Goal: Task Accomplishment & Management: Manage account settings

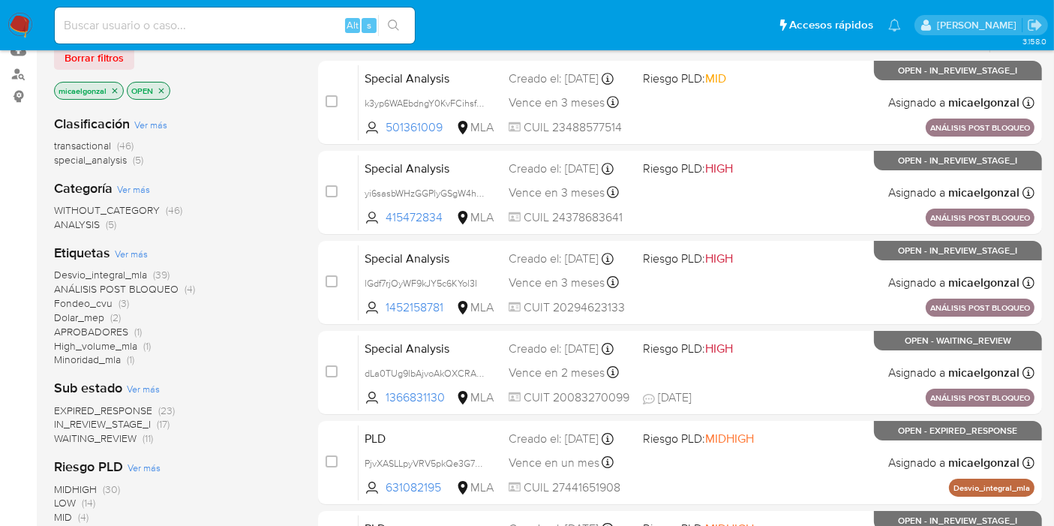
scroll to position [167, 0]
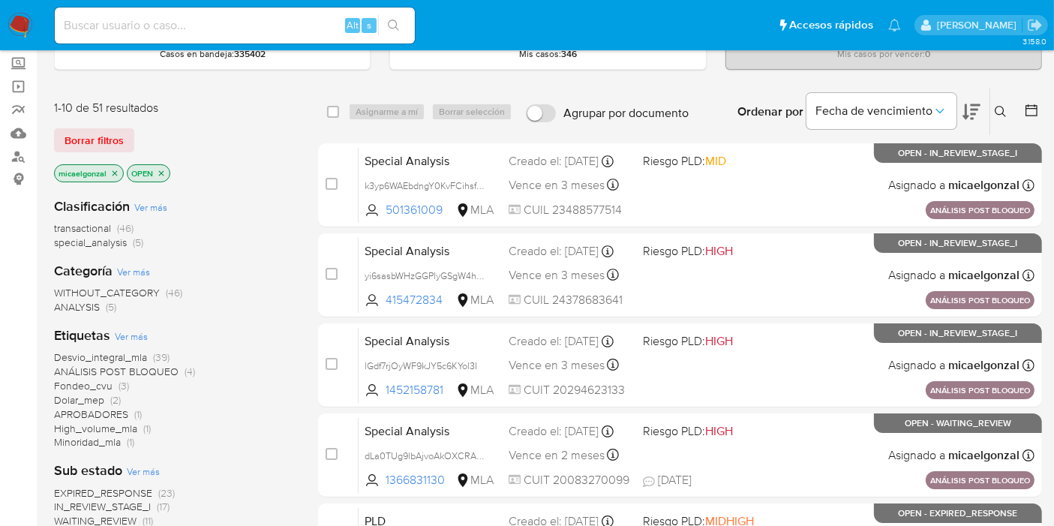
scroll to position [250, 0]
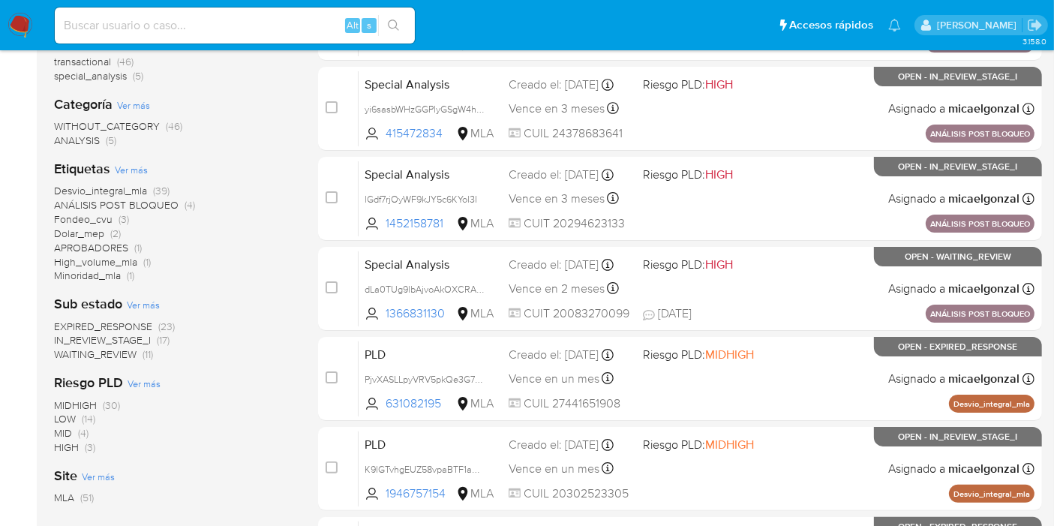
click at [122, 353] on span "WAITING_REVIEW" at bounding box center [95, 354] width 83 height 15
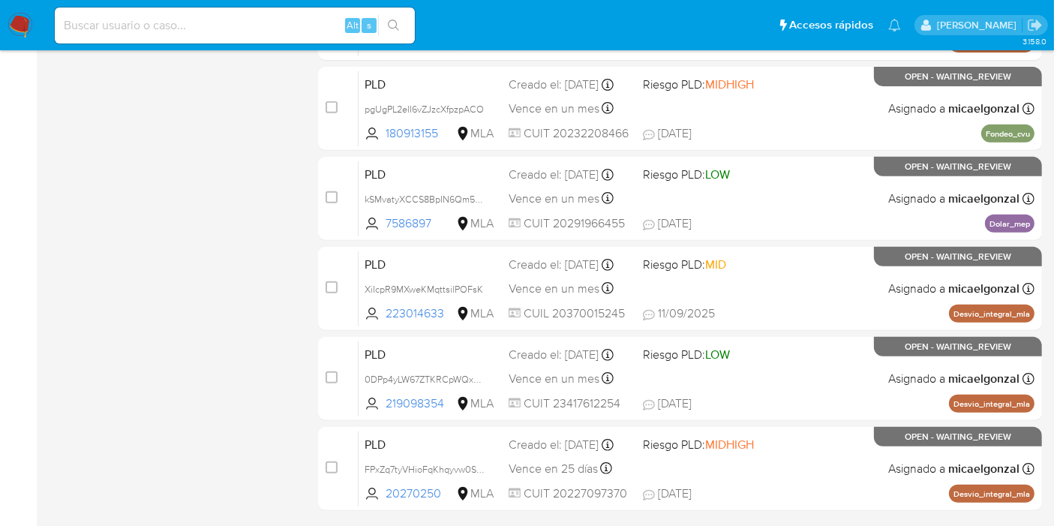
scroll to position [711, 0]
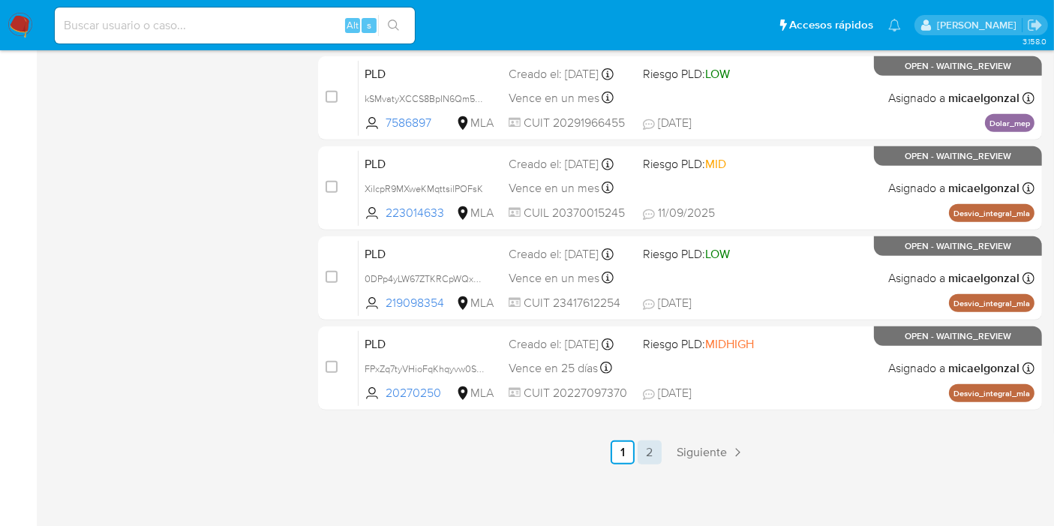
click at [659, 459] on link "2" at bounding box center [650, 453] width 24 height 24
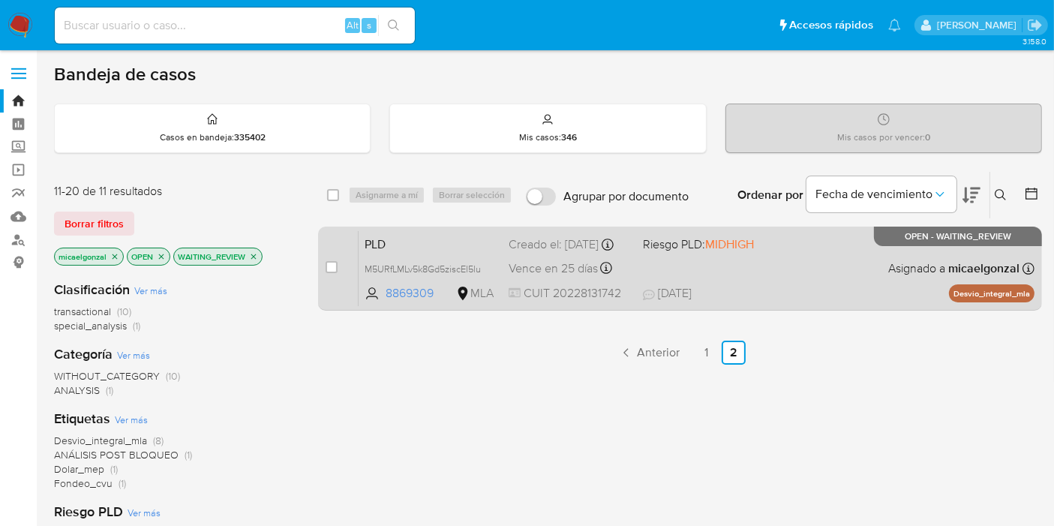
click at [711, 269] on div "PLD M5URfLMLv5k8Gd5ziscEl5lu 8869309 MLA Riesgo PLD: MIDHIGH Creado el: 12/07/2…" at bounding box center [697, 268] width 676 height 76
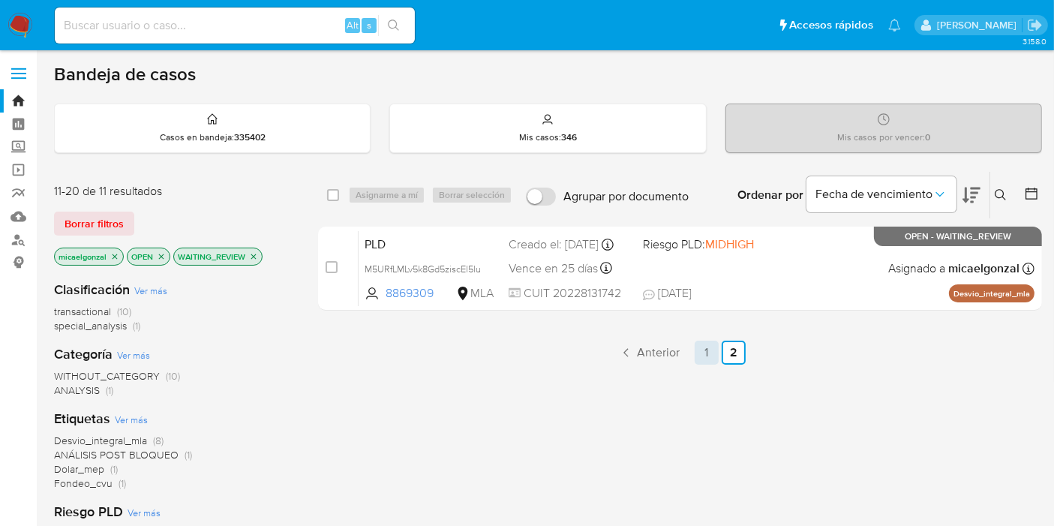
click at [711, 359] on link "1" at bounding box center [707, 353] width 24 height 24
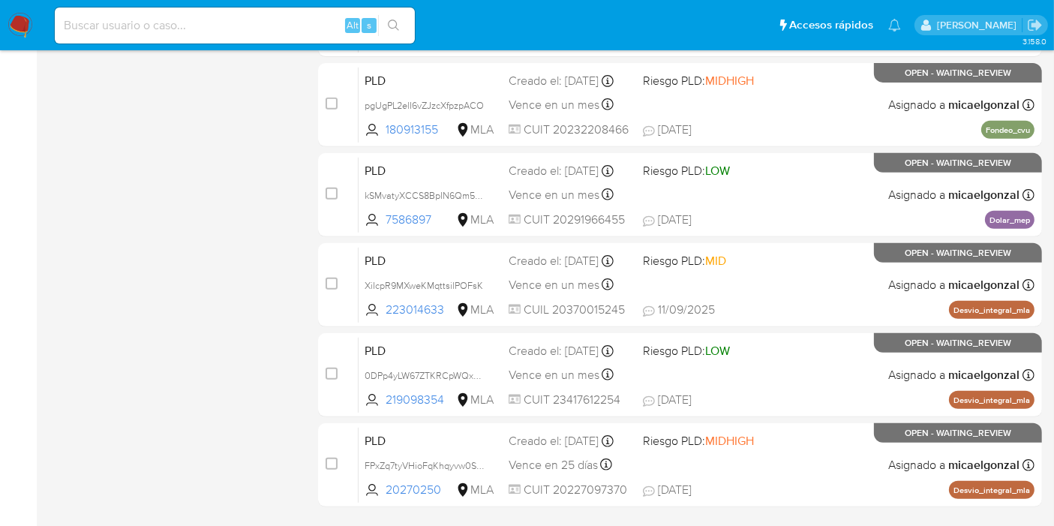
scroll to position [666, 0]
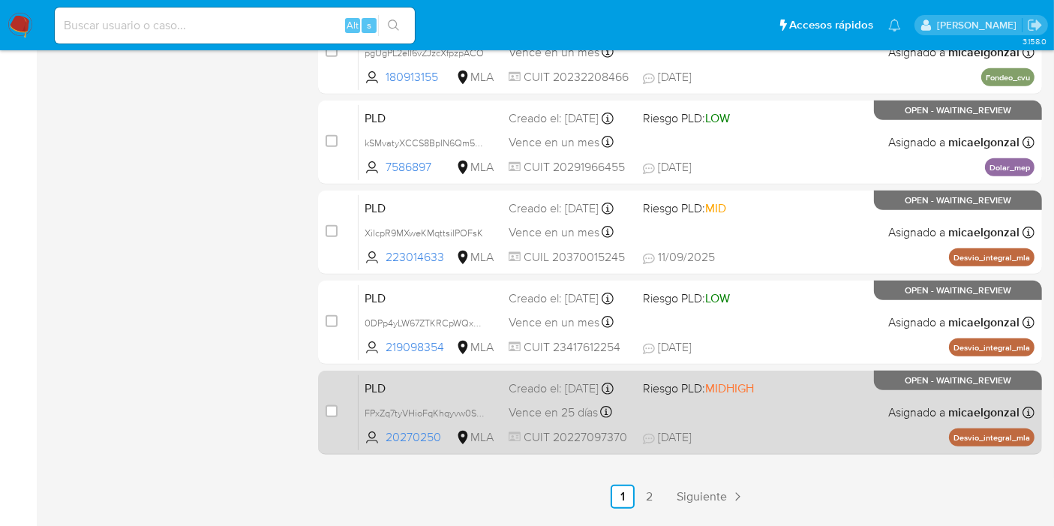
click at [801, 406] on div "PLD FPxZq7tyVHioFqKhqyvw0SwO 20270250 MLA Riesgo PLD: MIDHIGH Creado el: 12/07/…" at bounding box center [697, 412] width 676 height 76
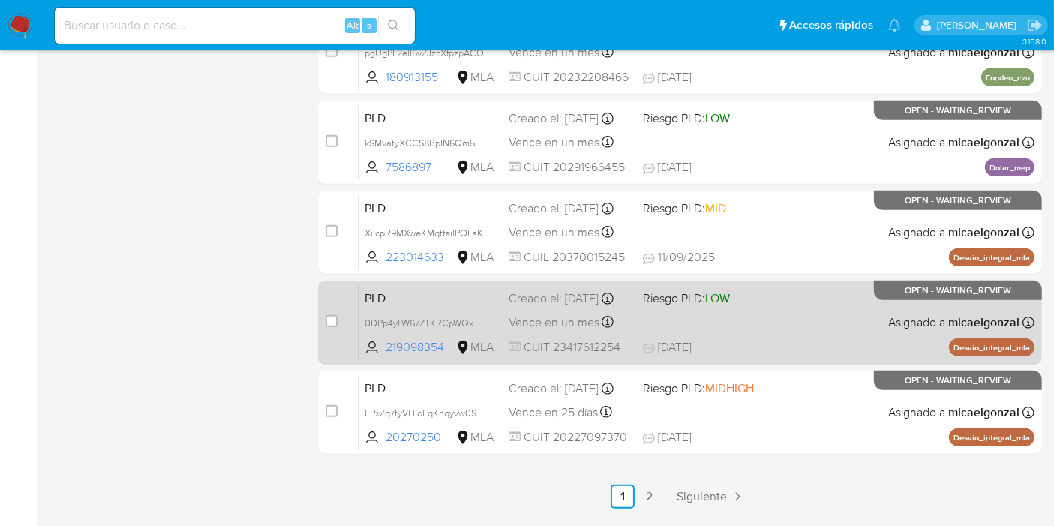
click at [736, 301] on span "Riesgo PLD: LOW" at bounding box center [704, 297] width 122 height 20
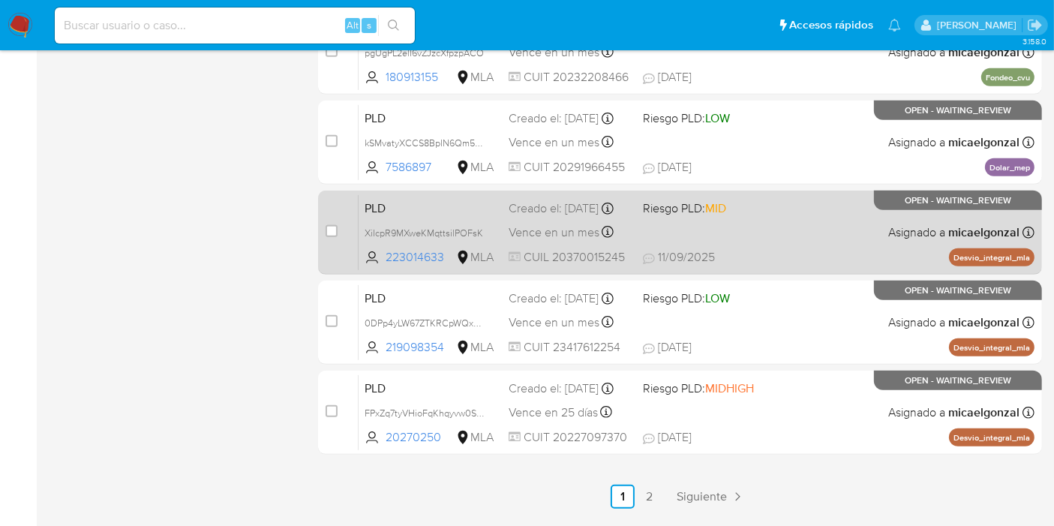
click at [716, 227] on div "PLD XiIcpR9MXweKMqttsilPOFsK 223014633 MLA Riesgo PLD: MID Creado el: 12/08/202…" at bounding box center [697, 232] width 676 height 76
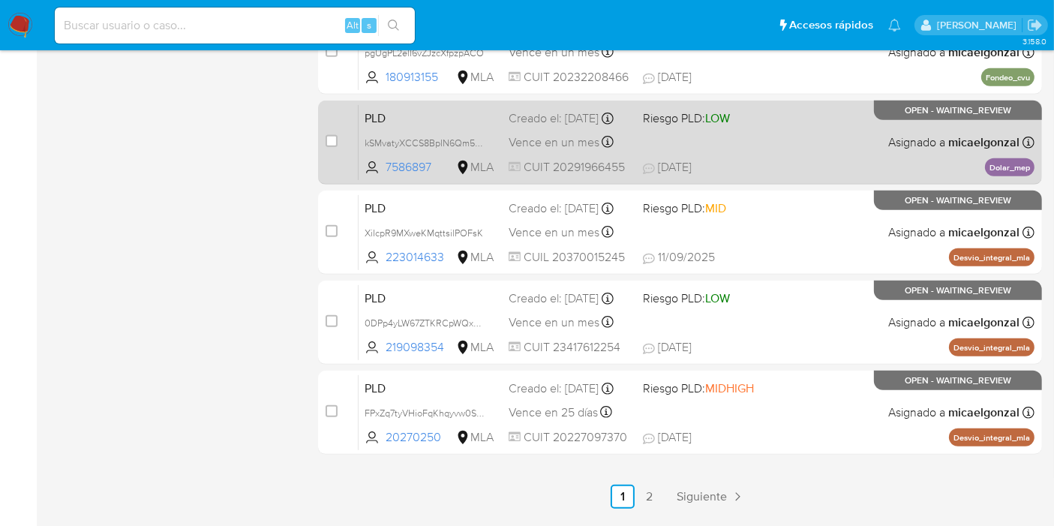
click at [826, 148] on div "PLD kSMvatyXCCS8BpIN6Qm57DwY 7586897 MLA Riesgo PLD: LOW Creado el: 12/08/2025 …" at bounding box center [697, 142] width 676 height 76
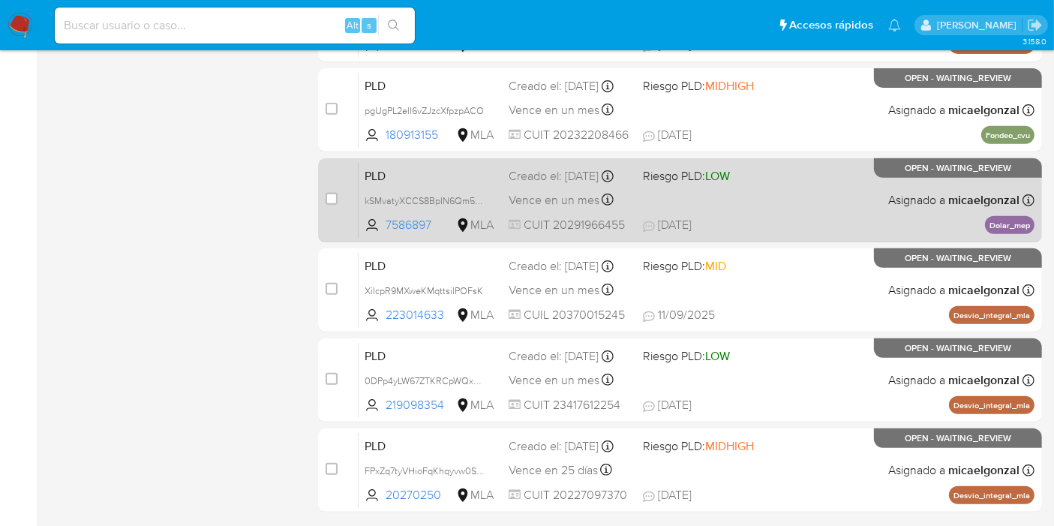
scroll to position [500, 0]
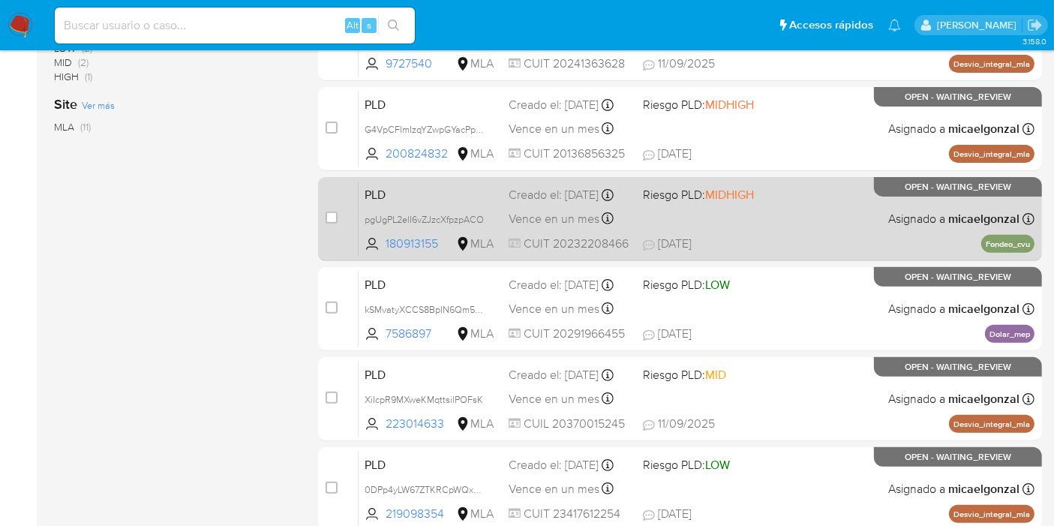
click at [847, 224] on div "PLD pgUgPL2elI6vZJzcXfpzpACO 180913155 MLA Riesgo PLD: MIDHIGH Creado el: 12/08…" at bounding box center [697, 219] width 676 height 76
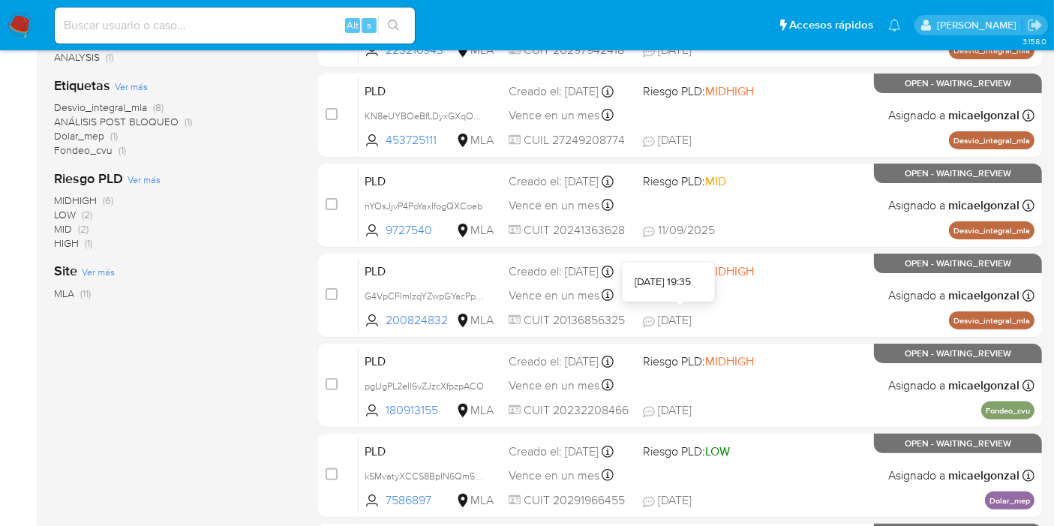
scroll to position [250, 0]
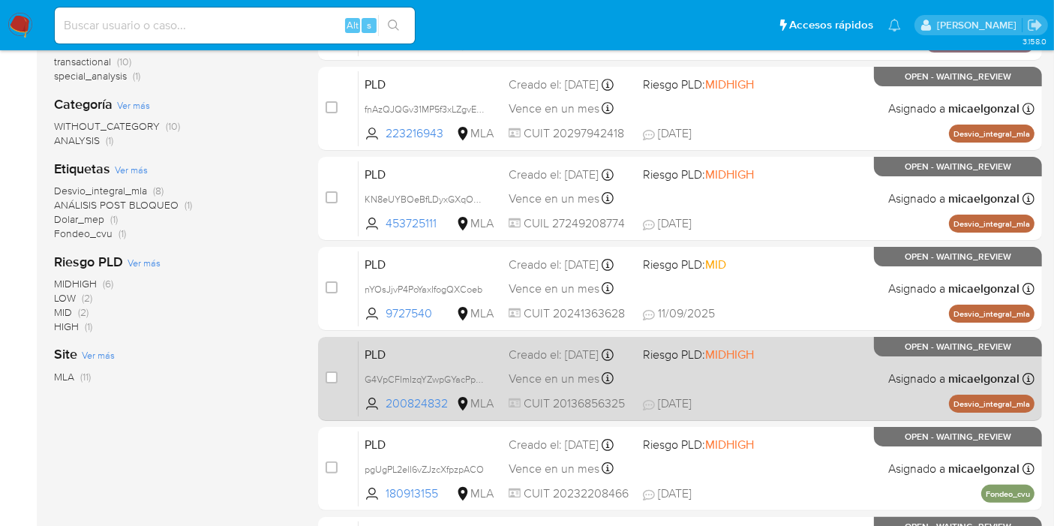
click at [792, 386] on div "PLD G4VpCFImIzqYZwpGYacPpSPi 200824832 MLA Riesgo PLD: MIDHIGH Creado el: 12/08…" at bounding box center [697, 379] width 676 height 76
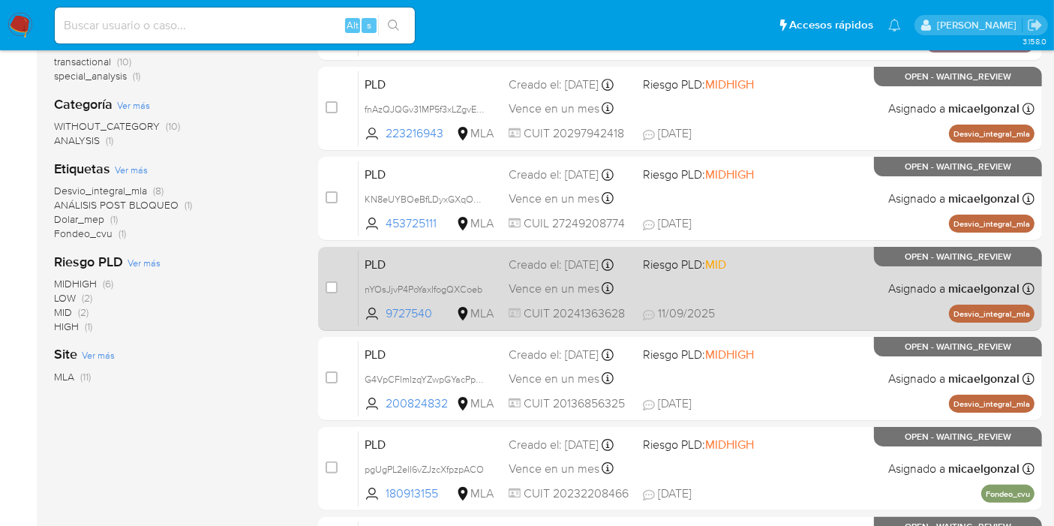
click at [801, 273] on div "PLD nYOsJjvP4PoYaxIfogQXCoeb 9727540 MLA Riesgo PLD: MID Creado el: 12/08/2025 …" at bounding box center [697, 289] width 676 height 76
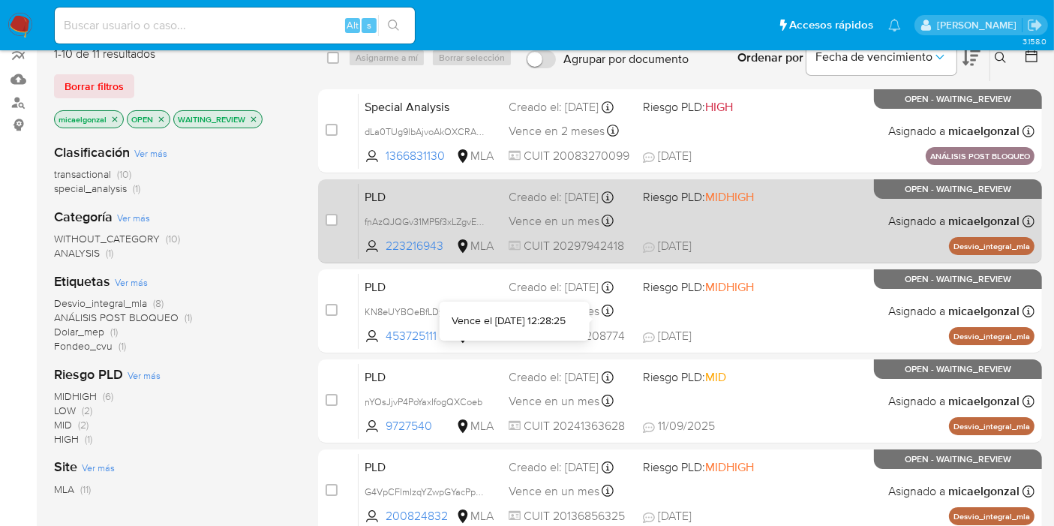
scroll to position [83, 0]
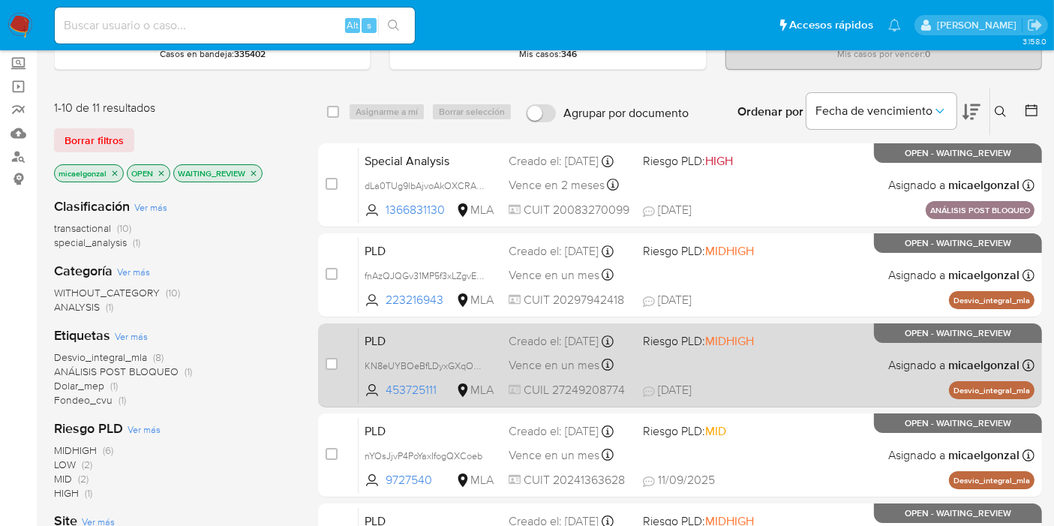
click at [706, 364] on div "PLD KN8eUYBOeBfLDyxGXqOkwCvV 453725111 MLA Riesgo PLD: MIDHIGH Creado el: 12/08…" at bounding box center [697, 365] width 676 height 76
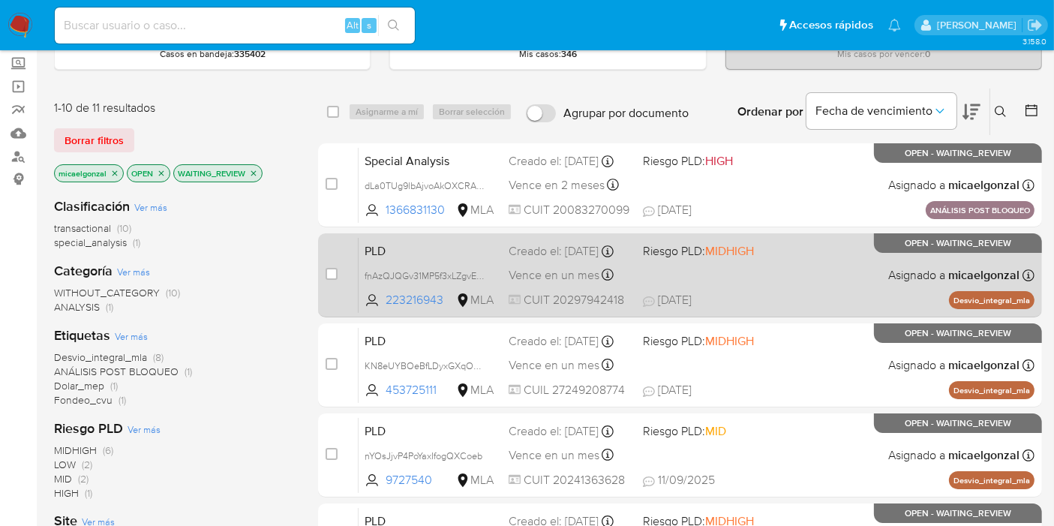
click at [777, 263] on div "PLD fnAzQJQGv31MP5f3xLZgvEDP 223216943 MLA Riesgo PLD: MIDHIGH Creado el: 12/08…" at bounding box center [697, 275] width 676 height 76
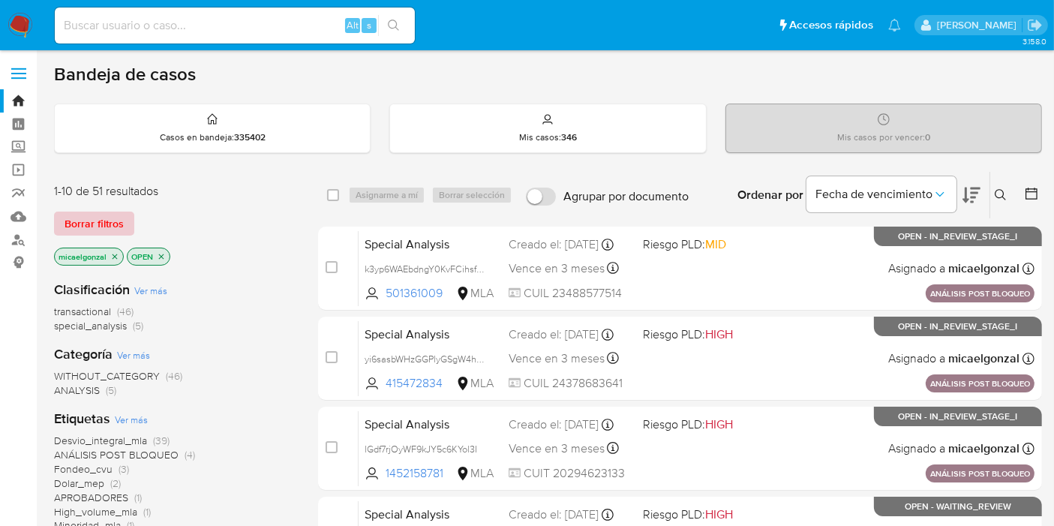
click at [111, 226] on span "Borrar filtros" at bounding box center [94, 223] width 59 height 21
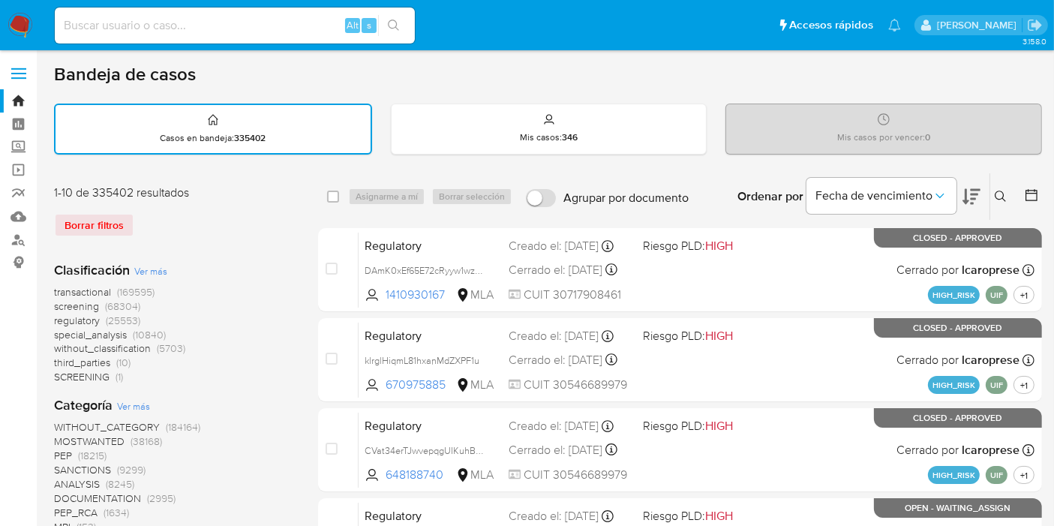
click at [1002, 200] on icon at bounding box center [1001, 197] width 12 height 12
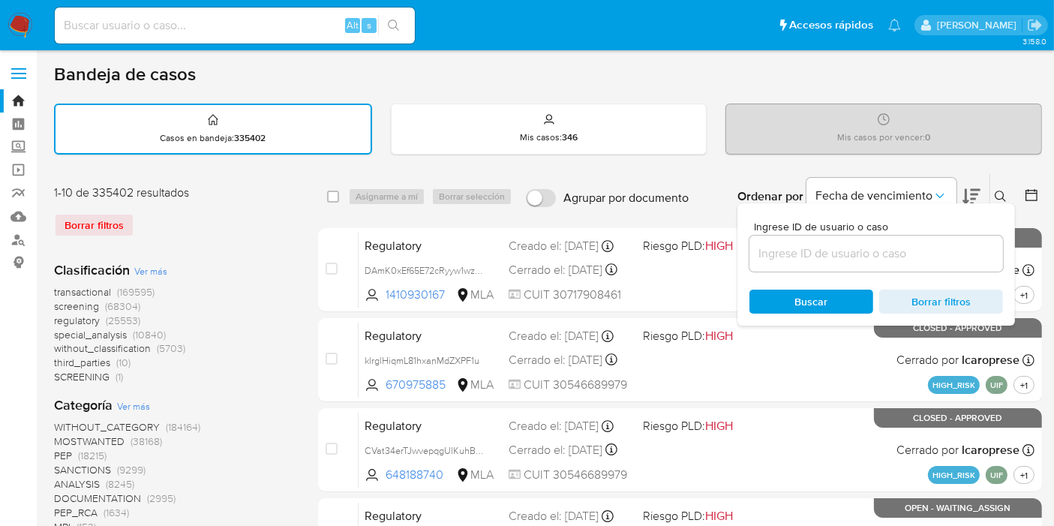
click at [827, 266] on div at bounding box center [877, 254] width 254 height 36
click at [832, 254] on input at bounding box center [877, 254] width 254 height 20
paste input "K9lGTvhgEUZ58vpaBTF1aoZM"
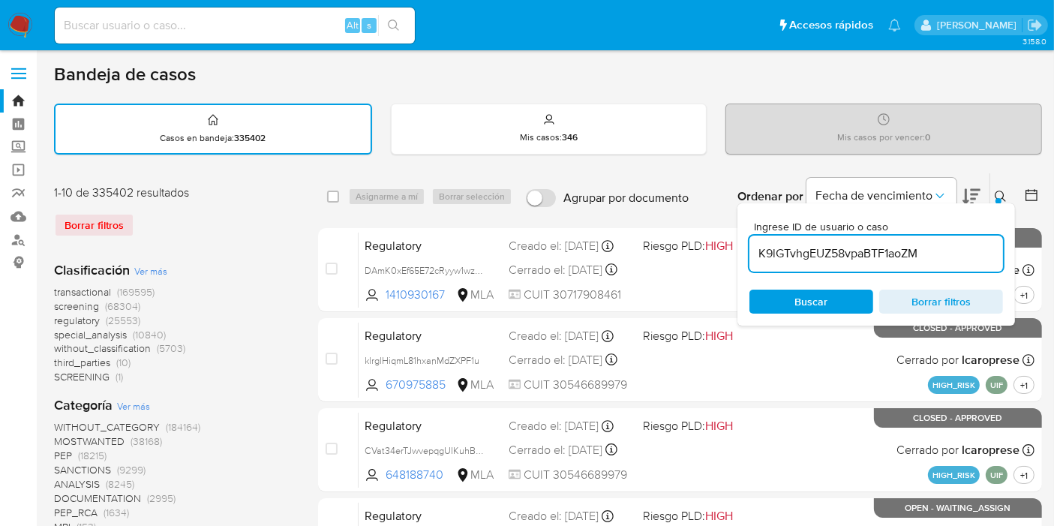
type input "K9lGTvhgEUZ58vpaBTF1aoZM"
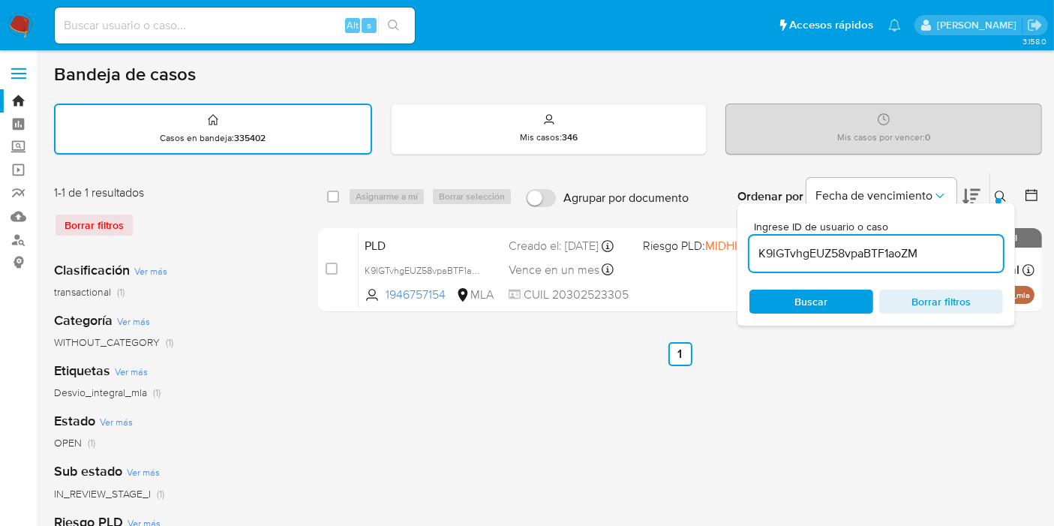
drag, startPoint x: 324, startPoint y: 202, endPoint x: 311, endPoint y: 218, distance: 20.3
click at [311, 218] on div "1-1 de 1 resultados Borrar filtros Clasificación Ver más transactional (1) Cate…" at bounding box center [548, 502] width 988 height 659
click at [336, 197] on input "checkbox" at bounding box center [333, 197] width 12 height 12
checkbox input "true"
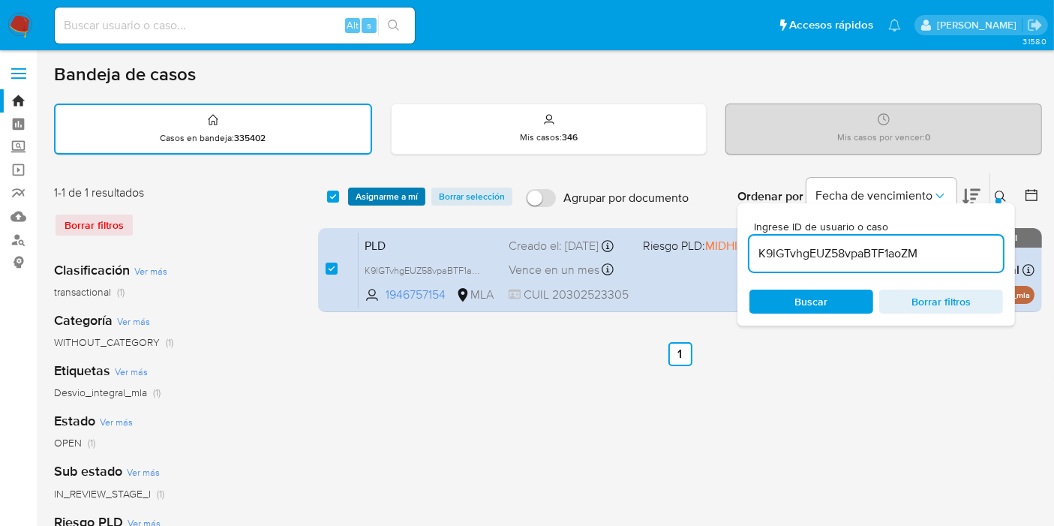
click at [365, 196] on span "Asignarme a mí" at bounding box center [387, 196] width 62 height 15
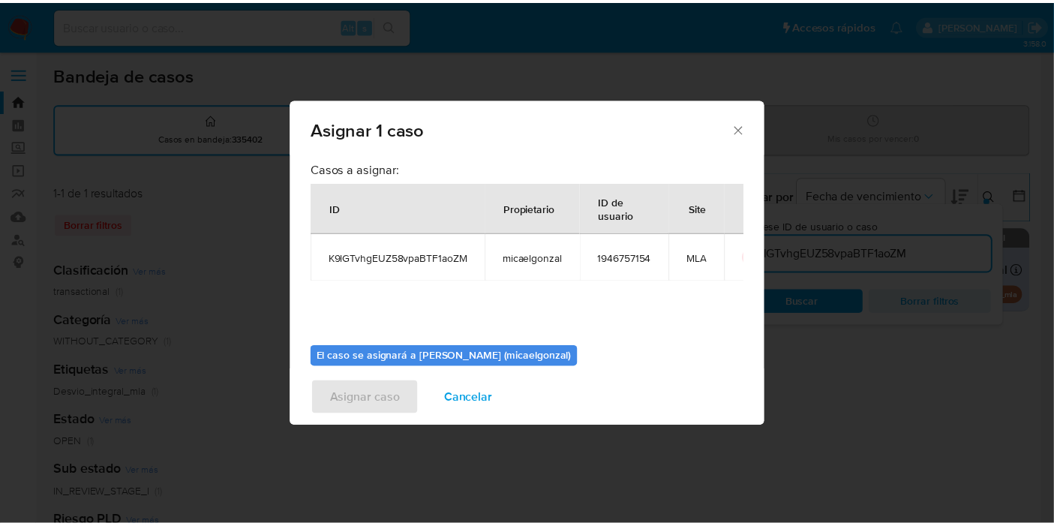
scroll to position [77, 0]
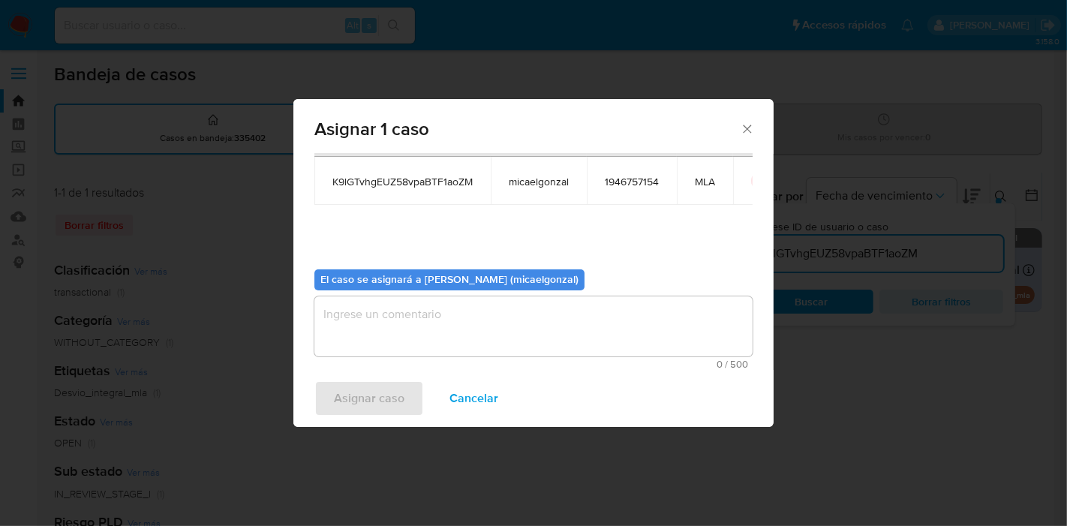
click at [351, 309] on textarea "assign-modal" at bounding box center [533, 326] width 438 height 60
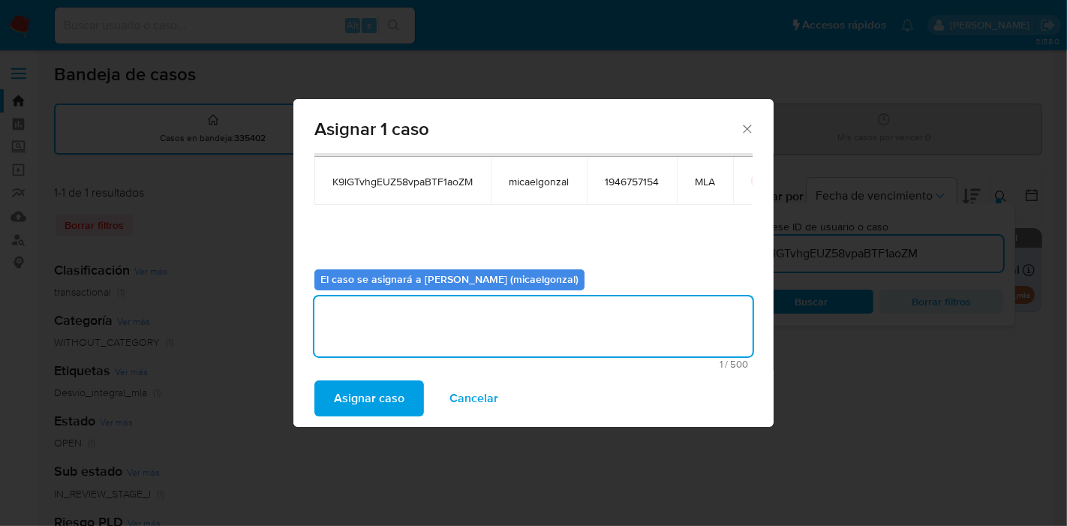
click at [353, 397] on span "Asignar caso" at bounding box center [369, 398] width 71 height 33
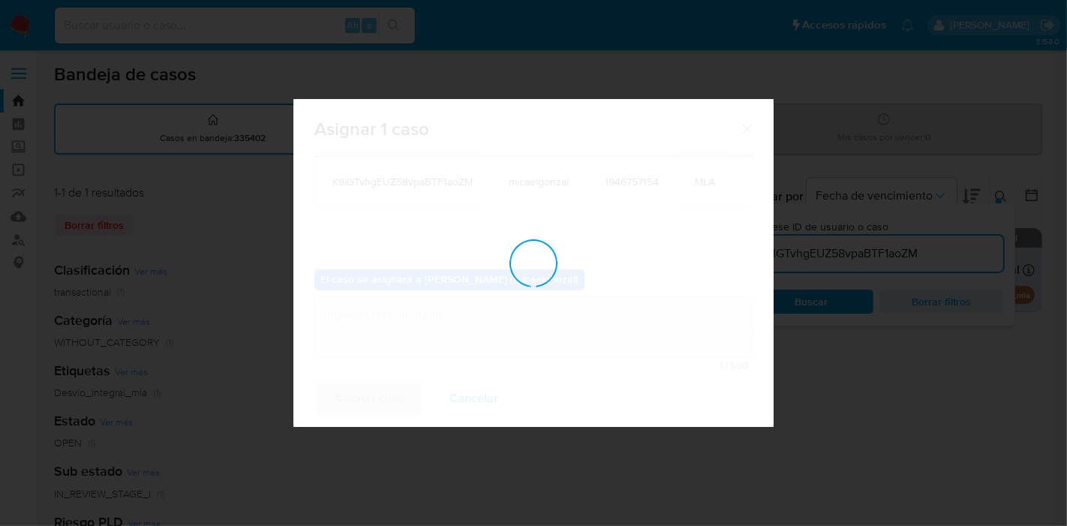
checkbox input "false"
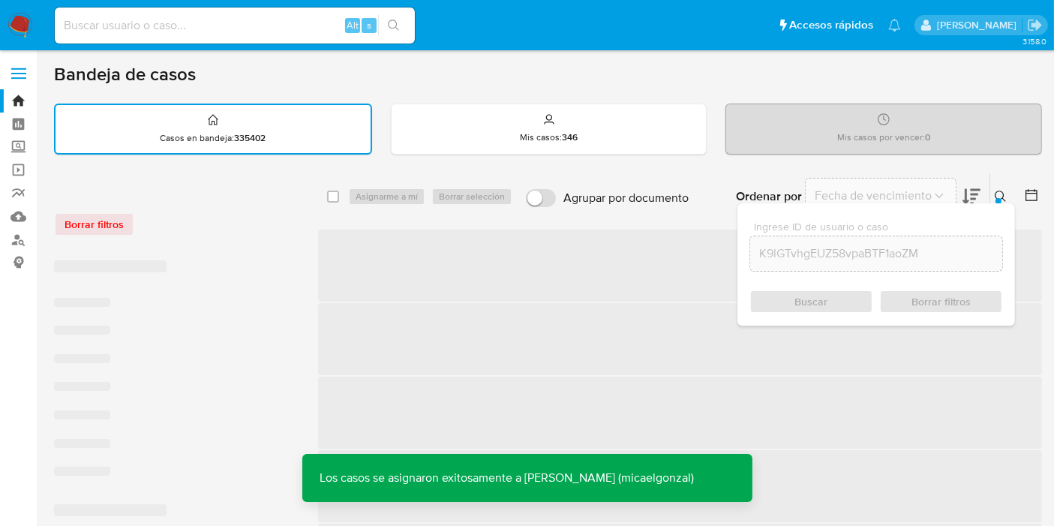
click at [252, 16] on input at bounding box center [235, 26] width 360 height 20
paste input "K9lGTvhgEUZ58vpaBTF1aoZM"
type input "K9lGTvhgEUZ58vpaBTF1aoZM"
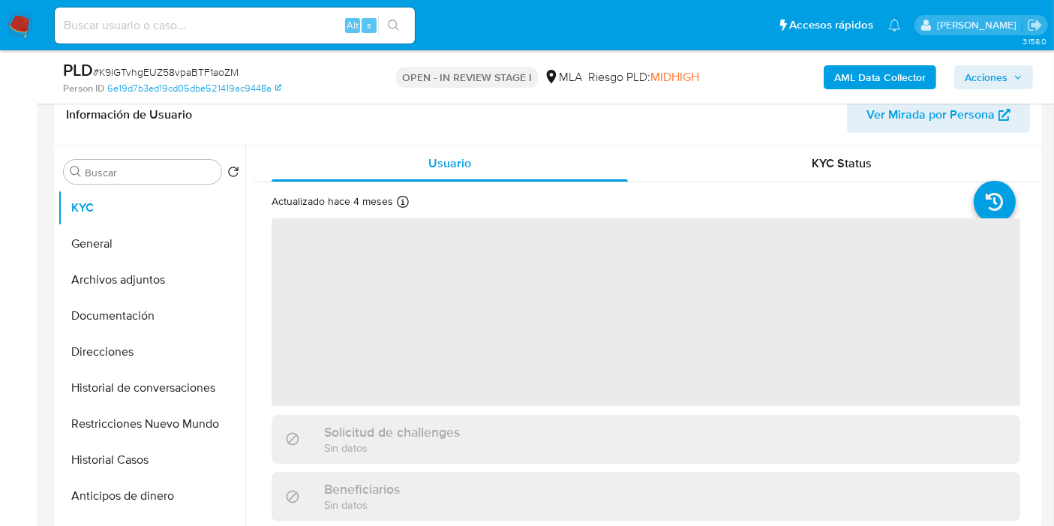
scroll to position [250, 0]
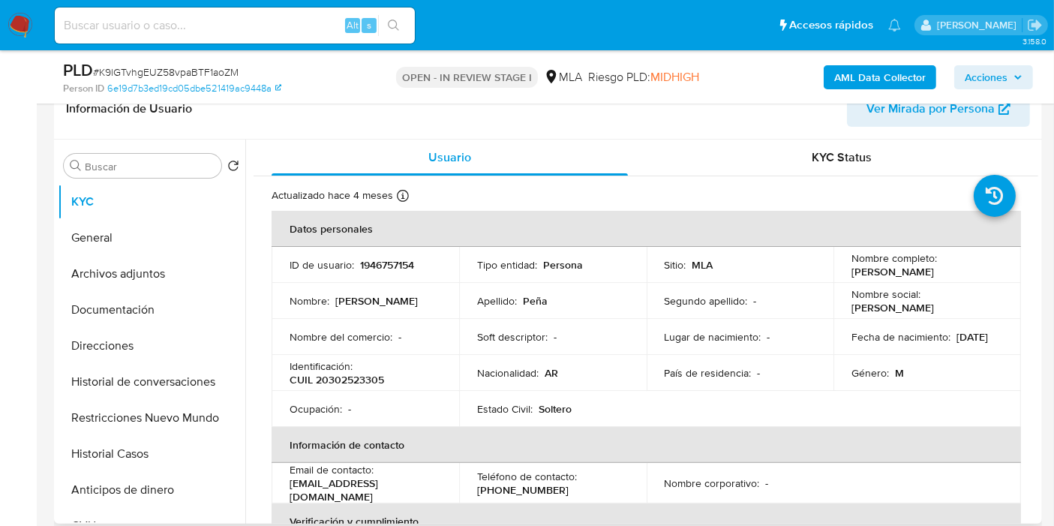
select select "10"
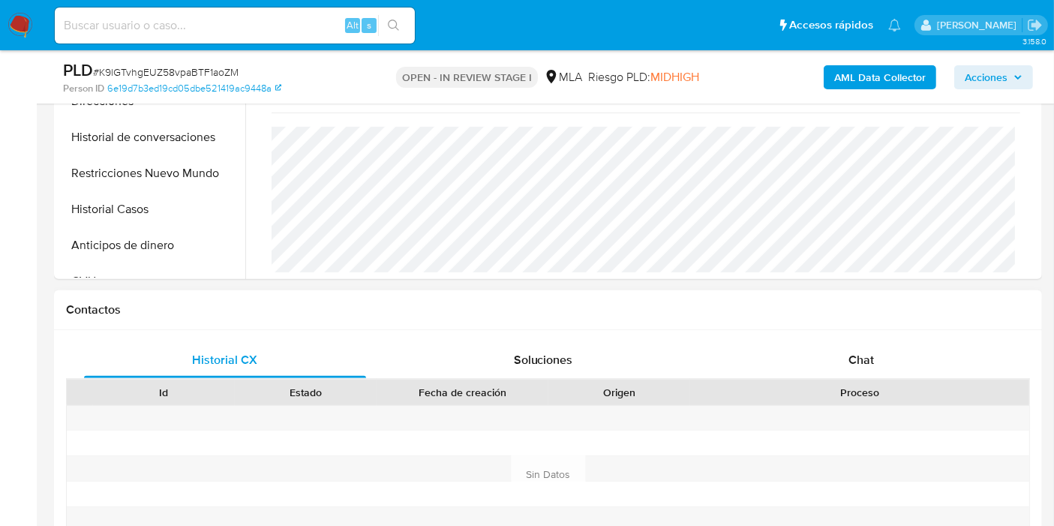
scroll to position [500, 0]
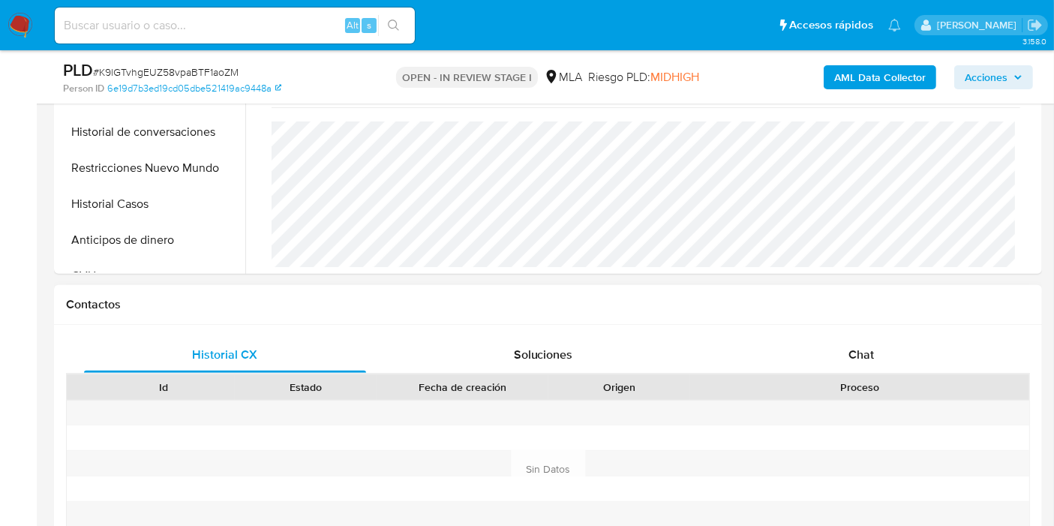
drag, startPoint x: 1003, startPoint y: 411, endPoint x: 1001, endPoint y: 374, distance: 36.8
click at [1003, 398] on div "Id Estado Fecha de creación Origen Proceso" at bounding box center [548, 451] width 964 height 154
click at [952, 374] on div "Proceso" at bounding box center [859, 387] width 339 height 26
click at [944, 365] on div "Chat" at bounding box center [861, 355] width 282 height 36
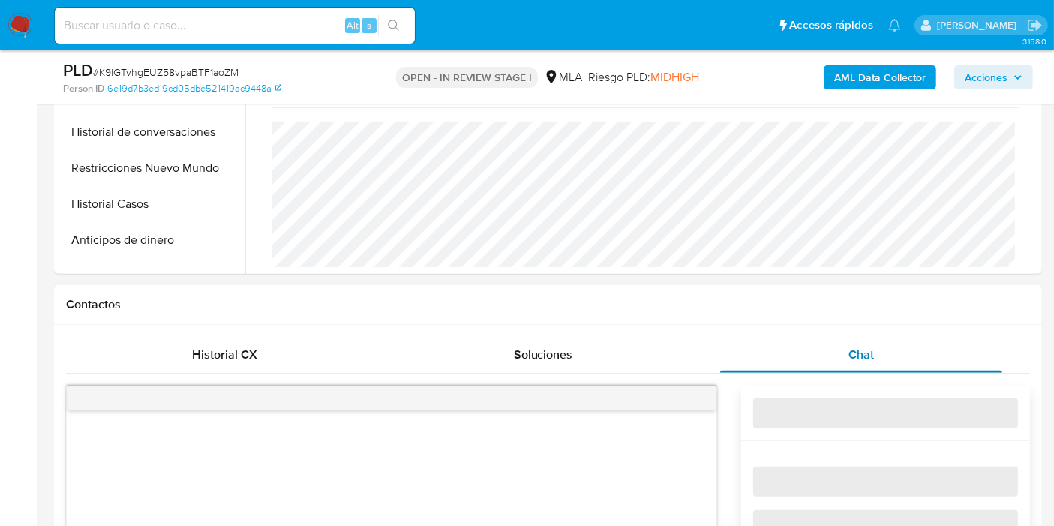
click at [909, 356] on div "Chat" at bounding box center [861, 355] width 282 height 36
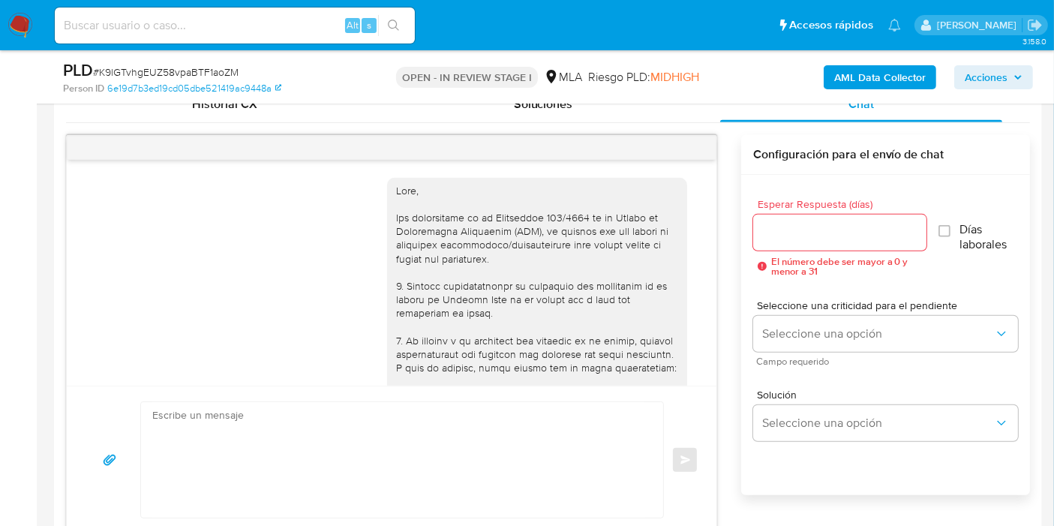
scroll to position [1367, 0]
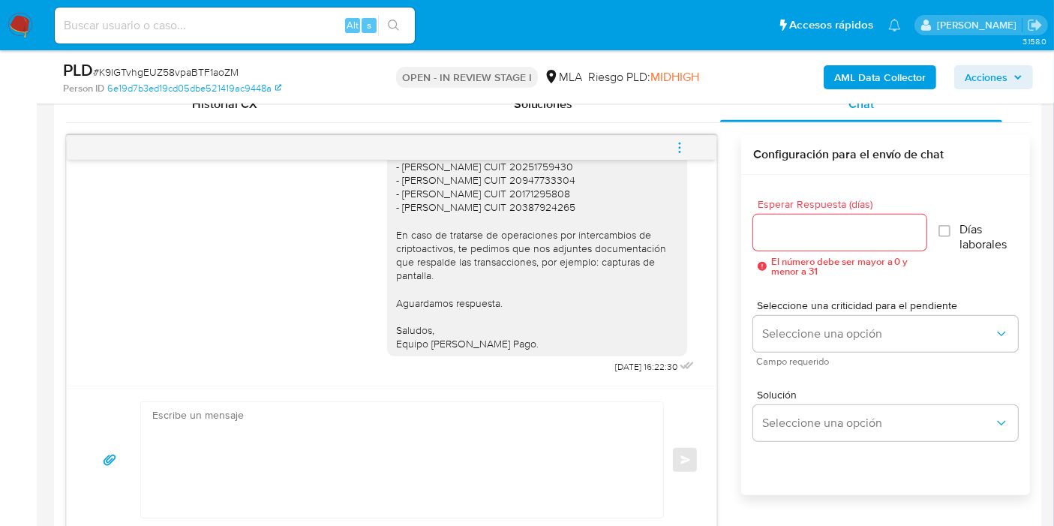
click at [663, 137] on button "menu-action" at bounding box center [680, 148] width 50 height 36
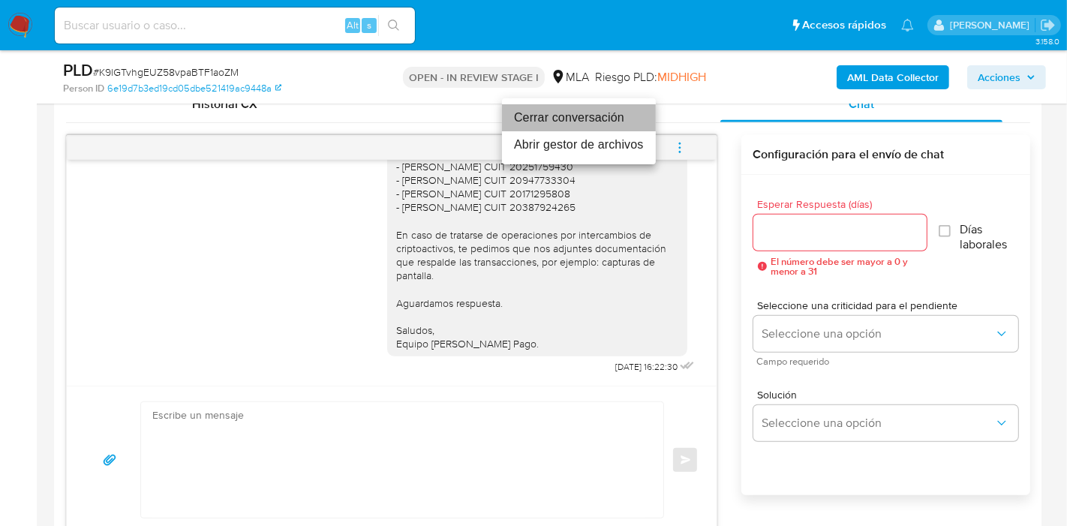
click at [596, 110] on li "Cerrar conversación" at bounding box center [579, 117] width 154 height 27
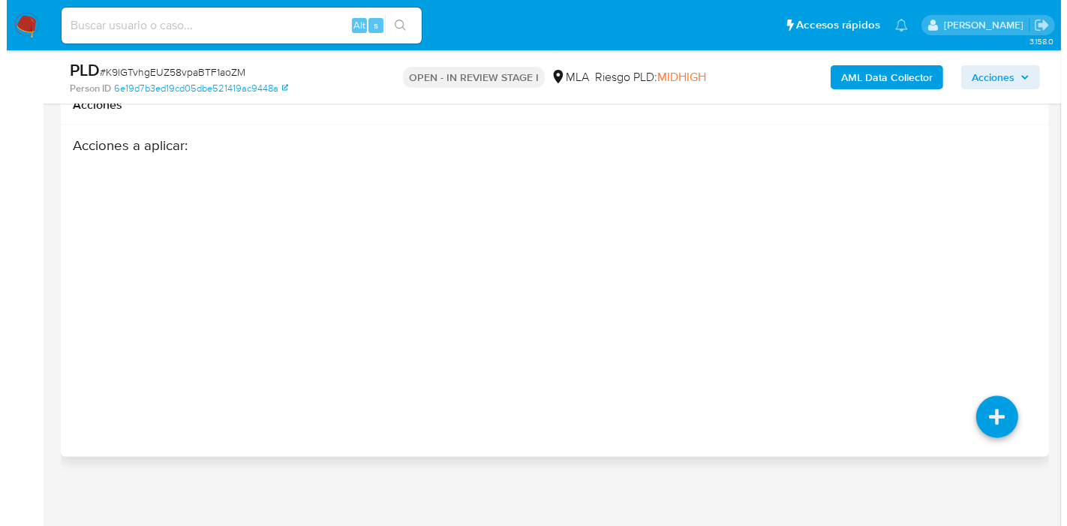
scroll to position [2698, 0]
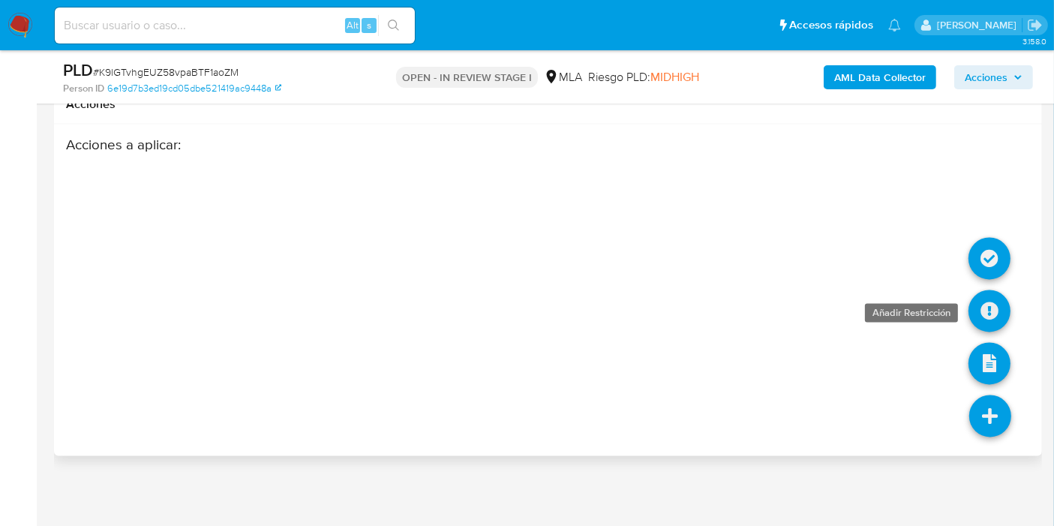
click at [981, 296] on icon at bounding box center [990, 311] width 42 height 42
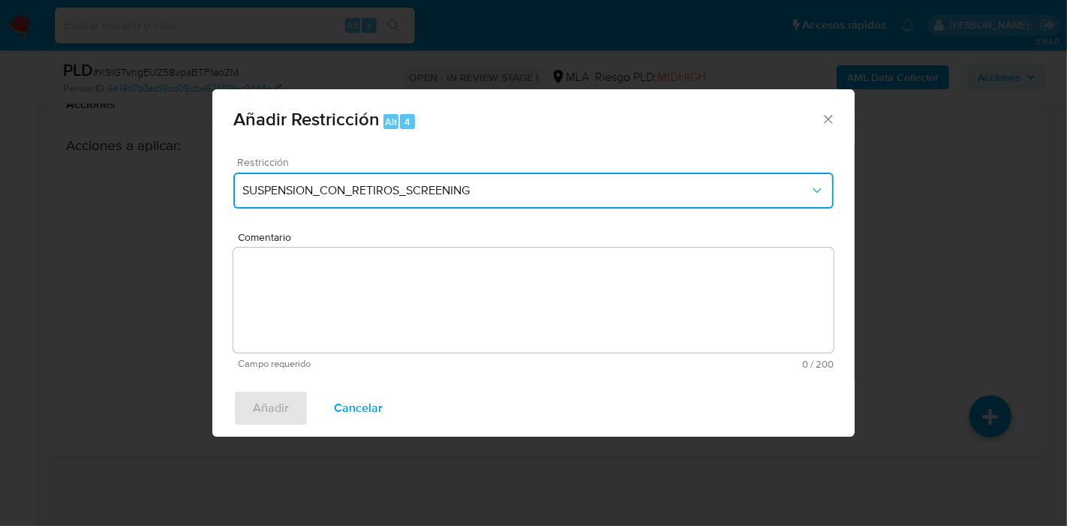
click at [670, 191] on span "SUSPENSION_CON_RETIROS_SCREENING" at bounding box center [525, 190] width 567 height 15
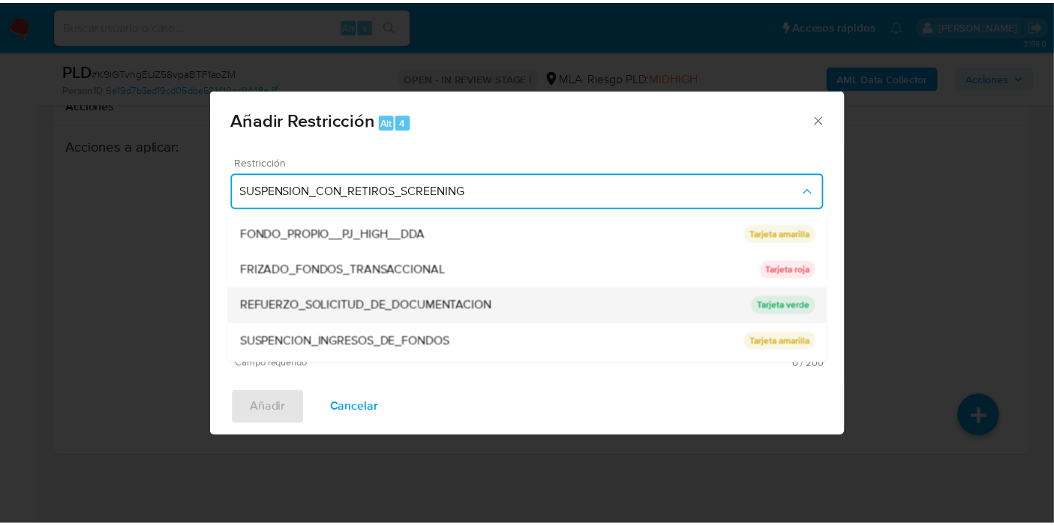
scroll to position [317, 0]
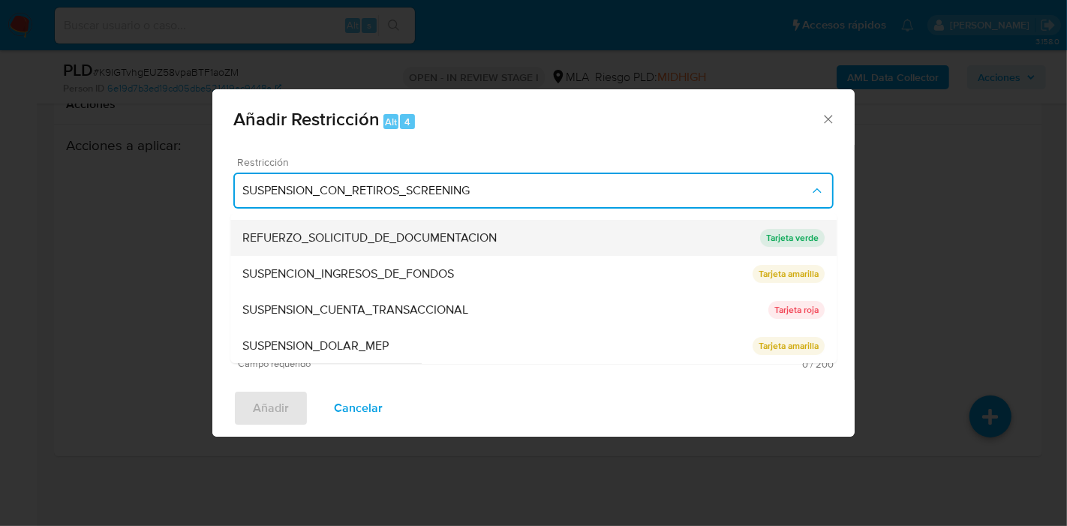
click at [467, 307] on span "SUSPENSION_CUENTA_TRANSACCIONAL" at bounding box center [355, 309] width 226 height 15
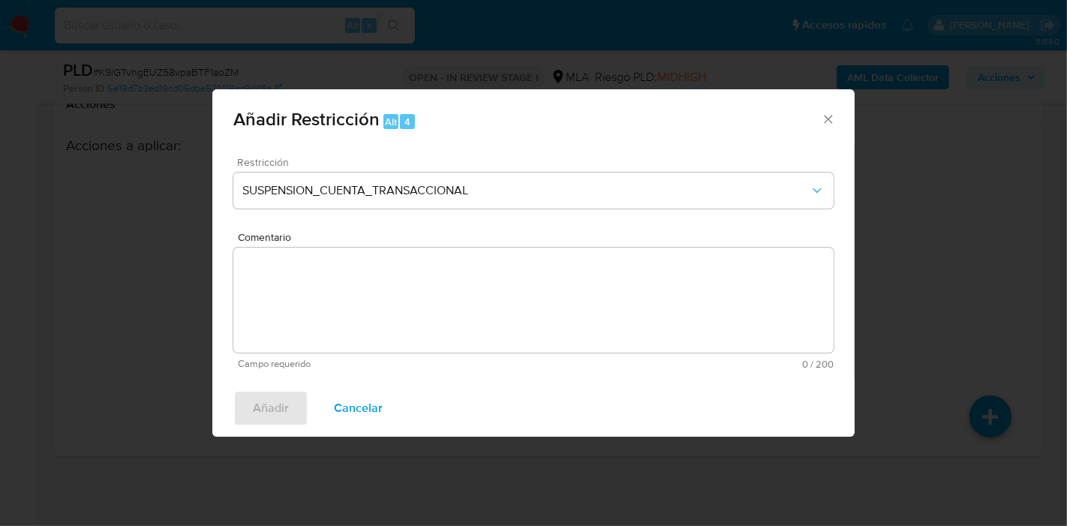
click at [478, 299] on textarea "Comentario" at bounding box center [533, 300] width 600 height 105
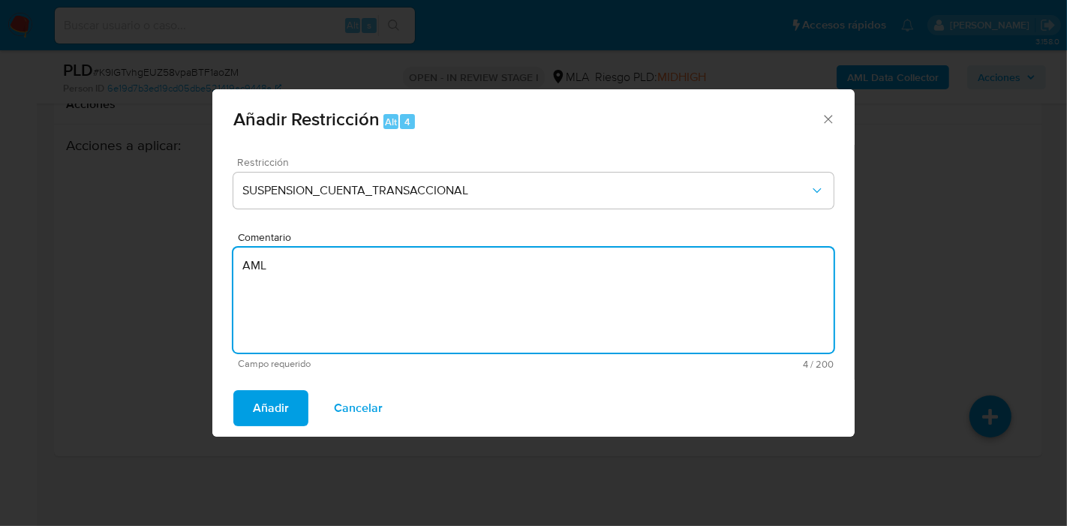
type textarea "AML"
click at [278, 383] on div "Añadir Cancelar" at bounding box center [533, 408] width 642 height 57
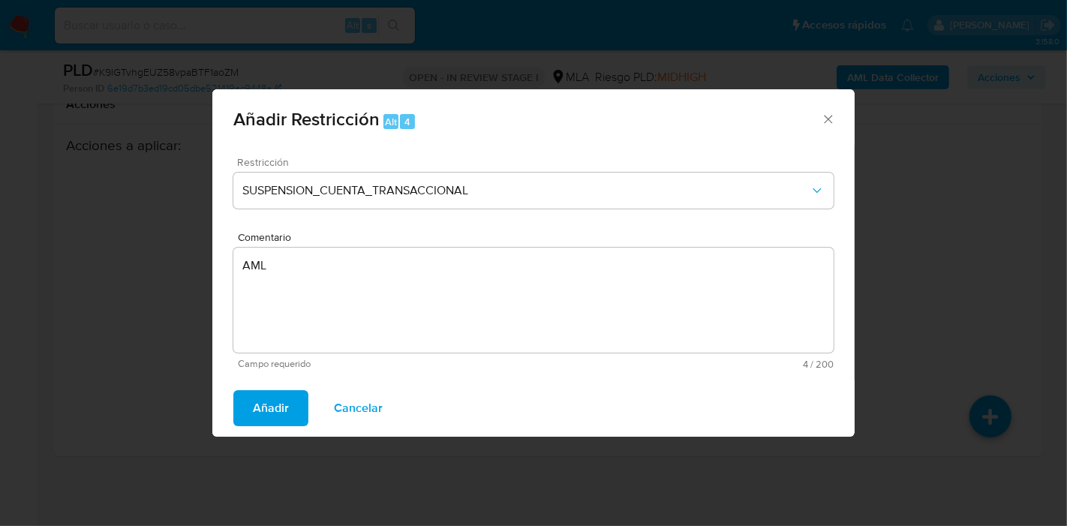
click at [278, 386] on div "Añadir Cancelar" at bounding box center [533, 408] width 642 height 57
click at [273, 393] on span "Añadir" at bounding box center [271, 408] width 36 height 33
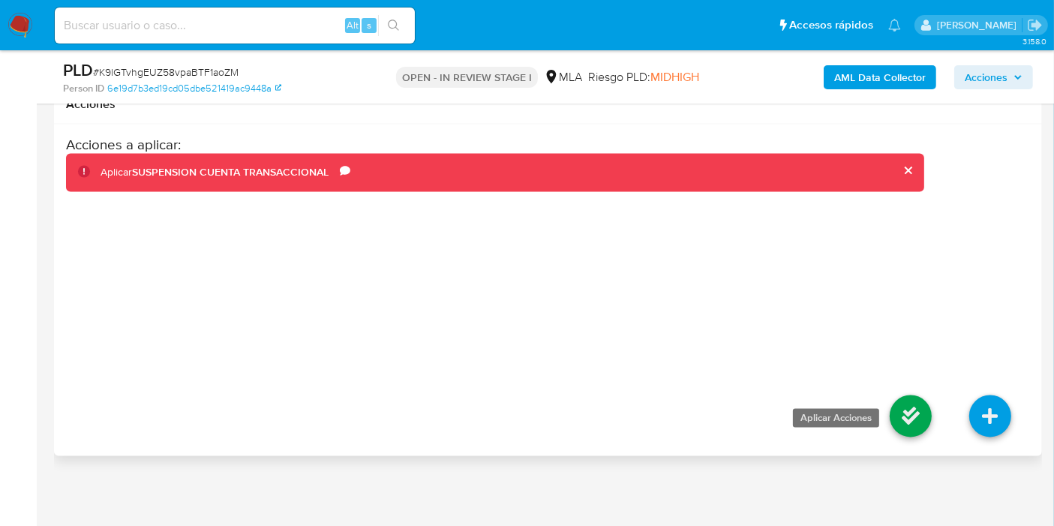
click at [904, 408] on icon at bounding box center [911, 416] width 42 height 42
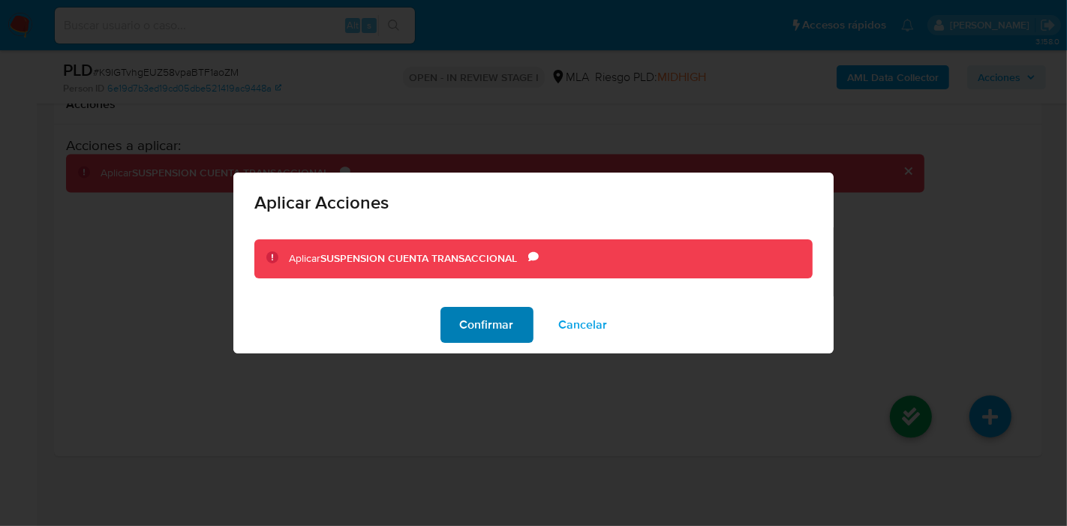
click at [484, 329] on span "Confirmar" at bounding box center [487, 324] width 54 height 33
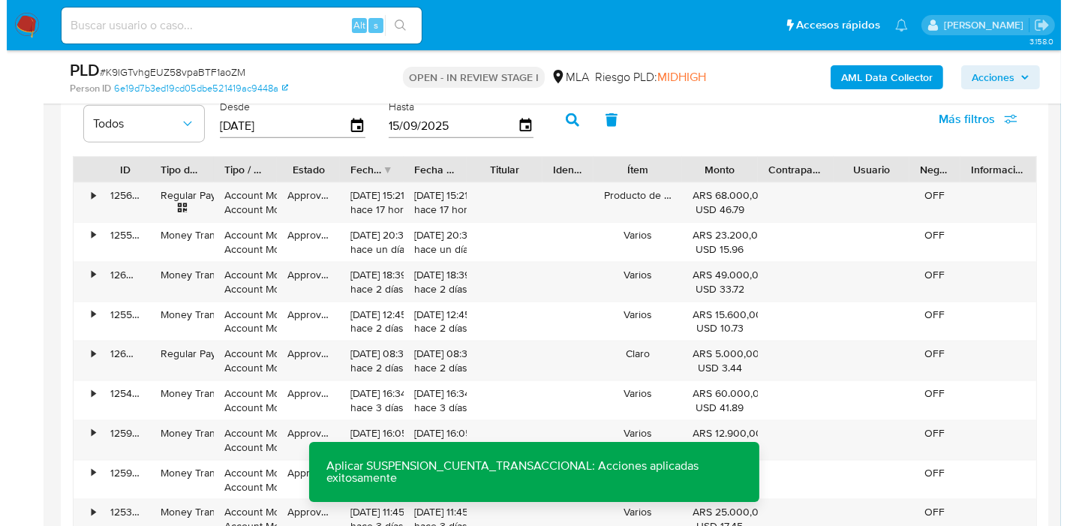
scroll to position [1698, 0]
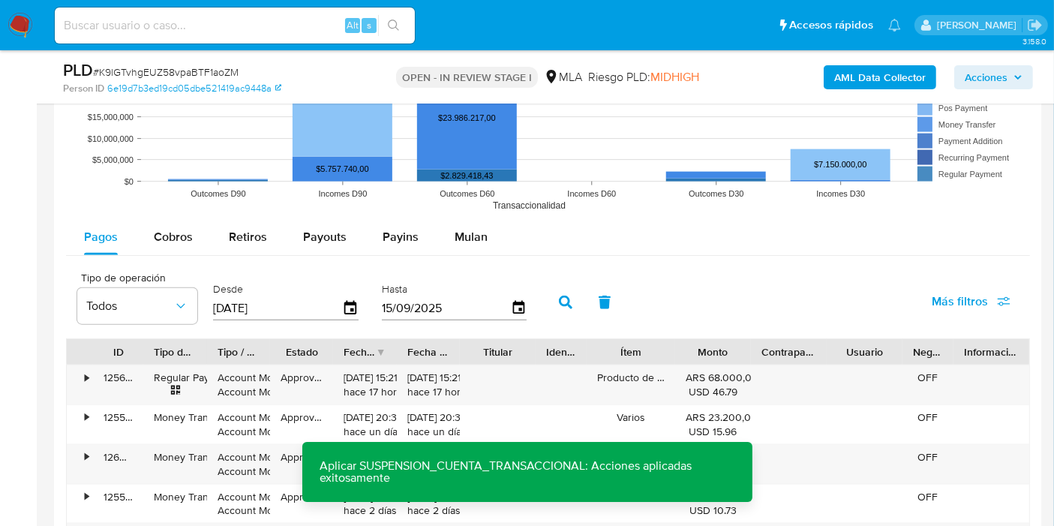
click at [885, 83] on b "AML Data Collector" at bounding box center [881, 77] width 92 height 24
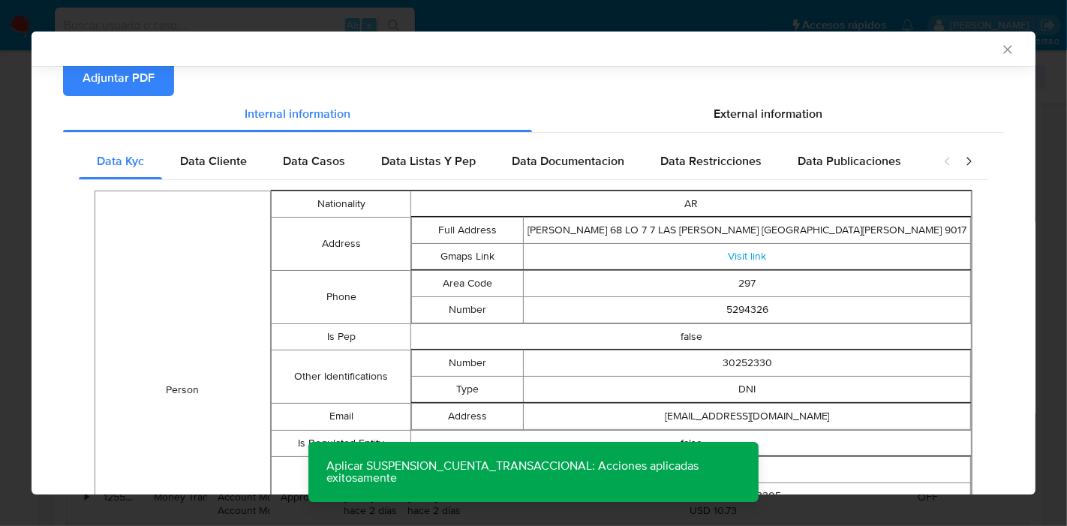
scroll to position [155, 0]
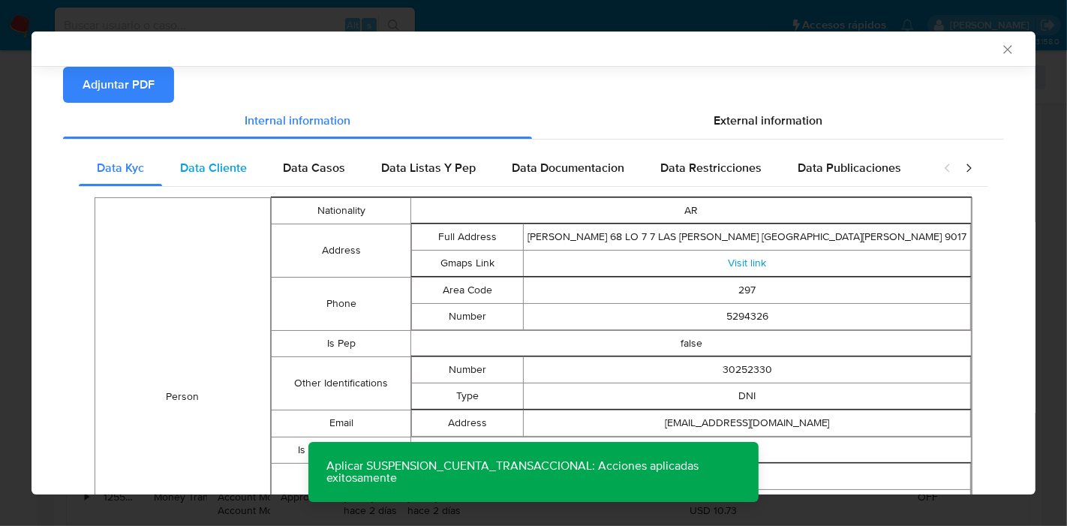
click at [225, 166] on span "Data Cliente" at bounding box center [213, 167] width 67 height 17
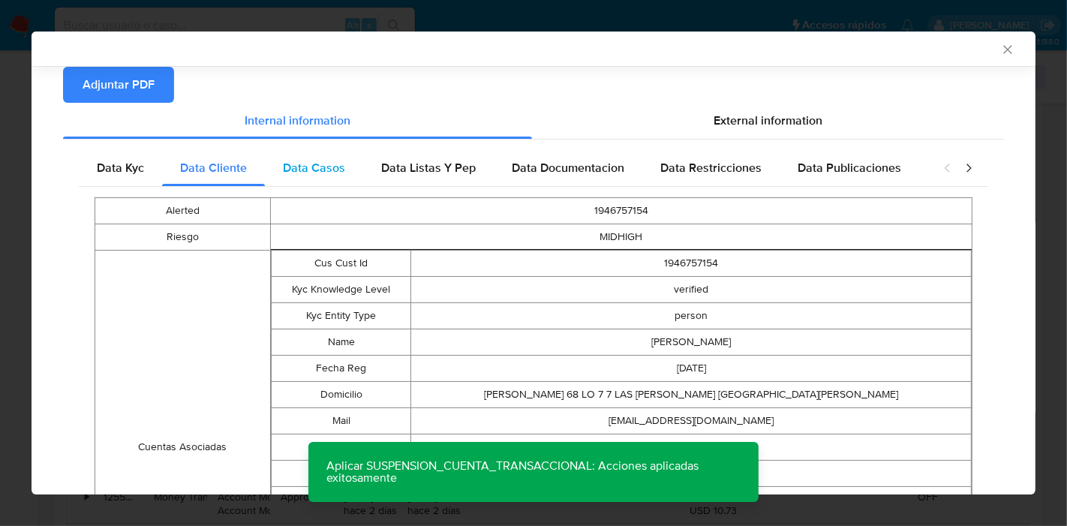
click at [350, 175] on div "Data Casos" at bounding box center [314, 168] width 98 height 36
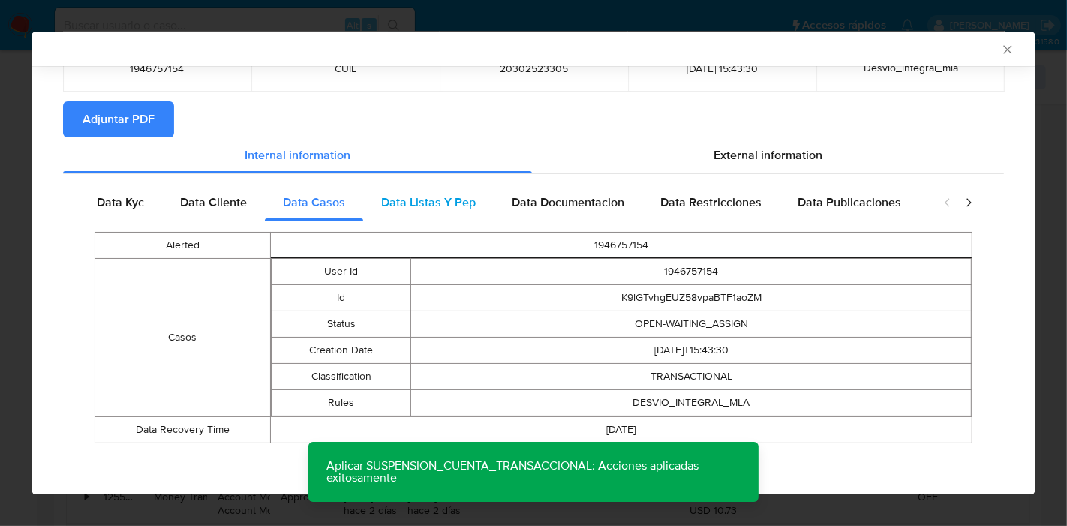
click at [441, 191] on div "Data Listas Y Pep" at bounding box center [428, 203] width 131 height 36
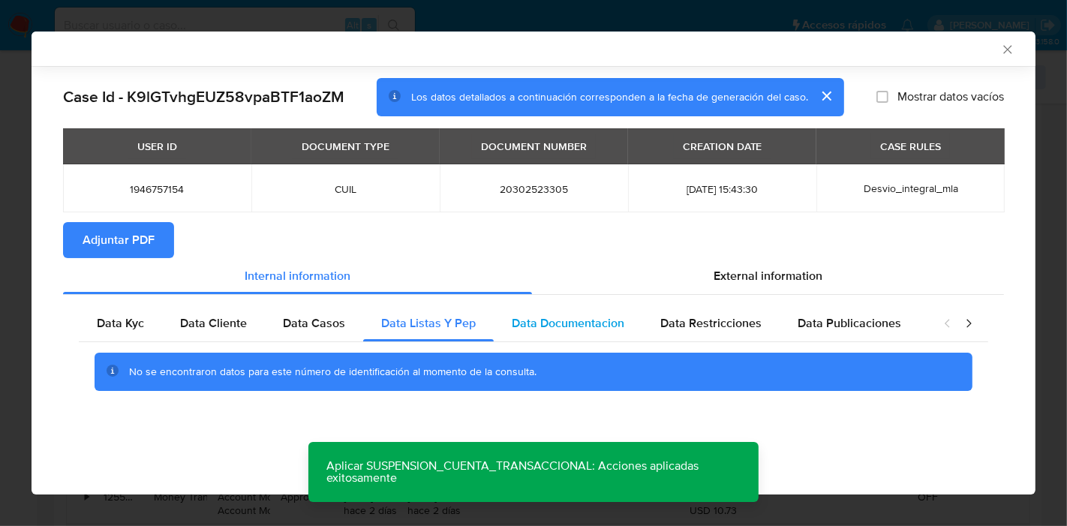
click at [569, 314] on span "Data Documentacion" at bounding box center [568, 322] width 113 height 17
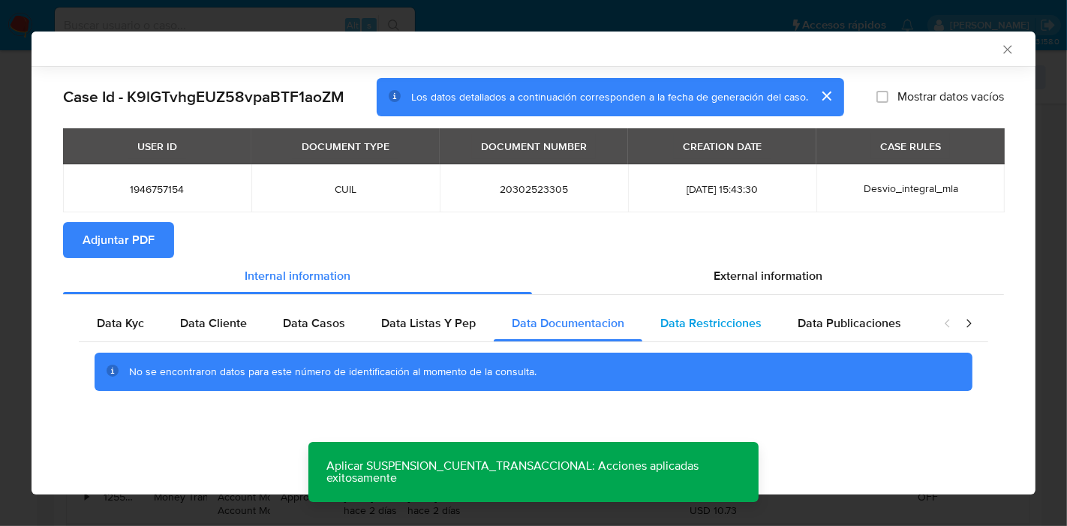
click at [709, 339] on div "Data Restricciones" at bounding box center [710, 323] width 137 height 36
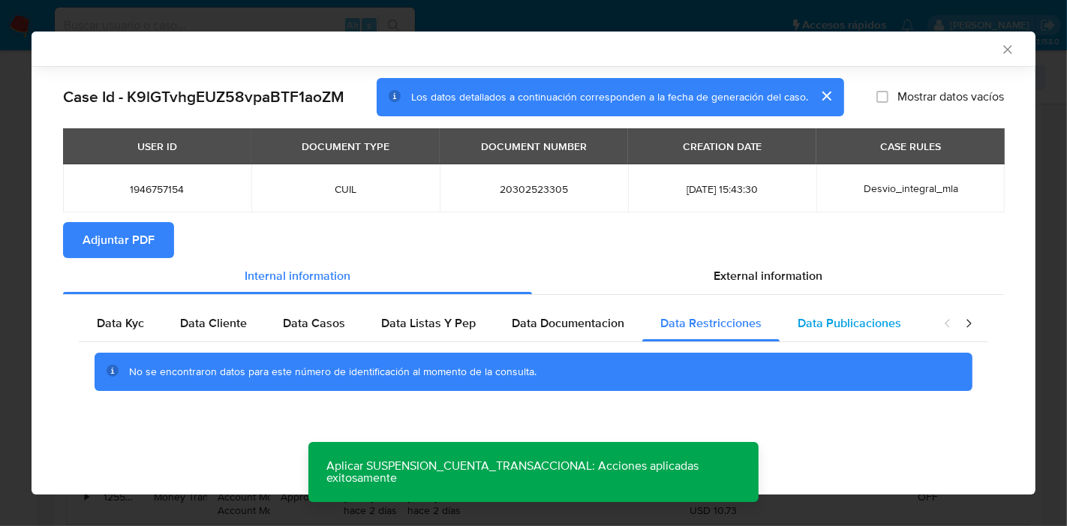
click at [846, 337] on div "Data Publicaciones" at bounding box center [850, 323] width 140 height 36
click at [974, 316] on icon "closure-recommendation-modal" at bounding box center [968, 323] width 15 height 15
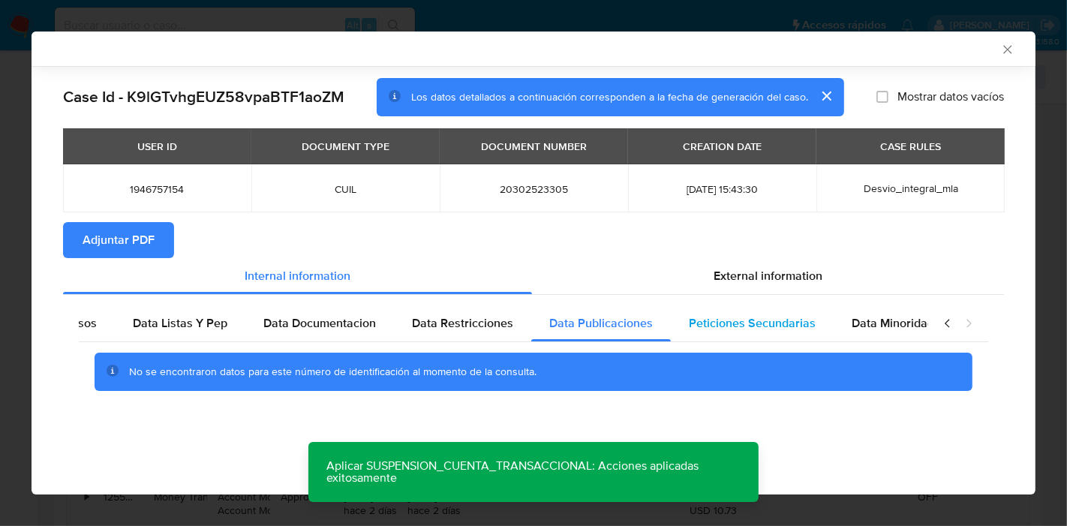
scroll to position [0, 263]
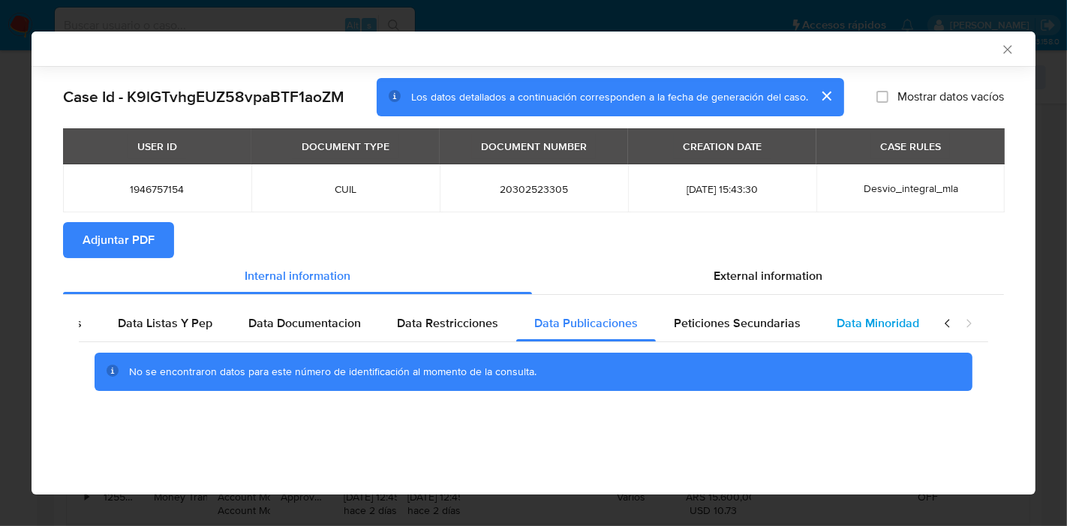
drag, startPoint x: 703, startPoint y: 326, endPoint x: 902, endPoint y: 328, distance: 198.9
click at [723, 328] on span "Peticiones Secundarias" at bounding box center [737, 322] width 127 height 17
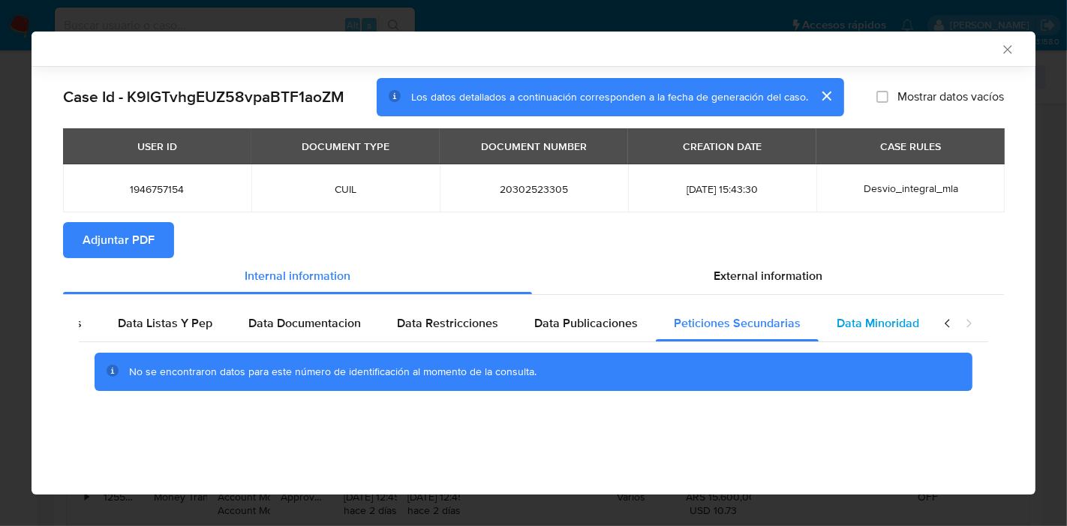
click at [907, 328] on span "Data Minoridad" at bounding box center [878, 322] width 83 height 17
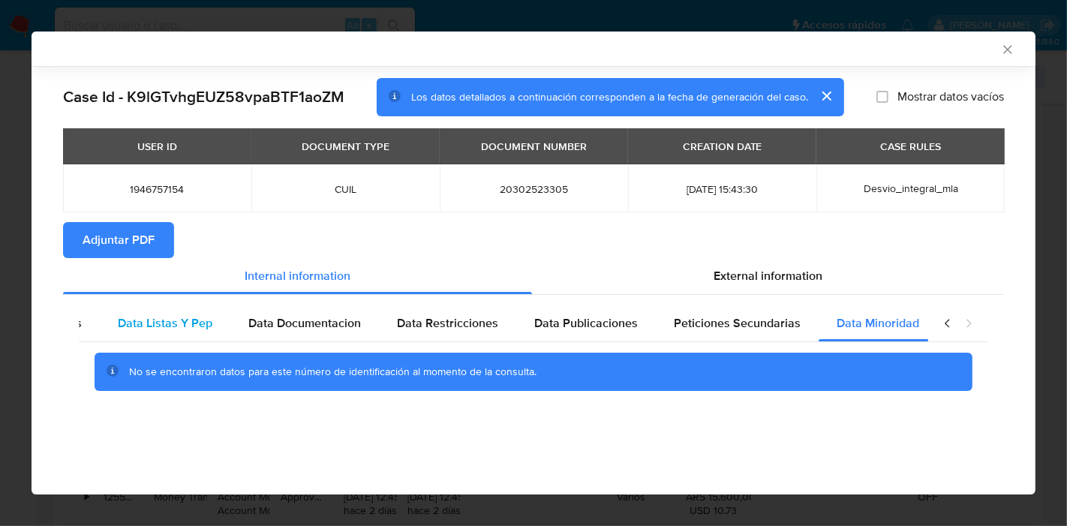
drag, startPoint x: 947, startPoint y: 325, endPoint x: 392, endPoint y: 328, distance: 555.4
click at [946, 325] on icon "closure-recommendation-modal" at bounding box center [947, 323] width 15 height 15
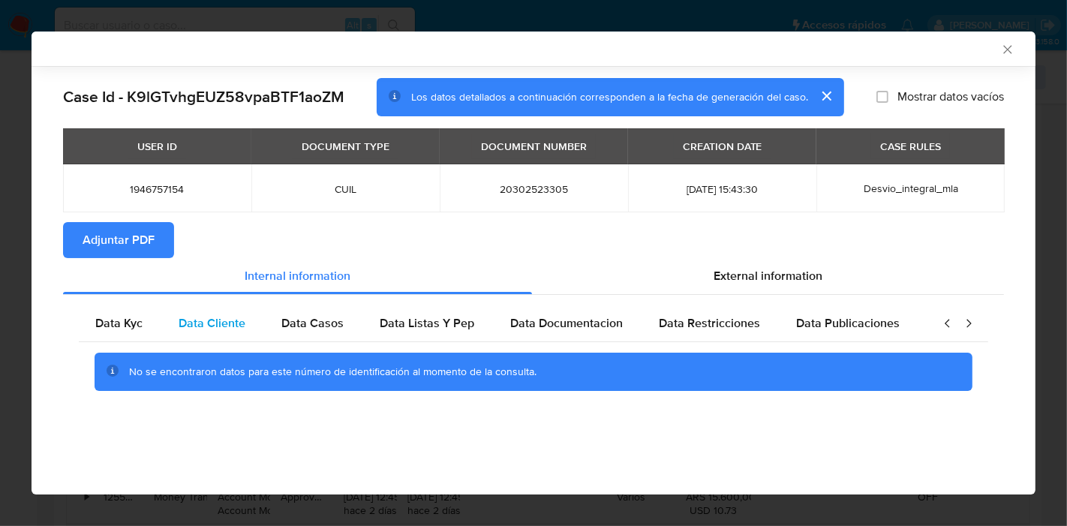
scroll to position [0, 0]
click at [141, 312] on div "Data Kyc" at bounding box center [120, 323] width 83 height 36
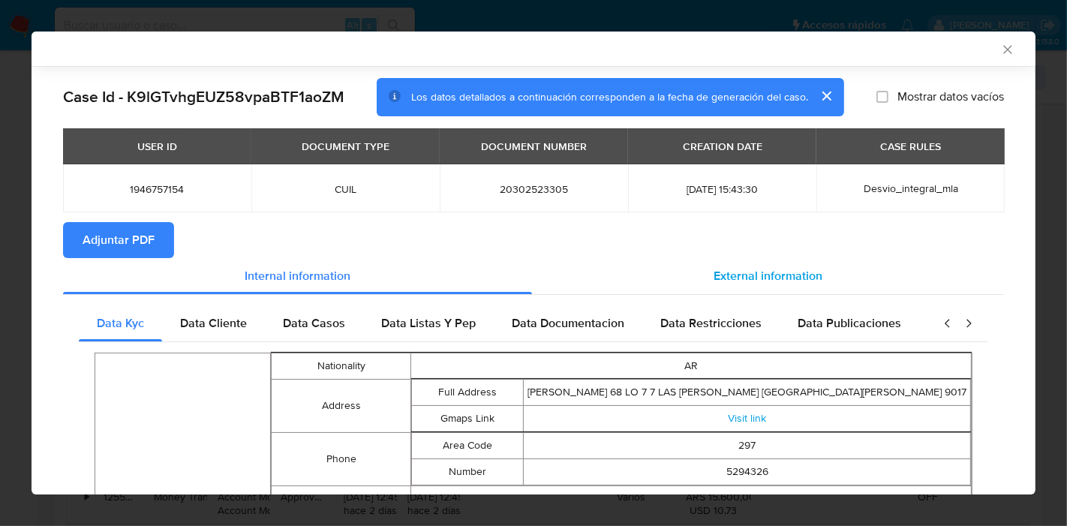
click at [697, 277] on div "External information" at bounding box center [768, 276] width 472 height 36
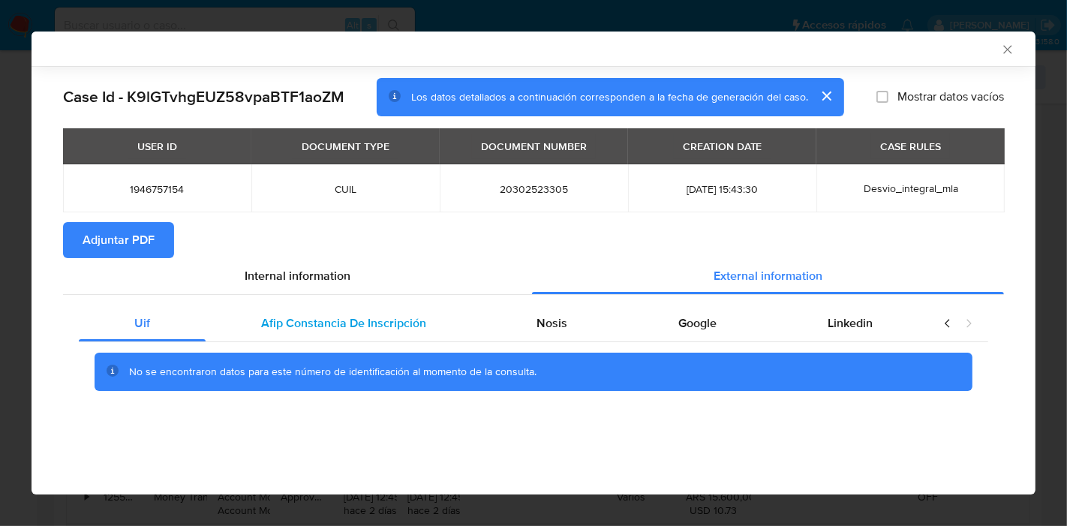
click at [319, 320] on span "Afip Constancia De Inscripción" at bounding box center [343, 322] width 165 height 17
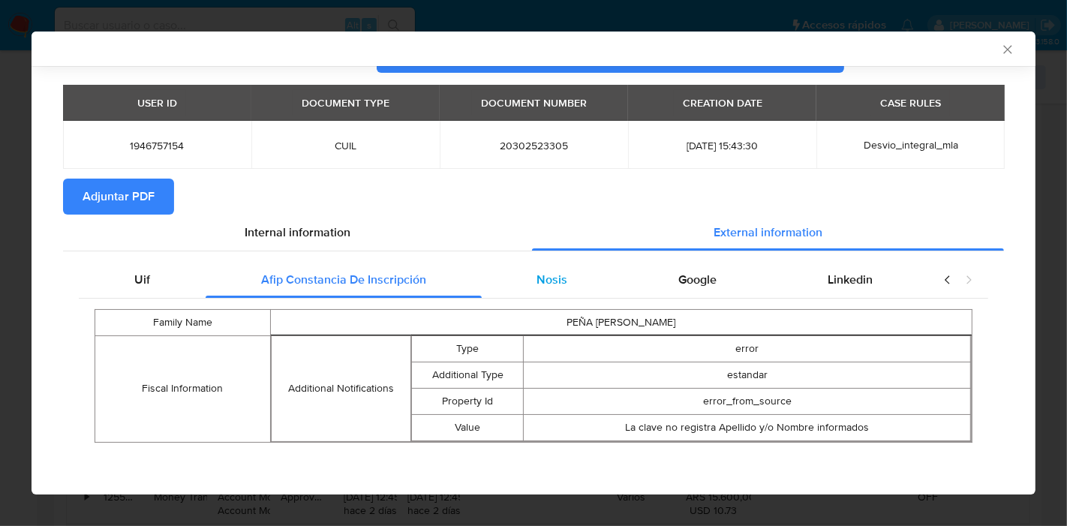
click at [527, 290] on div "Nosis" at bounding box center [553, 280] width 142 height 36
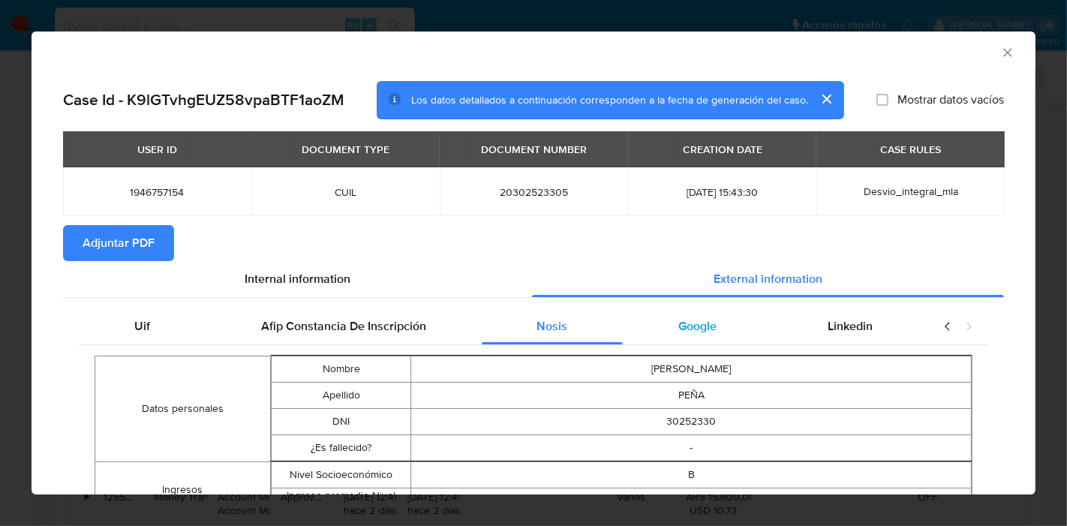
click at [675, 341] on div "Google" at bounding box center [697, 326] width 149 height 36
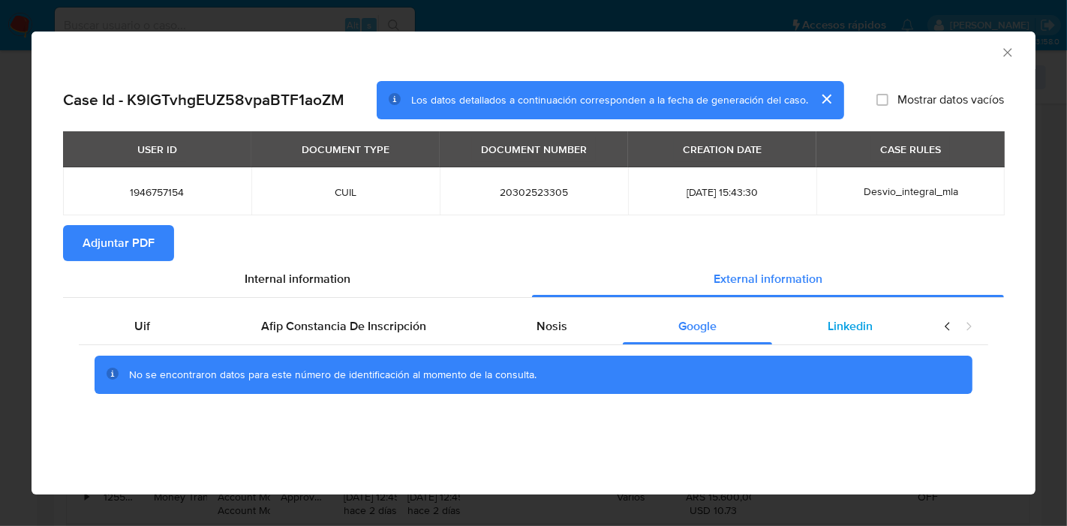
click at [870, 335] on div "Linkedin" at bounding box center [850, 326] width 156 height 36
click at [956, 325] on div "closure-recommendation-modal" at bounding box center [958, 326] width 60 height 36
click at [952, 327] on icon "closure-recommendation-modal" at bounding box center [947, 326] width 15 height 15
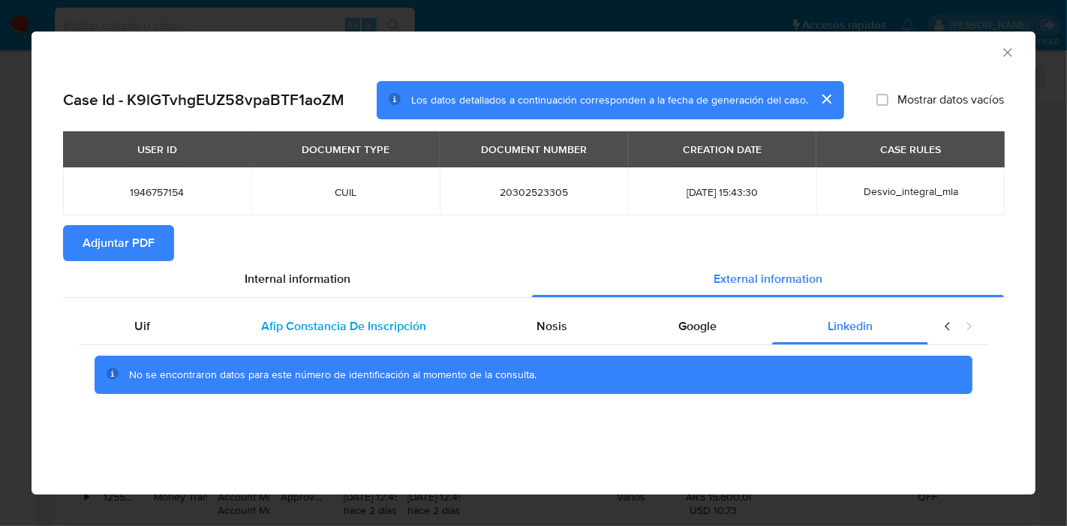
drag, startPoint x: 133, startPoint y: 335, endPoint x: 206, endPoint y: 313, distance: 76.0
click at [135, 332] on div "Uif" at bounding box center [142, 326] width 127 height 36
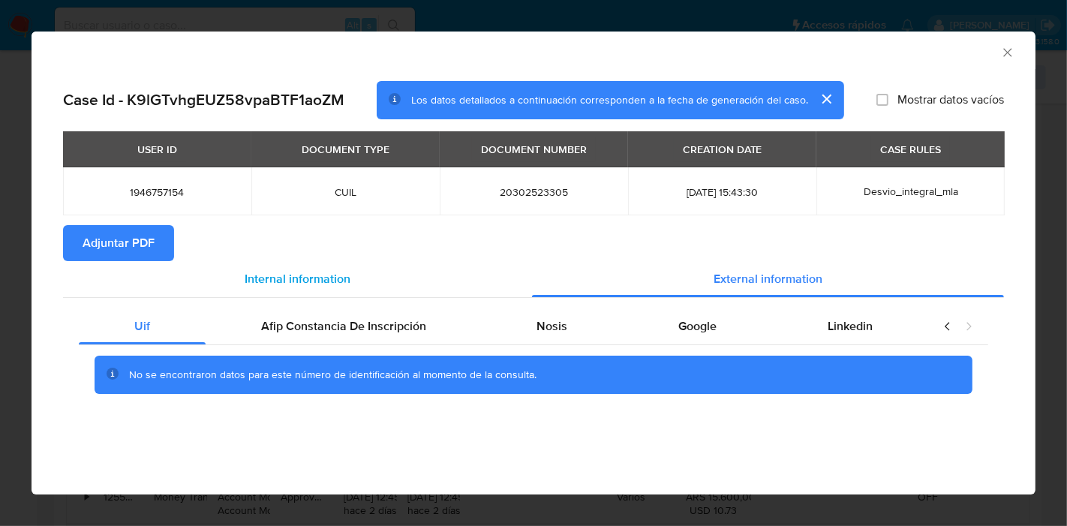
drag, startPoint x: 296, startPoint y: 284, endPoint x: 180, endPoint y: 291, distance: 116.6
click at [296, 284] on span "Internal information" at bounding box center [298, 278] width 106 height 17
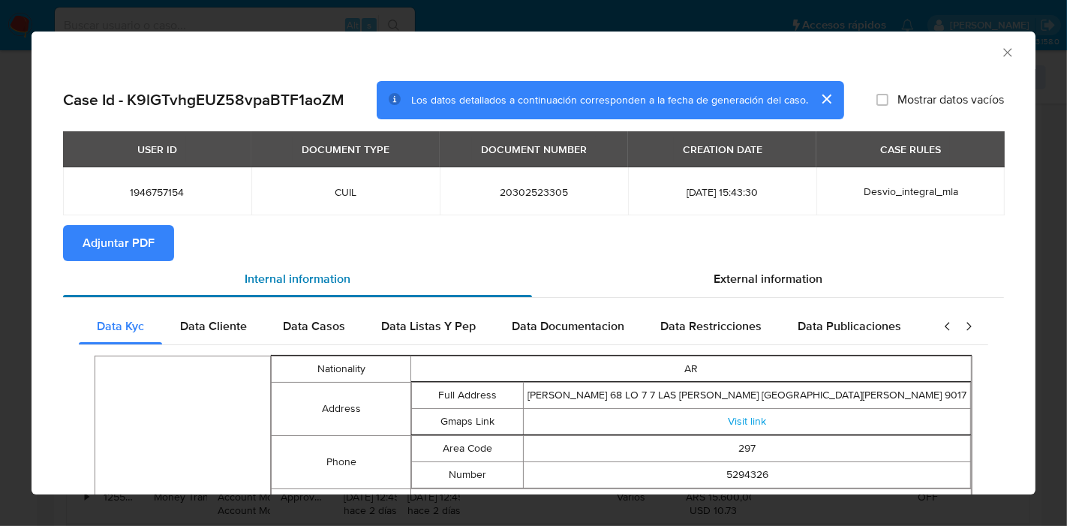
click at [121, 263] on div "Internal information" at bounding box center [297, 279] width 469 height 36
click at [129, 251] on span "Adjuntar PDF" at bounding box center [119, 243] width 72 height 33
click at [0, 244] on div "AML Data Collector Case Id - K9lGTvhgEUZ58vpaBTF1aoZM Los datos detallados a co…" at bounding box center [533, 263] width 1067 height 526
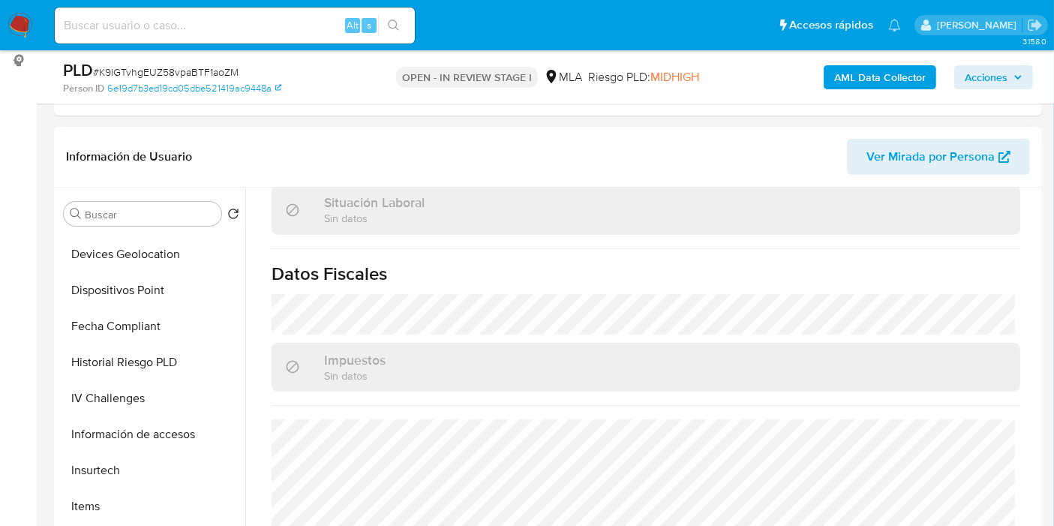
scroll to position [197, 0]
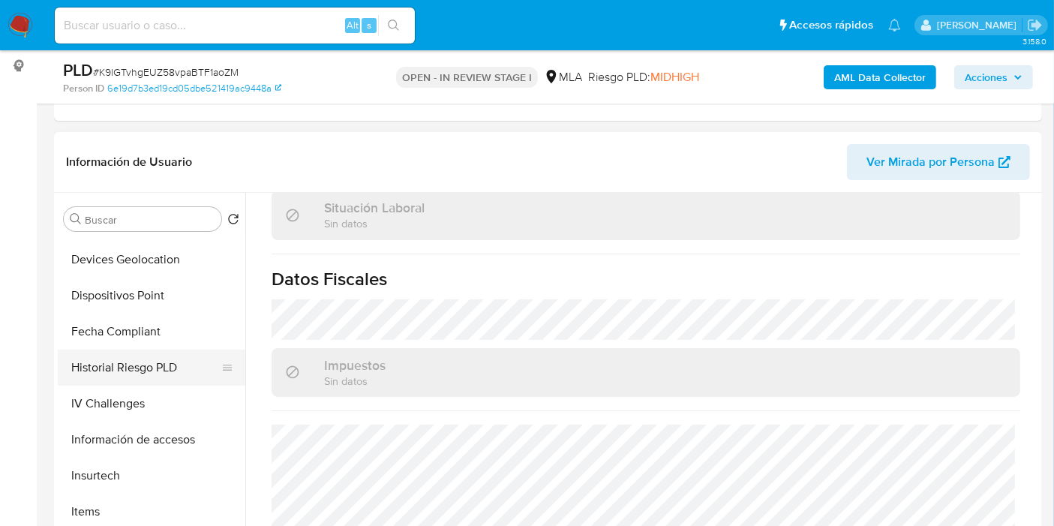
click at [137, 370] on button "Historial Riesgo PLD" at bounding box center [146, 368] width 176 height 36
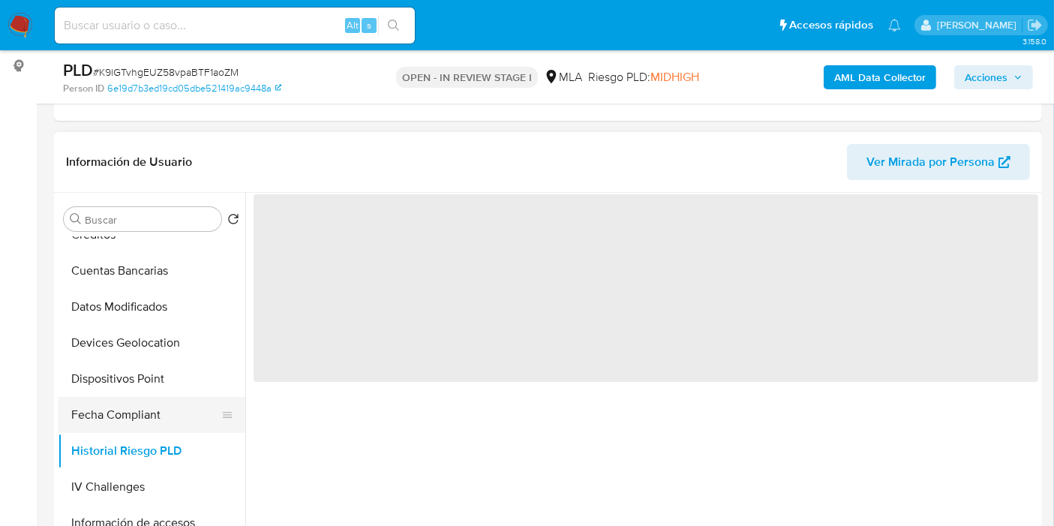
scroll to position [167, 0]
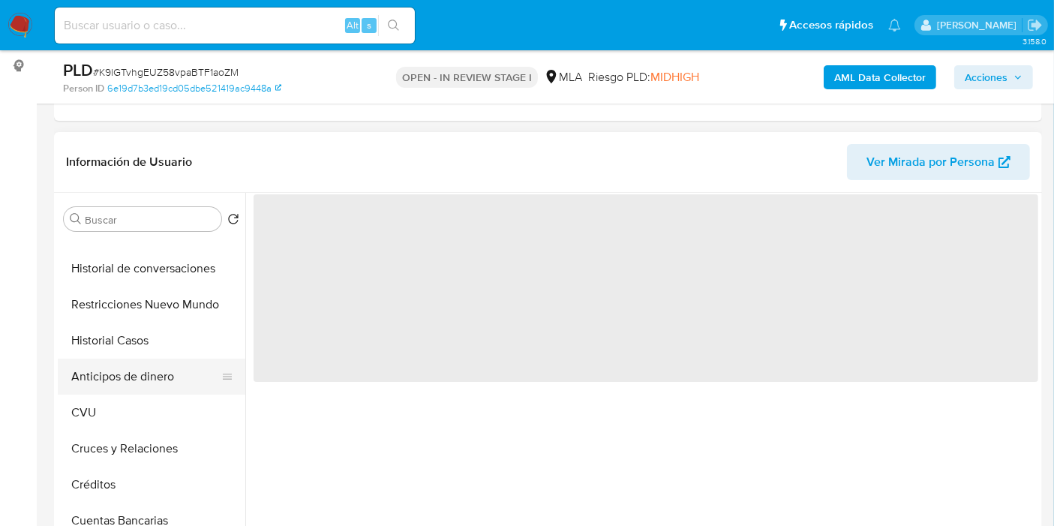
click at [173, 359] on button "Anticipos de dinero" at bounding box center [146, 377] width 176 height 36
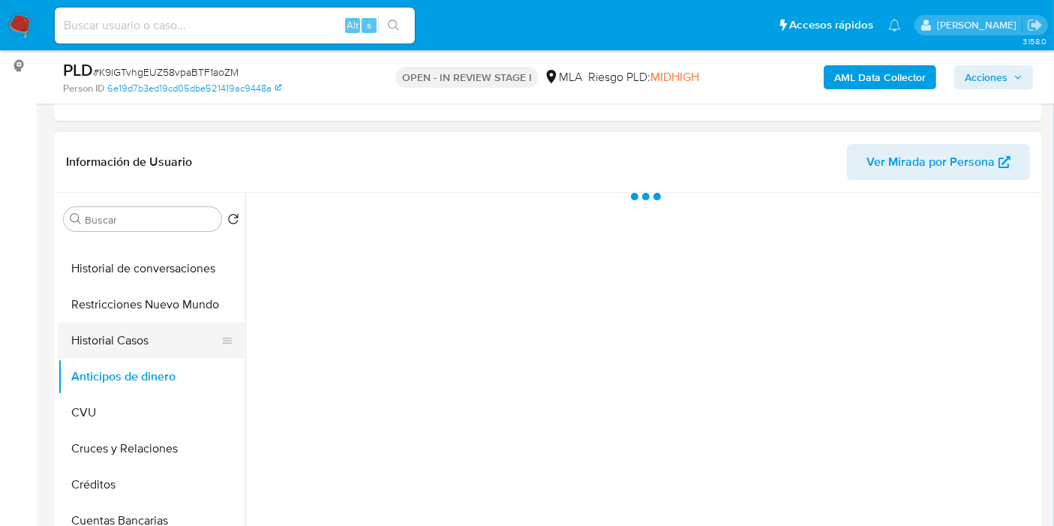
click at [173, 348] on button "Historial Casos" at bounding box center [146, 341] width 176 height 36
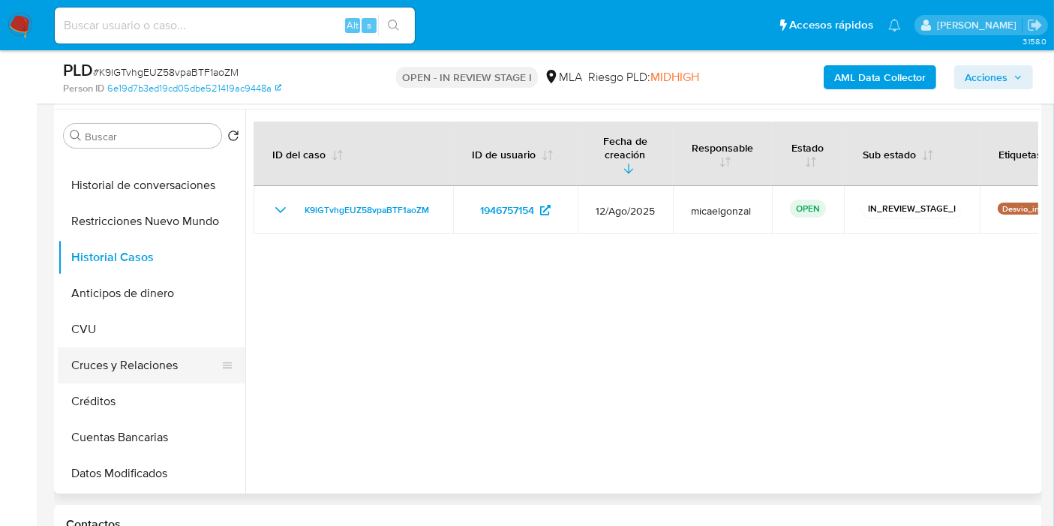
scroll to position [83, 0]
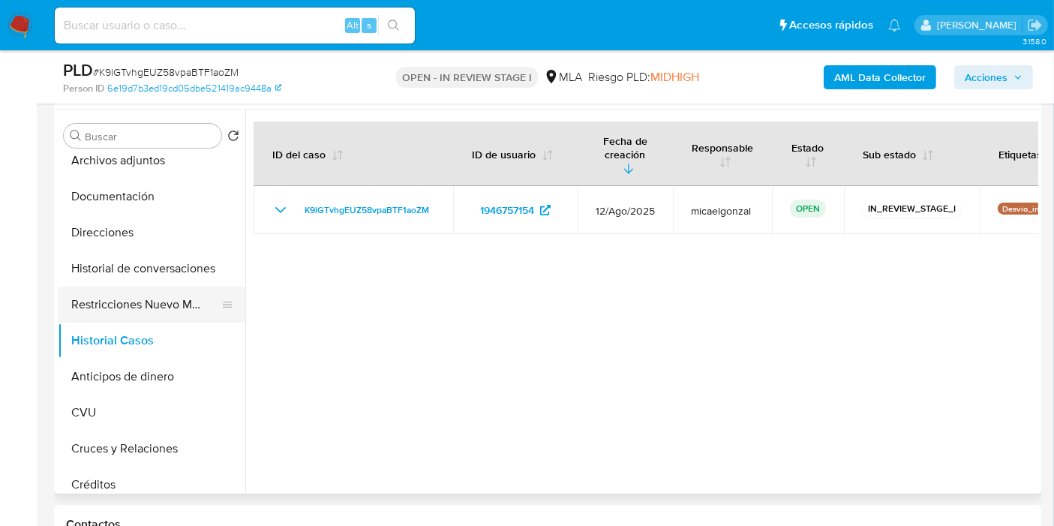
click at [161, 309] on button "Restricciones Nuevo Mundo" at bounding box center [146, 305] width 176 height 36
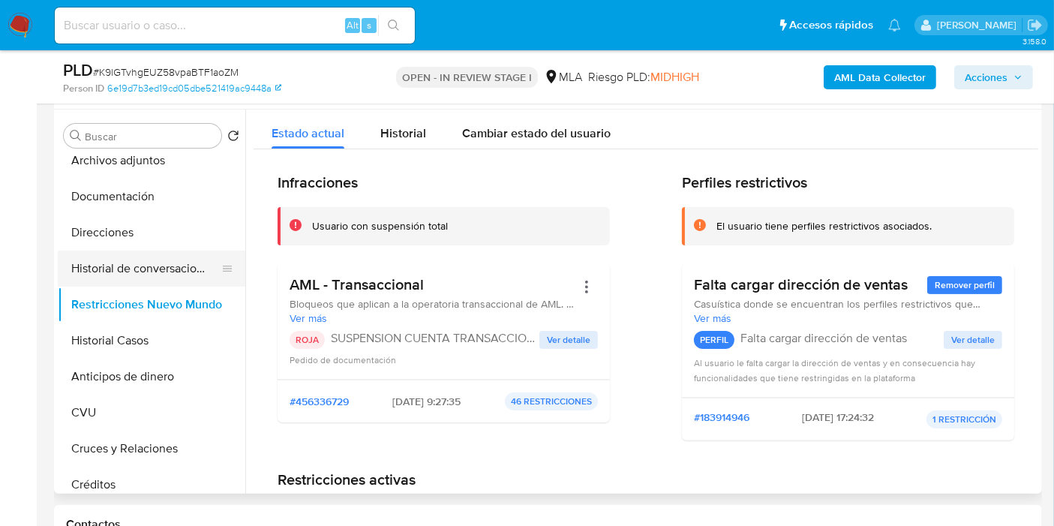
click at [188, 276] on button "Historial de conversaciones" at bounding box center [146, 269] width 176 height 36
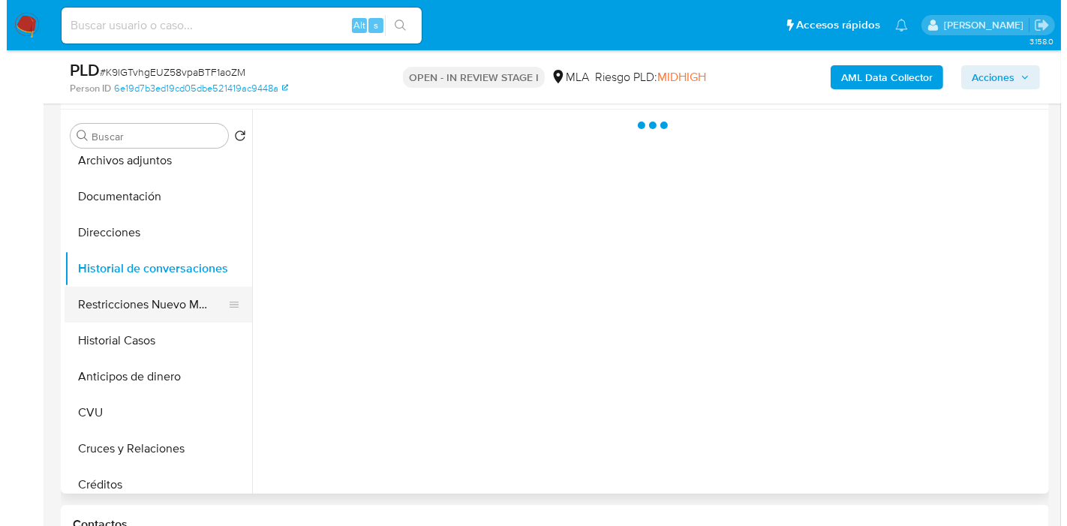
scroll to position [0, 0]
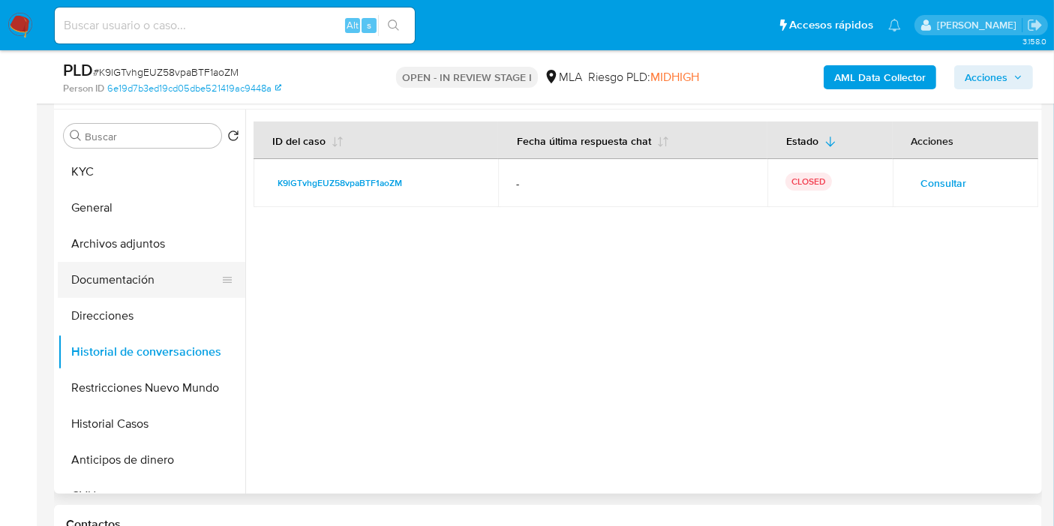
click at [171, 280] on button "Documentación" at bounding box center [146, 280] width 176 height 36
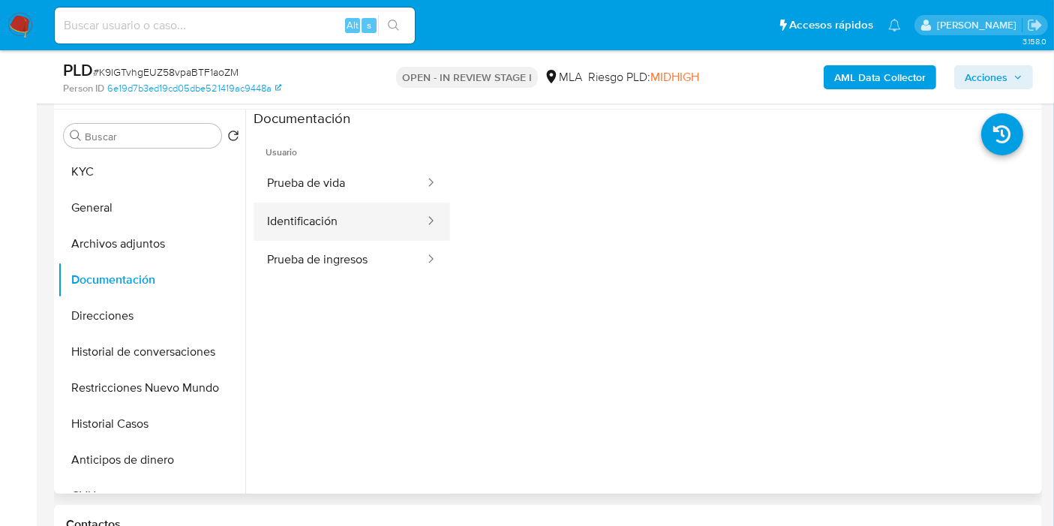
click at [329, 218] on button "Identificación" at bounding box center [340, 222] width 173 height 38
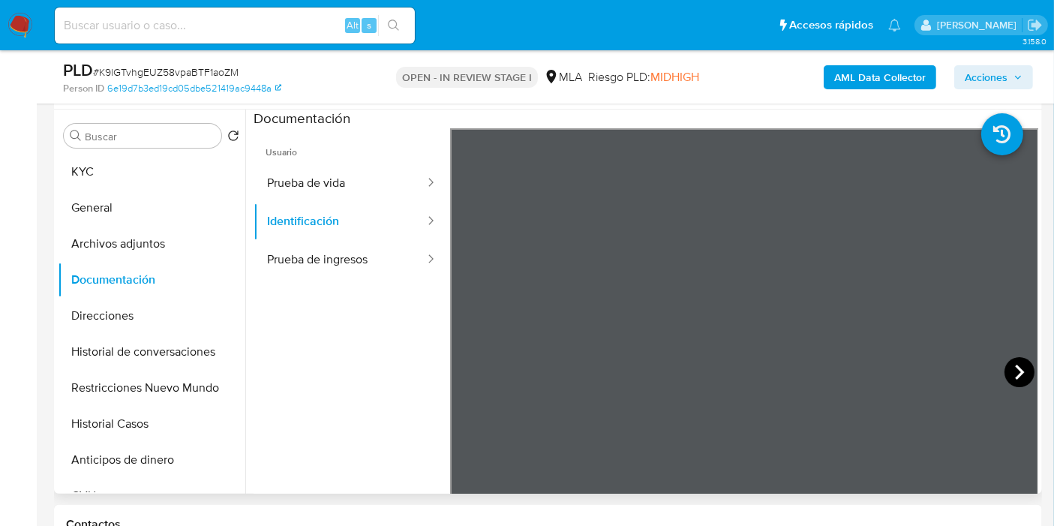
click at [1009, 371] on icon at bounding box center [1020, 372] width 30 height 30
click at [373, 198] on button "Prueba de vida" at bounding box center [340, 183] width 173 height 38
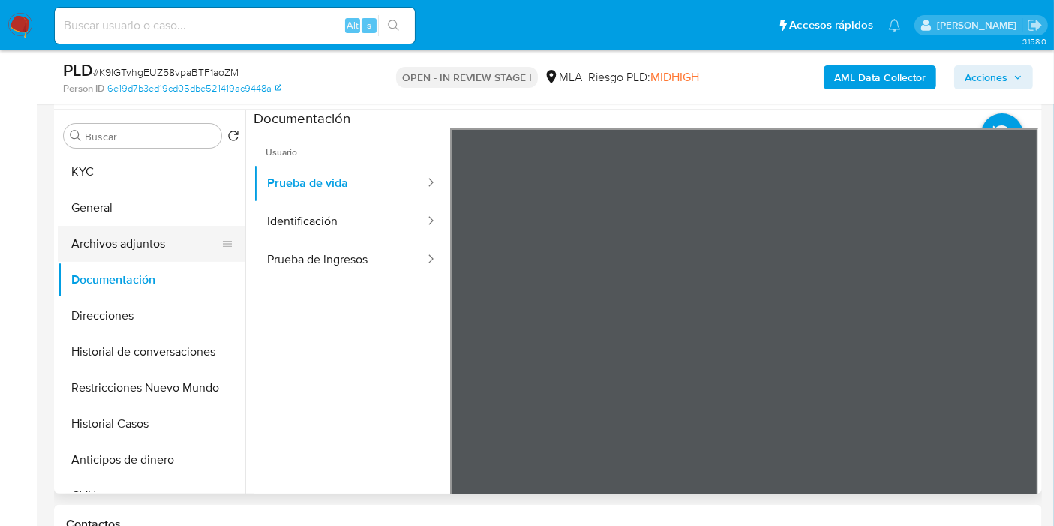
click at [125, 246] on button "Archivos adjuntos" at bounding box center [146, 244] width 176 height 36
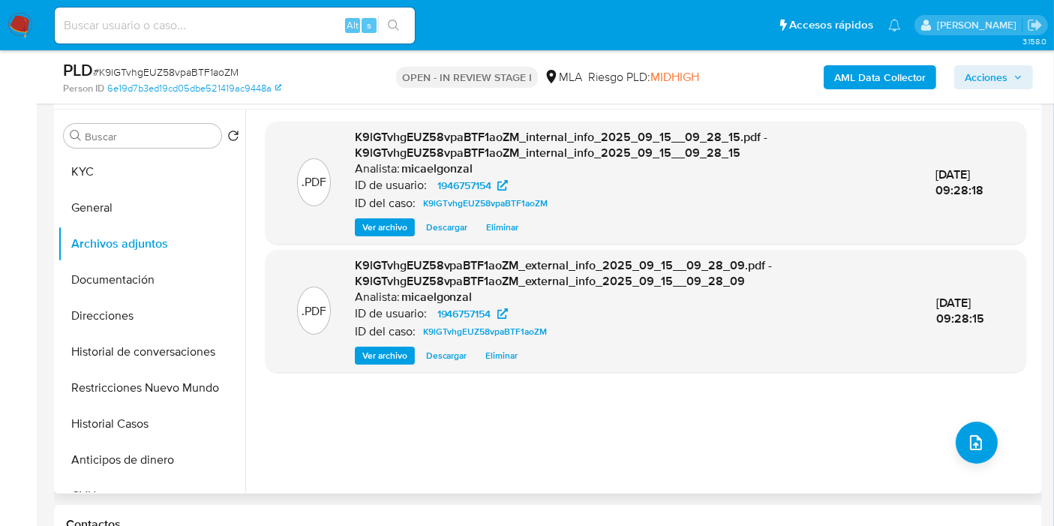
click at [1005, 444] on div ".PDF K9lGTvhgEUZ58vpaBTF1aoZM_internal_info_2025_09_15__09_28_15.pdf - K9lGTvhg…" at bounding box center [646, 302] width 761 height 360
click at [972, 434] on icon "upload-file" at bounding box center [976, 443] width 18 height 18
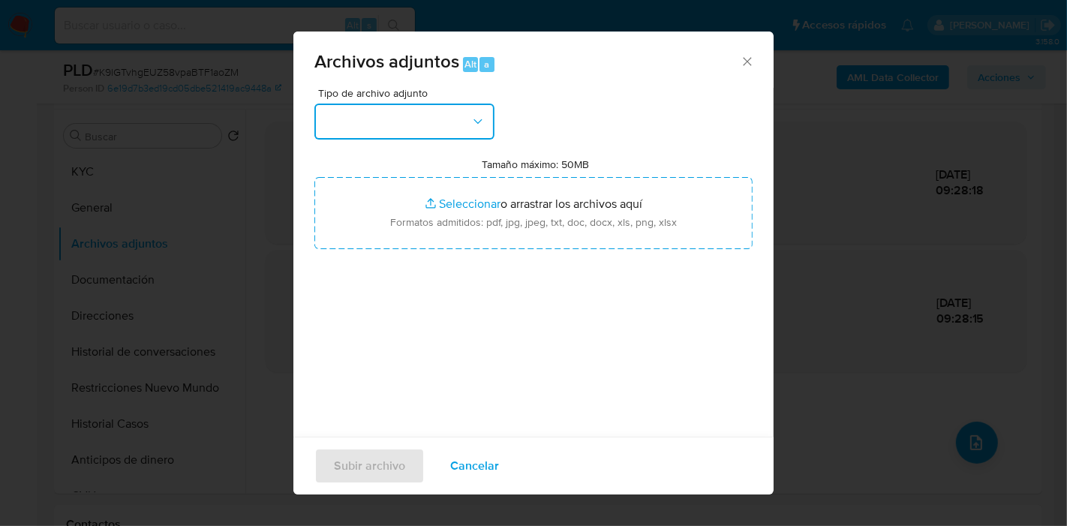
click at [356, 119] on button "button" at bounding box center [404, 122] width 180 height 36
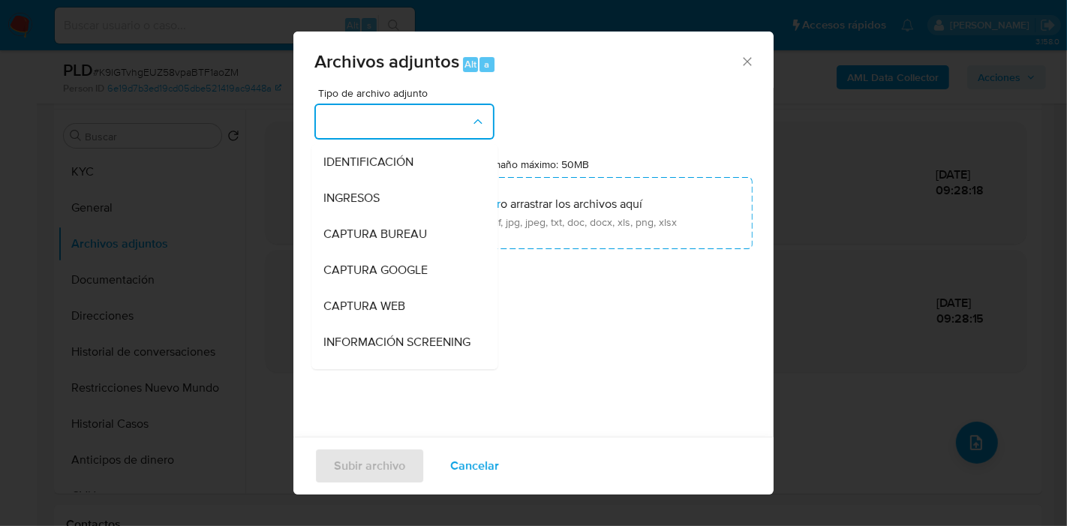
scroll to position [167, 0]
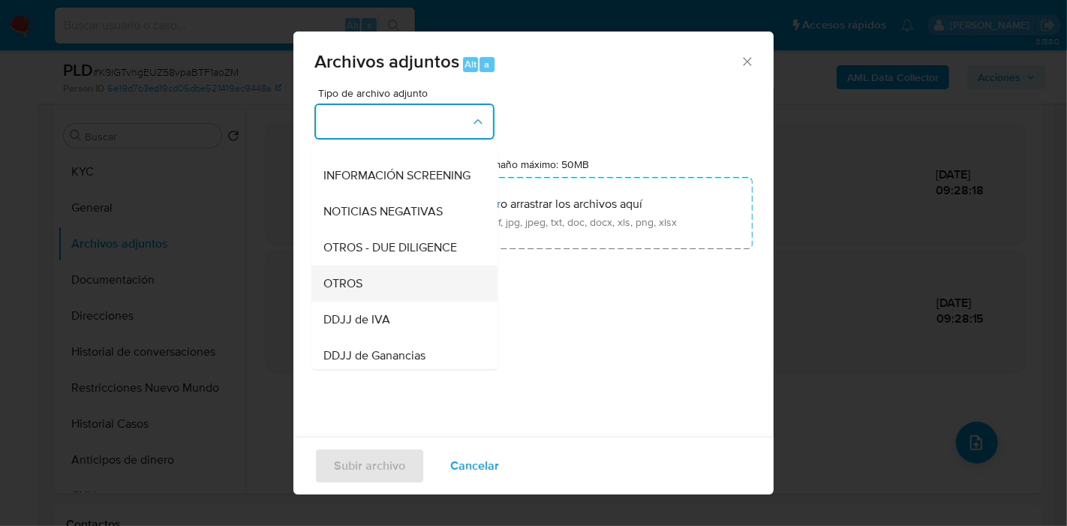
click at [414, 299] on div "OTROS" at bounding box center [399, 284] width 153 height 36
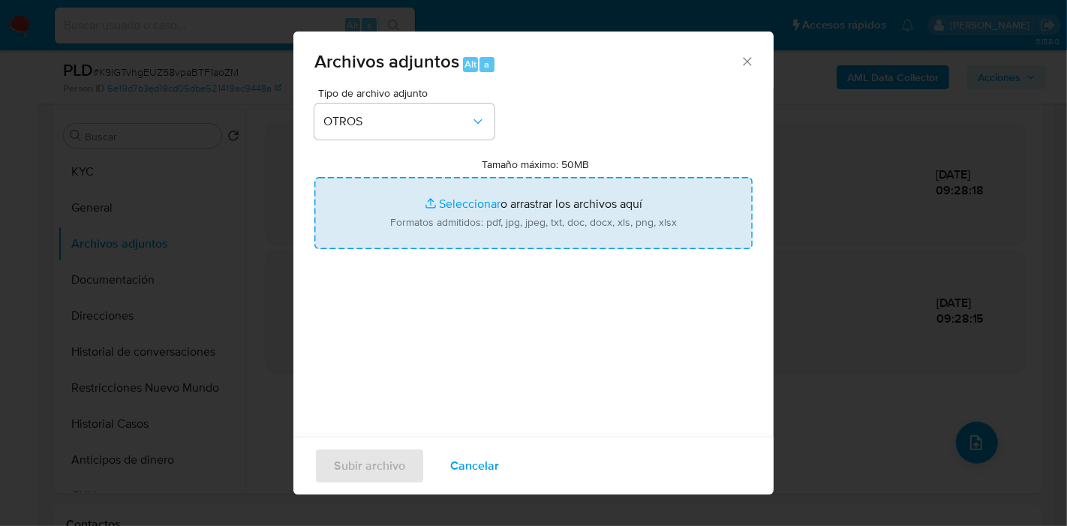
click at [477, 233] on input "Tamaño máximo: 50MB Seleccionar archivos" at bounding box center [533, 213] width 438 height 72
type input "C:\fakepath\Recibo de Sueldo - diciembre 2024.pdf"
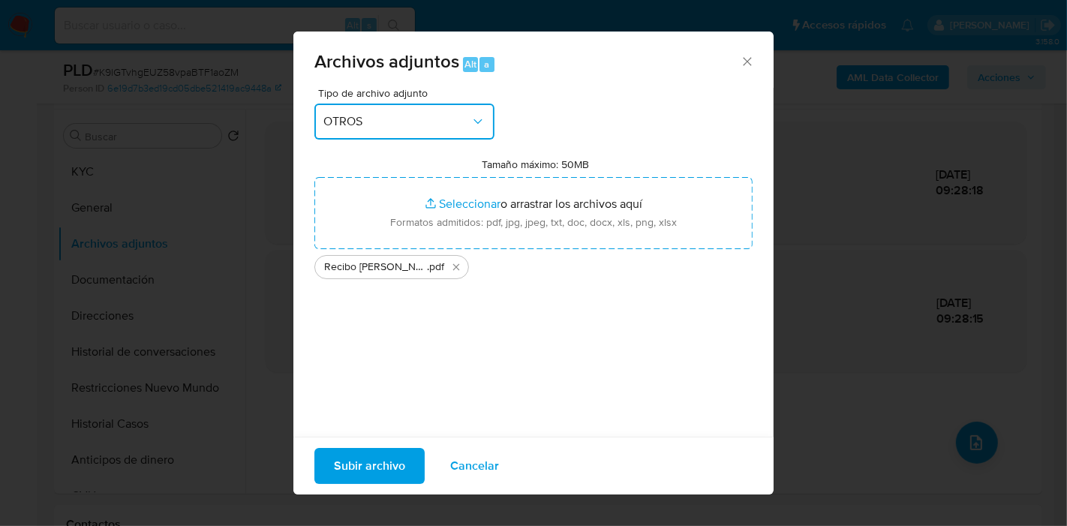
drag, startPoint x: 477, startPoint y: 233, endPoint x: 332, endPoint y: 128, distance: 180.0
click at [332, 128] on span "OTROS" at bounding box center [396, 121] width 147 height 15
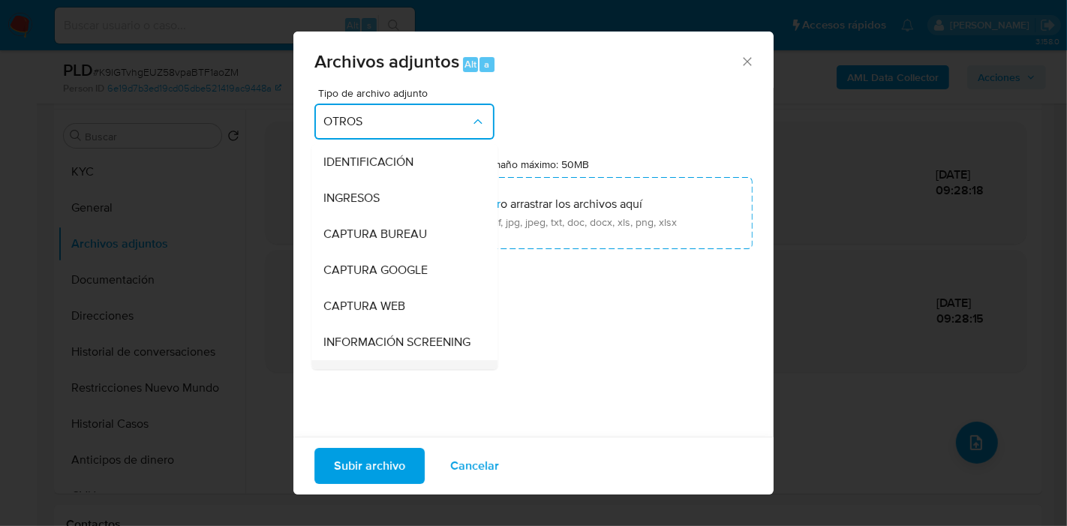
scroll to position [208, 0]
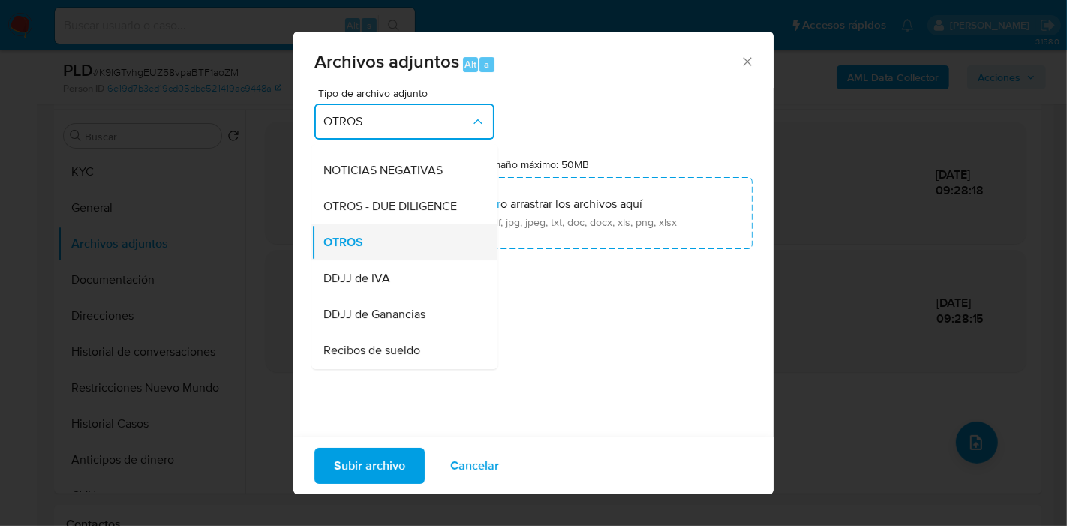
click at [383, 254] on div "OTROS" at bounding box center [399, 242] width 153 height 36
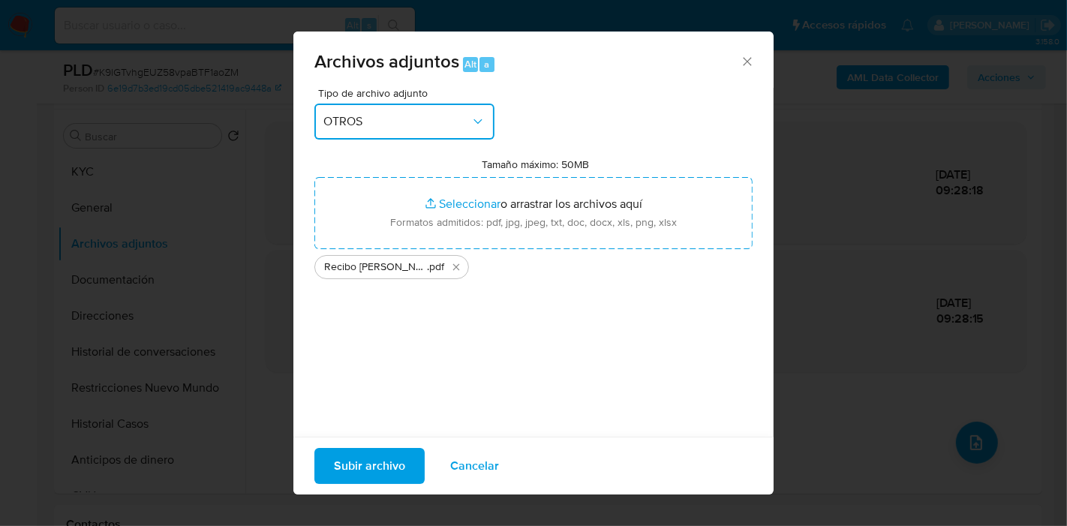
click at [393, 125] on span "OTROS" at bounding box center [396, 121] width 147 height 15
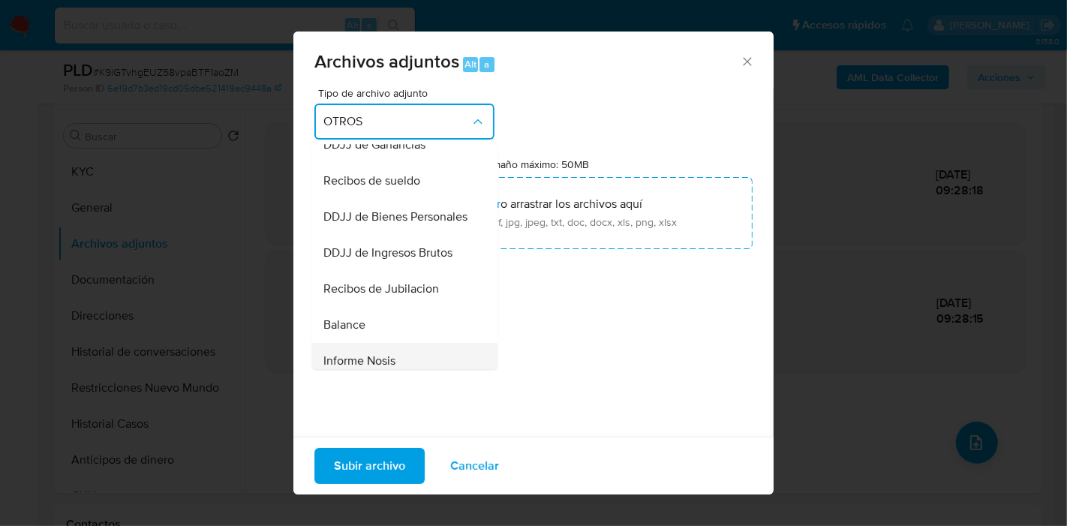
scroll to position [375, 0]
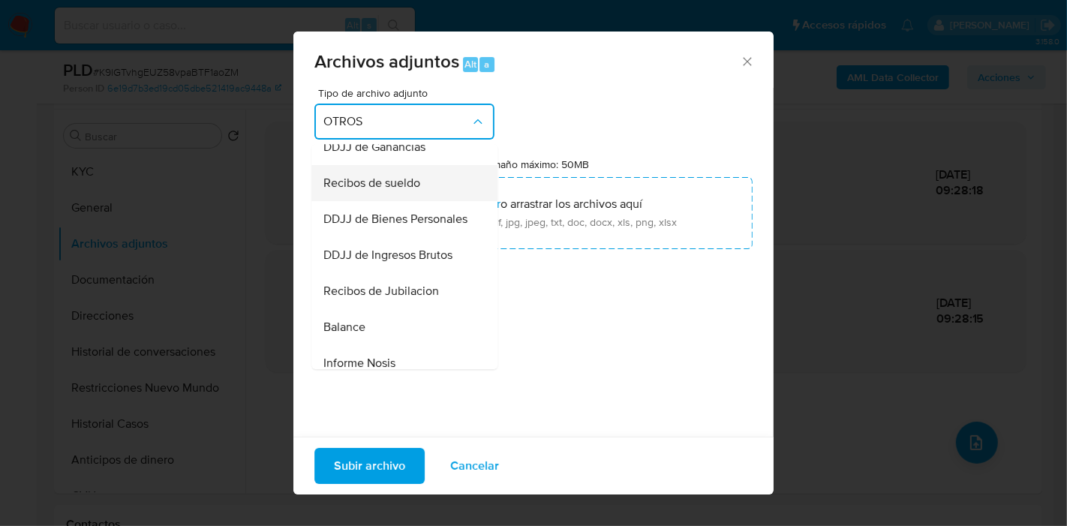
click at [397, 191] on span "Recibos de sueldo" at bounding box center [371, 183] width 97 height 15
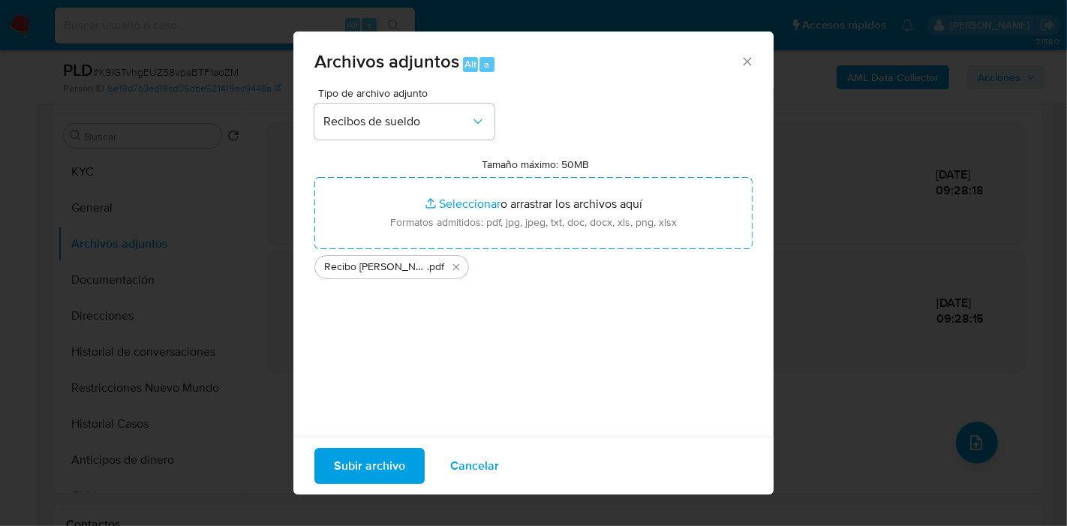
click at [378, 462] on span "Subir archivo" at bounding box center [369, 466] width 71 height 33
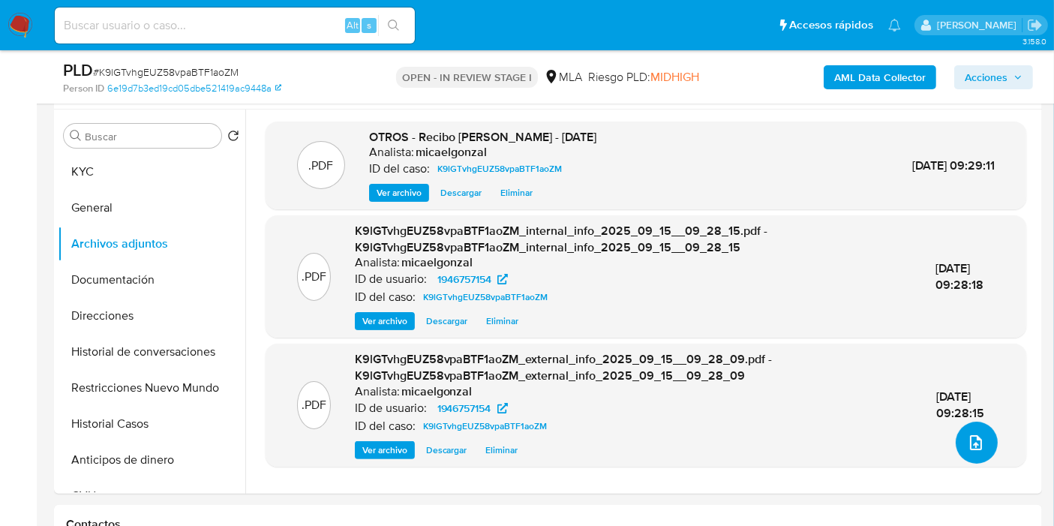
click at [978, 441] on icon "upload-file" at bounding box center [976, 443] width 18 height 18
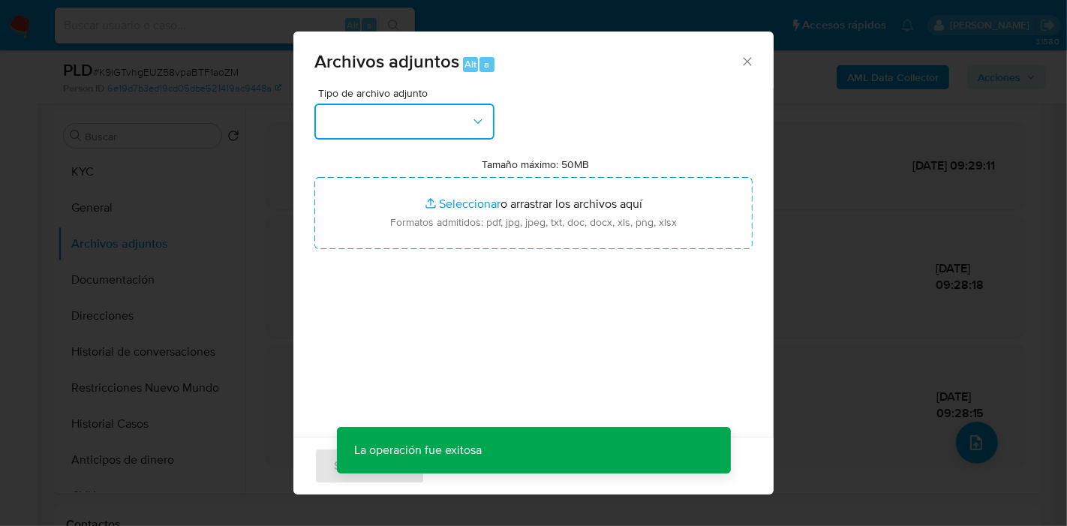
click at [457, 134] on button "button" at bounding box center [404, 122] width 180 height 36
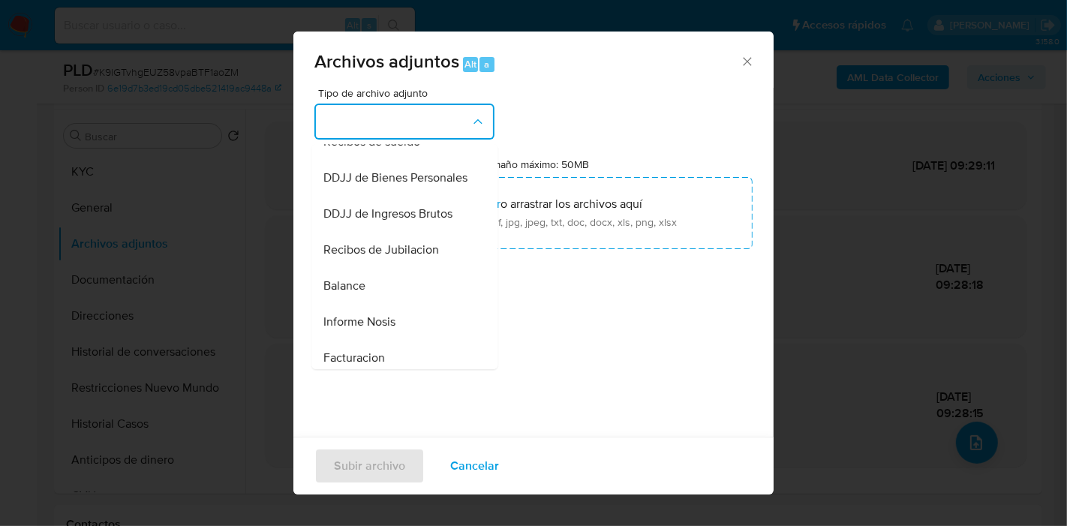
scroll to position [500, 0]
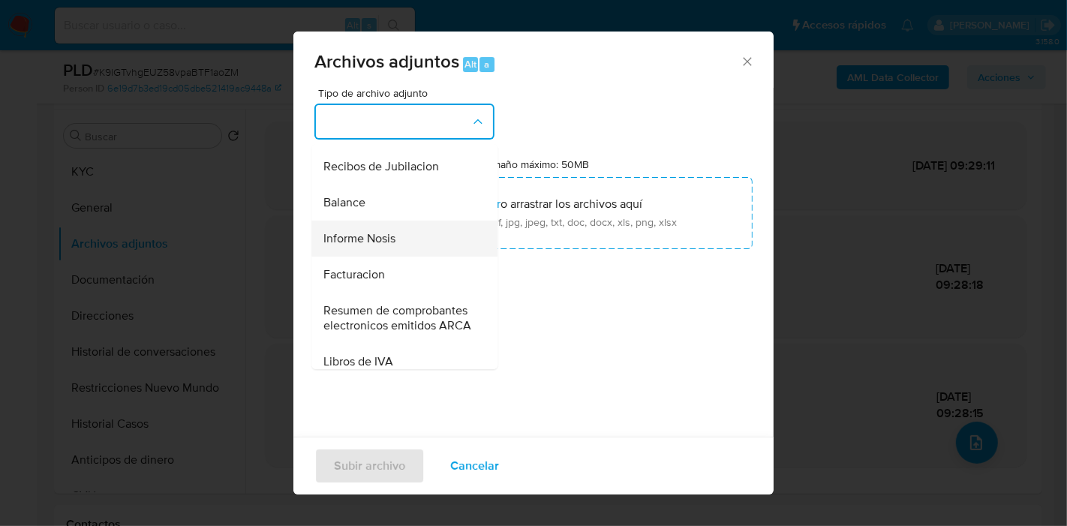
click at [407, 257] on div "Informe Nosis" at bounding box center [399, 239] width 153 height 36
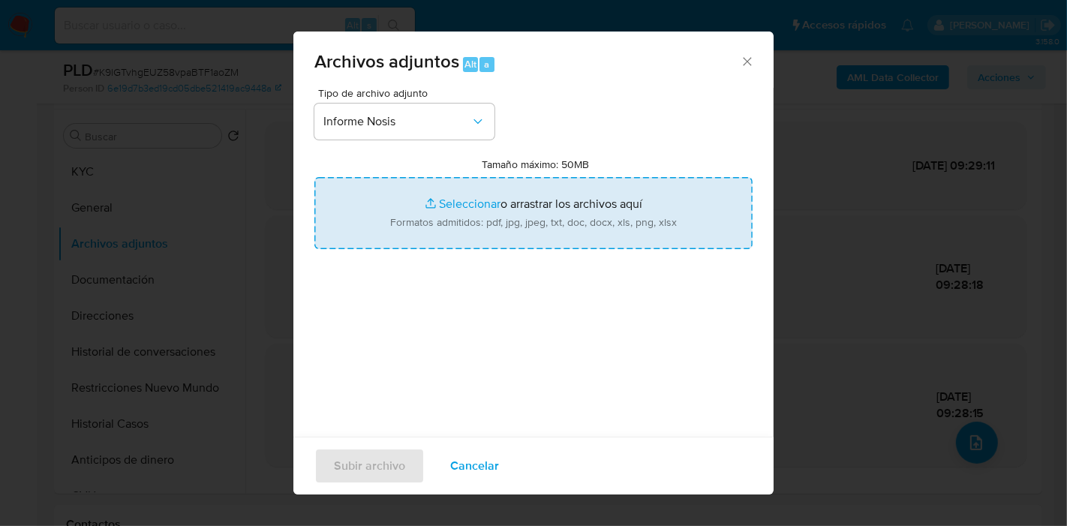
click at [455, 230] on input "Tamaño máximo: 50MB Seleccionar archivos" at bounding box center [533, 213] width 438 height 72
type input "C:\fakepath\NOSIS de Oscar Herminio Peña.pdf"
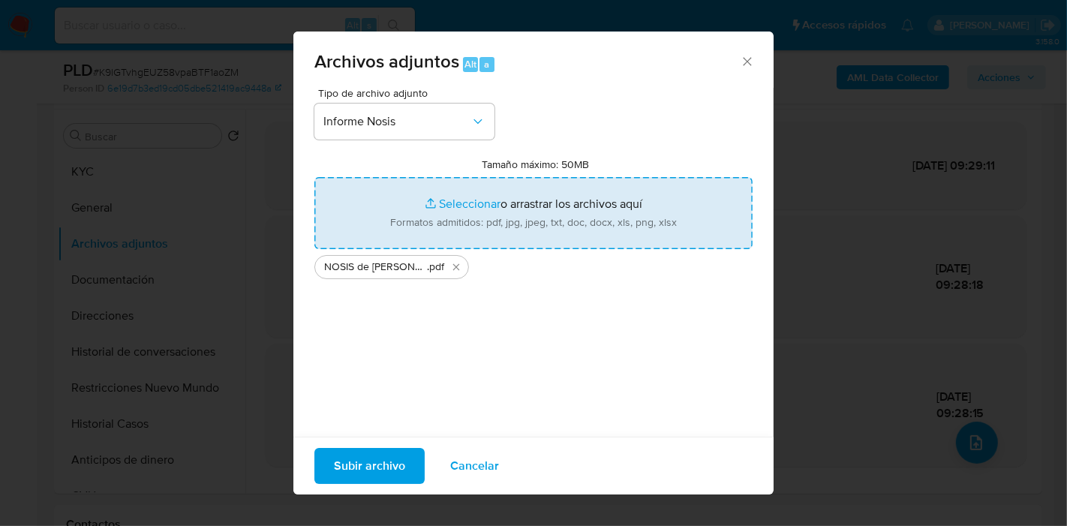
click at [362, 464] on span "Subir archivo" at bounding box center [369, 466] width 71 height 33
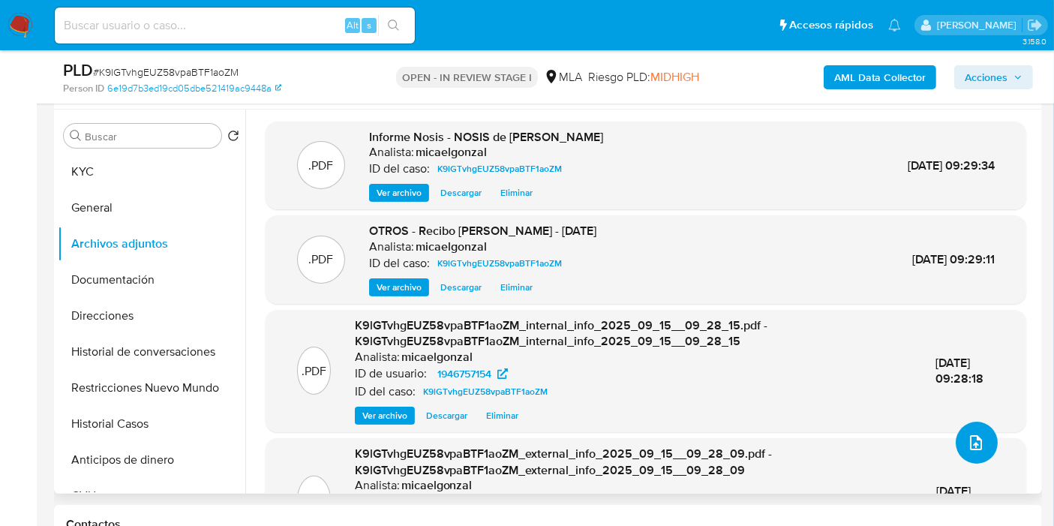
click at [967, 446] on icon "upload-file" at bounding box center [976, 443] width 18 height 18
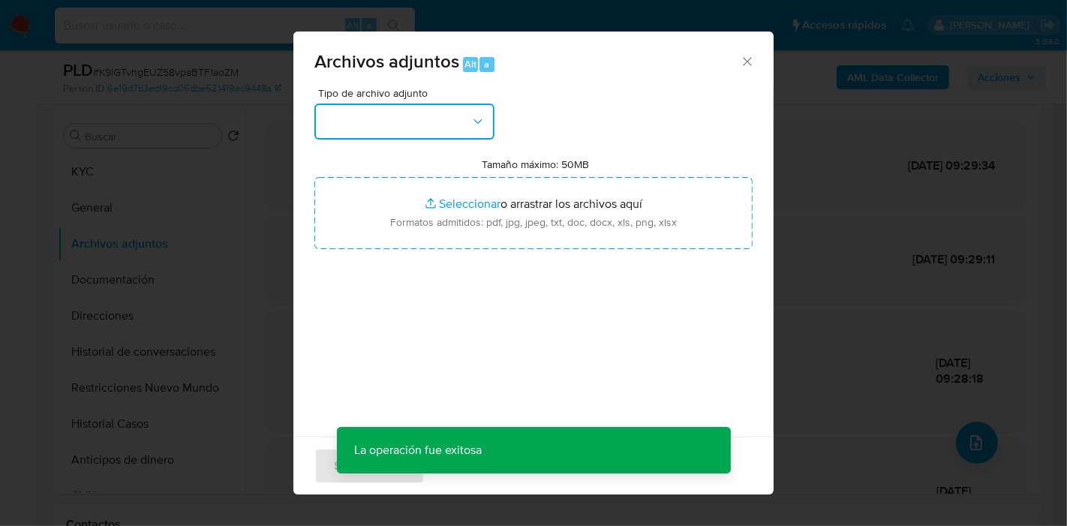
drag, startPoint x: 450, startPoint y: 114, endPoint x: 438, endPoint y: 137, distance: 25.8
click at [448, 116] on button "button" at bounding box center [404, 122] width 180 height 36
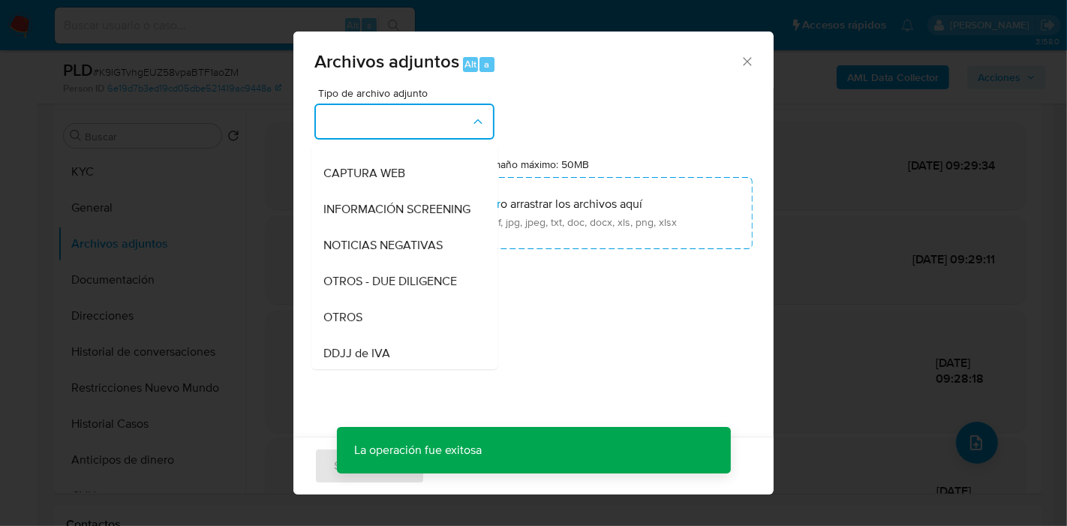
scroll to position [250, 0]
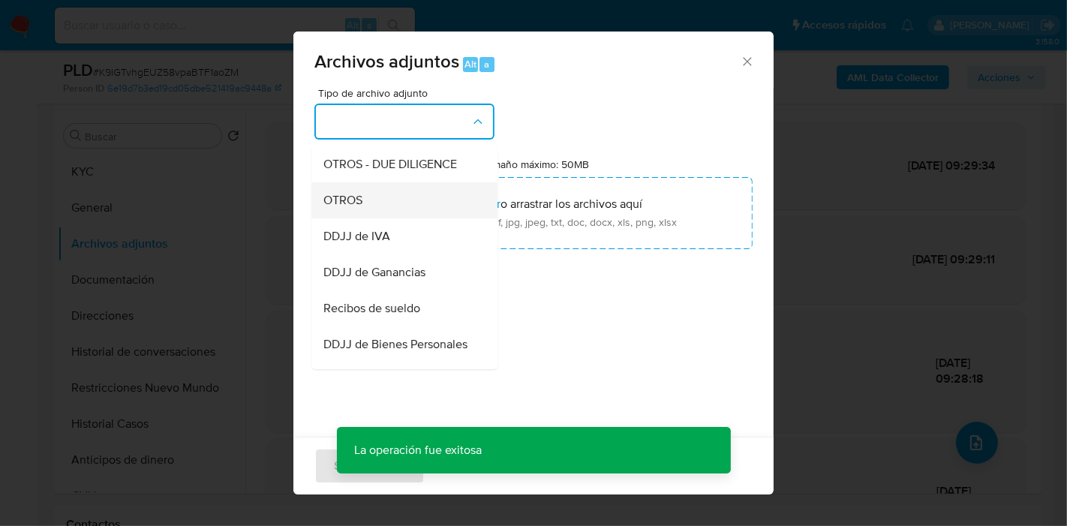
click at [407, 213] on div "OTROS" at bounding box center [399, 200] width 153 height 36
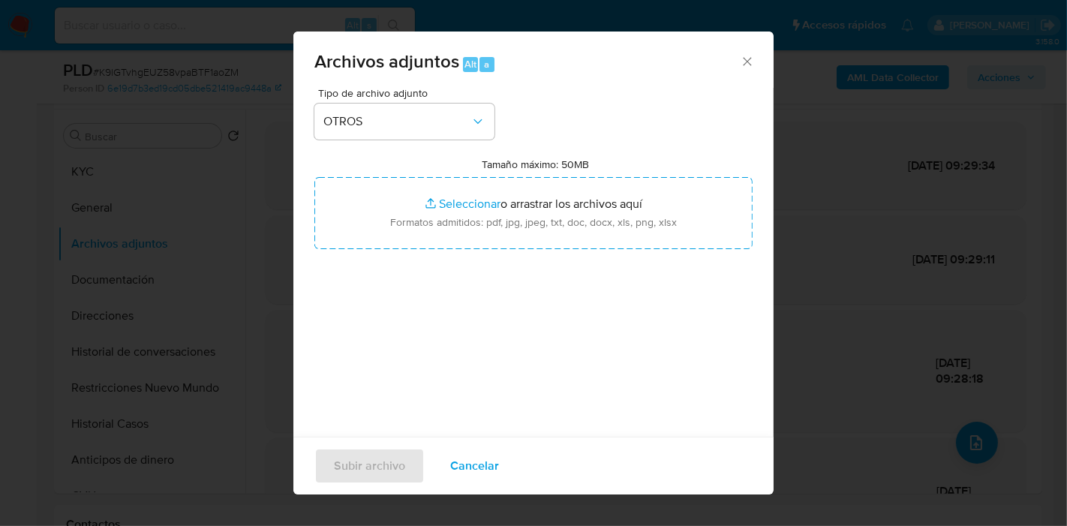
click at [509, 339] on div "Tipo de archivo adjunto OTROS Tamaño máximo: 50MB Seleccionar archivos Seleccio…" at bounding box center [533, 265] width 438 height 354
click at [432, 132] on button "OTROS" at bounding box center [404, 122] width 180 height 36
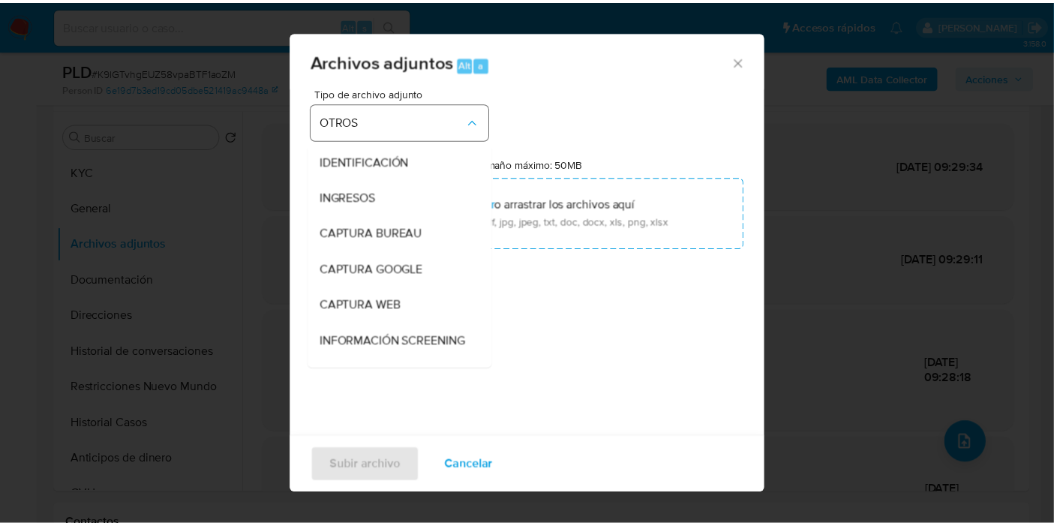
scroll to position [208, 0]
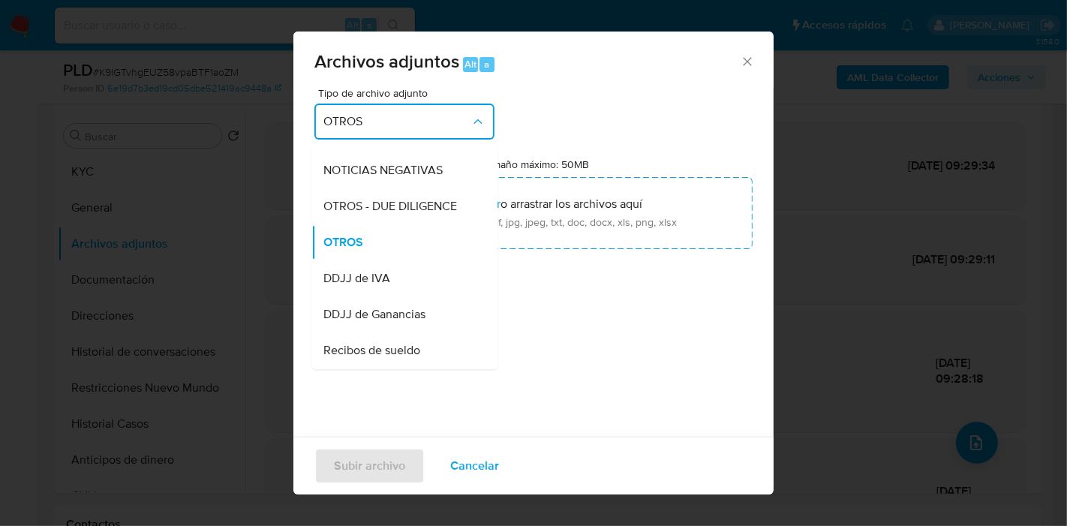
click at [432, 132] on button "OTROS" at bounding box center [404, 122] width 180 height 36
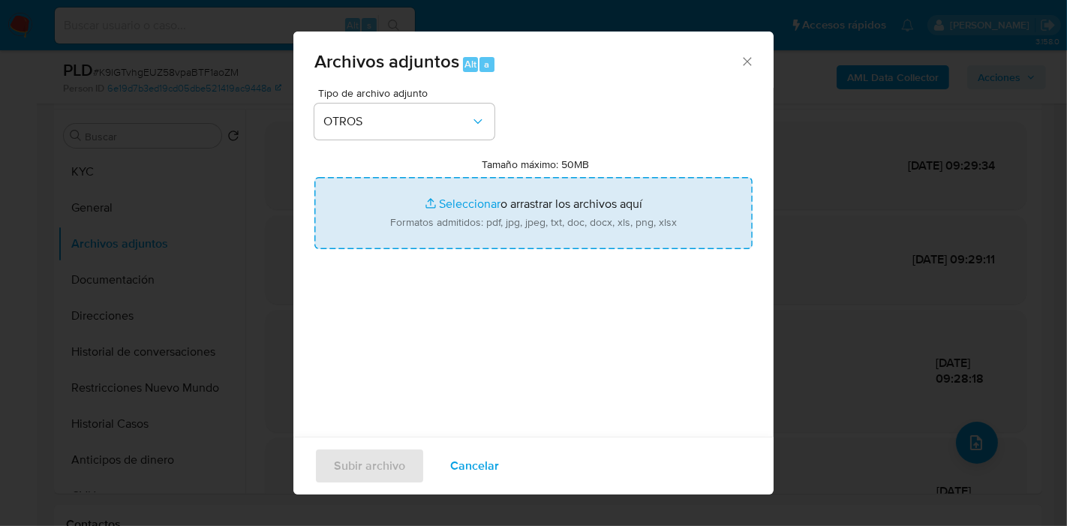
click at [621, 224] on input "Tamaño máximo: 50MB Seleccionar archivos" at bounding box center [533, 213] width 438 height 72
type input "C:\fakepath\Caselog K9lGTvhgEUZ58vpaBTF1aoZM_2025_08_19_00_34_21.docx"
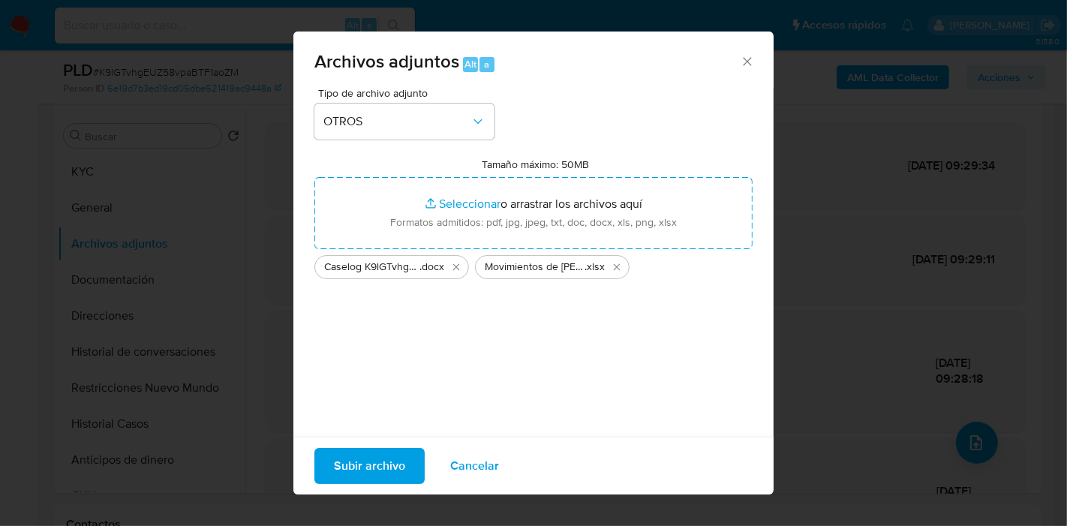
drag, startPoint x: 621, startPoint y: 224, endPoint x: 435, endPoint y: 359, distance: 230.4
click at [435, 359] on div "Tipo de archivo adjunto OTROS Tamaño máximo: 50MB Seleccionar archivos Seleccio…" at bounding box center [533, 265] width 438 height 354
click at [370, 457] on span "Subir archivo" at bounding box center [369, 466] width 71 height 33
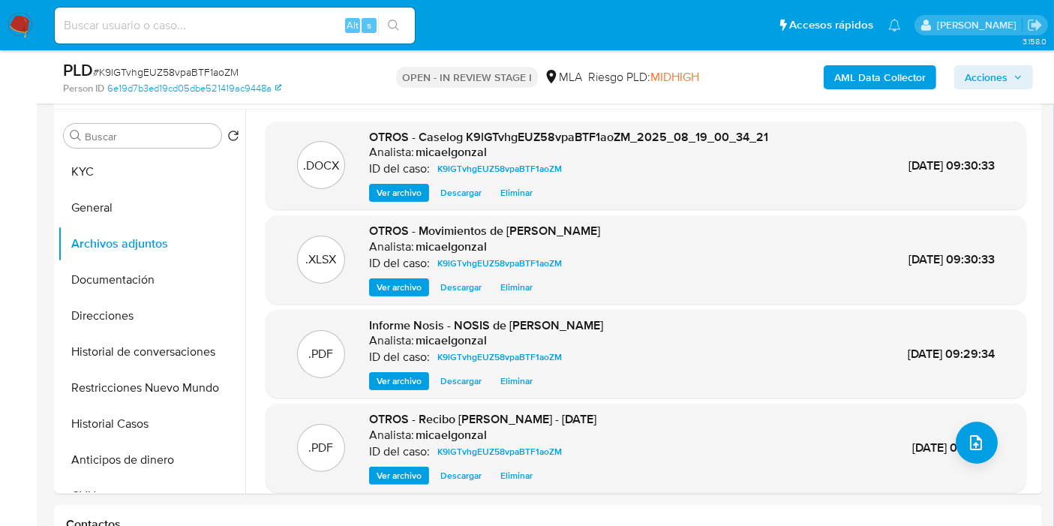
click at [982, 86] on span "Acciones" at bounding box center [986, 77] width 43 height 24
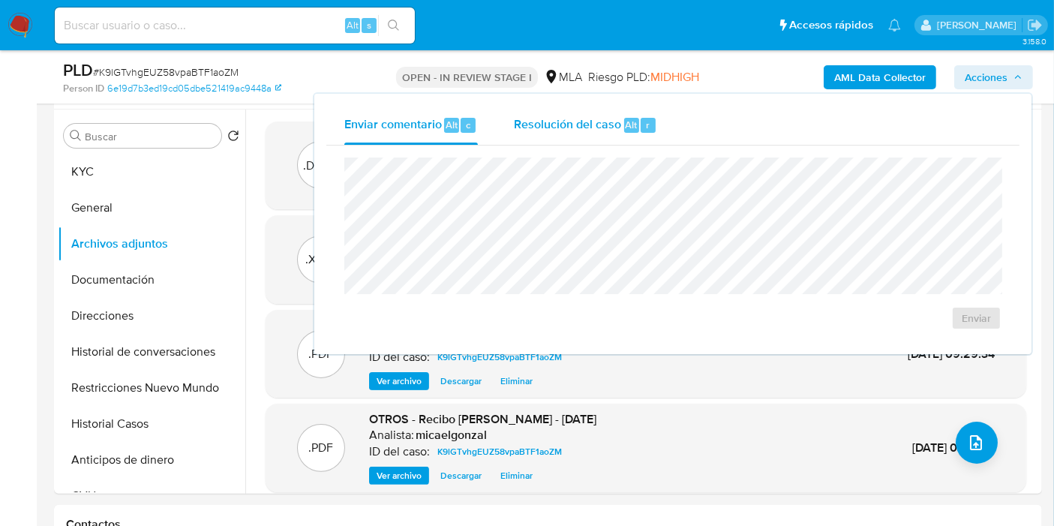
click at [567, 128] on span "Resolución del caso" at bounding box center [567, 124] width 107 height 17
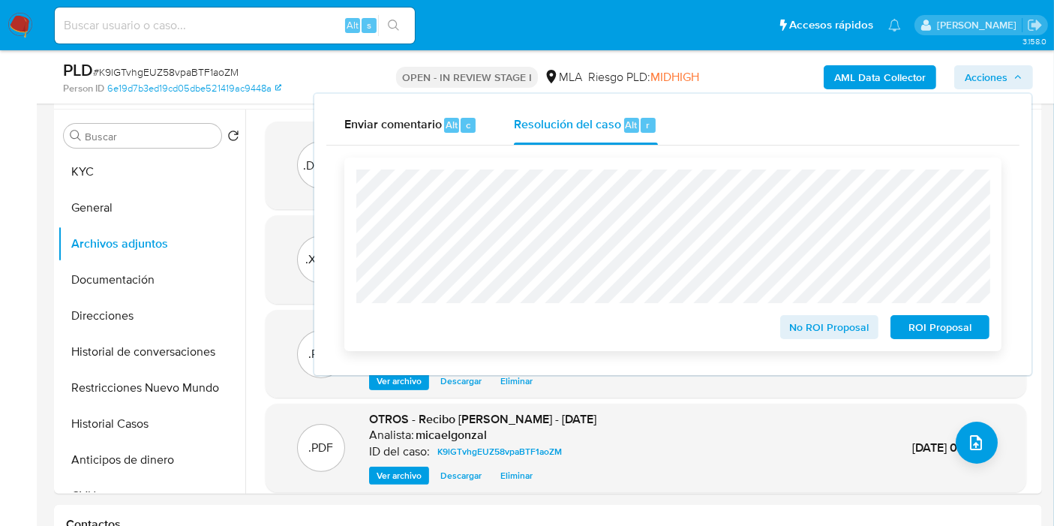
click at [931, 335] on span "ROI Proposal" at bounding box center [940, 327] width 78 height 21
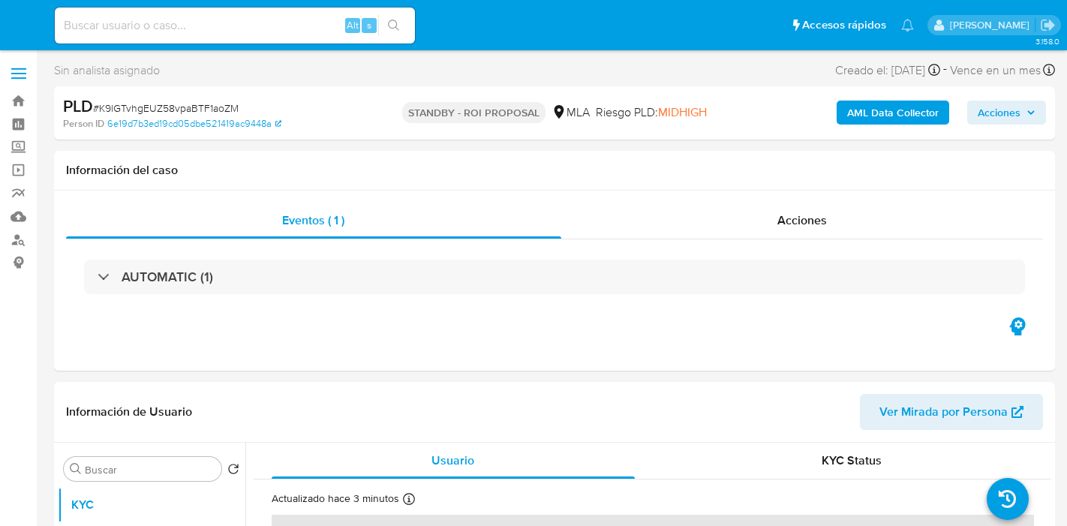
select select "10"
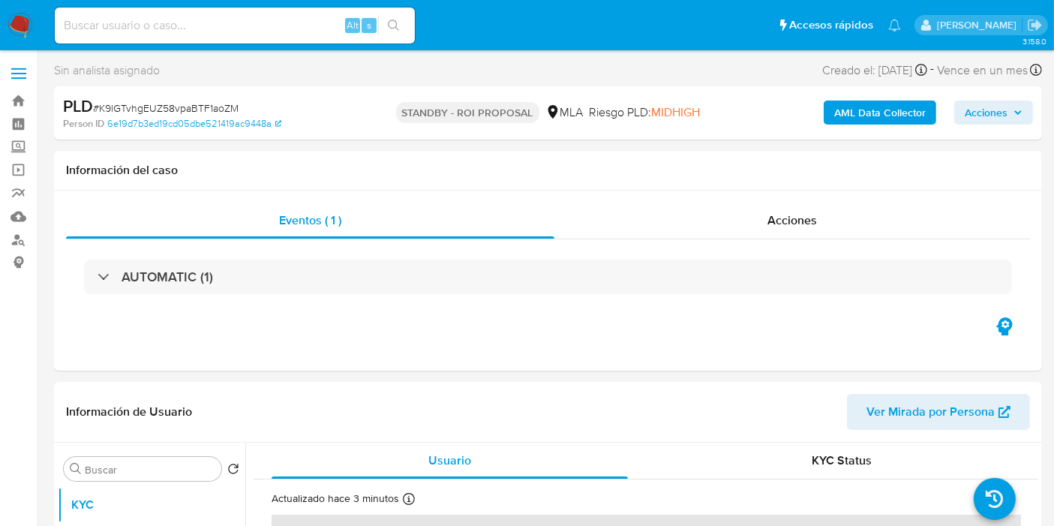
click at [0, 14] on nav "Pausado Ver notificaciones Alt s Accesos rápidos Presiona las siguientes teclas…" at bounding box center [527, 25] width 1054 height 50
click at [17, 21] on img at bounding box center [21, 26] width 26 height 26
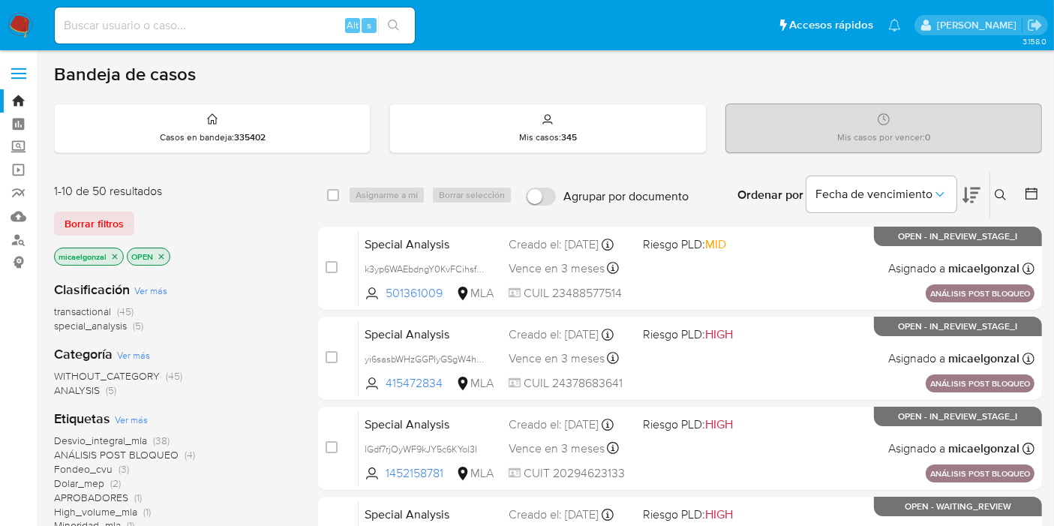
click at [0, 24] on nav "Pausado Ver notificaciones Alt s Accesos rápidos Presiona las siguientes teclas…" at bounding box center [527, 25] width 1054 height 50
click at [26, 29] on img at bounding box center [21, 26] width 26 height 26
click at [113, 229] on span "Borrar filtros" at bounding box center [94, 223] width 59 height 21
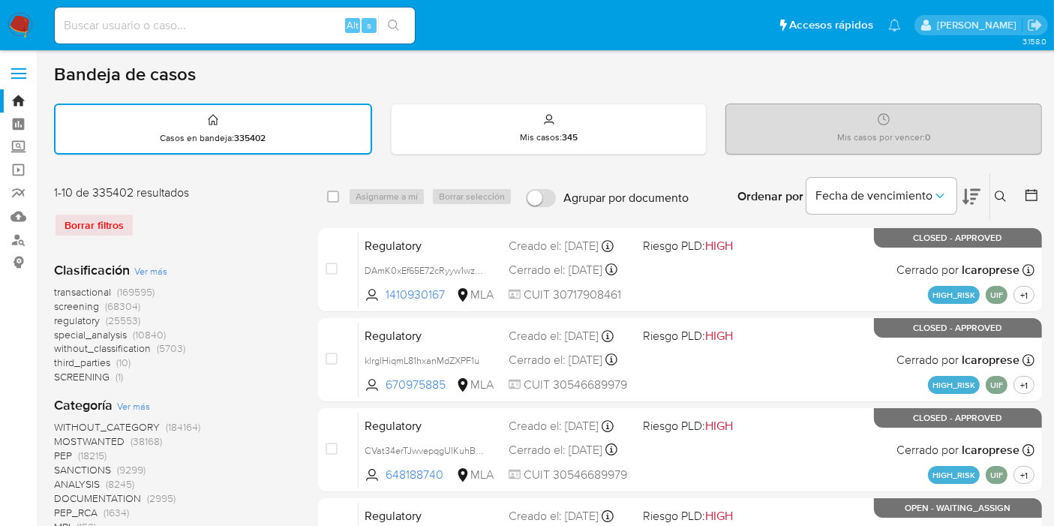
click at [998, 188] on button at bounding box center [1003, 197] width 25 height 18
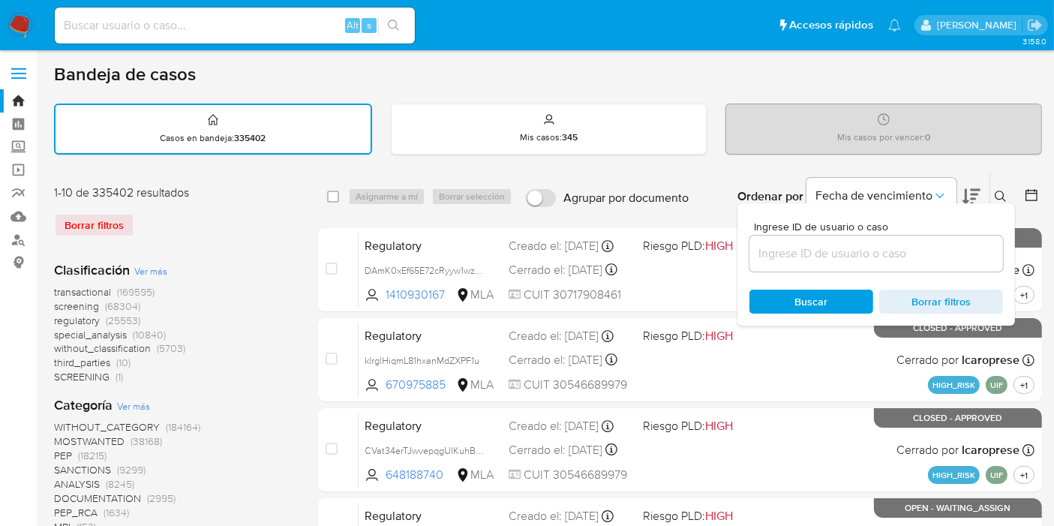
click at [935, 241] on div at bounding box center [877, 254] width 254 height 36
click at [918, 257] on input at bounding box center [877, 254] width 254 height 20
paste input "fRUqwWmyO8sruedd3K2BxfFW"
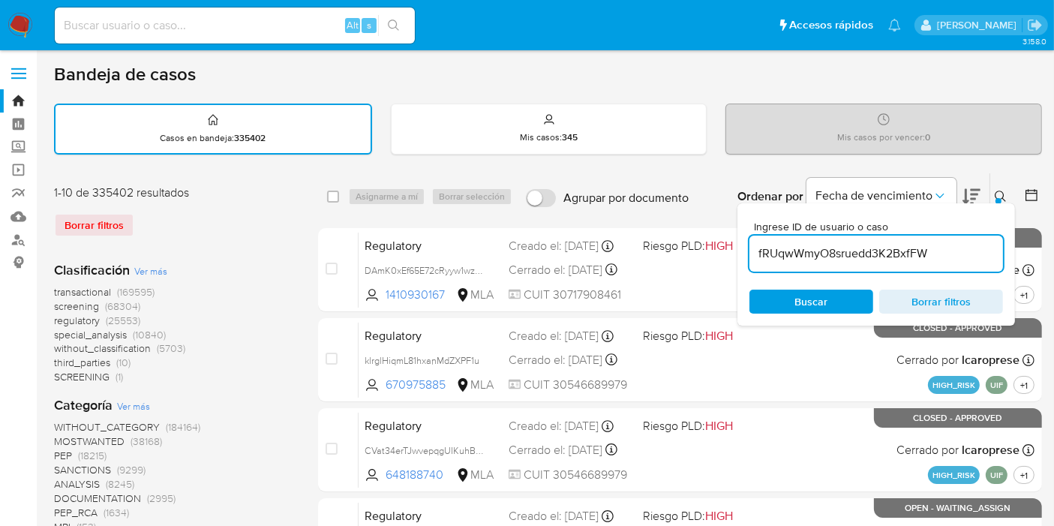
type input "fRUqwWmyO8sruedd3K2BxfFW"
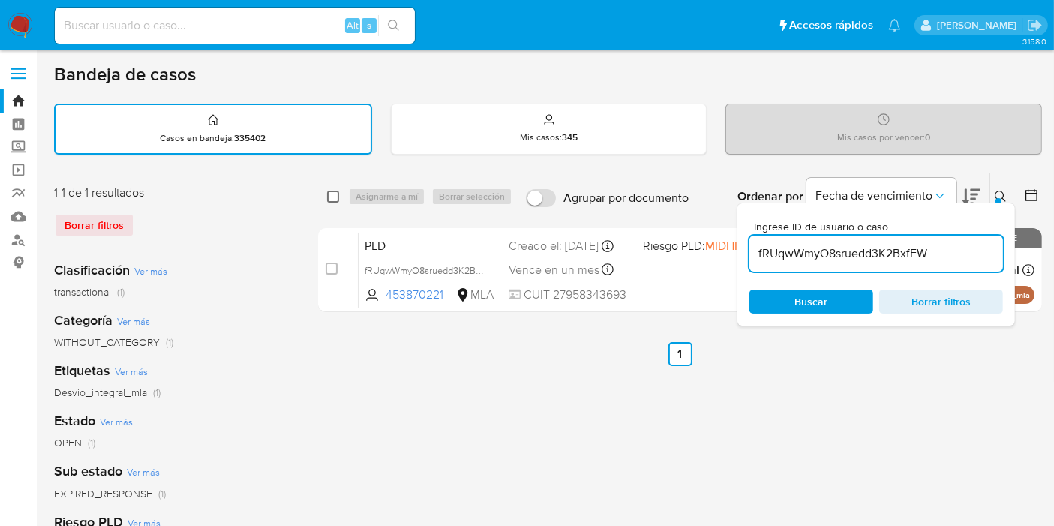
click at [335, 192] on input "checkbox" at bounding box center [333, 197] width 12 height 12
checkbox input "true"
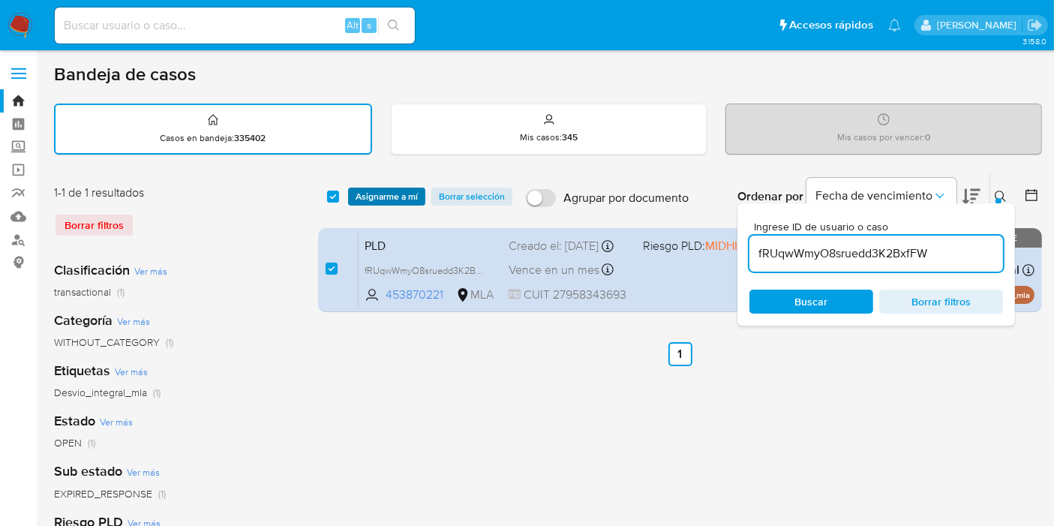
click at [362, 189] on span "Asignarme a mí" at bounding box center [387, 196] width 62 height 15
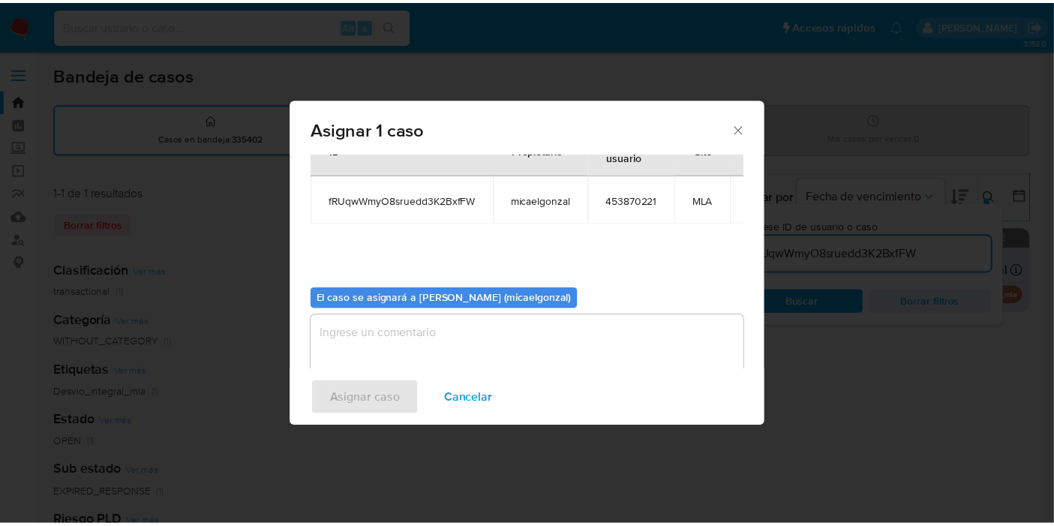
scroll to position [77, 0]
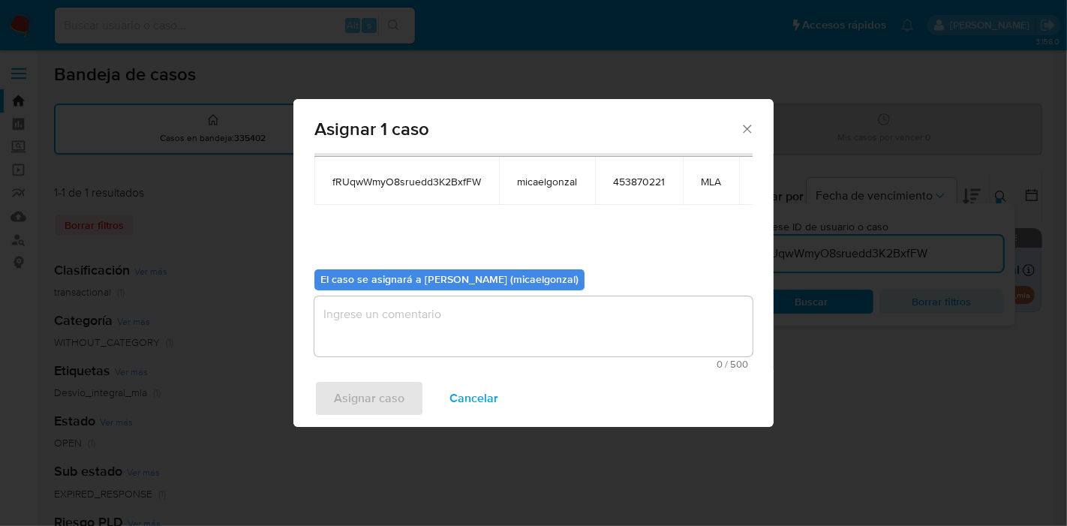
click at [389, 311] on textarea "assign-modal" at bounding box center [533, 326] width 438 height 60
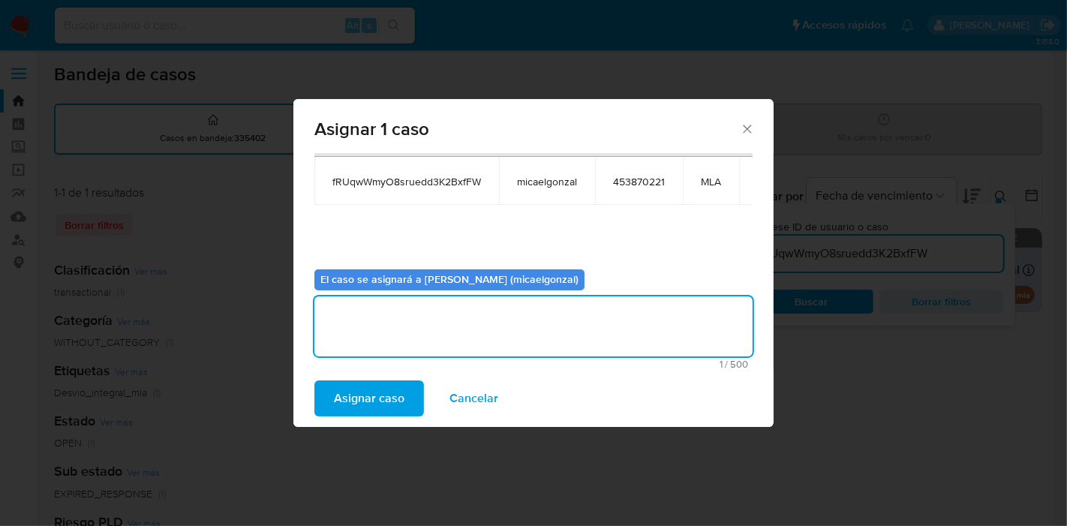
click at [365, 406] on span "Asignar caso" at bounding box center [369, 398] width 71 height 33
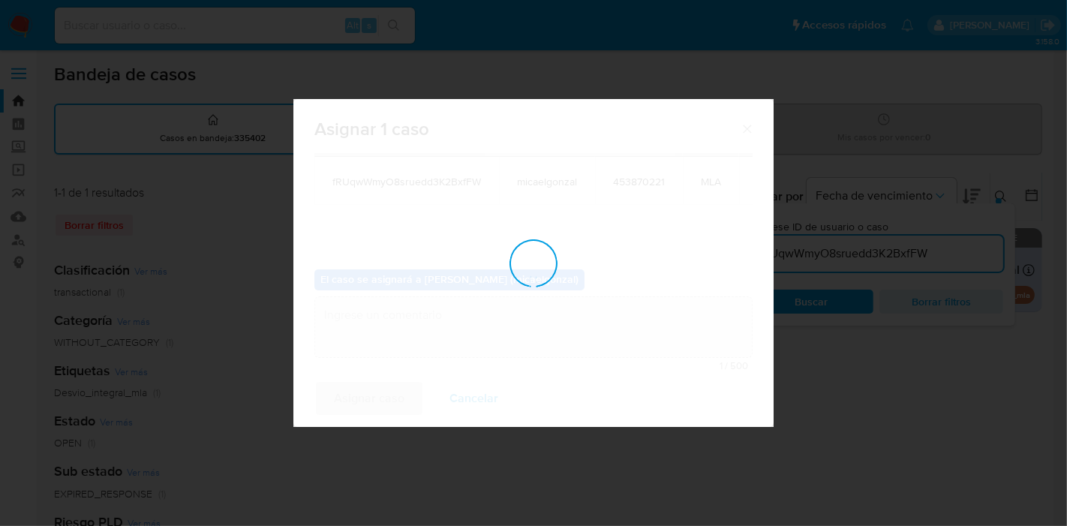
checkbox input "false"
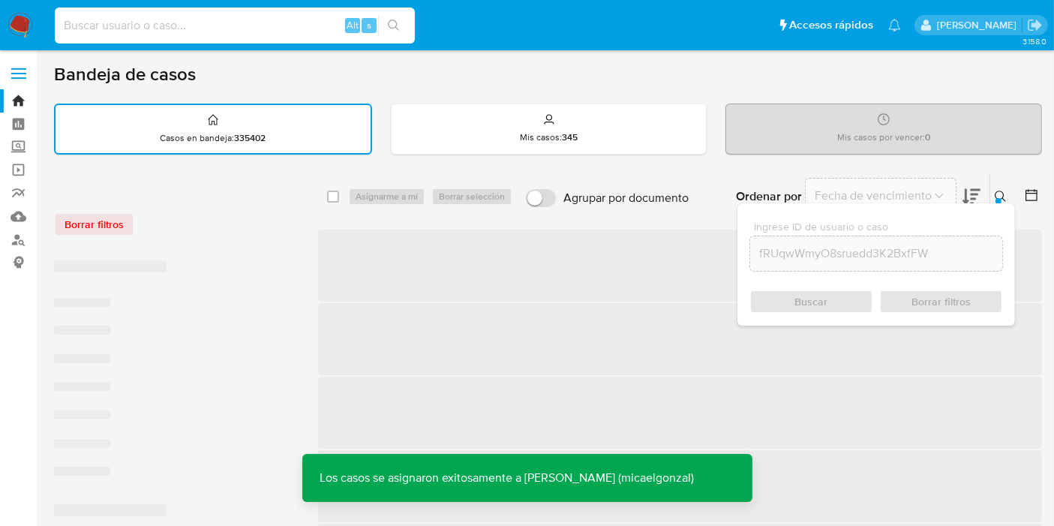
click at [242, 29] on input at bounding box center [235, 26] width 360 height 20
paste input "fRUqwWmyO8sruedd3K2BxfFW"
type input "fRUqwWmyO8sruedd3K2BxfFW"
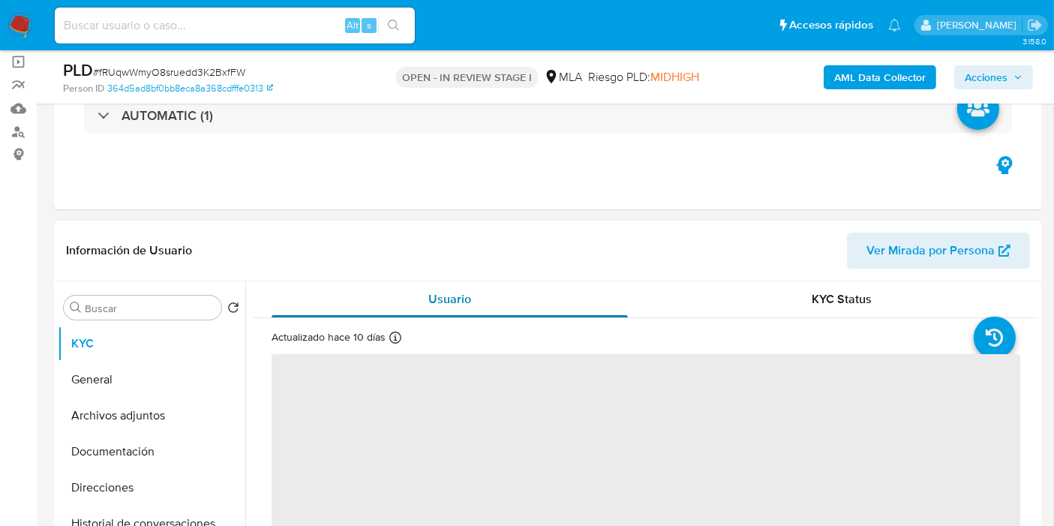
scroll to position [167, 0]
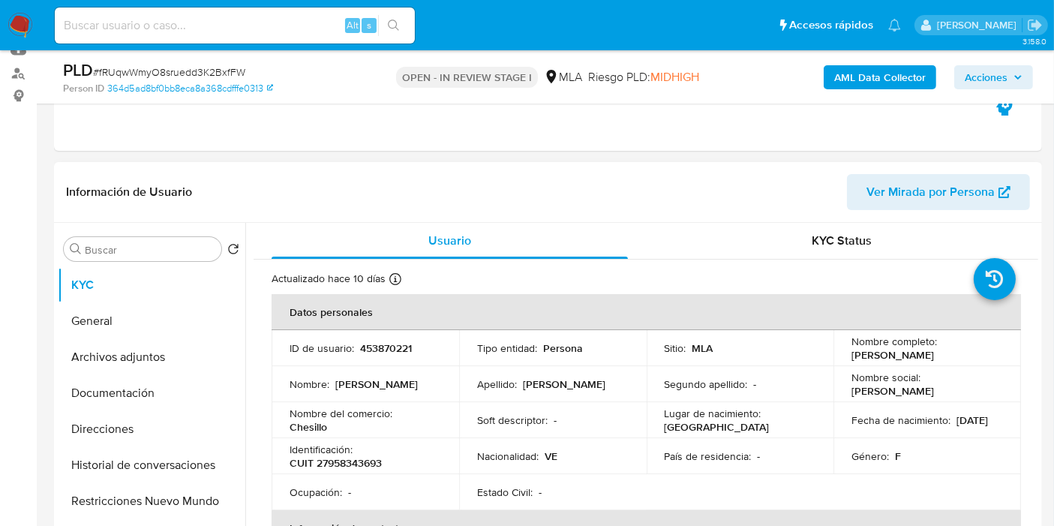
select select "10"
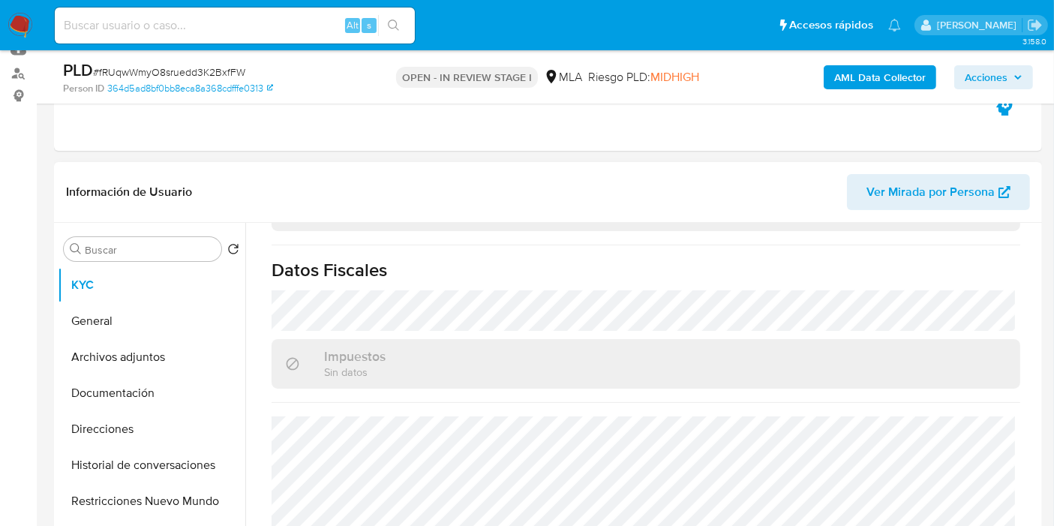
scroll to position [500, 0]
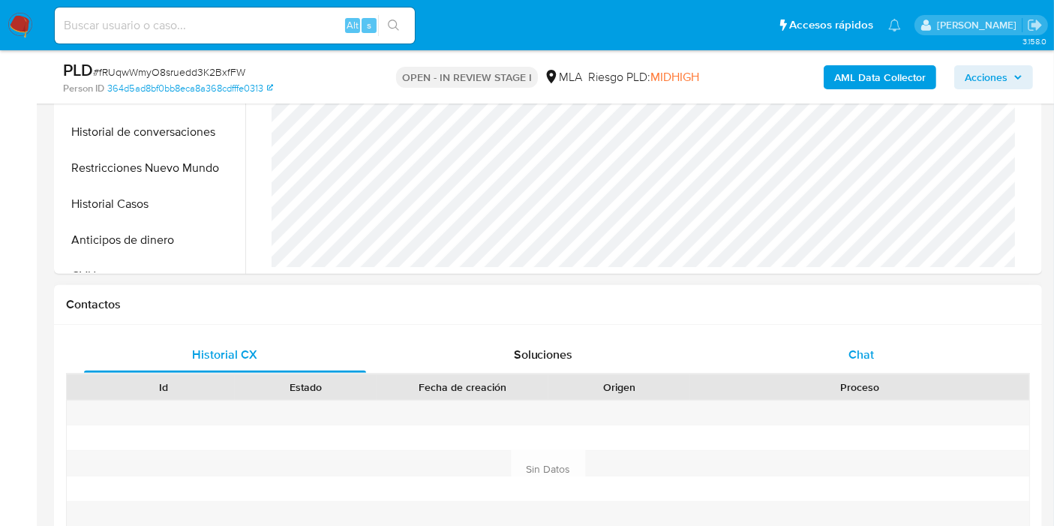
click at [847, 338] on div "Chat" at bounding box center [861, 355] width 282 height 36
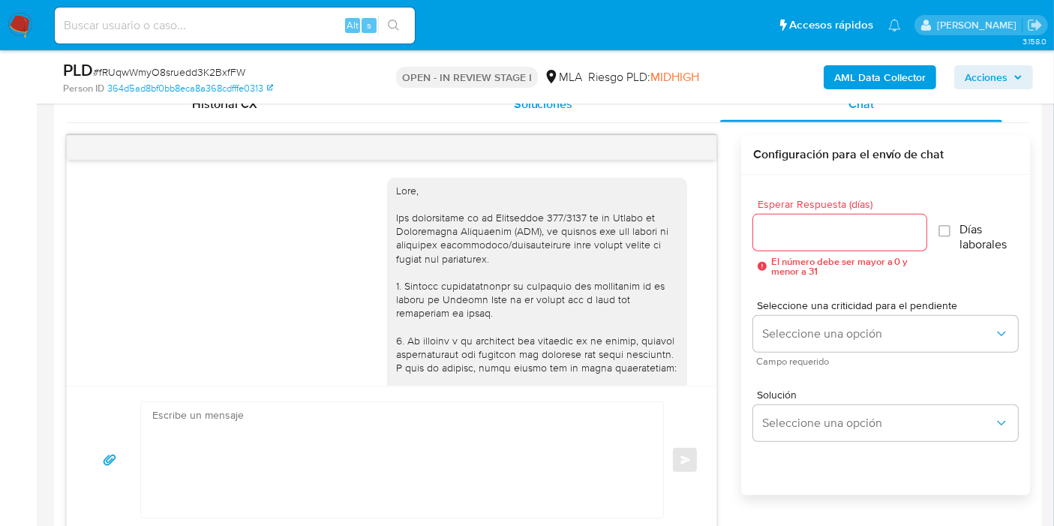
scroll to position [1272, 0]
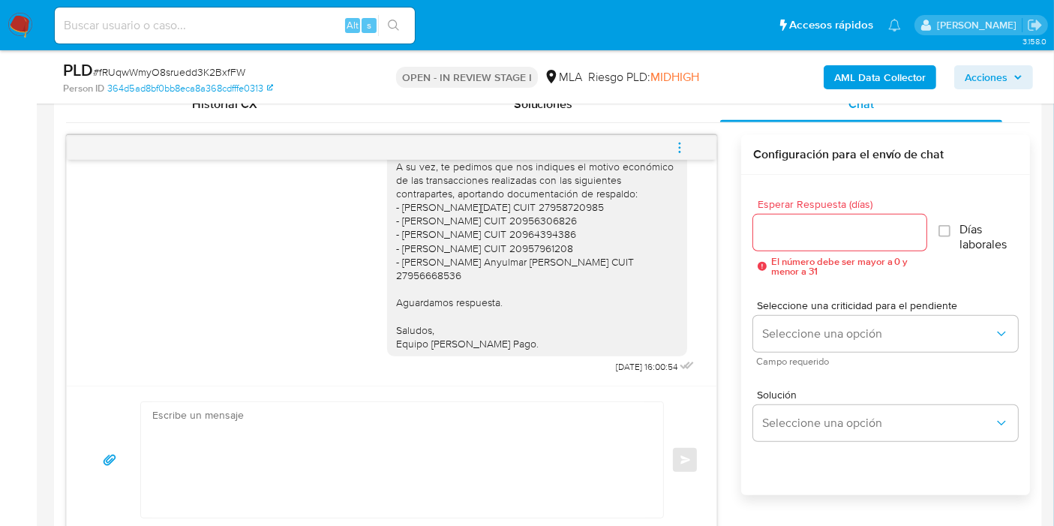
click at [671, 137] on button "menu-action" at bounding box center [680, 148] width 50 height 36
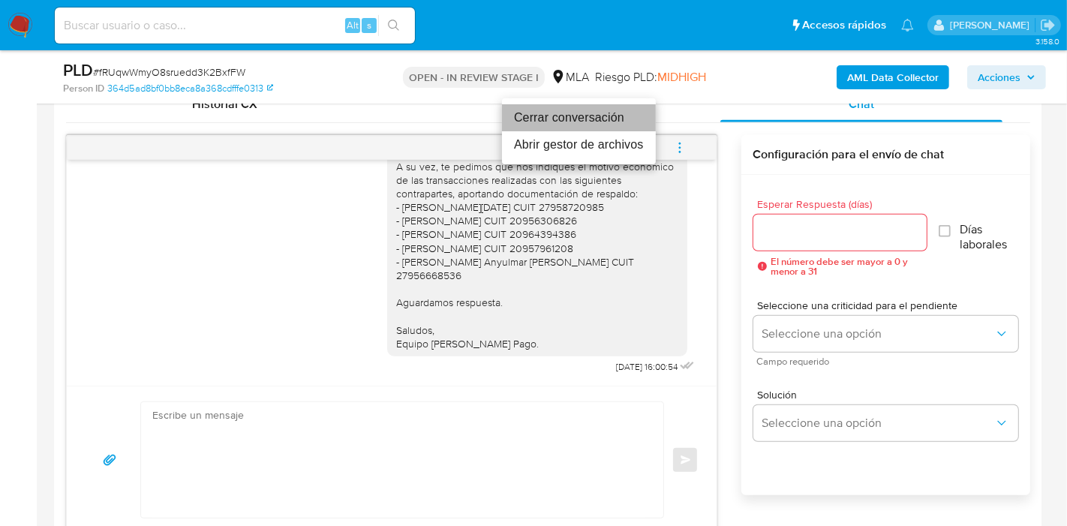
click at [589, 114] on li "Cerrar conversación" at bounding box center [579, 117] width 154 height 27
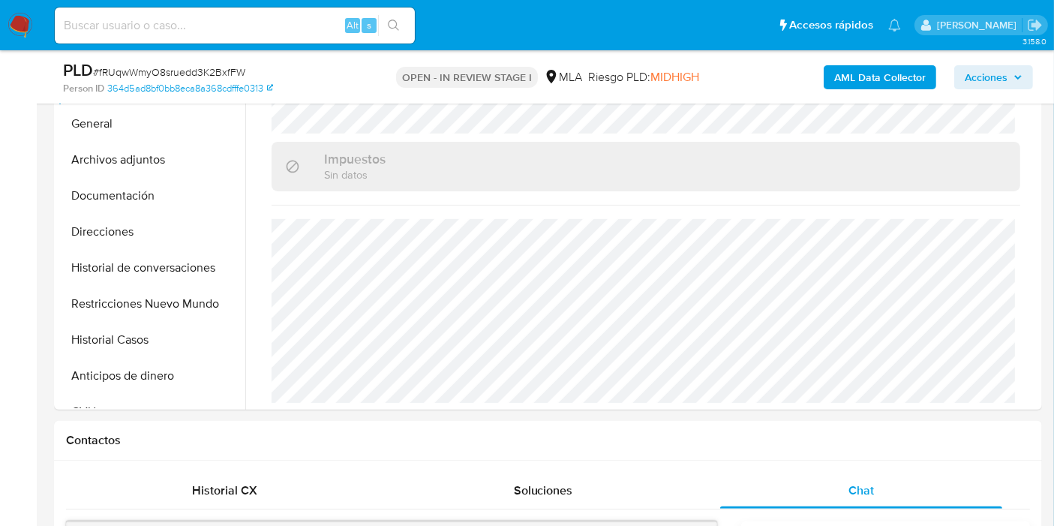
scroll to position [250, 0]
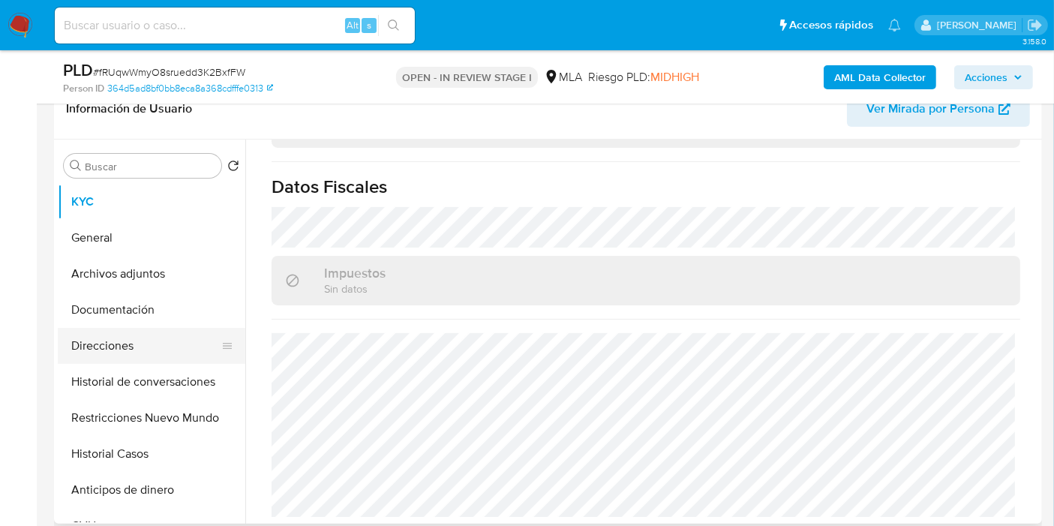
click at [125, 310] on button "Documentación" at bounding box center [152, 310] width 188 height 36
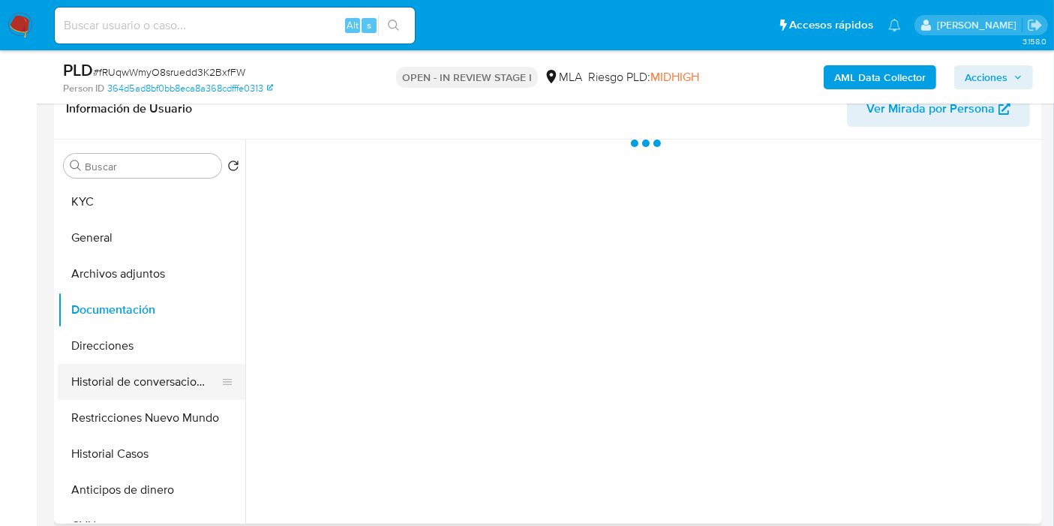
scroll to position [0, 0]
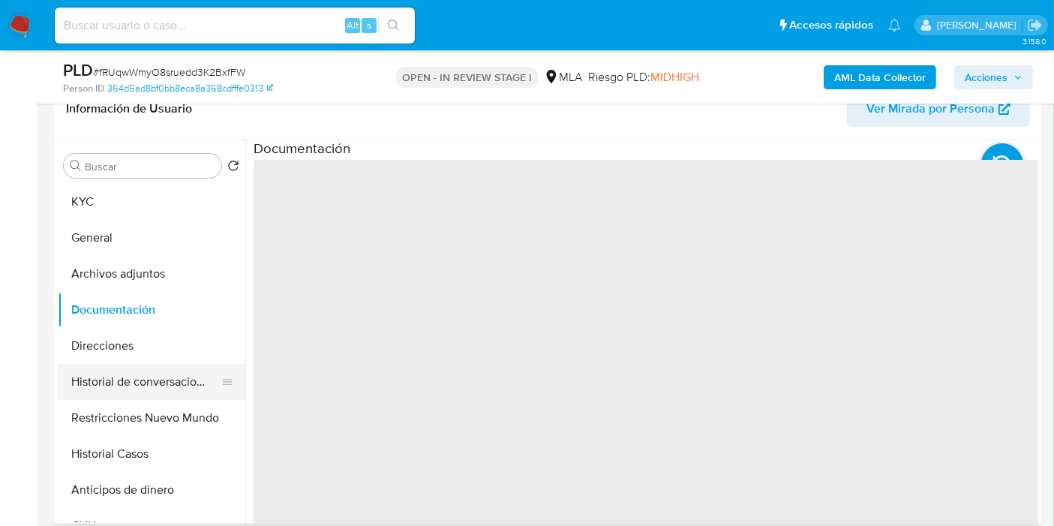
click at [156, 381] on button "Historial de conversaciones" at bounding box center [146, 382] width 176 height 36
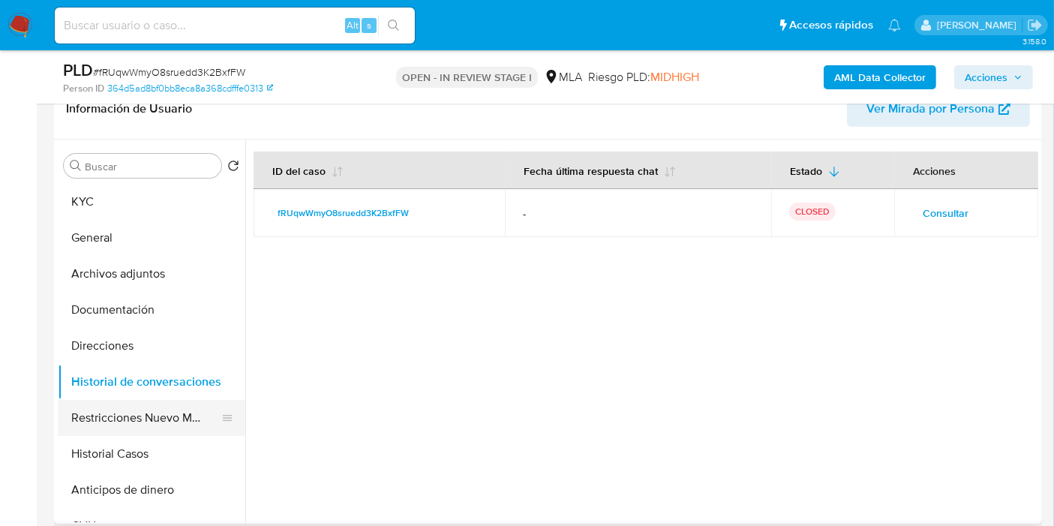
click at [124, 408] on button "Restricciones Nuevo Mundo" at bounding box center [146, 418] width 176 height 36
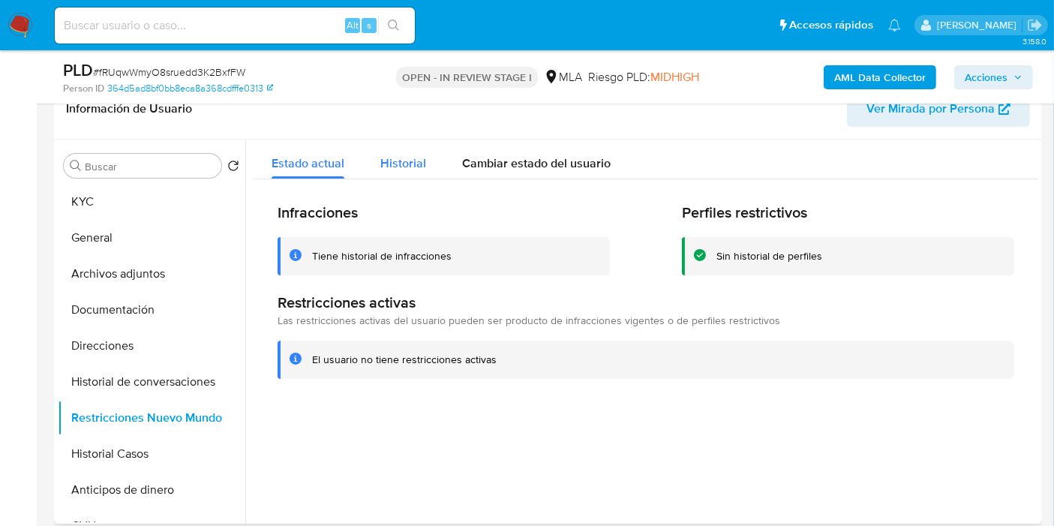
click at [388, 164] on span "Historial" at bounding box center [403, 163] width 46 height 17
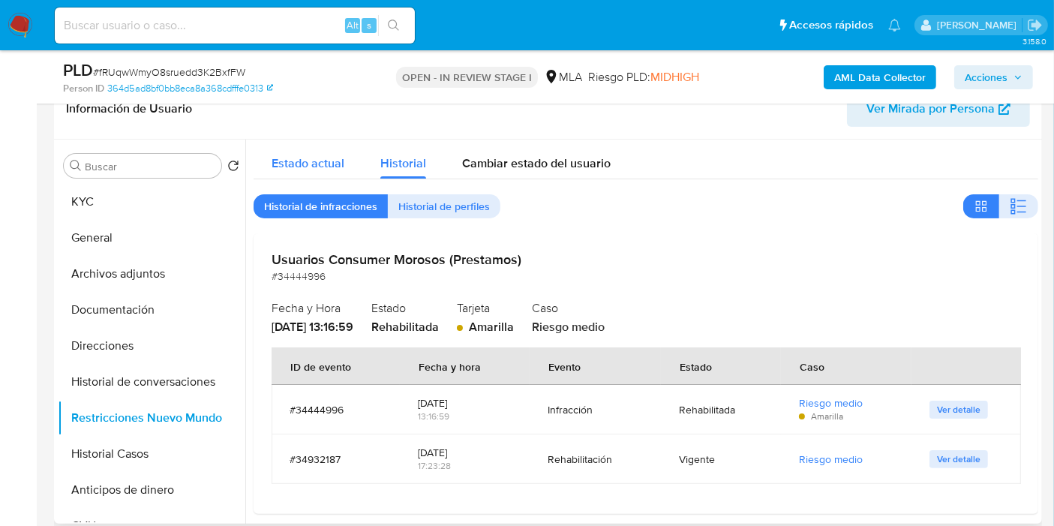
click at [302, 174] on div "Estado actual" at bounding box center [308, 160] width 73 height 40
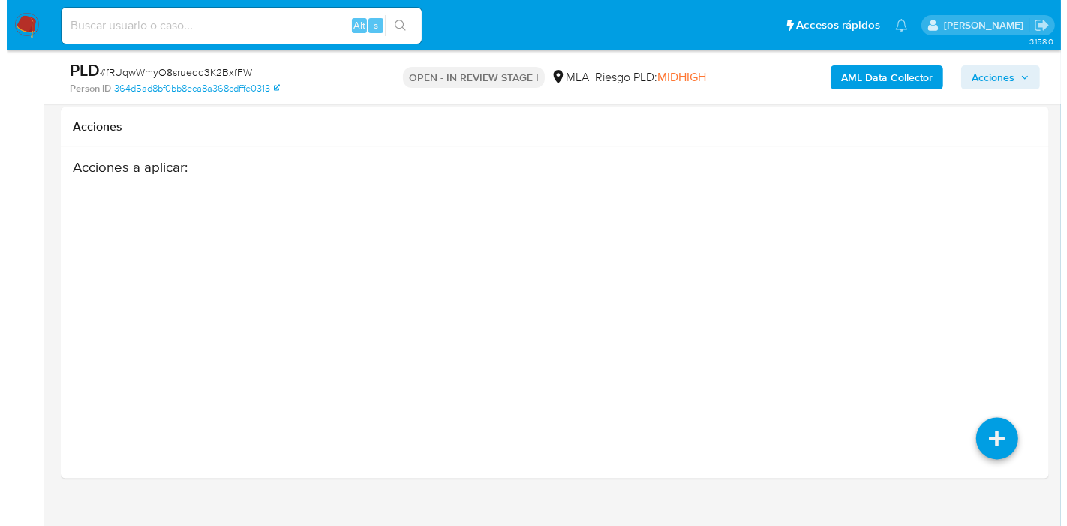
scroll to position [2730, 0]
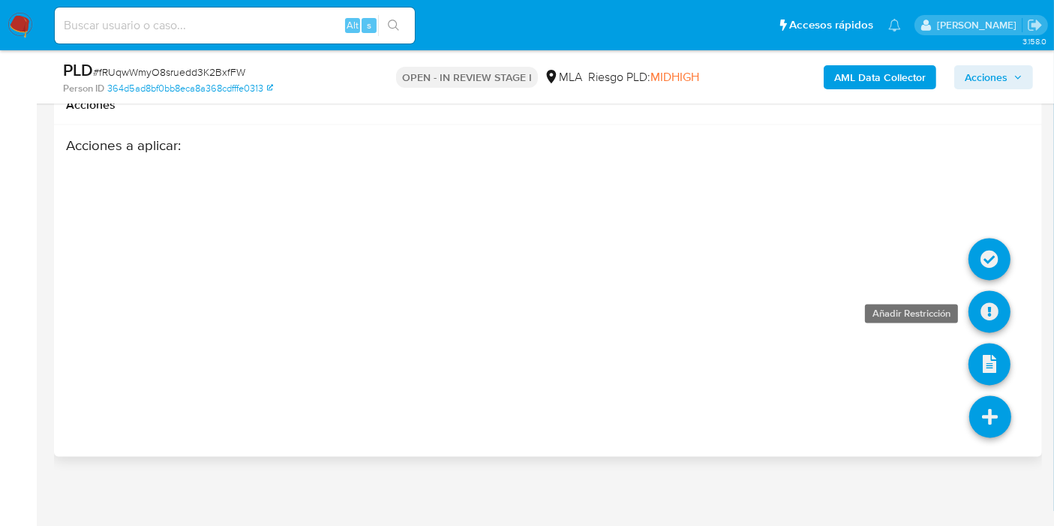
click at [993, 311] on link at bounding box center [990, 312] width 42 height 42
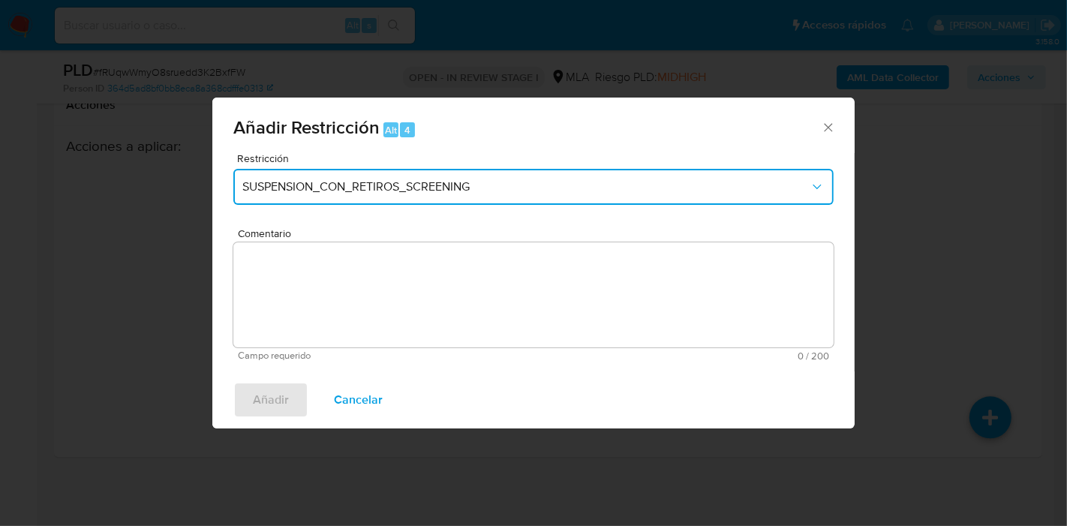
click at [553, 188] on span "SUSPENSION_CON_RETIROS_SCREENING" at bounding box center [525, 186] width 567 height 15
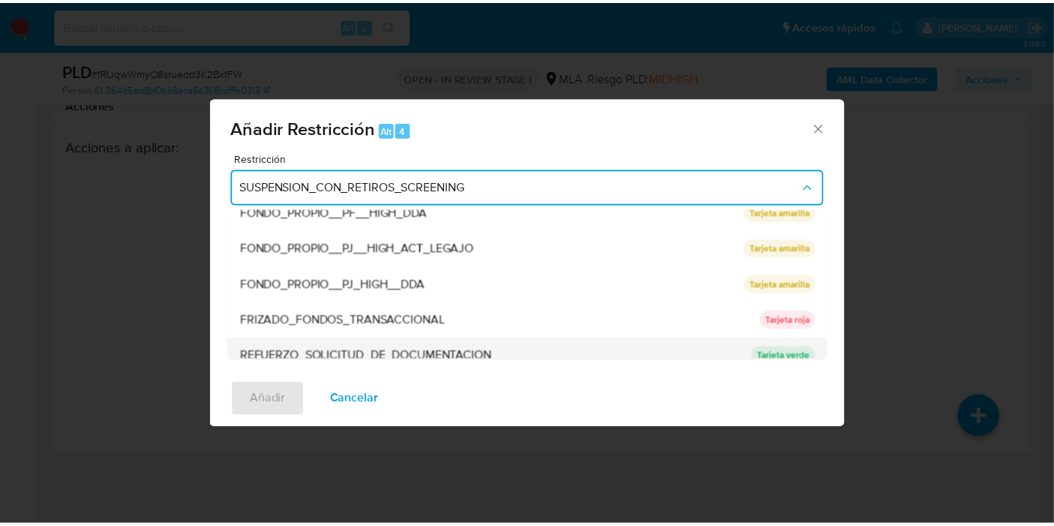
scroll to position [317, 0]
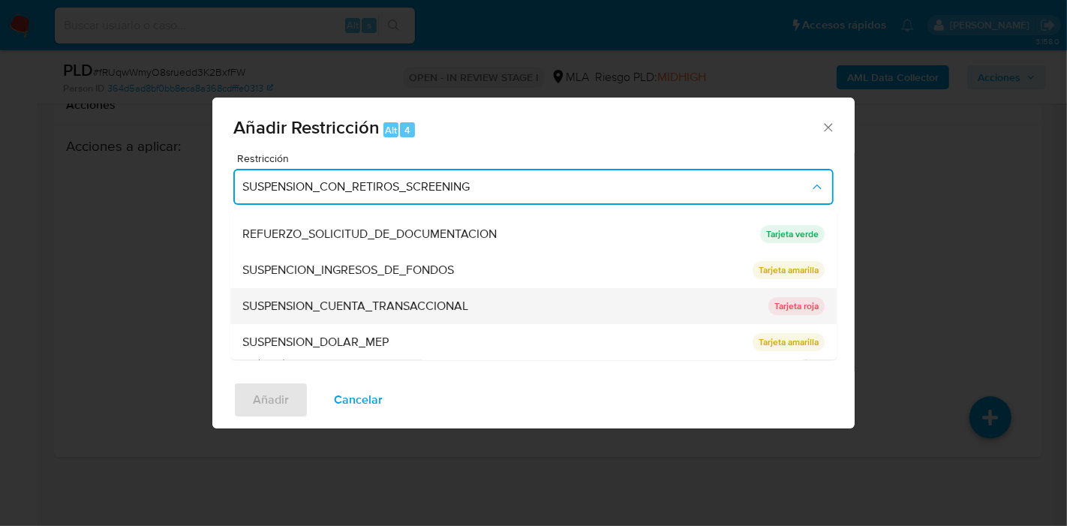
click at [420, 300] on span "SUSPENSION_CUENTA_TRANSACCIONAL" at bounding box center [355, 306] width 226 height 15
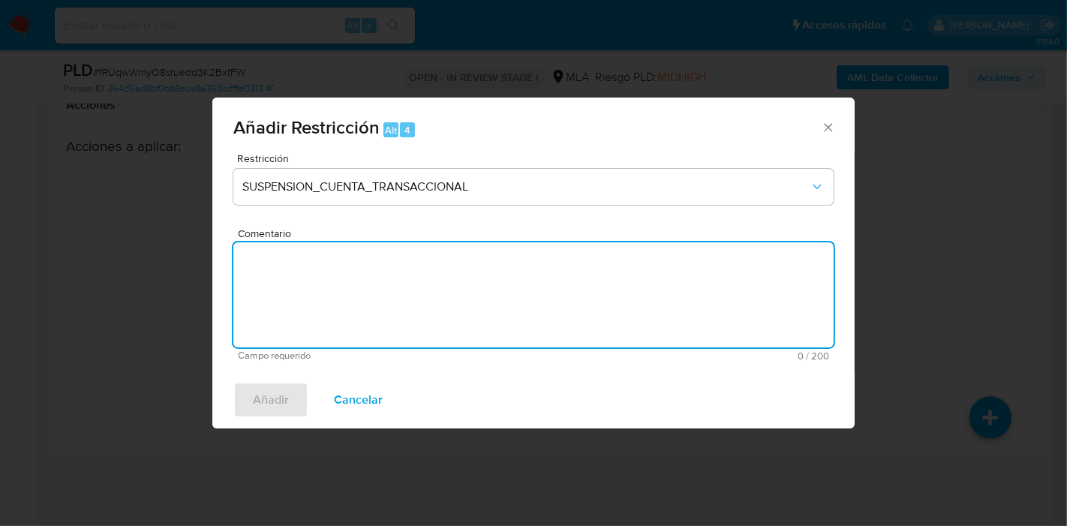
click at [423, 306] on textarea "Comentario" at bounding box center [533, 294] width 600 height 105
type textarea "a"
type textarea "AML"
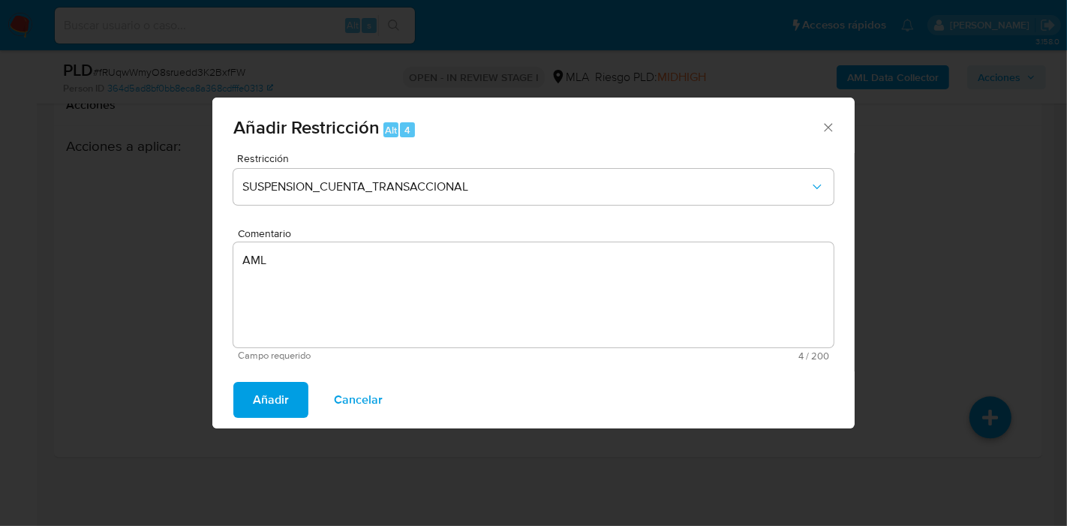
click at [263, 401] on span "Añadir" at bounding box center [271, 399] width 36 height 33
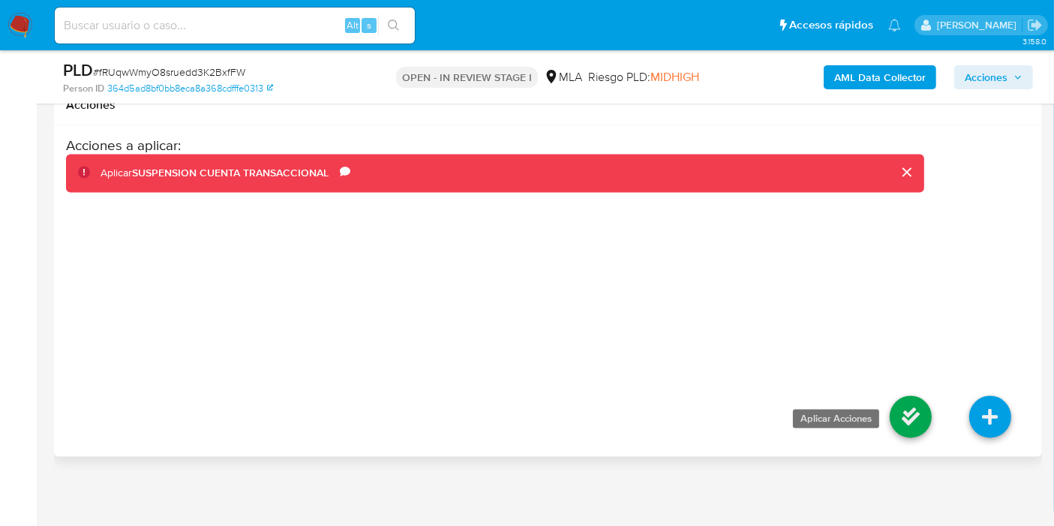
click at [891, 406] on link at bounding box center [911, 417] width 42 height 42
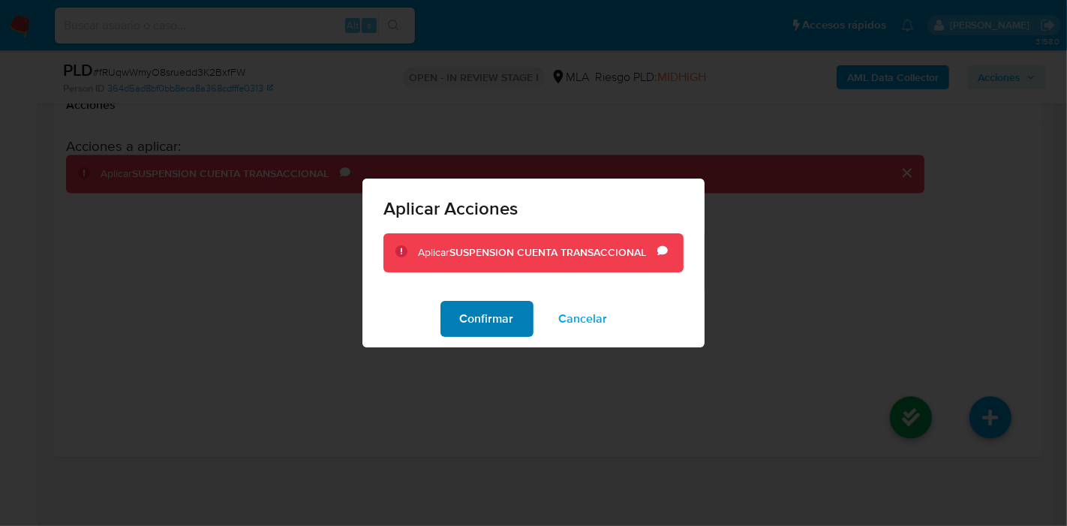
click at [471, 323] on span "Confirmar" at bounding box center [487, 318] width 54 height 33
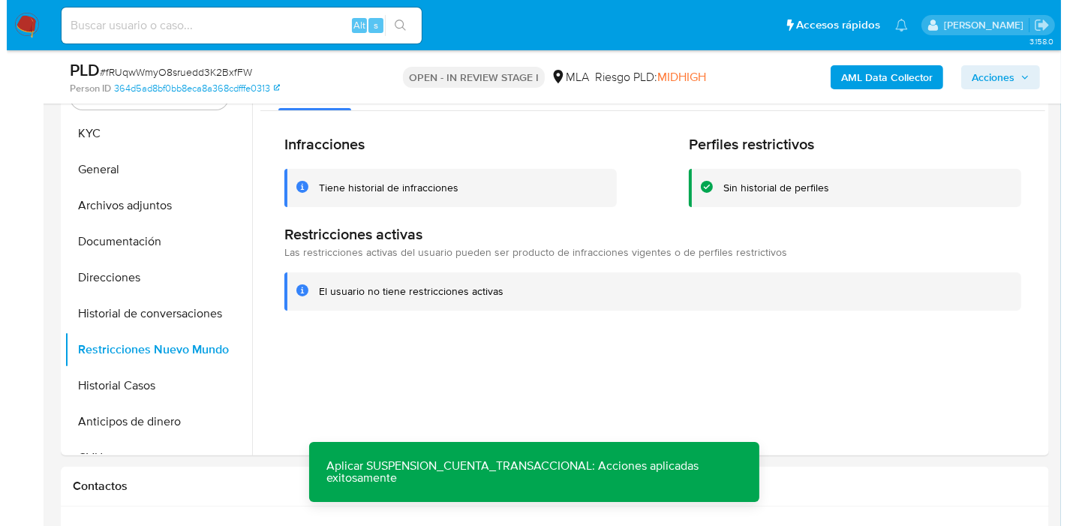
scroll to position [312, 0]
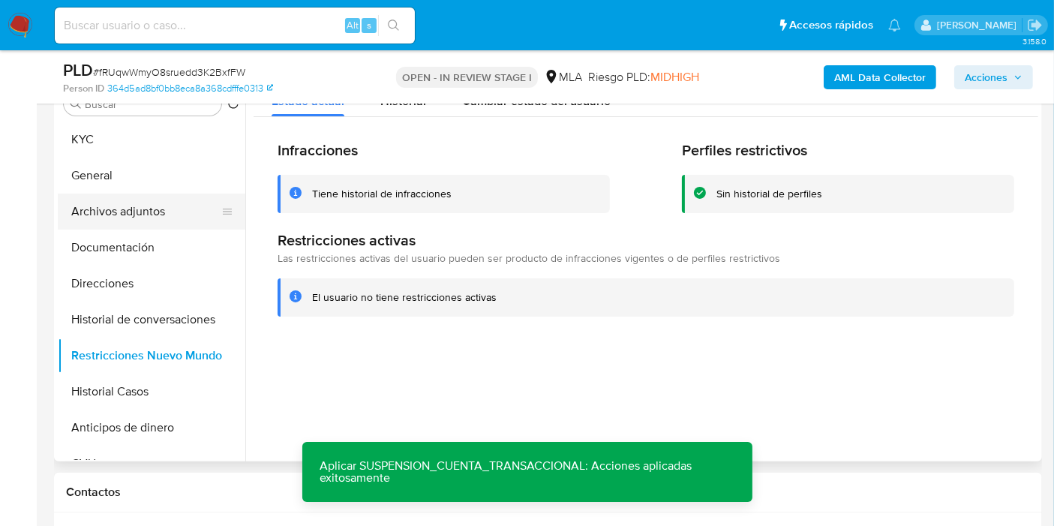
click at [186, 209] on button "Archivos adjuntos" at bounding box center [146, 212] width 176 height 36
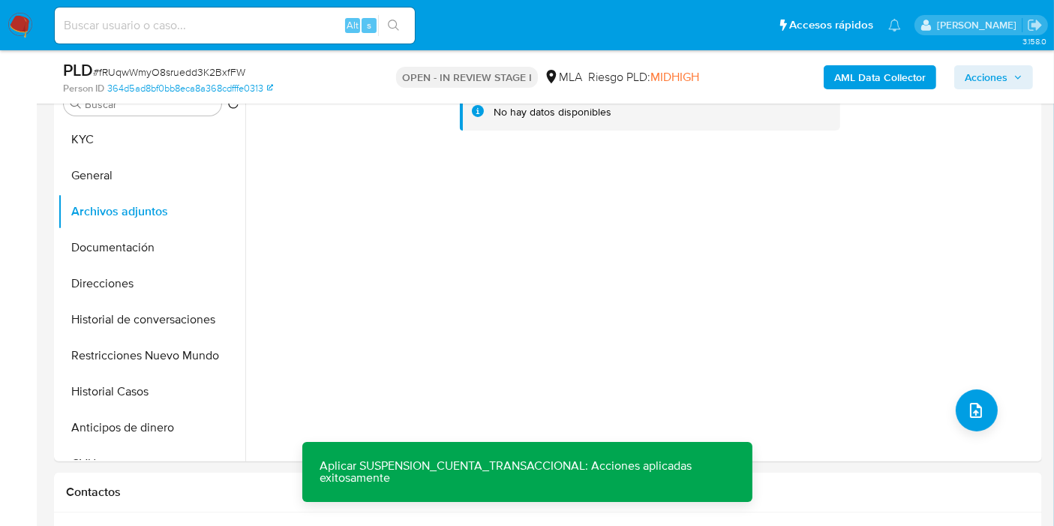
click at [857, 83] on b "AML Data Collector" at bounding box center [881, 77] width 92 height 24
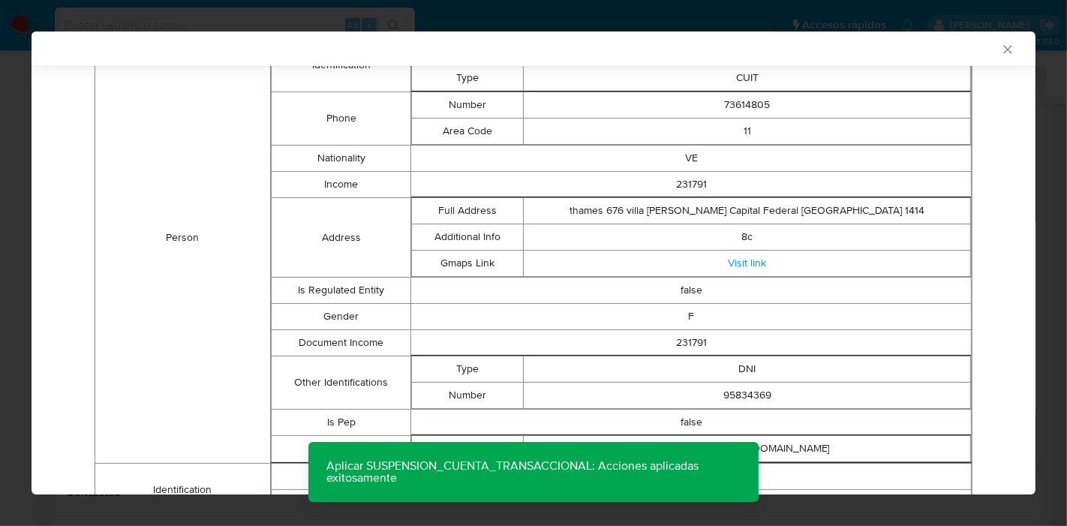
scroll to position [0, 0]
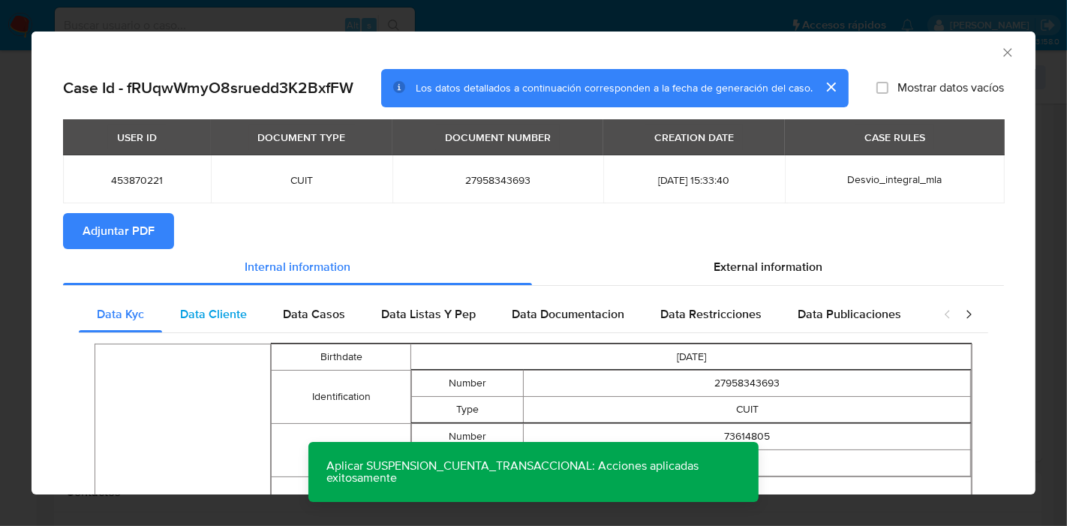
click at [229, 308] on span "Data Cliente" at bounding box center [213, 313] width 67 height 17
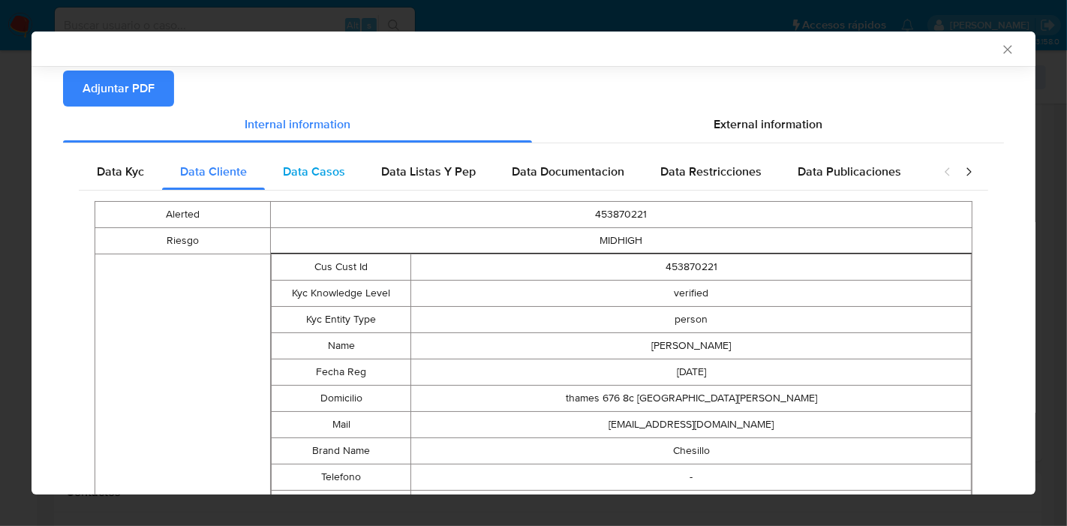
click at [334, 178] on span "Data Casos" at bounding box center [314, 171] width 62 height 17
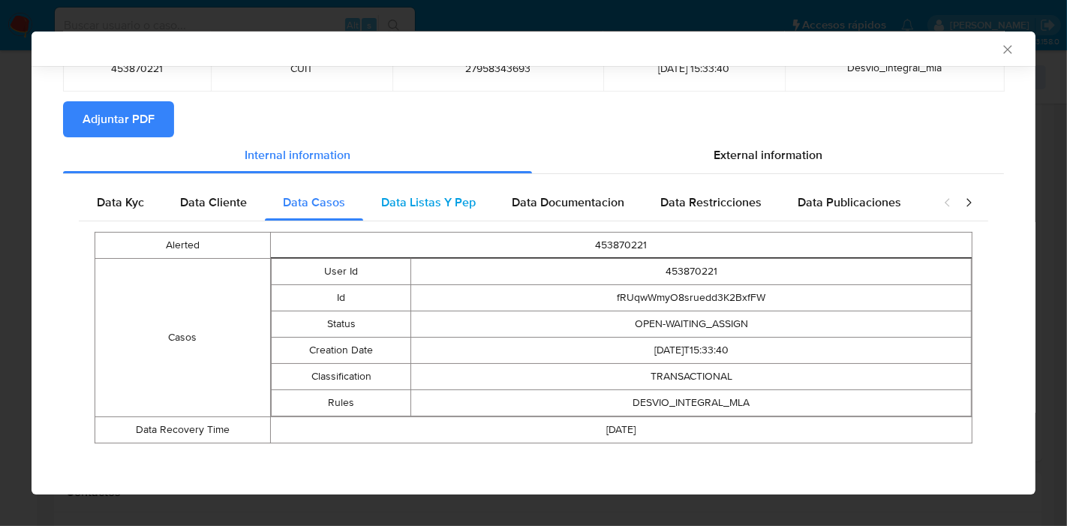
click at [437, 218] on div "Data Listas Y Pep" at bounding box center [428, 203] width 131 height 36
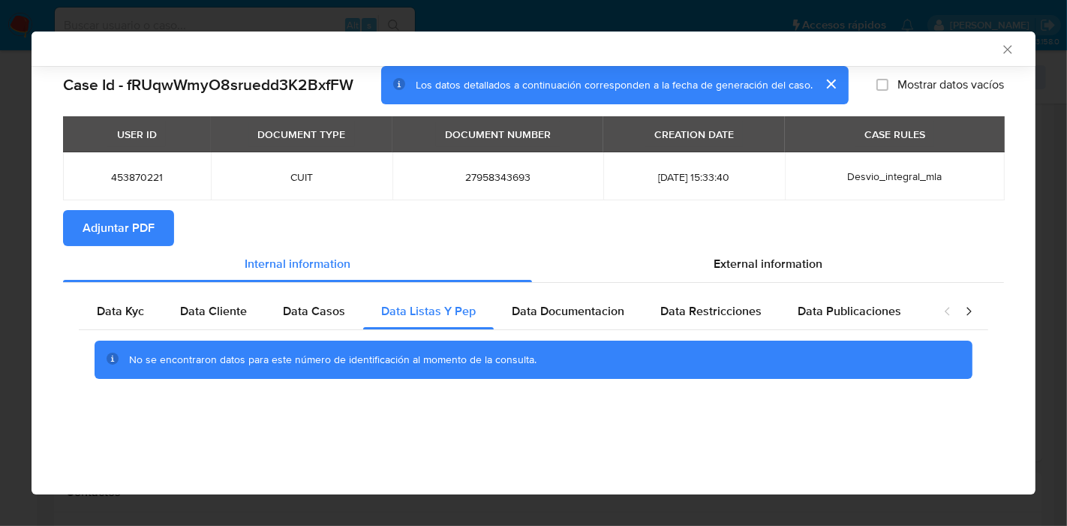
click at [593, 335] on div "No se encontraron datos para este número de identificación al momento de la con…" at bounding box center [534, 360] width 910 height 60
drag, startPoint x: 597, startPoint y: 313, endPoint x: 663, endPoint y: 317, distance: 66.2
click at [598, 311] on span "Data Documentacion" at bounding box center [568, 310] width 113 height 17
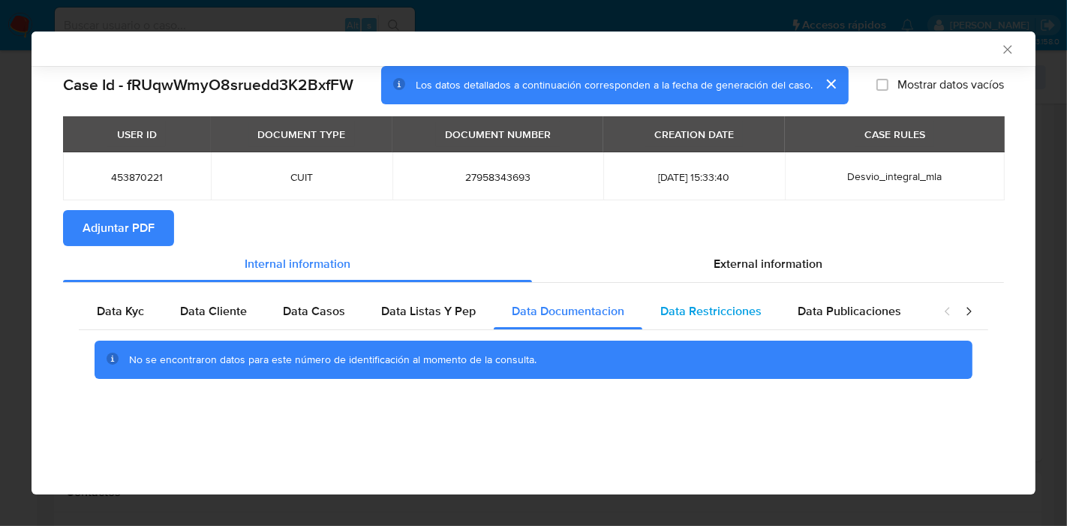
click at [718, 326] on div "Data Restricciones" at bounding box center [710, 311] width 137 height 36
drag, startPoint x: 841, startPoint y: 321, endPoint x: 1012, endPoint y: 331, distance: 171.4
click at [852, 323] on div "Data Publicaciones" at bounding box center [850, 311] width 140 height 36
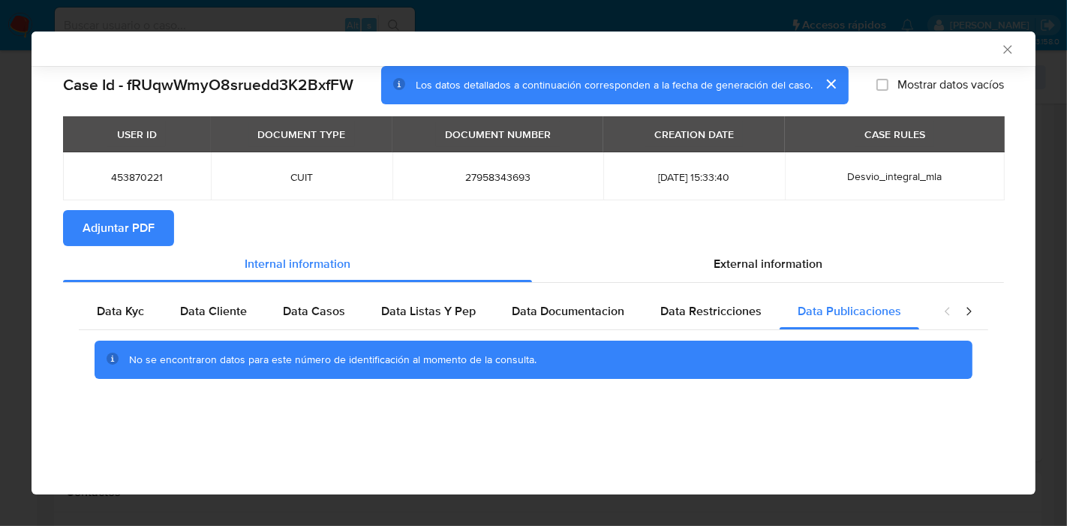
click at [969, 314] on icon "closure-recommendation-modal" at bounding box center [969, 311] width 5 height 8
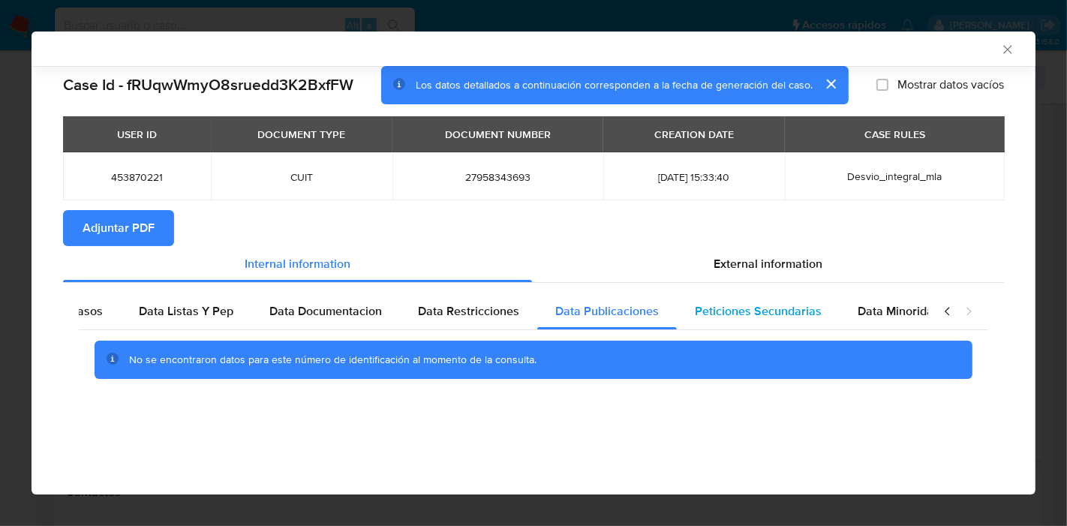
scroll to position [0, 263]
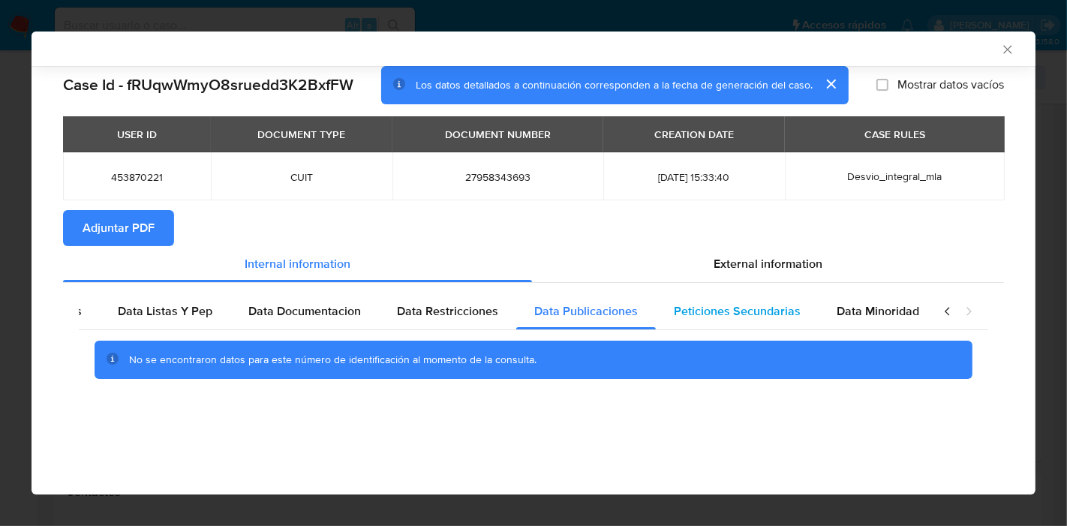
click at [759, 314] on span "Peticiones Secundarias" at bounding box center [737, 310] width 127 height 17
drag, startPoint x: 897, startPoint y: 314, endPoint x: 911, endPoint y: 314, distance: 14.3
click at [904, 314] on span "Data Minoridad" at bounding box center [878, 310] width 83 height 17
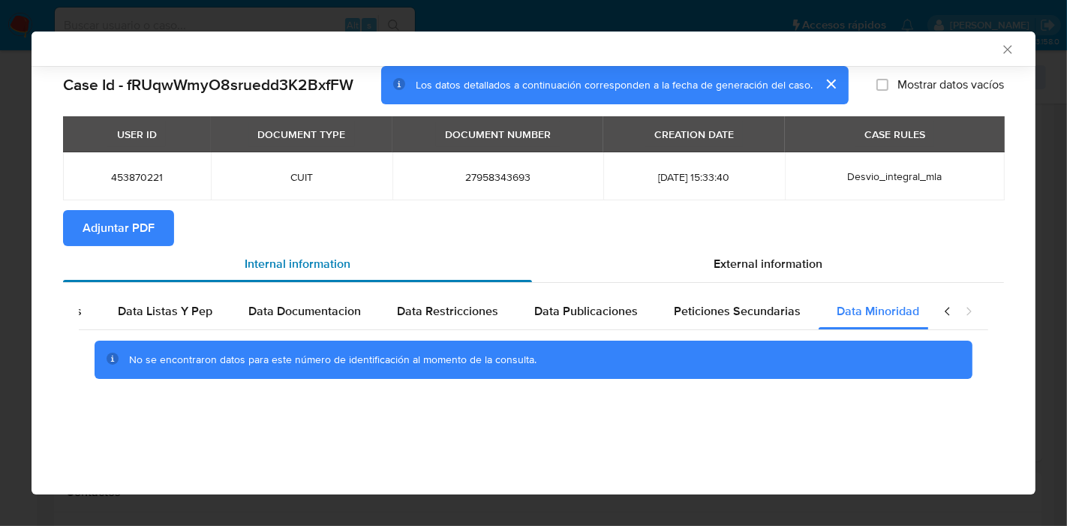
drag, startPoint x: 951, startPoint y: 312, endPoint x: 489, endPoint y: 275, distance: 463.7
click at [950, 312] on icon "closure-recommendation-modal" at bounding box center [947, 311] width 15 height 15
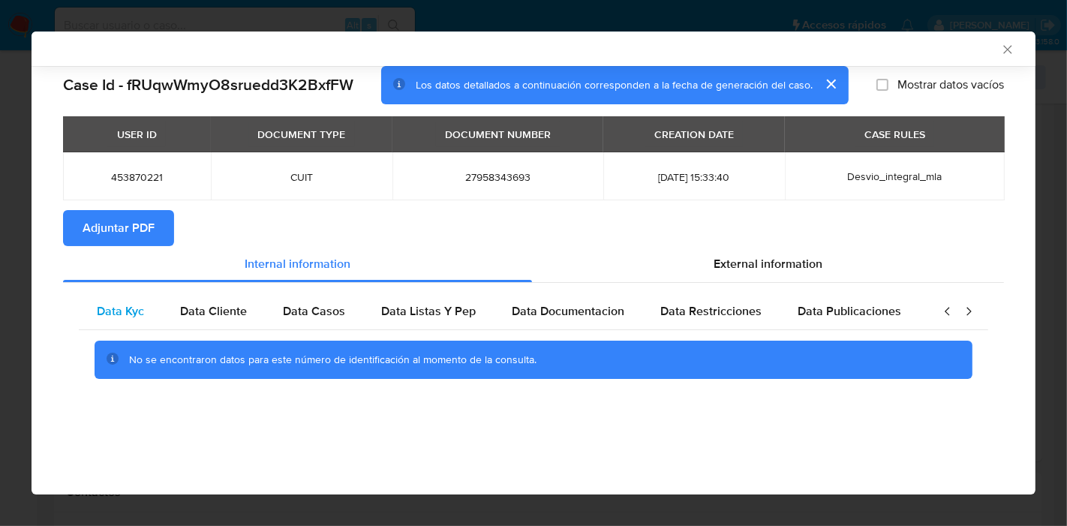
scroll to position [0, 0]
click at [104, 325] on div "Data Kyc" at bounding box center [120, 311] width 83 height 36
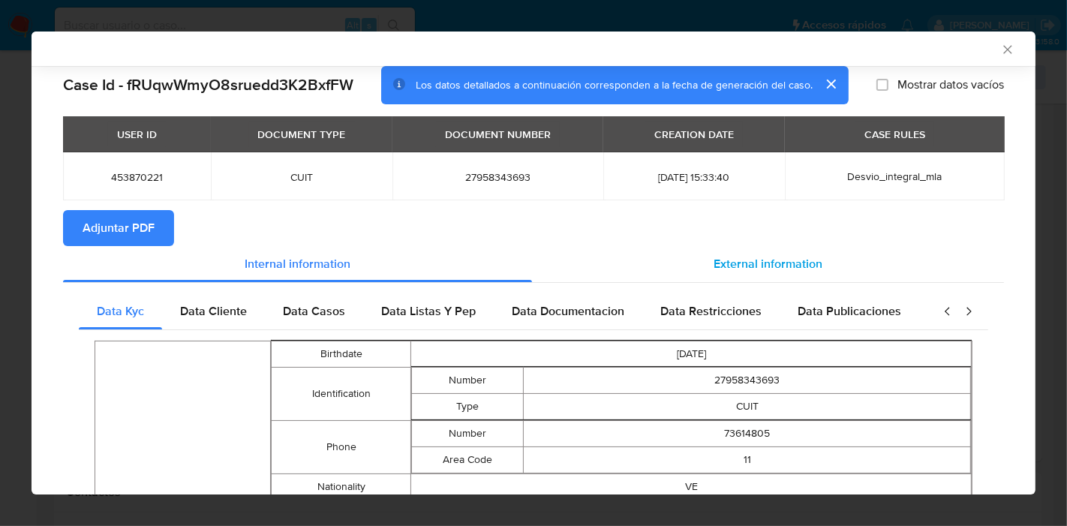
click at [737, 254] on div "External information" at bounding box center [768, 264] width 472 height 36
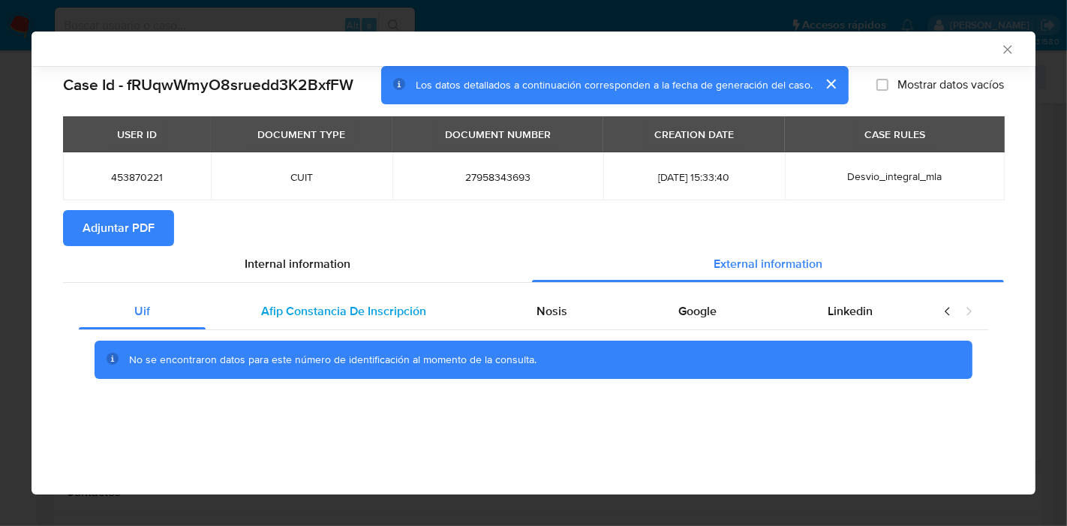
click at [377, 301] on div "Afip Constancia De Inscripción" at bounding box center [344, 311] width 276 height 36
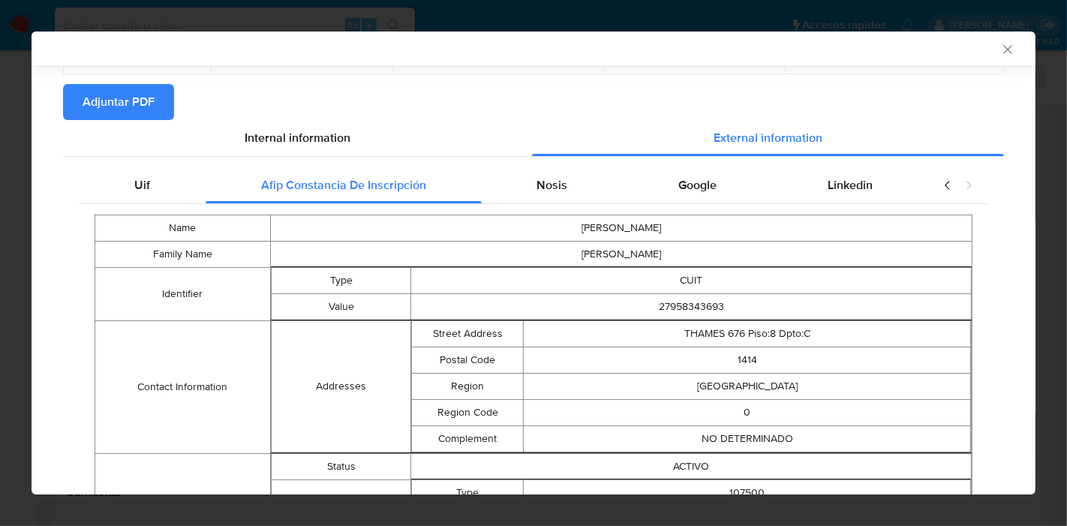
scroll to position [164, 0]
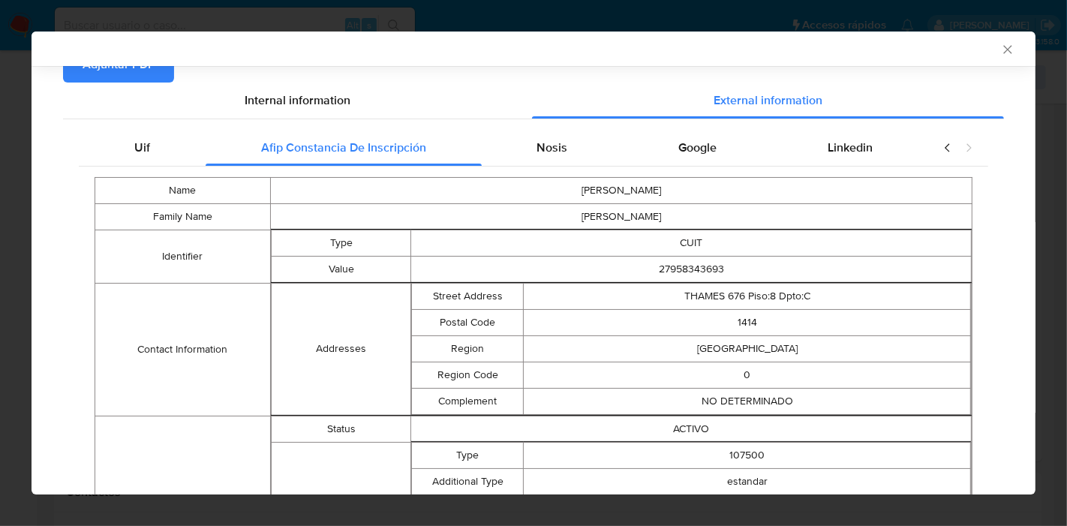
click at [528, 140] on div "Nosis" at bounding box center [553, 148] width 142 height 36
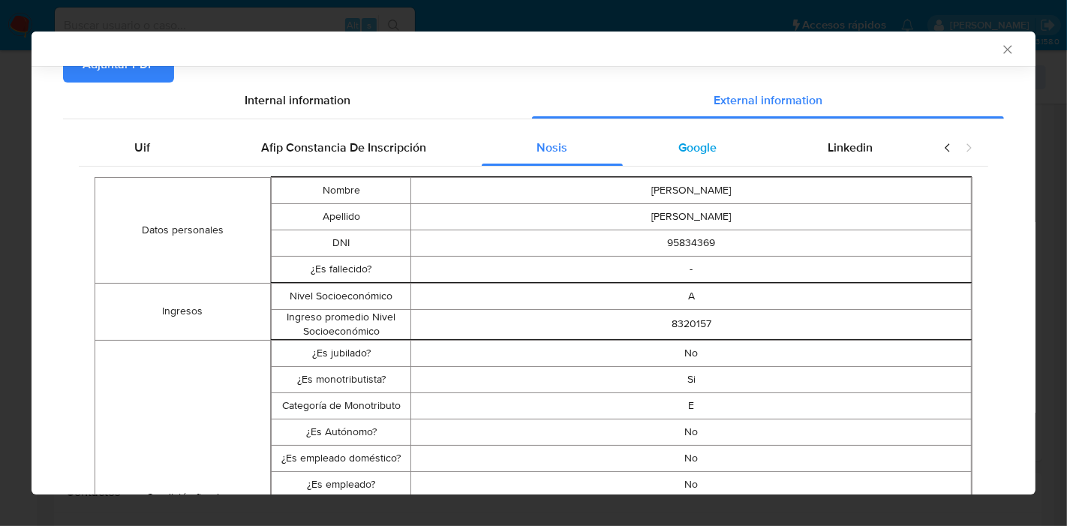
click at [681, 146] on span "Google" at bounding box center [697, 147] width 38 height 17
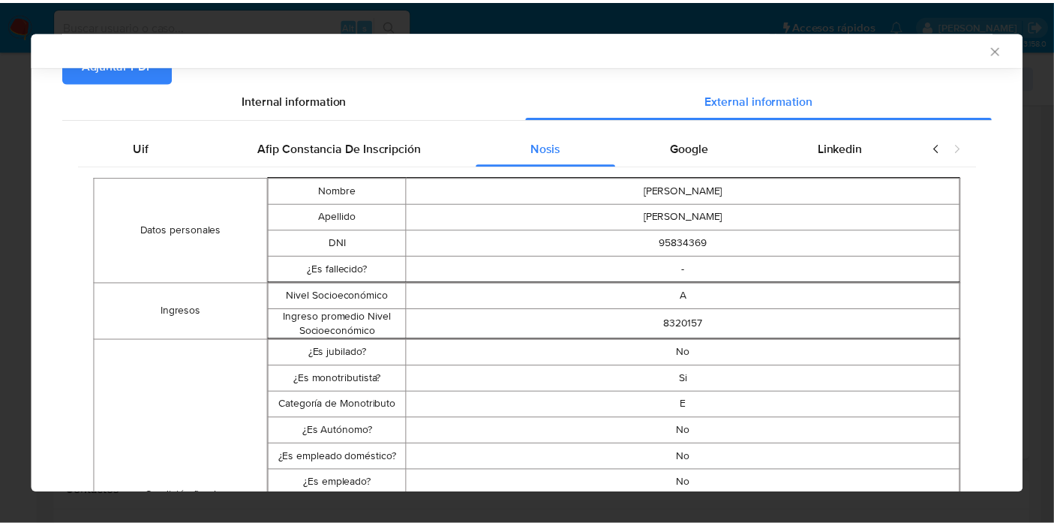
scroll to position [0, 0]
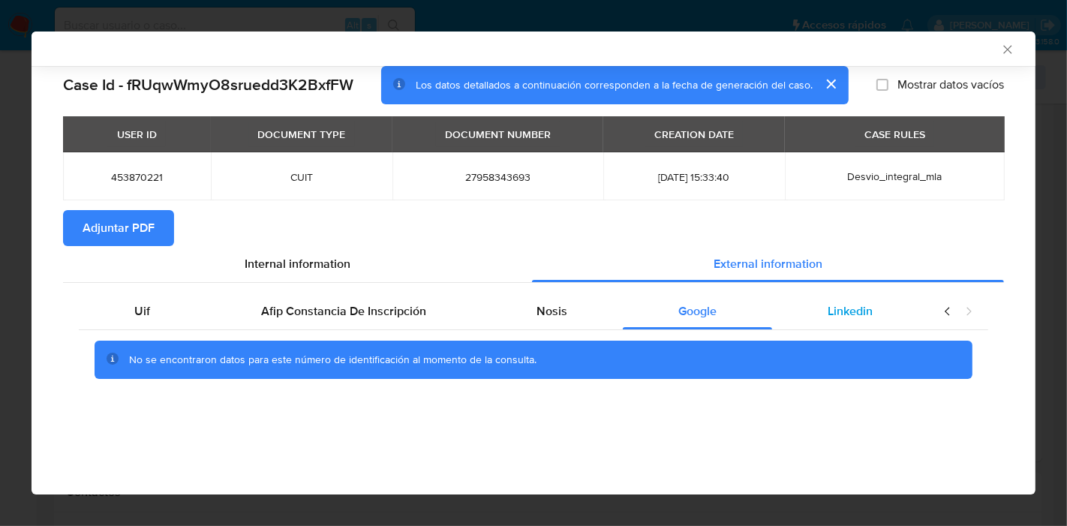
click at [876, 316] on div "Linkedin" at bounding box center [850, 311] width 156 height 36
click at [146, 308] on span "Uif" at bounding box center [142, 310] width 16 height 17
click at [392, 258] on div "Internal information" at bounding box center [297, 264] width 469 height 36
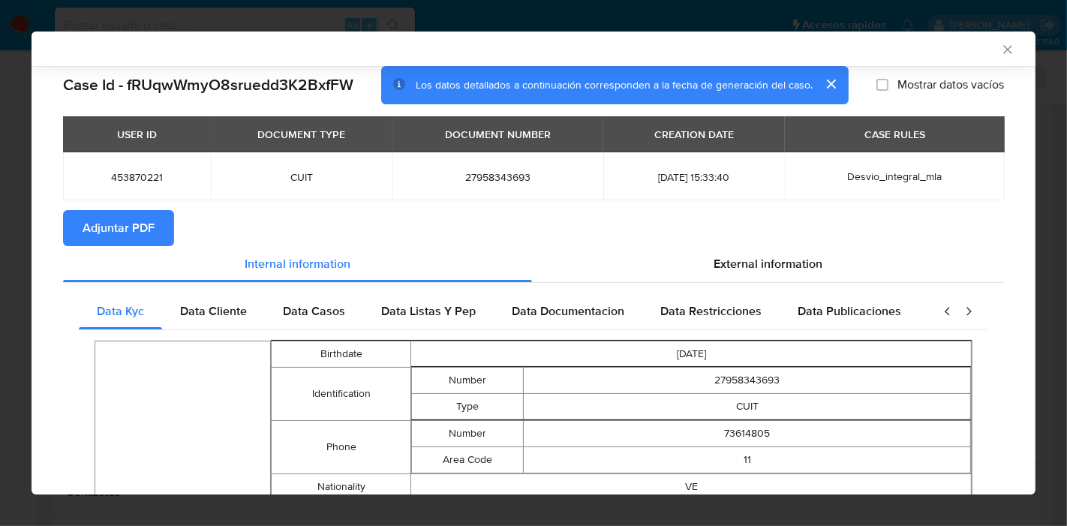
click at [123, 224] on span "Adjuntar PDF" at bounding box center [119, 228] width 72 height 33
click at [1000, 46] on icon "Cerrar ventana" at bounding box center [1007, 49] width 15 height 15
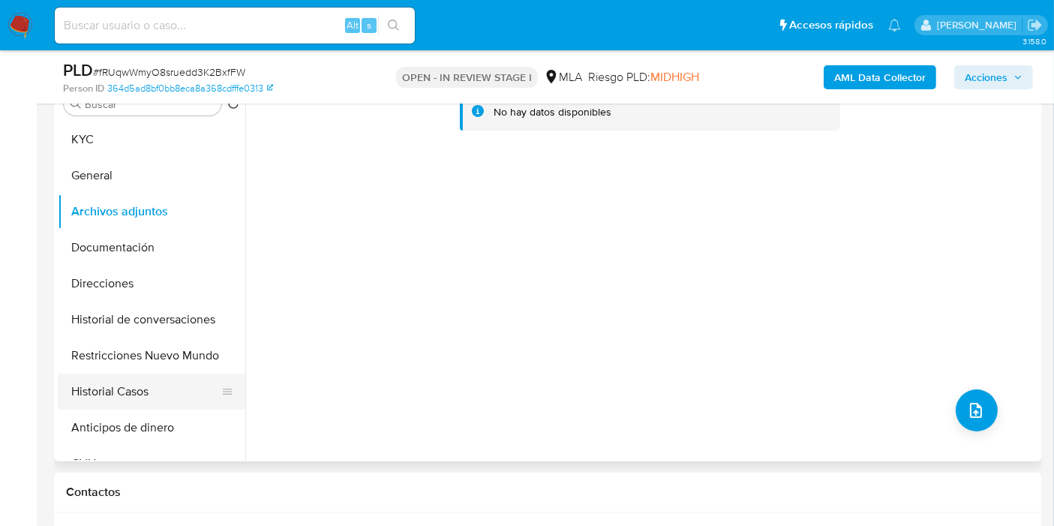
click at [96, 381] on button "Historial Casos" at bounding box center [146, 392] width 176 height 36
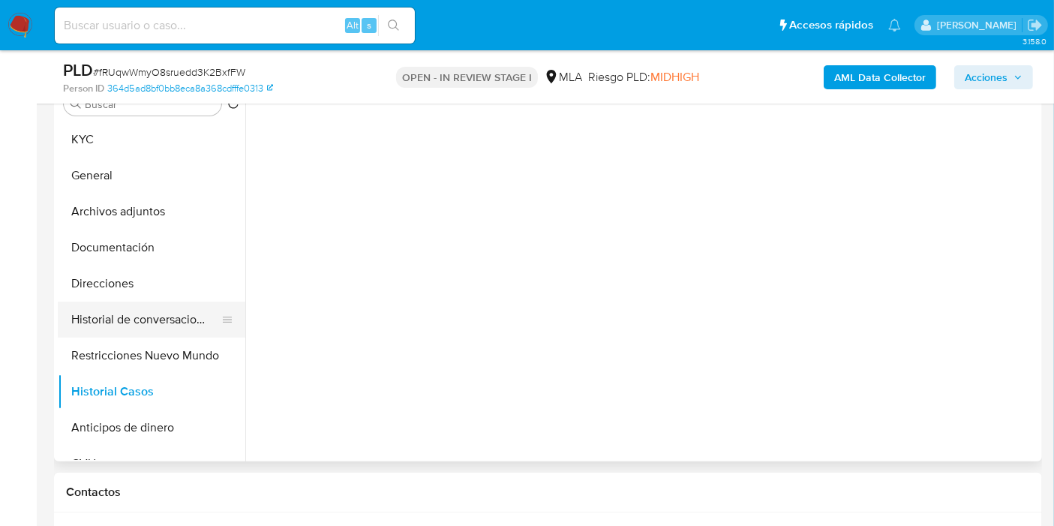
click at [141, 323] on button "Historial de conversaciones" at bounding box center [146, 320] width 176 height 36
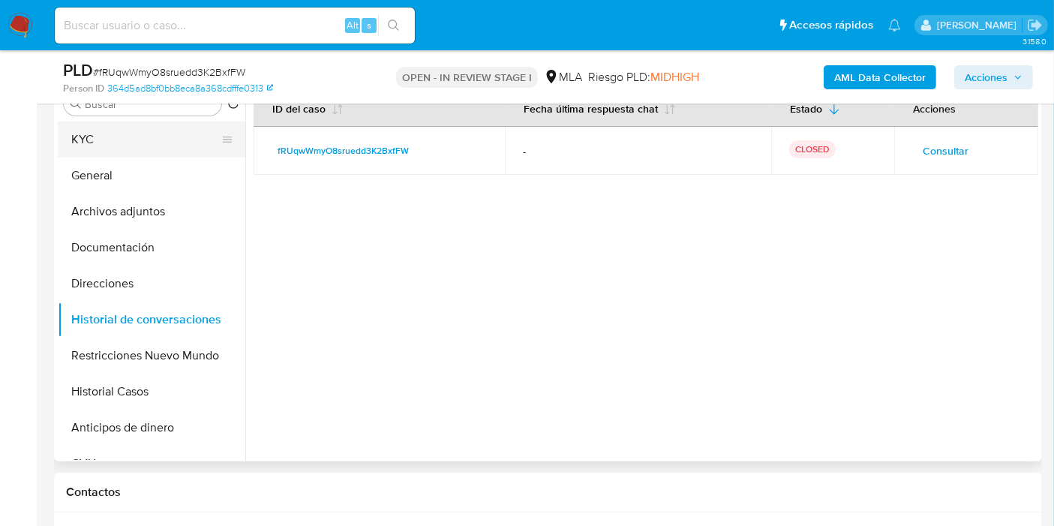
click at [153, 146] on button "KYC" at bounding box center [146, 140] width 176 height 36
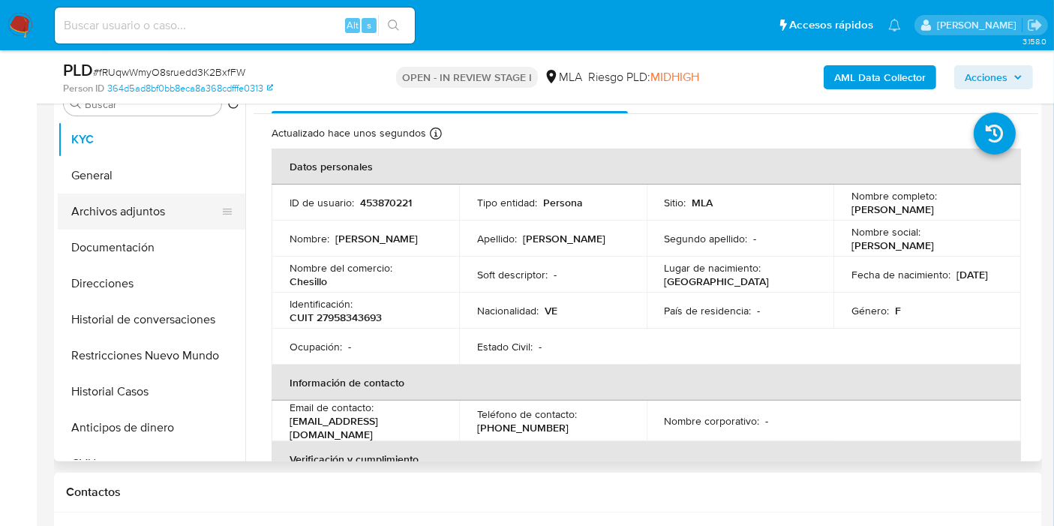
click at [172, 217] on button "Archivos adjuntos" at bounding box center [146, 212] width 176 height 36
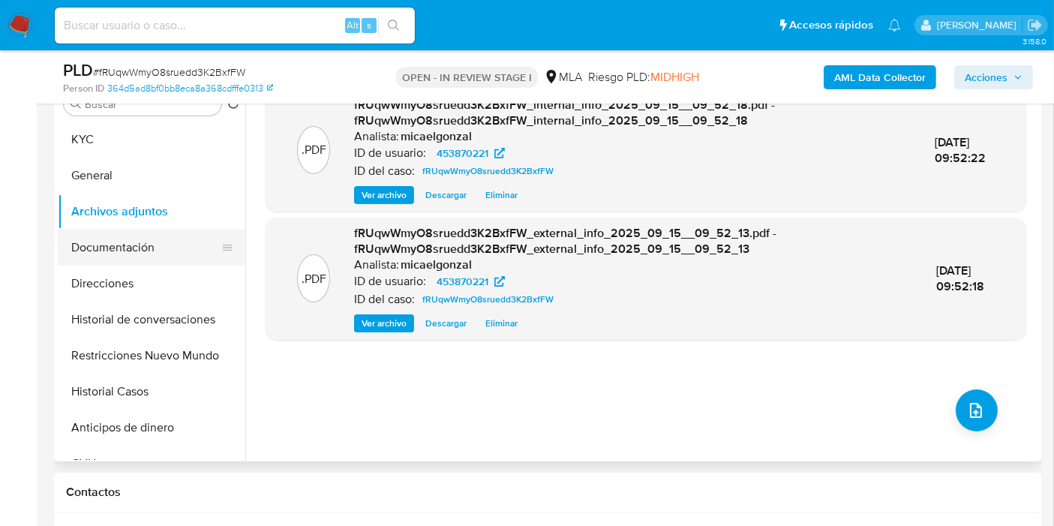
click at [123, 245] on button "Documentación" at bounding box center [146, 248] width 176 height 36
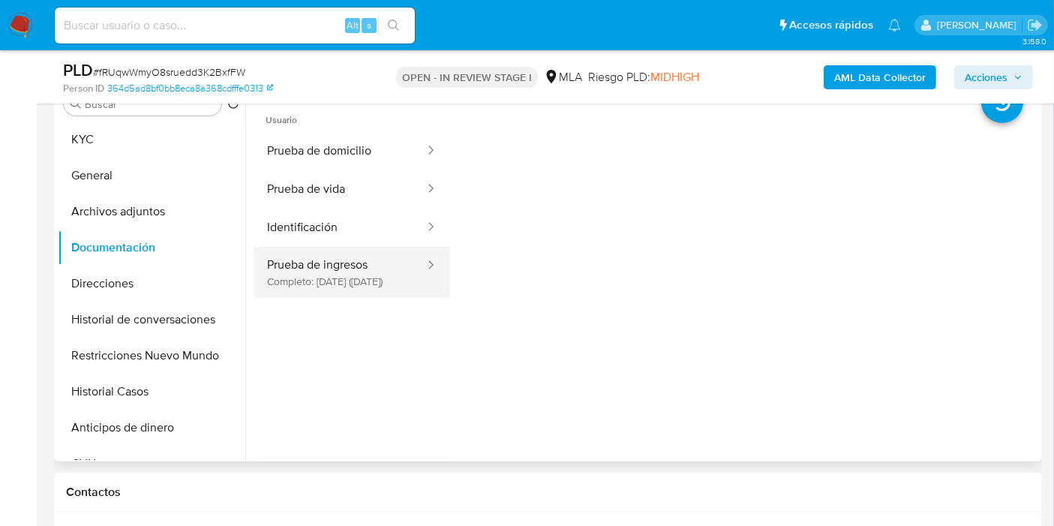
click at [341, 291] on button "Prueba de ingresos Completo: 13/05/2023 (hace 2 años)" at bounding box center [340, 272] width 173 height 51
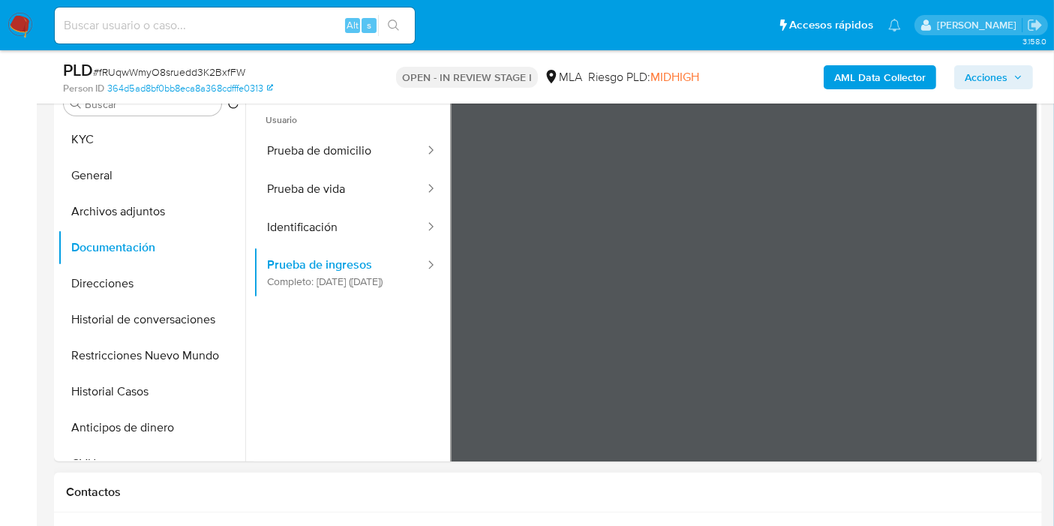
click at [233, 207] on button "Archivos adjuntos" at bounding box center [146, 212] width 176 height 36
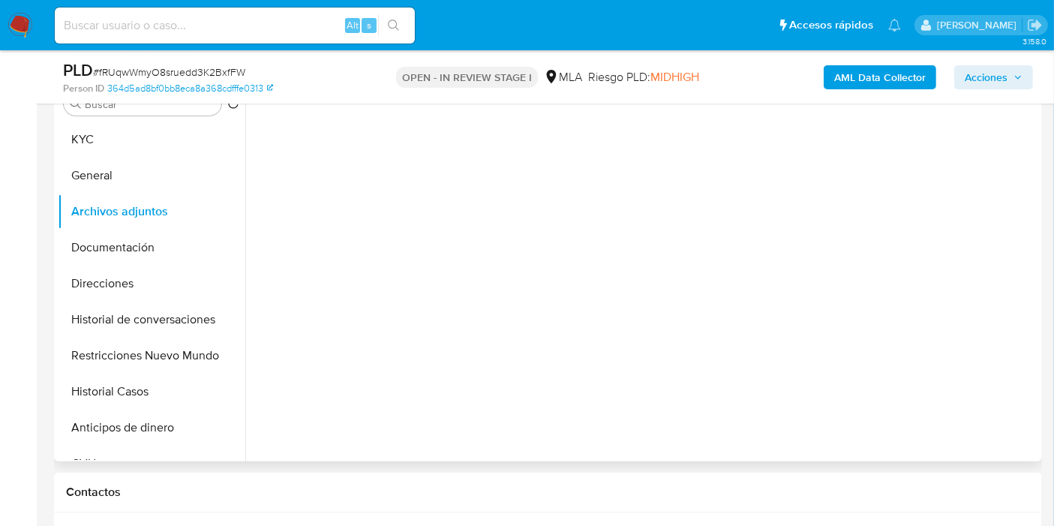
click at [278, 215] on div at bounding box center [641, 269] width 793 height 384
click at [116, 240] on button "Documentación" at bounding box center [146, 248] width 176 height 36
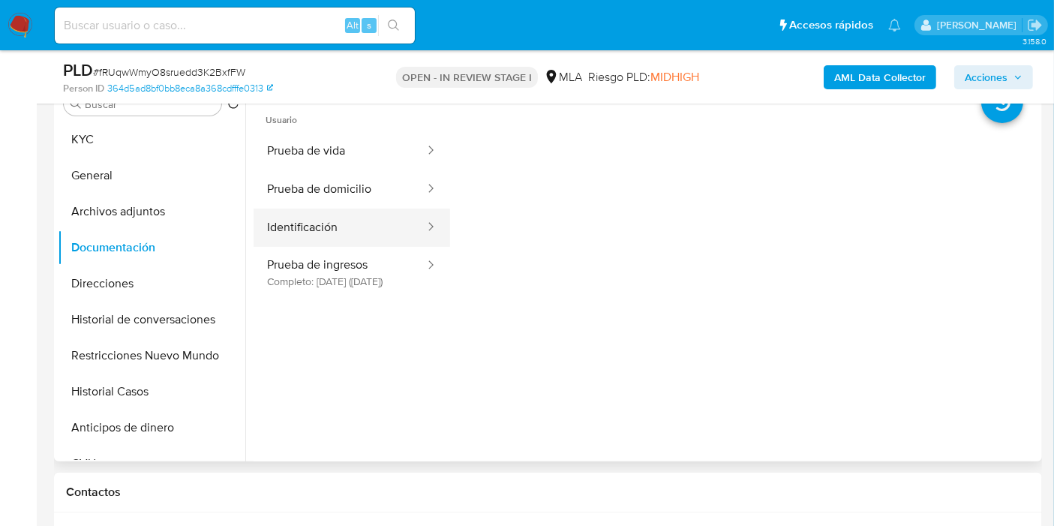
click at [299, 230] on button "Identificación" at bounding box center [340, 228] width 173 height 38
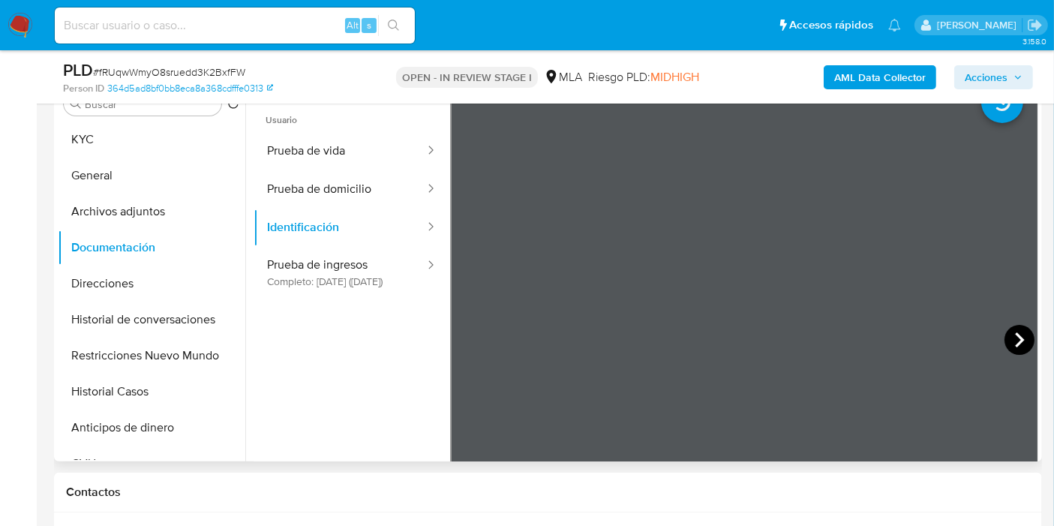
click at [1009, 335] on icon at bounding box center [1020, 340] width 30 height 30
click at [323, 196] on button "Prueba de domicilio" at bounding box center [340, 189] width 173 height 38
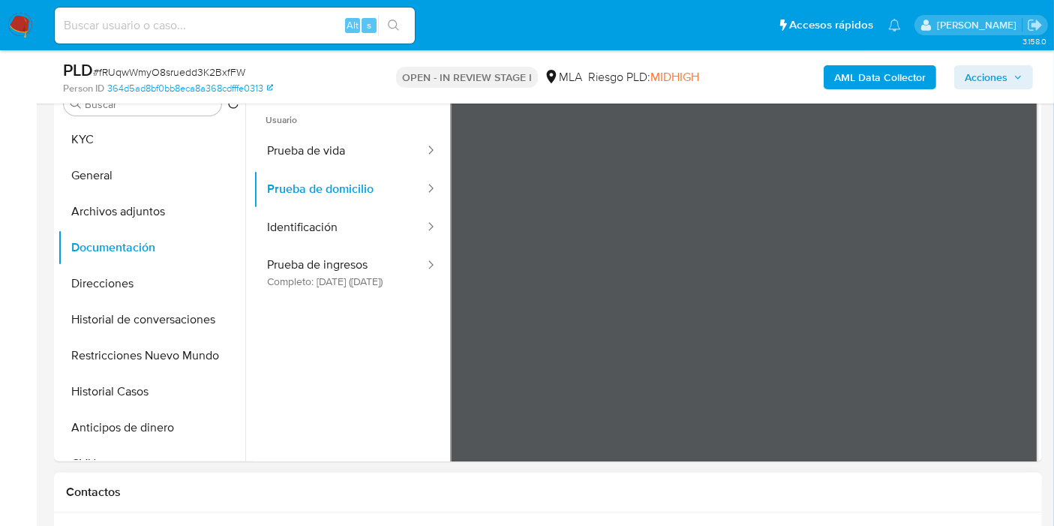
click at [393, 158] on button "Prueba de vida" at bounding box center [340, 151] width 173 height 38
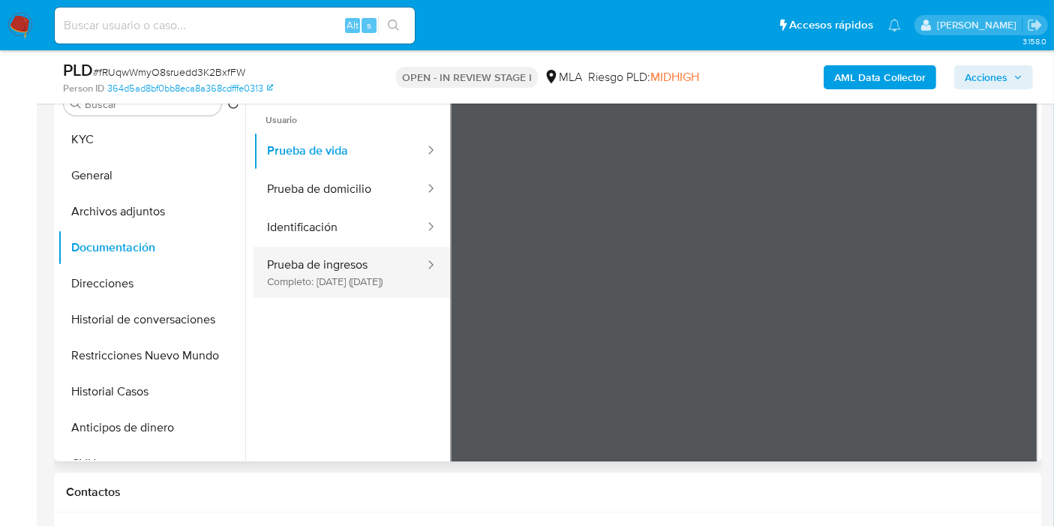
click at [377, 284] on button "Prueba de ingresos Completo: 13/05/2023 (hace 2 años)" at bounding box center [340, 272] width 173 height 51
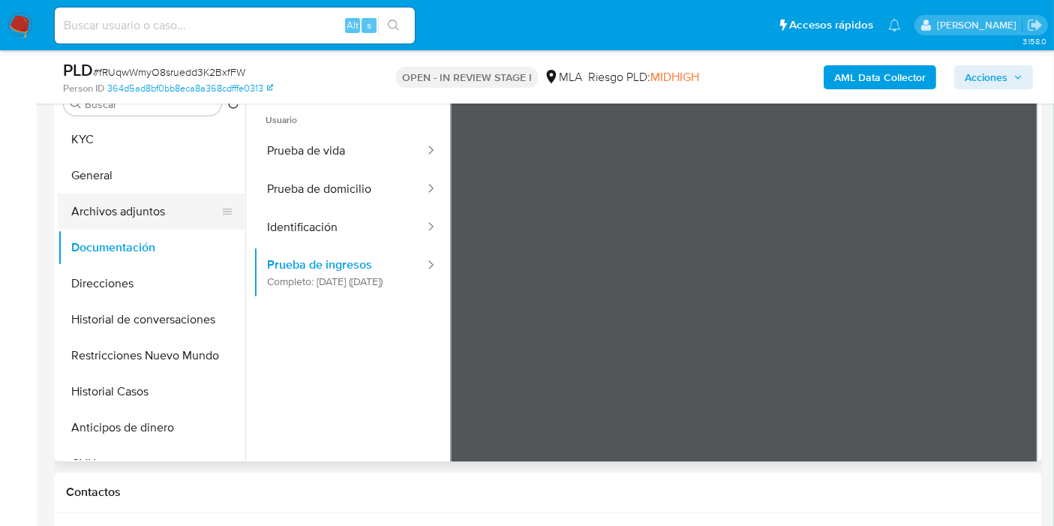
click at [134, 206] on button "Archivos adjuntos" at bounding box center [146, 212] width 176 height 36
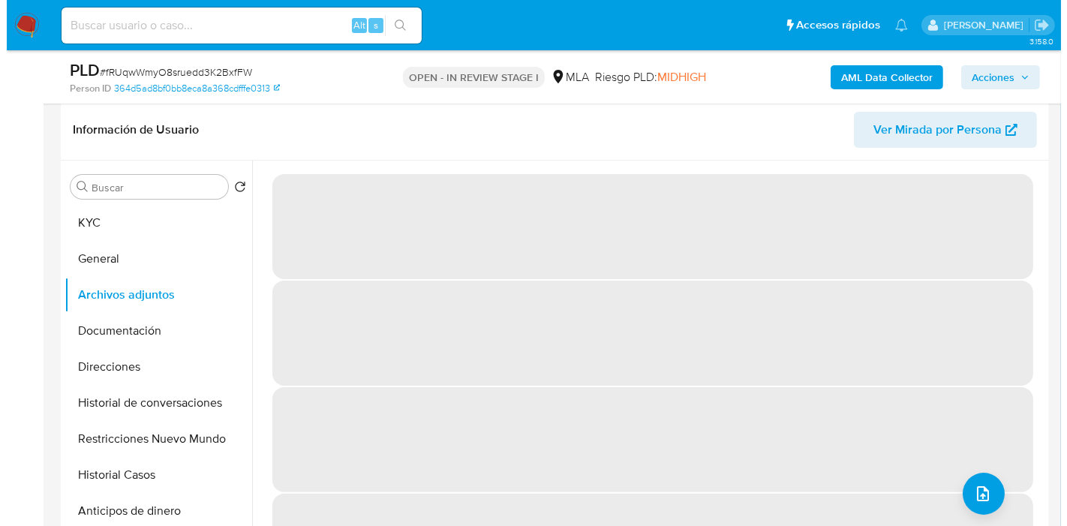
scroll to position [312, 0]
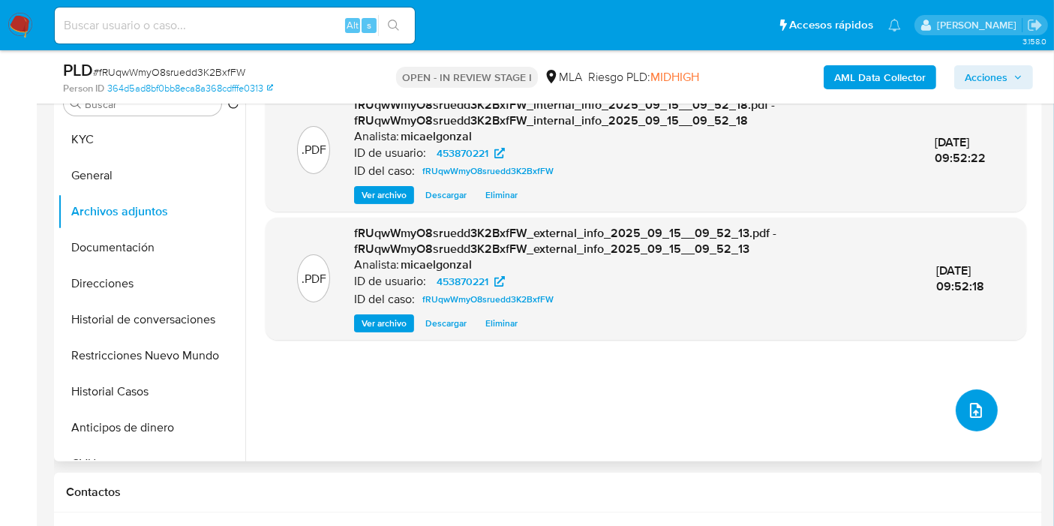
click at [979, 398] on button "upload-file" at bounding box center [977, 410] width 42 height 42
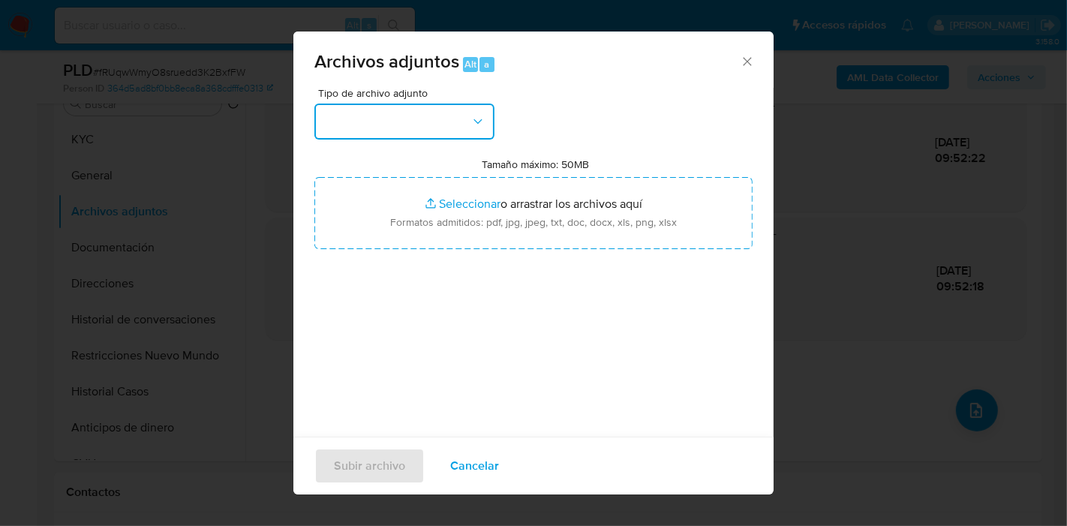
click at [456, 108] on button "button" at bounding box center [404, 122] width 180 height 36
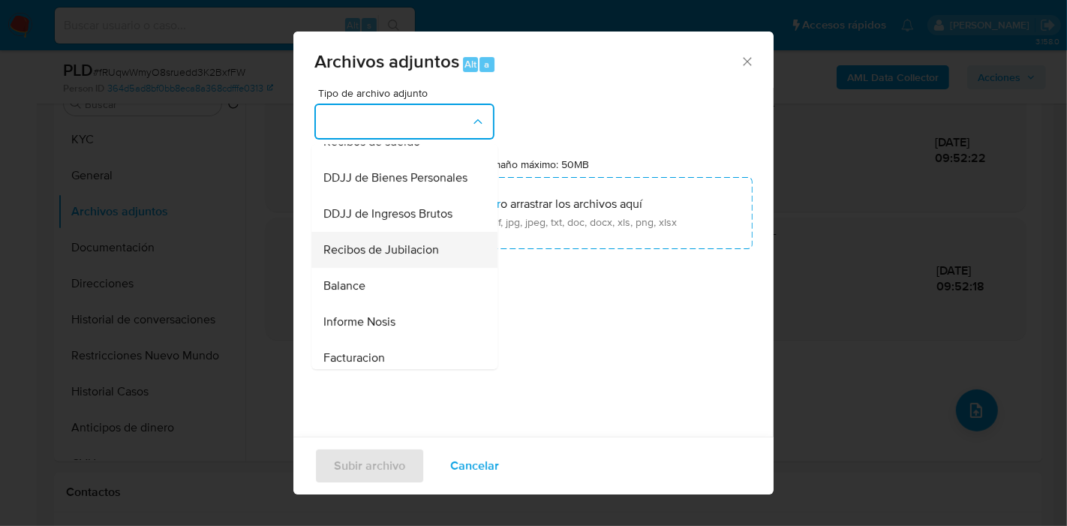
scroll to position [333, 0]
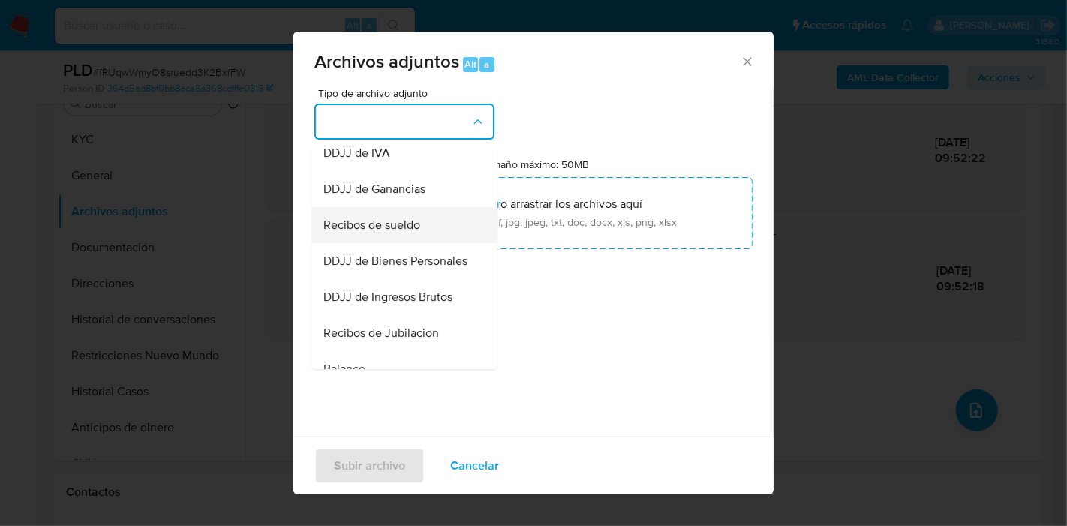
click at [422, 221] on div "Recibos de sueldo" at bounding box center [399, 225] width 153 height 36
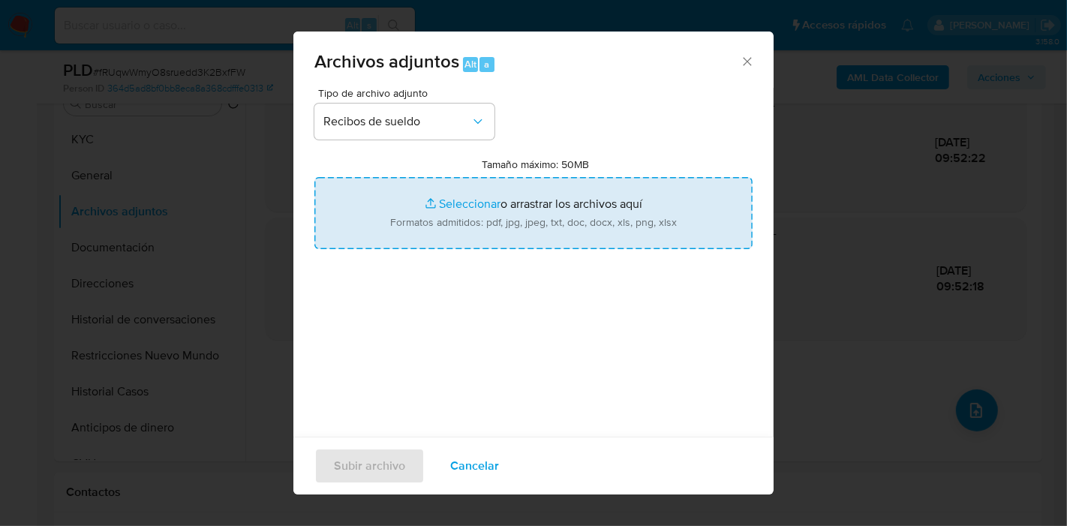
click at [483, 209] on input "Tamaño máximo: 50MB Seleccionar archivos" at bounding box center [533, 213] width 438 height 72
type input "C:\fakepath\Recibo de Sueldo - Abril 2023.pdf"
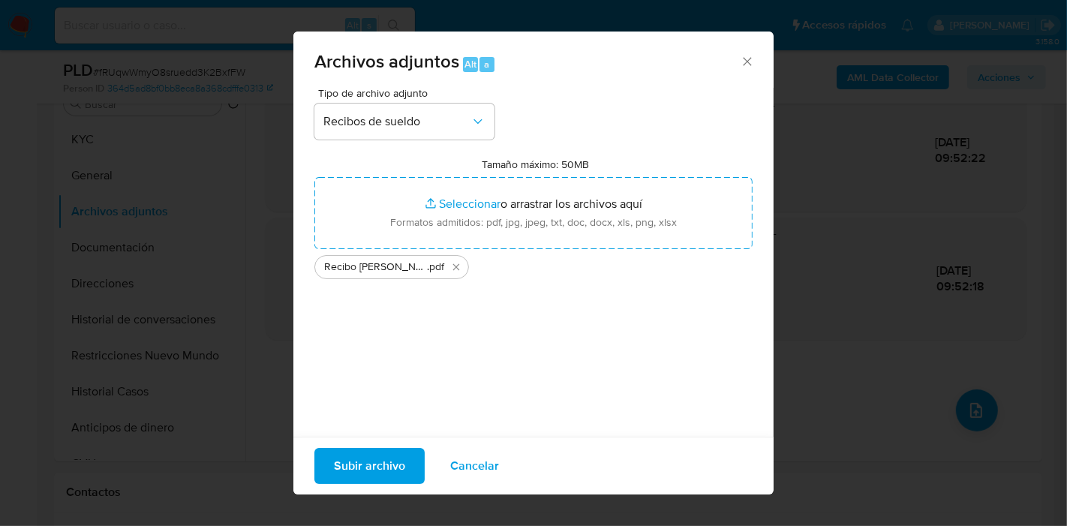
click at [366, 481] on span "Subir archivo" at bounding box center [369, 466] width 71 height 33
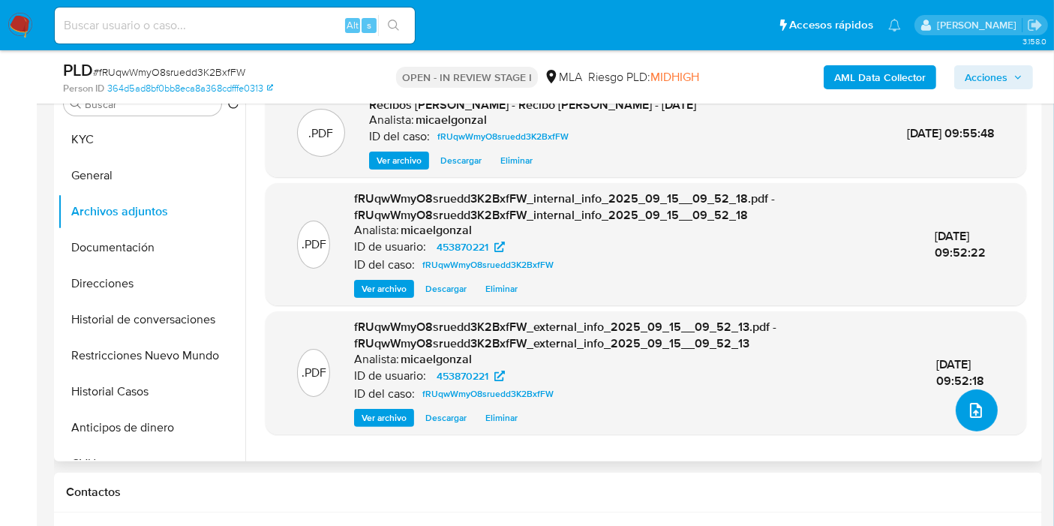
click at [967, 415] on icon "upload-file" at bounding box center [976, 410] width 18 height 18
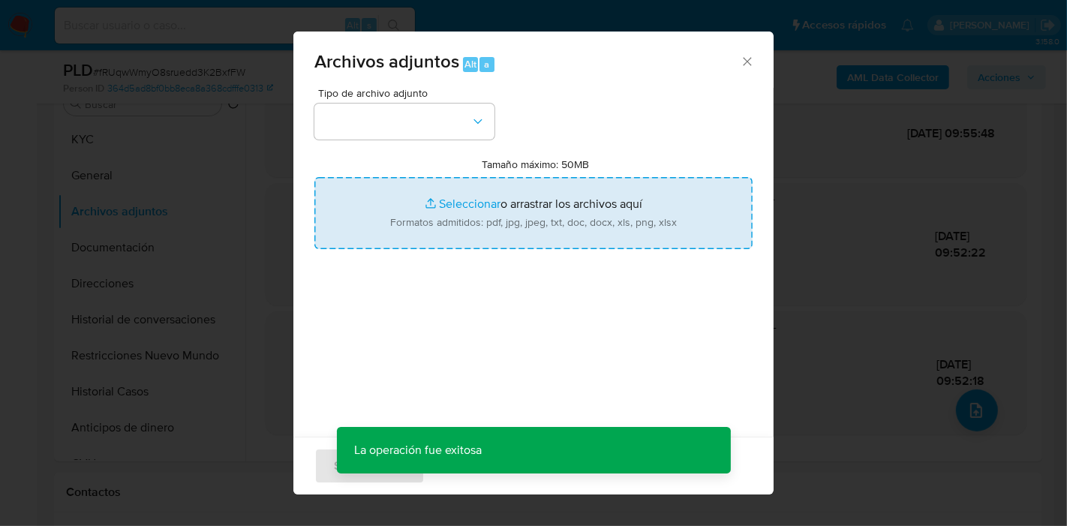
click at [408, 248] on input "Tamaño máximo: 50MB Seleccionar archivos" at bounding box center [533, 213] width 438 height 72
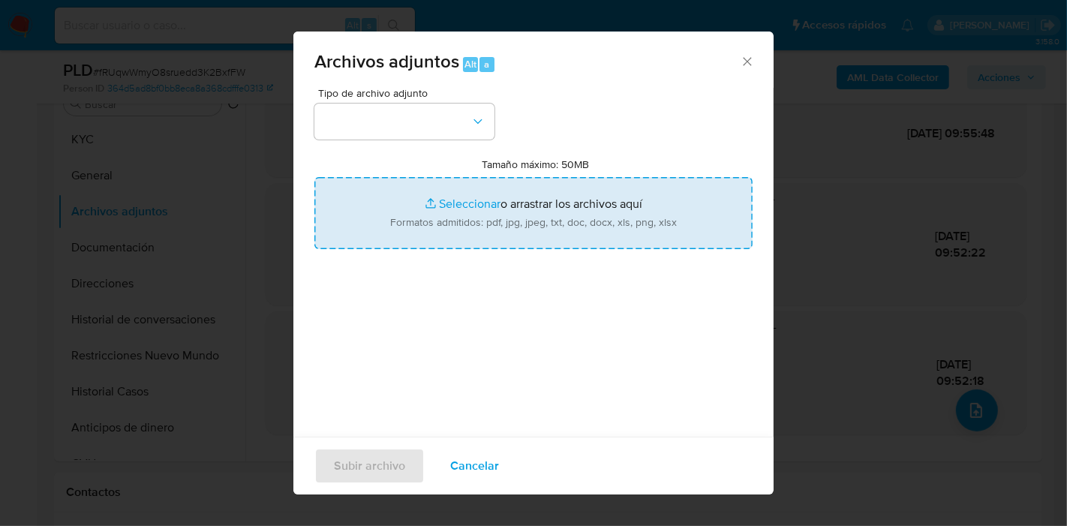
type input "C:\fakepath\AFIP - Administración Federal de Ingresos Públicos.pdf"
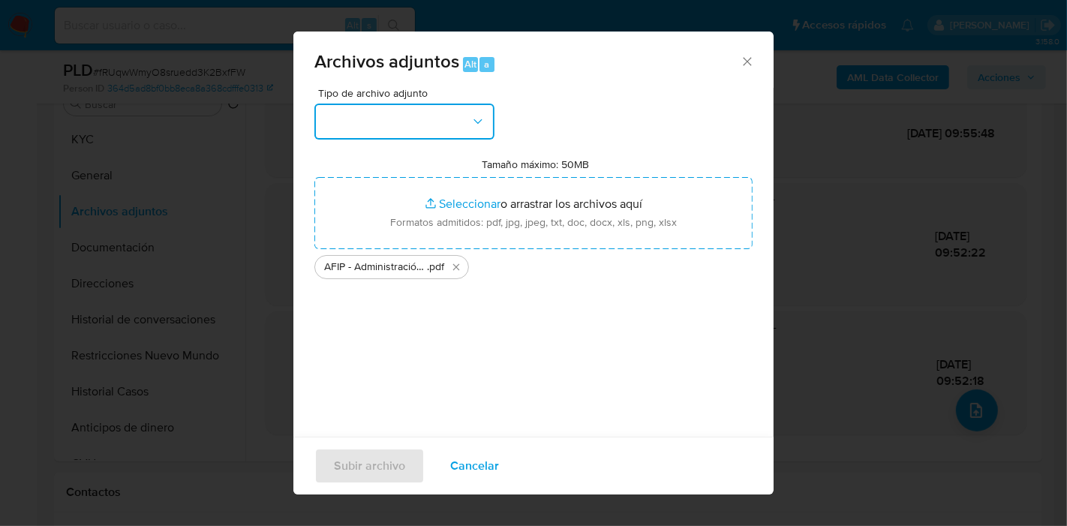
click at [356, 128] on button "button" at bounding box center [404, 122] width 180 height 36
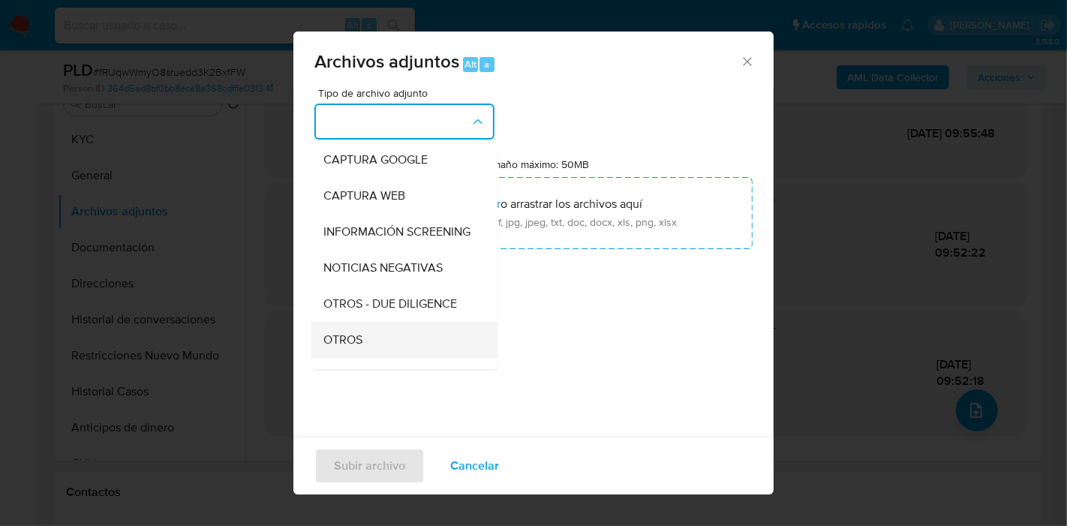
scroll to position [167, 0]
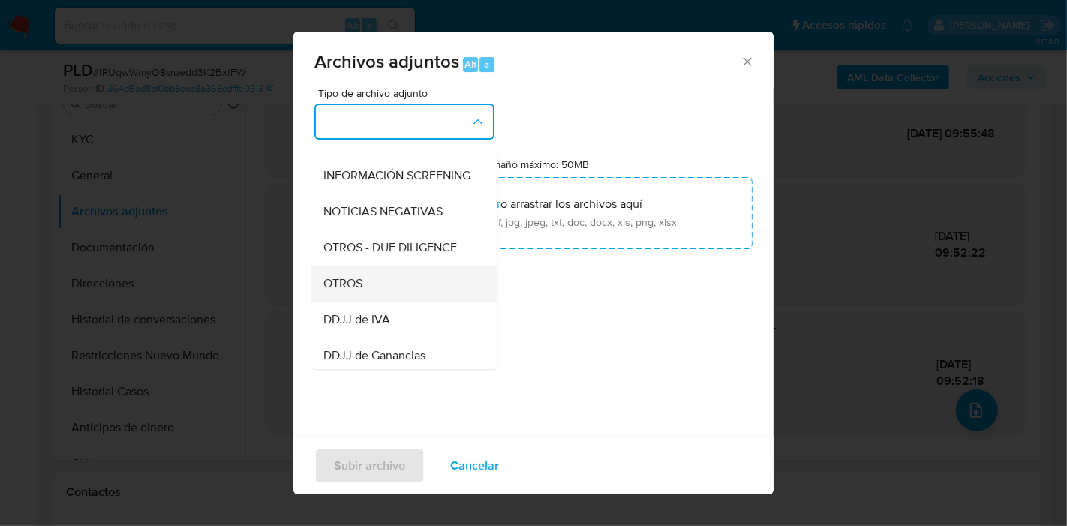
click at [399, 290] on div "OTROS" at bounding box center [399, 284] width 153 height 36
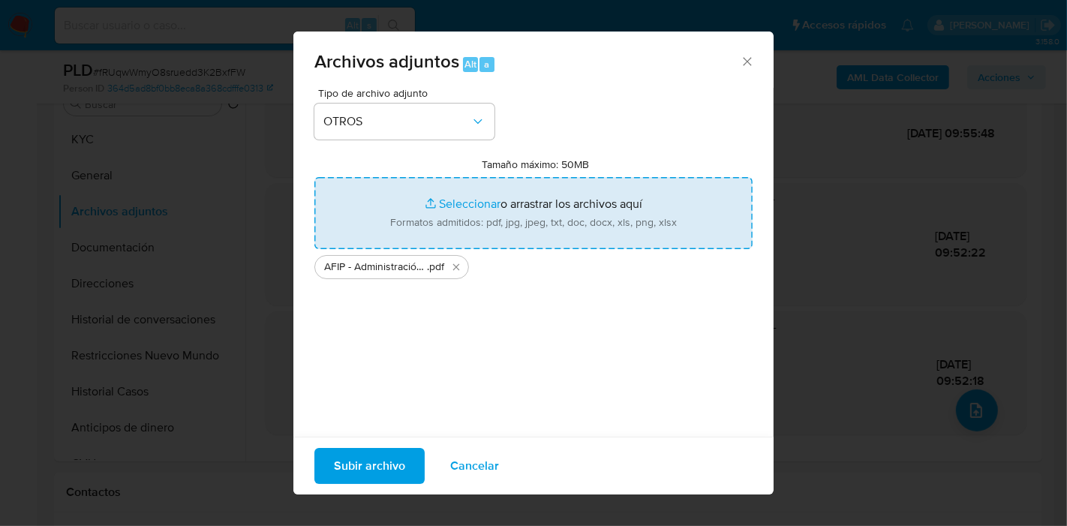
click at [446, 236] on input "Tamaño máximo: 50MB Seleccionar archivos" at bounding box center [533, 213] width 438 height 72
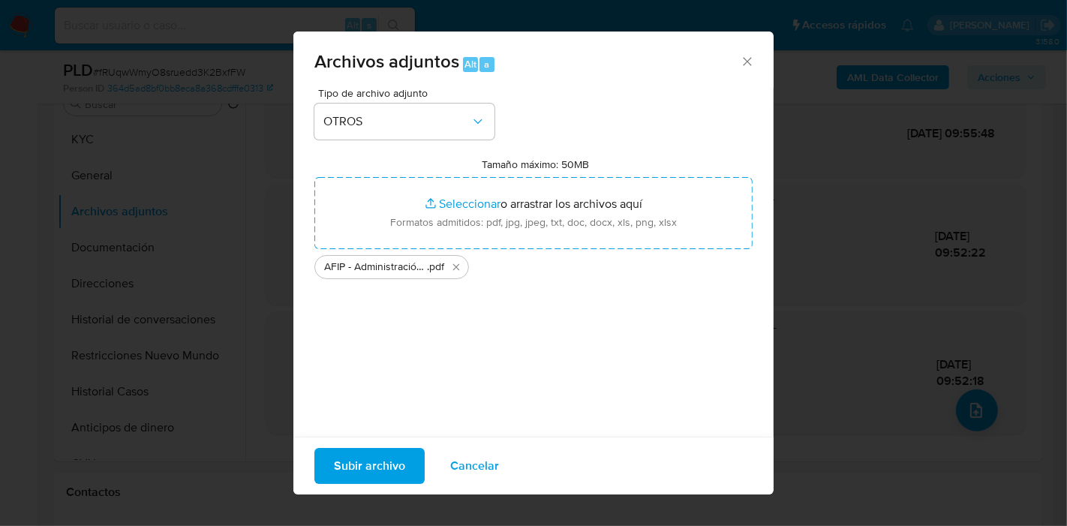
click at [365, 471] on span "Subir archivo" at bounding box center [369, 466] width 71 height 33
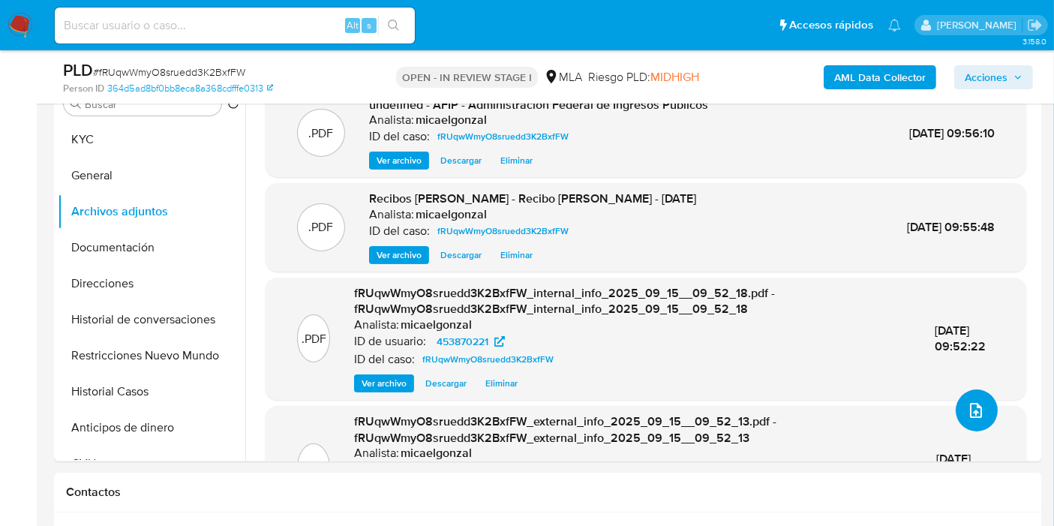
click at [980, 411] on button "upload-file" at bounding box center [977, 410] width 42 height 42
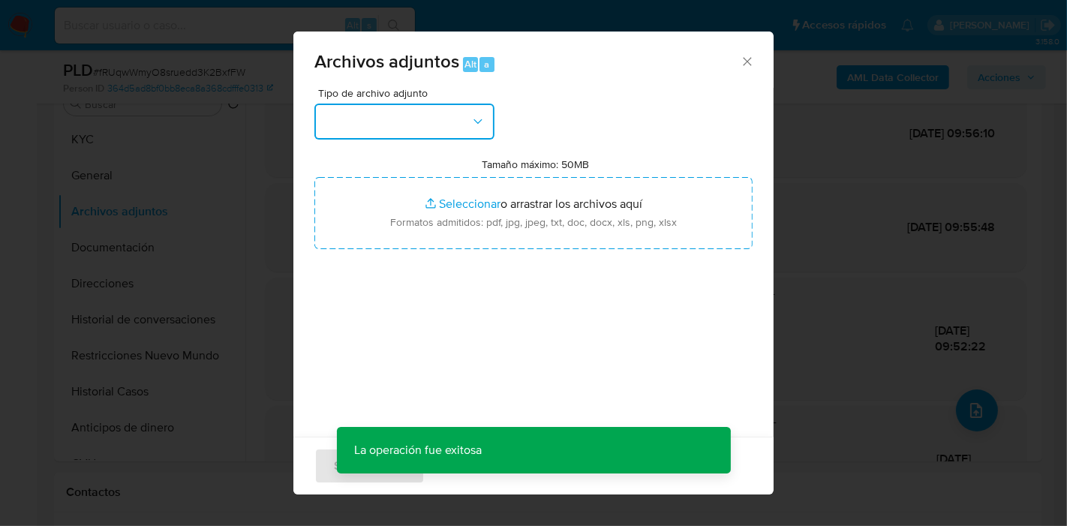
click at [428, 125] on button "button" at bounding box center [404, 122] width 180 height 36
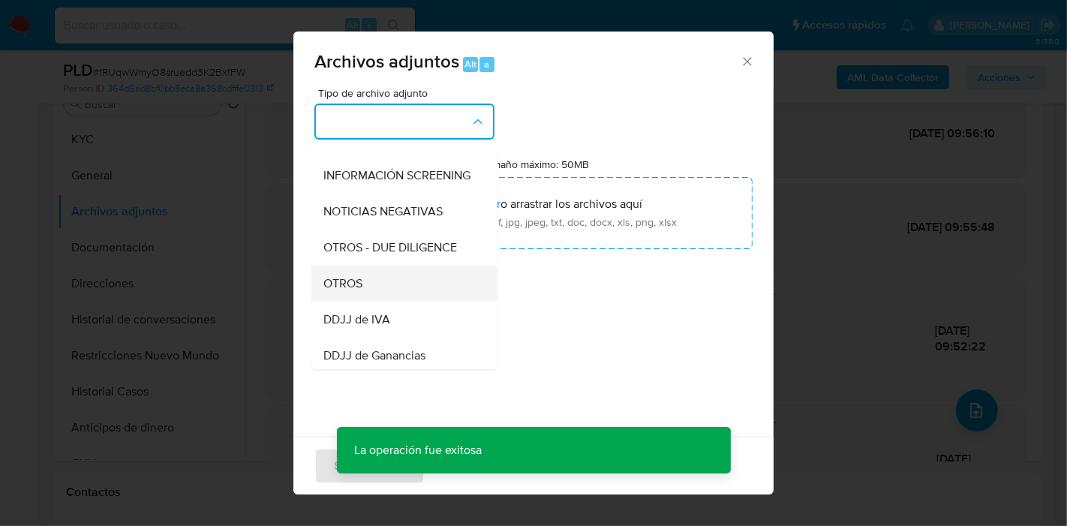
click at [383, 290] on div "OTROS" at bounding box center [399, 284] width 153 height 36
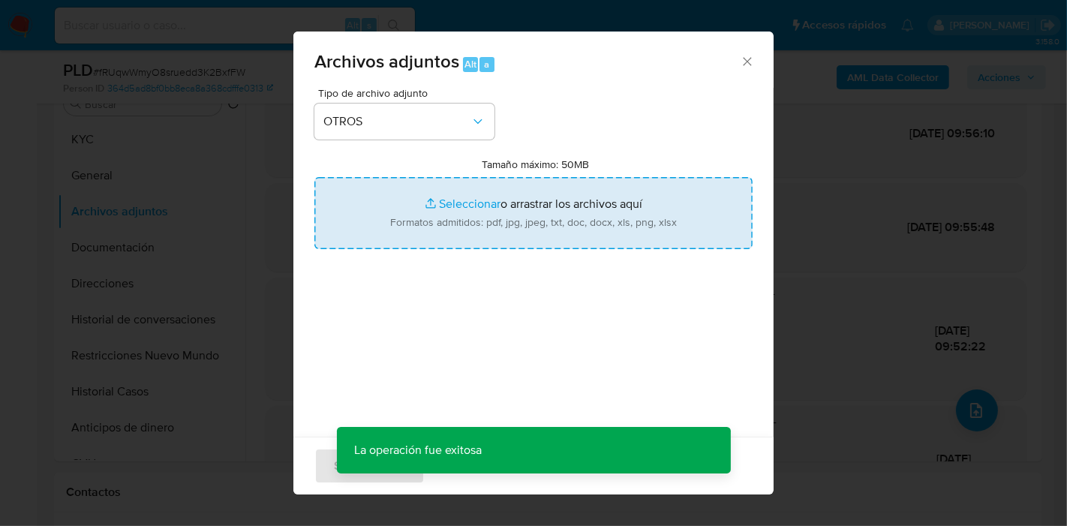
click at [537, 194] on input "Tamaño máximo: 50MB Seleccionar archivos" at bounding box center [533, 213] width 438 height 72
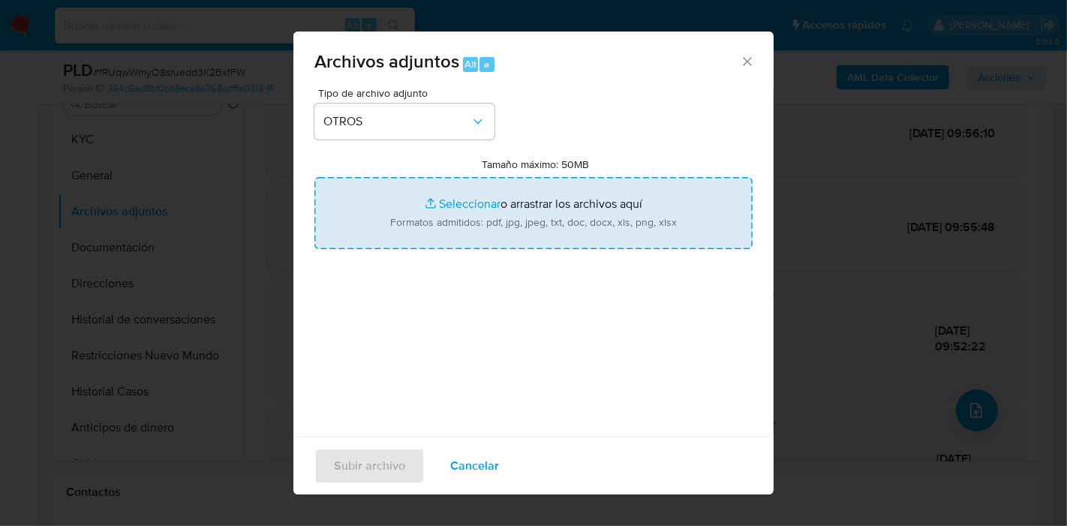
type input "C:\fakepath\Movimientos de Stephany Villarroel Solis.xlsx"
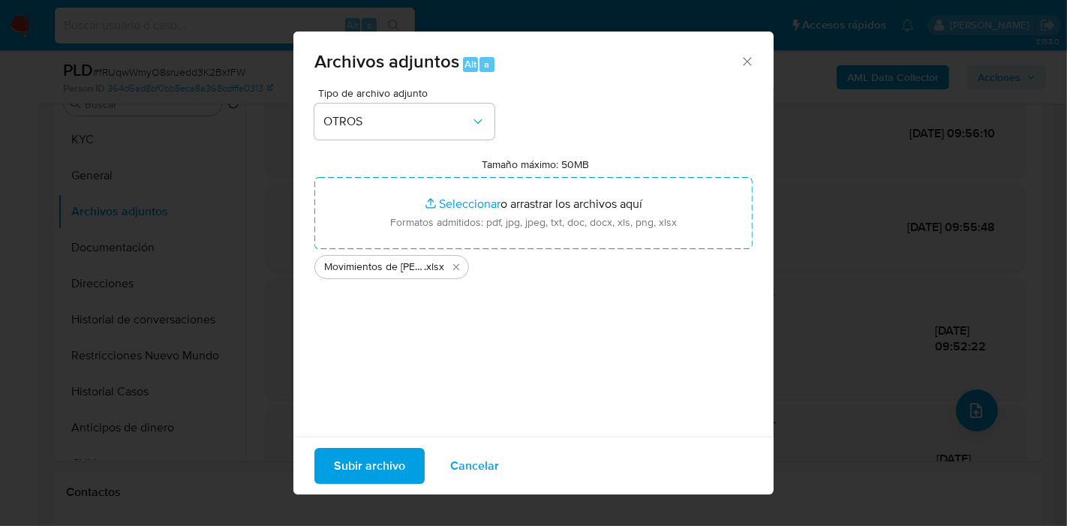
drag, startPoint x: 428, startPoint y: 368, endPoint x: 369, endPoint y: 435, distance: 88.8
click at [420, 371] on div "Tipo de archivo adjunto OTROS Tamaño máximo: 50MB Seleccionar archivos Seleccio…" at bounding box center [533, 265] width 438 height 354
click at [379, 456] on span "Subir archivo" at bounding box center [369, 466] width 71 height 33
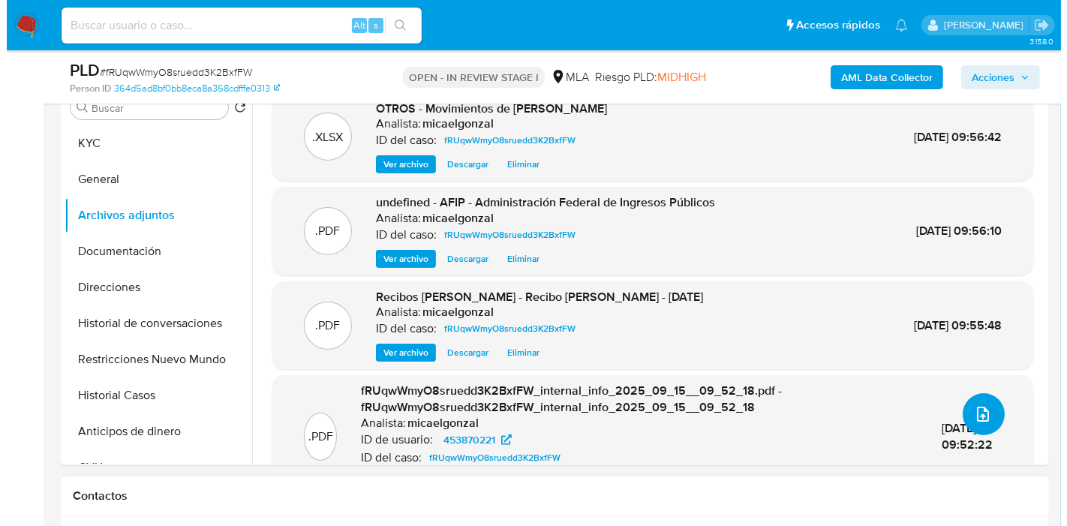
scroll to position [395, 0]
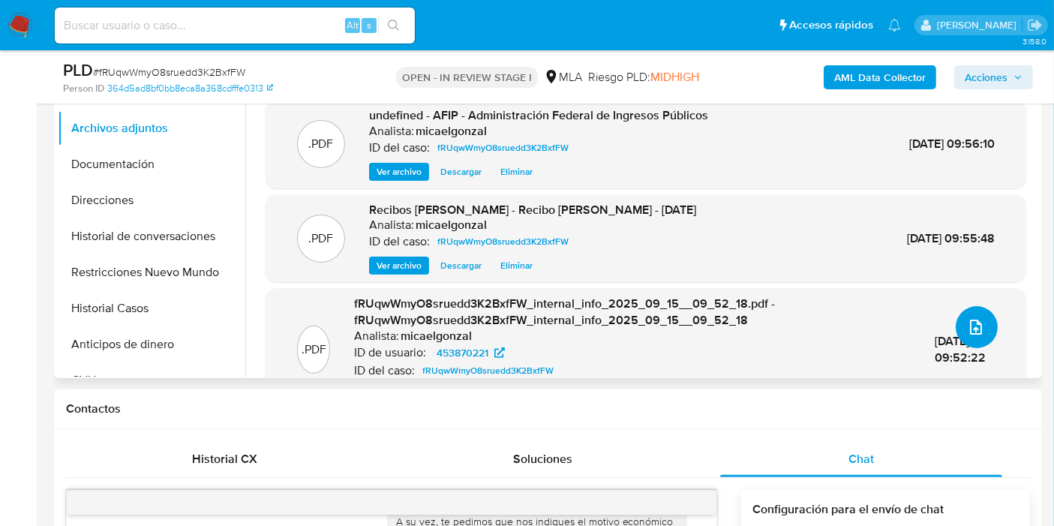
click at [960, 325] on button "upload-file" at bounding box center [977, 327] width 42 height 42
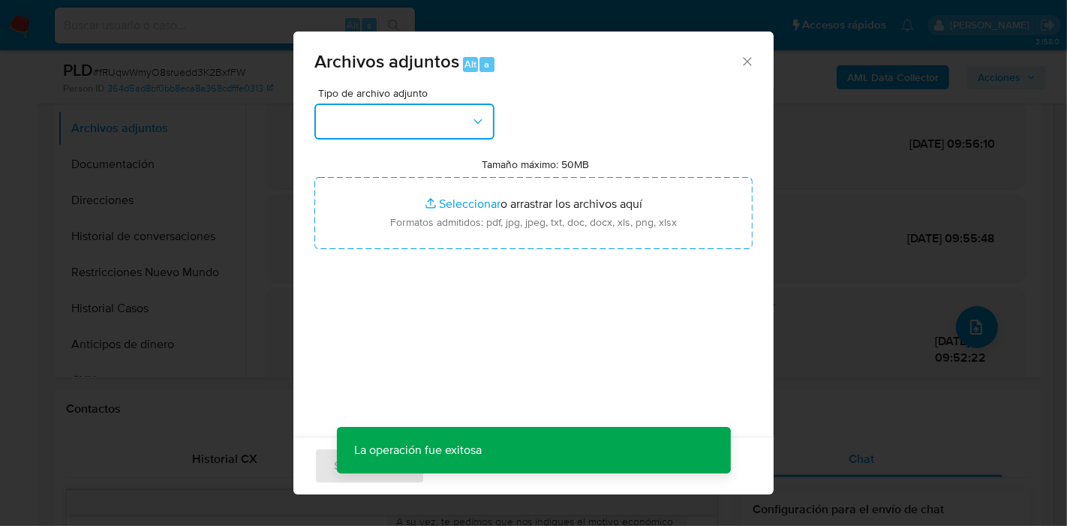
click at [426, 128] on button "button" at bounding box center [404, 122] width 180 height 36
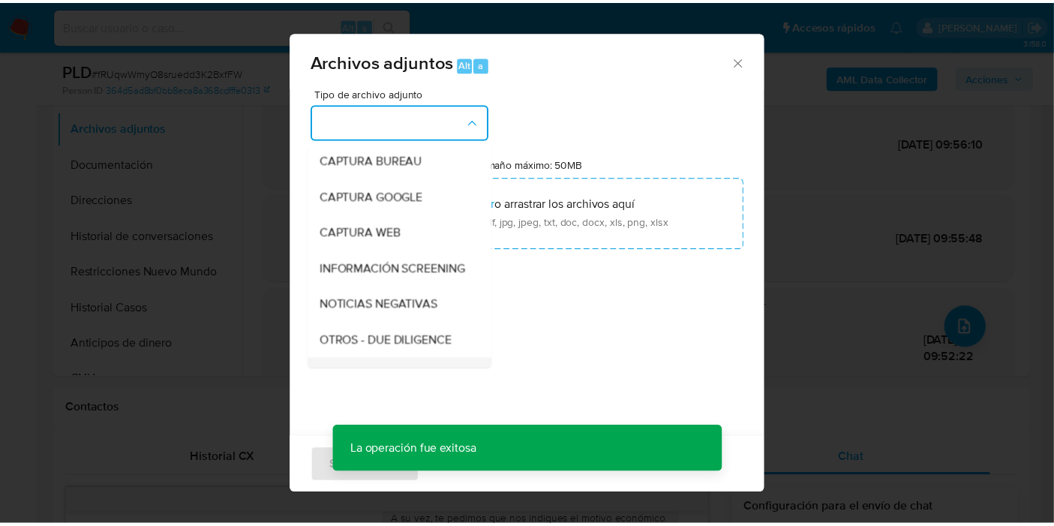
scroll to position [167, 0]
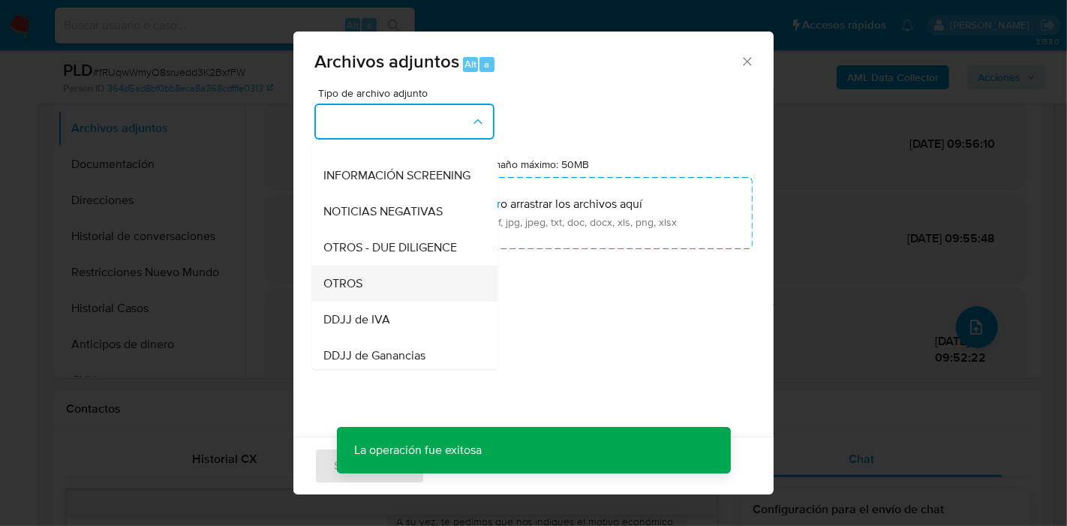
click at [383, 302] on div "OTROS" at bounding box center [399, 284] width 153 height 36
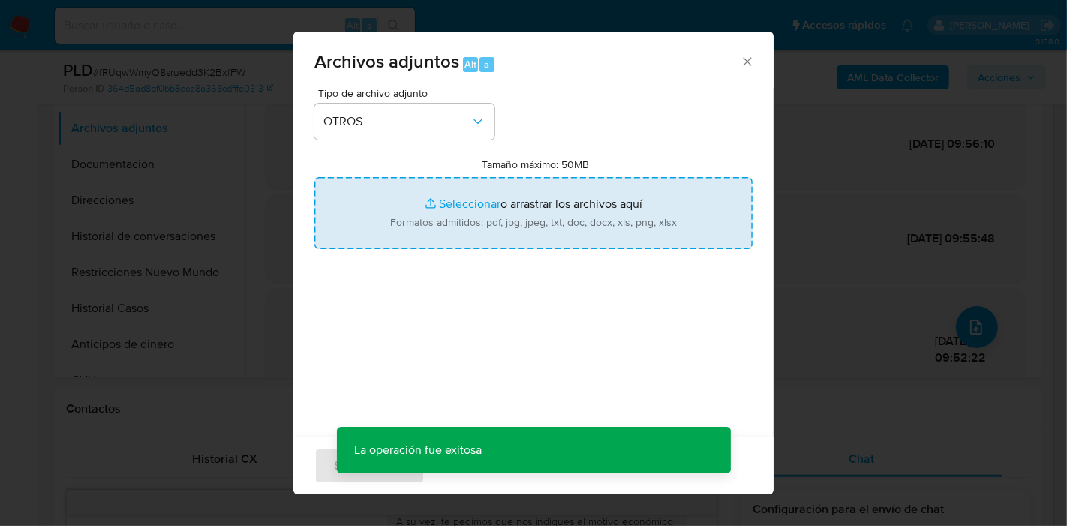
click at [506, 188] on input "Tamaño máximo: 50MB Seleccionar archivos" at bounding box center [533, 213] width 438 height 72
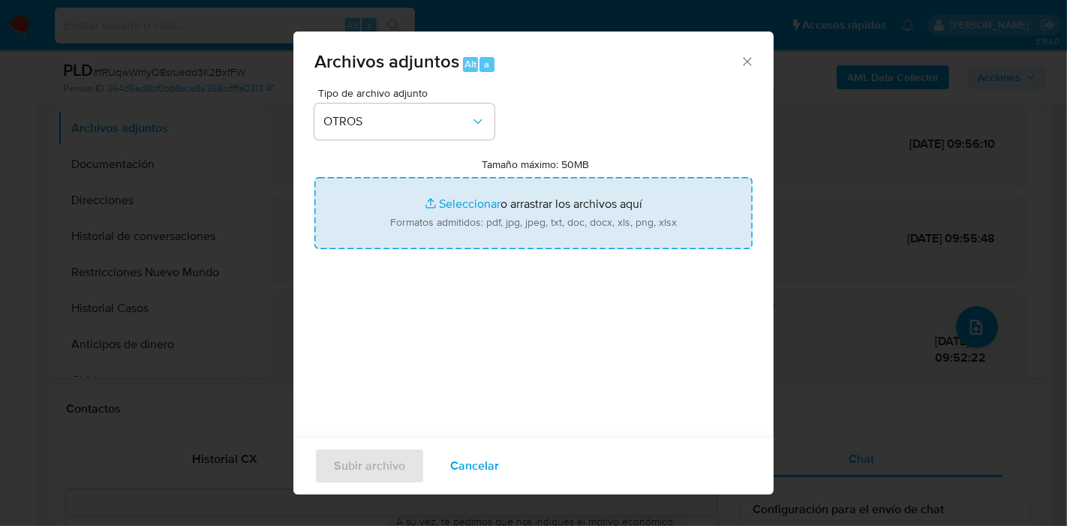
type input "C:\fakepath\Caselog fRUqwWmyO8sruedd3K2BxfFW_2025_08_19_12_06_29.docx"
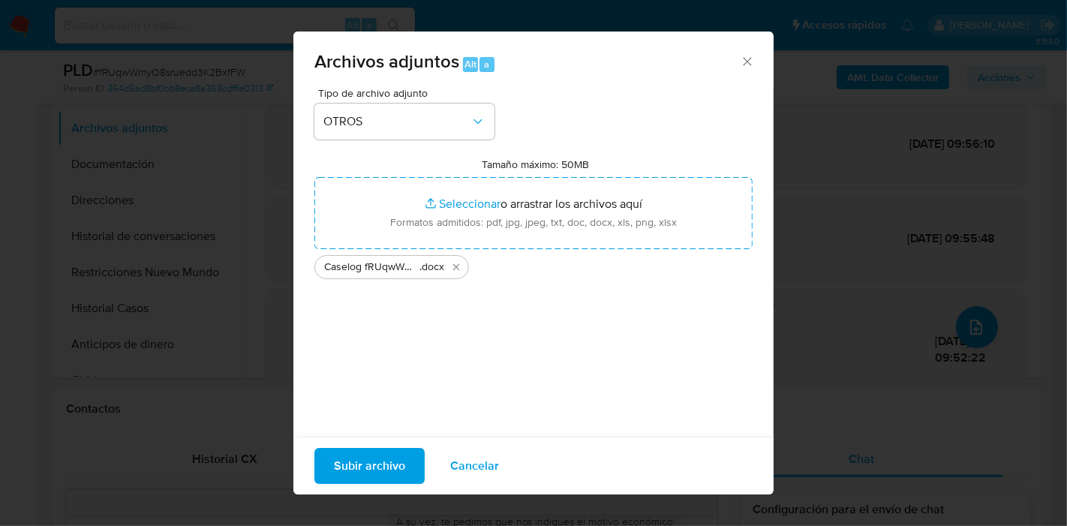
click at [366, 466] on span "Subir archivo" at bounding box center [369, 466] width 71 height 33
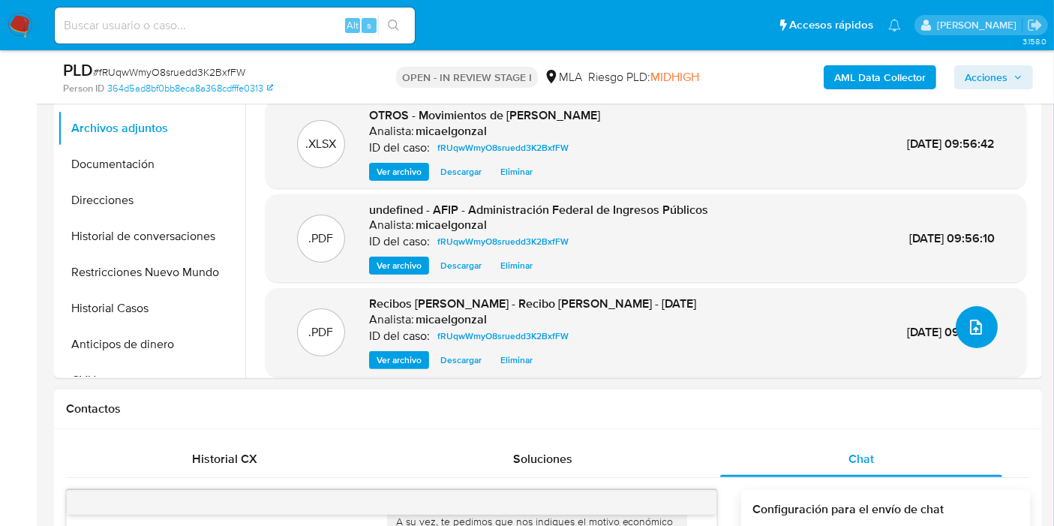
scroll to position [312, 0]
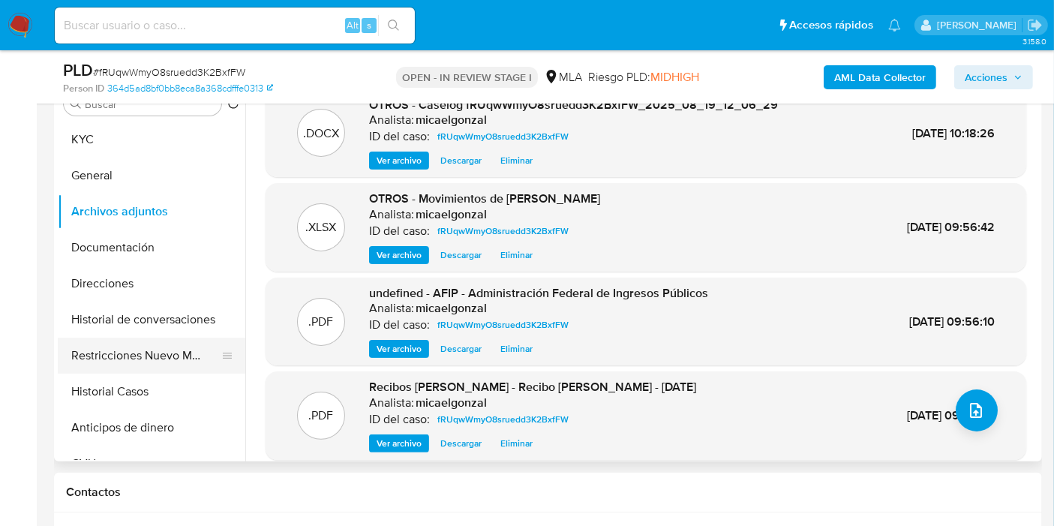
click at [164, 362] on button "Restricciones Nuevo Mundo" at bounding box center [146, 356] width 176 height 36
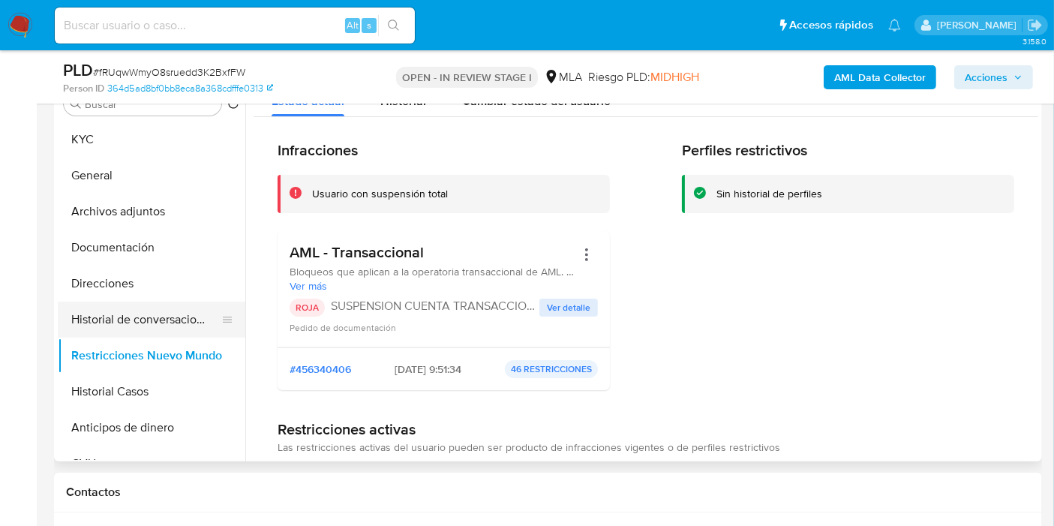
click at [131, 308] on button "Historial de conversaciones" at bounding box center [146, 320] width 176 height 36
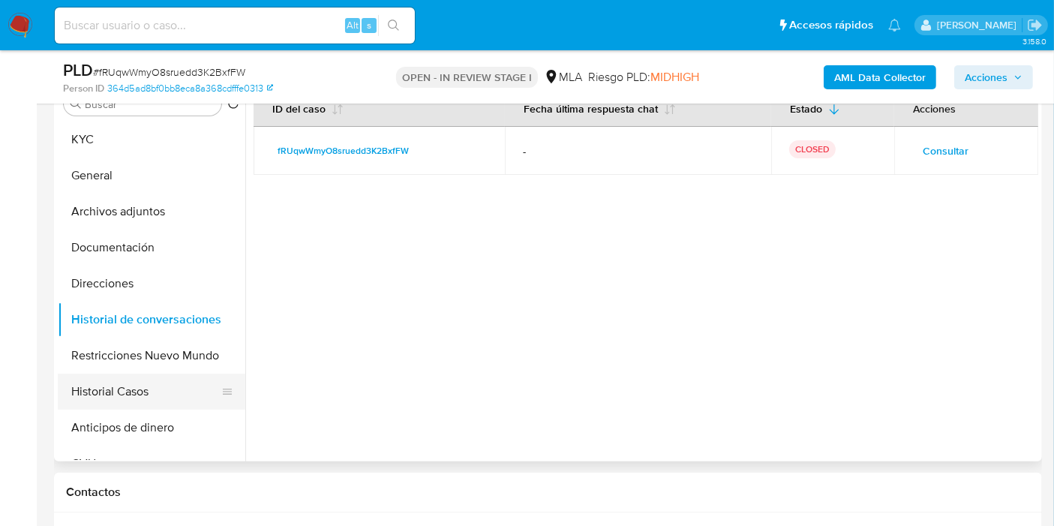
click at [127, 388] on button "Historial Casos" at bounding box center [146, 392] width 176 height 36
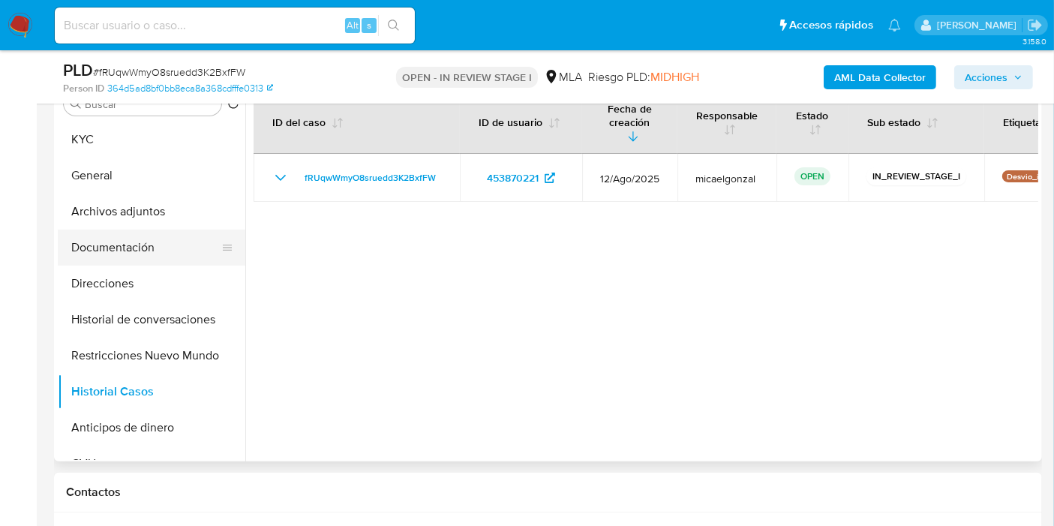
click at [125, 249] on button "Documentación" at bounding box center [146, 248] width 176 height 36
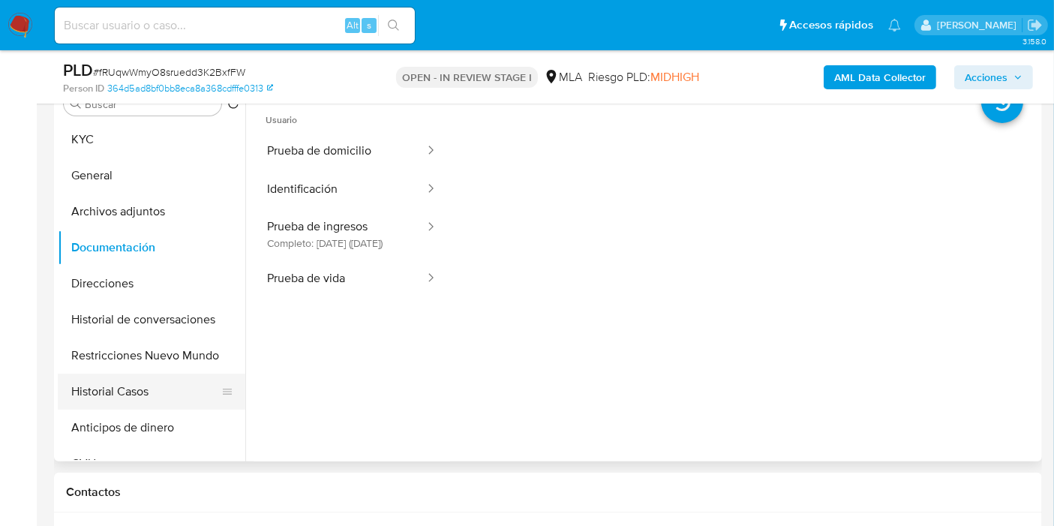
click at [142, 393] on button "Historial Casos" at bounding box center [146, 392] width 176 height 36
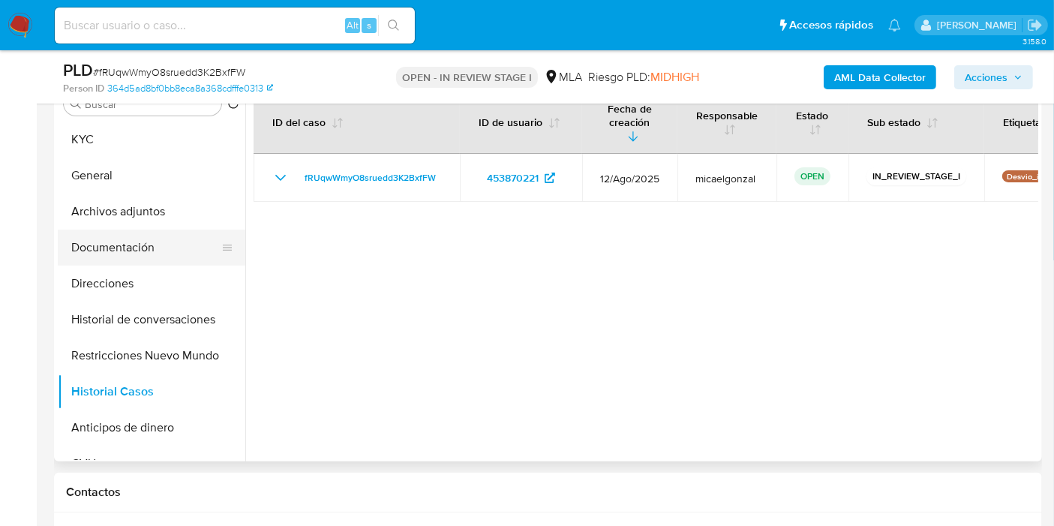
click at [105, 253] on button "Documentación" at bounding box center [146, 248] width 176 height 36
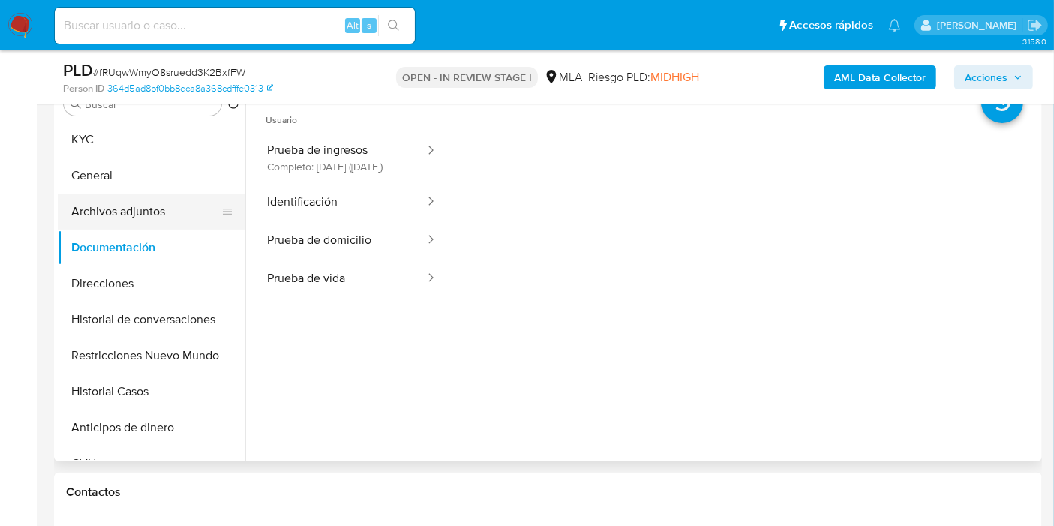
click at [120, 215] on button "Archivos adjuntos" at bounding box center [146, 212] width 176 height 36
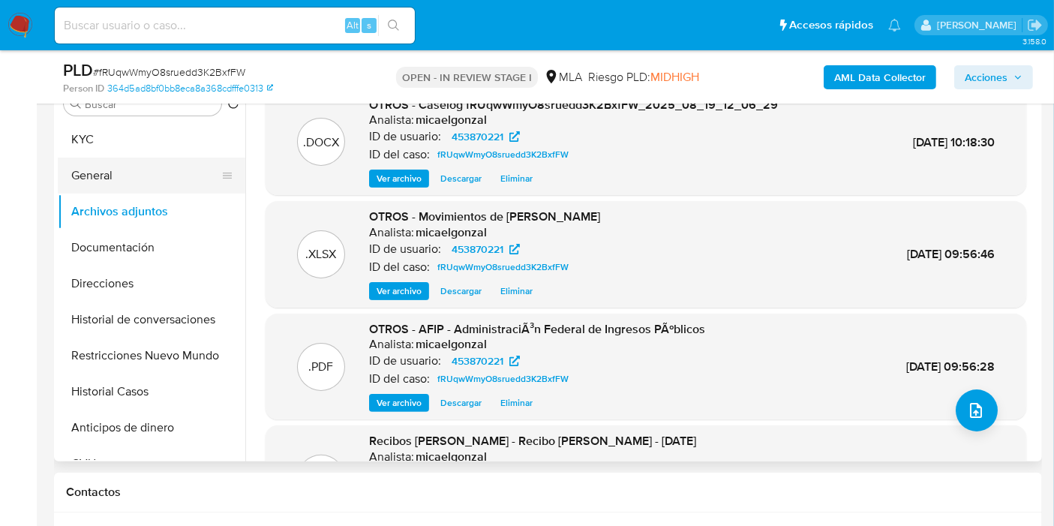
click at [119, 167] on button "General" at bounding box center [146, 176] width 176 height 36
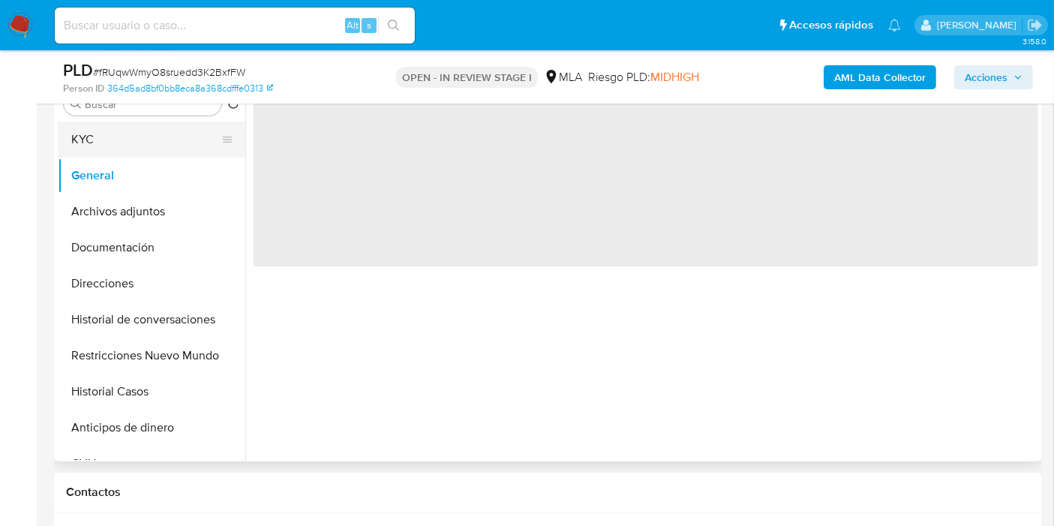
click at [126, 140] on button "KYC" at bounding box center [146, 140] width 176 height 36
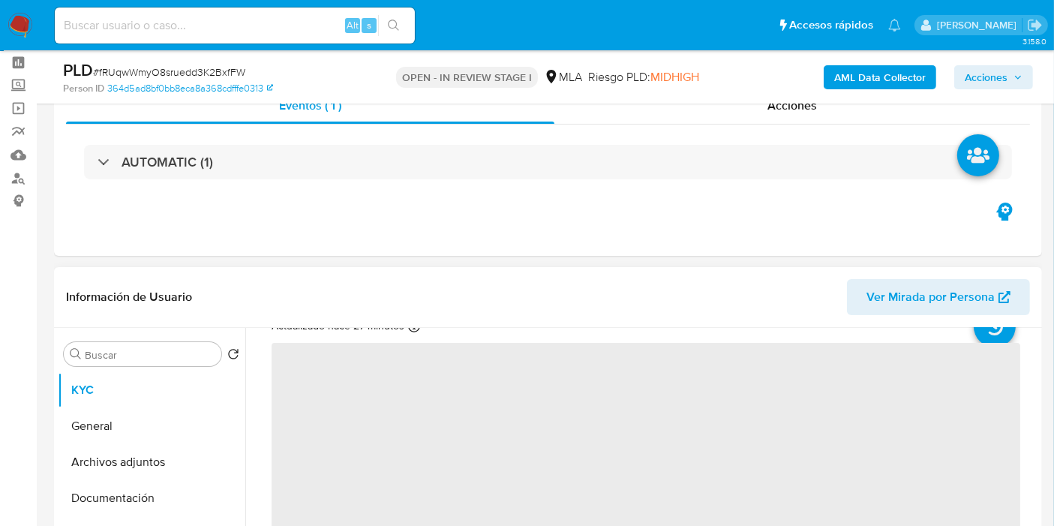
scroll to position [83, 0]
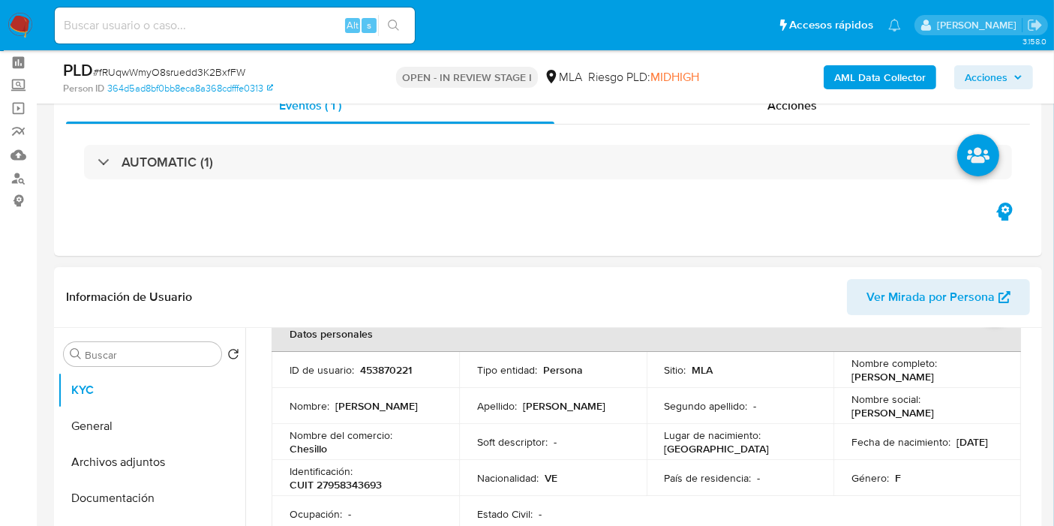
click at [1016, 76] on icon "button" at bounding box center [1018, 77] width 6 height 4
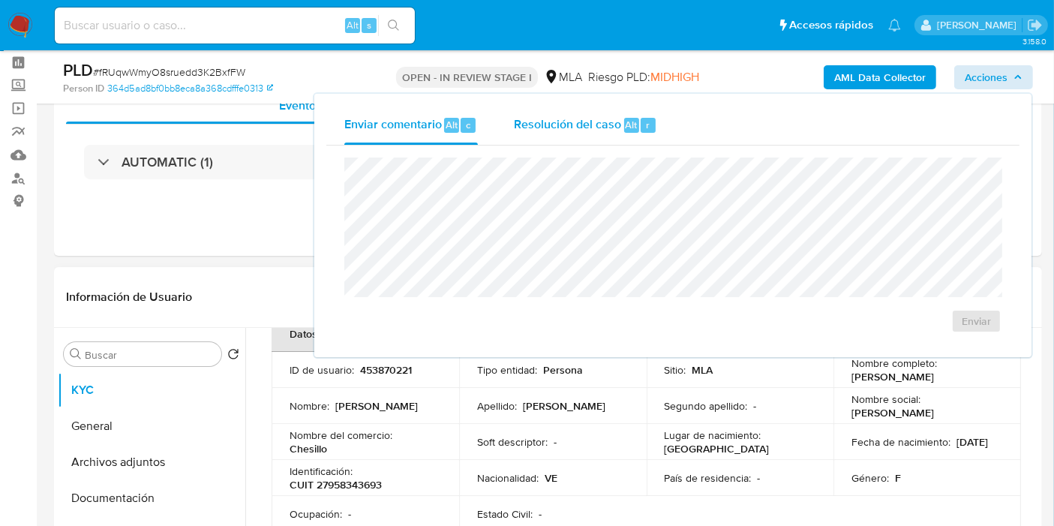
click at [555, 123] on span "Resolución del caso" at bounding box center [567, 124] width 107 height 17
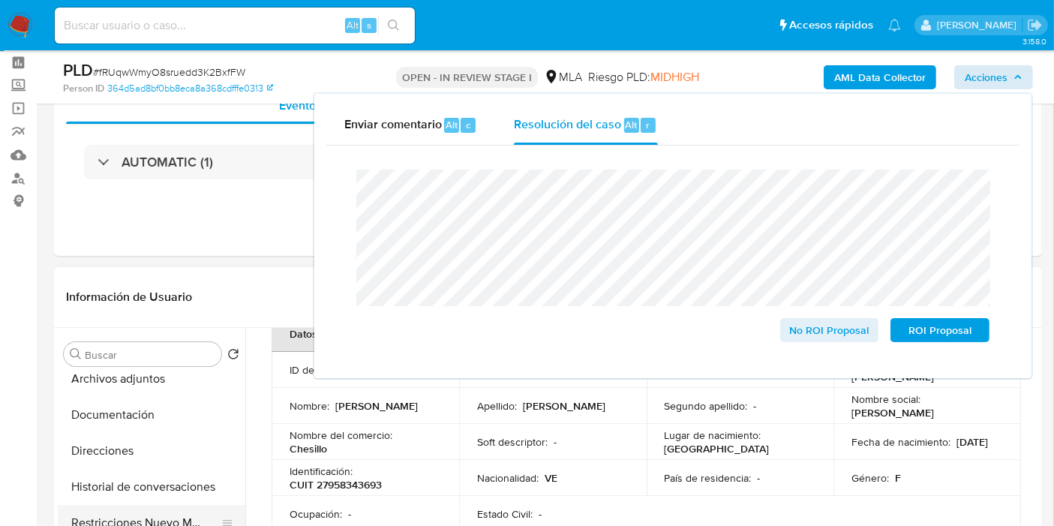
click at [129, 509] on button "Restricciones Nuevo Mundo" at bounding box center [146, 523] width 176 height 36
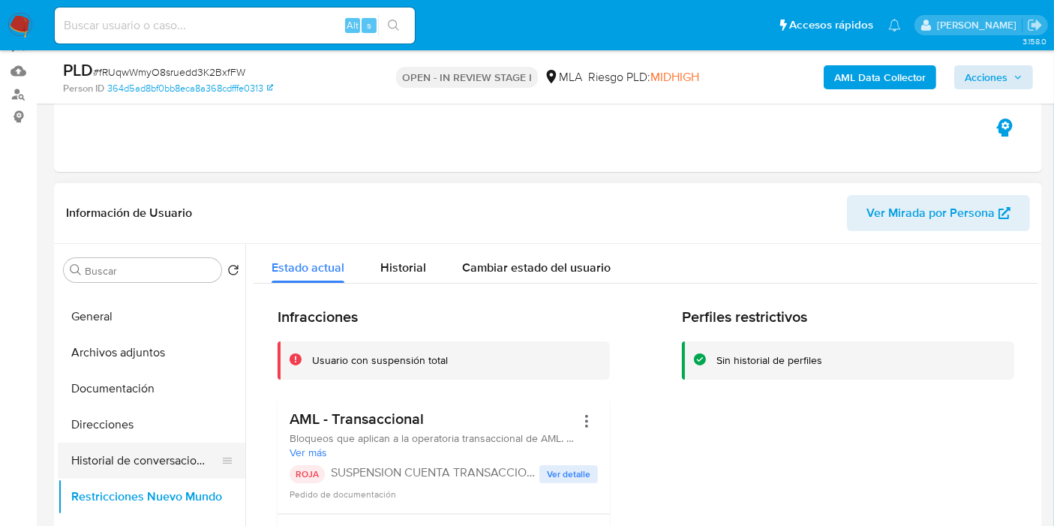
scroll to position [0, 0]
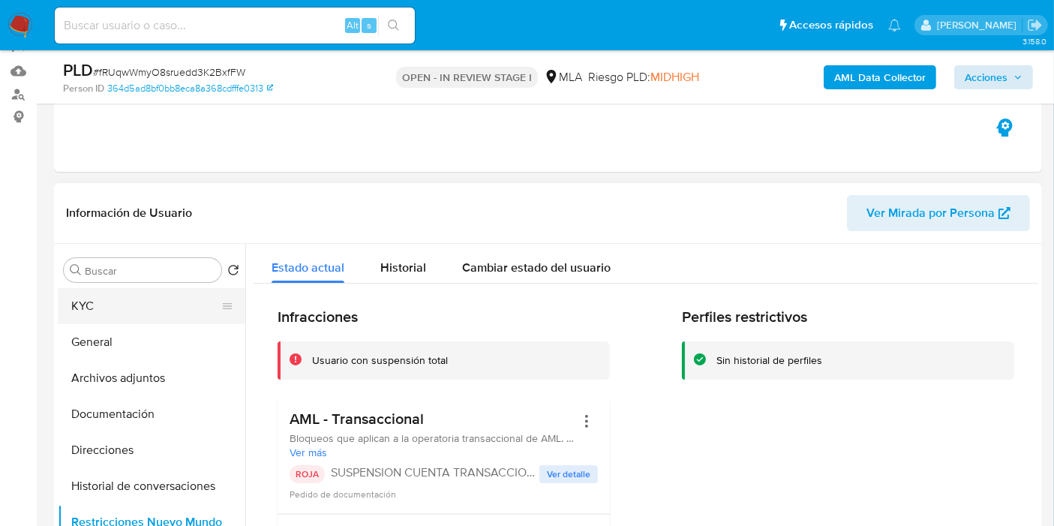
click at [158, 318] on button "KYC" at bounding box center [146, 306] width 176 height 36
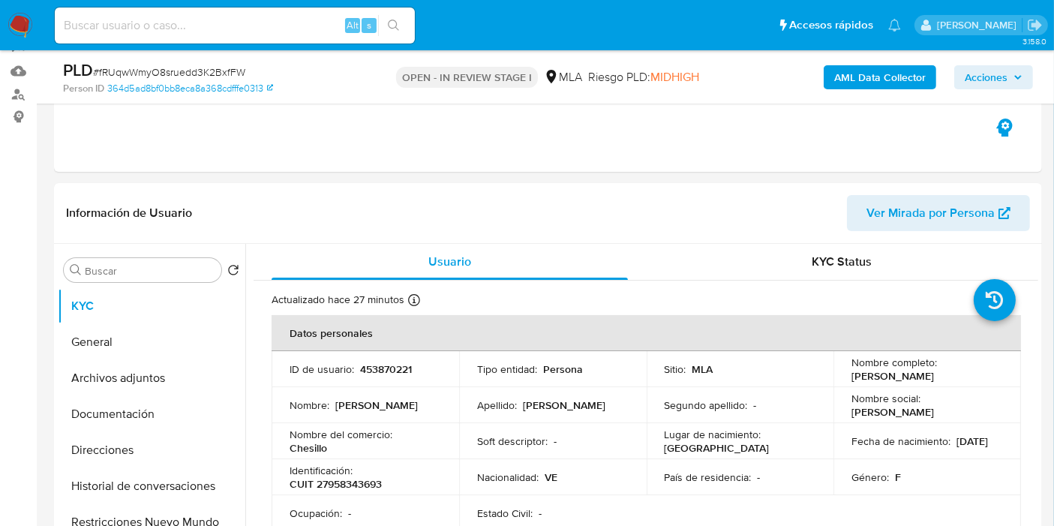
click at [973, 86] on span "Acciones" at bounding box center [986, 77] width 43 height 24
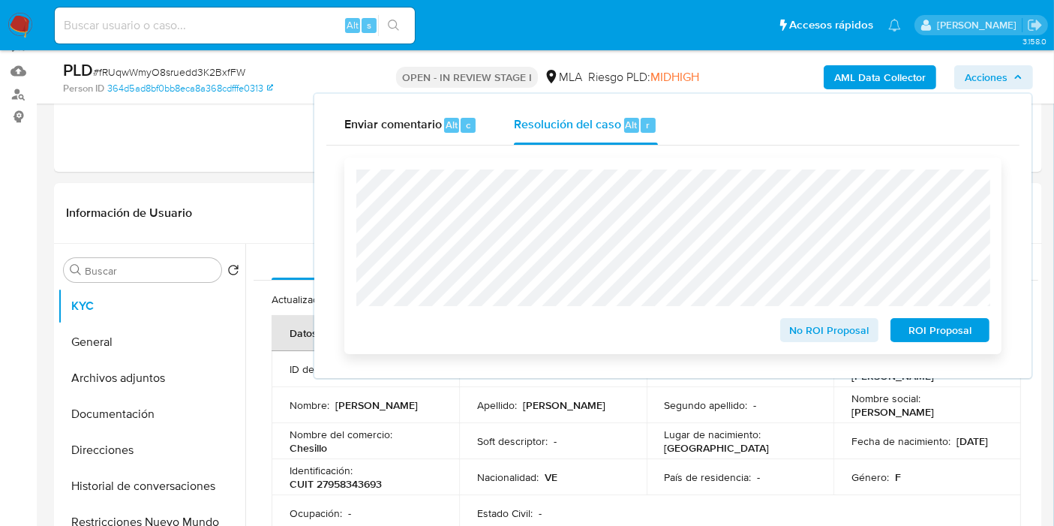
click at [913, 328] on span "ROI Proposal" at bounding box center [940, 330] width 78 height 21
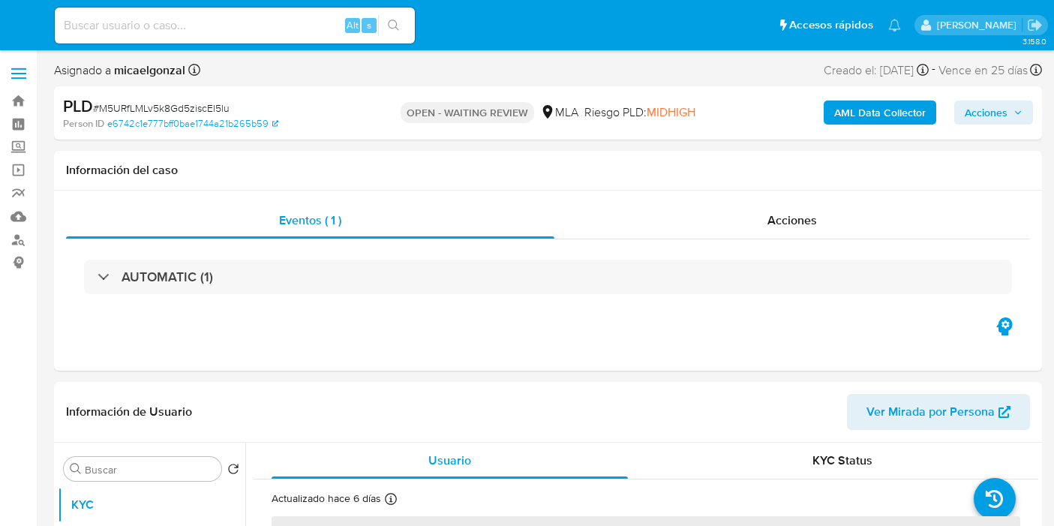
select select "10"
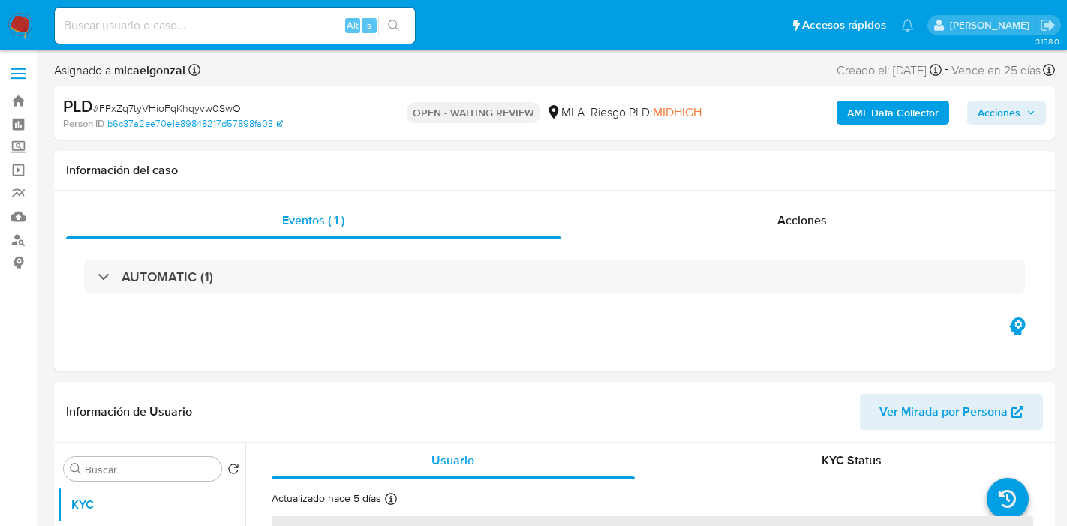
select select "10"
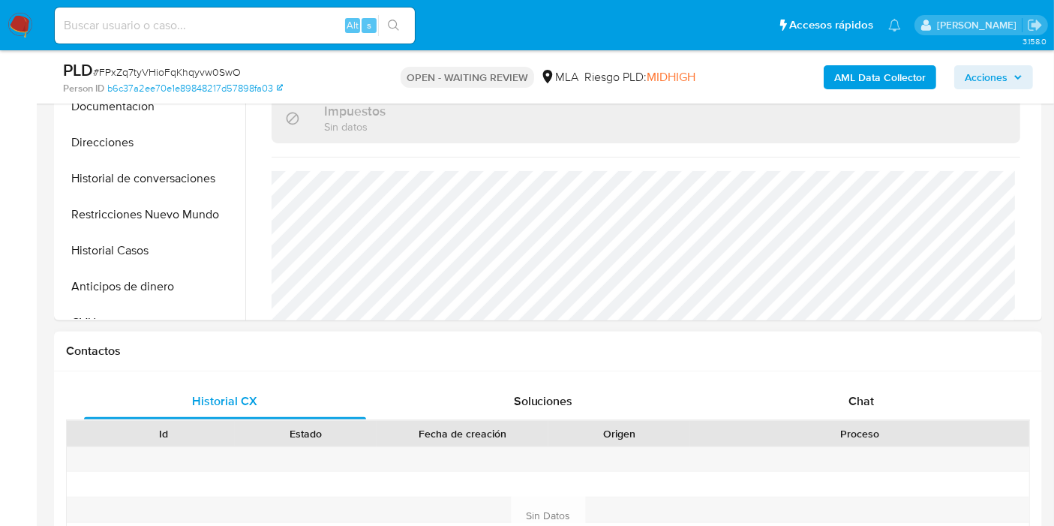
scroll to position [500, 0]
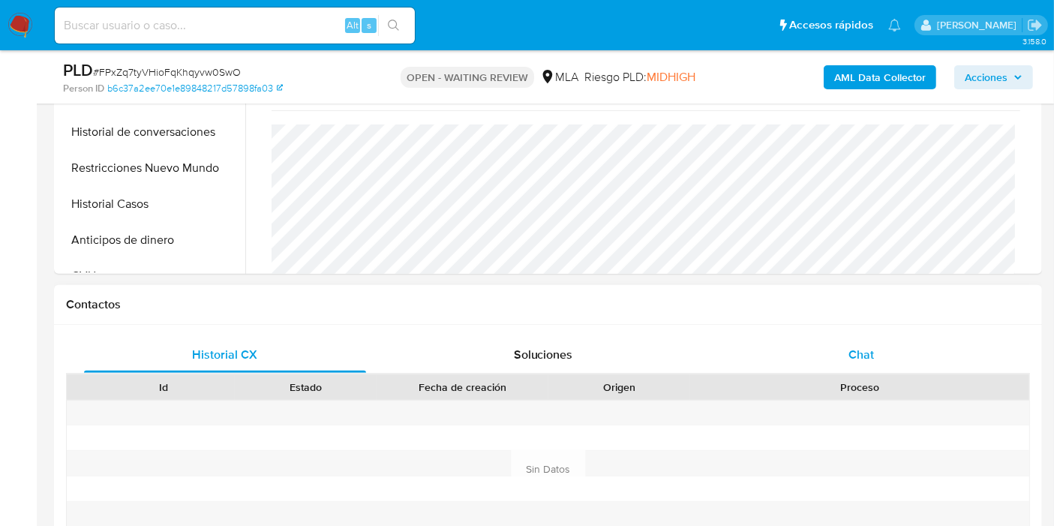
drag, startPoint x: 894, startPoint y: 385, endPoint x: 907, endPoint y: 350, distance: 37.5
click at [894, 383] on div "Proceso" at bounding box center [860, 387] width 318 height 15
click at [907, 349] on div "Chat" at bounding box center [861, 355] width 282 height 36
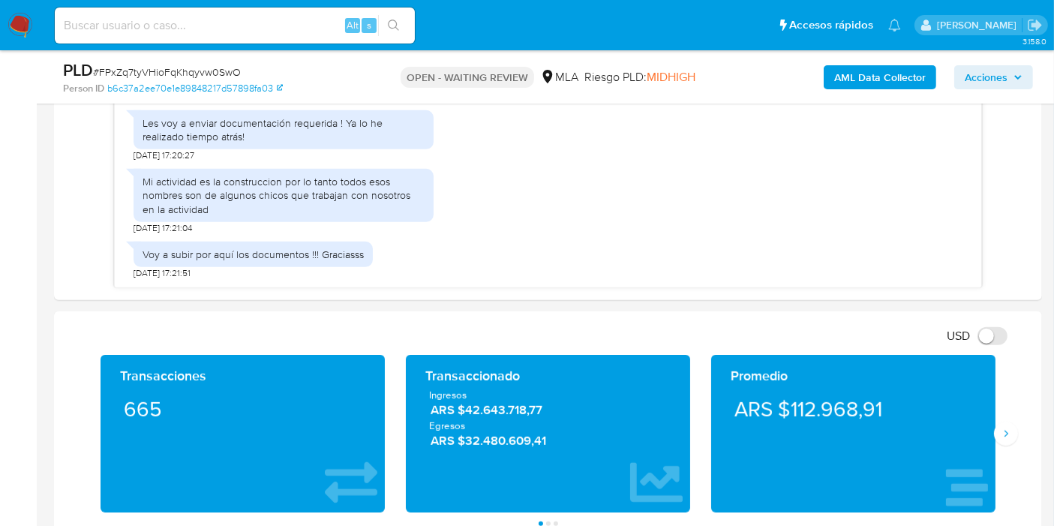
scroll to position [1000, 0]
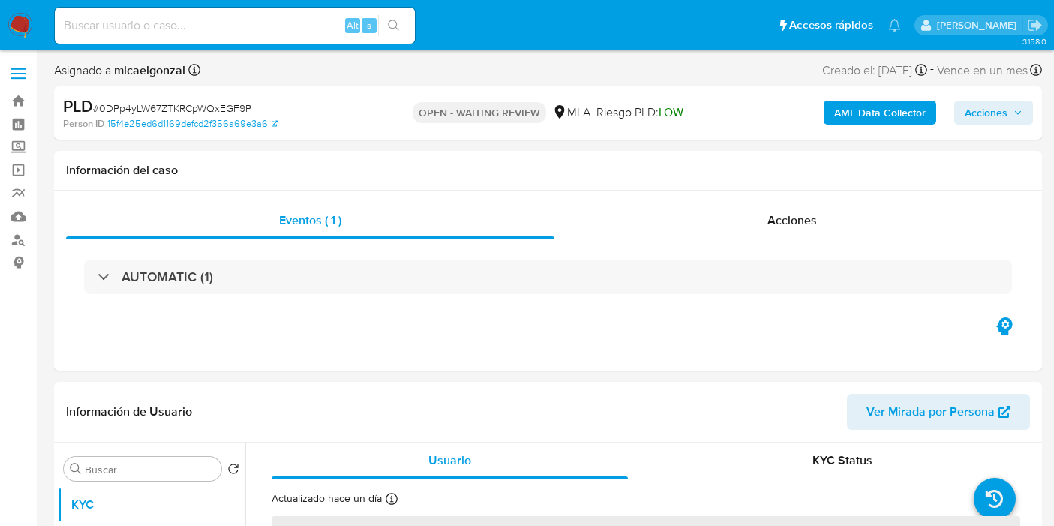
select select "10"
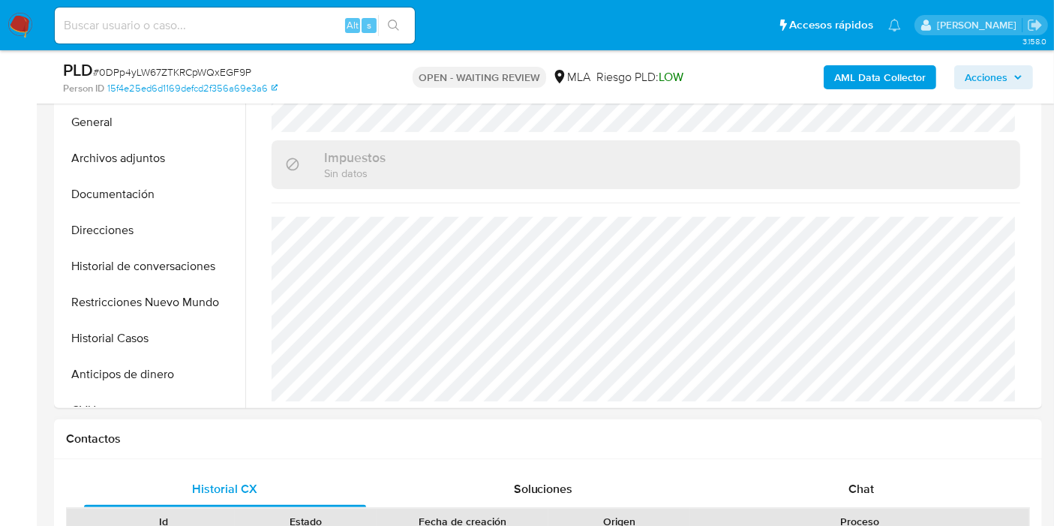
scroll to position [500, 0]
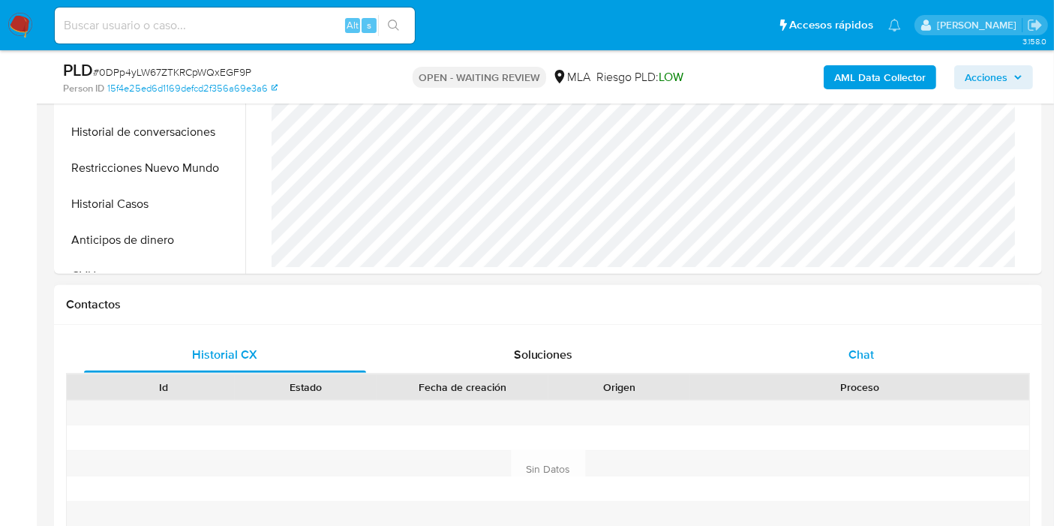
click at [862, 368] on div "Chat" at bounding box center [861, 355] width 282 height 36
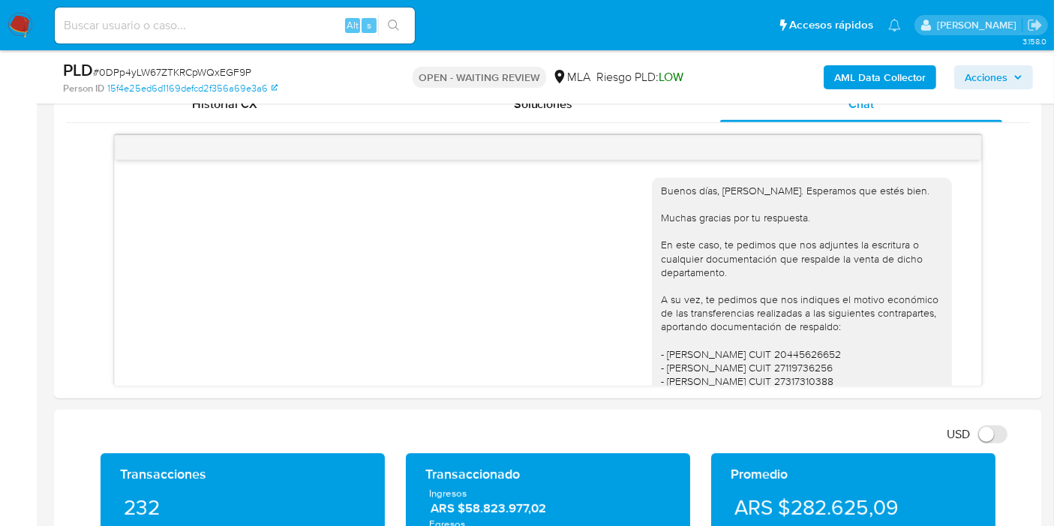
scroll to position [1531, 0]
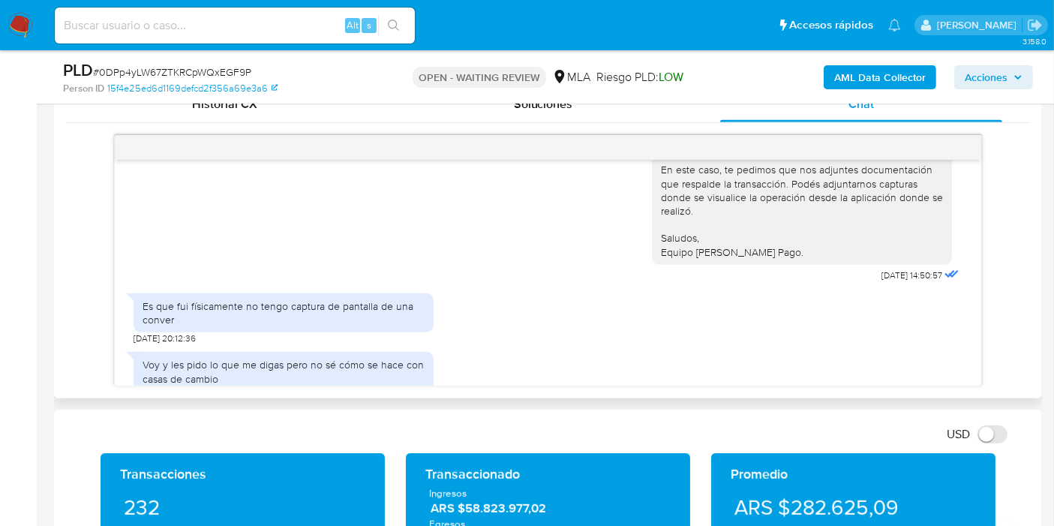
click at [232, 358] on div "Voy y les pido lo que me digas pero no sé cómo se hace con casas de cambio" at bounding box center [284, 371] width 282 height 27
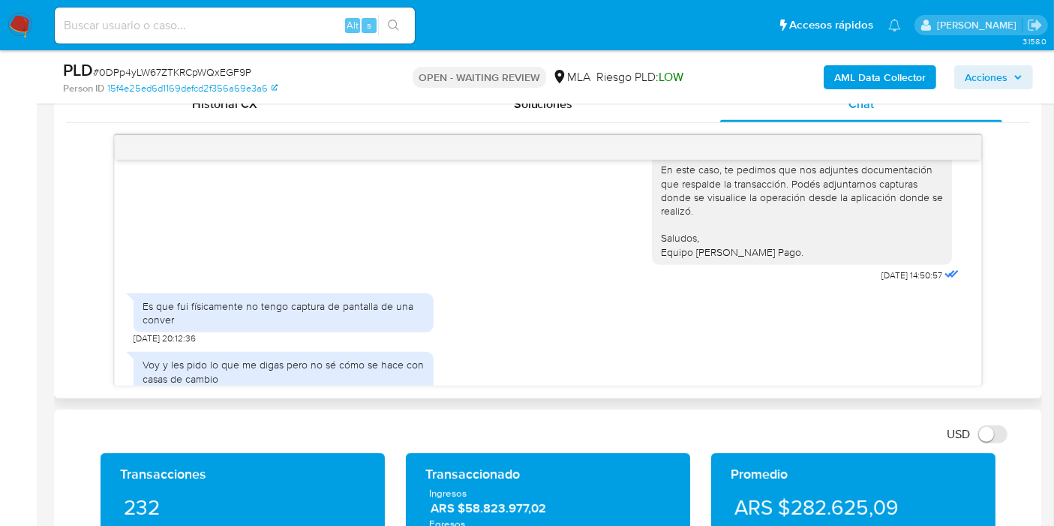
click at [232, 358] on div "Voy y les pido lo que me digas pero no sé cómo se hace con casas de cambio" at bounding box center [284, 371] width 282 height 27
click at [231, 358] on div "Voy y les pido lo que me digas pero no sé cómo se hace con casas de cambio" at bounding box center [284, 371] width 282 height 27
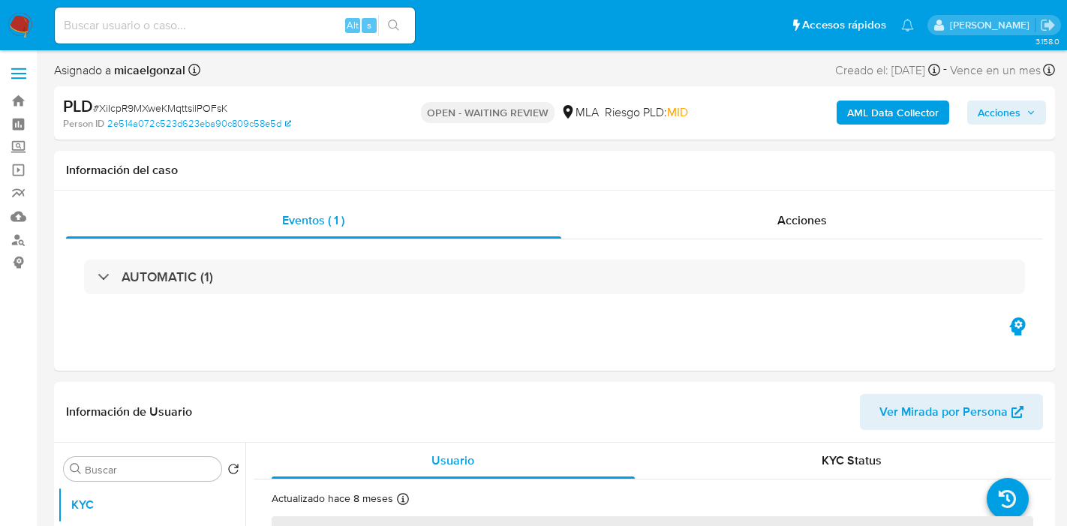
select select "10"
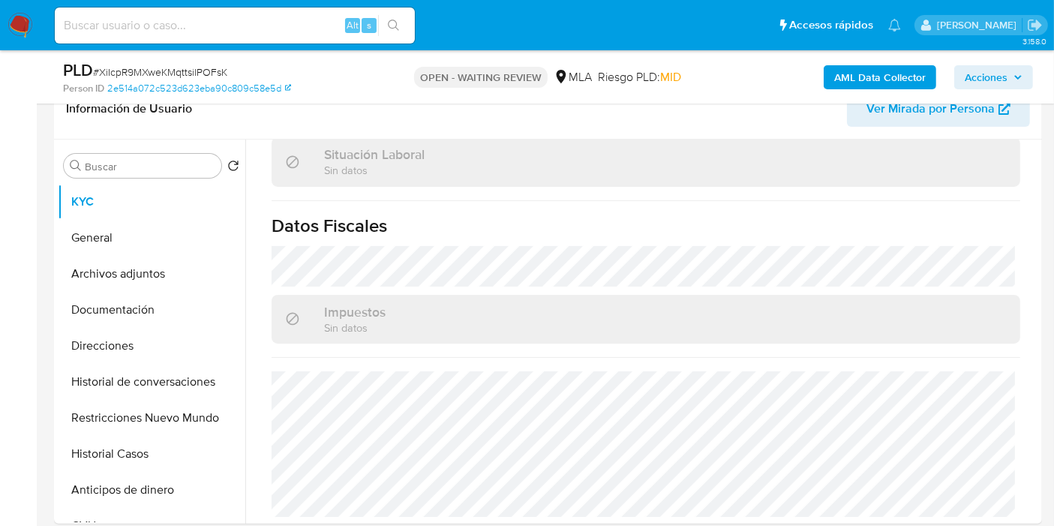
scroll to position [500, 0]
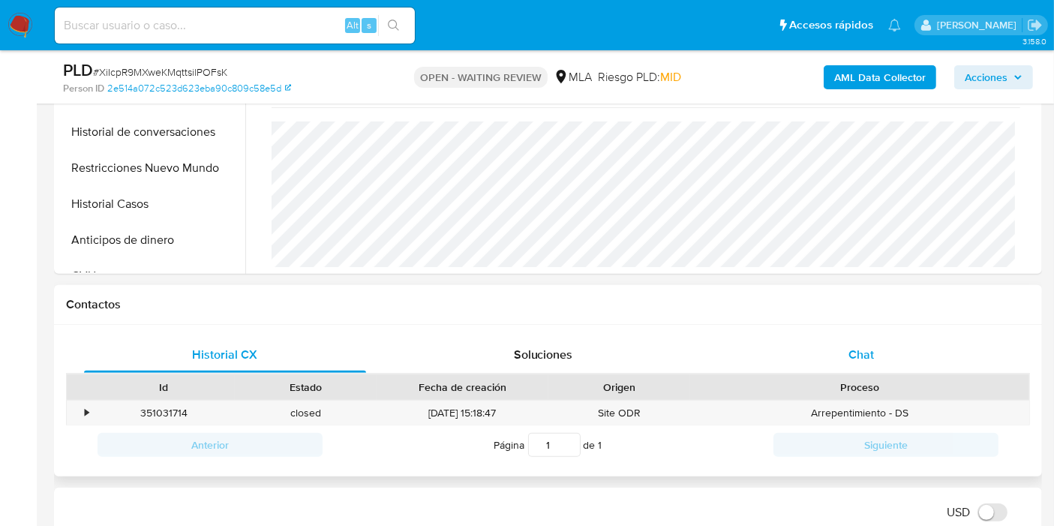
click at [886, 349] on div "Chat" at bounding box center [861, 355] width 282 height 36
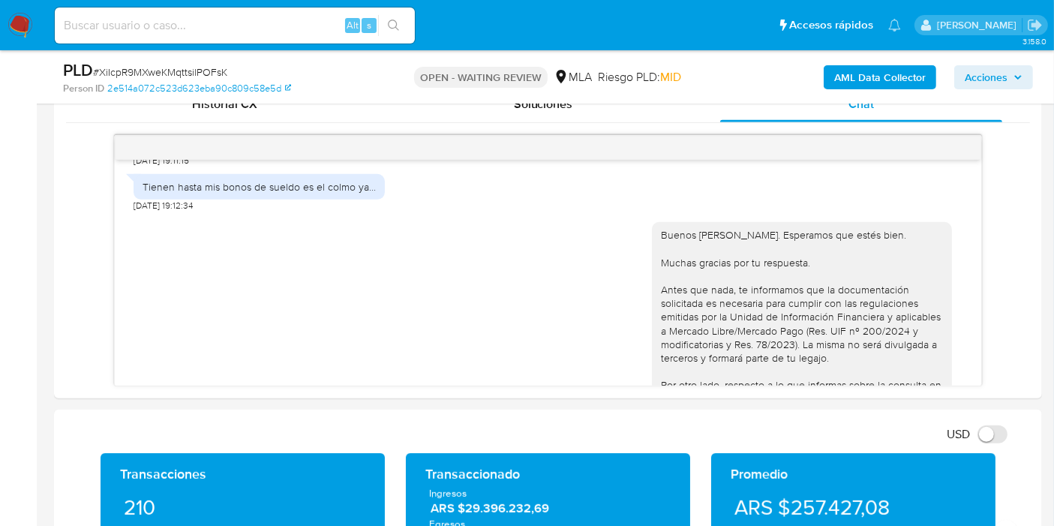
scroll to position [204, 0]
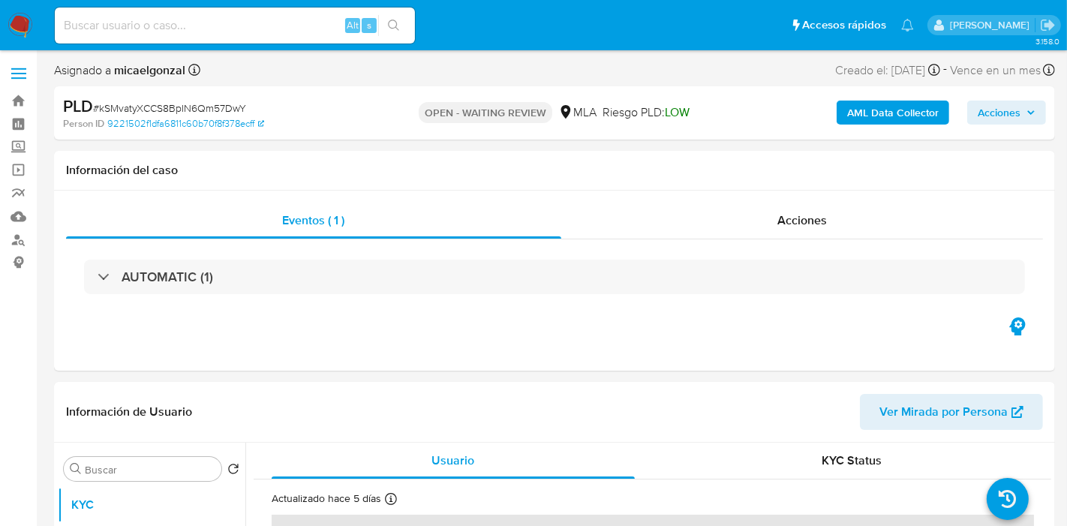
select select "10"
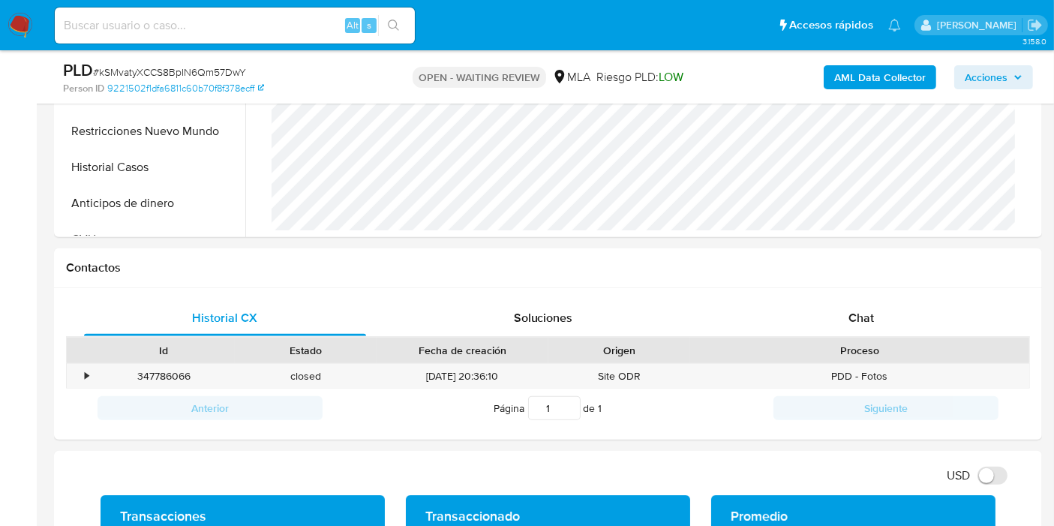
scroll to position [750, 0]
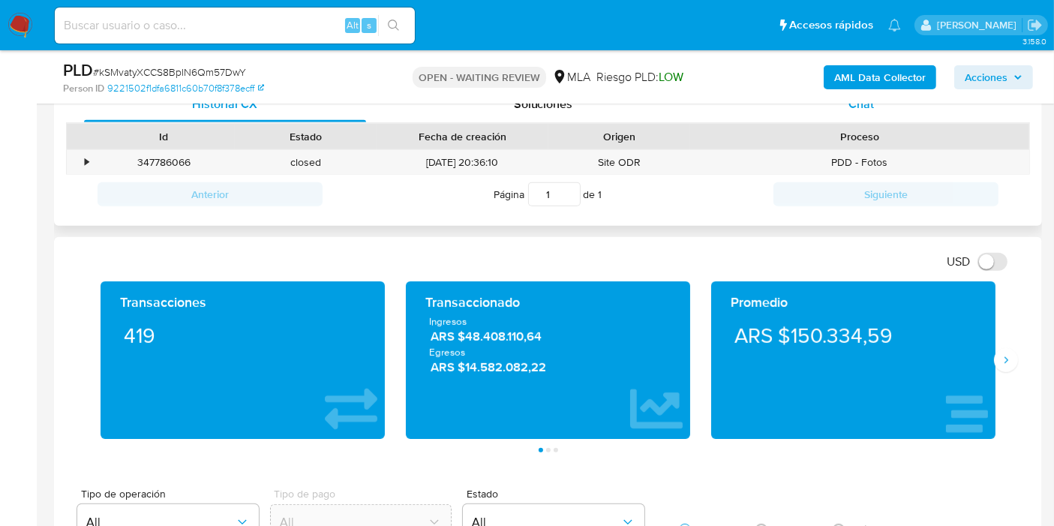
click at [918, 112] on div "Chat" at bounding box center [861, 104] width 282 height 36
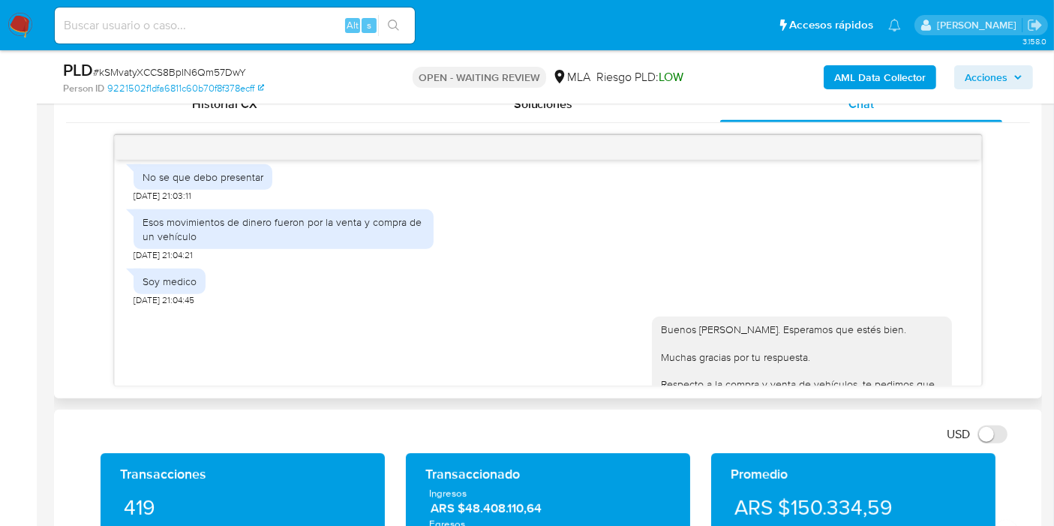
scroll to position [1687, 0]
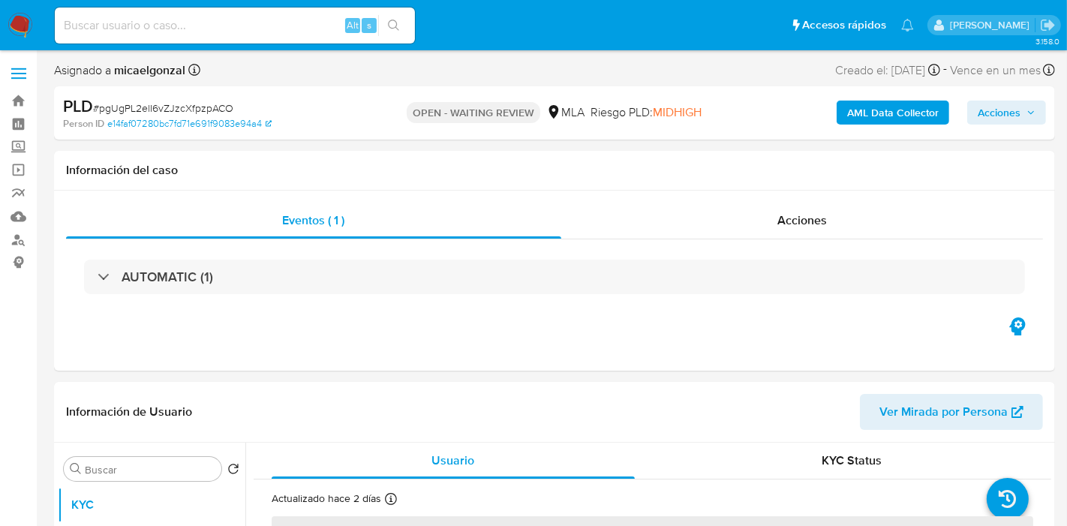
select select "10"
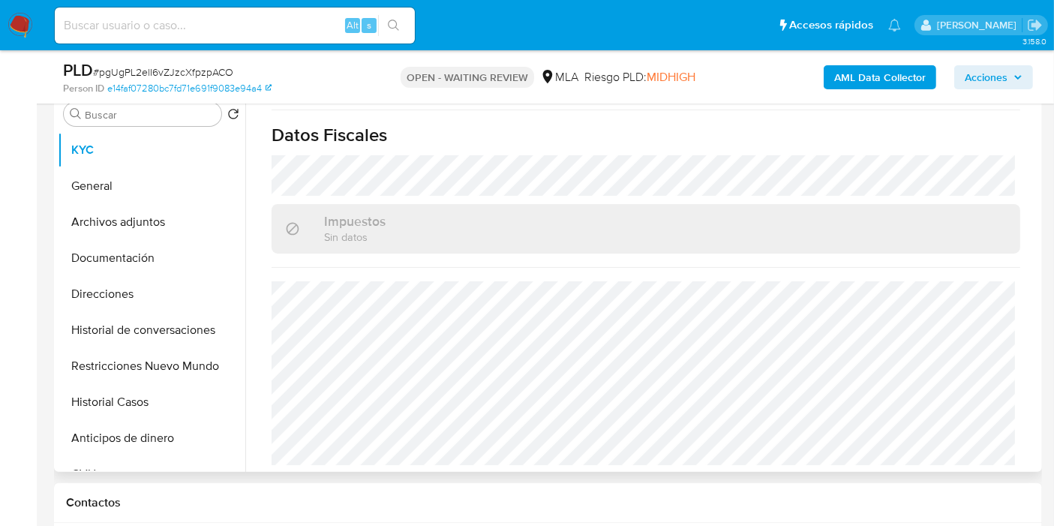
scroll to position [417, 0]
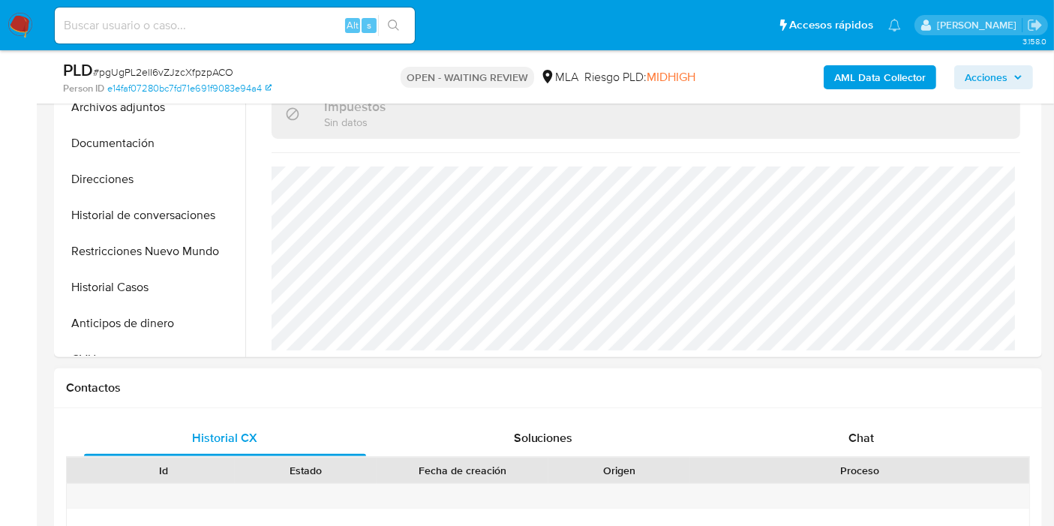
click at [884, 420] on div "Chat" at bounding box center [861, 438] width 282 height 36
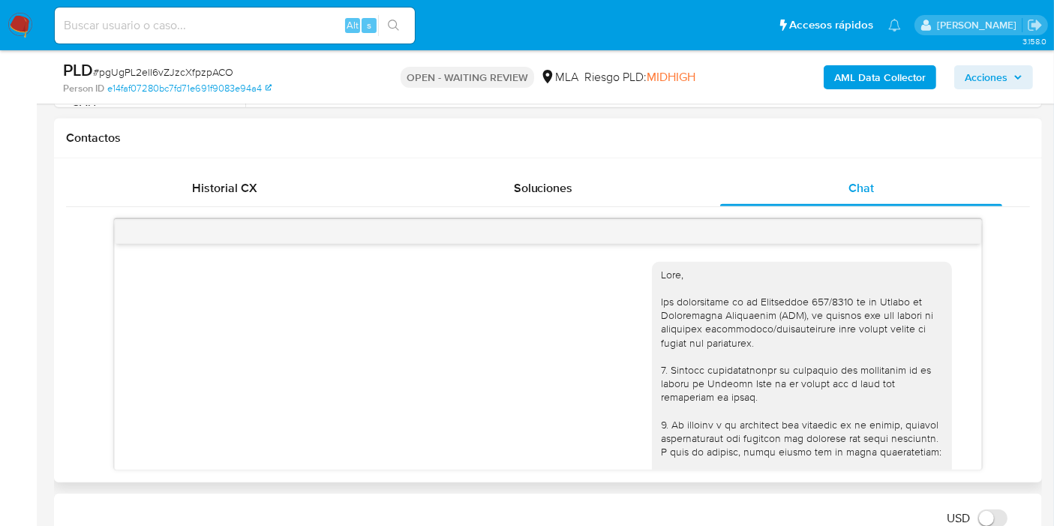
scroll to position [1396, 0]
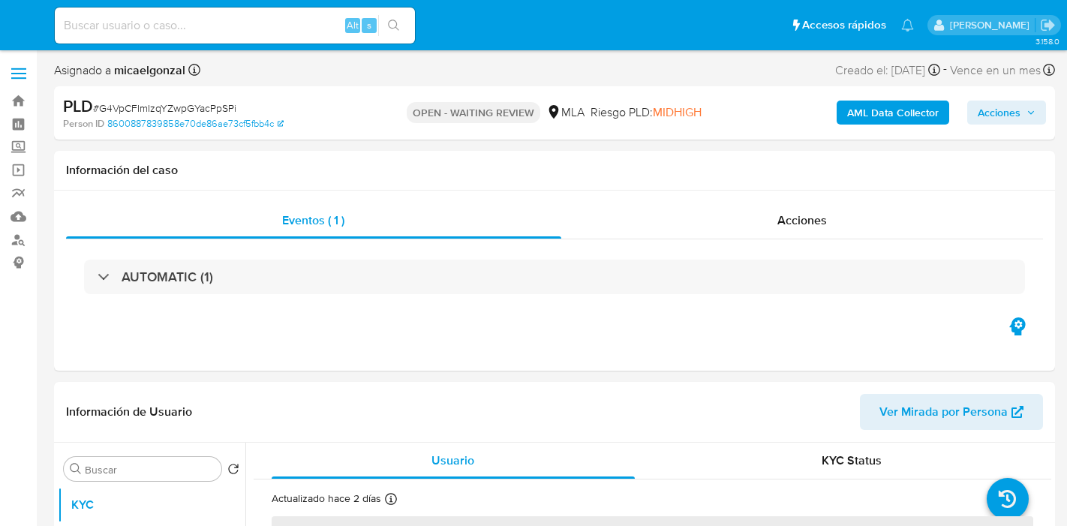
select select "10"
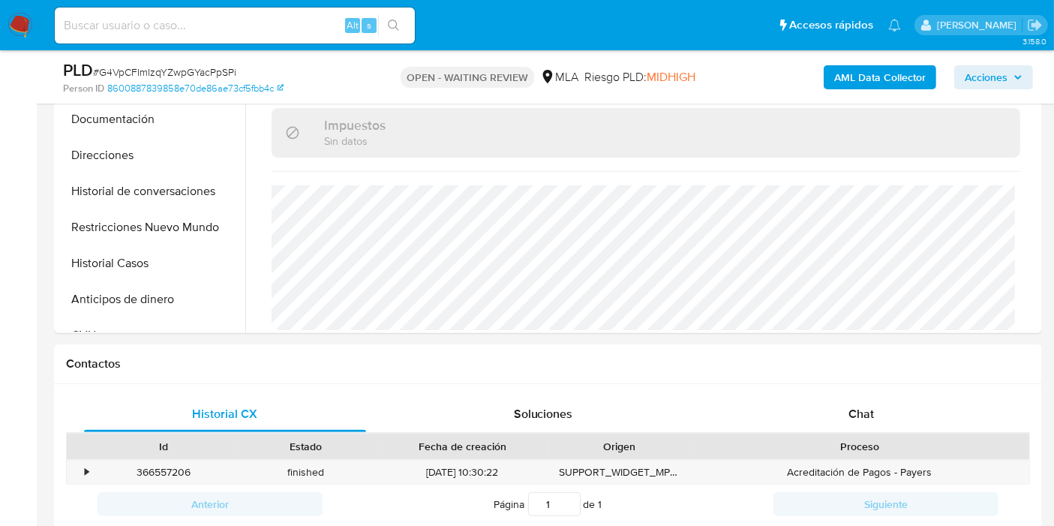
scroll to position [500, 0]
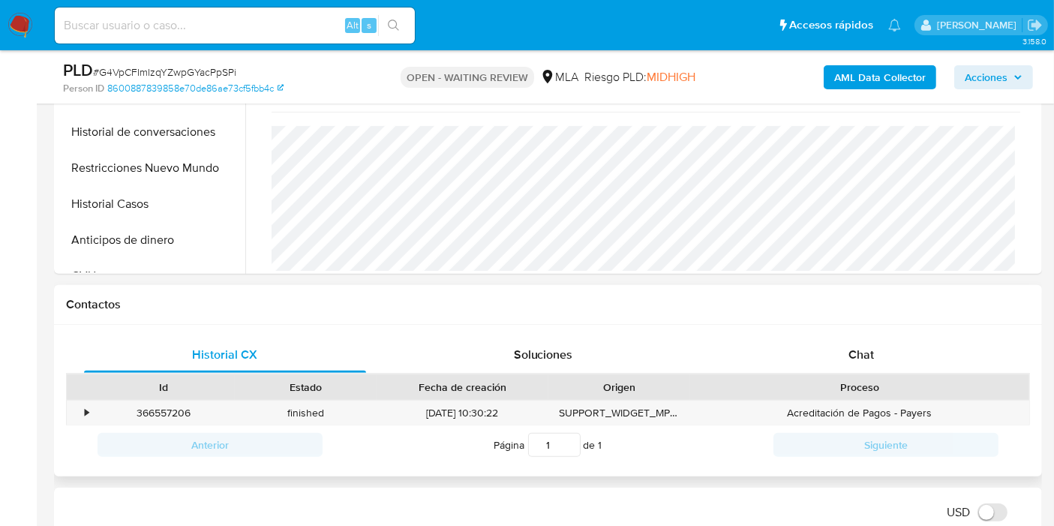
drag, startPoint x: 931, startPoint y: 321, endPoint x: 884, endPoint y: 377, distance: 72.4
click at [919, 338] on div "Contactos Historial CX Soluciones Chat Id Estado Fecha de creación Origen Proce…" at bounding box center [548, 381] width 988 height 192
drag, startPoint x: 879, startPoint y: 381, endPoint x: 883, endPoint y: 362, distance: 19.9
click at [880, 380] on div "Proceso" at bounding box center [860, 387] width 318 height 15
click at [885, 352] on div "Chat" at bounding box center [861, 355] width 282 height 36
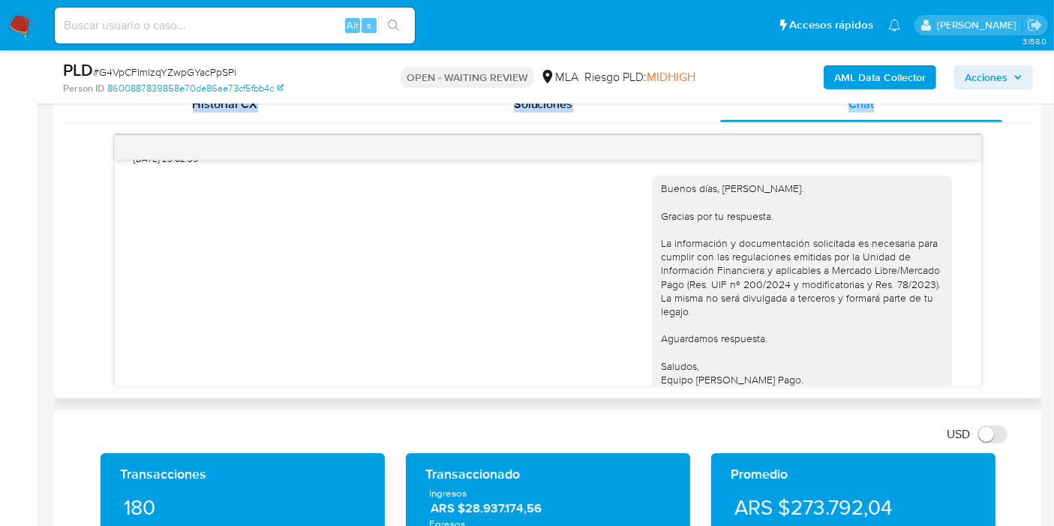
scroll to position [808, 0]
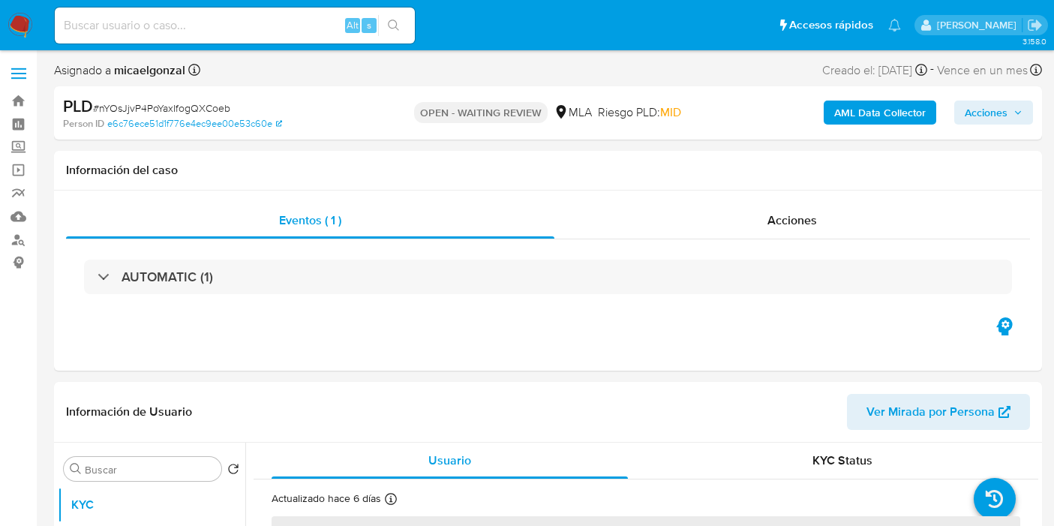
select select "10"
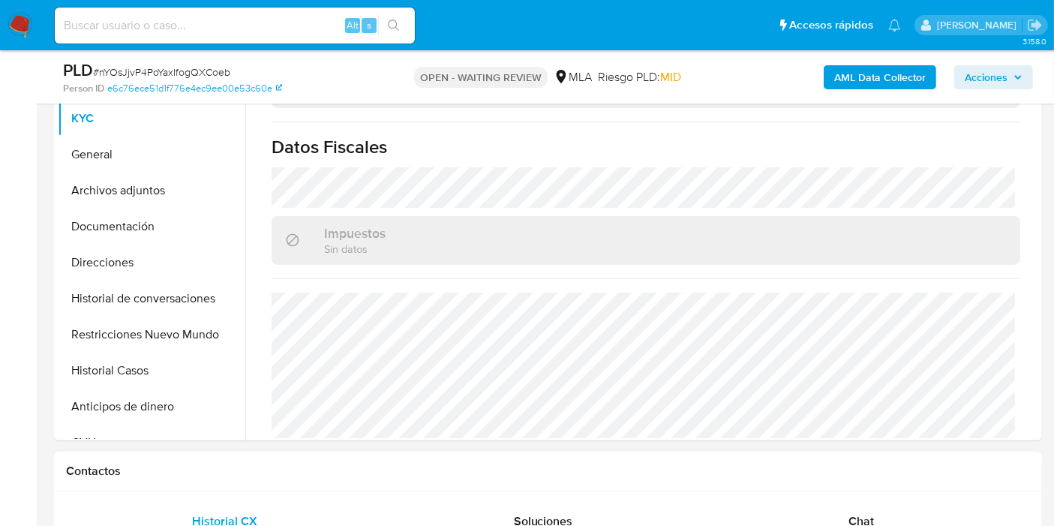
scroll to position [666, 0]
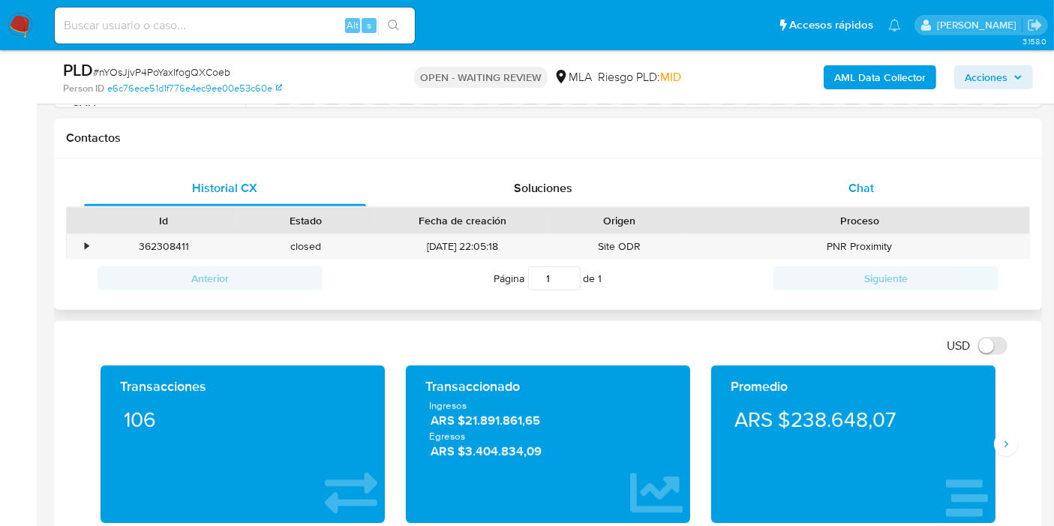
click at [919, 203] on div "Chat" at bounding box center [861, 188] width 282 height 36
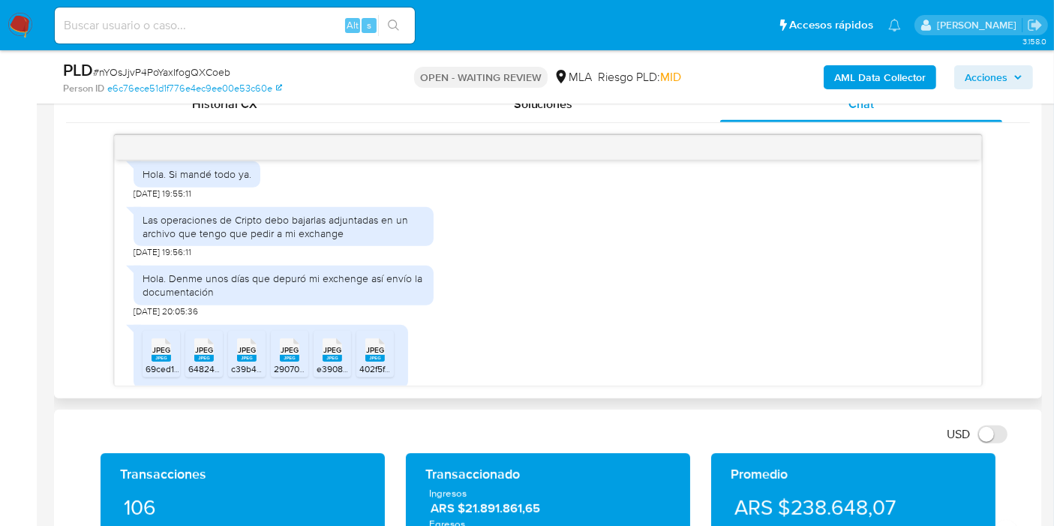
scroll to position [1579, 0]
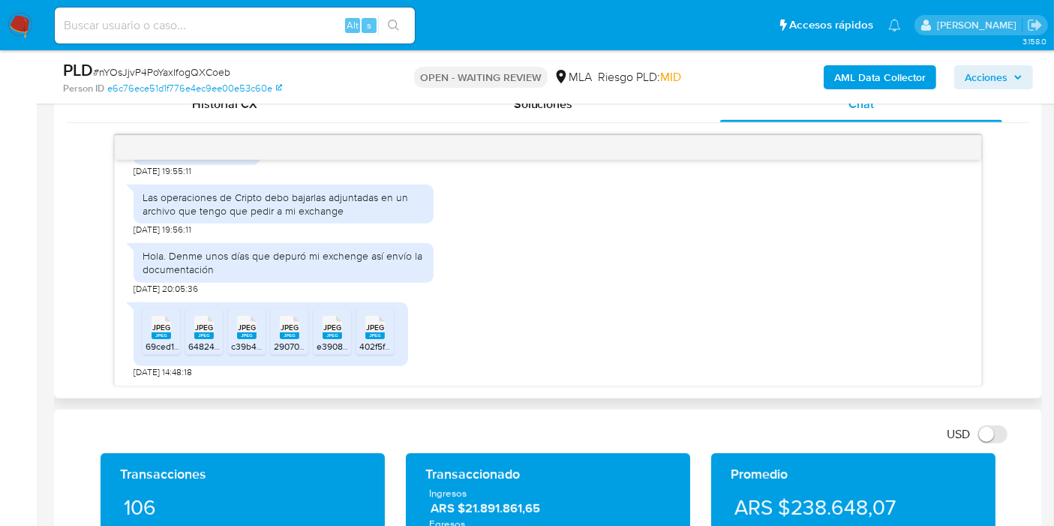
click at [176, 347] on span "69ced13f-8915-4428-ac55-5d00aa5ad7b4.jpeg" at bounding box center [240, 346] width 188 height 13
click at [191, 338] on div "JPEG JPEG" at bounding box center [204, 325] width 32 height 29
drag, startPoint x: 227, startPoint y: 333, endPoint x: 236, endPoint y: 334, distance: 9.8
click at [227, 333] on ul "JPEG JPEG 69ced13f-8915-4428-ac55-5d00aa5ad7b4.jpeg JPEG JPEG 64824d16-5492-492…" at bounding box center [271, 334] width 257 height 52
click at [260, 335] on div "JPEG JPEG" at bounding box center [247, 325] width 32 height 29
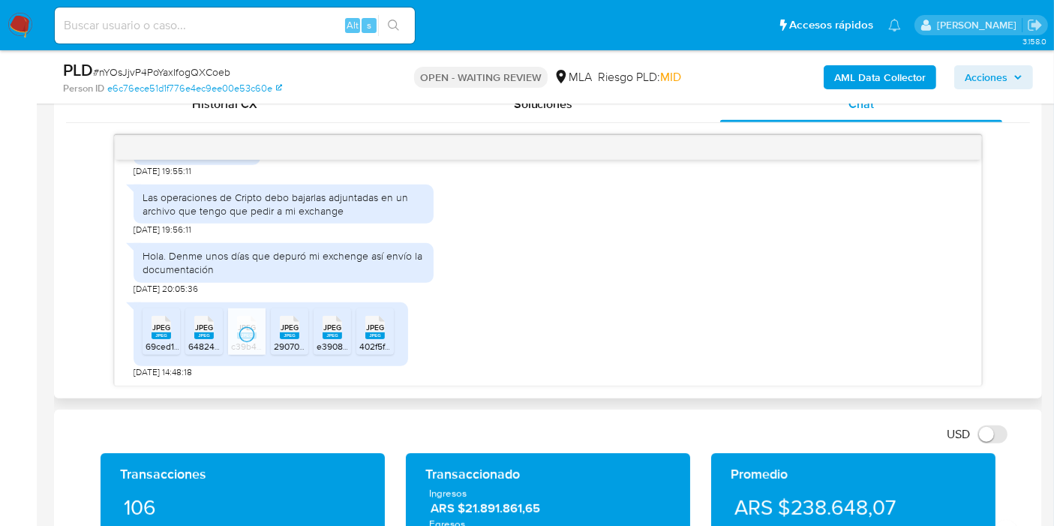
click at [275, 335] on div "JPEG JPEG" at bounding box center [290, 325] width 32 height 29
click at [338, 332] on rect at bounding box center [333, 335] width 20 height 7
click at [364, 331] on div "JPEG JPEG" at bounding box center [375, 325] width 32 height 29
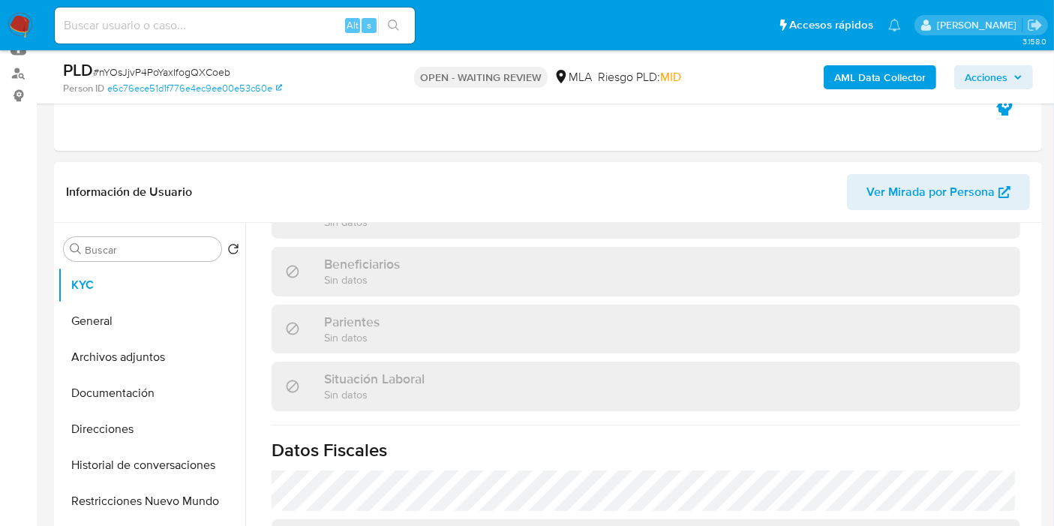
scroll to position [803, 0]
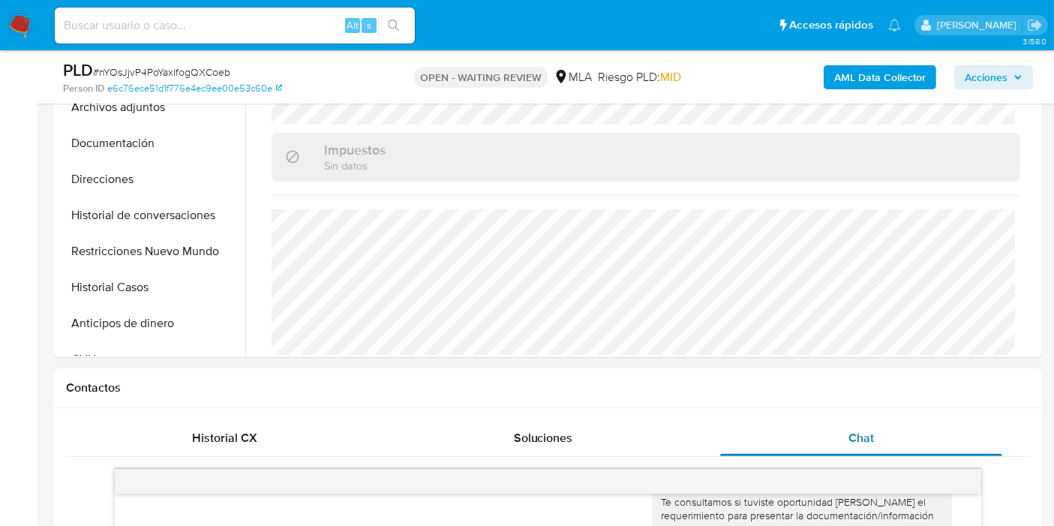
click at [847, 443] on div "Chat" at bounding box center [861, 438] width 282 height 36
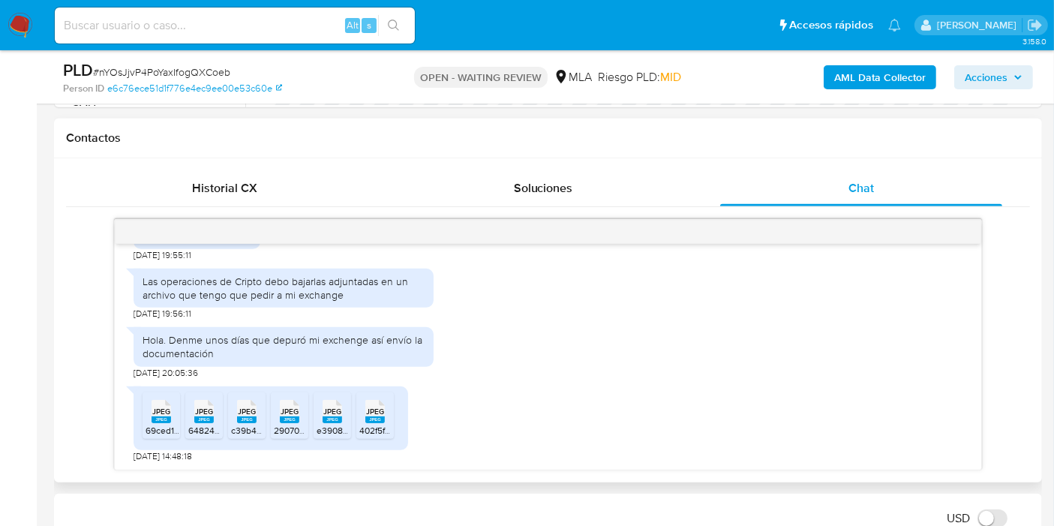
scroll to position [1000, 0]
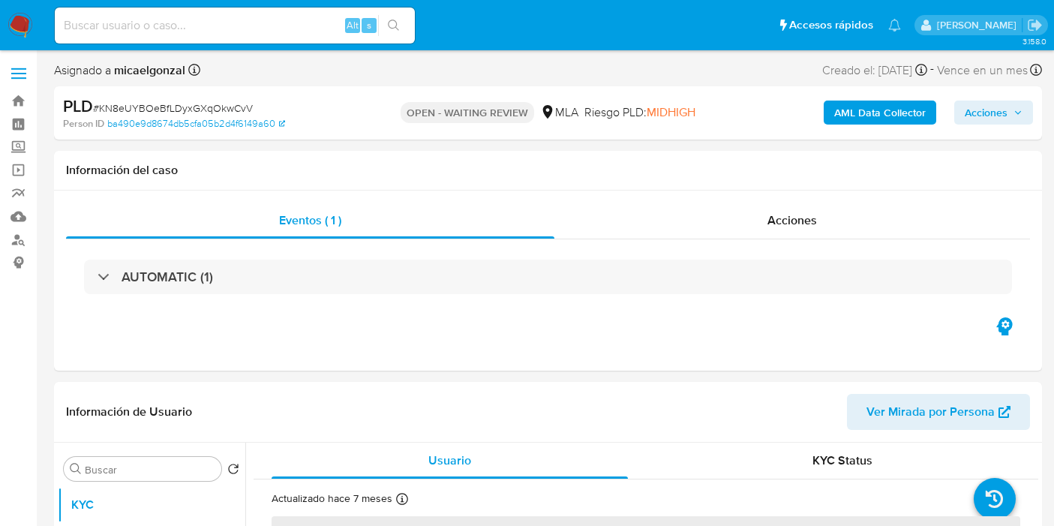
select select "10"
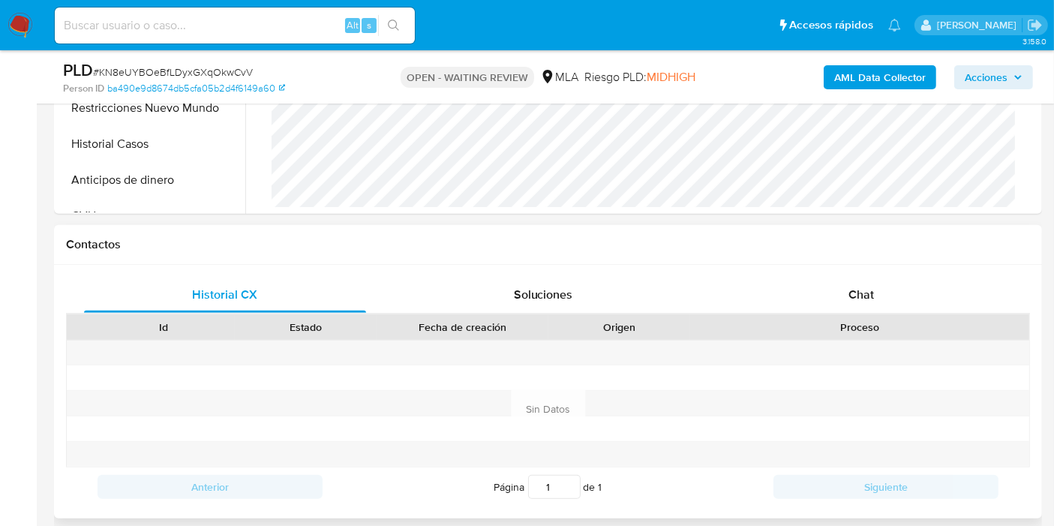
scroll to position [583, 0]
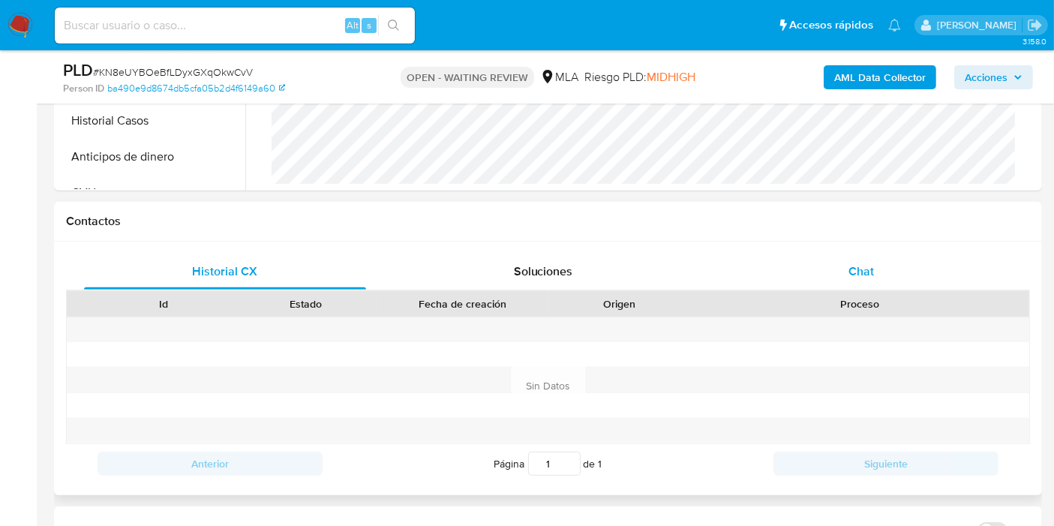
click at [879, 271] on div "Chat" at bounding box center [861, 272] width 282 height 36
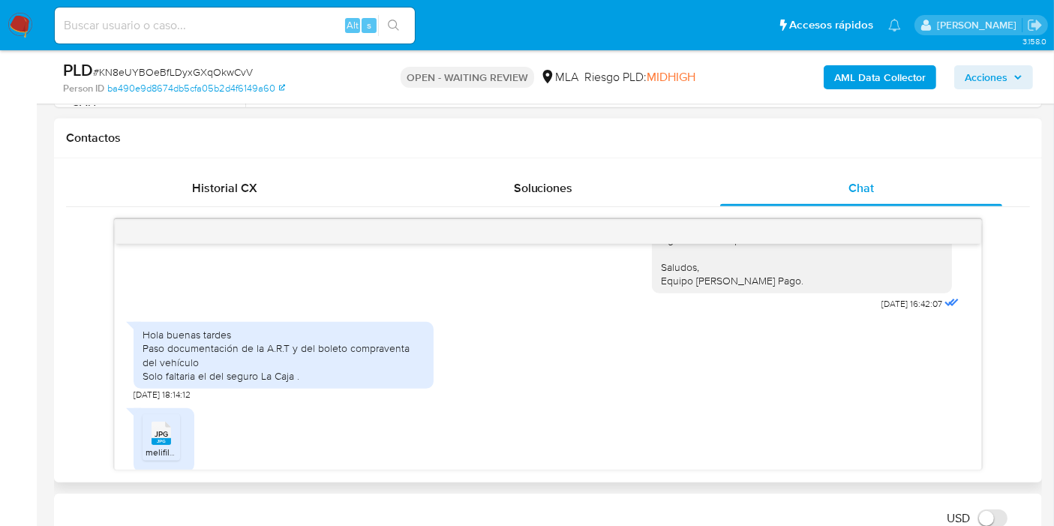
scroll to position [1359, 0]
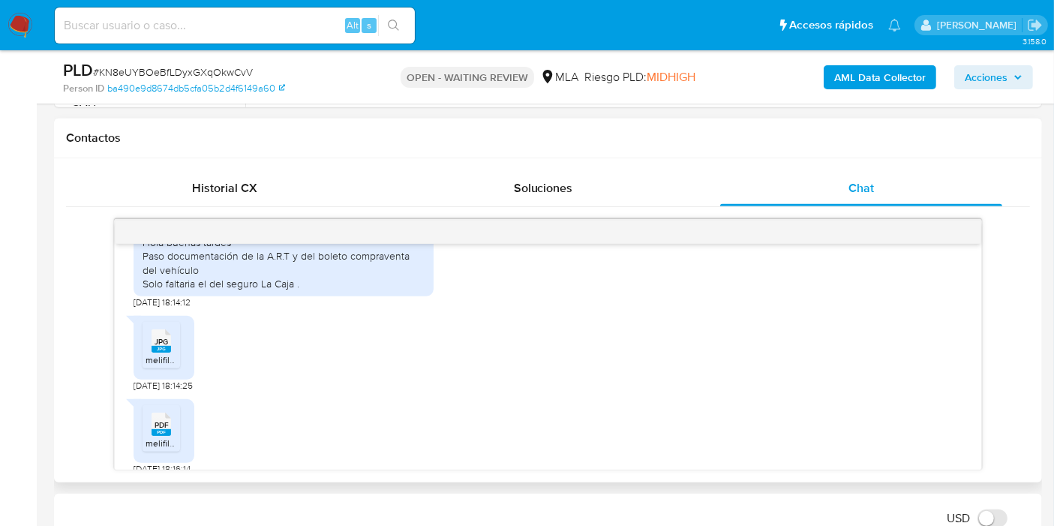
click at [158, 353] on span "melifile4856073763694765152.jpg" at bounding box center [216, 359] width 140 height 13
click at [165, 420] on span "PDF" at bounding box center [162, 425] width 14 height 10
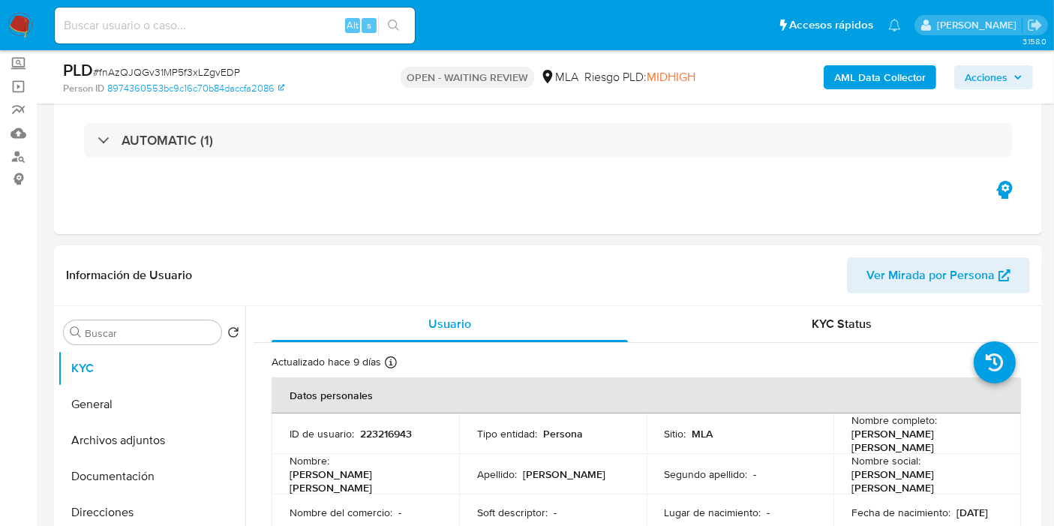
select select "10"
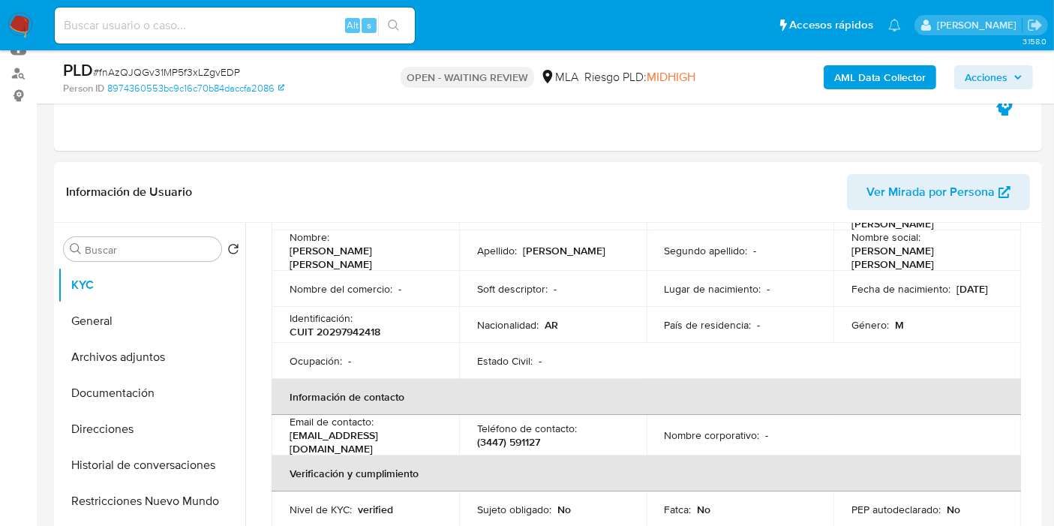
scroll to position [333, 0]
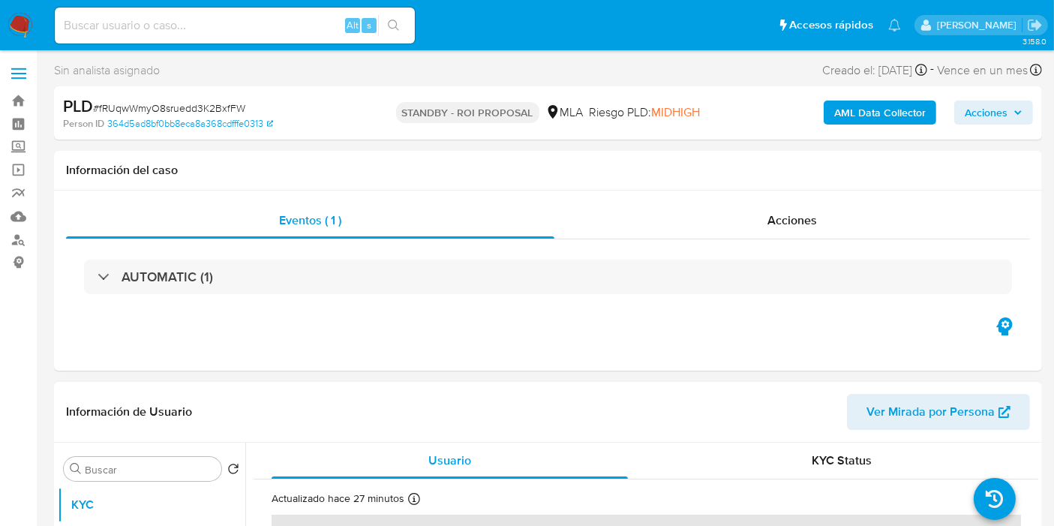
select select "10"
click at [9, 21] on img at bounding box center [21, 26] width 26 height 26
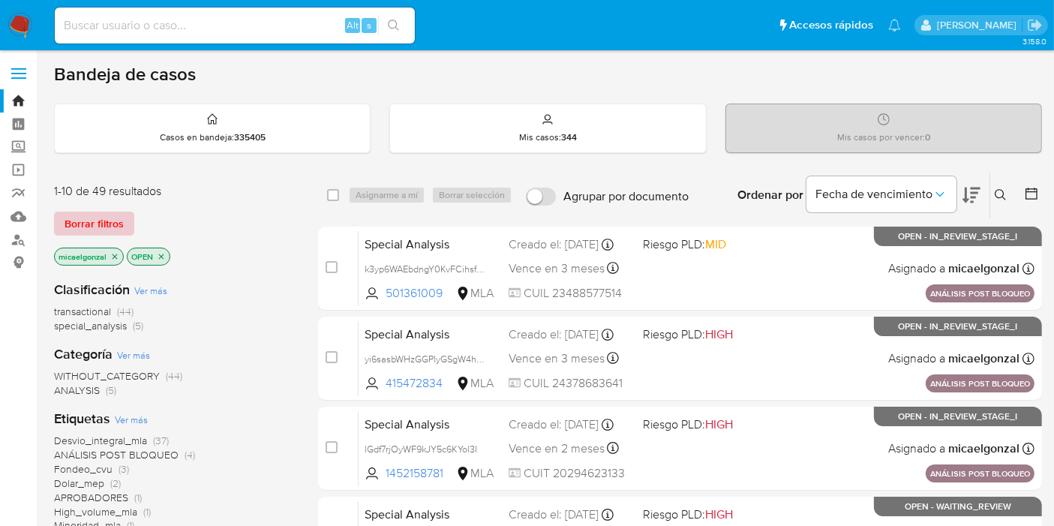
click at [81, 218] on span "Borrar filtros" at bounding box center [94, 223] width 59 height 21
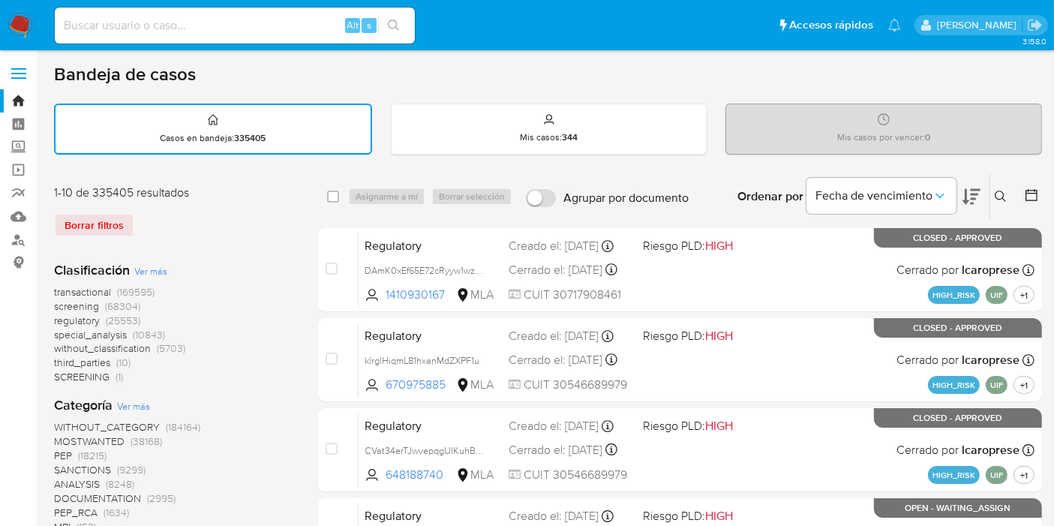
click at [992, 206] on div "Ingrese ID de usuario o caso Buscar Borrar filtros" at bounding box center [1003, 196] width 26 height 47
click at [1009, 188] on button at bounding box center [1003, 197] width 25 height 18
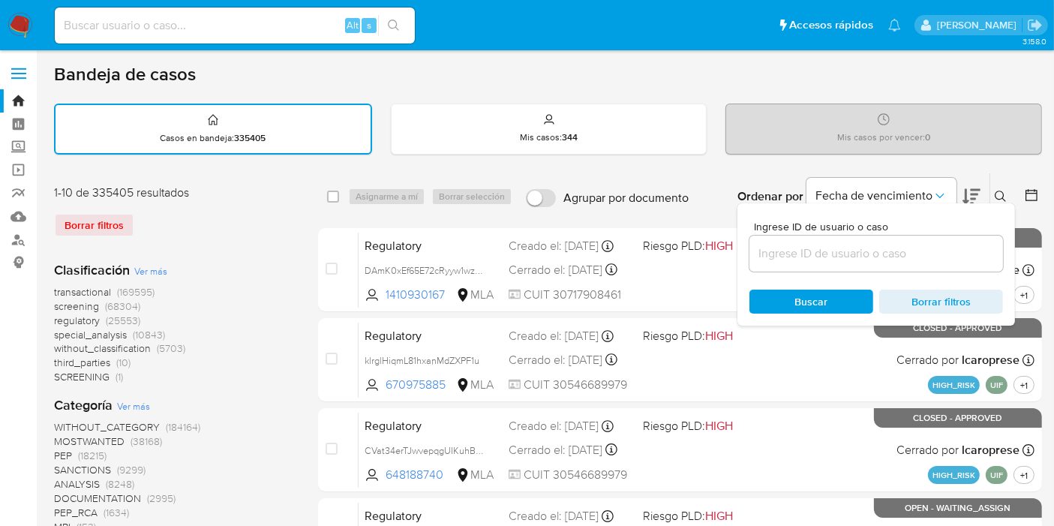
click at [877, 255] on input at bounding box center [877, 254] width 254 height 20
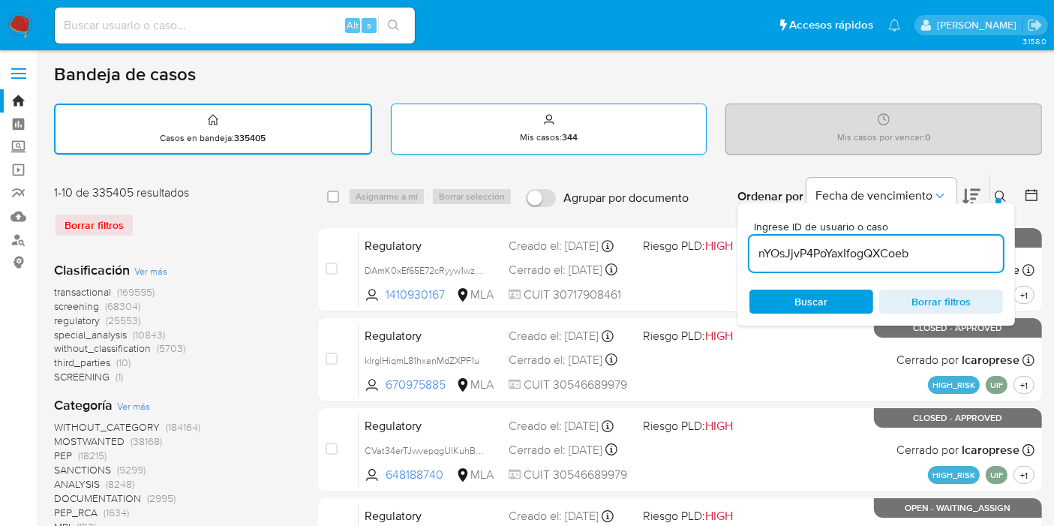
type input "nYOsJjvP4PoYaxIfogQXCoeb"
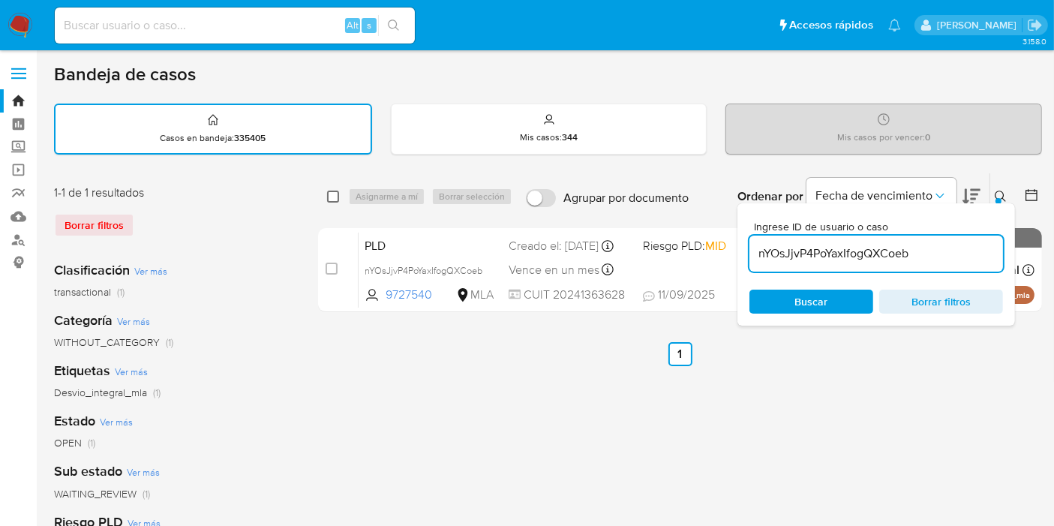
drag, startPoint x: 325, startPoint y: 189, endPoint x: 335, endPoint y: 189, distance: 9.8
click at [330, 189] on div "select-all-cases-checkbox Asignarme a mí Borrar selección Agrupar por documento…" at bounding box center [680, 196] width 724 height 47
click at [335, 191] on input "checkbox" at bounding box center [333, 197] width 12 height 12
checkbox input "true"
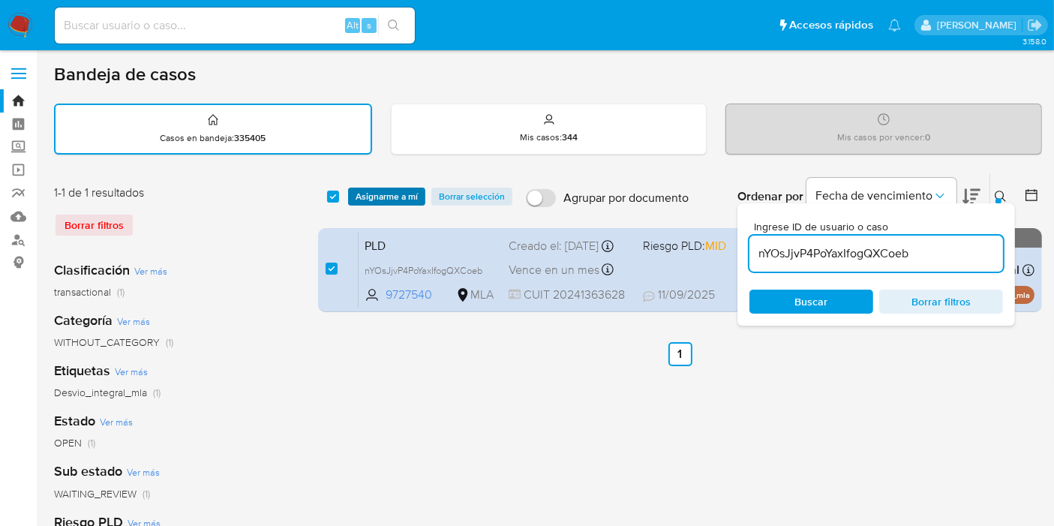
click at [363, 194] on span "Asignarme a mí" at bounding box center [387, 196] width 62 height 15
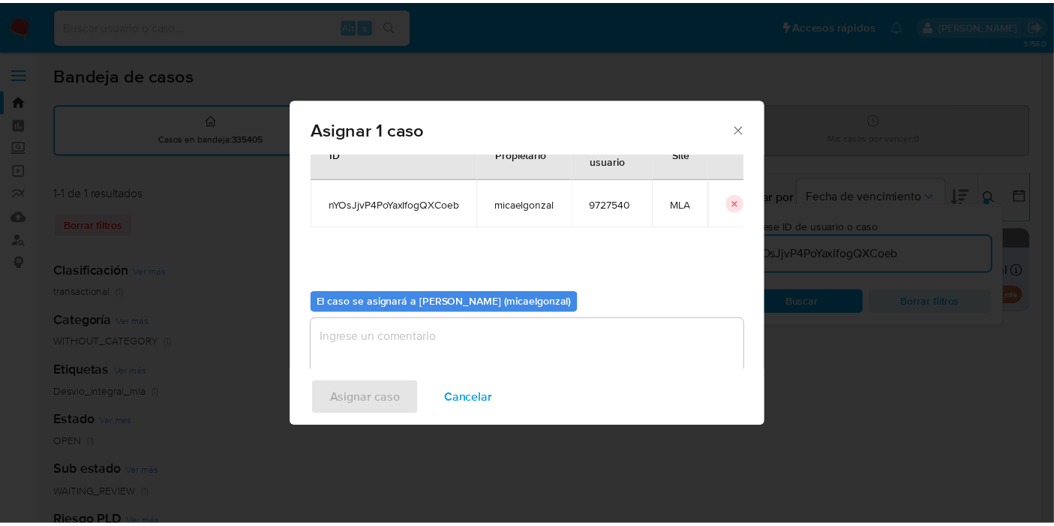
scroll to position [77, 0]
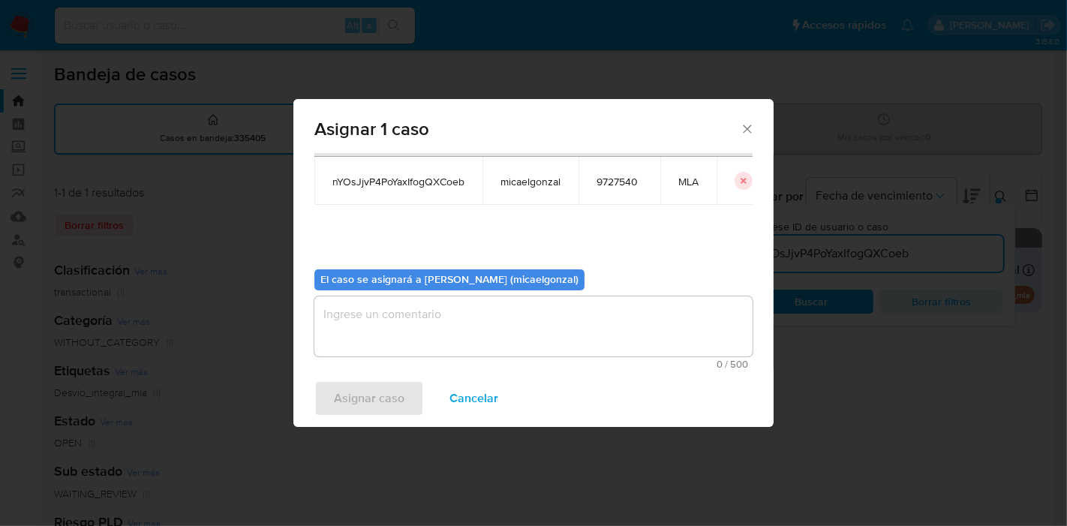
click at [471, 326] on textarea "assign-modal" at bounding box center [533, 326] width 438 height 60
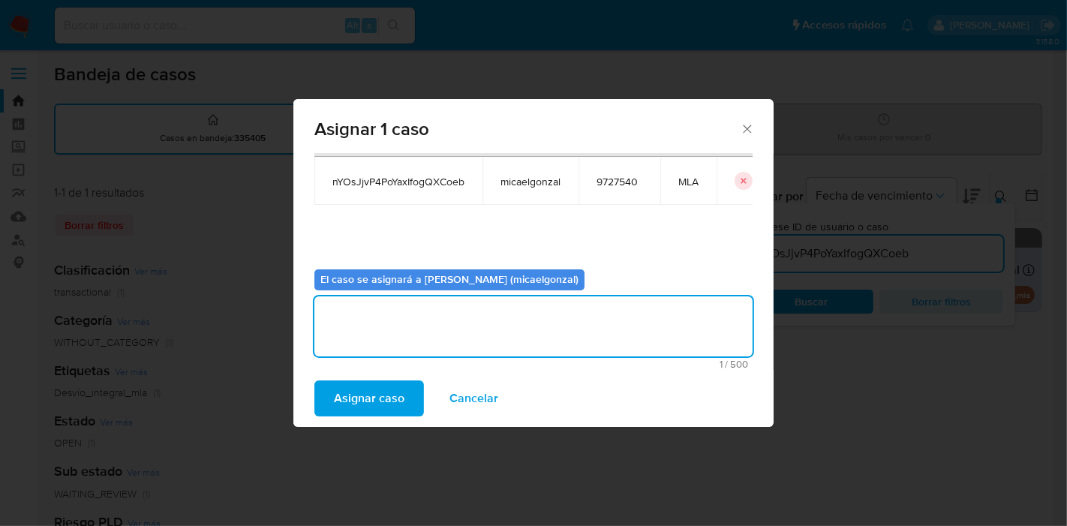
click at [394, 395] on span "Asignar caso" at bounding box center [369, 398] width 71 height 33
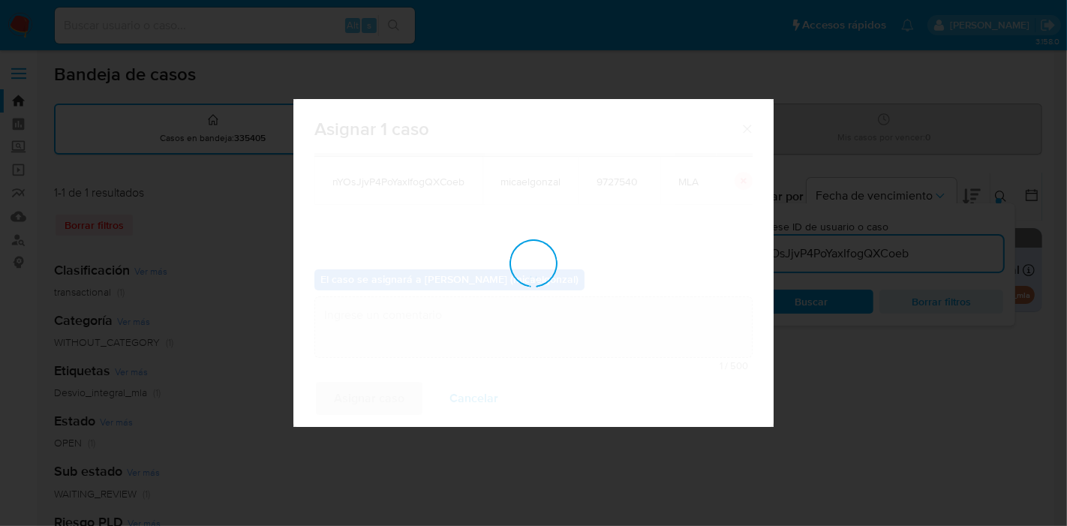
checkbox input "false"
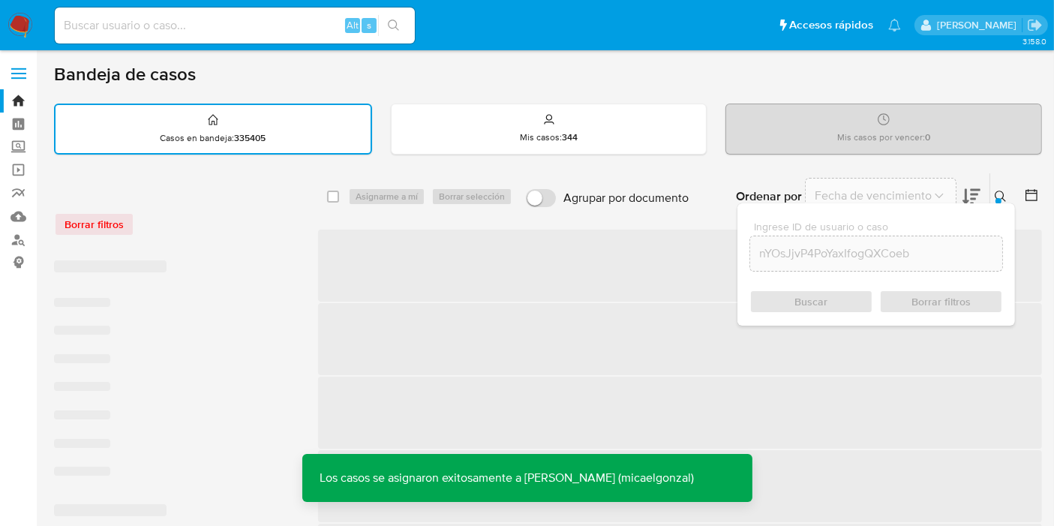
click at [214, 31] on input at bounding box center [235, 26] width 360 height 20
paste input "nYOsJjvP4PoYaxIfogQXCoeb"
type input "nYOsJjvP4PoYaxIfogQXCoeb"
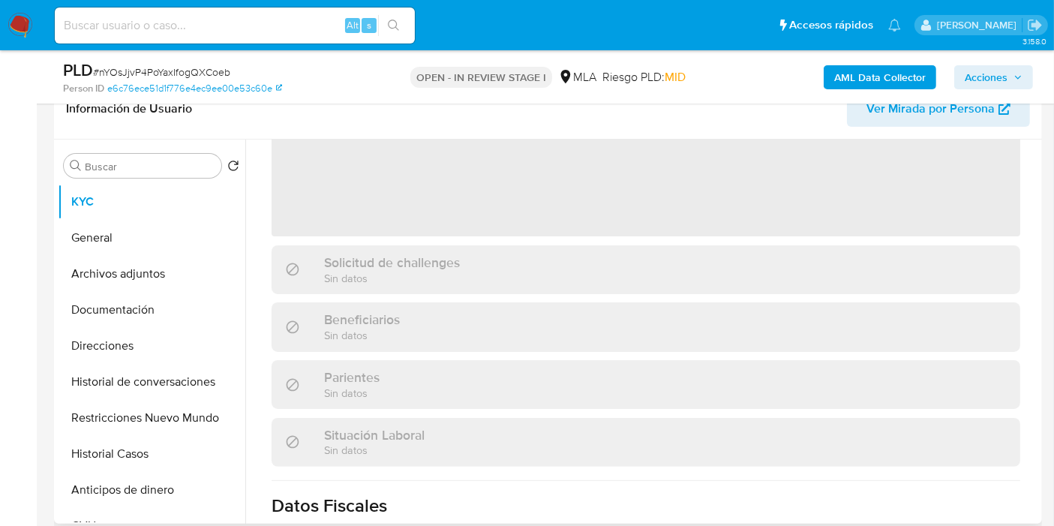
scroll to position [167, 0]
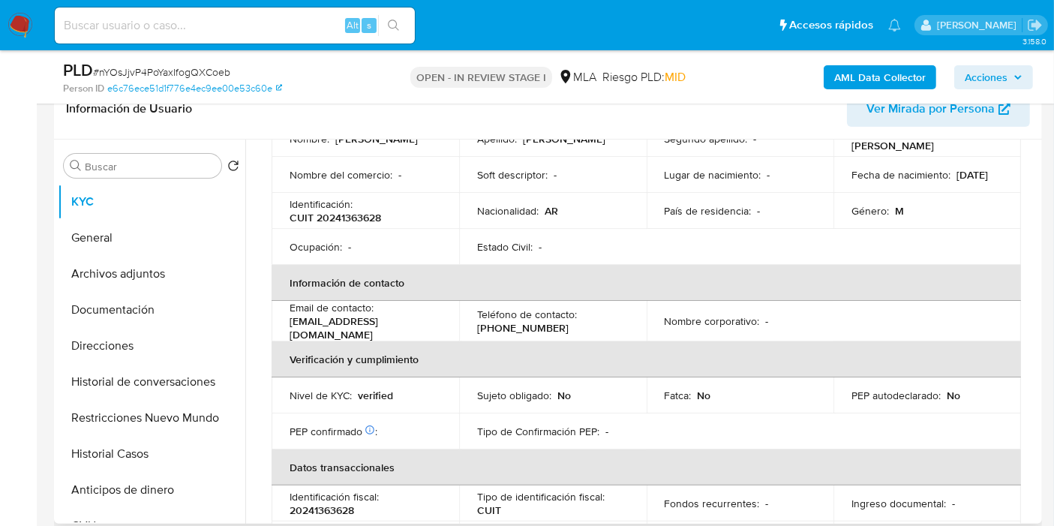
select select "10"
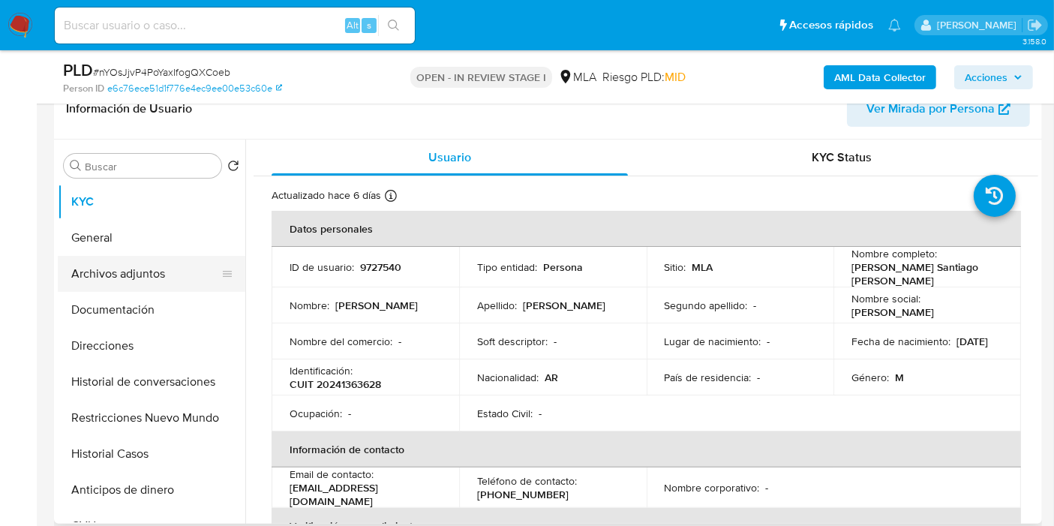
click at [94, 260] on button "Archivos adjuntos" at bounding box center [146, 274] width 176 height 36
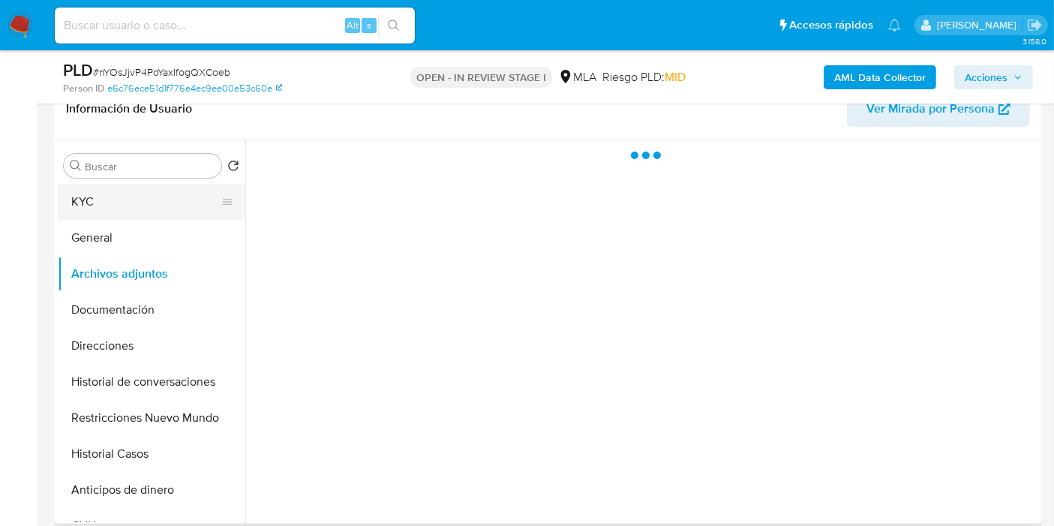
click at [161, 211] on button "KYC" at bounding box center [146, 202] width 176 height 36
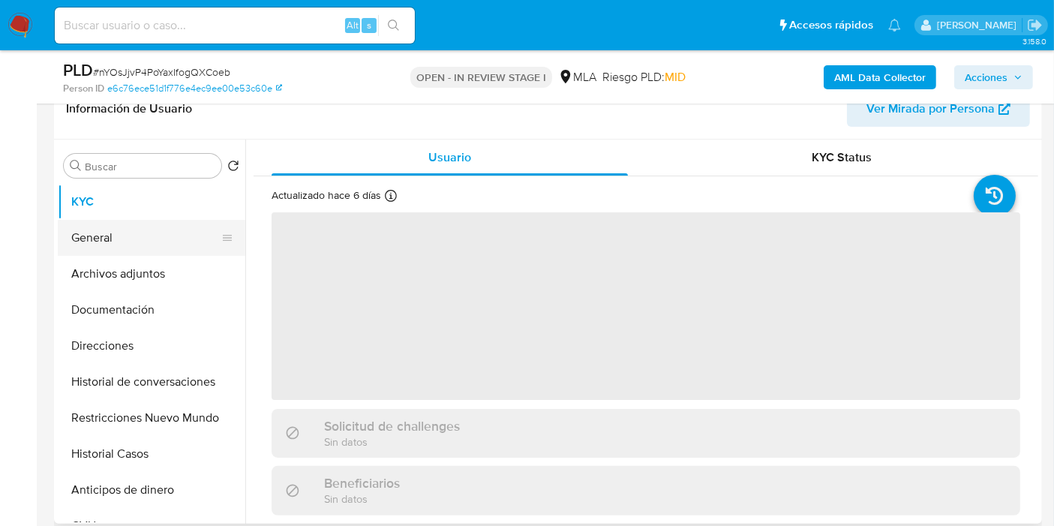
click at [150, 230] on button "General" at bounding box center [146, 238] width 176 height 36
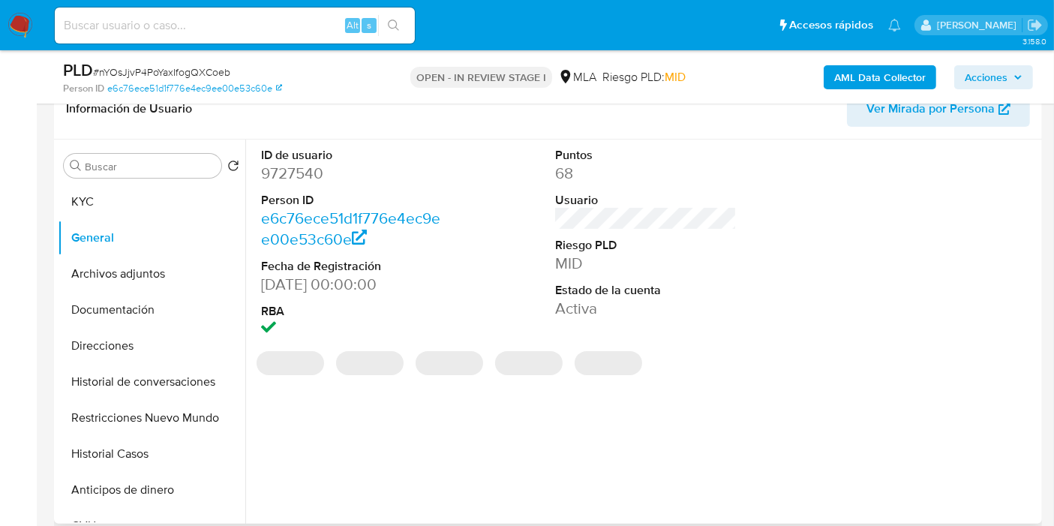
click at [311, 176] on dd "9727540" at bounding box center [352, 173] width 182 height 21
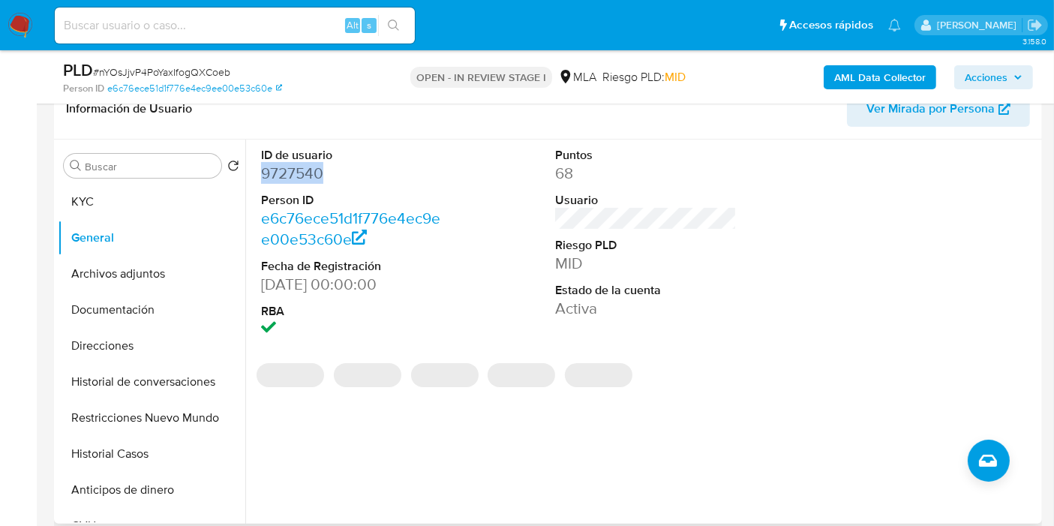
copy dd "9727540"
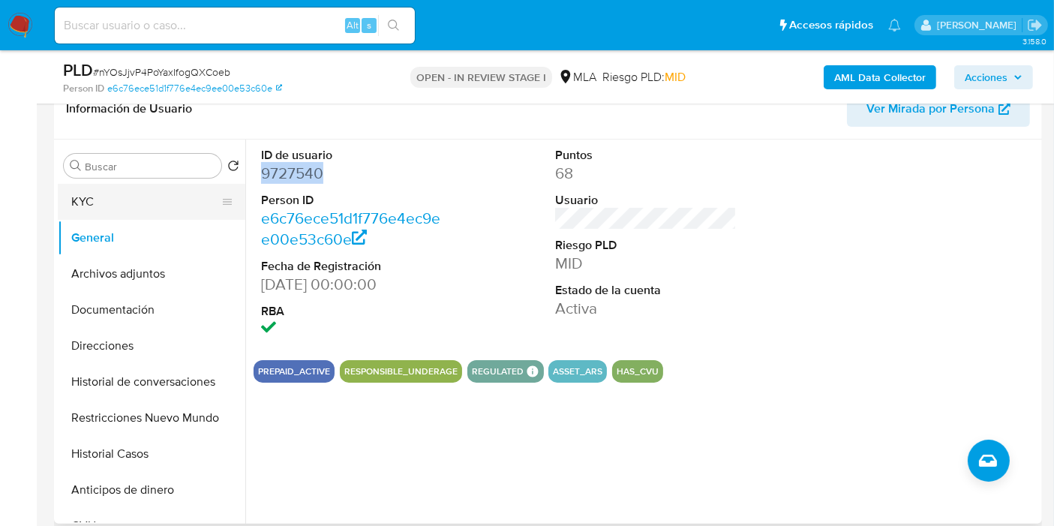
click at [81, 218] on button "KYC" at bounding box center [146, 202] width 176 height 36
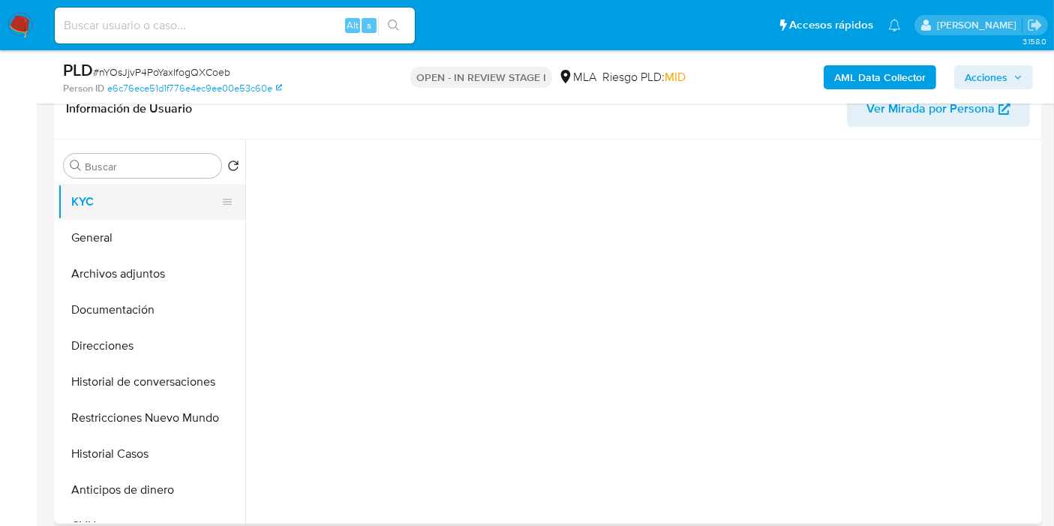
click at [107, 203] on button "KYC" at bounding box center [146, 202] width 176 height 36
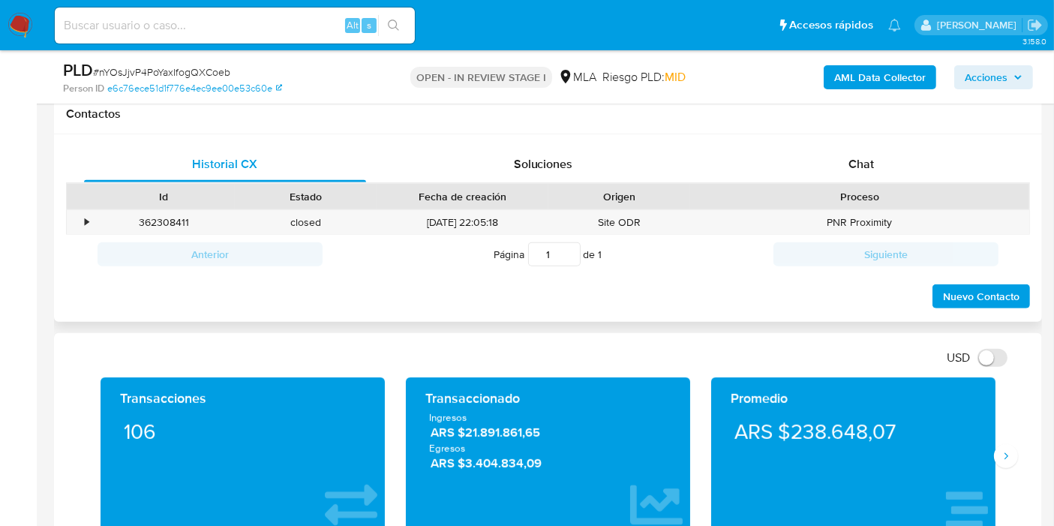
scroll to position [750, 0]
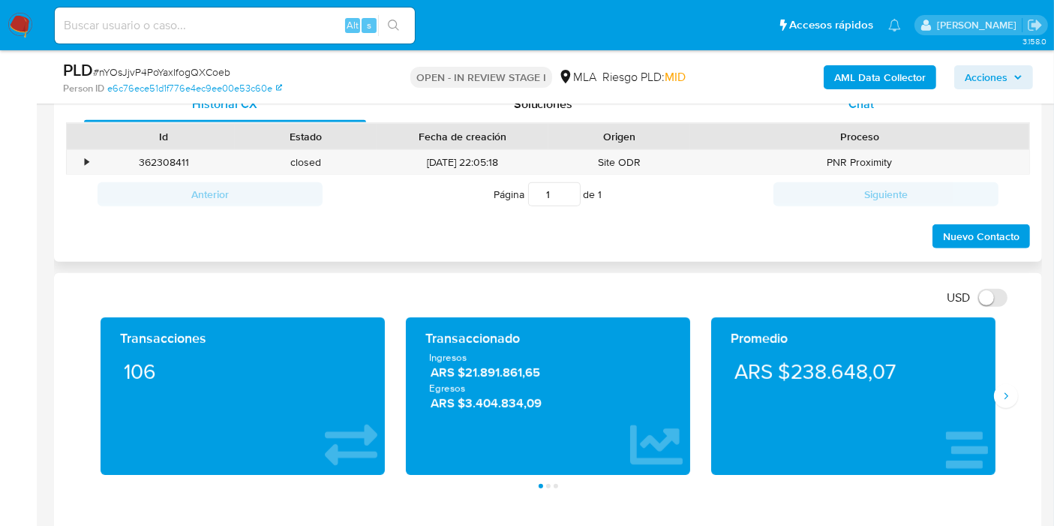
click at [895, 121] on div "Chat" at bounding box center [861, 104] width 282 height 36
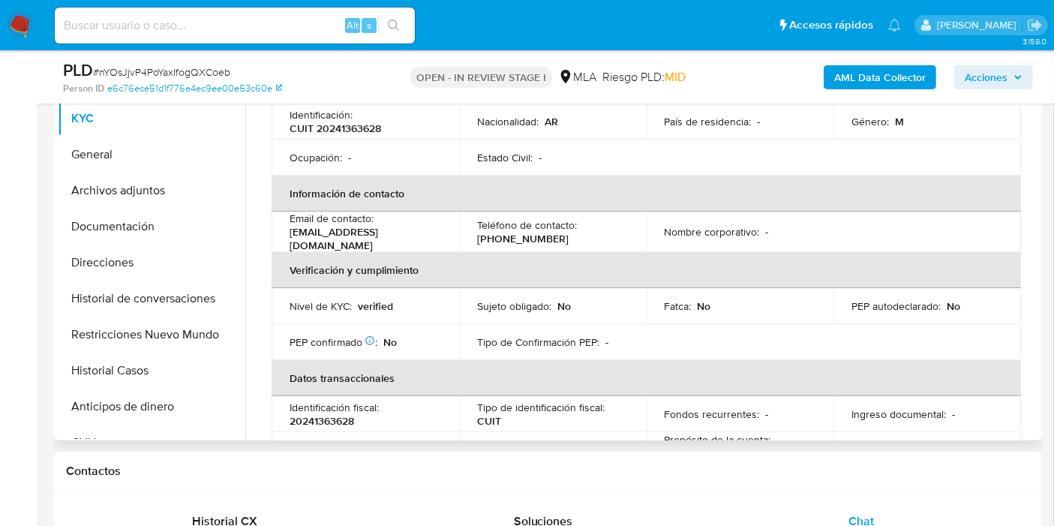
scroll to position [136, 0]
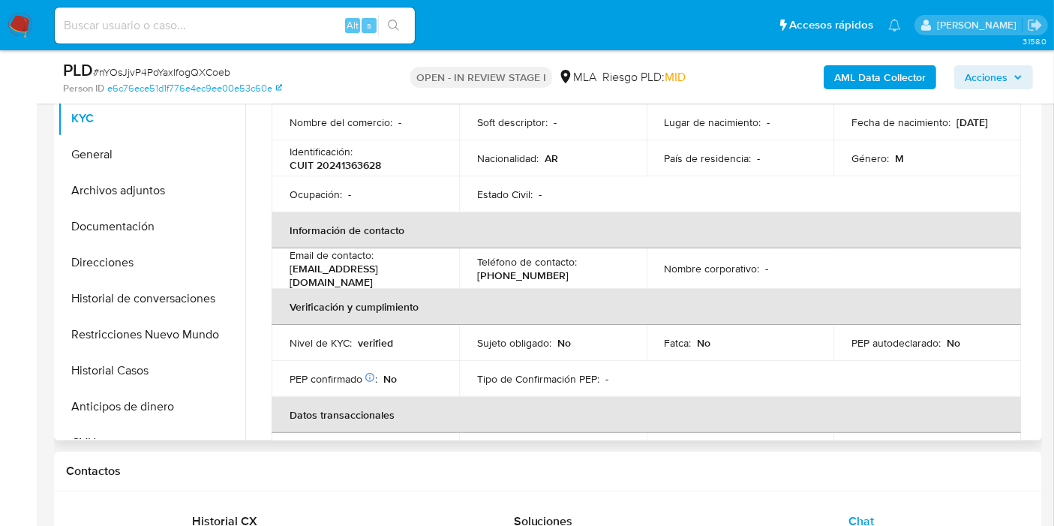
click at [347, 159] on p "CUIT 20241363628" at bounding box center [336, 165] width 92 height 14
copy p "20241363628"
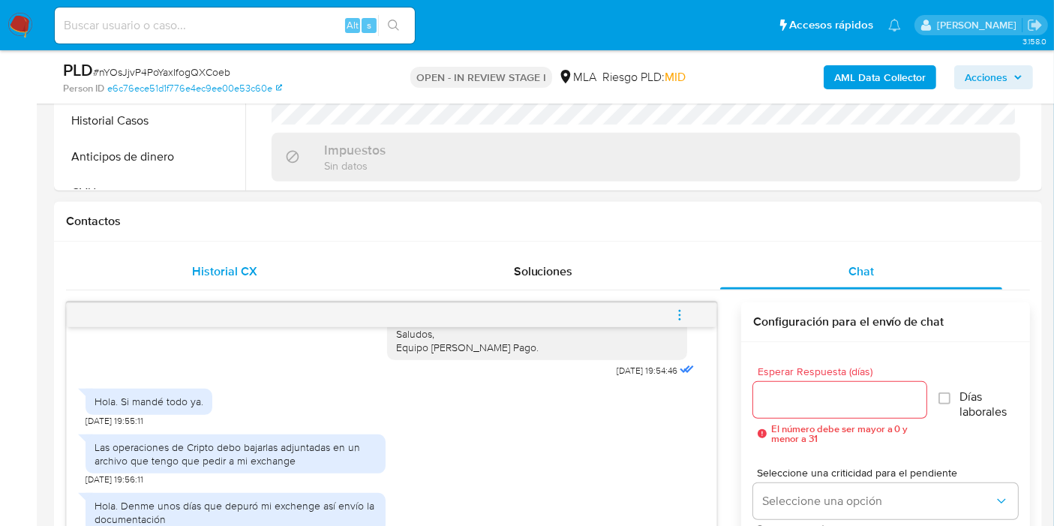
scroll to position [250, 0]
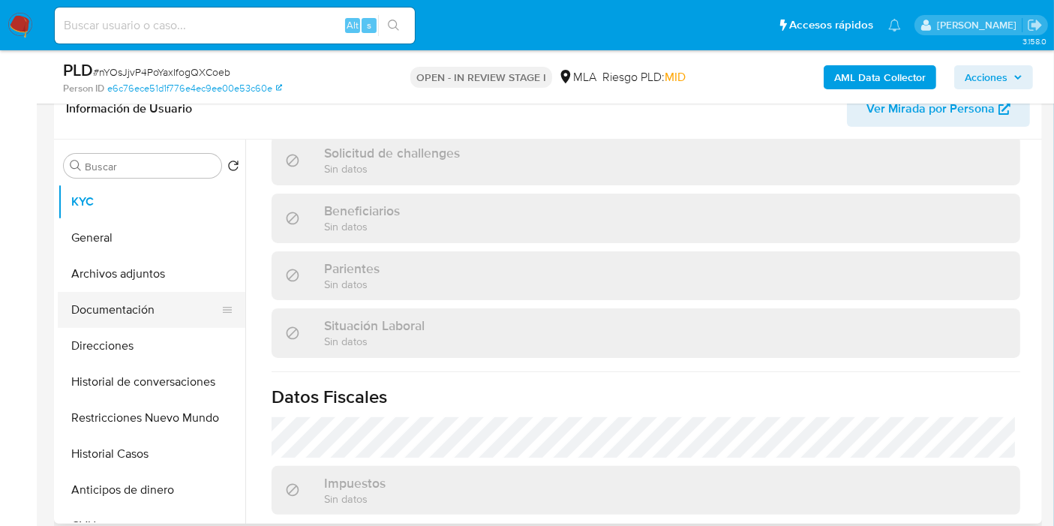
click at [104, 314] on button "Documentación" at bounding box center [146, 310] width 176 height 36
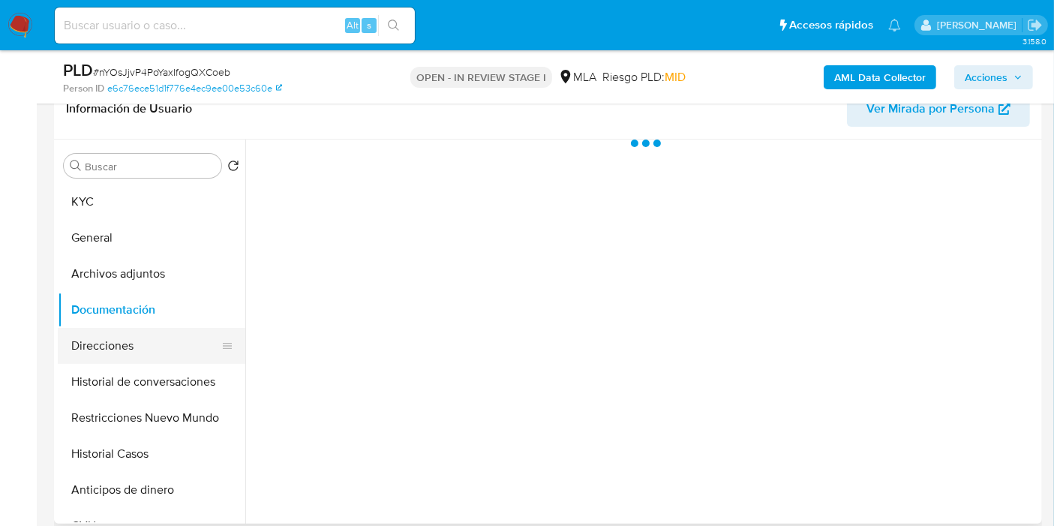
scroll to position [0, 0]
click at [106, 350] on button "Direcciones" at bounding box center [146, 346] width 176 height 36
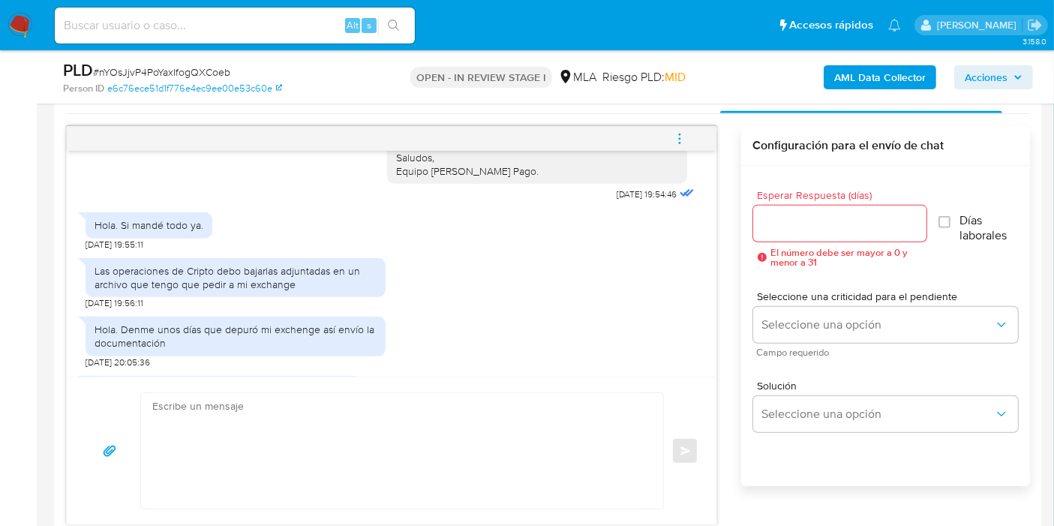
scroll to position [750, 0]
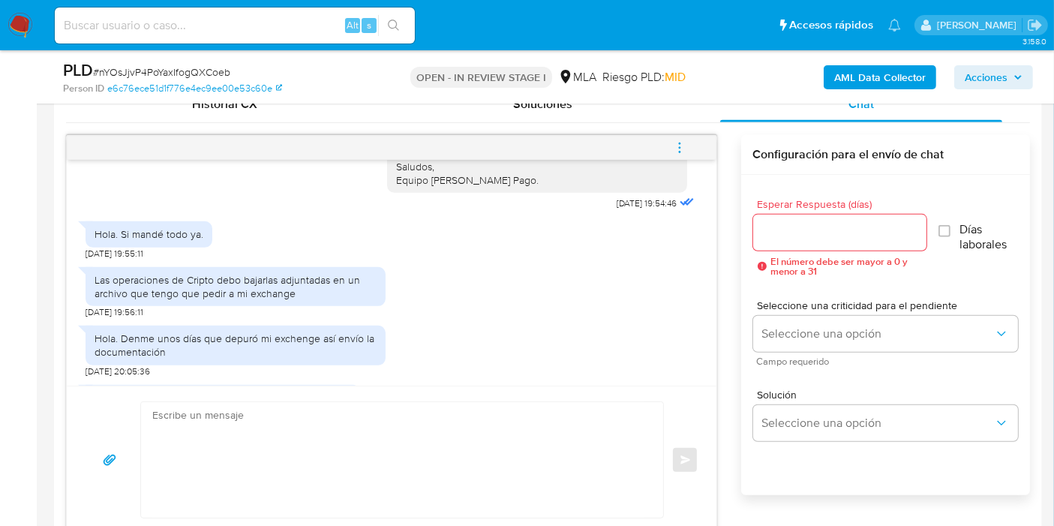
click at [442, 441] on textarea at bounding box center [398, 460] width 492 height 116
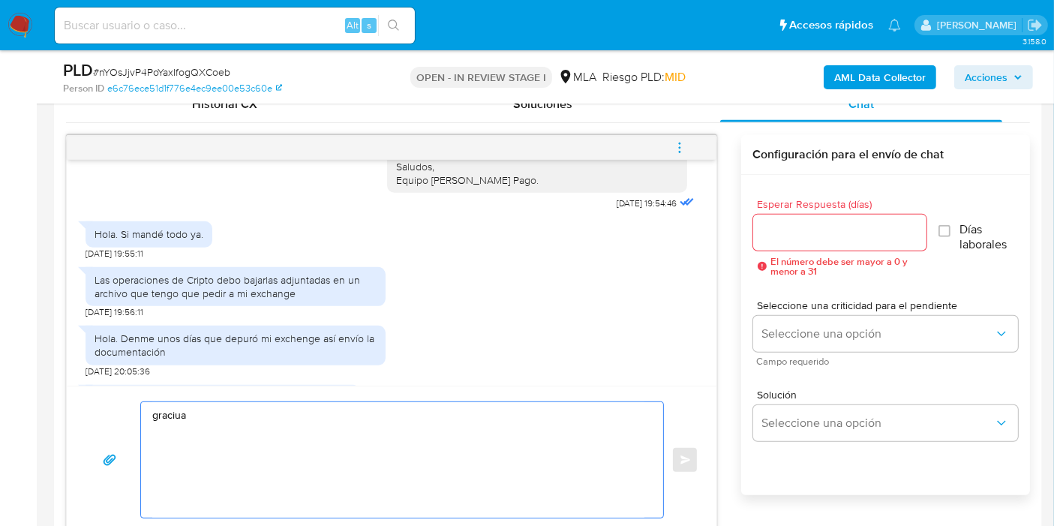
click at [251, 405] on textarea "graciua" at bounding box center [398, 460] width 492 height 116
click at [244, 411] on textarea "gracias1" at bounding box center [398, 460] width 492 height 116
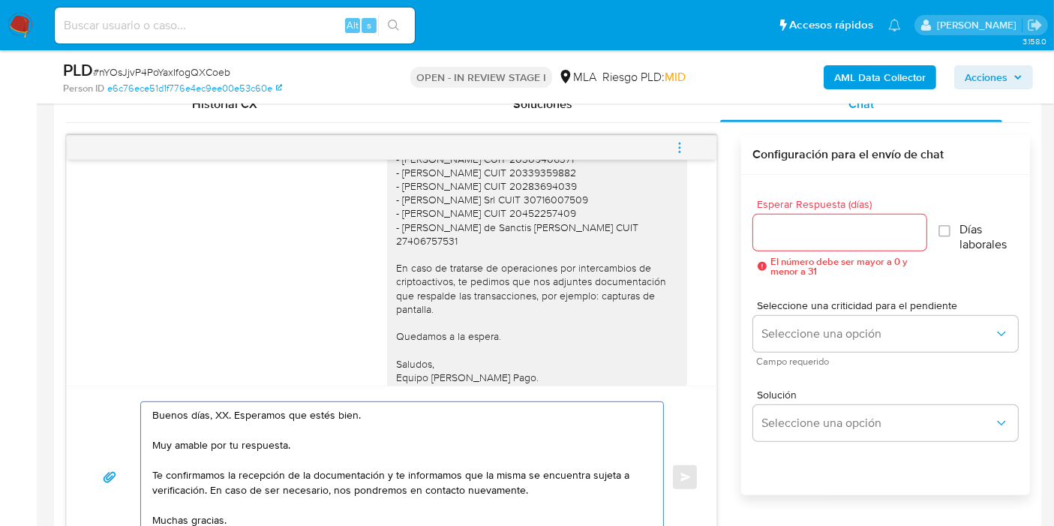
scroll to position [995, 0]
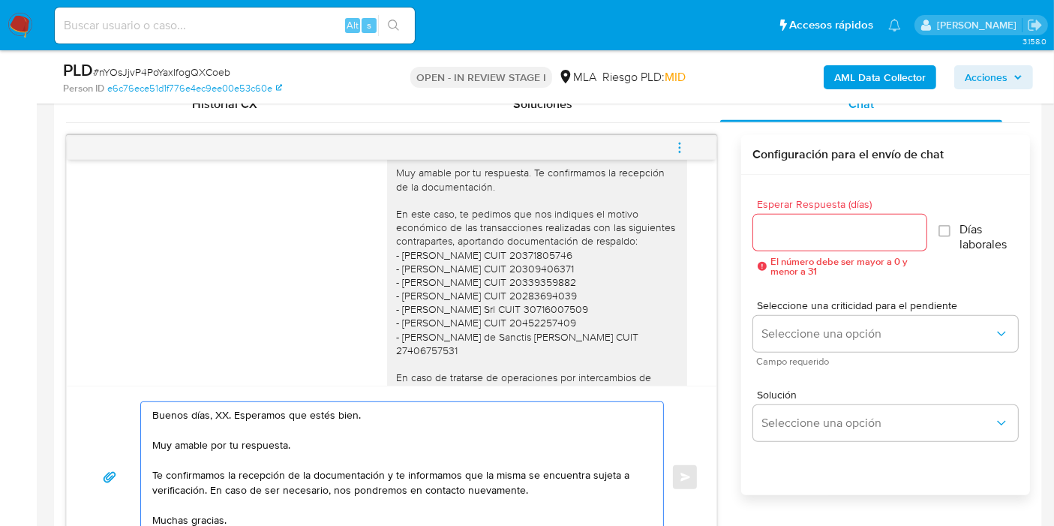
click at [214, 411] on textarea "Buenos días, XX. Esperamos que estés bien. Muy amable por tu respuesta. Te conf…" at bounding box center [398, 477] width 492 height 150
click at [206, 443] on textarea "Buenos días, Juan. Esperamos que estés bien. Muy amable por tu respuesta. Te co…" at bounding box center [398, 477] width 492 height 150
click at [206, 444] on textarea "Buenos días, Juan. Esperamos que estés bien. Muy amable por tu respuesta. Te co…" at bounding box center [398, 477] width 492 height 150
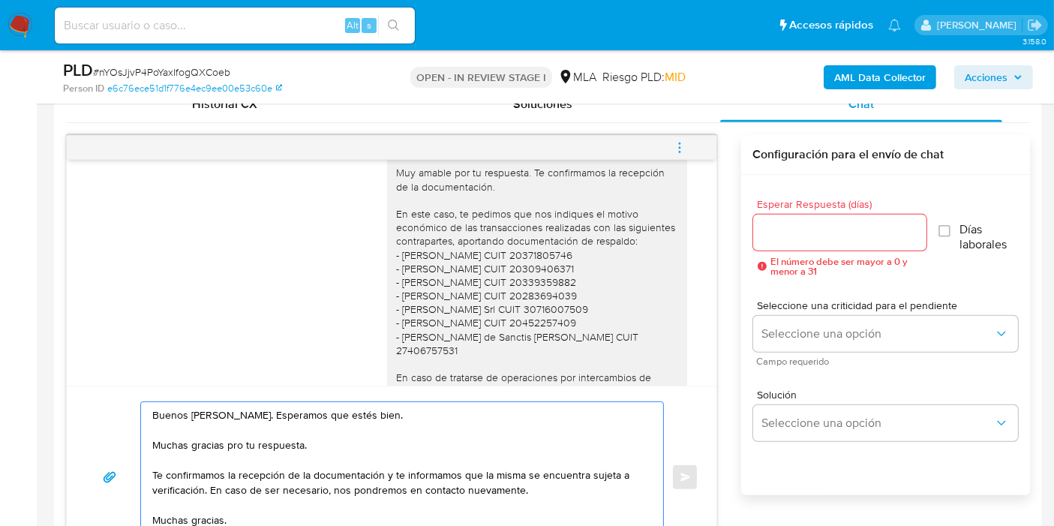
drag, startPoint x: 383, startPoint y: 477, endPoint x: 203, endPoint y: 489, distance: 180.5
click at [203, 489] on textarea "Buenos días, Juan. Esperamos que estés bien. Muchas gracias pro tu respuesta. T…" at bounding box center [398, 477] width 492 height 150
click at [275, 501] on textarea "Buenos días, Juan. Esperamos que estés bien. Muchas gracias pro tu respuesta. T…" at bounding box center [398, 477] width 492 height 150
click at [299, 484] on textarea "Buenos días, Juan. Esperamos que estés bien. Muchas gracias pro tu respuesta. T…" at bounding box center [398, 477] width 492 height 150
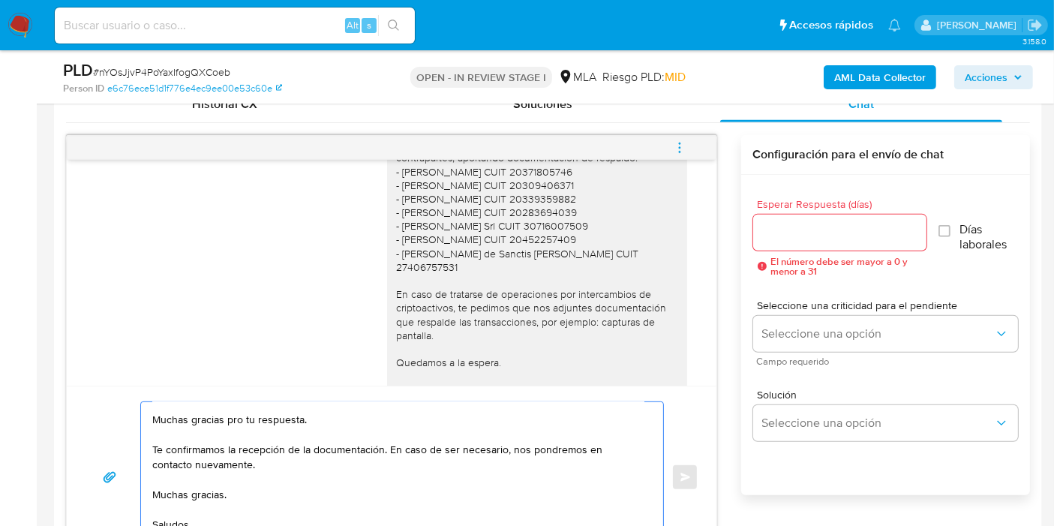
scroll to position [71, 0]
click at [200, 431] on textarea "Buenos días, Juan. Esperamos que estés bien. Muchas gracias pro tu respuesta. T…" at bounding box center [398, 477] width 492 height 150
click at [198, 438] on textarea "Buenos días, Juan. Esperamos que estés bien. Muchas gracias pro tu respuesta. T…" at bounding box center [398, 477] width 492 height 150
click at [192, 444] on textarea "Buenos días, Juan. Esperamos que estés bien. Muchas gracias pro tu respuesta. T…" at bounding box center [398, 477] width 492 height 150
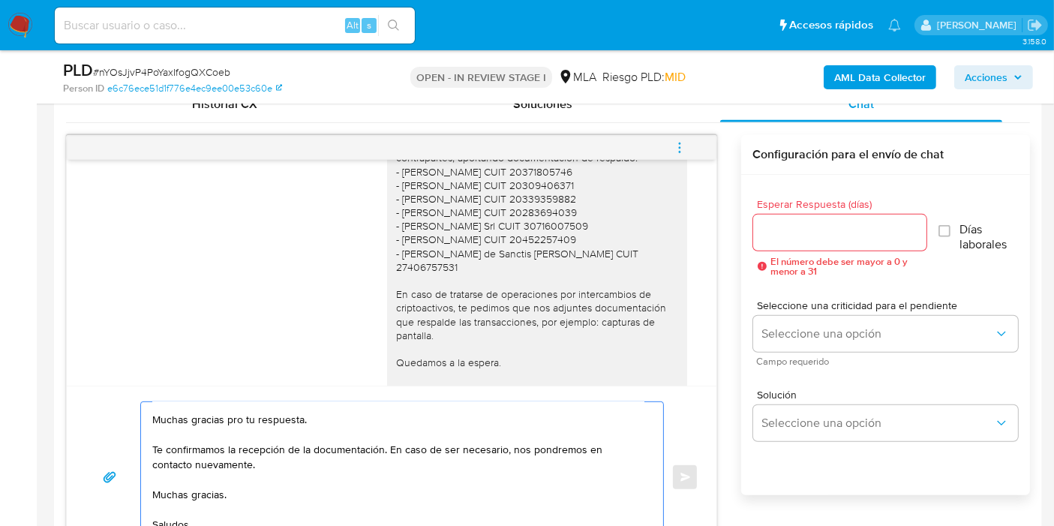
click at [192, 444] on textarea "Buenos días, Juan. Esperamos que estés bien. Muchas gracias pro tu respuesta. T…" at bounding box center [398, 477] width 492 height 150
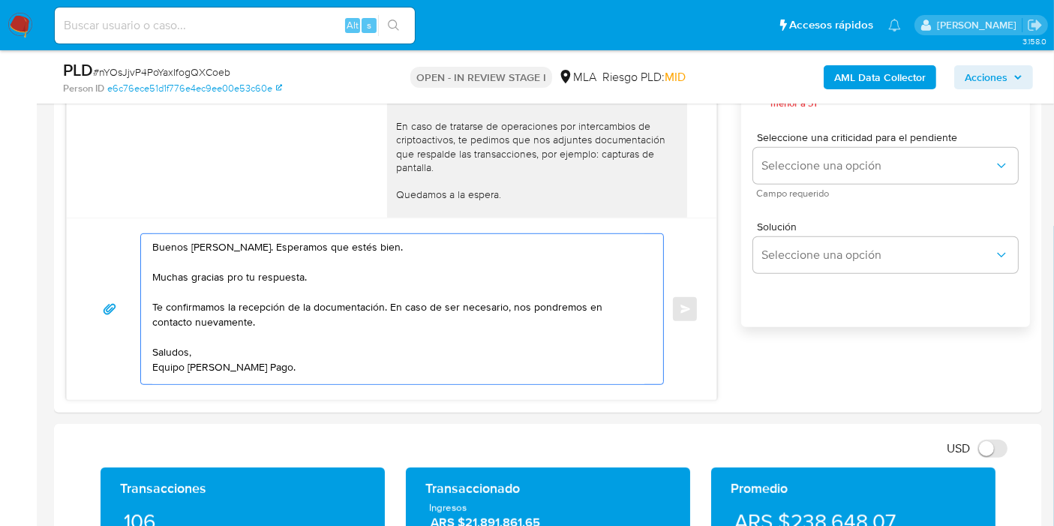
scroll to position [1084, 0]
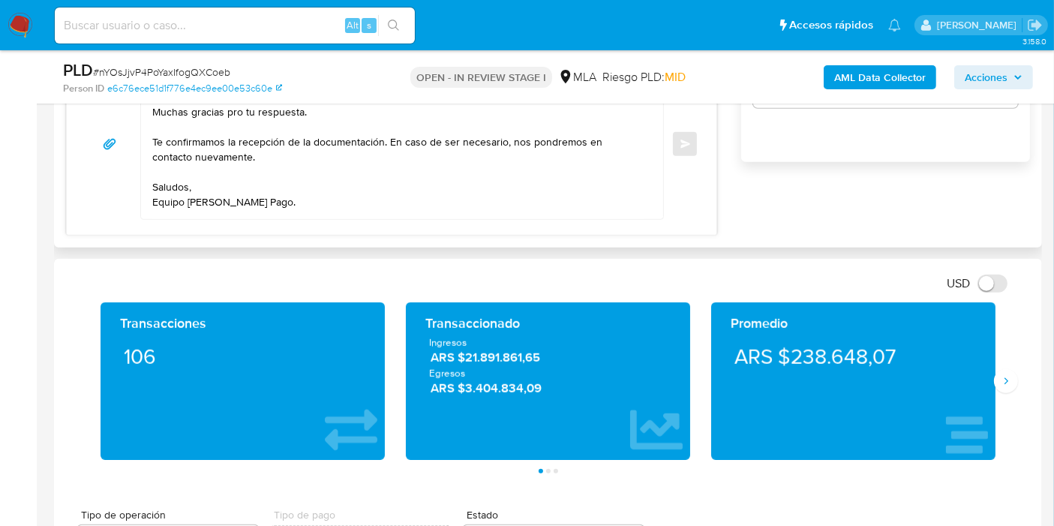
click at [229, 218] on div "Buenos días, Juan. Esperamos que estés bien. Muchas gracias pro tu respuesta. T…" at bounding box center [392, 144] width 650 height 182
click at [233, 214] on textarea "Buenos días, Juan. Esperamos que estés bien. Muchas gracias pro tu respuesta. T…" at bounding box center [398, 144] width 492 height 150
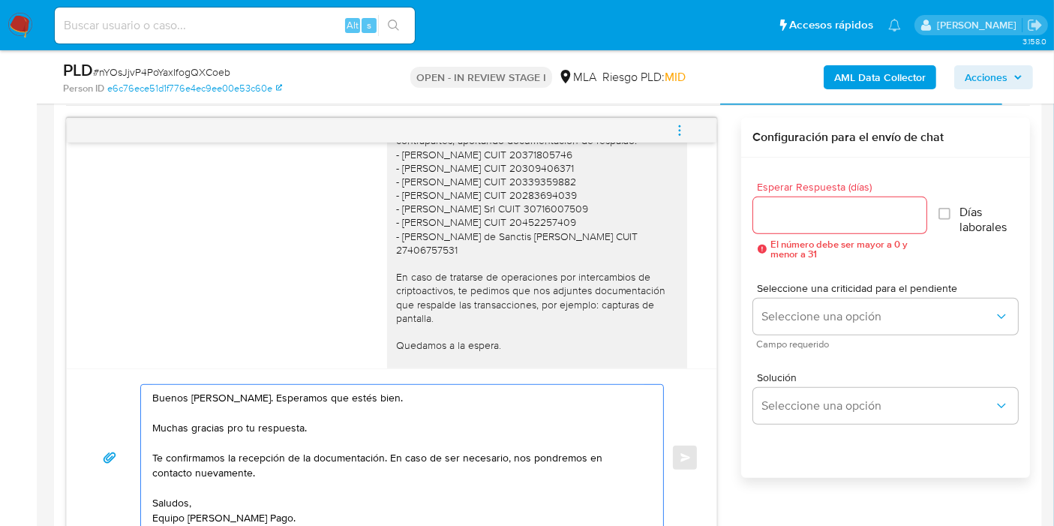
scroll to position [750, 0]
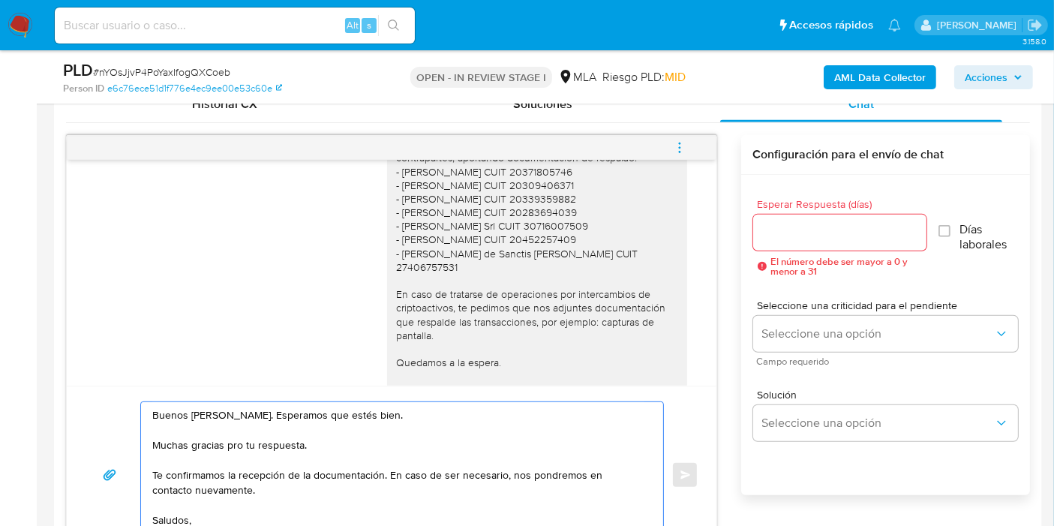
type textarea "Buenos días, Juan. Esperamos que estés bien. Muchas gracias pro tu respuesta. T…"
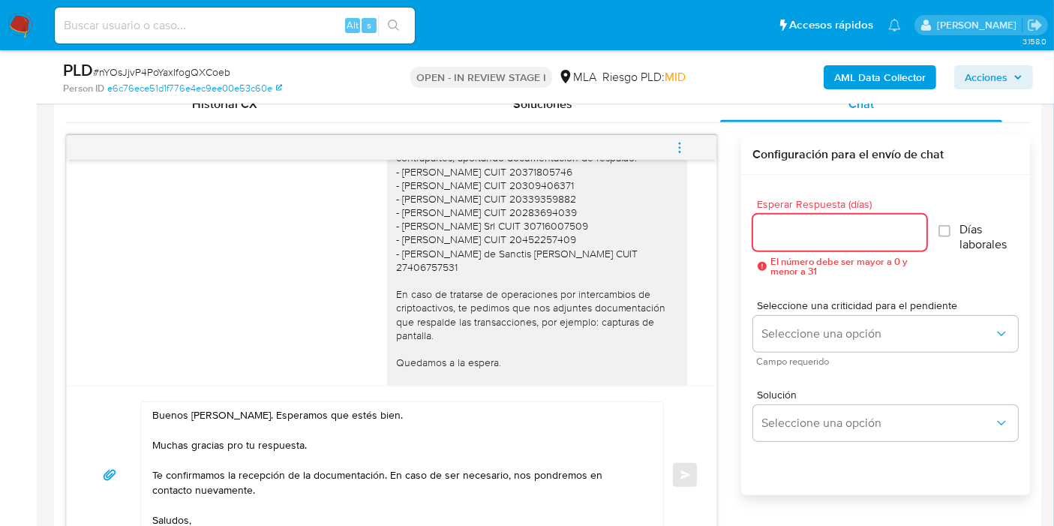
click at [864, 233] on input "Esperar Respuesta (días)" at bounding box center [839, 233] width 173 height 20
type input "0"
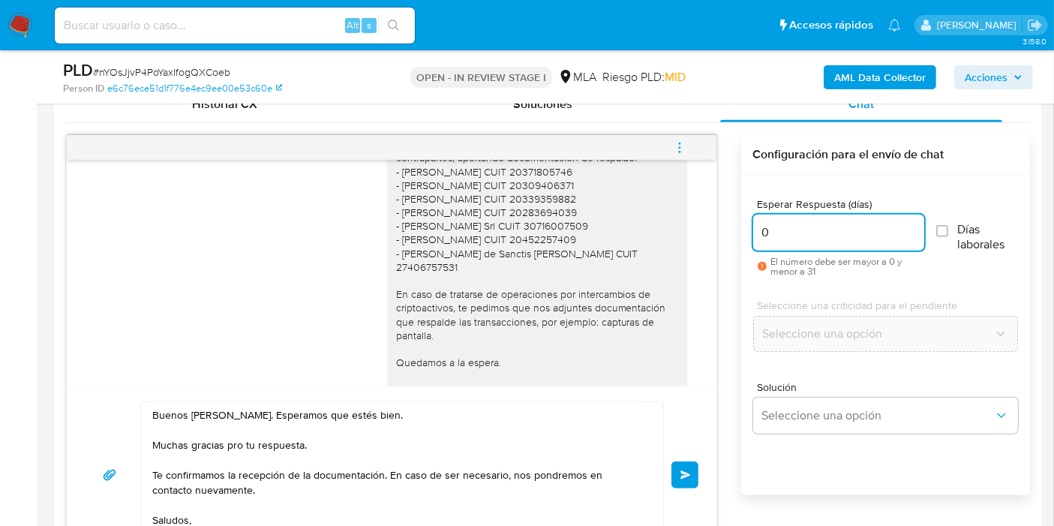
type input "0"
click at [721, 266] on div "18/08/2025 17:35:43 PDF PDF ganancias mas iva de tres meses.pdf 21/08/2025 16:1…" at bounding box center [548, 349] width 964 height 429
click at [649, 266] on div "Buenos días, Juan. Esperamos que estés bien. Muy amable por tu respuesta. Te co…" at bounding box center [537, 233] width 282 height 355
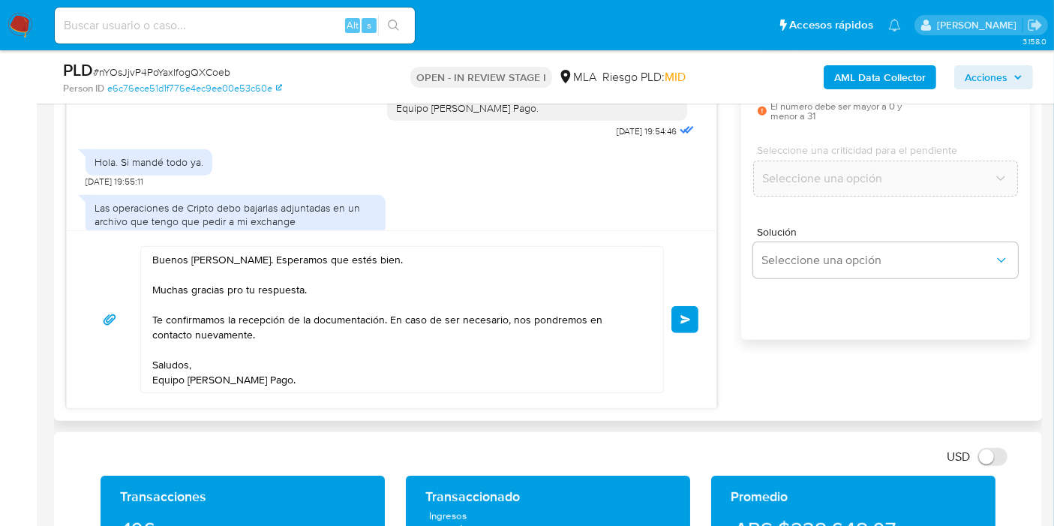
scroll to position [1000, 0]
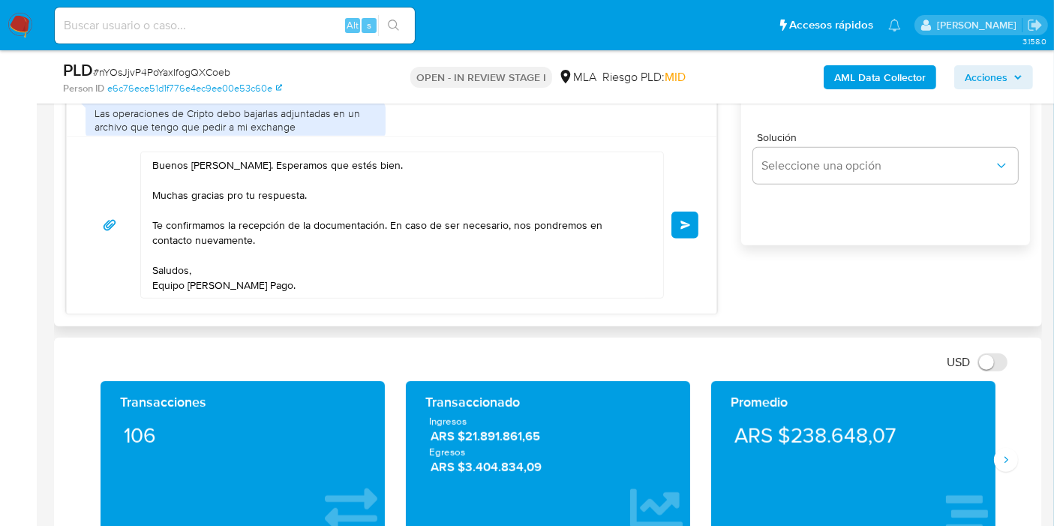
click at [231, 189] on textarea "Buenos días, Juan. Esperamos que estés bien. Muchas gracias pro tu respuesta. T…" at bounding box center [398, 225] width 492 height 146
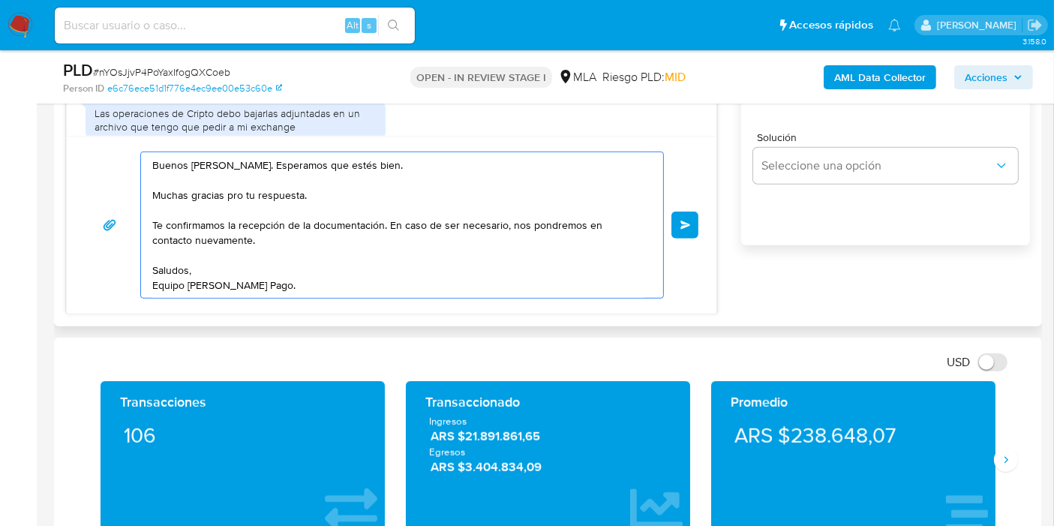
click at [231, 189] on textarea "Buenos días, Juan. Esperamos que estés bien. Muchas gracias pro tu respuesta. T…" at bounding box center [398, 225] width 492 height 146
type textarea "Buenos días, Juan. Esperamos que estés bien. Muchas gracias por tu respuesta. T…"
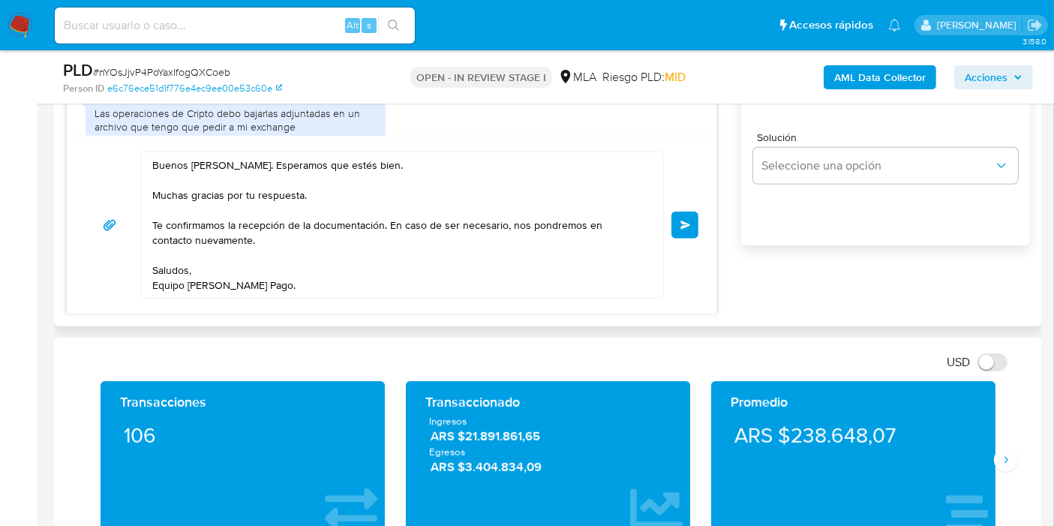
click at [716, 214] on div "Buenos días, Juan. Esperamos que estés bien. Muchas gracias por tu respuesta. T…" at bounding box center [392, 225] width 650 height 178
click at [686, 226] on span "Enviar" at bounding box center [686, 225] width 11 height 9
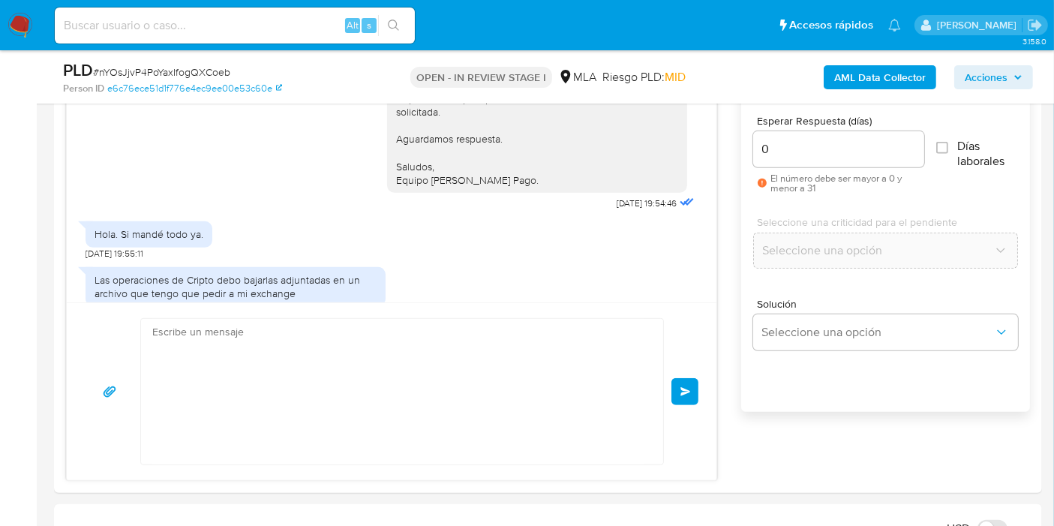
scroll to position [1746, 0]
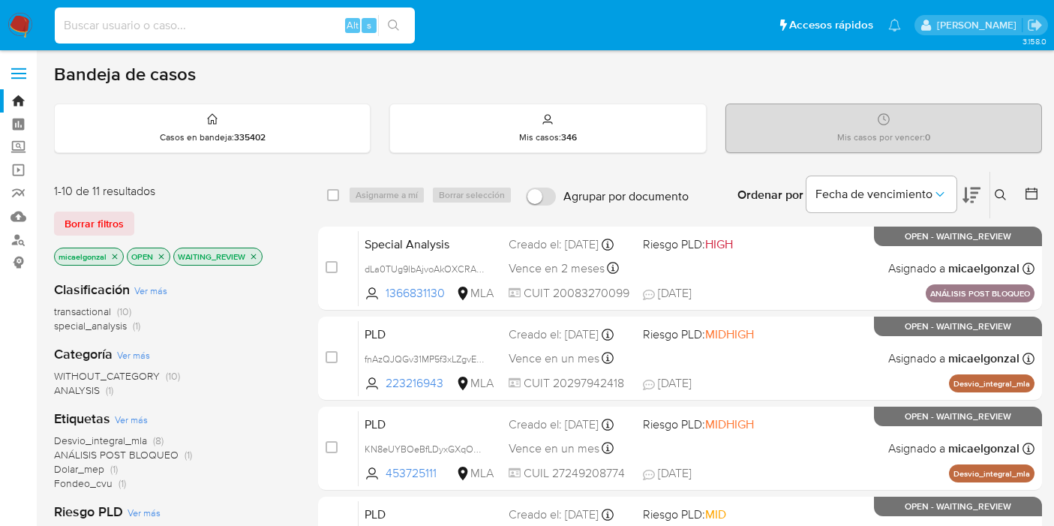
scroll to position [83, 0]
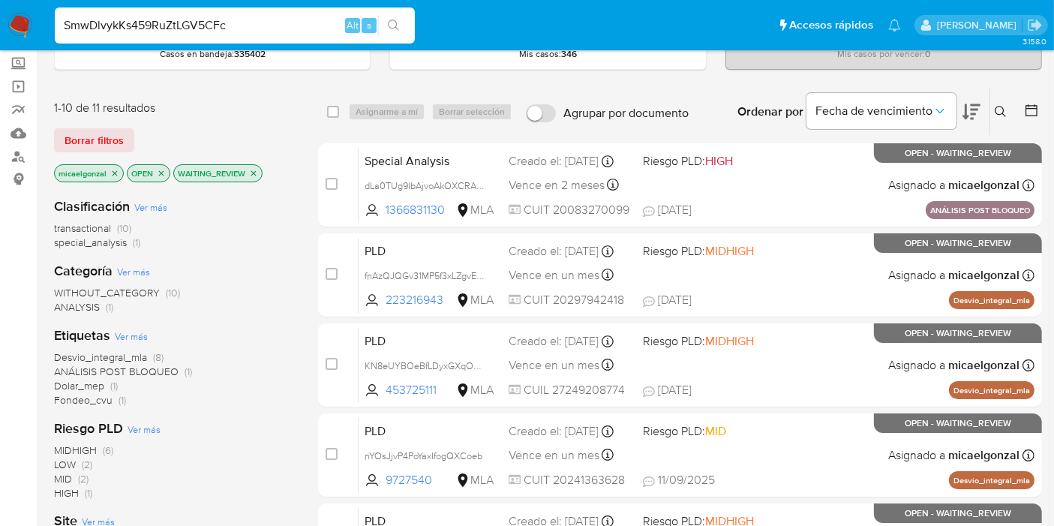
type input "SmwDlvykKs459RuZtLGV5CFc"
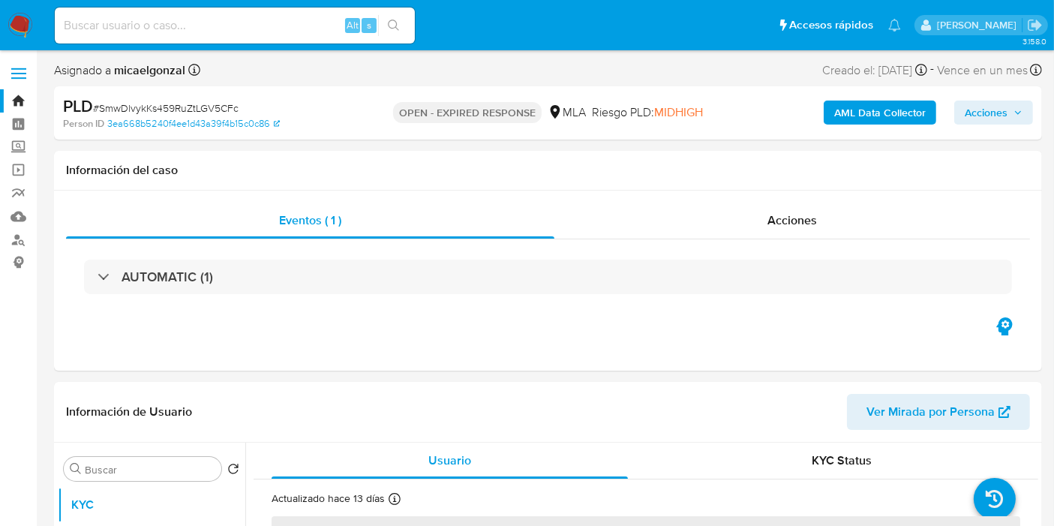
click at [23, 21] on img at bounding box center [21, 26] width 26 height 26
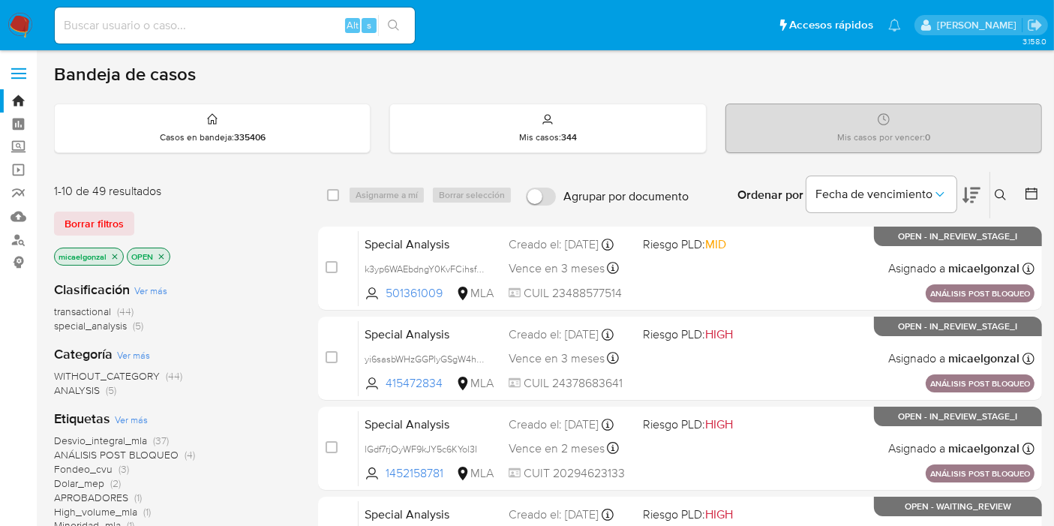
click at [77, 206] on div "1-10 de 49 resultados Borrar filtros micaelgonzal OPEN" at bounding box center [174, 226] width 240 height 86
click at [90, 225] on span "Borrar filtros" at bounding box center [94, 223] width 59 height 21
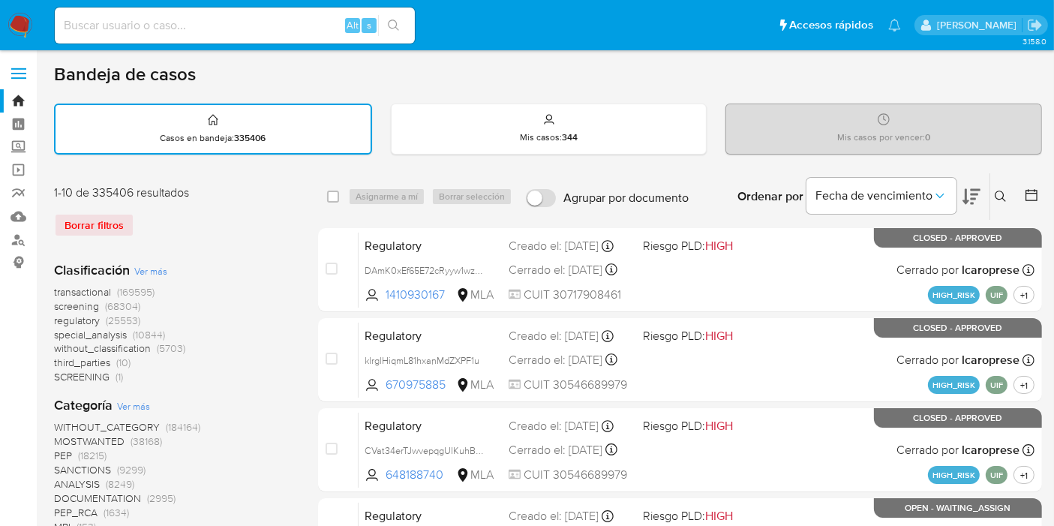
click at [1006, 197] on icon at bounding box center [1001, 197] width 12 height 12
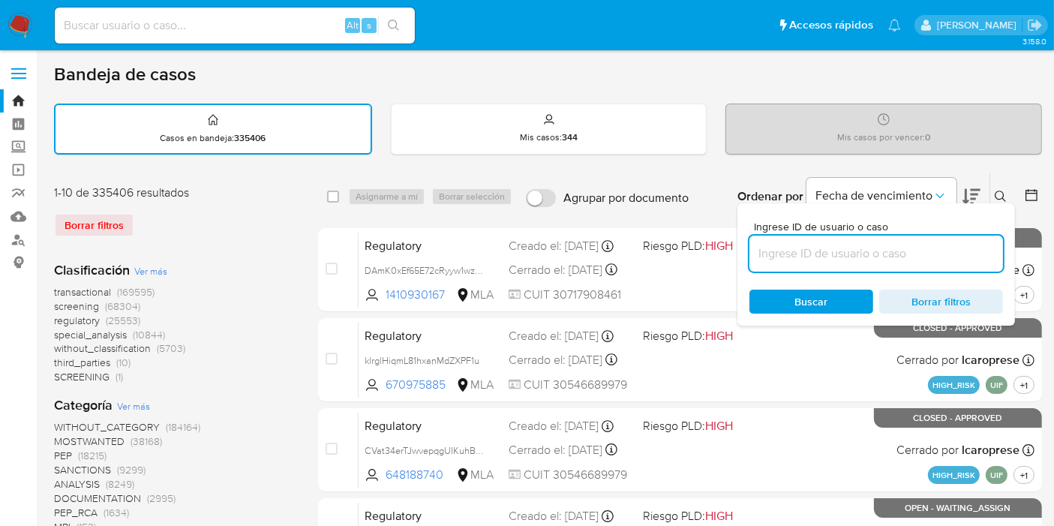
click at [905, 256] on input at bounding box center [877, 254] width 254 height 20
type input "QojySAZ36IqAeyOHSfDwzJcX"
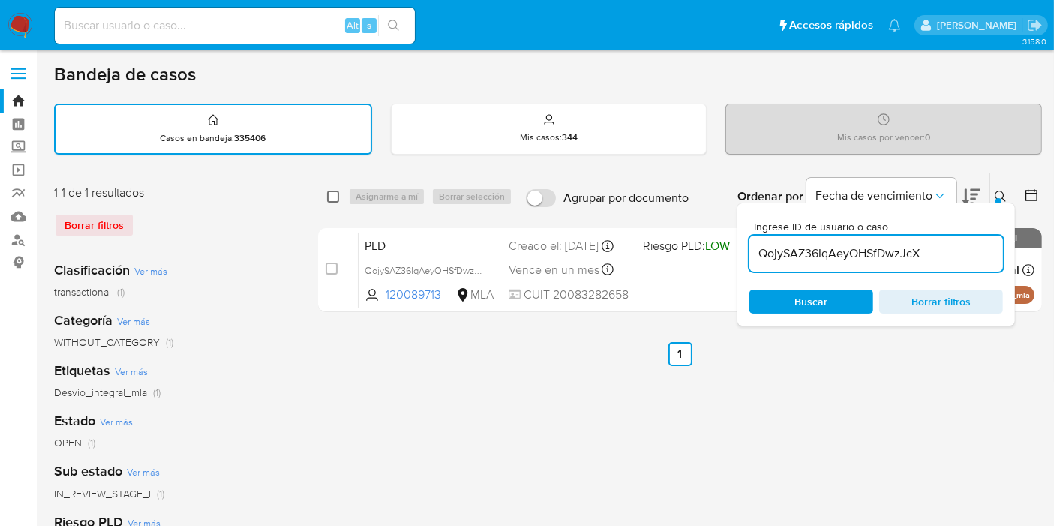
click at [334, 199] on input "checkbox" at bounding box center [333, 197] width 12 height 12
checkbox input "true"
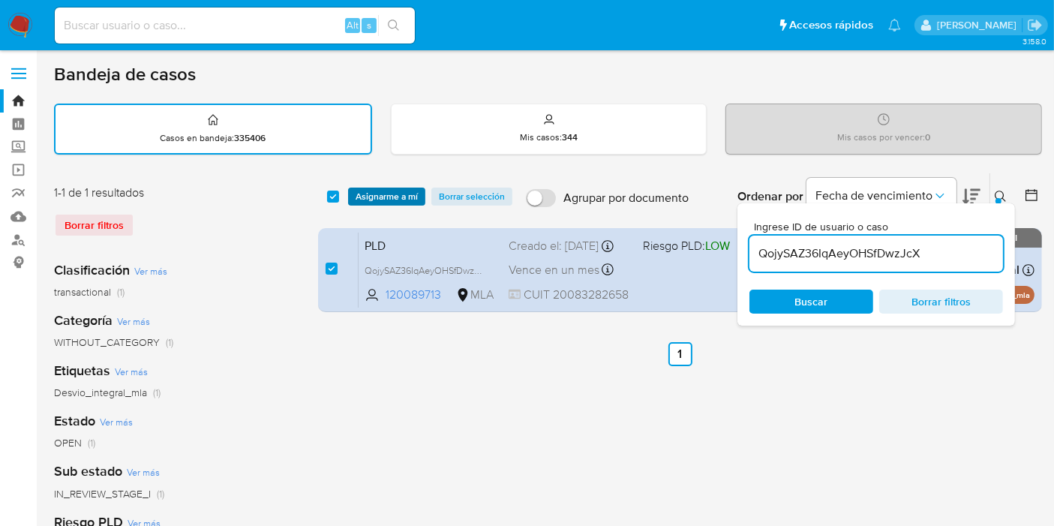
click at [404, 197] on span "Asignarme a mí" at bounding box center [387, 196] width 62 height 15
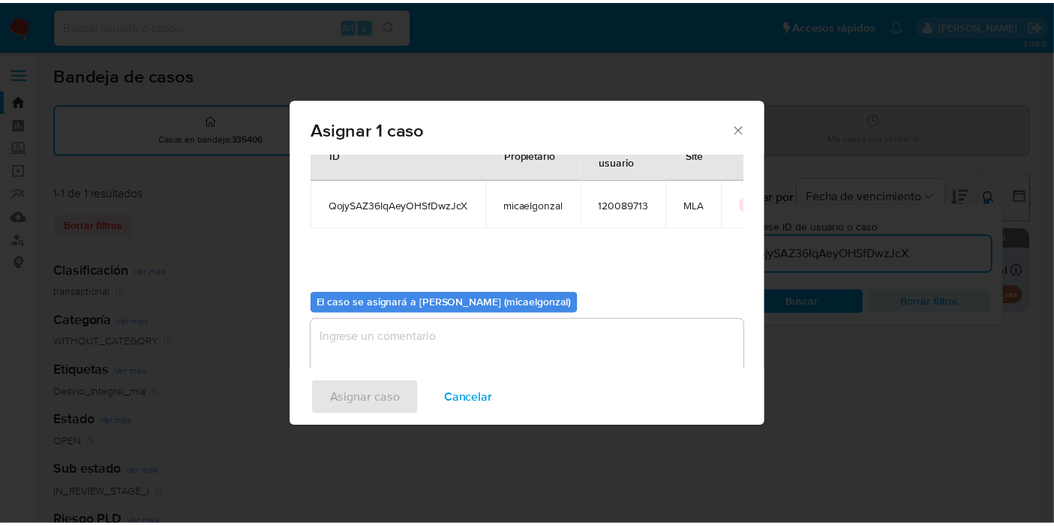
scroll to position [77, 0]
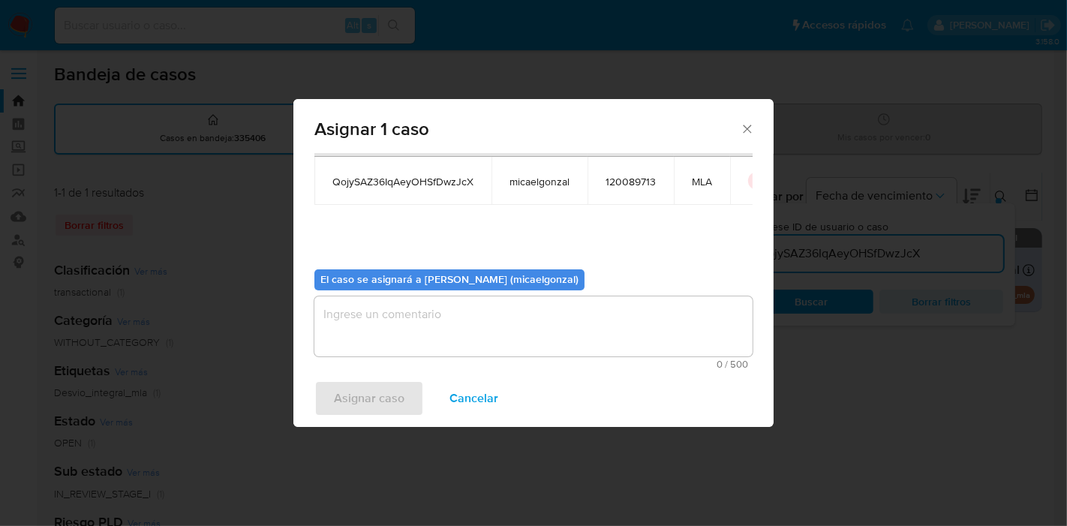
click at [417, 350] on textarea "assign-modal" at bounding box center [533, 326] width 438 height 60
click at [379, 394] on span "Asignar caso" at bounding box center [369, 398] width 71 height 33
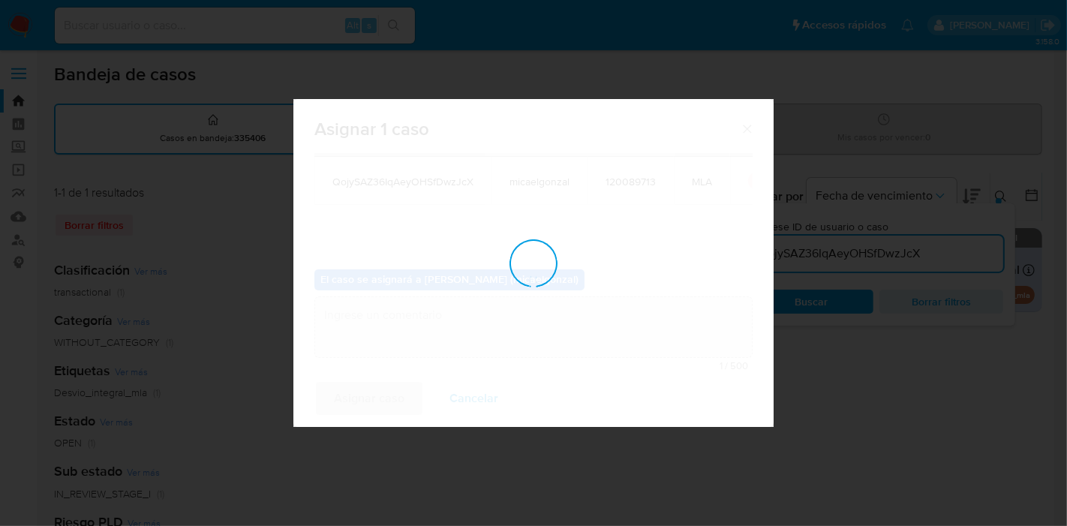
checkbox input "false"
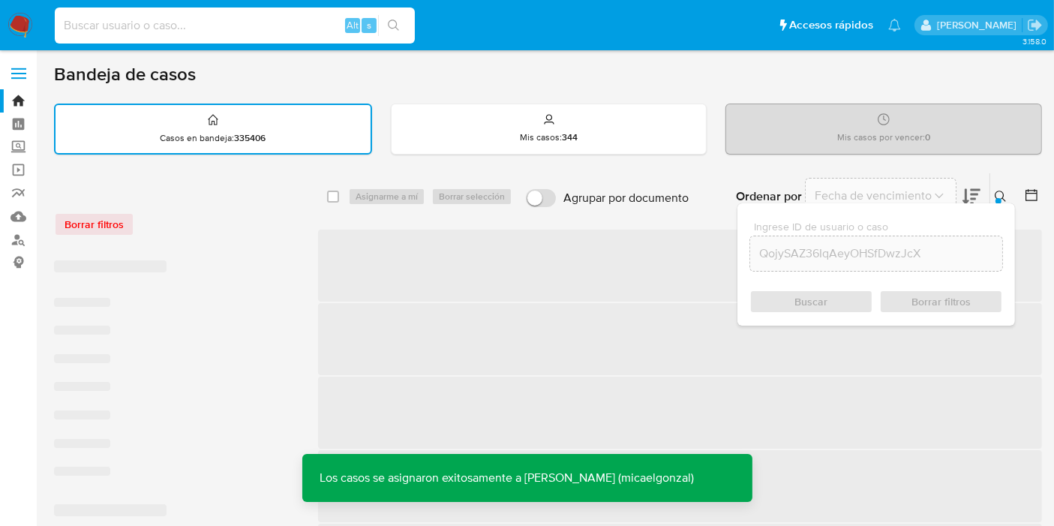
click at [246, 23] on input at bounding box center [235, 26] width 360 height 20
click at [239, 32] on input at bounding box center [235, 26] width 360 height 20
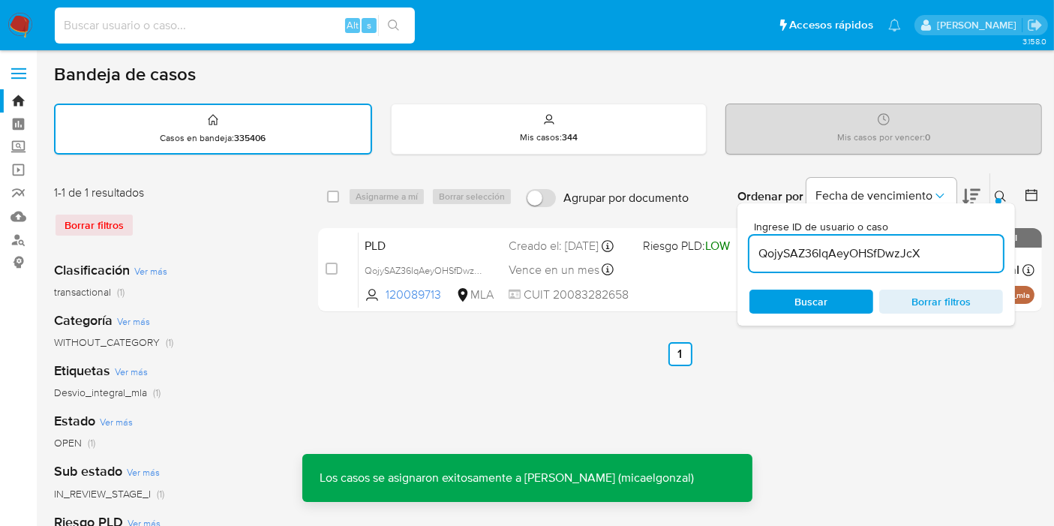
paste input "QojySAZ36IqAeyOHSfDwzJcX"
type input "QojySAZ36IqAeyOHSfDwzJcX"
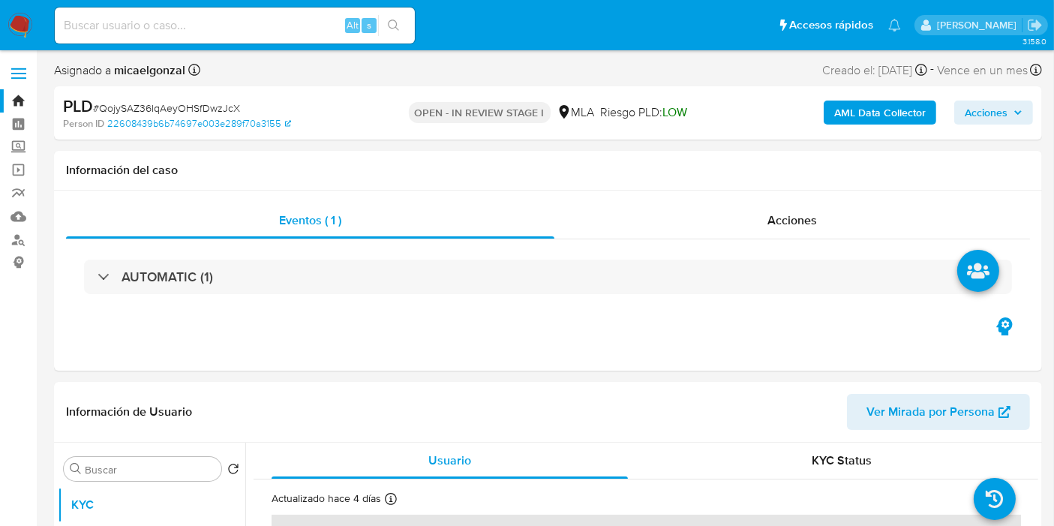
select select "10"
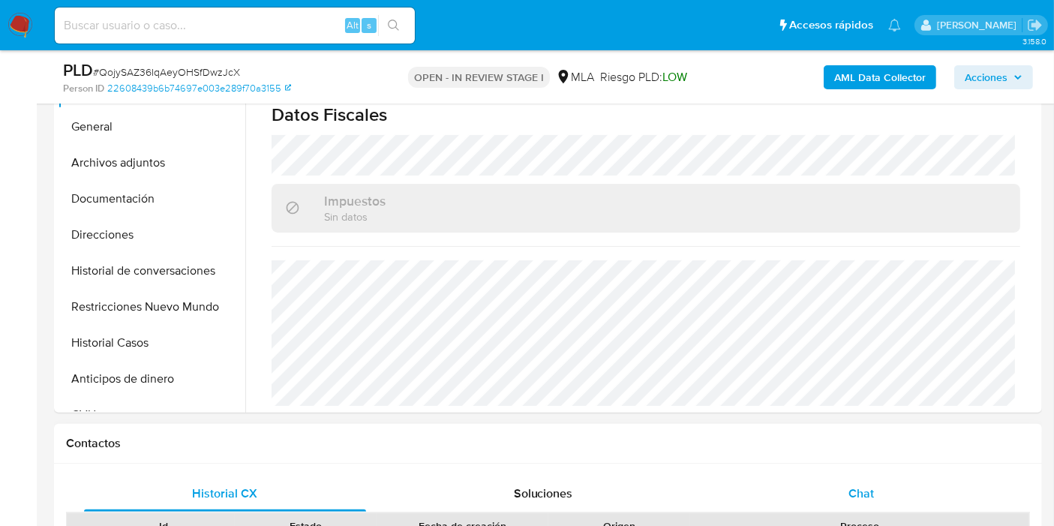
scroll to position [417, 0]
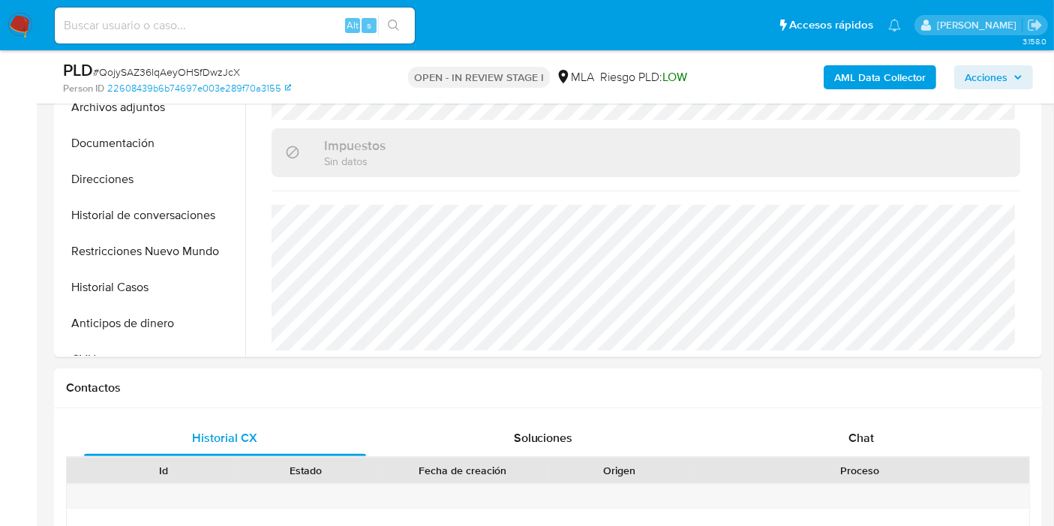
drag, startPoint x: 864, startPoint y: 398, endPoint x: 853, endPoint y: 406, distance: 13.4
click at [864, 398] on div "Contactos" at bounding box center [548, 388] width 988 height 40
click at [844, 420] on div "Chat" at bounding box center [861, 438] width 282 height 36
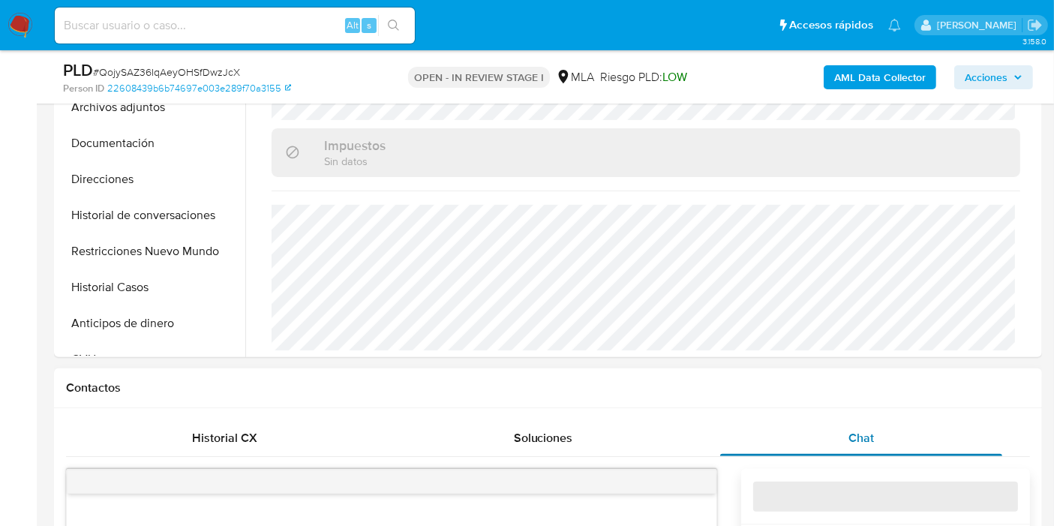
click at [845, 421] on div "Chat" at bounding box center [861, 438] width 282 height 36
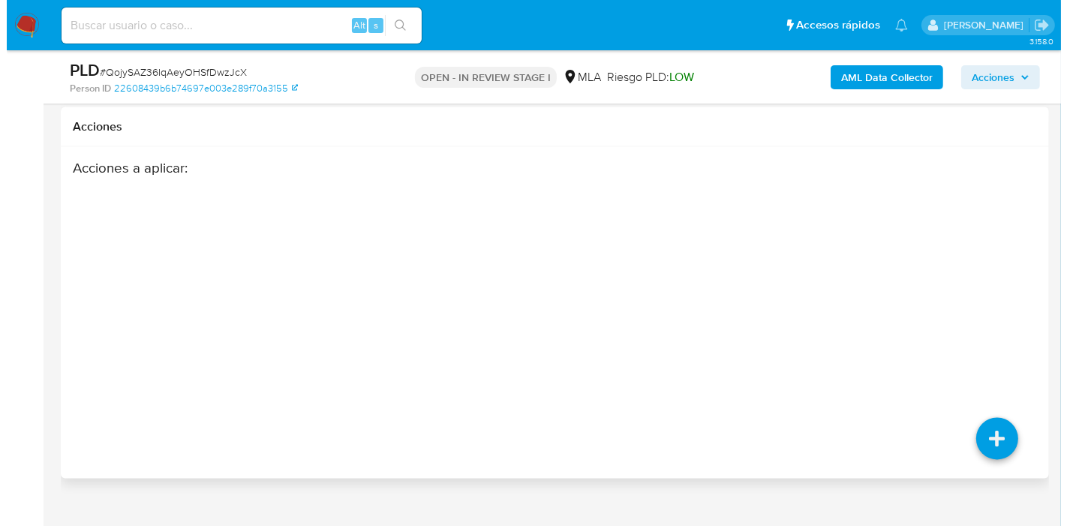
scroll to position [2648, 0]
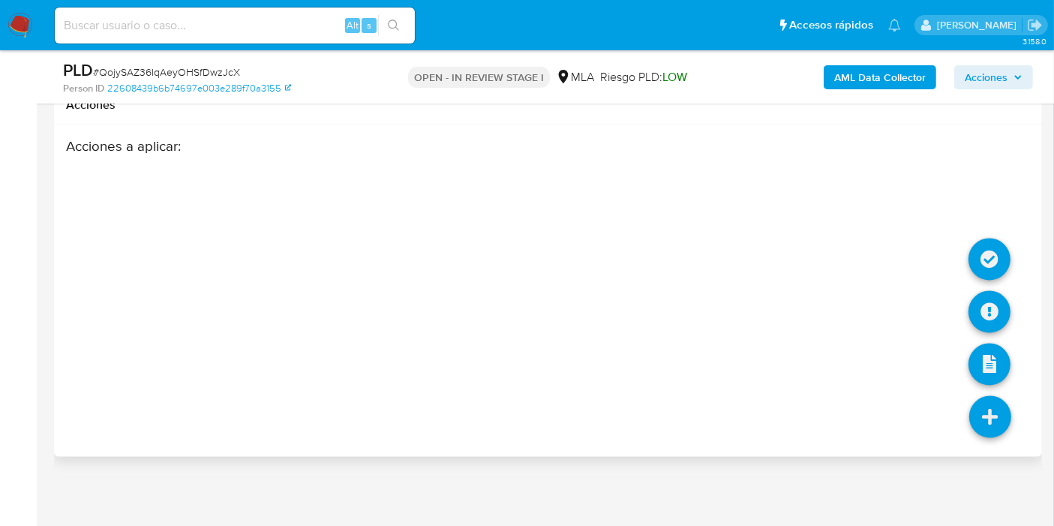
click at [983, 403] on li at bounding box center [991, 419] width 80 height 84
click at [987, 296] on icon at bounding box center [990, 312] width 42 height 42
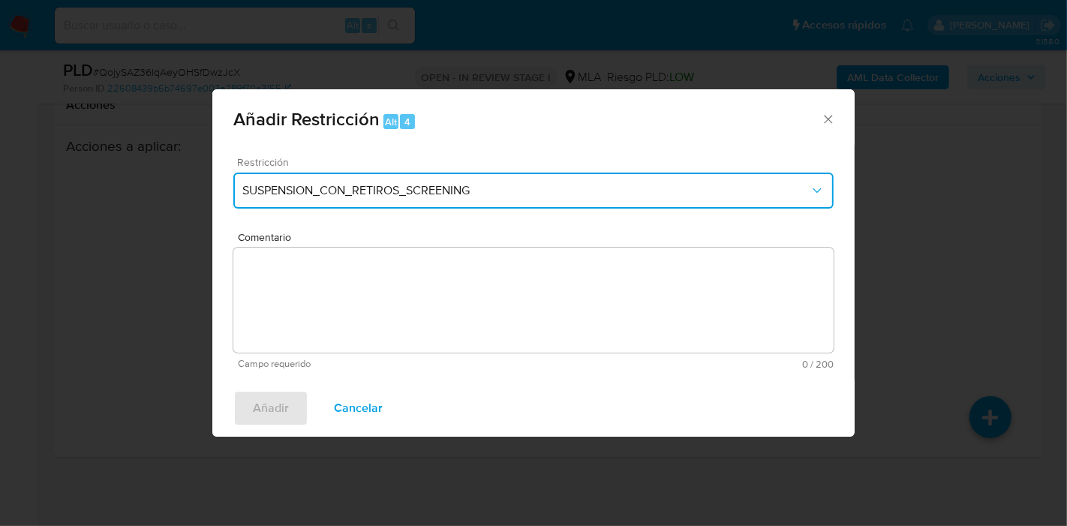
click at [587, 200] on button "SUSPENSION_CON_RETIROS_SCREENING" at bounding box center [533, 191] width 600 height 36
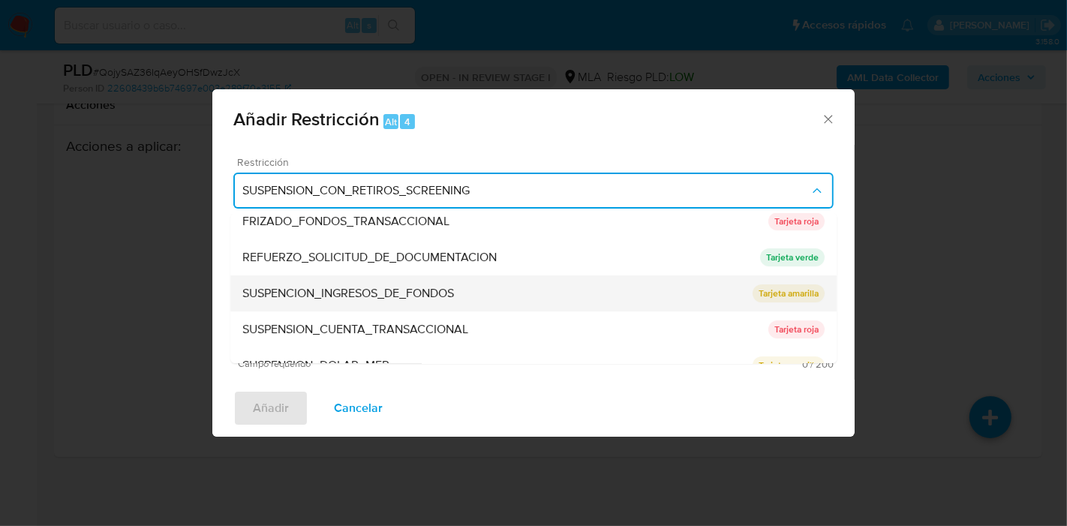
scroll to position [317, 0]
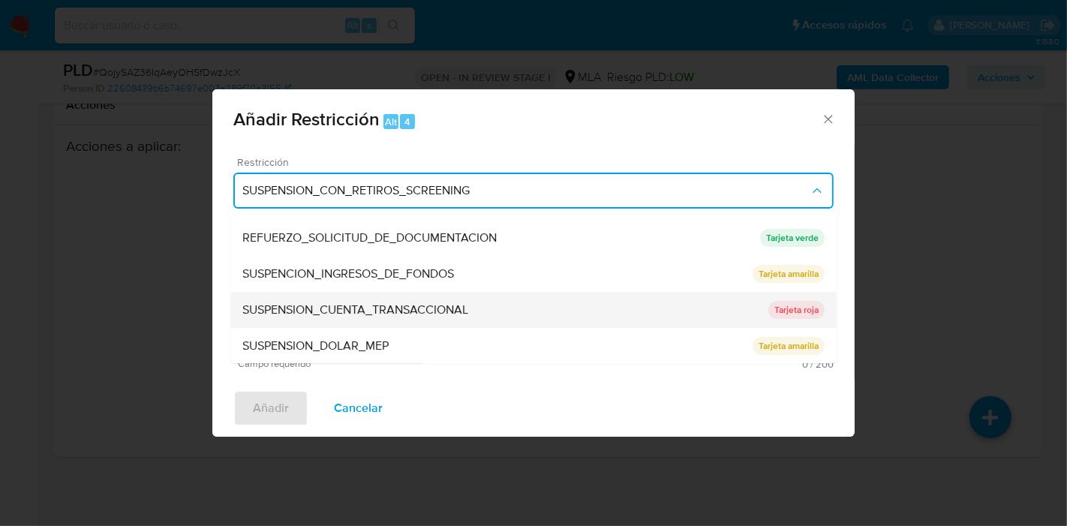
click at [603, 299] on div "SUSPENSION_CUENTA_TRANSACCIONAL" at bounding box center [505, 310] width 526 height 36
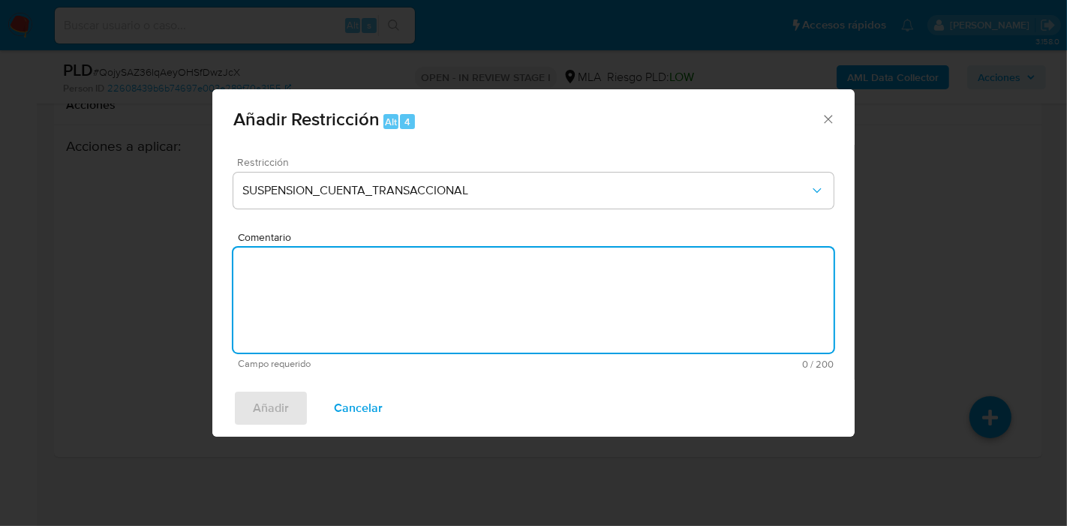
click at [585, 315] on textarea "Comentario" at bounding box center [533, 300] width 600 height 105
type textarea "AML"
click at [199, 441] on div "Añadir Restricción Alt 4 Restricción SUSPENSION_CUENTA_TRANSACCIONAL Comentario…" at bounding box center [533, 263] width 1067 height 526
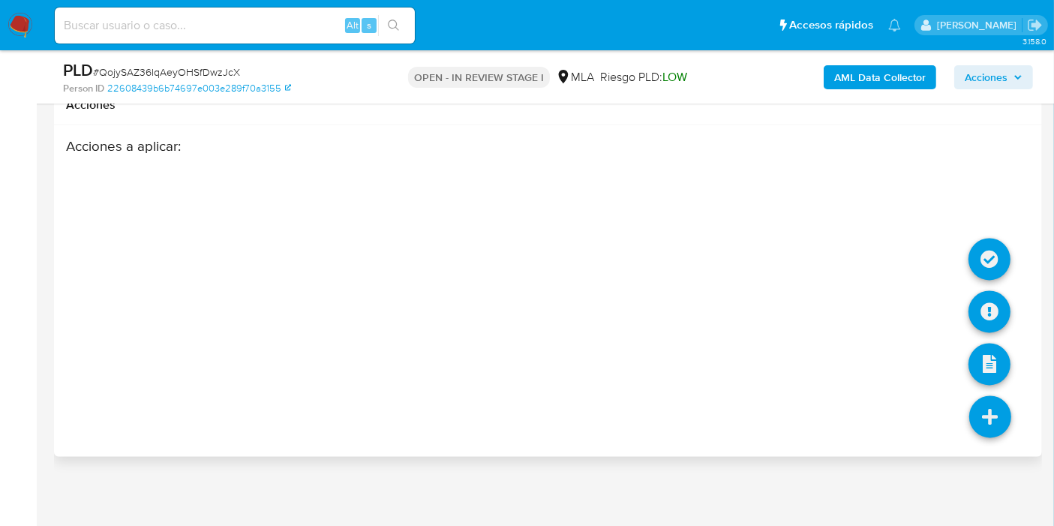
click at [997, 398] on icon at bounding box center [991, 417] width 42 height 42
click at [991, 293] on icon at bounding box center [990, 312] width 42 height 42
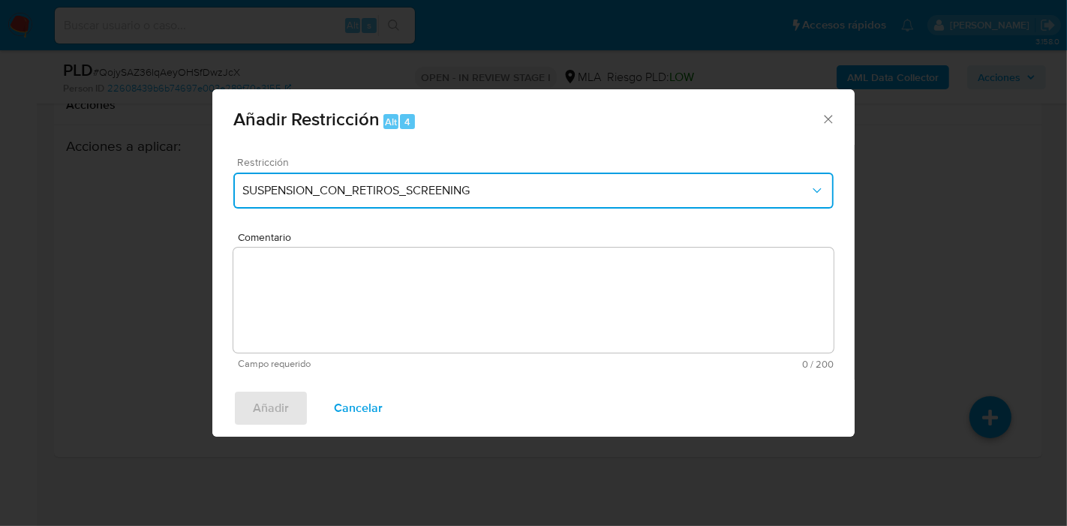
click at [439, 182] on button "SUSPENSION_CON_RETIROS_SCREENING" at bounding box center [533, 191] width 600 height 36
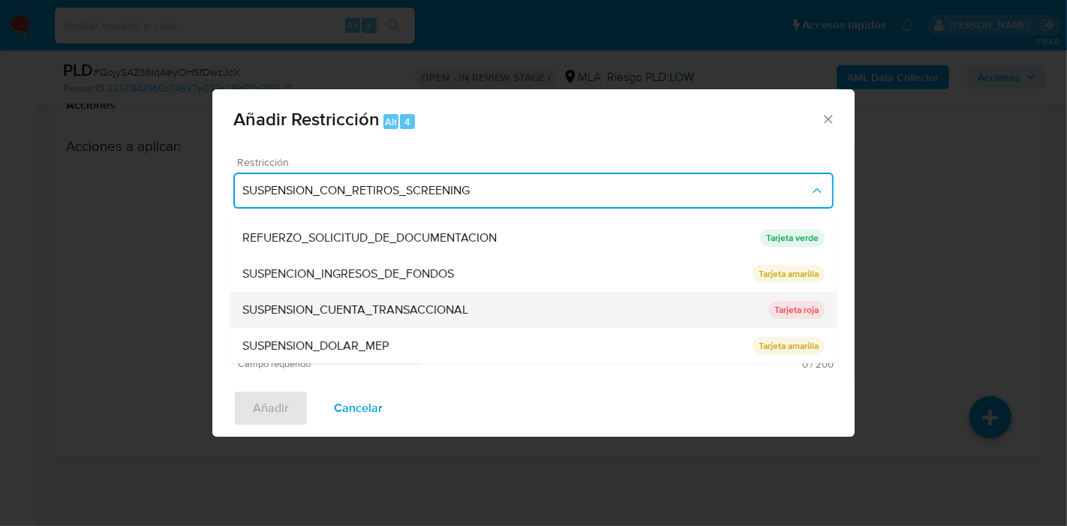
click at [458, 322] on div "SUSPENSION_CUENTA_TRANSACCIONAL" at bounding box center [505, 310] width 526 height 36
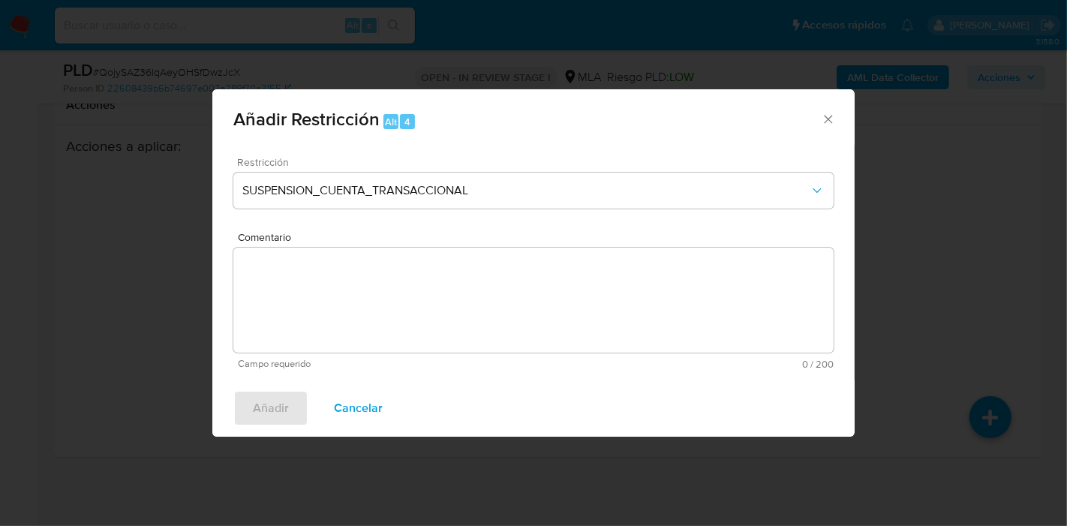
click at [450, 336] on textarea "Comentario" at bounding box center [533, 300] width 600 height 105
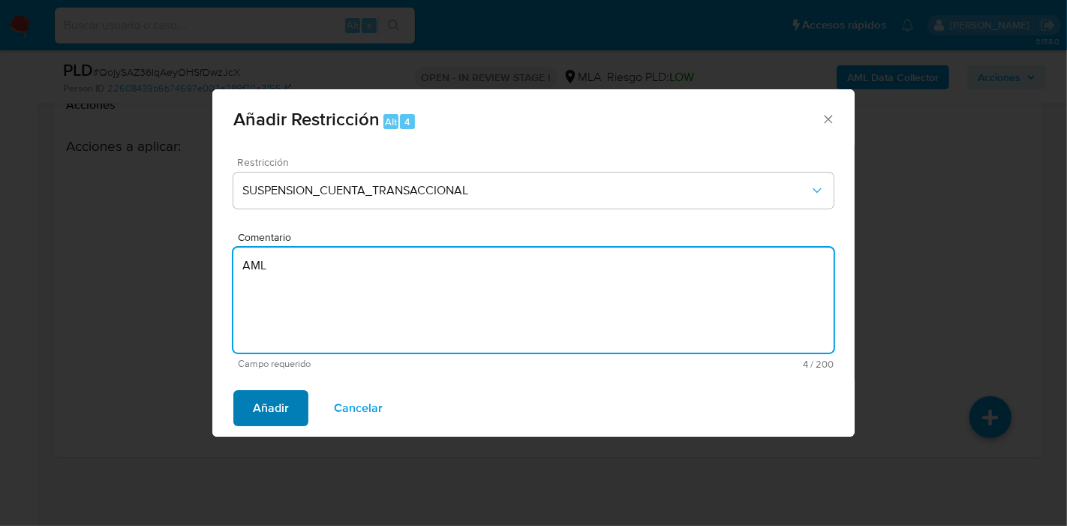
type textarea "AML"
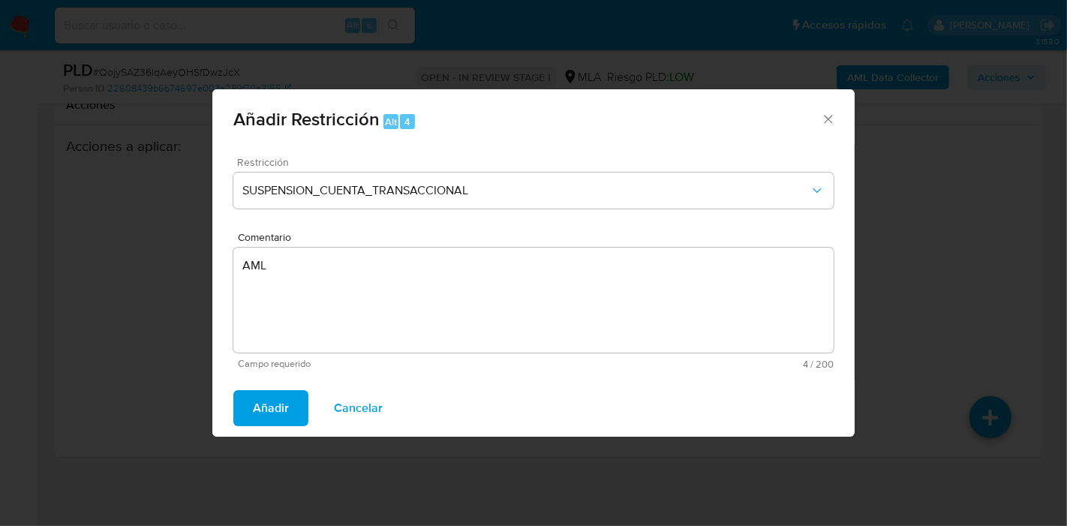
click at [275, 408] on span "Añadir" at bounding box center [271, 408] width 36 height 33
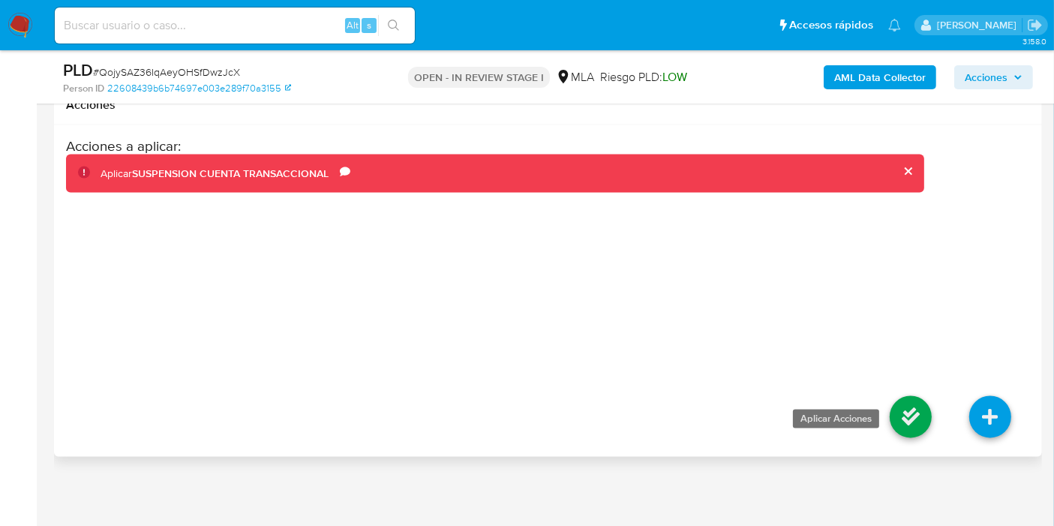
click at [904, 426] on icon at bounding box center [911, 417] width 42 height 42
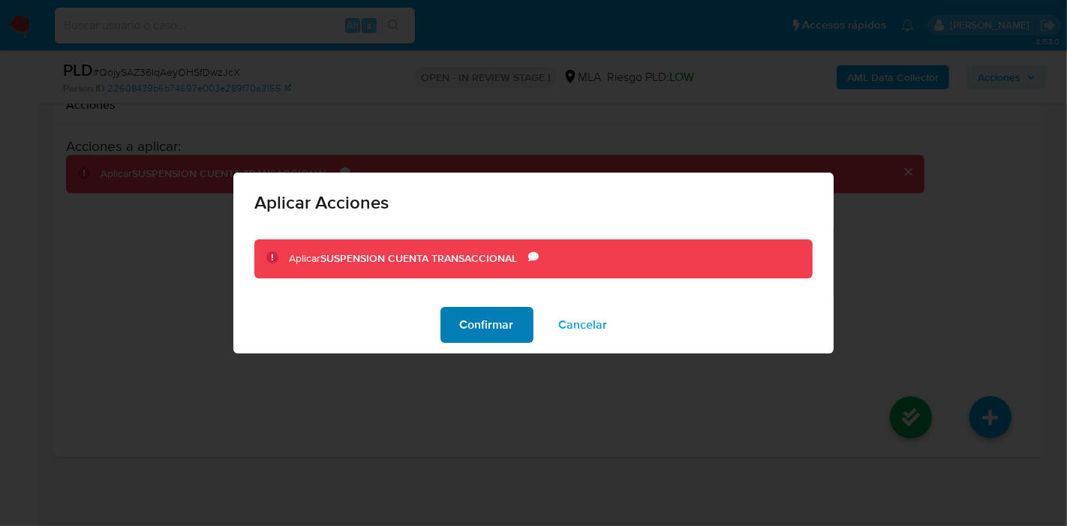
click at [469, 339] on span "Confirmar" at bounding box center [487, 324] width 54 height 33
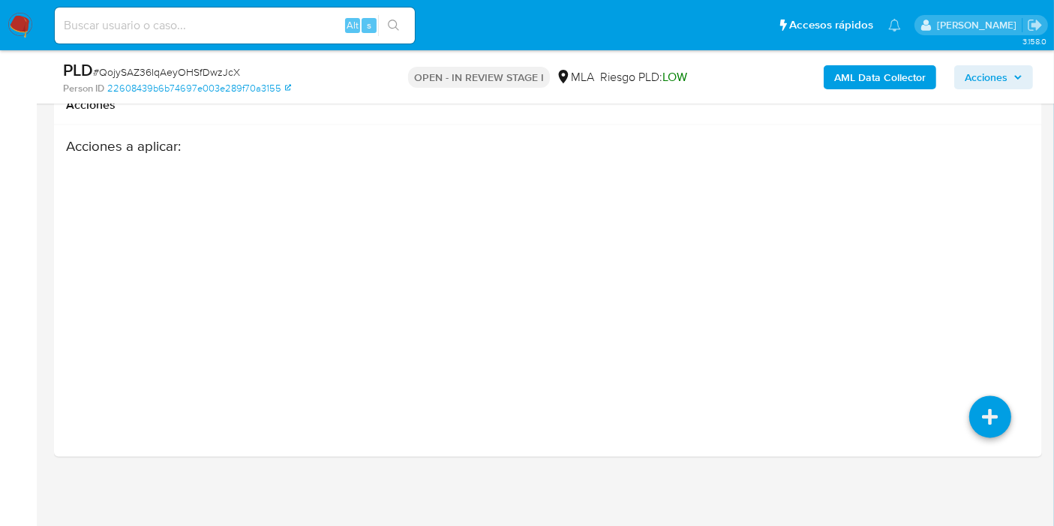
drag, startPoint x: 0, startPoint y: 31, endPoint x: 21, endPoint y: 34, distance: 21.2
click at [5, 31] on nav "Pausado Ver notificaciones Alt s Accesos rápidos Presiona las siguientes teclas…" at bounding box center [527, 25] width 1054 height 50
click at [21, 34] on img at bounding box center [21, 26] width 26 height 26
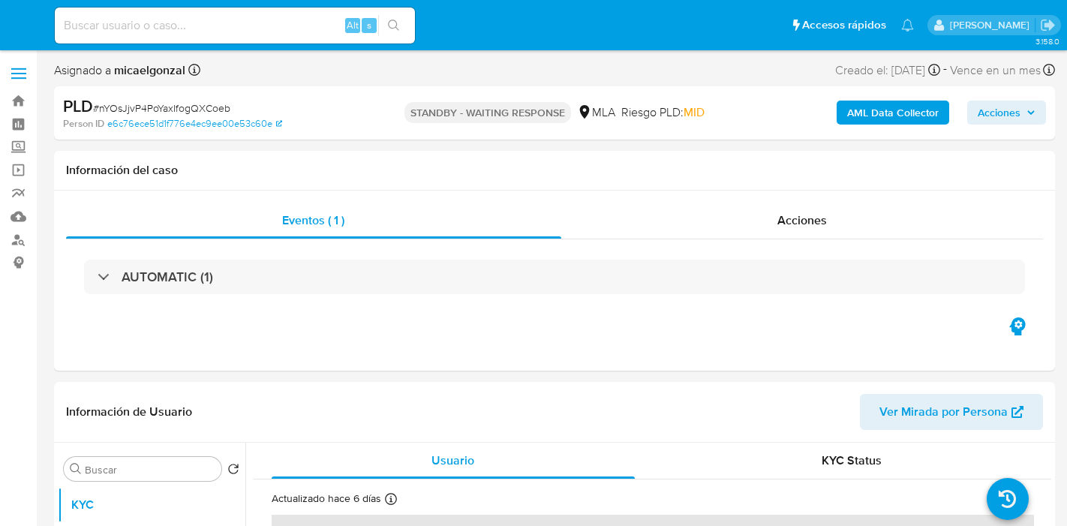
select select "10"
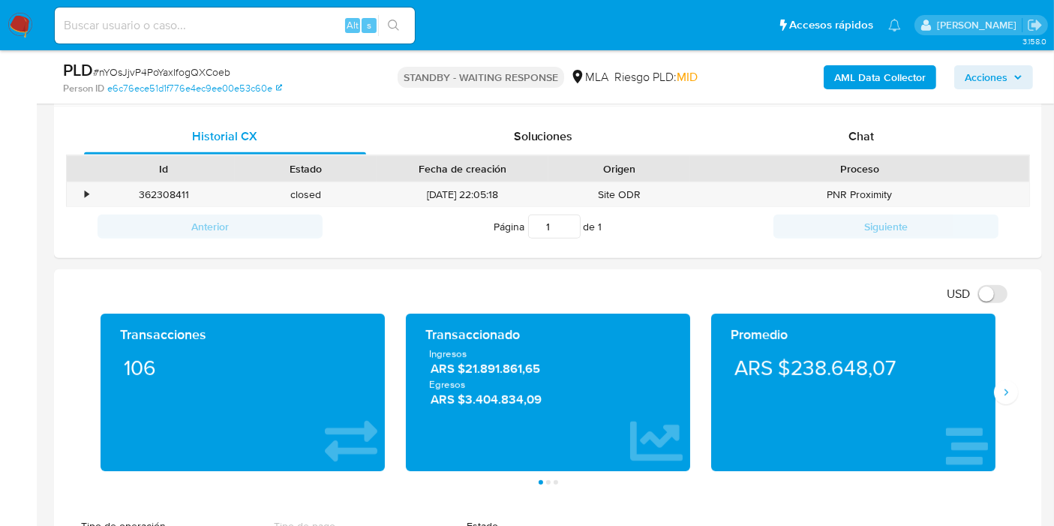
scroll to position [583, 0]
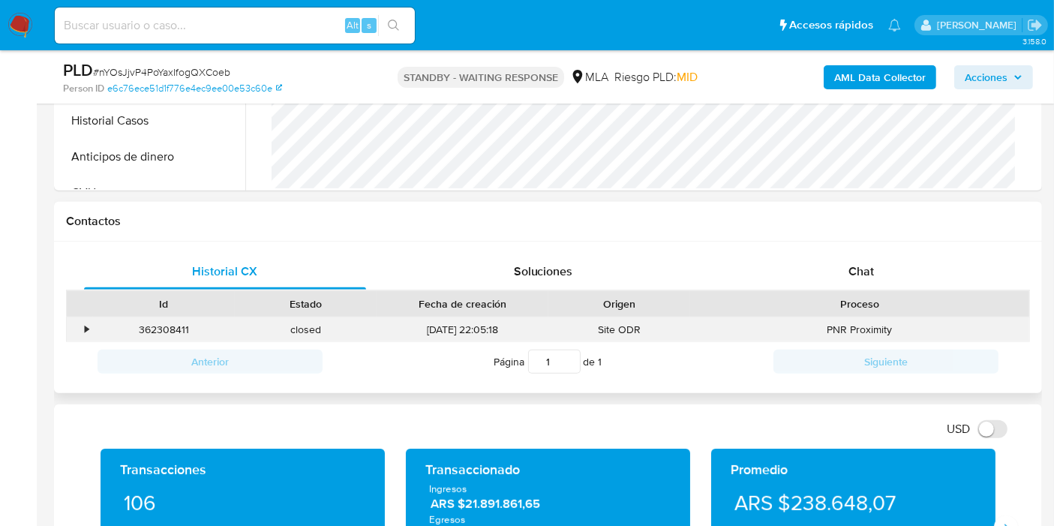
click at [865, 321] on div "PNR Proximity" at bounding box center [859, 329] width 339 height 25
drag, startPoint x: 876, startPoint y: 303, endPoint x: 898, endPoint y: 261, distance: 47.3
click at [884, 288] on div "Historial CX Soluciones Chat Id Estado Fecha de creación Origen Proceso • 36230…" at bounding box center [548, 318] width 964 height 128
click at [896, 262] on div "Chat" at bounding box center [861, 272] width 282 height 36
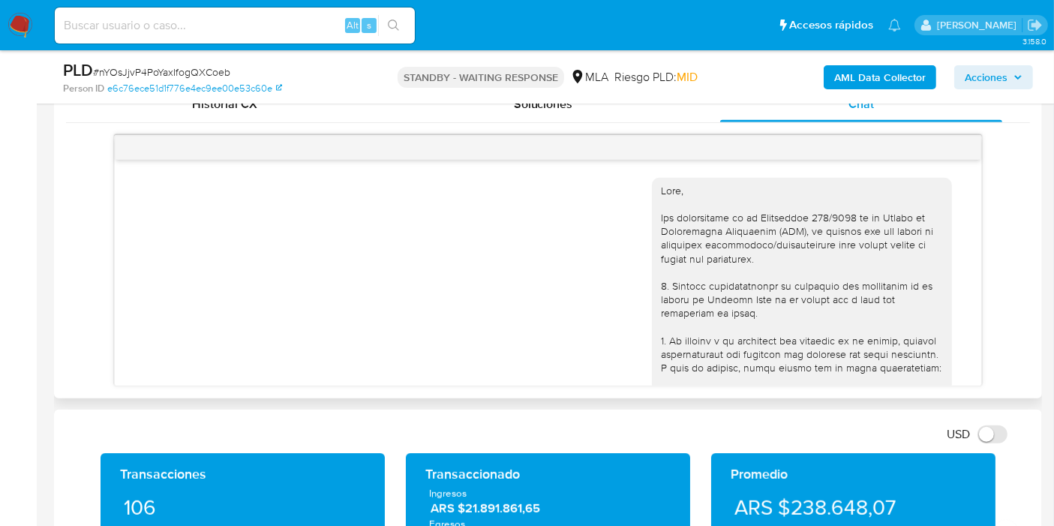
scroll to position [1746, 0]
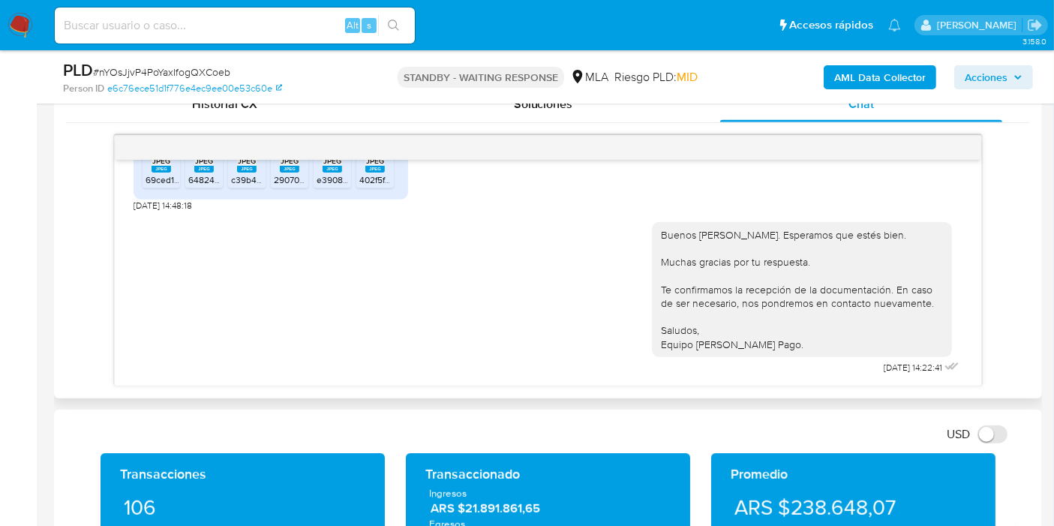
click at [204, 74] on span "# nYOsJjvP4PoYaxIfogQXCoeb" at bounding box center [161, 72] width 137 height 15
copy span "nYOsJjvP4PoYaxIfogQXCoeb"
click at [32, 28] on img at bounding box center [21, 26] width 26 height 26
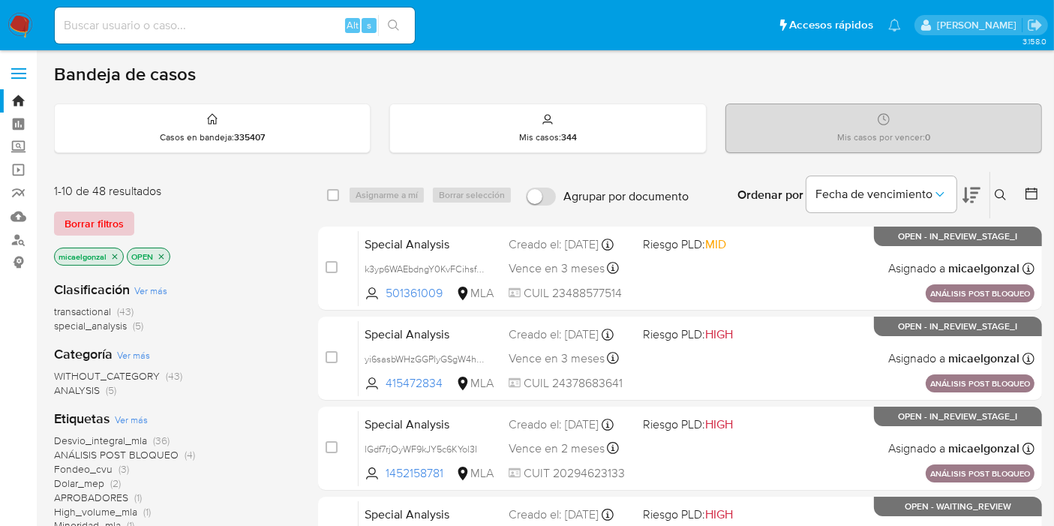
click at [116, 215] on span "Borrar filtros" at bounding box center [94, 223] width 59 height 21
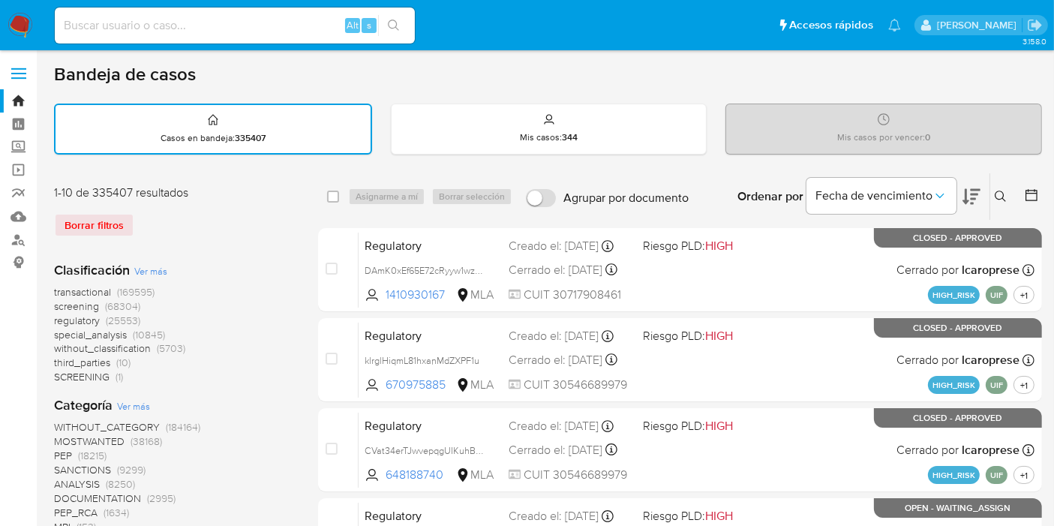
click at [1003, 196] on icon at bounding box center [1001, 197] width 12 height 12
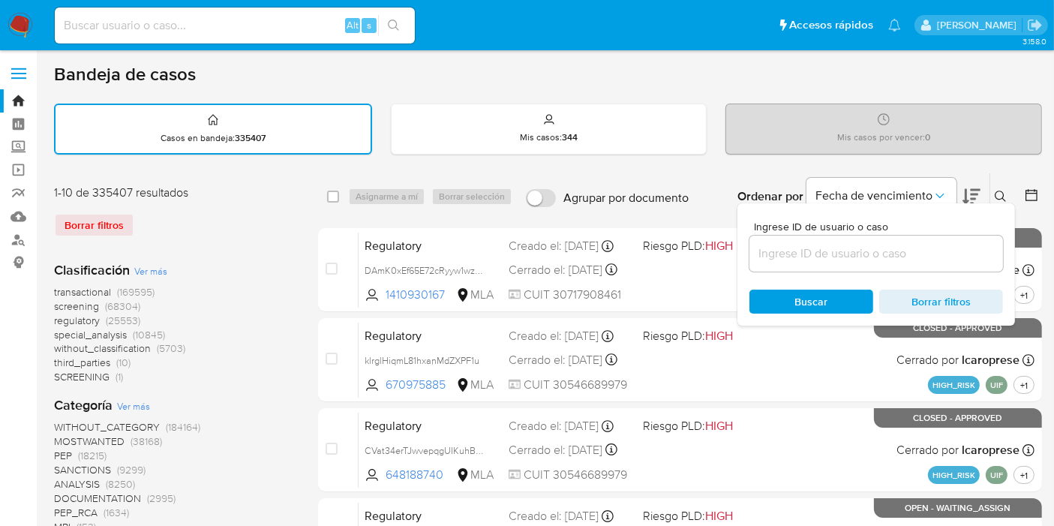
click at [917, 267] on div at bounding box center [877, 254] width 254 height 36
click at [907, 258] on input at bounding box center [877, 254] width 254 height 20
paste input "nYOsJjvP4PoYaxIfogQXCoeb"
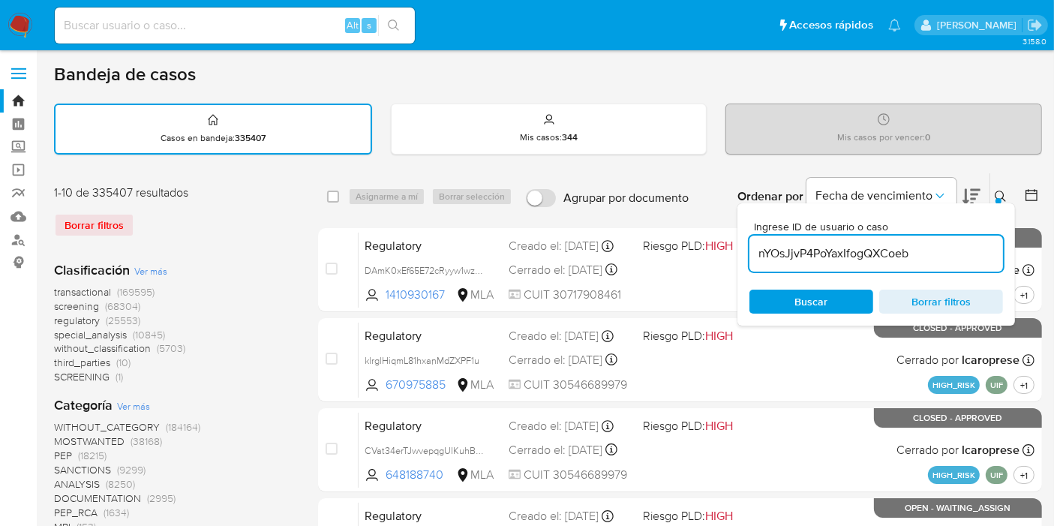
type input "nYOsJjvP4PoYaxIfogQXCoeb"
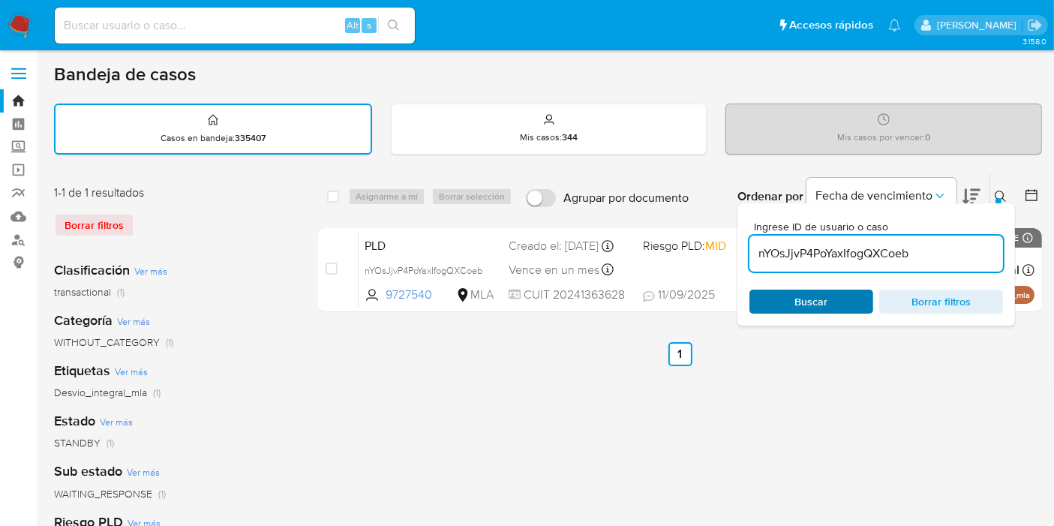
drag, startPoint x: 838, startPoint y: 317, endPoint x: 831, endPoint y: 306, distance: 12.9
click at [835, 316] on div "Ingrese ID de usuario o caso nYOsJjvP4PoYaxIfogQXCoeb Buscar Borrar filtros" at bounding box center [877, 264] width 278 height 122
click at [831, 305] on span "Buscar" at bounding box center [811, 301] width 103 height 21
click at [332, 196] on input "checkbox" at bounding box center [333, 197] width 12 height 12
checkbox input "true"
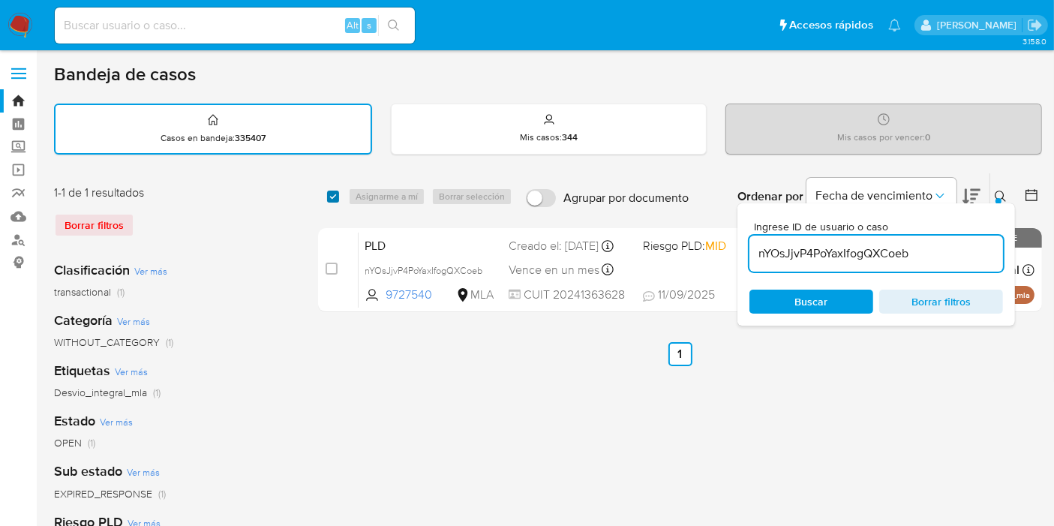
checkbox input "true"
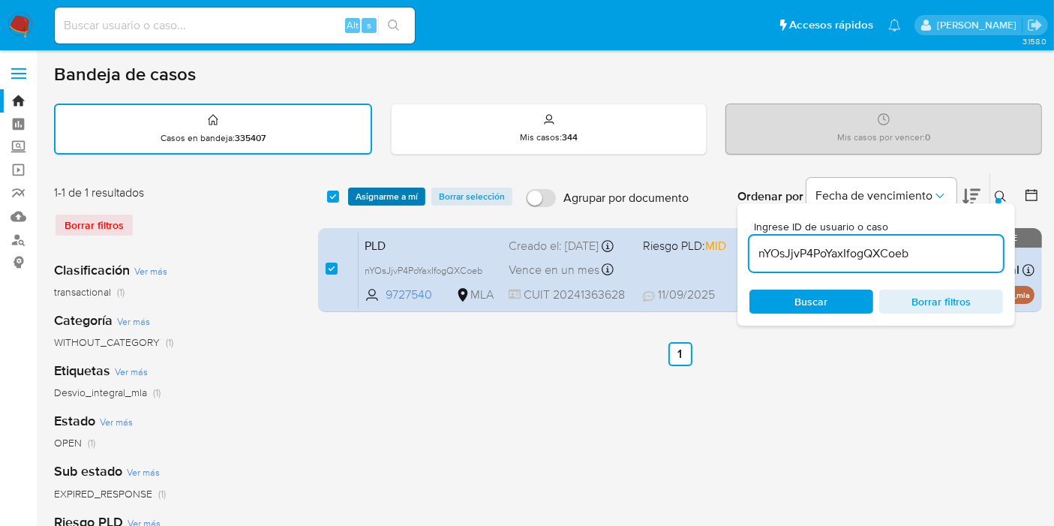
click at [353, 193] on button "Asignarme a mí" at bounding box center [386, 197] width 77 height 18
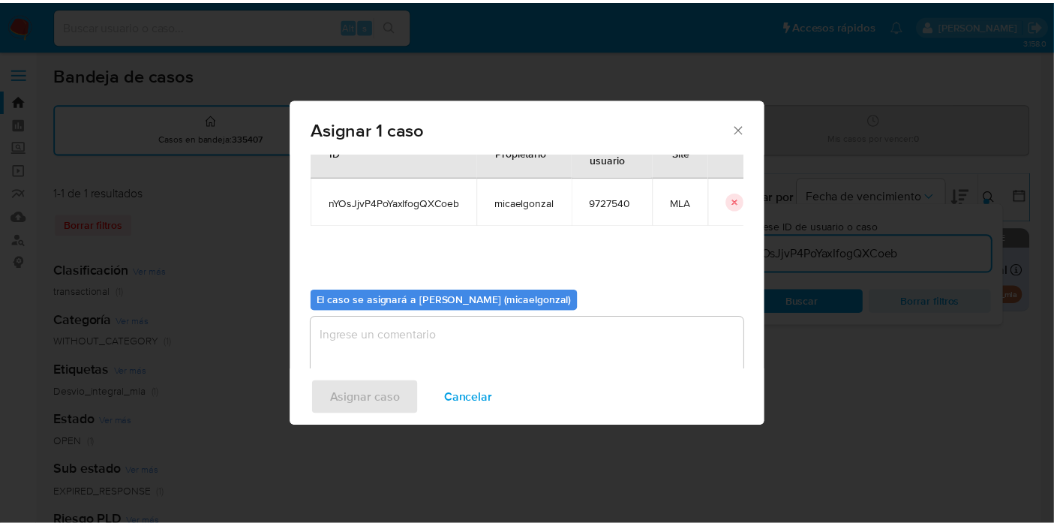
scroll to position [77, 0]
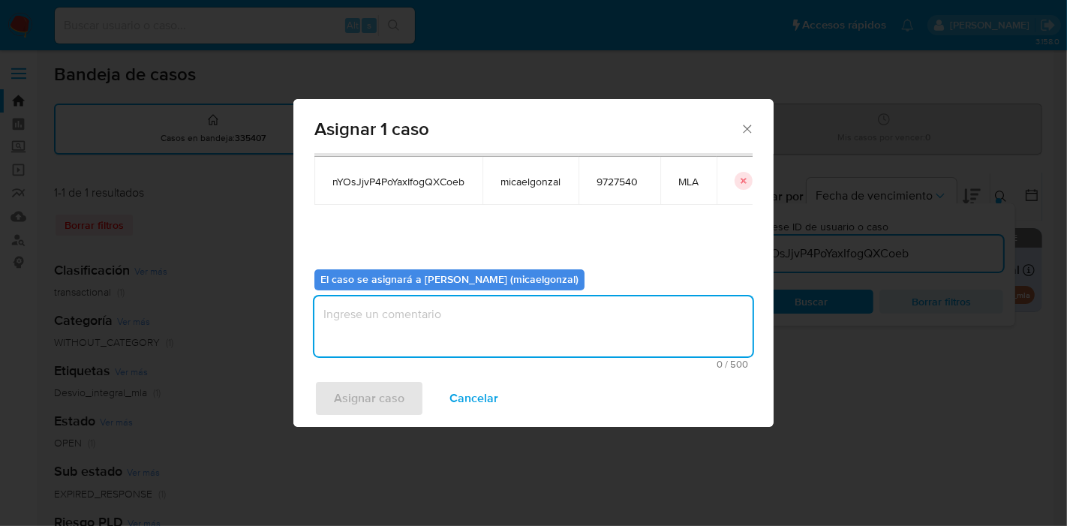
click at [405, 303] on textarea "assign-modal" at bounding box center [533, 326] width 438 height 60
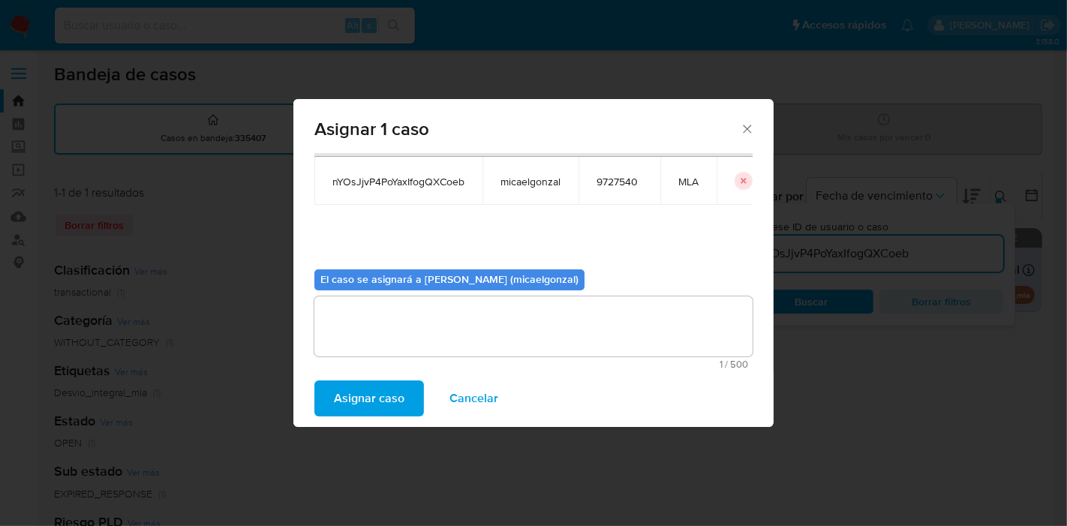
click at [347, 395] on span "Asignar caso" at bounding box center [369, 398] width 71 height 33
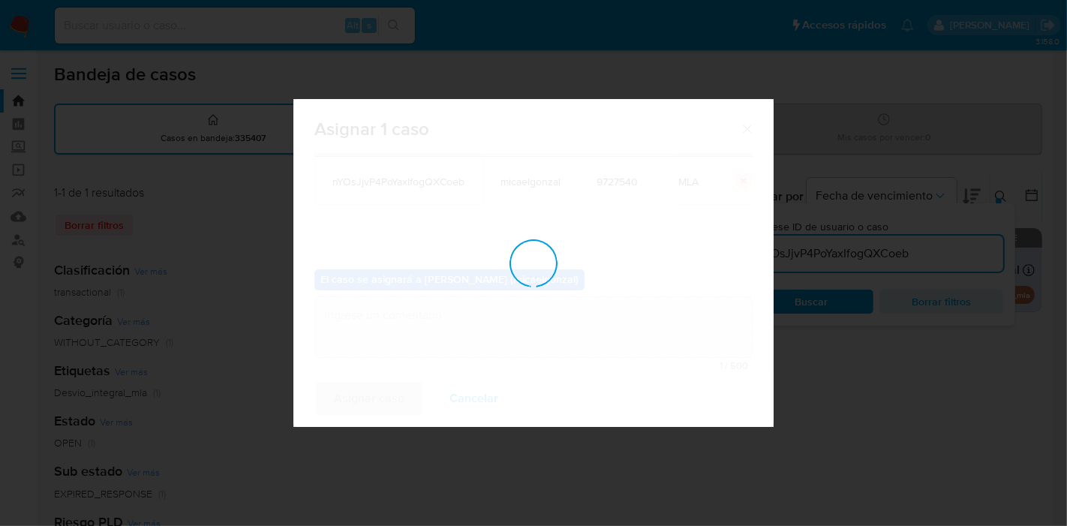
checkbox input "false"
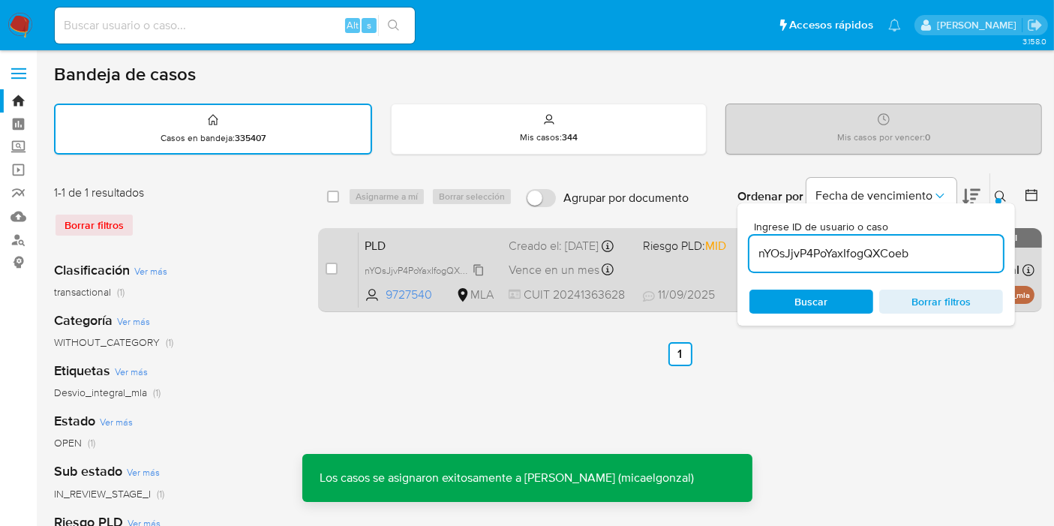
click at [435, 271] on span "nYOsJjvP4PoYaxIfogQXCoeb" at bounding box center [424, 269] width 118 height 17
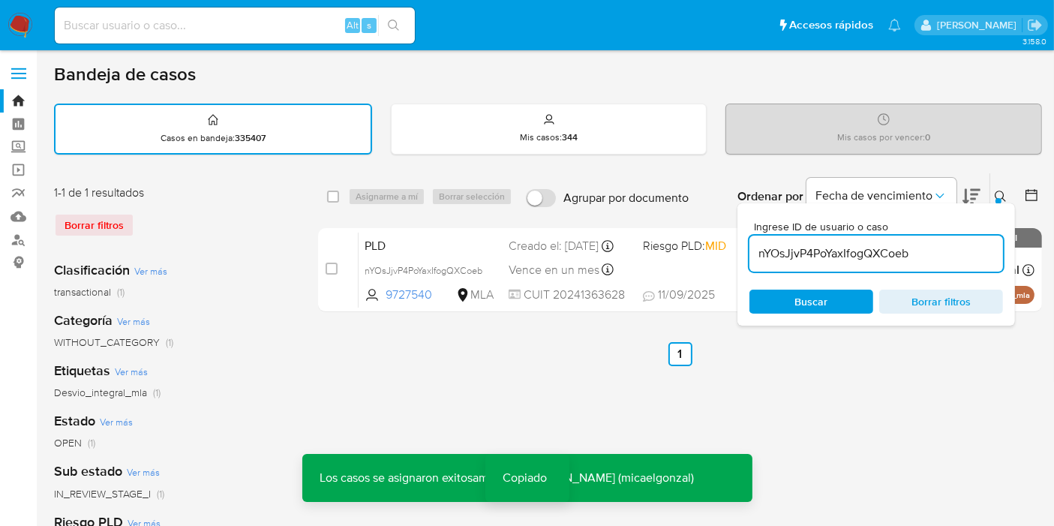
drag, startPoint x: 258, startPoint y: 42, endPoint x: 287, endPoint y: 21, distance: 35.4
click at [262, 38] on div "Alt s" at bounding box center [235, 26] width 360 height 36
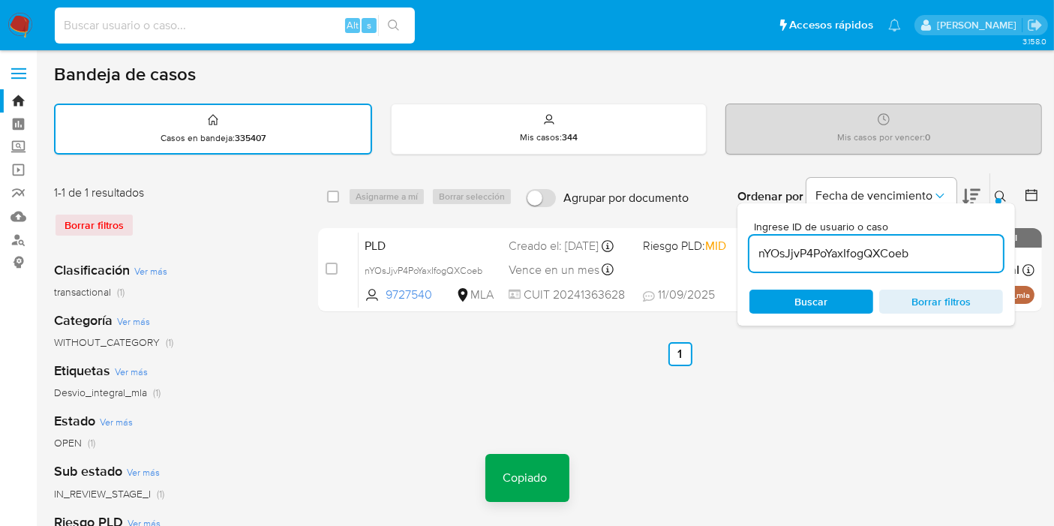
click at [287, 21] on input at bounding box center [235, 26] width 360 height 20
paste input "nYOsJjvP4PoYaxIfogQXCoeb"
type input "nYOsJjvP4PoYaxIfogQXCoeb"
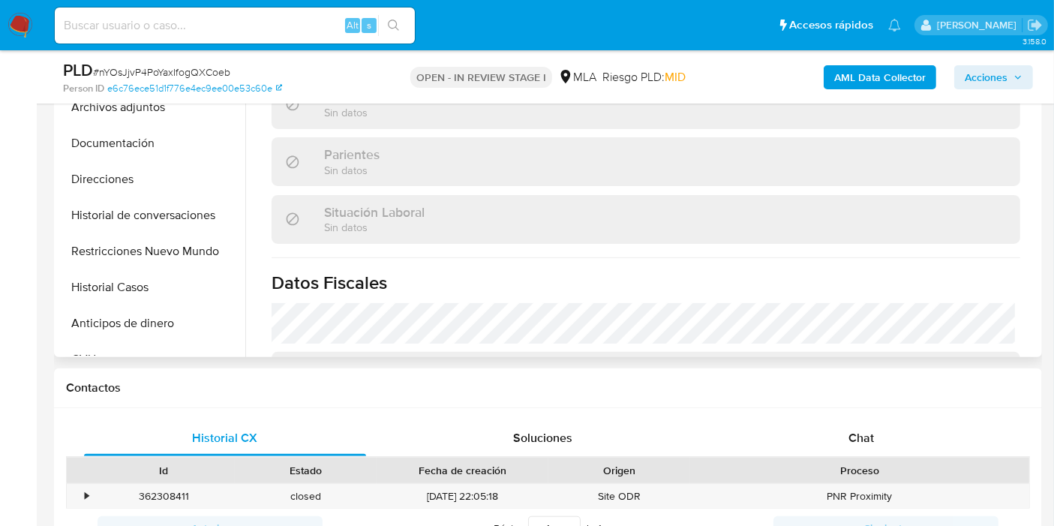
scroll to position [333, 0]
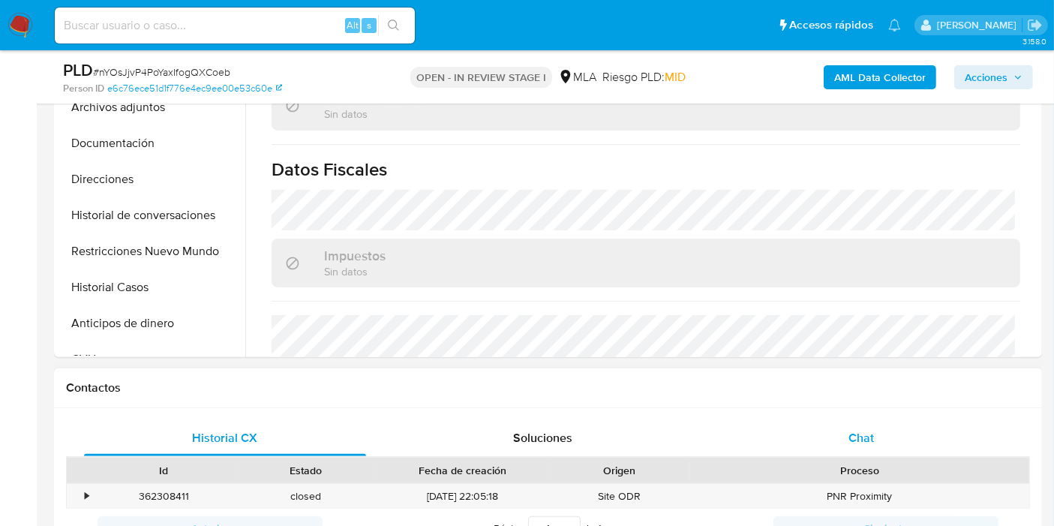
click at [896, 449] on div "Chat" at bounding box center [861, 438] width 282 height 36
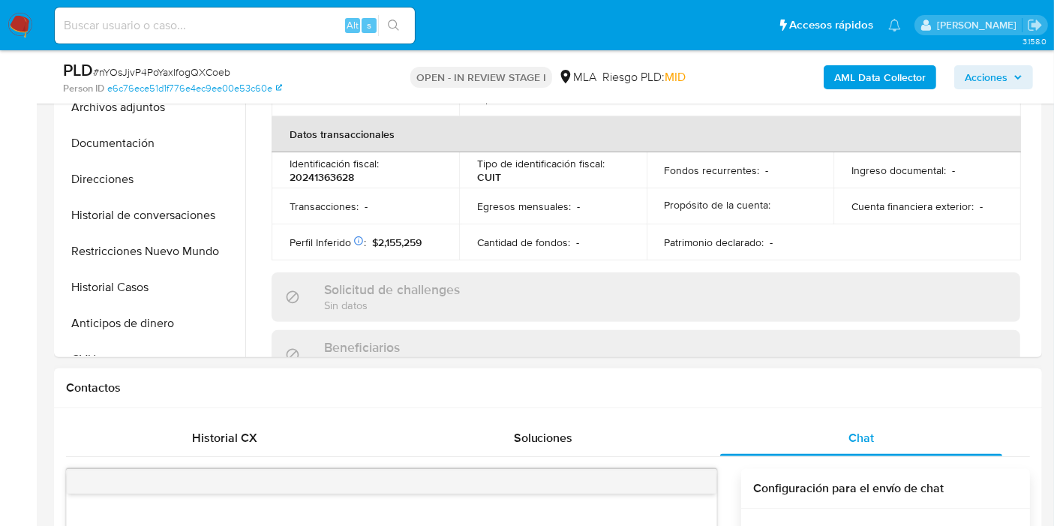
select select "10"
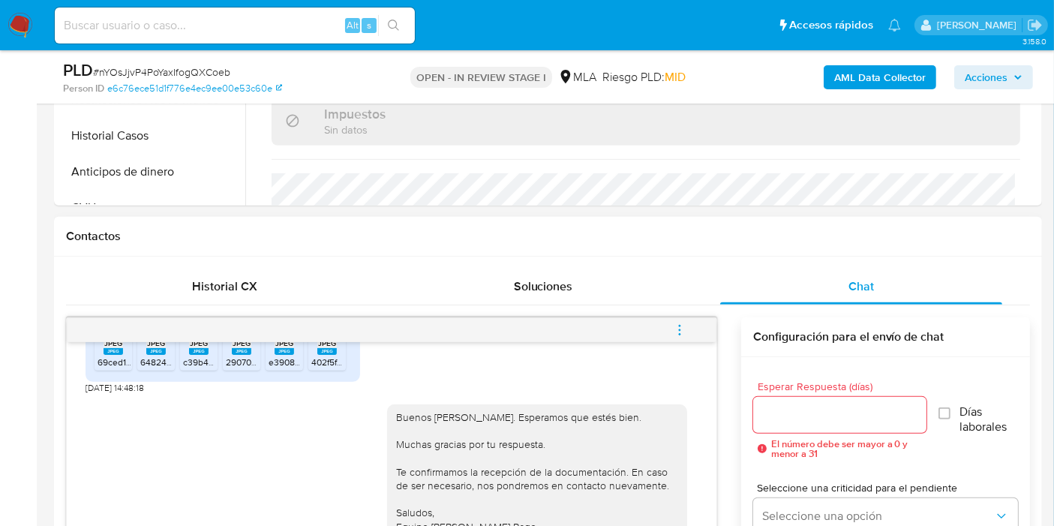
scroll to position [666, 0]
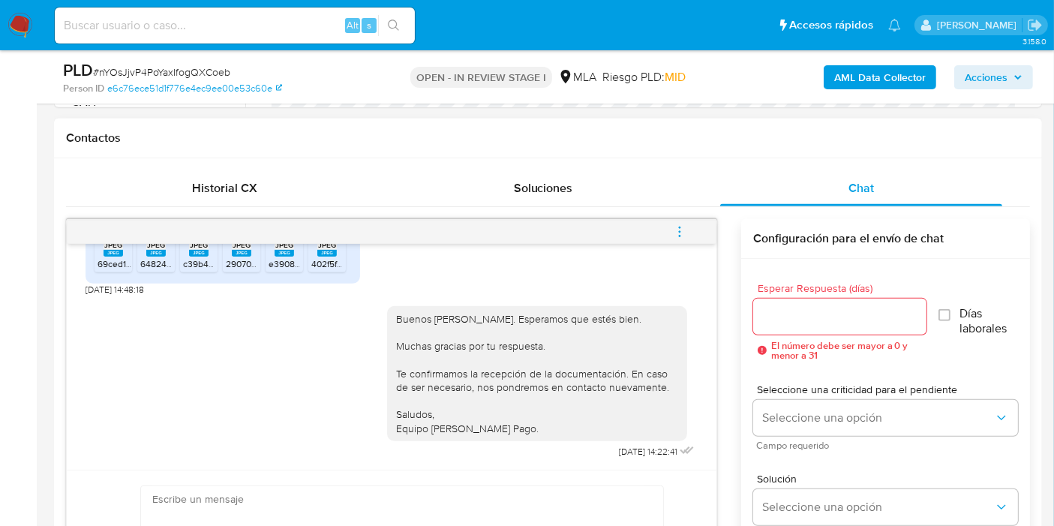
click at [699, 233] on button "menu-action" at bounding box center [680, 232] width 50 height 36
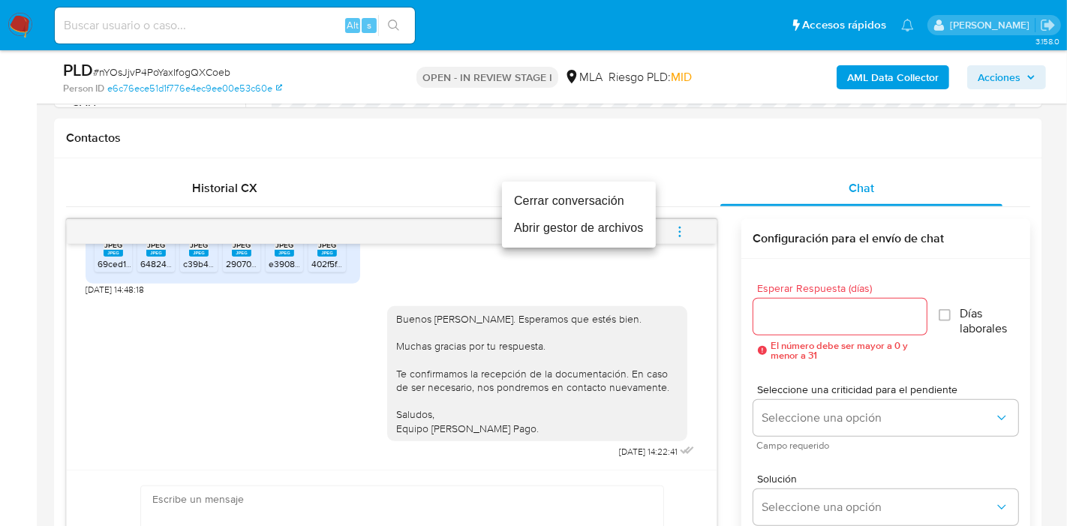
click at [577, 208] on li "Cerrar conversación" at bounding box center [579, 201] width 154 height 27
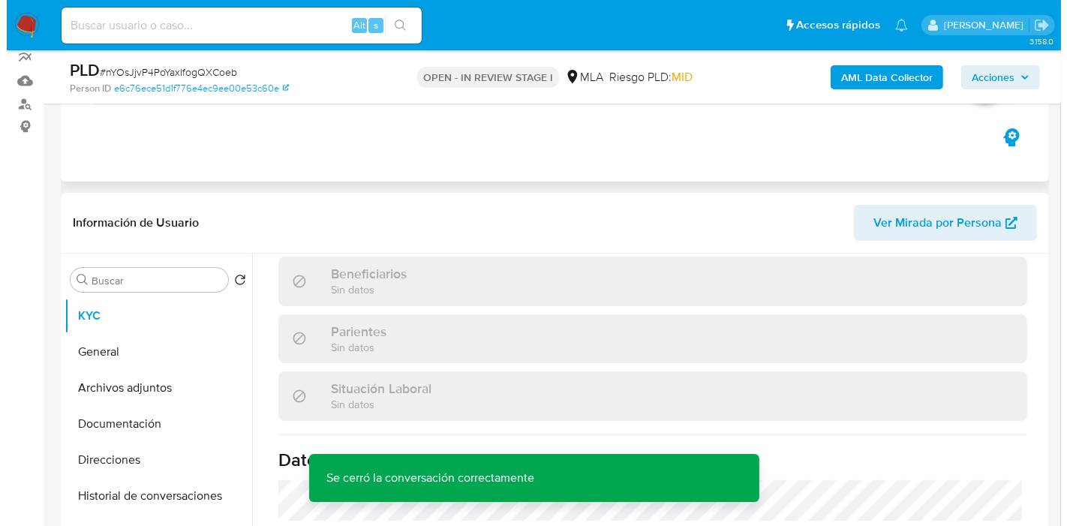
scroll to position [83, 0]
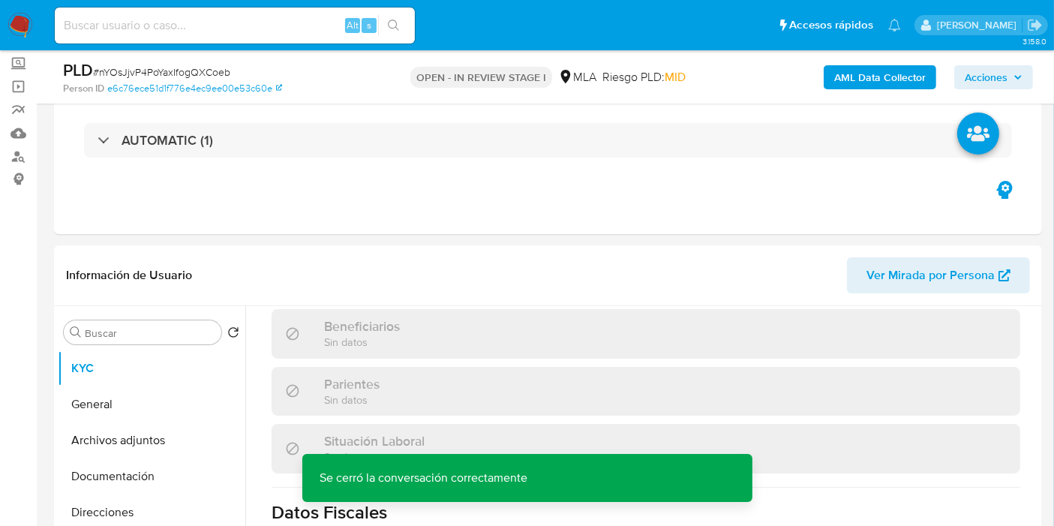
click at [862, 84] on b "AML Data Collector" at bounding box center [881, 77] width 92 height 24
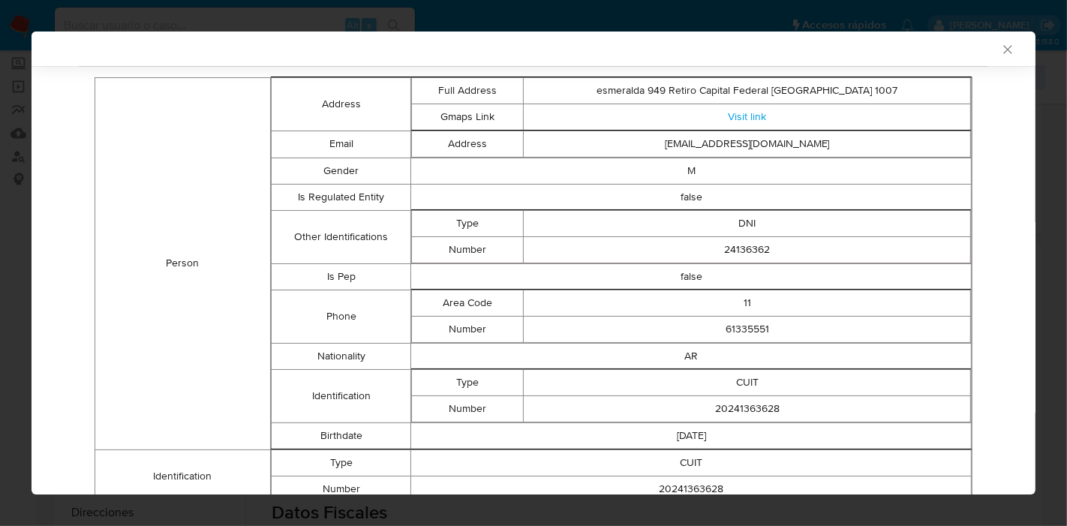
scroll to position [164, 0]
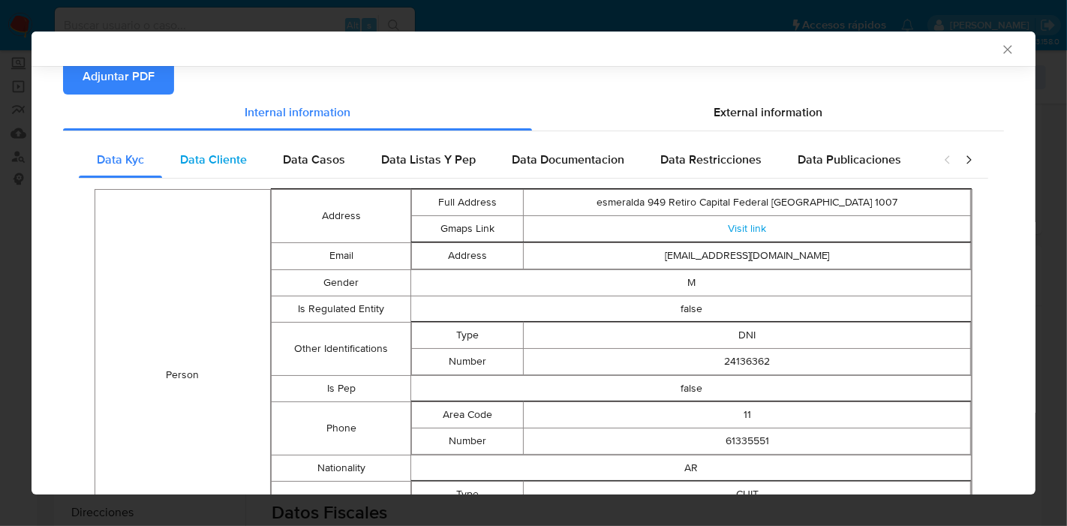
click at [238, 163] on span "Data Cliente" at bounding box center [213, 159] width 67 height 17
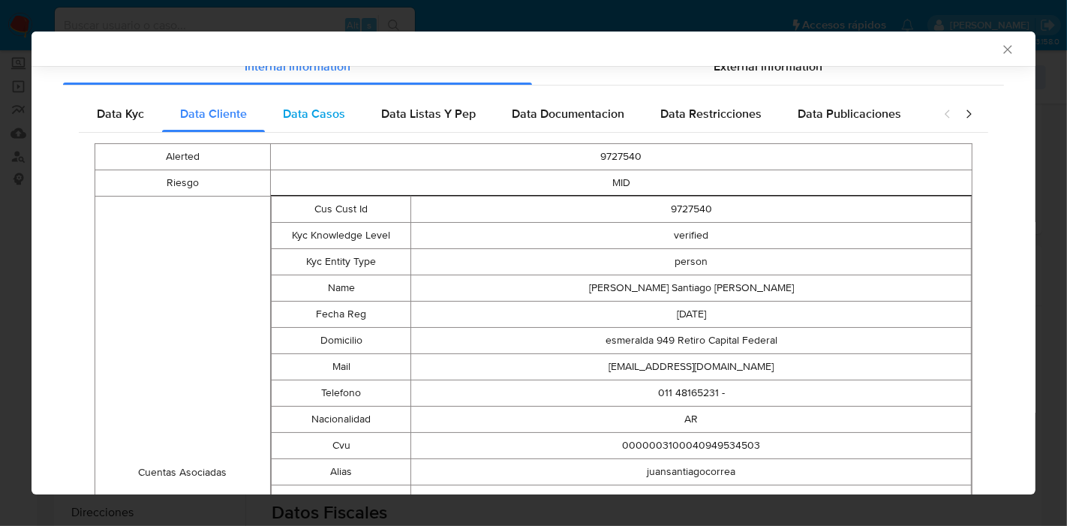
click at [314, 112] on span "Data Casos" at bounding box center [314, 113] width 62 height 17
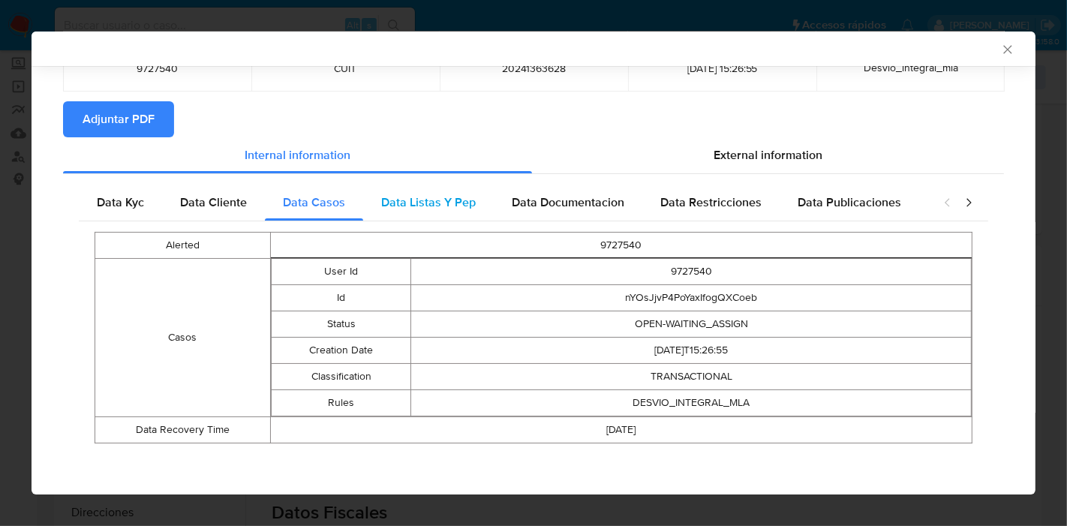
click at [452, 194] on span "Data Listas Y Pep" at bounding box center [428, 202] width 95 height 17
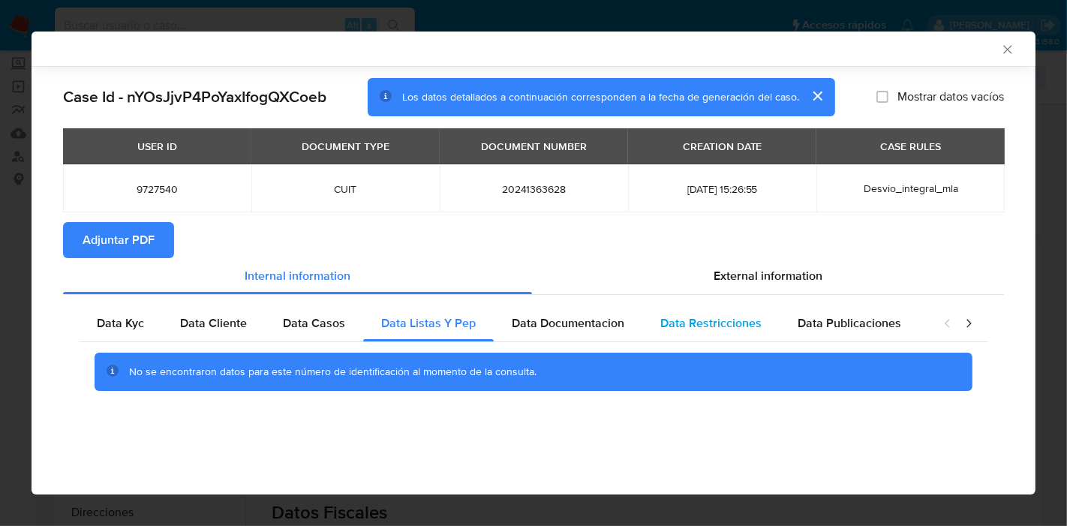
drag, startPoint x: 579, startPoint y: 326, endPoint x: 677, endPoint y: 313, distance: 98.4
click at [580, 325] on span "Data Documentacion" at bounding box center [568, 322] width 113 height 17
click at [679, 313] on div "Data Restricciones" at bounding box center [710, 323] width 137 height 36
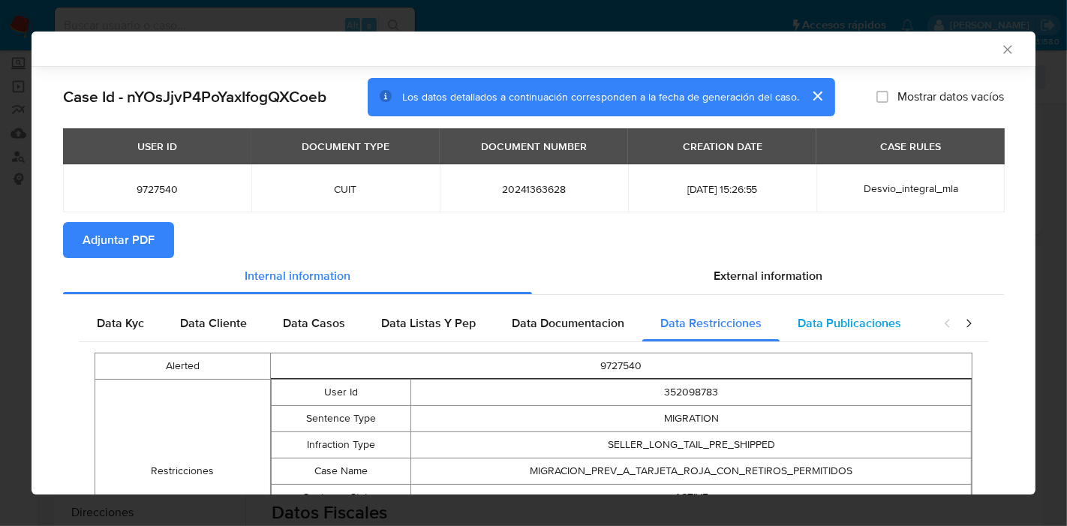
drag, startPoint x: 872, startPoint y: 344, endPoint x: 872, endPoint y: 329, distance: 15.0
click at [872, 344] on div "Alerted 9727540 Restricciones User Id 352098783 Sentence Type MIGRATION Infract…" at bounding box center [534, 471] width 910 height 259
drag, startPoint x: 872, startPoint y: 329, endPoint x: 1016, endPoint y: 334, distance: 144.2
click at [883, 331] on div "Data Publicaciones" at bounding box center [850, 323] width 140 height 36
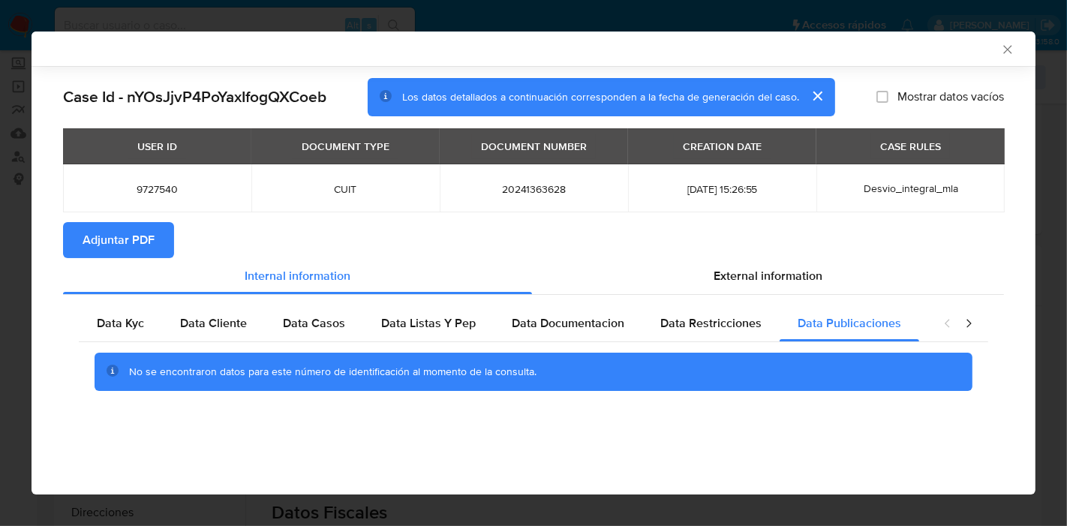
click at [966, 326] on icon "closure-recommendation-modal" at bounding box center [968, 323] width 15 height 15
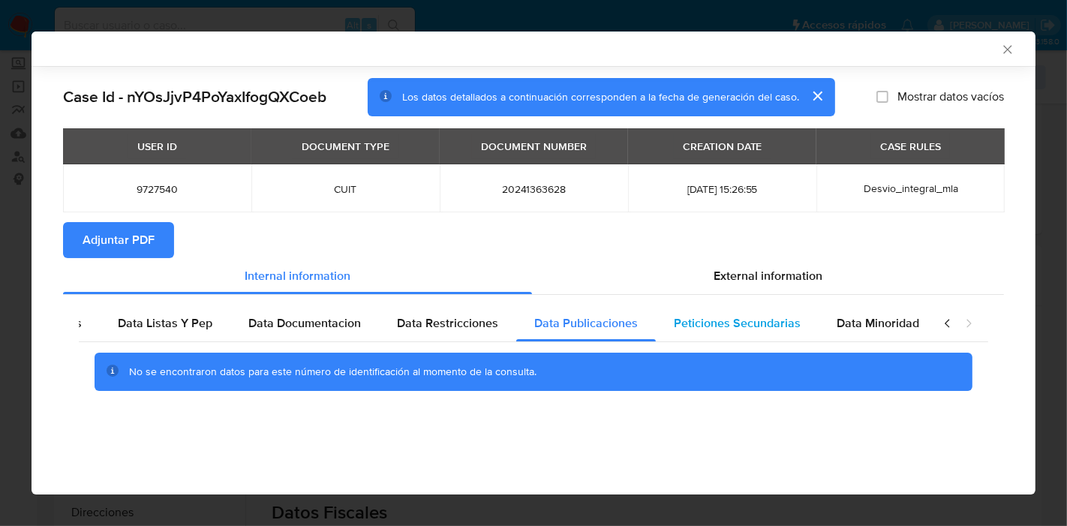
click at [754, 331] on div "Peticiones Secundarias" at bounding box center [737, 323] width 163 height 36
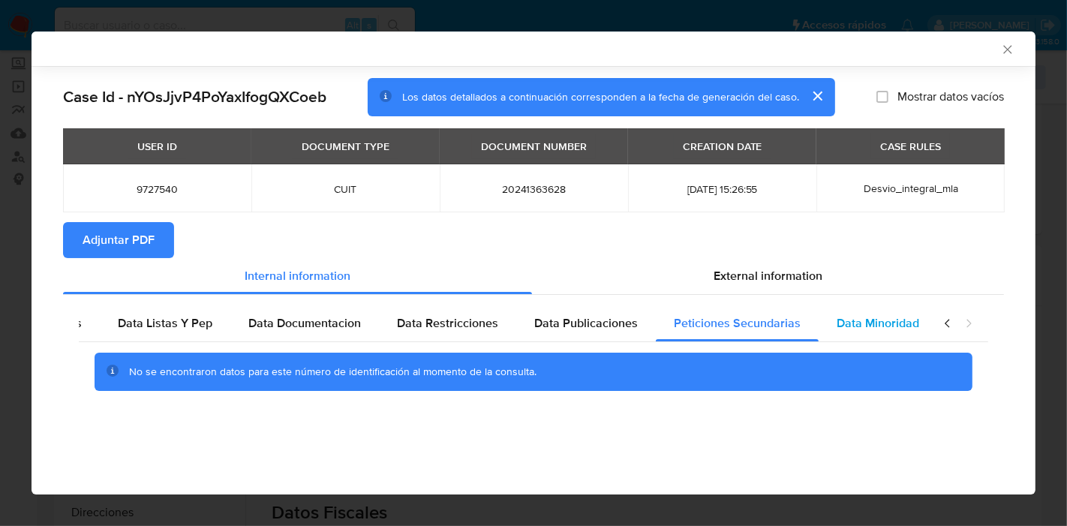
click at [902, 332] on div "Data Minoridad" at bounding box center [878, 323] width 119 height 36
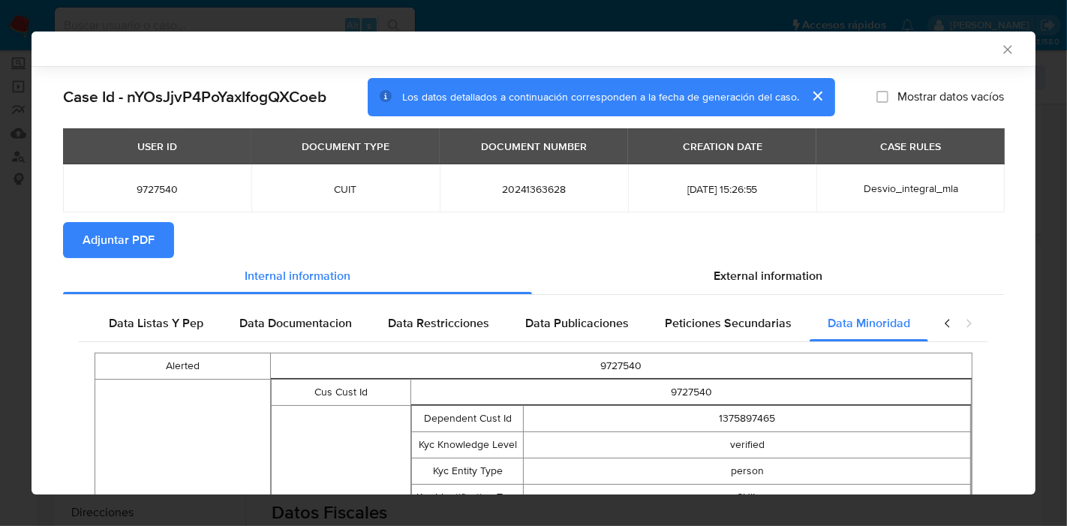
click at [932, 323] on div "closure-recommendation-modal" at bounding box center [958, 323] width 60 height 36
drag, startPoint x: 932, startPoint y: 323, endPoint x: 898, endPoint y: 331, distance: 34.8
click at [940, 324] on icon "closure-recommendation-modal" at bounding box center [947, 323] width 15 height 15
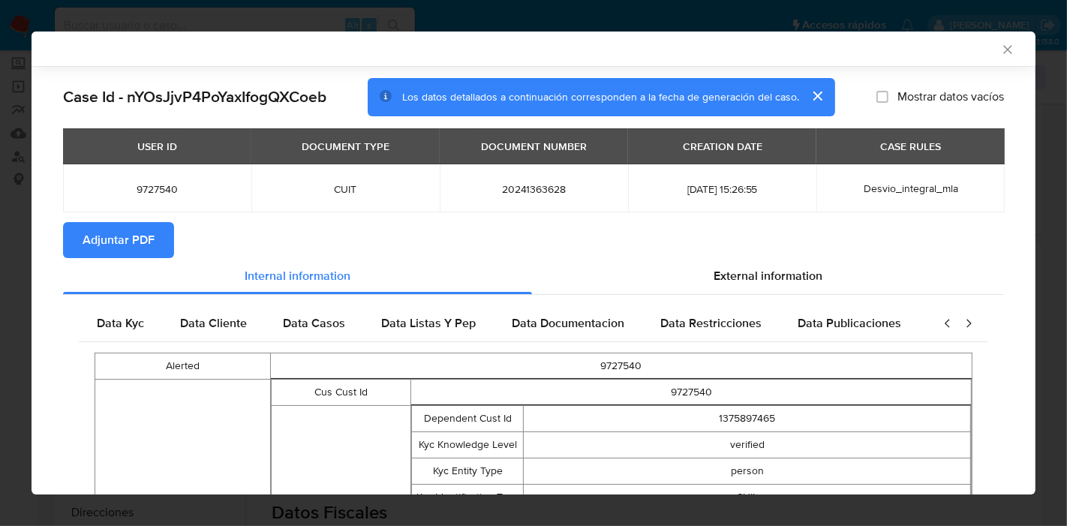
scroll to position [0, 0]
click at [127, 312] on div "Data Kyc" at bounding box center [120, 323] width 83 height 36
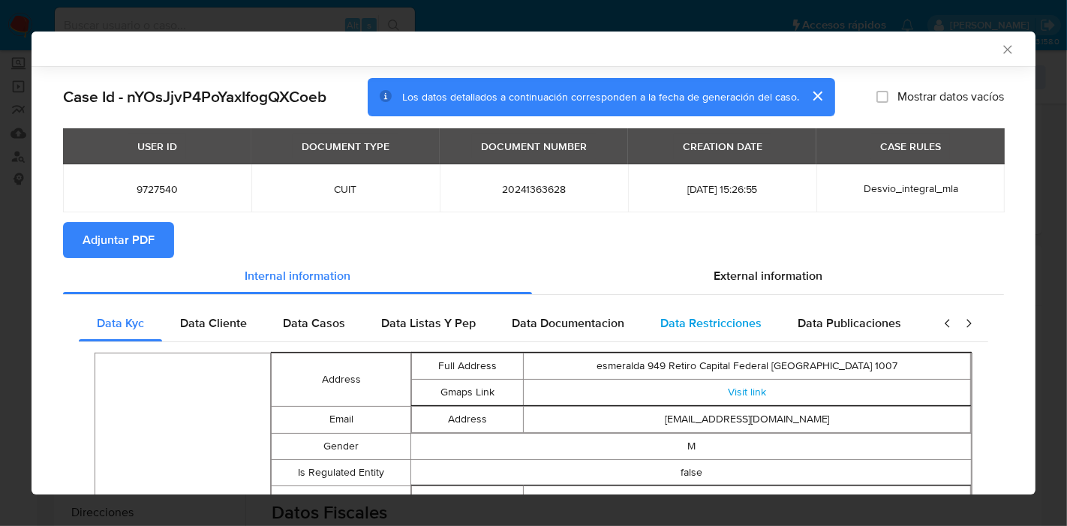
click at [756, 308] on div "Data Restricciones" at bounding box center [710, 323] width 137 height 36
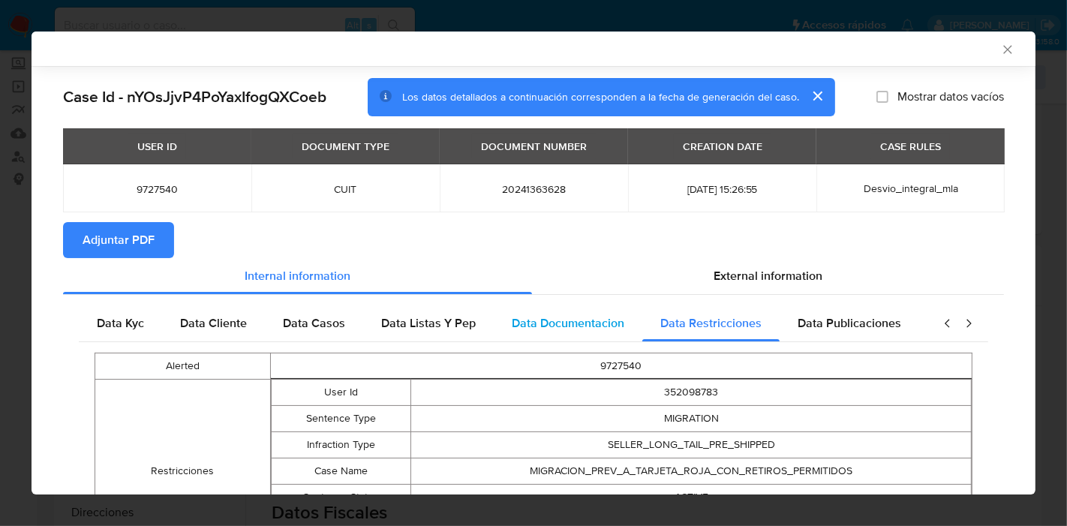
drag, startPoint x: 110, startPoint y: 326, endPoint x: 504, endPoint y: 332, distance: 394.1
click at [110, 324] on span "Data Kyc" at bounding box center [120, 322] width 47 height 17
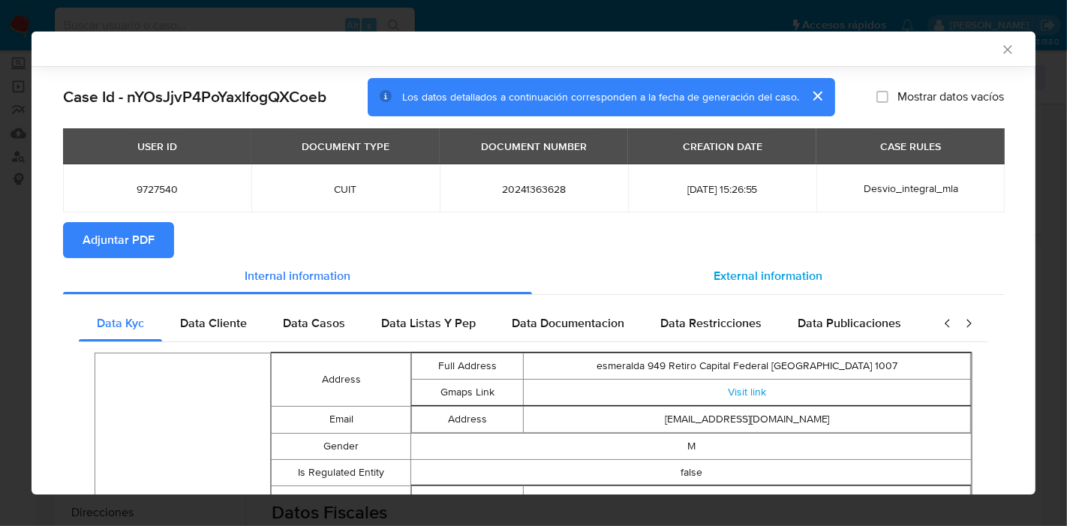
click at [718, 283] on span "External information" at bounding box center [768, 275] width 109 height 17
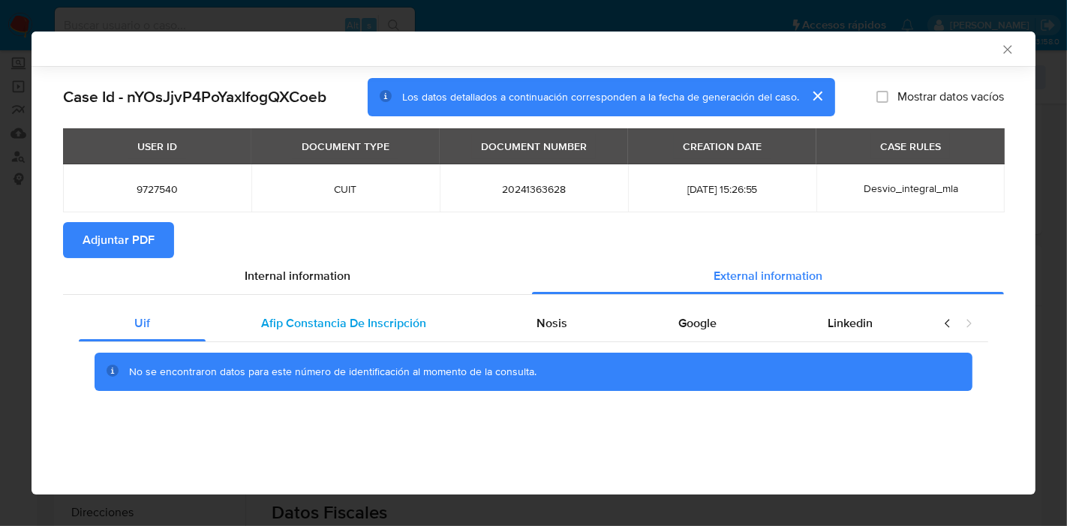
click at [317, 329] on span "Afip Constancia De Inscripción" at bounding box center [343, 322] width 165 height 17
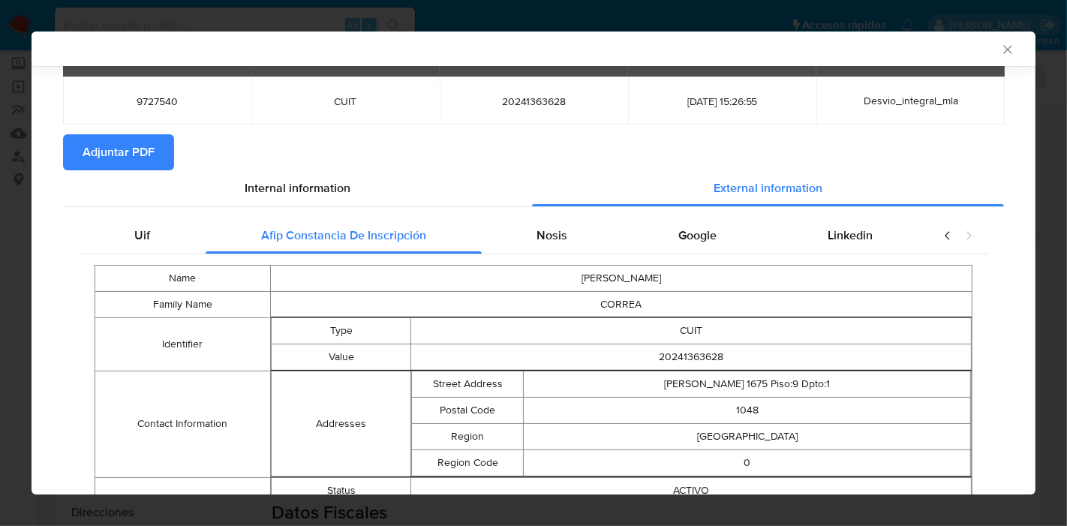
scroll to position [164, 0]
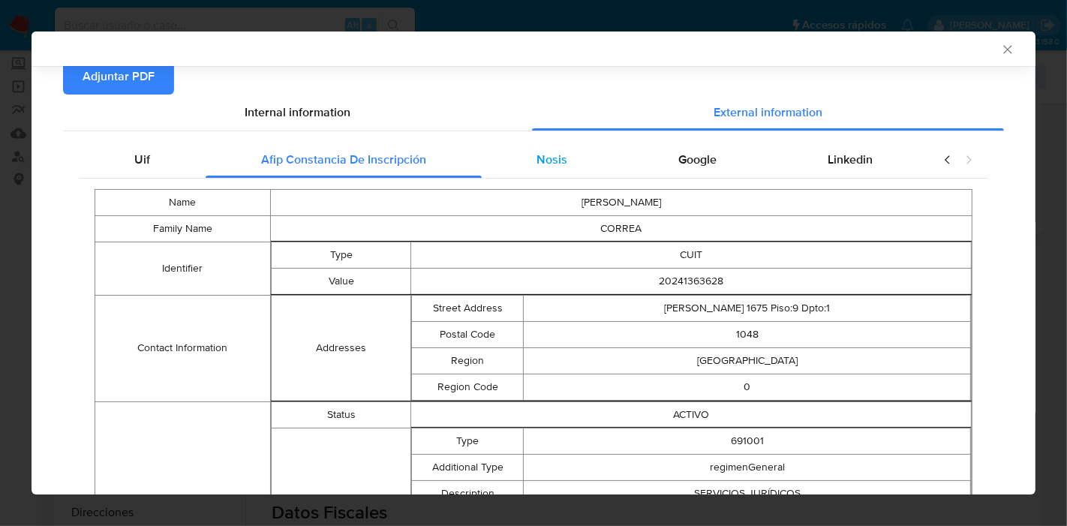
click at [566, 155] on div "Nosis" at bounding box center [553, 160] width 142 height 36
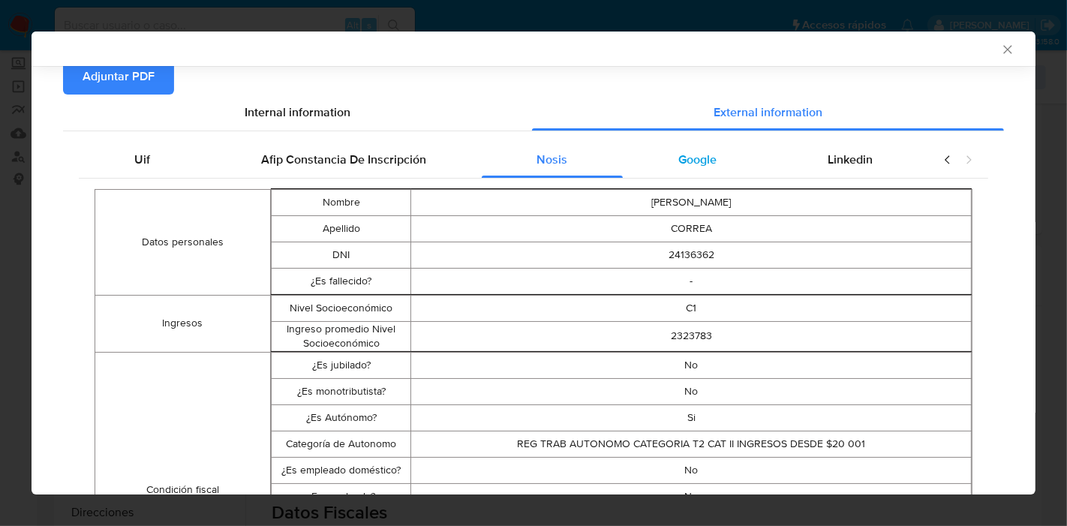
click at [707, 152] on div "Google" at bounding box center [697, 160] width 149 height 36
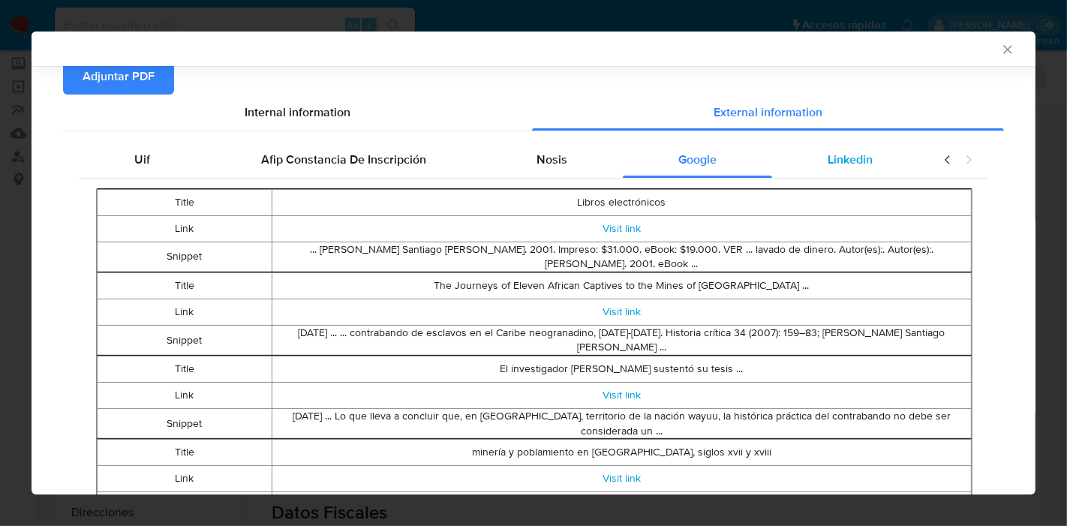
click at [791, 149] on div "Linkedin" at bounding box center [850, 160] width 156 height 36
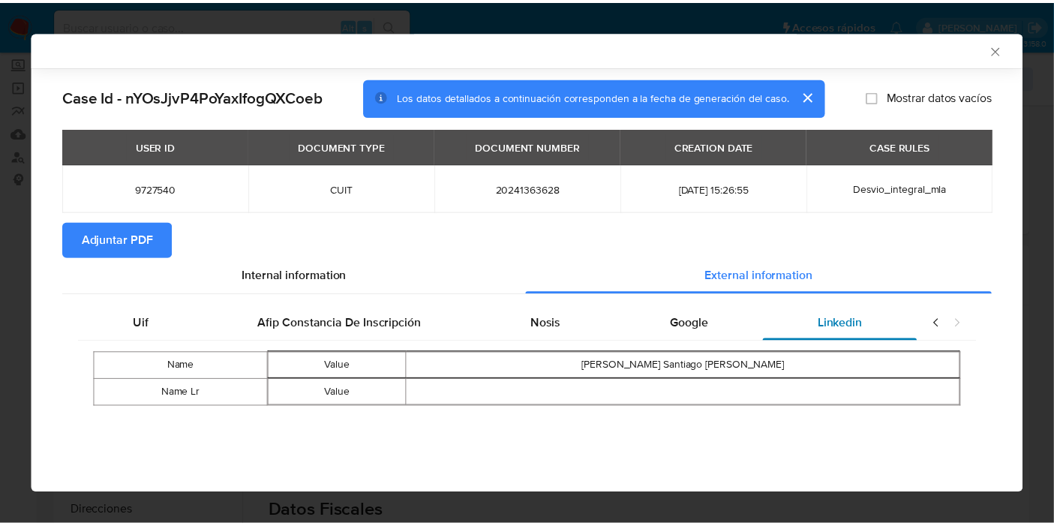
scroll to position [0, 0]
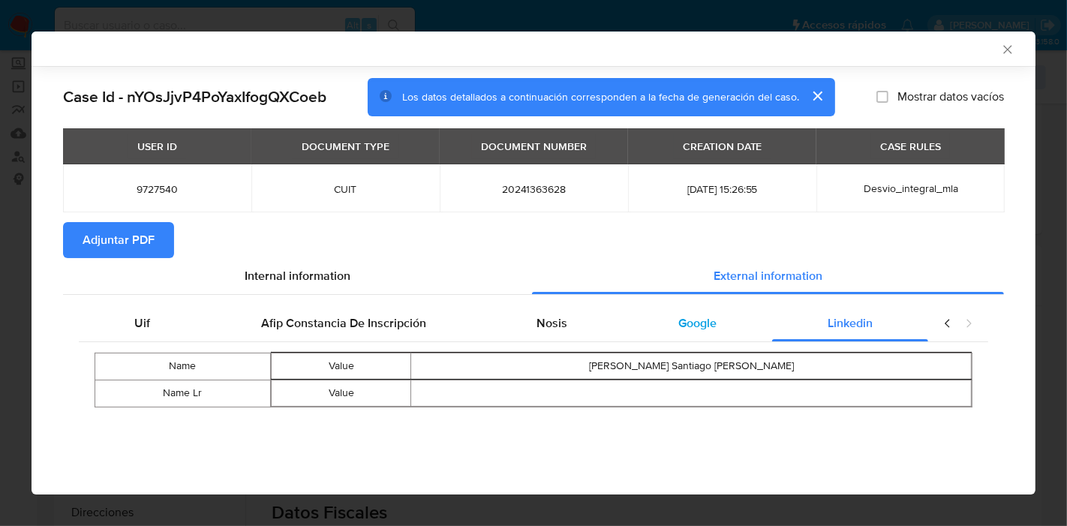
click at [683, 330] on span "Google" at bounding box center [697, 322] width 38 height 17
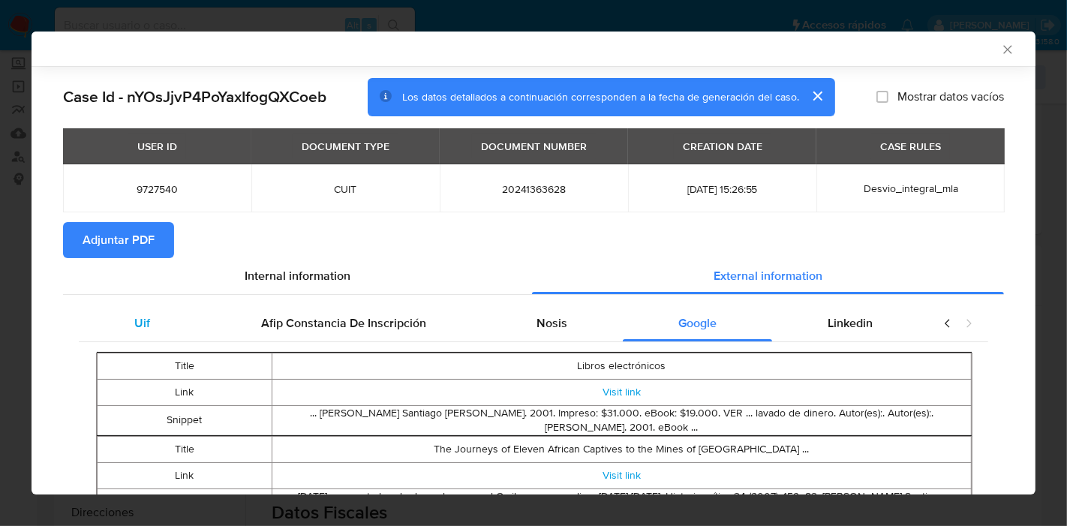
click at [146, 314] on span "Uif" at bounding box center [142, 322] width 16 height 17
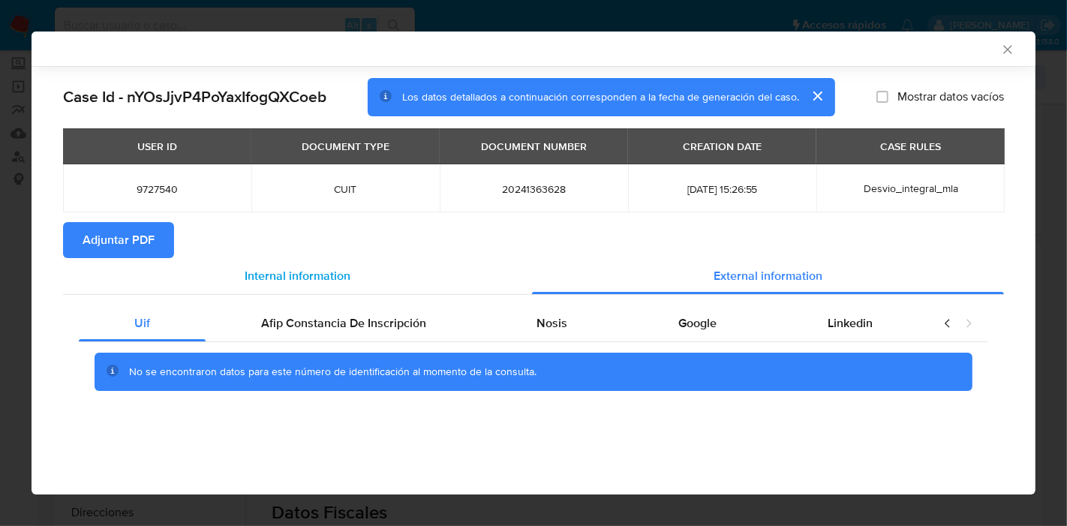
click at [324, 263] on div "Internal information" at bounding box center [297, 276] width 469 height 36
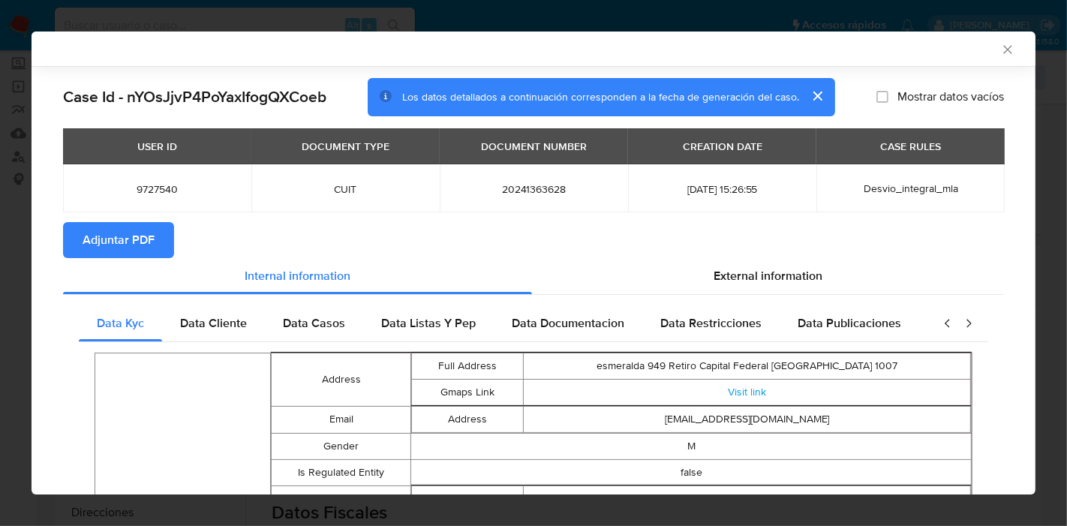
click at [104, 234] on span "Adjuntar PDF" at bounding box center [119, 240] width 72 height 33
click at [1000, 53] on icon "Cerrar ventana" at bounding box center [1007, 49] width 15 height 15
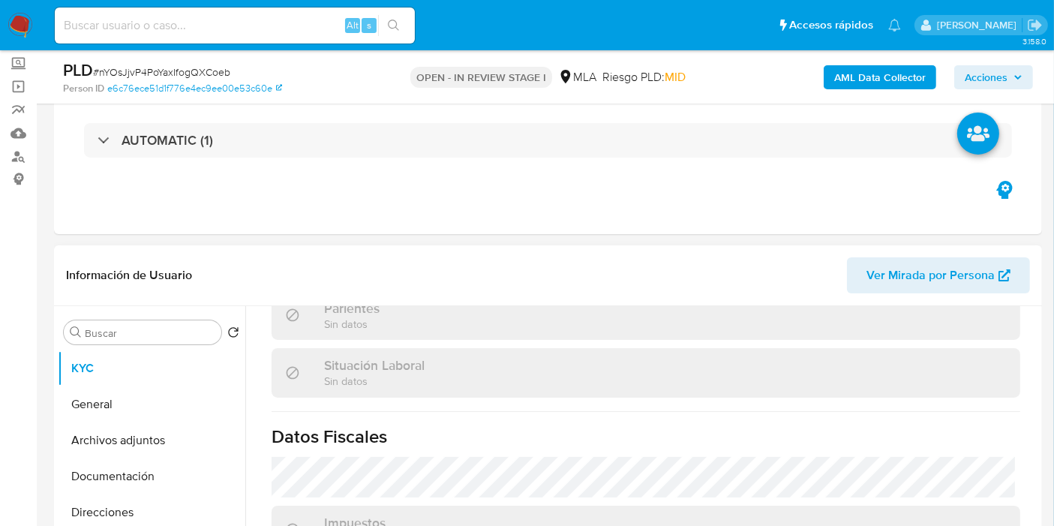
scroll to position [803, 0]
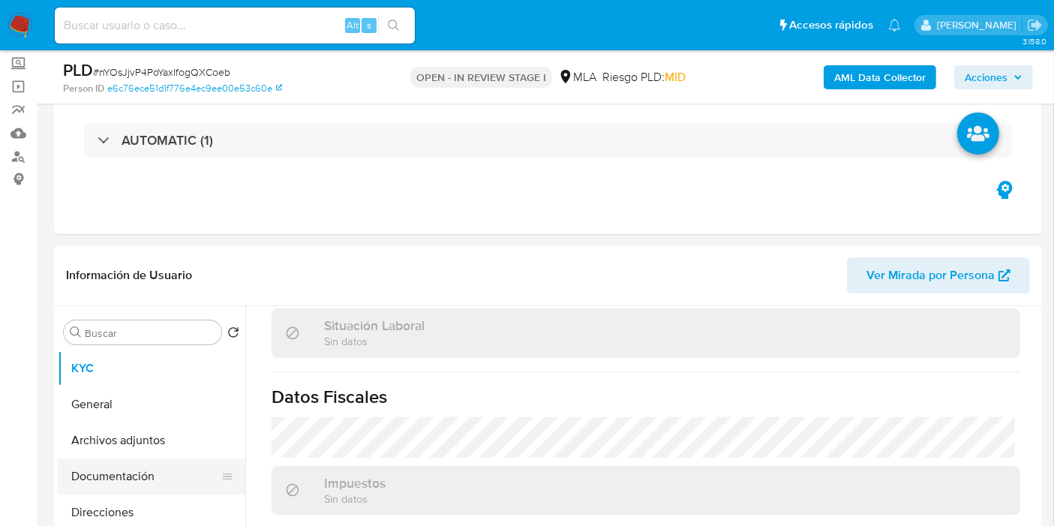
click at [135, 466] on button "Documentación" at bounding box center [146, 477] width 176 height 36
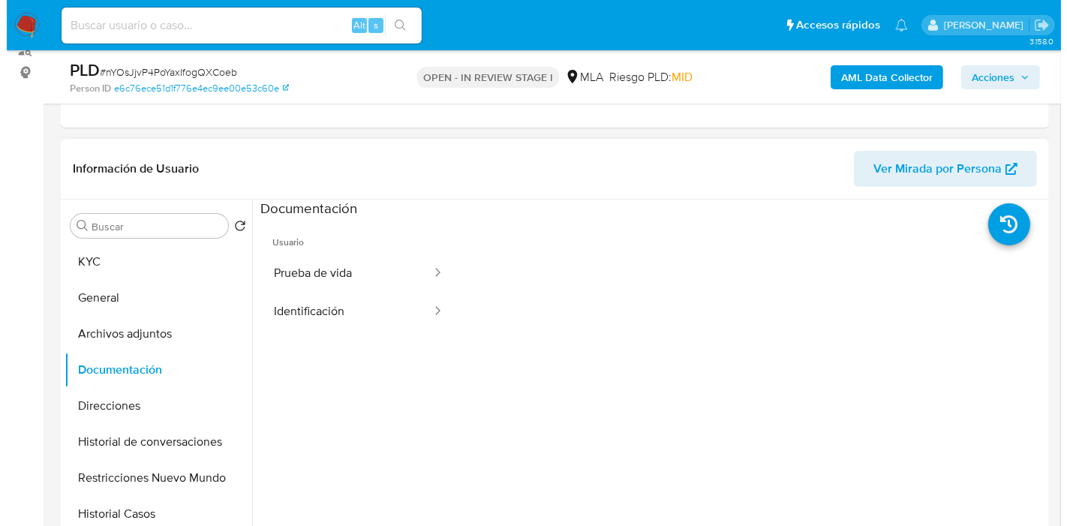
scroll to position [250, 0]
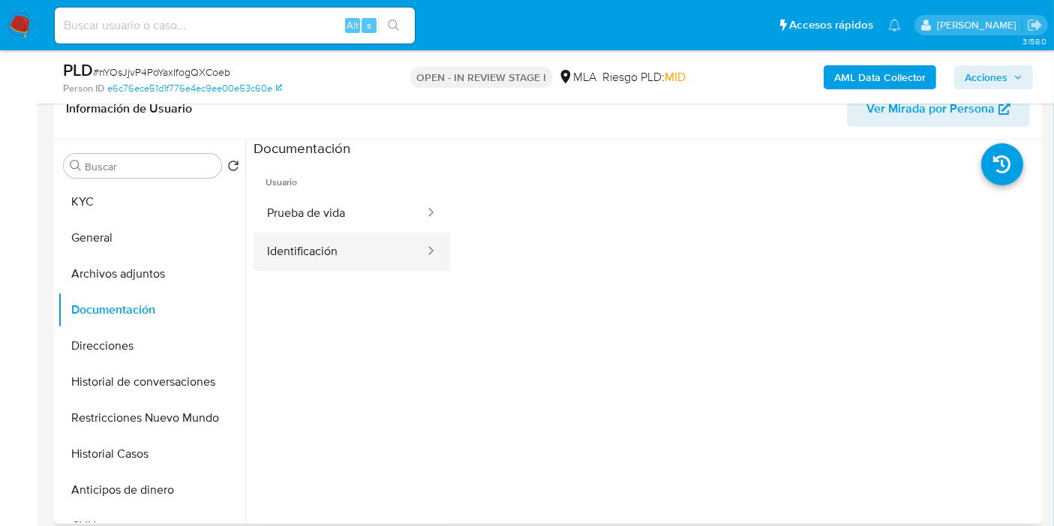
click at [356, 239] on button "Identificación" at bounding box center [340, 252] width 173 height 38
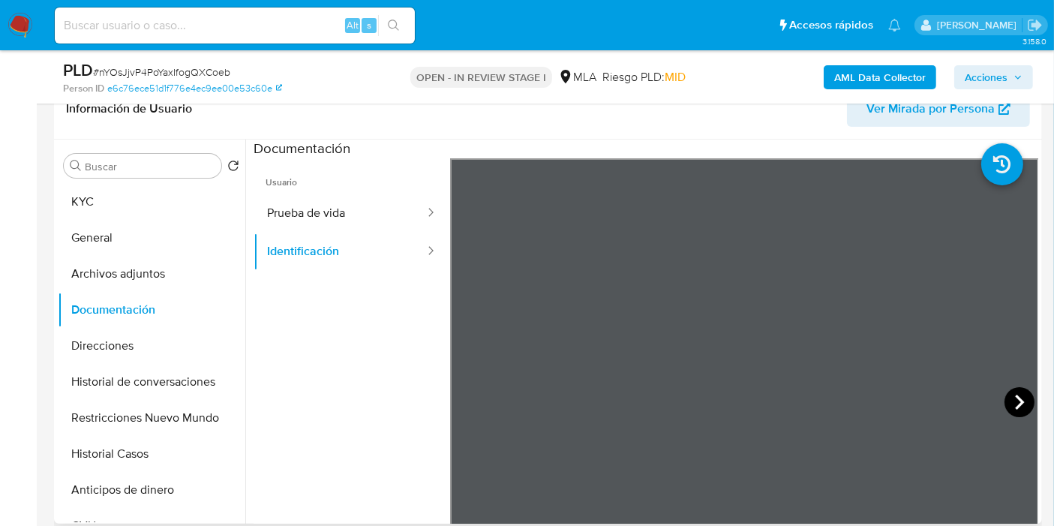
click at [1021, 403] on icon at bounding box center [1020, 402] width 30 height 30
click at [392, 221] on button "Prueba de vida" at bounding box center [340, 213] width 173 height 38
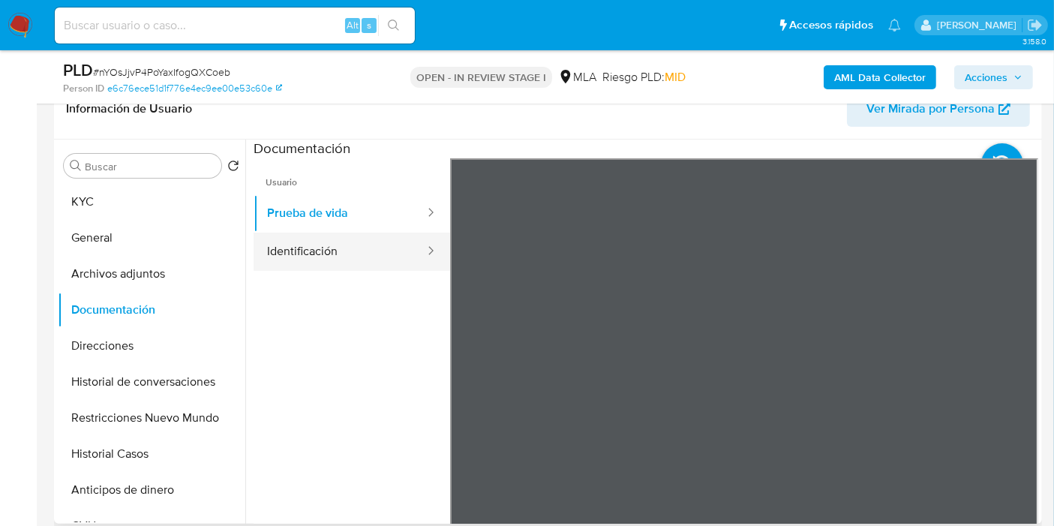
click at [394, 239] on button "Identificación" at bounding box center [340, 252] width 173 height 38
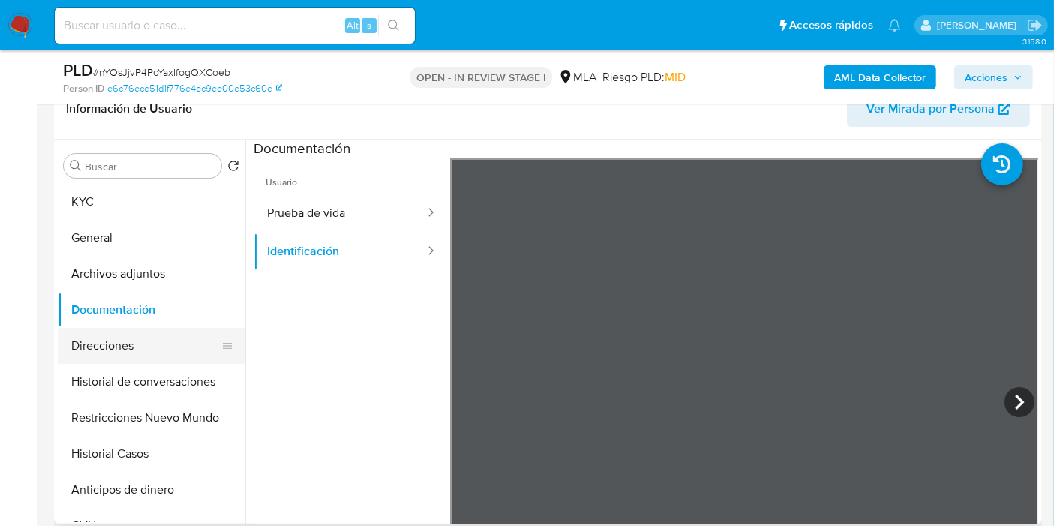
click at [150, 338] on button "Direcciones" at bounding box center [146, 346] width 176 height 36
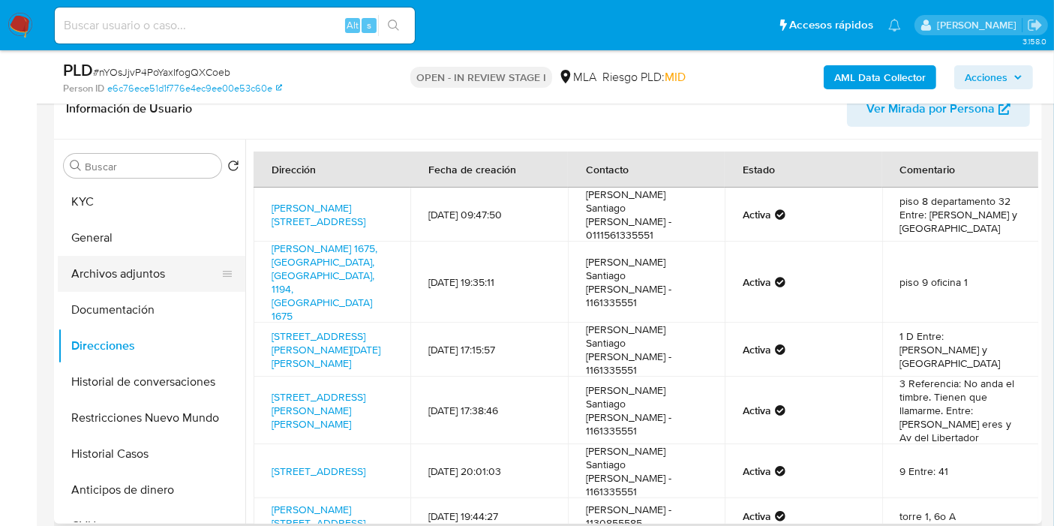
click at [171, 274] on button "Archivos adjuntos" at bounding box center [146, 274] width 176 height 36
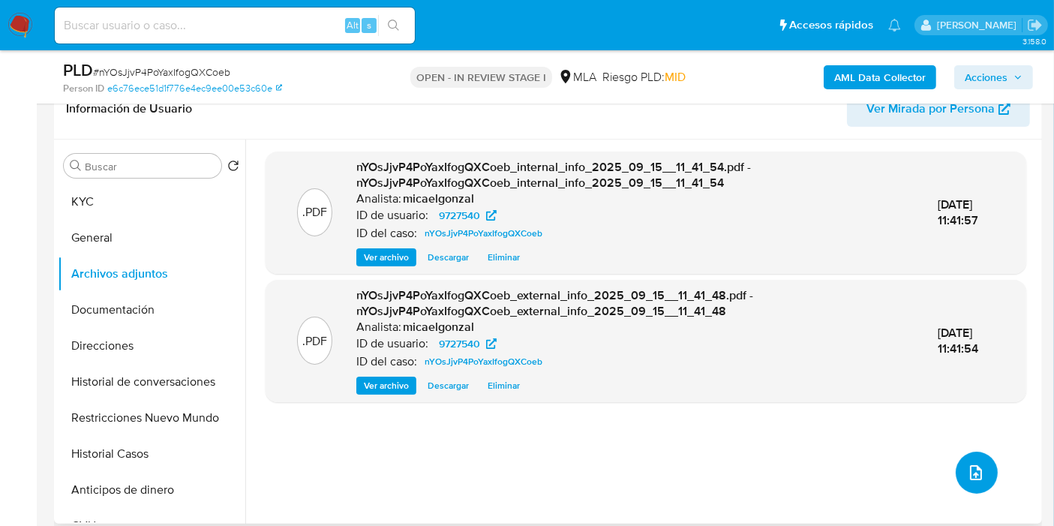
click at [969, 471] on icon "upload-file" at bounding box center [976, 473] width 18 height 18
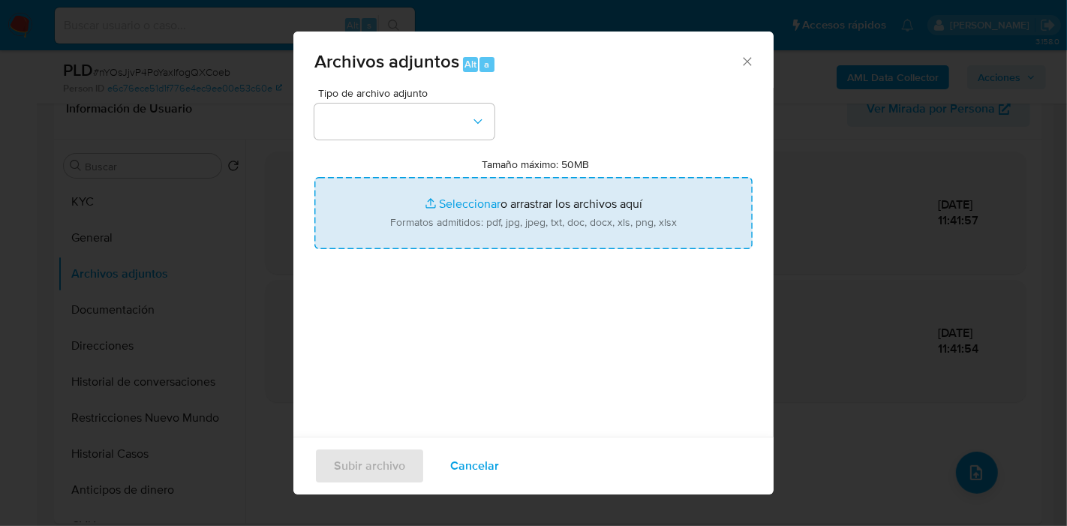
click at [496, 228] on input "Tamaño máximo: 50MB Seleccionar archivos" at bounding box center [533, 213] width 438 height 72
type input "C:\fakepath\DDJJ IVA de febrero - abril 2025.pdf"
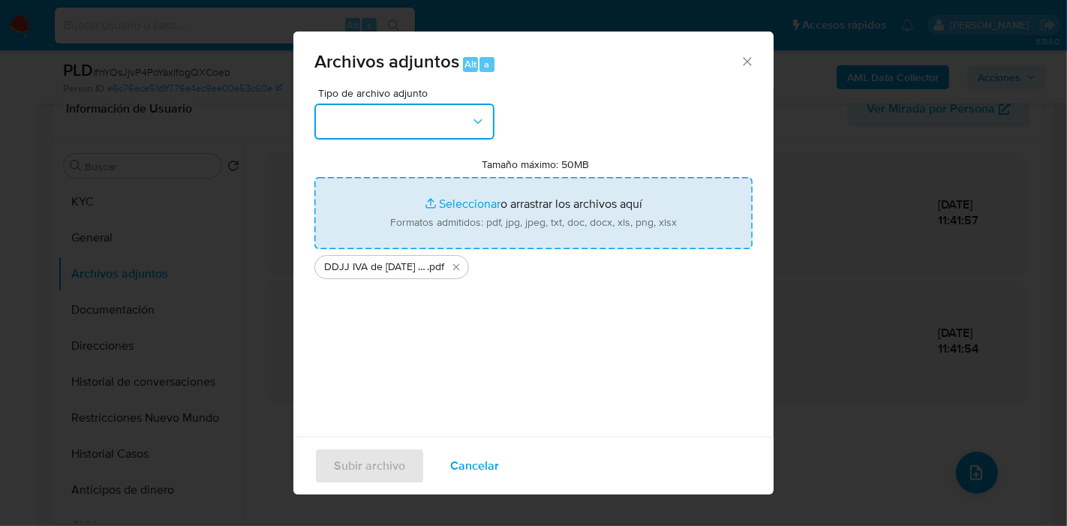
click at [329, 121] on button "button" at bounding box center [404, 122] width 180 height 36
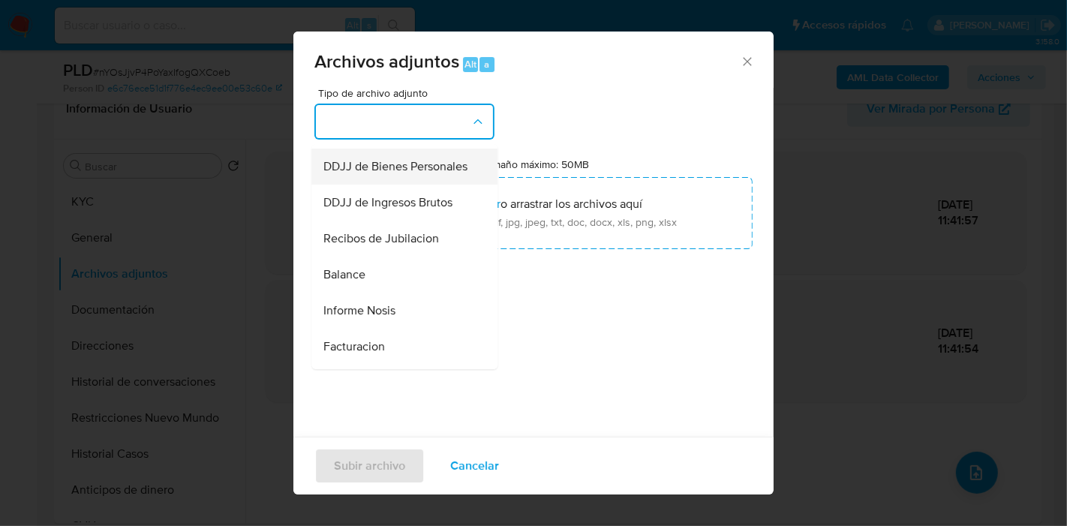
scroll to position [344, 0]
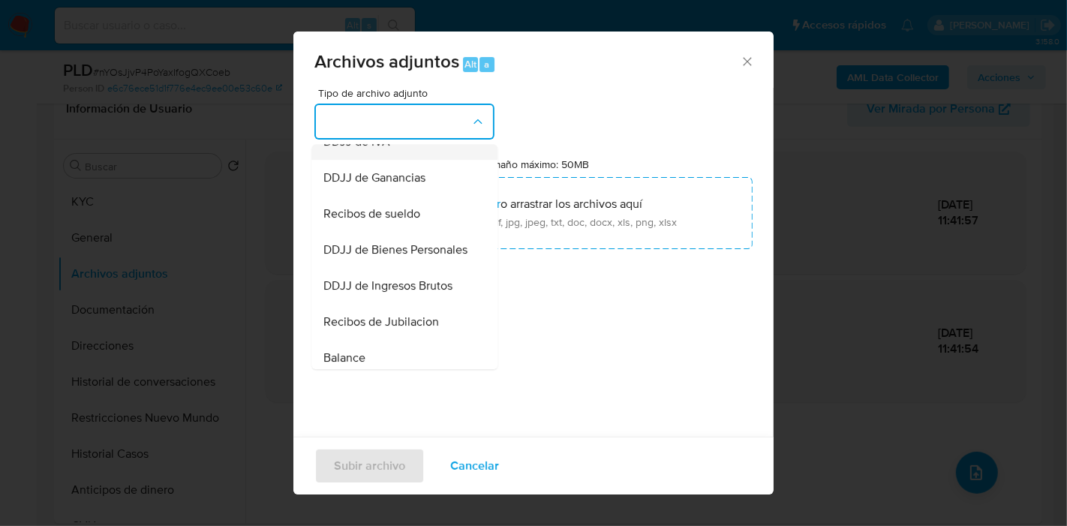
click at [440, 160] on div "DDJJ de IVA" at bounding box center [399, 142] width 153 height 36
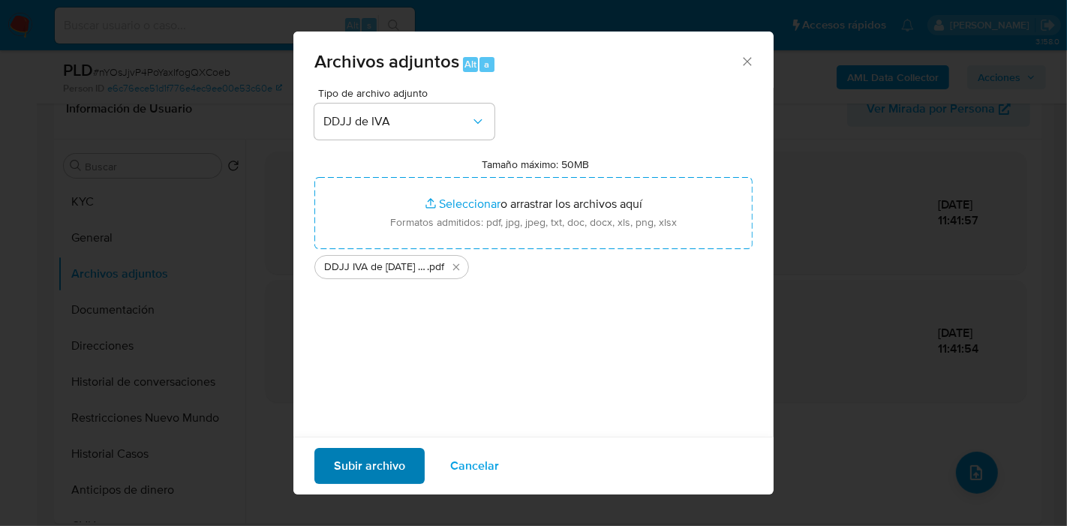
drag, startPoint x: 379, startPoint y: 436, endPoint x: 377, endPoint y: 462, distance: 25.6
click at [379, 438] on div "Archivos adjuntos Alt a Tipo de archivo adjunto DDJJ de IVA Tamaño máximo: 50MB…" at bounding box center [533, 263] width 480 height 463
click at [377, 462] on span "Subir archivo" at bounding box center [369, 466] width 71 height 33
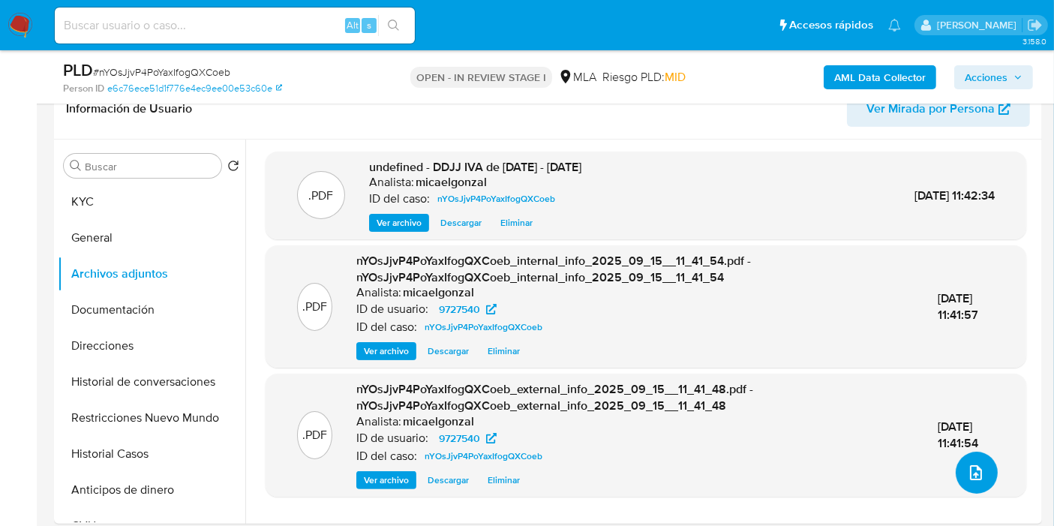
click at [970, 465] on icon "upload-file" at bounding box center [976, 473] width 18 height 18
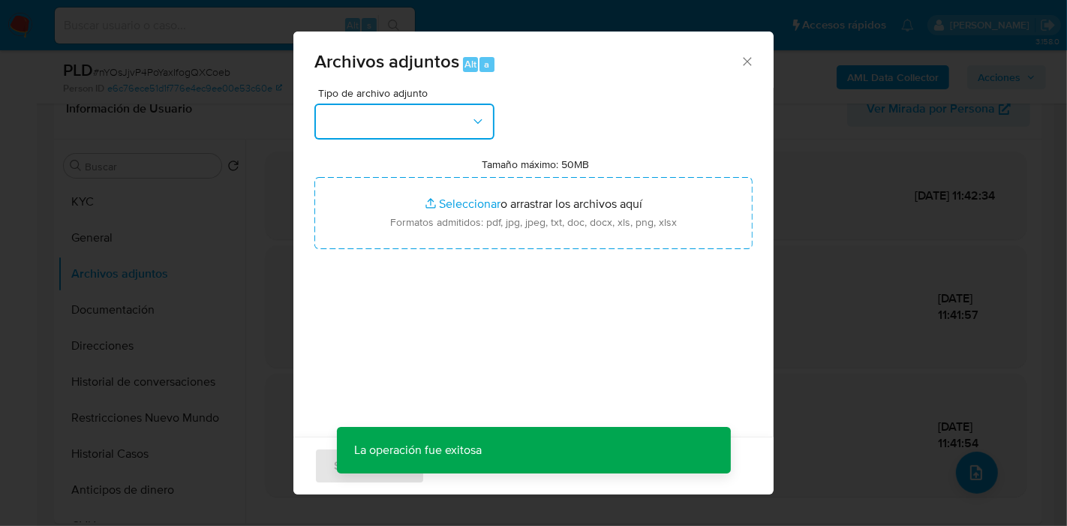
click at [453, 129] on button "button" at bounding box center [404, 122] width 180 height 36
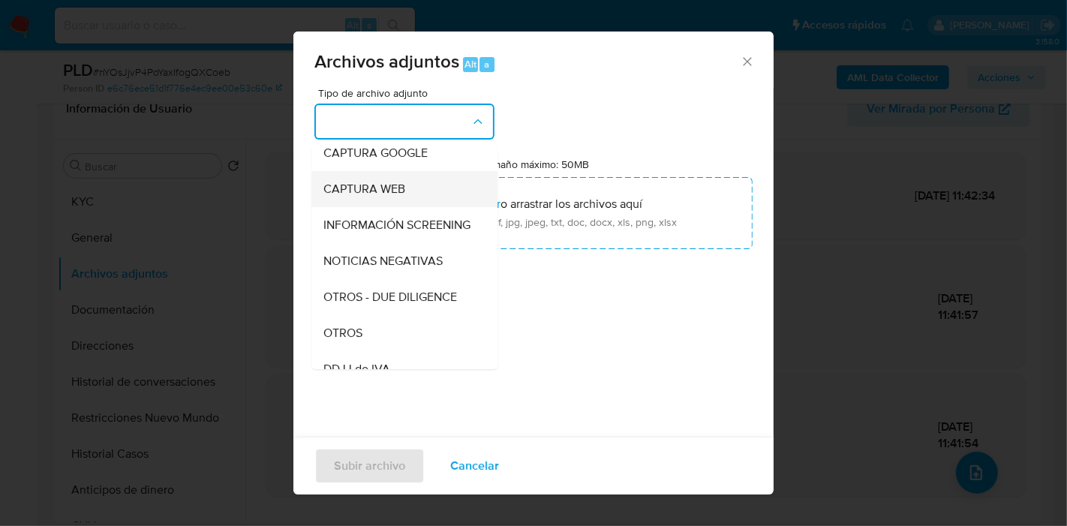
scroll to position [167, 0]
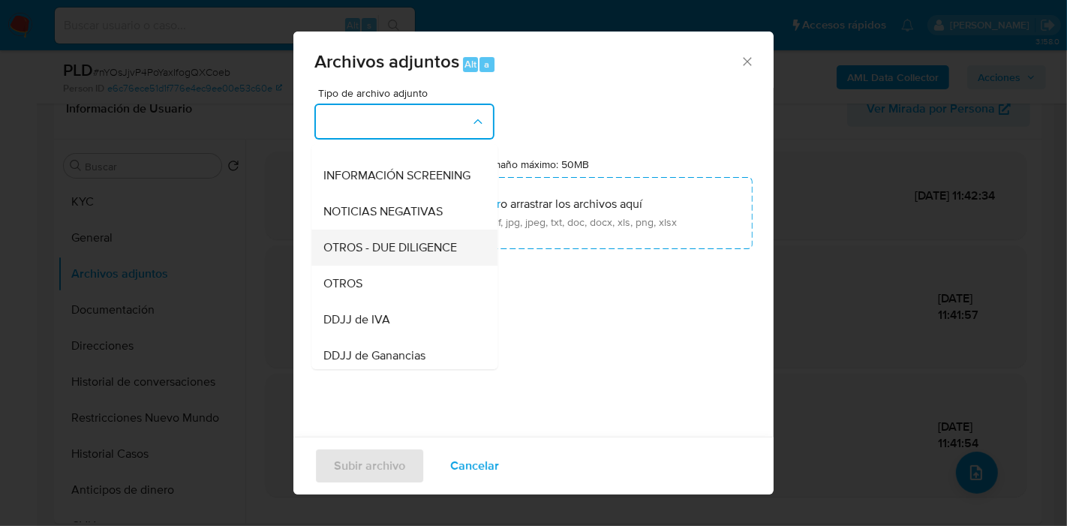
click at [377, 255] on span "OTROS - DUE DILIGENCE" at bounding box center [390, 247] width 134 height 15
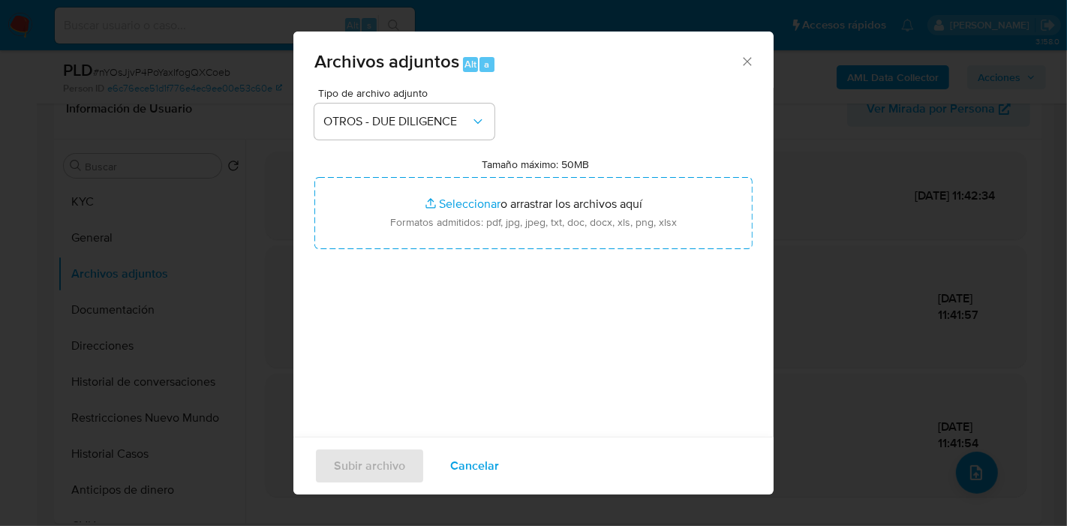
click at [377, 261] on div "Tipo de archivo adjunto OTROS - DUE DILIGENCE Tamaño máximo: 50MB Seleccionar a…" at bounding box center [533, 265] width 438 height 354
click at [475, 122] on icon "button" at bounding box center [478, 121] width 15 height 15
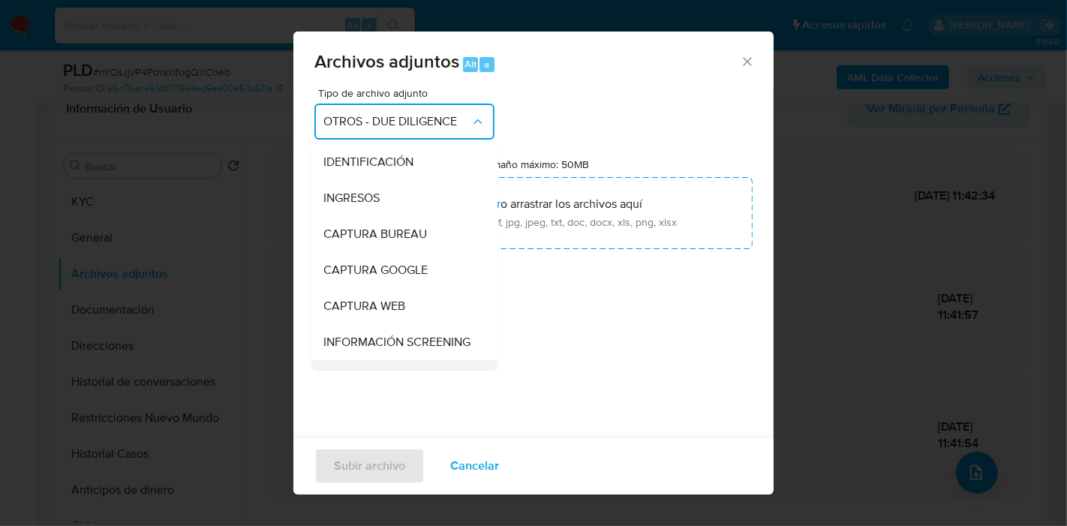
scroll to position [172, 0]
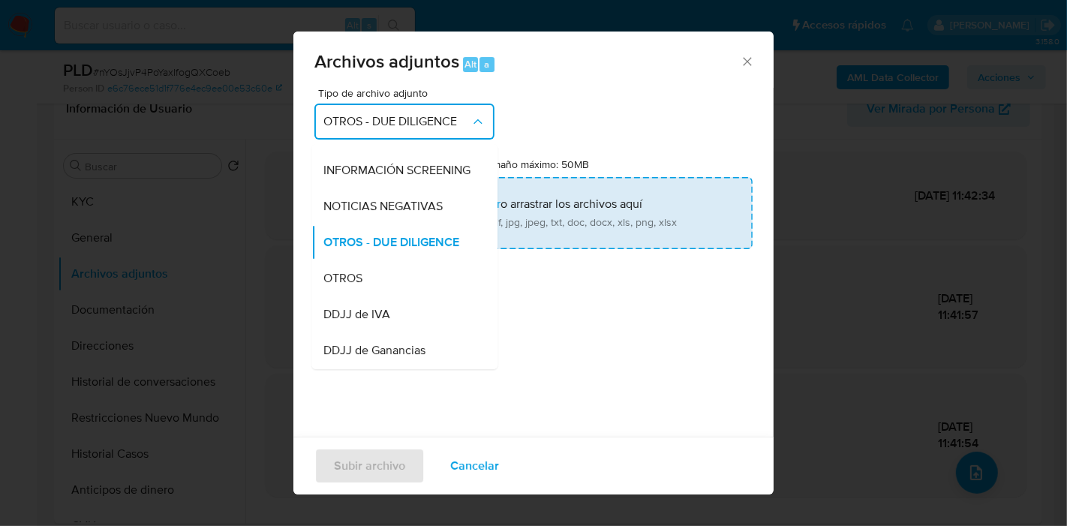
drag, startPoint x: 399, startPoint y: 294, endPoint x: 467, endPoint y: 213, distance: 105.5
click at [398, 286] on div "OTROS" at bounding box center [399, 278] width 153 height 36
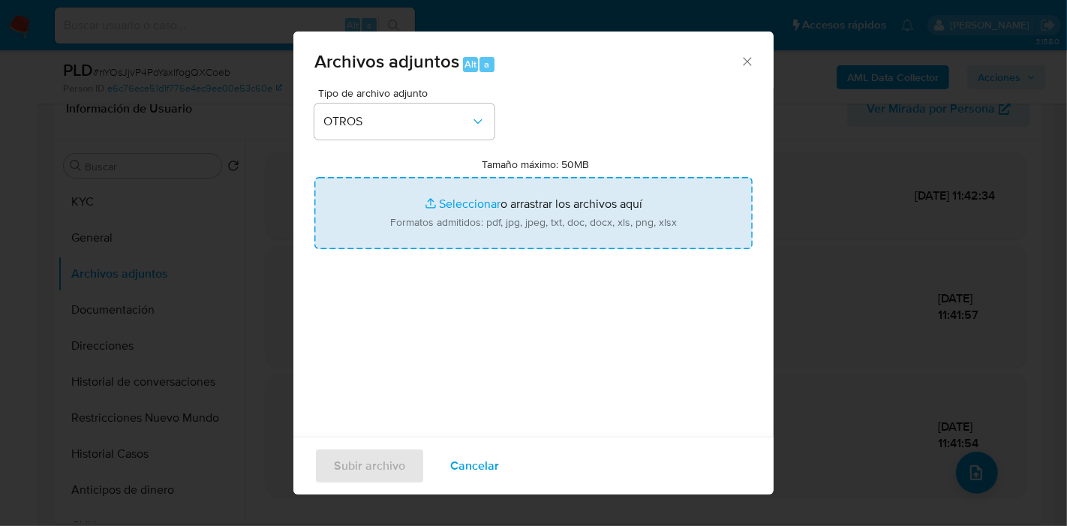
click at [467, 213] on input "Tamaño máximo: 50MB Seleccionar archivos" at bounding box center [533, 213] width 438 height 72
type input "C:\fakepath\Calculador - DDJJ IVA.xlsx"
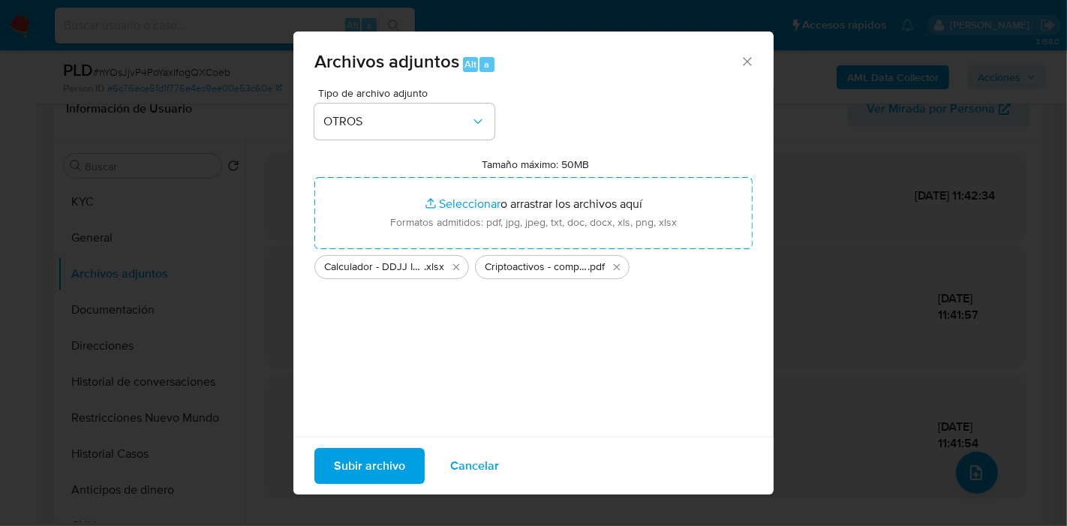
click at [423, 346] on div "Tipo de archivo adjunto OTROS Tamaño máximo: 50MB Seleccionar archivos Seleccio…" at bounding box center [533, 265] width 438 height 354
drag, startPoint x: 312, startPoint y: 450, endPoint x: 347, endPoint y: 459, distance: 36.6
click at [316, 450] on div "Subir archivo Cancelar" at bounding box center [533, 466] width 480 height 58
click at [360, 465] on span "Subir archivo" at bounding box center [369, 466] width 71 height 33
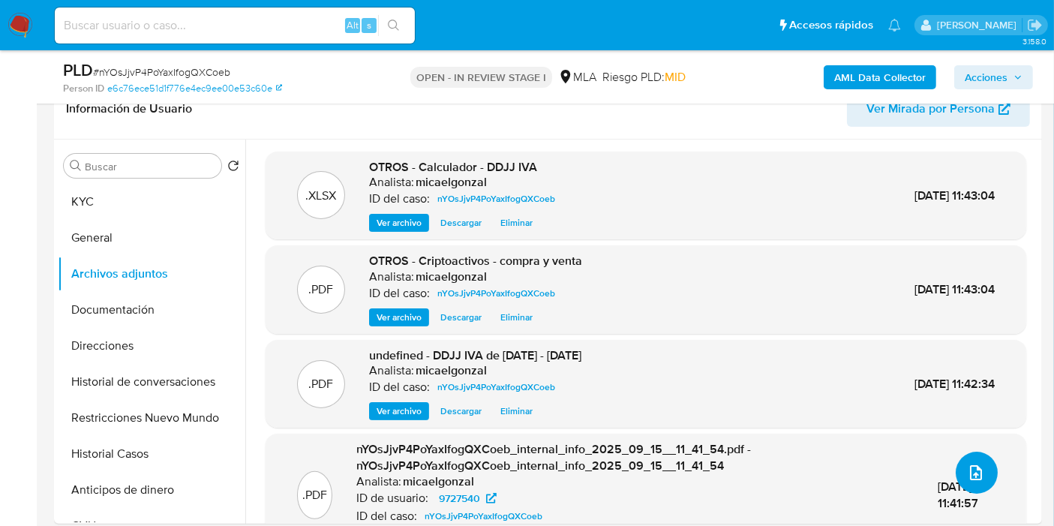
click at [977, 471] on icon "upload-file" at bounding box center [976, 472] width 12 height 15
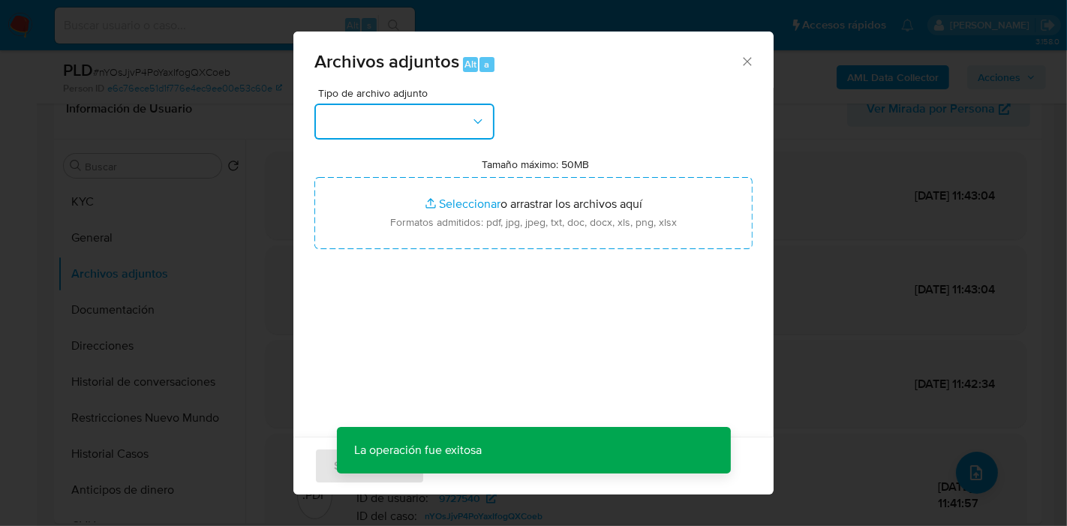
click at [461, 129] on button "button" at bounding box center [404, 122] width 180 height 36
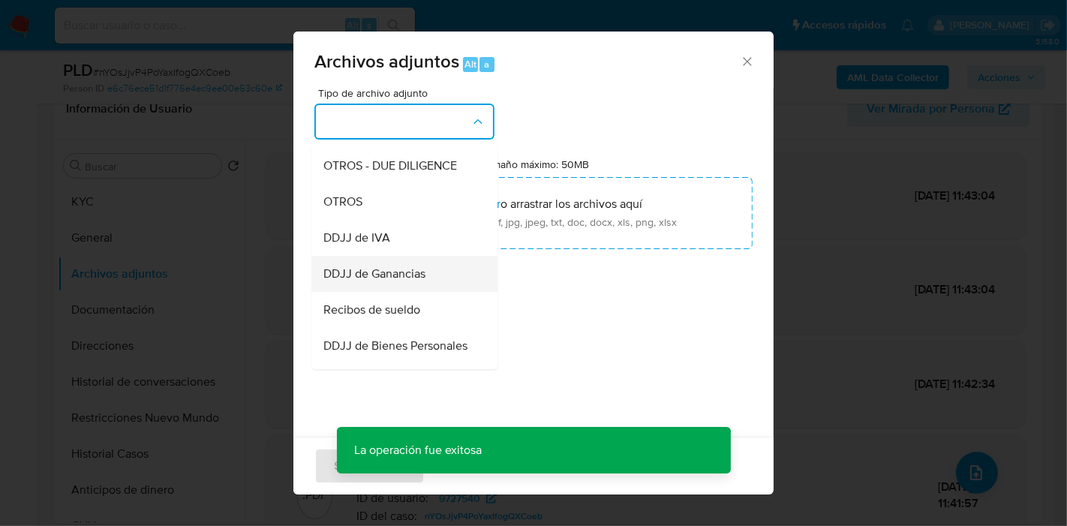
scroll to position [167, 0]
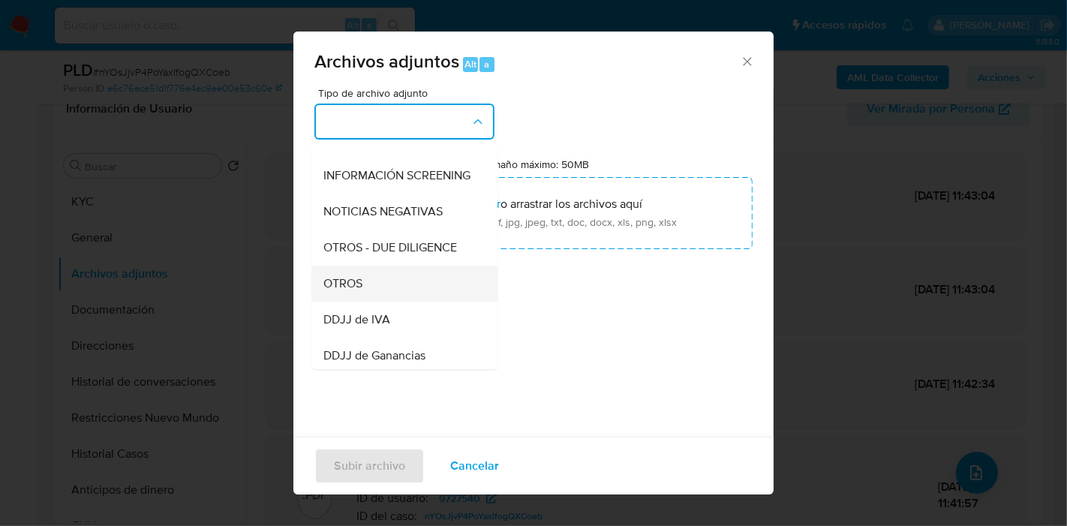
drag, startPoint x: 371, startPoint y: 269, endPoint x: 373, endPoint y: 284, distance: 15.2
click at [373, 284] on ul "IDENTIFICACIÓN INGRESOS CAPTURA BUREAU CAPTURA GOOGLE CAPTURA WEB INFORMACIÓN S…" at bounding box center [404, 399] width 186 height 844
click at [373, 284] on div "OTROS" at bounding box center [399, 284] width 153 height 36
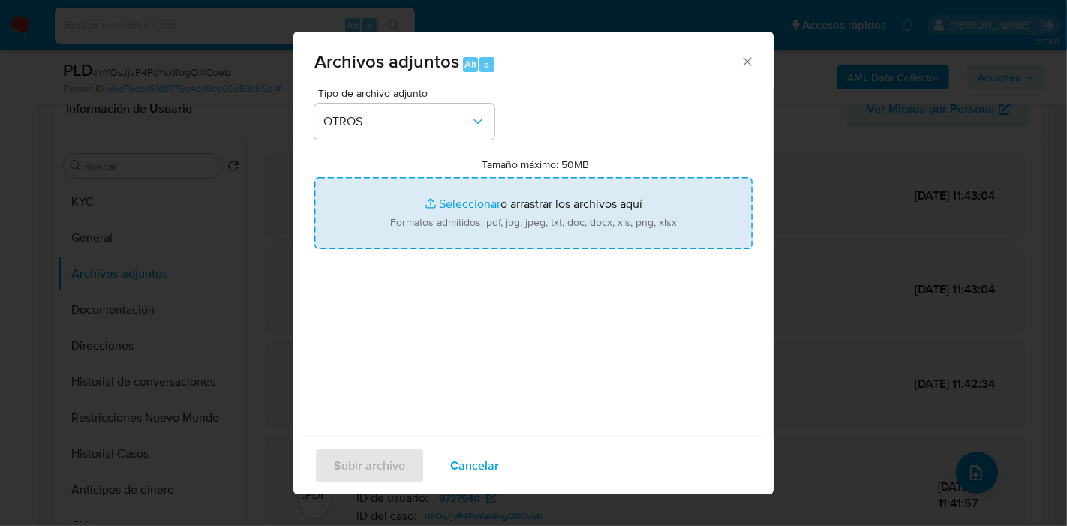
click at [488, 197] on input "Tamaño máximo: 50MB Seleccionar archivos" at bounding box center [533, 213] width 438 height 72
type input "C:\fakepath\Movimientos de Juan Santiago Correa.xlsx"
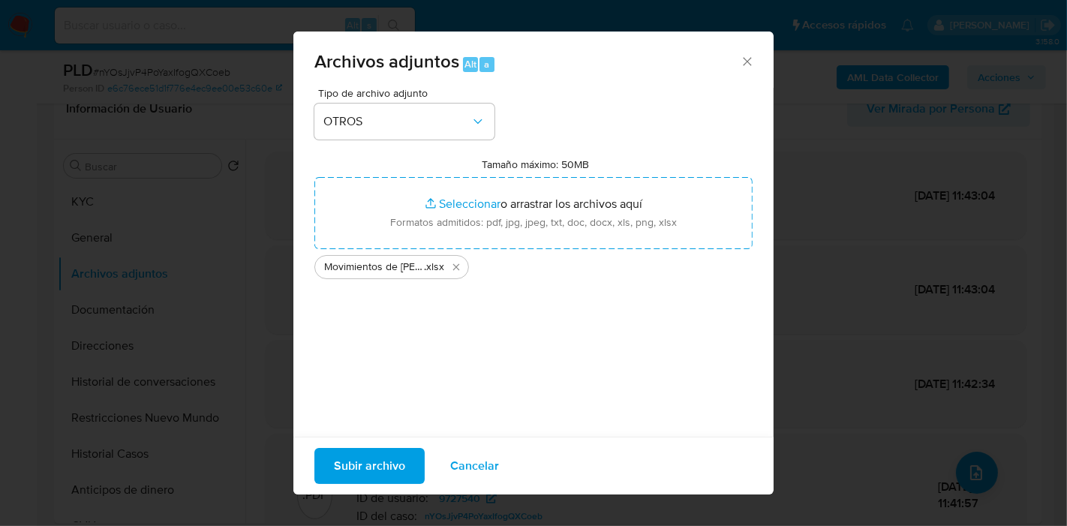
click at [334, 465] on span "Subir archivo" at bounding box center [369, 466] width 71 height 33
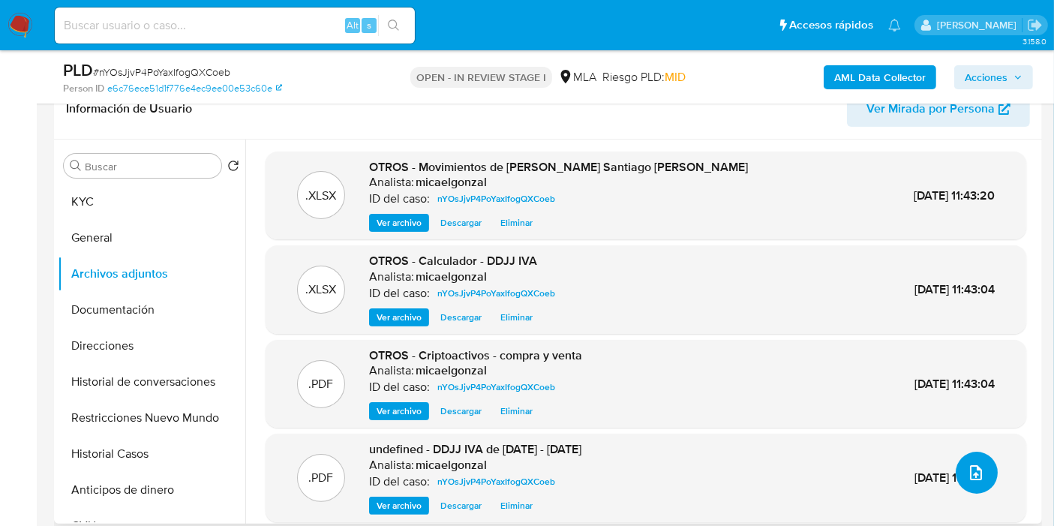
click at [982, 458] on button "upload-file" at bounding box center [977, 473] width 42 height 42
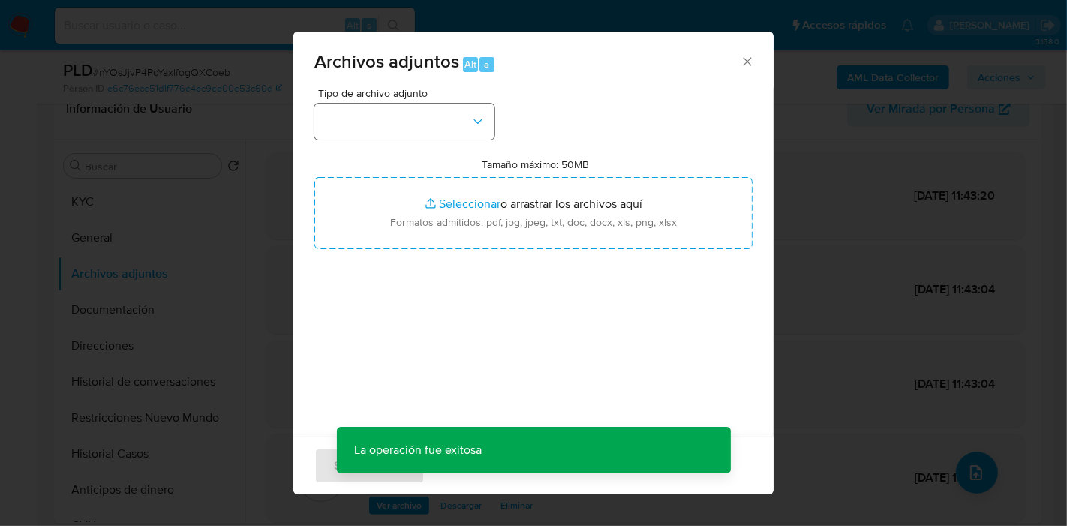
drag, startPoint x: 404, startPoint y: 144, endPoint x: 411, endPoint y: 134, distance: 11.9
click at [404, 144] on div "Tipo de archivo adjunto Tamaño máximo: 50MB Seleccionar archivos Seleccionar o …" at bounding box center [533, 265] width 438 height 354
click at [416, 130] on button "button" at bounding box center [404, 122] width 180 height 36
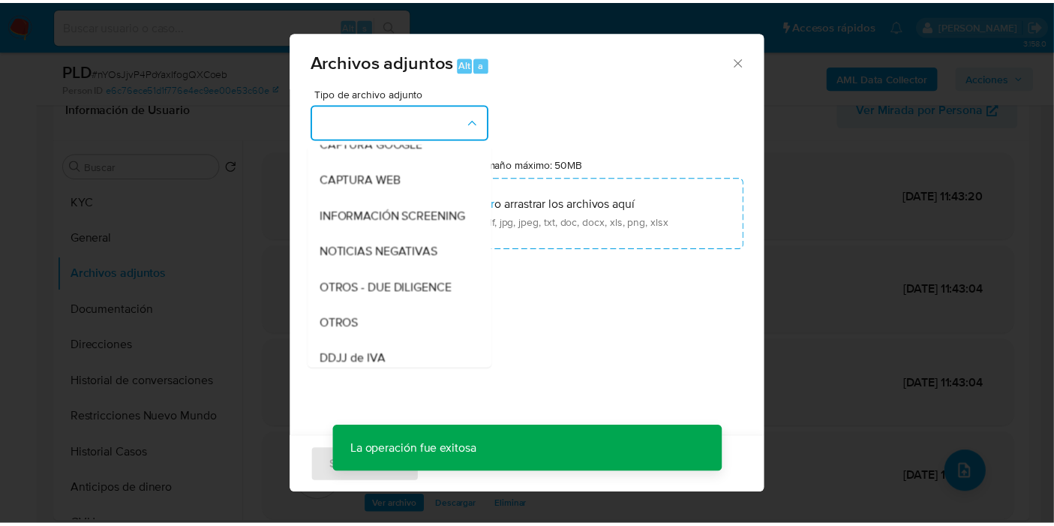
scroll to position [250, 0]
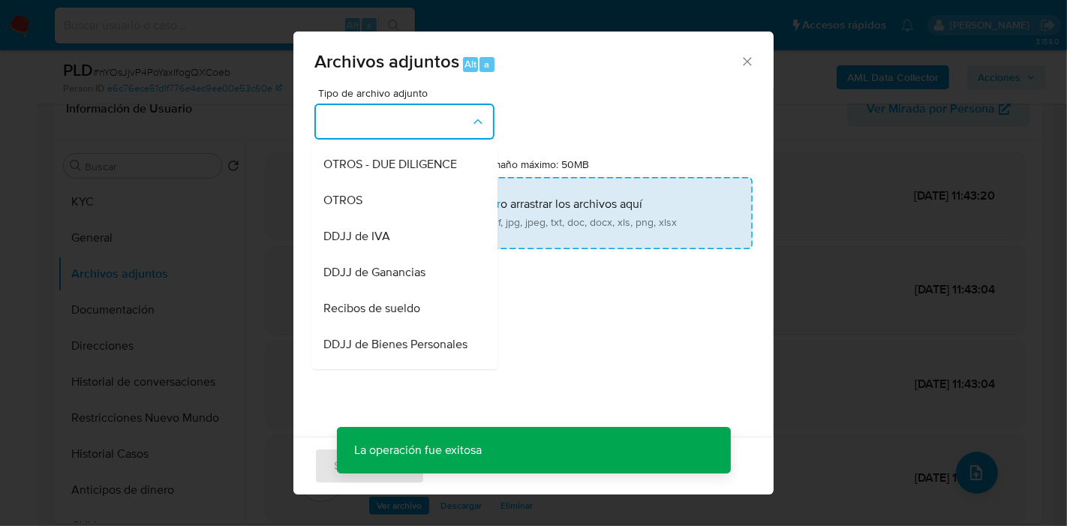
drag, startPoint x: 420, startPoint y: 207, endPoint x: 540, endPoint y: 218, distance: 120.5
click at [420, 206] on div "OTROS" at bounding box center [399, 200] width 153 height 36
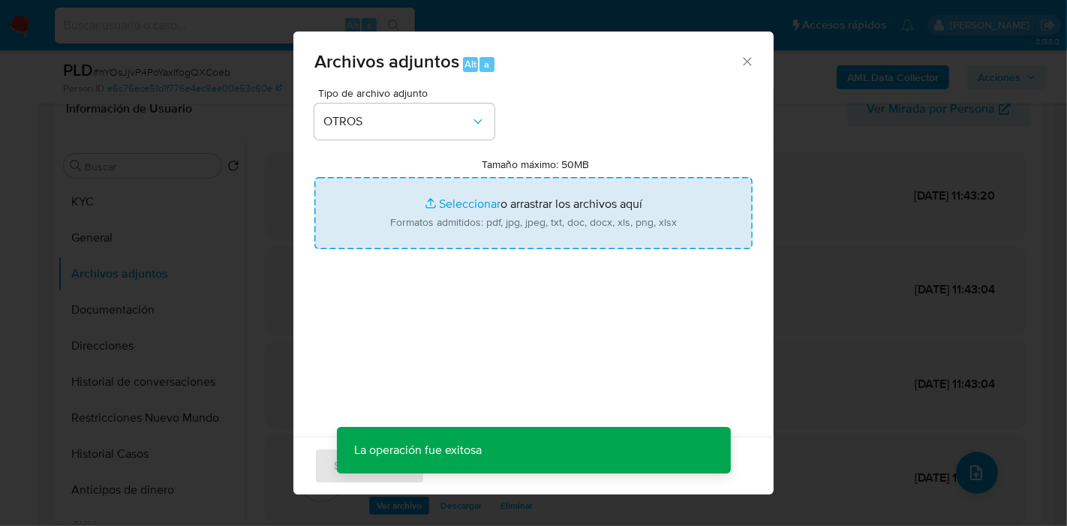
click at [540, 218] on input "Tamaño máximo: 50MB Seleccionar archivos" at bounding box center [533, 213] width 438 height 72
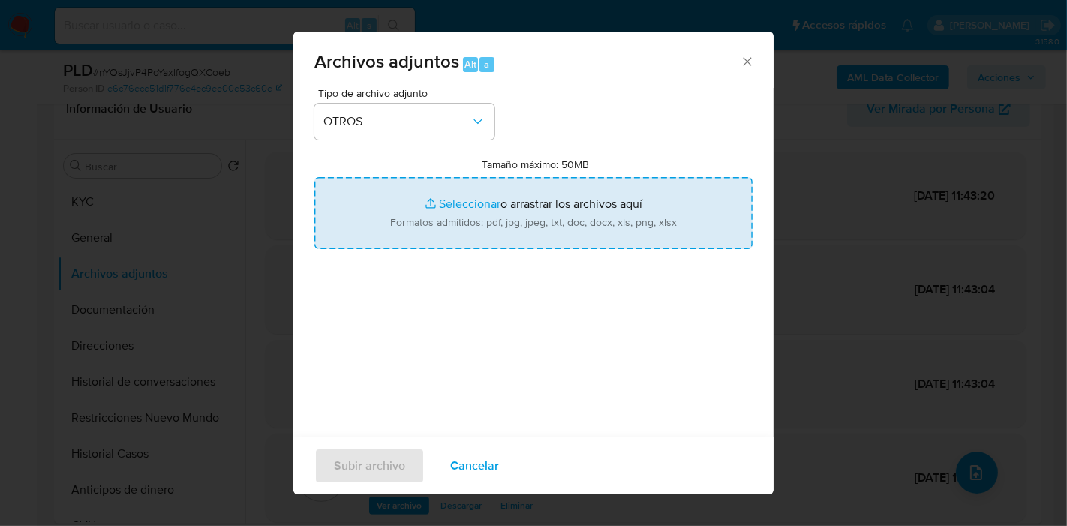
type input "C:\fakepath\Caselog nYOsJjvP4PoYaxIfogQXCoeb_2025_08_18_23_27_29.docx"
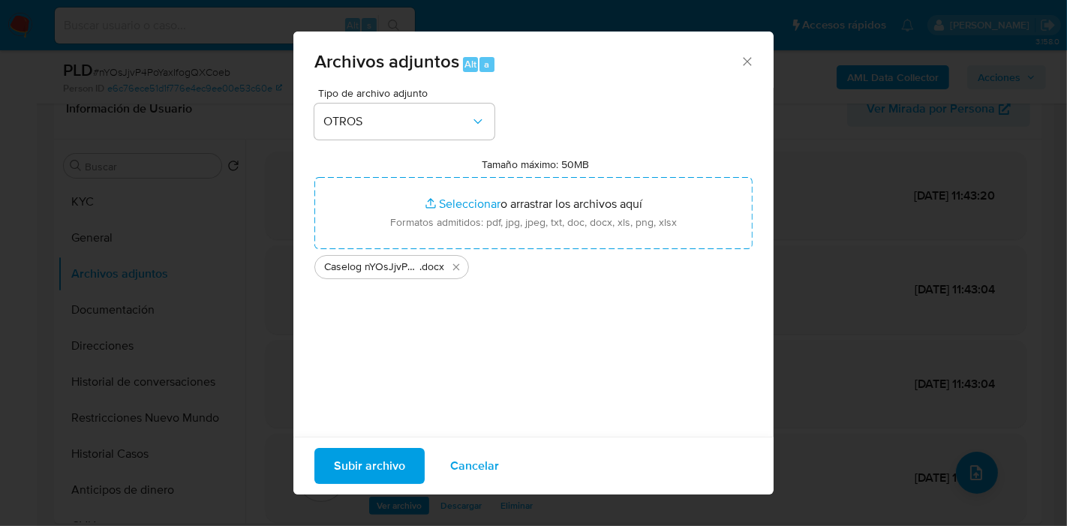
click at [354, 399] on div "Tipo de archivo adjunto OTROS Tamaño máximo: 50MB Seleccionar archivos Seleccio…" at bounding box center [533, 265] width 438 height 354
click at [359, 456] on span "Subir archivo" at bounding box center [369, 466] width 71 height 33
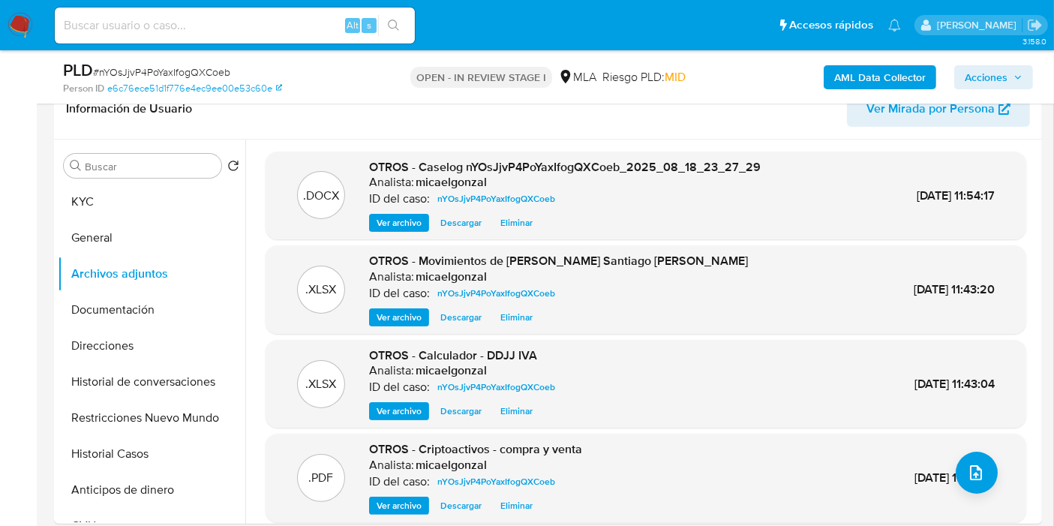
click at [162, 244] on button "General" at bounding box center [152, 238] width 188 height 36
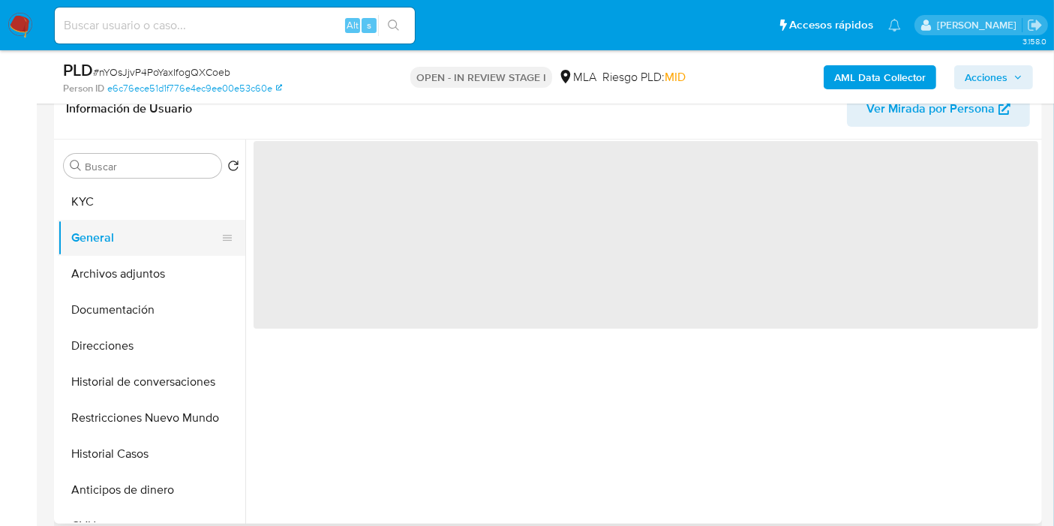
click at [194, 220] on button "General" at bounding box center [146, 238] width 176 height 36
click at [203, 209] on button "KYC" at bounding box center [146, 202] width 176 height 36
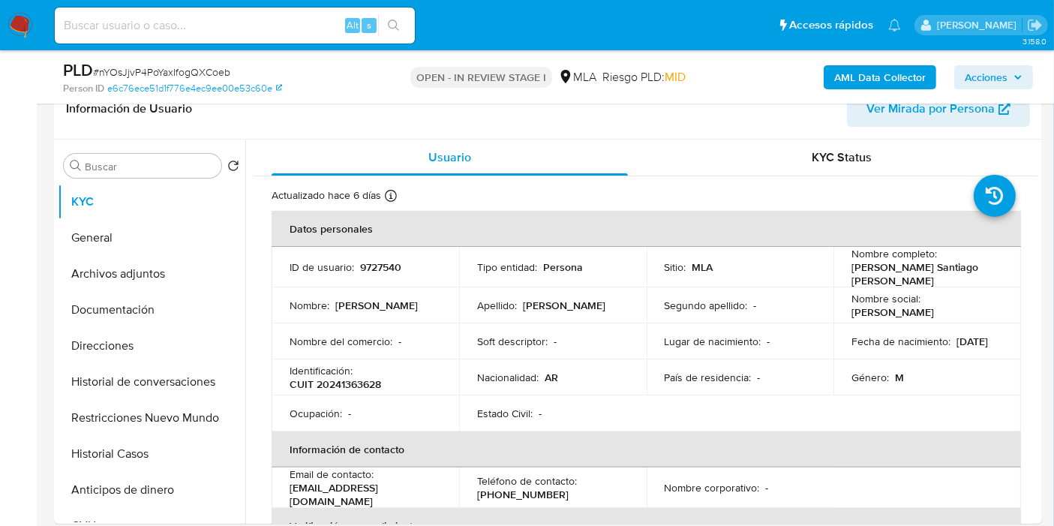
click at [986, 68] on span "Acciones" at bounding box center [986, 77] width 43 height 24
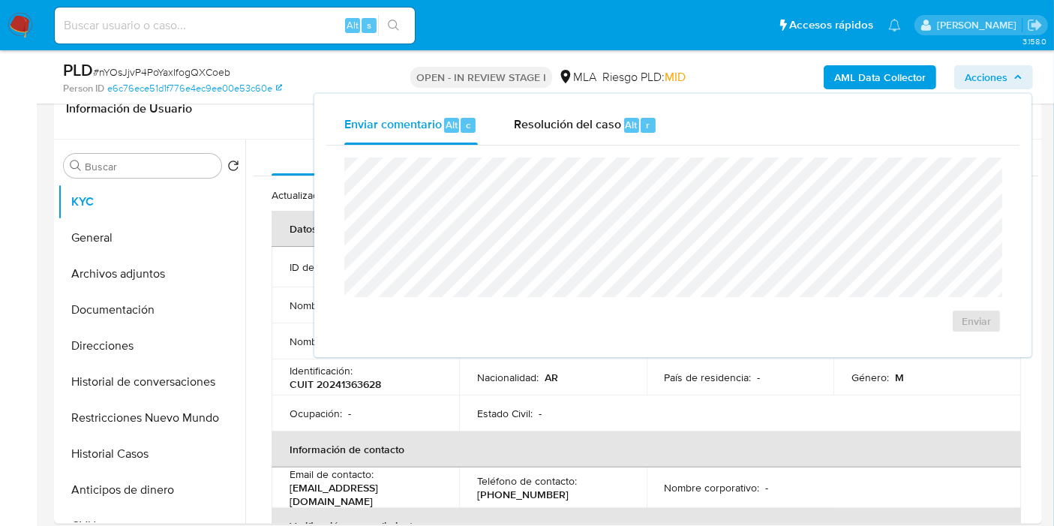
click at [611, 148] on div "Enviar" at bounding box center [672, 246] width 693 height 200
click at [623, 155] on div "Enviar" at bounding box center [672, 246] width 693 height 200
click at [588, 148] on div "Enviar" at bounding box center [672, 246] width 693 height 200
click at [606, 130] on span "Resolución del caso" at bounding box center [567, 124] width 107 height 17
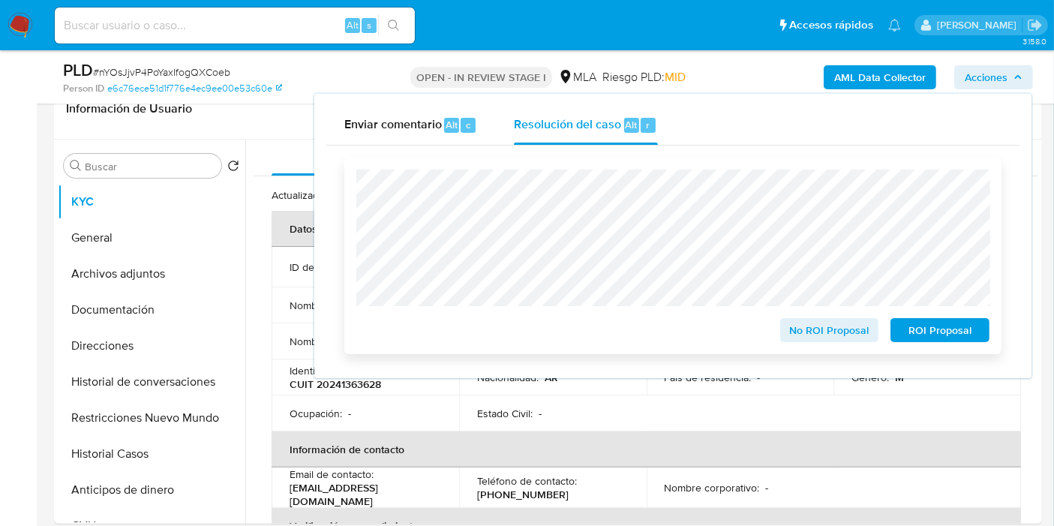
click at [838, 323] on span "No ROI Proposal" at bounding box center [830, 330] width 78 height 21
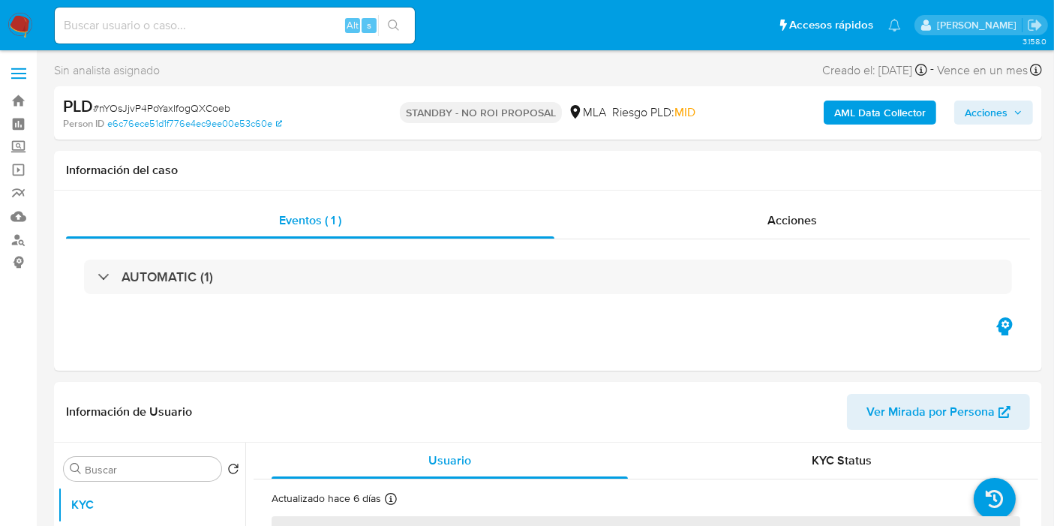
select select "10"
drag, startPoint x: 17, startPoint y: 30, endPoint x: 0, endPoint y: 47, distance: 23.9
click at [17, 29] on img at bounding box center [21, 26] width 26 height 26
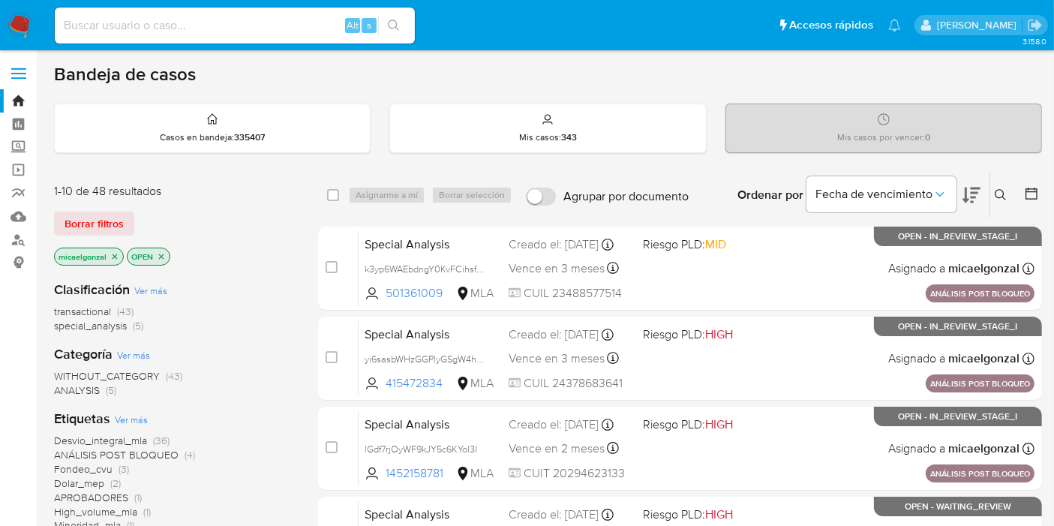
click at [168, 20] on input at bounding box center [235, 26] width 360 height 20
click at [249, 33] on input at bounding box center [235, 26] width 360 height 20
paste input "G09G3wWkMwfT4wAjL9MX6lnU"
type input "G09G3wWkMwfT4wAjL9MX6lnU"
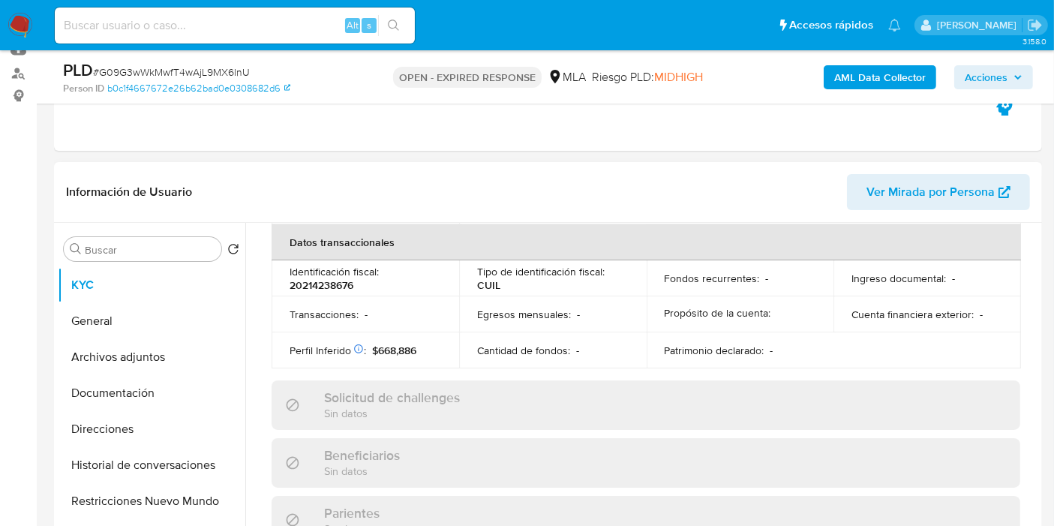
scroll to position [803, 0]
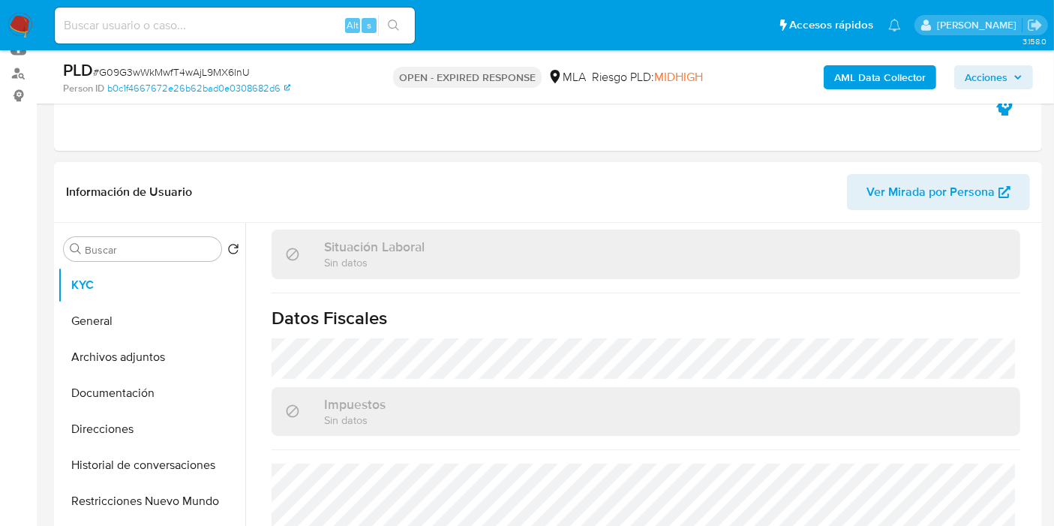
select select "10"
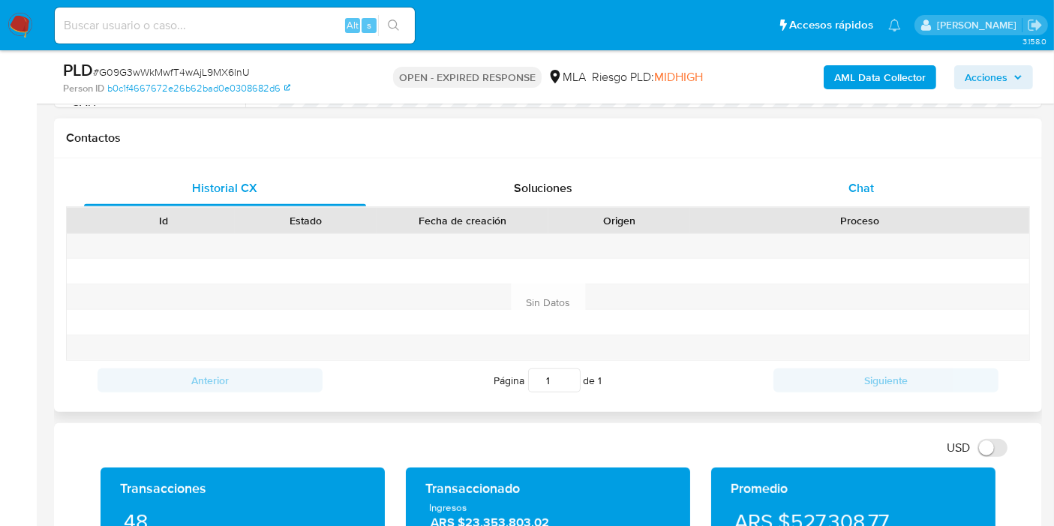
scroll to position [666, 0]
click at [891, 164] on div "Historial CX Soluciones Chat Id Estado Fecha de creación Origen Proceso Anterio…" at bounding box center [548, 285] width 988 height 254
click at [881, 177] on div "Chat" at bounding box center [861, 188] width 282 height 36
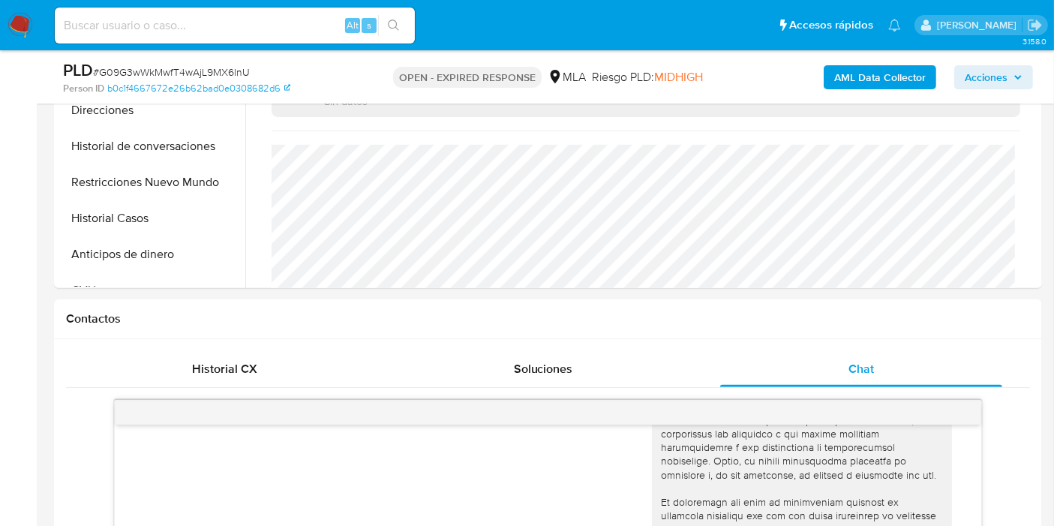
scroll to position [333, 0]
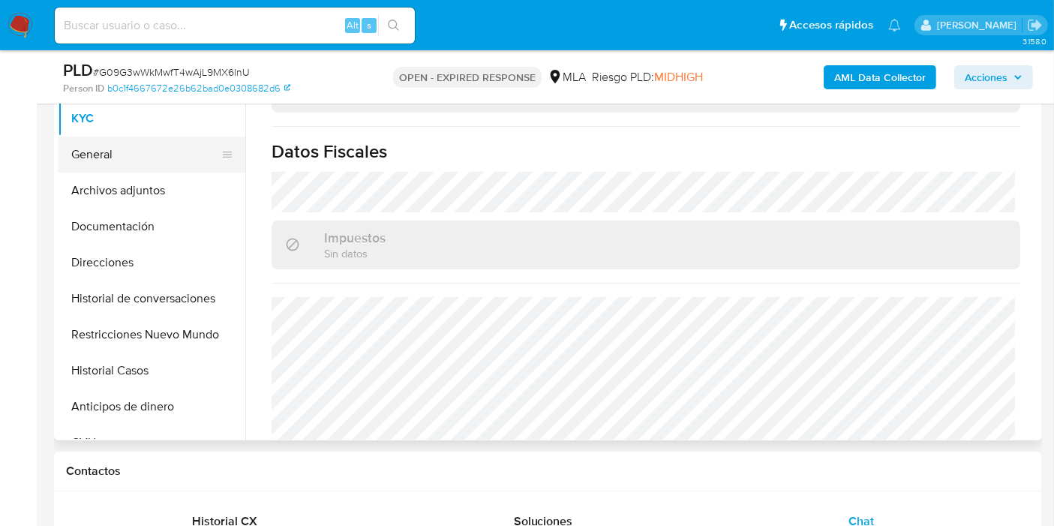
click at [98, 154] on button "General" at bounding box center [146, 155] width 176 height 36
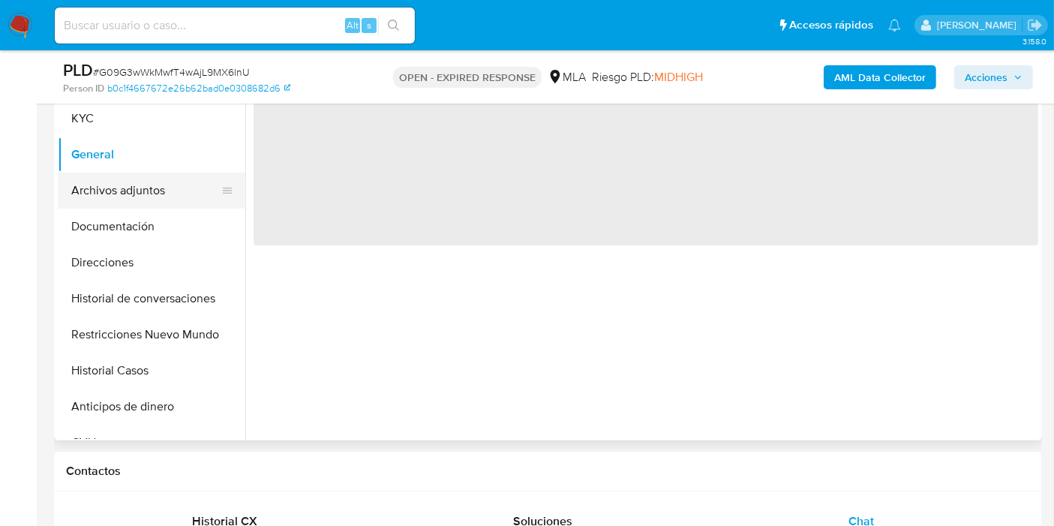
scroll to position [0, 0]
click at [87, 197] on button "Archivos adjuntos" at bounding box center [146, 191] width 176 height 36
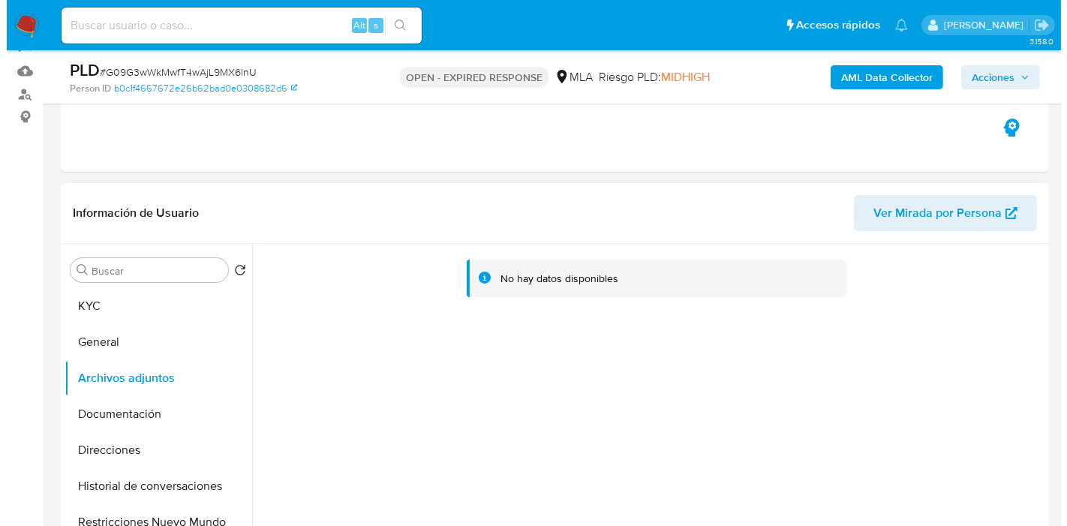
scroll to position [250, 0]
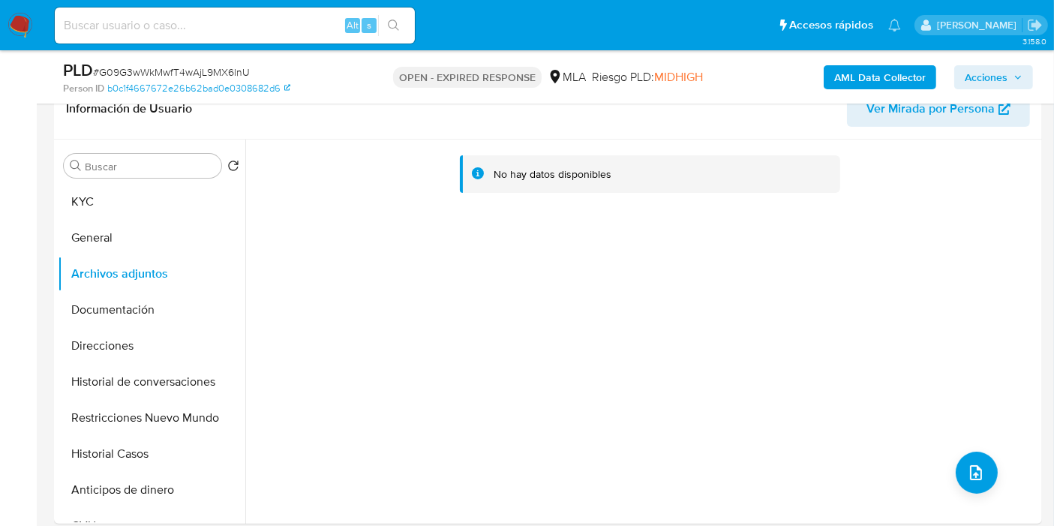
click at [856, 68] on b "AML Data Collector" at bounding box center [881, 77] width 92 height 24
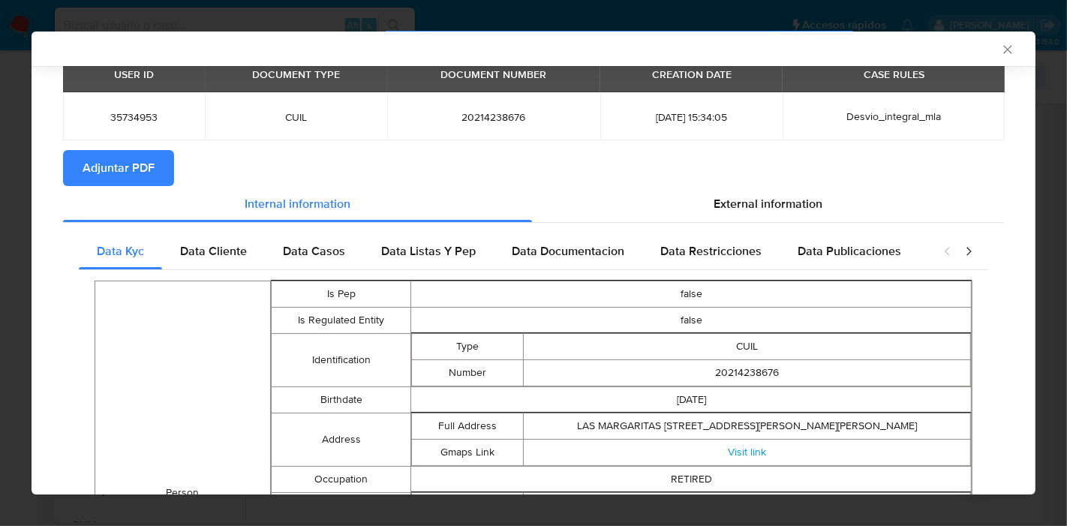
scroll to position [0, 0]
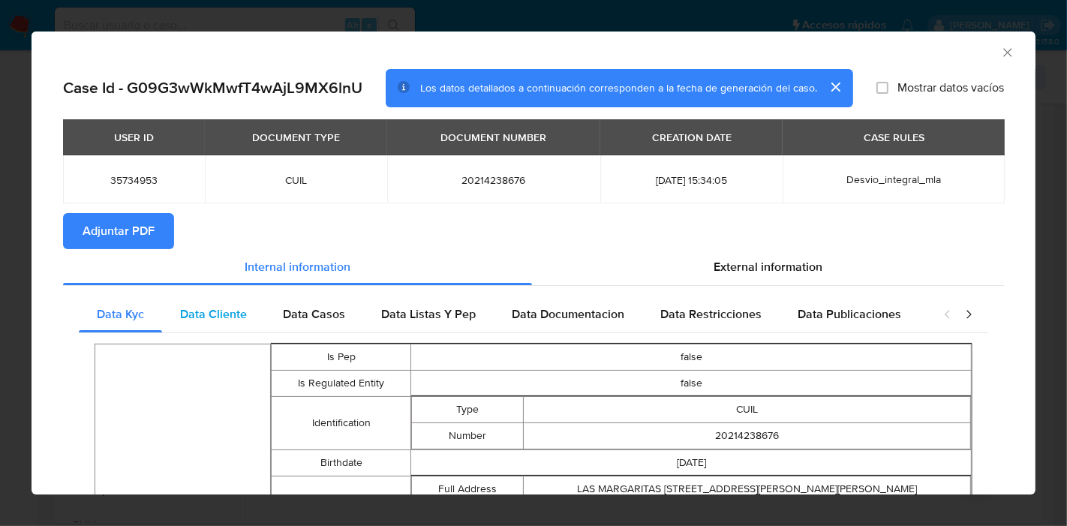
click at [197, 302] on div "Data Cliente" at bounding box center [213, 314] width 103 height 36
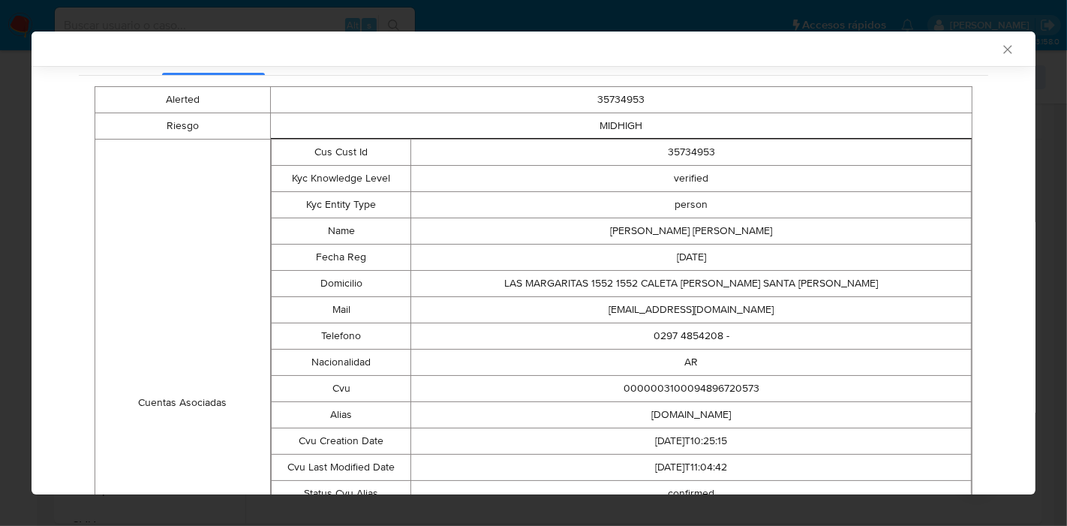
scroll to position [4, 0]
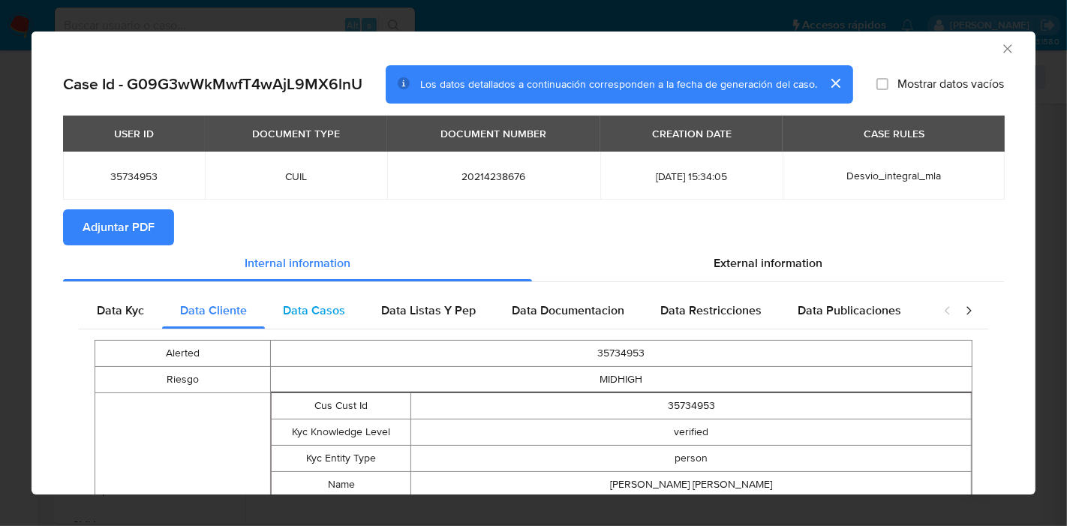
click at [321, 320] on div "Data Casos" at bounding box center [314, 311] width 98 height 36
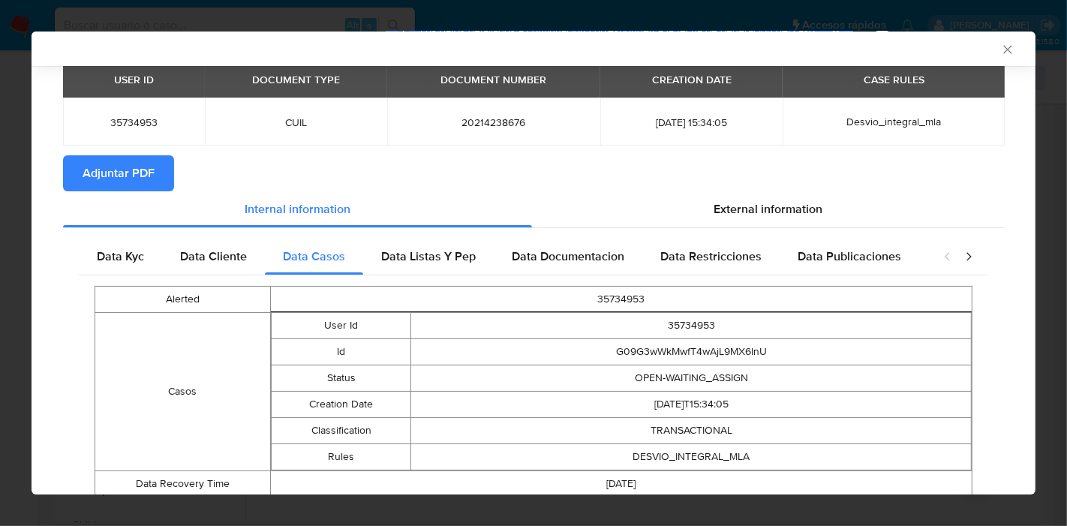
scroll to position [109, 0]
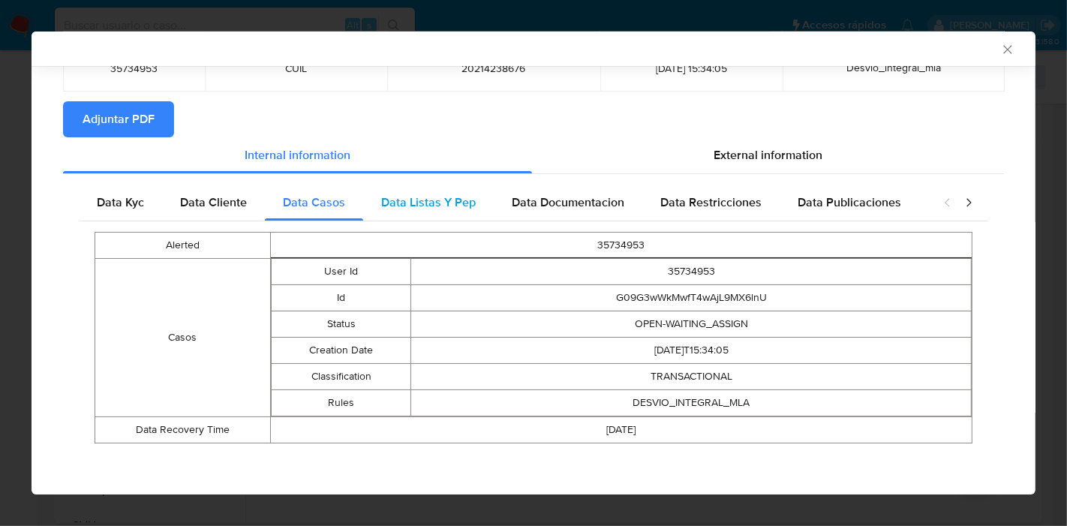
click at [463, 198] on span "Data Listas Y Pep" at bounding box center [428, 202] width 95 height 17
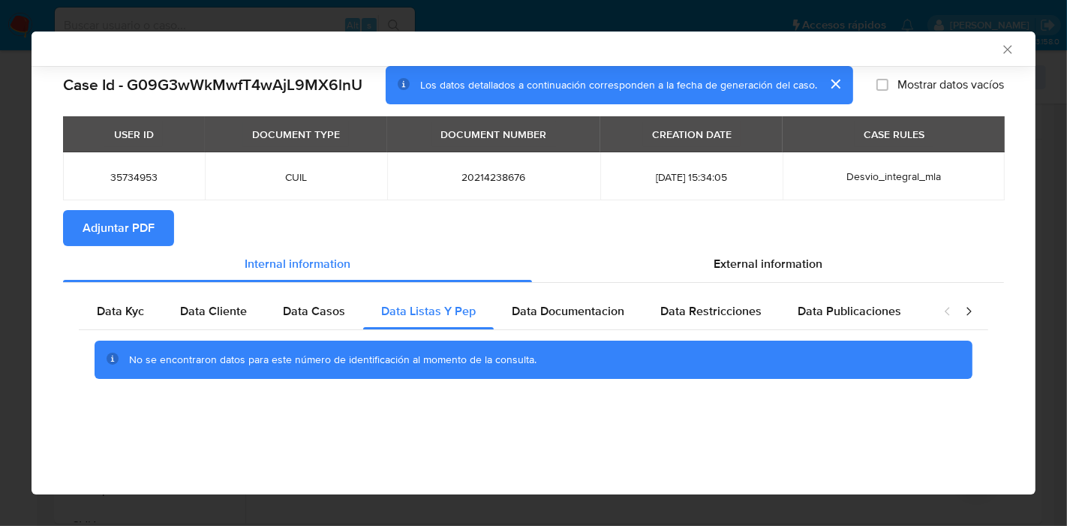
scroll to position [0, 0]
click at [624, 318] on div "Data Documentacion" at bounding box center [568, 311] width 149 height 36
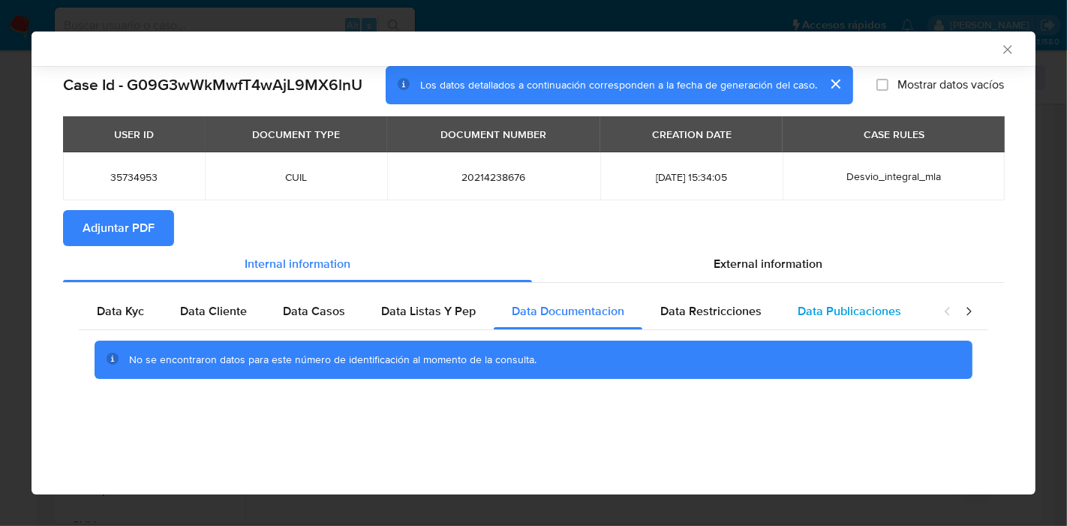
drag, startPoint x: 723, startPoint y: 325, endPoint x: 797, endPoint y: 308, distance: 75.5
click at [726, 324] on div "Data Restricciones" at bounding box center [710, 311] width 137 height 36
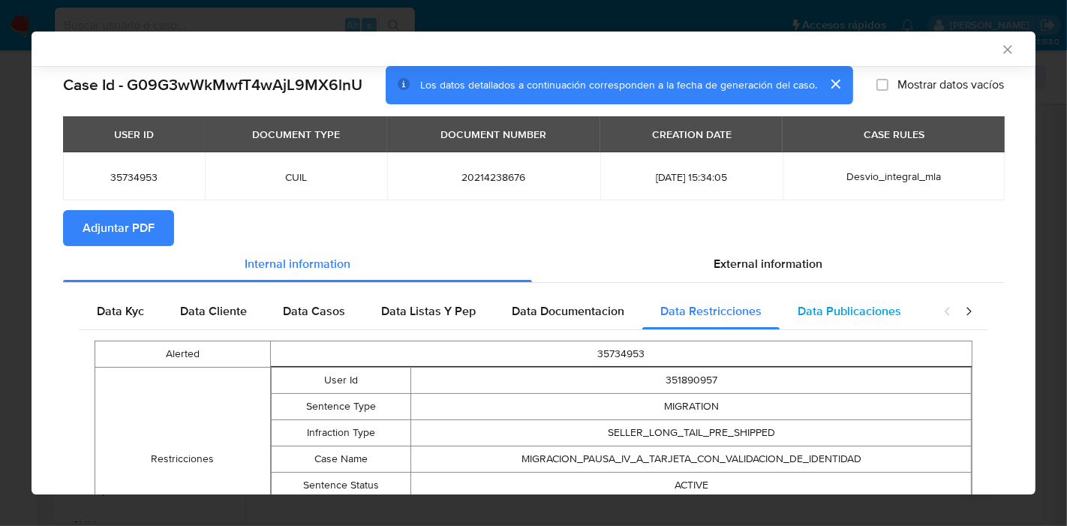
click at [801, 310] on span "Data Publicaciones" at bounding box center [850, 310] width 104 height 17
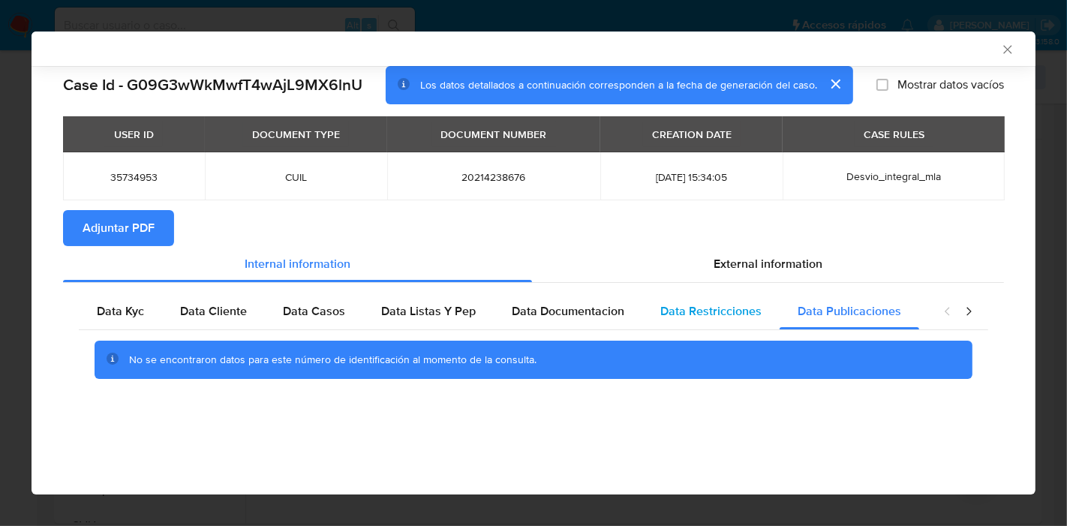
click at [735, 311] on span "Data Restricciones" at bounding box center [710, 310] width 101 height 17
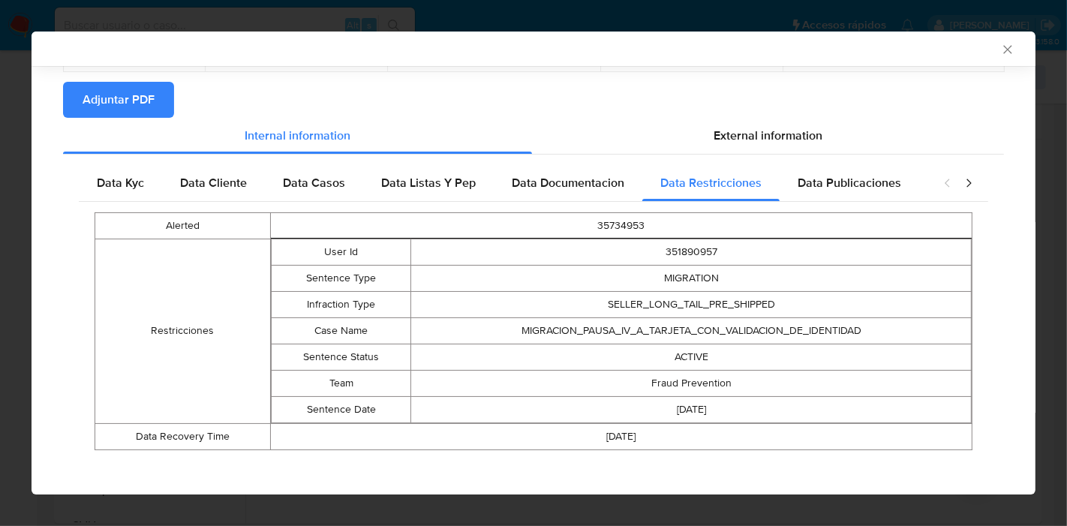
scroll to position [135, 0]
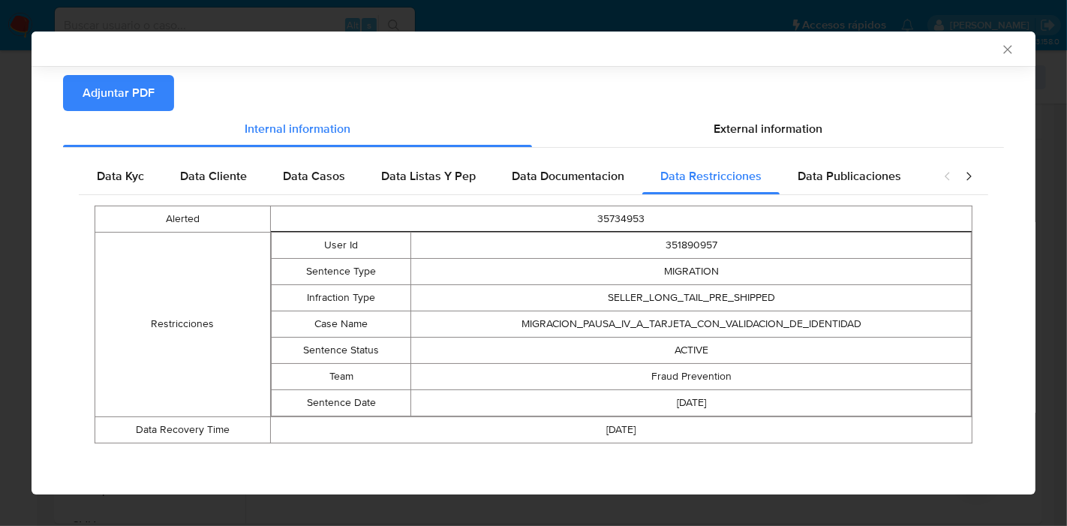
drag, startPoint x: 887, startPoint y: 172, endPoint x: 1009, endPoint y: 179, distance: 122.6
click at [903, 172] on div "Data Publicaciones" at bounding box center [850, 176] width 140 height 36
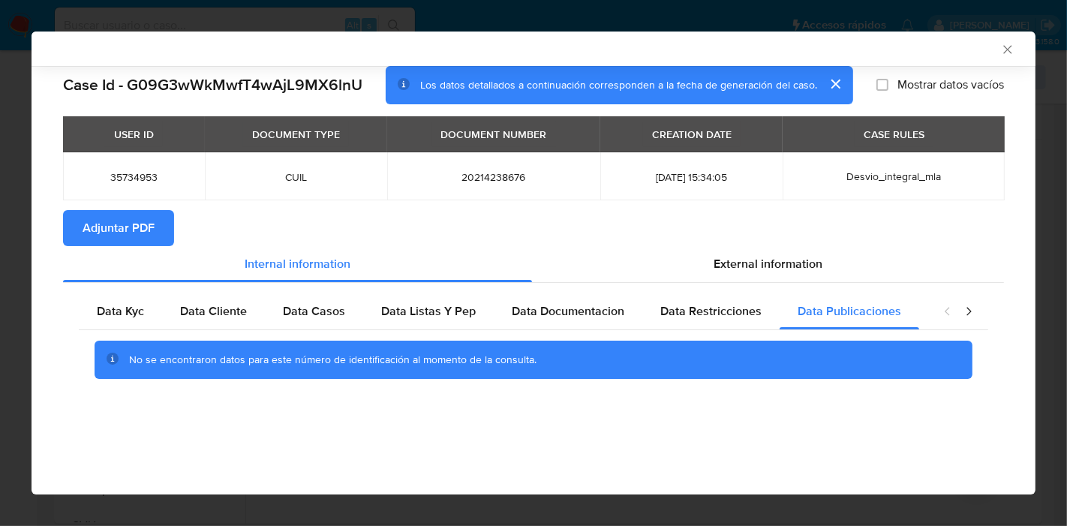
click at [968, 311] on icon "closure-recommendation-modal" at bounding box center [968, 311] width 15 height 15
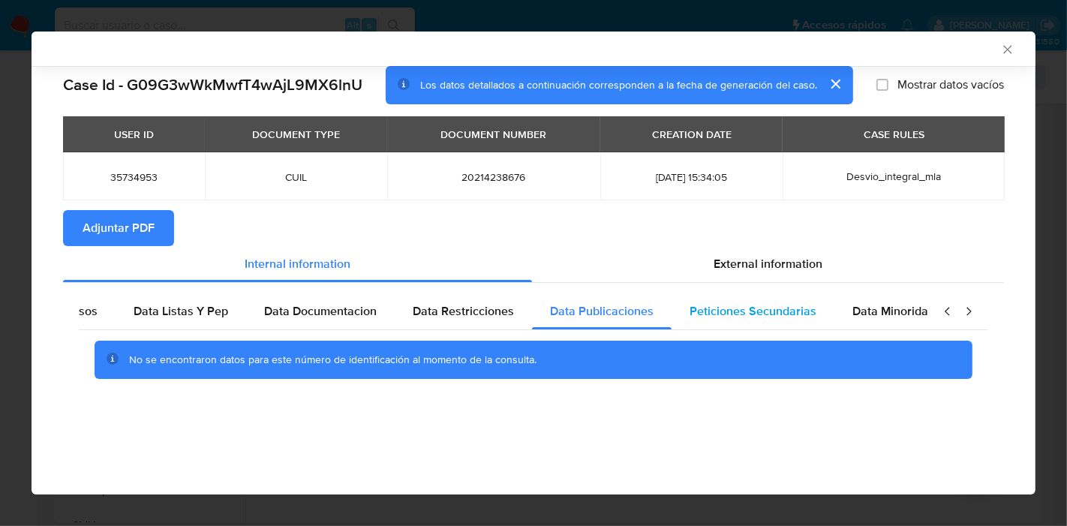
scroll to position [0, 263]
drag, startPoint x: 714, startPoint y: 319, endPoint x: 738, endPoint y: 317, distance: 23.4
click at [718, 319] on span "Peticiones Secundarias" at bounding box center [737, 310] width 127 height 17
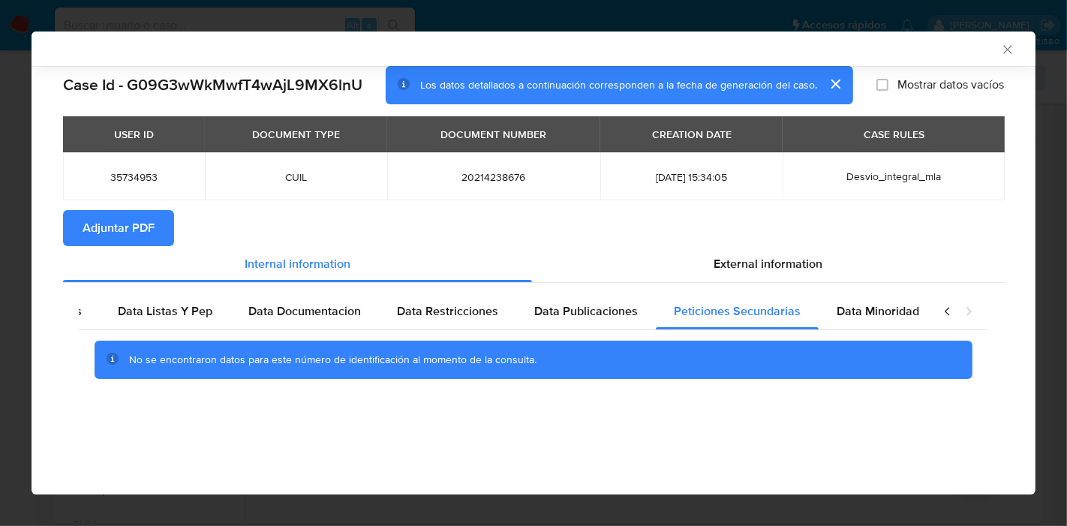
drag, startPoint x: 847, startPoint y: 318, endPoint x: 935, endPoint y: 318, distance: 87.8
click at [849, 320] on div "Data Minoridad" at bounding box center [878, 311] width 119 height 36
click at [946, 305] on icon "closure-recommendation-modal" at bounding box center [947, 311] width 15 height 15
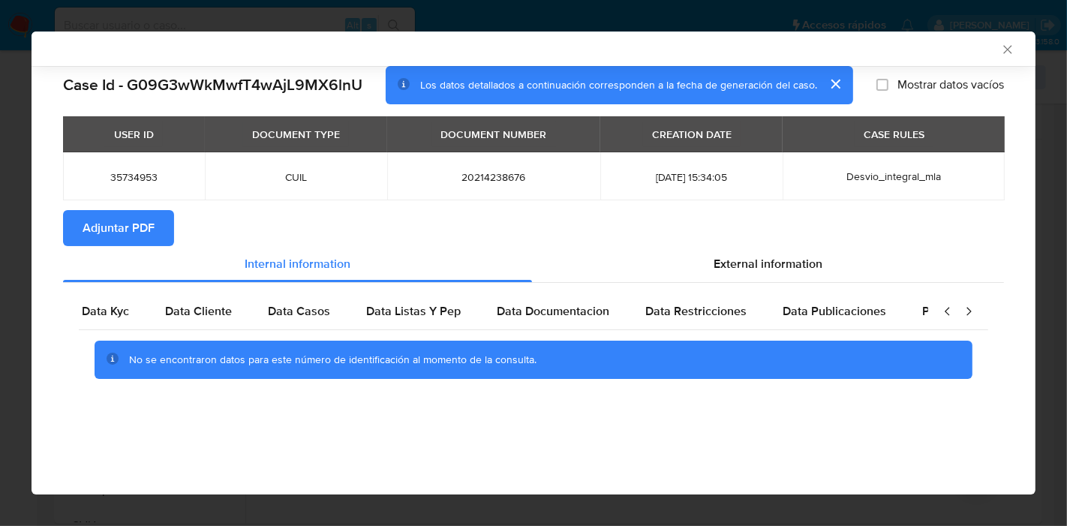
scroll to position [0, 0]
click at [946, 305] on icon "closure-recommendation-modal" at bounding box center [947, 311] width 15 height 15
click at [75, 318] on div "Data Kyc Data Cliente Data Casos Data Listas Y Pep Data Documentacion Data Rest…" at bounding box center [533, 342] width 941 height 118
click at [120, 307] on span "Data Kyc" at bounding box center [120, 310] width 47 height 17
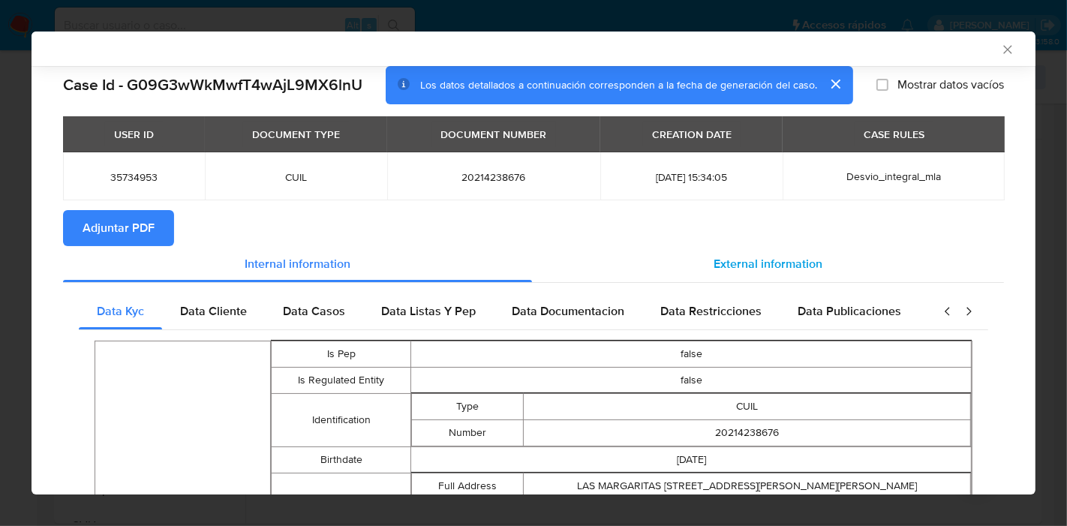
click at [693, 249] on div "External information" at bounding box center [768, 264] width 472 height 36
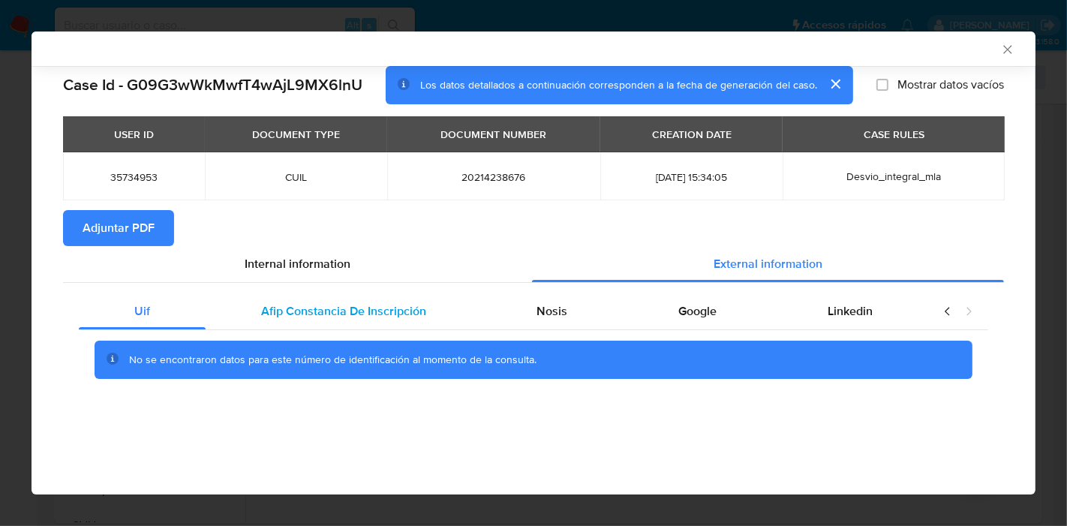
click at [304, 311] on span "Afip Constancia De Inscripción" at bounding box center [343, 310] width 165 height 17
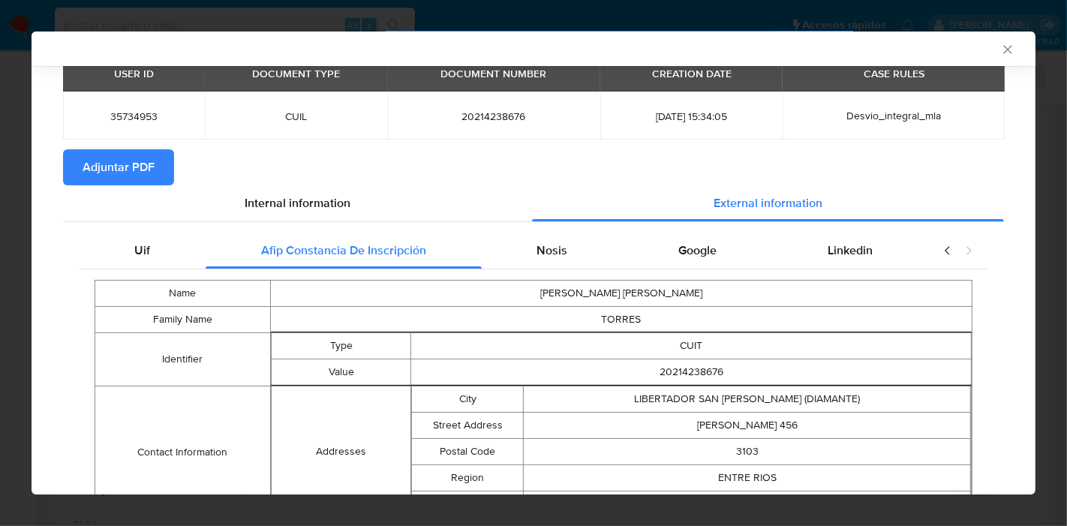
scroll to position [165, 0]
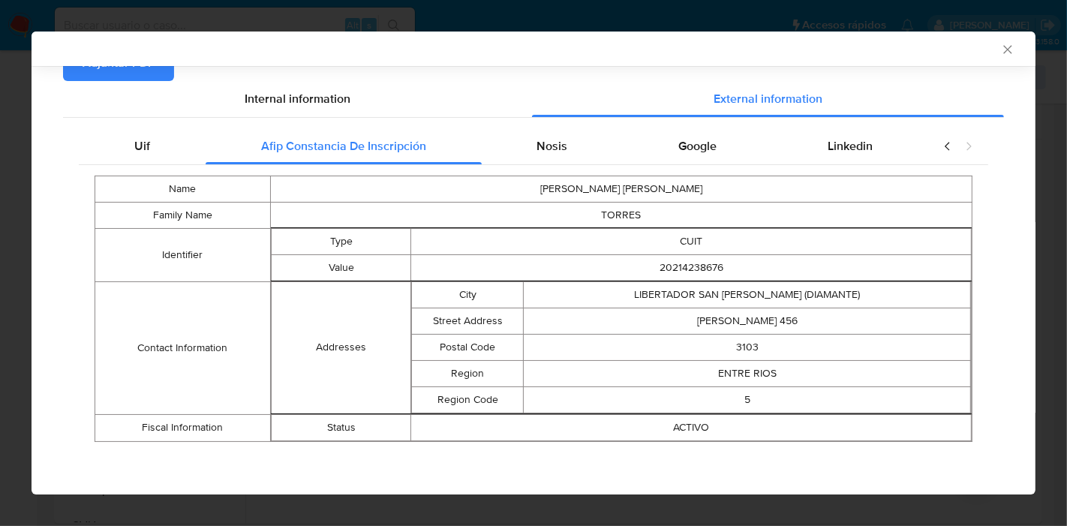
click at [568, 166] on div "Name [PERSON_NAME] [PERSON_NAME] Family Name [PERSON_NAME] Identifier Type CUIT…" at bounding box center [534, 308] width 910 height 287
click at [567, 145] on div "Nosis" at bounding box center [553, 146] width 142 height 36
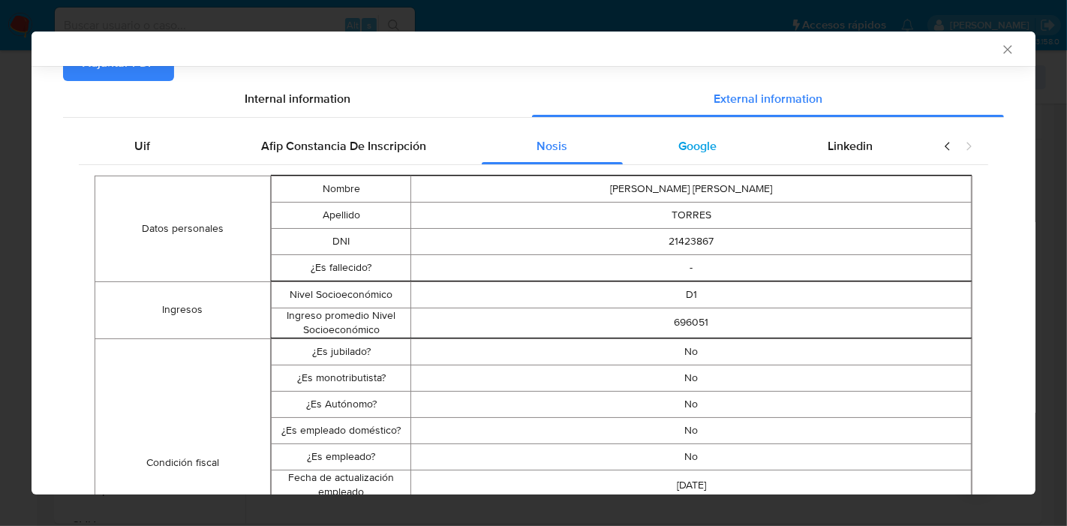
click at [684, 158] on div "Google" at bounding box center [697, 146] width 149 height 36
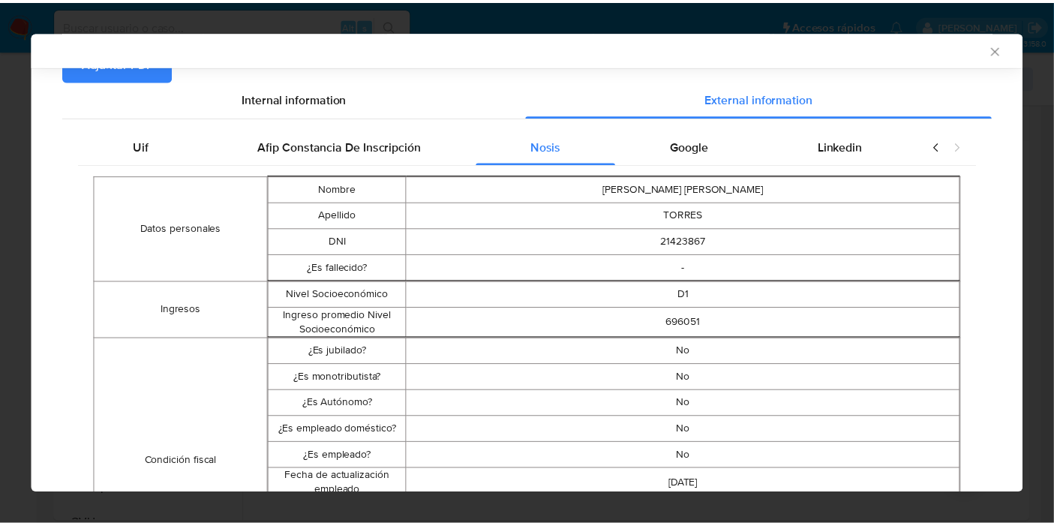
scroll to position [0, 0]
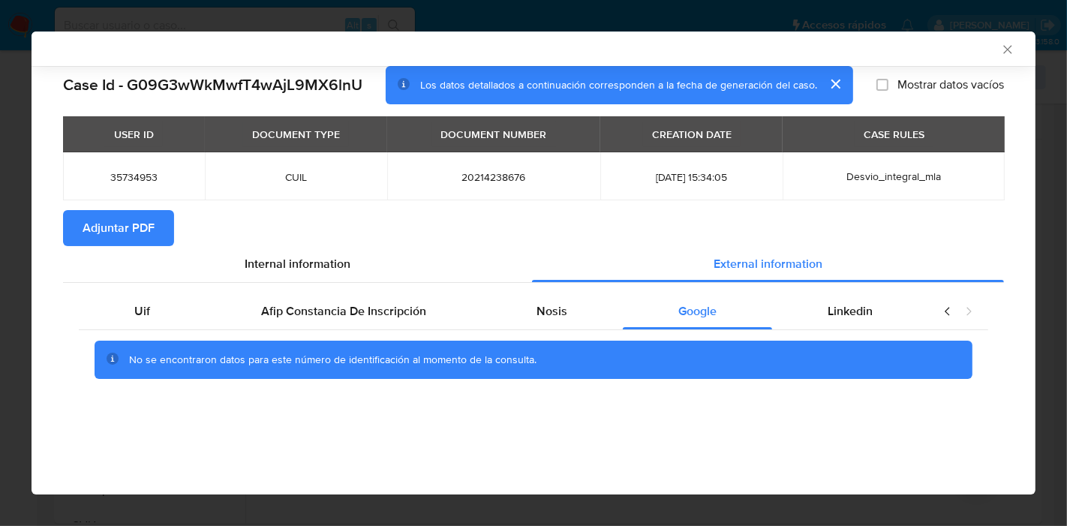
drag, startPoint x: 829, startPoint y: 136, endPoint x: 833, endPoint y: 169, distance: 33.3
click at [832, 153] on table "USER ID DOCUMENT TYPE DOCUMENT NUMBER CREATION DATE CASE RULES 35734953 CUIL 20…" at bounding box center [534, 158] width 942 height 84
click at [864, 314] on span "Linkedin" at bounding box center [850, 310] width 45 height 17
click at [150, 333] on div "No se encontraron datos para este número de identificación al momento de la con…" at bounding box center [534, 360] width 910 height 60
click at [155, 319] on div "Uif" at bounding box center [142, 311] width 127 height 36
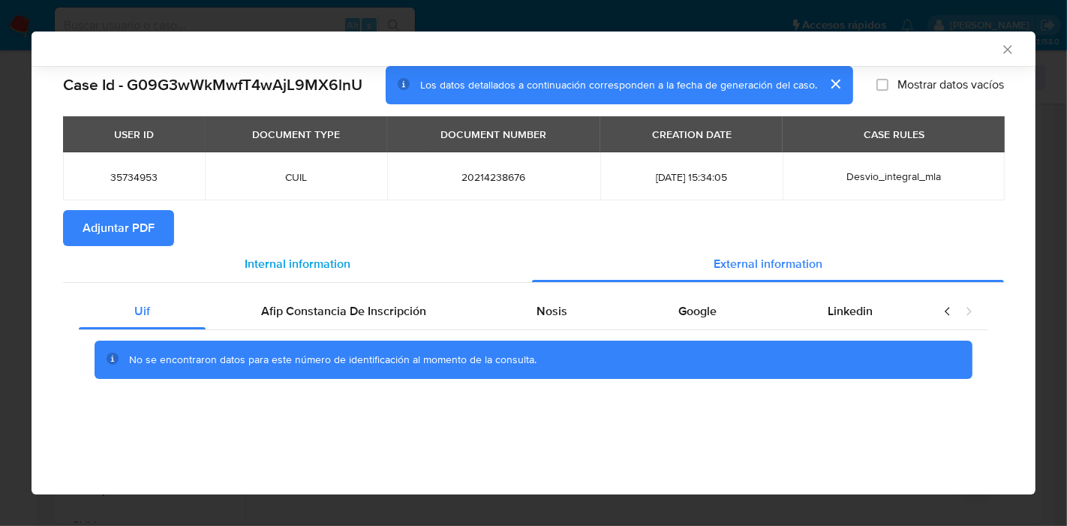
click at [230, 276] on div "Internal information" at bounding box center [297, 264] width 469 height 36
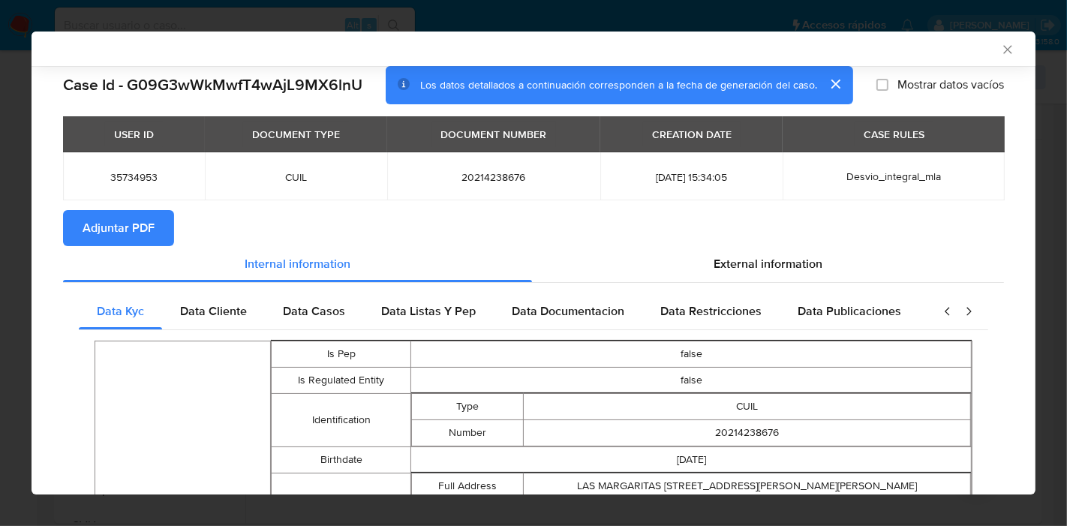
click at [127, 229] on span "Adjuntar PDF" at bounding box center [119, 228] width 72 height 33
click at [1000, 44] on icon "Cerrar ventana" at bounding box center [1007, 49] width 15 height 15
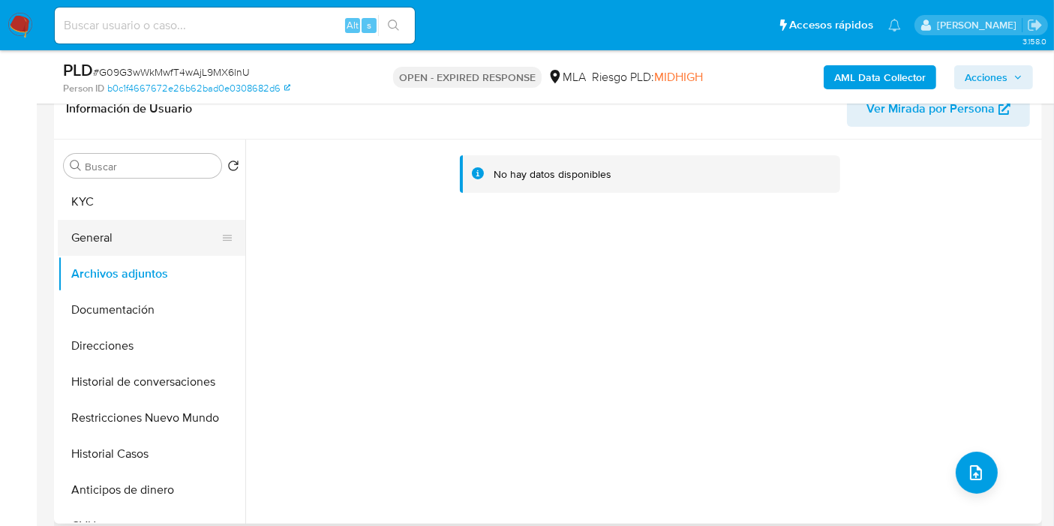
click at [154, 225] on button "General" at bounding box center [146, 238] width 176 height 36
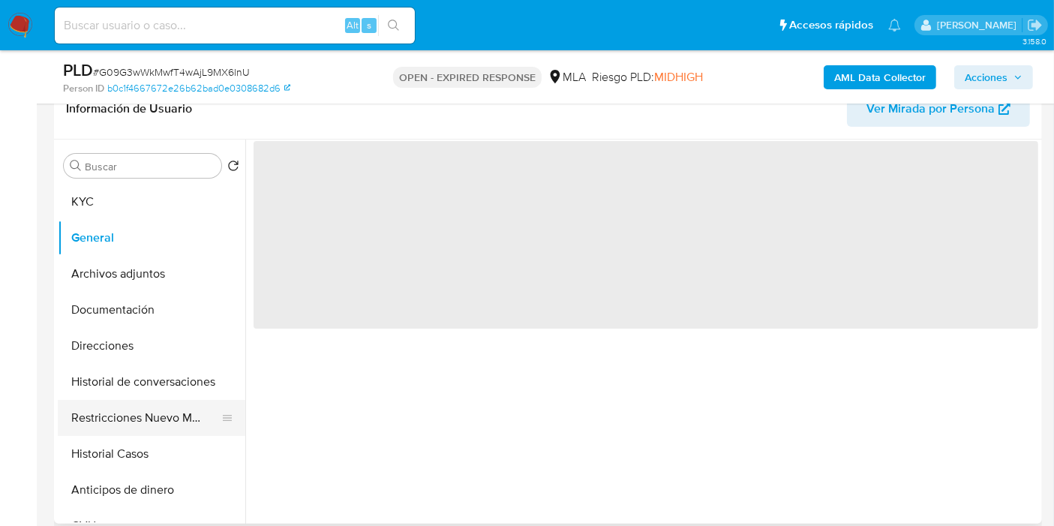
click at [113, 423] on button "Restricciones Nuevo Mundo" at bounding box center [146, 418] width 176 height 36
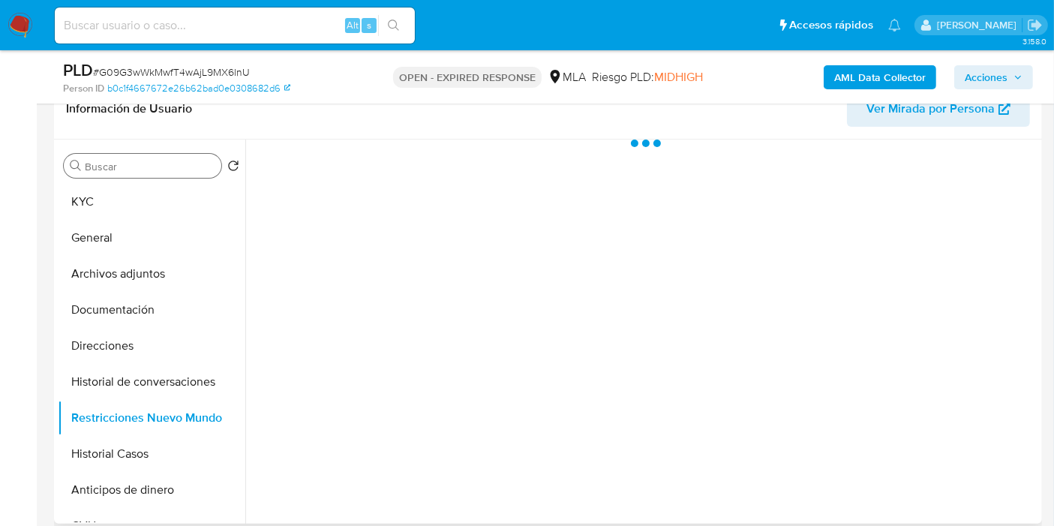
click at [171, 173] on div "Buscar" at bounding box center [143, 166] width 158 height 24
click at [144, 196] on button "KYC" at bounding box center [146, 202] width 176 height 36
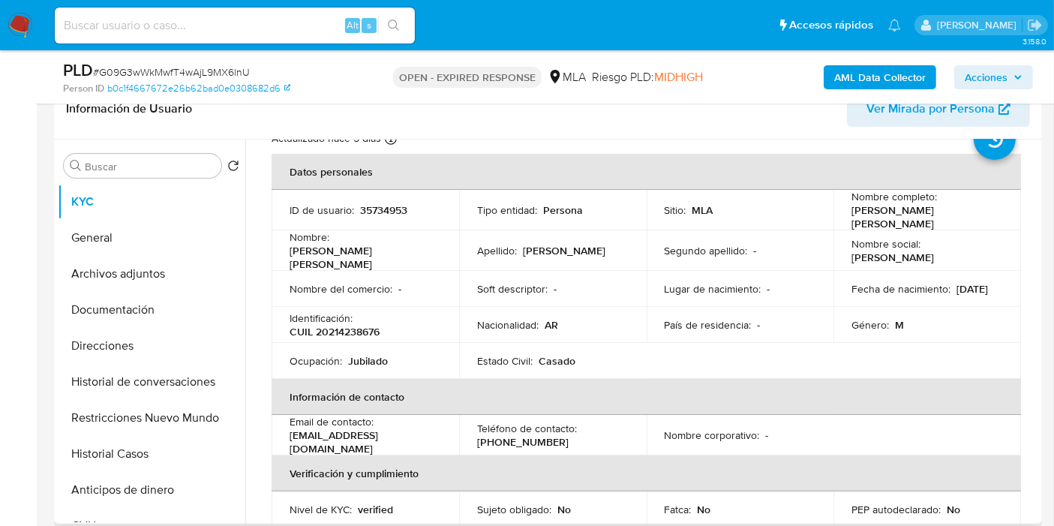
scroll to position [83, 0]
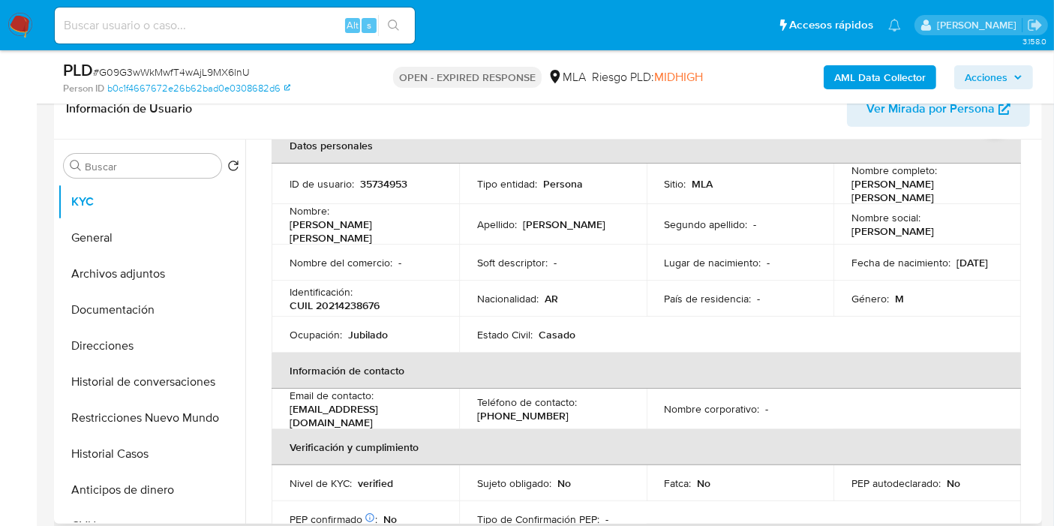
click at [352, 305] on td "Identificación : CUIL 20214238676" at bounding box center [366, 299] width 188 height 36
click at [355, 299] on p "CUIL 20214238676" at bounding box center [335, 306] width 90 height 14
copy p "20214238676"
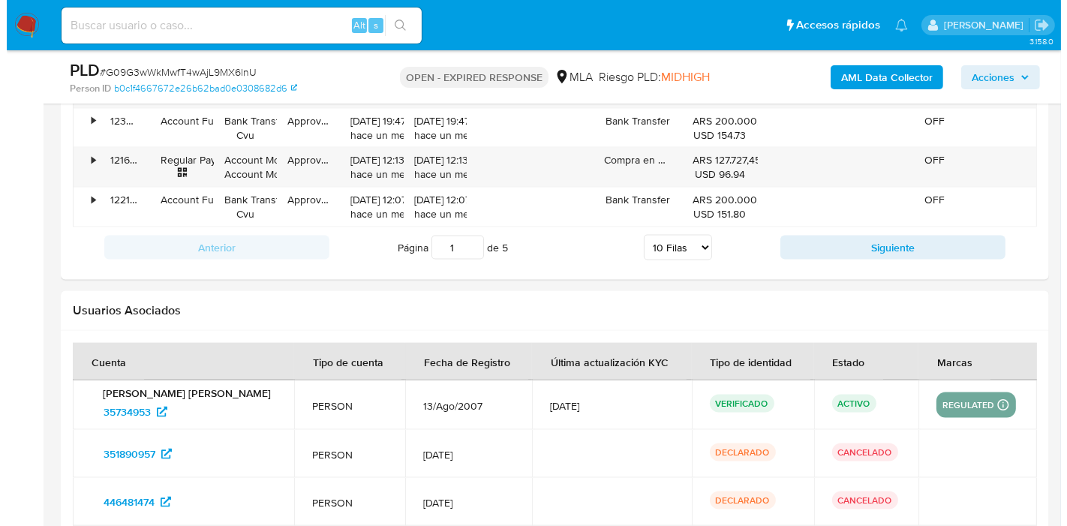
scroll to position [2215, 0]
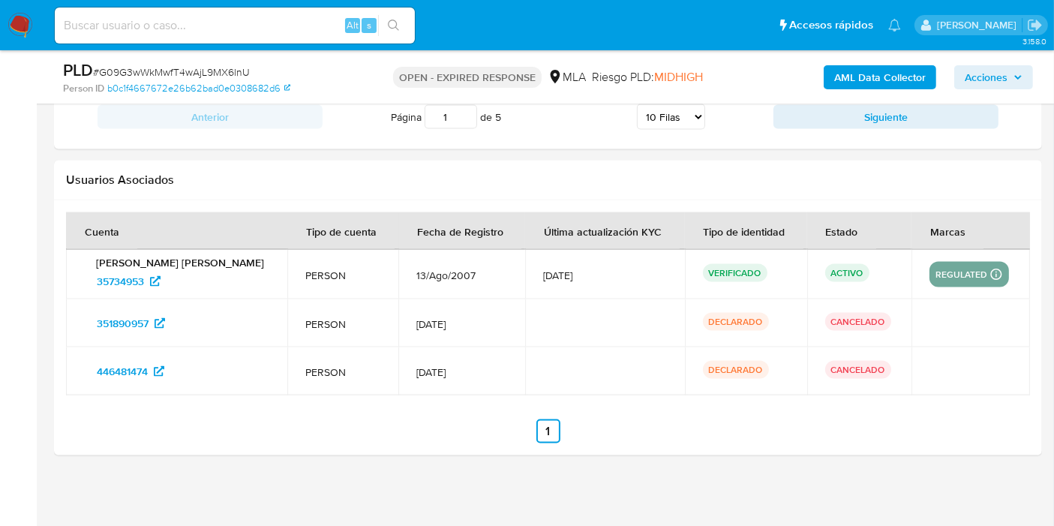
click at [881, 89] on b "AML Data Collector" at bounding box center [881, 77] width 92 height 24
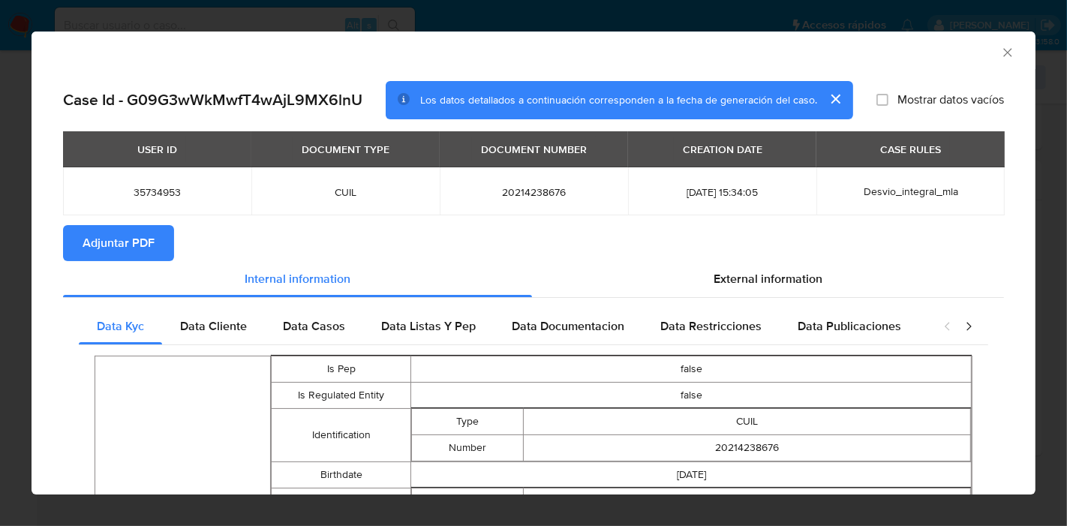
scroll to position [164, 0]
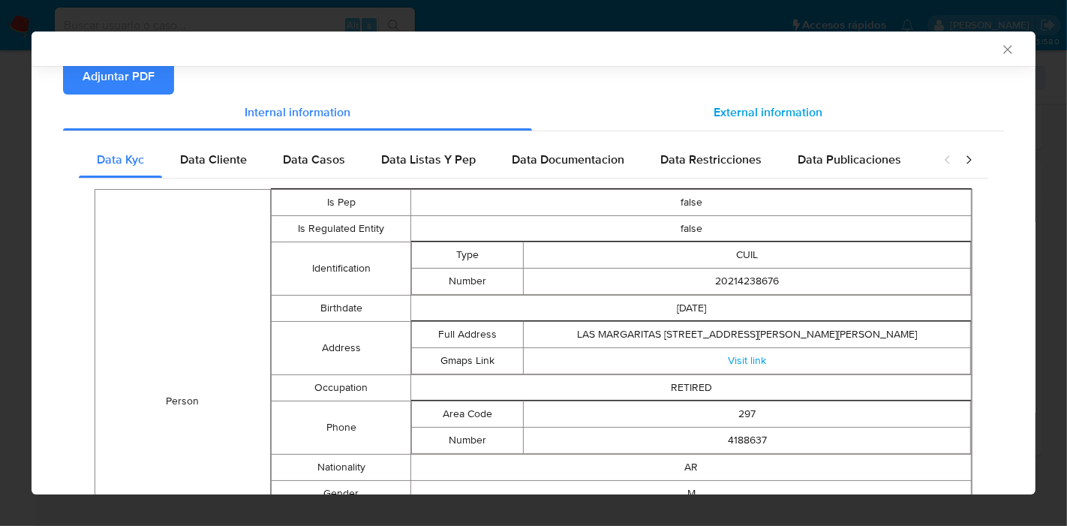
click at [695, 109] on div "External information" at bounding box center [768, 113] width 472 height 36
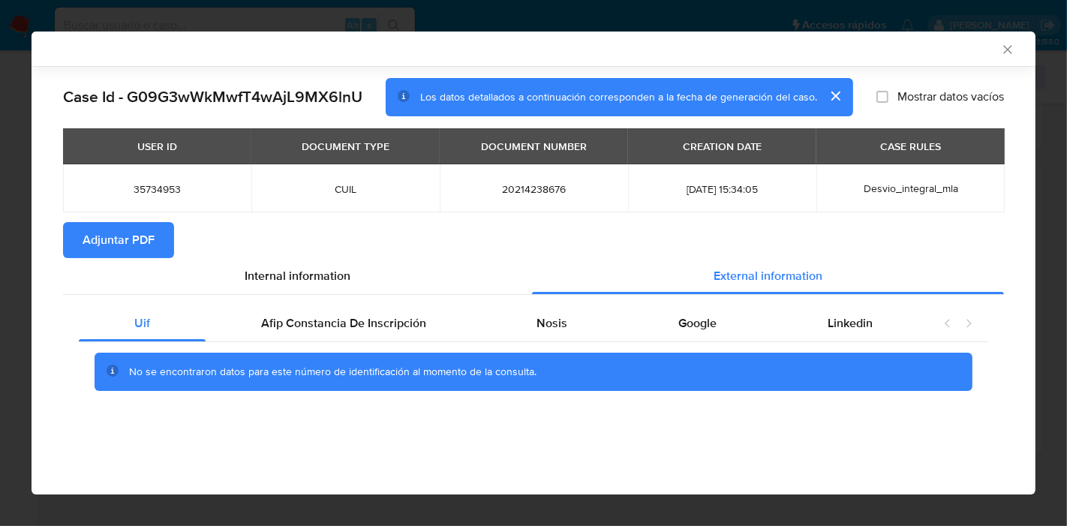
scroll to position [0, 0]
drag, startPoint x: 551, startPoint y: 324, endPoint x: 579, endPoint y: 302, distance: 35.3
click at [552, 324] on span "Nosis" at bounding box center [552, 322] width 31 height 17
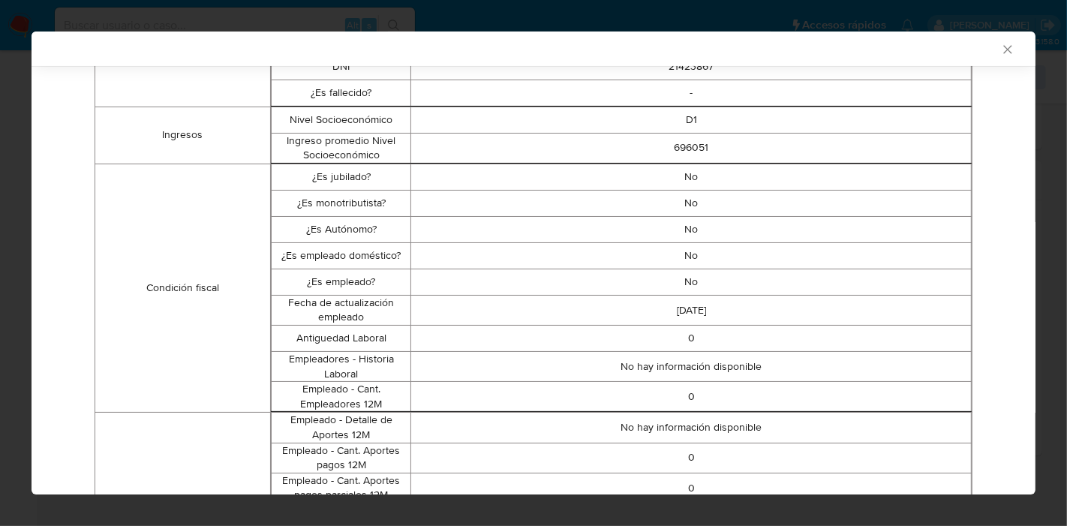
scroll to position [185, 0]
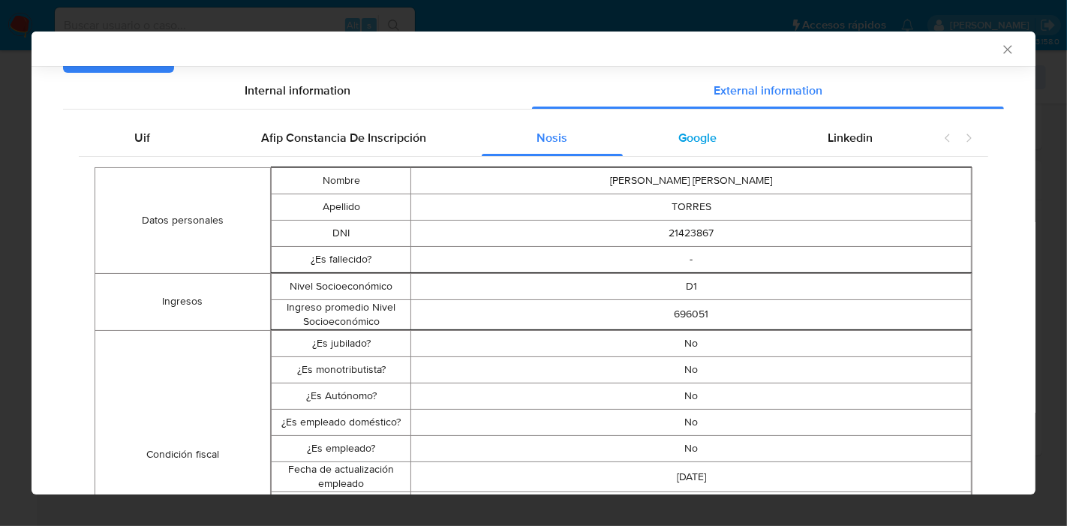
click at [705, 149] on div "Google" at bounding box center [697, 138] width 149 height 36
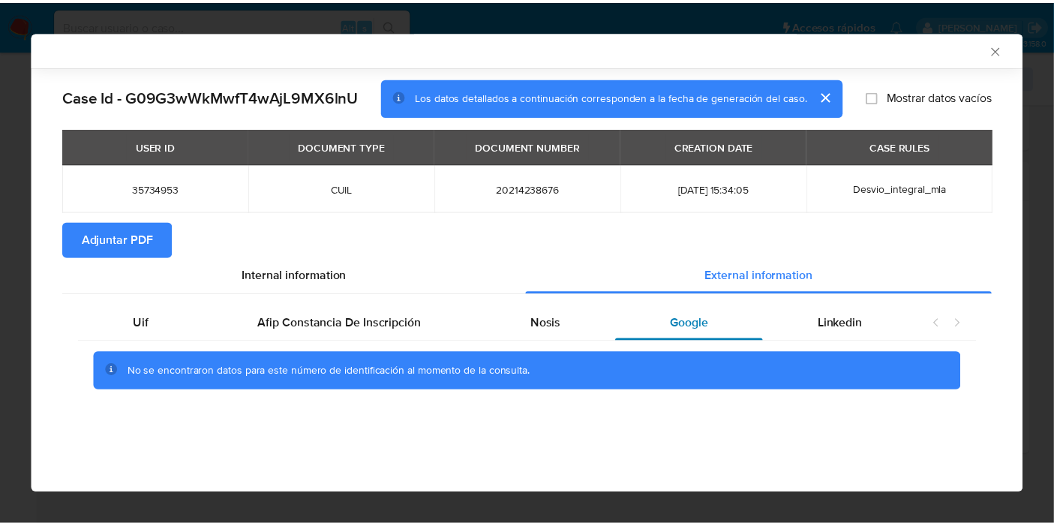
scroll to position [0, 0]
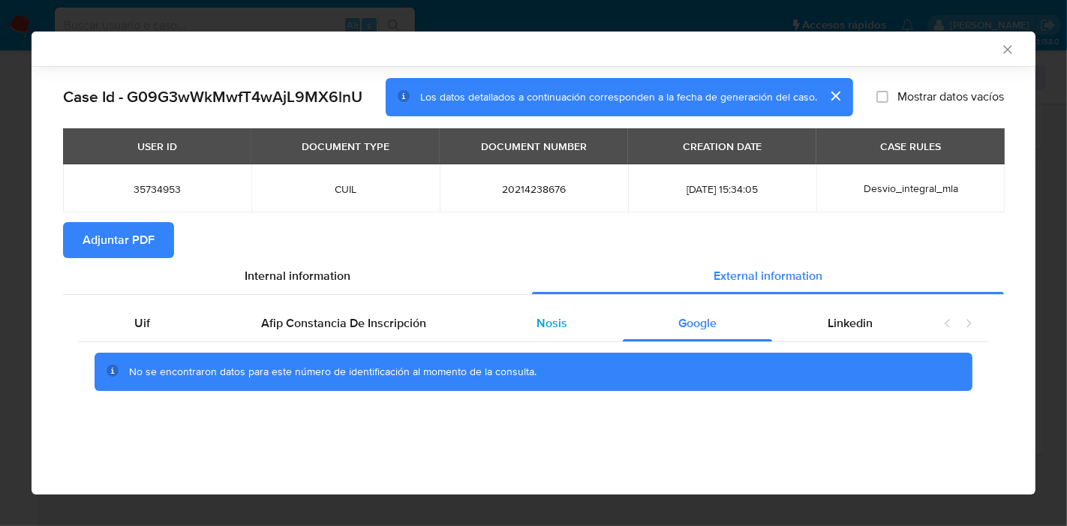
click at [522, 308] on div "Nosis" at bounding box center [553, 323] width 142 height 36
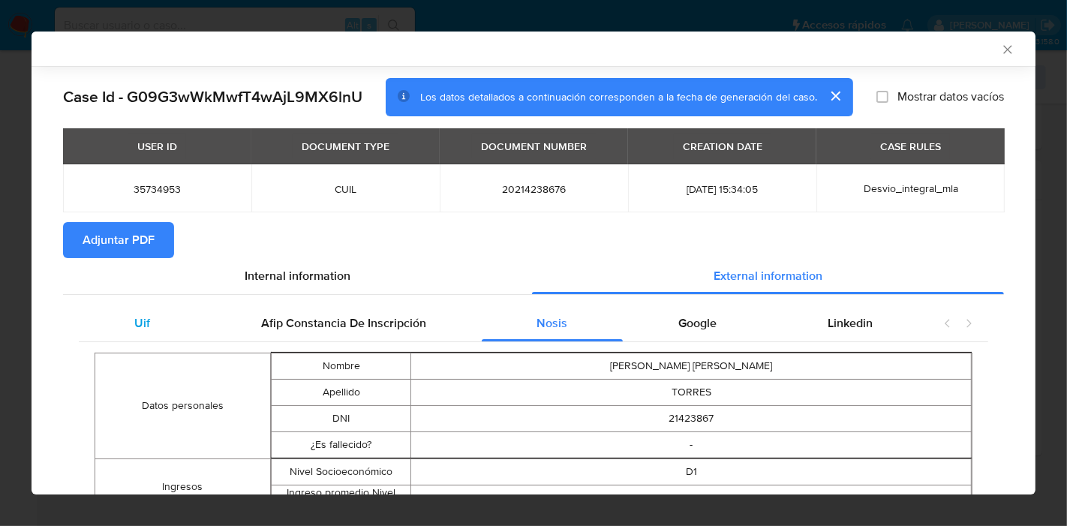
click at [126, 329] on div "Uif" at bounding box center [142, 323] width 127 height 36
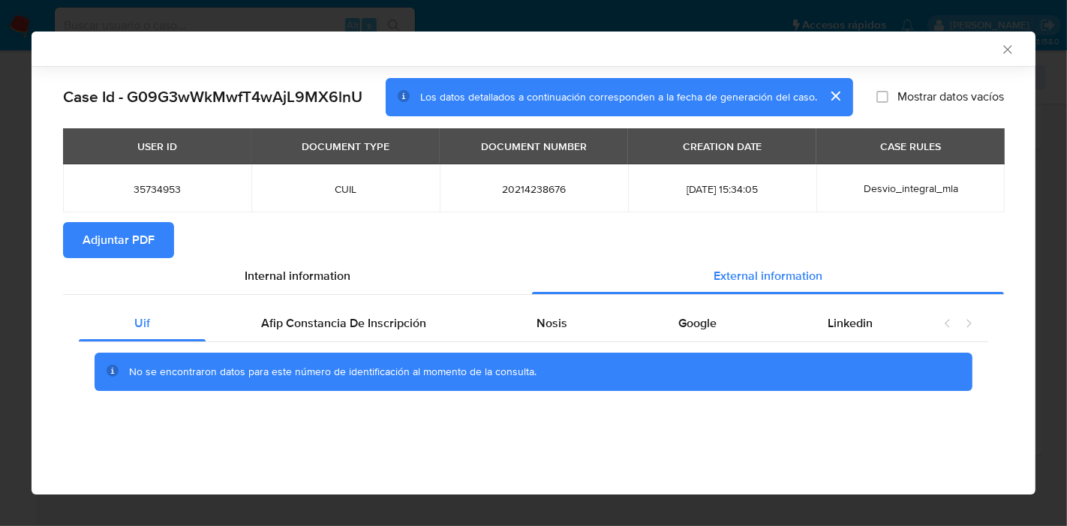
click at [1014, 47] on icon "Cerrar ventana" at bounding box center [1007, 49] width 15 height 15
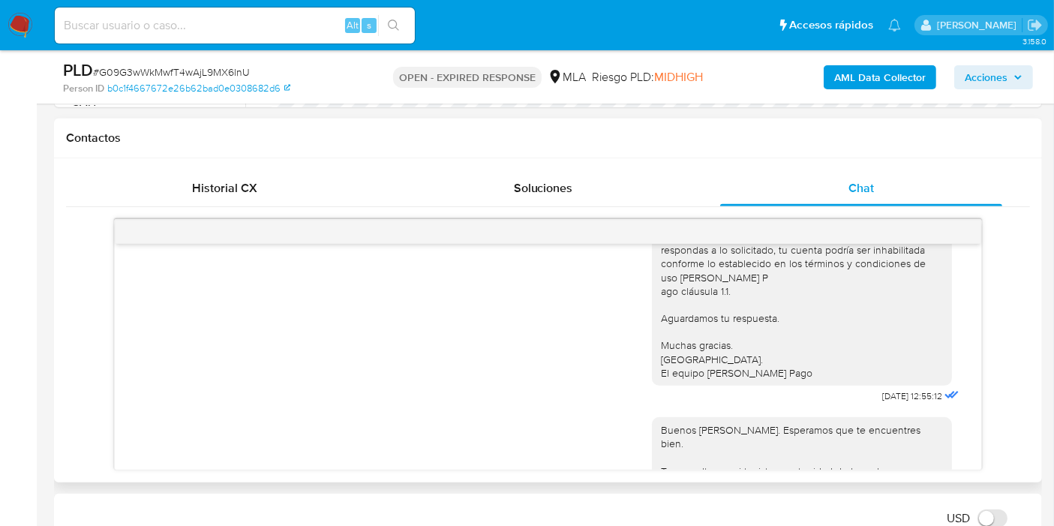
scroll to position [1135, 0]
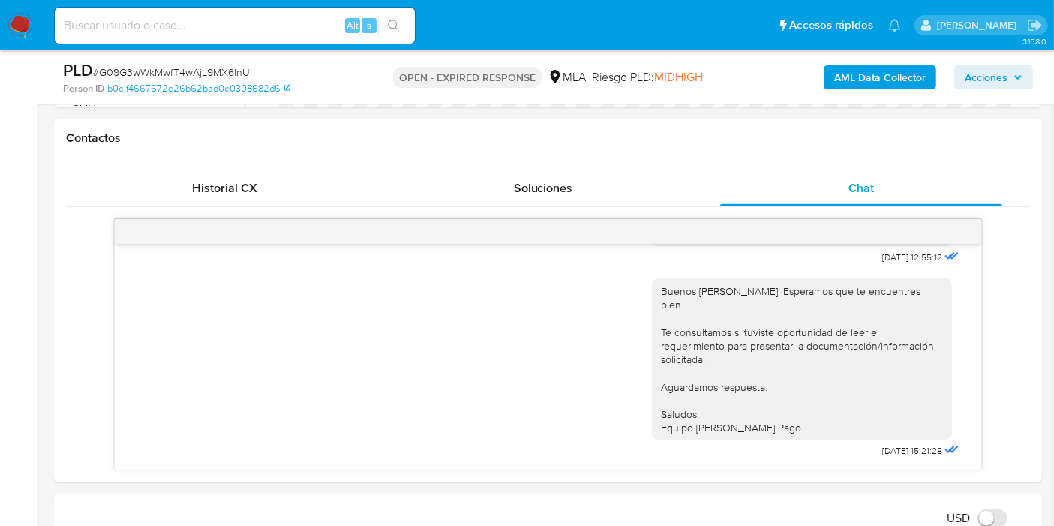
click at [243, 71] on span "# G09G3wWkMwfT4wAjL9MX6lnU" at bounding box center [171, 72] width 157 height 15
copy span "G09G3wWkMwfT4wAjL9MX6lnU"
click at [22, 29] on img at bounding box center [21, 26] width 26 height 26
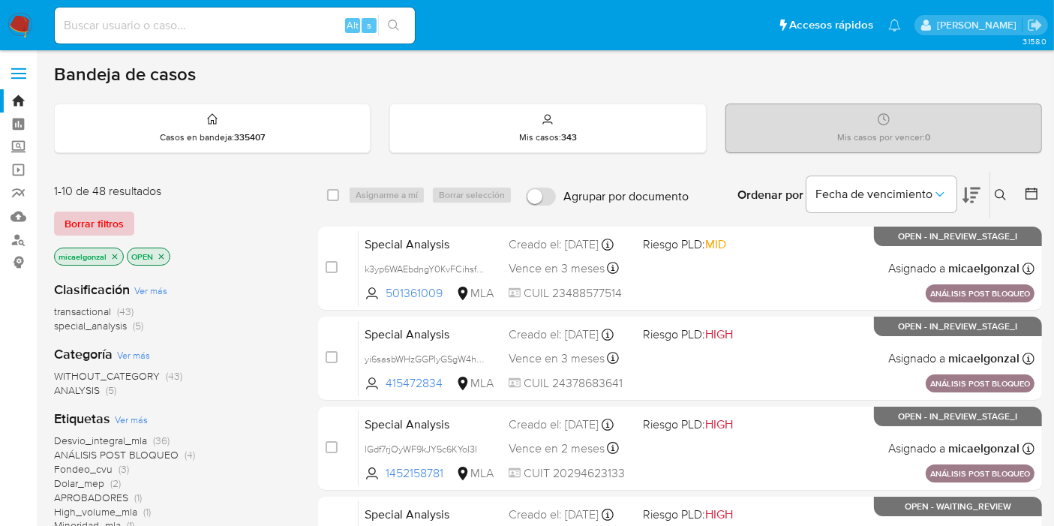
click at [68, 215] on span "Borrar filtros" at bounding box center [94, 223] width 59 height 21
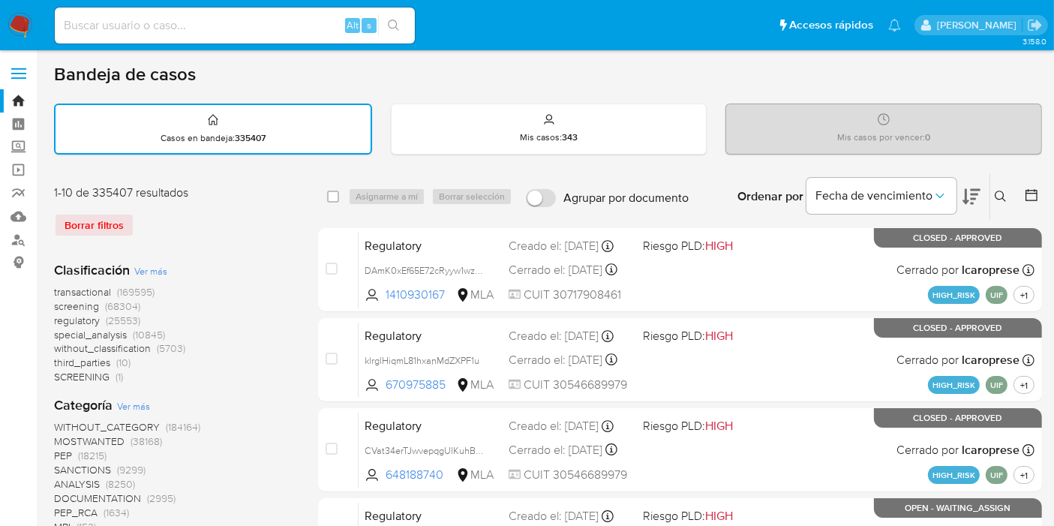
click at [991, 199] on button at bounding box center [1003, 197] width 25 height 18
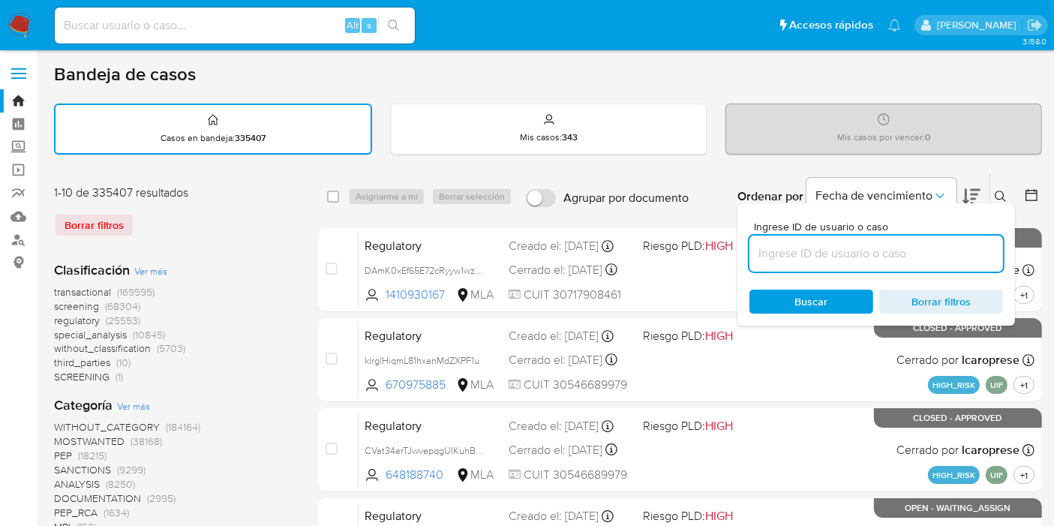
click at [895, 244] on input at bounding box center [877, 254] width 254 height 20
drag, startPoint x: 895, startPoint y: 242, endPoint x: 879, endPoint y: 256, distance: 21.8
click at [895, 244] on input "G09G3wWkMwfT4wAjL9MX6lnUG09G3wWkMwfT4wAjL9MX6lnU" at bounding box center [877, 254] width 254 height 20
click at [879, 256] on input "G09G3wWkMwfT4wAjL9MX6lnUG09G3wWkMwfT4wAjL9MX6lnU" at bounding box center [877, 254] width 254 height 20
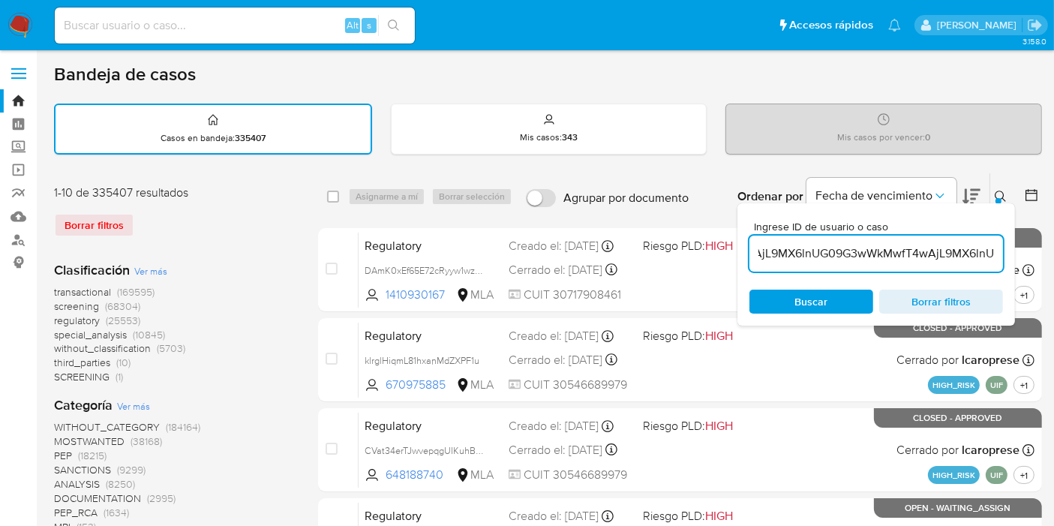
click at [835, 255] on input "G09G3wWkMwfT4wAjL9MX6lnUG09G3wWkMwfT4wAjL9MX6lnU" at bounding box center [877, 254] width 254 height 20
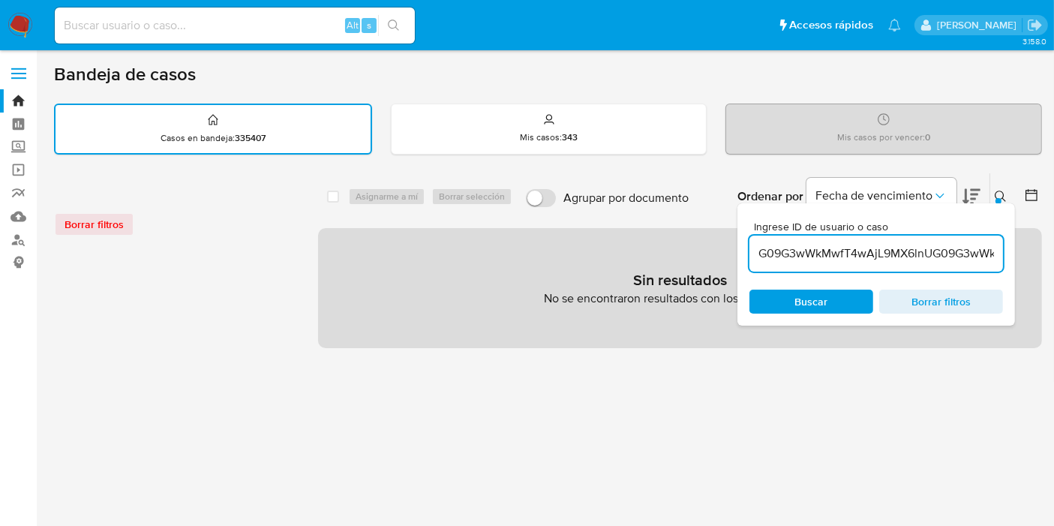
click at [835, 254] on input "G09G3wWkMwfT4wAjL9MX6lnUG09G3wWkMwfT4wAjL9MX6lnU" at bounding box center [877, 254] width 254 height 20
paste input
type input "G09G3wWkMwfT4wAjL9MX6lnU"
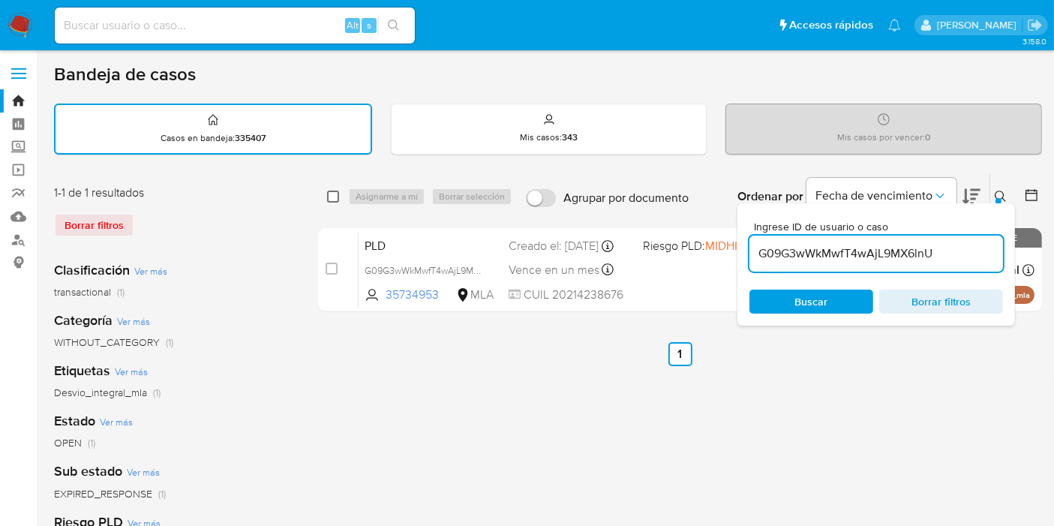
click at [330, 194] on input "checkbox" at bounding box center [333, 197] width 12 height 12
checkbox input "true"
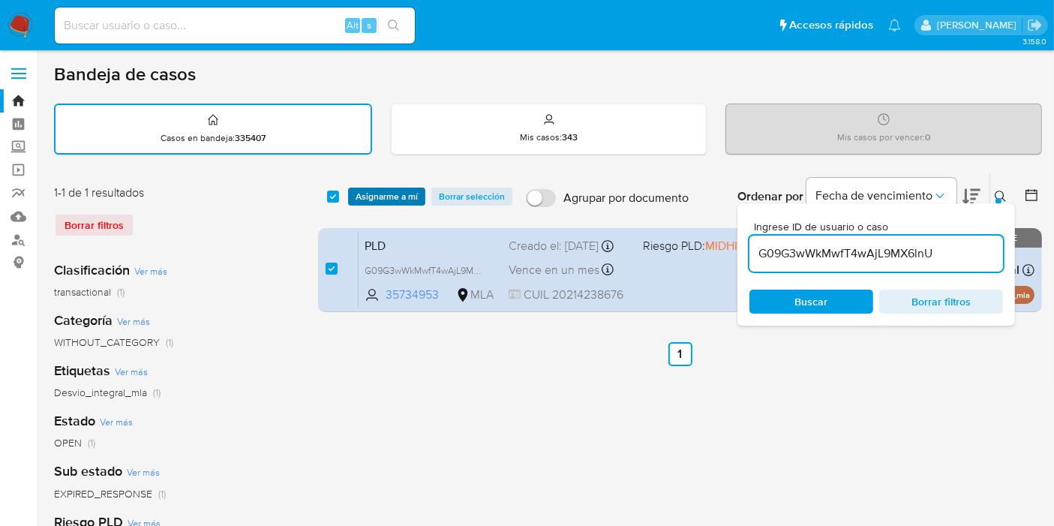
click at [380, 194] on span "Asignarme a mí" at bounding box center [387, 196] width 62 height 15
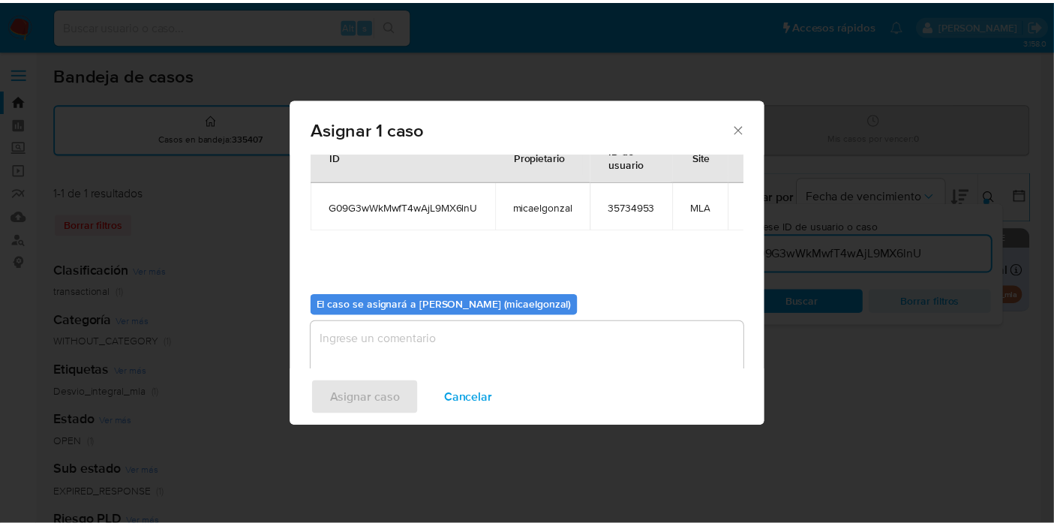
scroll to position [77, 0]
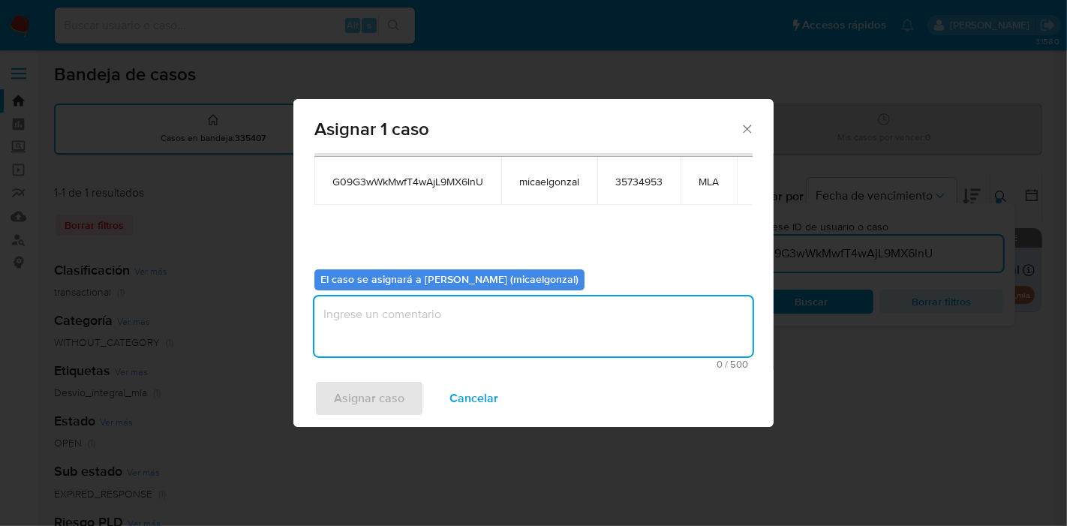
click at [412, 342] on textarea "assign-modal" at bounding box center [533, 326] width 438 height 60
click at [386, 388] on span "Asignar caso" at bounding box center [369, 398] width 71 height 33
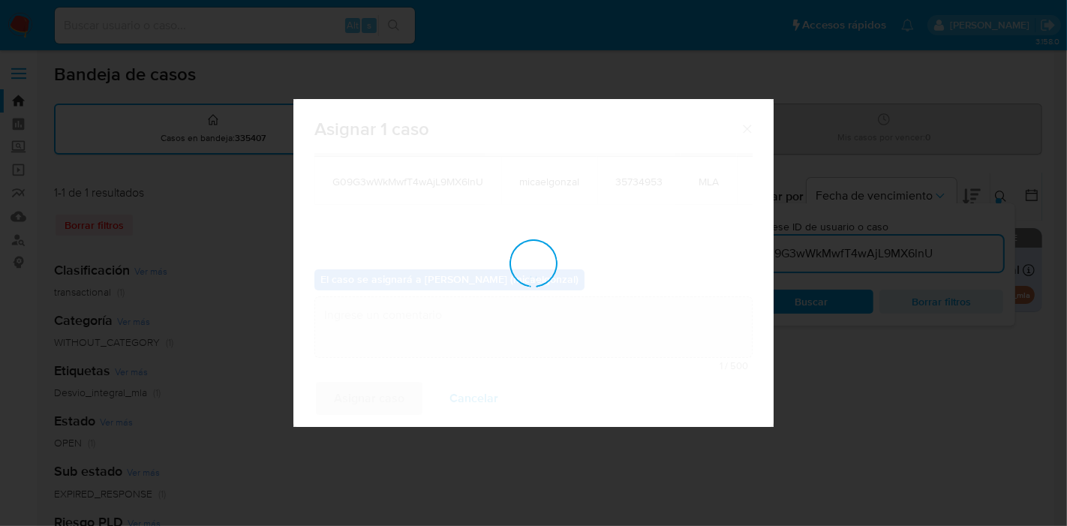
checkbox input "false"
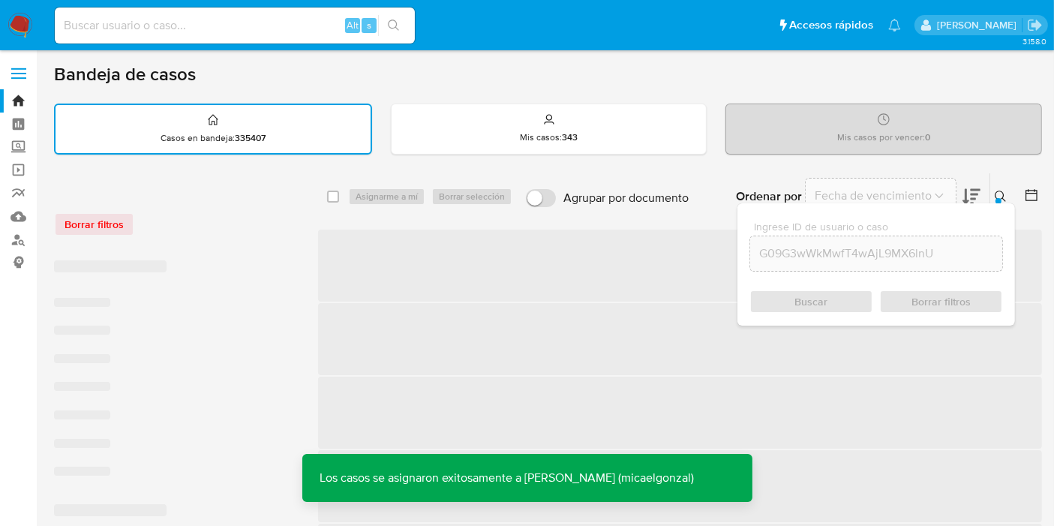
click at [189, 17] on input at bounding box center [235, 26] width 360 height 20
paste input "G09G3wWkMwfT4wAjL9MX6lnU"
type input "G09G3wWkMwfT4wAjL9MX6lnU"
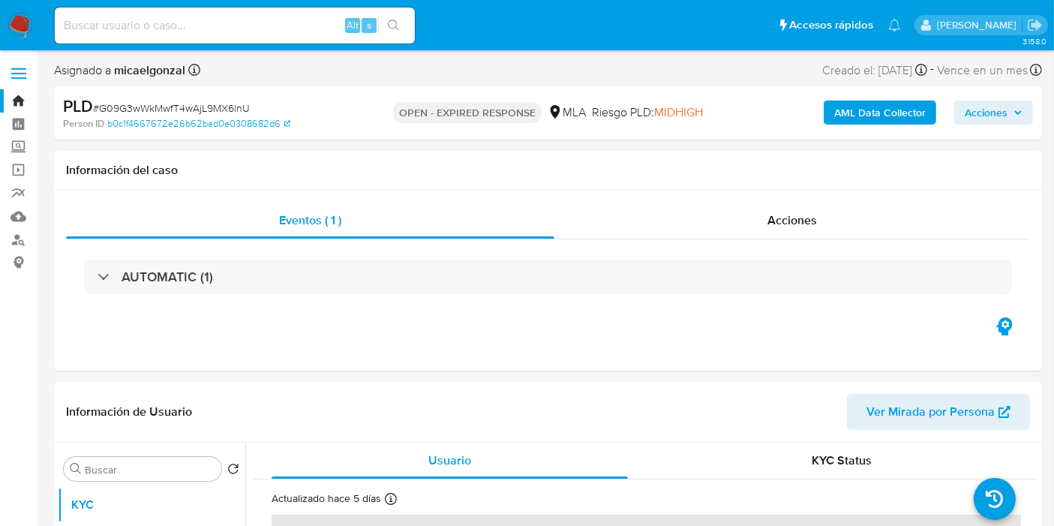
select select "10"
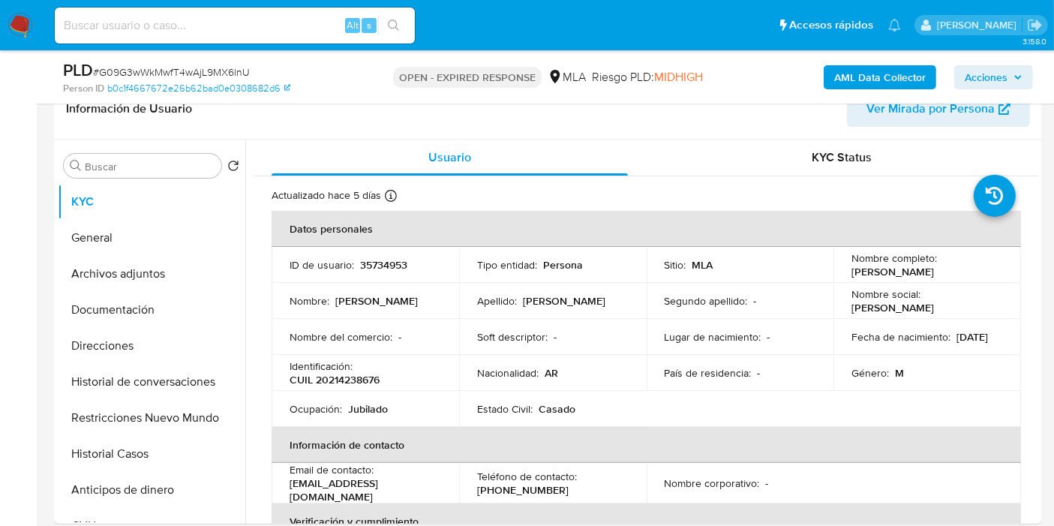
drag, startPoint x: 176, startPoint y: 59, endPoint x: 179, endPoint y: 76, distance: 16.9
click at [176, 59] on div "PLD # G09G3wWkMwfT4wAjL9MX6lnU" at bounding box center [222, 70] width 318 height 23
click at [198, 71] on span "# G09G3wWkMwfT4wAjL9MX6lnU" at bounding box center [171, 72] width 157 height 15
copy span "G09G3wWkMwfT4wAjL9MX6lnU"
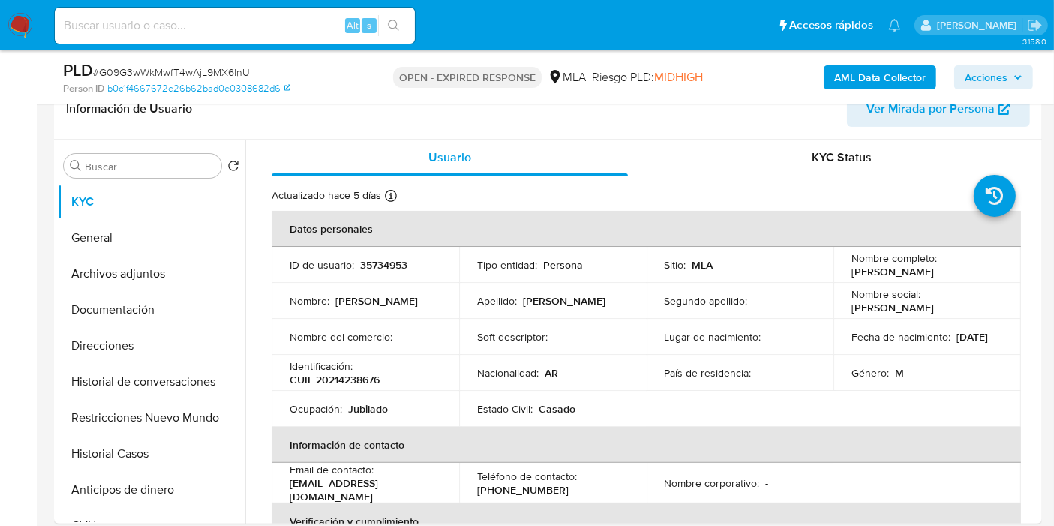
click at [27, 39] on nav "Pausado Ver notificaciones Alt s Accesos rápidos Presiona las siguientes teclas…" at bounding box center [527, 25] width 1054 height 50
click at [19, 32] on img at bounding box center [21, 26] width 26 height 26
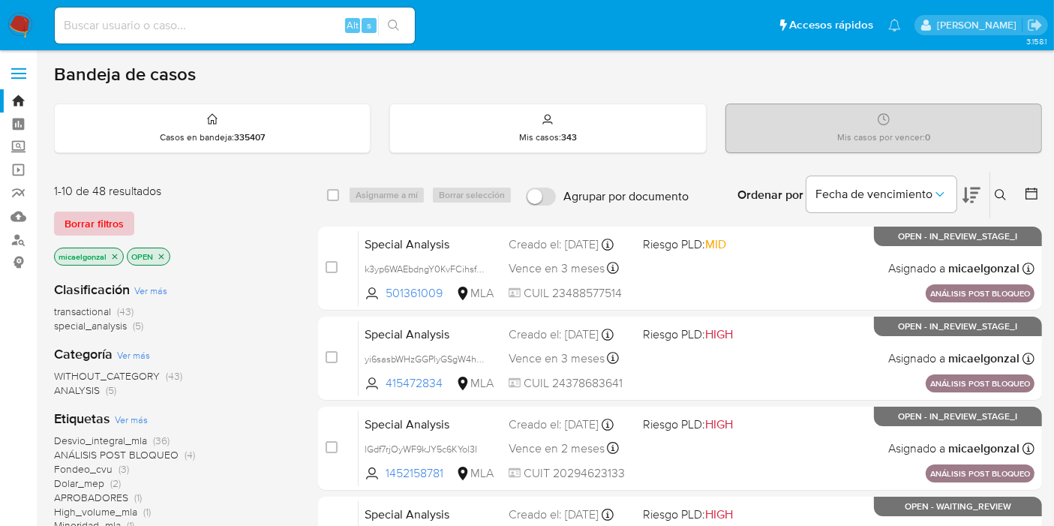
click at [103, 215] on span "Borrar filtros" at bounding box center [94, 223] width 59 height 21
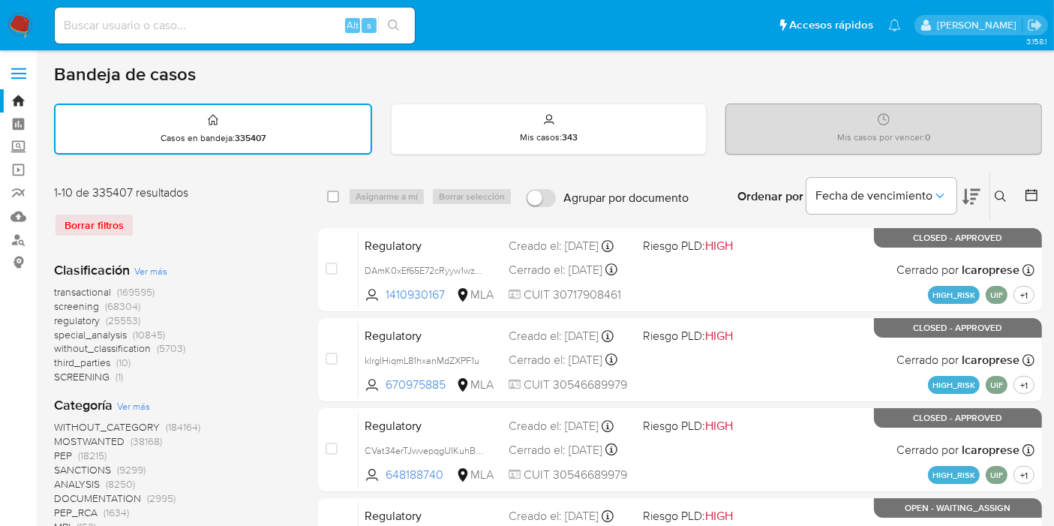
click at [1008, 189] on button at bounding box center [1003, 197] width 25 height 18
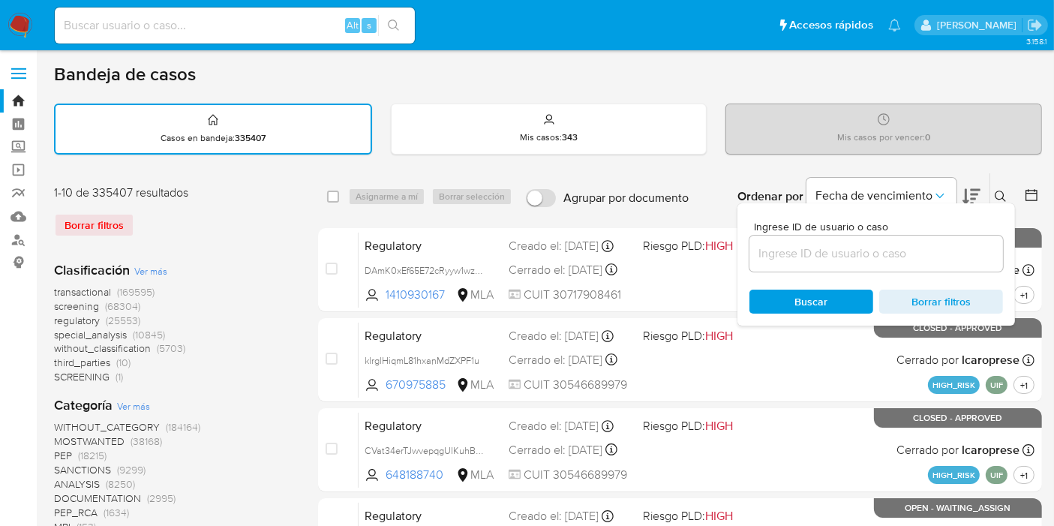
click at [871, 254] on input at bounding box center [877, 254] width 254 height 20
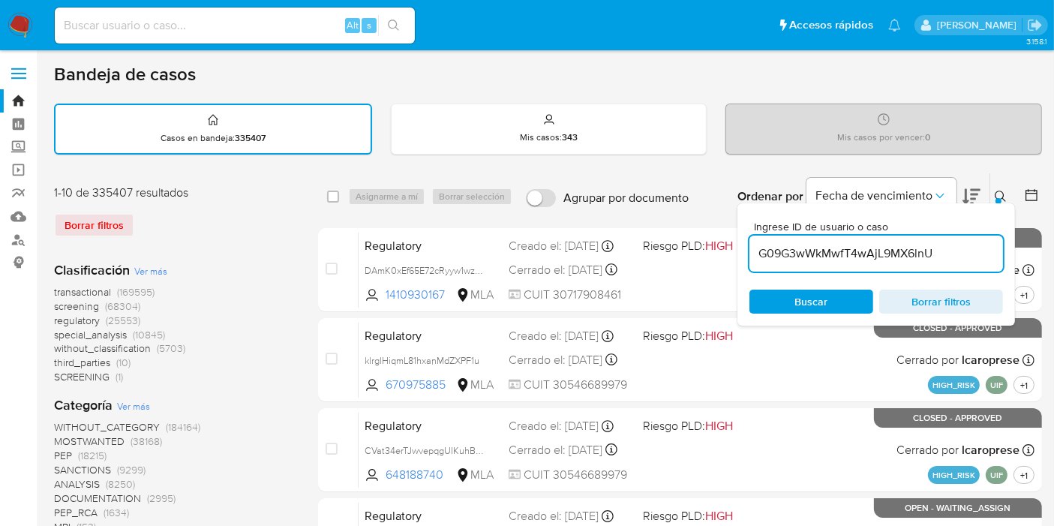
type input "G09G3wWkMwfT4wAjL9MX6lnU"
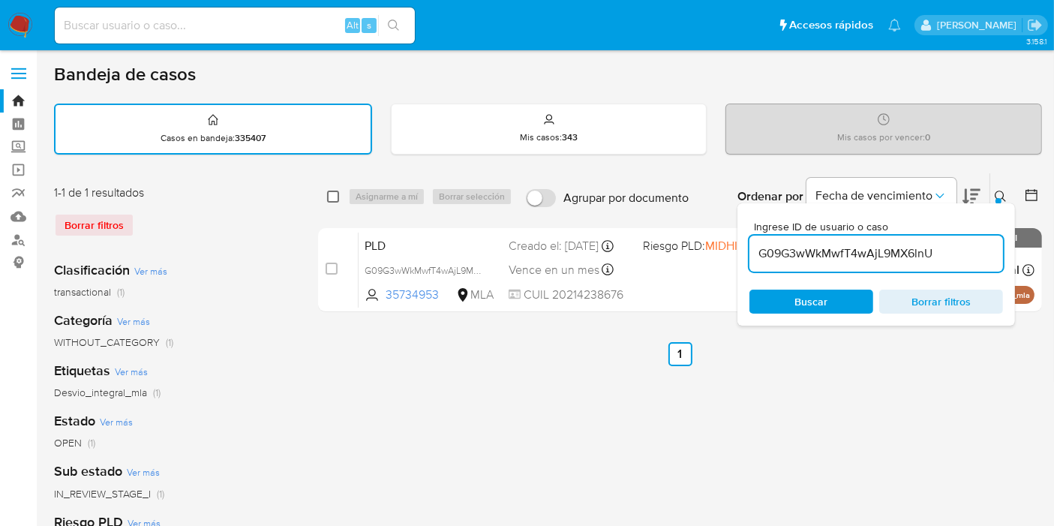
click at [334, 200] on input "checkbox" at bounding box center [333, 197] width 12 height 12
checkbox input "true"
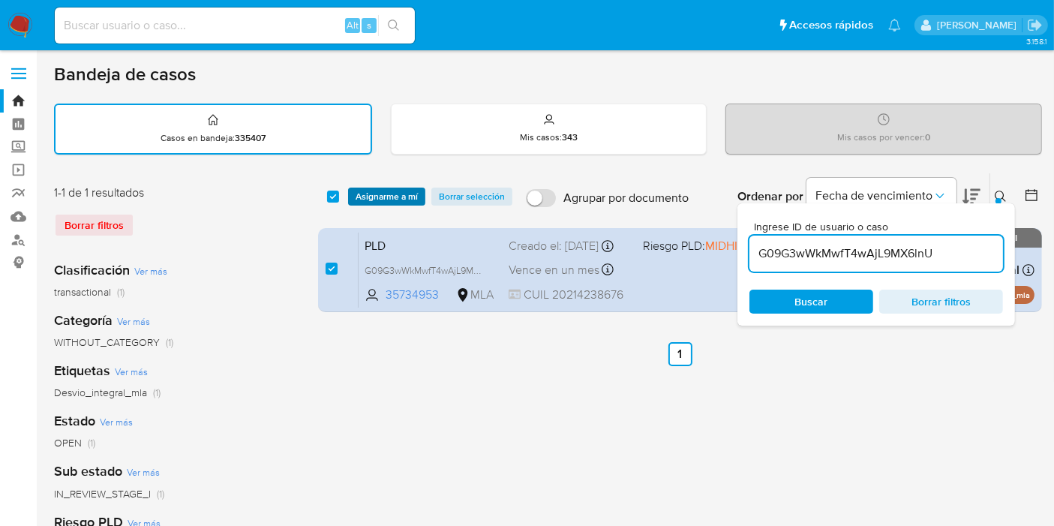
click at [360, 197] on span "Asignarme a mí" at bounding box center [387, 196] width 62 height 15
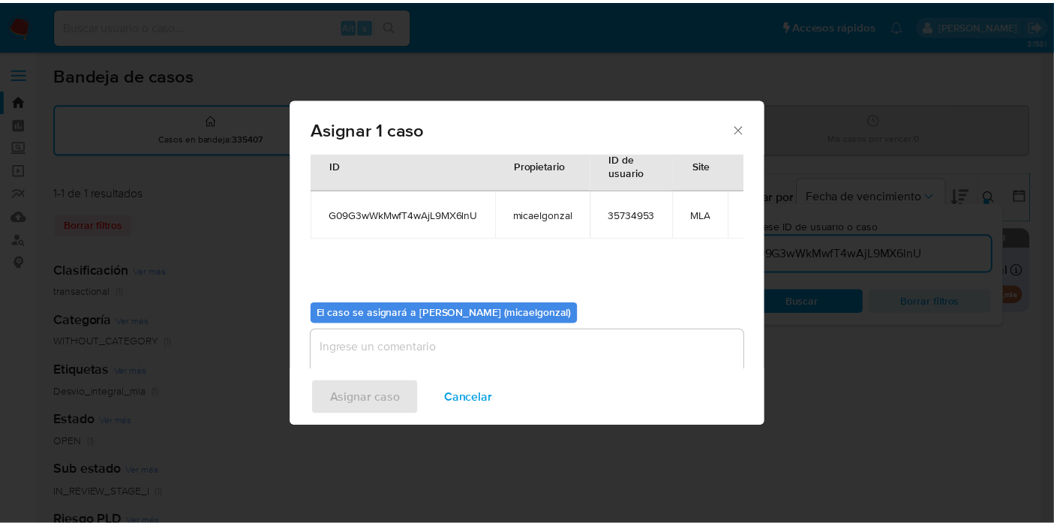
scroll to position [77, 0]
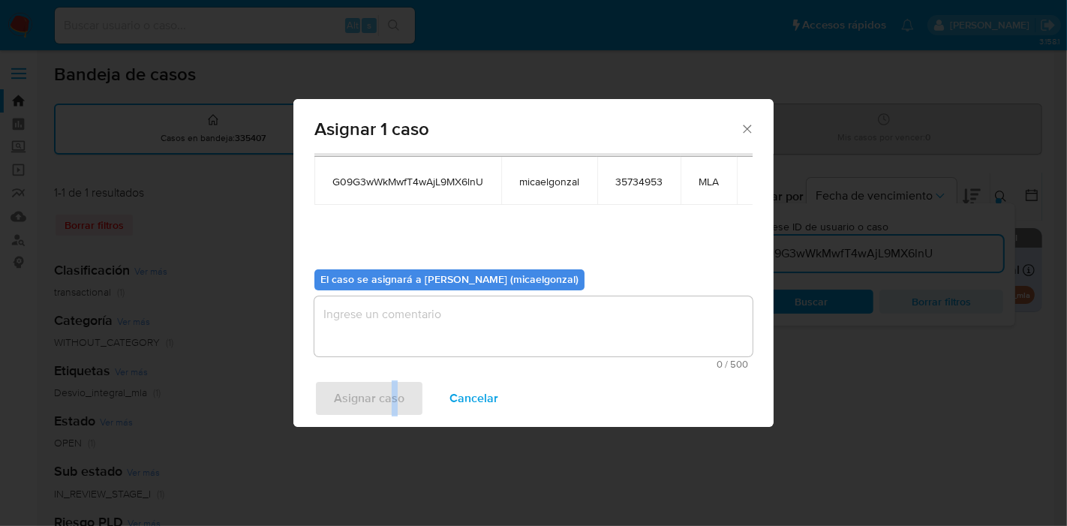
drag, startPoint x: 391, startPoint y: 379, endPoint x: 409, endPoint y: 333, distance: 49.2
click at [395, 371] on div "Asignar caso Cancelar" at bounding box center [533, 398] width 480 height 57
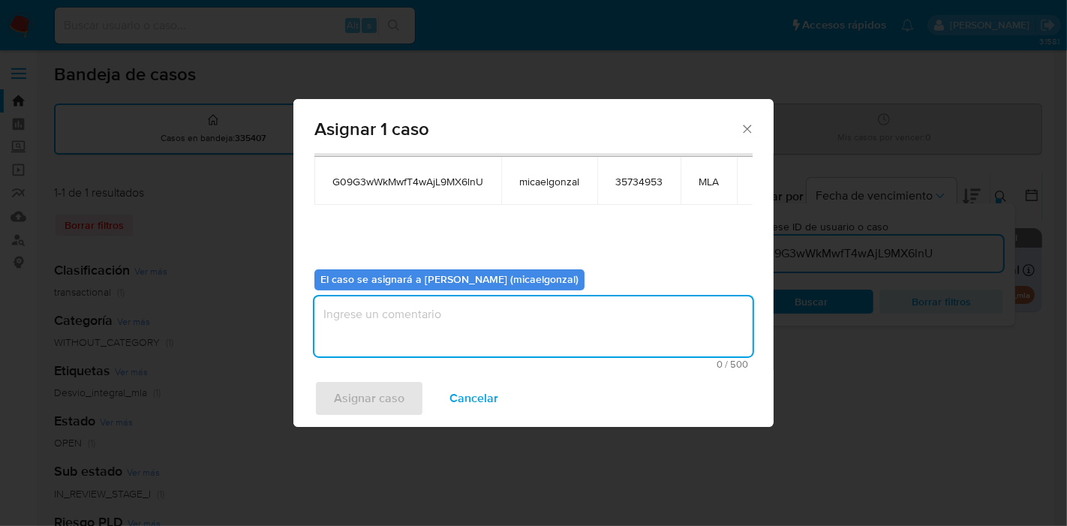
click at [409, 333] on textarea "assign-modal" at bounding box center [533, 326] width 438 height 60
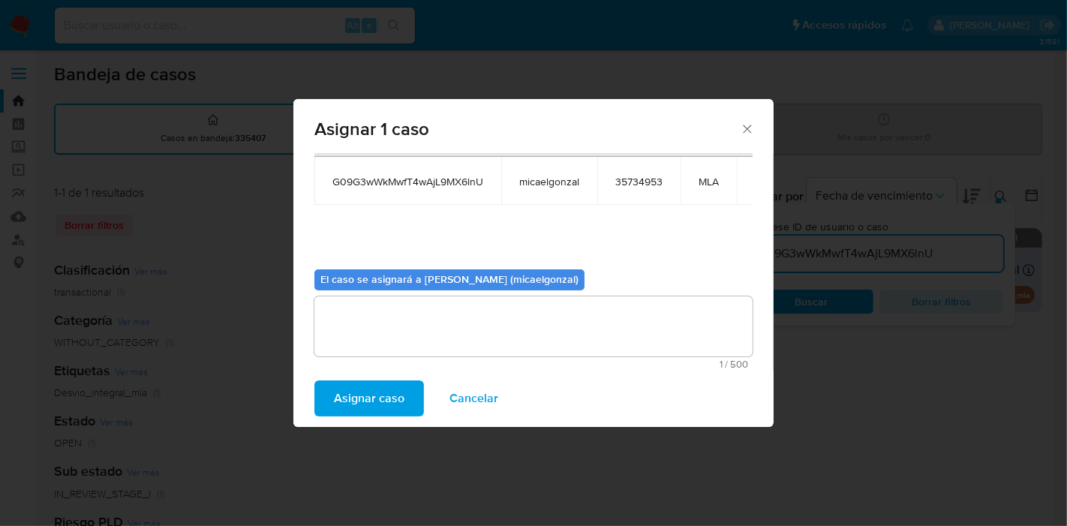
click at [362, 403] on span "Asignar caso" at bounding box center [369, 398] width 71 height 33
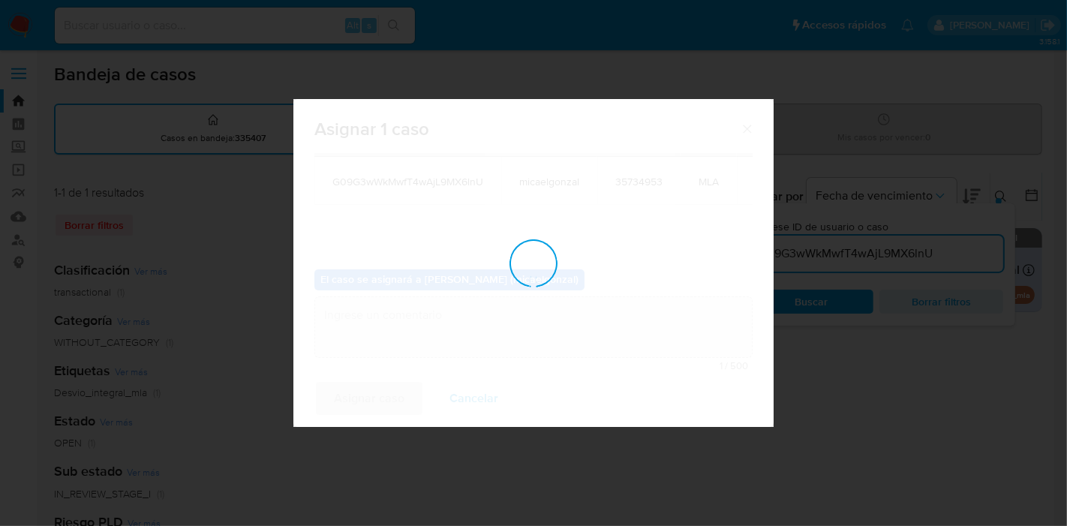
checkbox input "false"
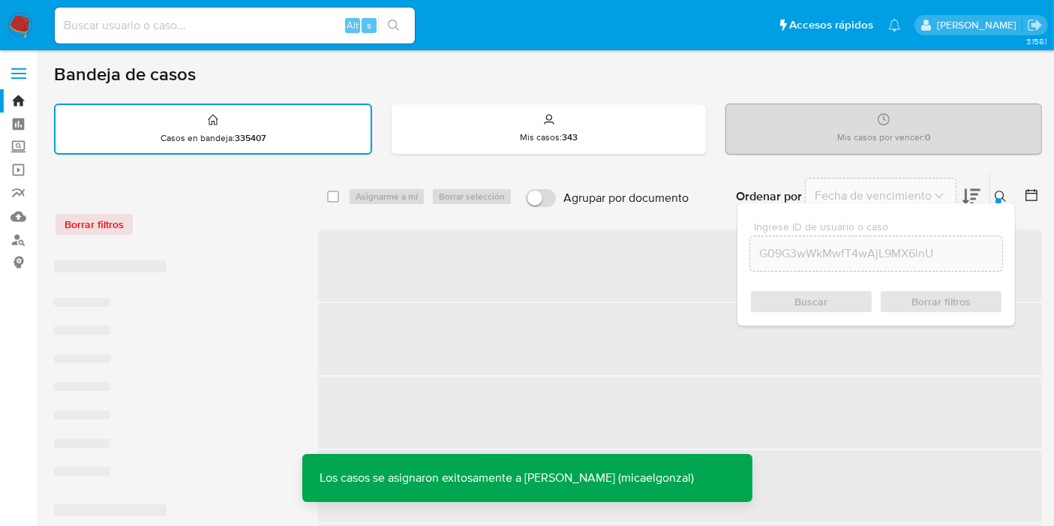
drag, startPoint x: 231, startPoint y: 39, endPoint x: 251, endPoint y: 23, distance: 25.1
click at [246, 27] on div "Alt s" at bounding box center [235, 26] width 360 height 36
click at [251, 23] on input at bounding box center [235, 26] width 360 height 20
paste input "G09G3wWkMwfT4wAjL9MX6lnU"
type input "G09G3wWkMwfT4wAjL9MX6lnU"
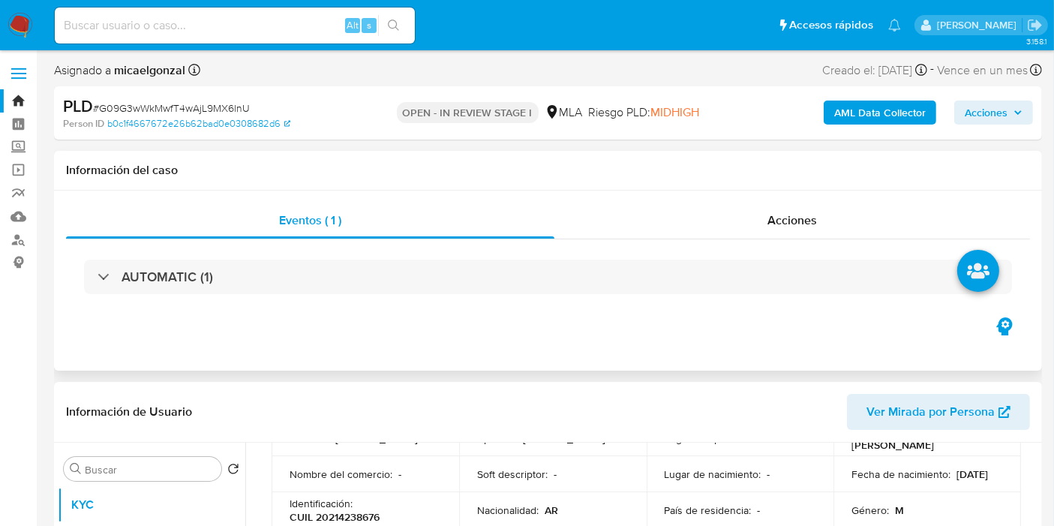
scroll to position [250, 0]
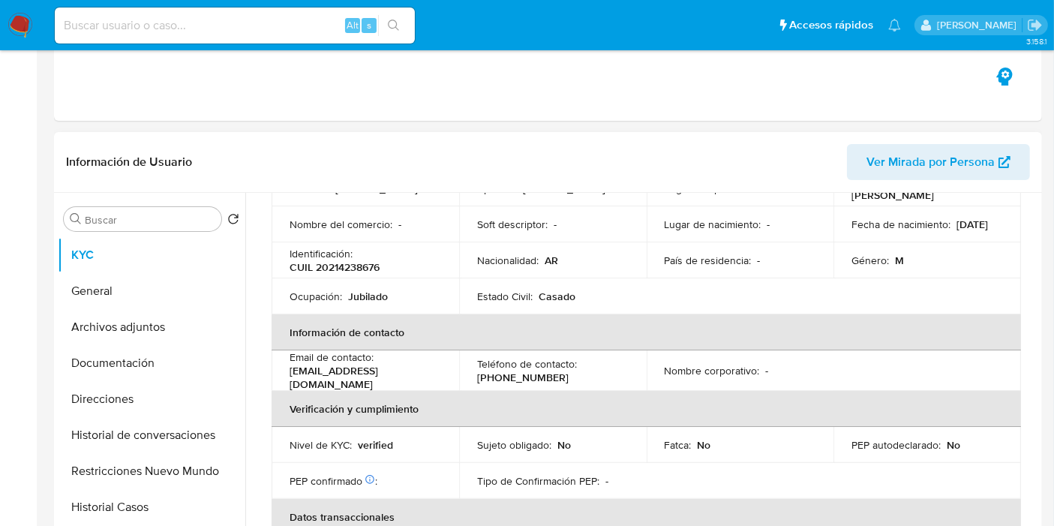
select select "10"
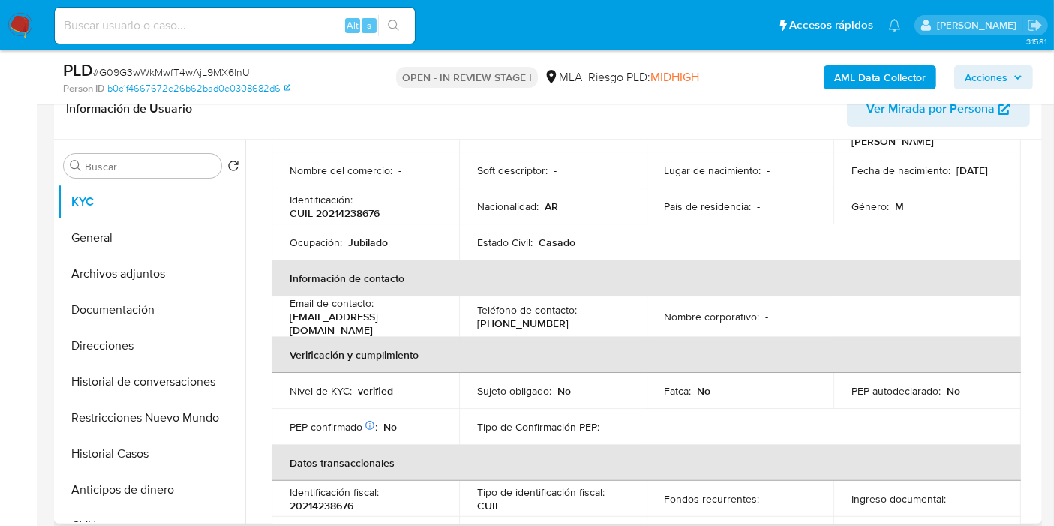
scroll to position [0, 0]
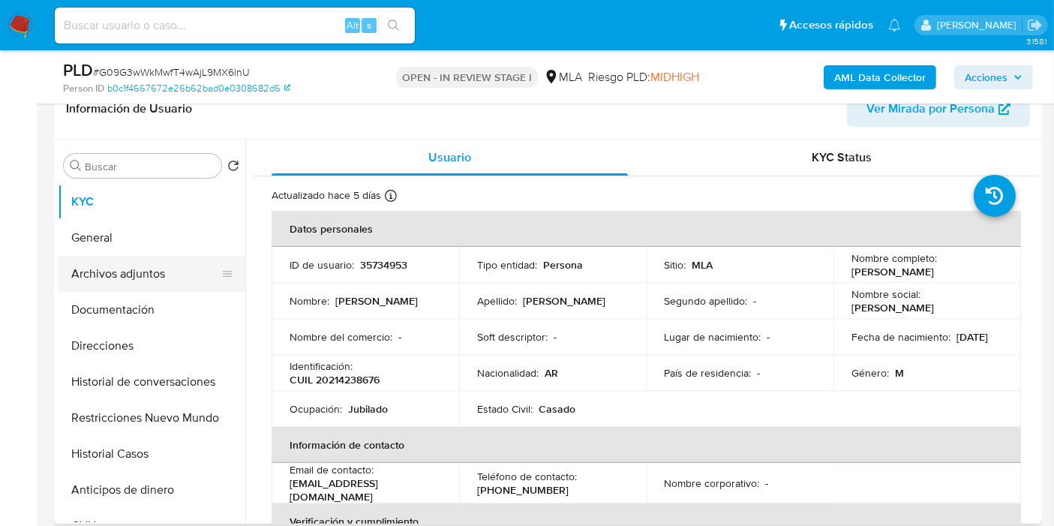
click at [111, 258] on button "Archivos adjuntos" at bounding box center [146, 274] width 176 height 36
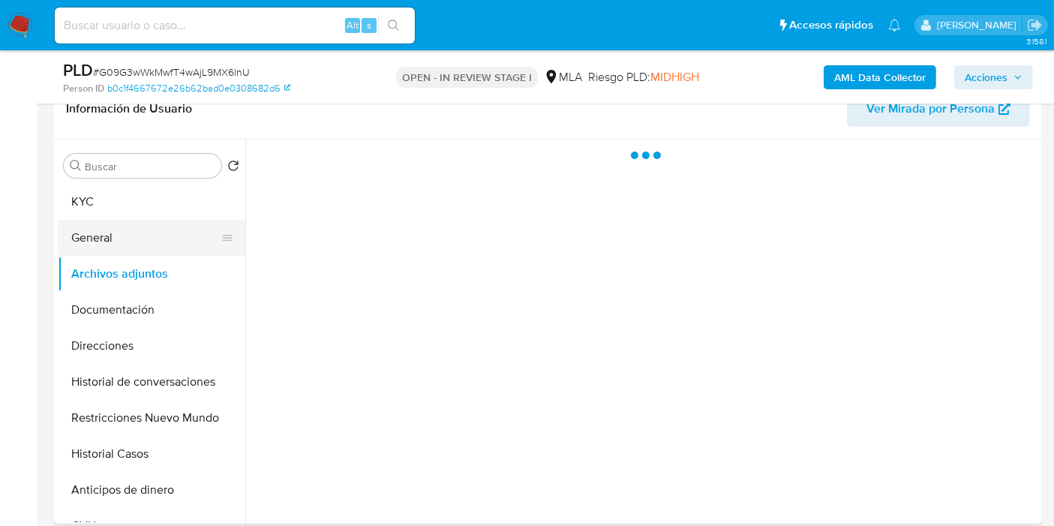
click at [128, 239] on button "General" at bounding box center [146, 238] width 176 height 36
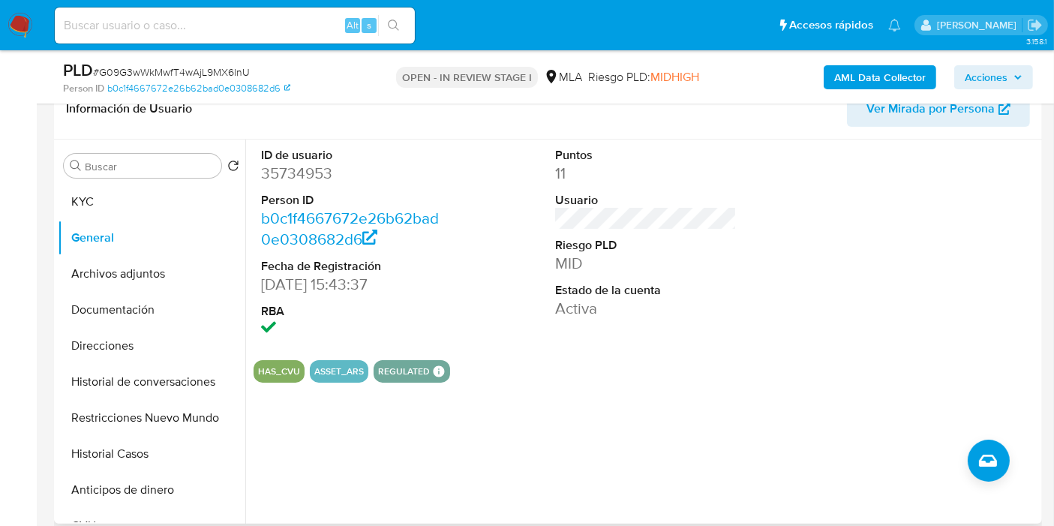
click at [304, 185] on dl "ID de usuario 35734953 Person ID b0c1f4667672e26b62bad0e0308682d6 Fecha de Regi…" at bounding box center [352, 244] width 182 height 194
click at [311, 169] on dd "35734953" at bounding box center [352, 173] width 182 height 21
copy dd "35734953"
click at [125, 338] on button "Direcciones" at bounding box center [146, 346] width 176 height 36
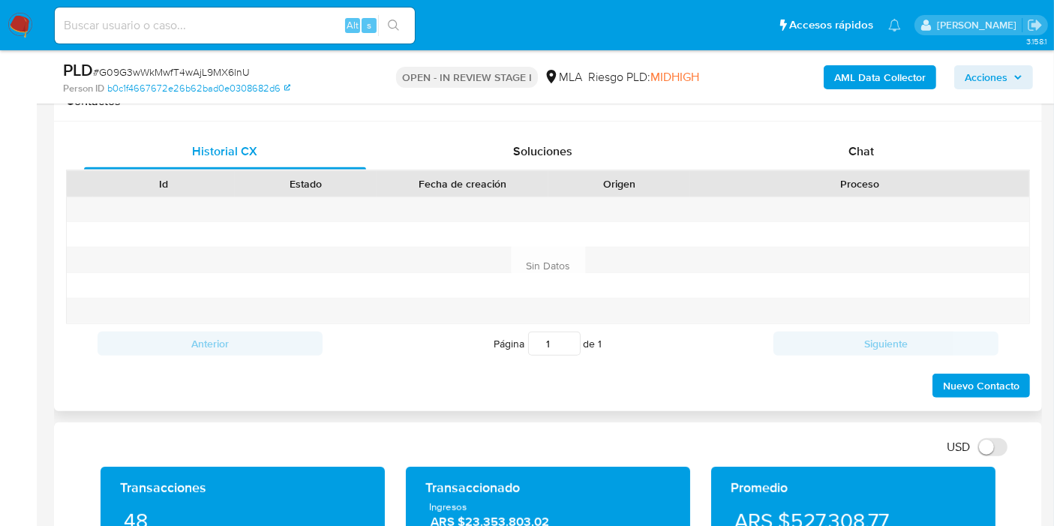
scroll to position [666, 0]
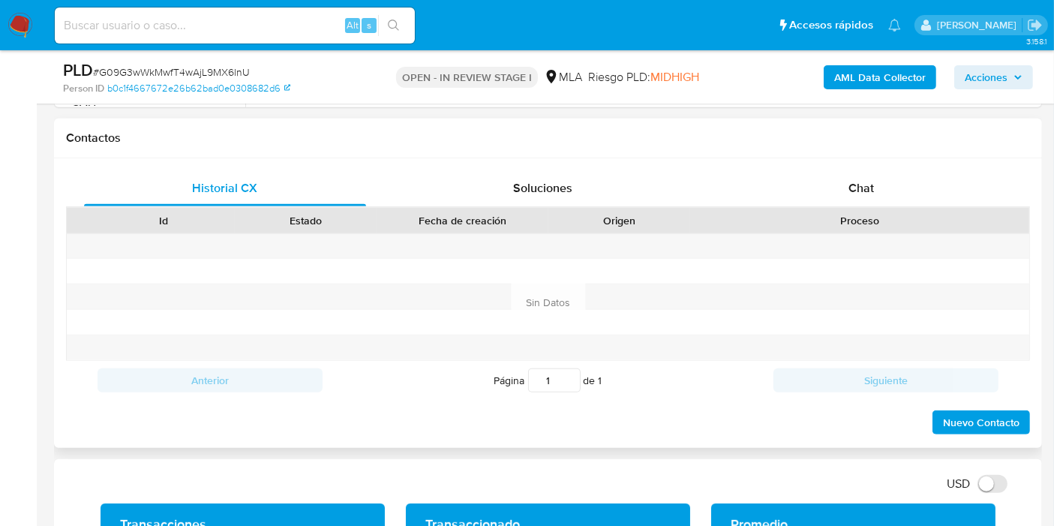
drag, startPoint x: 847, startPoint y: 220, endPoint x: 860, endPoint y: 209, distance: 17.0
click at [853, 217] on div "Proceso" at bounding box center [860, 220] width 318 height 15
click at [873, 179] on span "Chat" at bounding box center [862, 187] width 26 height 17
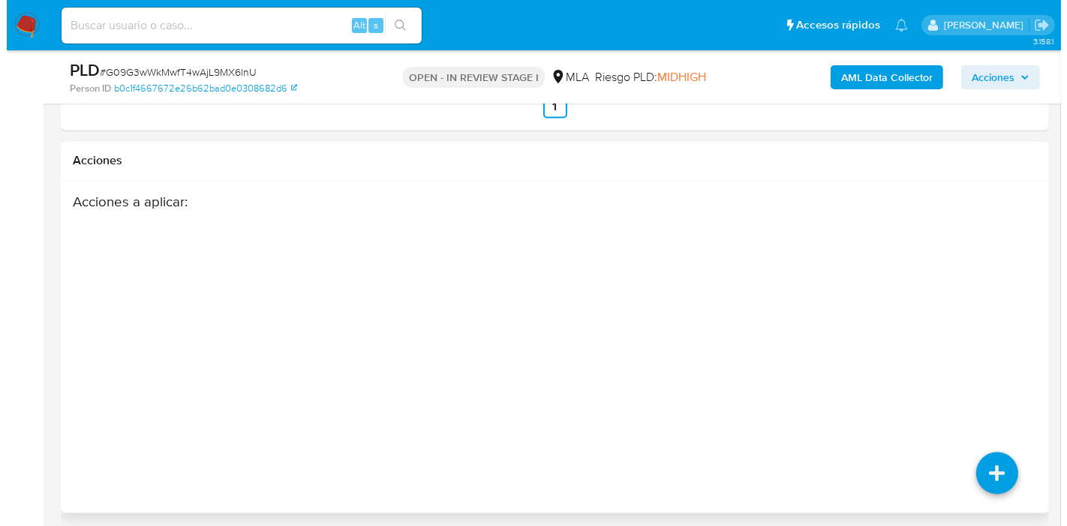
scroll to position [2744, 0]
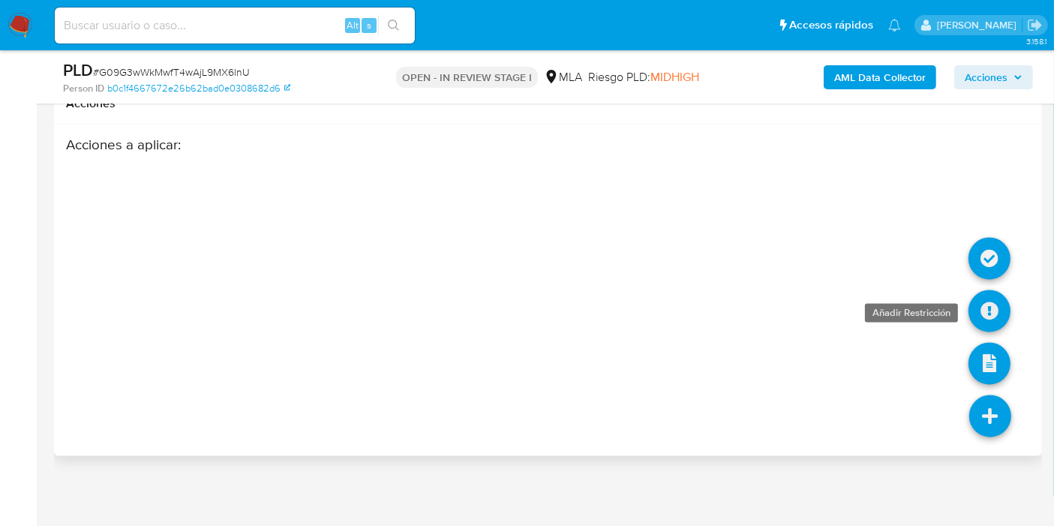
click at [1002, 308] on icon at bounding box center [990, 311] width 42 height 42
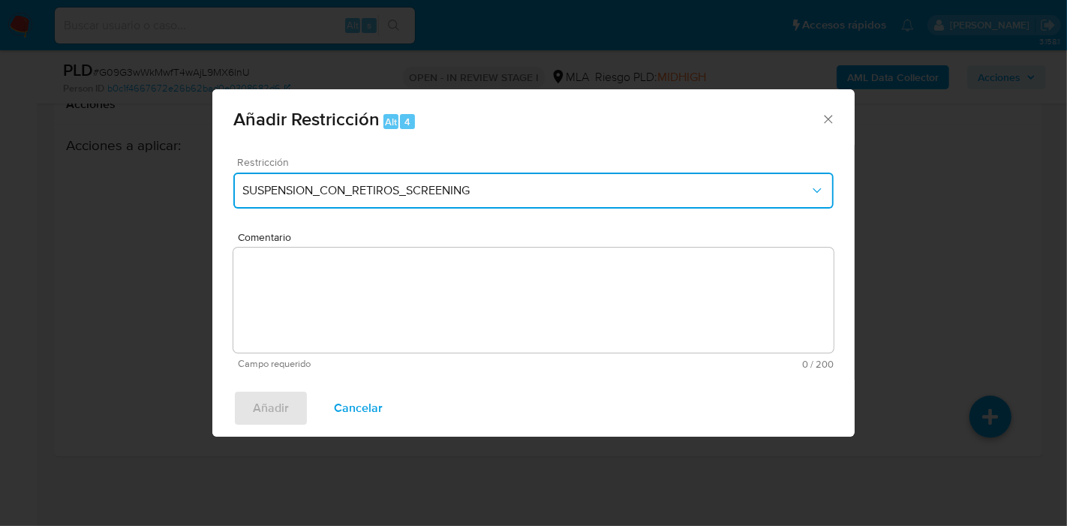
click at [555, 178] on button "SUSPENSION_CON_RETIROS_SCREENING" at bounding box center [533, 191] width 600 height 36
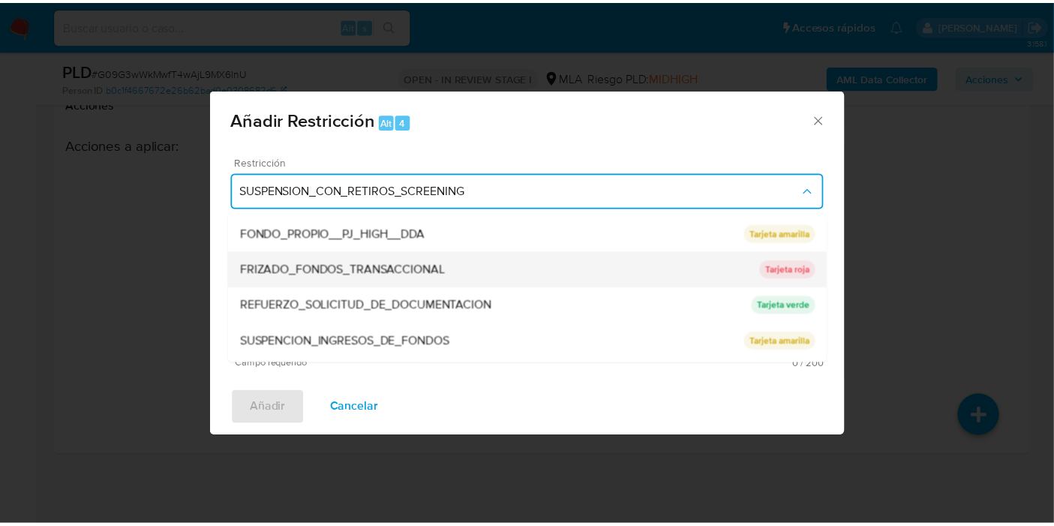
scroll to position [317, 0]
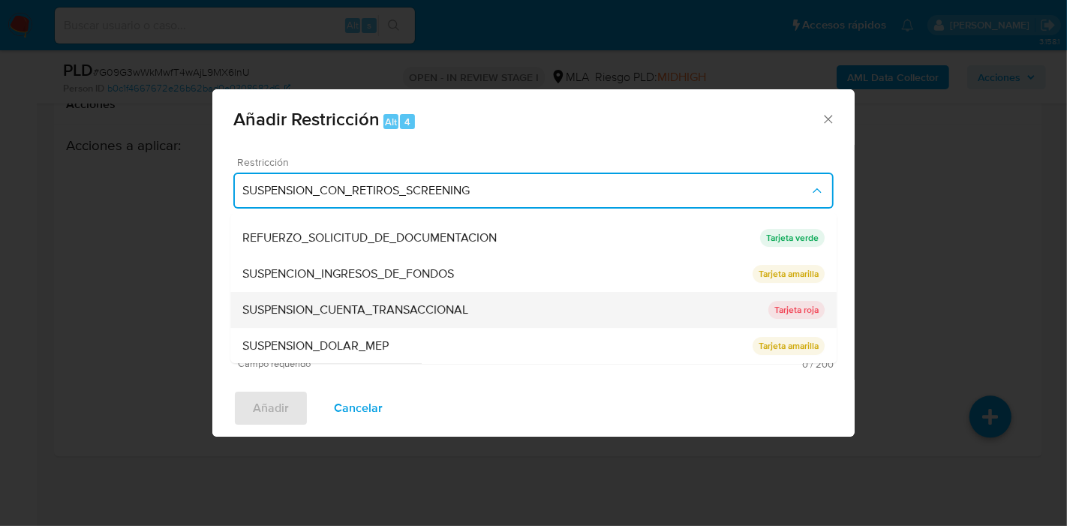
click at [481, 320] on div "SUSPENSION_CUENTA_TRANSACCIONAL" at bounding box center [505, 310] width 526 height 36
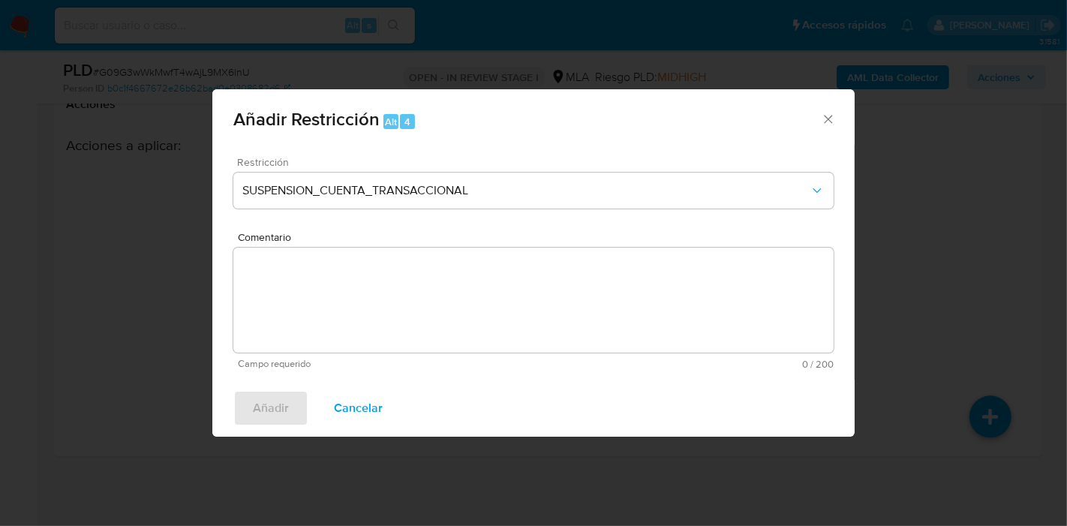
click at [488, 318] on textarea "Comentario" at bounding box center [533, 300] width 600 height 105
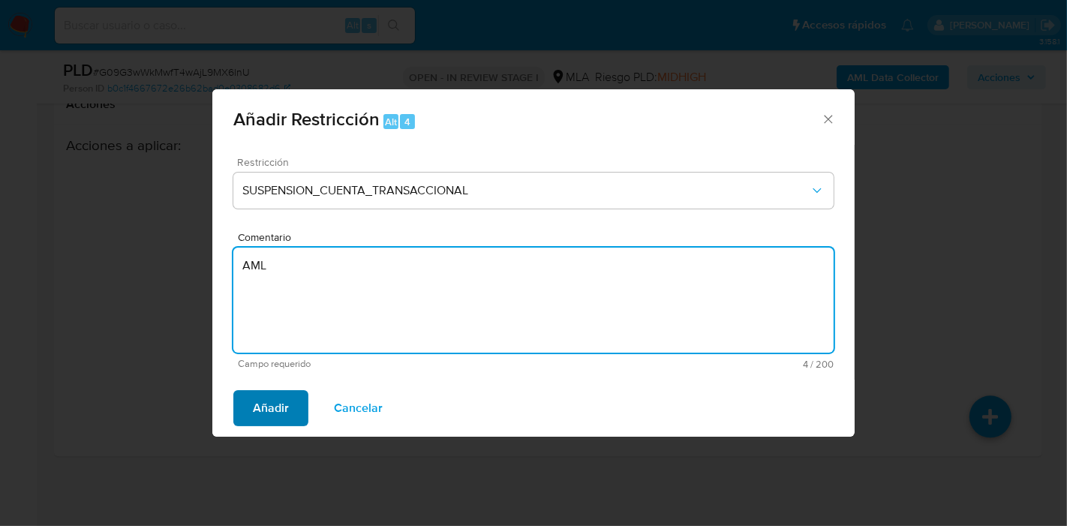
type textarea "AML"
drag, startPoint x: 235, startPoint y: 403, endPoint x: 245, endPoint y: 401, distance: 10.0
click at [240, 401] on button "Añadir" at bounding box center [270, 408] width 75 height 36
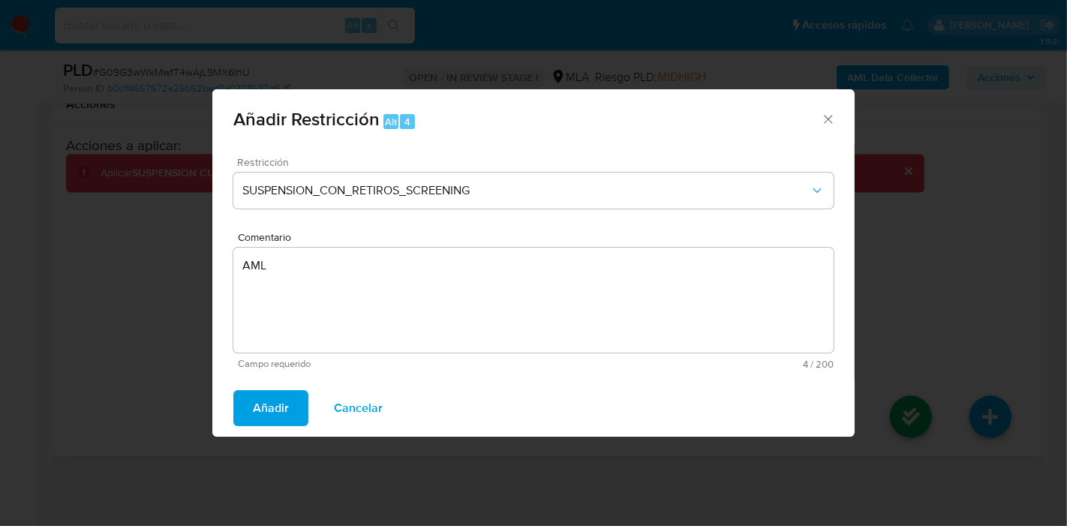
drag, startPoint x: 254, startPoint y: 401, endPoint x: 281, endPoint y: 399, distance: 26.3
click at [257, 399] on div "Añadir Restricción Alt 4 Restricción SUSPENSION_CON_RETIROS_SCREENING Comentari…" at bounding box center [533, 263] width 642 height 348
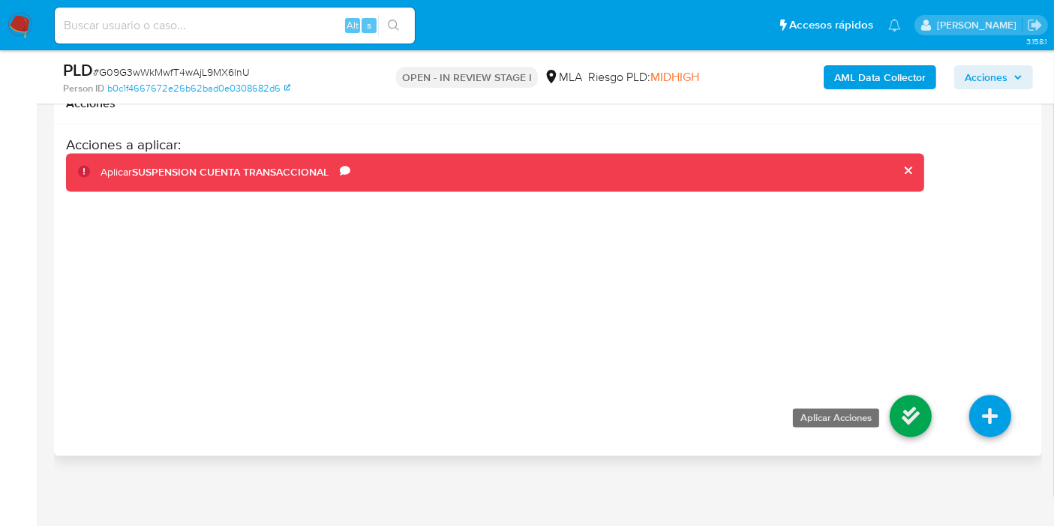
click at [911, 404] on icon at bounding box center [911, 416] width 42 height 42
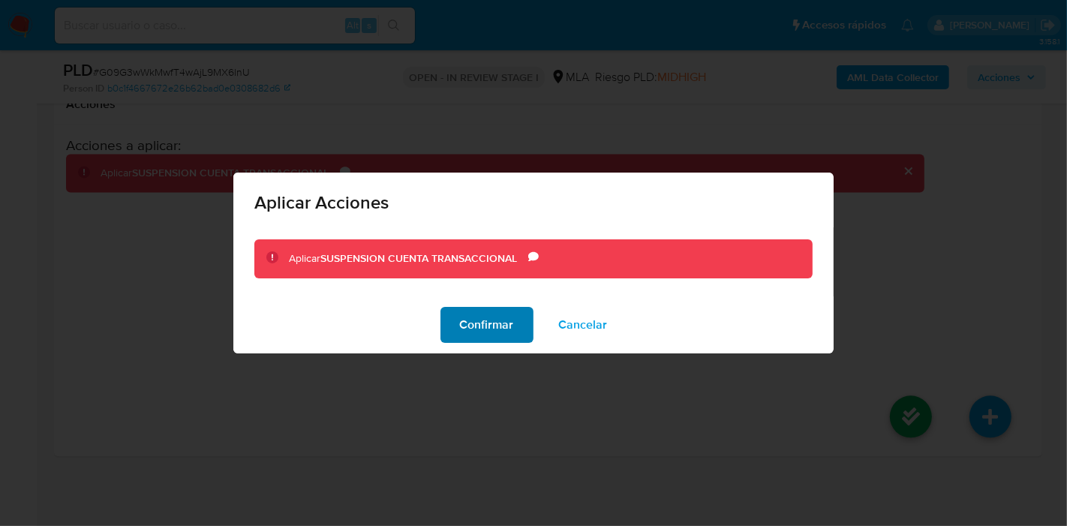
click at [516, 322] on button "Confirmar" at bounding box center [487, 325] width 93 height 36
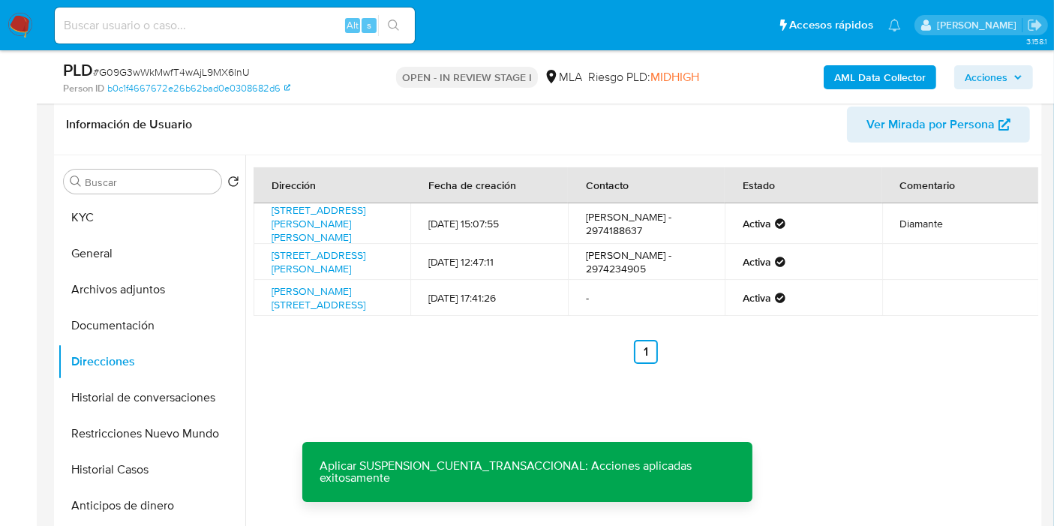
scroll to position [159, 0]
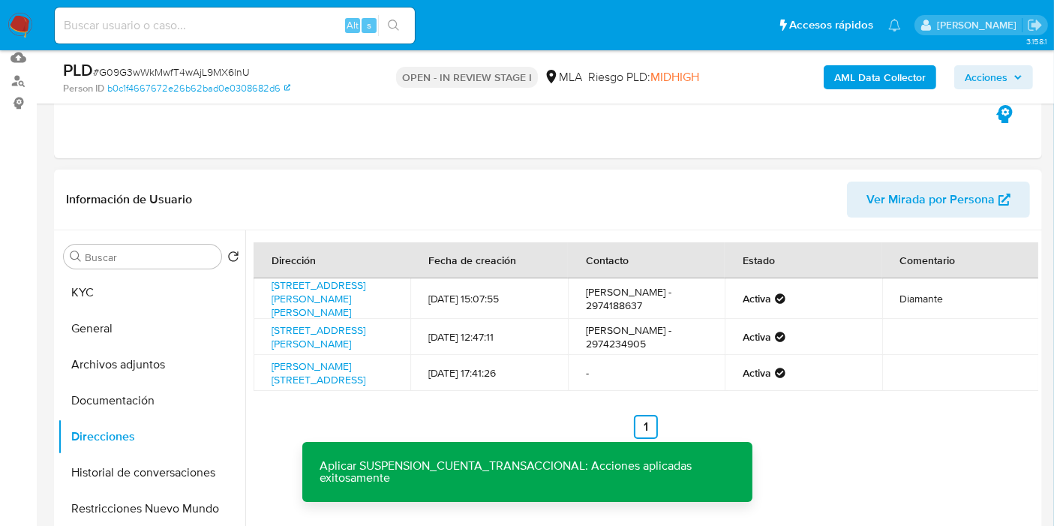
click at [182, 242] on div "Buscar Volver al orden por defecto KYC General Archivos adjuntos Documentación …" at bounding box center [152, 424] width 188 height 382
click at [114, 342] on button "General" at bounding box center [146, 329] width 176 height 36
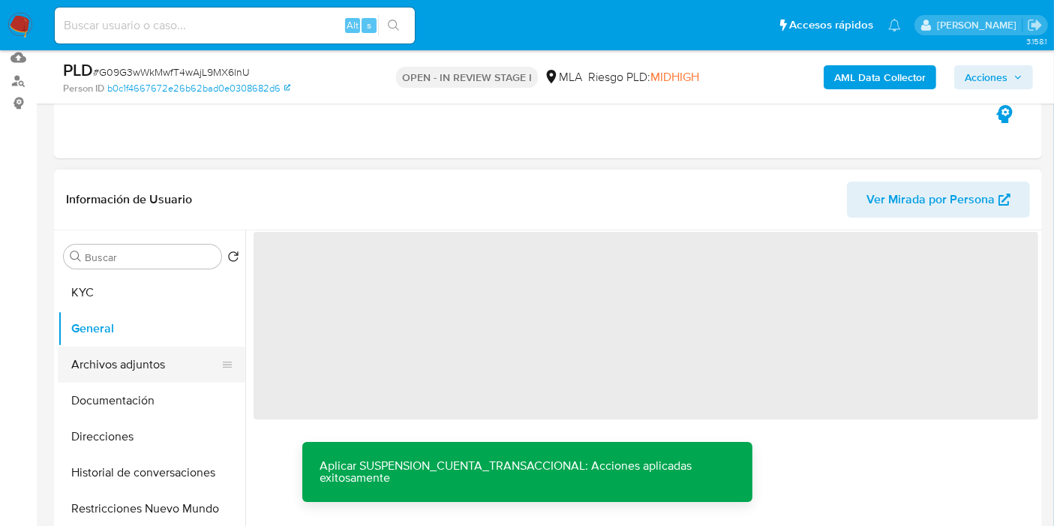
click at [120, 350] on button "Archivos adjuntos" at bounding box center [146, 365] width 176 height 36
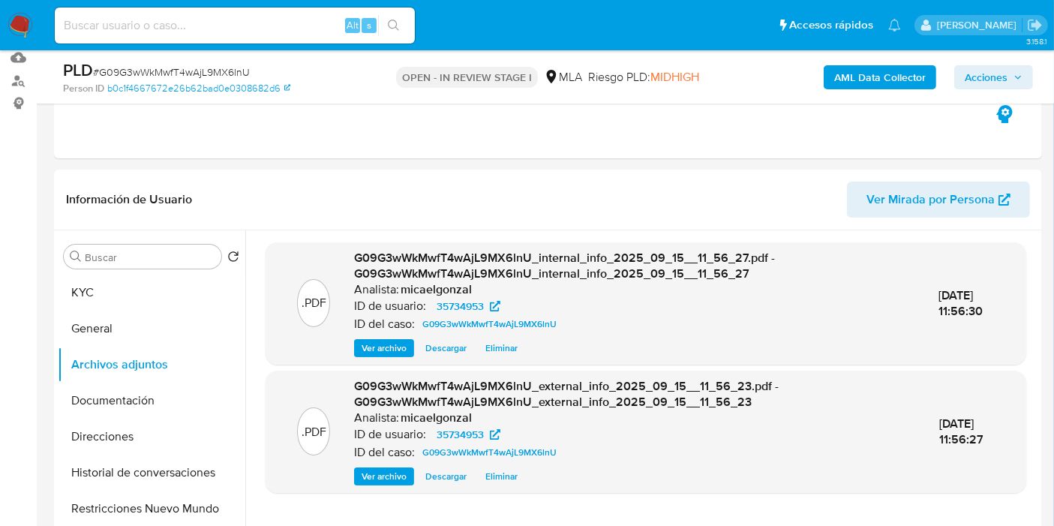
click at [13, 22] on img at bounding box center [21, 26] width 26 height 26
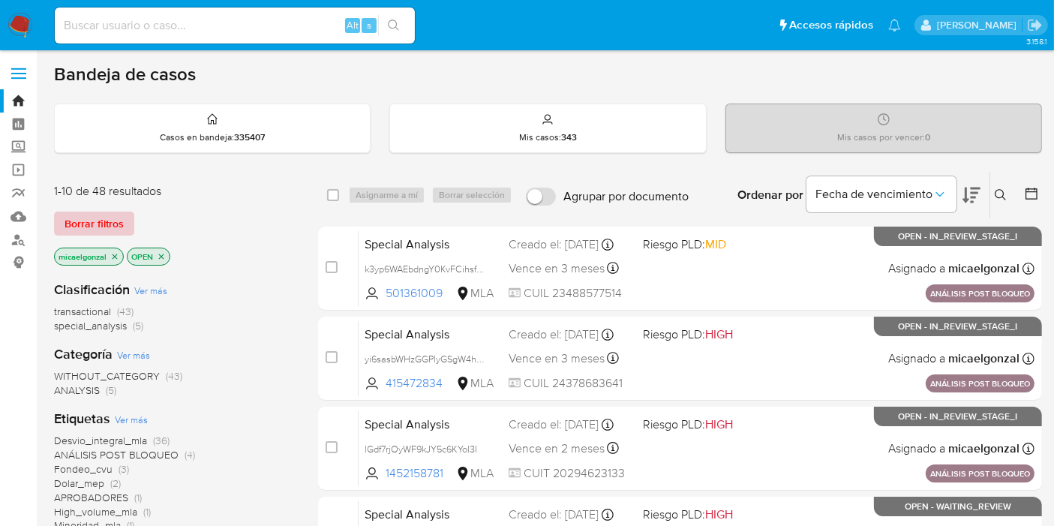
click at [113, 224] on span "Borrar filtros" at bounding box center [94, 223] width 59 height 21
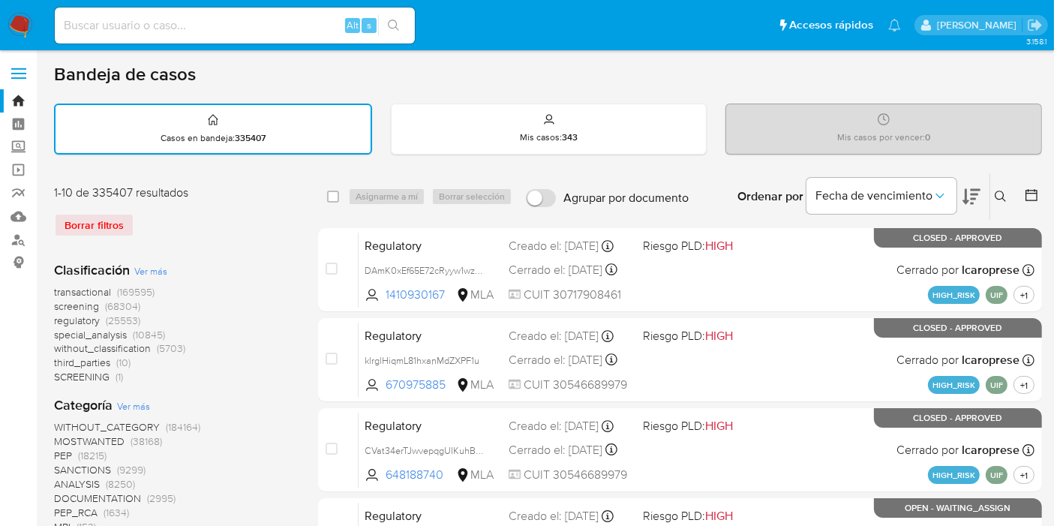
click at [997, 196] on icon at bounding box center [1000, 196] width 11 height 11
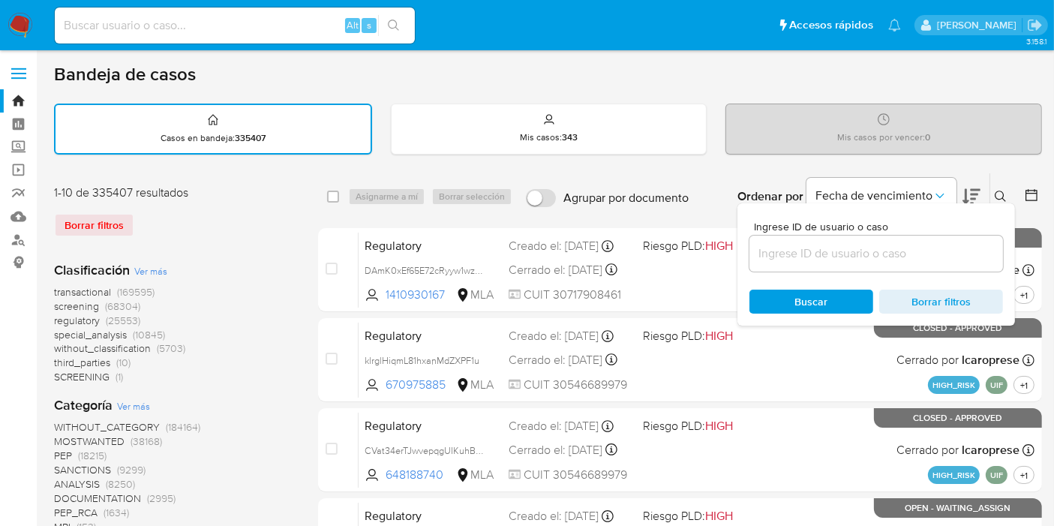
click at [870, 245] on input at bounding box center [877, 254] width 254 height 20
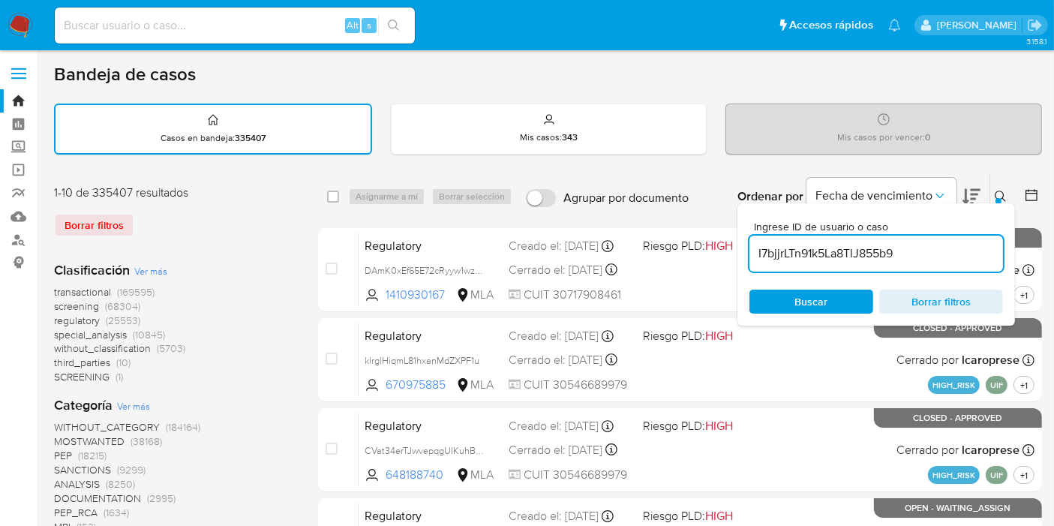
type input "I7bjjrLTn91k5La8TlJ855b9"
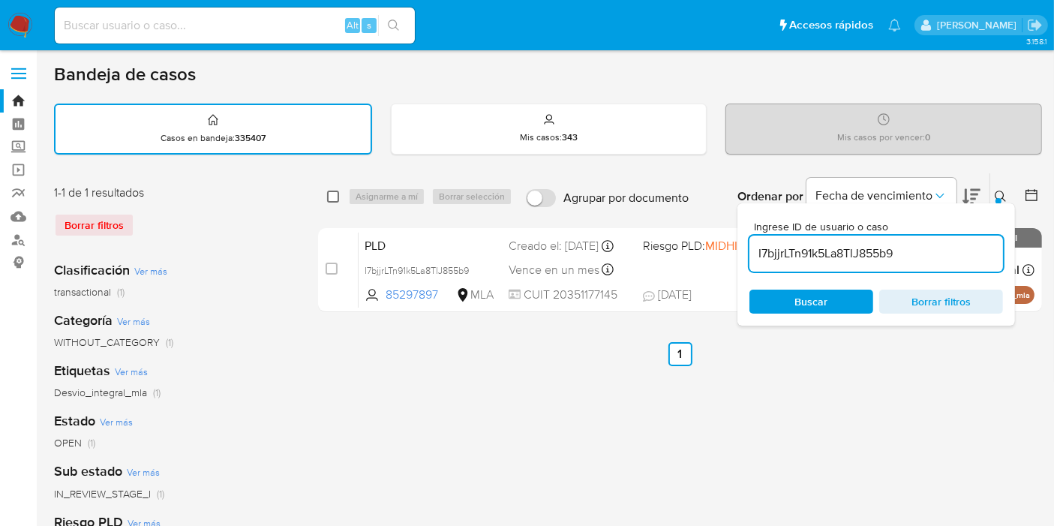
click at [336, 191] on input "checkbox" at bounding box center [333, 197] width 12 height 12
checkbox input "true"
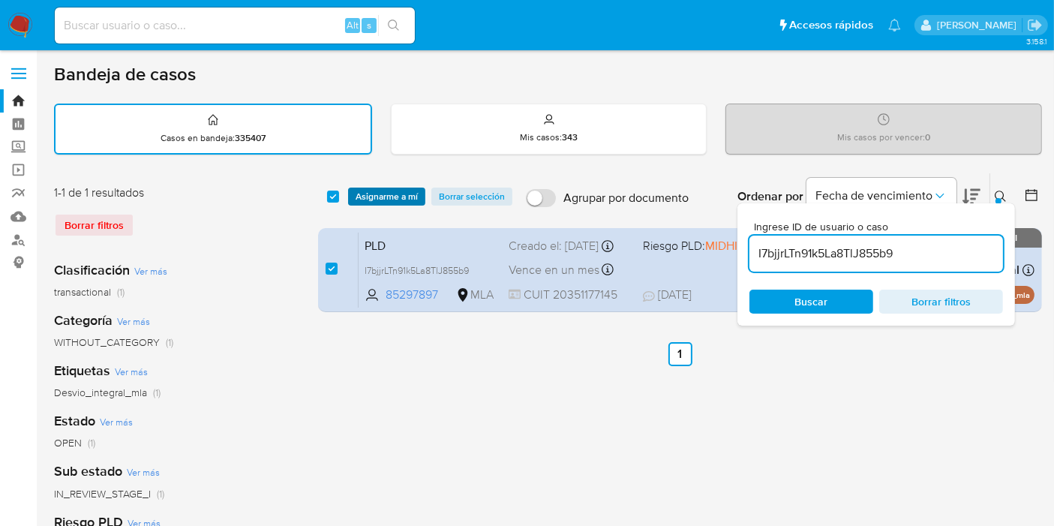
click at [381, 203] on span "Asignarme a mí" at bounding box center [387, 196] width 62 height 15
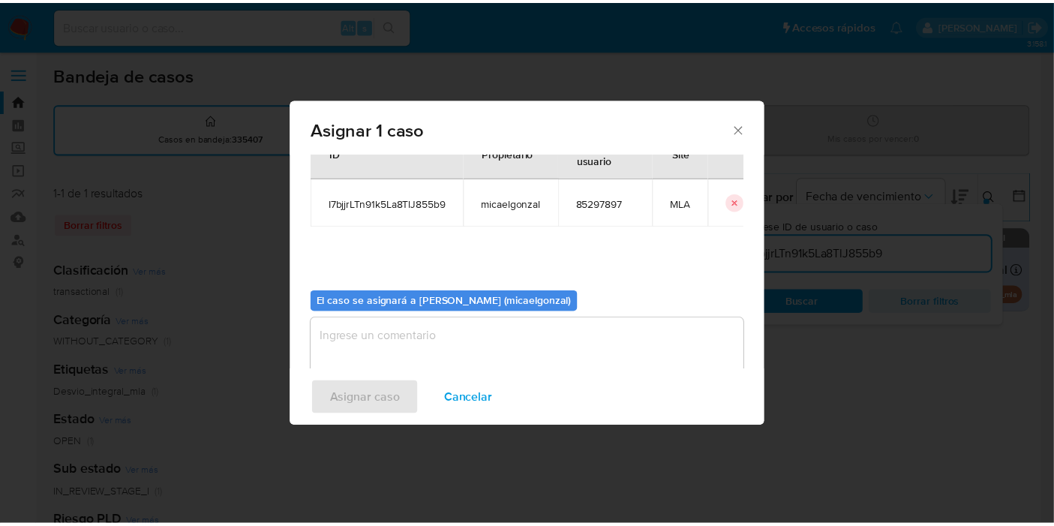
scroll to position [77, 0]
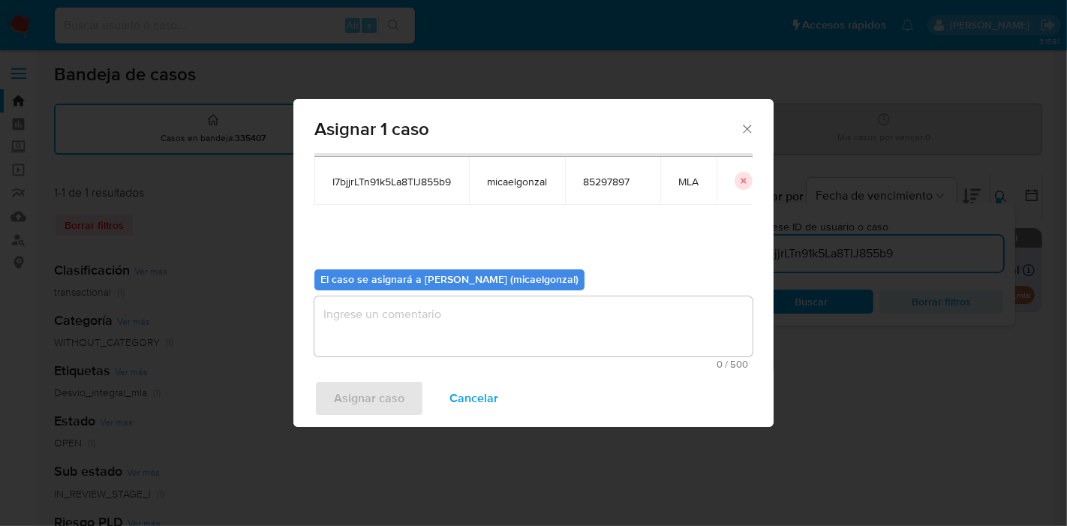
click at [442, 329] on textarea "assign-modal" at bounding box center [533, 326] width 438 height 60
click at [408, 384] on button "Asignar caso" at bounding box center [369, 398] width 110 height 36
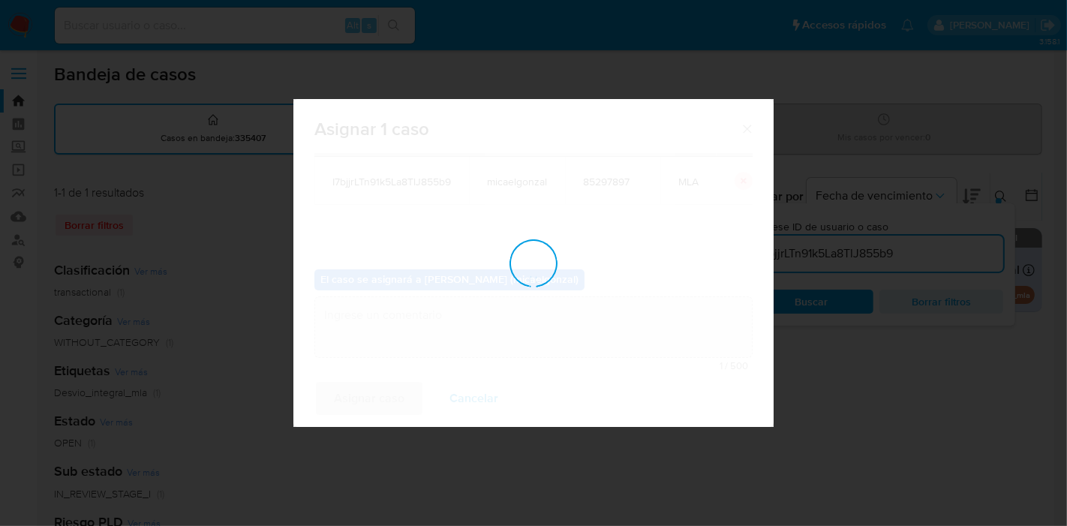
checkbox input "false"
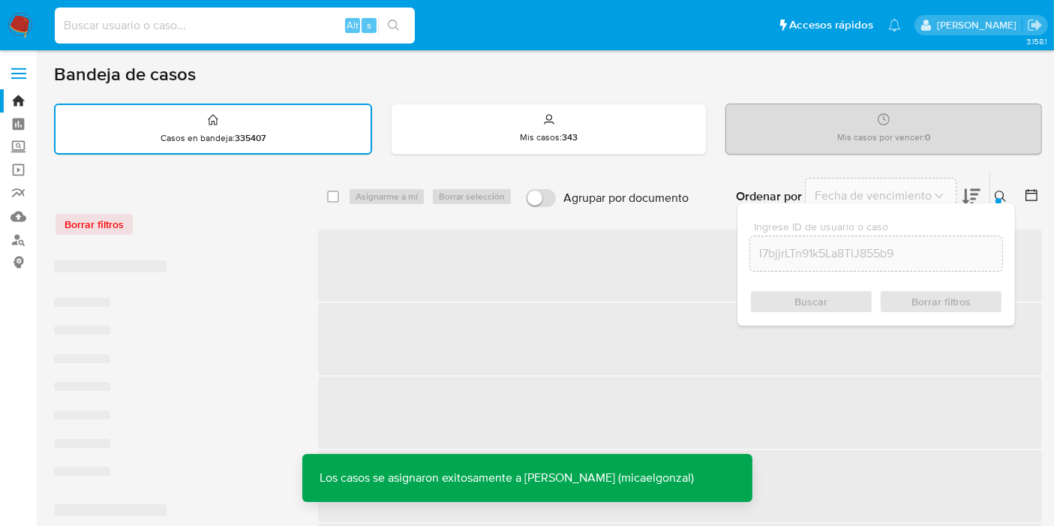
click at [243, 26] on input at bounding box center [235, 26] width 360 height 20
paste input "I7bjjrLTn91k5La8TlJ855b9"
type input "I7bjjrLTn91k5La8TlJ855b9"
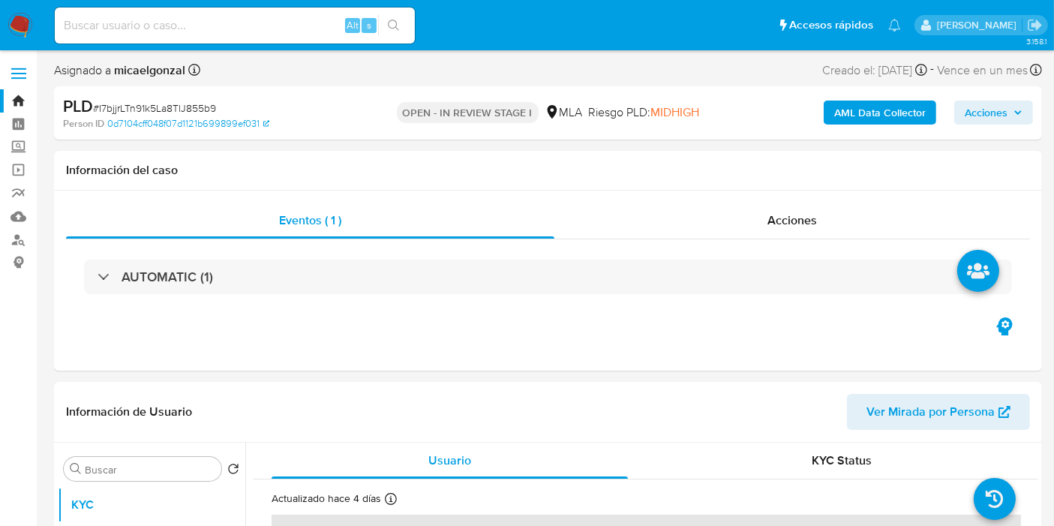
select select "10"
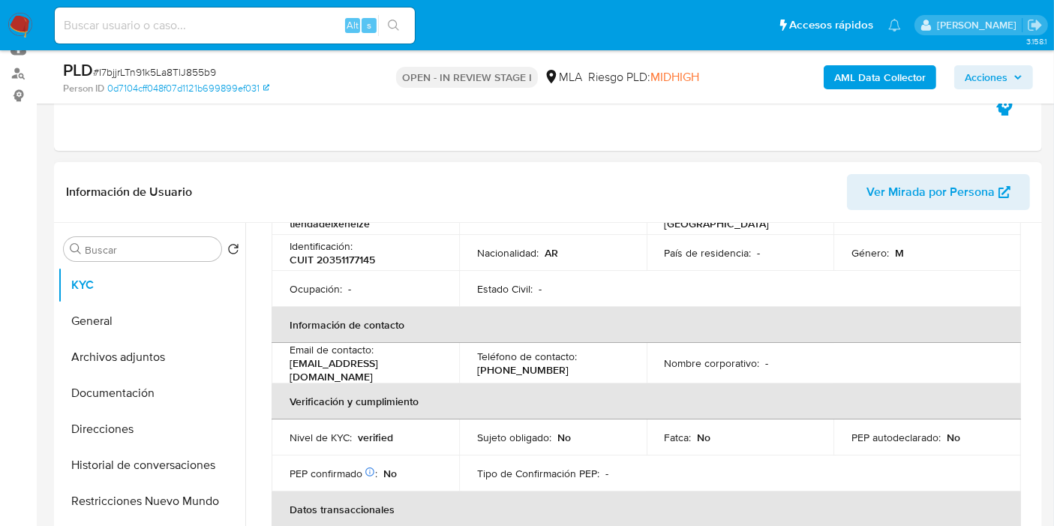
scroll to position [333, 0]
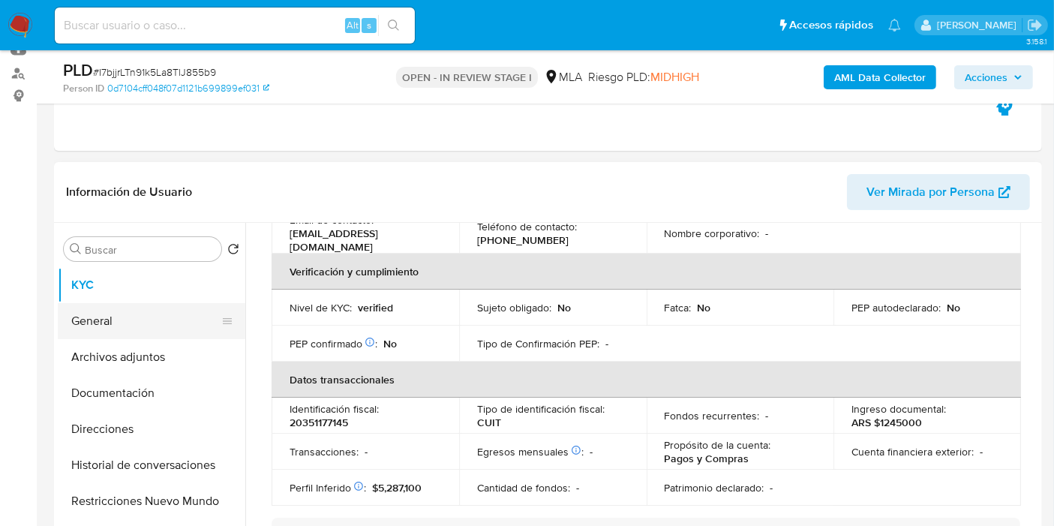
drag, startPoint x: 49, startPoint y: 316, endPoint x: 68, endPoint y: 320, distance: 20.0
click at [68, 320] on button "General" at bounding box center [146, 321] width 176 height 36
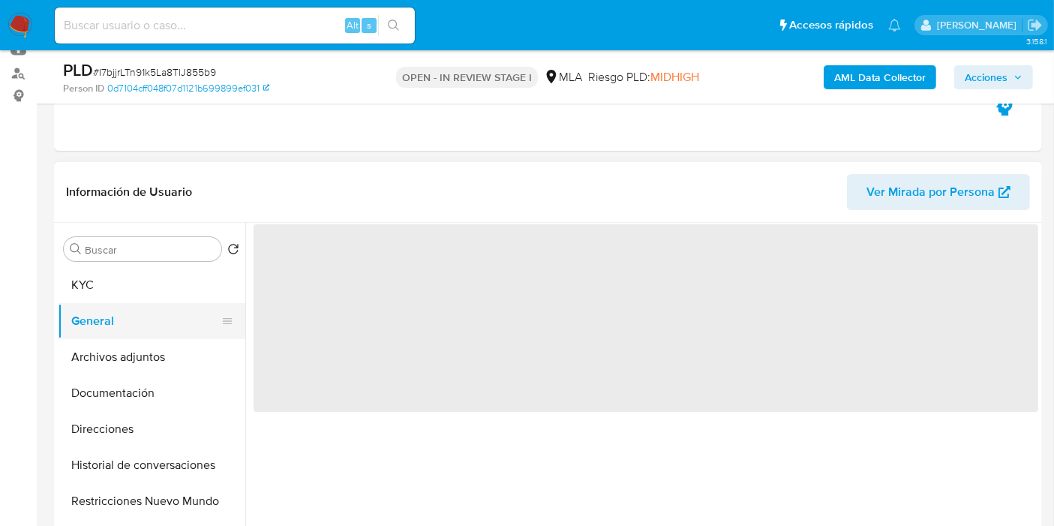
scroll to position [0, 0]
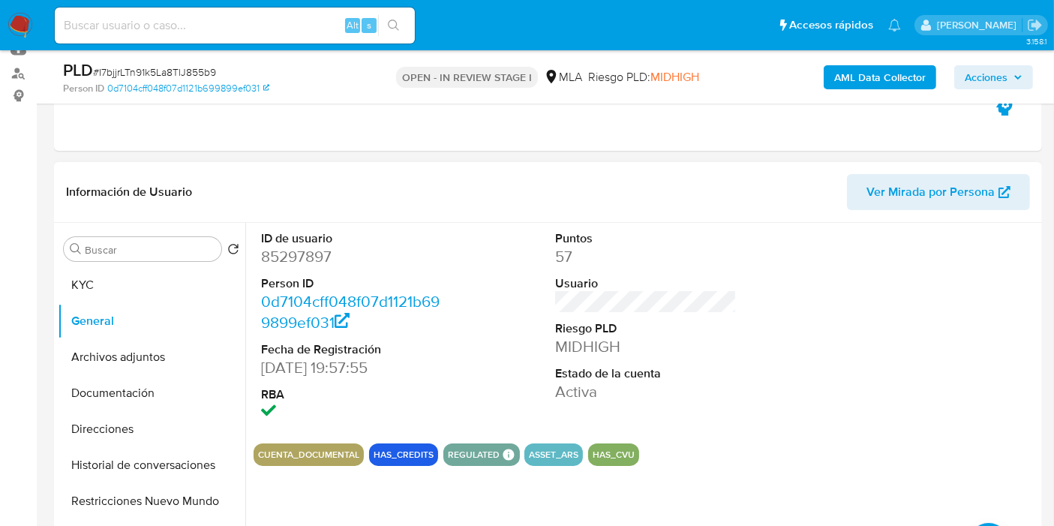
click at [311, 248] on dd "85297897" at bounding box center [352, 256] width 182 height 21
click at [300, 259] on dd "85297897" at bounding box center [352, 256] width 182 height 21
copy dd "85297897"
click at [93, 419] on button "Direcciones" at bounding box center [146, 429] width 176 height 36
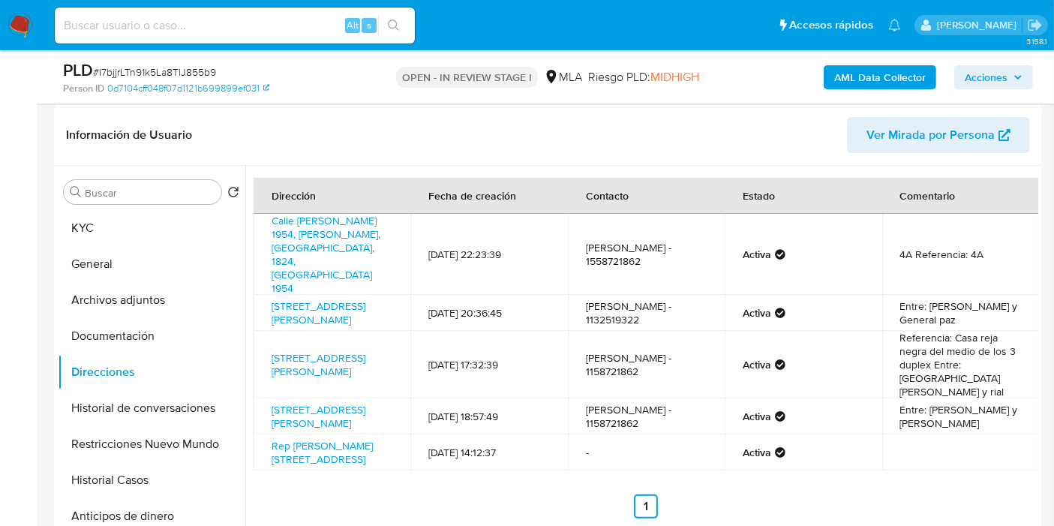
scroll to position [250, 0]
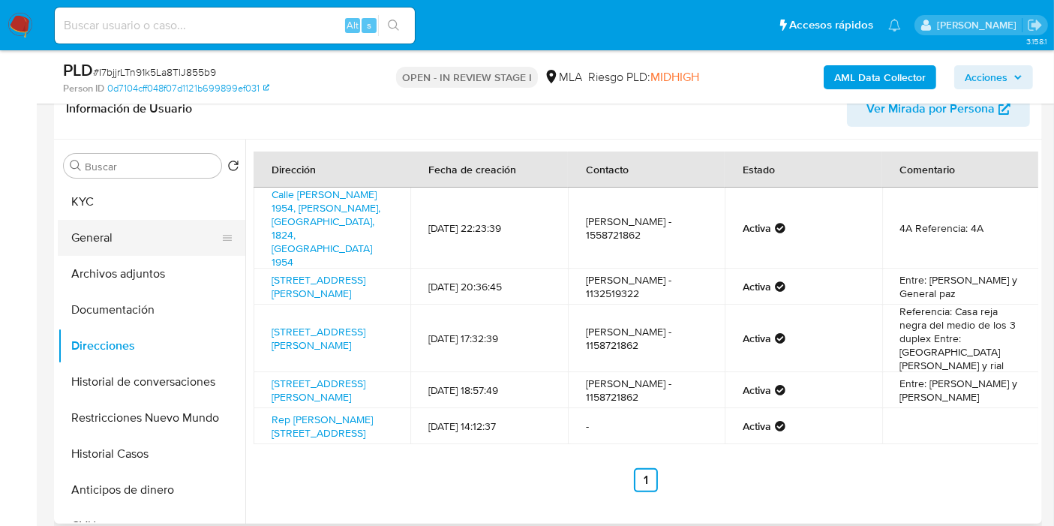
click at [105, 223] on button "General" at bounding box center [146, 238] width 176 height 36
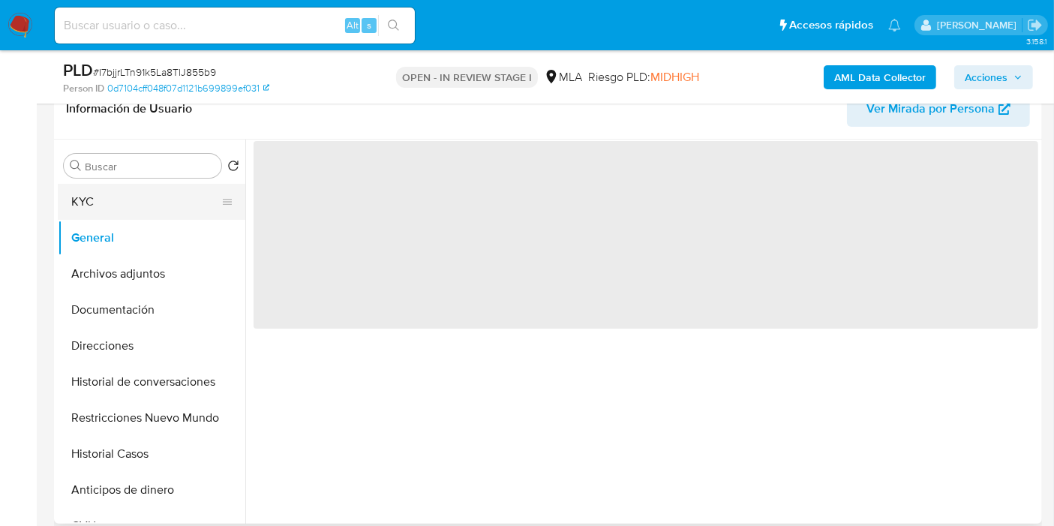
click at [124, 196] on button "KYC" at bounding box center [146, 202] width 176 height 36
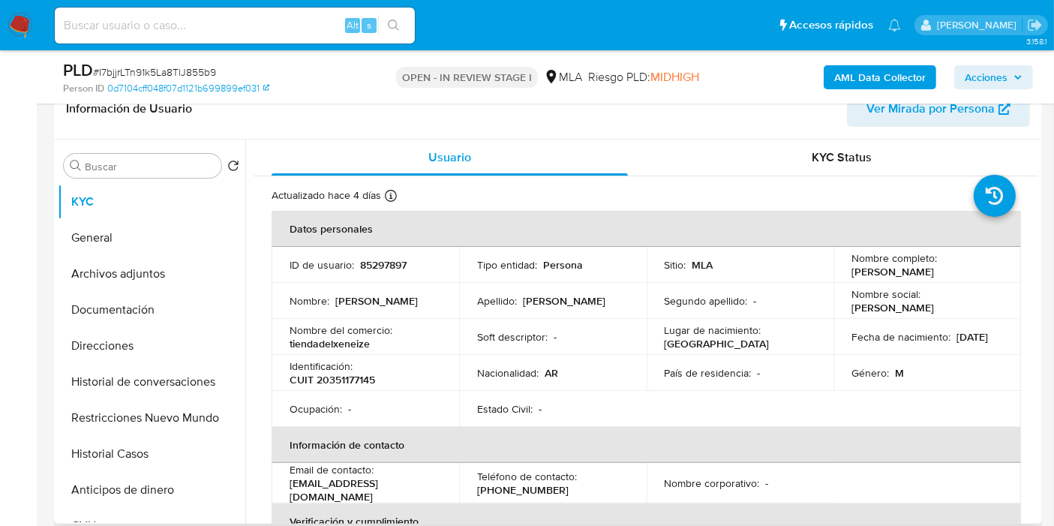
click at [350, 341] on p "tiendadelxeneize" at bounding box center [330, 344] width 80 height 14
click at [338, 378] on p "CUIT 20351177145" at bounding box center [333, 380] width 86 height 14
copy p "20351177145"
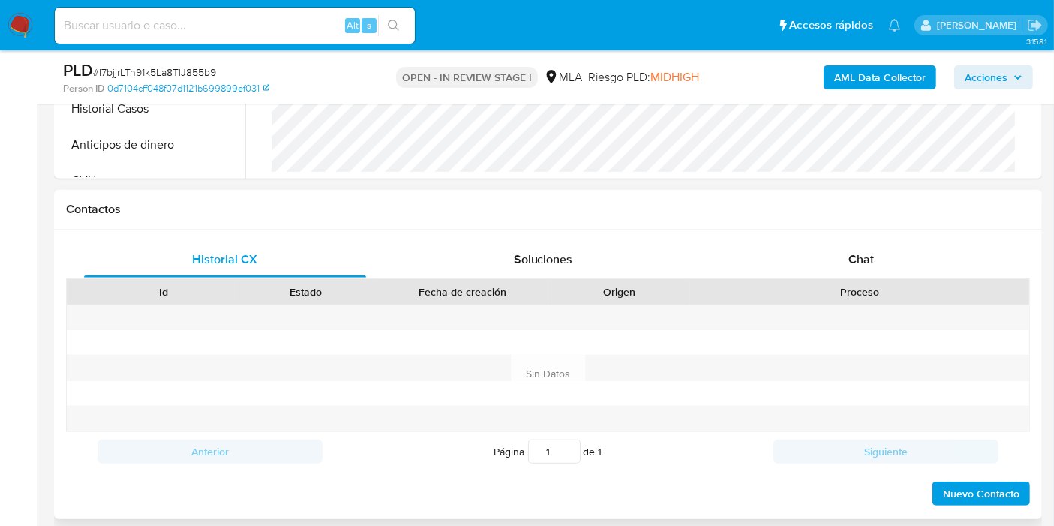
scroll to position [666, 0]
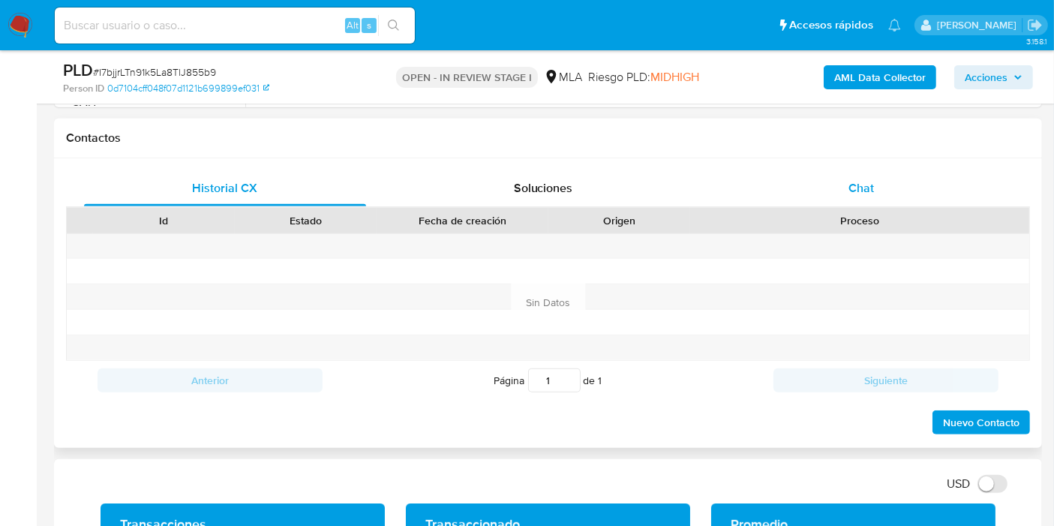
click at [849, 196] on div "Chat" at bounding box center [861, 188] width 282 height 36
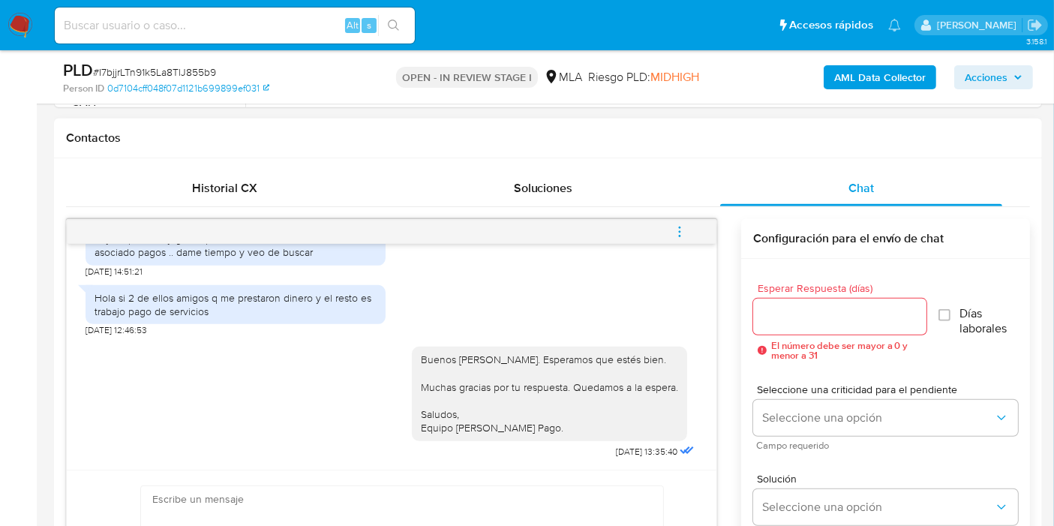
scroll to position [1607, 0]
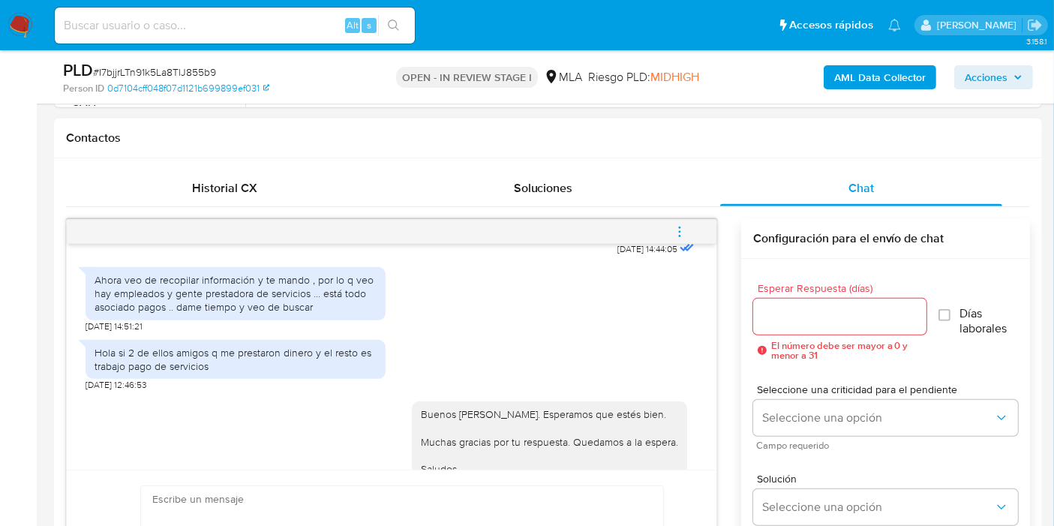
click at [272, 314] on div "Ahora veo de recopilar información y te mando , por lo q veo hay empleados y ge…" at bounding box center [236, 293] width 282 height 41
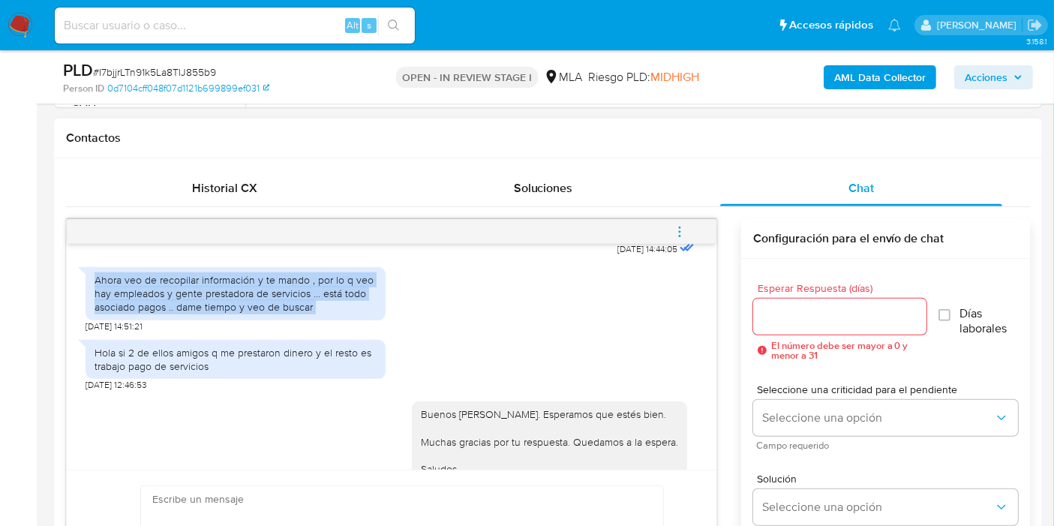
click at [272, 314] on div "Ahora veo de recopilar información y te mando , por lo q veo hay empleados y ge…" at bounding box center [236, 293] width 282 height 41
click at [243, 314] on div "Ahora veo de recopilar información y te mando , por lo q veo hay empleados y ge…" at bounding box center [236, 293] width 282 height 41
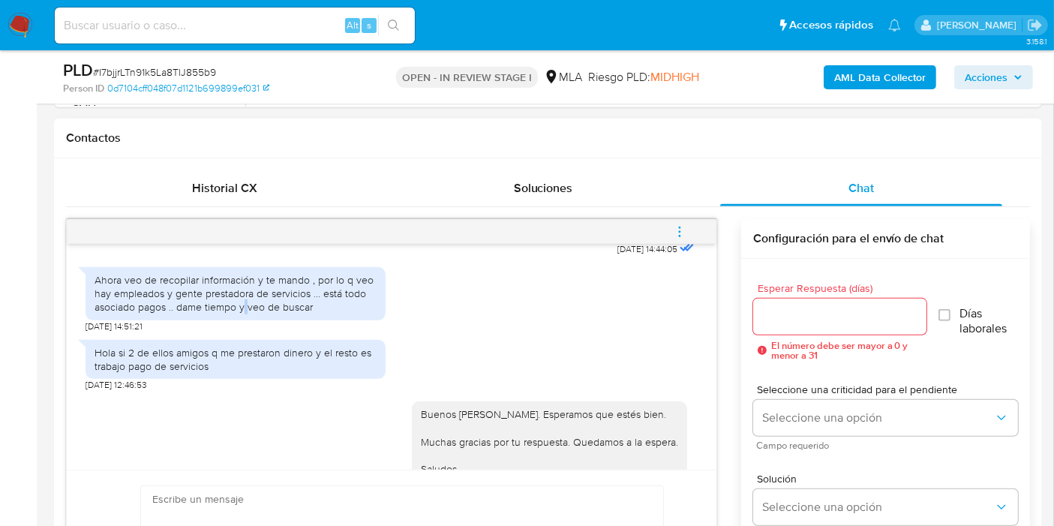
click at [243, 314] on div "Ahora veo de recopilar información y te mando , por lo q veo hay empleados y ge…" at bounding box center [236, 293] width 282 height 41
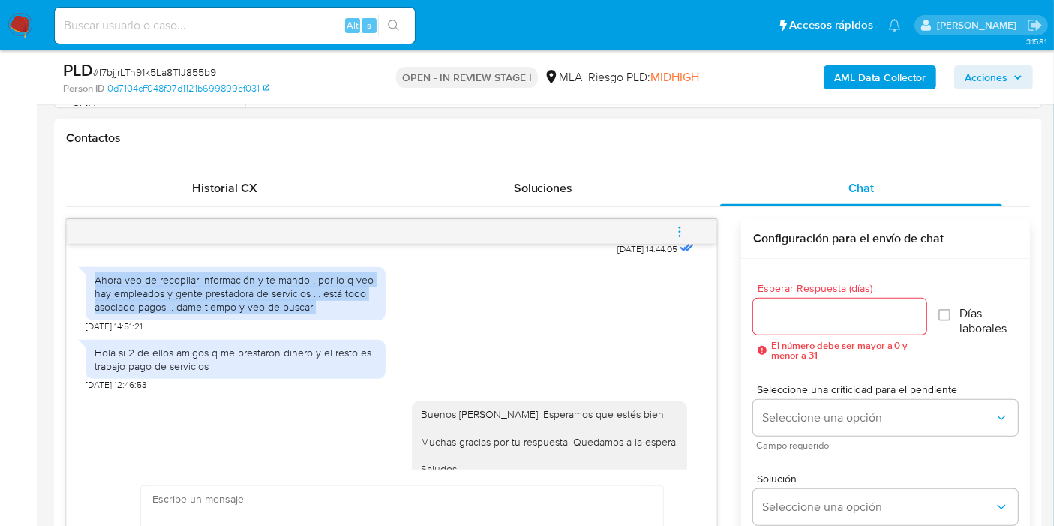
click at [243, 314] on div "Ahora veo de recopilar información y te mando , por lo q veo hay empleados y ge…" at bounding box center [236, 293] width 282 height 41
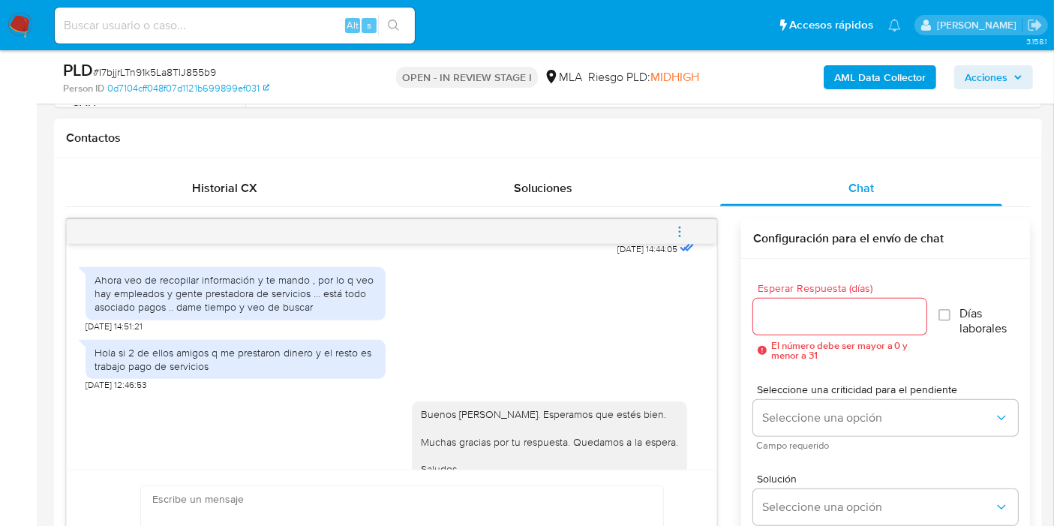
click at [226, 359] on div "Hola si 2 de ellos amigos q me prestaron dinero y el resto es trabajo pago de s…" at bounding box center [236, 361] width 300 height 59
click at [178, 392] on div "Hola si 2 de ellos amigos q me prestaron dinero y el resto es trabajo pago de s…" at bounding box center [236, 361] width 300 height 59
click at [201, 373] on div "Hola si 2 de ellos amigos q me prestaron dinero y el resto es trabajo pago de s…" at bounding box center [236, 359] width 282 height 27
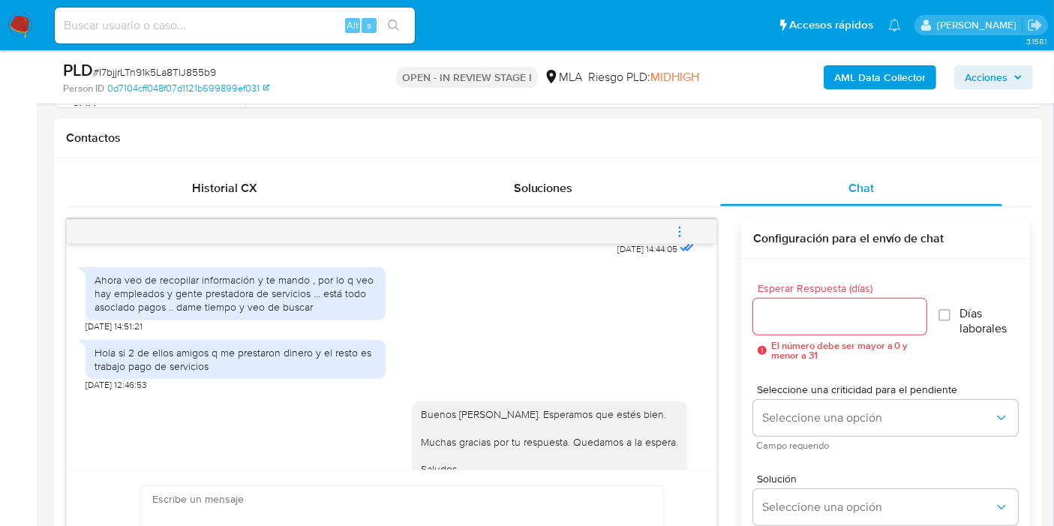
click at [245, 309] on div "Ahora veo de recopilar información y te mando , por lo q veo hay empleados y ge…" at bounding box center [236, 293] width 282 height 41
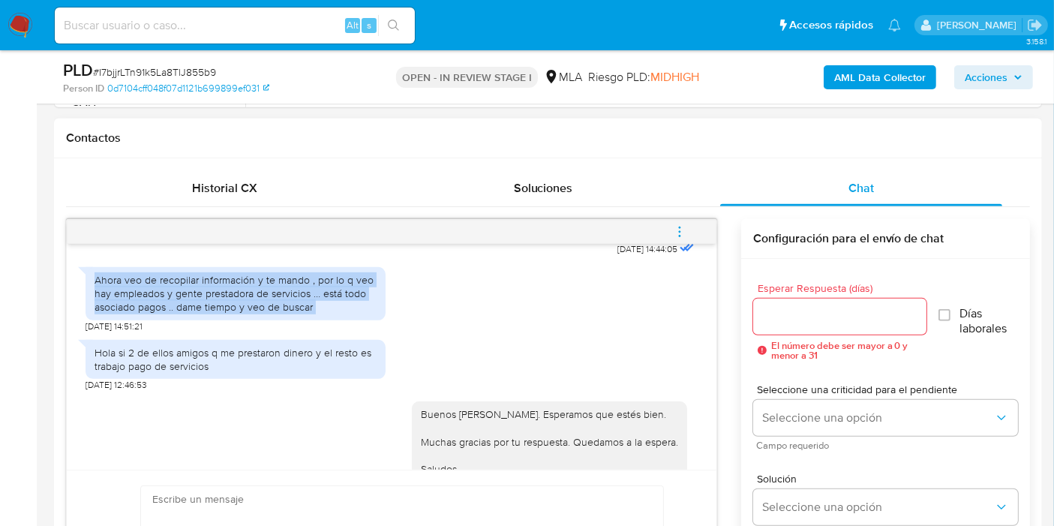
click at [245, 309] on div "Ahora veo de recopilar información y te mando , por lo q veo hay empleados y ge…" at bounding box center [236, 293] width 282 height 41
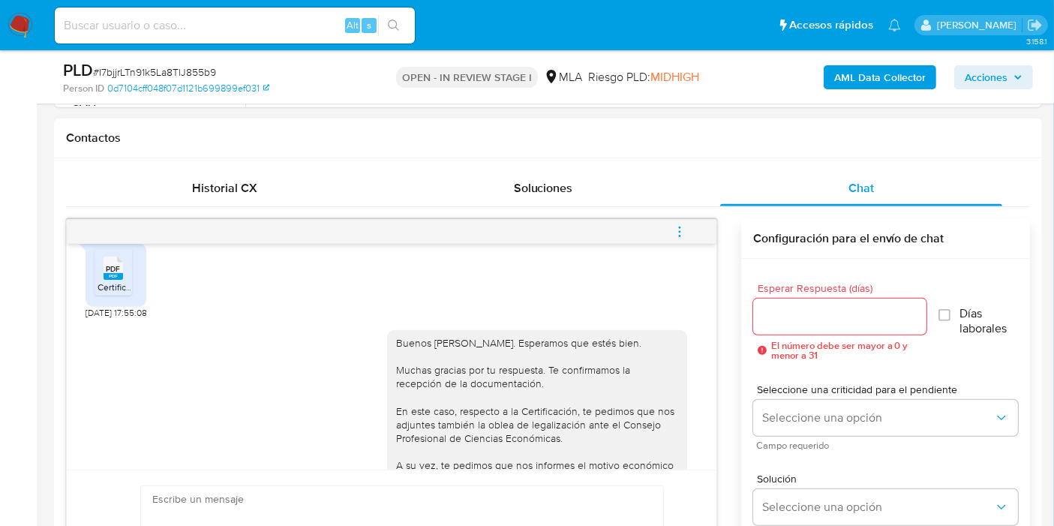
scroll to position [1023, 0]
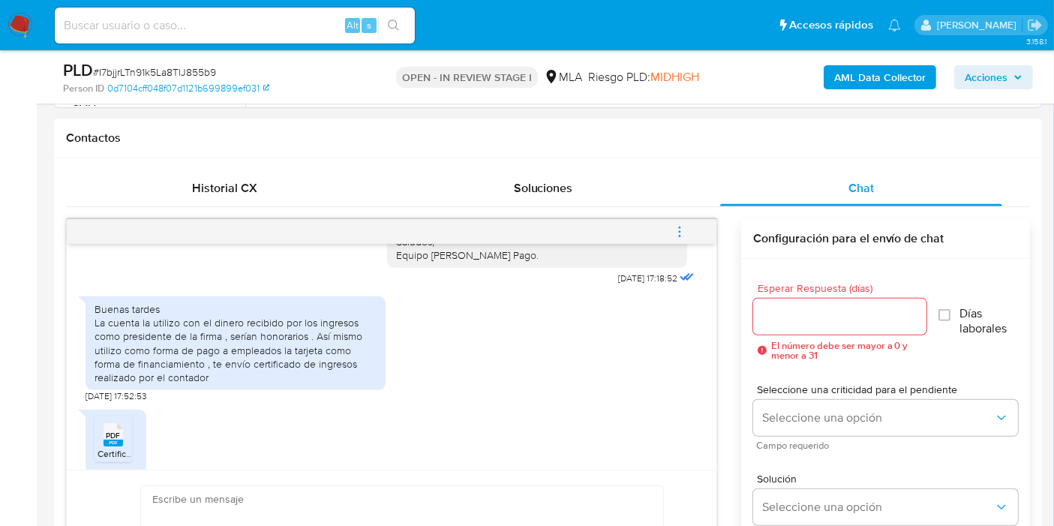
click at [289, 381] on div "Buenas tardes La cuenta la utilizo con el dinero recibido por los ingresos como…" at bounding box center [236, 343] width 282 height 82
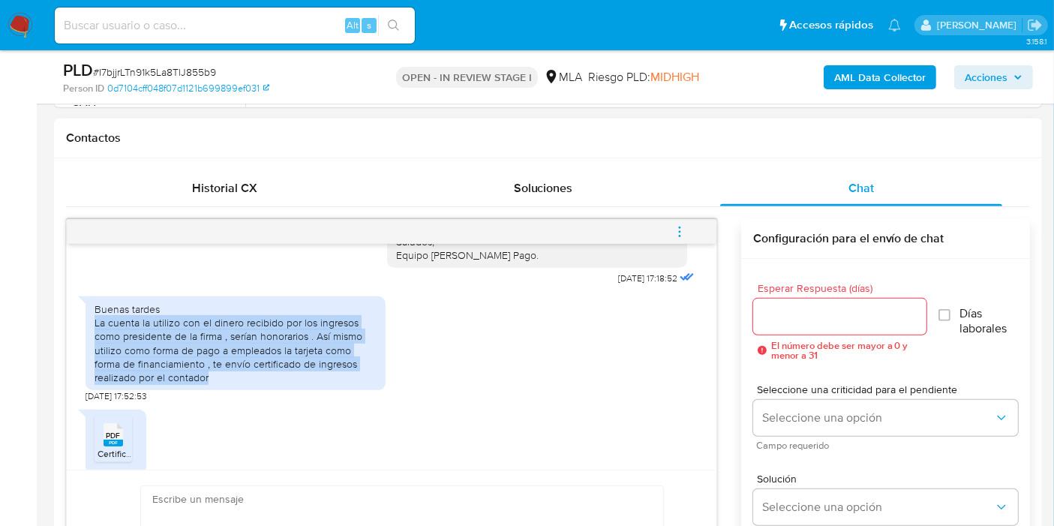
drag, startPoint x: 94, startPoint y: 351, endPoint x: 245, endPoint y: 401, distance: 159.0
click at [245, 390] on div "Buenas tardes La cuenta la utilizo con el dinero recibido por los ingresos como…" at bounding box center [236, 343] width 300 height 94
copy div "La cuenta la utilizo con el dinero recibido por los ingresos como presidente de…"
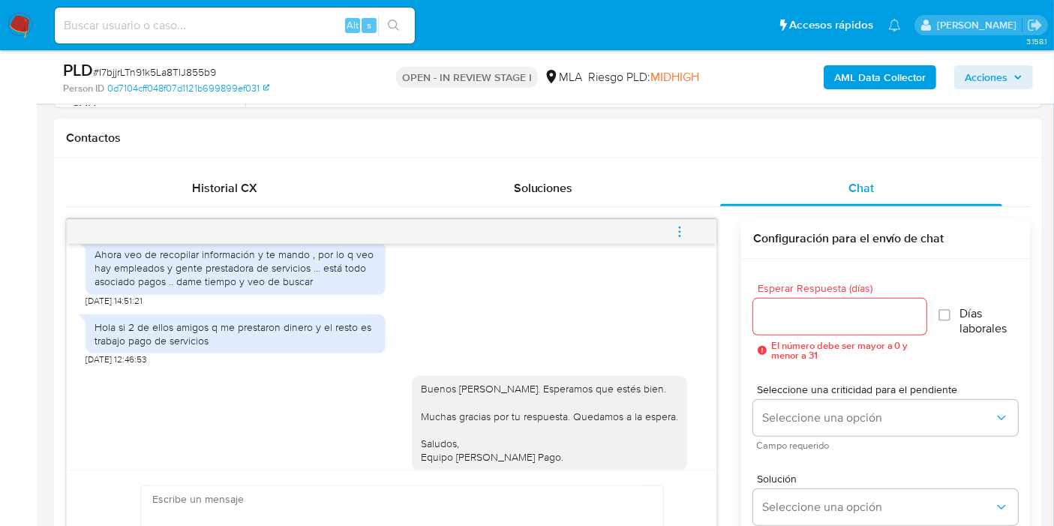
scroll to position [1607, 0]
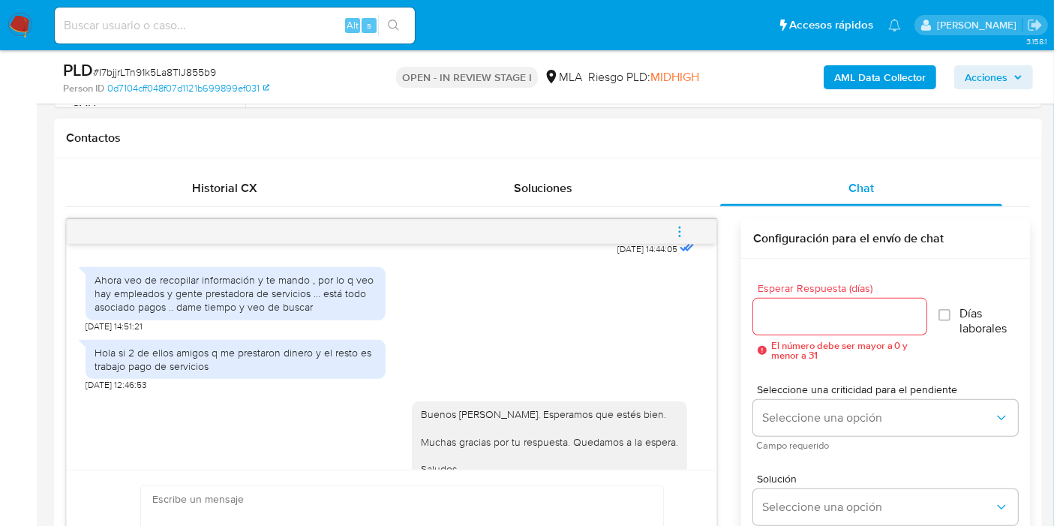
click at [200, 311] on div "Ahora veo de recopilar información y te mando , por lo q veo hay empleados y ge…" at bounding box center [236, 293] width 282 height 41
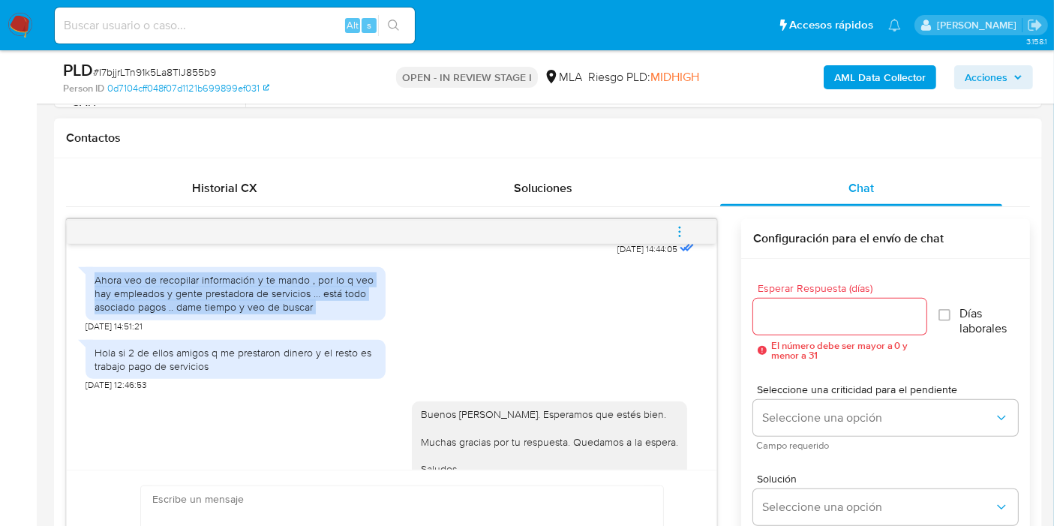
click at [200, 311] on div "Ahora veo de recopilar información y te mando , por lo q veo hay empleados y ge…" at bounding box center [236, 293] width 282 height 41
click at [225, 313] on div "Ahora veo de recopilar información y te mando , por lo q veo hay empleados y ge…" at bounding box center [236, 293] width 282 height 41
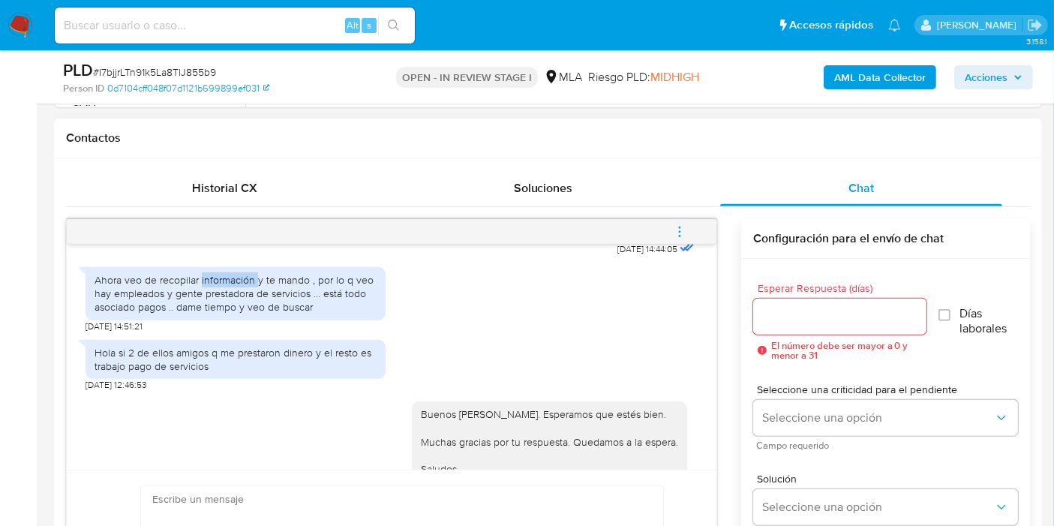
click at [225, 313] on div "Ahora veo de recopilar información y te mando , por lo q veo hay empleados y ge…" at bounding box center [236, 293] width 282 height 41
click at [281, 311] on div "Ahora veo de recopilar información y te mando , por lo q veo hay empleados y ge…" at bounding box center [236, 293] width 282 height 41
drag, startPoint x: 286, startPoint y: 310, endPoint x: 326, endPoint y: 327, distance: 43.4
click at [287, 312] on div "Ahora veo de recopilar información y te mando , por lo q veo hay empleados y ge…" at bounding box center [236, 293] width 282 height 41
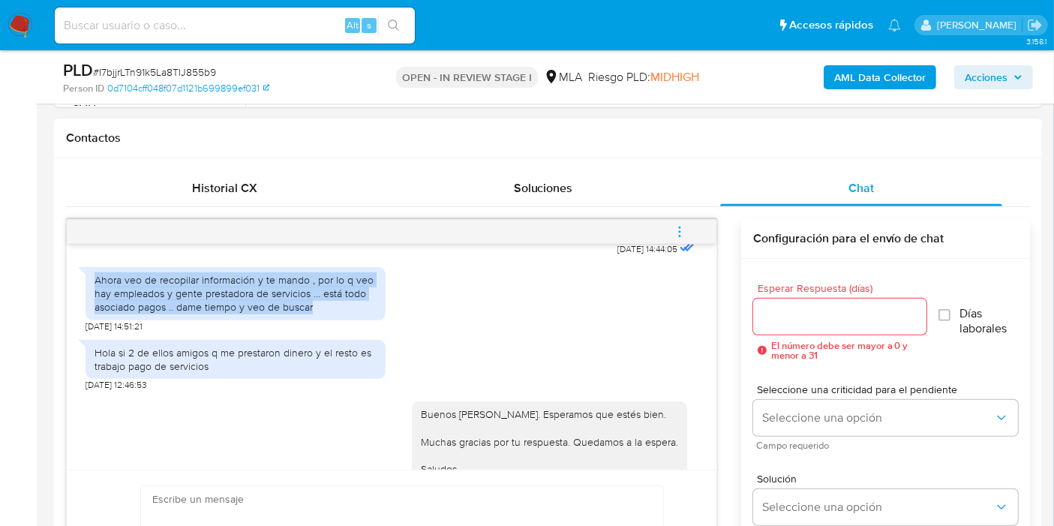
drag, startPoint x: 343, startPoint y: 338, endPoint x: 81, endPoint y: 308, distance: 263.5
click at [81, 308] on div "18/08/2025 17:30:42 Hola buen día necesitaría plazo para responder dado q vi el…" at bounding box center [392, 357] width 650 height 226
copy div "Ahora veo de recopilar información y te mando , por lo q veo hay empleados y ge…"
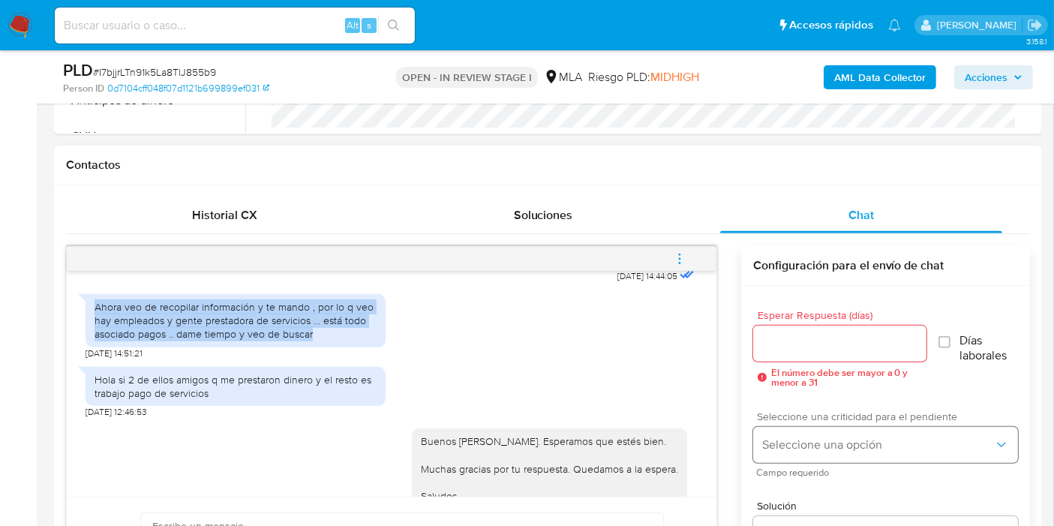
scroll to position [583, 0]
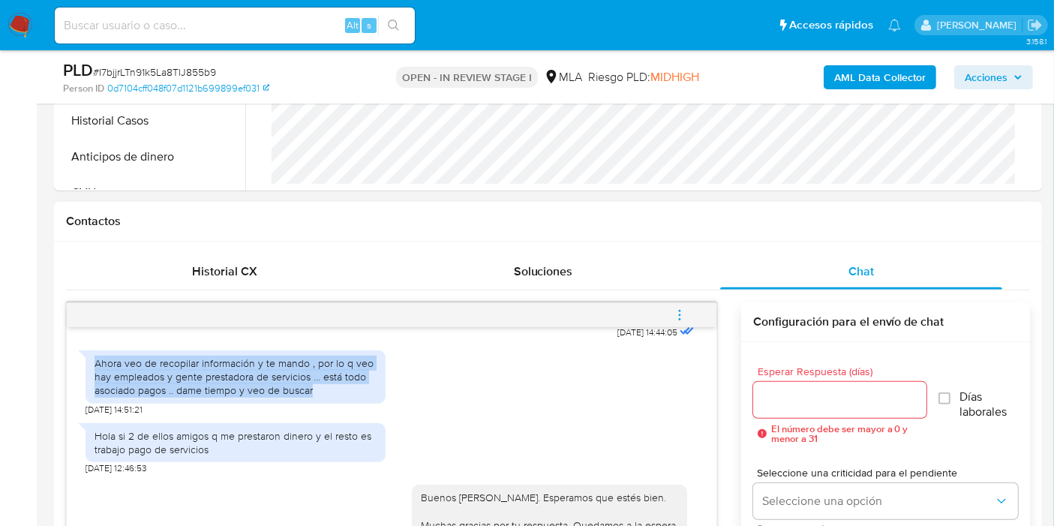
click at [689, 313] on button "menu-action" at bounding box center [680, 315] width 50 height 36
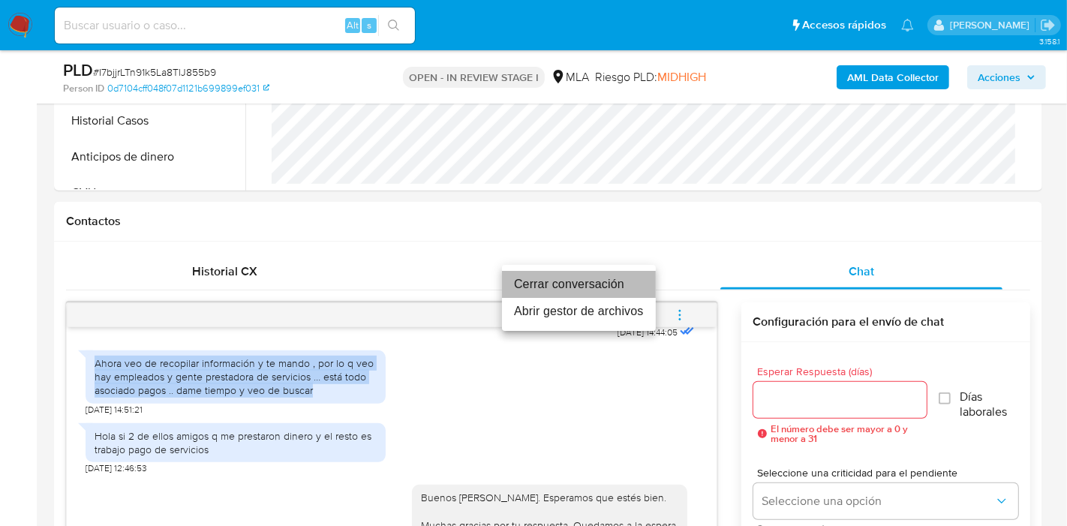
drag, startPoint x: 567, startPoint y: 287, endPoint x: 808, endPoint y: 335, distance: 245.6
click at [568, 287] on li "Cerrar conversación" at bounding box center [579, 284] width 154 height 27
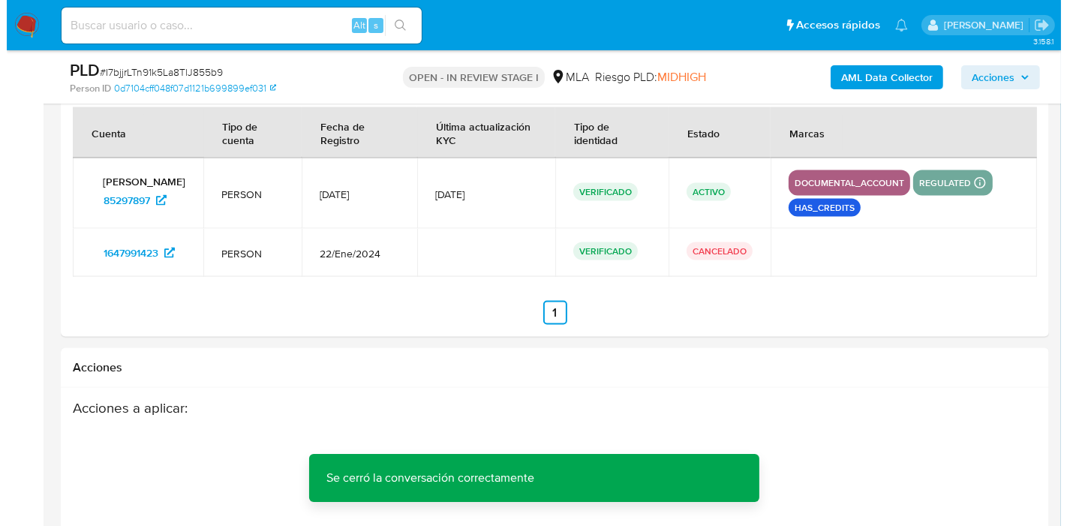
scroll to position [2730, 0]
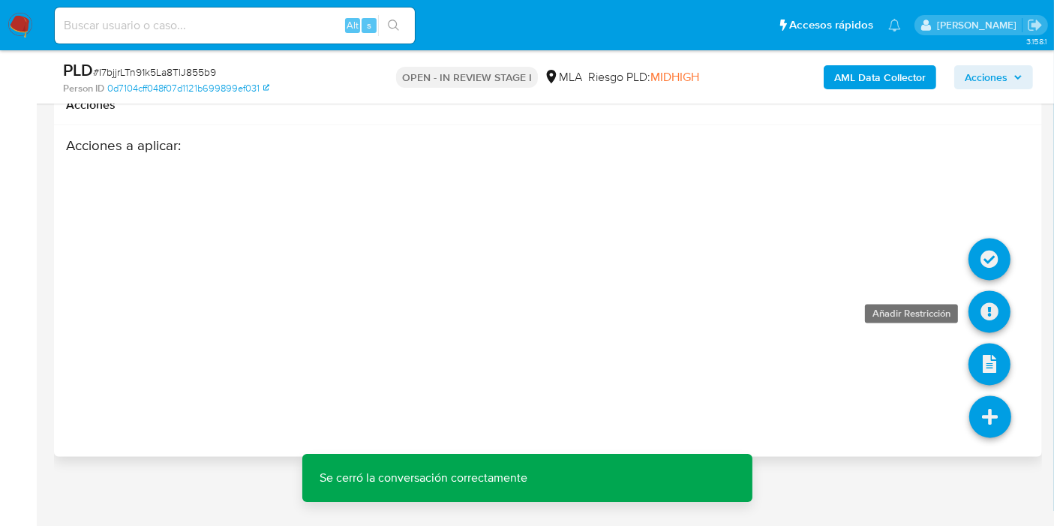
click at [1002, 311] on icon at bounding box center [990, 312] width 42 height 42
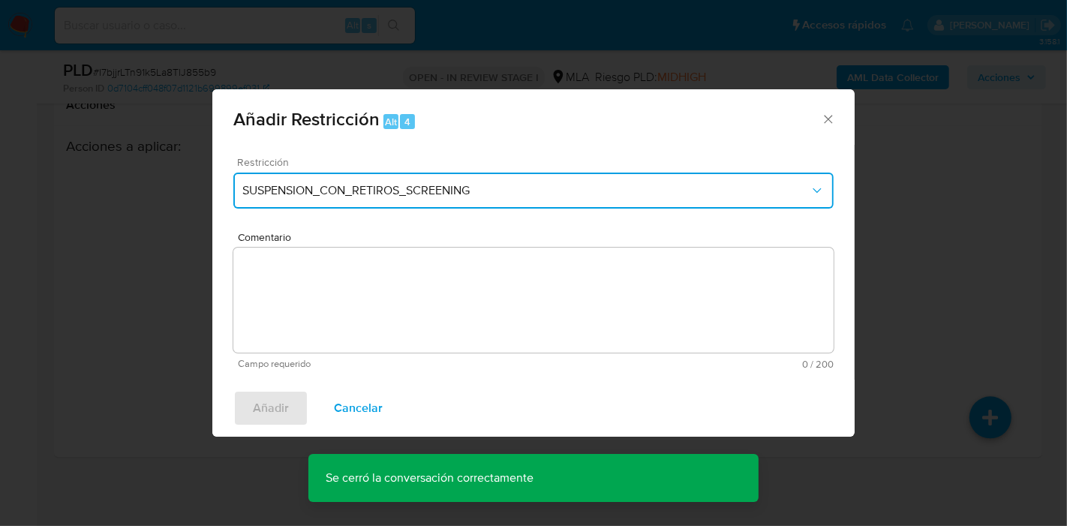
click at [474, 190] on span "SUSPENSION_CON_RETIROS_SCREENING" at bounding box center [525, 190] width 567 height 15
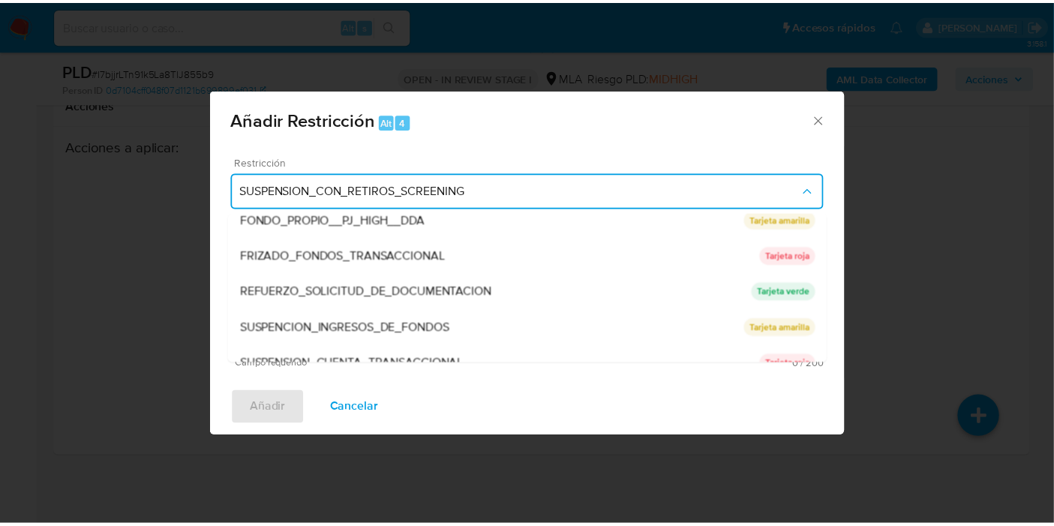
scroll to position [317, 0]
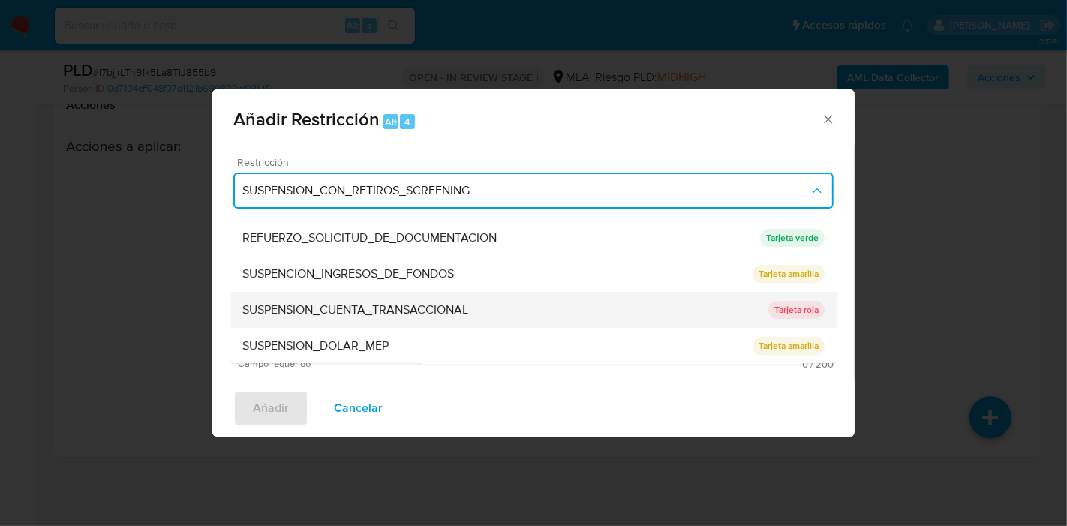
click at [438, 296] on div "SUSPENSION_CUENTA_TRANSACCIONAL" at bounding box center [505, 310] width 526 height 36
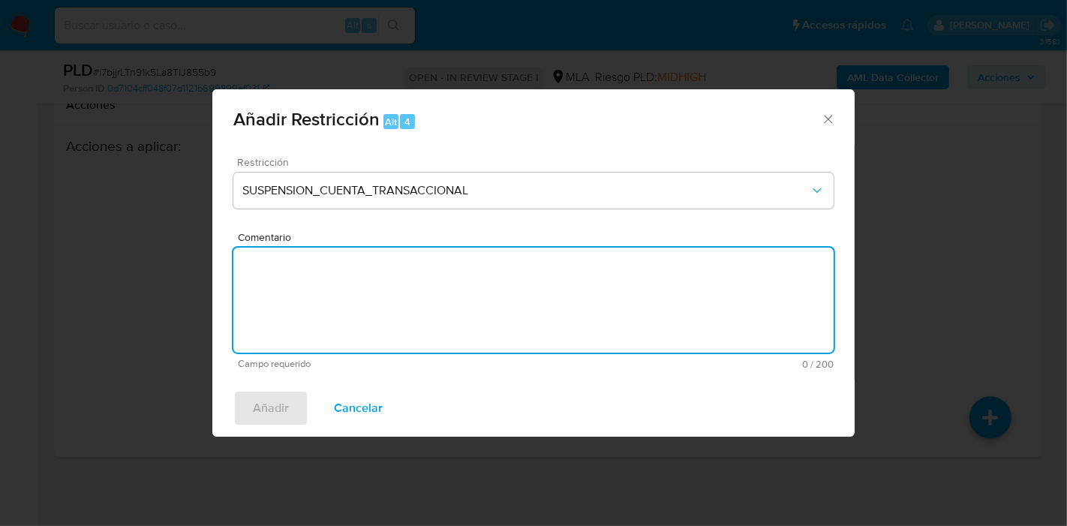
click at [446, 329] on textarea "Comentario" at bounding box center [533, 300] width 600 height 105
type textarea "AML"
click at [290, 394] on div "Añadir Cancelar" at bounding box center [533, 408] width 642 height 57
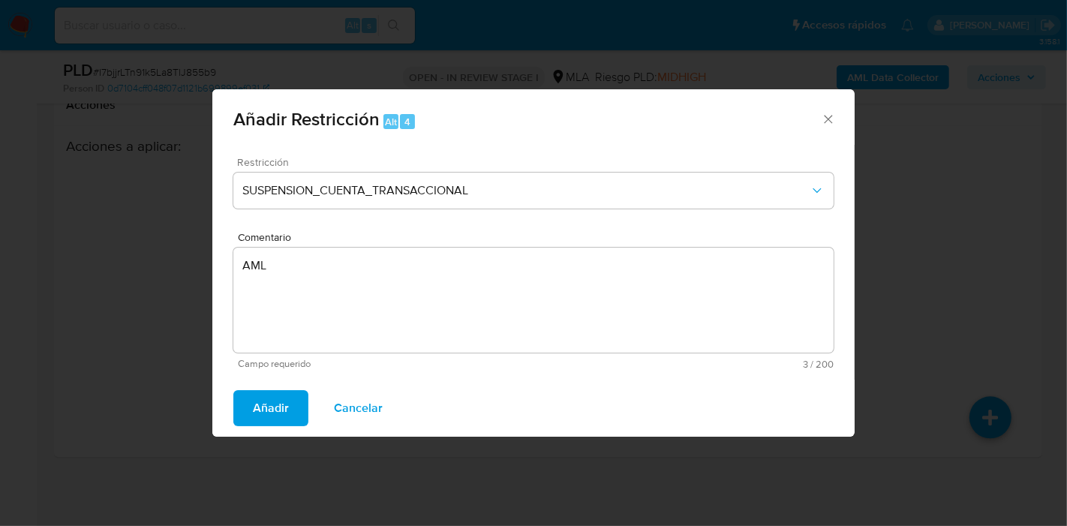
click at [287, 395] on span "Añadir" at bounding box center [271, 408] width 36 height 33
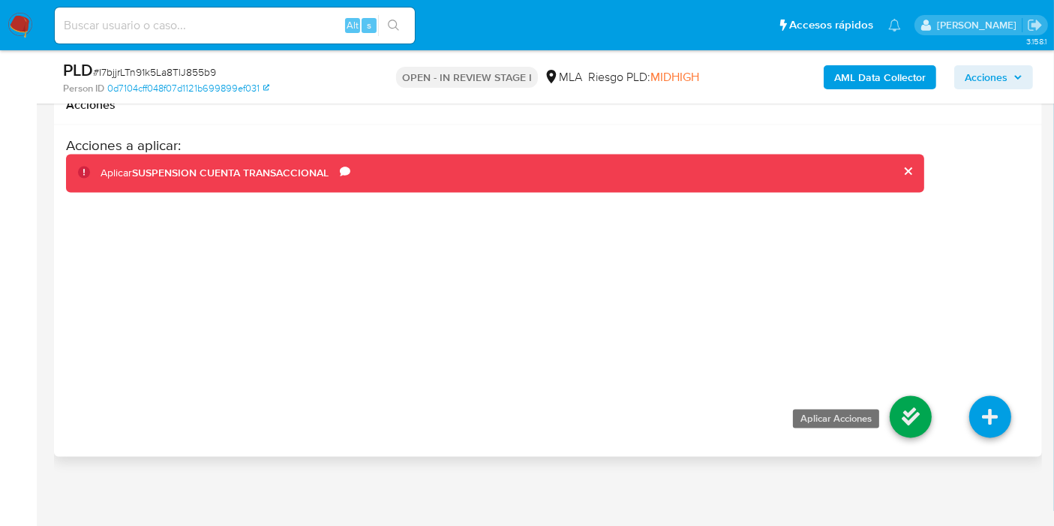
click at [922, 417] on icon at bounding box center [911, 417] width 42 height 42
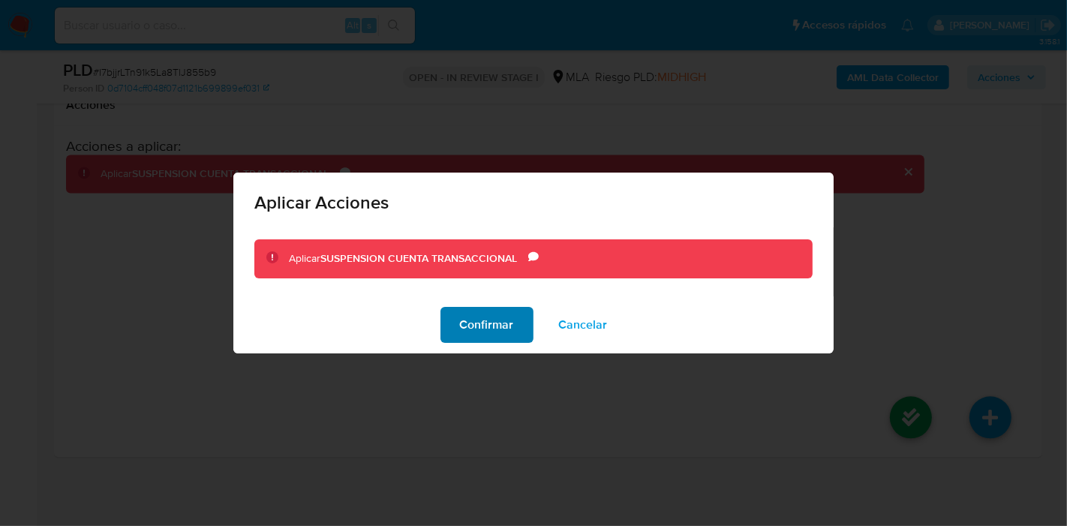
drag, startPoint x: 480, startPoint y: 261, endPoint x: 477, endPoint y: 311, distance: 50.4
click at [476, 266] on div "Aplicar SUSPENSION CUENTA TRANSACCIONAL Comentario AML" at bounding box center [533, 258] width 558 height 39
click at [478, 321] on span "Confirmar" at bounding box center [487, 324] width 54 height 33
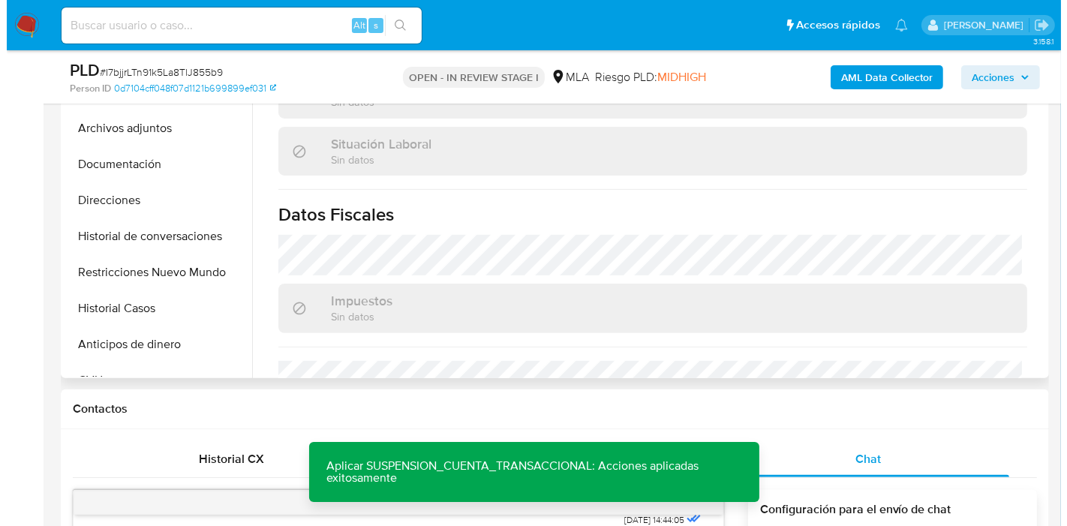
scroll to position [494, 0]
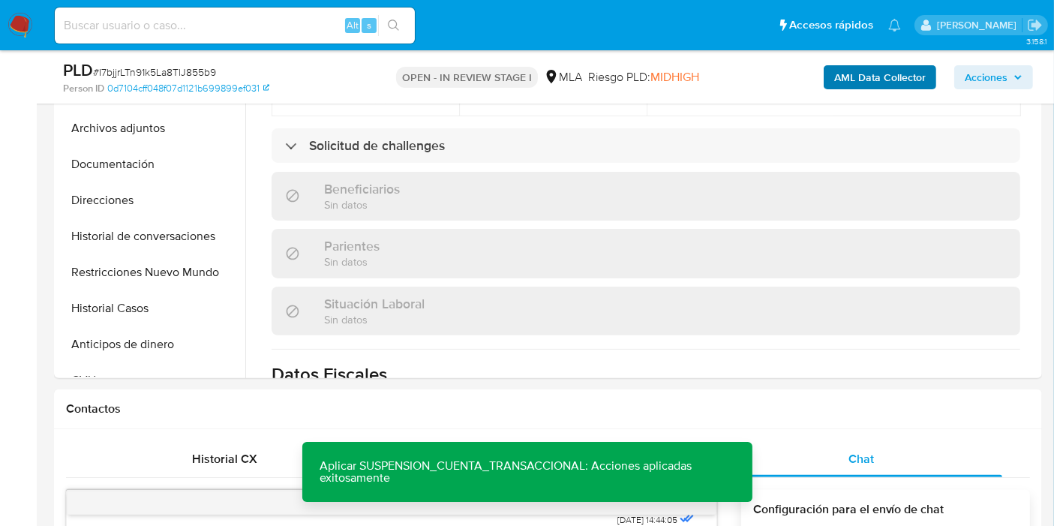
drag, startPoint x: 924, startPoint y: 56, endPoint x: 901, endPoint y: 77, distance: 31.3
click at [913, 68] on div "PLD # I7bjjrLTn91k5La8TlJ855b9 Person ID 0d7104cff048f07d1121b699899ef031 OPEN …" at bounding box center [548, 76] width 988 height 53
click at [901, 77] on b "AML Data Collector" at bounding box center [881, 77] width 92 height 24
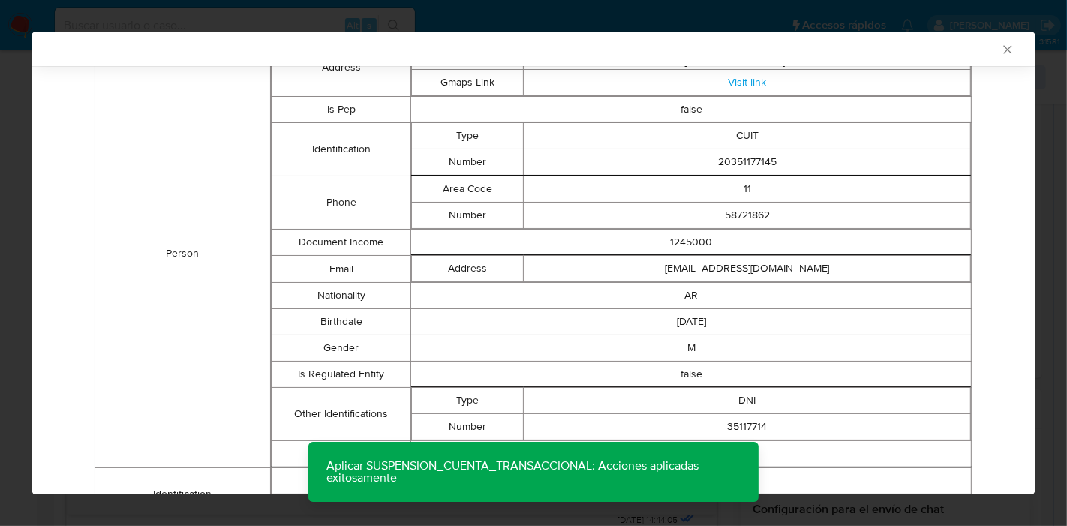
scroll to position [0, 0]
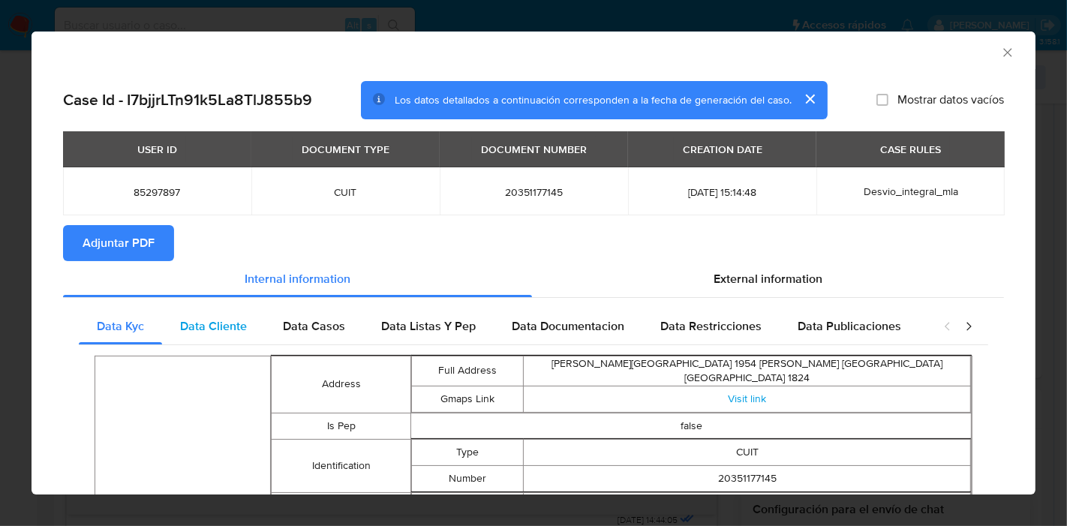
click at [197, 329] on span "Data Cliente" at bounding box center [213, 325] width 67 height 17
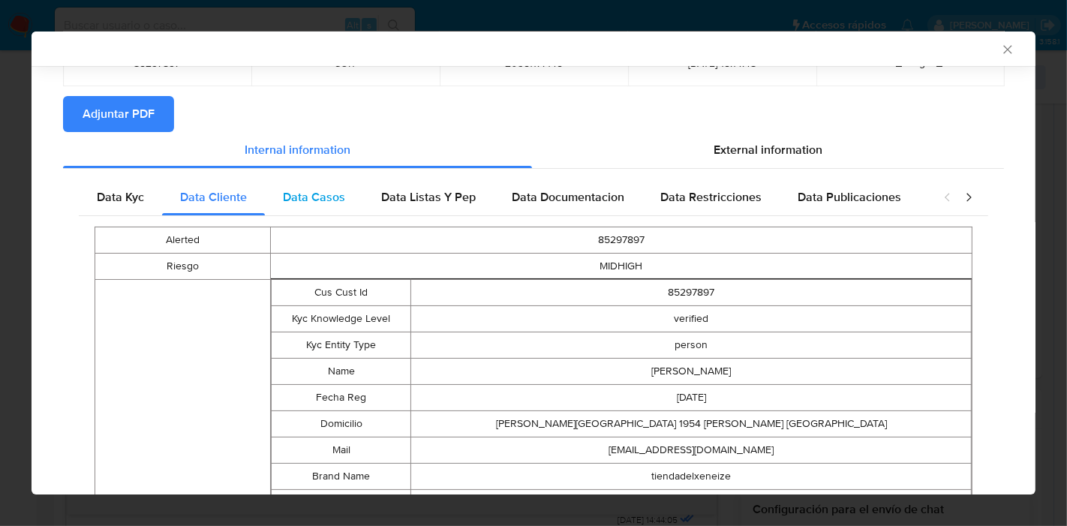
click at [346, 194] on div "Data Casos" at bounding box center [314, 197] width 98 height 36
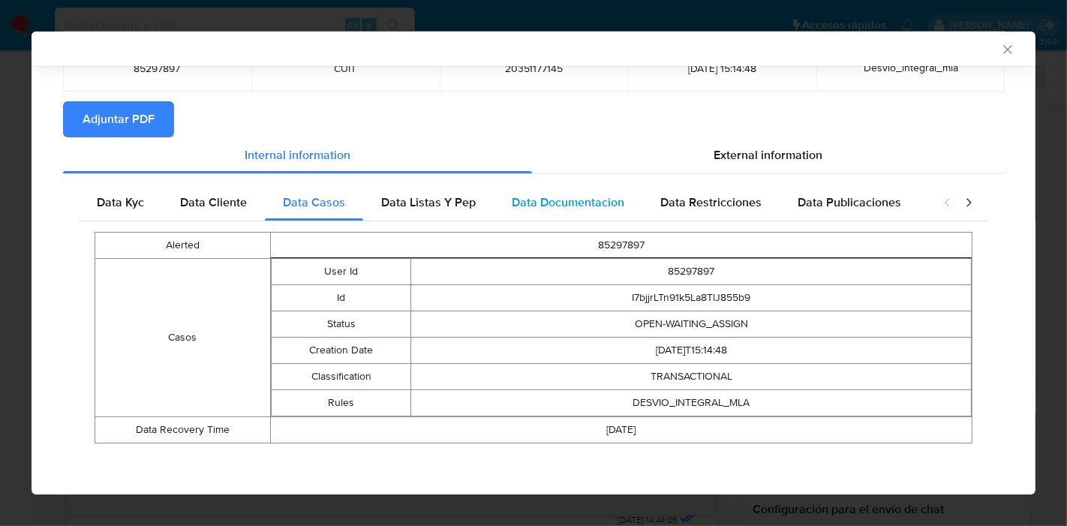
click at [496, 212] on div "Data Documentacion" at bounding box center [568, 203] width 149 height 36
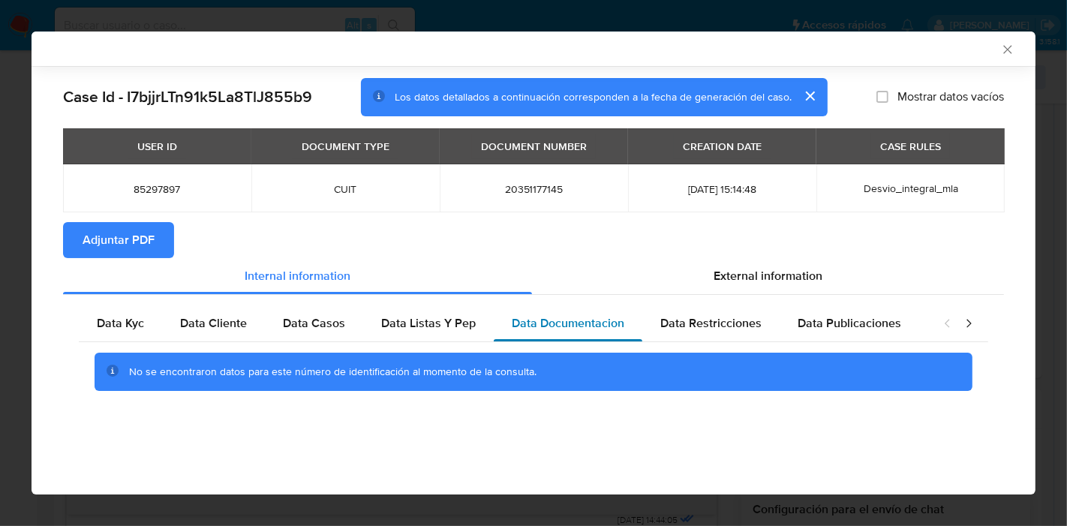
scroll to position [0, 0]
drag, startPoint x: 452, startPoint y: 326, endPoint x: 785, endPoint y: 326, distance: 333.2
click at [454, 326] on span "Data Listas Y Pep" at bounding box center [428, 322] width 95 height 17
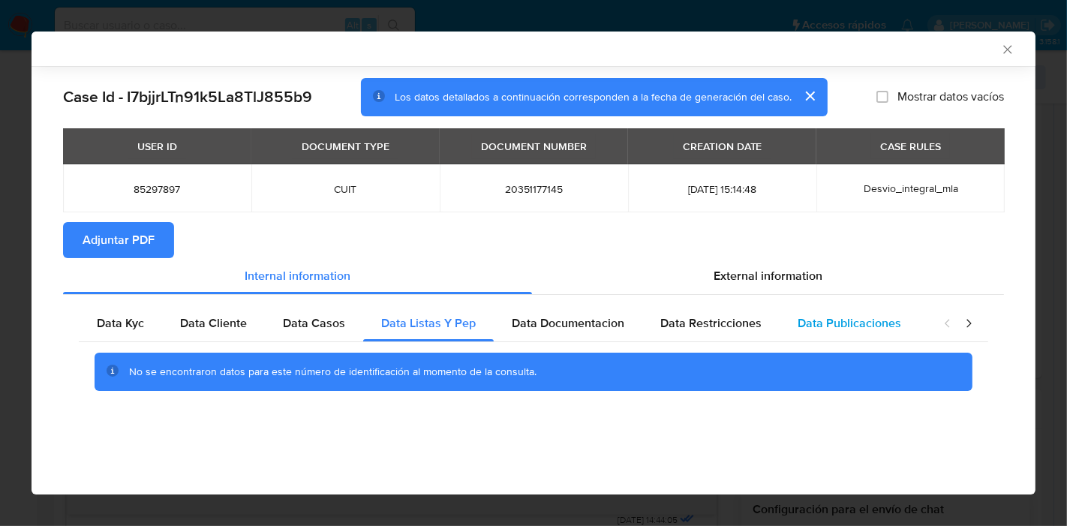
click at [789, 326] on div "Data Publicaciones" at bounding box center [850, 323] width 140 height 36
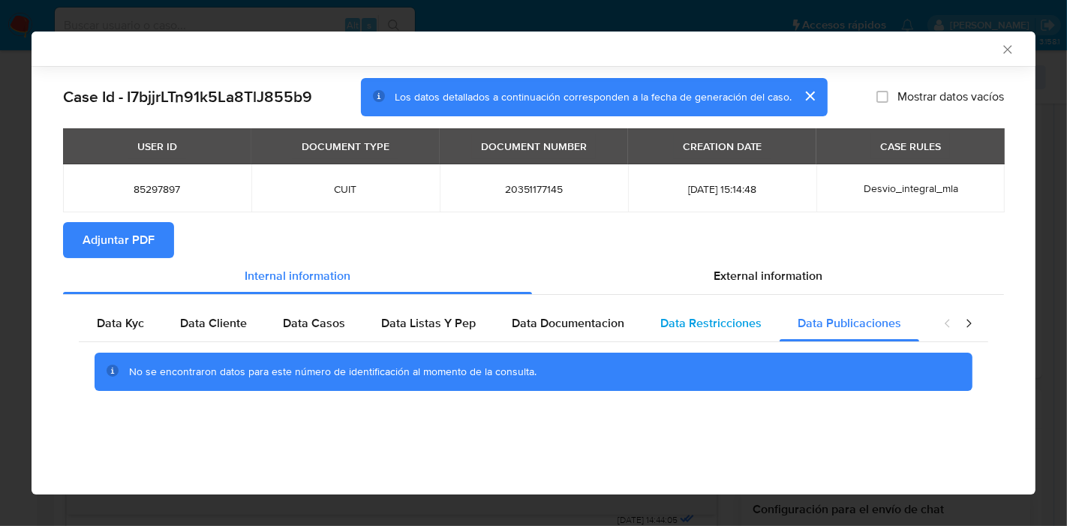
click at [757, 325] on div "Data Restricciones" at bounding box center [710, 323] width 137 height 36
drag, startPoint x: 979, startPoint y: 314, endPoint x: 968, endPoint y: 320, distance: 13.1
click at [977, 316] on div "closure-recommendation-modal" at bounding box center [958, 323] width 60 height 36
click at [968, 320] on icon "closure-recommendation-modal" at bounding box center [969, 323] width 5 height 8
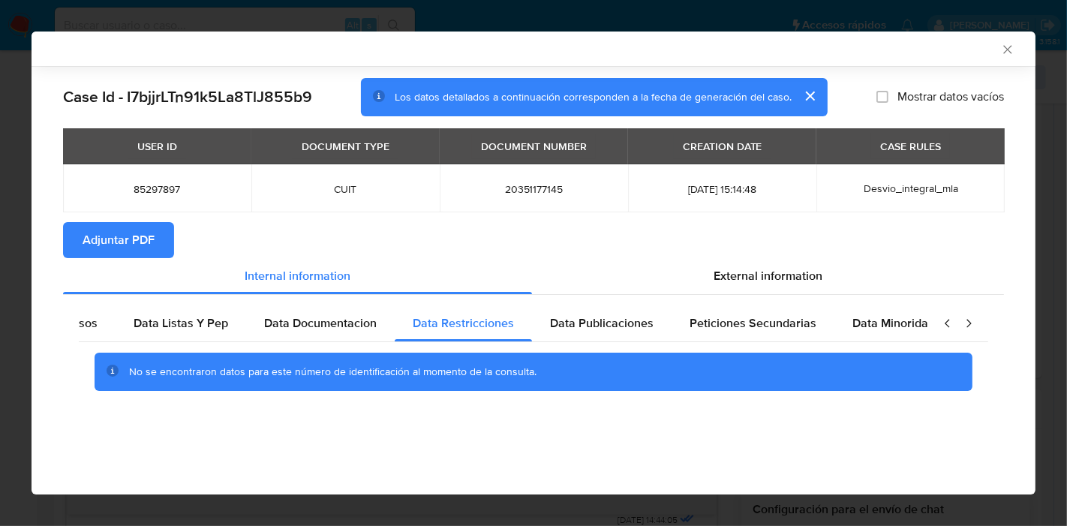
scroll to position [0, 263]
click at [964, 323] on icon "closure-recommendation-modal" at bounding box center [968, 323] width 15 height 15
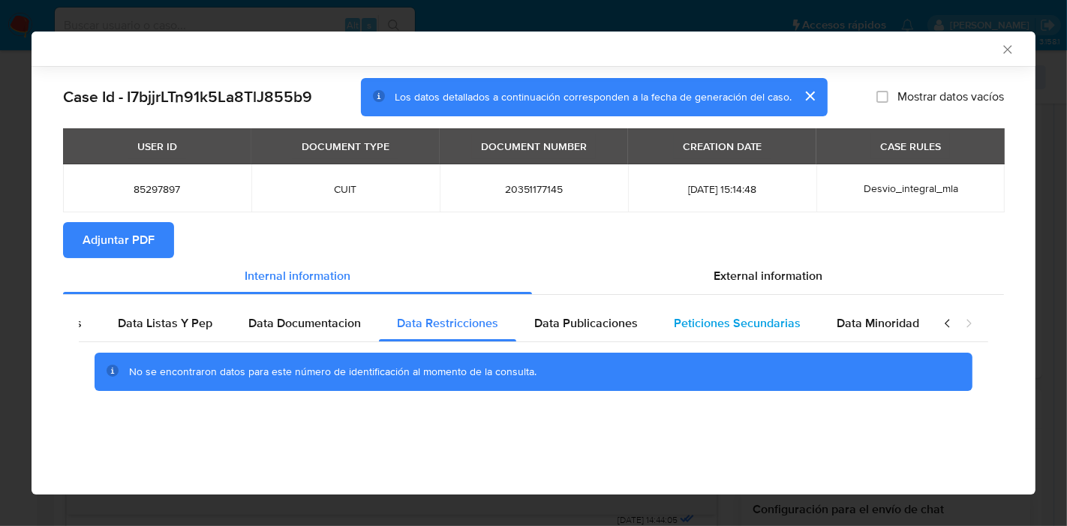
drag, startPoint x: 913, startPoint y: 334, endPoint x: 800, endPoint y: 335, distance: 113.3
click at [909, 335] on div "Data Minoridad" at bounding box center [878, 323] width 119 height 36
drag, startPoint x: 737, startPoint y: 335, endPoint x: 714, endPoint y: 318, distance: 28.5
click at [737, 335] on div "Peticiones Secundarias" at bounding box center [737, 323] width 163 height 36
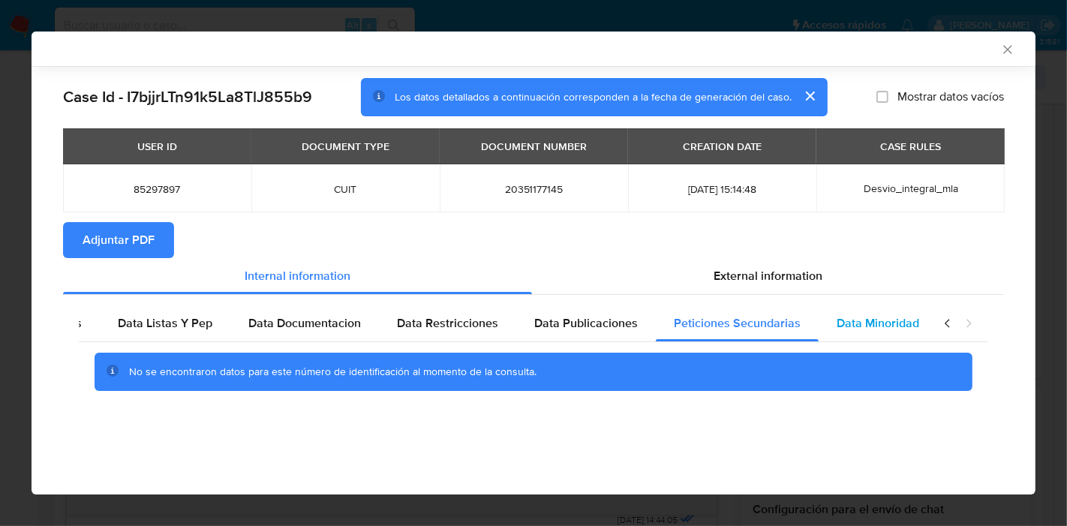
drag, startPoint x: 128, startPoint y: 331, endPoint x: 900, endPoint y: 318, distance: 771.6
click at [140, 326] on div "Data Listas Y Pep" at bounding box center [165, 323] width 131 height 36
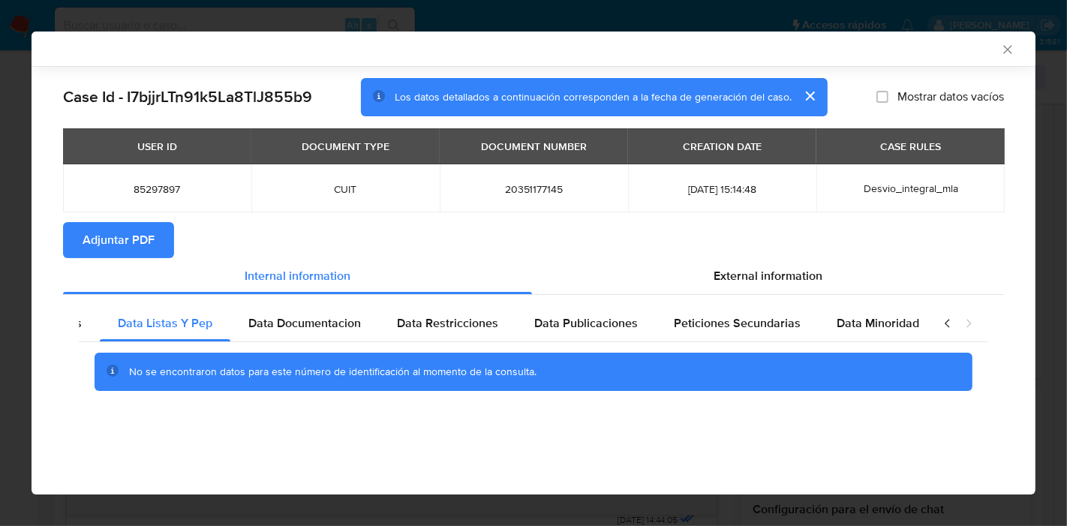
click at [940, 323] on icon "closure-recommendation-modal" at bounding box center [947, 323] width 15 height 15
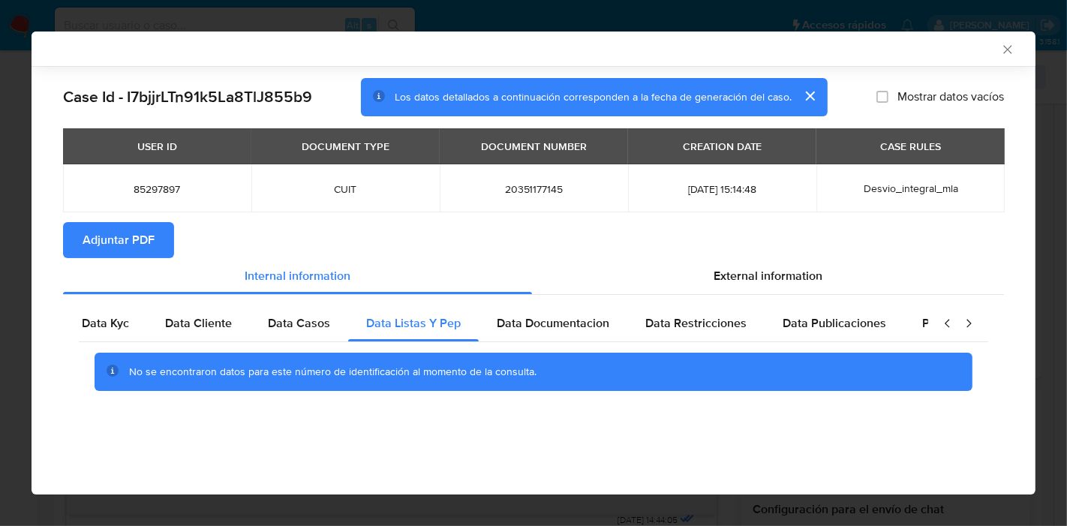
scroll to position [0, 0]
click at [949, 323] on icon "closure-recommendation-modal" at bounding box center [947, 323] width 15 height 15
click at [113, 320] on span "Data Kyc" at bounding box center [120, 322] width 47 height 17
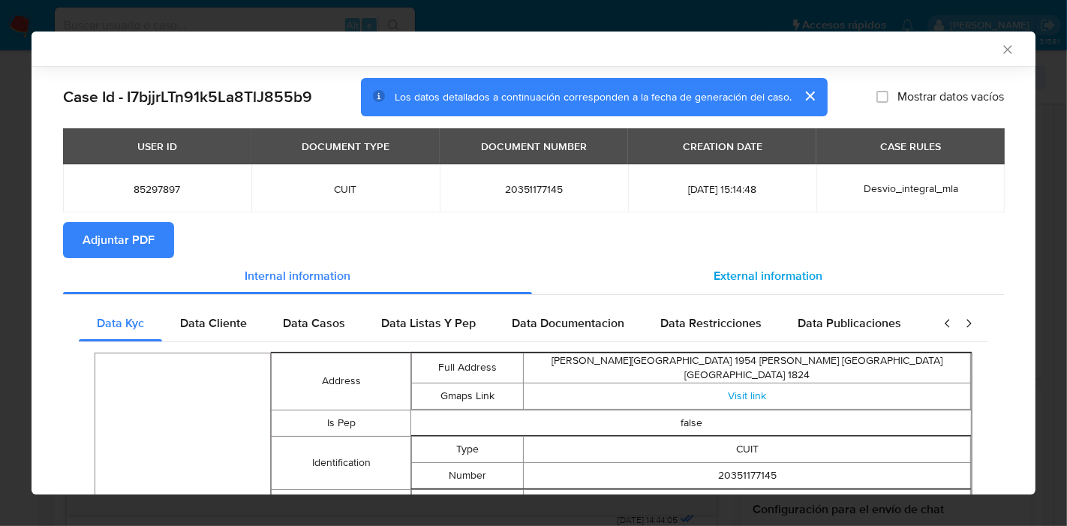
click at [796, 290] on div "External information" at bounding box center [768, 276] width 472 height 36
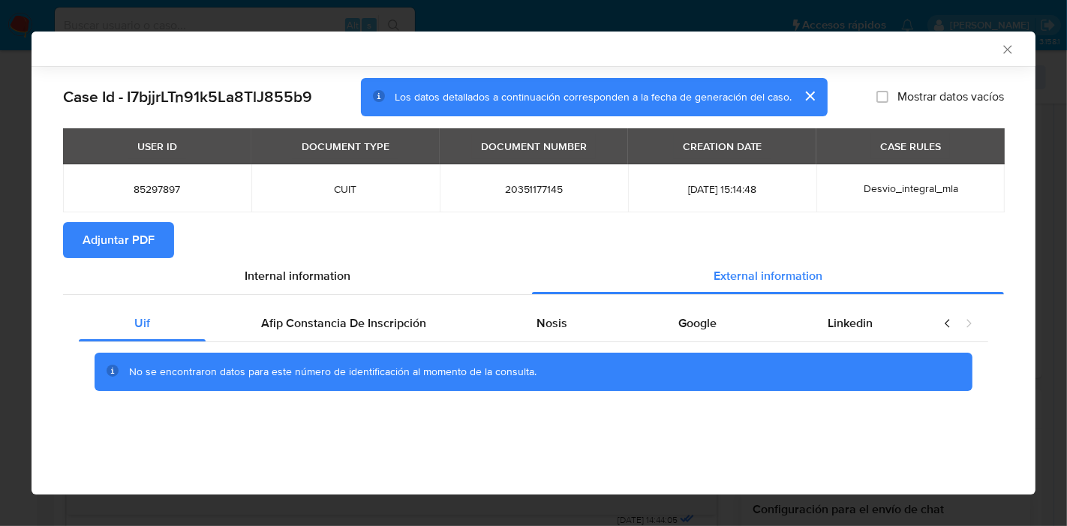
click at [313, 349] on div "No se encontraron datos para este número de identificación al momento de la con…" at bounding box center [534, 372] width 910 height 60
click at [356, 324] on span "Afip Constancia De Inscripción" at bounding box center [343, 322] width 165 height 17
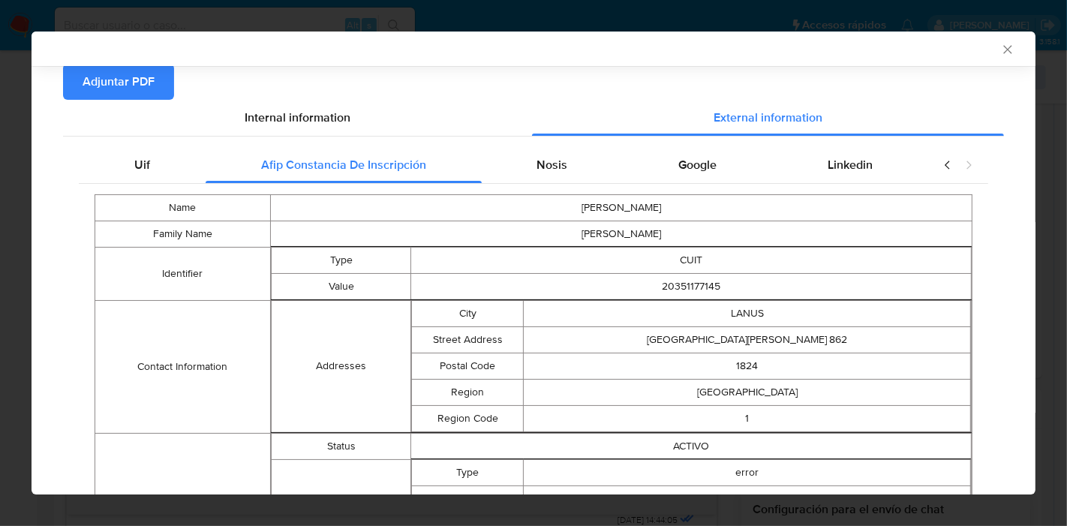
scroll to position [60, 0]
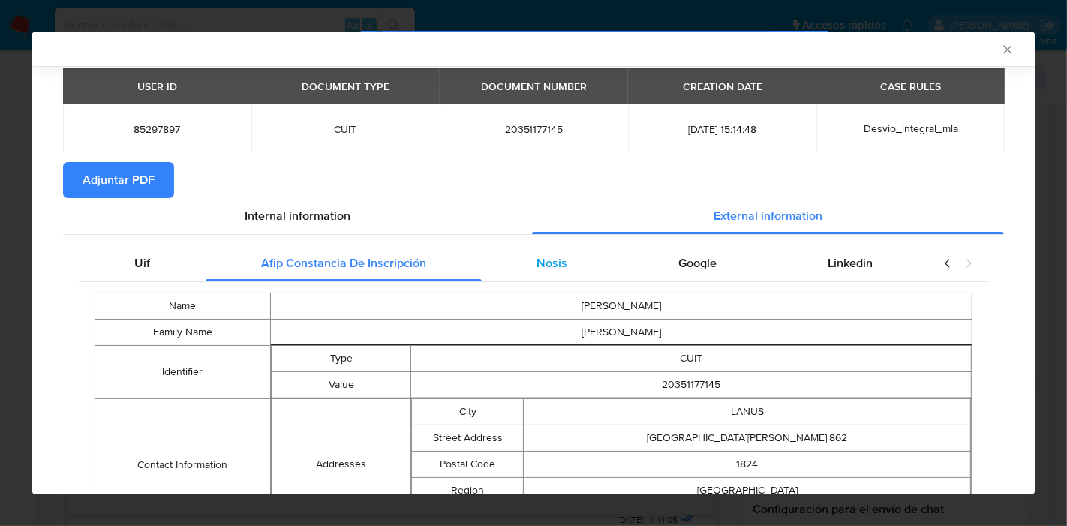
click at [542, 253] on div "Nosis" at bounding box center [553, 263] width 142 height 36
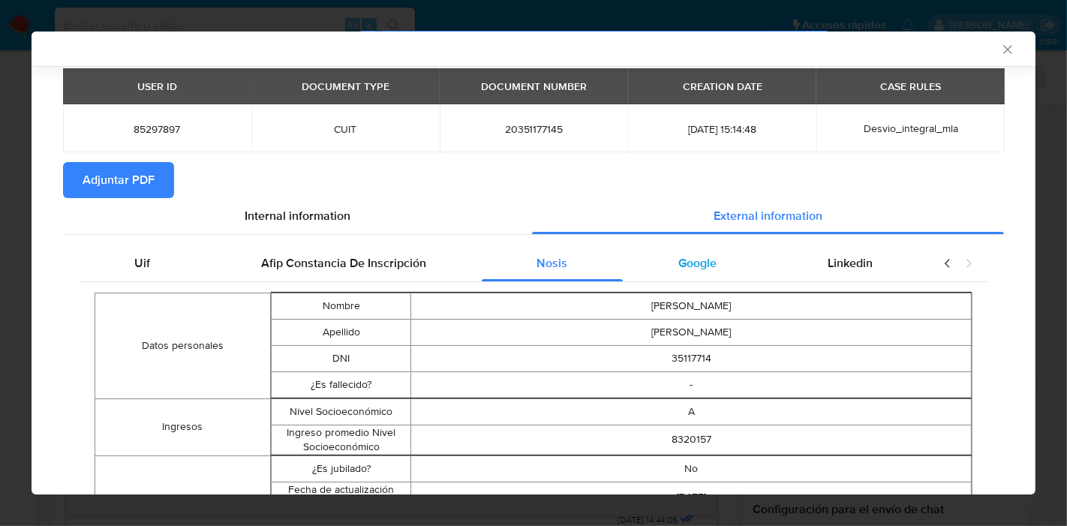
drag, startPoint x: 705, startPoint y: 286, endPoint x: 708, endPoint y: 273, distance: 13.1
click at [708, 273] on div "Google" at bounding box center [697, 263] width 149 height 36
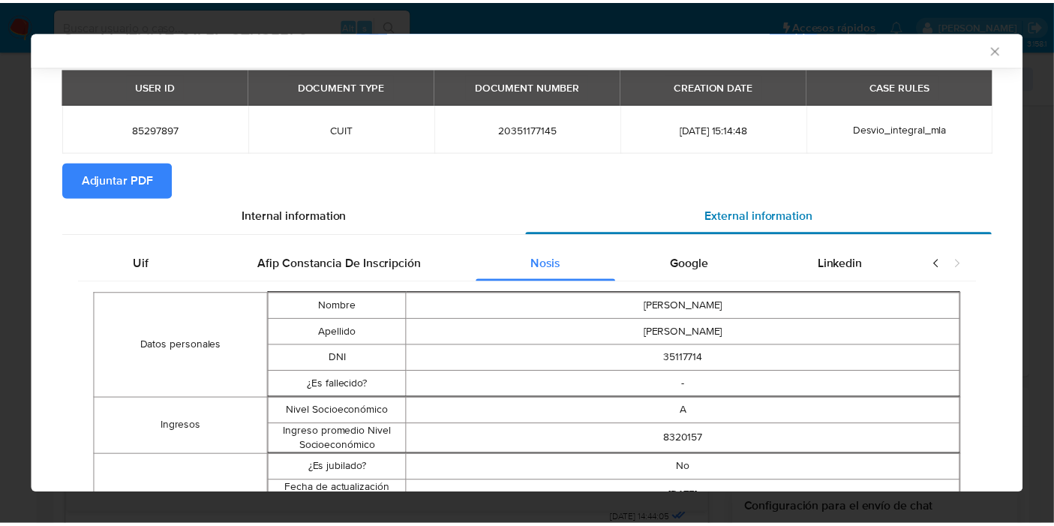
scroll to position [0, 0]
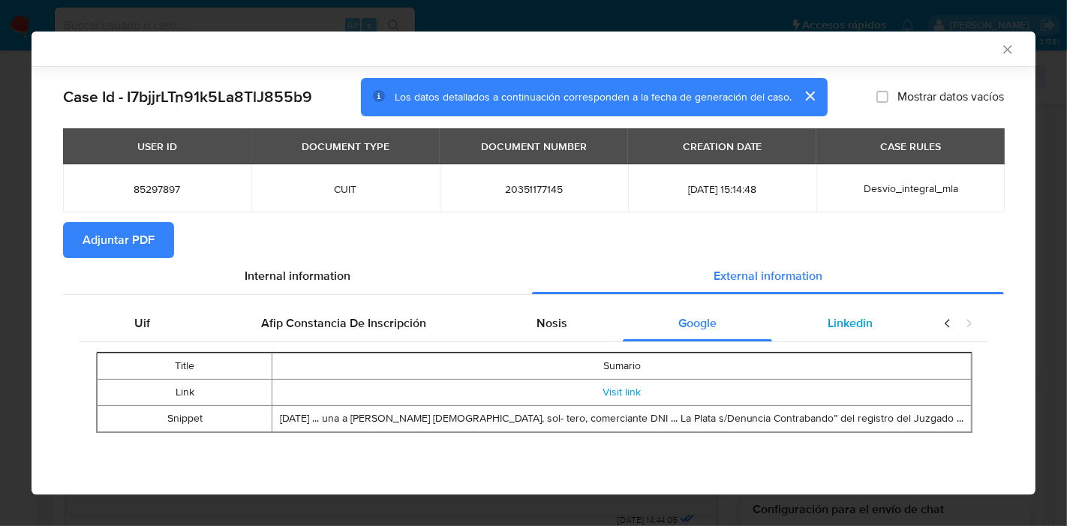
click at [849, 325] on span "Linkedin" at bounding box center [850, 322] width 45 height 17
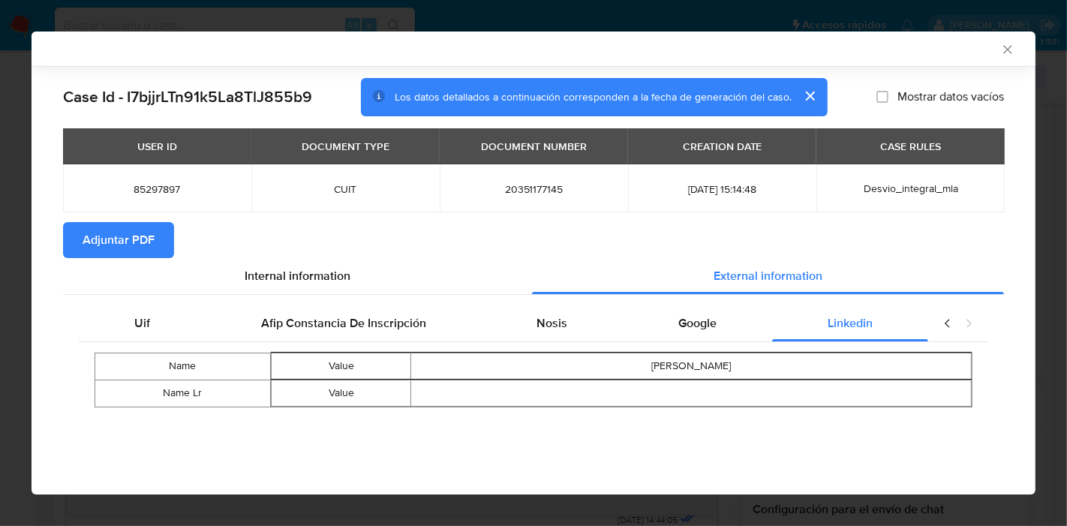
click at [944, 330] on icon "closure-recommendation-modal" at bounding box center [947, 323] width 15 height 15
click at [32, 265] on div "AML Data Collector Case Id - I7bjjrLTn91k5La8TlJ855b9 Los datos detallados a co…" at bounding box center [533, 263] width 1067 height 526
click at [119, 303] on button "Historial Casos" at bounding box center [146, 308] width 176 height 36
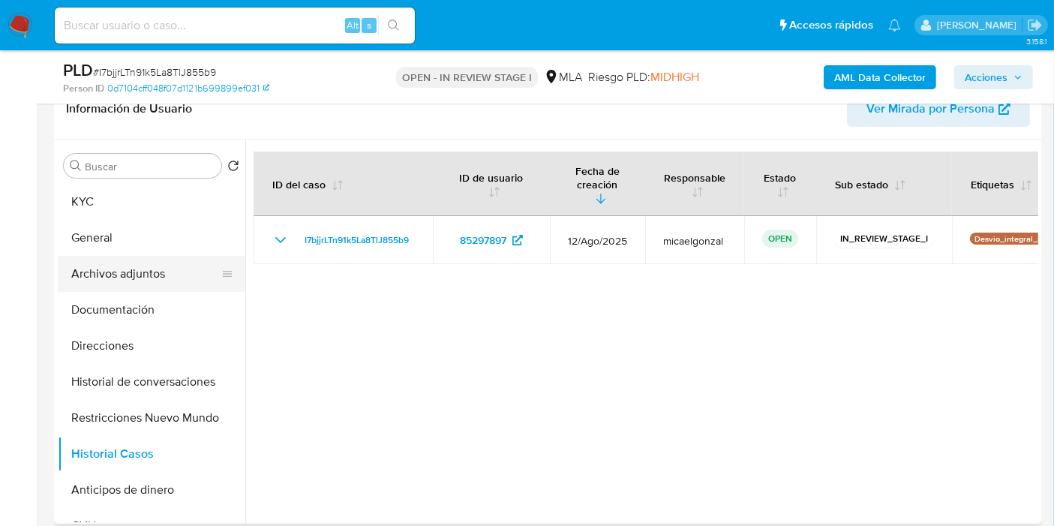
click at [153, 256] on button "Archivos adjuntos" at bounding box center [146, 274] width 176 height 36
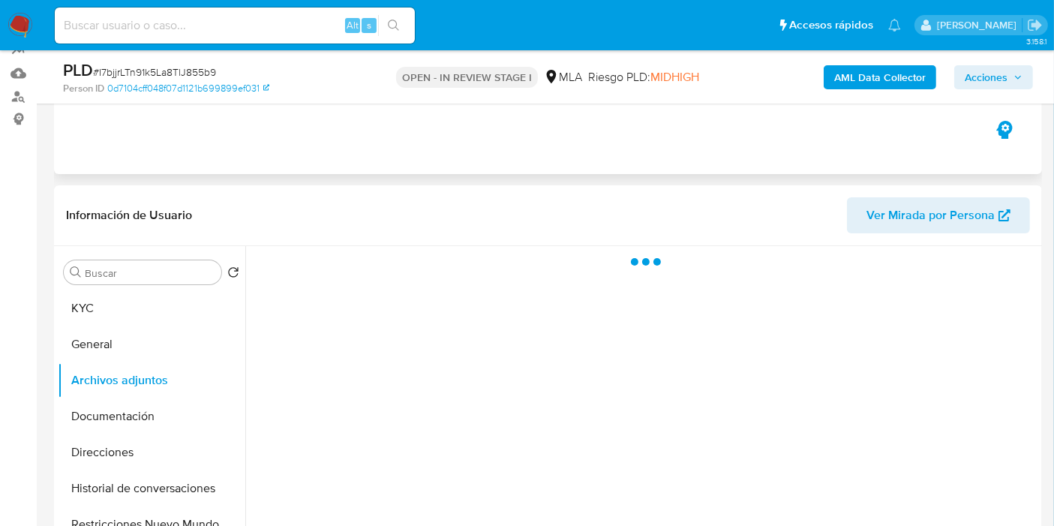
scroll to position [83, 0]
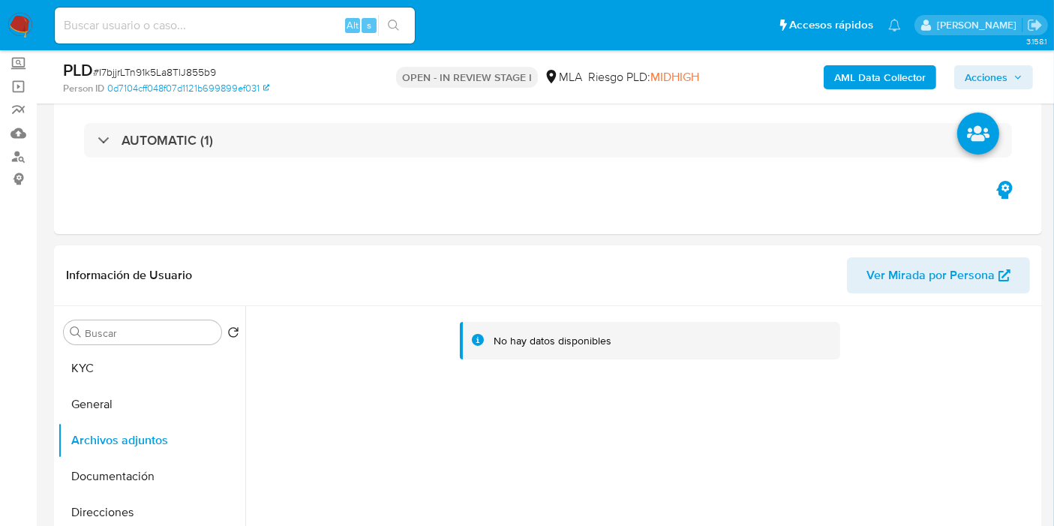
click at [909, 83] on b "AML Data Collector" at bounding box center [881, 77] width 92 height 24
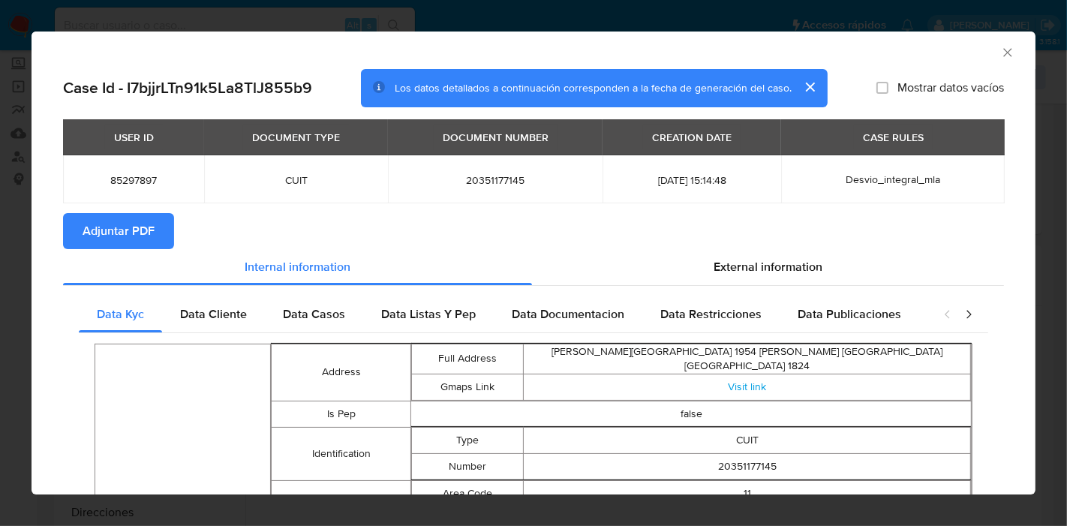
click at [120, 240] on span "Adjuntar PDF" at bounding box center [119, 231] width 72 height 33
click at [0, 206] on div "AML Data Collector Case Id - I7bjjrLTn91k5La8TlJ855b9 Los datos detallados a co…" at bounding box center [533, 263] width 1067 height 526
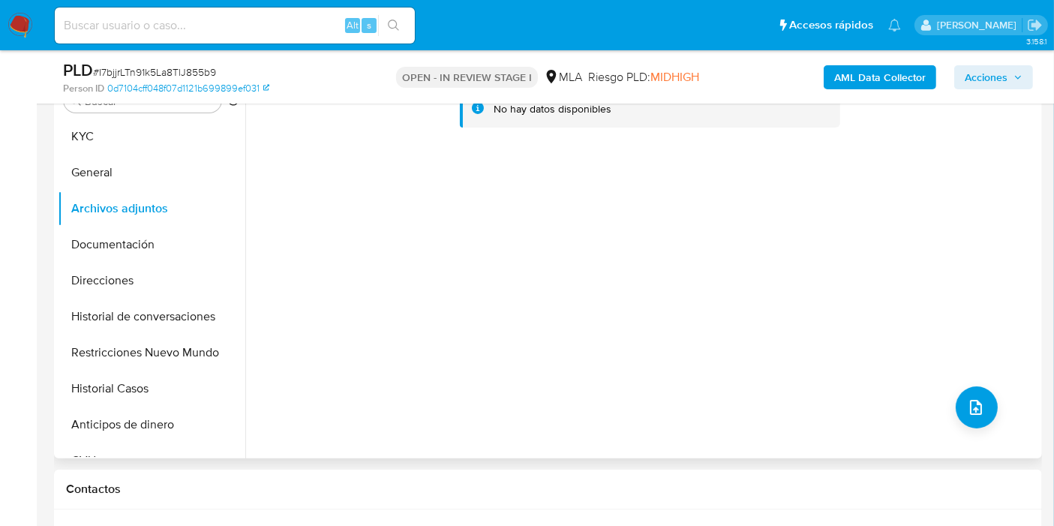
scroll to position [417, 0]
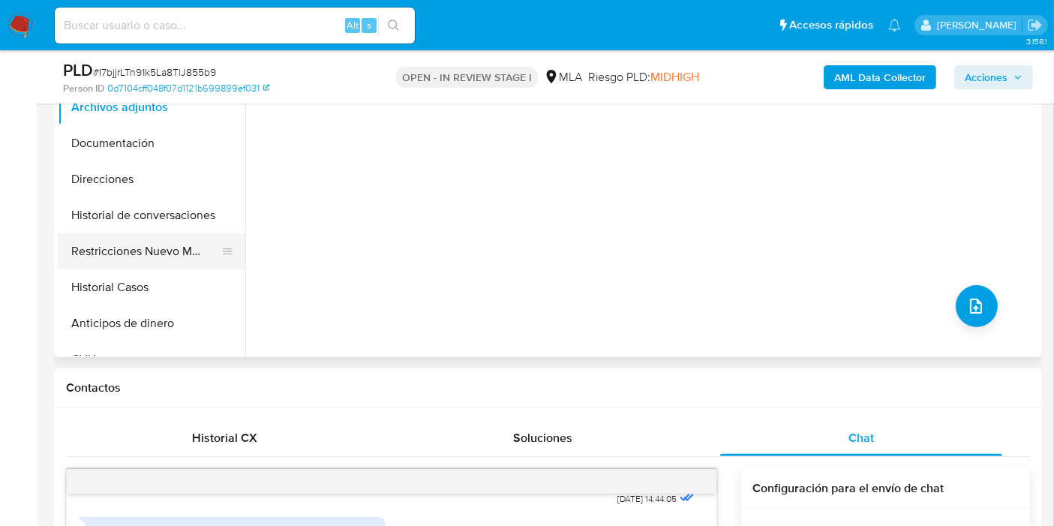
click at [92, 266] on button "Restricciones Nuevo Mundo" at bounding box center [146, 251] width 176 height 36
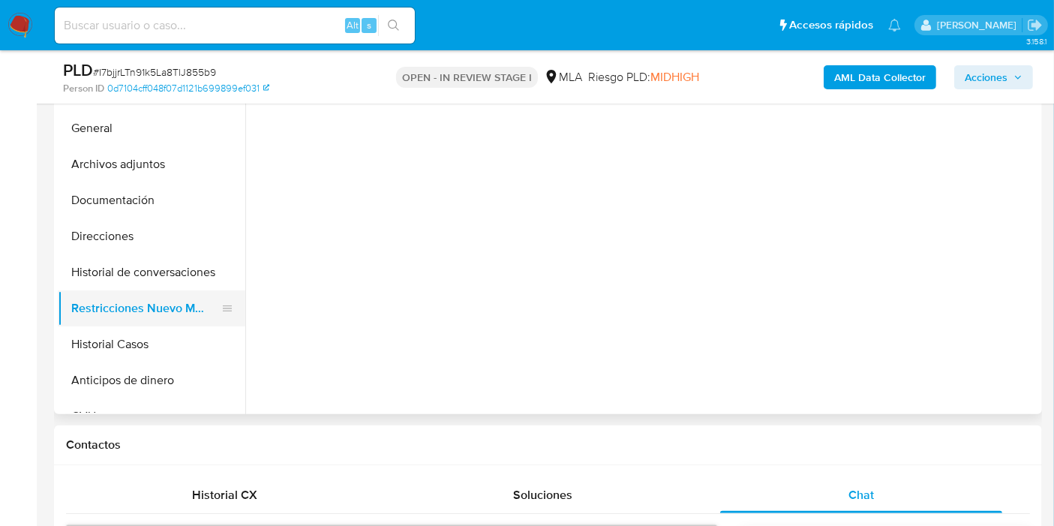
scroll to position [333, 0]
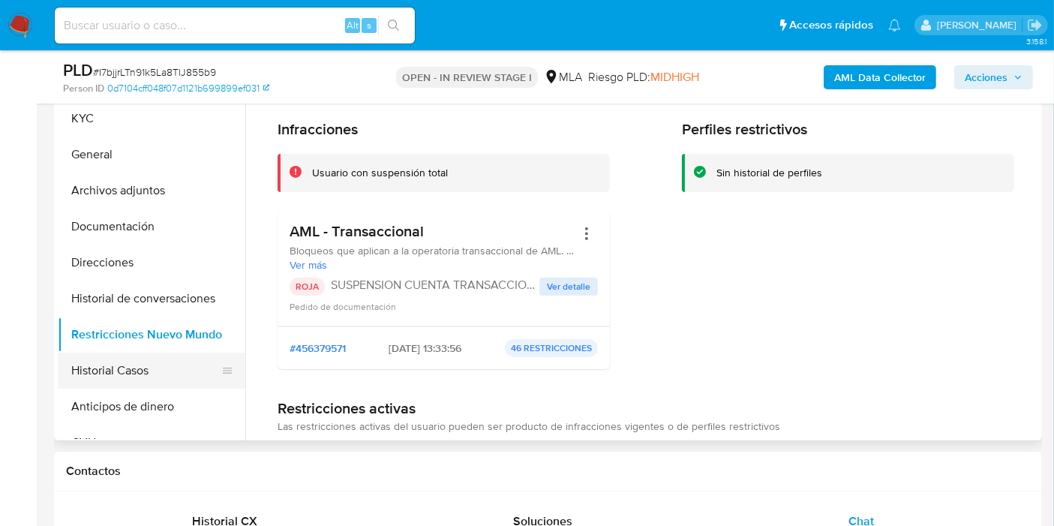
click at [182, 371] on button "Historial Casos" at bounding box center [146, 371] width 176 height 36
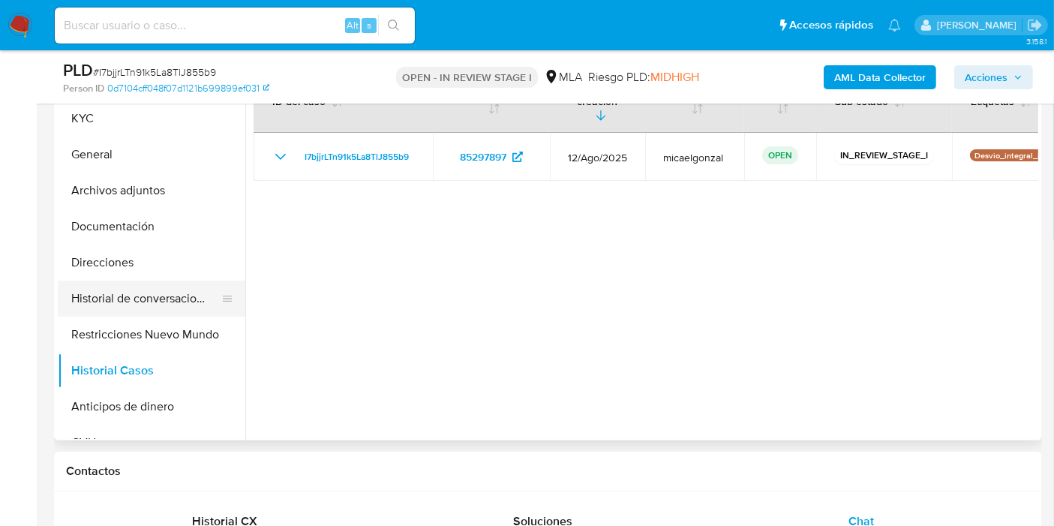
click at [158, 299] on button "Historial de conversaciones" at bounding box center [146, 299] width 176 height 36
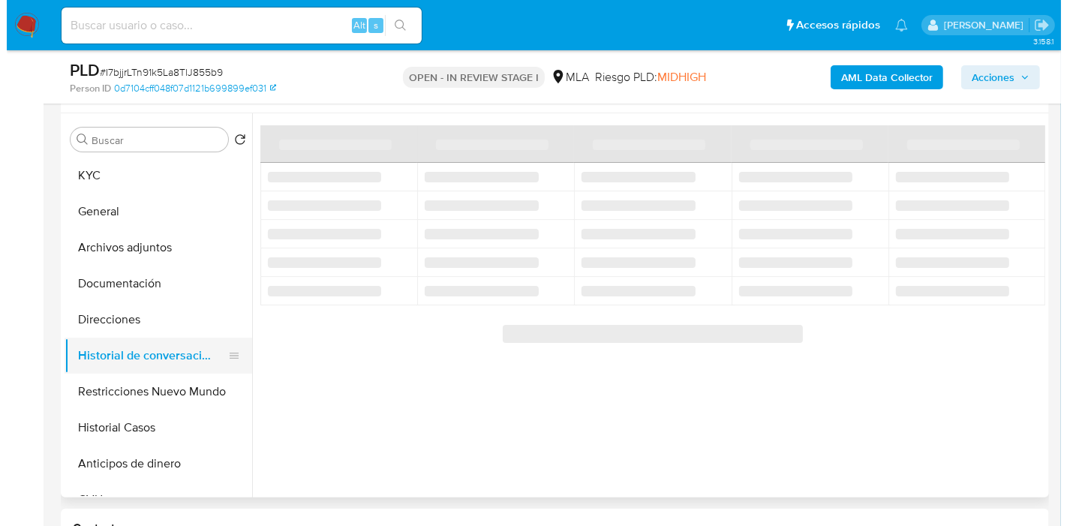
scroll to position [250, 0]
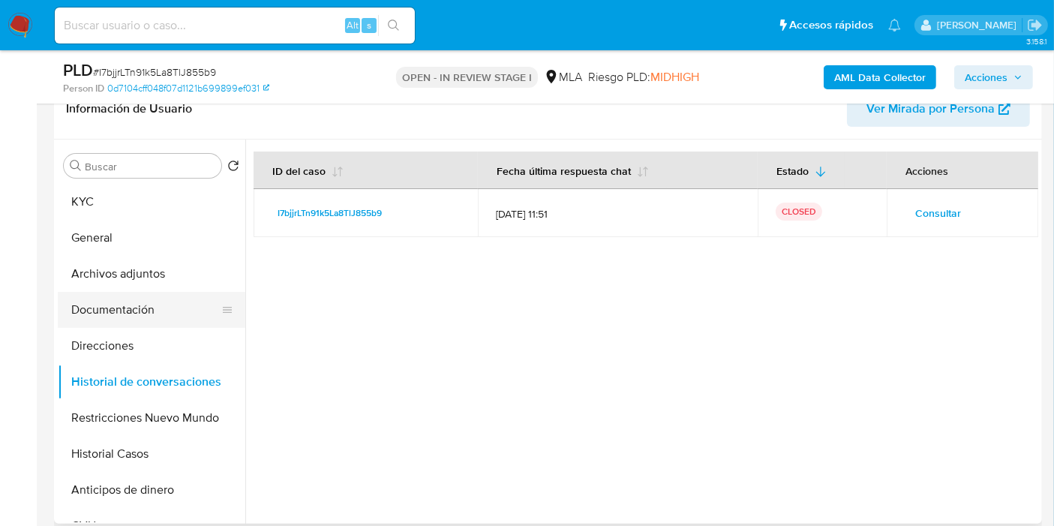
click at [141, 318] on button "Documentación" at bounding box center [146, 310] width 176 height 36
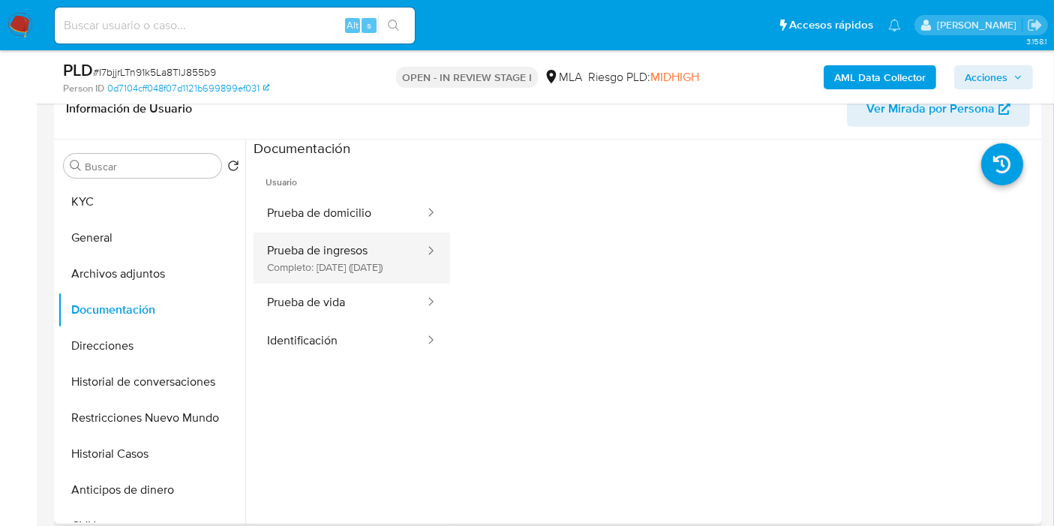
click at [304, 268] on button "Prueba de ingresos Completo: 13/05/2025 (hace 4 meses)" at bounding box center [340, 258] width 173 height 51
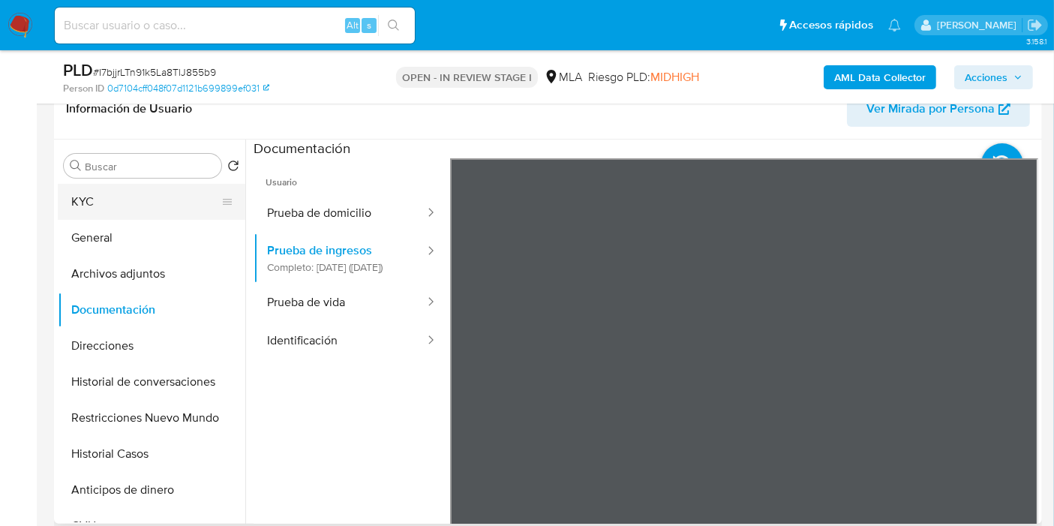
click at [128, 200] on button "KYC" at bounding box center [146, 202] width 176 height 36
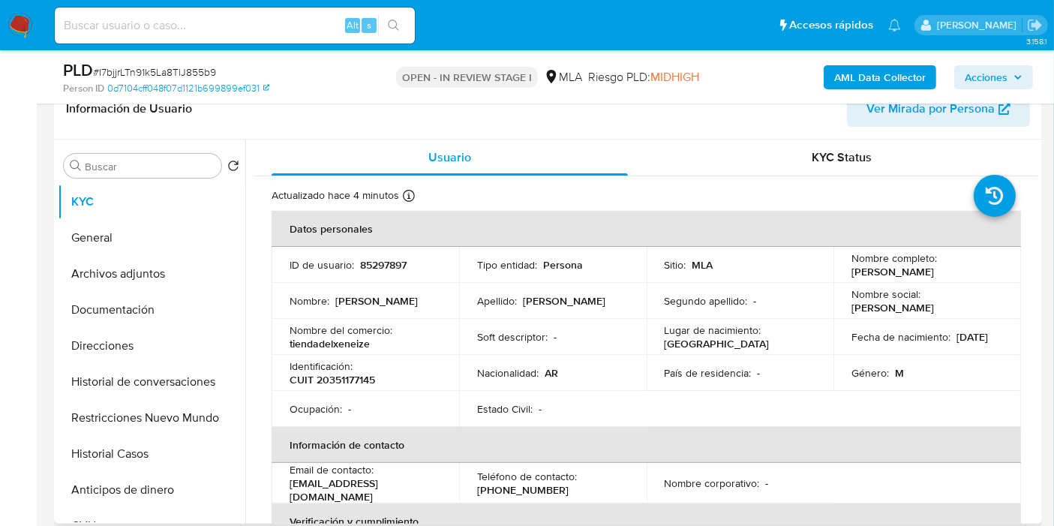
drag, startPoint x: 365, startPoint y: 394, endPoint x: 364, endPoint y: 384, distance: 9.8
click at [365, 387] on tbody "ID de usuario : 85297897 Tipo entidad : Persona Sitio : MLA Nombre completo : I…" at bounding box center [647, 337] width 750 height 180
click at [364, 384] on p "CUIT 20351177145" at bounding box center [333, 380] width 86 height 14
copy p "20351177145"
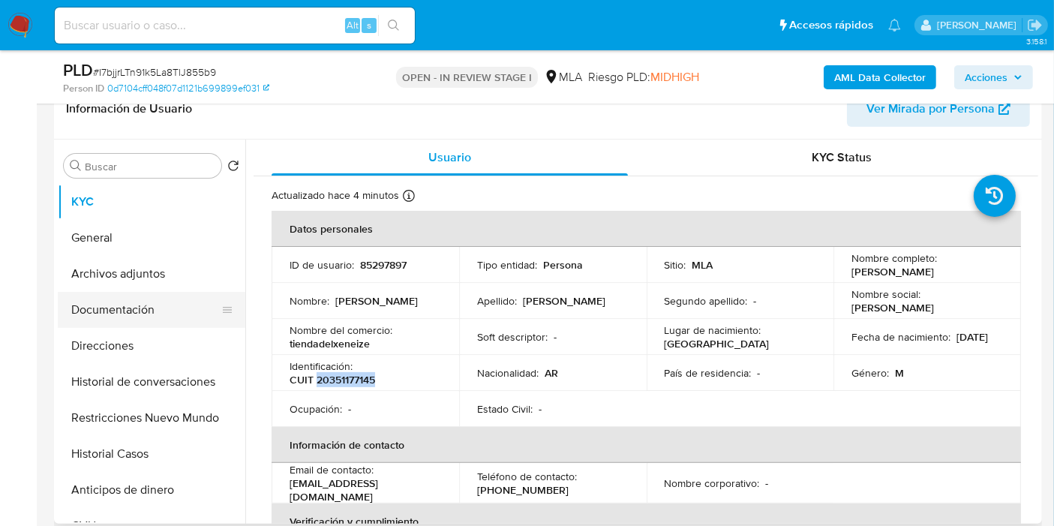
click at [169, 299] on button "Documentación" at bounding box center [146, 310] width 176 height 36
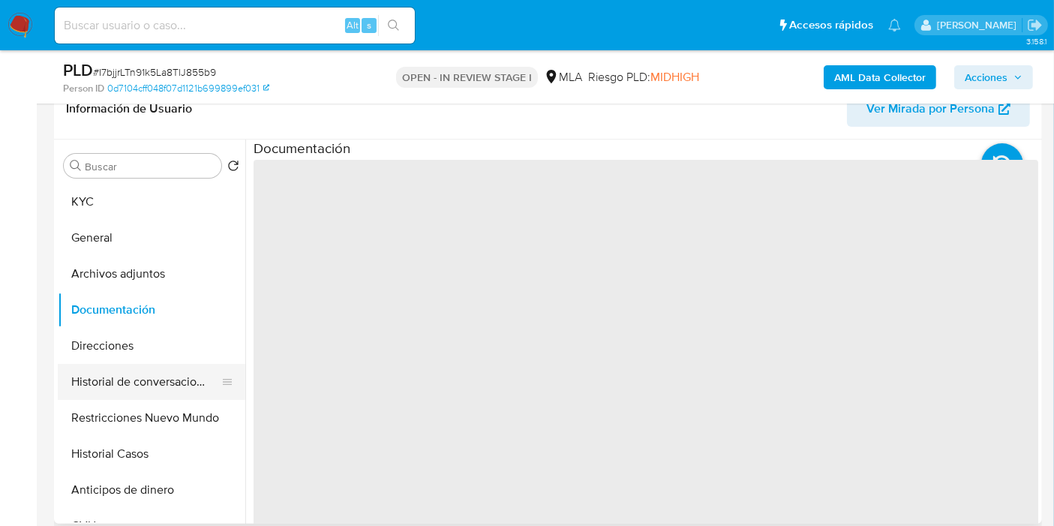
click at [143, 380] on button "Historial de conversaciones" at bounding box center [146, 382] width 176 height 36
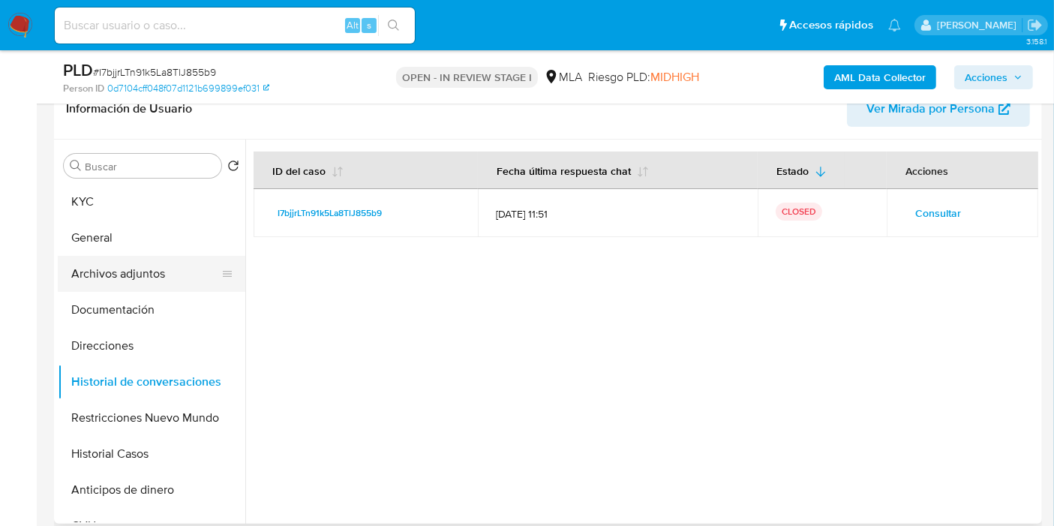
click at [149, 279] on button "Archivos adjuntos" at bounding box center [146, 274] width 176 height 36
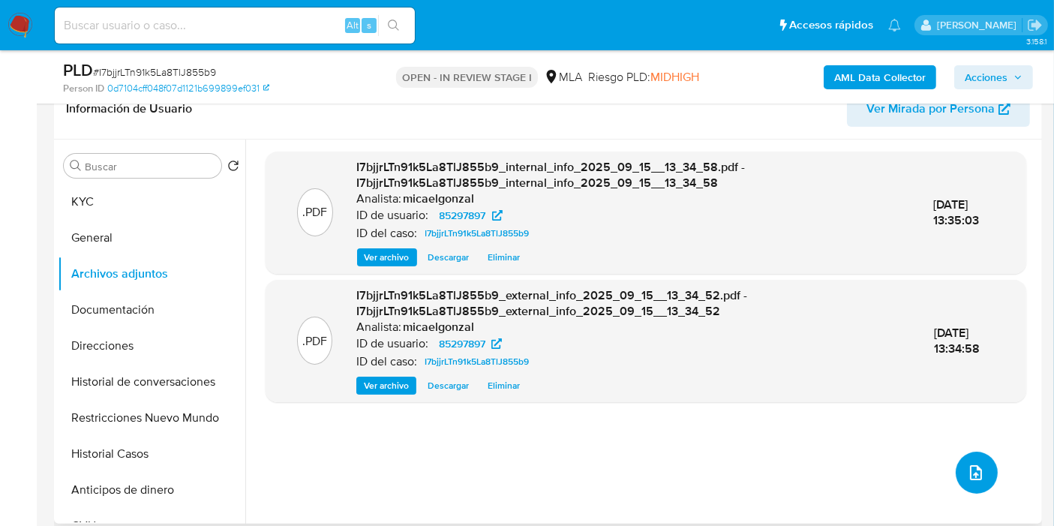
click at [983, 471] on button "upload-file" at bounding box center [977, 473] width 42 height 42
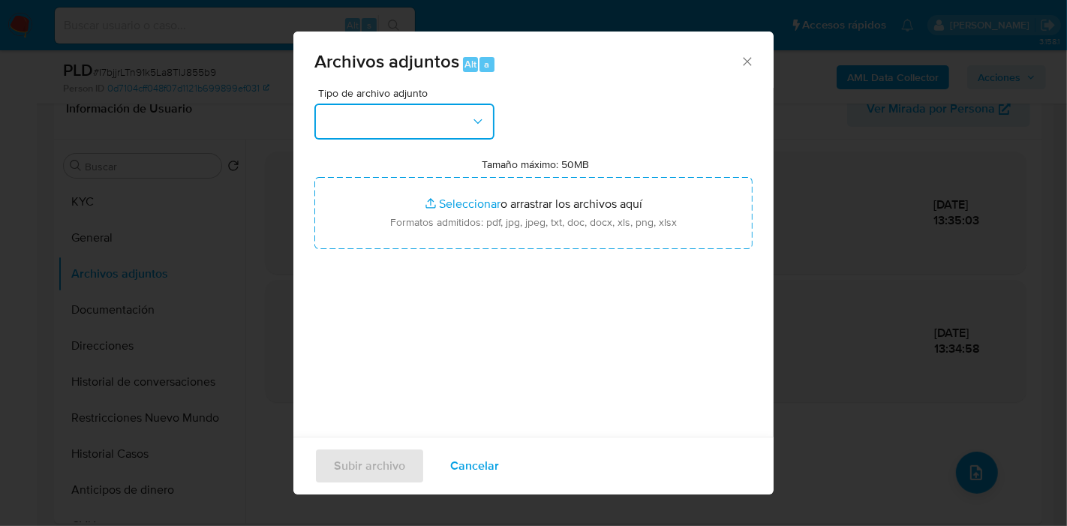
click at [474, 113] on button "button" at bounding box center [404, 122] width 180 height 36
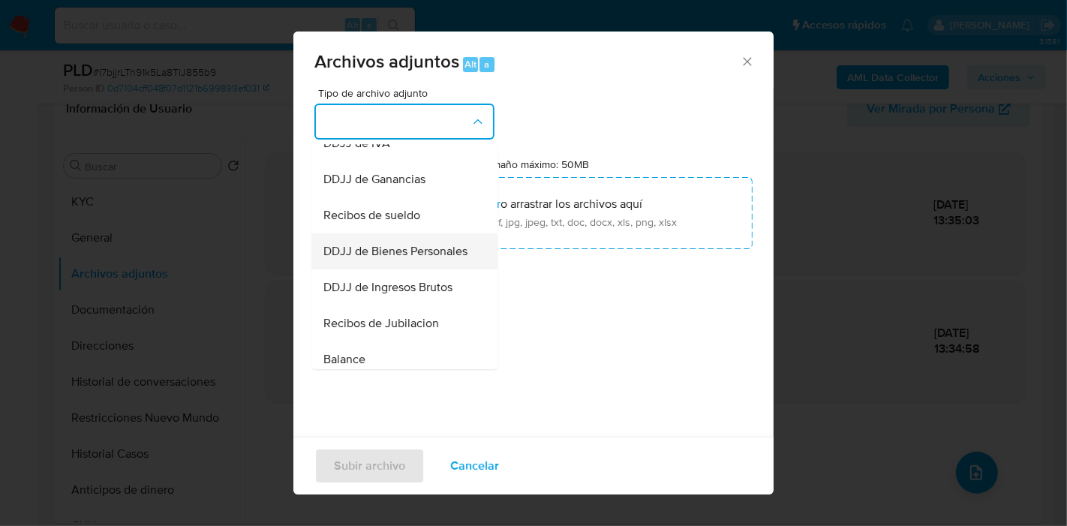
scroll to position [417, 0]
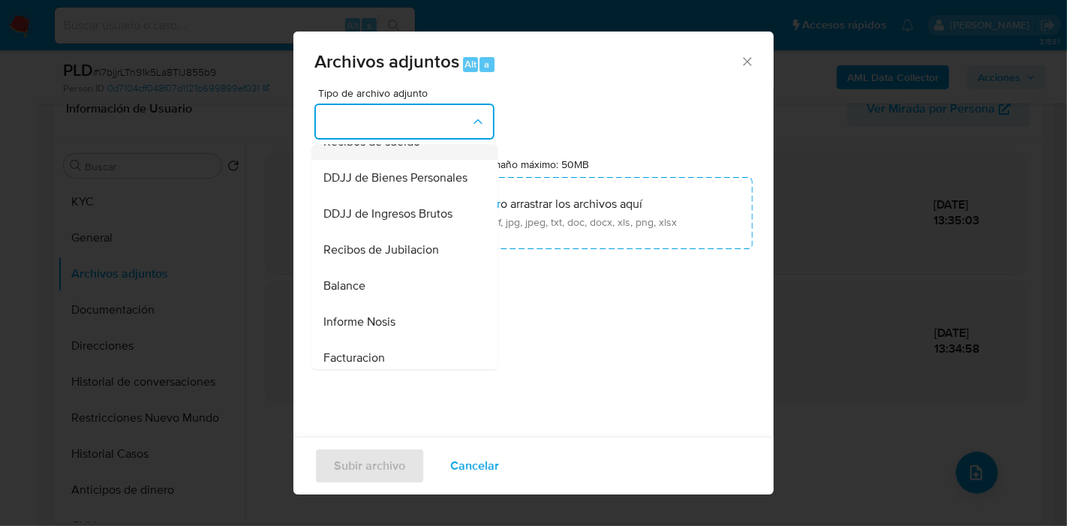
click at [426, 160] on div "Recibos de sueldo" at bounding box center [399, 142] width 153 height 36
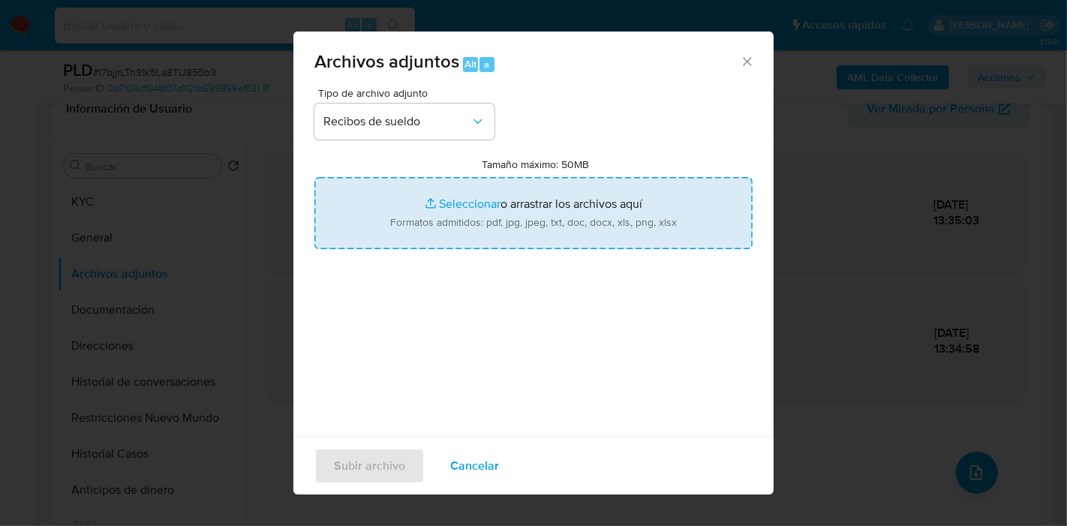
click at [484, 186] on input "Tamaño máximo: 50MB Seleccionar archivos" at bounding box center [533, 213] width 438 height 72
type input "C:\fakepath\Certificación sobre Declaración Jurada de Ingresos Personales.pdf"
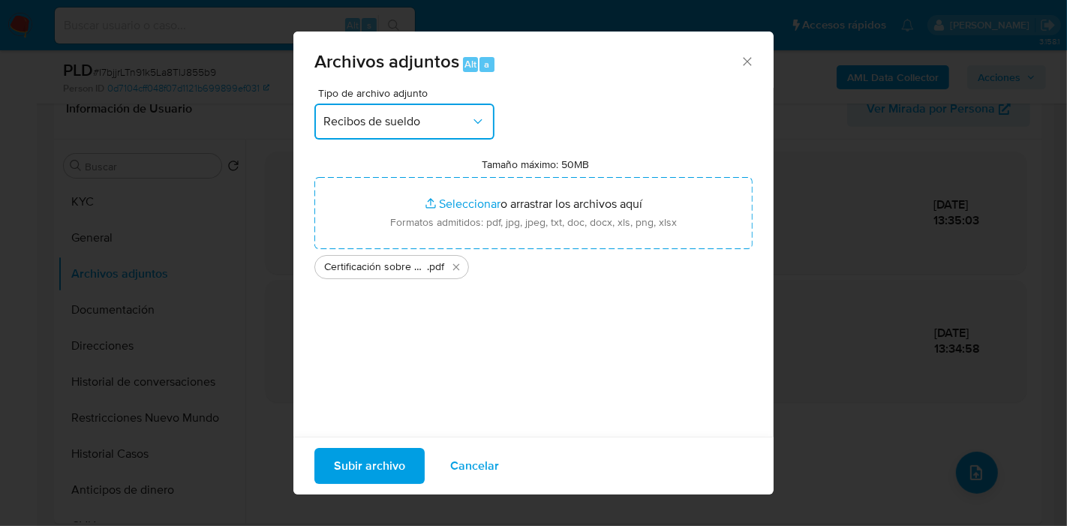
click at [331, 126] on span "Recibos de sueldo" at bounding box center [396, 121] width 147 height 15
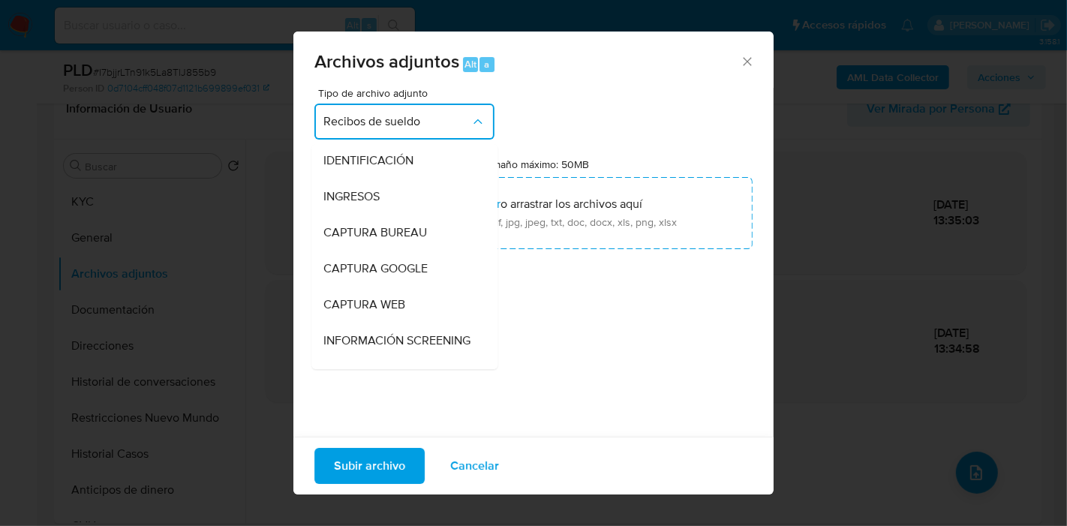
scroll to position [0, 0]
click at [396, 187] on div "INGRESOS" at bounding box center [399, 198] width 153 height 36
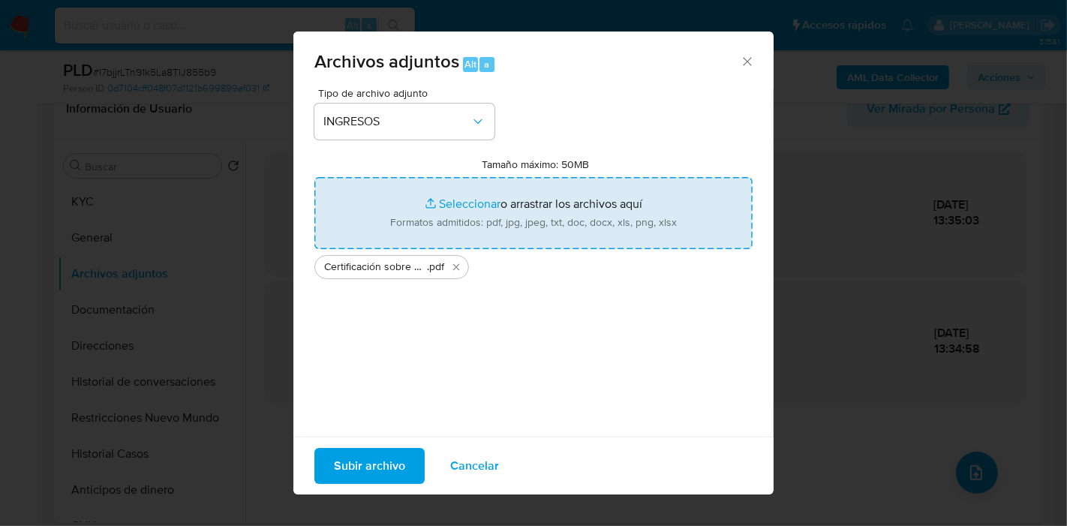
click at [437, 224] on input "Tamaño máximo: 50MB Seleccionar archivos" at bounding box center [533, 213] width 438 height 72
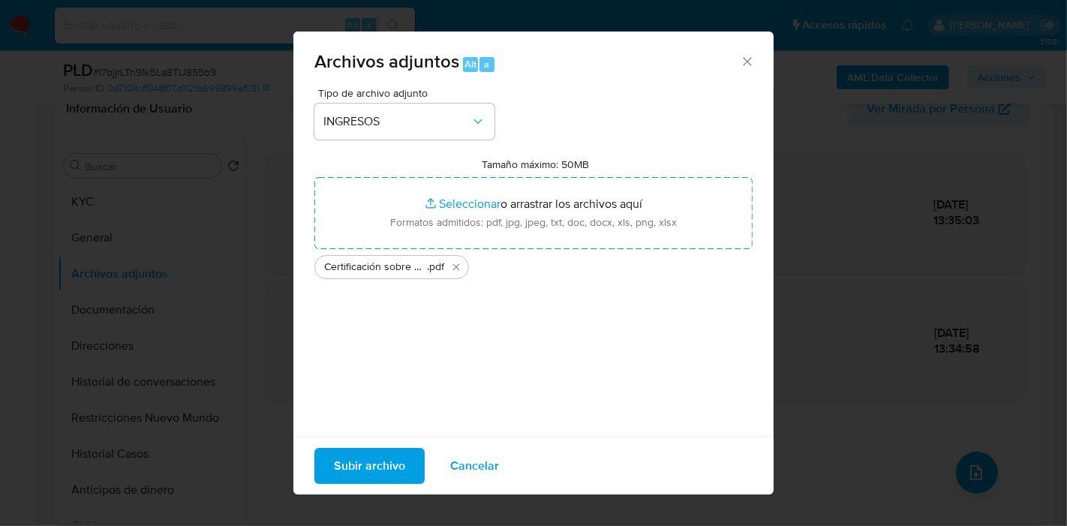
click at [351, 457] on span "Subir archivo" at bounding box center [369, 466] width 71 height 33
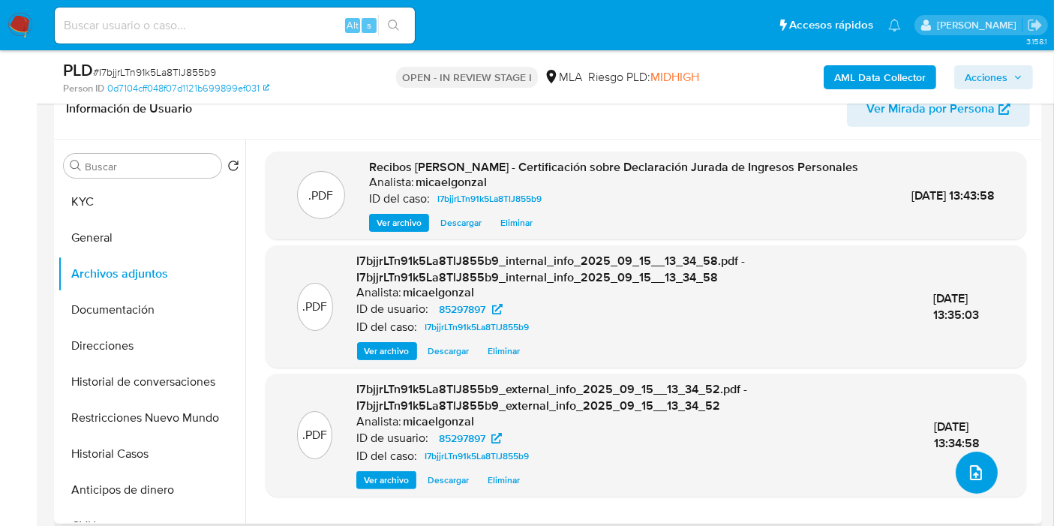
click at [973, 465] on icon "upload-file" at bounding box center [976, 472] width 12 height 15
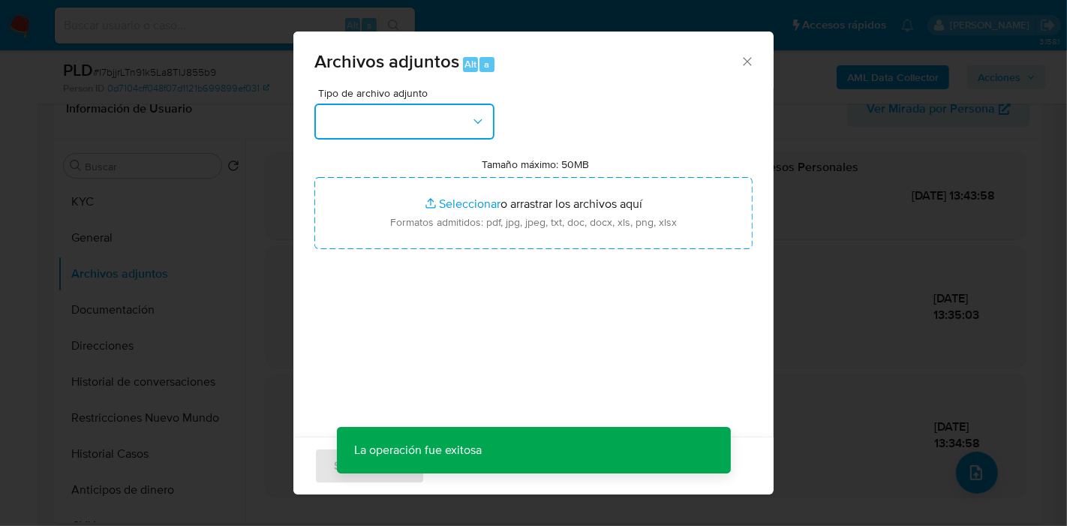
click at [415, 114] on button "button" at bounding box center [404, 122] width 180 height 36
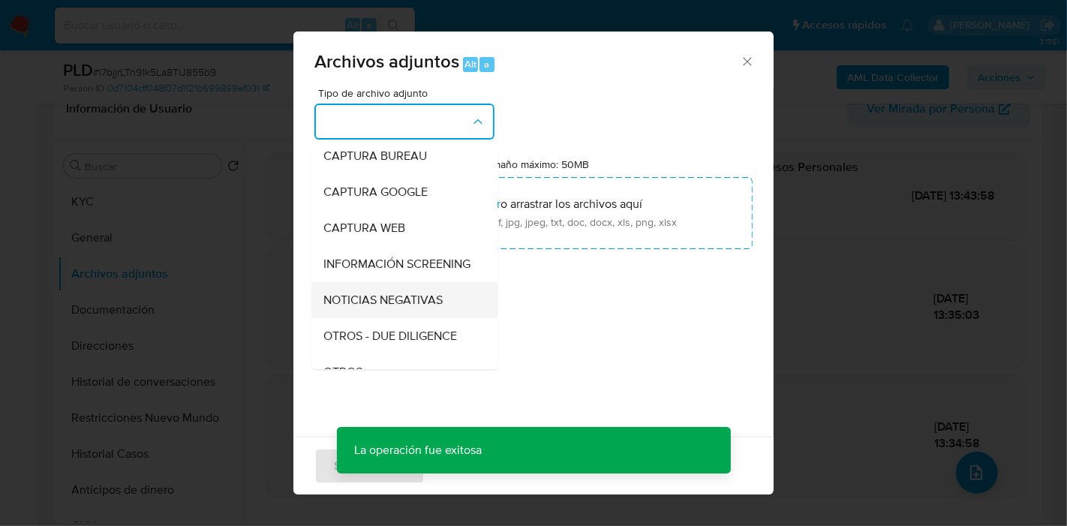
scroll to position [167, 0]
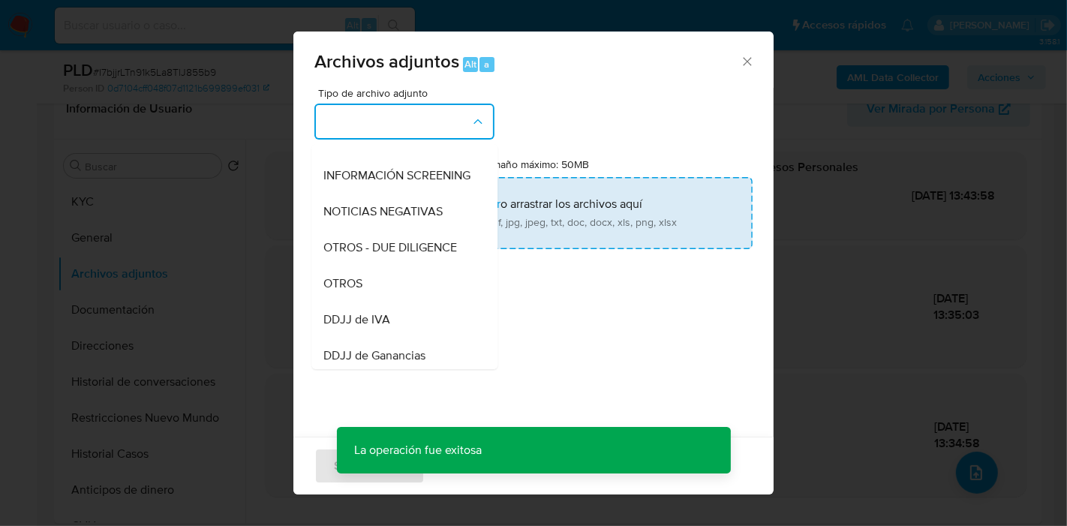
drag, startPoint x: 371, startPoint y: 293, endPoint x: 516, endPoint y: 224, distance: 161.5
click at [377, 290] on div "OTROS" at bounding box center [399, 284] width 153 height 36
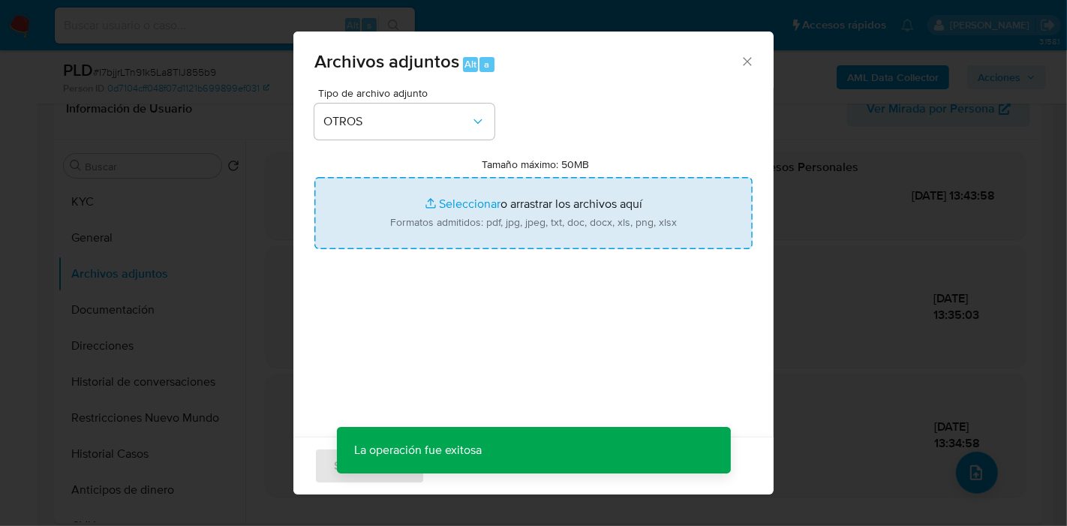
click at [517, 224] on input "Tamaño máximo: 50MB Seleccionar archivos" at bounding box center [533, 213] width 438 height 72
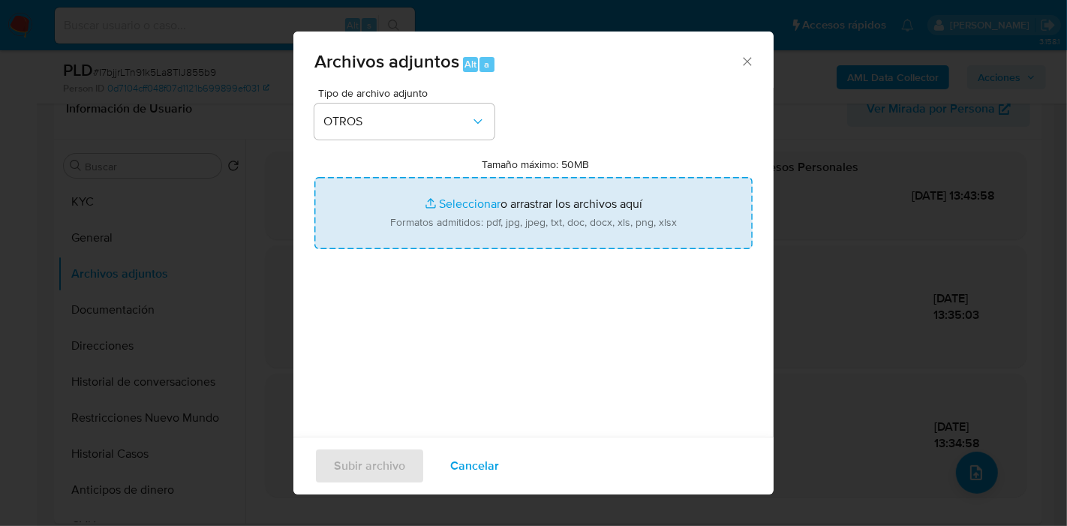
type input "C:\fakepath\Recibo de Sueldo - Abril 2025..pdf"
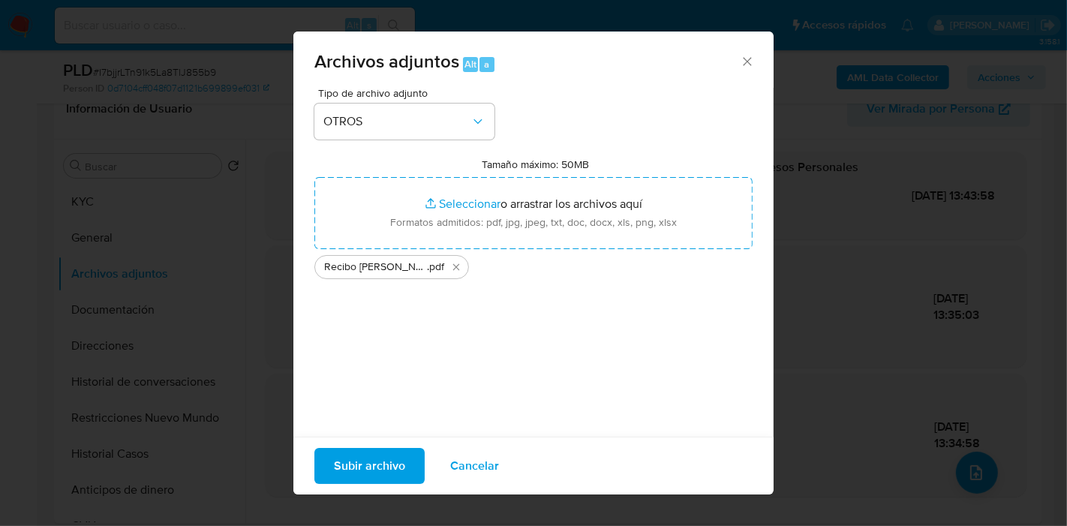
click at [362, 455] on span "Subir archivo" at bounding box center [369, 466] width 71 height 33
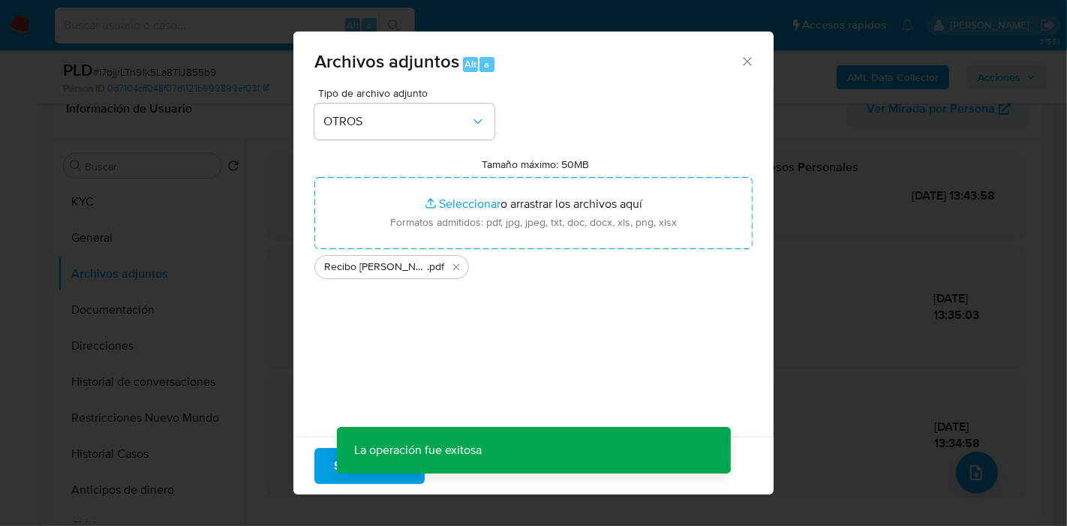
click at [972, 488] on div "Archivos adjuntos Alt a Tipo de archivo adjunto OTROS Tamaño máximo: 50MB Selec…" at bounding box center [533, 263] width 1067 height 526
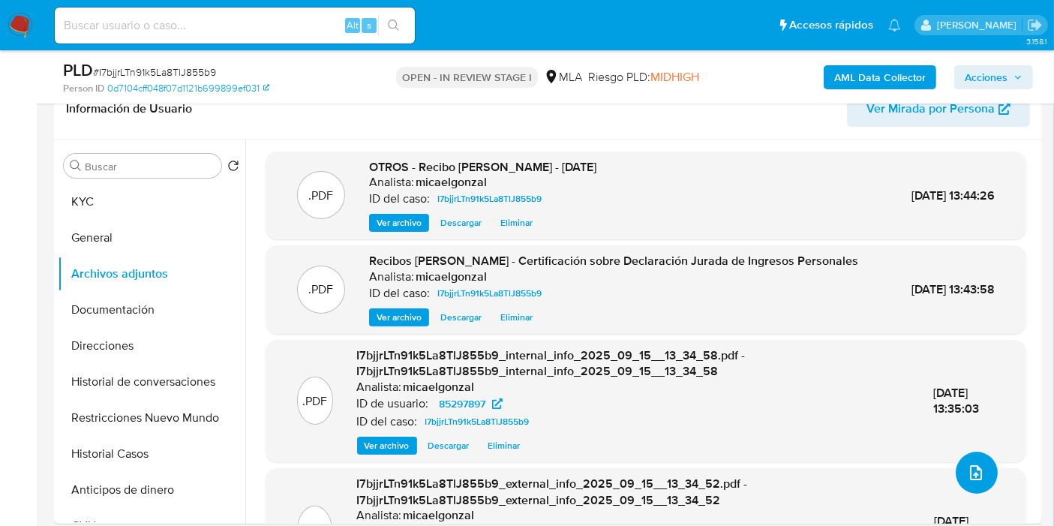
click at [972, 488] on button "upload-file" at bounding box center [977, 473] width 42 height 42
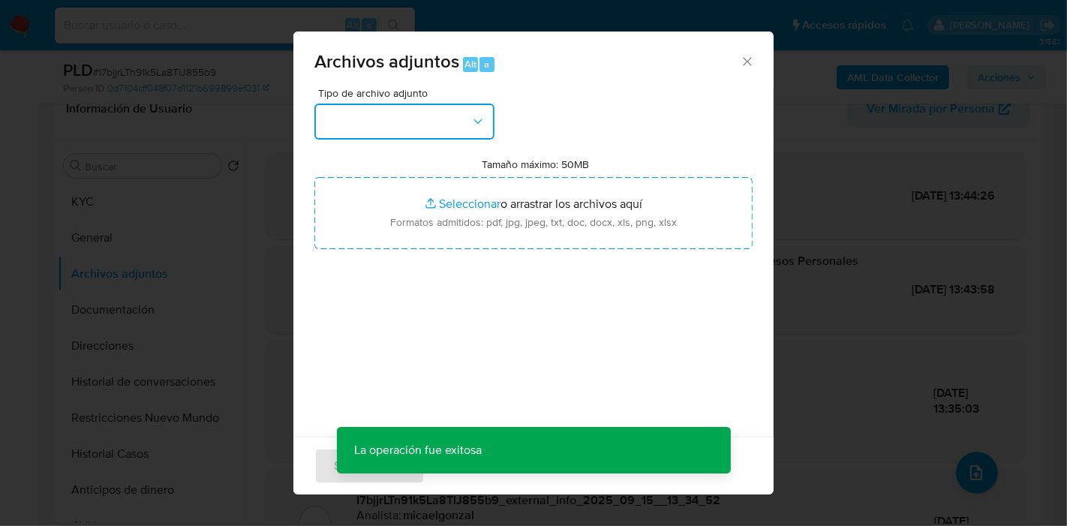
click at [471, 125] on icon "button" at bounding box center [478, 121] width 15 height 15
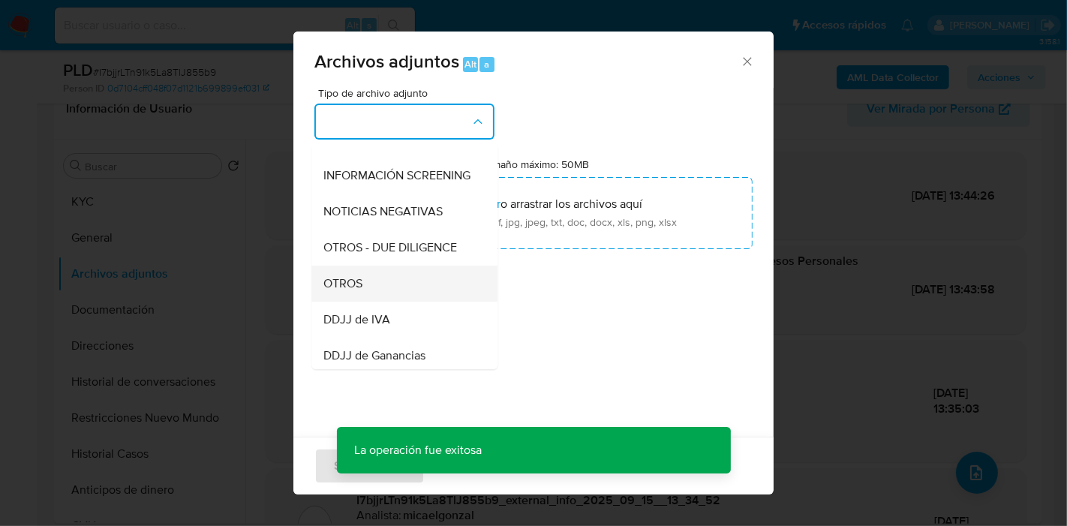
click at [401, 302] on div "OTROS" at bounding box center [399, 284] width 153 height 36
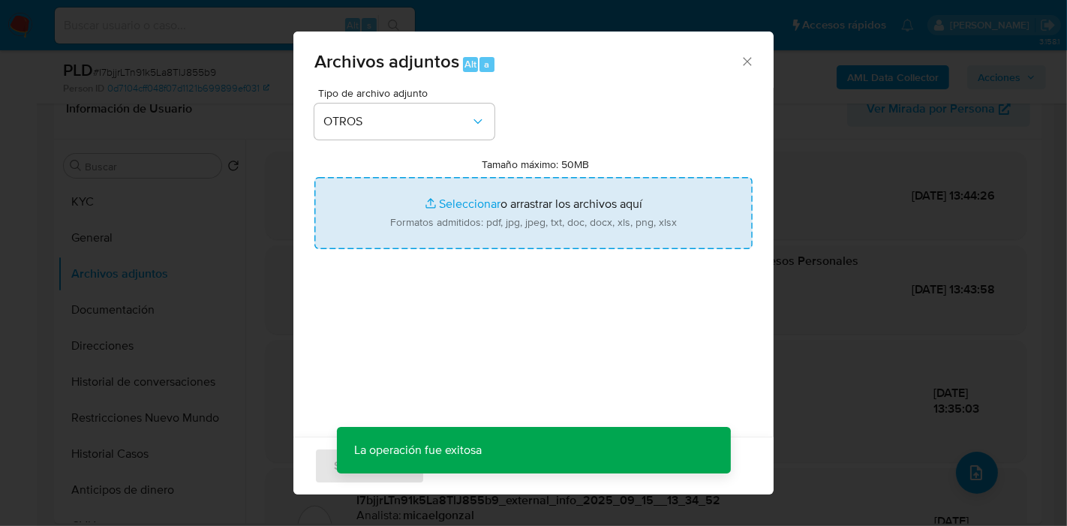
click at [495, 225] on input "Tamaño máximo: 50MB Seleccionar archivos" at bounding box center [533, 213] width 438 height 72
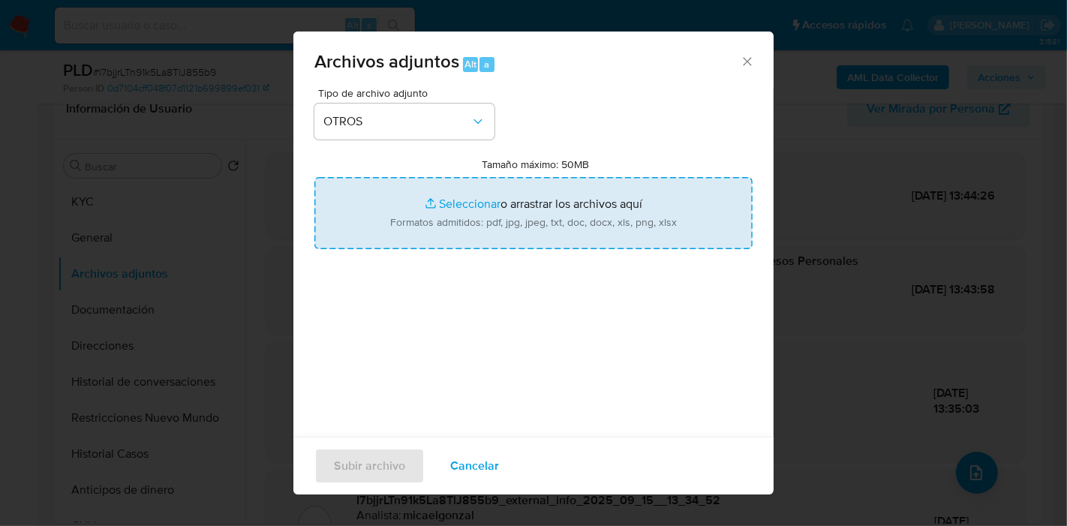
type input "C:\fakepath\Caselog I7bjjrLTn91k5La8TlJ855b9_2025_08_18_20_50_49.docx"
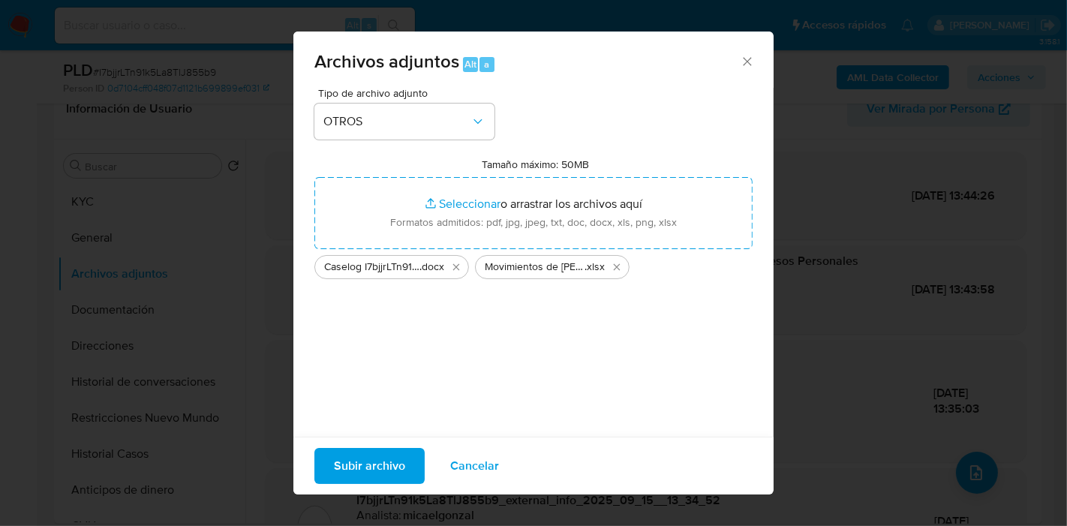
click at [382, 450] on span "Subir archivo" at bounding box center [369, 466] width 71 height 33
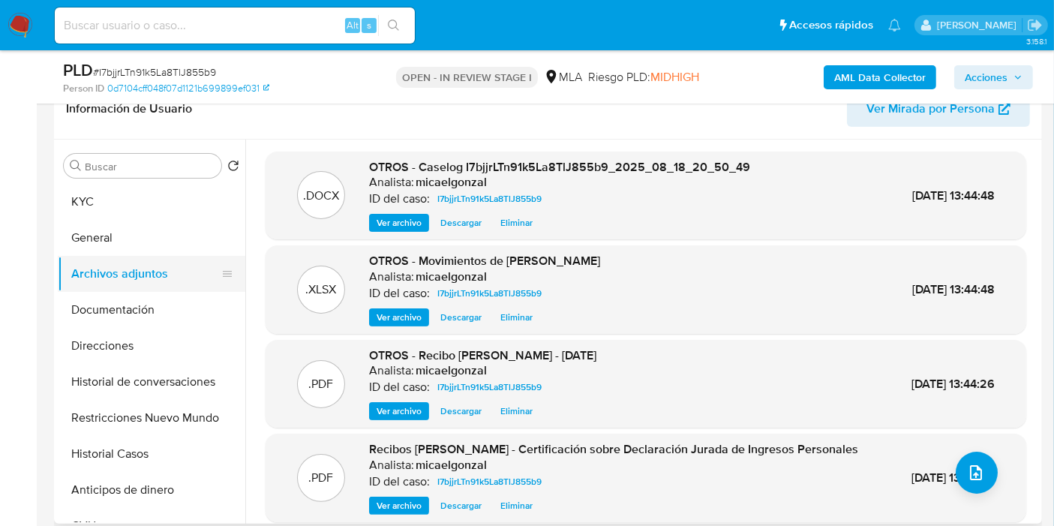
click at [136, 268] on button "Archivos adjuntos" at bounding box center [146, 274] width 176 height 36
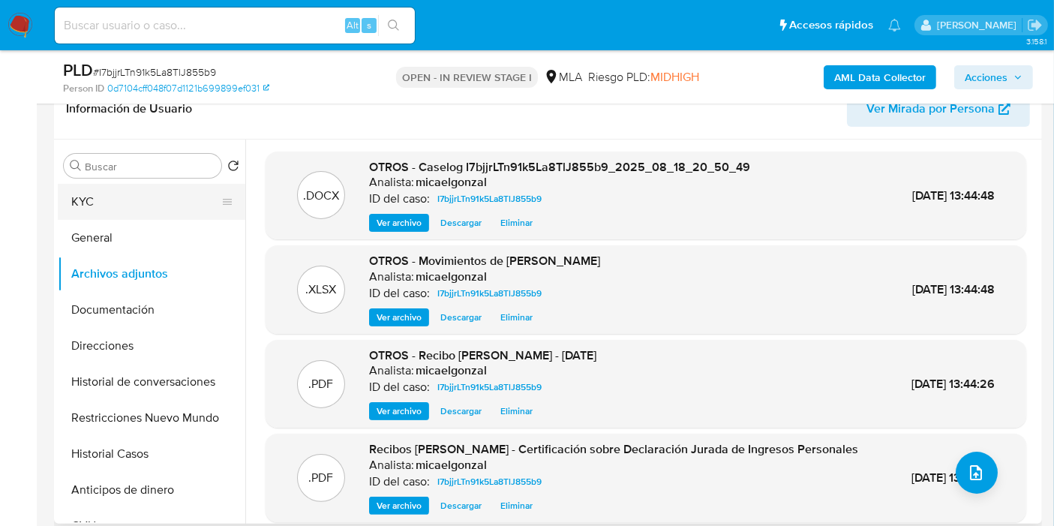
click at [156, 218] on button "KYC" at bounding box center [146, 202] width 176 height 36
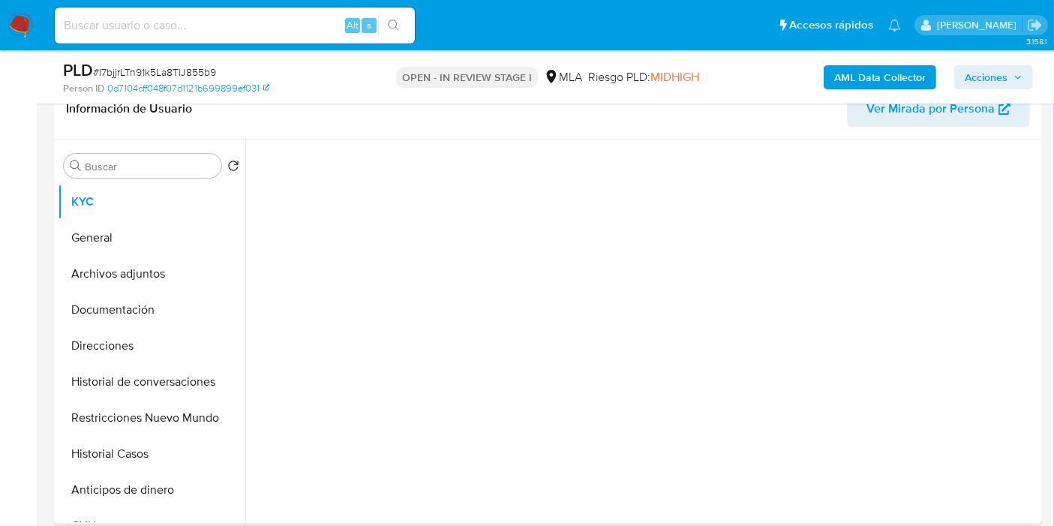
click at [187, 181] on div "Buscar Volver al orden por defecto KYC General Archivos adjuntos Documentación …" at bounding box center [152, 333] width 188 height 382
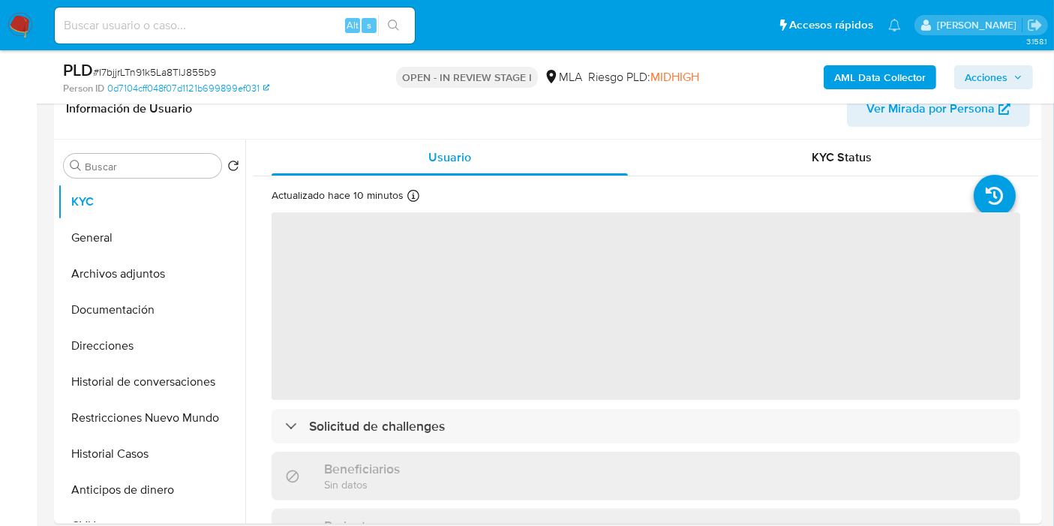
click at [1000, 73] on span "Acciones" at bounding box center [986, 77] width 43 height 24
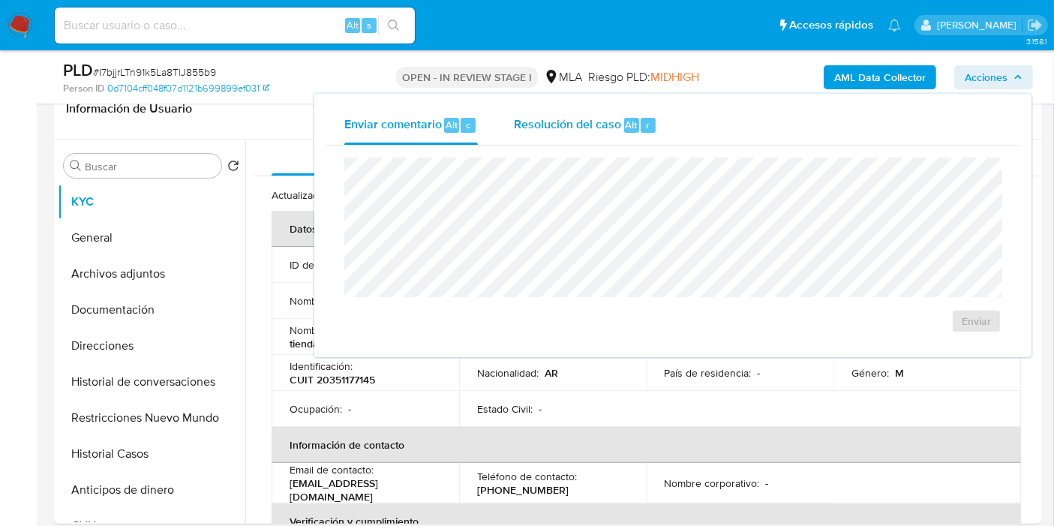
click at [620, 108] on div "Resolución del caso Alt r" at bounding box center [585, 125] width 143 height 39
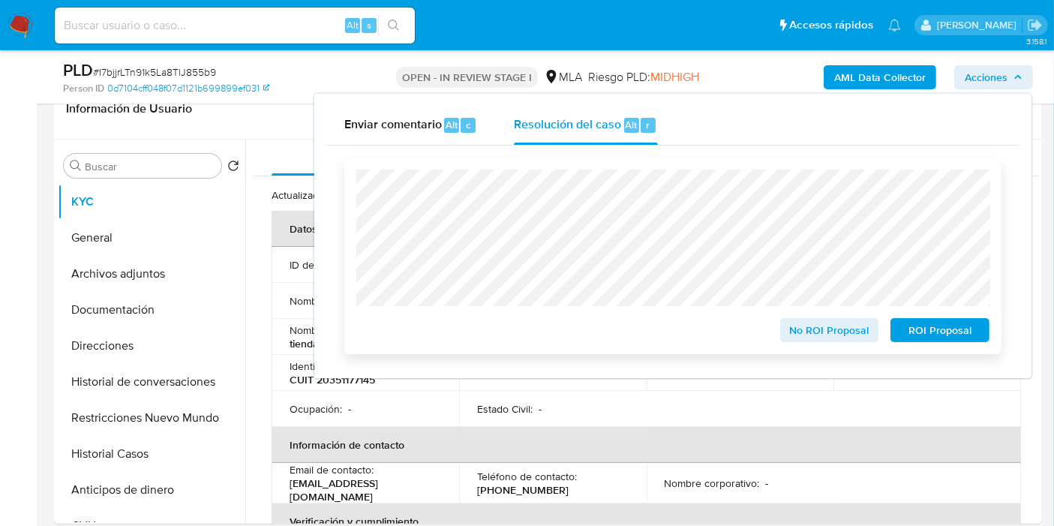
click at [957, 329] on span "ROI Proposal" at bounding box center [940, 330] width 78 height 21
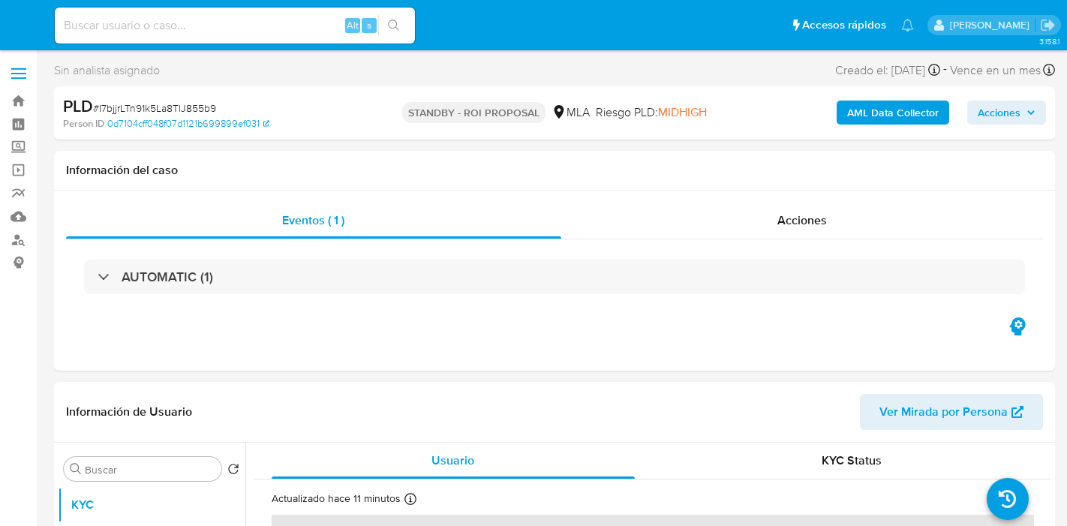
select select "10"
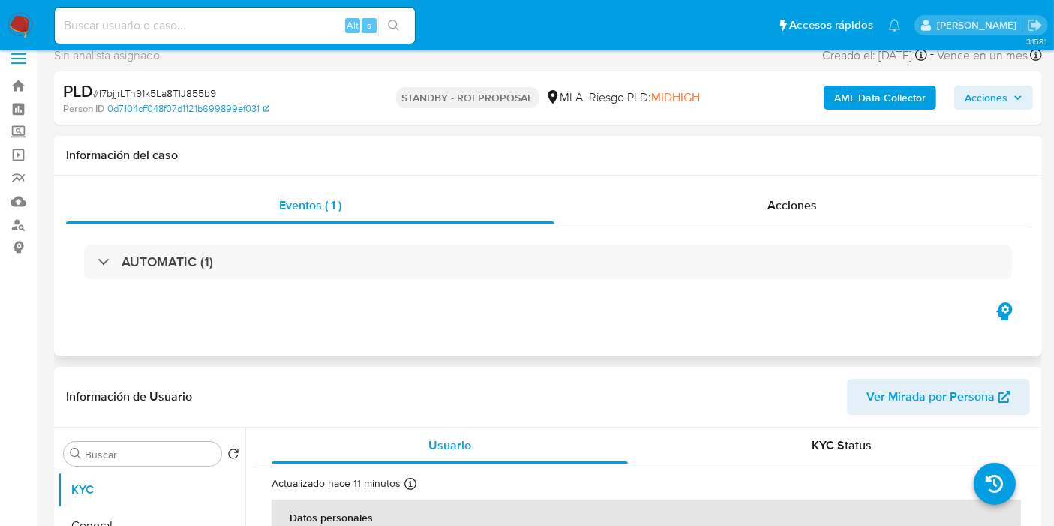
scroll to position [167, 0]
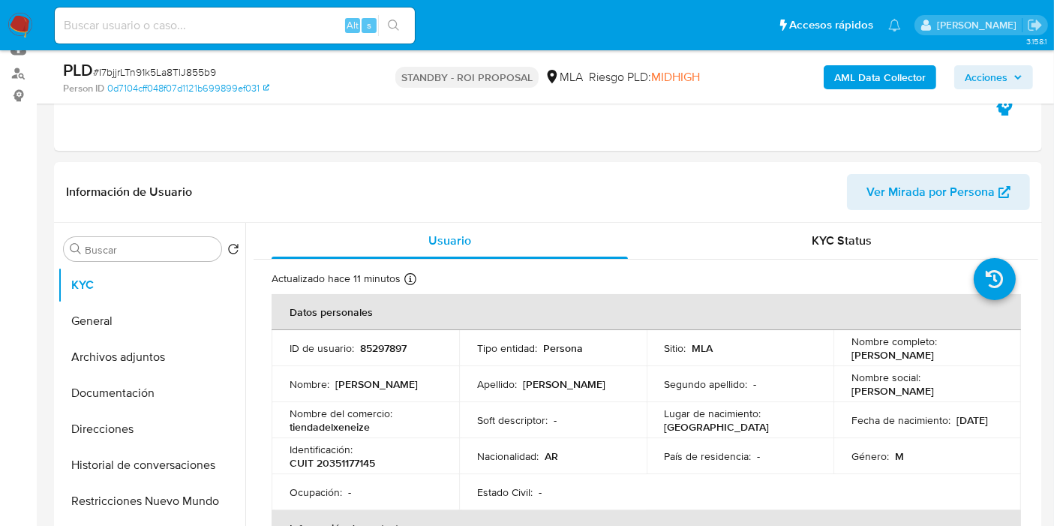
drag, startPoint x: 3, startPoint y: 35, endPoint x: 11, endPoint y: 31, distance: 8.8
click at [3, 35] on nav "Pausado Ver notificaciones Alt s Accesos rápidos Presiona las siguientes teclas…" at bounding box center [527, 25] width 1054 height 50
click at [12, 29] on img at bounding box center [21, 26] width 26 height 26
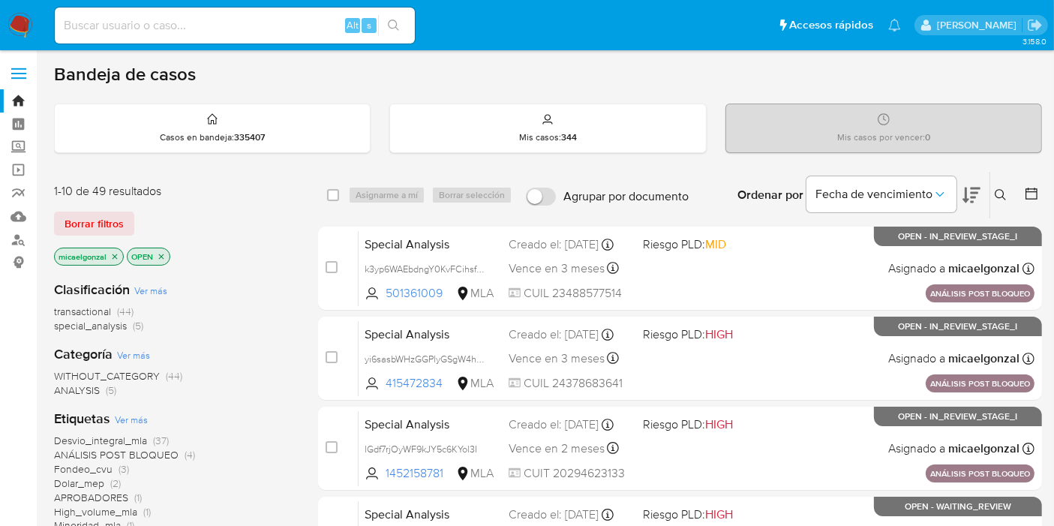
click at [239, 31] on input at bounding box center [235, 26] width 360 height 20
paste input "csJX6bu0WrVYrFDQV0b0b9Ux"
type input "csJX6bu0WrVYrFDQV0b0b9Ux"
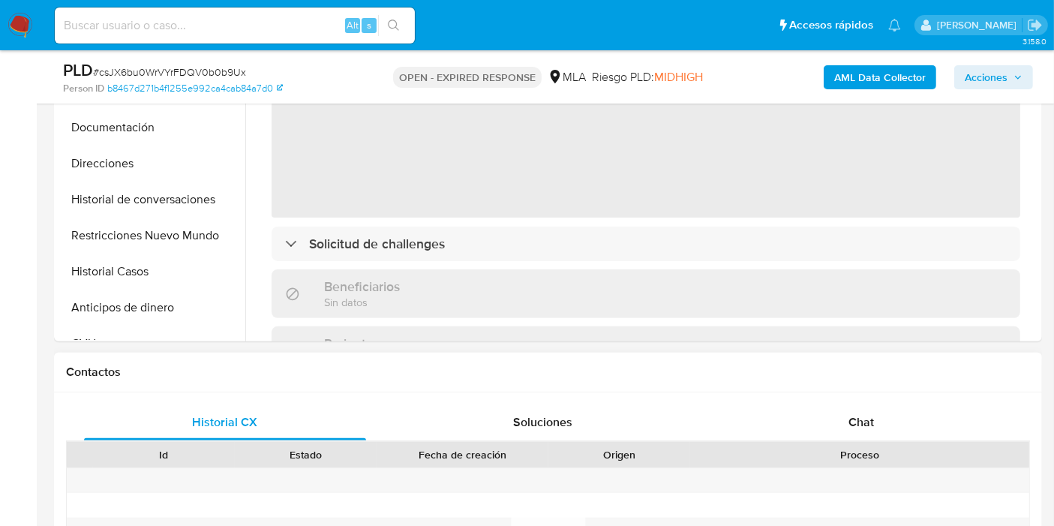
select select "10"
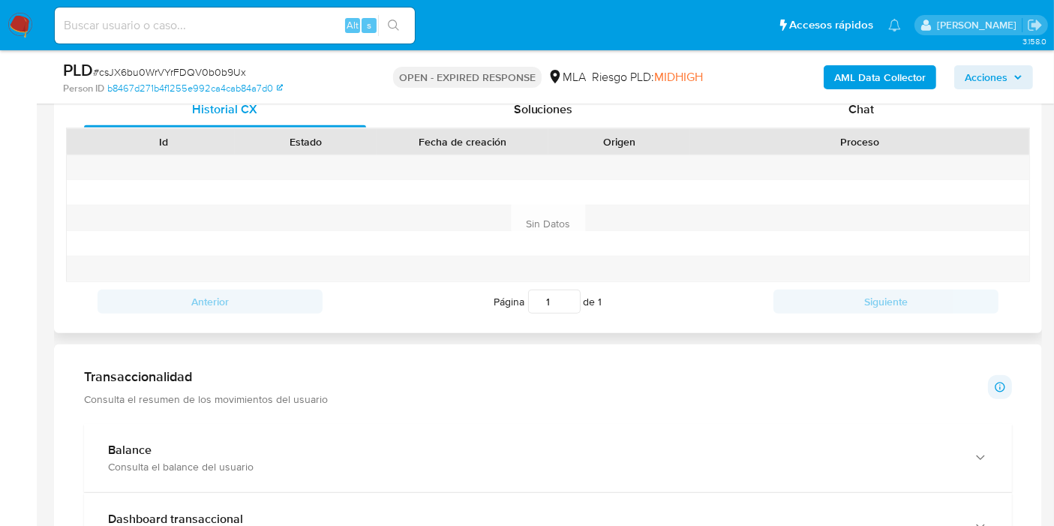
scroll to position [750, 0]
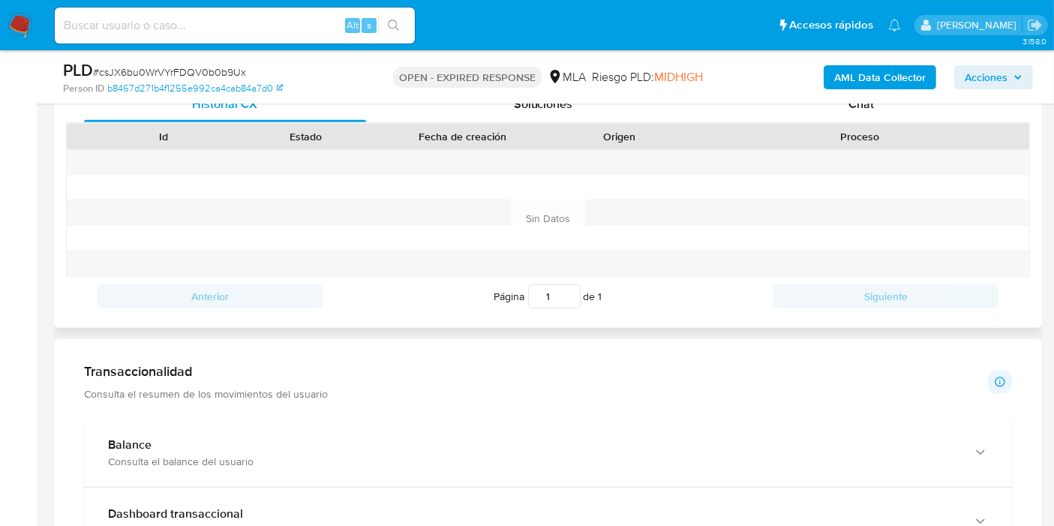
click at [891, 121] on div "Historial CX Soluciones Chat" at bounding box center [548, 104] width 964 height 37
click at [904, 107] on div "Chat" at bounding box center [861, 104] width 282 height 36
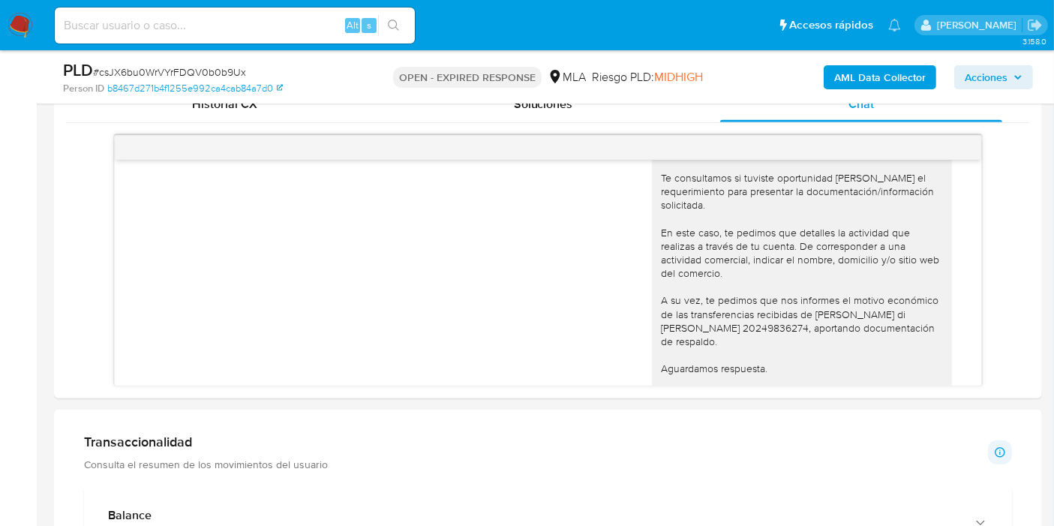
scroll to position [1117, 0]
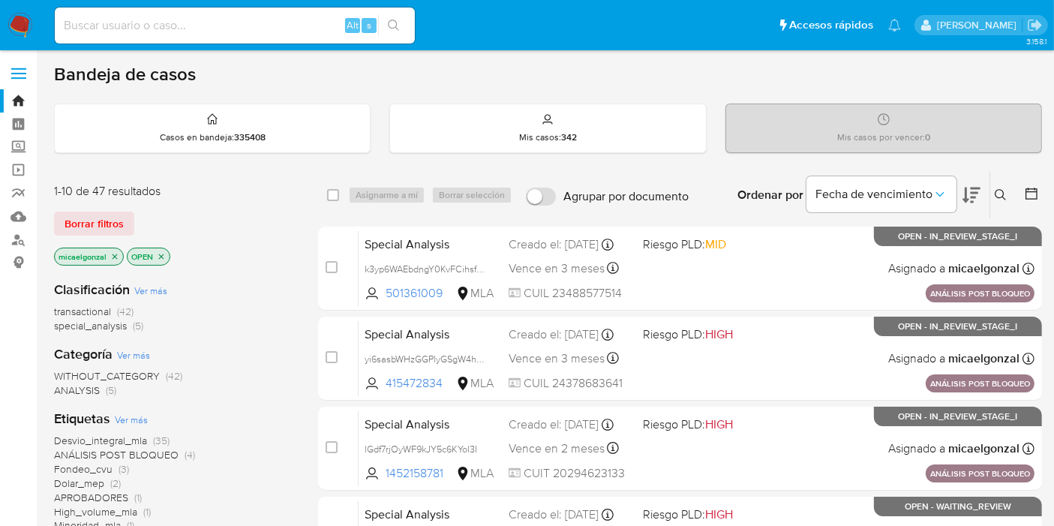
drag, startPoint x: 34, startPoint y: 26, endPoint x: 12, endPoint y: 24, distance: 21.9
click at [23, 25] on nav "Pausado Ver notificaciones Alt s Accesos rápidos Presiona las siguientes teclas…" at bounding box center [527, 25] width 1054 height 50
click at [11, 24] on img at bounding box center [21, 26] width 26 height 26
click at [113, 228] on span "Borrar filtros" at bounding box center [94, 223] width 59 height 21
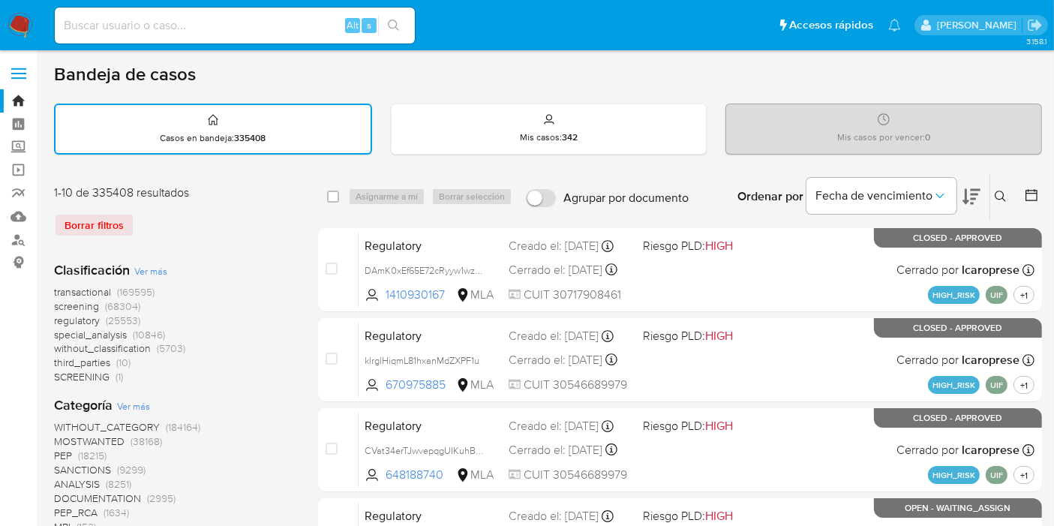
click at [1000, 194] on icon at bounding box center [1001, 197] width 12 height 12
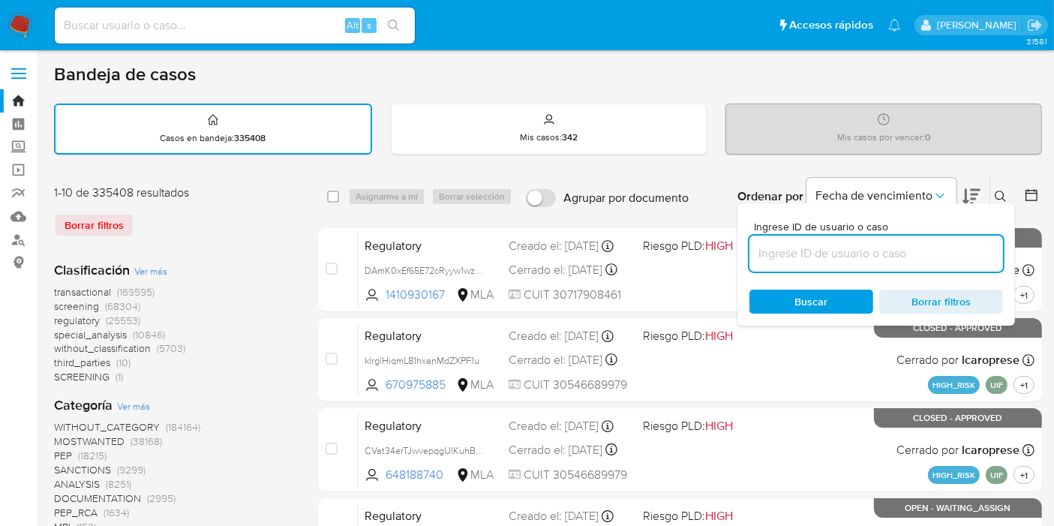
click at [898, 244] on input at bounding box center [877, 254] width 254 height 20
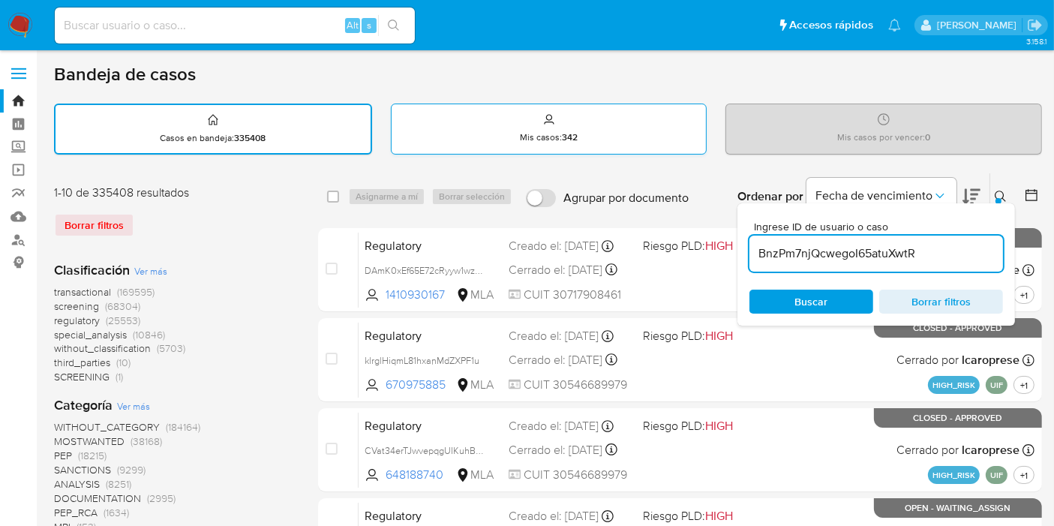
type input "BnzPm7njQcwegoI65atuXwtR"
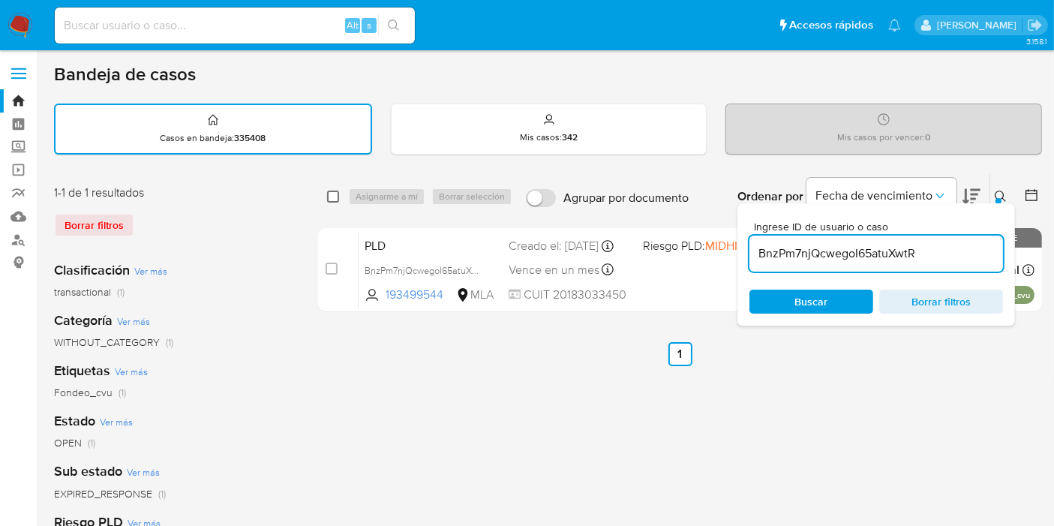
click at [334, 197] on input "checkbox" at bounding box center [333, 197] width 12 height 12
checkbox input "true"
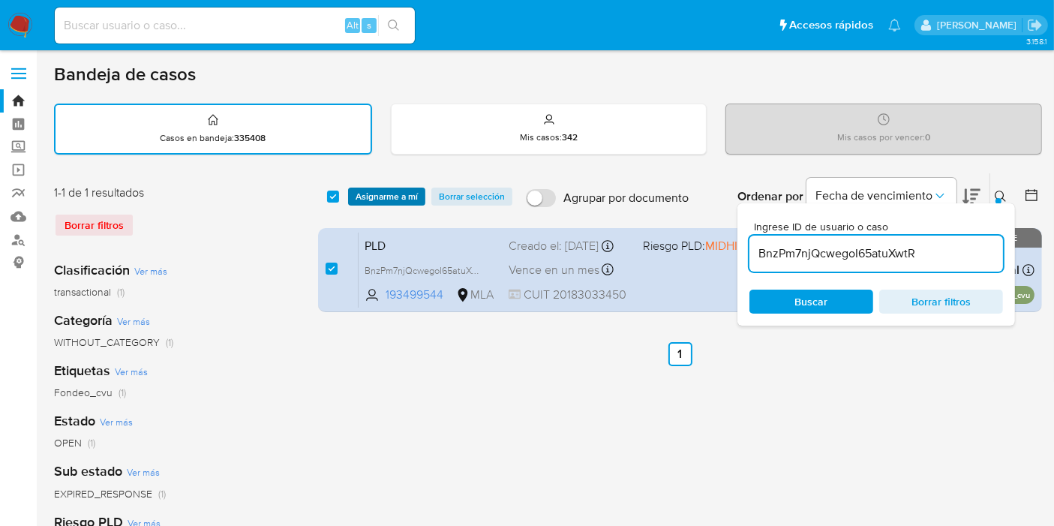
click at [364, 197] on span "Asignarme a mí" at bounding box center [387, 196] width 62 height 15
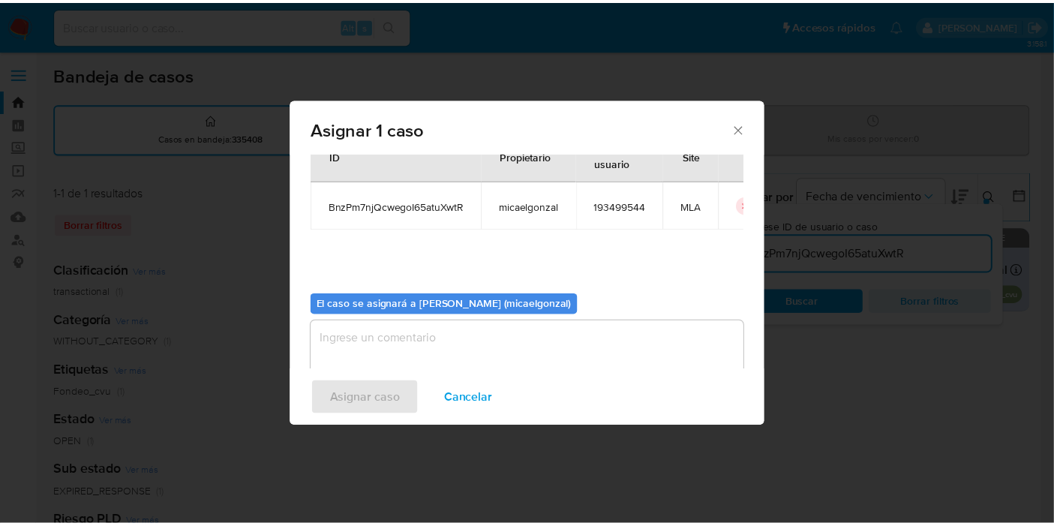
scroll to position [77, 0]
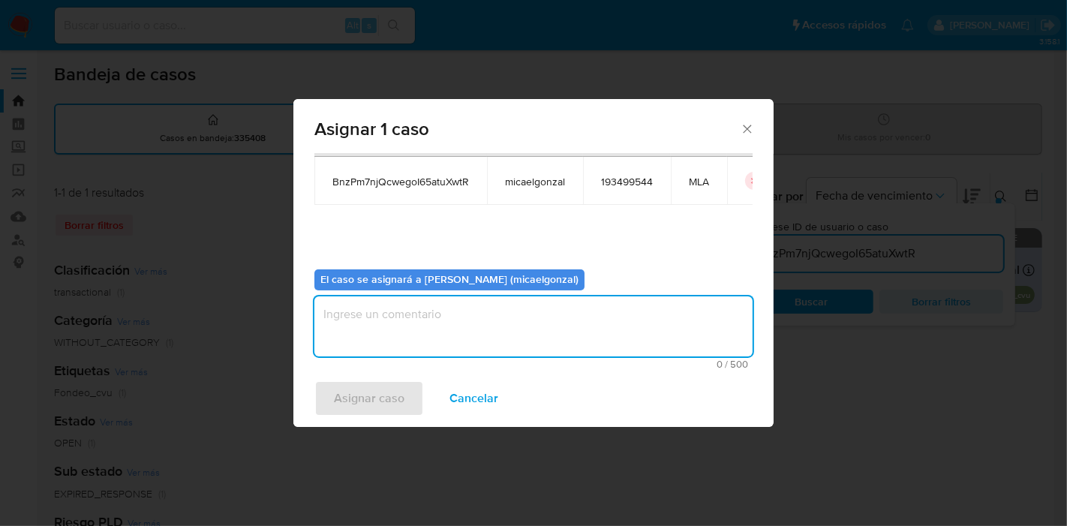
click at [456, 329] on textarea "assign-modal" at bounding box center [533, 326] width 438 height 60
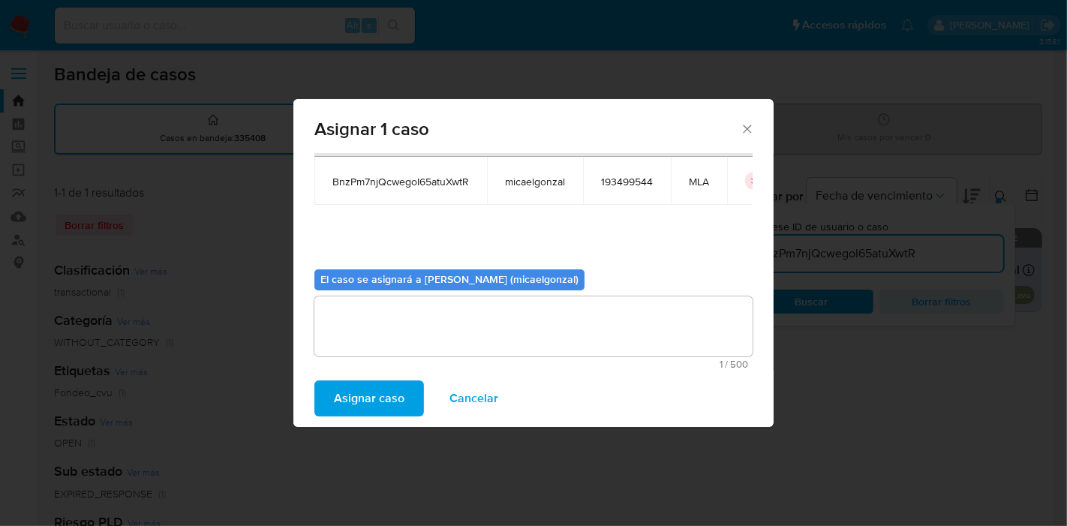
click at [368, 384] on span "Asignar caso" at bounding box center [369, 398] width 71 height 33
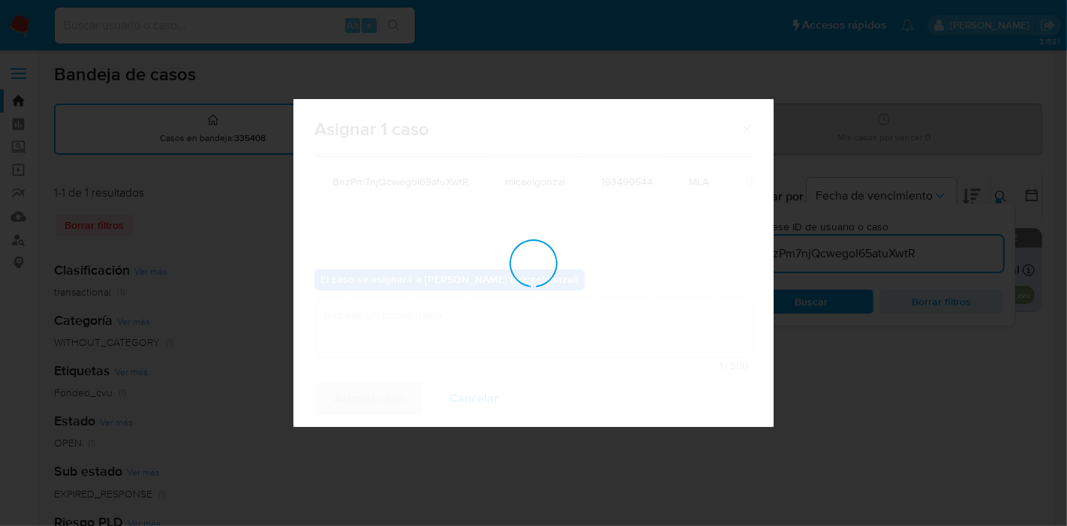
checkbox input "false"
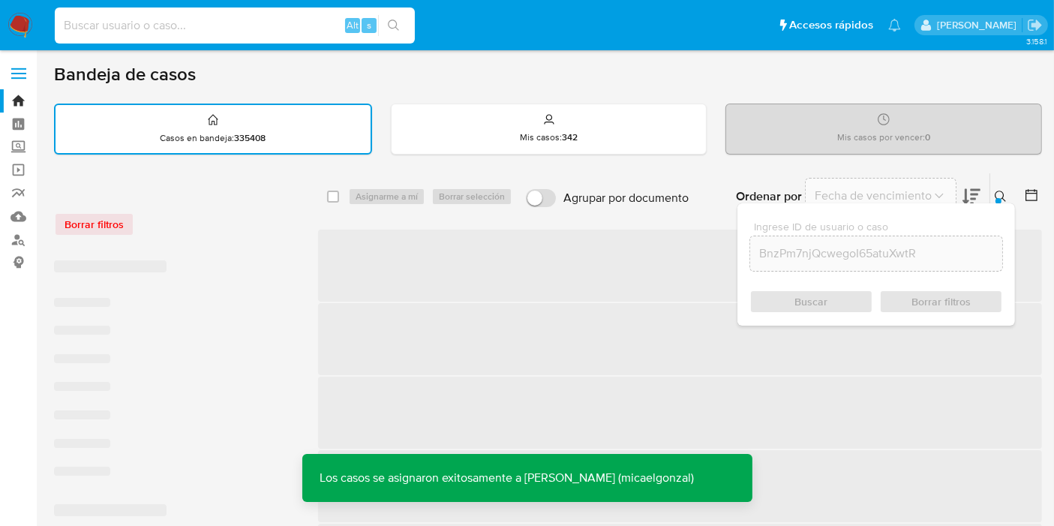
click at [191, 26] on input at bounding box center [235, 26] width 360 height 20
paste input "BnzPm7njQcwegoI65atuXwtR"
type input "BnzPm7njQcwegoI65atuXwtR"
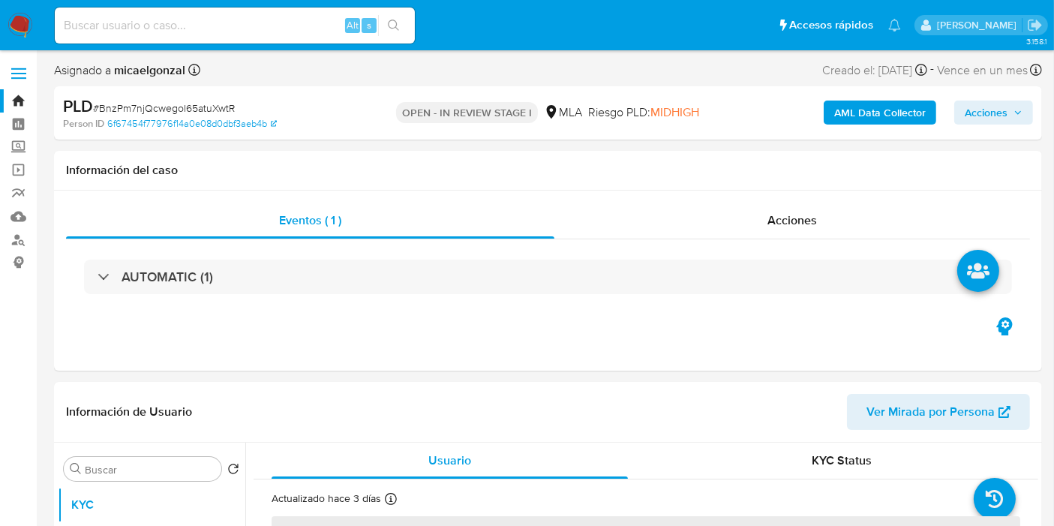
select select "10"
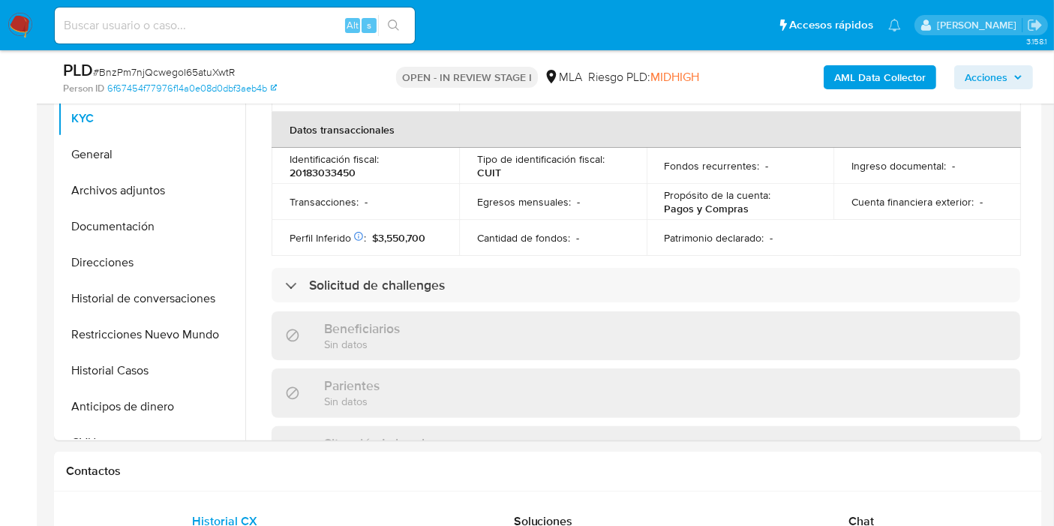
scroll to position [333, 0]
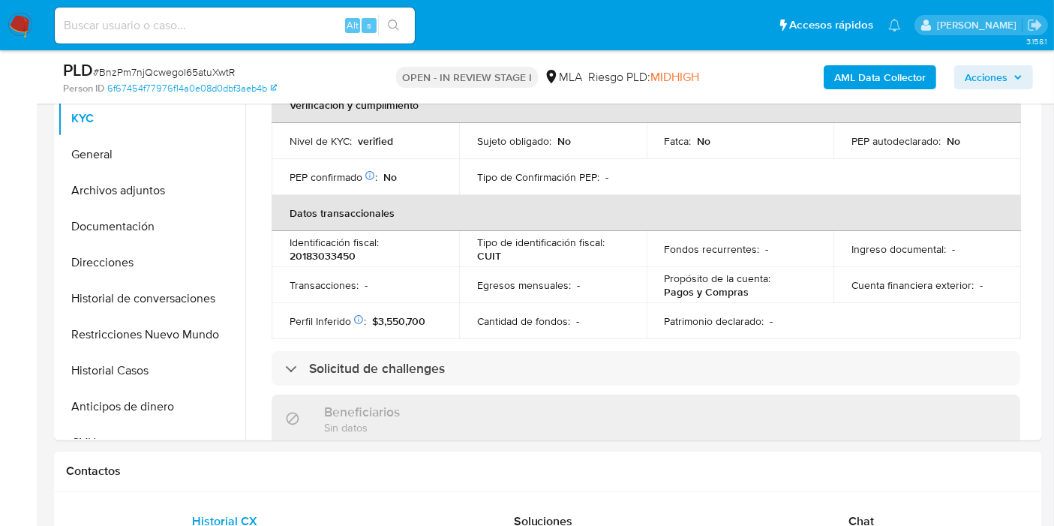
drag, startPoint x: 13, startPoint y: 50, endPoint x: 16, endPoint y: 23, distance: 26.4
click at [15, 44] on nav "Pausado Ver notificaciones Alt s Accesos rápidos Presiona las siguientes teclas…" at bounding box center [527, 25] width 1054 height 50
click at [16, 23] on img at bounding box center [21, 26] width 26 height 26
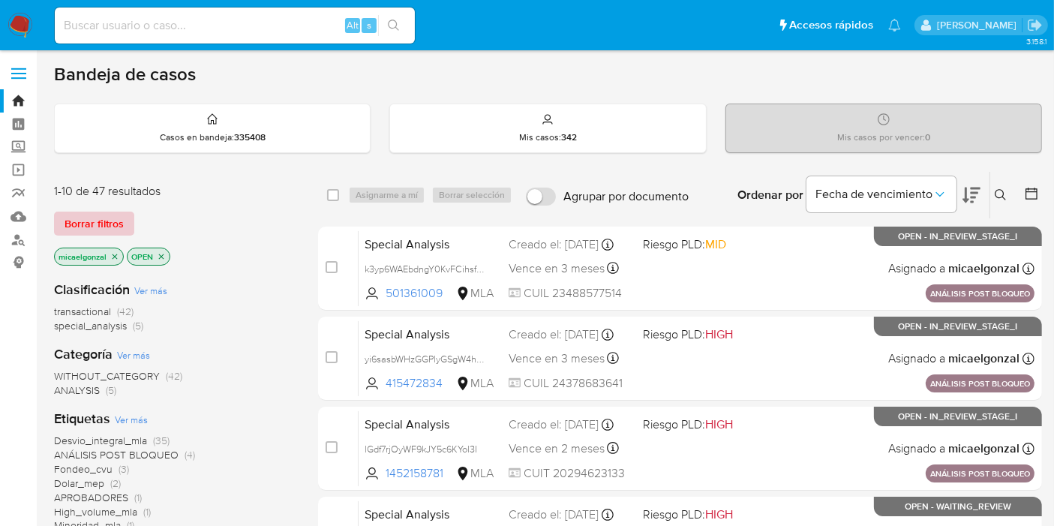
click at [116, 229] on span "Borrar filtros" at bounding box center [94, 223] width 59 height 21
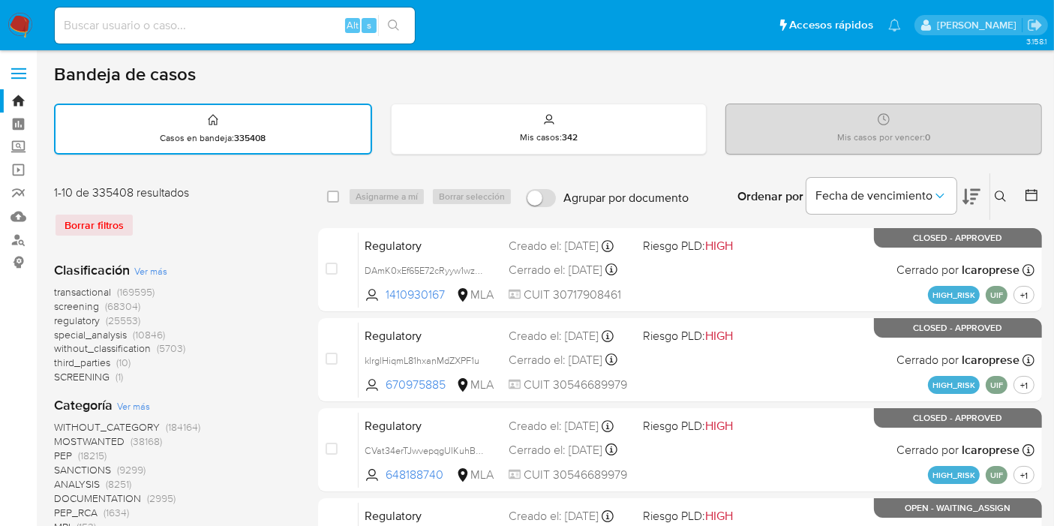
click at [995, 194] on icon at bounding box center [1001, 197] width 12 height 12
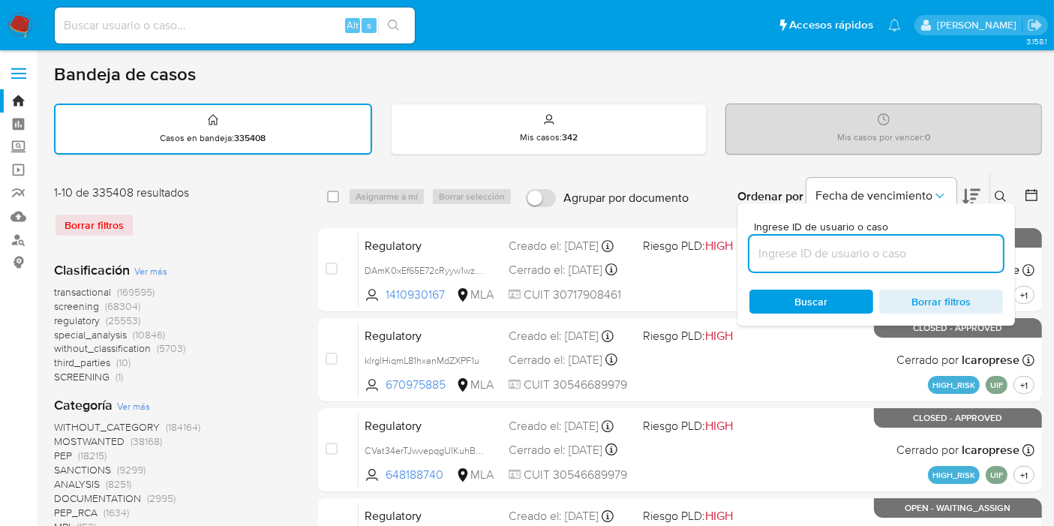
click at [931, 259] on input at bounding box center [877, 254] width 254 height 20
type input "fLAGVBo3UeVldYJ4q1Wr0r0y"
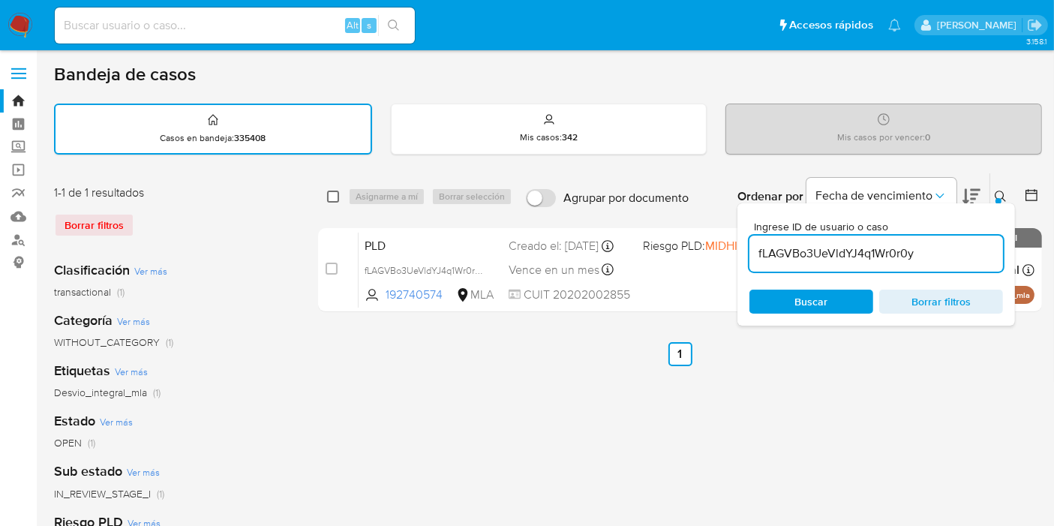
drag, startPoint x: 348, startPoint y: 196, endPoint x: 336, endPoint y: 194, distance: 12.1
click at [338, 194] on div "select-all-cases-checkbox Asignarme a mí Borrar selección" at bounding box center [422, 197] width 191 height 18
click at [338, 194] on input "checkbox" at bounding box center [333, 197] width 12 height 12
checkbox input "true"
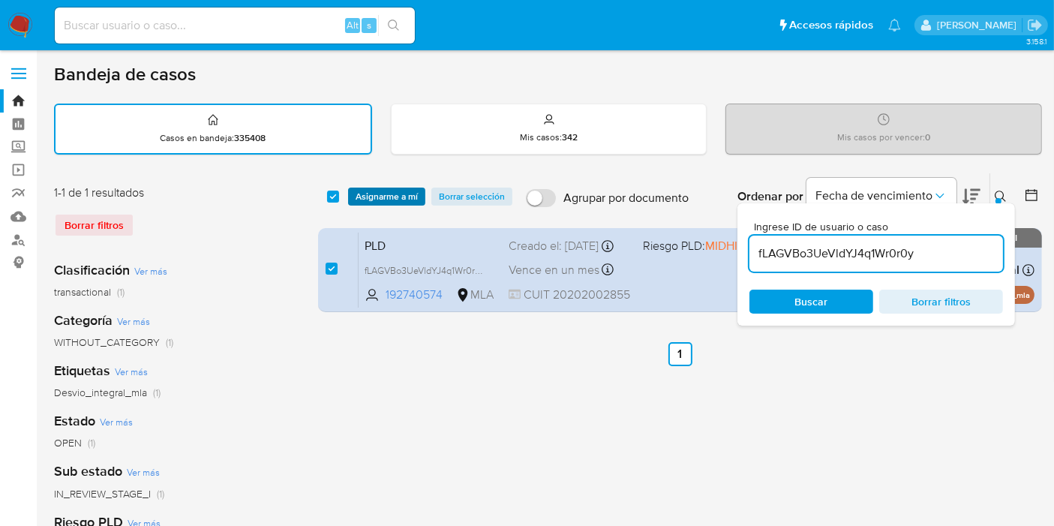
click at [366, 196] on span "Asignarme a mí" at bounding box center [387, 196] width 62 height 15
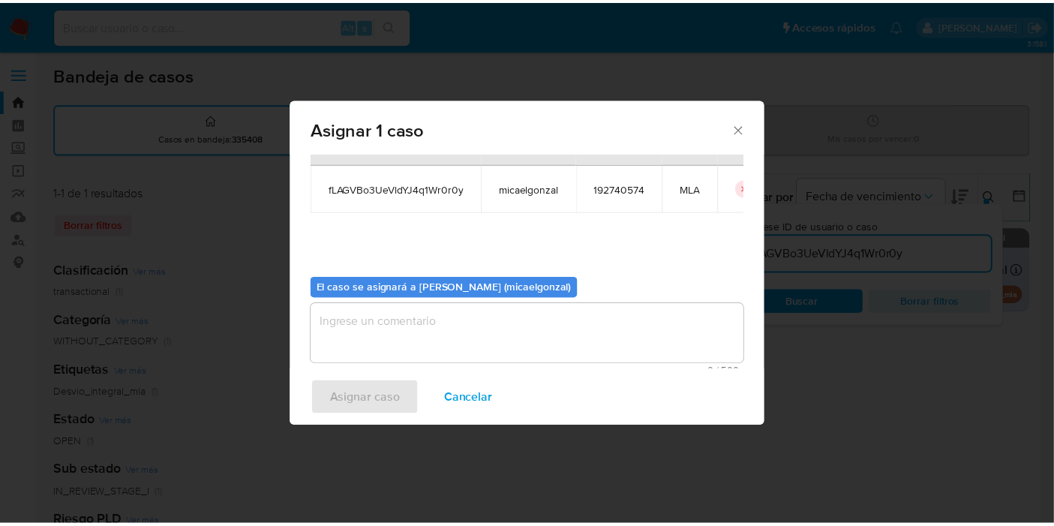
scroll to position [77, 0]
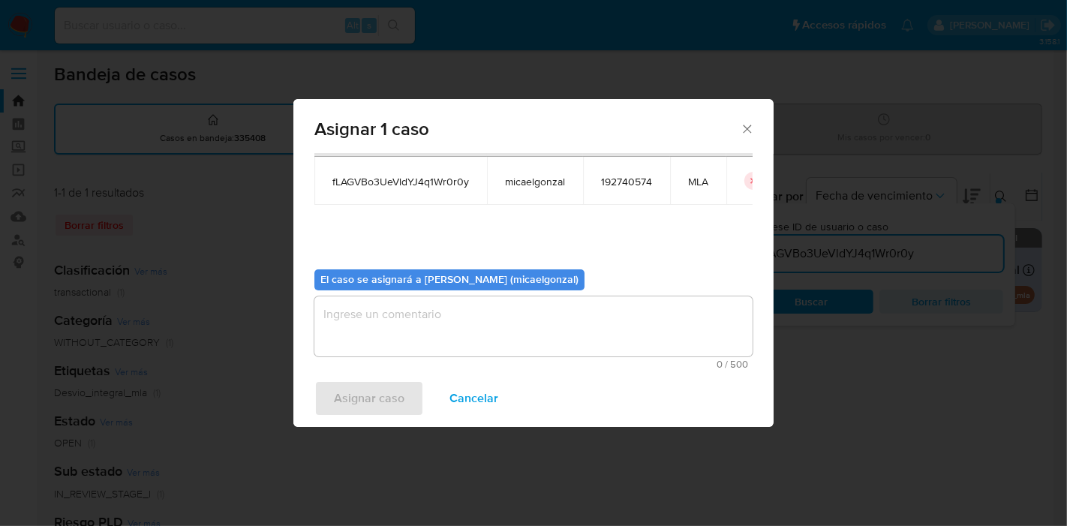
click at [411, 305] on textarea "assign-modal" at bounding box center [533, 326] width 438 height 60
click at [376, 411] on span "Asignar caso" at bounding box center [369, 398] width 71 height 33
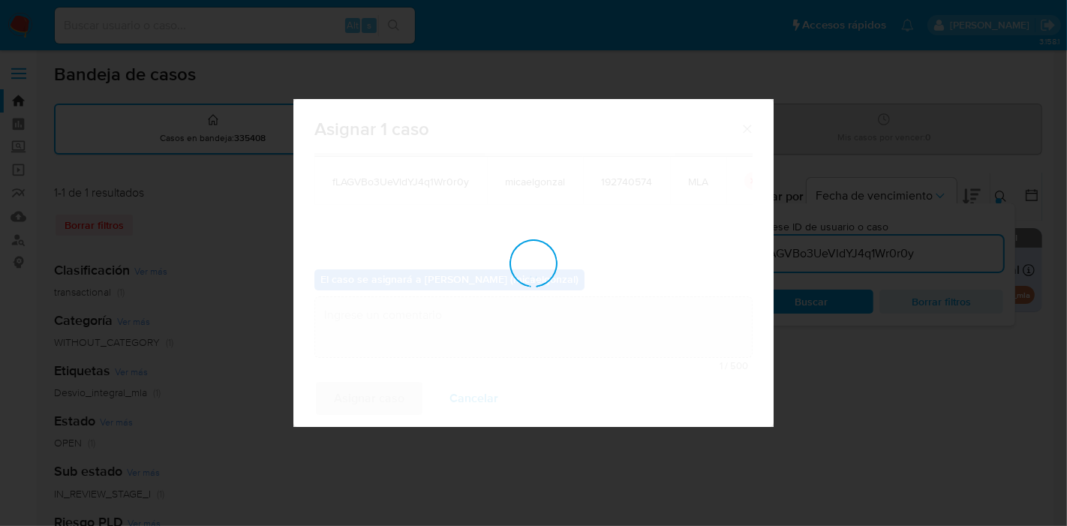
checkbox input "false"
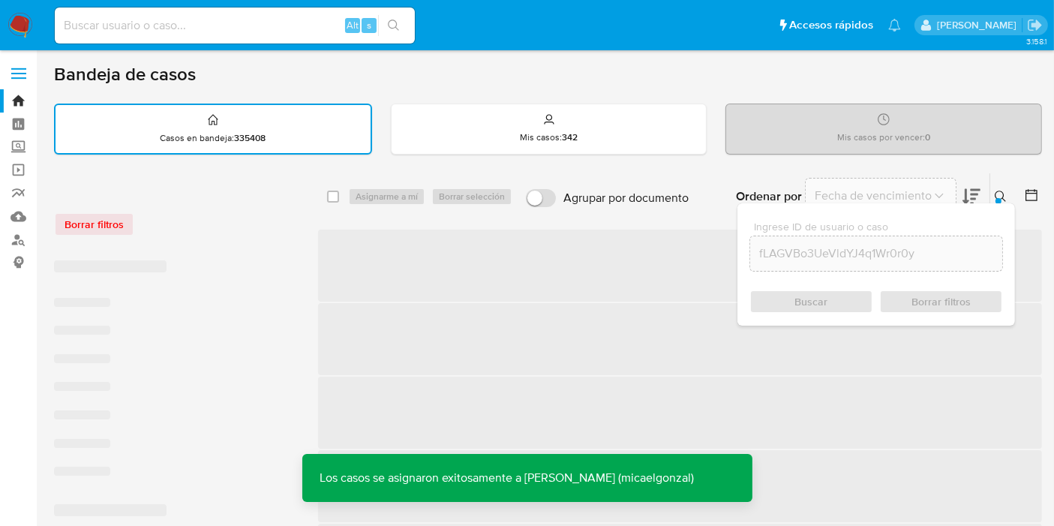
drag, startPoint x: 261, startPoint y: 18, endPoint x: 238, endPoint y: 32, distance: 27.3
click at [253, 23] on input at bounding box center [235, 26] width 360 height 20
paste input "fLAGVBo3UeVldYJ4q1Wr0r0y"
type input "fLAGVBo3UeVldYJ4q1Wr0r0y"
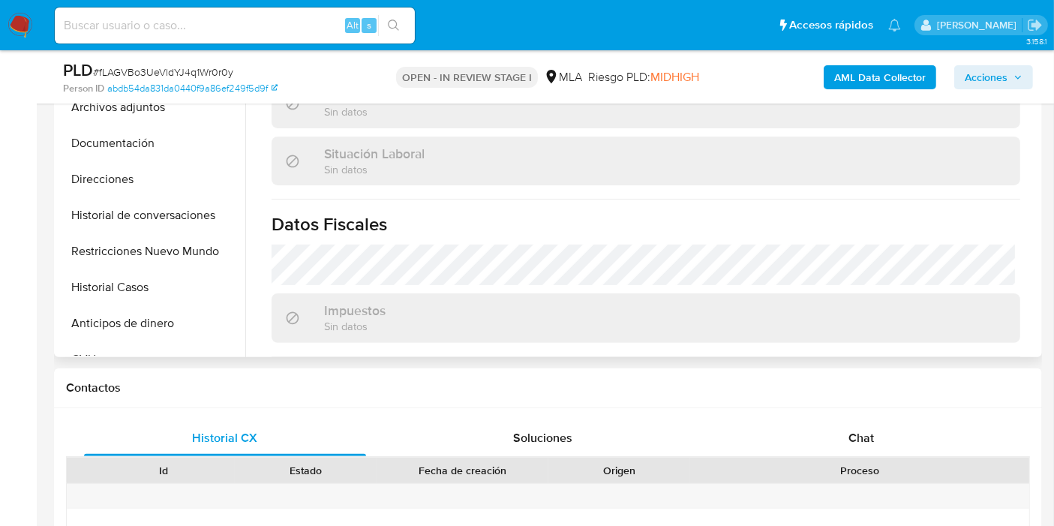
scroll to position [333, 0]
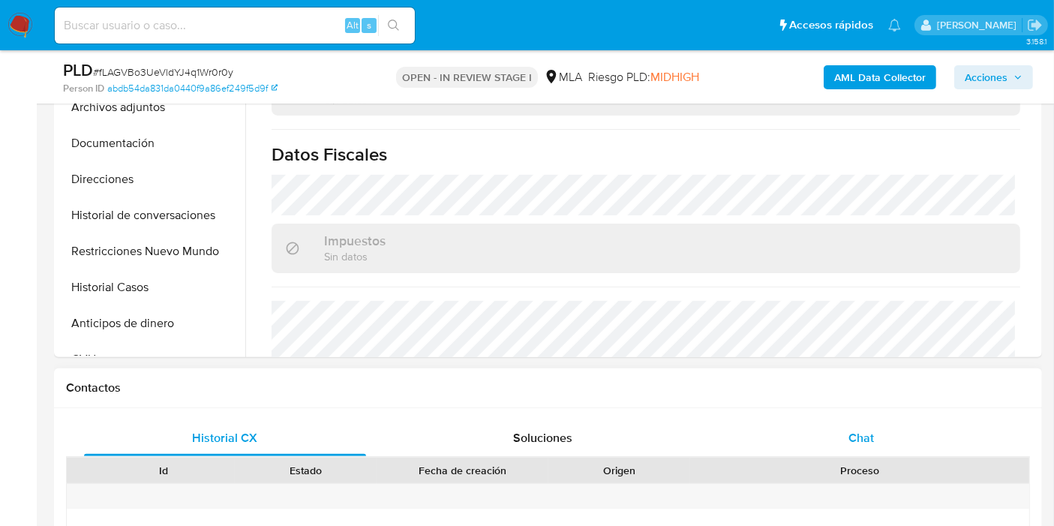
click at [832, 433] on div "Chat" at bounding box center [861, 438] width 282 height 36
select select "10"
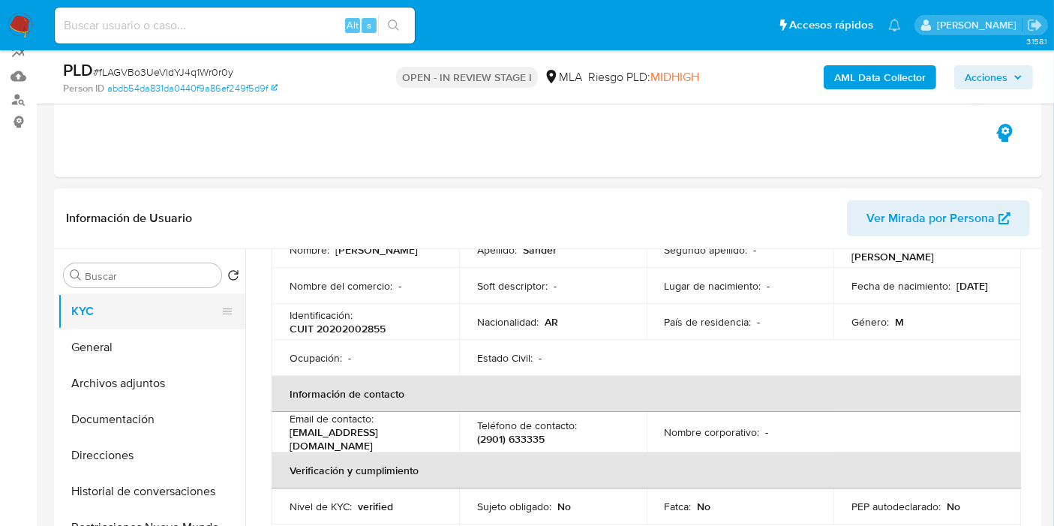
scroll to position [167, 0]
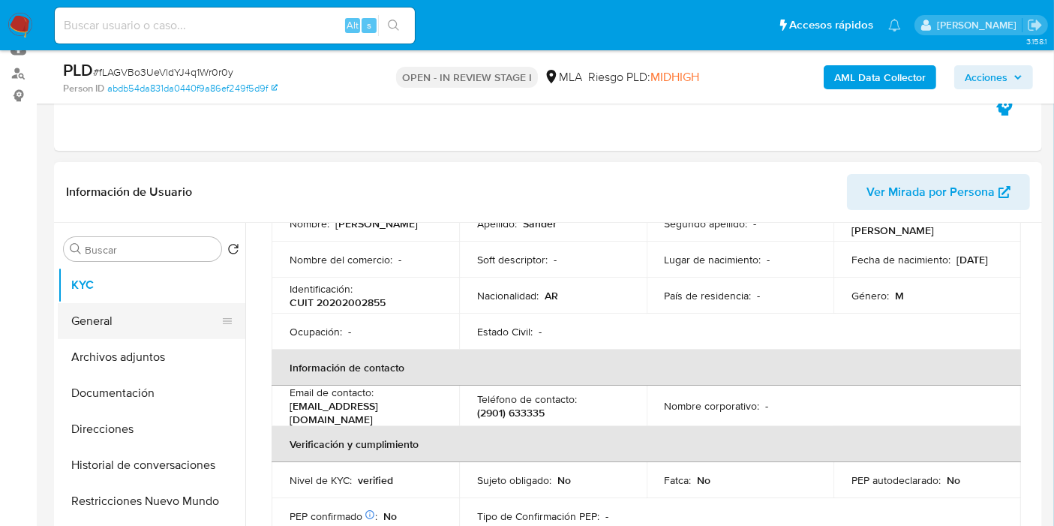
click at [120, 309] on button "General" at bounding box center [146, 321] width 176 height 36
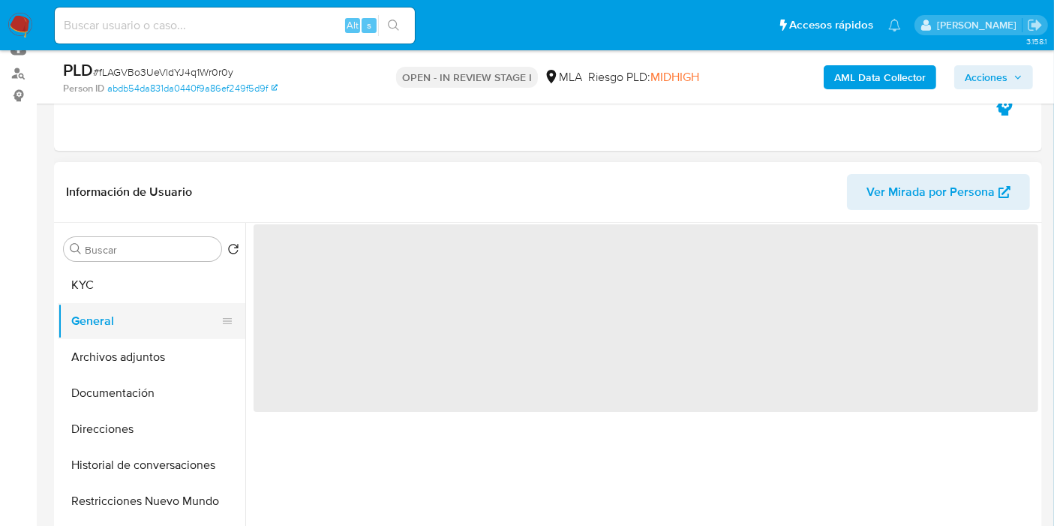
scroll to position [0, 0]
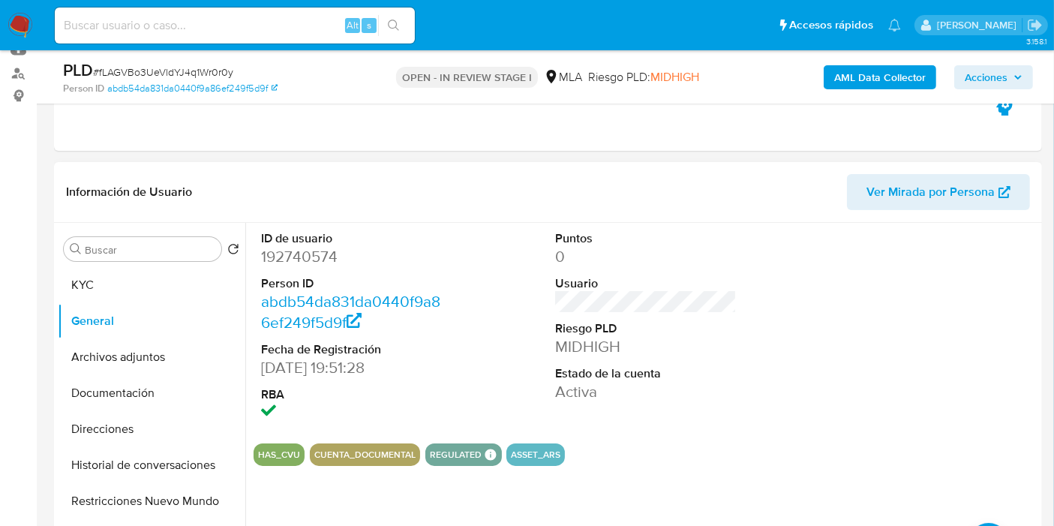
click at [324, 256] on dd "192740574" at bounding box center [352, 256] width 182 height 21
copy dd "192740574"
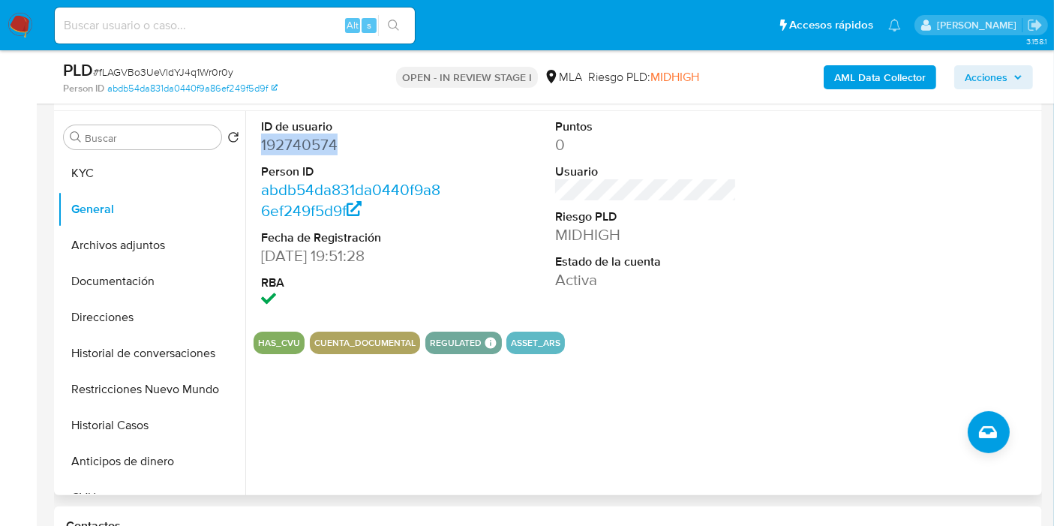
scroll to position [167, 0]
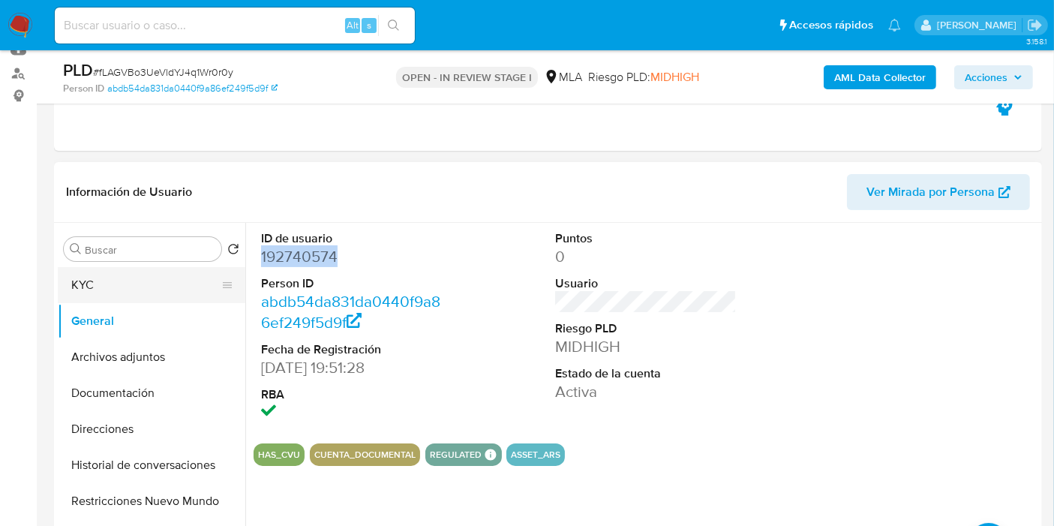
click at [83, 271] on button "KYC" at bounding box center [146, 285] width 176 height 36
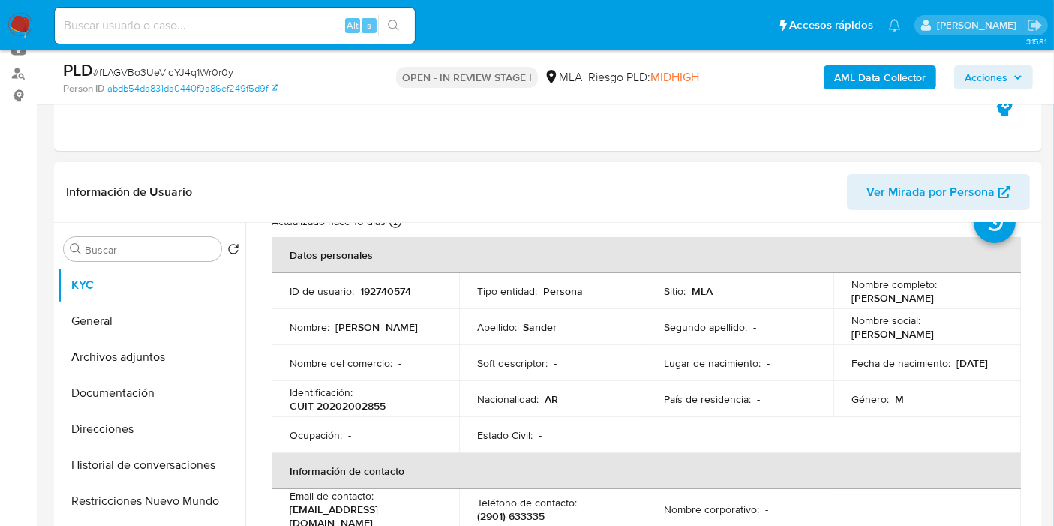
scroll to position [83, 0]
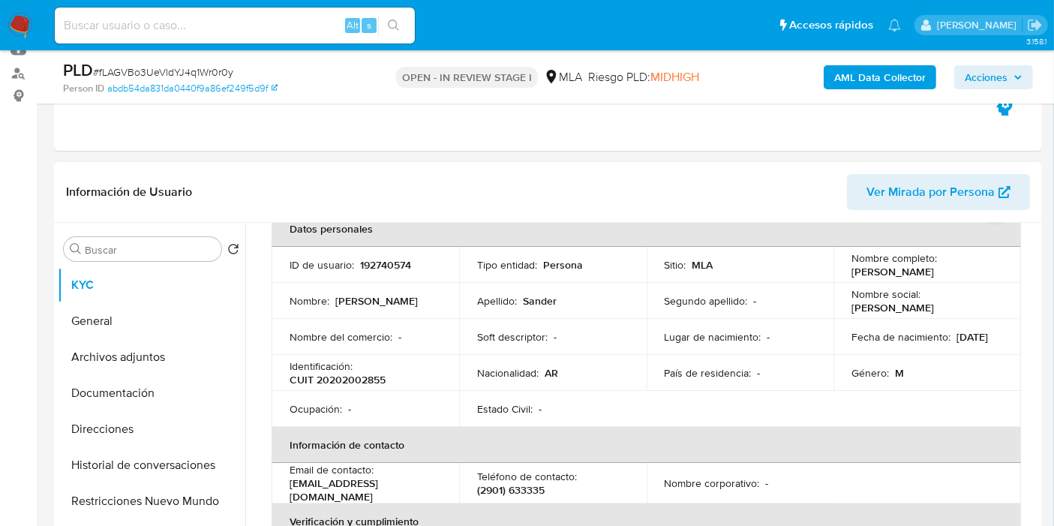
click at [355, 373] on p "CUIT 20202002855" at bounding box center [338, 380] width 96 height 14
click at [352, 380] on p "CUIT 20202002855" at bounding box center [338, 380] width 96 height 14
copy p "20202002855"
drag, startPoint x: 970, startPoint y: 281, endPoint x: 862, endPoint y: 270, distance: 108.7
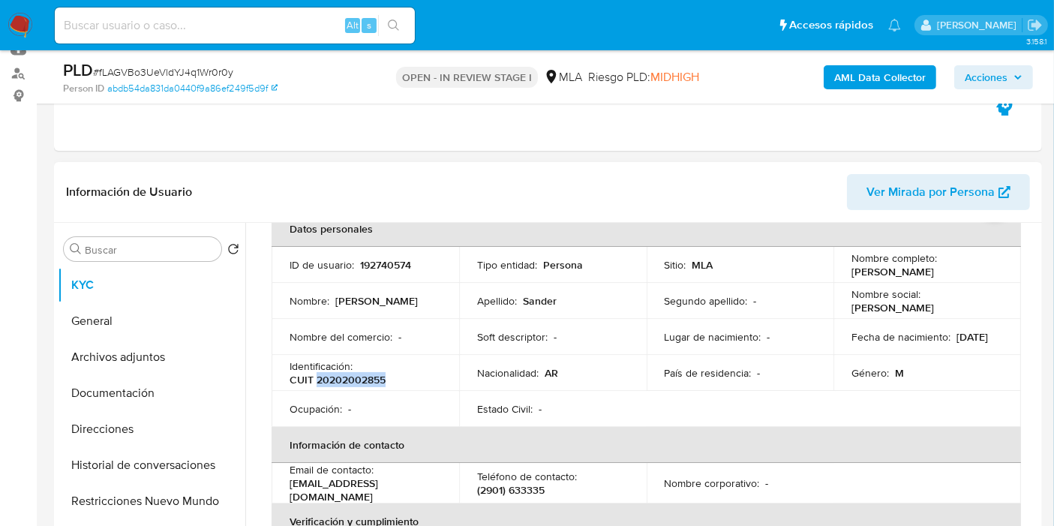
click at [844, 279] on td "Nombre completo : [PERSON_NAME]" at bounding box center [928, 265] width 188 height 36
copy p "[PERSON_NAME]"
drag, startPoint x: 113, startPoint y: 344, endPoint x: 104, endPoint y: 387, distance: 44.4
click at [111, 346] on button "Archivos adjuntos" at bounding box center [152, 357] width 188 height 36
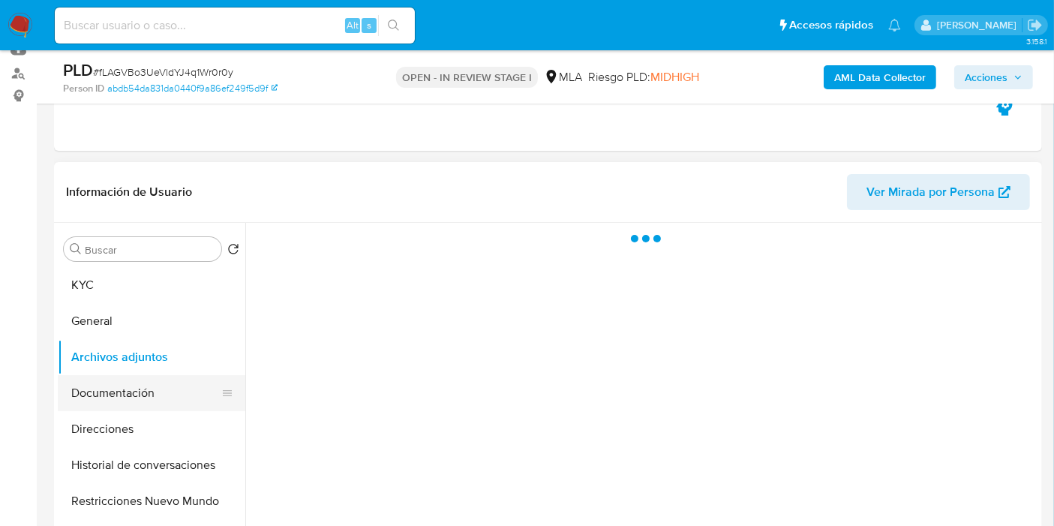
click at [104, 387] on button "Documentación" at bounding box center [146, 393] width 176 height 36
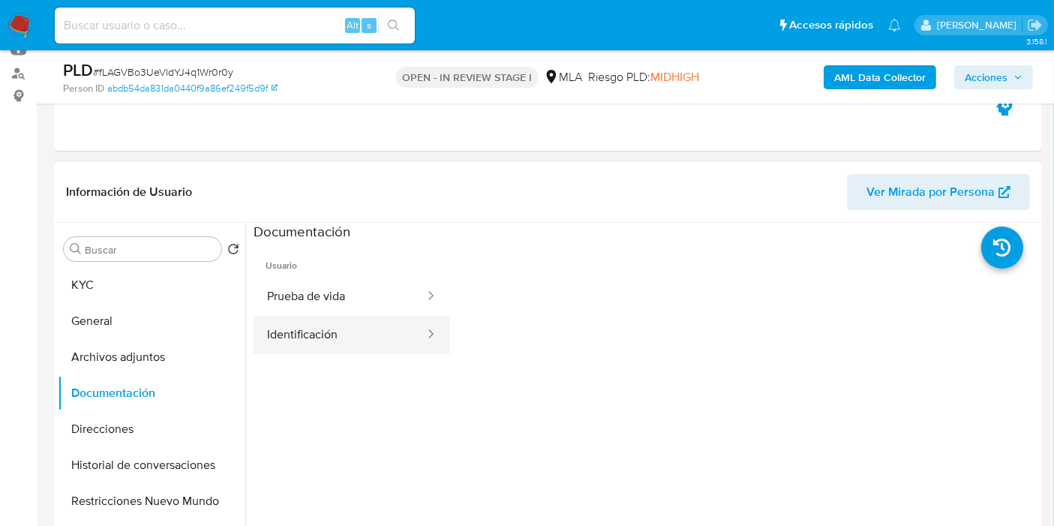
drag, startPoint x: 392, startPoint y: 353, endPoint x: 386, endPoint y: 341, distance: 12.4
click at [392, 353] on button "Identificación" at bounding box center [340, 335] width 173 height 38
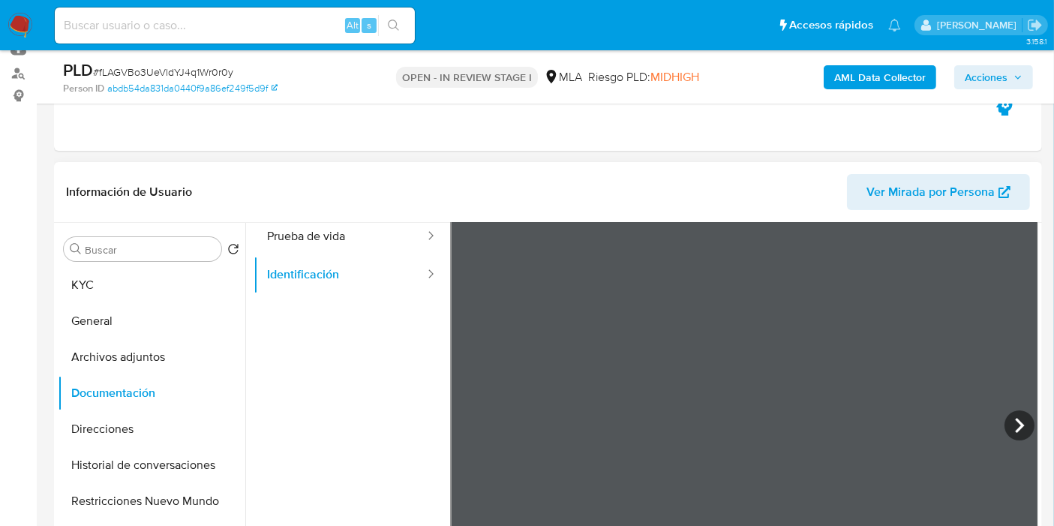
scroll to position [126, 0]
click at [1008, 359] on icon at bounding box center [1020, 359] width 30 height 30
click at [477, 356] on icon at bounding box center [469, 359] width 30 height 30
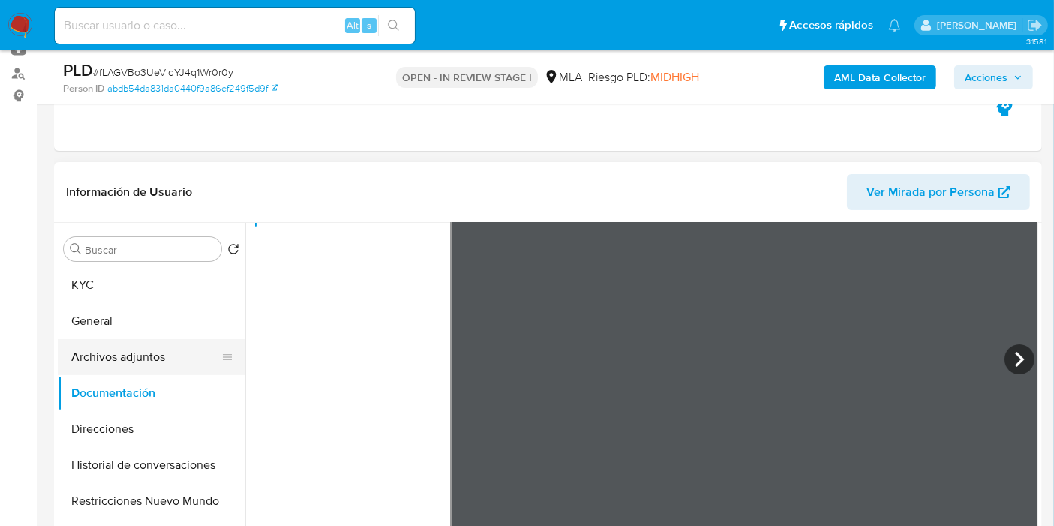
click at [67, 353] on button "Archivos adjuntos" at bounding box center [146, 357] width 176 height 36
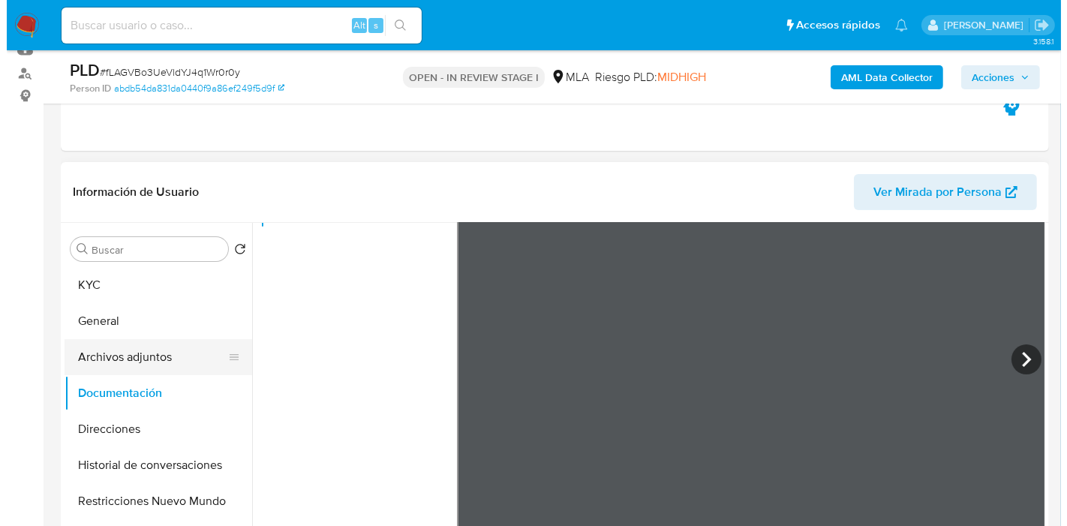
scroll to position [0, 0]
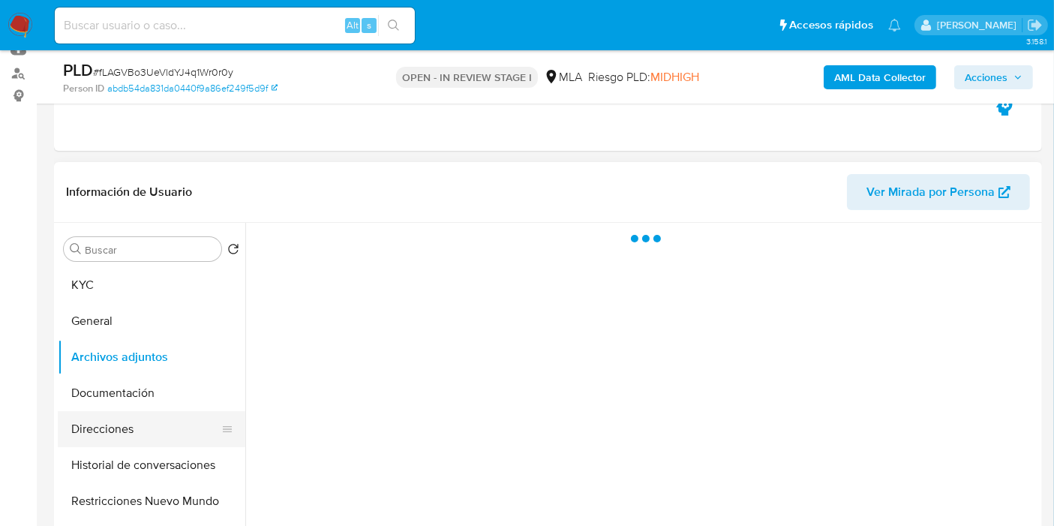
click at [124, 436] on button "Direcciones" at bounding box center [146, 429] width 176 height 36
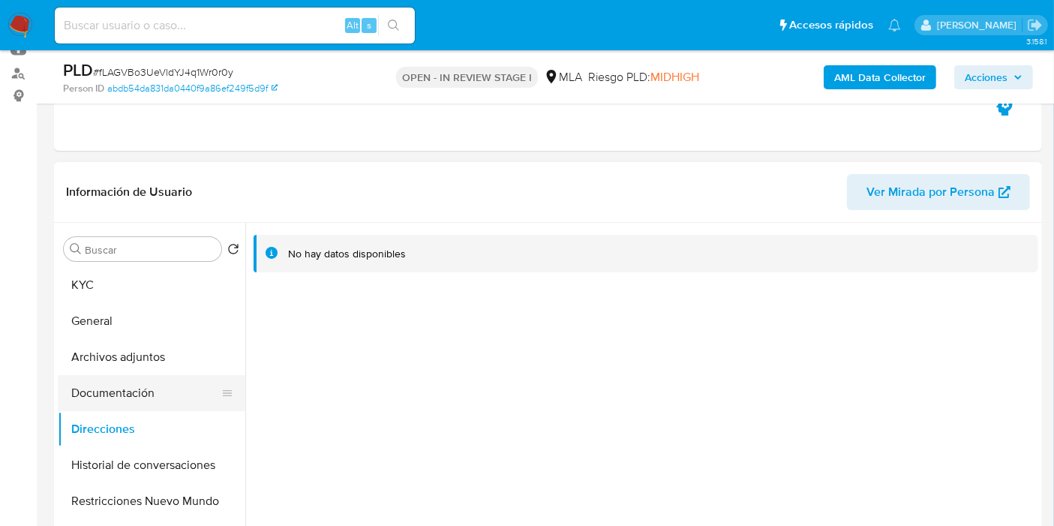
click at [109, 377] on button "Documentación" at bounding box center [146, 393] width 176 height 36
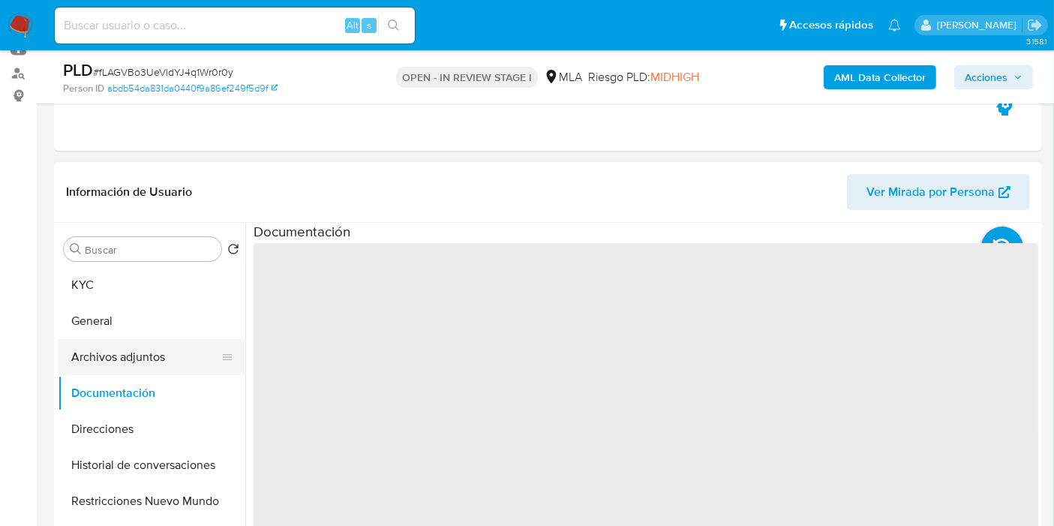
click at [143, 356] on button "Archivos adjuntos" at bounding box center [146, 357] width 176 height 36
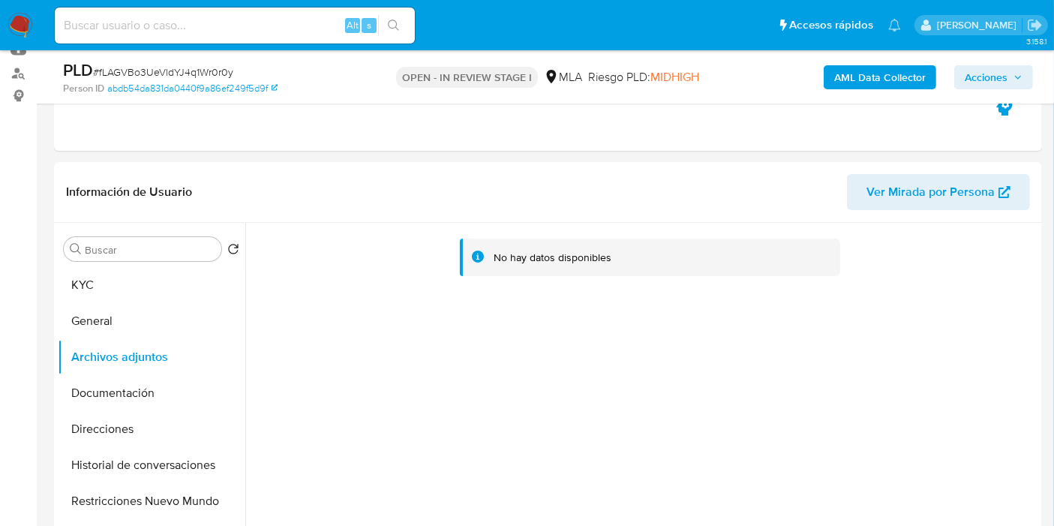
click at [892, 77] on b "AML Data Collector" at bounding box center [881, 77] width 92 height 24
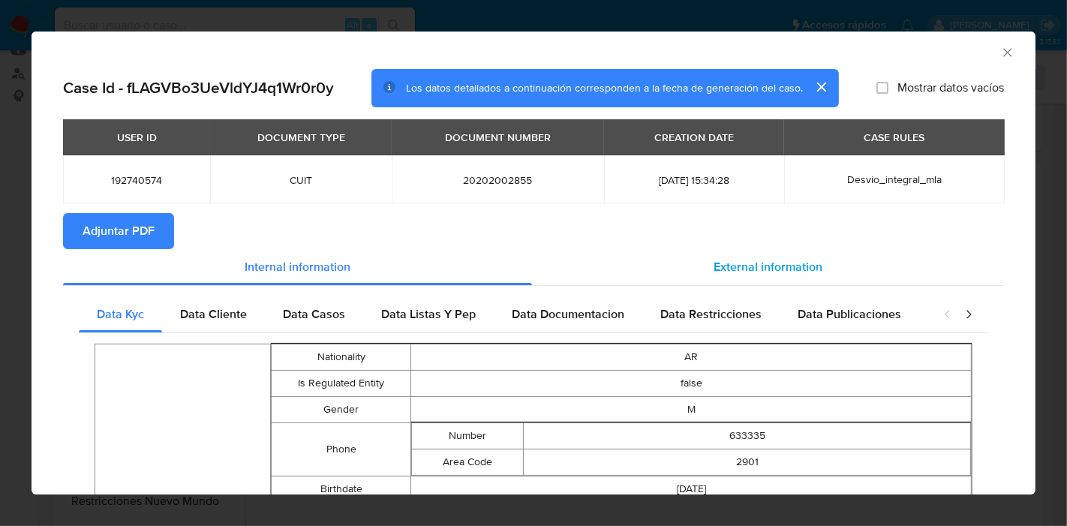
click at [724, 266] on span "External information" at bounding box center [768, 266] width 109 height 17
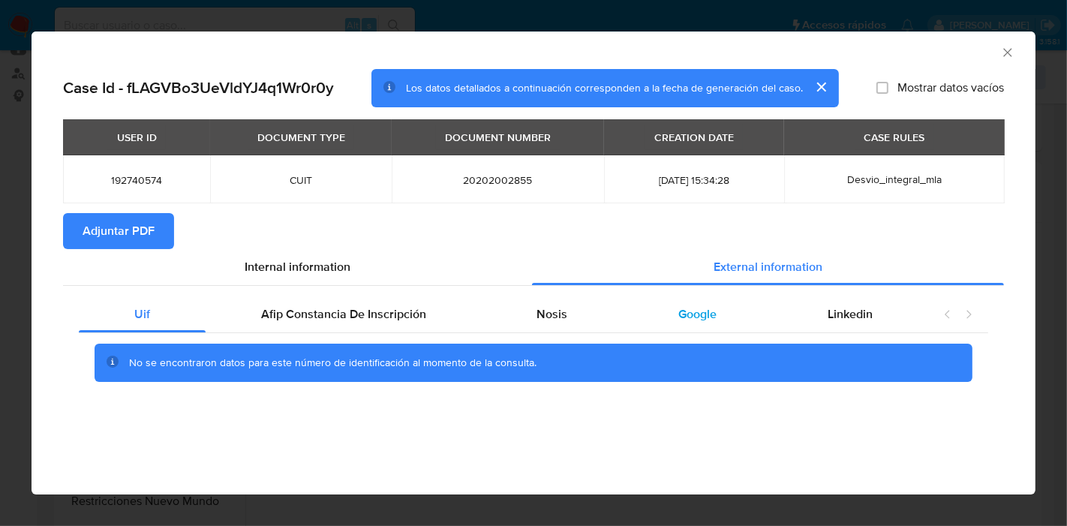
click at [690, 317] on span "Google" at bounding box center [697, 313] width 38 height 17
drag, startPoint x: 713, startPoint y: 317, endPoint x: 630, endPoint y: 324, distance: 82.9
click at [711, 317] on span "Google" at bounding box center [697, 313] width 38 height 17
click at [600, 324] on div "Nosis" at bounding box center [553, 314] width 142 height 36
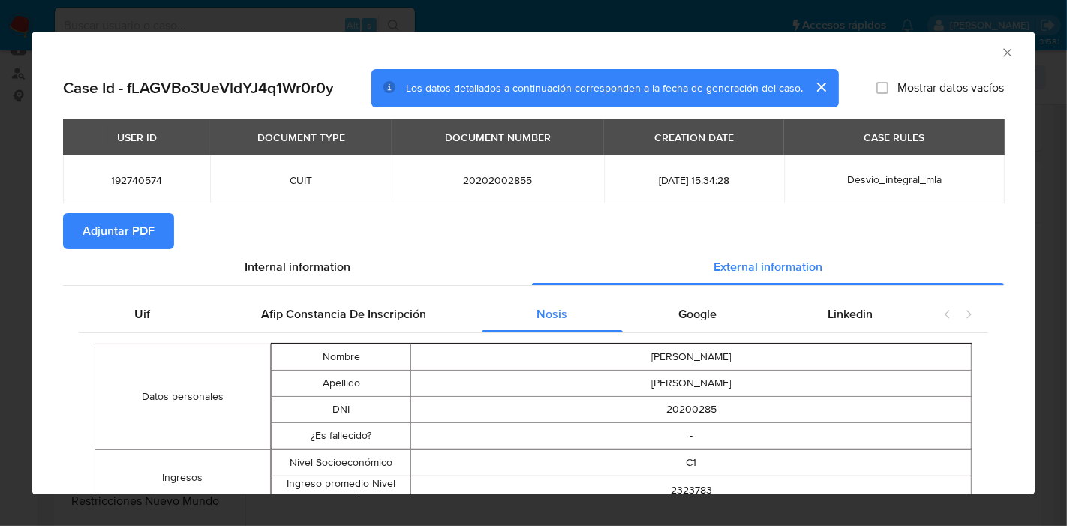
click at [1, 161] on div "AML Data Collector Case Id - fLAGVBo3UeVldYJ4q1Wr0r0y Los datos detallados a co…" at bounding box center [533, 263] width 1067 height 526
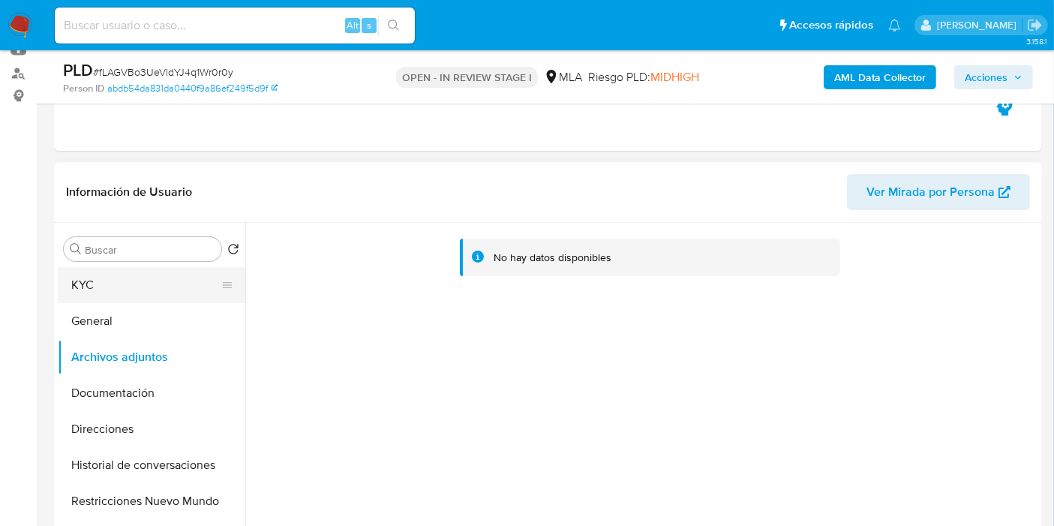
click at [103, 311] on button "General" at bounding box center [152, 321] width 188 height 36
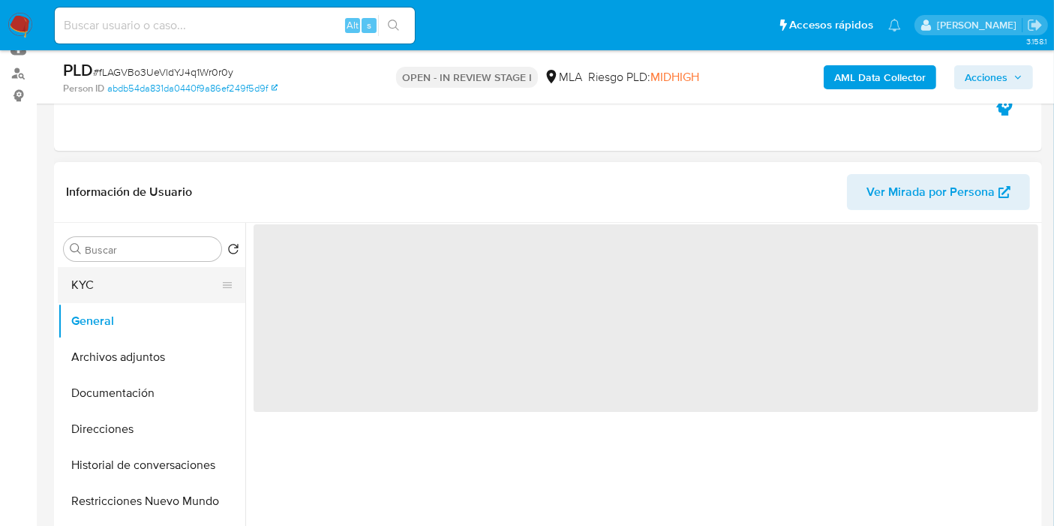
click at [130, 285] on button "KYC" at bounding box center [146, 285] width 176 height 36
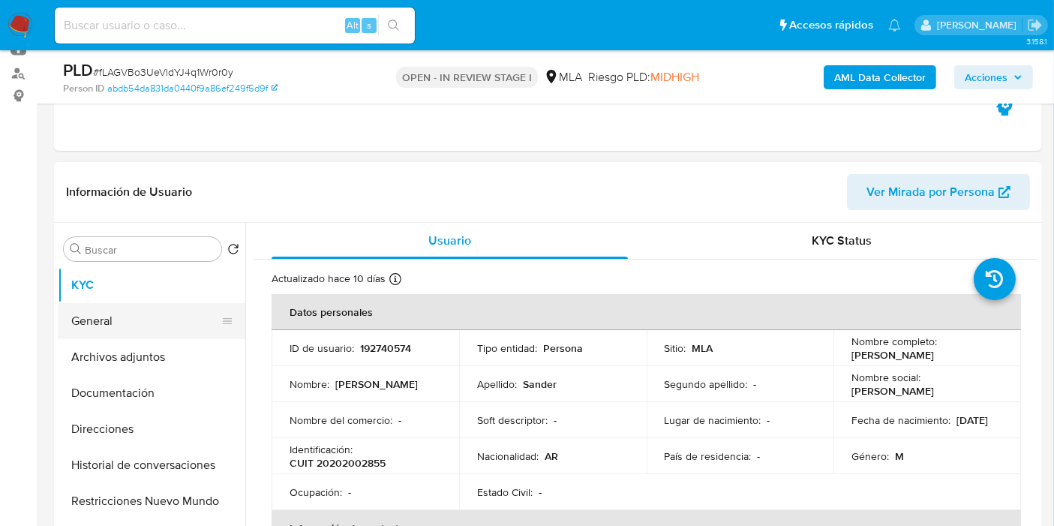
click at [124, 323] on button "General" at bounding box center [146, 321] width 176 height 36
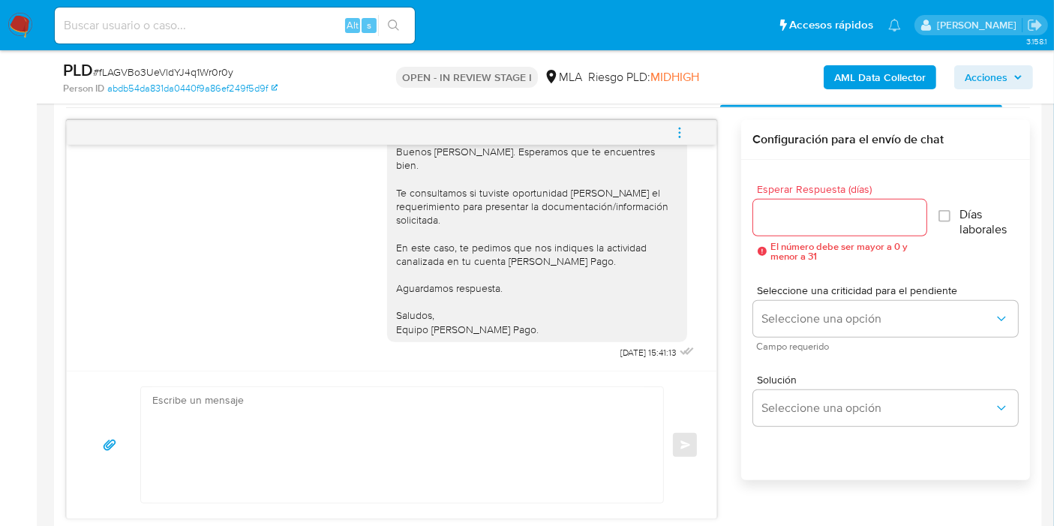
scroll to position [834, 0]
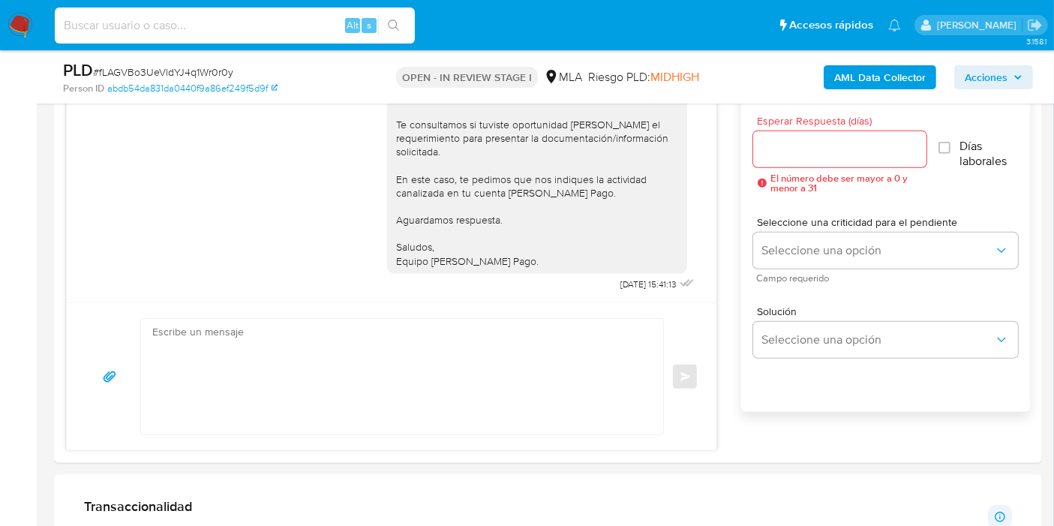
click at [133, 19] on input at bounding box center [235, 26] width 360 height 20
paste input "eoIAgKFpIRpjhS5mr4sKNvWM"
type input "eoIAgKFpIRpjhS5mr4sKNvWM"
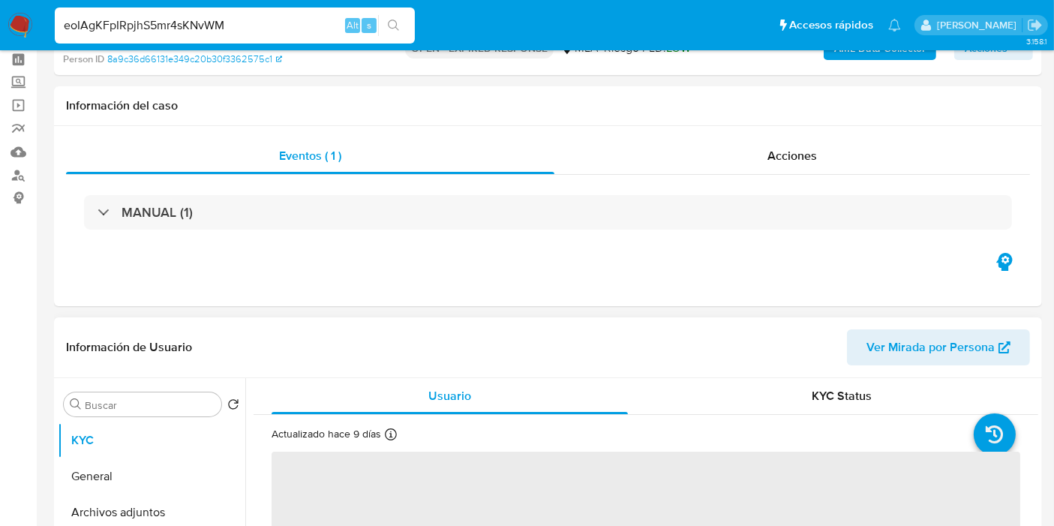
scroll to position [250, 0]
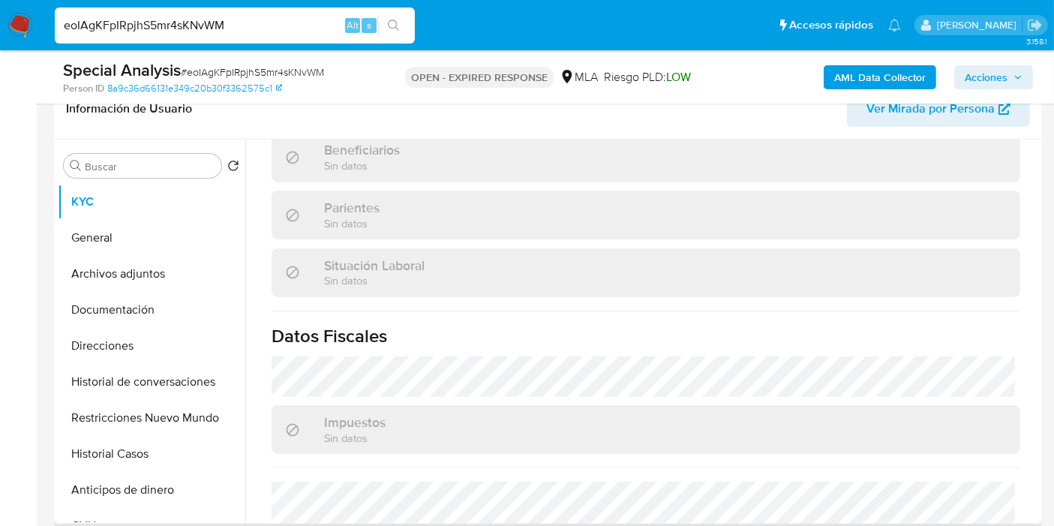
select select "10"
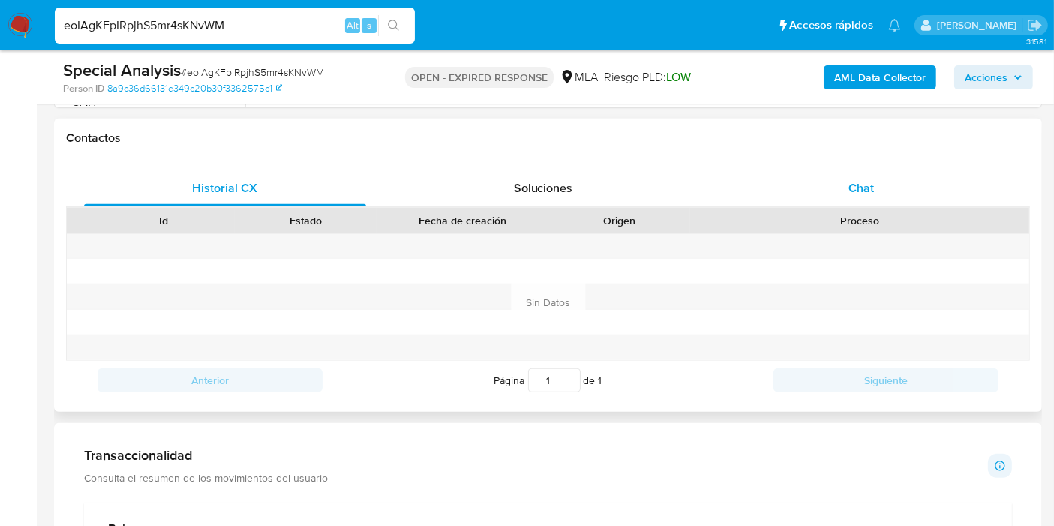
scroll to position [833, 0]
click at [953, 199] on div "Chat" at bounding box center [861, 188] width 282 height 36
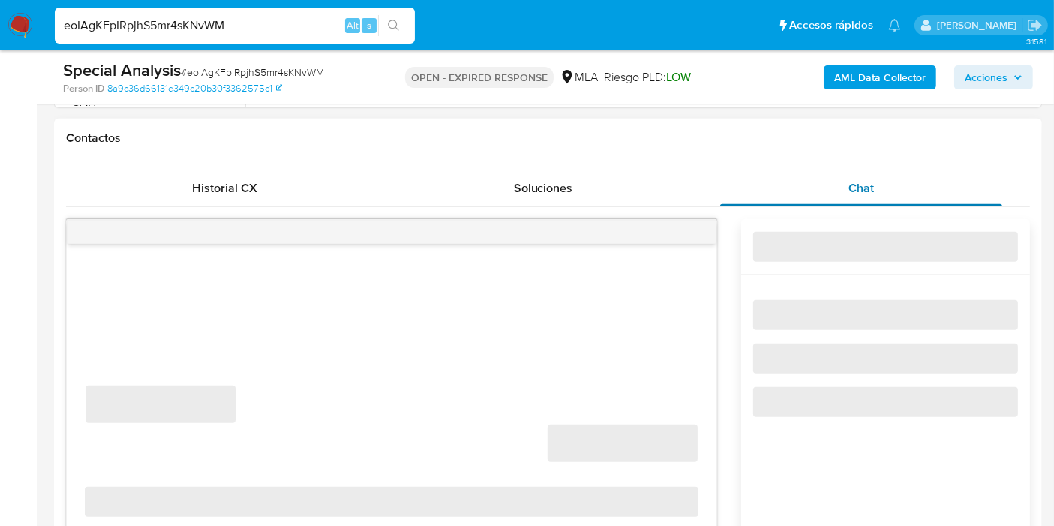
click at [962, 190] on div "Chat" at bounding box center [861, 188] width 282 height 36
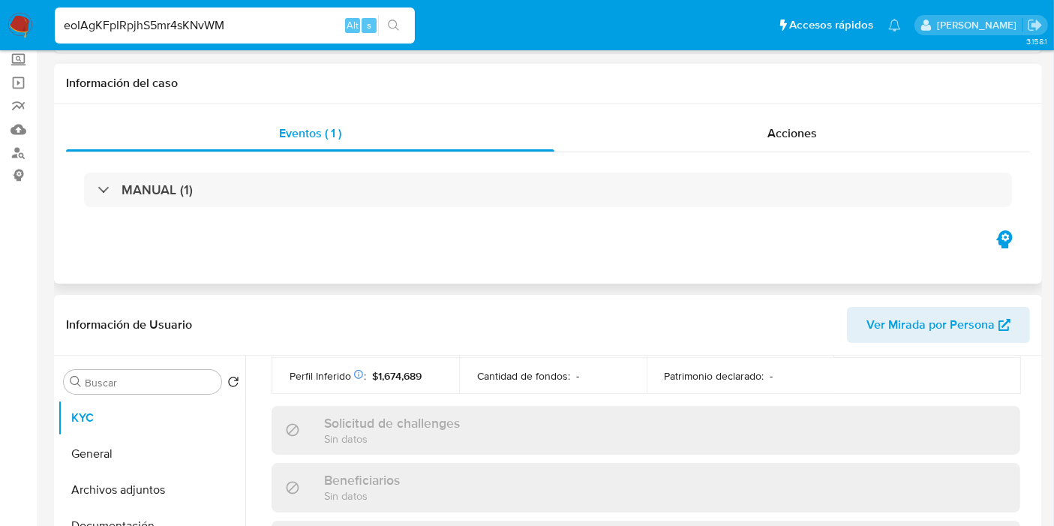
scroll to position [0, 0]
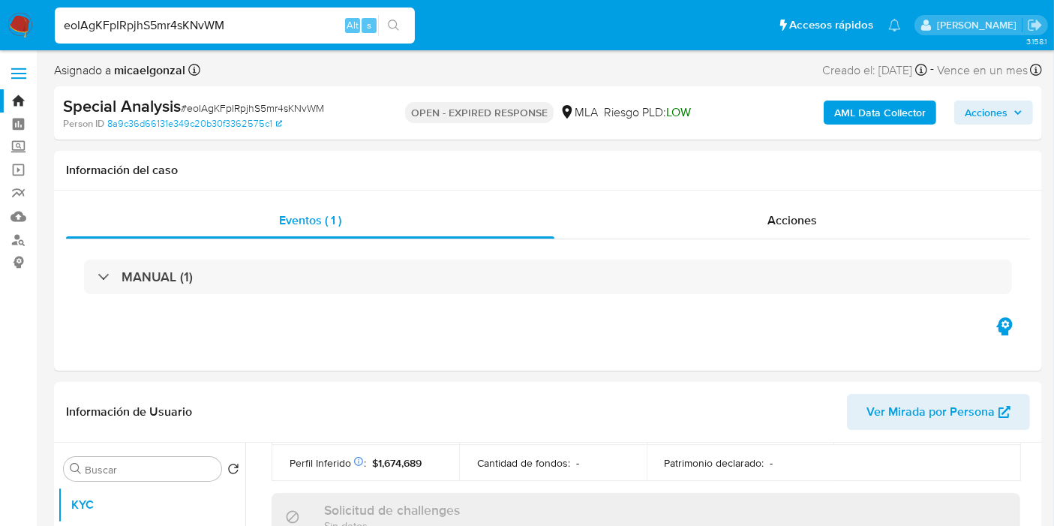
click at [28, 16] on img at bounding box center [21, 26] width 26 height 26
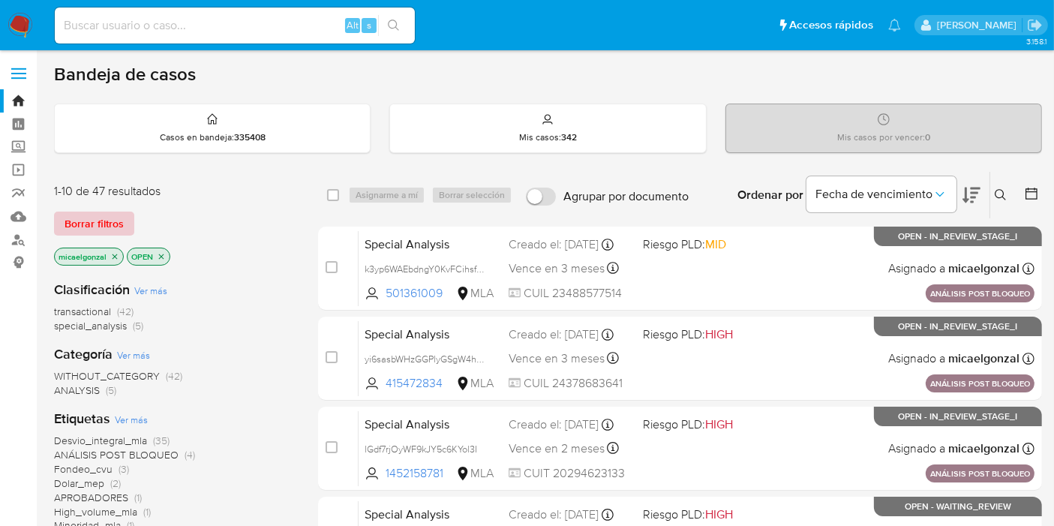
click at [91, 219] on span "Borrar filtros" at bounding box center [94, 223] width 59 height 21
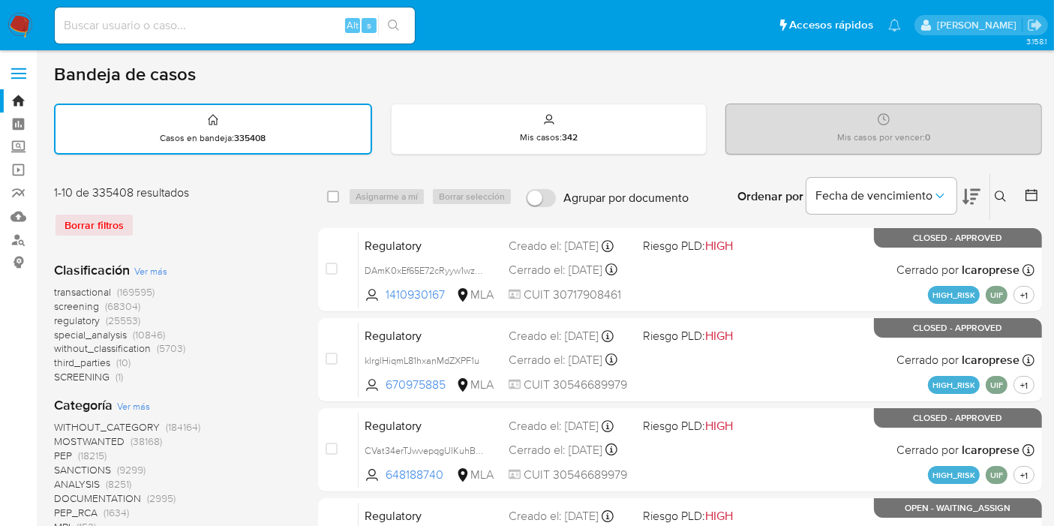
click at [1001, 196] on icon at bounding box center [1001, 197] width 12 height 12
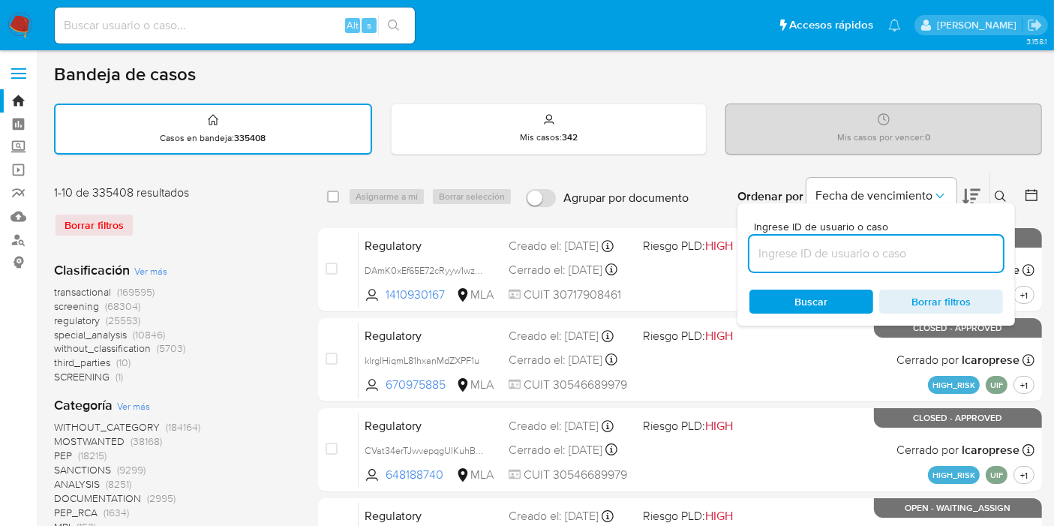
click at [813, 256] on input at bounding box center [877, 254] width 254 height 20
type input "KN8eUYBOeBfLDyxGXqOkwCvV"
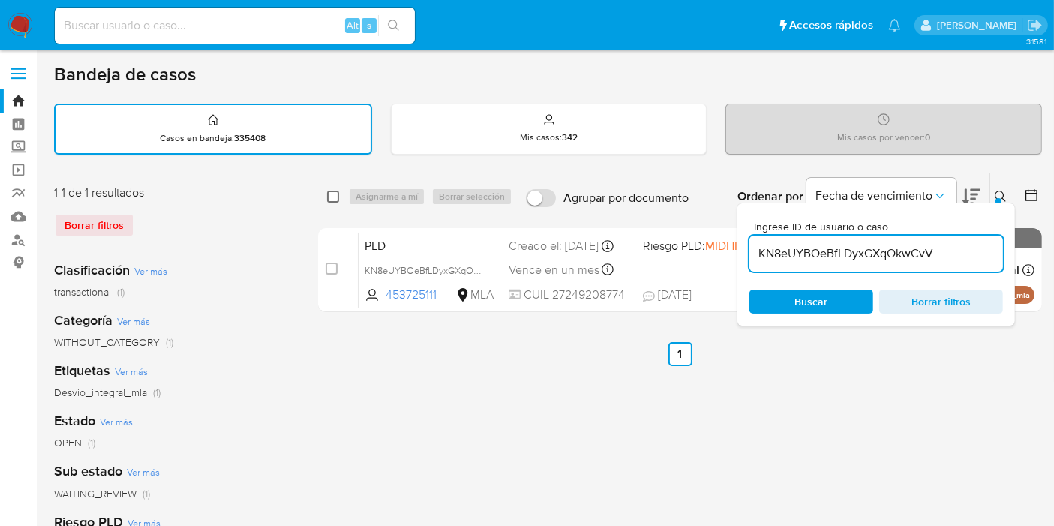
click at [338, 198] on input "checkbox" at bounding box center [333, 197] width 12 height 12
checkbox input "true"
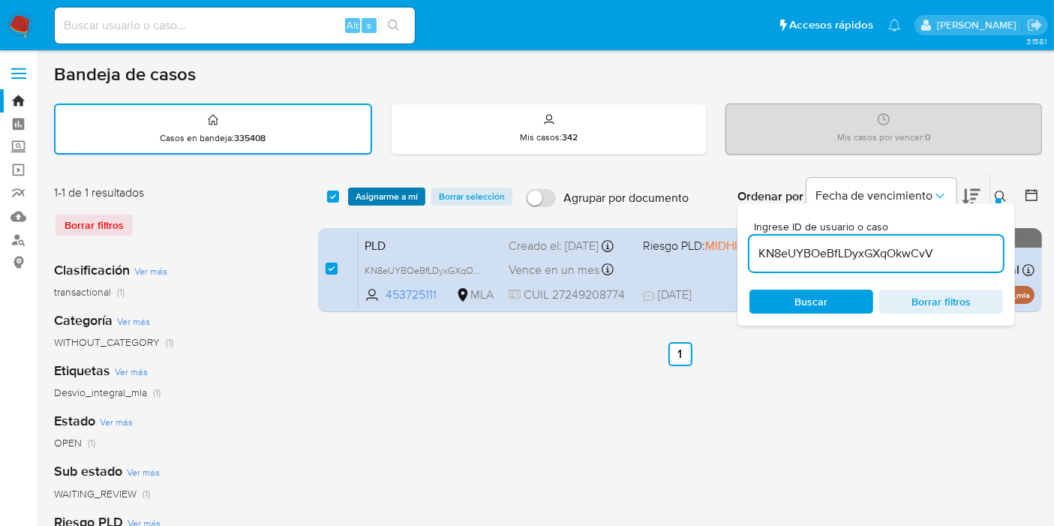
click at [381, 197] on span "Asignarme a mí" at bounding box center [387, 196] width 62 height 15
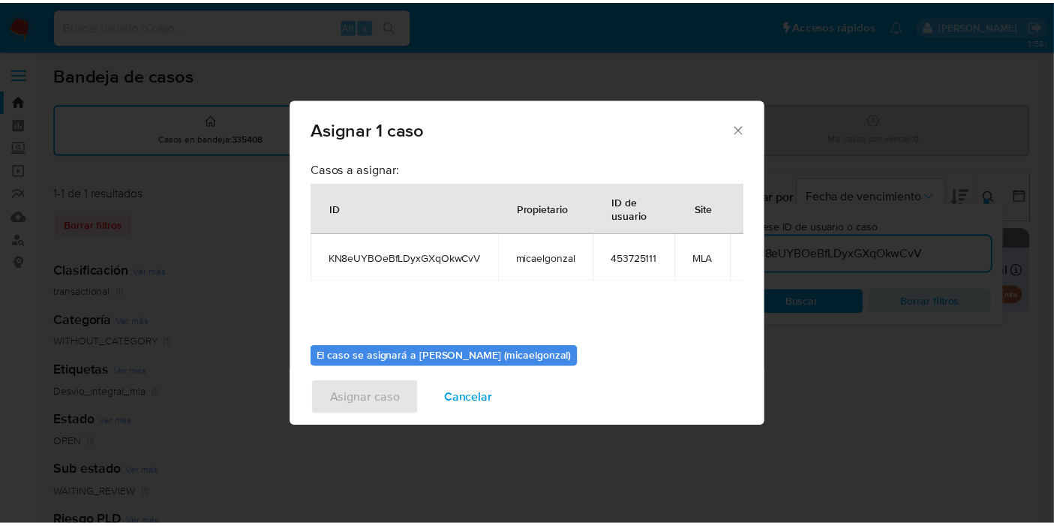
scroll to position [77, 0]
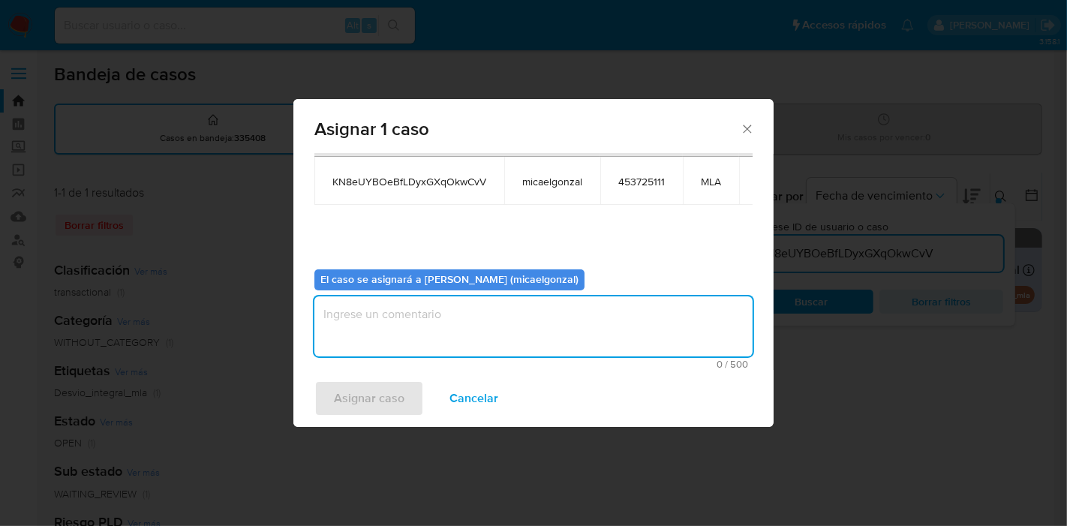
drag, startPoint x: 414, startPoint y: 299, endPoint x: 407, endPoint y: 323, distance: 25.7
click at [411, 307] on textarea "assign-modal" at bounding box center [533, 326] width 438 height 60
click at [371, 395] on span "Asignar caso" at bounding box center [369, 398] width 71 height 33
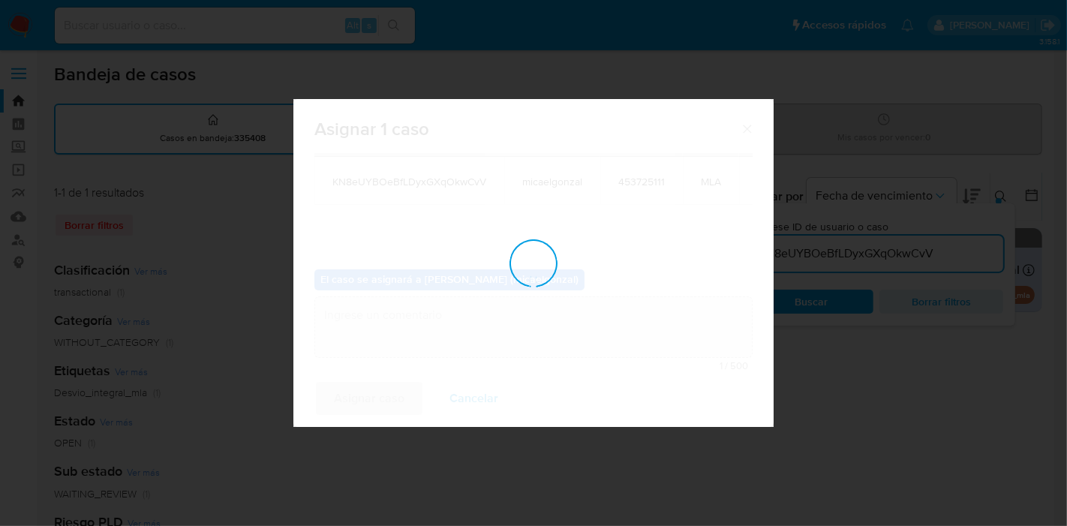
checkbox input "false"
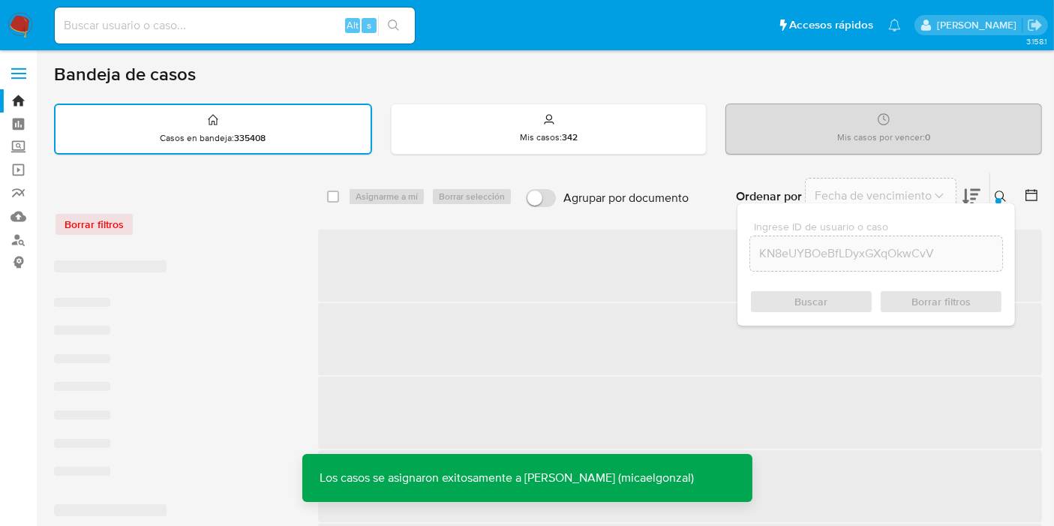
click at [253, 30] on input at bounding box center [235, 26] width 360 height 20
paste input "KN8eUYBOeBfLDyxGXqOkwCvV"
type input "KN8eUYBOeBfLDyxGXqOkwCvV"
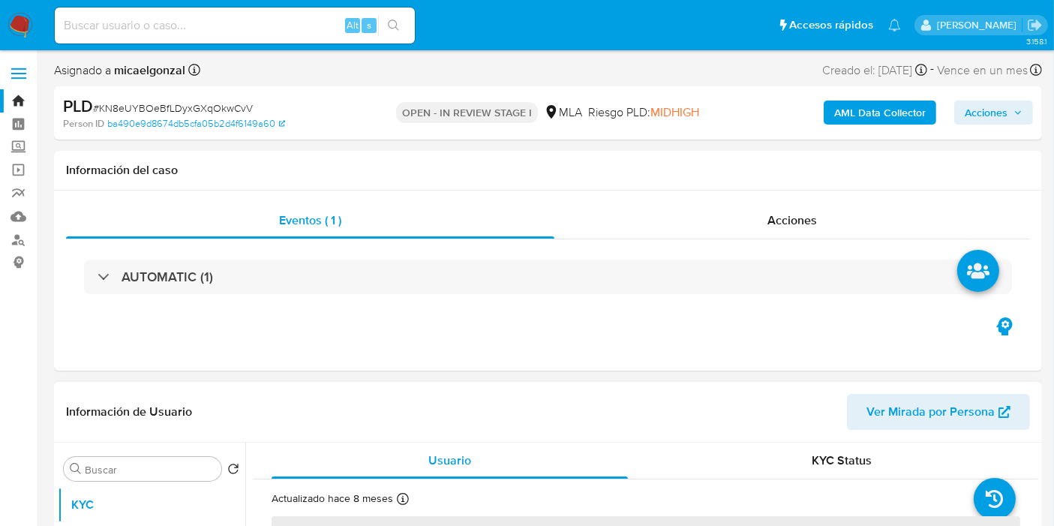
select select "10"
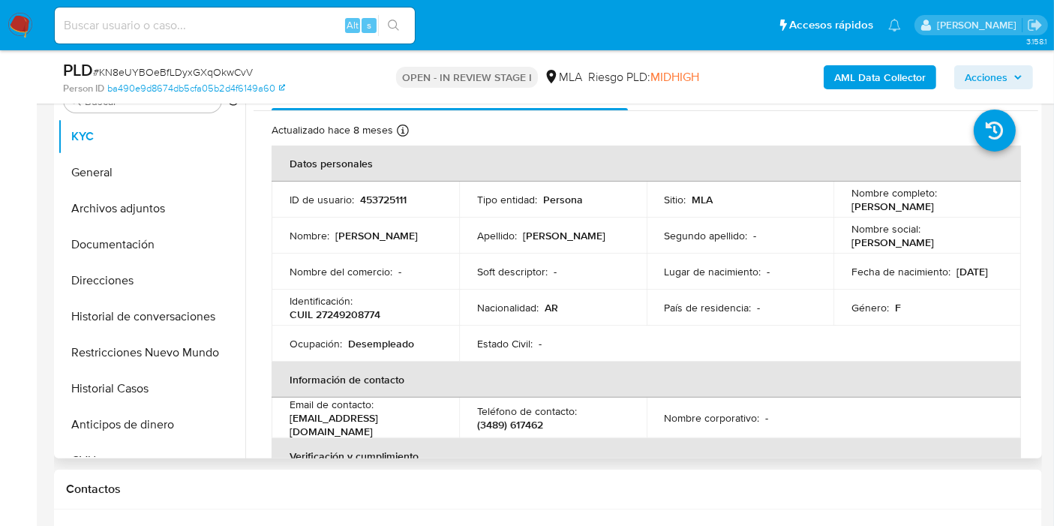
scroll to position [333, 0]
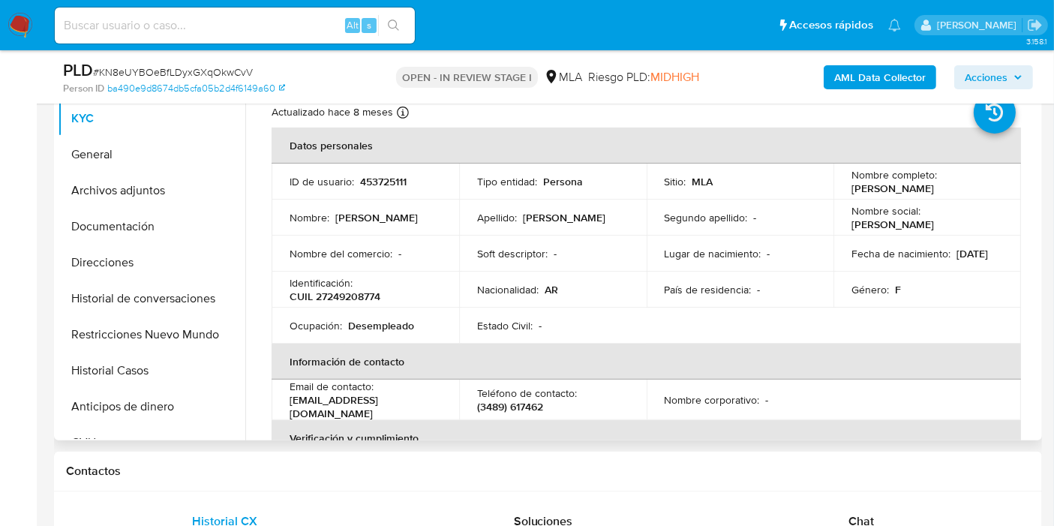
click at [339, 266] on td "Nombre del comercio : -" at bounding box center [366, 254] width 188 height 36
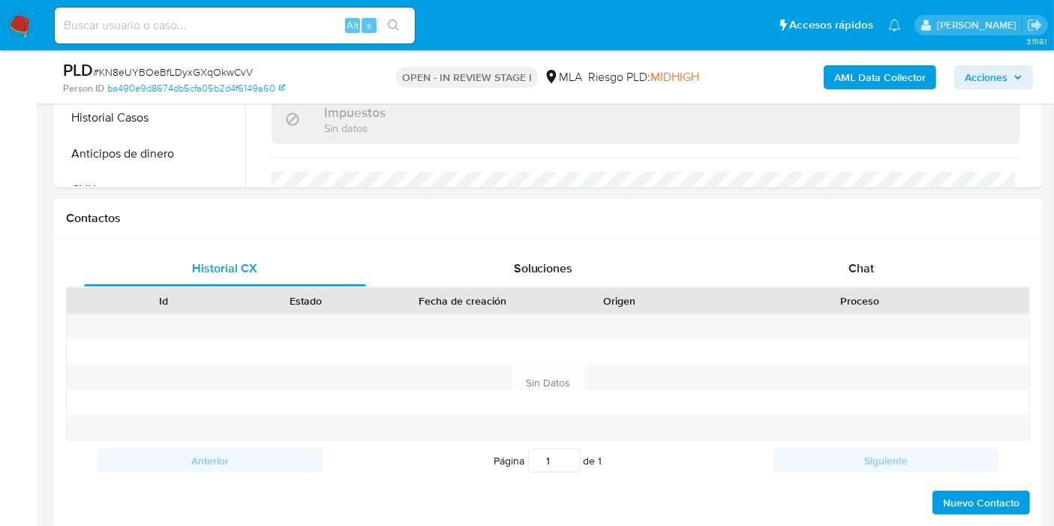
scroll to position [750, 0]
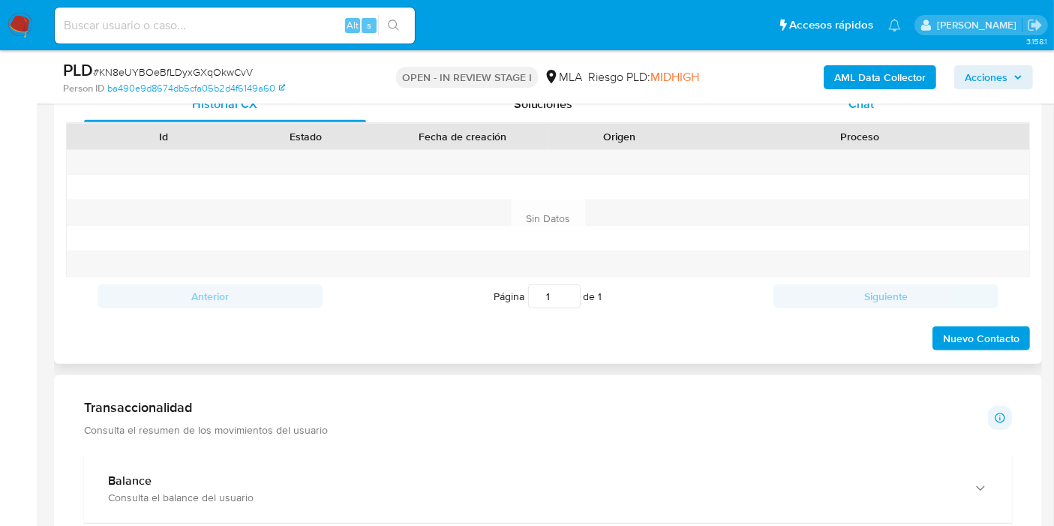
click at [934, 107] on div "Chat" at bounding box center [861, 104] width 282 height 36
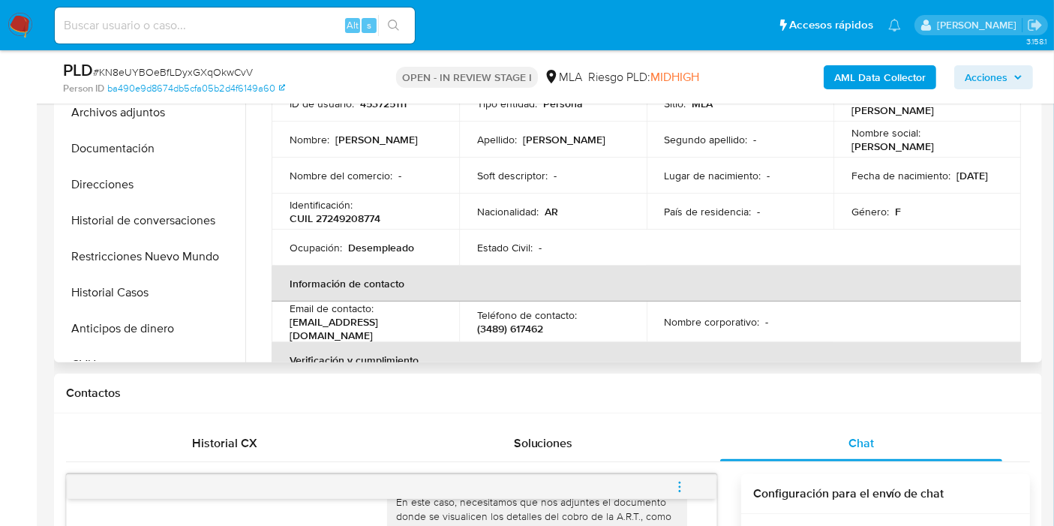
scroll to position [333, 0]
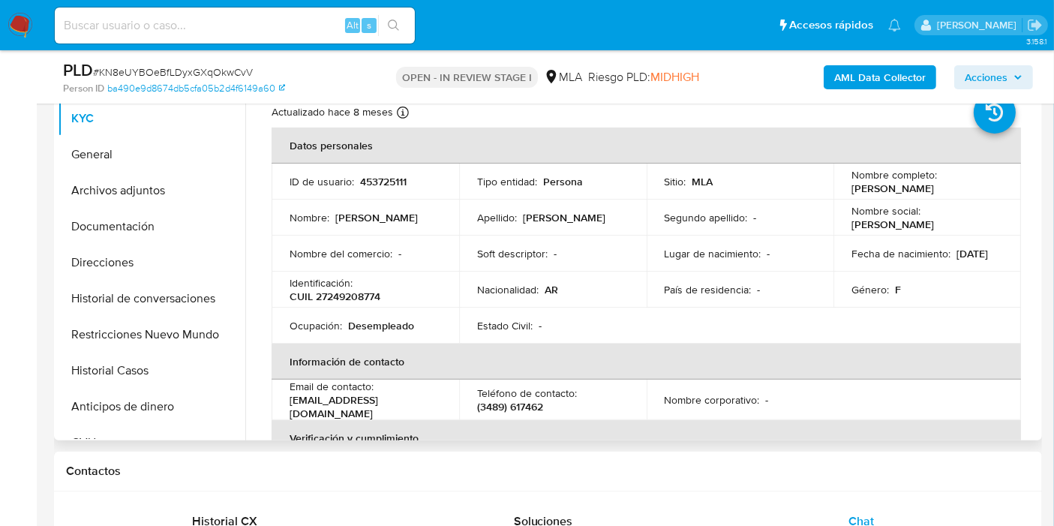
click at [350, 300] on p "CUIL 27249208774" at bounding box center [335, 297] width 91 height 14
copy p "27249208774"
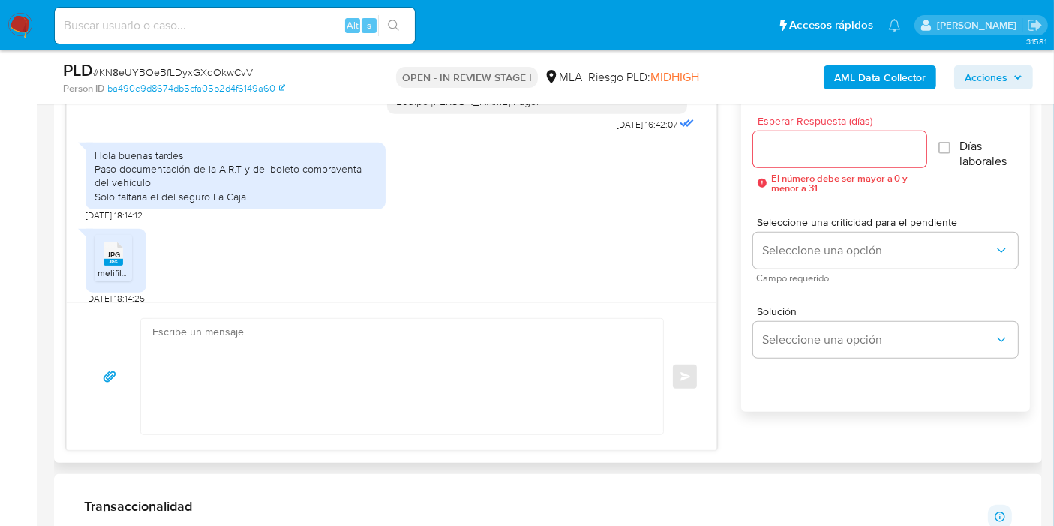
scroll to position [2564, 0]
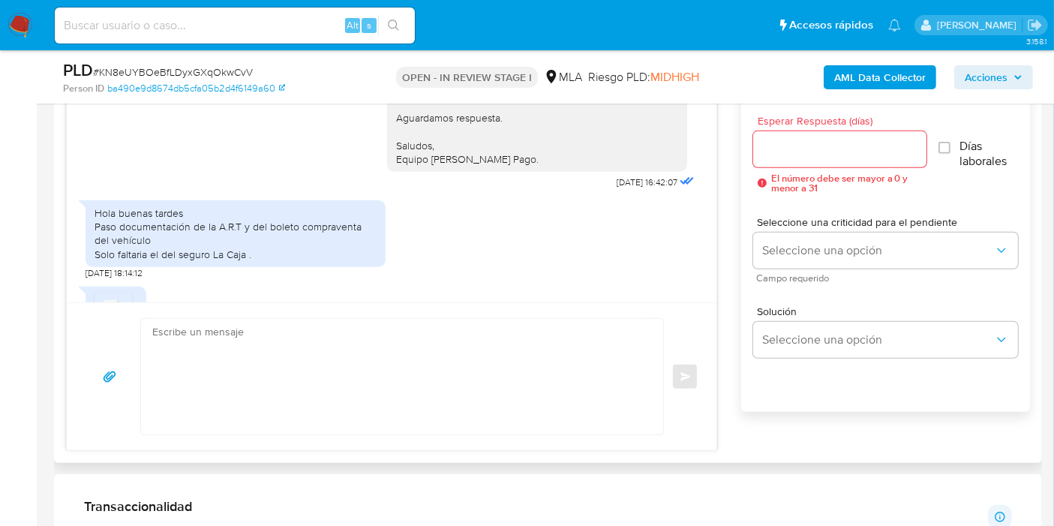
click at [171, 261] on div "Hola buenas tardes Paso documentación de la A.R.T y del boleto compraventa del …" at bounding box center [236, 233] width 282 height 55
click at [149, 254] on div "Hola buenas tardes Paso documentación de la A.R.T y del boleto compraventa del …" at bounding box center [236, 233] width 282 height 55
drag, startPoint x: 92, startPoint y: 245, endPoint x: 145, endPoint y: 245, distance: 53.3
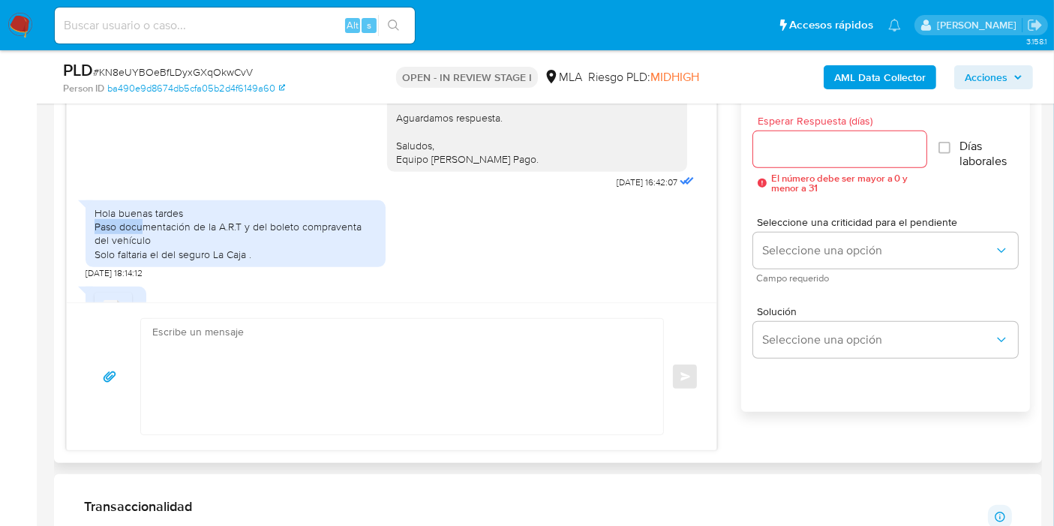
click at [145, 245] on div "Hola buenas tardes Paso documentación de la A.R.T y del boleto compraventa del …" at bounding box center [236, 233] width 300 height 67
click at [145, 245] on div "Hola buenas tardes Paso documentación de la A.R.T y del boleto compraventa del …" at bounding box center [236, 233] width 282 height 55
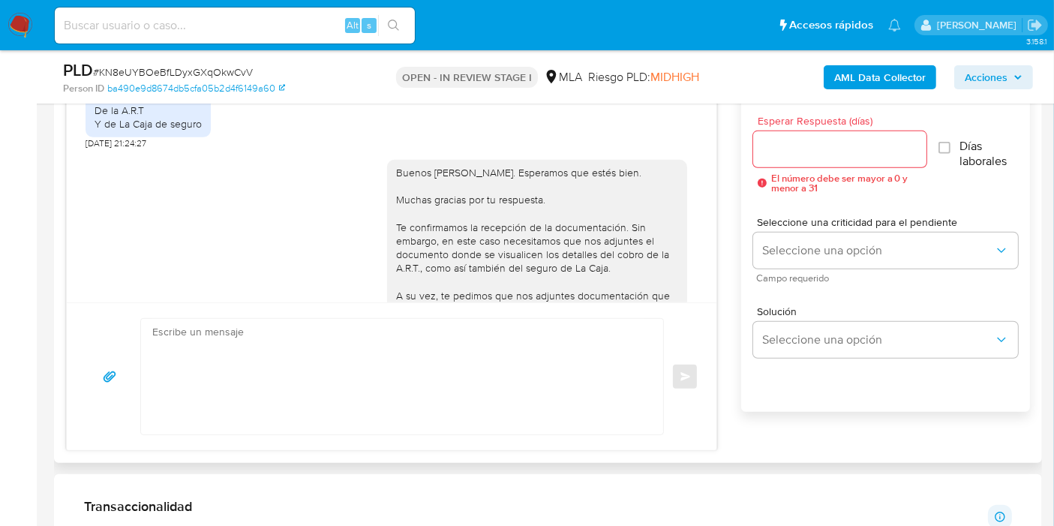
scroll to position [1813, 0]
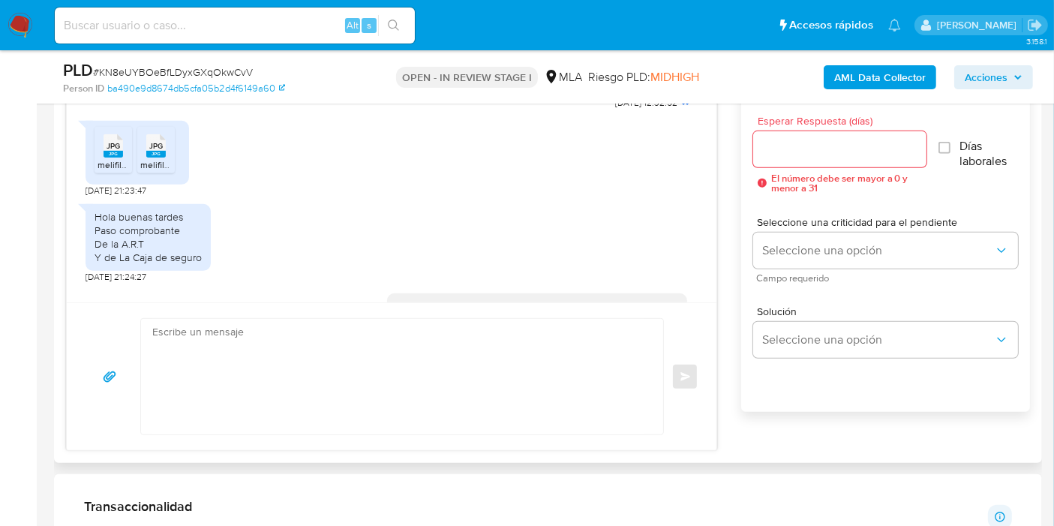
click at [146, 261] on div "Hola buenas tardes Paso comprobante De la A.R.T Y de La Caja de seguro" at bounding box center [148, 237] width 107 height 55
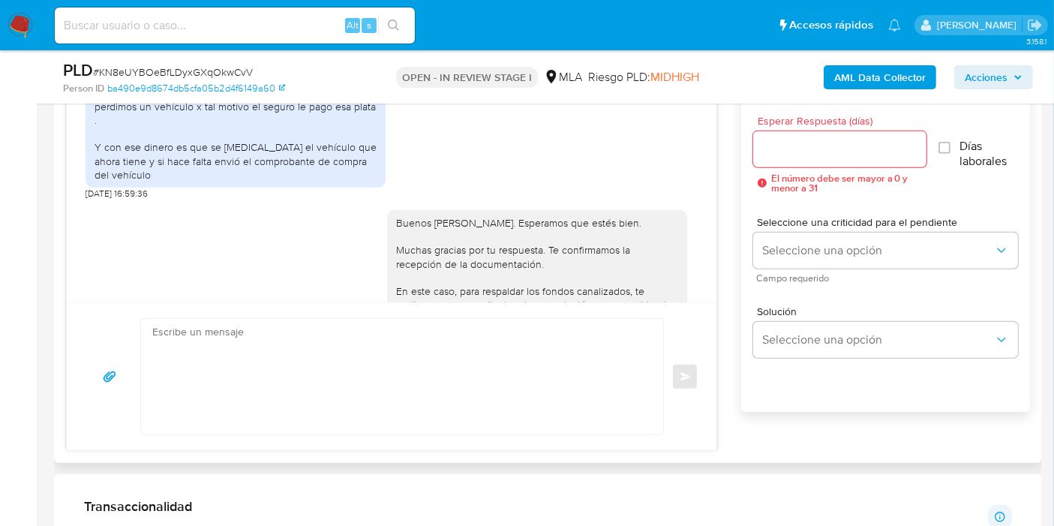
scroll to position [1479, 0]
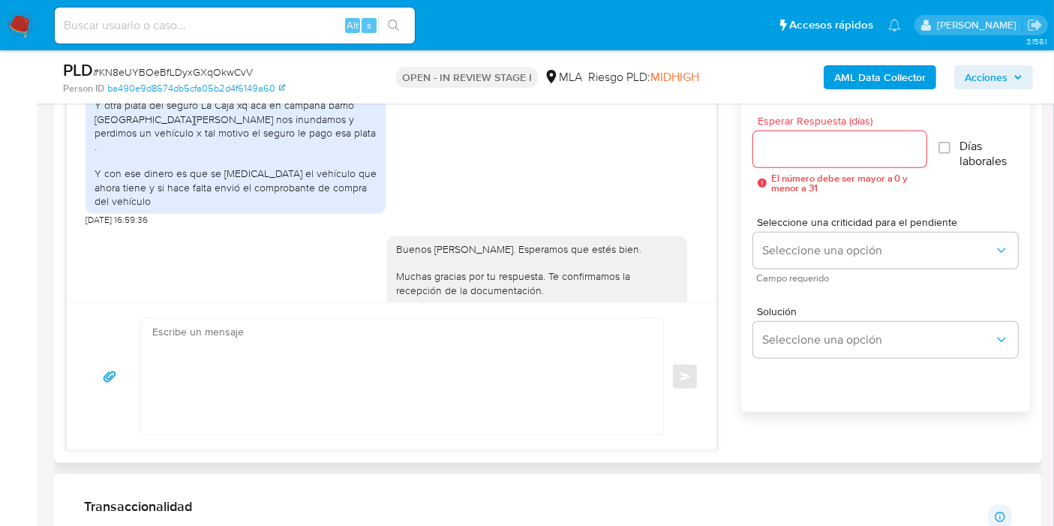
click at [89, 127] on div "Mi marido hace 1 mes y 2 semana maso menos comenzó a trabajar . El compro el ve…" at bounding box center [236, 126] width 300 height 176
click at [95, 125] on div "Mi marido hace 1 mes y 2 semana maso menos comenzó a trabajar . El compro el ve…" at bounding box center [236, 126] width 282 height 164
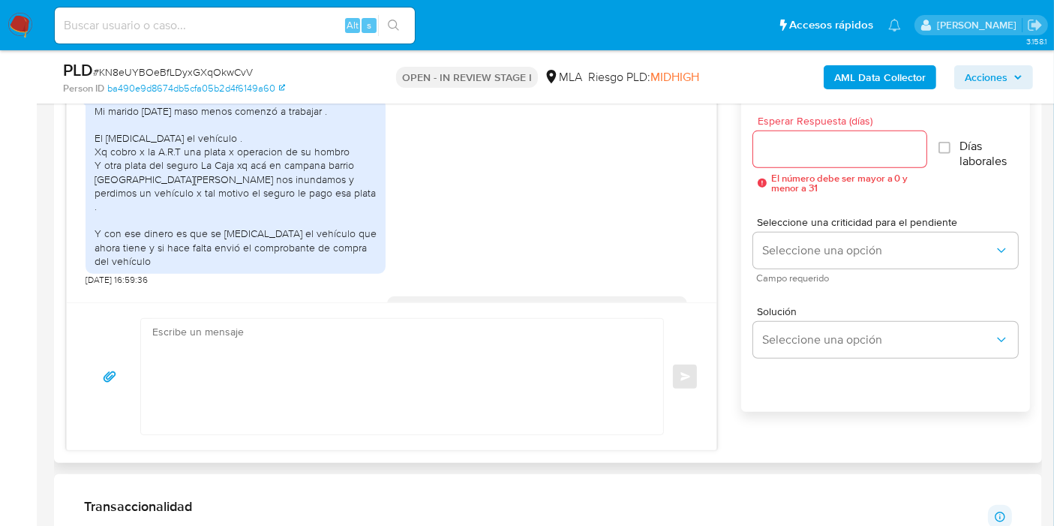
scroll to position [1396, 0]
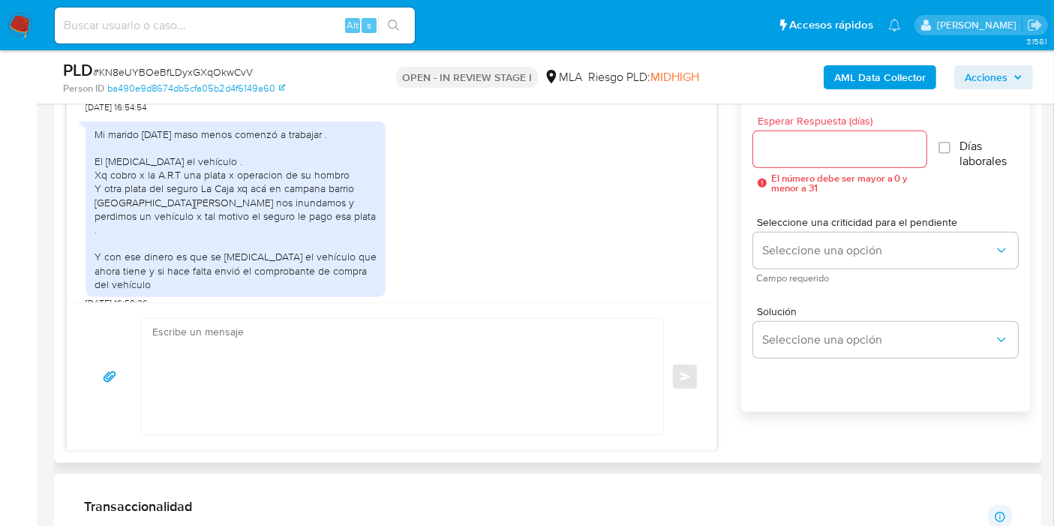
click at [92, 203] on div "Mi marido hace 1 mes y 2 semana maso menos comenzó a trabajar . El compro el ve…" at bounding box center [236, 210] width 300 height 176
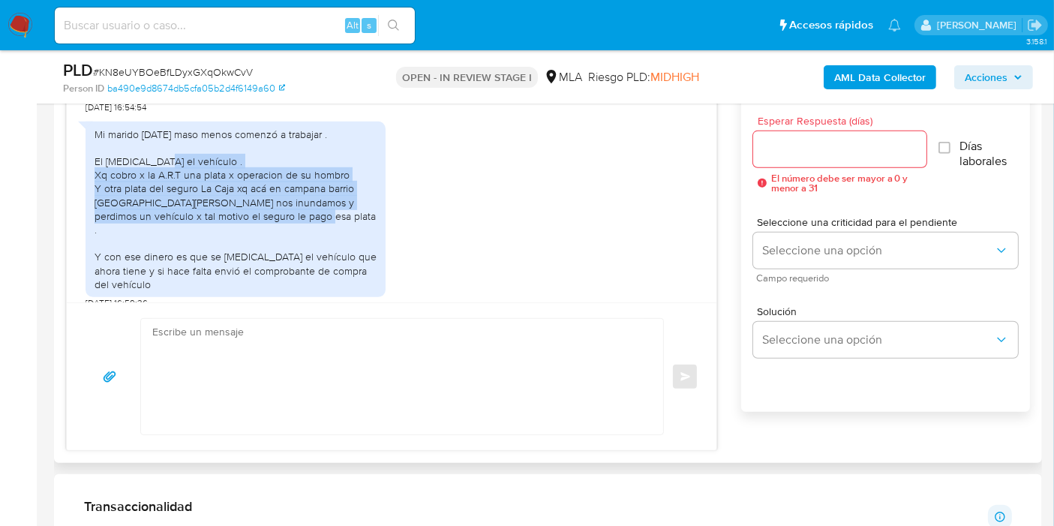
drag, startPoint x: 96, startPoint y: 199, endPoint x: 267, endPoint y: 251, distance: 179.0
click at [267, 251] on div "Mi marido hace 1 mes y 2 semana maso menos comenzó a trabajar . El compro el ve…" at bounding box center [236, 210] width 282 height 164
copy div "El compro el vehículo . Xq cobro x la A.R.T una plata x operacion de su hombro …"
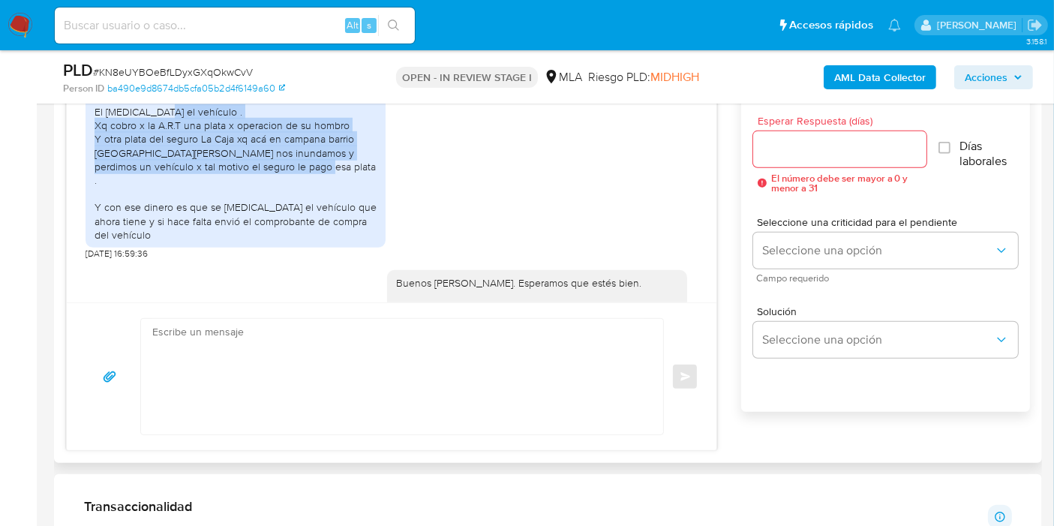
scroll to position [1479, 0]
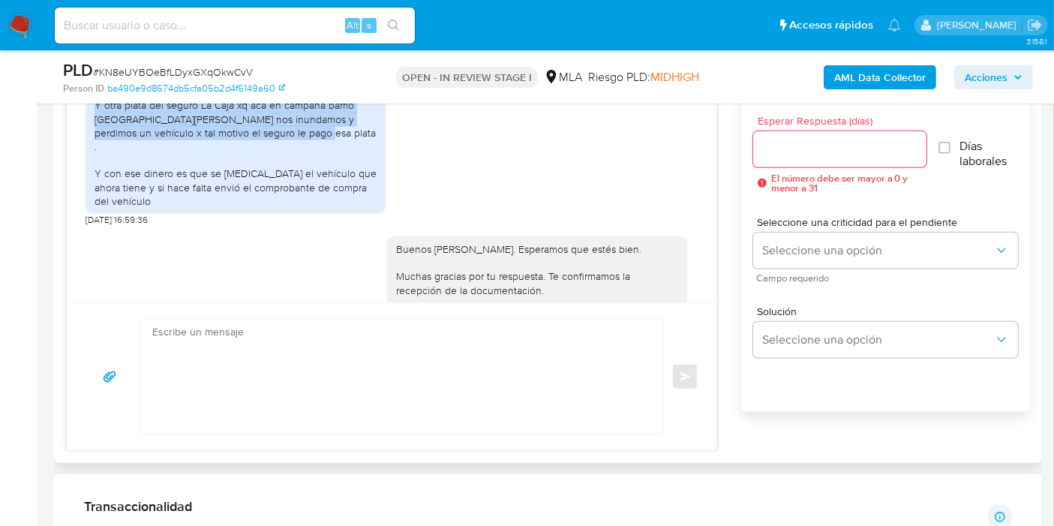
copy div "El compro el vehículo . Xq cobro x la A.R.T una plata x operacion de su hombro …"
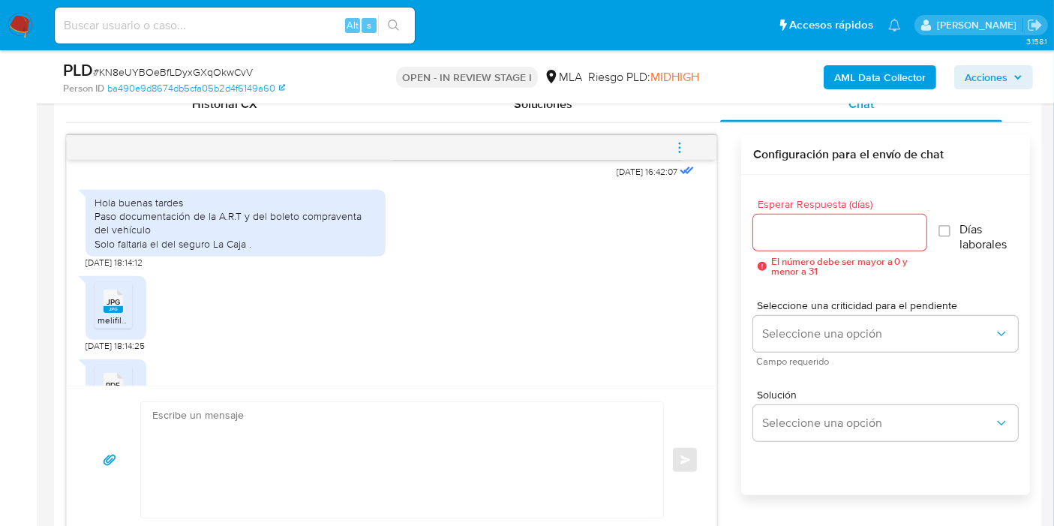
scroll to position [2730, 0]
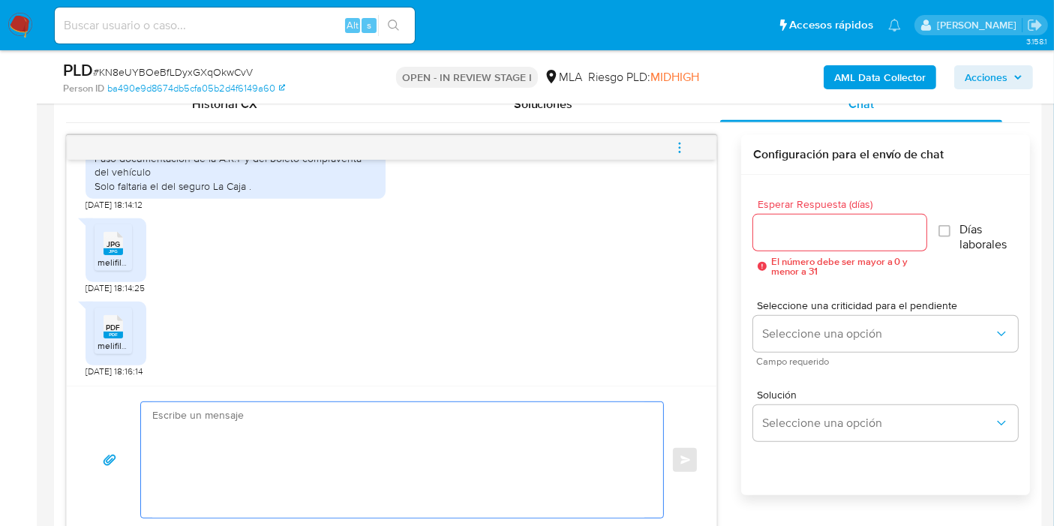
click at [251, 427] on textarea at bounding box center [398, 460] width 492 height 116
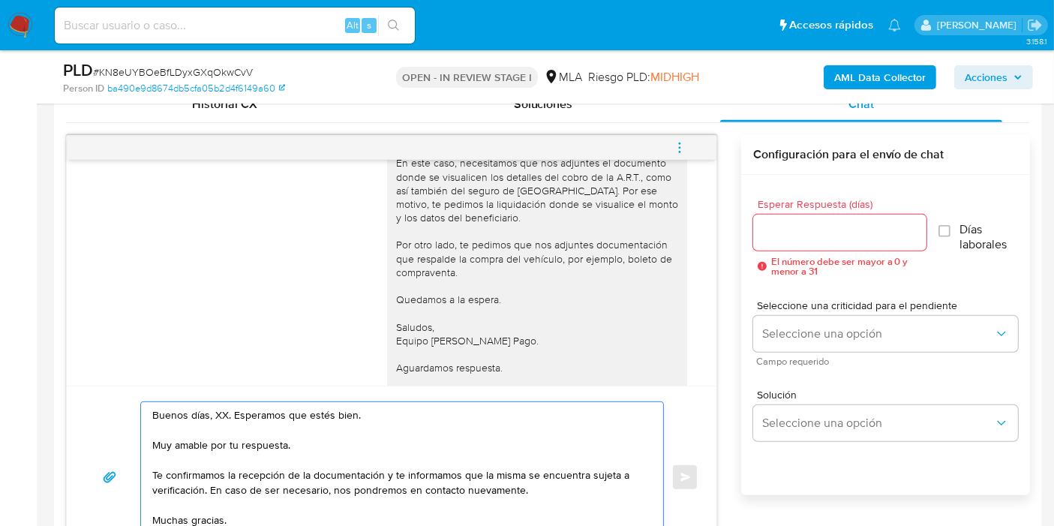
scroll to position [2230, 0]
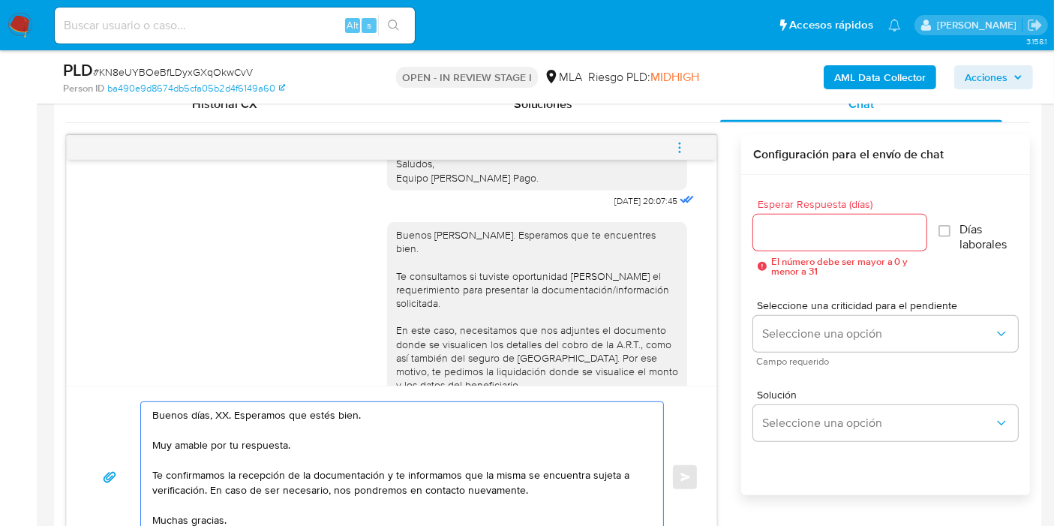
click at [221, 412] on textarea "Buenos días, XX. Esperamos que estés bien. Muy amable por tu respuesta. Te conf…" at bounding box center [398, 477] width 492 height 150
click at [240, 421] on textarea "Buenos días, Deolinda. Esperamos que estés bien. Muy amable por tu respuesta. T…" at bounding box center [398, 477] width 492 height 150
click at [226, 451] on textarea "Buenos días, Deolinda. Esperamos que estés bien. Muy amable por tu respuesta. T…" at bounding box center [398, 477] width 492 height 150
drag, startPoint x: 389, startPoint y: 471, endPoint x: 203, endPoint y: 488, distance: 186.2
click at [203, 488] on textarea "Buenos días, Deolinda. Esperamos que estés bien. Muy amable por tu respuesta. T…" at bounding box center [398, 477] width 492 height 150
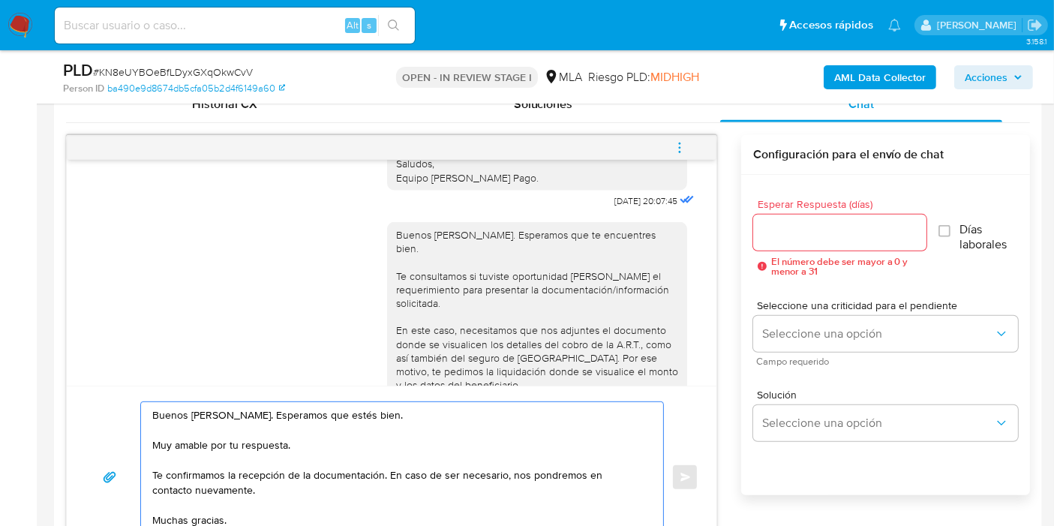
scroll to position [71, 0]
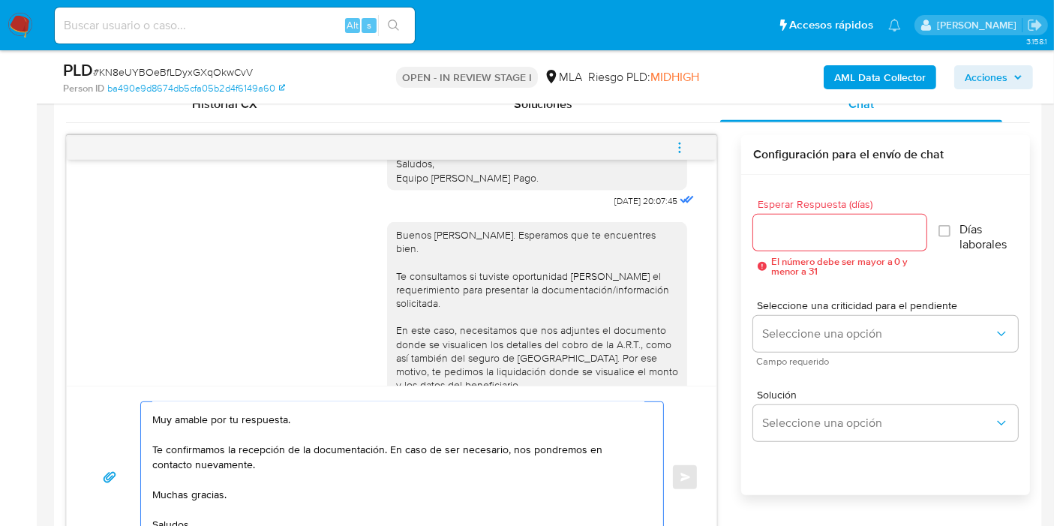
click at [210, 451] on textarea "Buenos días, Deolinda. Esperamos que estés bien. Muy amable por tu respuesta. T…" at bounding box center [398, 477] width 492 height 150
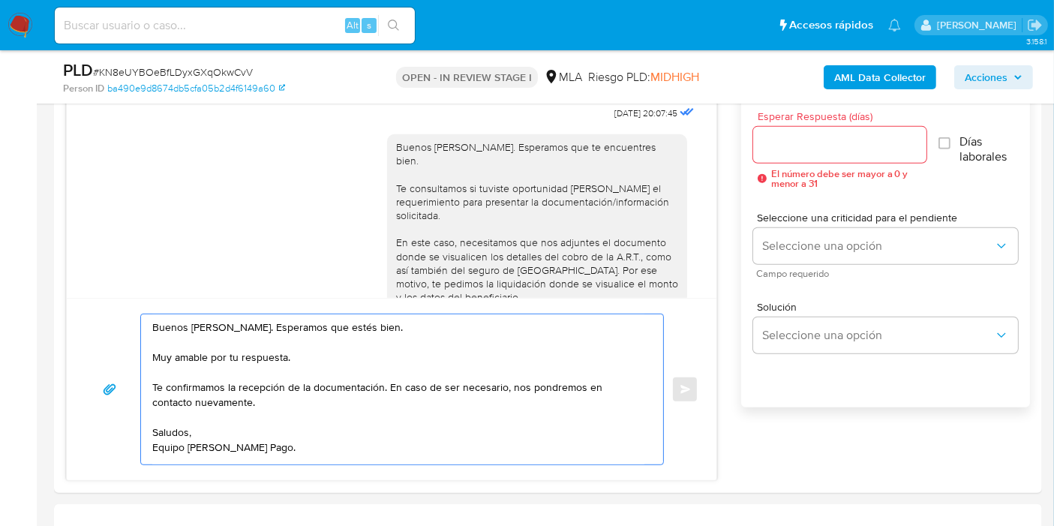
scroll to position [917, 0]
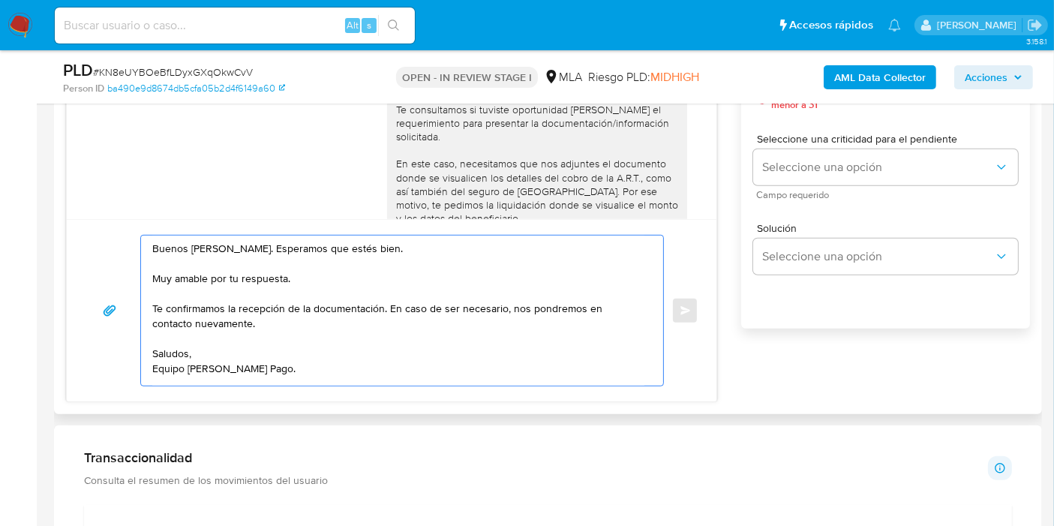
click at [185, 376] on textarea "Buenos días, Deolinda. Esperamos que estés bien. Muy amable por tu respuesta. T…" at bounding box center [398, 311] width 492 height 150
click at [219, 248] on textarea "Buenos días, Deolinda. Esperamos que estés bien. Muy amable por tu respuesta. T…" at bounding box center [398, 309] width 492 height 146
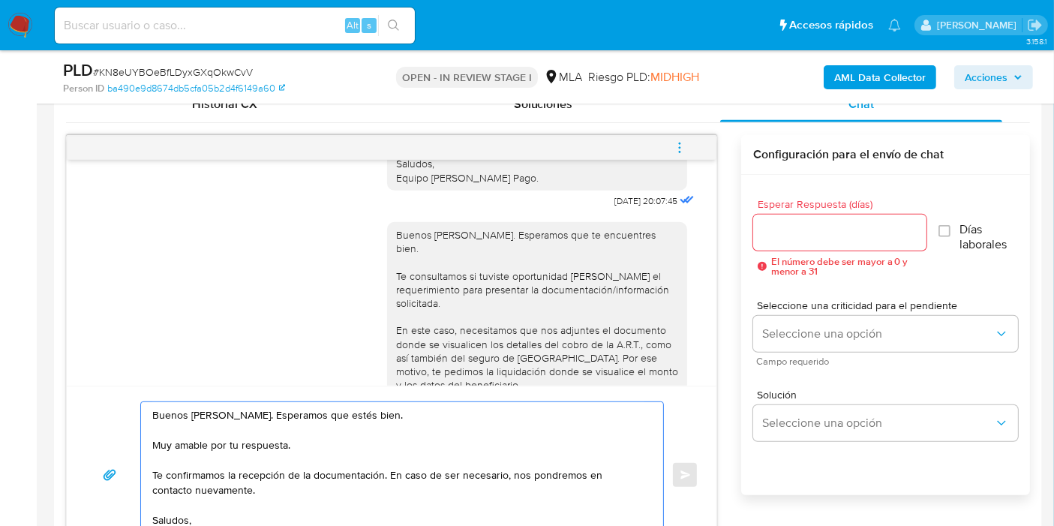
type textarea "Buenos días, Deolinda. Esperamos que estés bien. Muy amable por tu respuesta. T…"
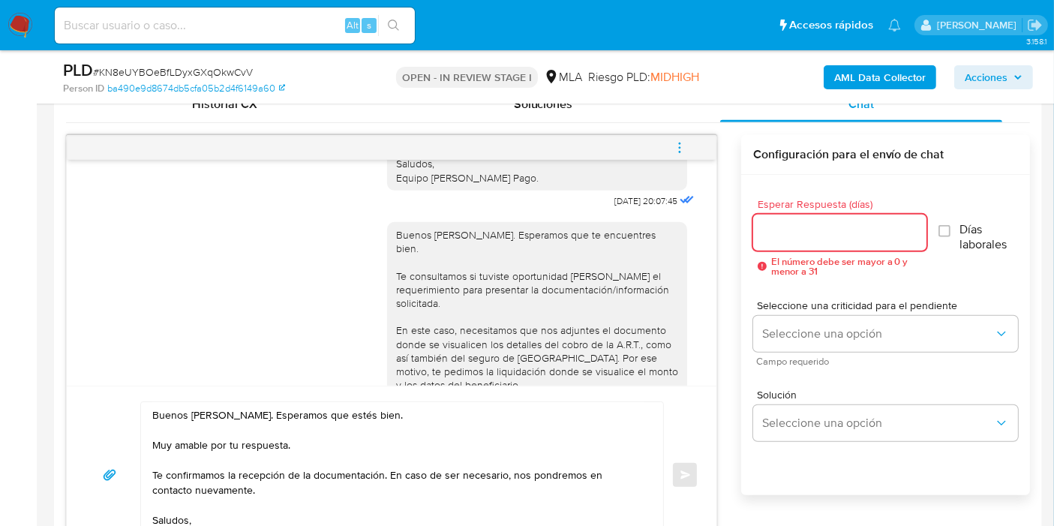
click at [808, 228] on input "Esperar Respuesta (días)" at bounding box center [839, 233] width 173 height 20
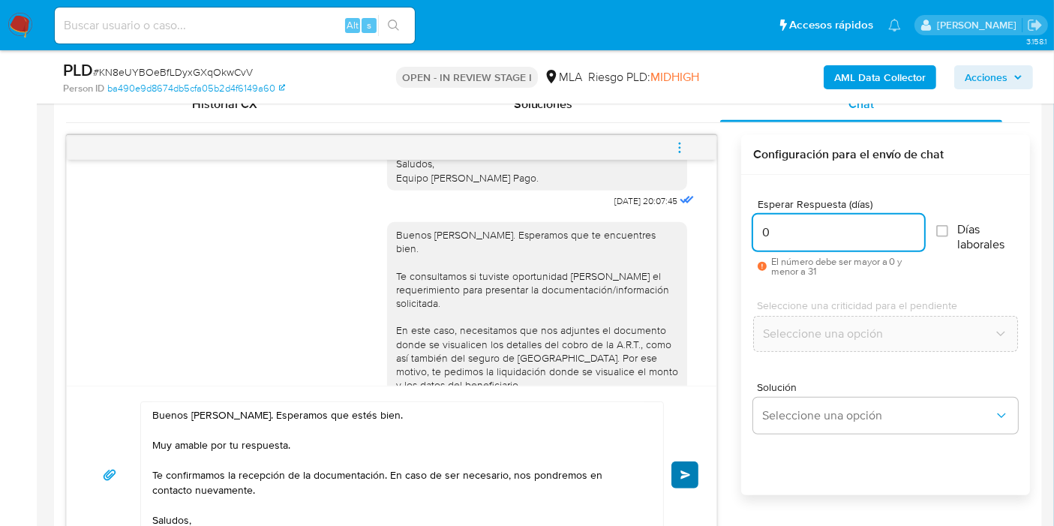
type input "0"
click at [694, 474] on button "Enviar" at bounding box center [685, 475] width 27 height 27
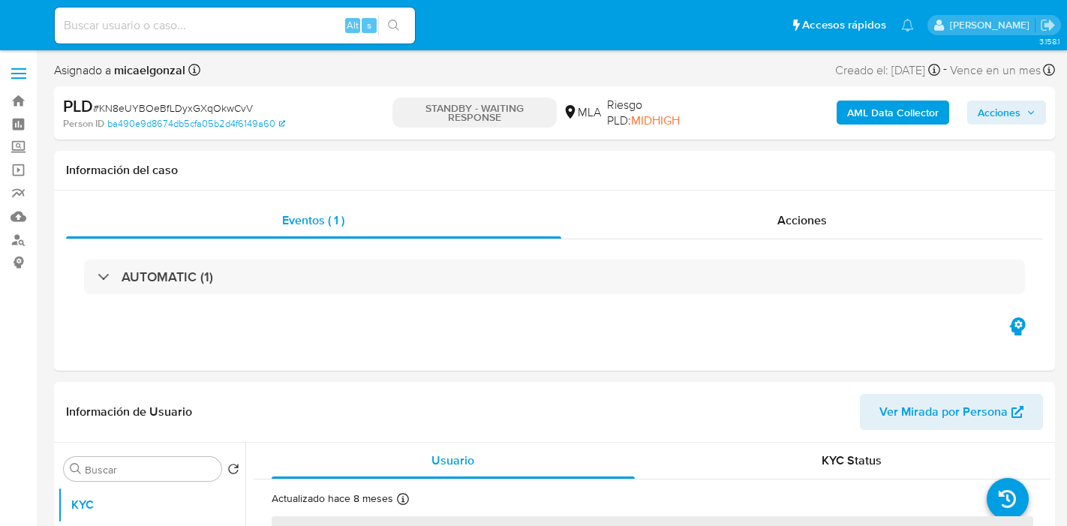
select select "10"
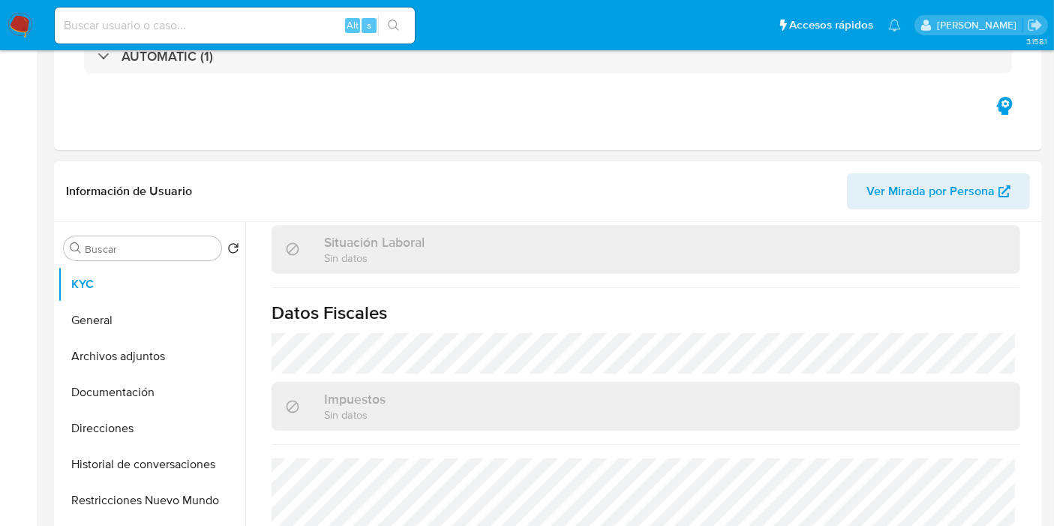
scroll to position [250, 0]
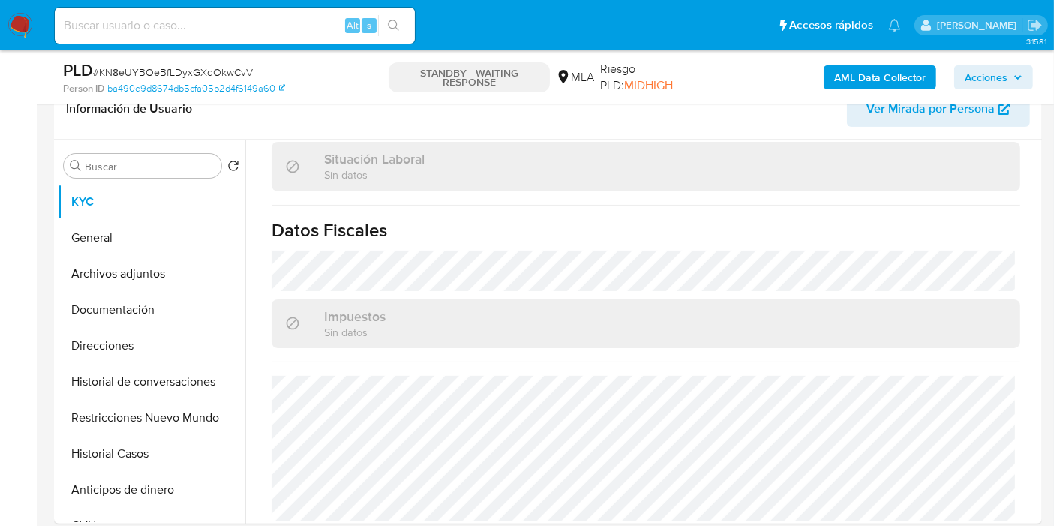
click at [204, 64] on div "PLD # KN8eUYBOeBfLDyxGXqOkwCvV" at bounding box center [222, 70] width 318 height 23
copy span "KN8eUYBOeBfLDyxGXqOkwCvV"
click at [30, 21] on img at bounding box center [21, 26] width 26 height 26
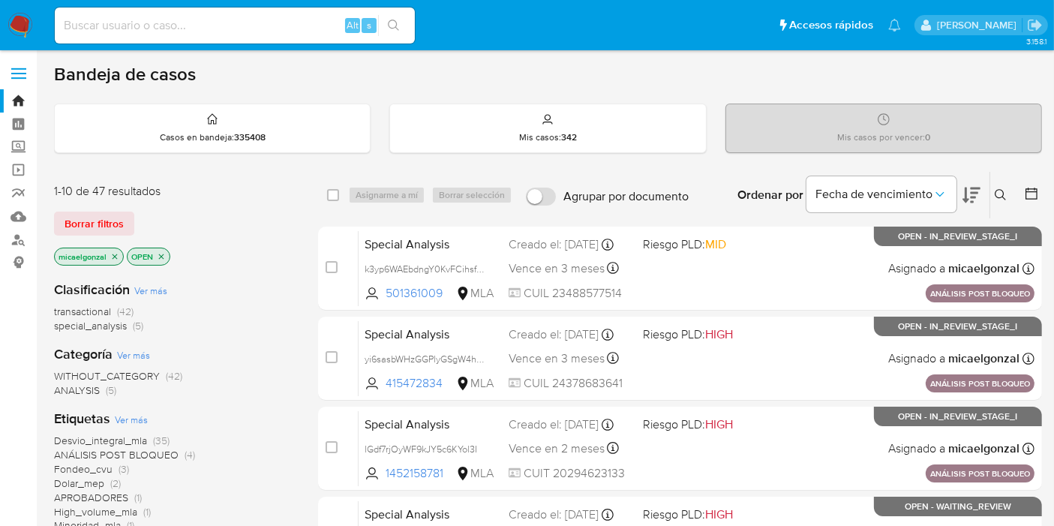
drag, startPoint x: 96, startPoint y: 224, endPoint x: 214, endPoint y: 197, distance: 120.7
click at [96, 224] on span "Borrar filtros" at bounding box center [94, 223] width 59 height 21
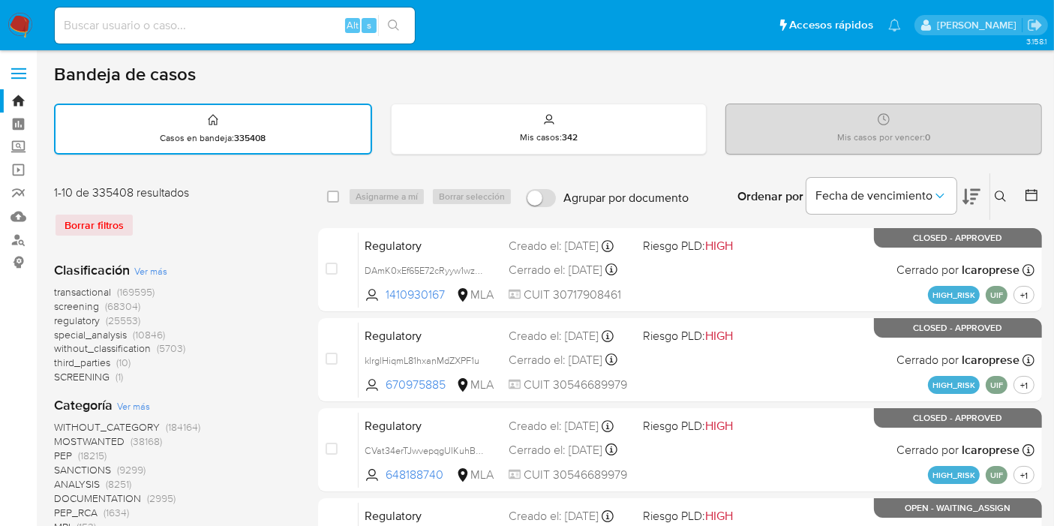
click at [1000, 192] on icon at bounding box center [1001, 197] width 12 height 12
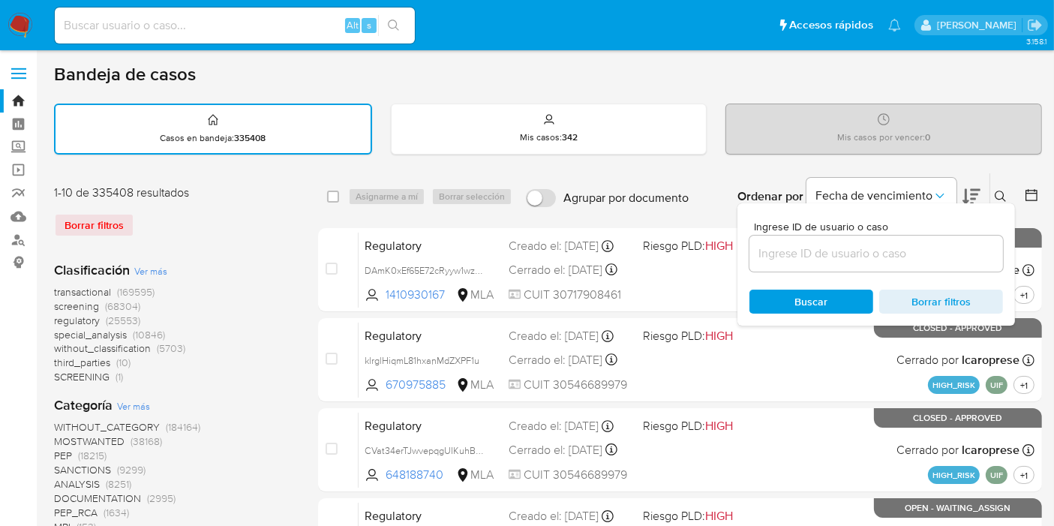
click at [922, 244] on input at bounding box center [877, 254] width 254 height 20
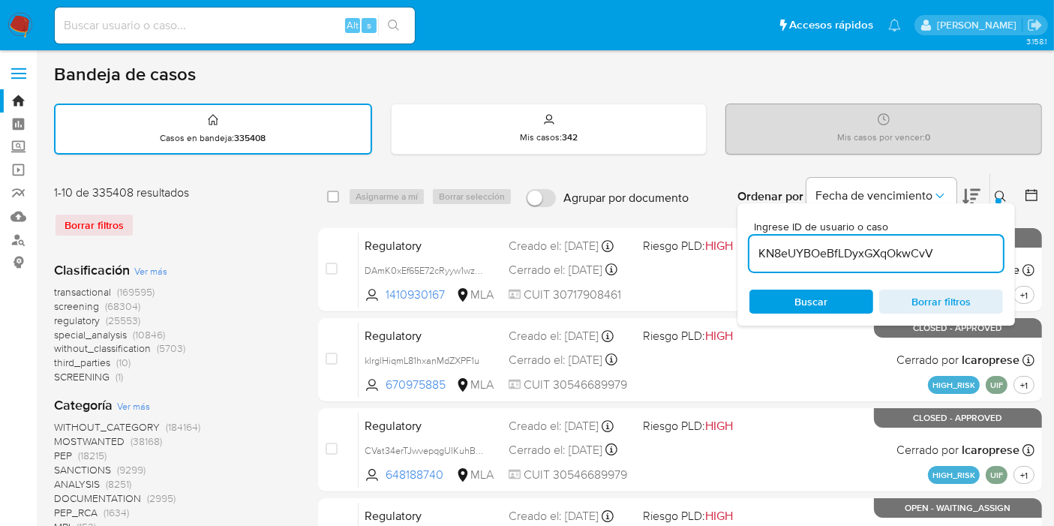
type input "KN8eUYBOeBfLDyxGXqOkwCvV"
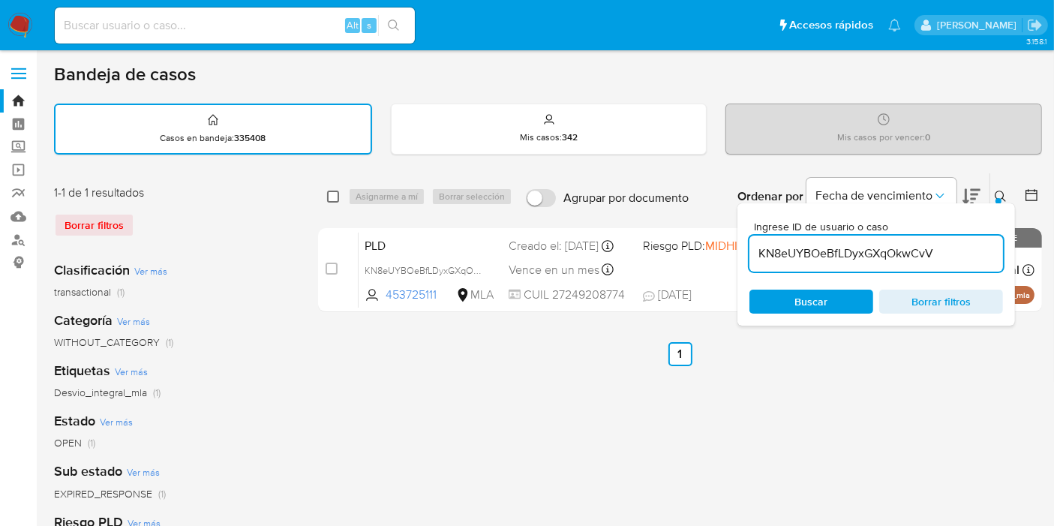
drag, startPoint x: 353, startPoint y: 198, endPoint x: 336, endPoint y: 195, distance: 16.8
click at [347, 198] on div "select-all-cases-checkbox Asignarme a mí Borrar selección" at bounding box center [422, 197] width 191 height 18
click at [336, 195] on input "checkbox" at bounding box center [333, 197] width 12 height 12
checkbox input "true"
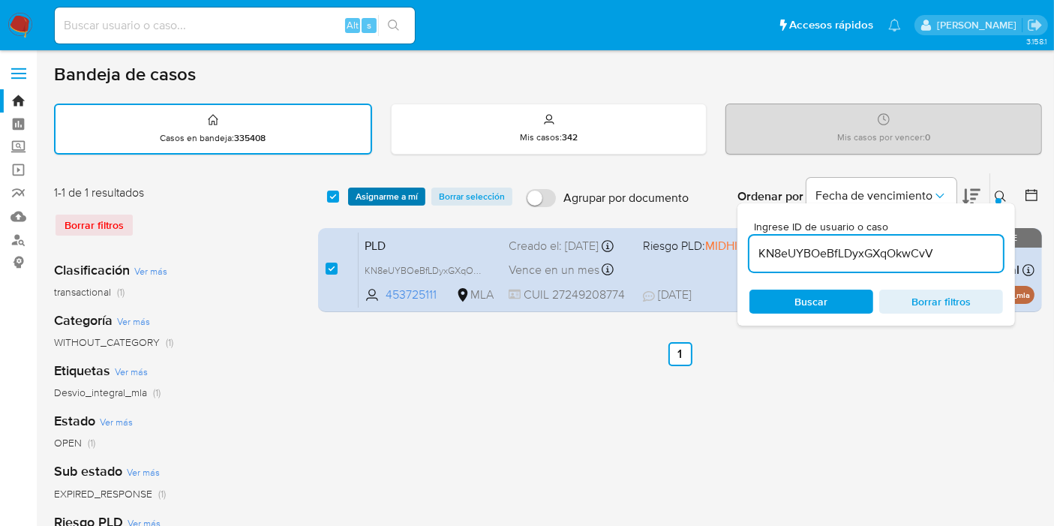
click at [375, 194] on span "Asignarme a mí" at bounding box center [387, 196] width 62 height 15
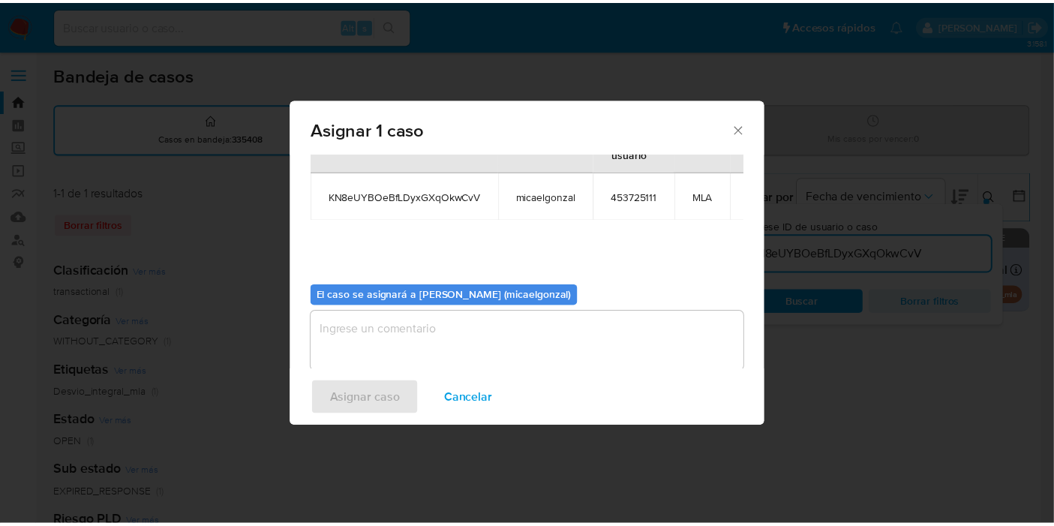
scroll to position [77, 0]
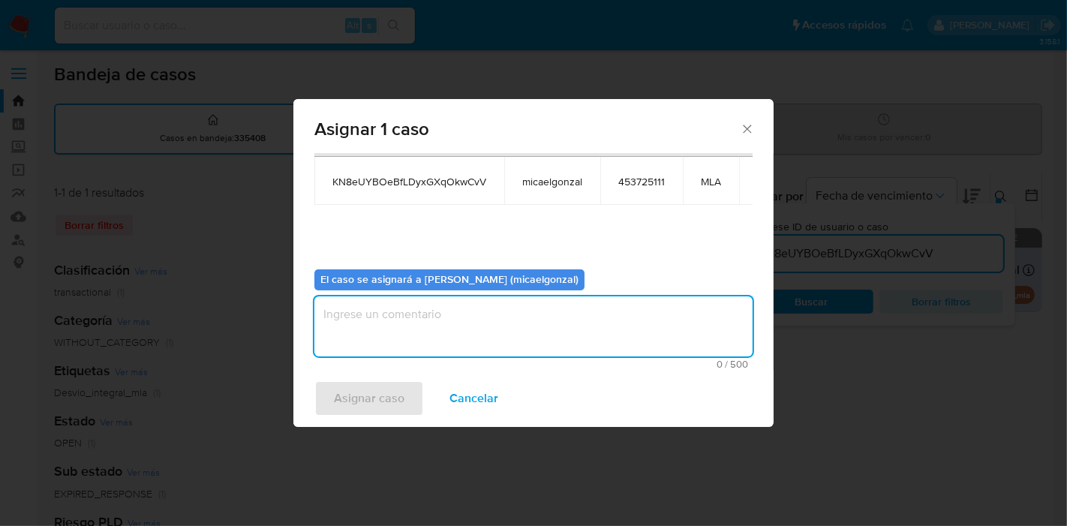
click at [440, 300] on textarea "assign-modal" at bounding box center [533, 326] width 438 height 60
click at [429, 318] on textarea "assign-modal" at bounding box center [533, 326] width 438 height 60
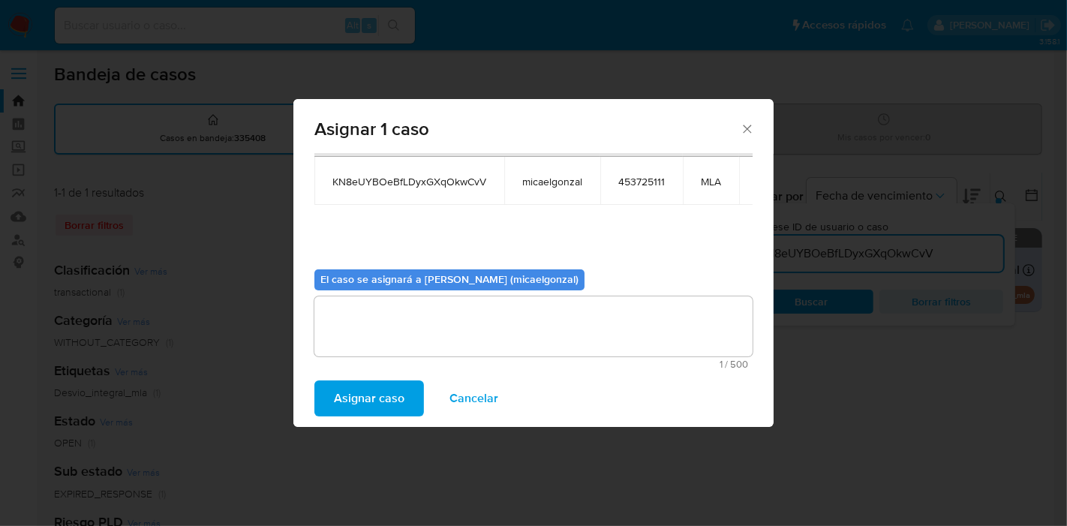
click at [336, 399] on span "Asignar caso" at bounding box center [369, 398] width 71 height 33
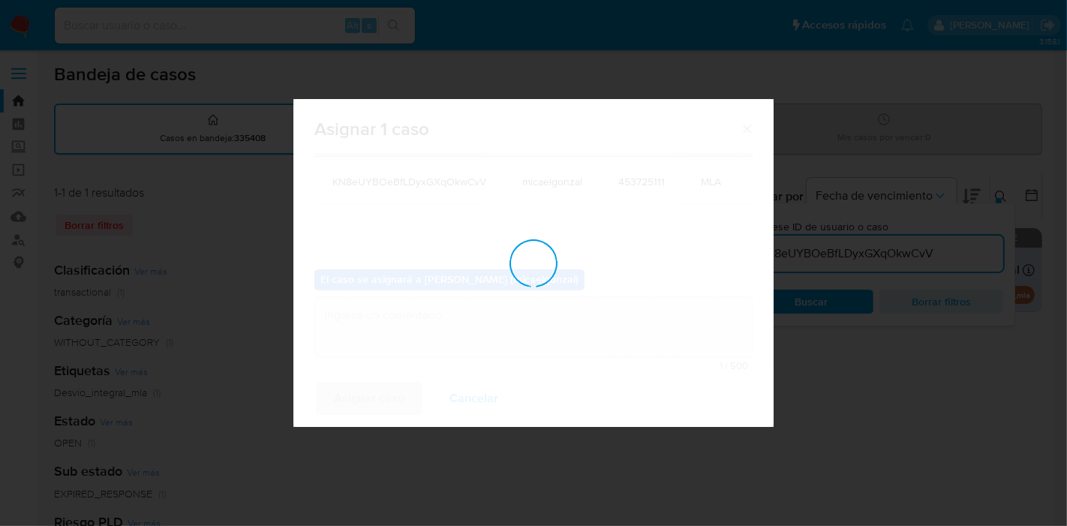
checkbox input "false"
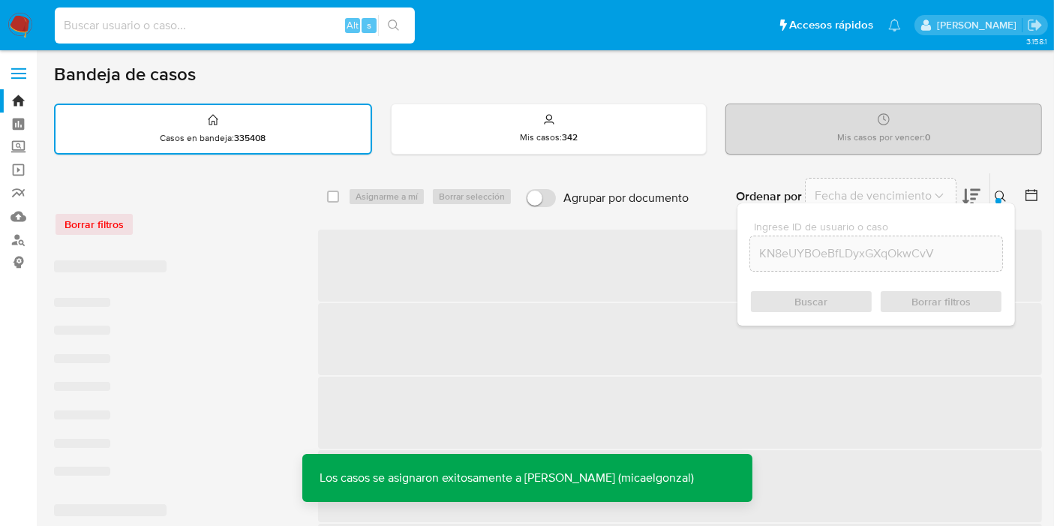
click at [276, 29] on input at bounding box center [235, 26] width 360 height 20
paste input "KN8eUYBOeBfLDyxGXqOkwCvV"
type input "KN8eUYBOeBfLDyxGXqOkwCvV"
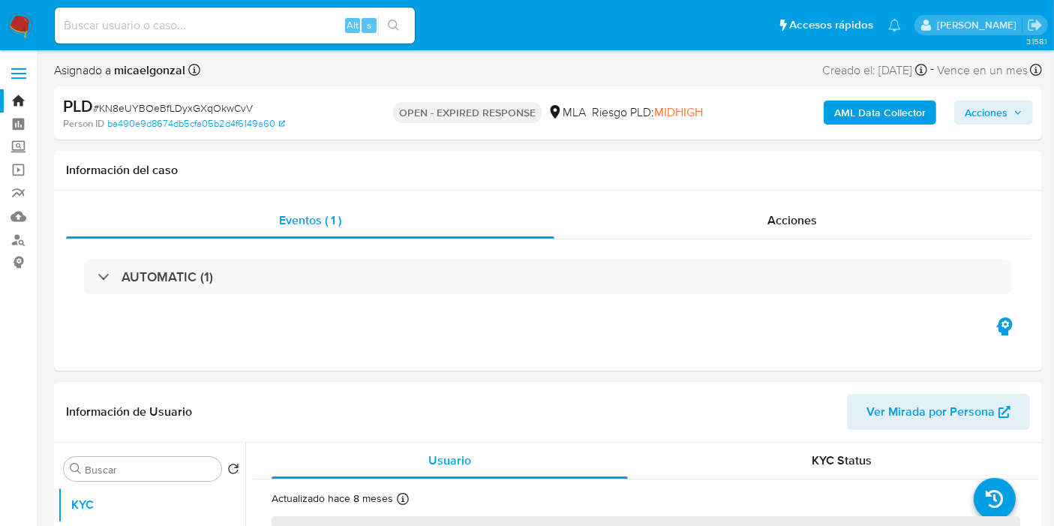
select select "10"
click at [167, 106] on span "# KN8eUYBOeBfLDyxGXqOkwCvV" at bounding box center [173, 108] width 160 height 15
drag, startPoint x: 167, startPoint y: 106, endPoint x: 178, endPoint y: 111, distance: 12.4
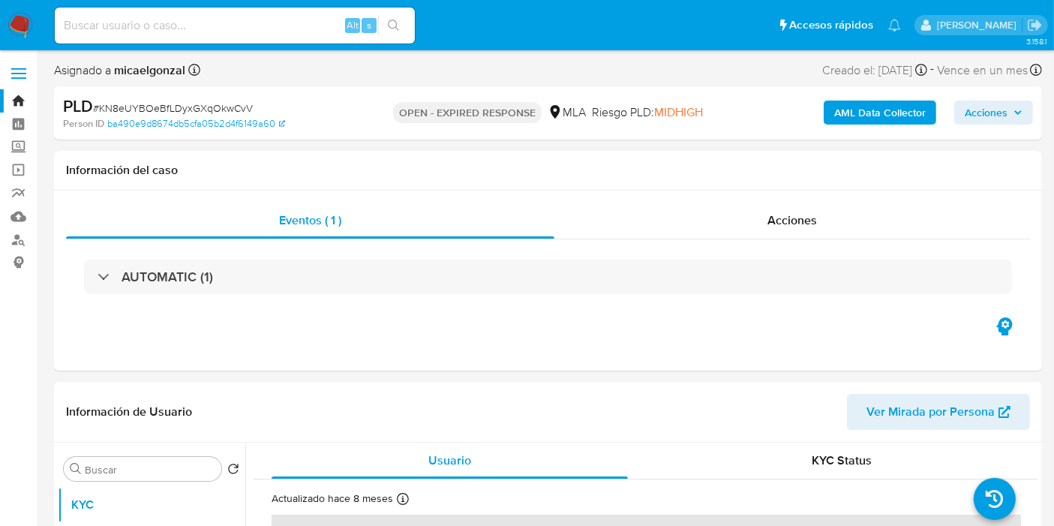
click at [222, 101] on span "# KN8eUYBOeBfLDyxGXqOkwCvV" at bounding box center [173, 108] width 160 height 15
copy span "KN8eUYBOeBfLDyxGXqOkwCvV"
click at [19, 18] on img at bounding box center [21, 26] width 26 height 26
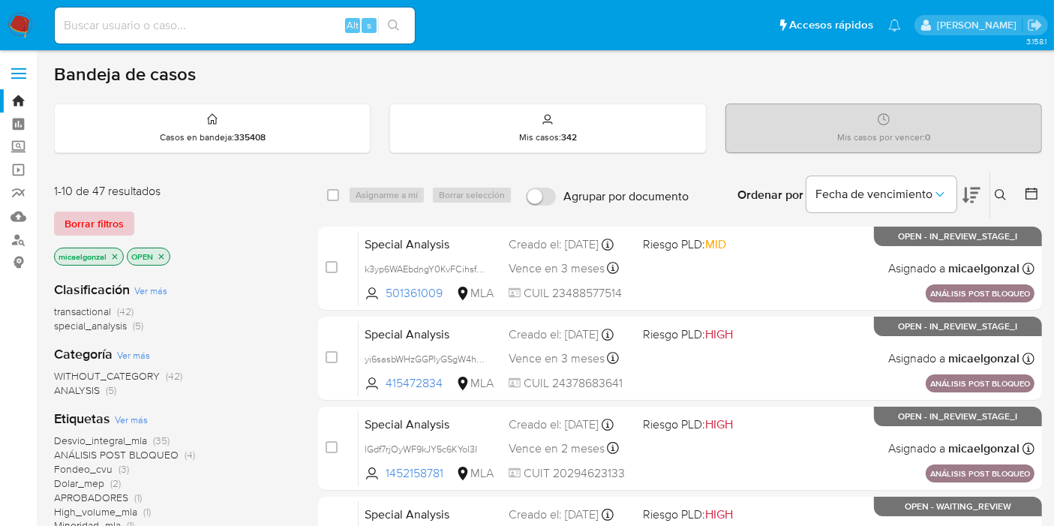
click at [131, 233] on button "Borrar filtros" at bounding box center [94, 224] width 80 height 24
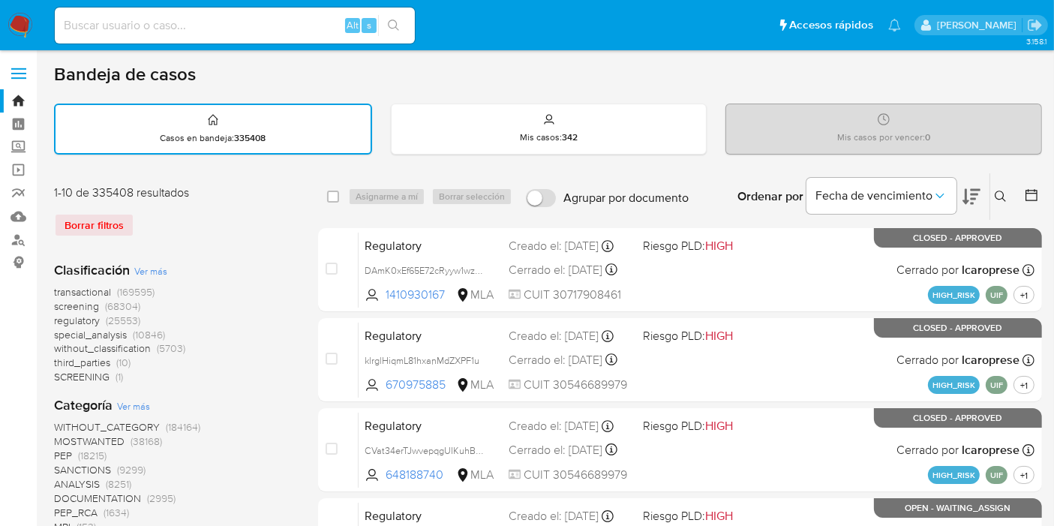
click at [991, 206] on div "Ingrese ID de usuario o caso Buscar Borrar filtros" at bounding box center [1003, 196] width 26 height 47
click at [999, 194] on icon at bounding box center [1001, 197] width 12 height 12
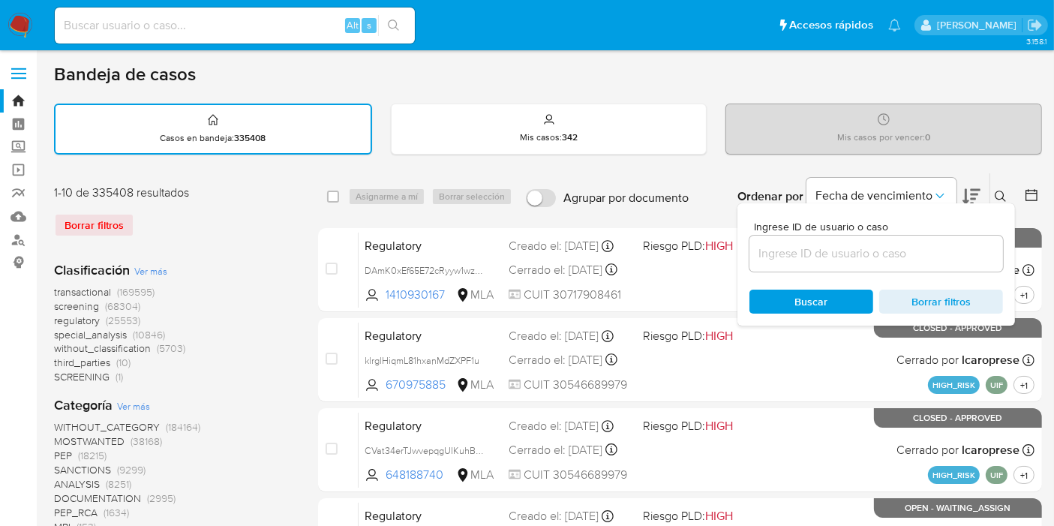
click at [842, 252] on input at bounding box center [877, 254] width 254 height 20
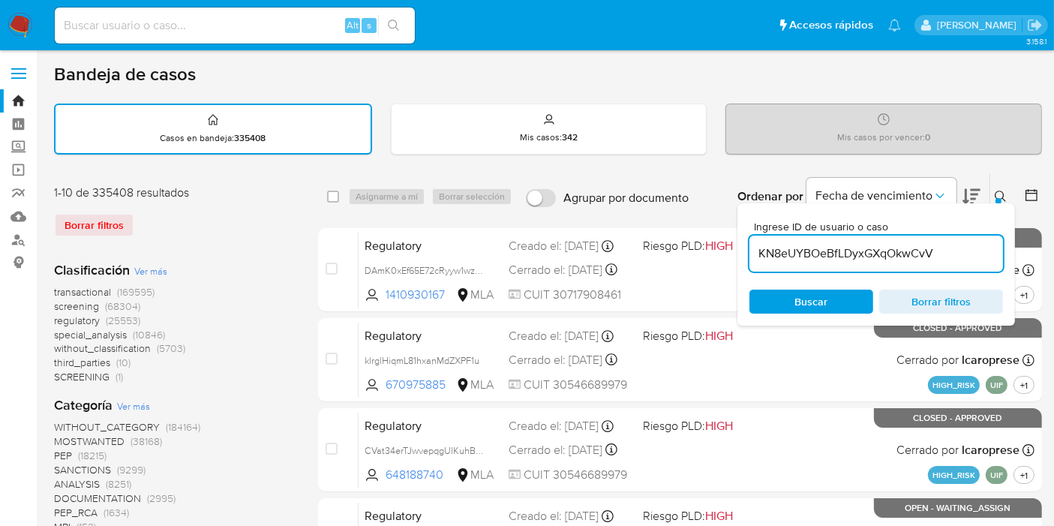
type input "KN8eUYBOeBfLDyxGXqOkwCvV"
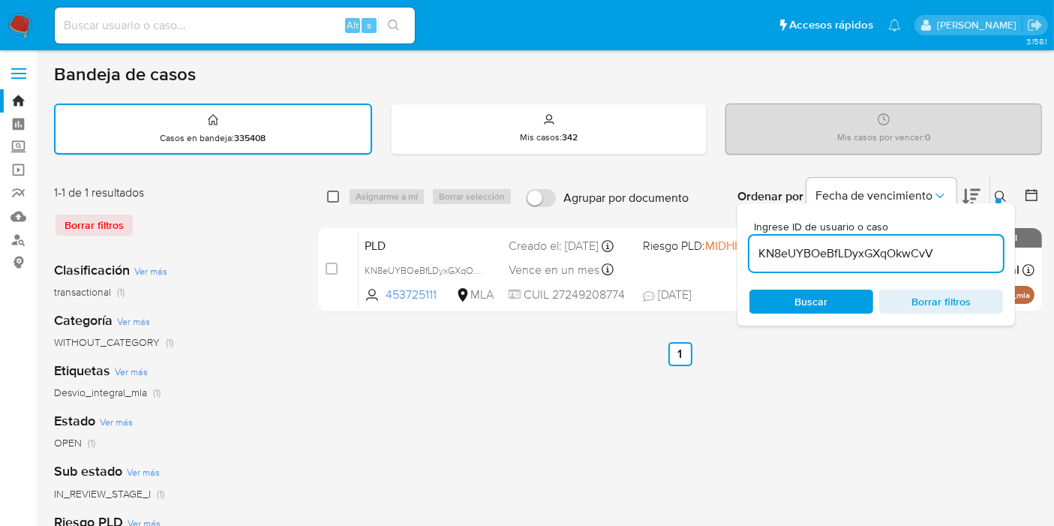
click at [338, 194] on div "select-all-cases-checkbox" at bounding box center [336, 197] width 18 height 18
click at [332, 194] on input "checkbox" at bounding box center [333, 197] width 12 height 12
checkbox input "true"
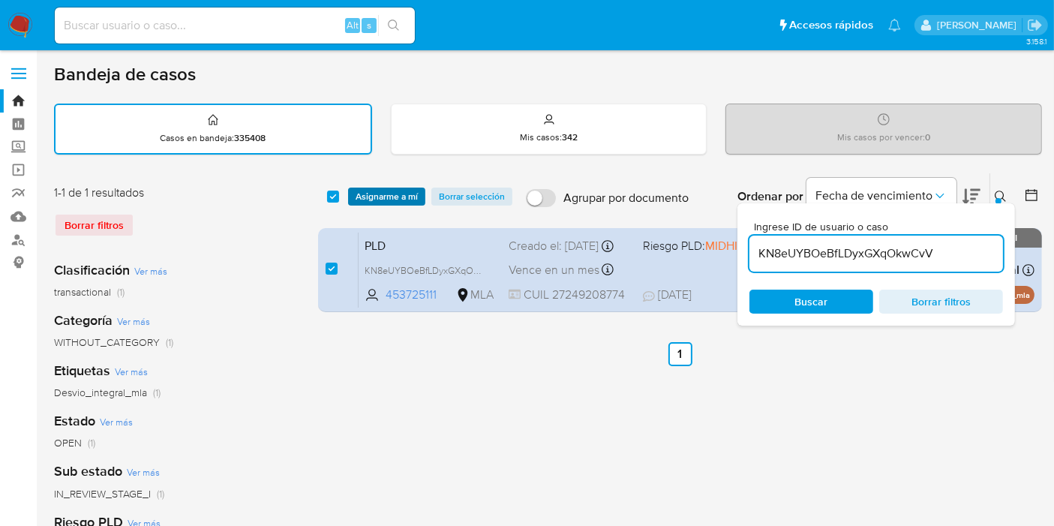
click at [374, 194] on span "Asignarme a mí" at bounding box center [387, 196] width 62 height 15
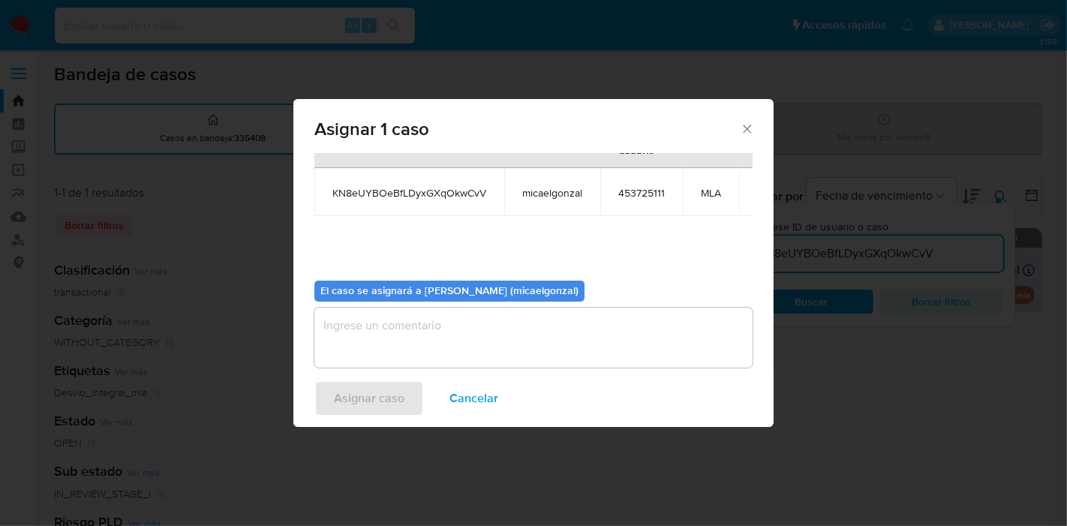
scroll to position [77, 0]
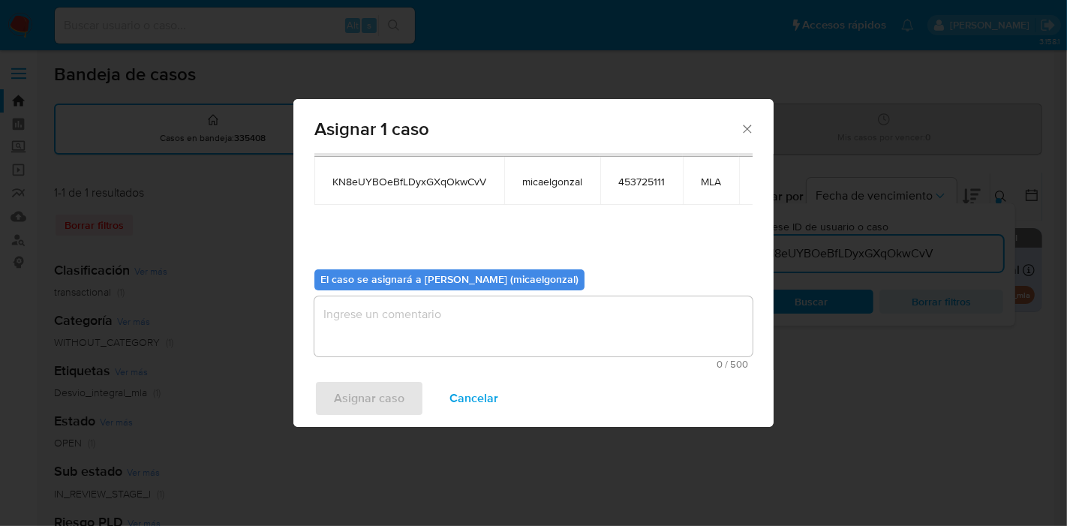
click at [441, 334] on textarea "assign-modal" at bounding box center [533, 326] width 438 height 60
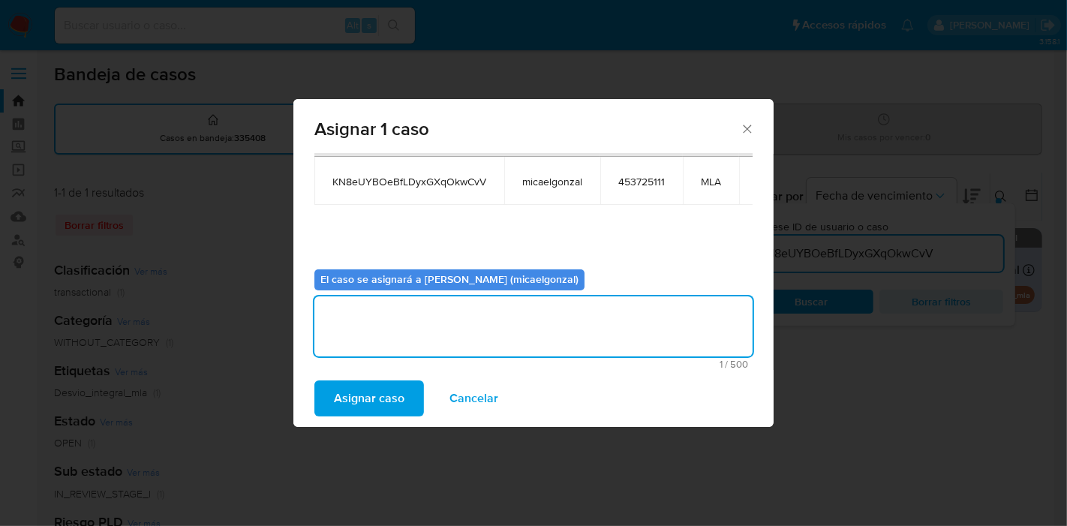
click at [346, 389] on span "Asignar caso" at bounding box center [369, 398] width 71 height 33
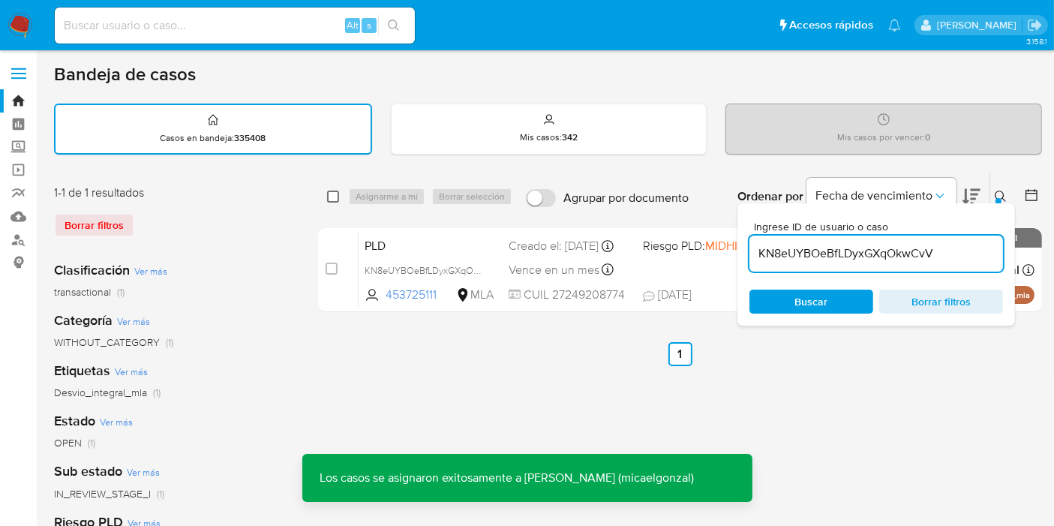
click at [330, 194] on input "checkbox" at bounding box center [333, 197] width 12 height 12
checkbox input "true"
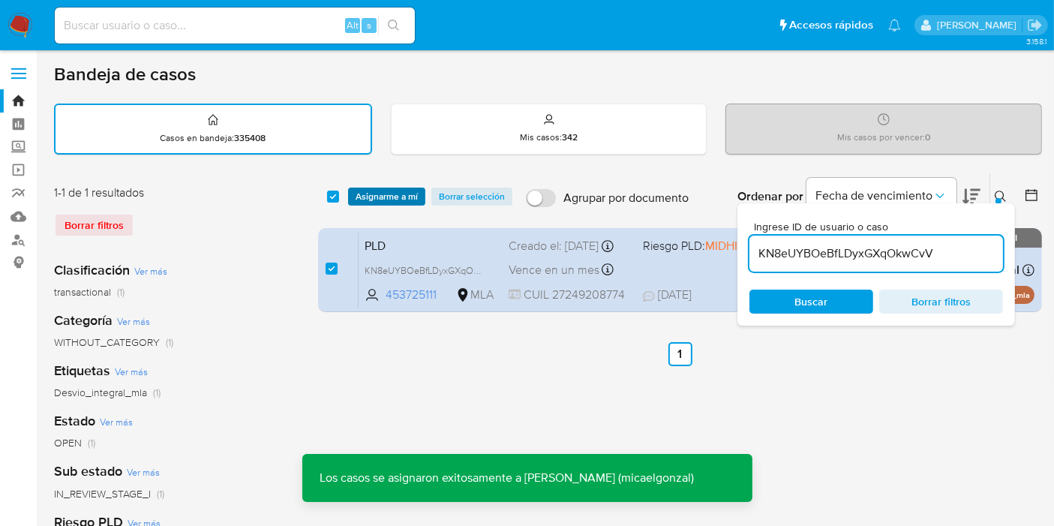
click at [361, 198] on span "Asignarme a mí" at bounding box center [387, 196] width 62 height 15
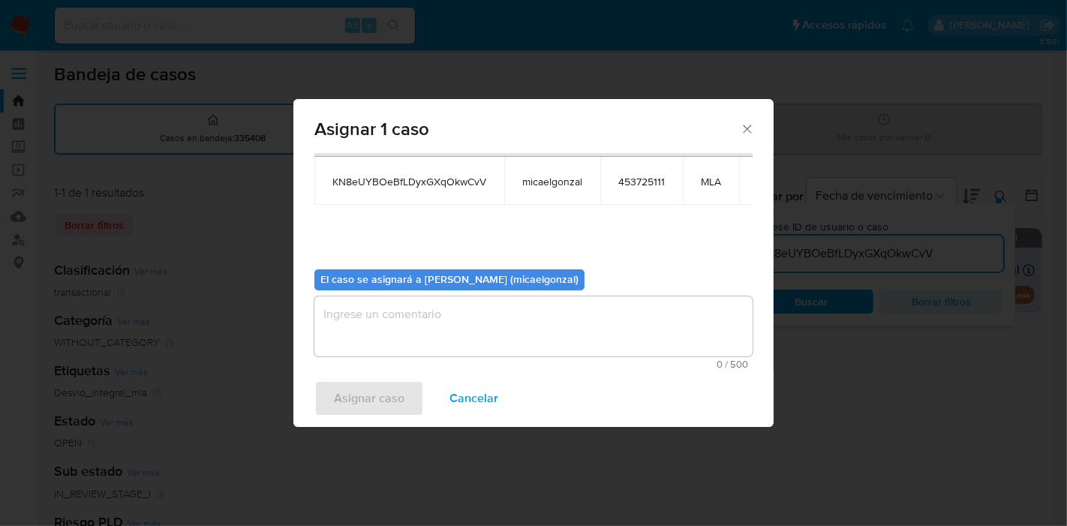
drag, startPoint x: 430, startPoint y: 389, endPoint x: 440, endPoint y: 350, distance: 39.5
click at [435, 384] on button "Cancelar" at bounding box center [474, 398] width 88 height 36
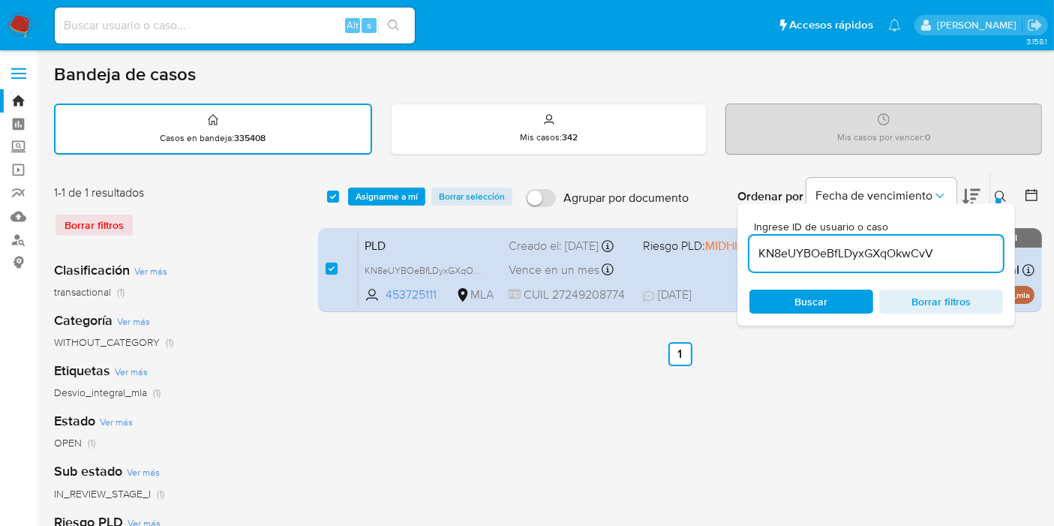
click at [441, 336] on div "select-all-cases-checkbox Asignarme a mí Borrar selección Agrupar por documento…" at bounding box center [680, 502] width 724 height 659
click at [396, 197] on span "Asignarme a mí" at bounding box center [387, 196] width 62 height 15
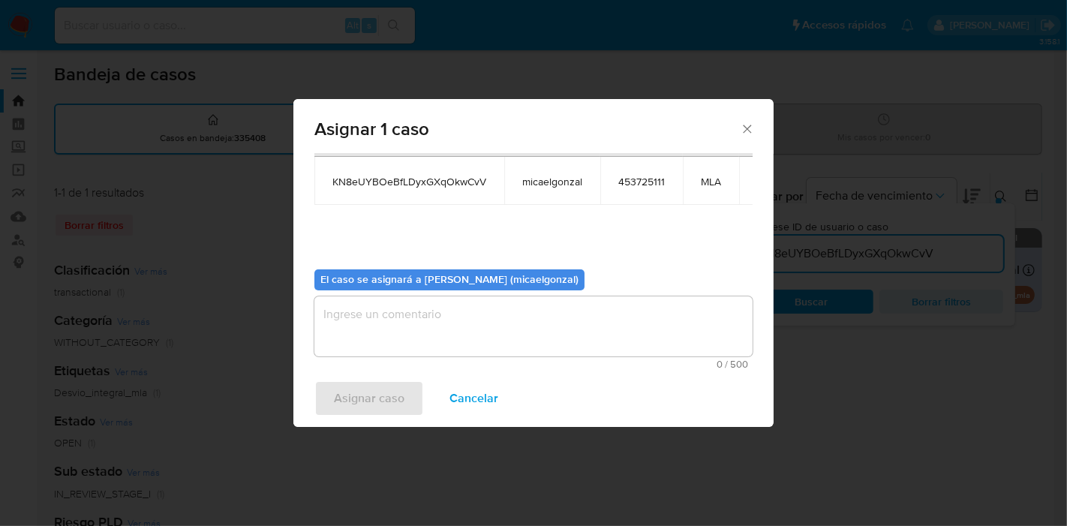
drag, startPoint x: 415, startPoint y: 301, endPoint x: 407, endPoint y: 323, distance: 23.3
click at [415, 302] on textarea "assign-modal" at bounding box center [533, 326] width 438 height 60
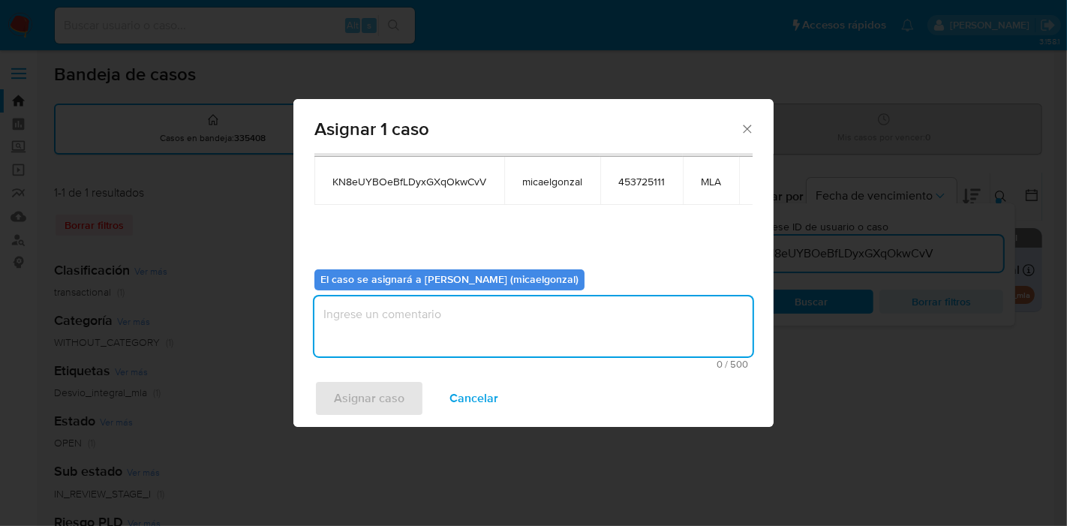
click at [407, 323] on textarea "assign-modal" at bounding box center [533, 326] width 438 height 60
click at [389, 404] on span "Asignar caso" at bounding box center [369, 398] width 71 height 33
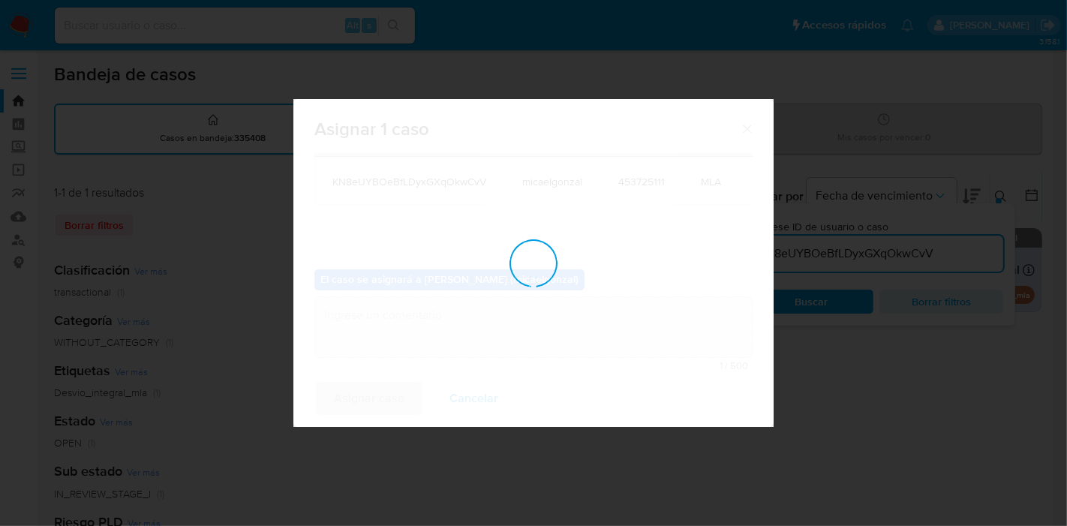
checkbox input "false"
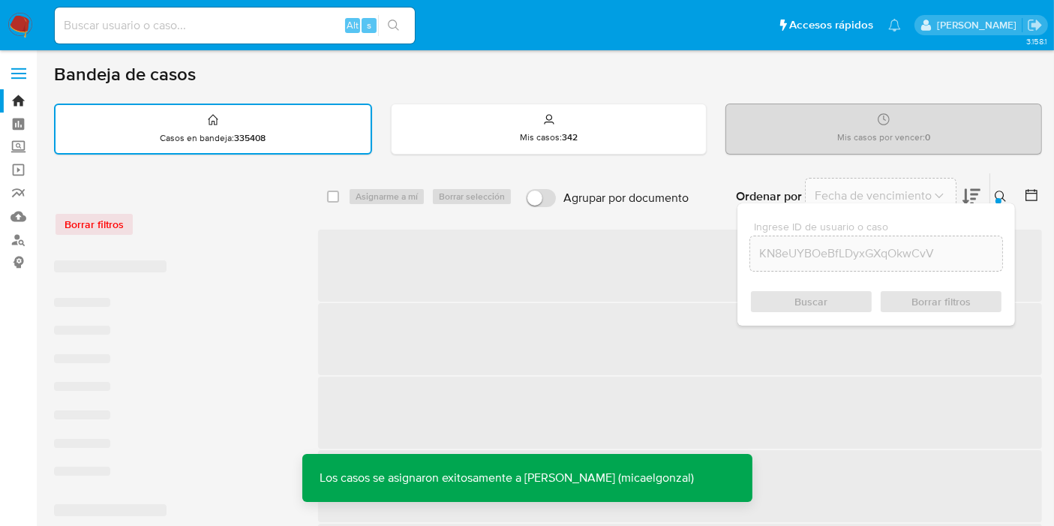
drag, startPoint x: 173, startPoint y: 30, endPoint x: 201, endPoint y: 41, distance: 29.7
click at [198, 38] on div "Alt s" at bounding box center [235, 26] width 360 height 36
paste input "KN8eUYBOeBfLDyxGXqOkwCvV"
type input "KN8eUYBOeBfLDyxGXqOkwCvV"
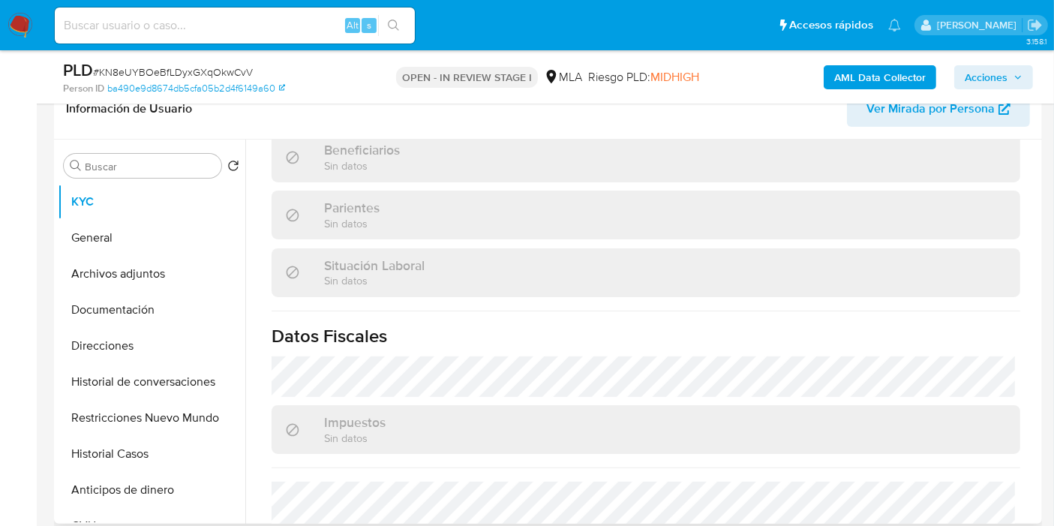
scroll to position [480, 0]
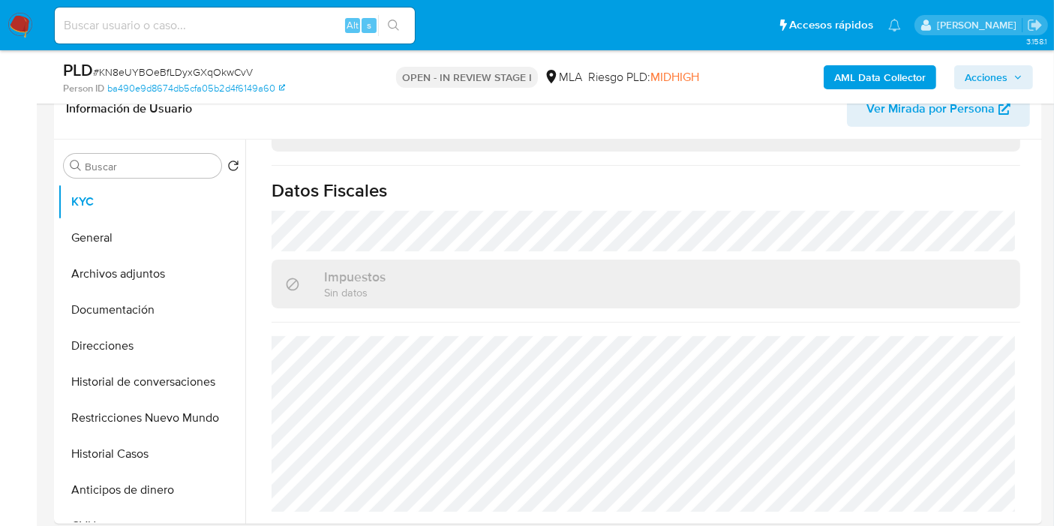
select select "10"
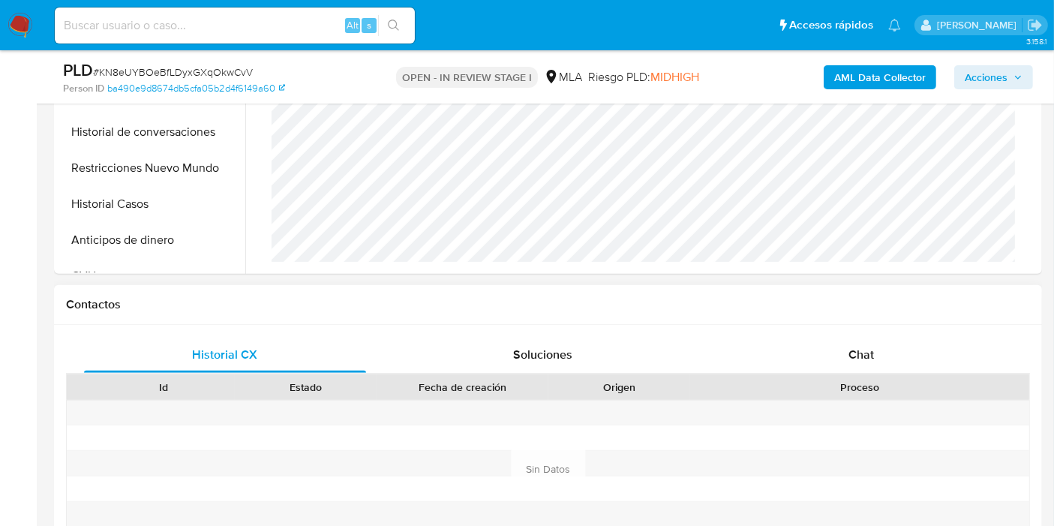
scroll to position [803, 0]
click at [890, 374] on div "Proceso" at bounding box center [859, 387] width 339 height 26
click at [871, 365] on div "Chat" at bounding box center [861, 355] width 282 height 36
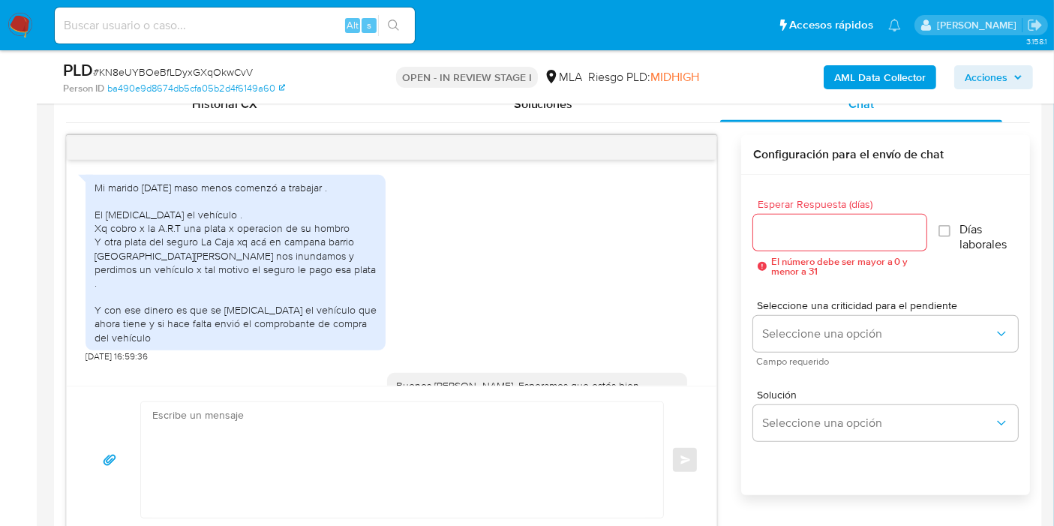
scroll to position [1442, 0]
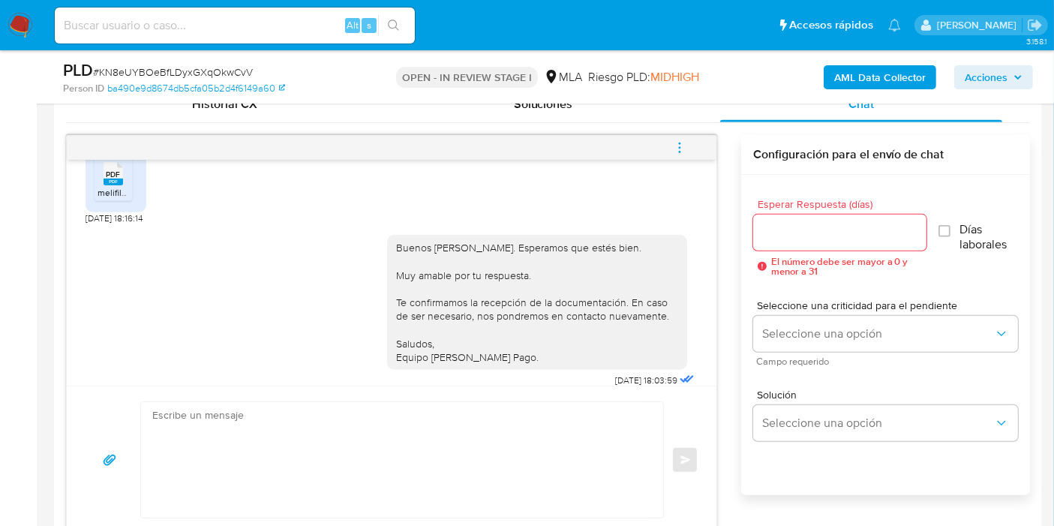
click at [677, 146] on icon "menu-action" at bounding box center [680, 148] width 14 height 14
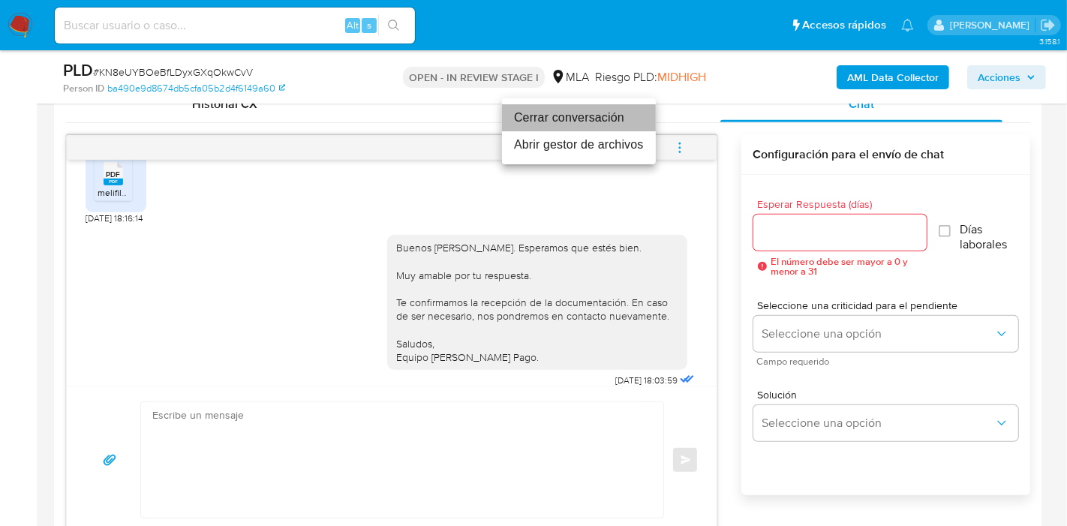
click at [559, 128] on li "Cerrar conversación" at bounding box center [579, 117] width 154 height 27
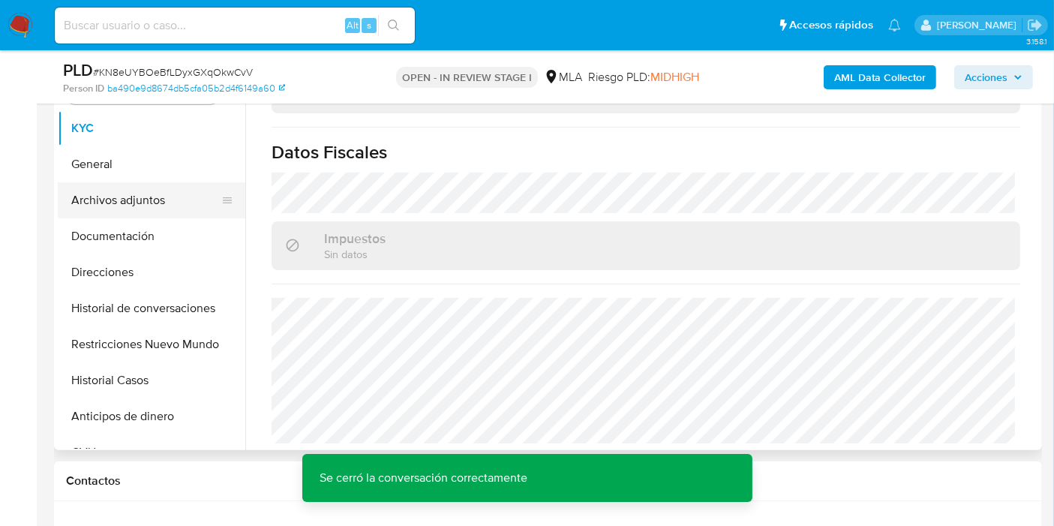
scroll to position [250, 0]
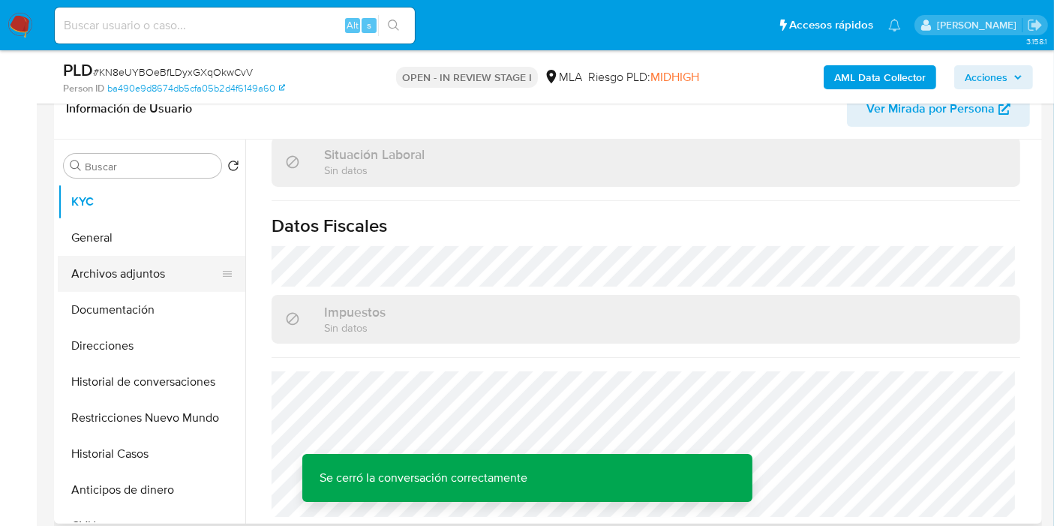
click at [143, 288] on button "Archivos adjuntos" at bounding box center [146, 274] width 176 height 36
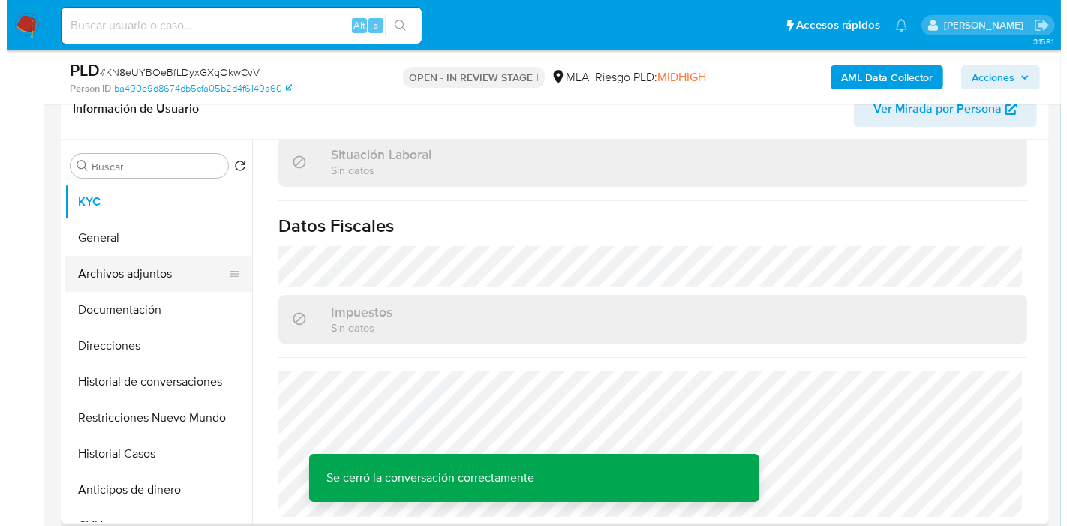
scroll to position [0, 0]
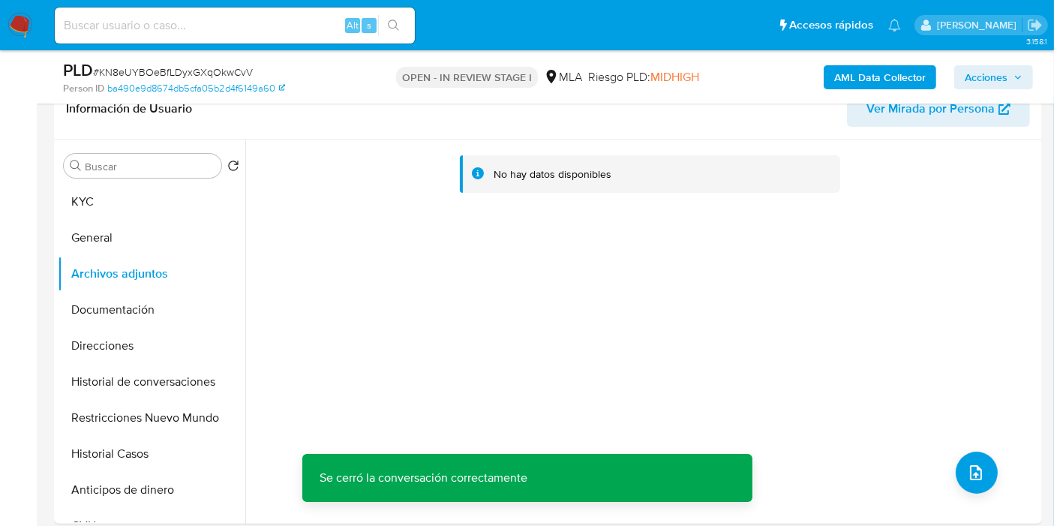
click at [889, 81] on b "AML Data Collector" at bounding box center [881, 77] width 92 height 24
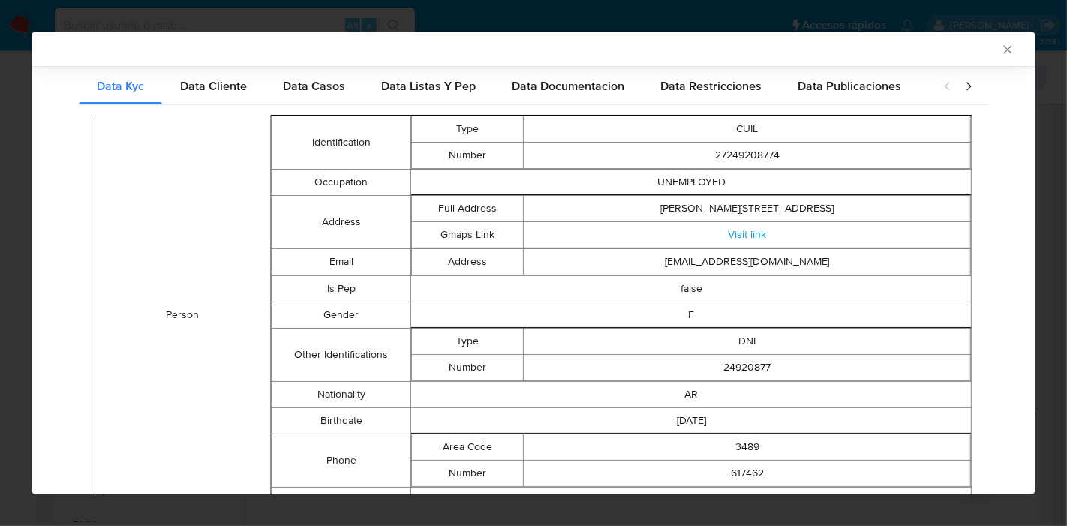
scroll to position [120, 0]
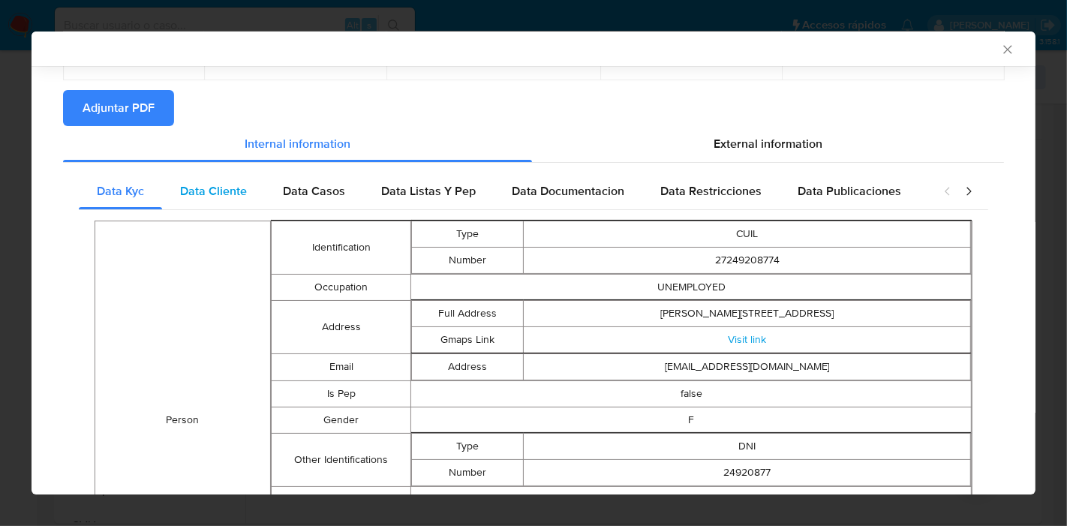
click at [257, 204] on div "Data Cliente" at bounding box center [213, 191] width 103 height 36
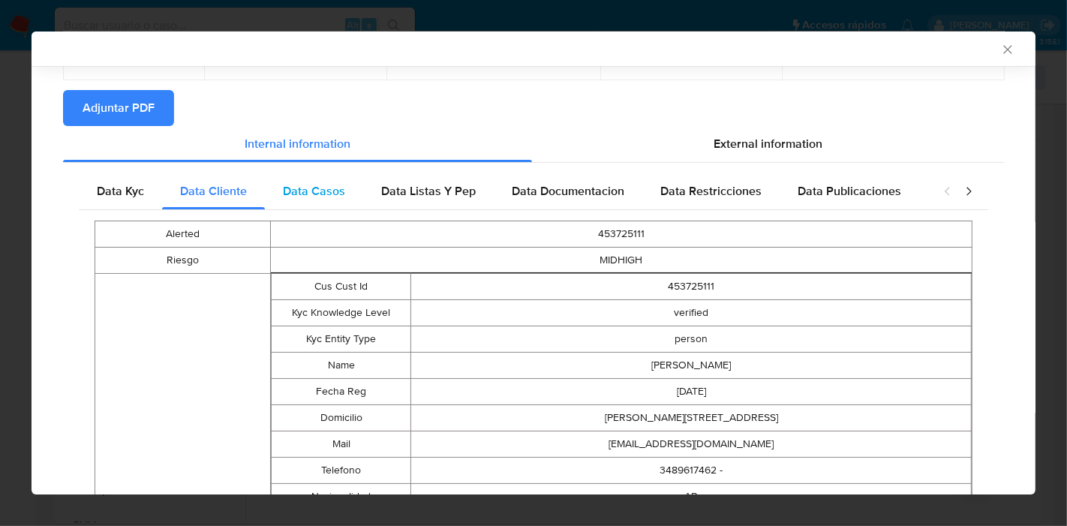
click at [336, 191] on span "Data Casos" at bounding box center [314, 190] width 62 height 17
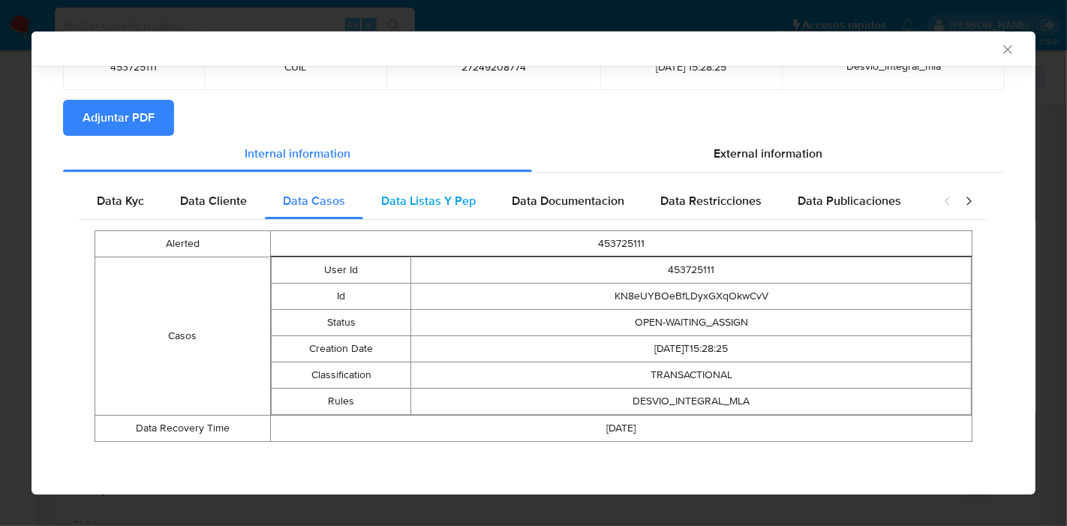
scroll to position [109, 0]
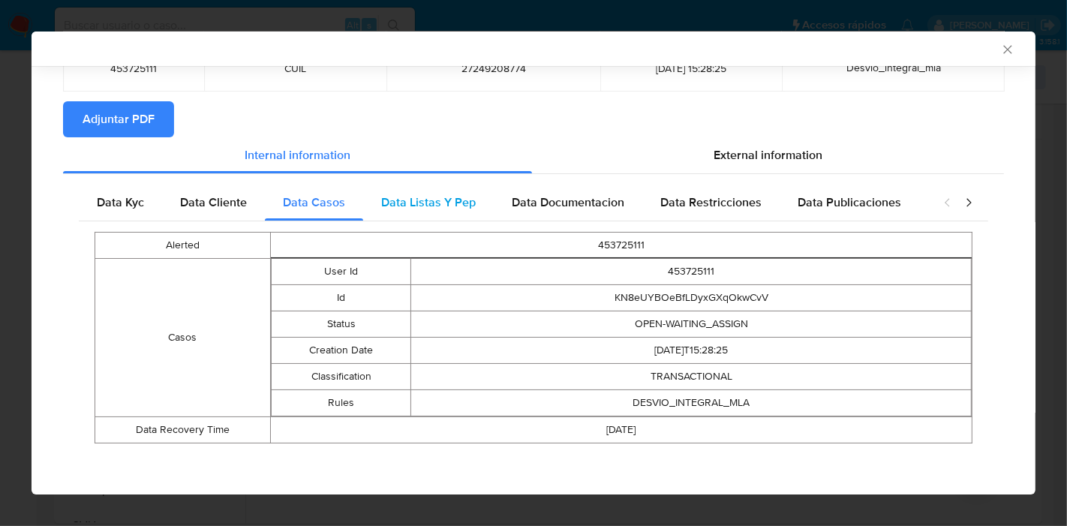
click at [463, 194] on span "Data Listas Y Pep" at bounding box center [428, 202] width 95 height 17
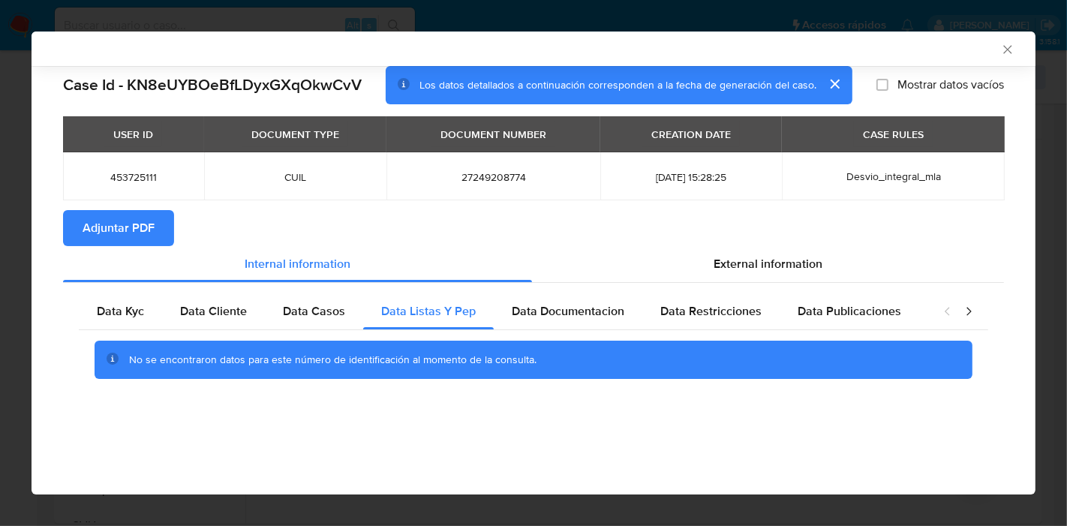
scroll to position [0, 0]
drag, startPoint x: 569, startPoint y: 296, endPoint x: 641, endPoint y: 314, distance: 74.3
click at [570, 297] on div "Data Documentacion" at bounding box center [568, 311] width 149 height 36
drag, startPoint x: 690, startPoint y: 315, endPoint x: 904, endPoint y: 344, distance: 215.8
click at [705, 318] on span "Data Restricciones" at bounding box center [710, 310] width 101 height 17
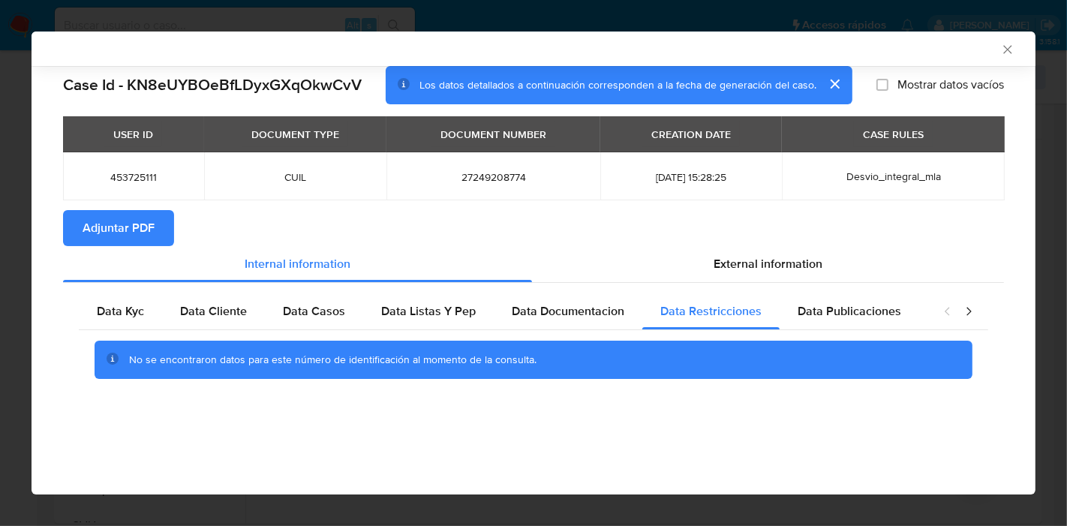
drag, startPoint x: 907, startPoint y: 321, endPoint x: 985, endPoint y: 314, distance: 78.4
click at [917, 321] on div "Data Kyc Data Cliente Data Casos Data Listas Y Pep Data Documentacion Data Rest…" at bounding box center [504, 311] width 850 height 36
click at [967, 317] on icon "closure-recommendation-modal" at bounding box center [968, 311] width 15 height 15
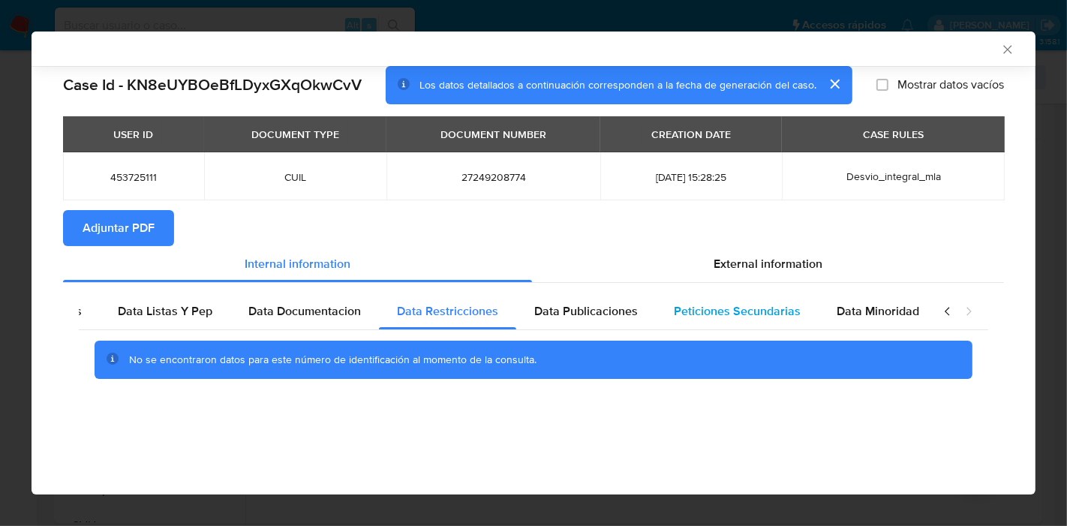
drag, startPoint x: 725, startPoint y: 323, endPoint x: 806, endPoint y: 308, distance: 82.4
click at [726, 323] on div "Peticiones Secundarias" at bounding box center [737, 311] width 163 height 36
click at [850, 305] on span "Data Minoridad" at bounding box center [878, 310] width 83 height 17
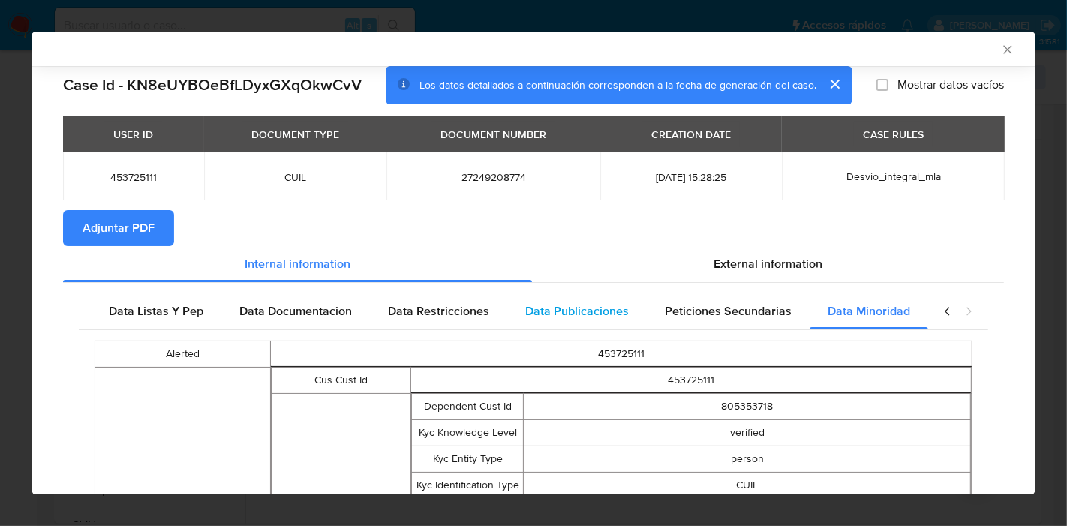
drag, startPoint x: 604, startPoint y: 328, endPoint x: 643, endPoint y: 315, distance: 41.1
click at [619, 325] on div "Data Publicaciones" at bounding box center [577, 311] width 140 height 36
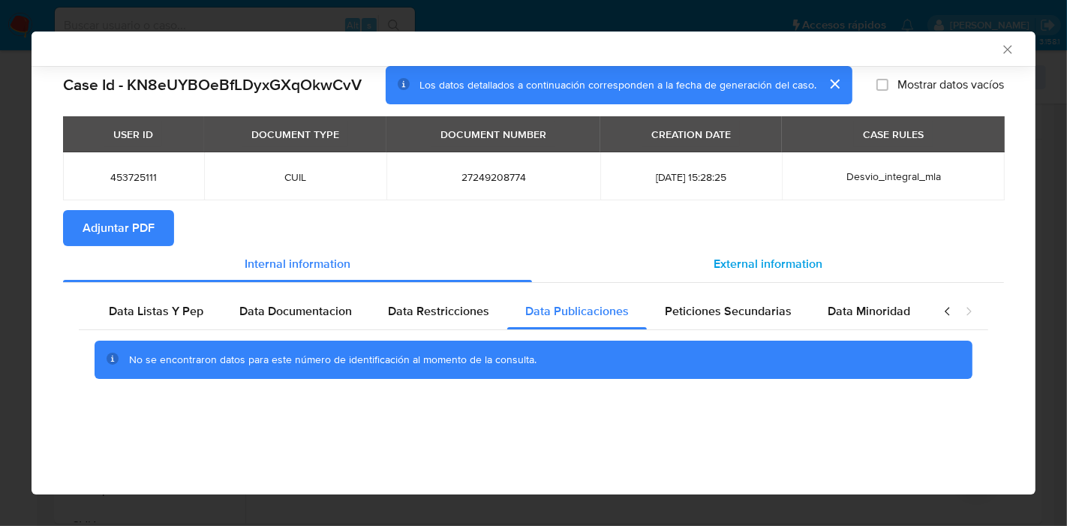
scroll to position [0, 263]
drag, startPoint x: 738, startPoint y: 271, endPoint x: 885, endPoint y: 275, distance: 147.2
click at [745, 271] on span "External information" at bounding box center [768, 263] width 109 height 17
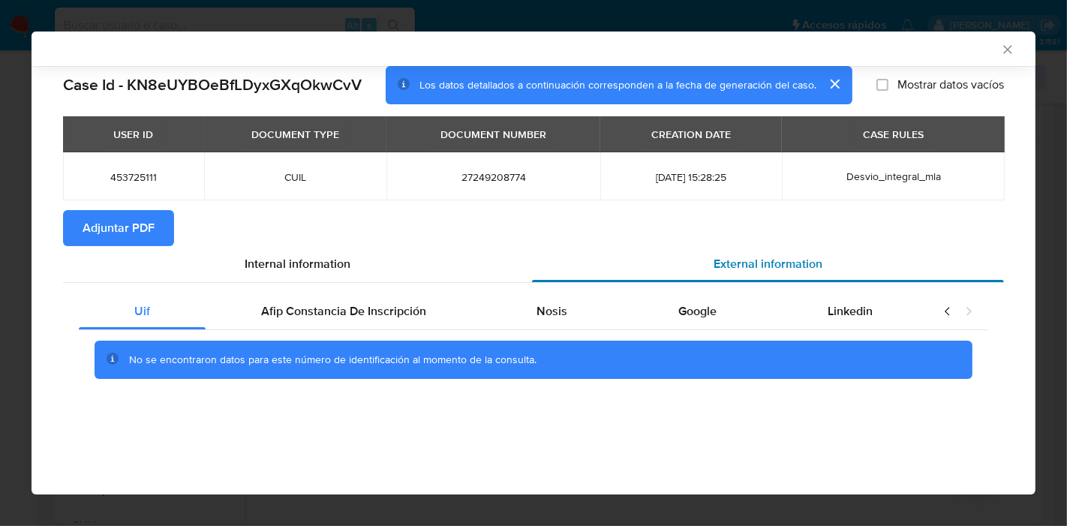
scroll to position [0, 0]
click at [926, 320] on div "Linkedin" at bounding box center [850, 311] width 156 height 36
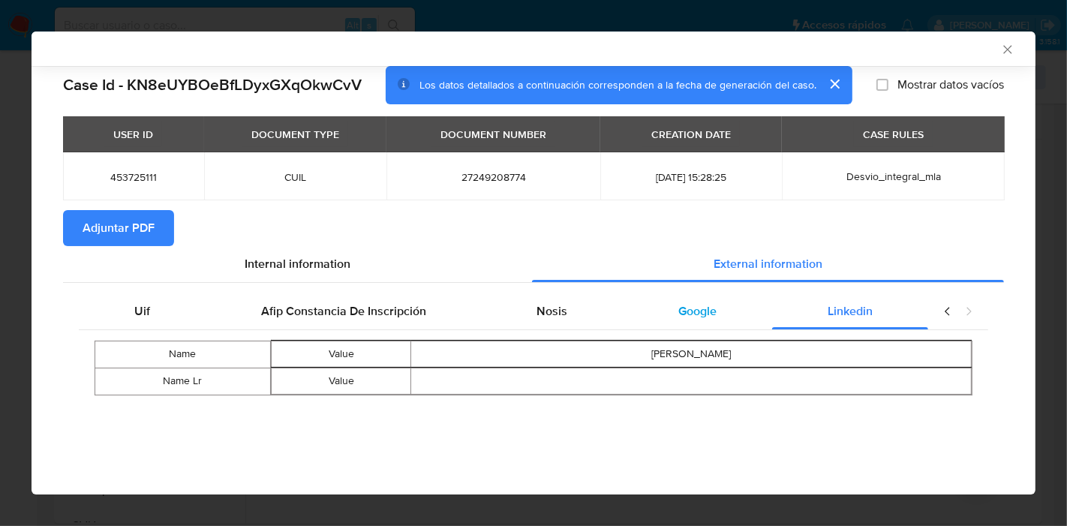
click at [657, 315] on div "Google" at bounding box center [697, 311] width 149 height 36
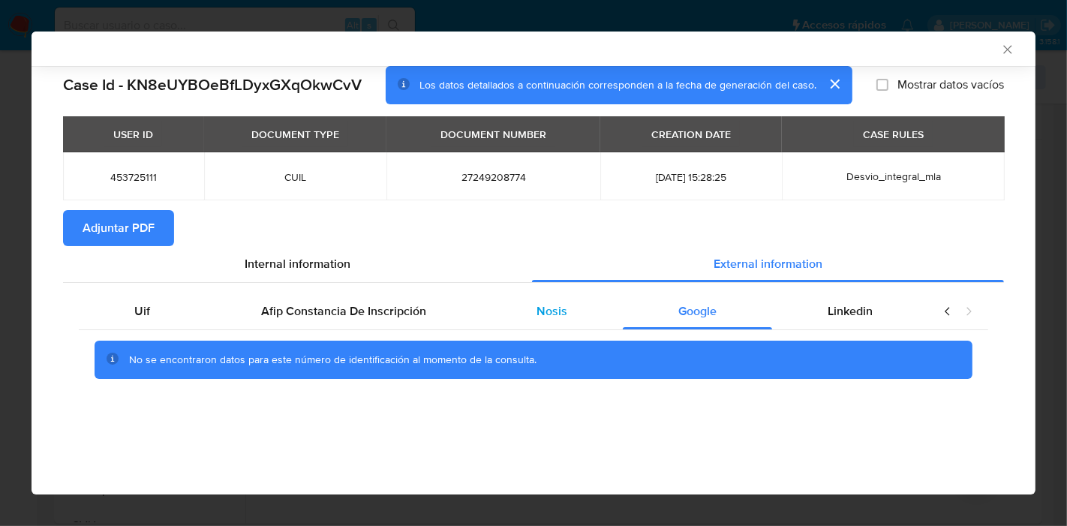
drag, startPoint x: 574, startPoint y: 323, endPoint x: 531, endPoint y: 319, distance: 42.9
click at [569, 323] on div "Nosis" at bounding box center [553, 311] width 142 height 36
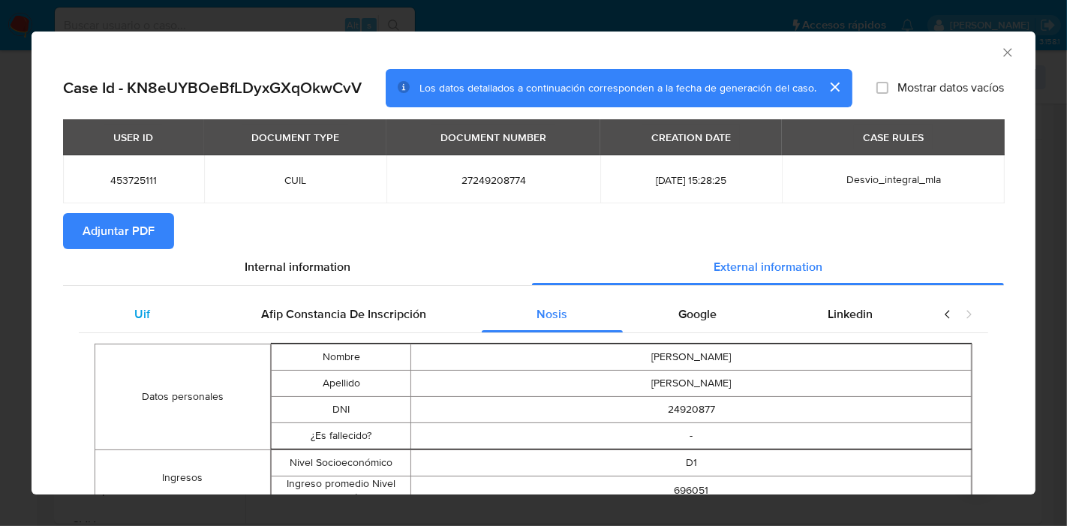
drag, startPoint x: 341, startPoint y: 316, endPoint x: 151, endPoint y: 298, distance: 190.7
click at [336, 317] on span "Afip Constancia De Inscripción" at bounding box center [343, 313] width 165 height 17
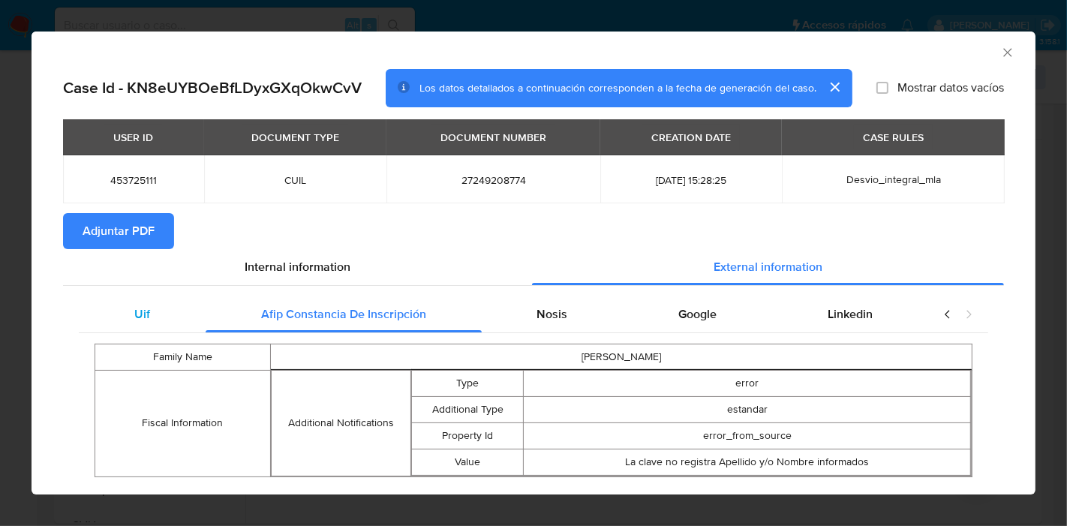
drag, startPoint x: 162, startPoint y: 315, endPoint x: 233, endPoint y: 279, distance: 79.2
click at [163, 316] on div "Uif" at bounding box center [142, 314] width 127 height 36
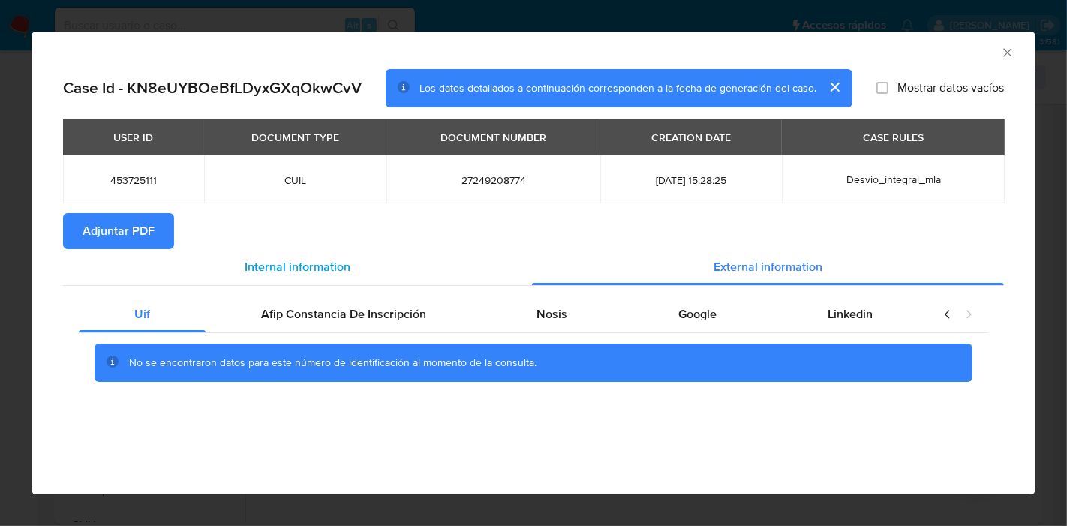
click at [238, 268] on div "Internal information" at bounding box center [297, 267] width 469 height 36
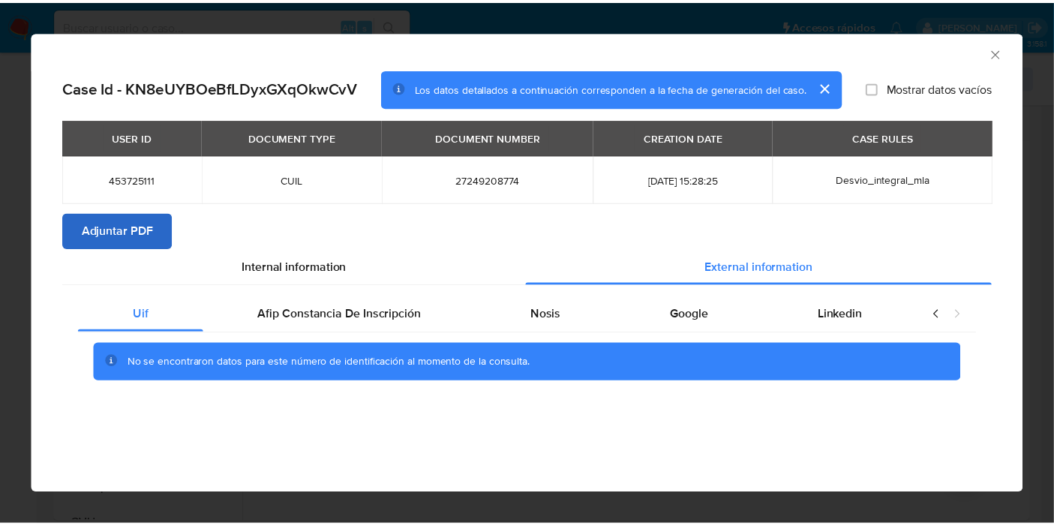
scroll to position [0, 263]
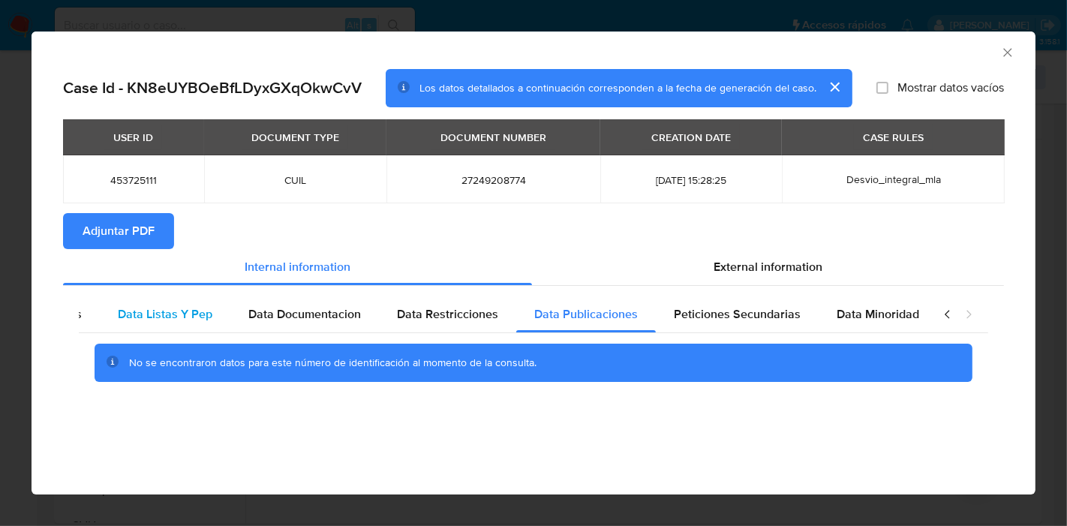
drag, startPoint x: 137, startPoint y: 327, endPoint x: 127, endPoint y: 236, distance: 91.3
click at [137, 325] on div "Data Listas Y Pep" at bounding box center [165, 314] width 131 height 36
click at [127, 234] on span "Adjuntar PDF" at bounding box center [119, 231] width 72 height 33
click at [0, 271] on div "AML Data Collector Case Id - KN8eUYBOeBfLDyxGXqOkwCvV Los datos detallados a co…" at bounding box center [533, 263] width 1067 height 526
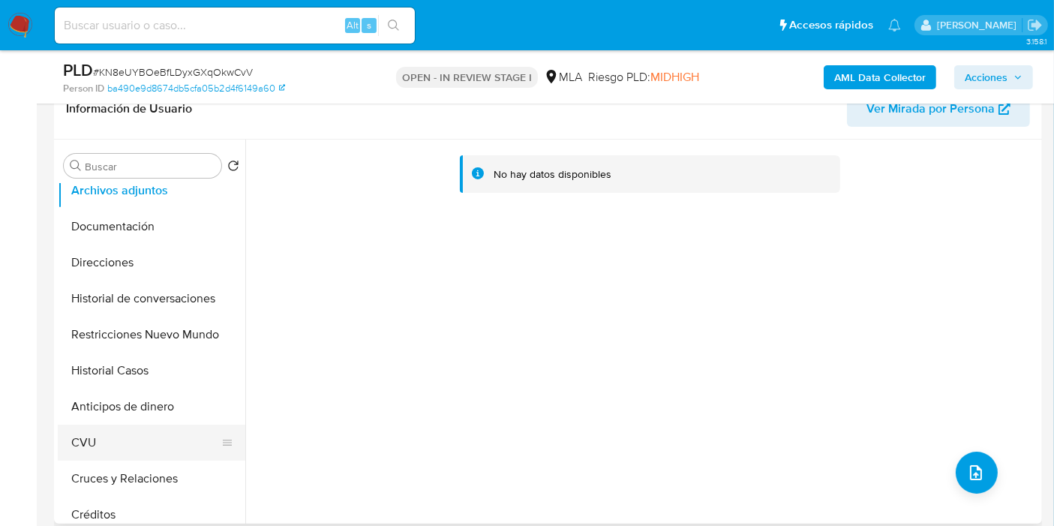
click at [107, 441] on button "CVU" at bounding box center [146, 443] width 176 height 36
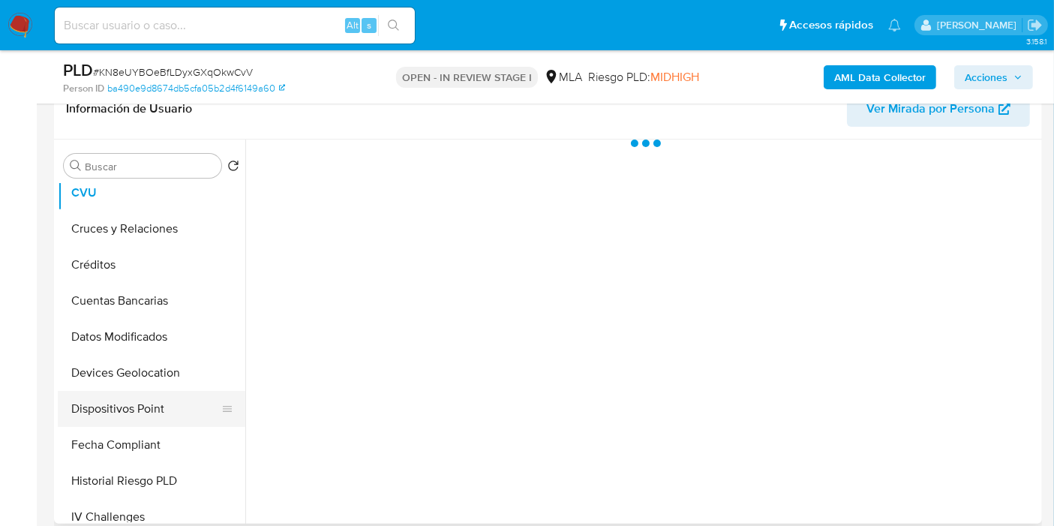
click at [145, 398] on button "Dispositivos Point" at bounding box center [146, 409] width 176 height 36
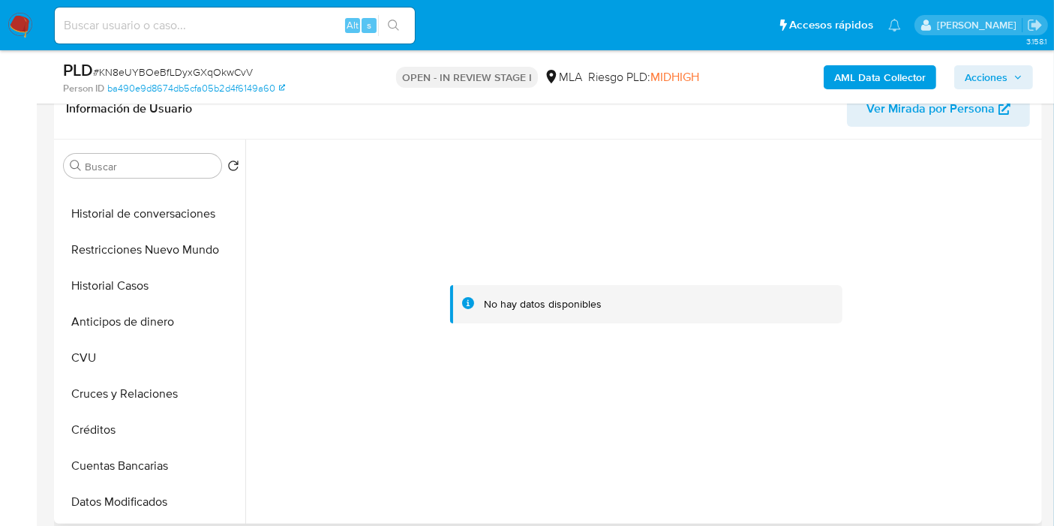
scroll to position [167, 0]
click at [176, 252] on button "Restricciones Nuevo Mundo" at bounding box center [146, 251] width 176 height 36
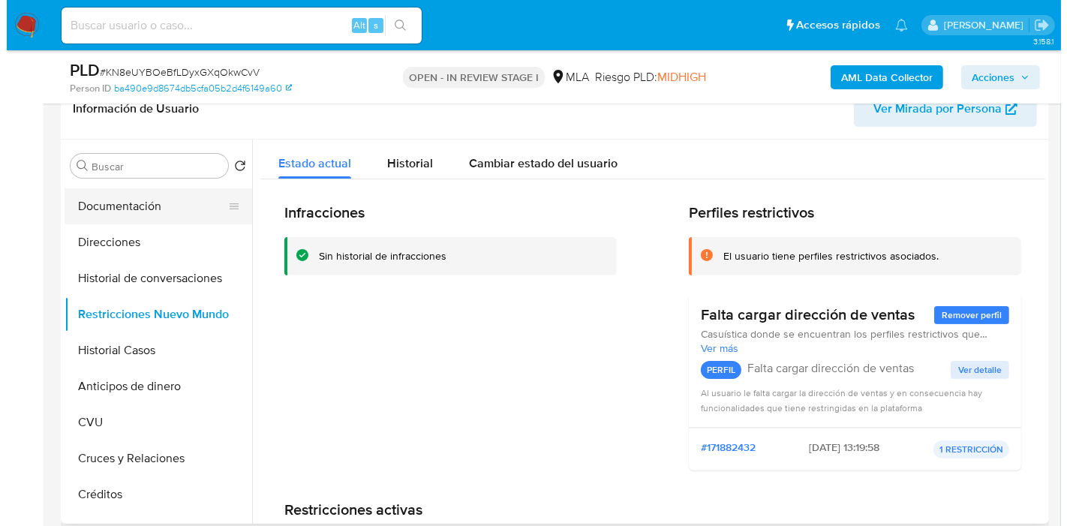
scroll to position [0, 0]
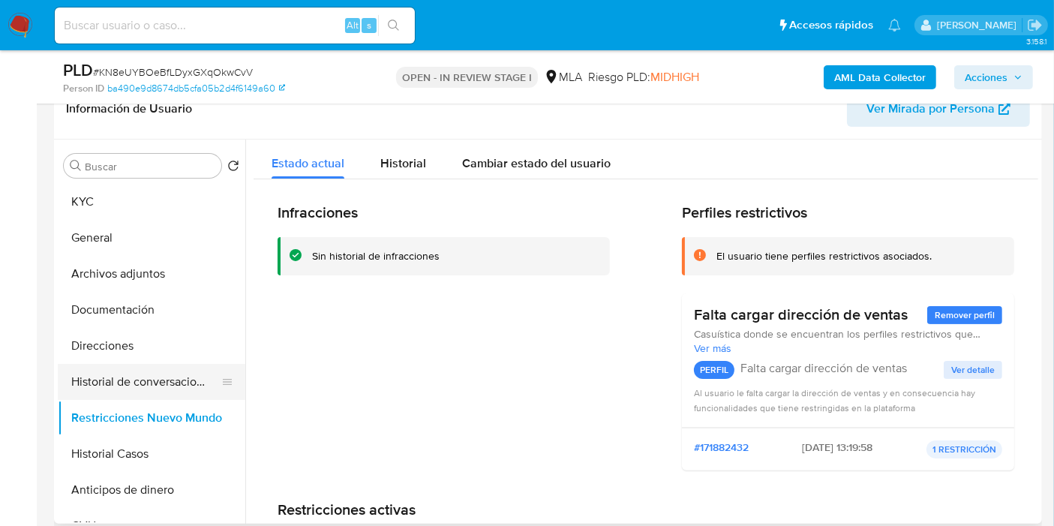
click at [161, 368] on button "Historial de conversaciones" at bounding box center [146, 382] width 176 height 36
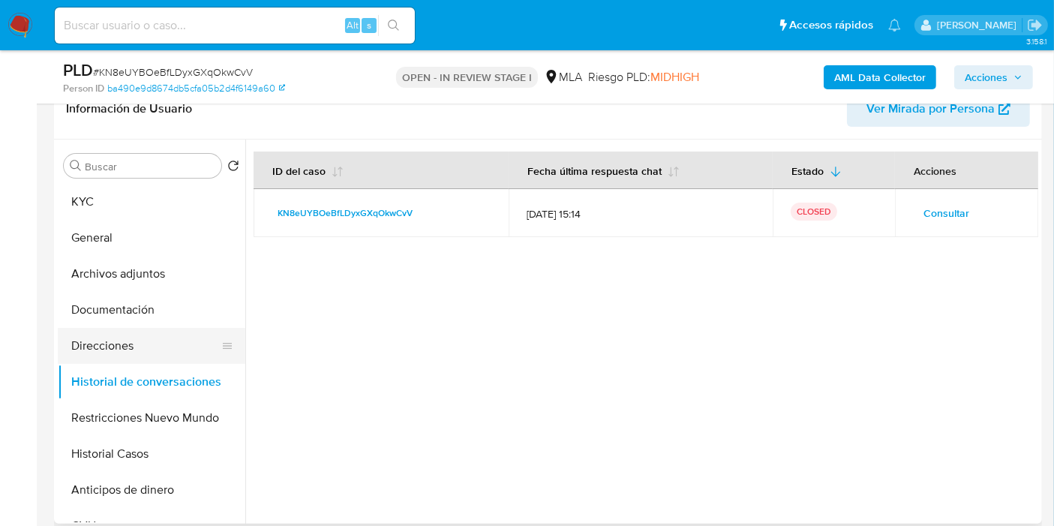
click at [139, 335] on button "Direcciones" at bounding box center [146, 346] width 176 height 36
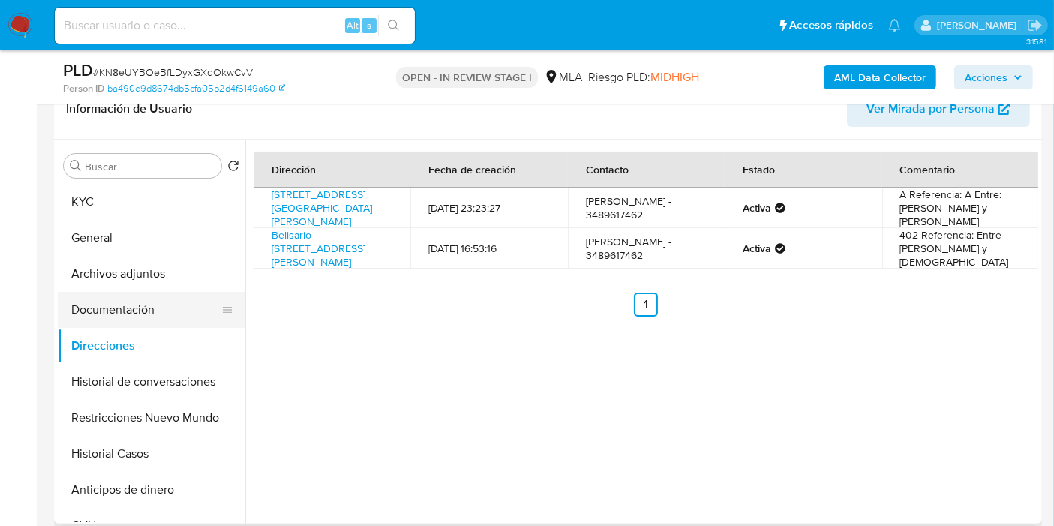
click at [152, 314] on button "Documentación" at bounding box center [146, 310] width 176 height 36
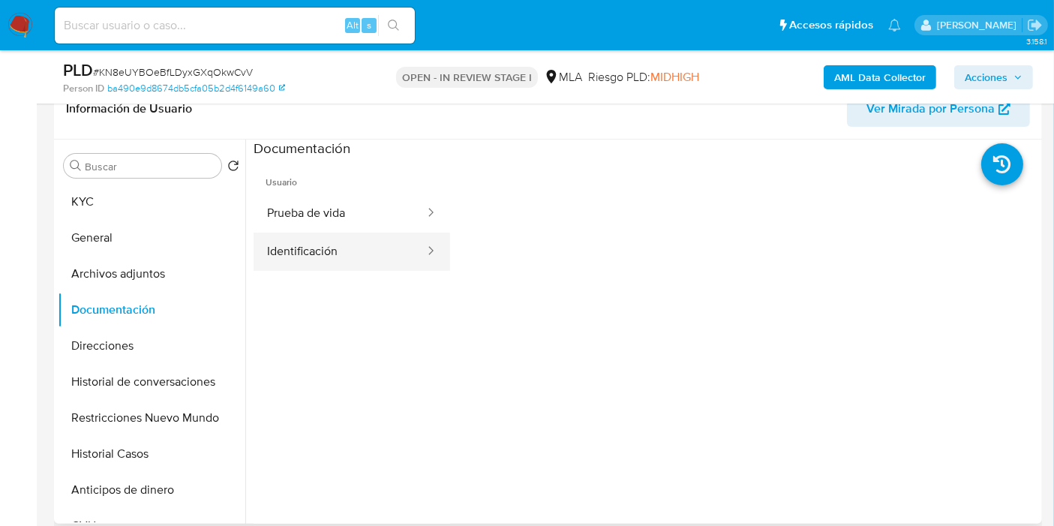
click at [372, 269] on button "Identificación" at bounding box center [340, 252] width 173 height 38
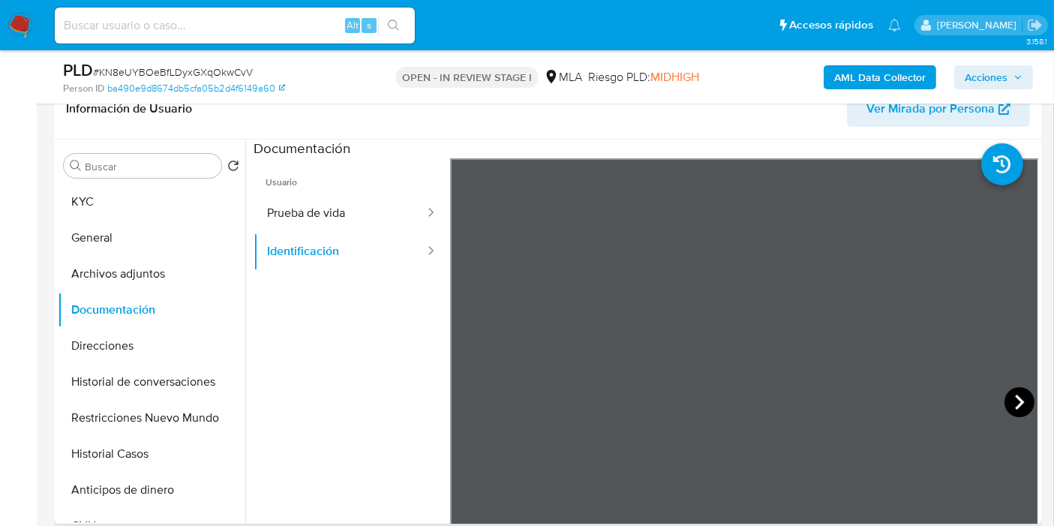
click at [1018, 395] on div at bounding box center [744, 404] width 589 height 492
click at [1018, 396] on icon at bounding box center [1020, 402] width 30 height 30
click at [395, 218] on button "Prueba de vida" at bounding box center [340, 213] width 173 height 38
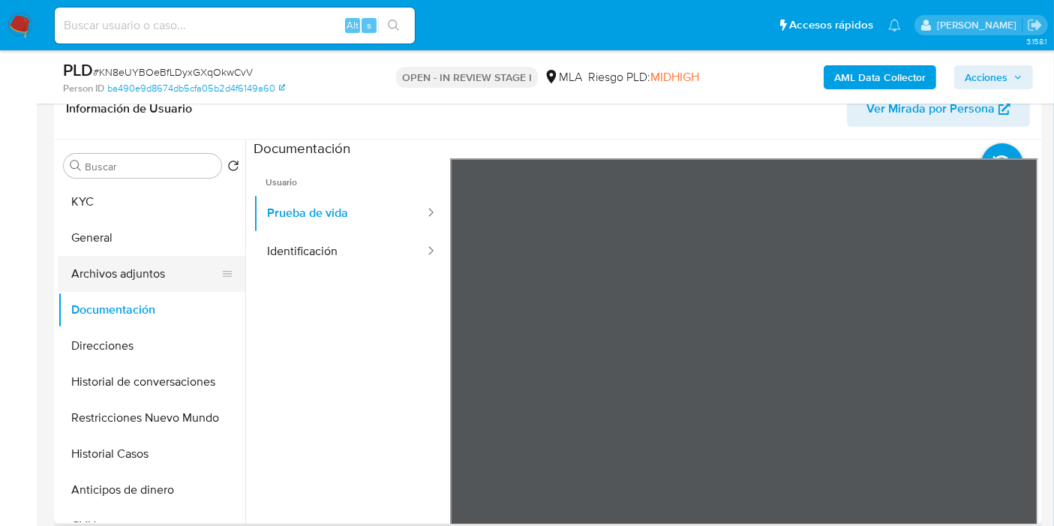
click at [152, 273] on button "Archivos adjuntos" at bounding box center [146, 274] width 176 height 36
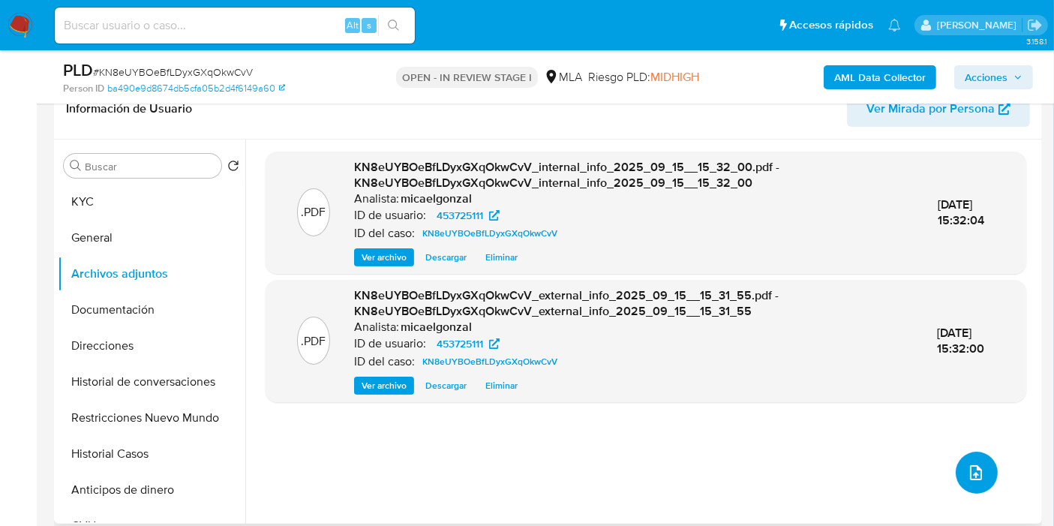
click at [969, 482] on button "upload-file" at bounding box center [977, 473] width 42 height 42
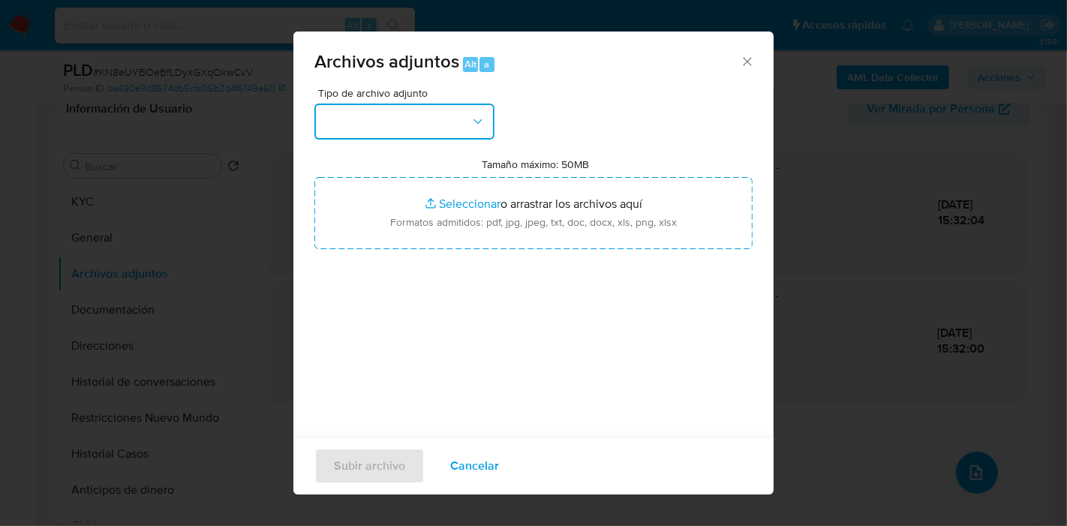
click at [478, 131] on button "button" at bounding box center [404, 122] width 180 height 36
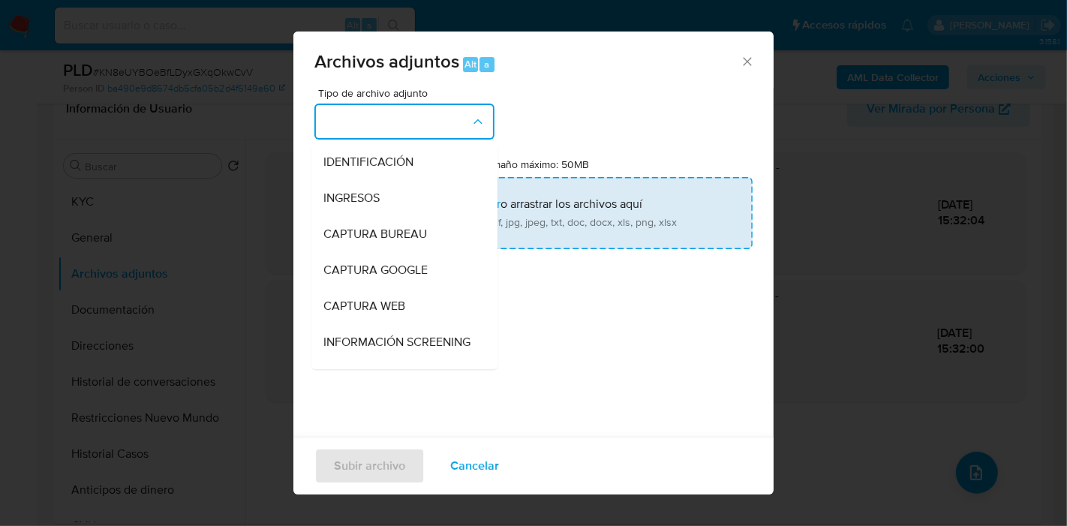
click at [624, 224] on input "Tamaño máximo: 50MB Seleccionar archivos" at bounding box center [533, 213] width 438 height 72
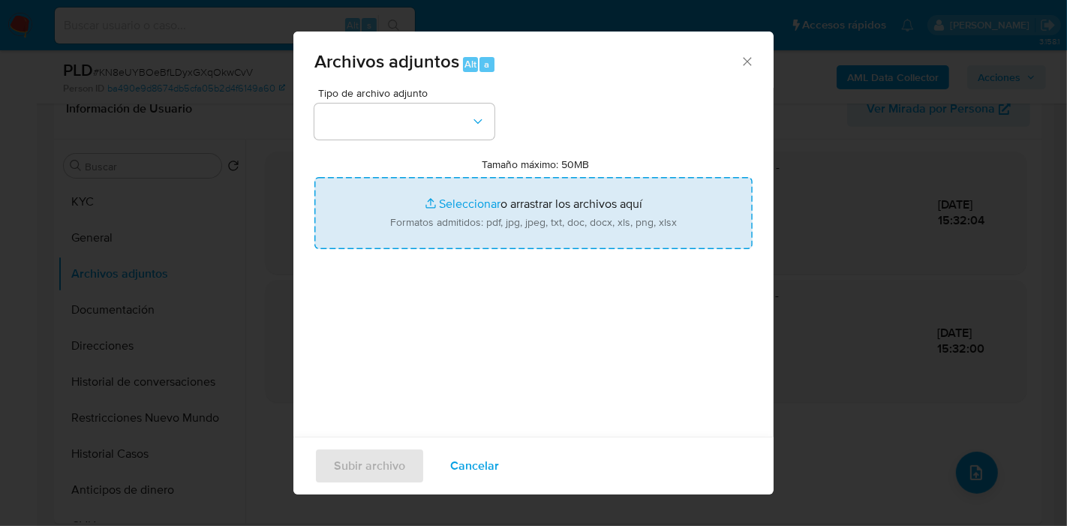
type input "C:\fakepath\ARCA de Carlos Añasco - Aportes en Línea desde julio 2025.pdf"
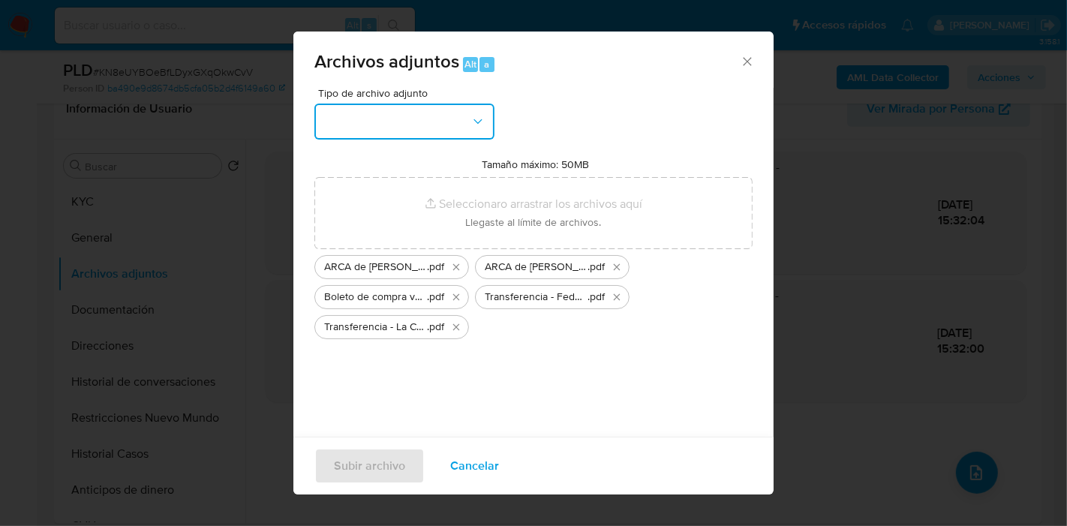
click at [314, 120] on button "button" at bounding box center [404, 122] width 180 height 36
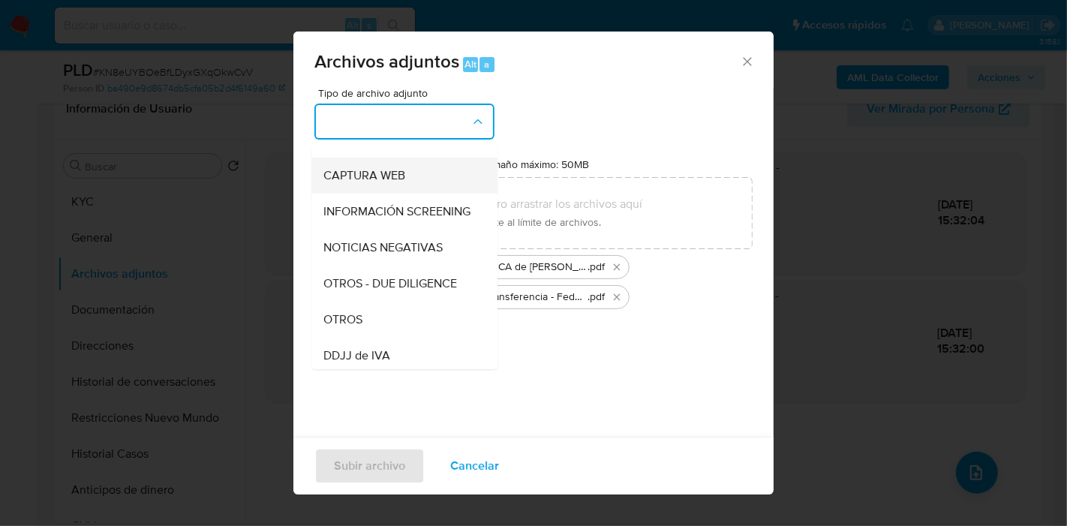
scroll to position [250, 0]
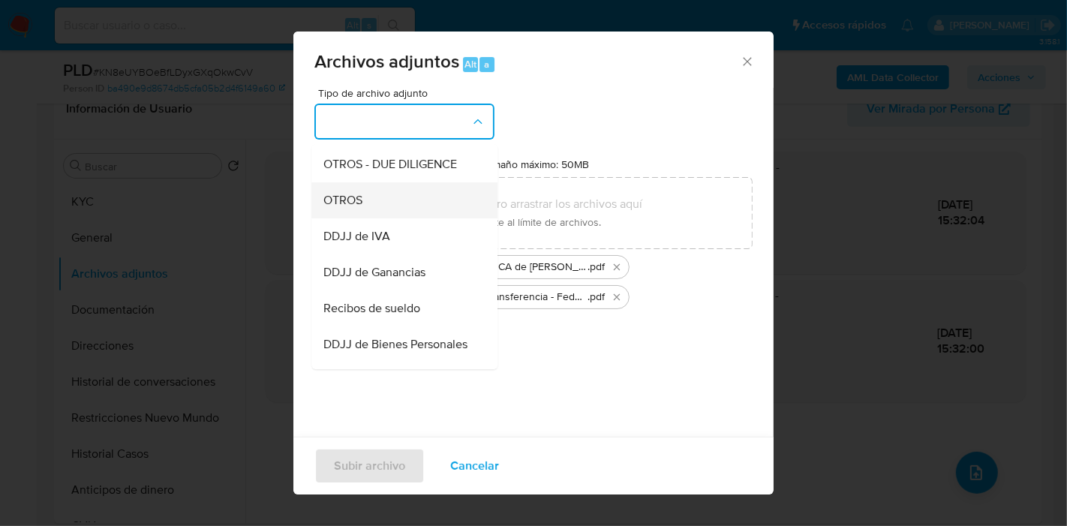
click at [414, 218] on div "OTROS" at bounding box center [399, 200] width 153 height 36
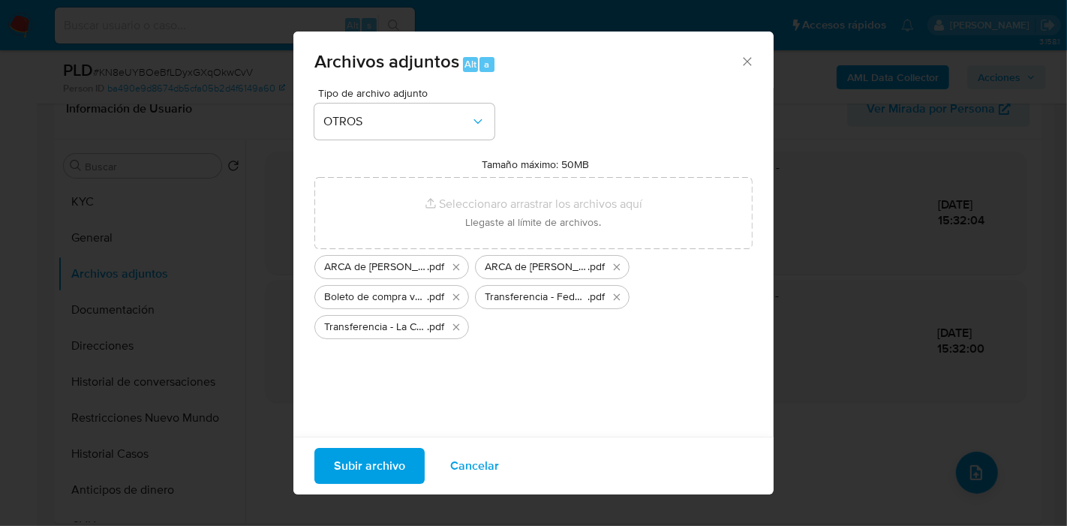
click at [374, 454] on span "Subir archivo" at bounding box center [369, 466] width 71 height 33
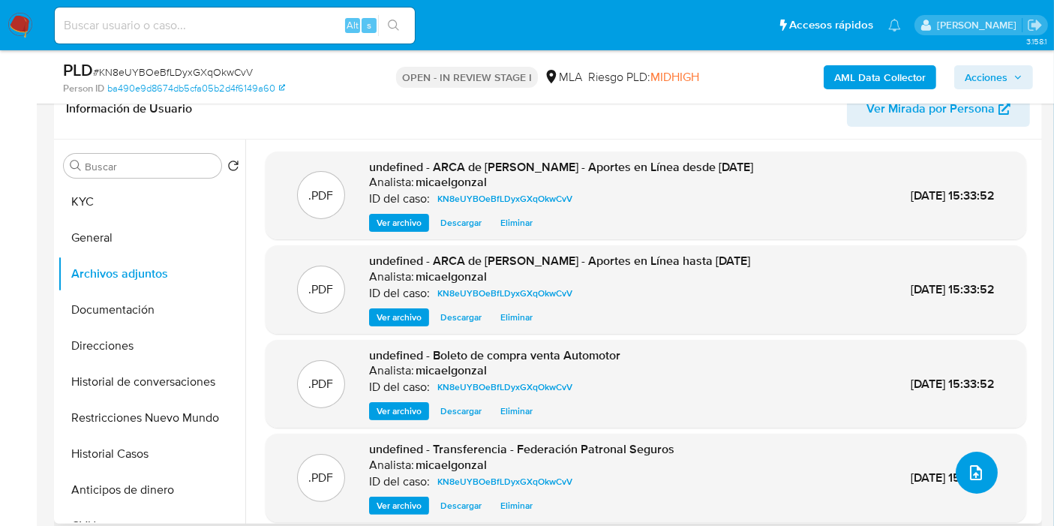
click at [986, 477] on button "upload-file" at bounding box center [977, 473] width 42 height 42
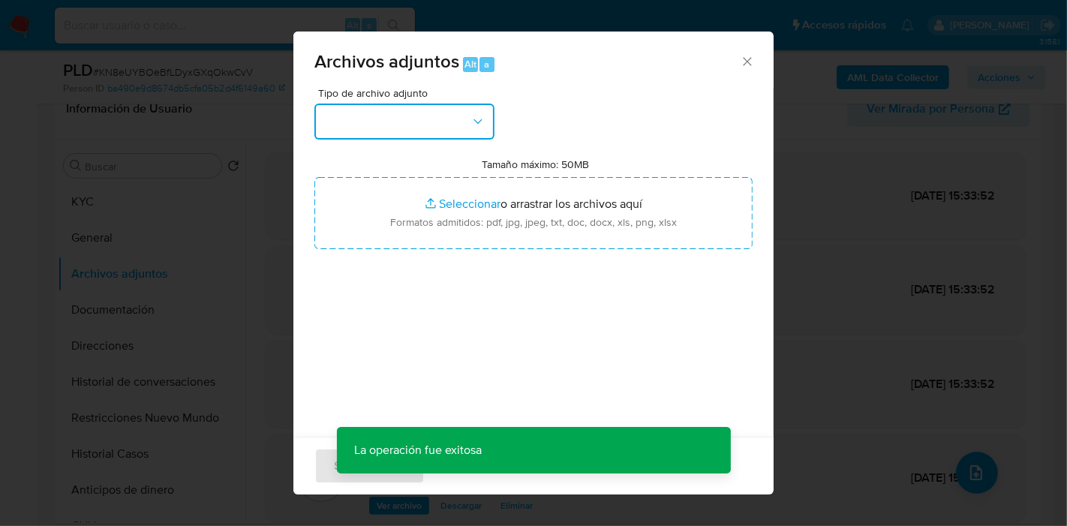
click at [431, 123] on button "button" at bounding box center [404, 122] width 180 height 36
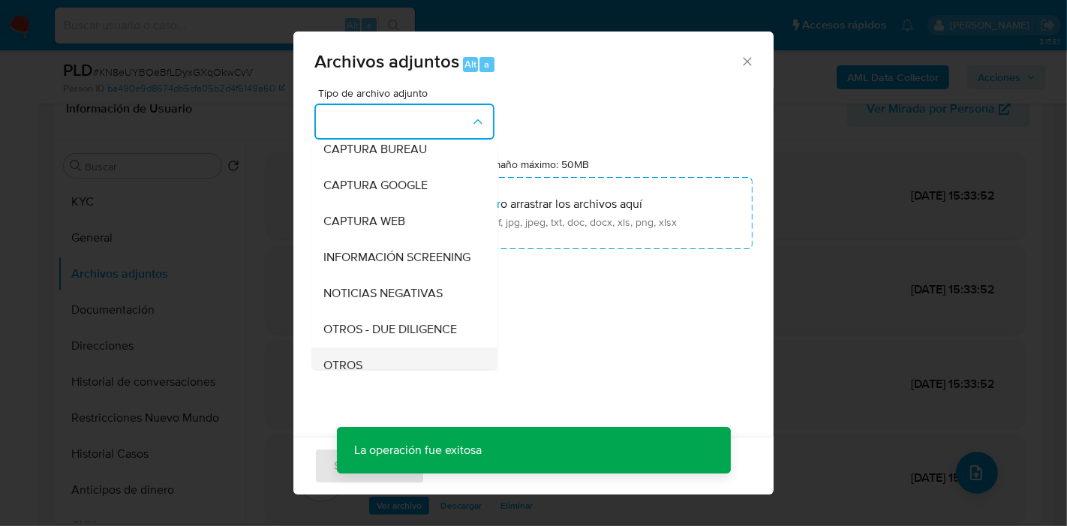
scroll to position [167, 0]
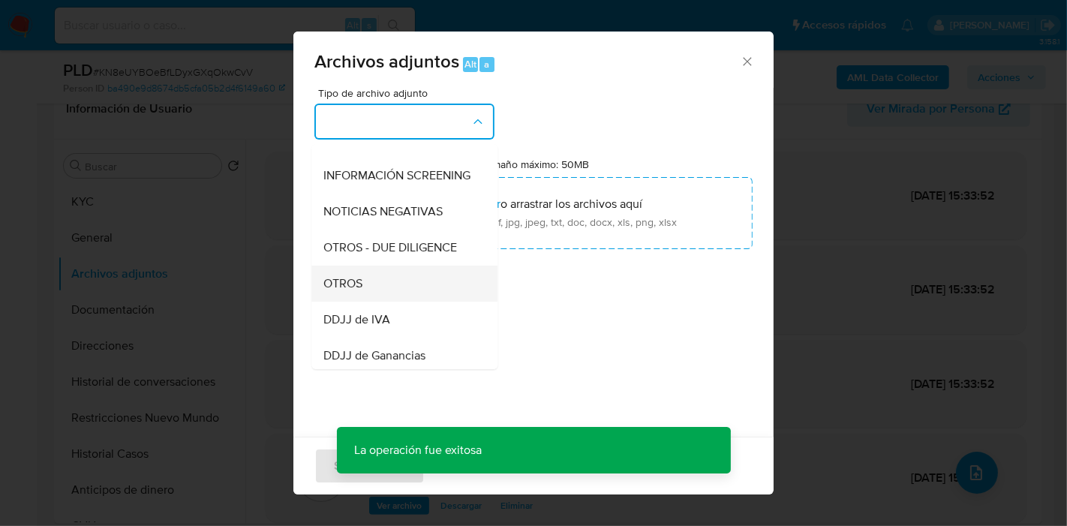
click at [383, 302] on div "OTROS" at bounding box center [399, 284] width 153 height 36
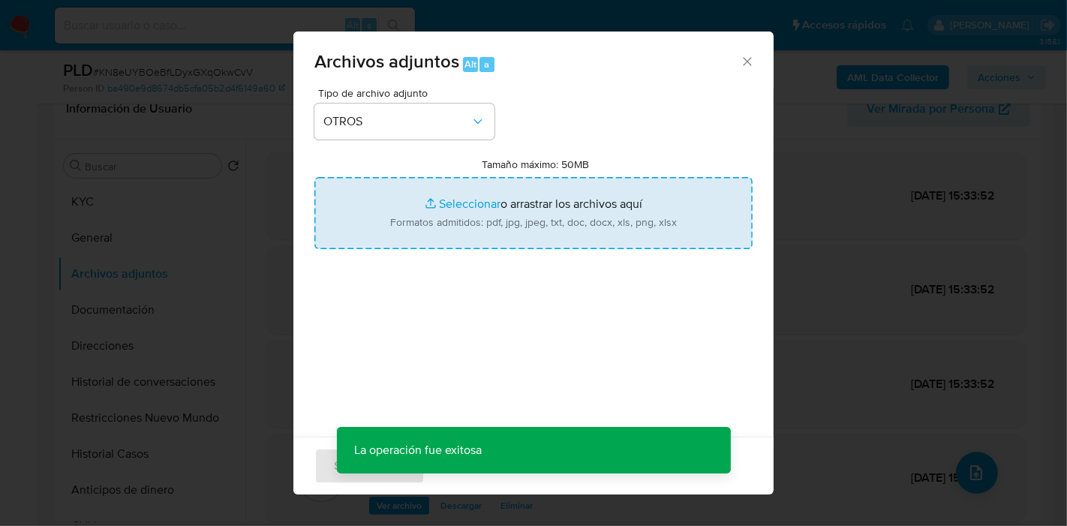
click at [566, 198] on input "Tamaño máximo: 50MB Seleccionar archivos" at bounding box center [533, 213] width 438 height 72
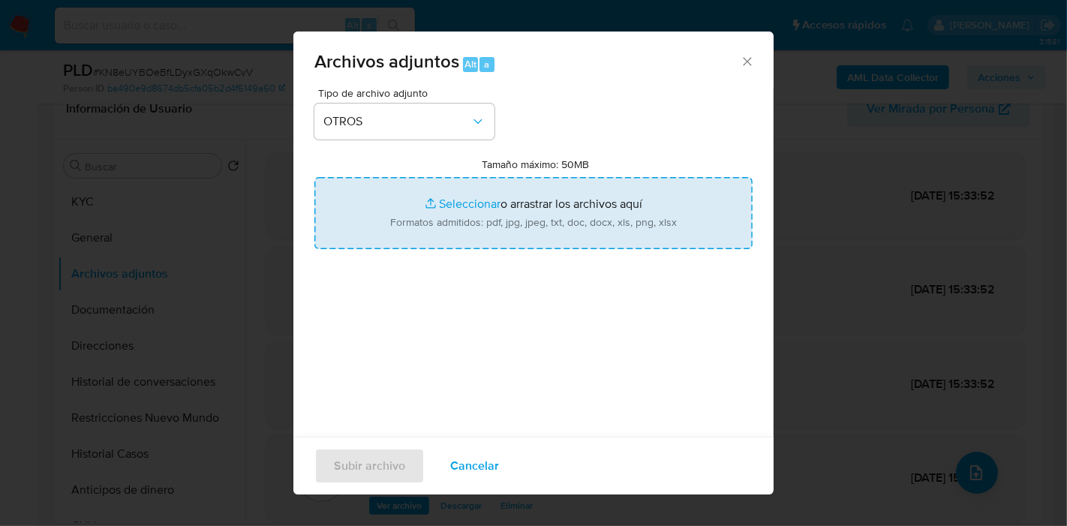
type input "C:\fakepath\Certificado de Concubinato .pdf"
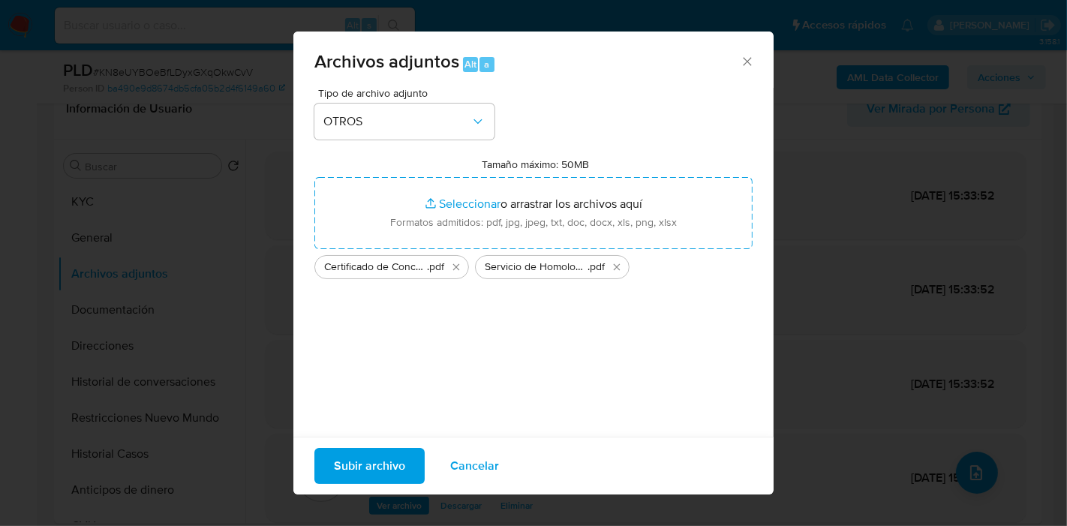
click at [384, 459] on span "Subir archivo" at bounding box center [369, 466] width 71 height 33
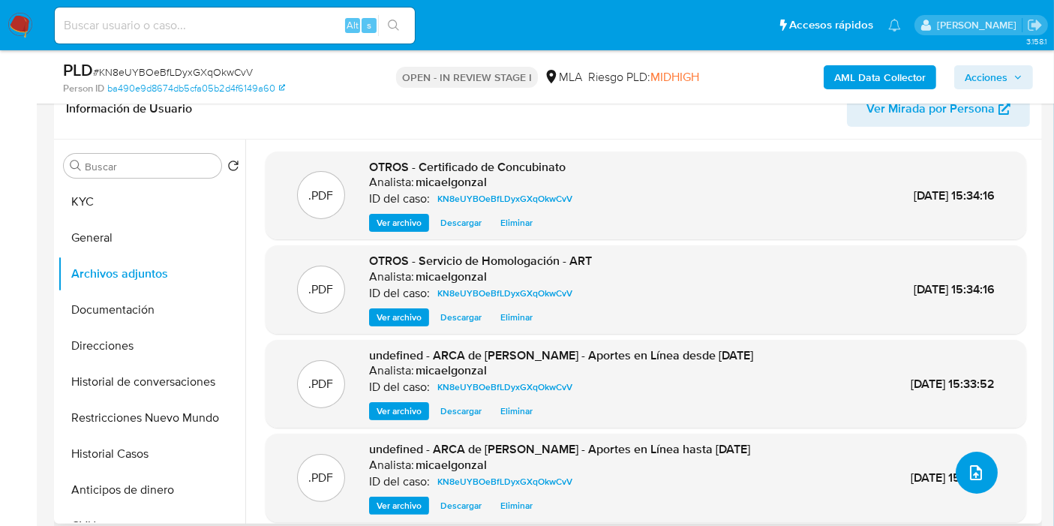
click at [968, 474] on icon "upload-file" at bounding box center [976, 473] width 18 height 18
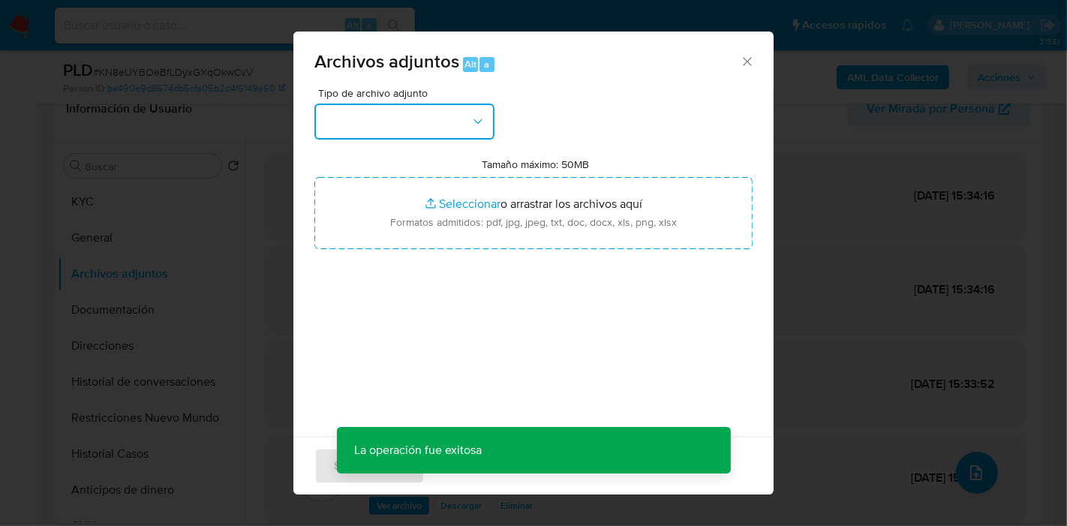
click at [456, 115] on button "button" at bounding box center [404, 122] width 180 height 36
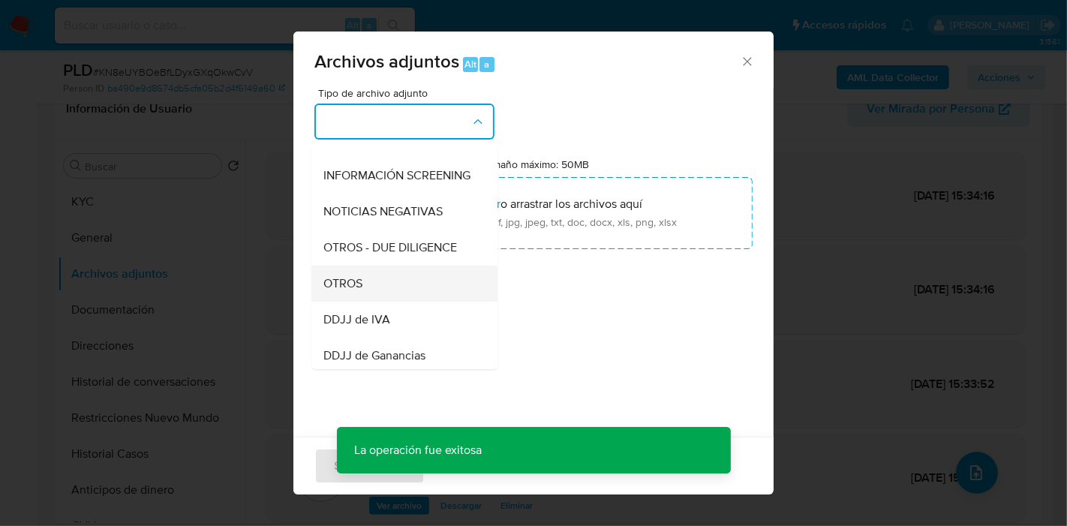
drag, startPoint x: 404, startPoint y: 319, endPoint x: 423, endPoint y: 303, distance: 25.1
click at [423, 303] on ul "IDENTIFICACIÓN INGRESOS CAPTURA BUREAU CAPTURA GOOGLE CAPTURA WEB INFORMACIÓN S…" at bounding box center [404, 399] width 186 height 844
drag, startPoint x: 423, startPoint y: 303, endPoint x: 447, endPoint y: 278, distance: 34.0
click at [424, 302] on div "OTROS" at bounding box center [399, 284] width 153 height 36
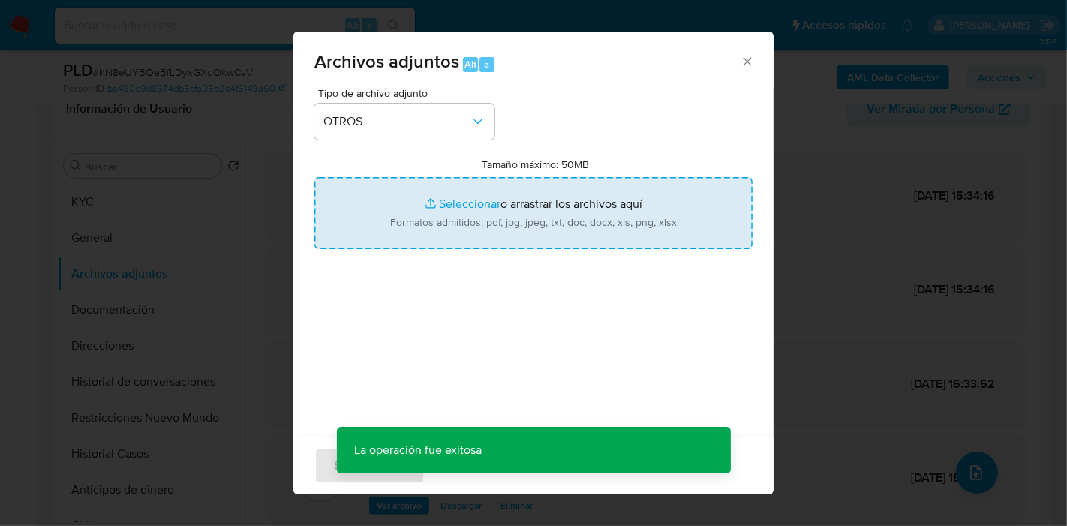
click at [486, 222] on input "Tamaño máximo: 50MB Seleccionar archivos" at bounding box center [533, 213] width 438 height 72
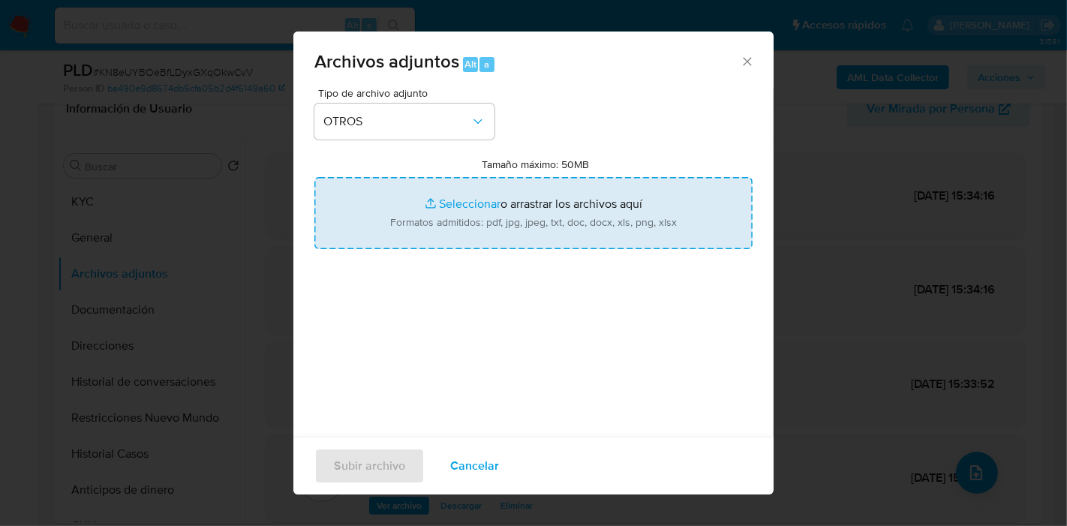
type input "C:\fakepath\Movimientos de Deolinda Marisa Gonzalez.xlsx"
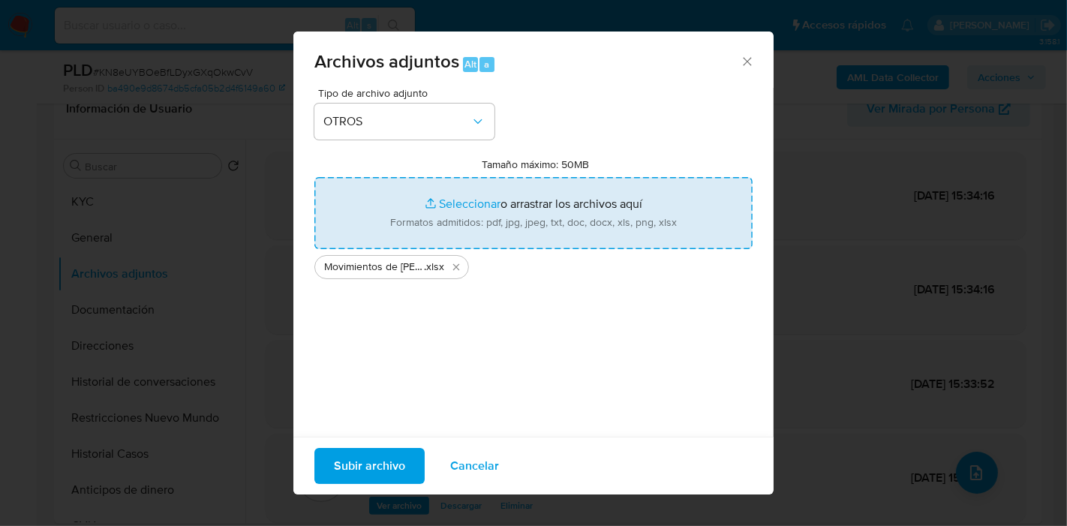
click at [552, 241] on input "Tamaño máximo: 50MB Seleccionar archivos" at bounding box center [533, 213] width 438 height 72
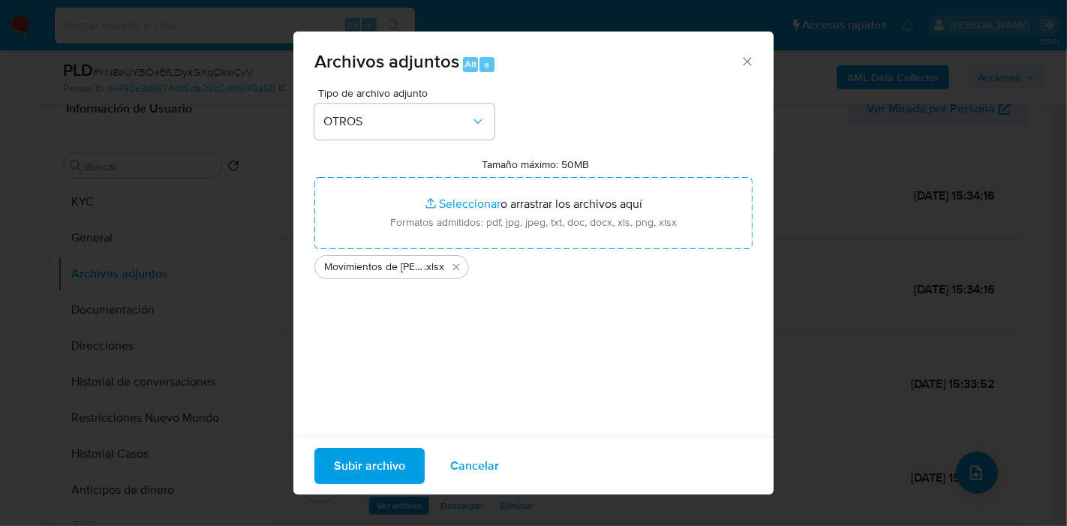
click at [376, 470] on span "Subir archivo" at bounding box center [369, 466] width 71 height 33
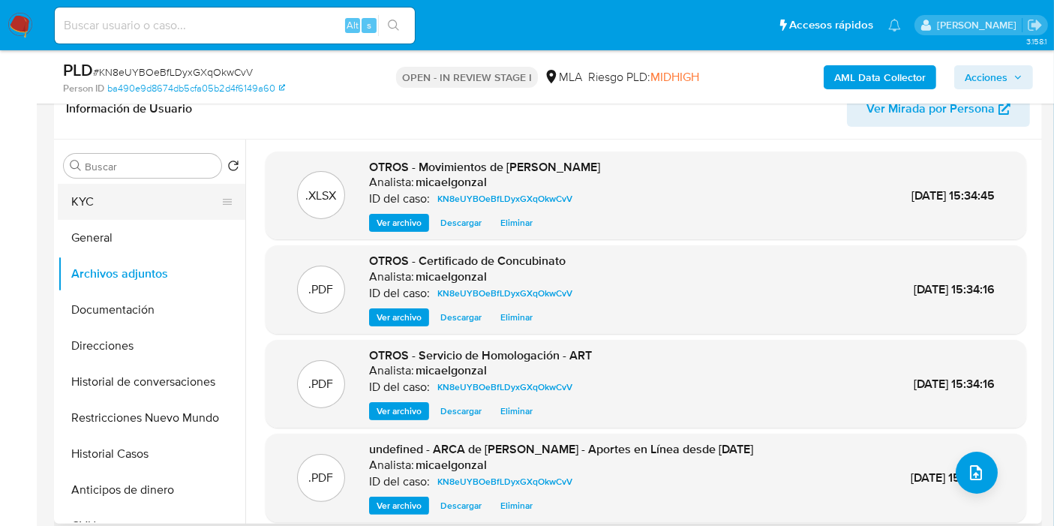
click at [128, 209] on button "KYC" at bounding box center [146, 202] width 176 height 36
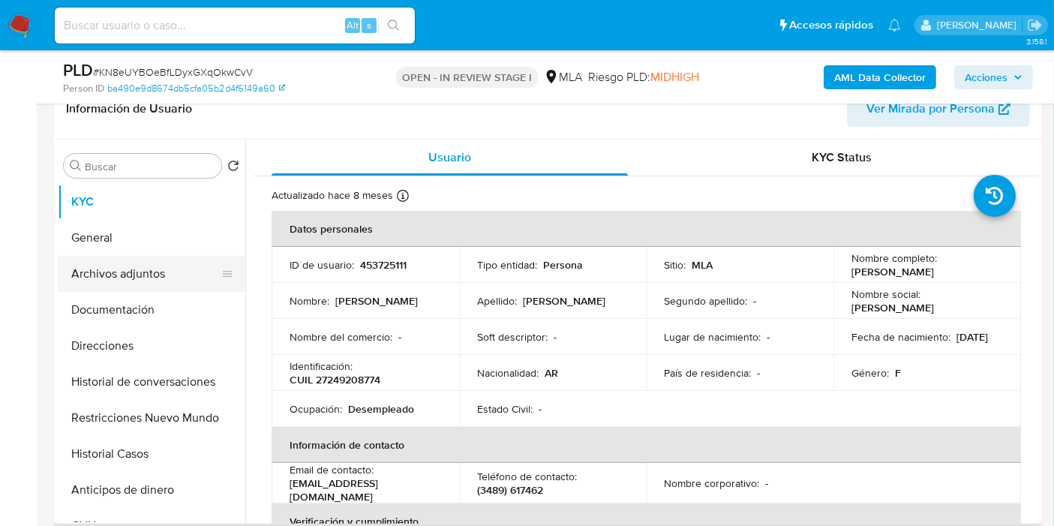
click at [171, 275] on button "Archivos adjuntos" at bounding box center [146, 274] width 176 height 36
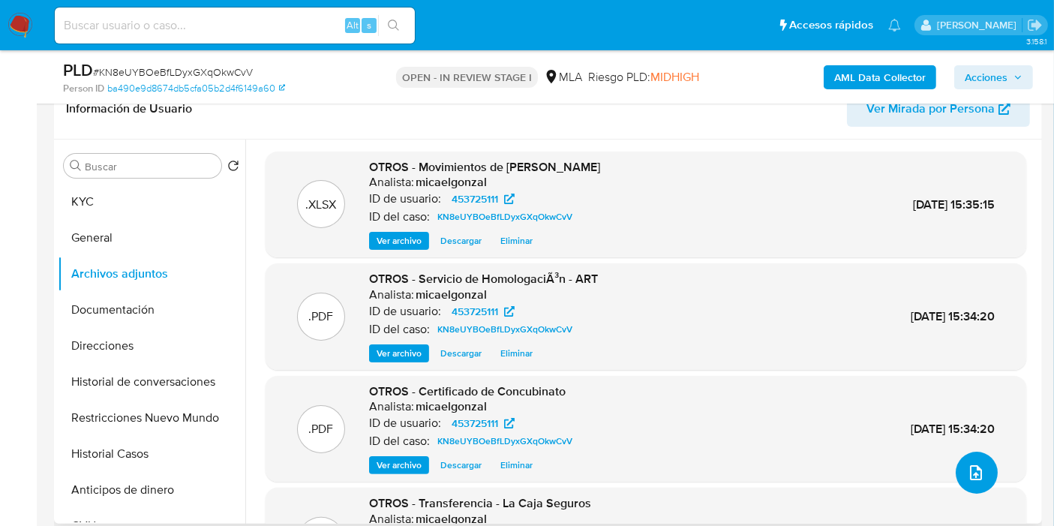
click at [967, 476] on icon "upload-file" at bounding box center [976, 473] width 18 height 18
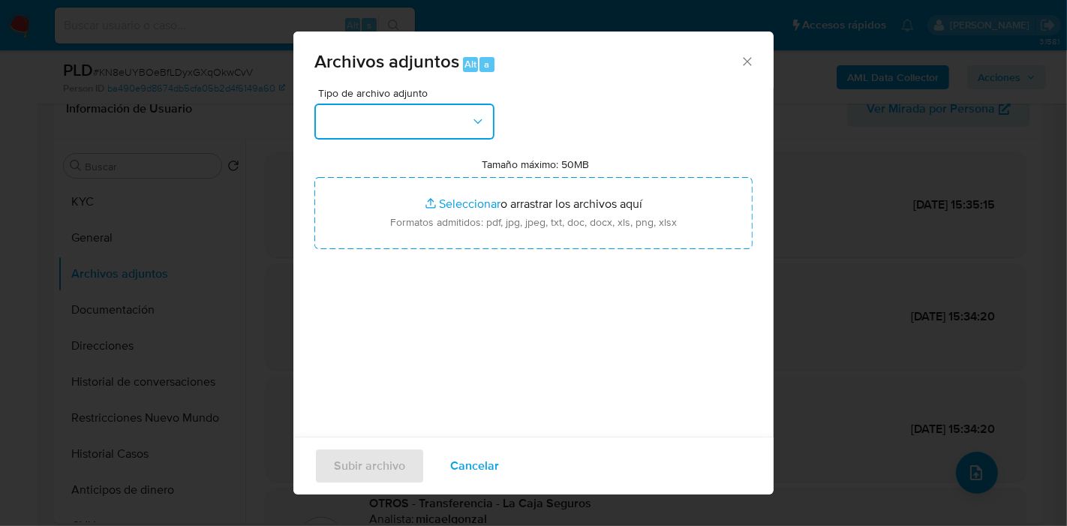
click at [458, 129] on button "button" at bounding box center [404, 122] width 180 height 36
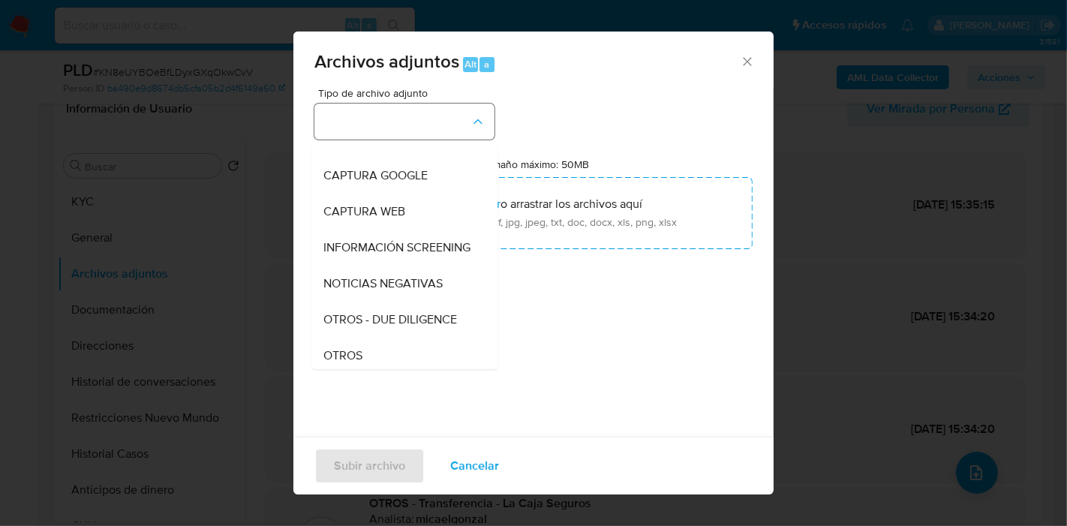
scroll to position [250, 0]
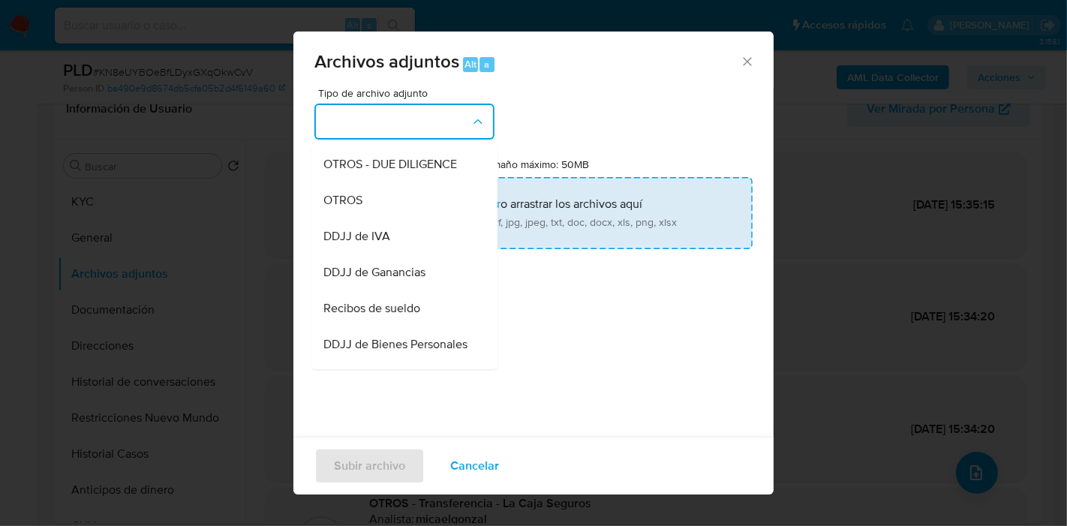
click at [420, 218] on div "OTROS" at bounding box center [399, 200] width 153 height 36
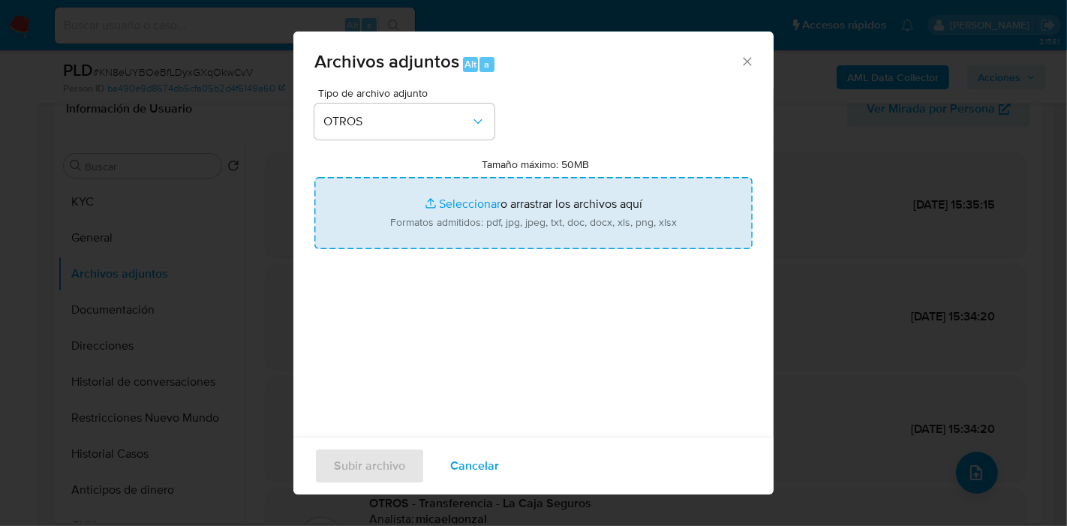
click at [497, 204] on input "Tamaño máximo: 50MB Seleccionar archivos" at bounding box center [533, 213] width 438 height 72
type input "C:\fakepath\Caselog KN8eUYBOeBfLDyxGXqOkwCvV_2025_08_19_08_43_06.docx"
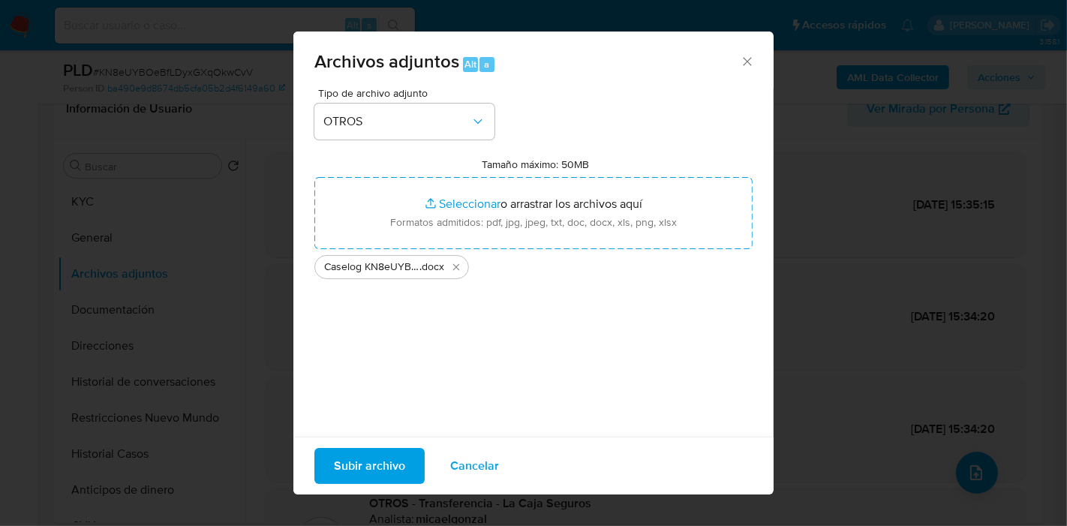
click at [363, 460] on span "Subir archivo" at bounding box center [369, 466] width 71 height 33
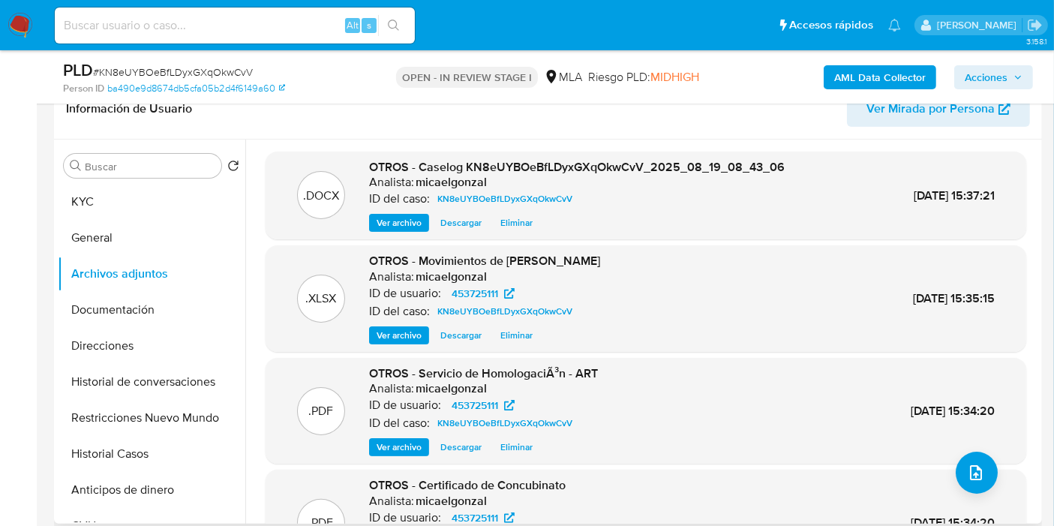
click at [408, 224] on span "Ver archivo" at bounding box center [399, 222] width 45 height 15
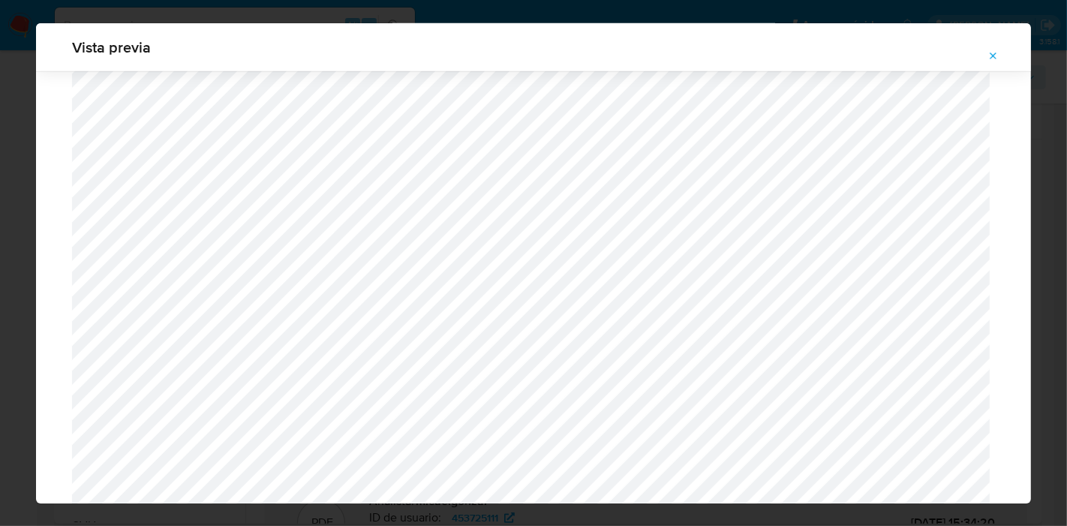
scroll to position [887, 0]
click at [0, 191] on div "Vista previa" at bounding box center [533, 263] width 1067 height 526
click at [997, 53] on icon "Attachment preview" at bounding box center [994, 56] width 12 height 12
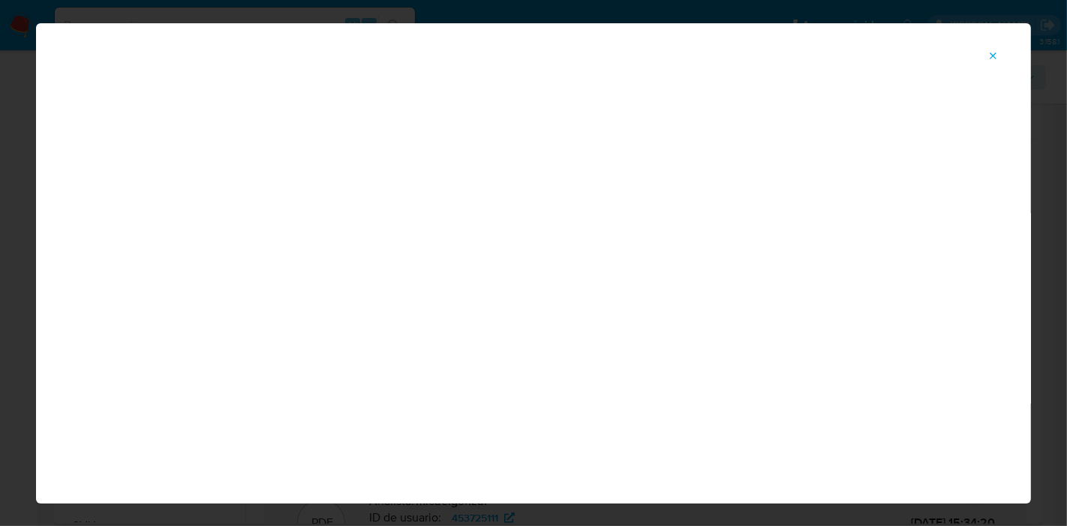
scroll to position [77, 0]
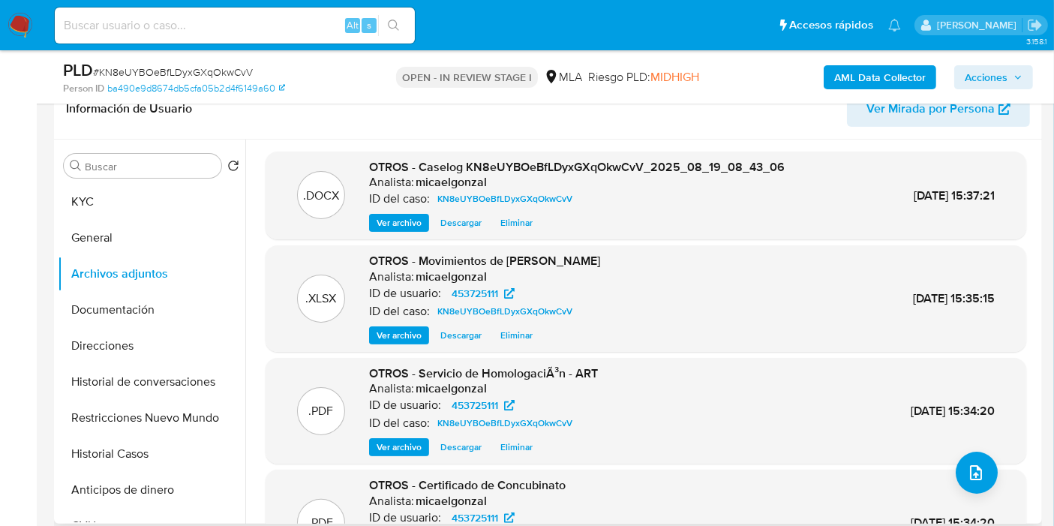
click at [520, 218] on span "Eliminar" at bounding box center [517, 222] width 32 height 15
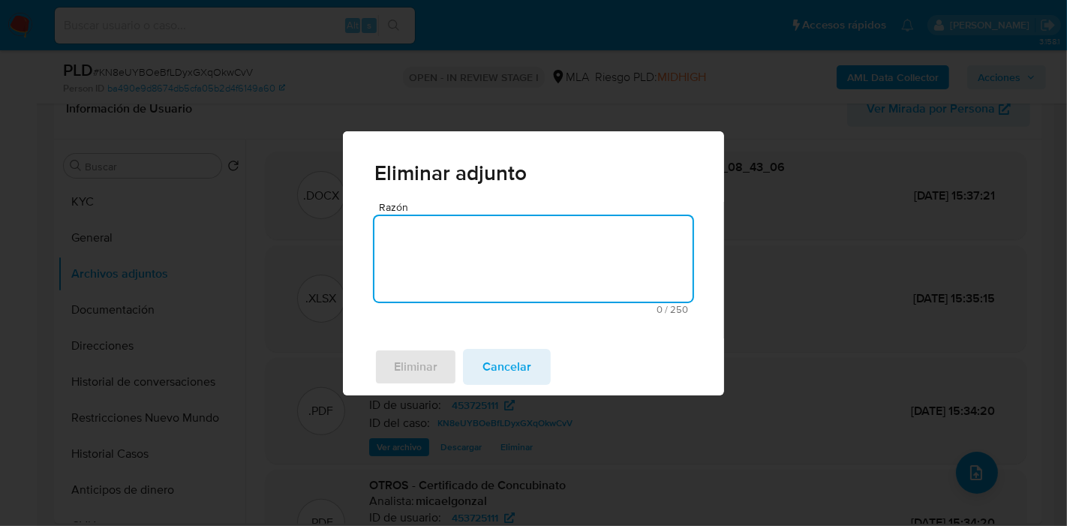
click at [543, 254] on textarea "Razón" at bounding box center [533, 259] width 318 height 86
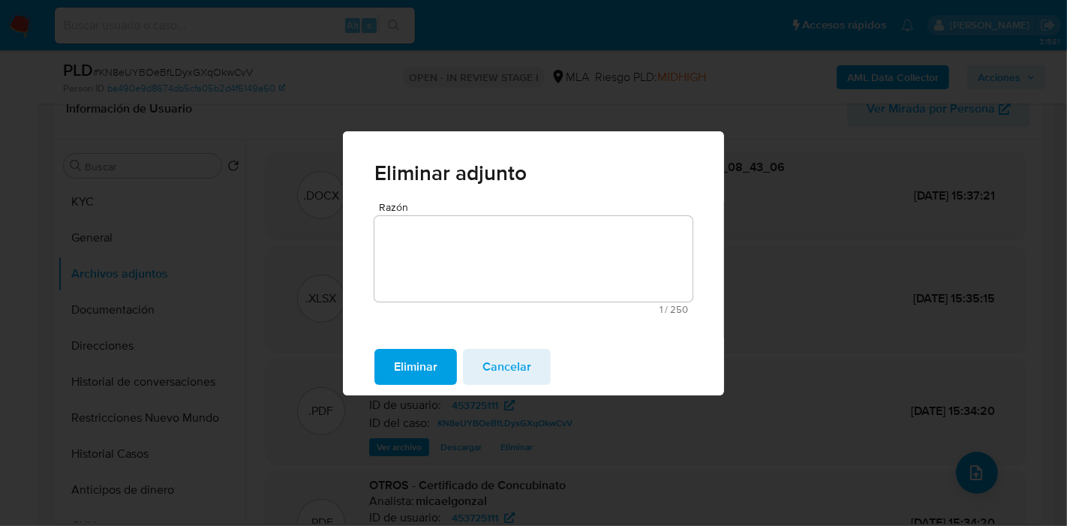
click at [420, 359] on span "Eliminar" at bounding box center [416, 366] width 44 height 33
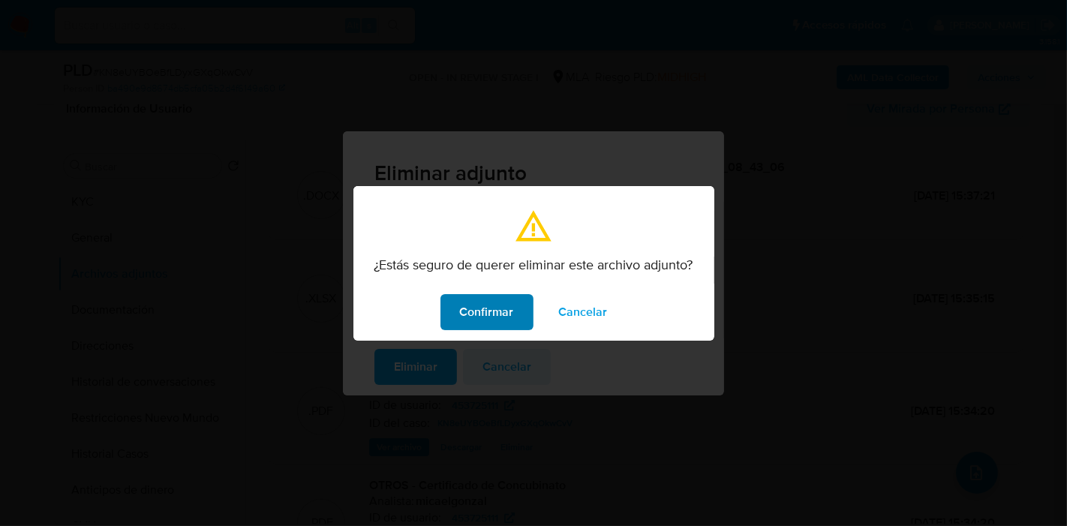
drag, startPoint x: 439, startPoint y: 278, endPoint x: 471, endPoint y: 299, distance: 38.1
click at [440, 278] on div "¿Estás seguro de querer eliminar este archivo adjunto?" at bounding box center [533, 270] width 361 height 27
click at [471, 299] on span "Confirmar" at bounding box center [487, 312] width 54 height 33
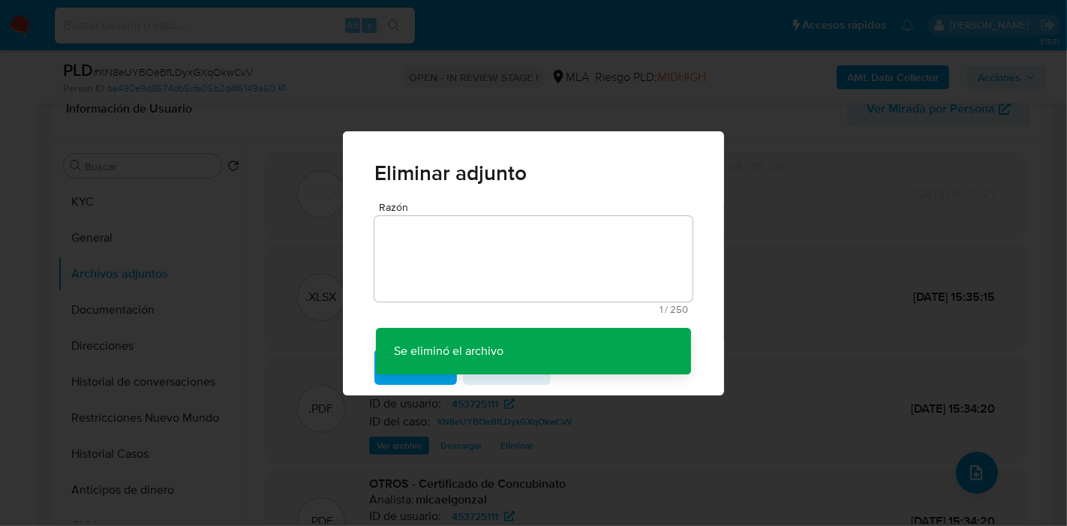
click at [969, 473] on div "Eliminar adjunto Razón 1 / 250 249 caracteres restantes Se eliminó el archivo S…" at bounding box center [533, 263] width 1067 height 526
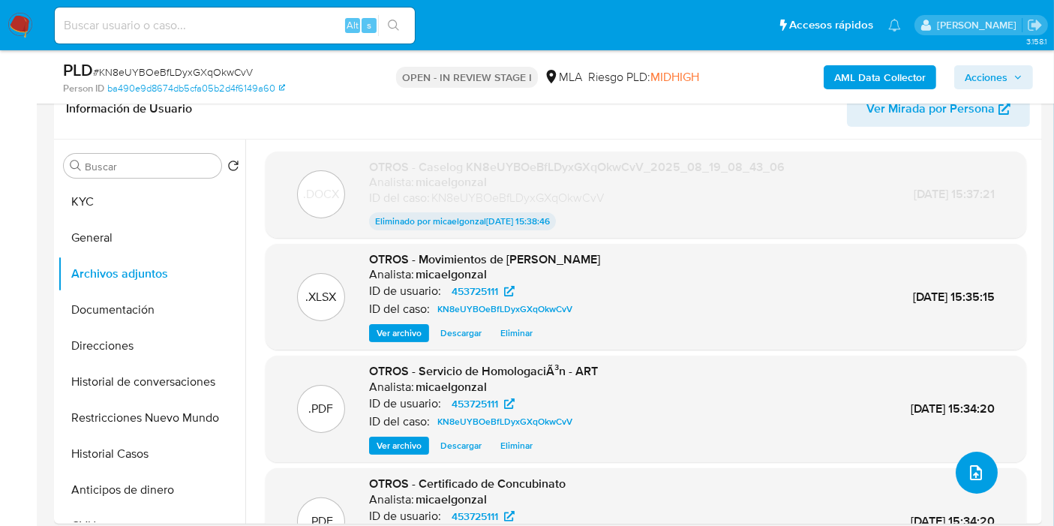
click at [969, 473] on icon "upload-file" at bounding box center [976, 473] width 18 height 18
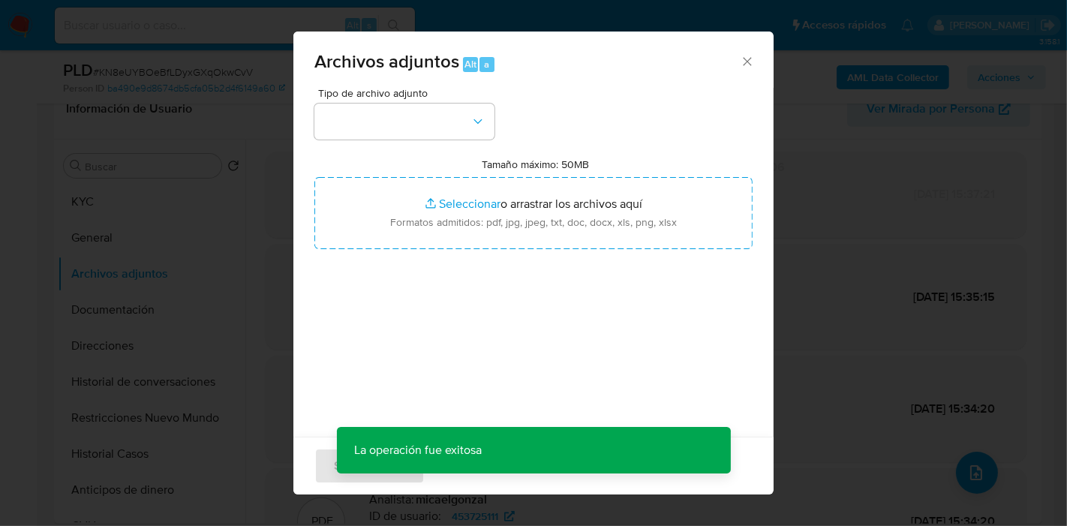
click at [456, 142] on div "Tipo de archivo adjunto Tamaño máximo: 50MB Seleccionar archivos Seleccionar o …" at bounding box center [533, 265] width 438 height 354
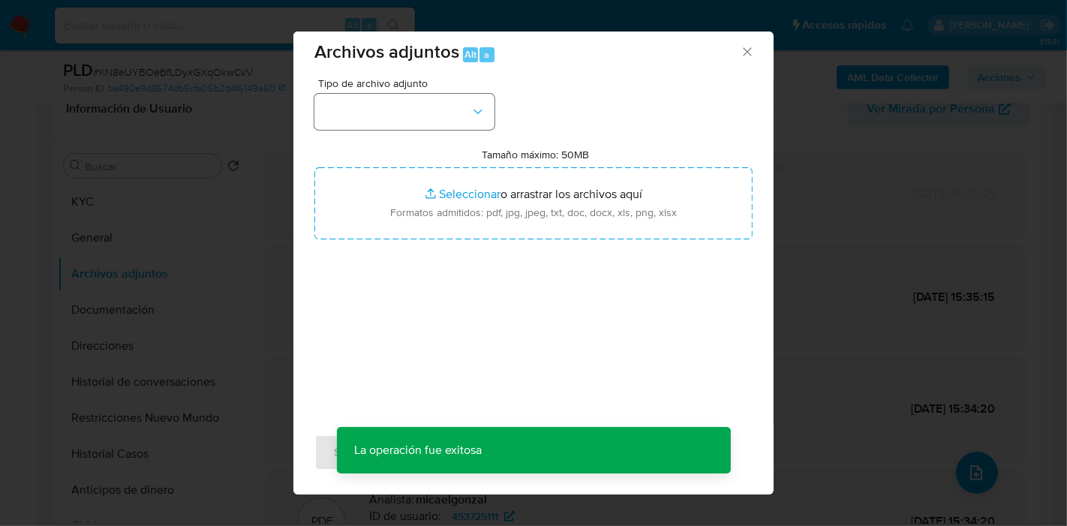
scroll to position [15, 0]
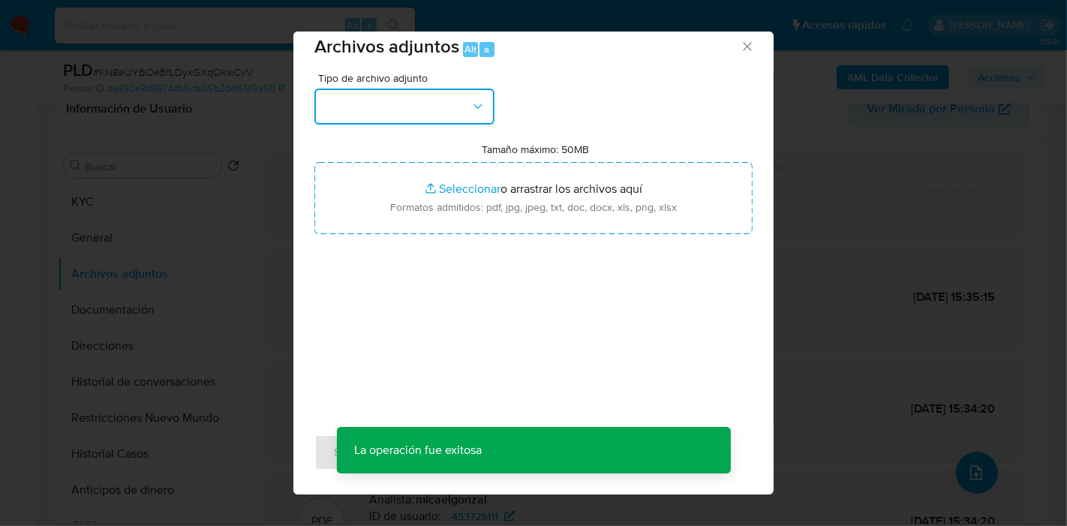
click at [459, 94] on button "button" at bounding box center [404, 107] width 180 height 36
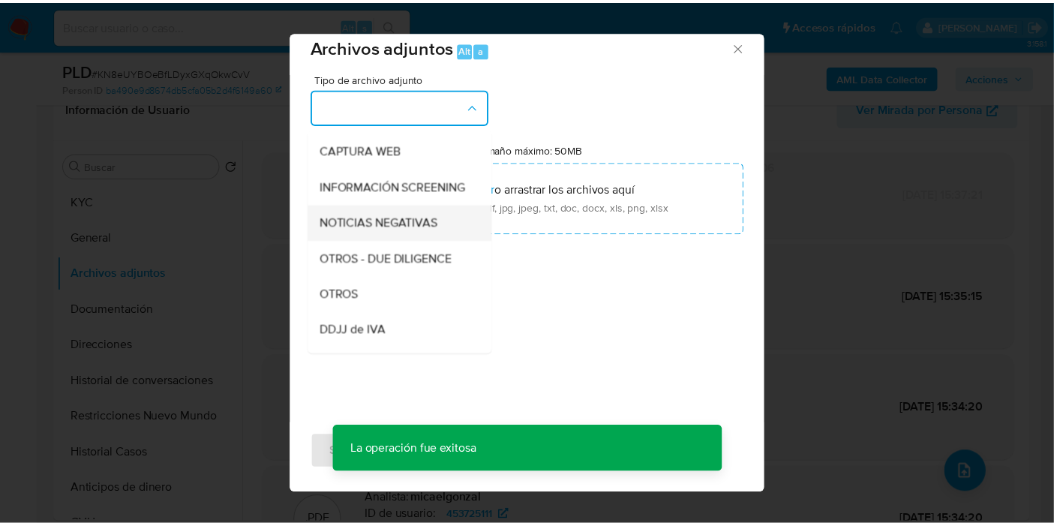
scroll to position [167, 0]
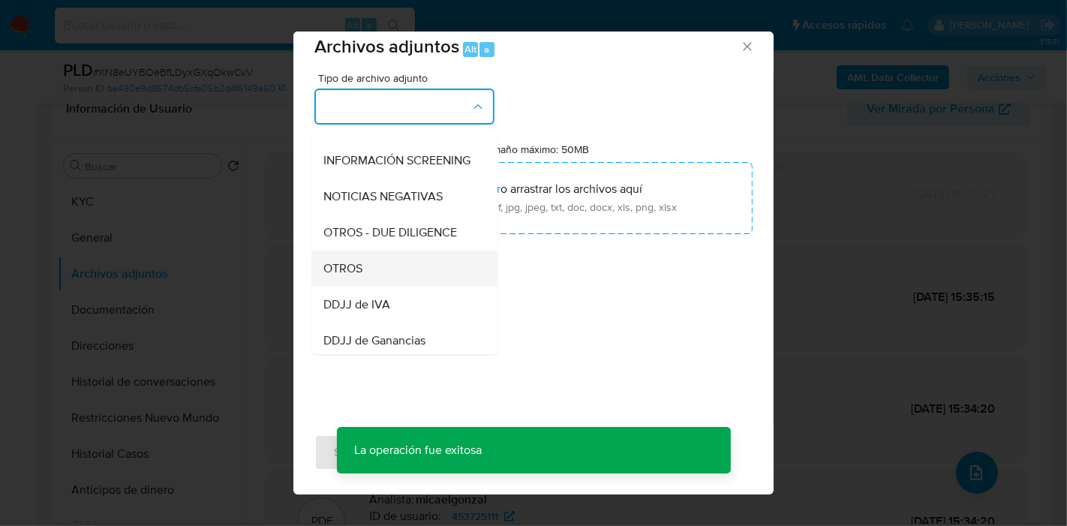
click at [383, 287] on div "OTROS" at bounding box center [399, 269] width 153 height 36
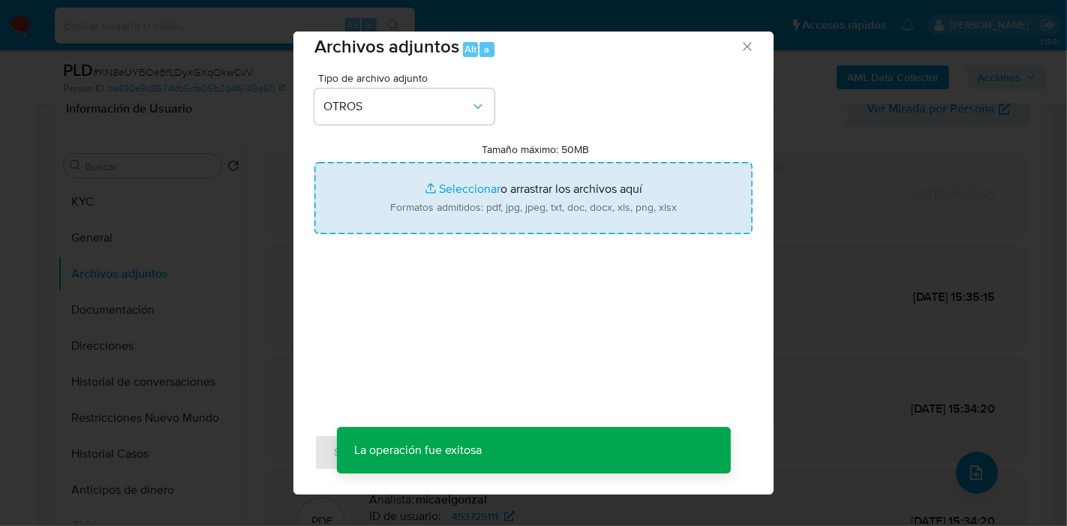
click at [462, 179] on input "Tamaño máximo: 50MB Seleccionar archivos" at bounding box center [533, 198] width 438 height 72
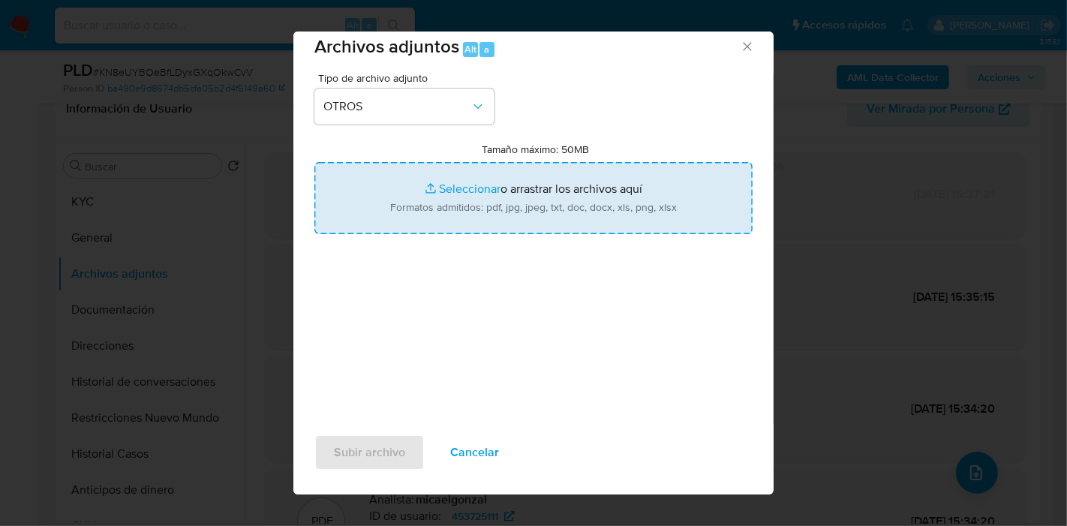
type input "C:\fakepath\Caselog KN8eUYBOeBfLDyxGXqOkwCvV_2025_08_19_08_43_06-v2.docx"
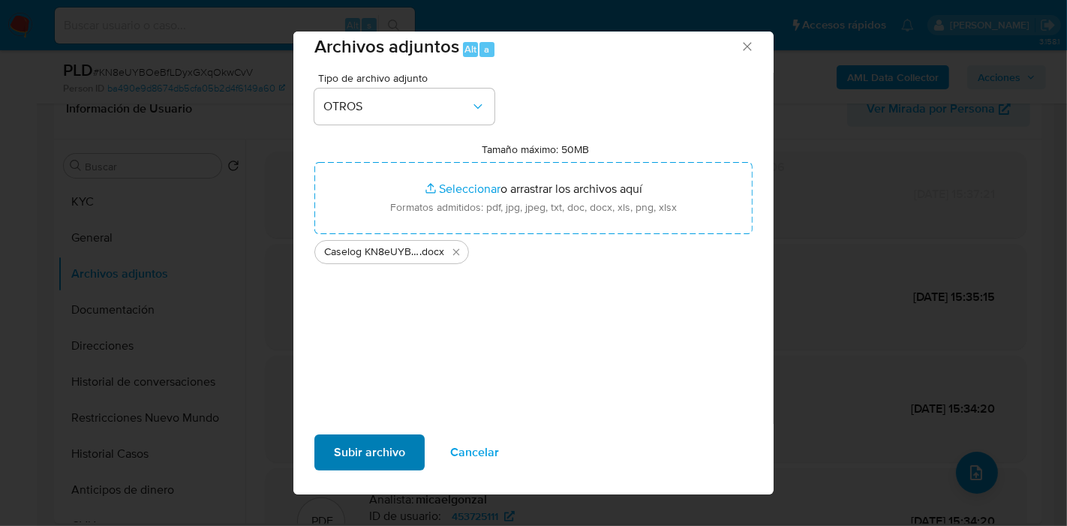
drag, startPoint x: 394, startPoint y: 426, endPoint x: 383, endPoint y: 446, distance: 22.8
click at [393, 426] on div "Subir archivo Cancelar" at bounding box center [533, 459] width 480 height 71
click at [383, 446] on span "Subir archivo" at bounding box center [369, 452] width 71 height 33
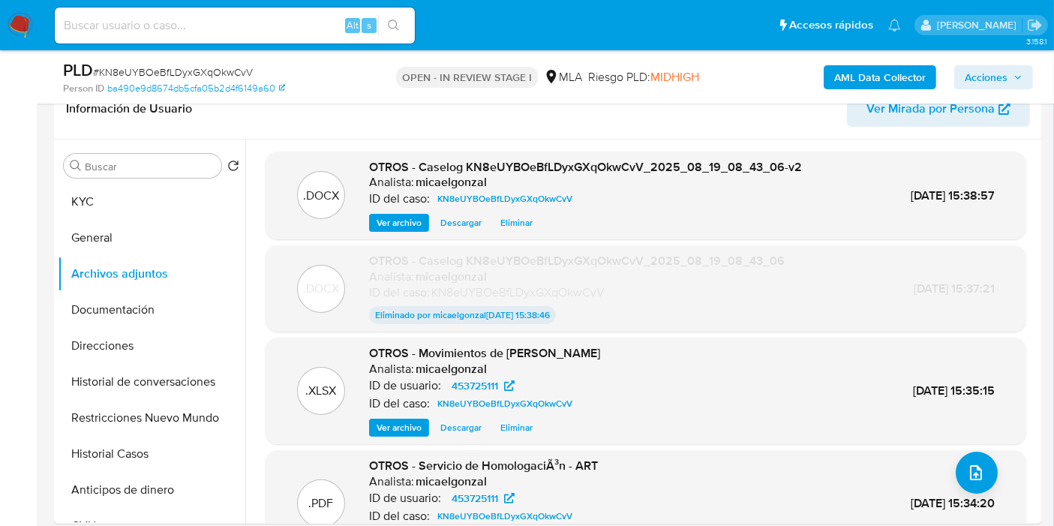
click at [1006, 83] on span "Acciones" at bounding box center [986, 77] width 43 height 24
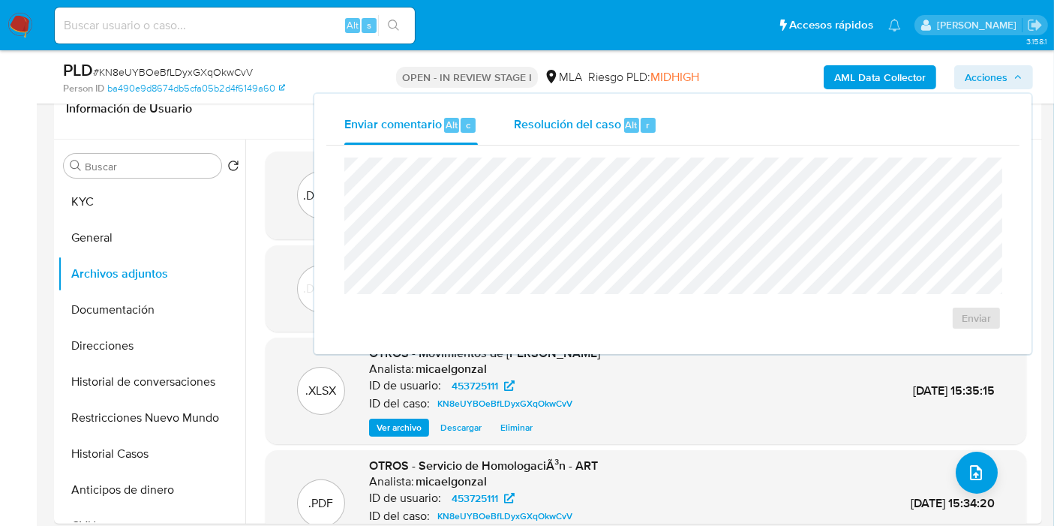
click at [618, 142] on div "Resolución del caso Alt r" at bounding box center [585, 125] width 143 height 39
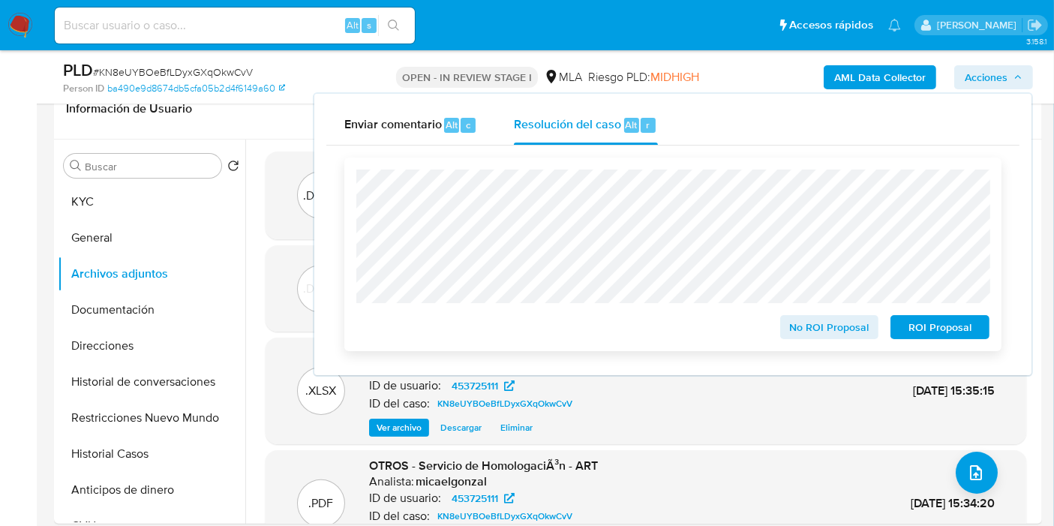
click at [844, 323] on span "No ROI Proposal" at bounding box center [830, 327] width 78 height 21
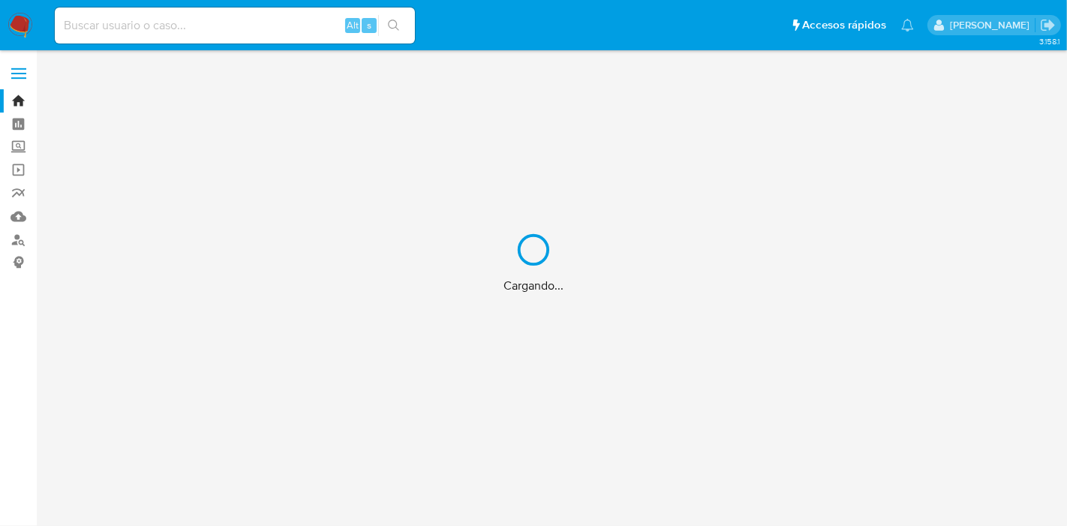
click at [20, 239] on div "Cargando..." at bounding box center [533, 263] width 1067 height 526
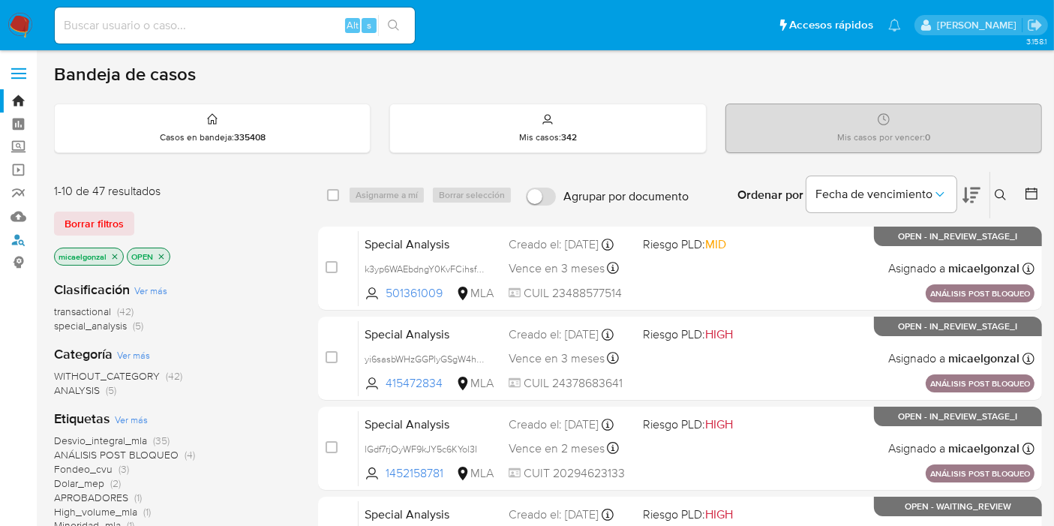
click at [18, 241] on link "Buscador de personas" at bounding box center [89, 239] width 179 height 23
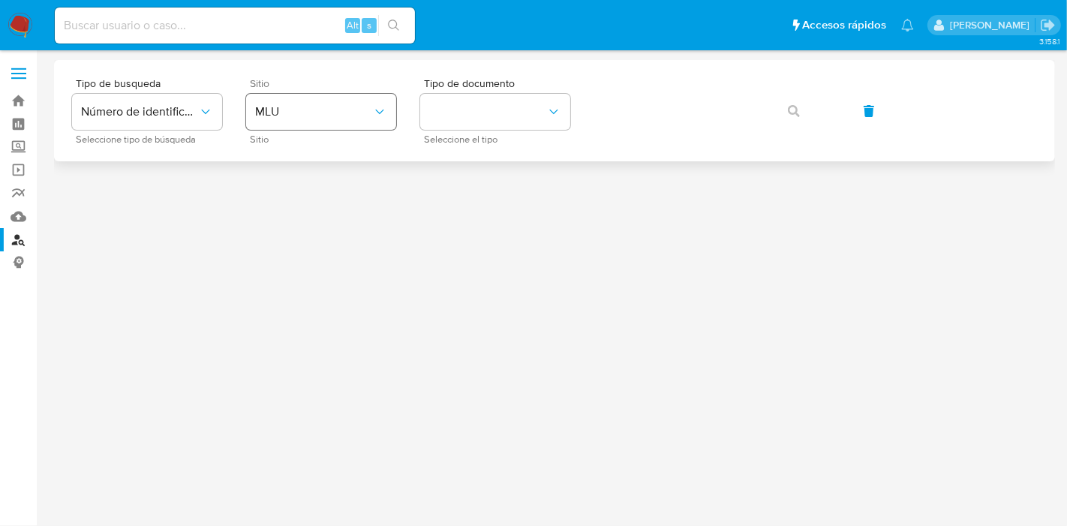
drag, startPoint x: 336, startPoint y: 91, endPoint x: 335, endPoint y: 109, distance: 18.0
click at [335, 108] on div "Sitio MLU Sitio" at bounding box center [321, 110] width 150 height 65
click at [335, 109] on span "MLU" at bounding box center [313, 111] width 117 height 15
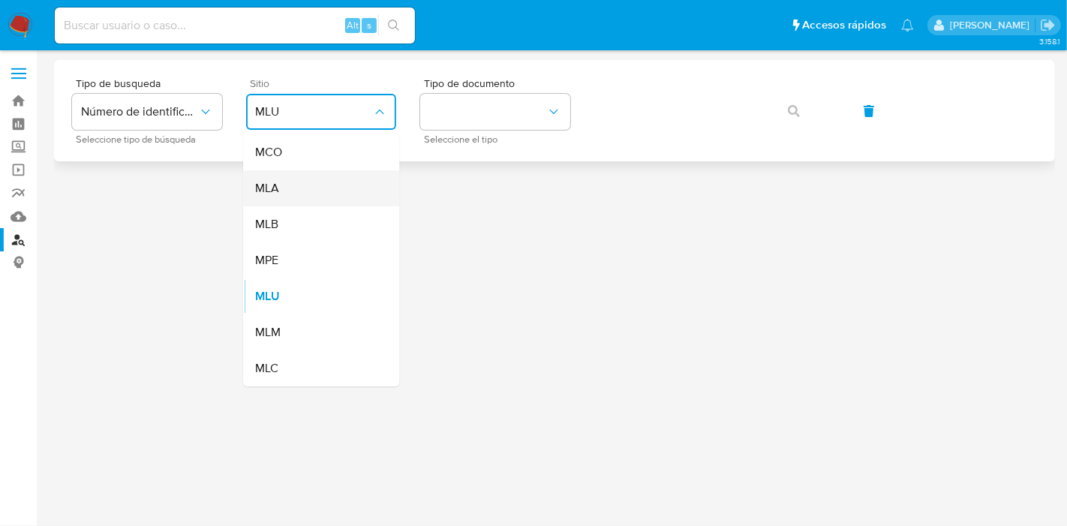
click at [320, 203] on div "MLA" at bounding box center [316, 188] width 123 height 36
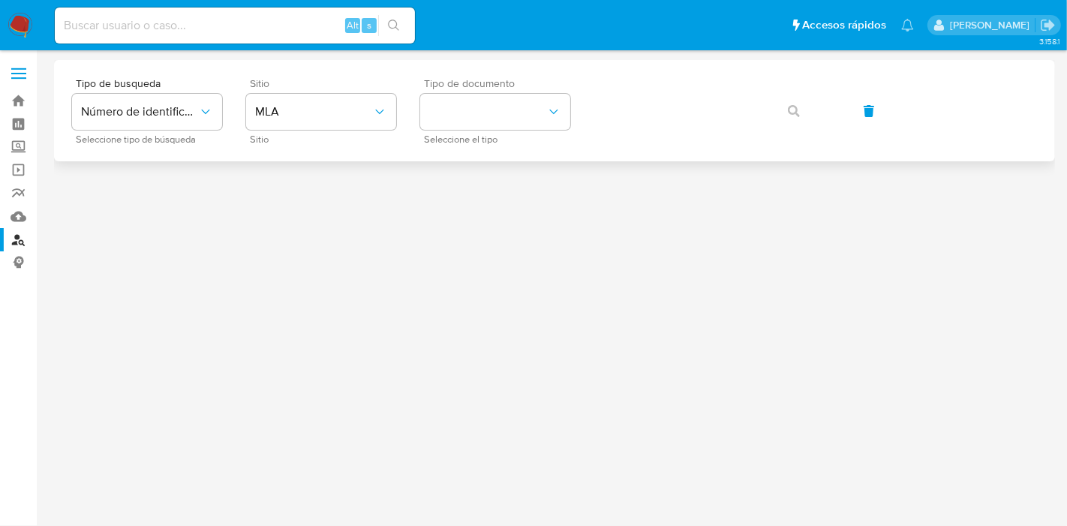
drag, startPoint x: 479, startPoint y: 136, endPoint x: 488, endPoint y: 128, distance: 11.7
click at [480, 136] on span "Seleccione el tipo" at bounding box center [499, 140] width 150 height 8
click at [492, 125] on button "identificationType" at bounding box center [495, 112] width 150 height 36
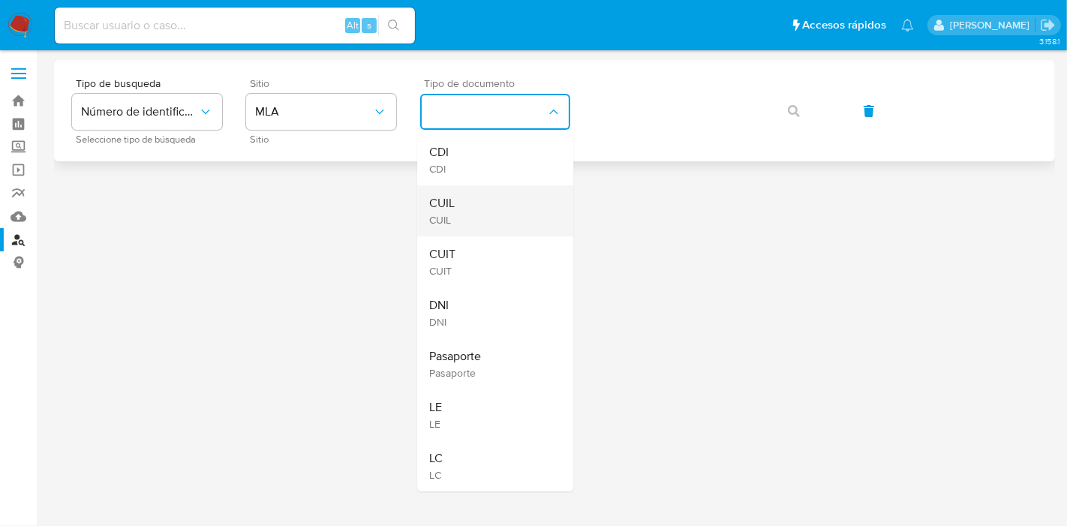
click at [471, 212] on div "CUIL CUIL" at bounding box center [490, 210] width 123 height 51
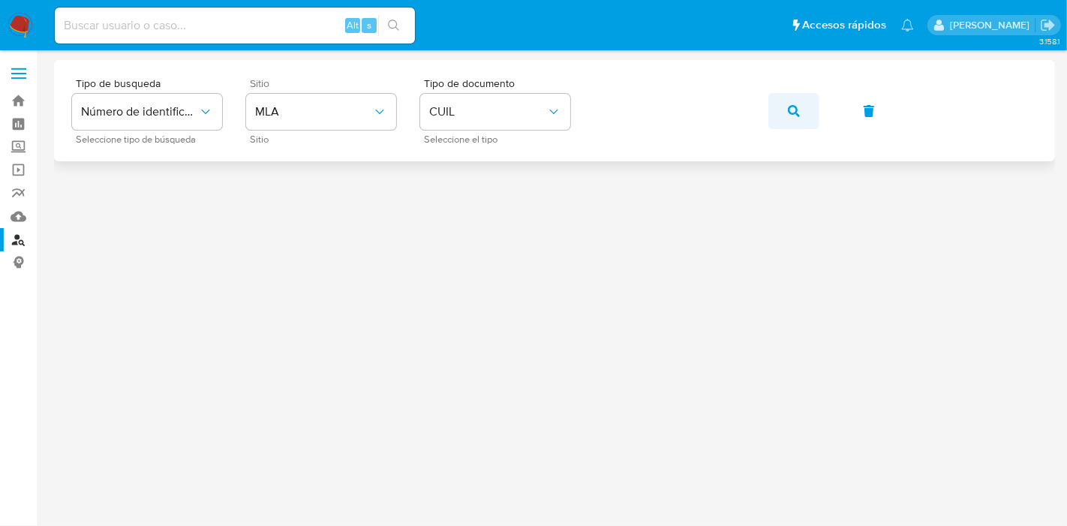
click at [786, 110] on button "button" at bounding box center [793, 111] width 51 height 36
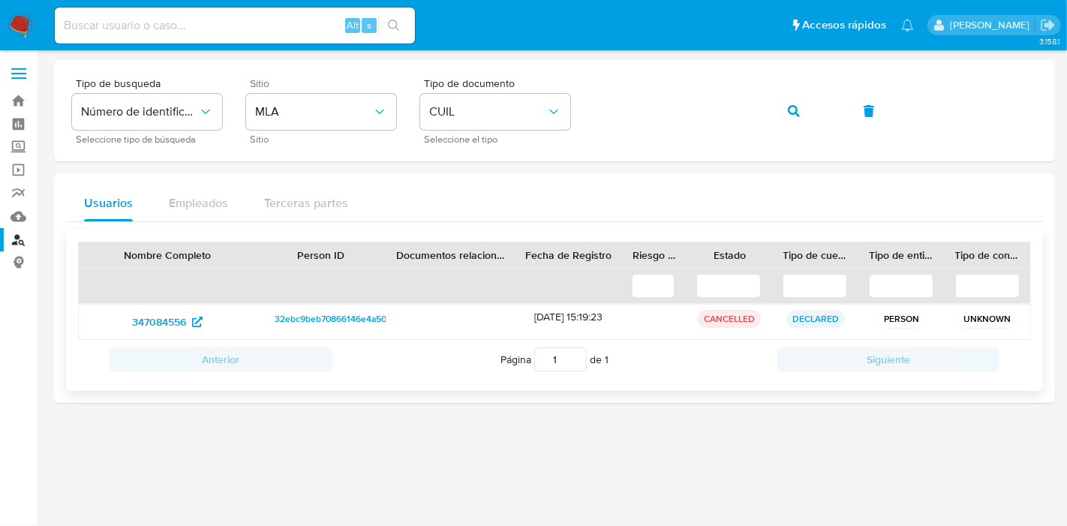
click at [343, 314] on span "32ebc9beb70866146e4a507832dfc048" at bounding box center [355, 319] width 161 height 18
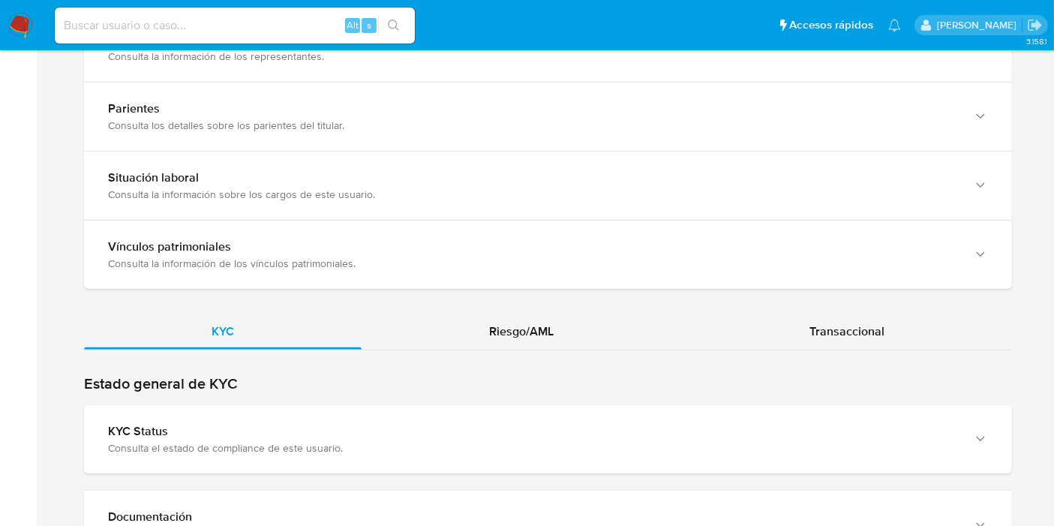
scroll to position [1250, 0]
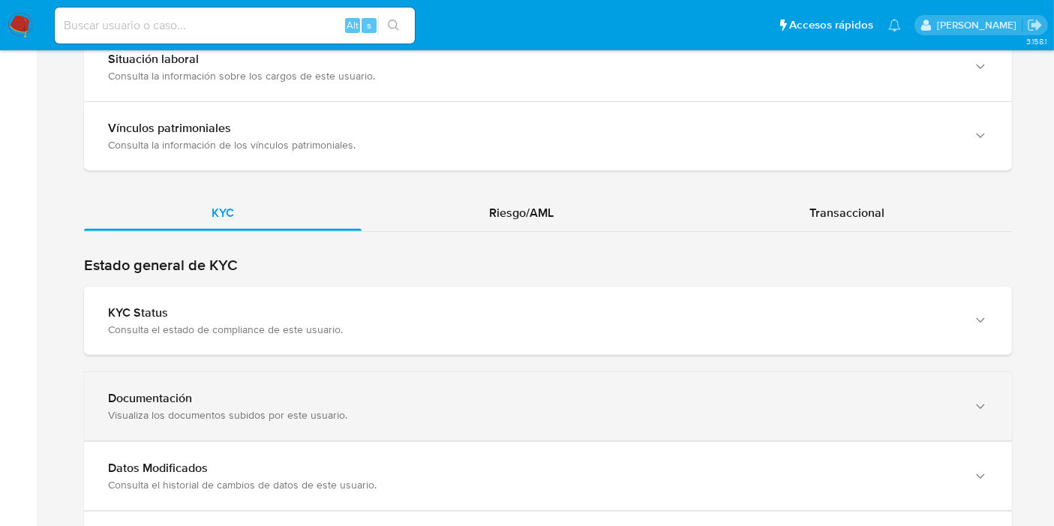
click at [218, 393] on div "Documentación" at bounding box center [533, 398] width 850 height 15
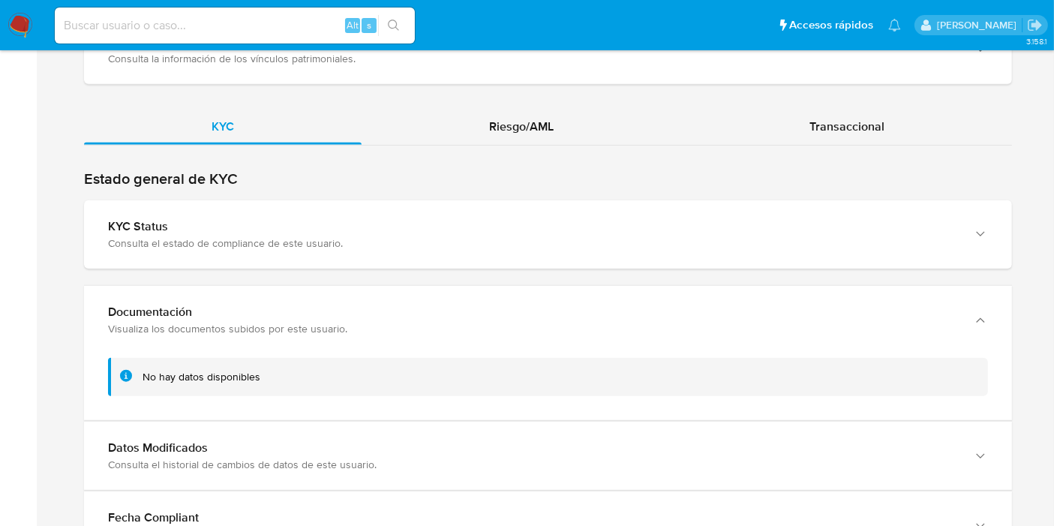
scroll to position [1501, 0]
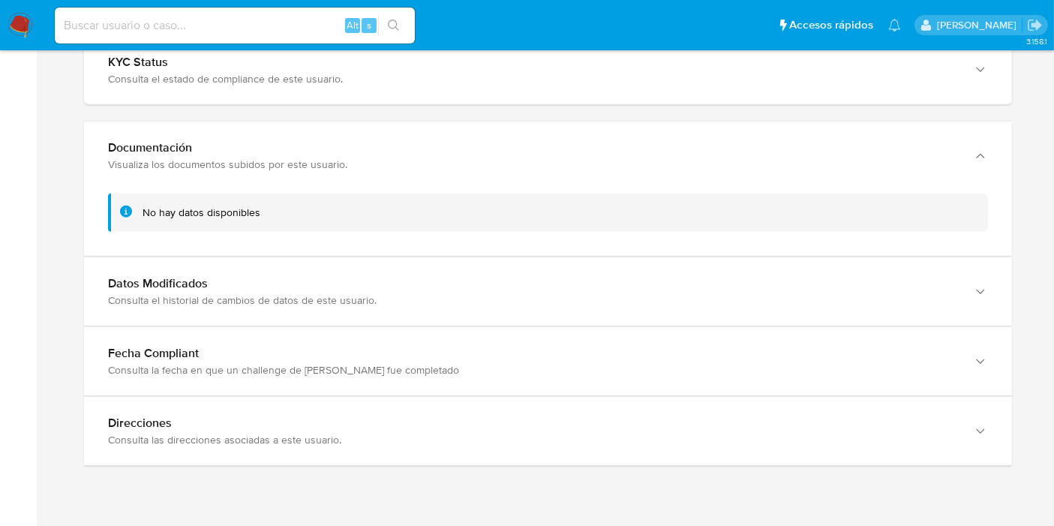
click at [5, 31] on nav "Pausado Ver notificaciones Alt s Accesos rápidos Presiona las siguientes teclas…" at bounding box center [527, 25] width 1054 height 50
click at [16, 23] on img at bounding box center [21, 26] width 26 height 26
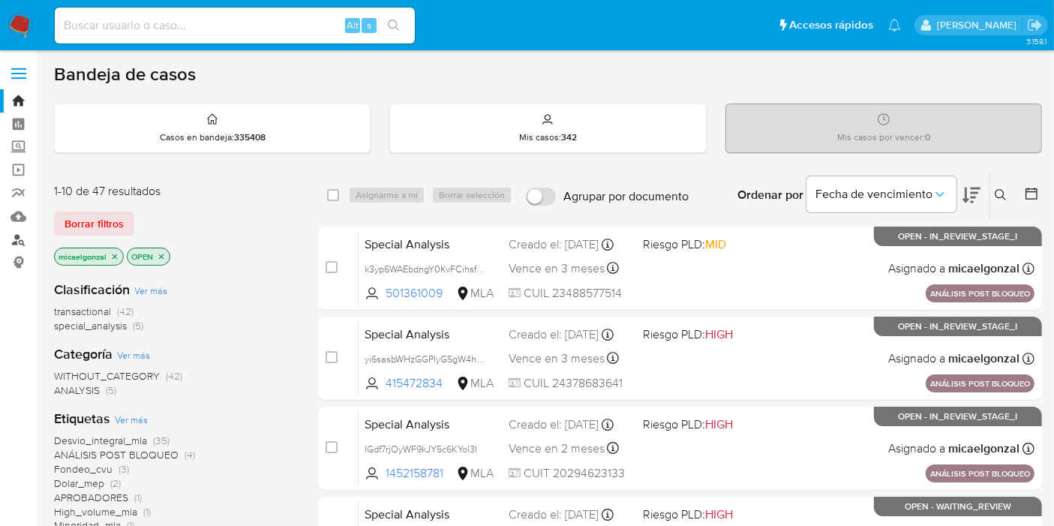
click at [19, 239] on link "Buscador de personas" at bounding box center [89, 239] width 179 height 23
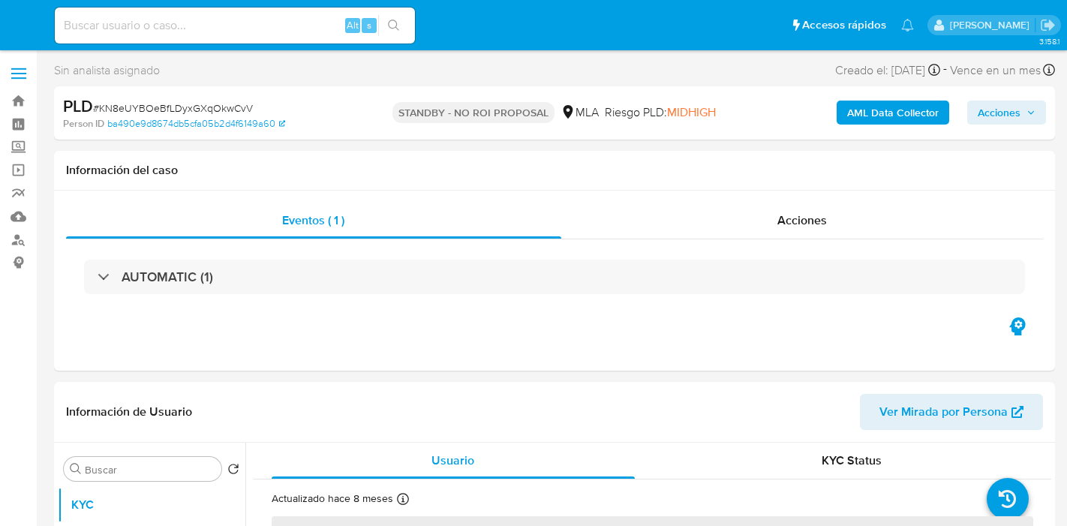
select select "10"
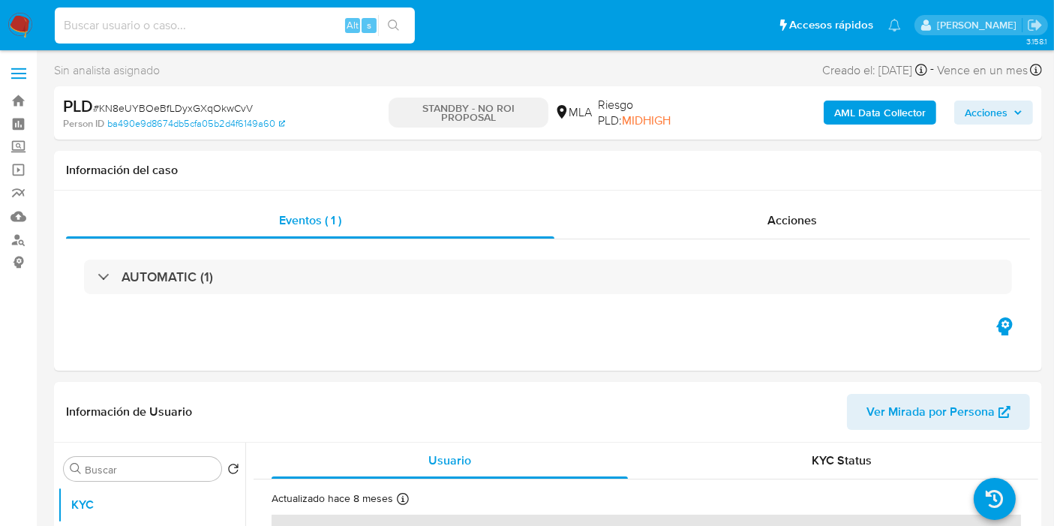
click at [213, 30] on input at bounding box center [235, 26] width 360 height 20
paste input "QojySAZ36IqAeyOHSfDwzJcX"
type input "QojySAZ36IqAeyOHSfDwzJcX"
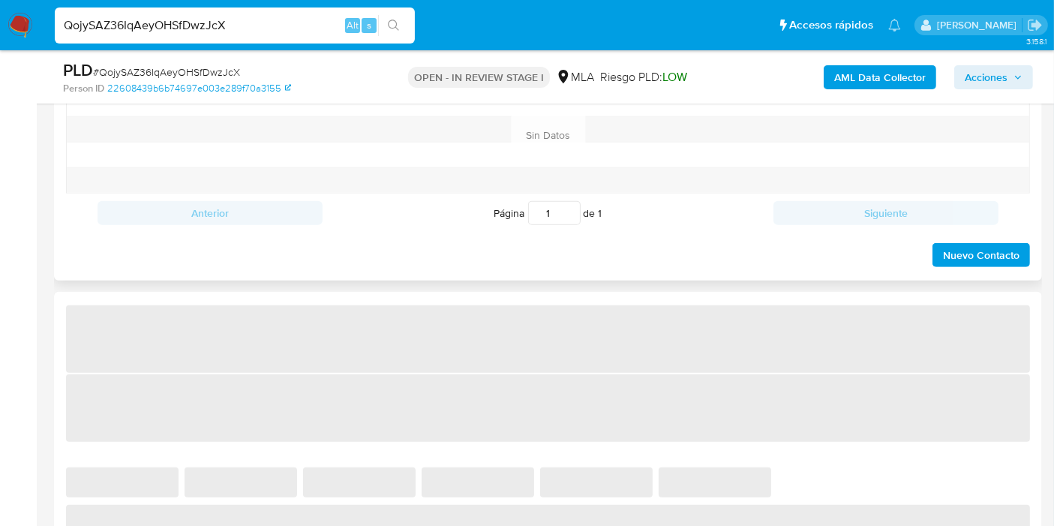
select select "10"
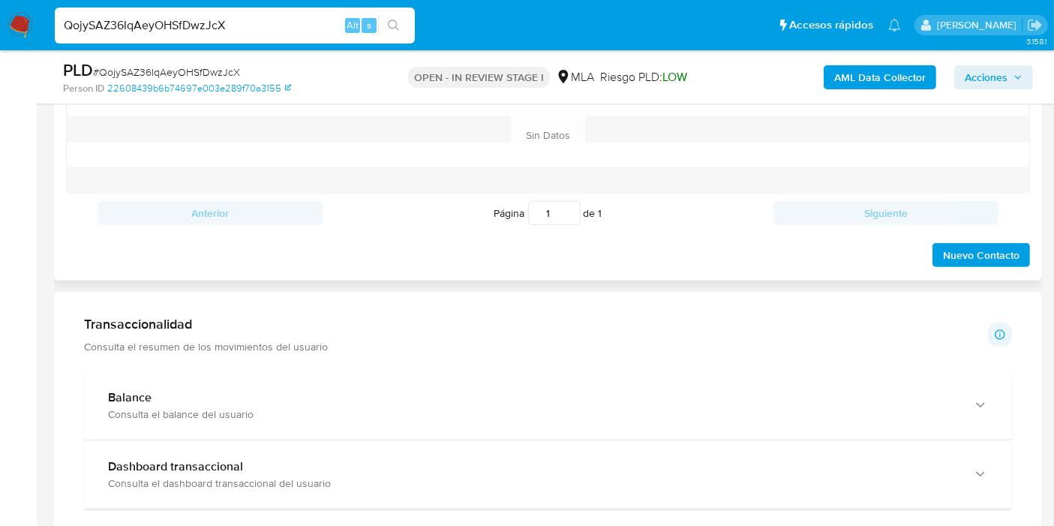
scroll to position [666, 0]
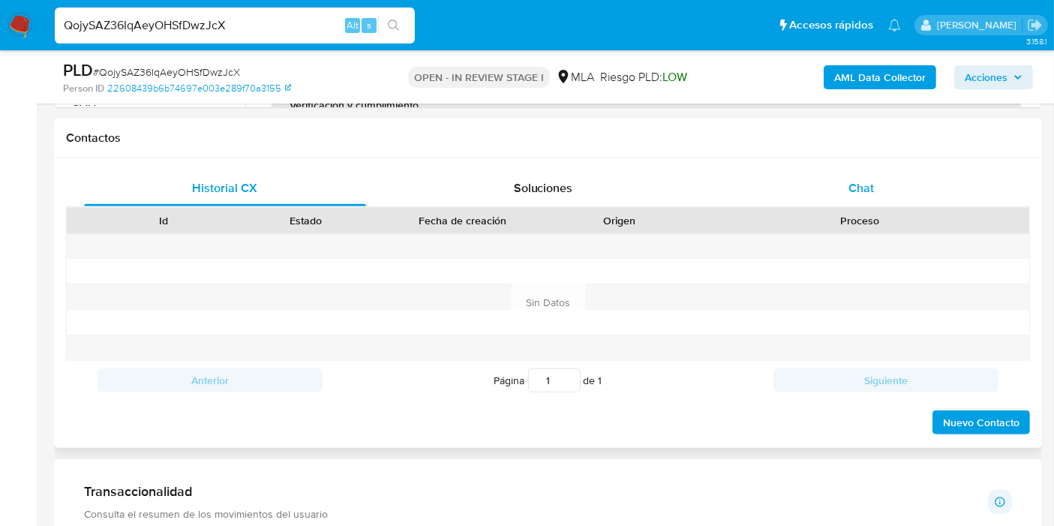
click at [877, 199] on div "Chat" at bounding box center [861, 188] width 282 height 36
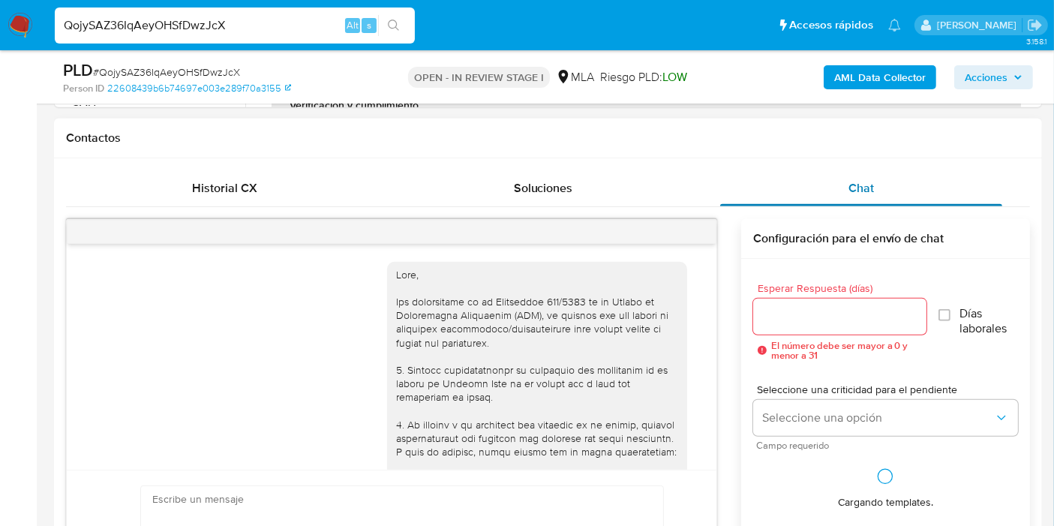
scroll to position [1217, 0]
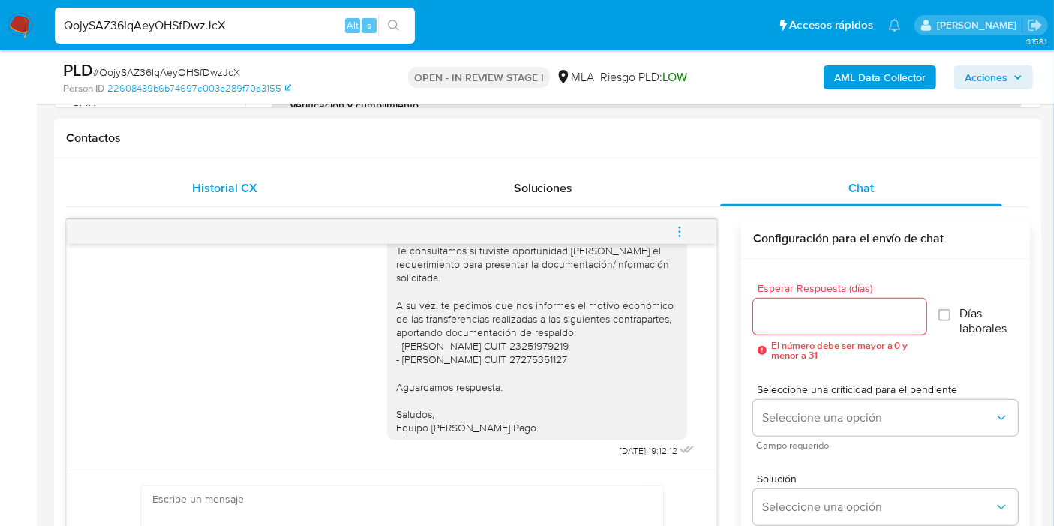
click at [216, 170] on div "Historial CX" at bounding box center [225, 188] width 282 height 36
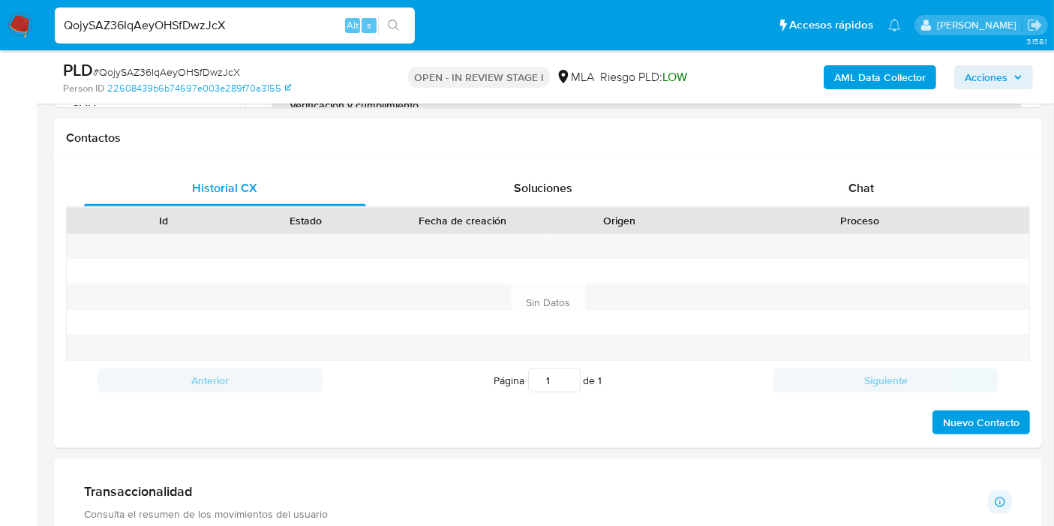
click at [189, 31] on div "QojySAZ36IqAeyOHSfDwzJcX Alt s" at bounding box center [235, 26] width 360 height 36
click at [189, 31] on input "QojySAZ36IqAeyOHSfDwzJcX" at bounding box center [235, 26] width 360 height 20
paste input "G09G3wWkMwfT4wAjL9MX6lnU"
type input "G09G3wWkMwfT4wAjL9MX6lnU"
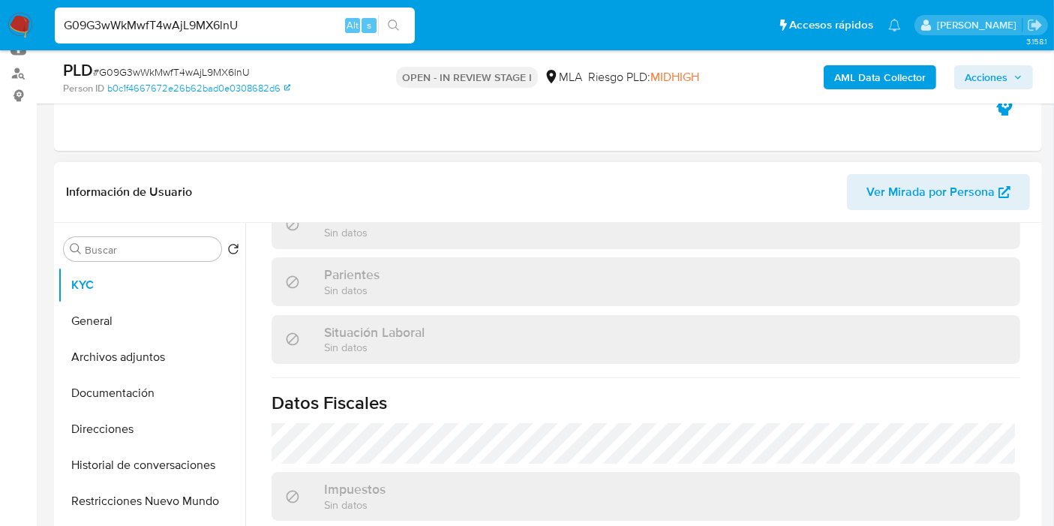
scroll to position [480, 0]
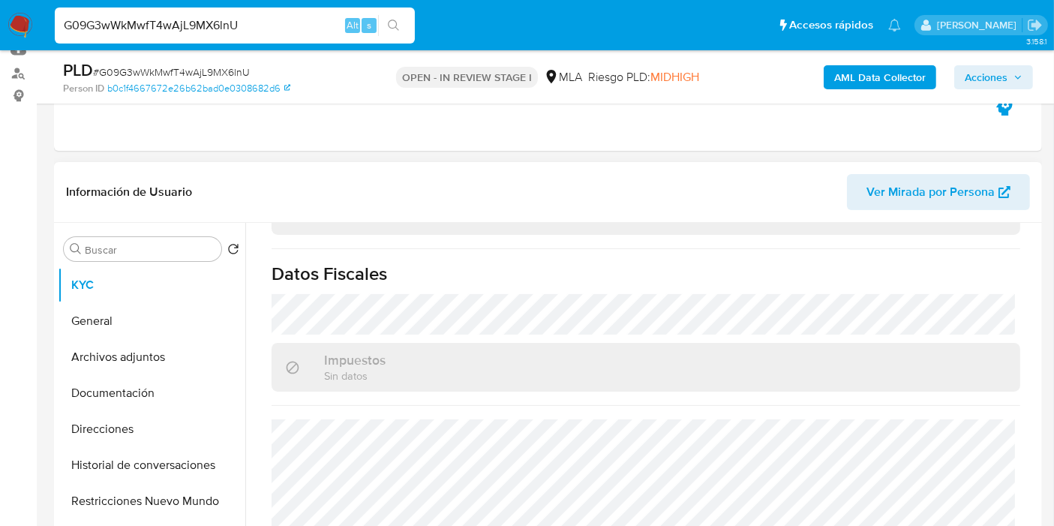
select select "10"
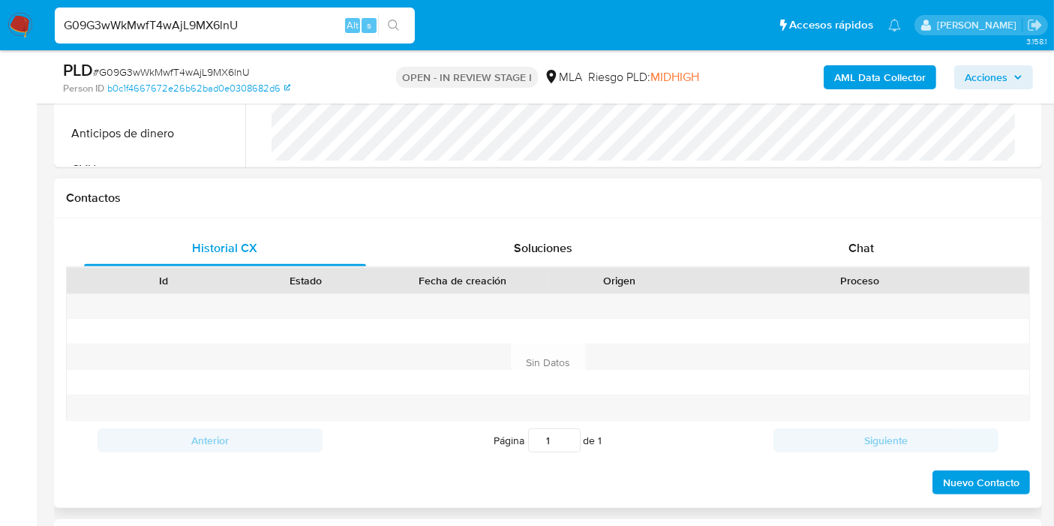
scroll to position [666, 0]
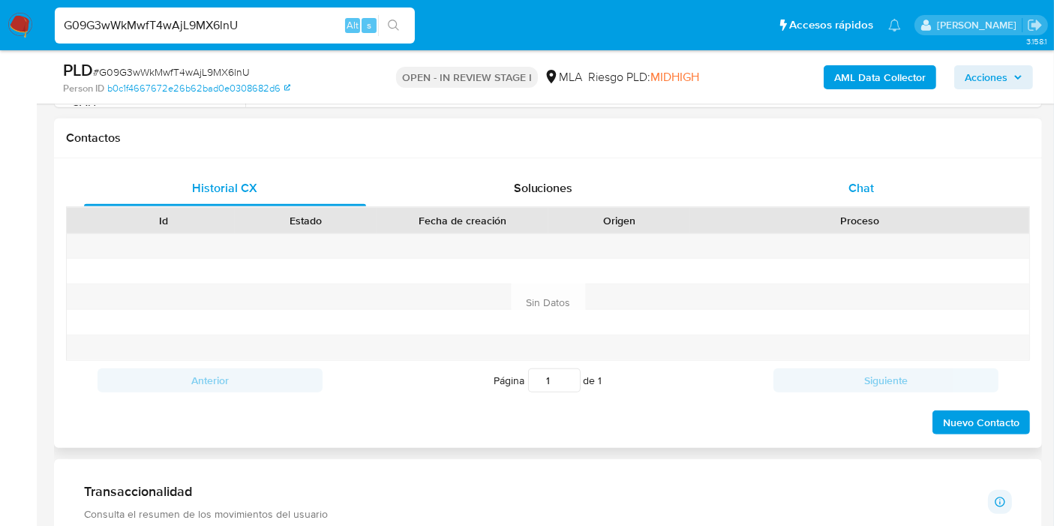
click at [945, 198] on div "Chat" at bounding box center [861, 188] width 282 height 36
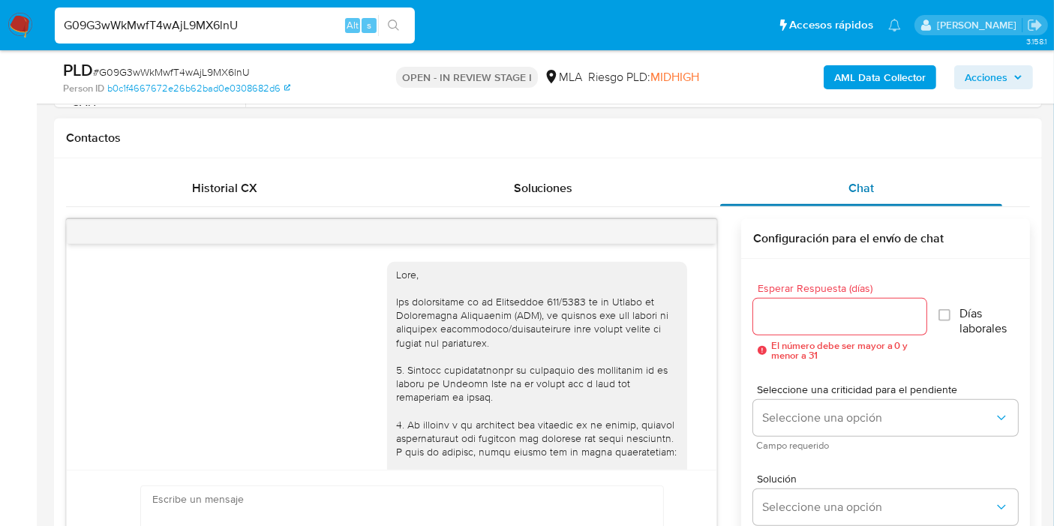
scroll to position [1136, 0]
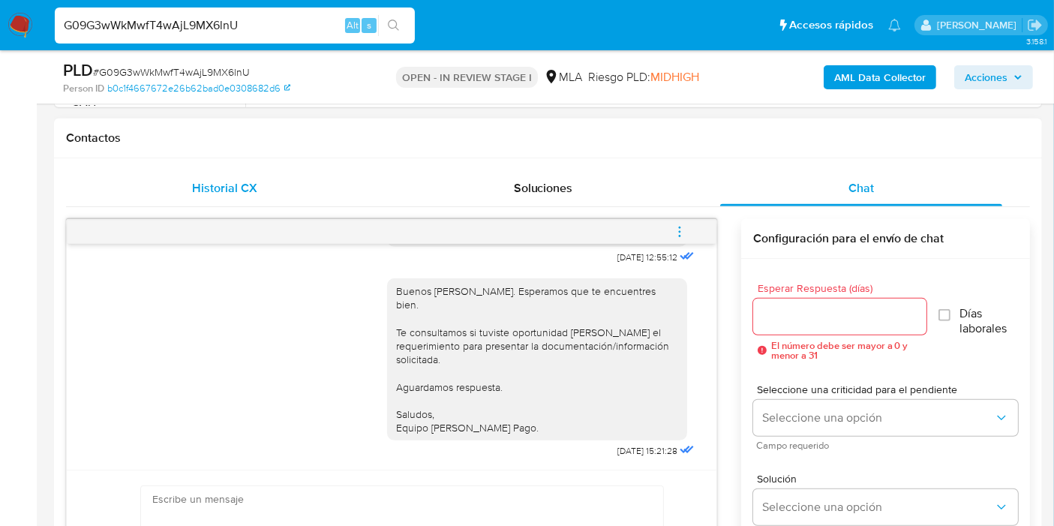
click at [281, 190] on div "Historial CX" at bounding box center [225, 188] width 282 height 36
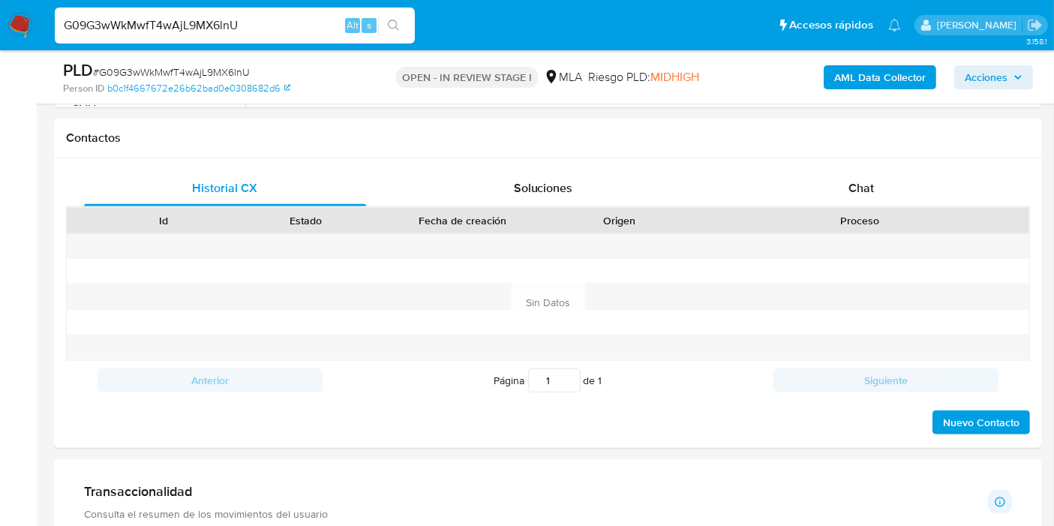
click at [10, 30] on img at bounding box center [21, 26] width 26 height 26
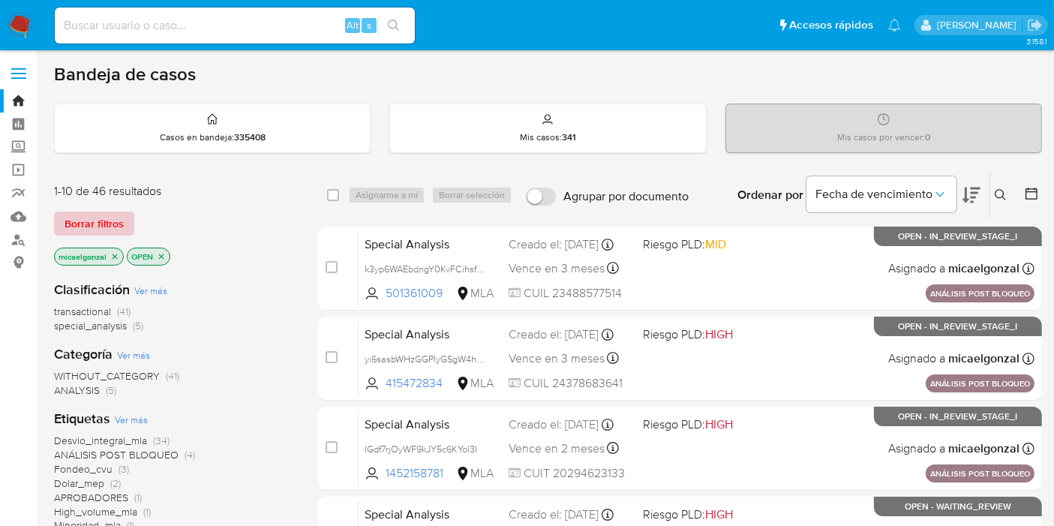
click at [117, 224] on span "Borrar filtros" at bounding box center [94, 223] width 59 height 21
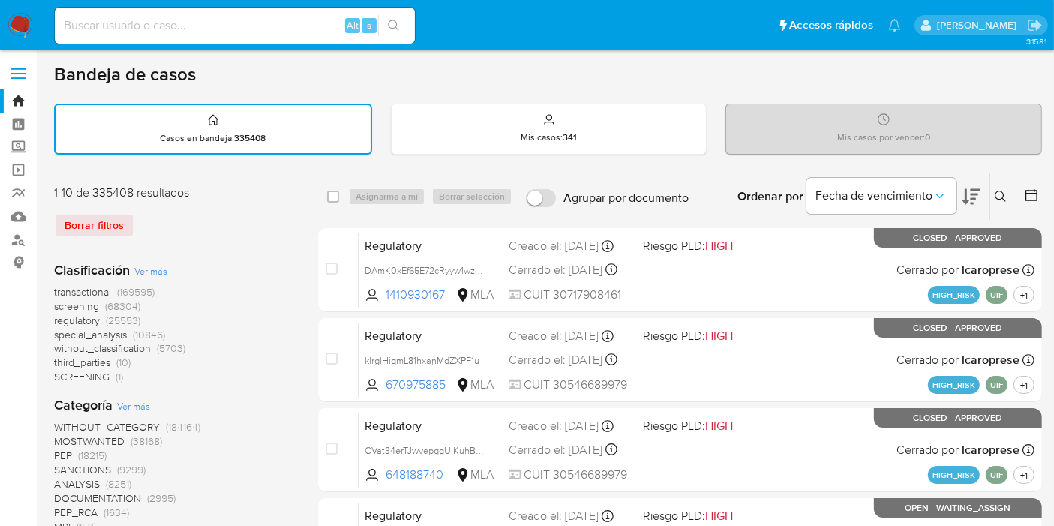
click at [1010, 196] on button at bounding box center [1003, 197] width 25 height 18
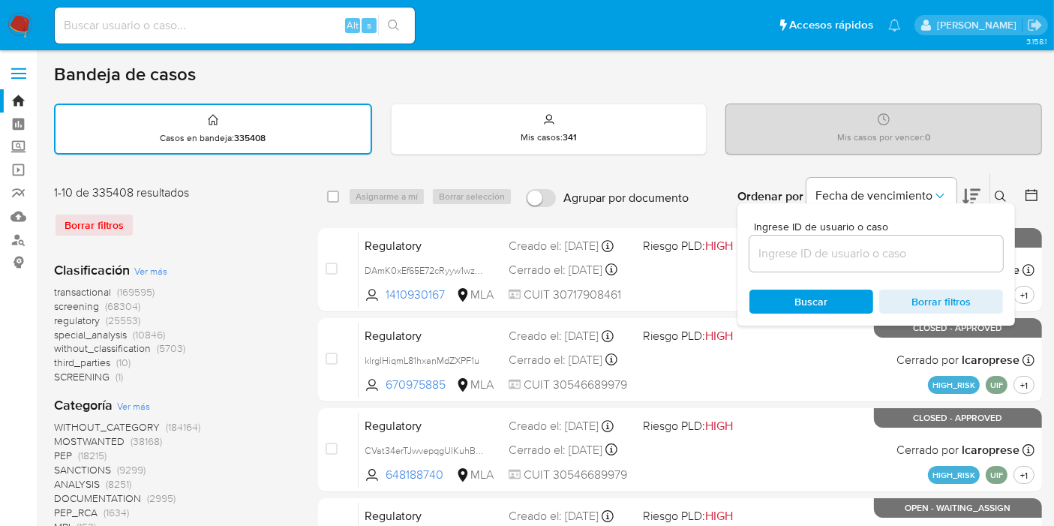
click at [795, 267] on div at bounding box center [877, 254] width 254 height 36
click at [815, 245] on input at bounding box center [877, 254] width 254 height 20
paste input "qrbVKmKonYAJQcHGTh3k2iCp"
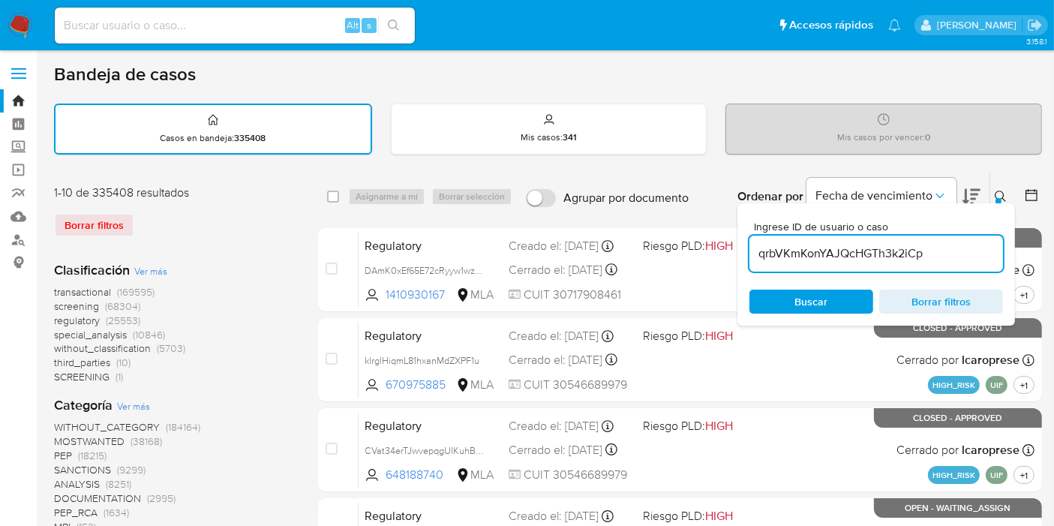
type input "qrbVKmKonYAJQcHGTh3k2iCp"
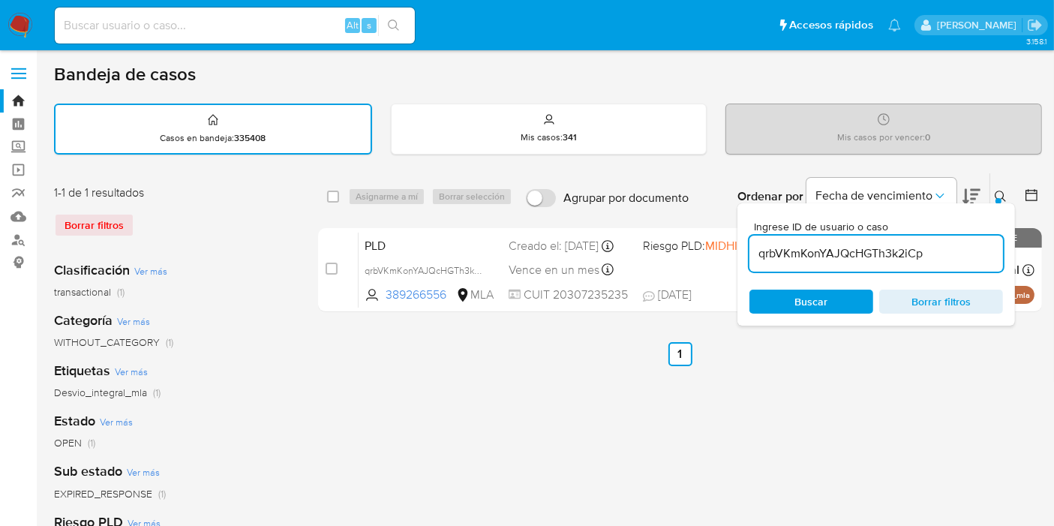
drag, startPoint x: 326, startPoint y: 194, endPoint x: 339, endPoint y: 194, distance: 12.8
click at [328, 194] on input "checkbox" at bounding box center [333, 197] width 12 height 12
checkbox input "true"
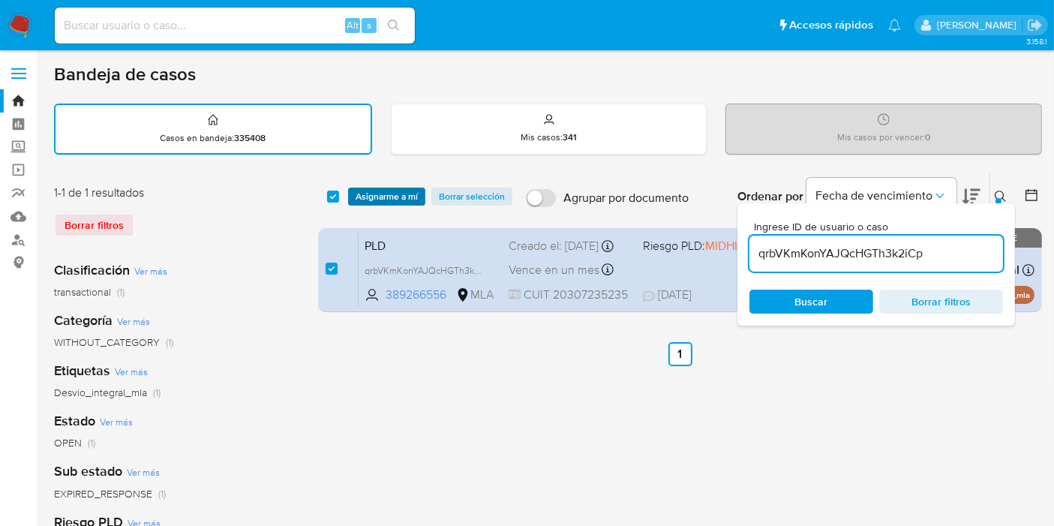
click at [389, 189] on span "Asignarme a mí" at bounding box center [387, 196] width 62 height 15
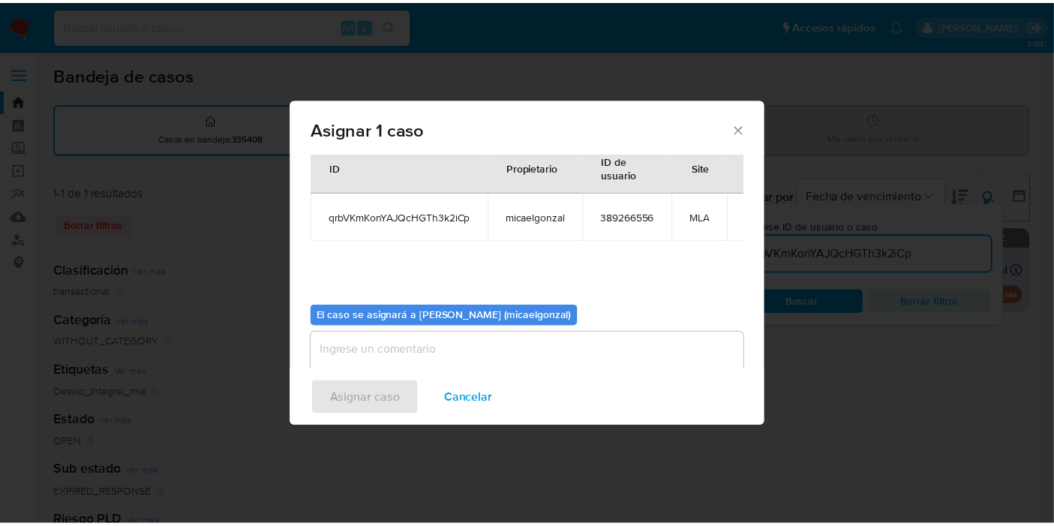
scroll to position [77, 0]
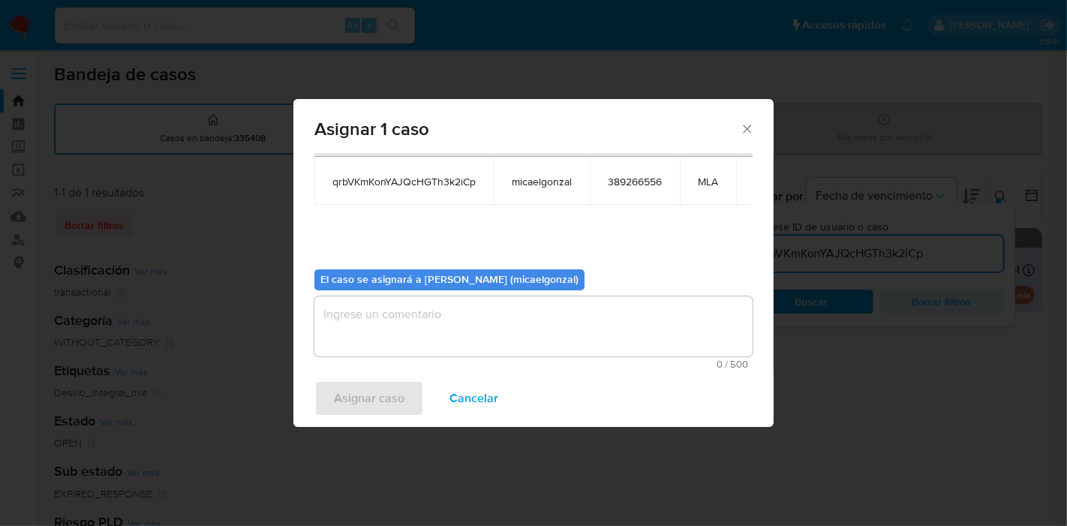
drag, startPoint x: 429, startPoint y: 357, endPoint x: 449, endPoint y: 324, distance: 38.4
click at [433, 356] on div "0 / 500 500 caracteres restantes" at bounding box center [533, 332] width 438 height 73
click at [449, 324] on textarea "assign-modal" at bounding box center [533, 326] width 438 height 60
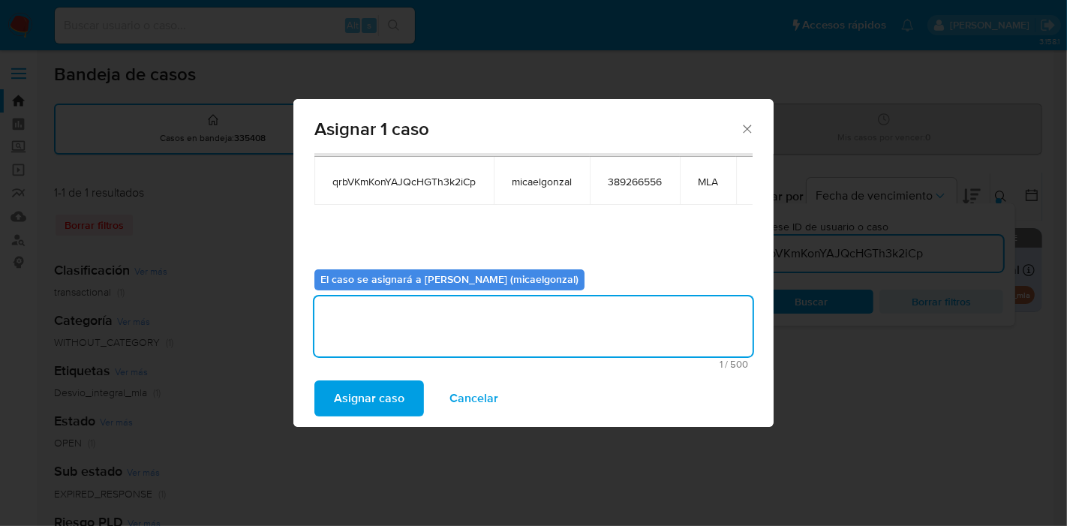
click at [358, 391] on span "Asignar caso" at bounding box center [369, 398] width 71 height 33
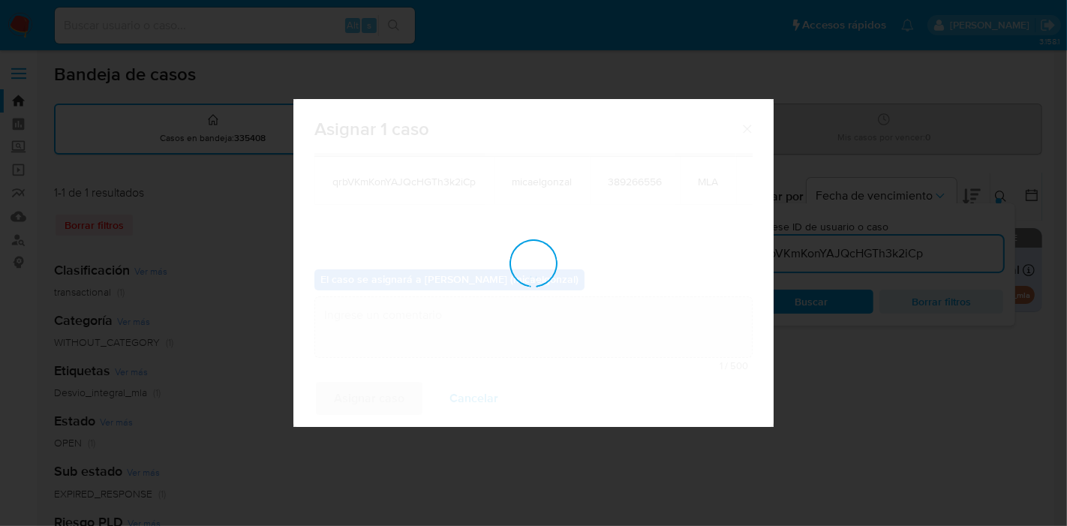
checkbox input "false"
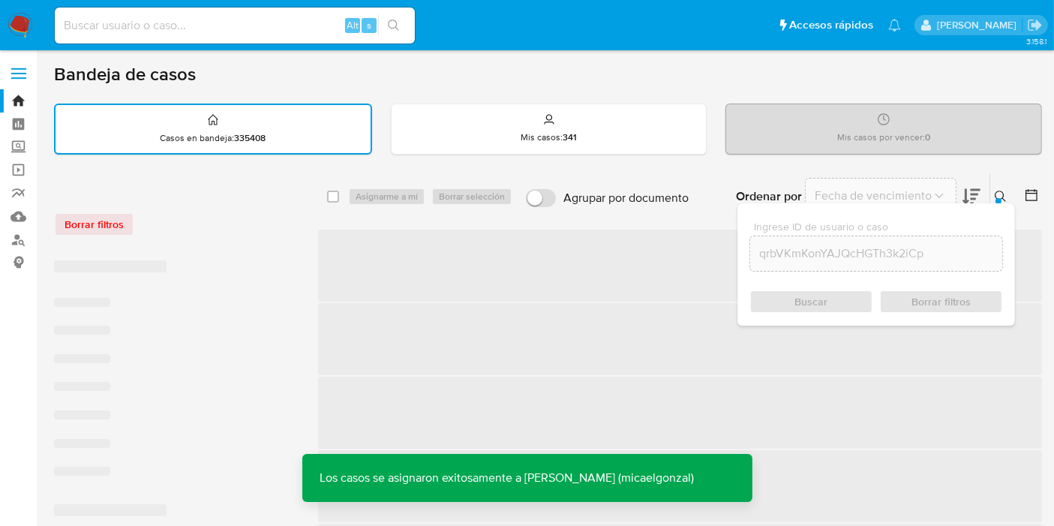
click at [257, 22] on input at bounding box center [235, 26] width 360 height 20
paste input "qrbVKmKonYAJQcHGTh3k2iCp"
type input "qrbVKmKonYAJQcHGTh3k2iCp"
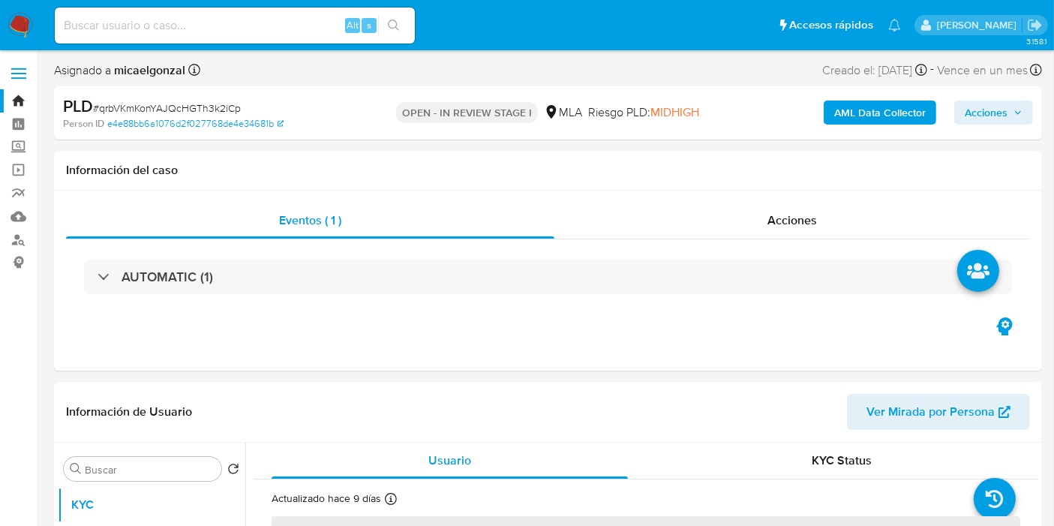
select select "10"
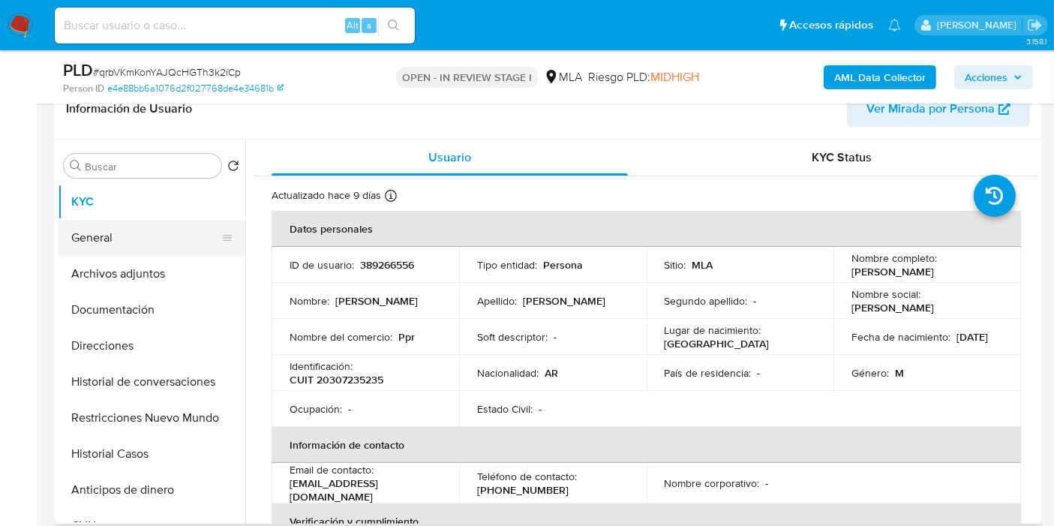
click at [133, 243] on button "General" at bounding box center [146, 238] width 176 height 36
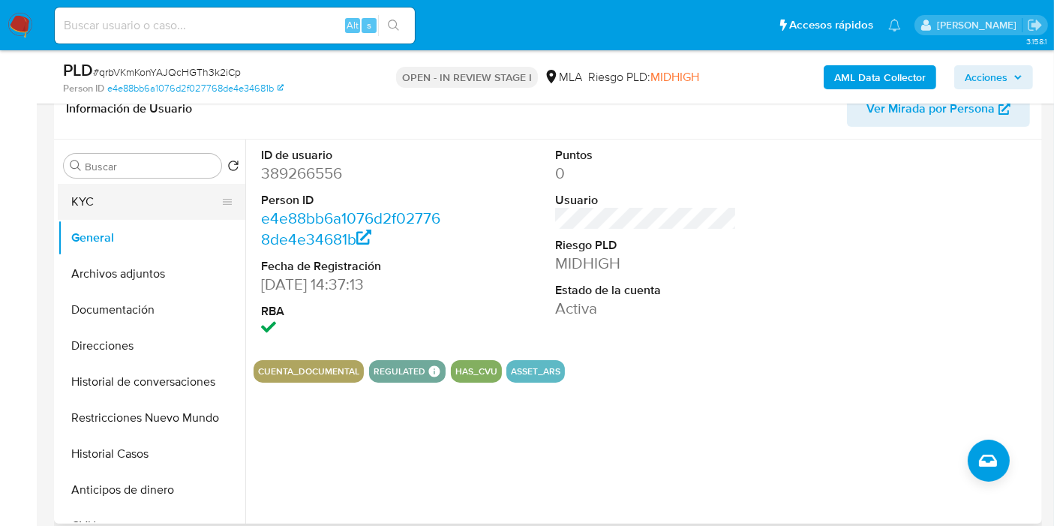
click at [187, 206] on button "KYC" at bounding box center [146, 202] width 176 height 36
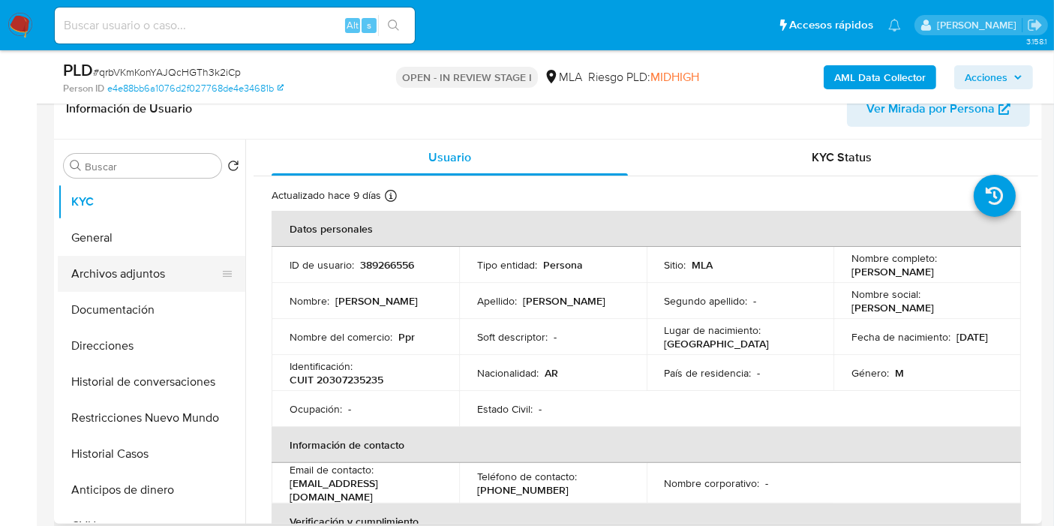
click at [143, 269] on button "Archivos adjuntos" at bounding box center [146, 274] width 176 height 36
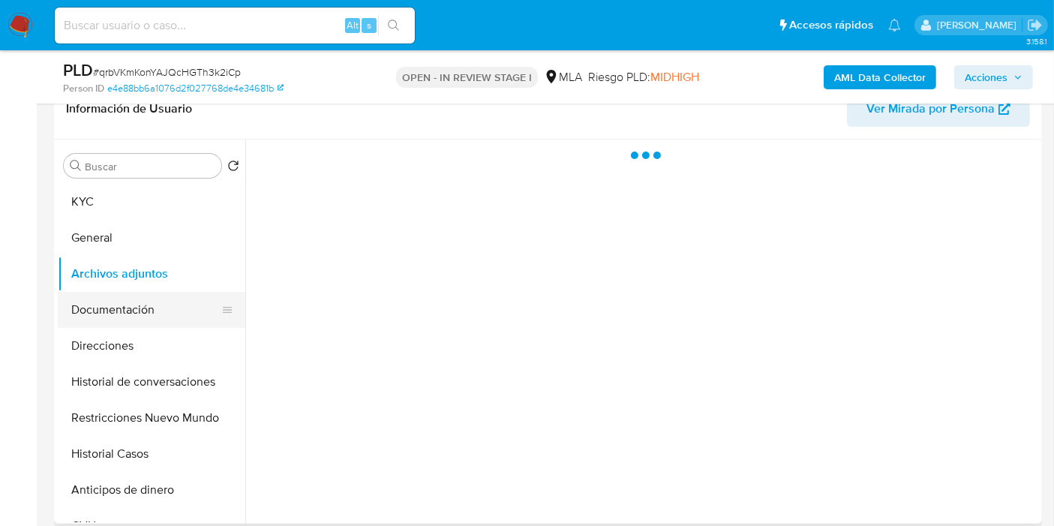
click at [152, 303] on button "Documentación" at bounding box center [146, 310] width 176 height 36
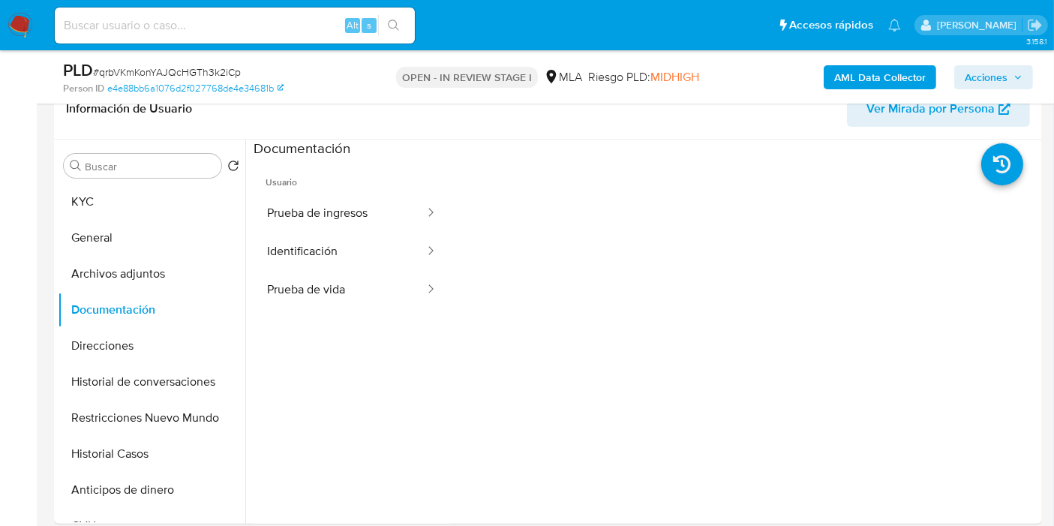
click at [315, 240] on button "Identificación" at bounding box center [340, 252] width 173 height 38
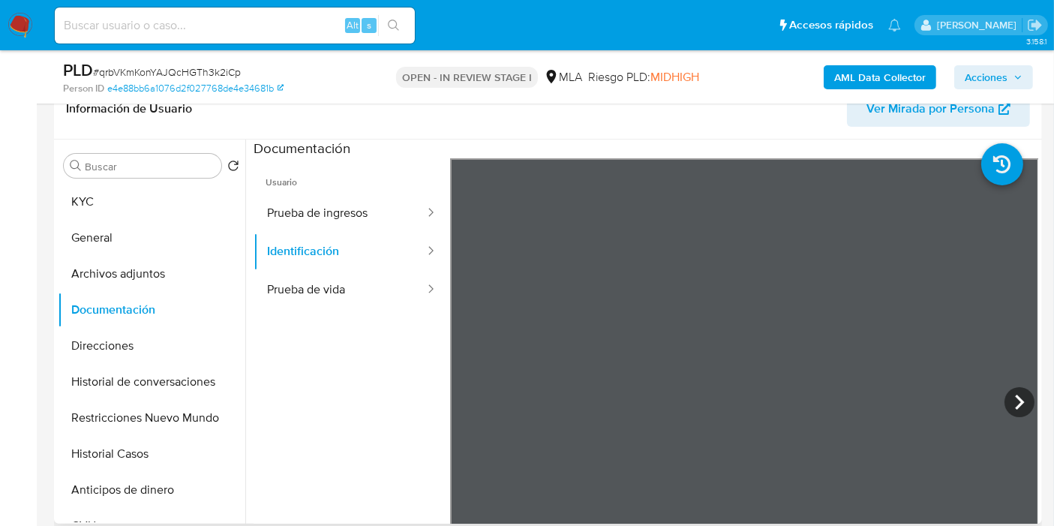
scroll to position [108, 0]
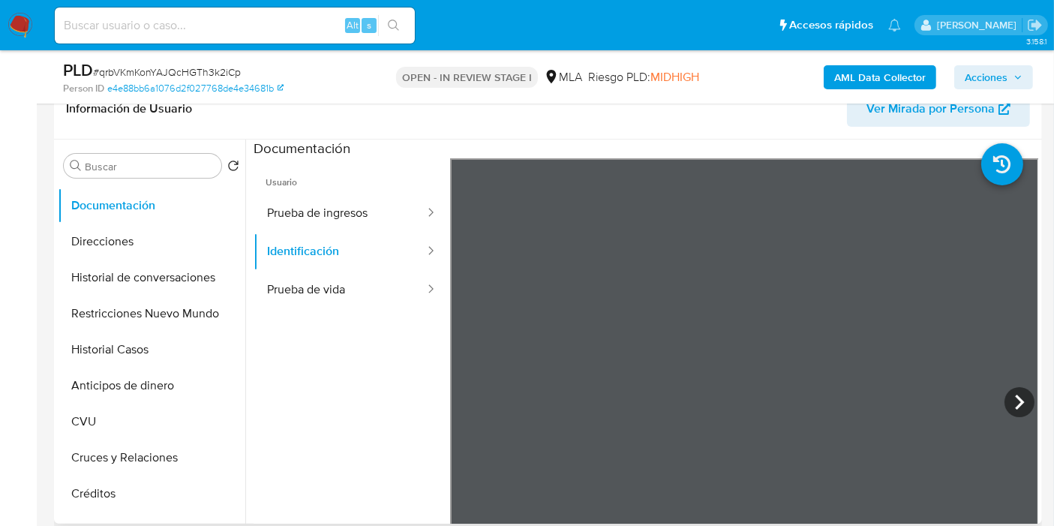
scroll to position [250, 0]
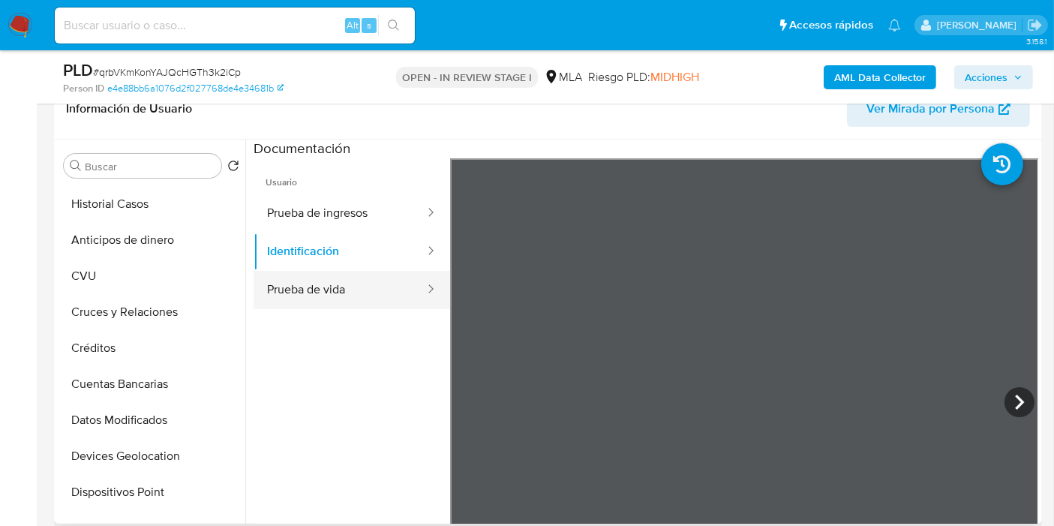
click at [301, 290] on button "Prueba de vida" at bounding box center [340, 290] width 173 height 38
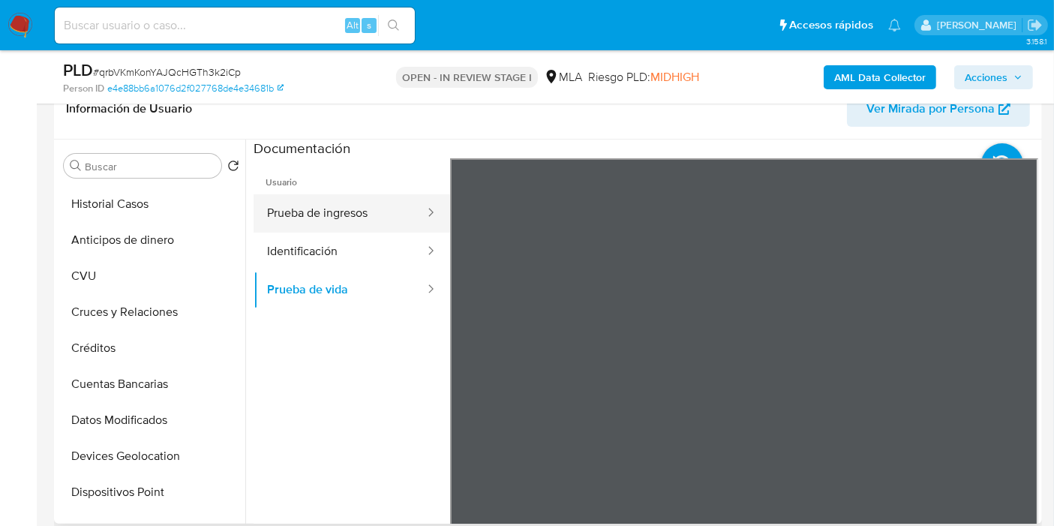
click at [286, 197] on button "Prueba de ingresos" at bounding box center [340, 213] width 173 height 38
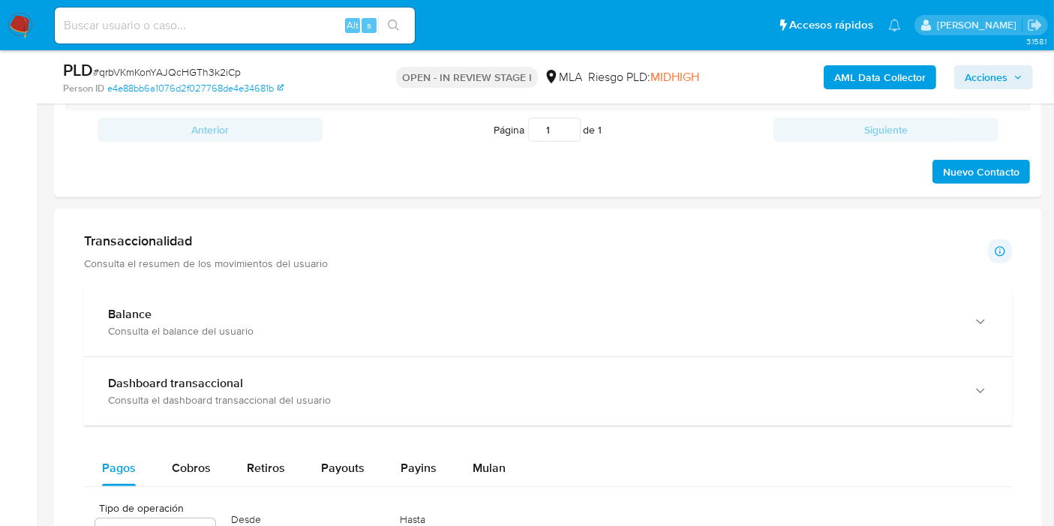
scroll to position [750, 0]
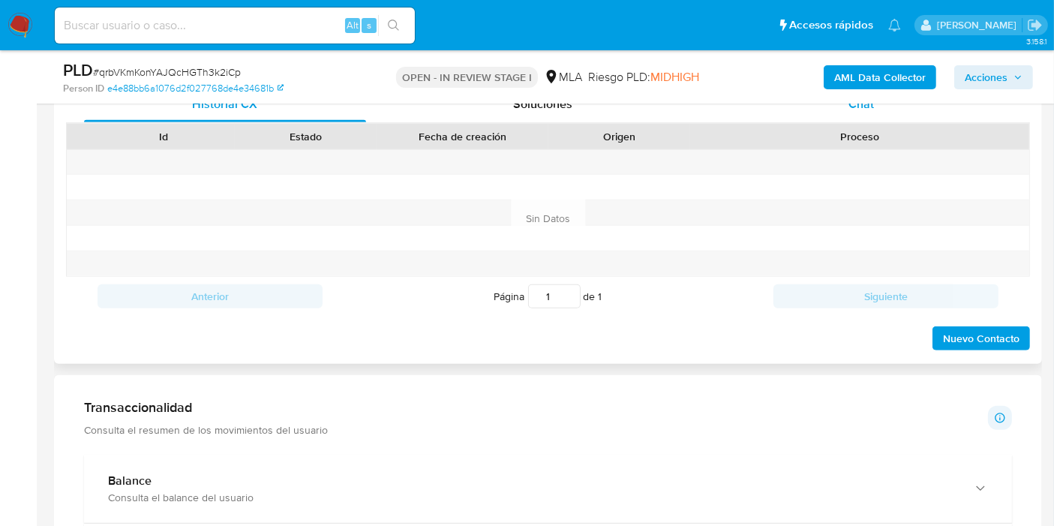
drag, startPoint x: 844, startPoint y: 131, endPoint x: 858, endPoint y: 115, distance: 21.8
click at [844, 130] on div "Proceso" at bounding box center [860, 136] width 318 height 15
click at [858, 115] on div "Chat" at bounding box center [861, 104] width 282 height 36
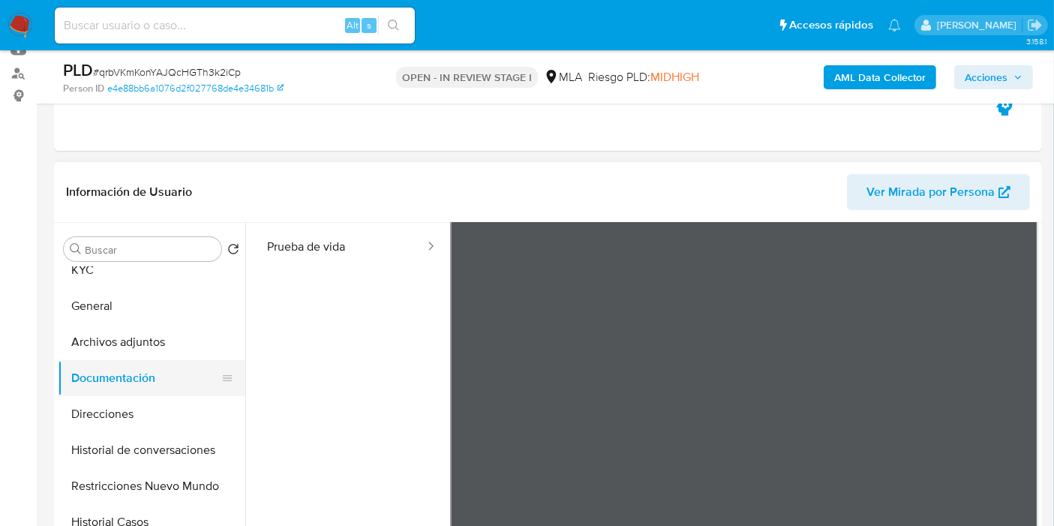
scroll to position [0, 0]
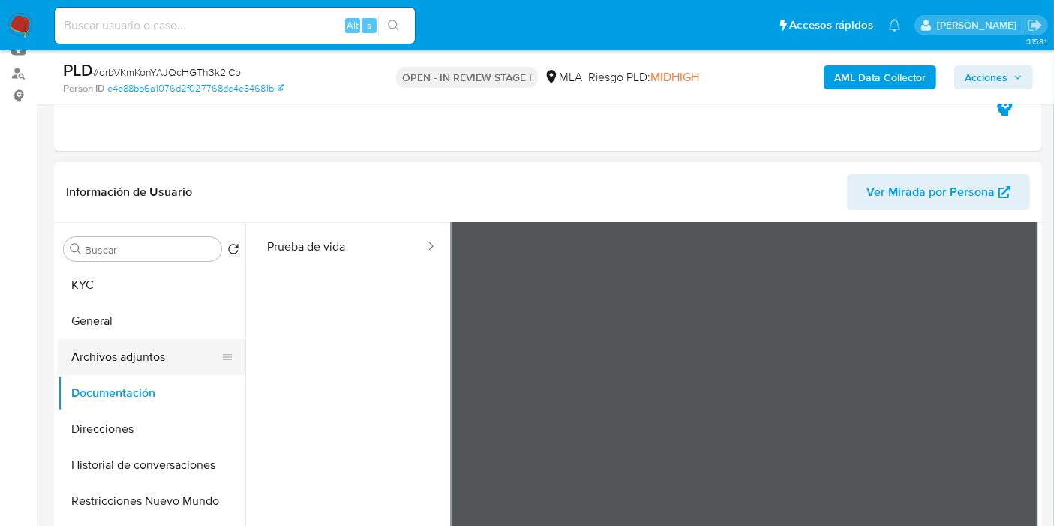
click at [150, 350] on button "Archivos adjuntos" at bounding box center [146, 357] width 176 height 36
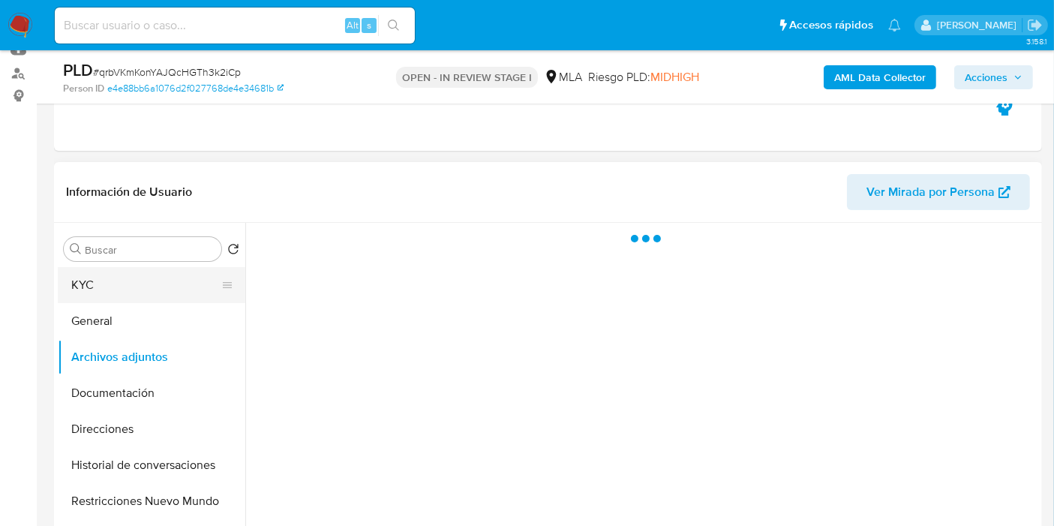
click at [190, 290] on button "KYC" at bounding box center [146, 285] width 176 height 36
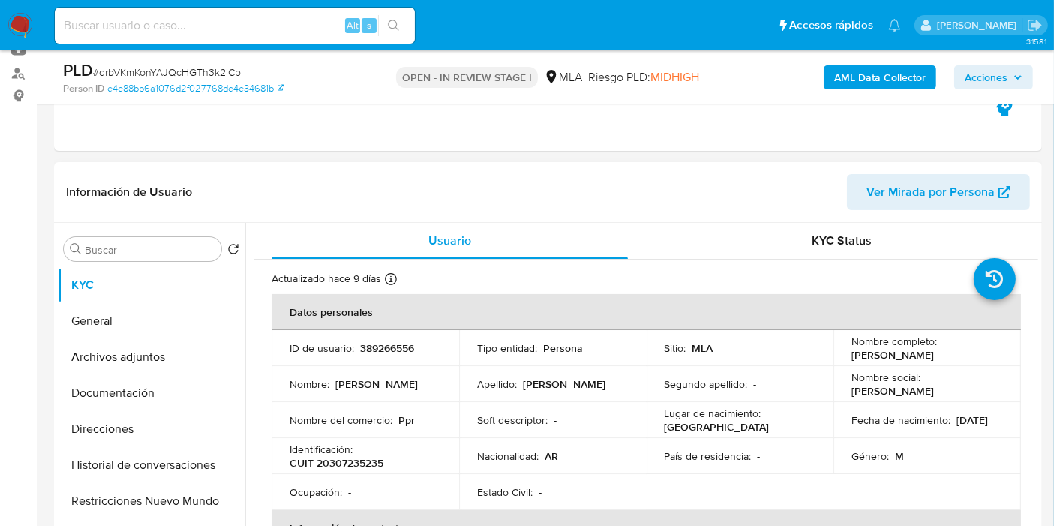
click at [367, 468] on p "CUIT 20307235235" at bounding box center [337, 463] width 94 height 14
drag, startPoint x: 367, startPoint y: 468, endPoint x: 117, endPoint y: 312, distance: 294.3
click at [117, 312] on button "General" at bounding box center [146, 321] width 176 height 36
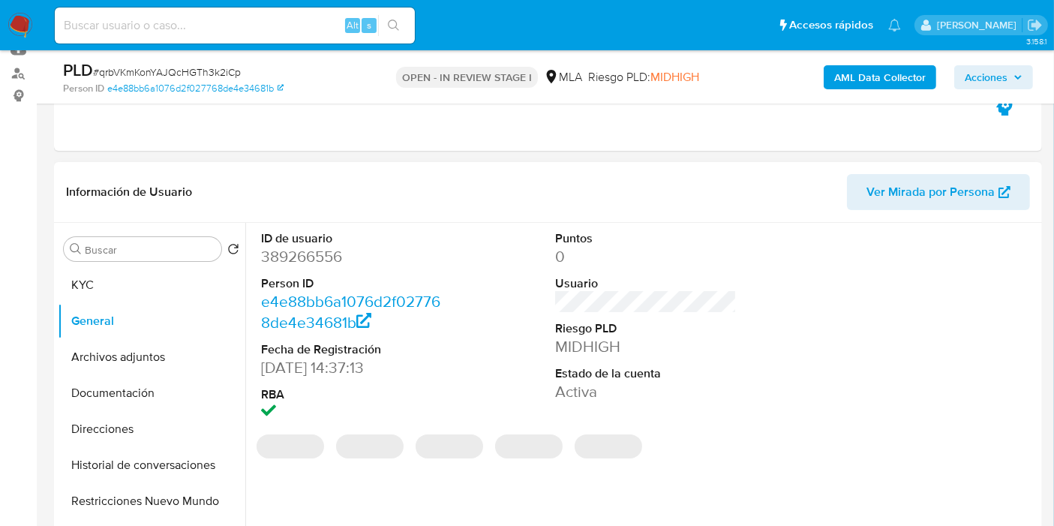
click at [287, 263] on dd "389266556" at bounding box center [352, 256] width 182 height 21
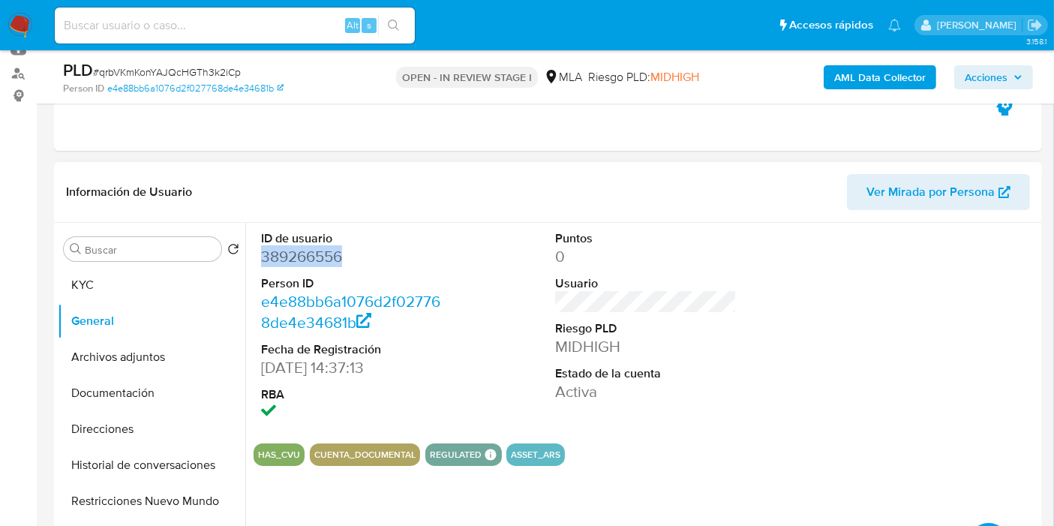
copy dd "389266556"
click at [314, 256] on dd "389266556" at bounding box center [352, 256] width 182 height 21
click at [102, 395] on button "Documentación" at bounding box center [146, 393] width 176 height 36
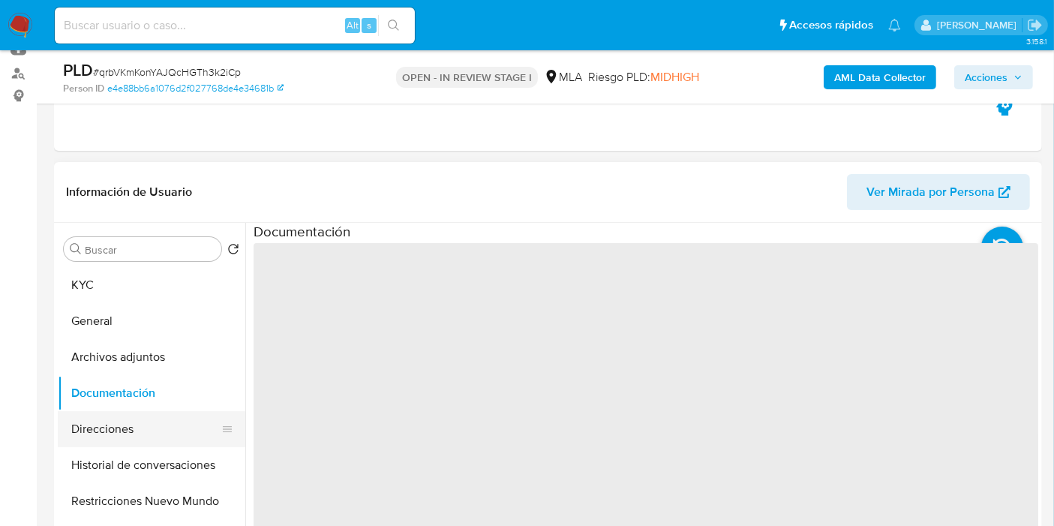
click at [101, 417] on button "Direcciones" at bounding box center [146, 429] width 176 height 36
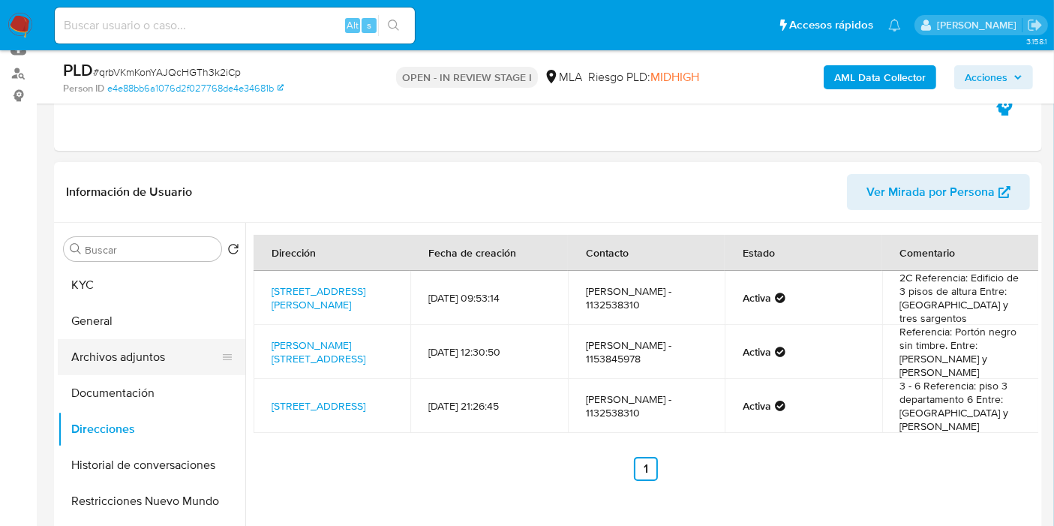
click at [107, 359] on button "Archivos adjuntos" at bounding box center [146, 357] width 176 height 36
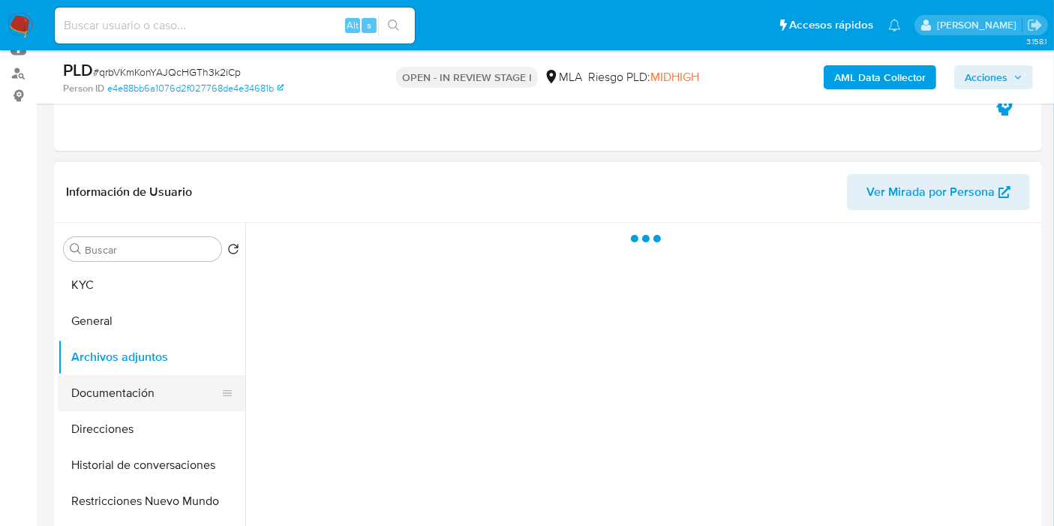
click at [107, 384] on button "Documentación" at bounding box center [146, 393] width 176 height 36
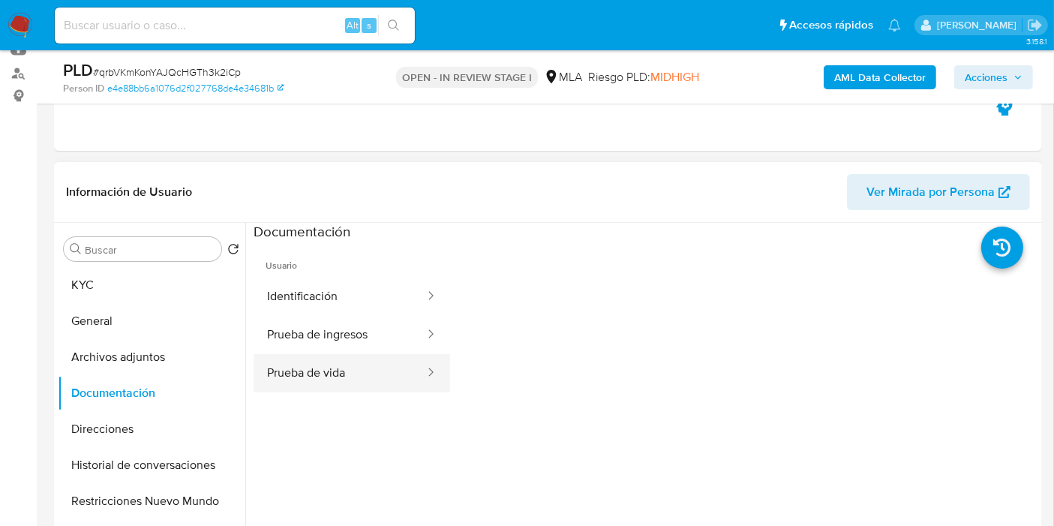
click at [383, 364] on button "Prueba de vida" at bounding box center [340, 373] width 173 height 38
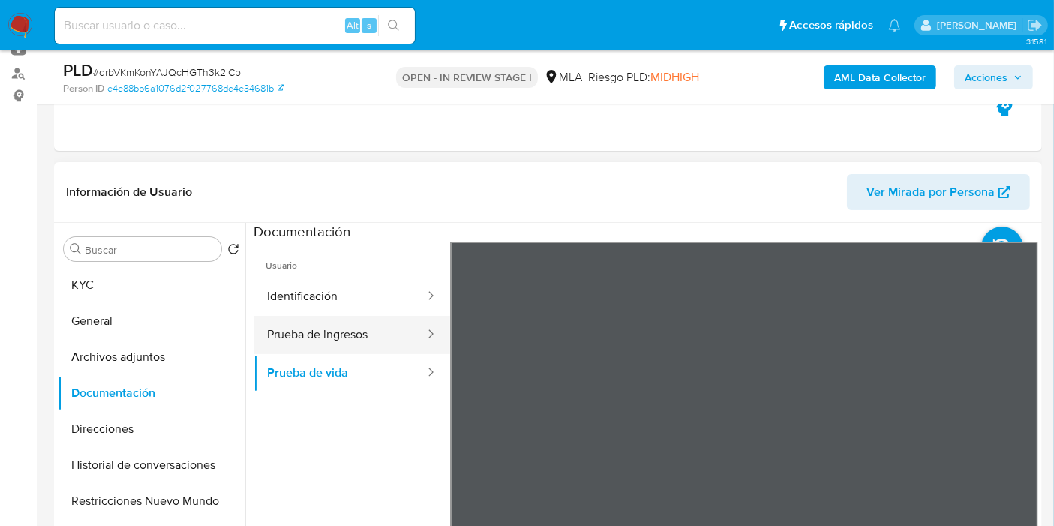
click at [414, 335] on div at bounding box center [426, 334] width 24 height 17
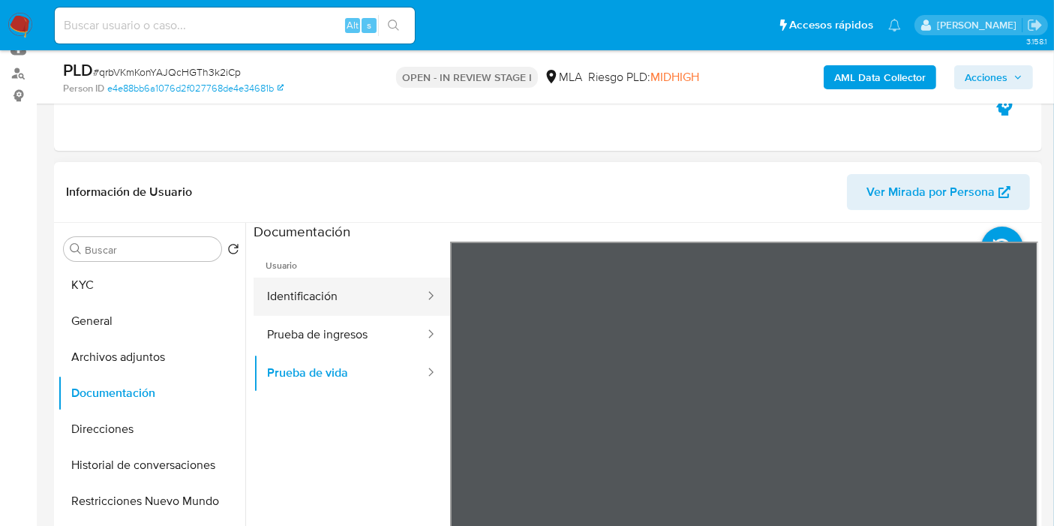
click at [414, 293] on div at bounding box center [426, 296] width 24 height 17
click at [349, 299] on button "Identificación" at bounding box center [340, 297] width 173 height 38
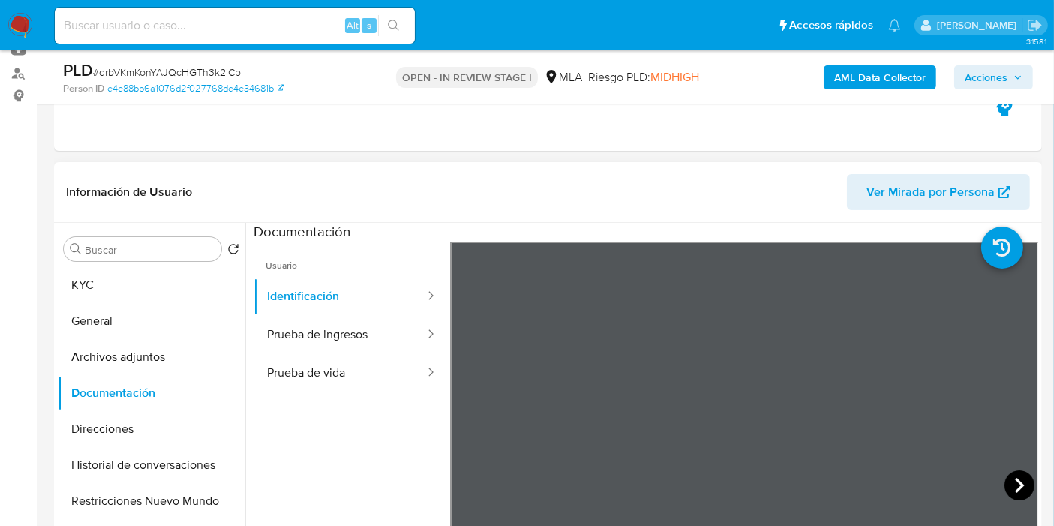
click at [1009, 489] on icon at bounding box center [1020, 486] width 30 height 30
click at [89, 442] on button "Direcciones" at bounding box center [146, 429] width 176 height 36
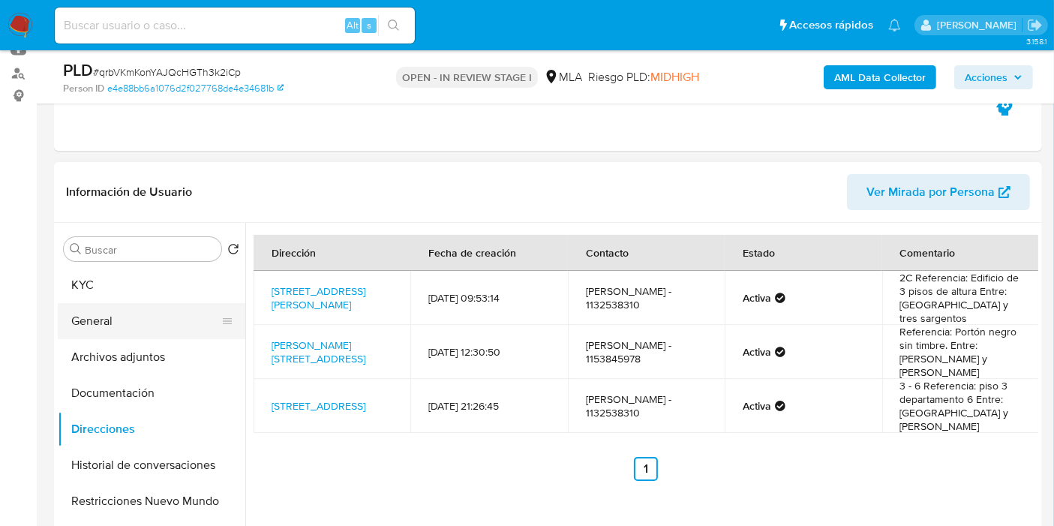
click at [91, 303] on button "General" at bounding box center [146, 321] width 176 height 36
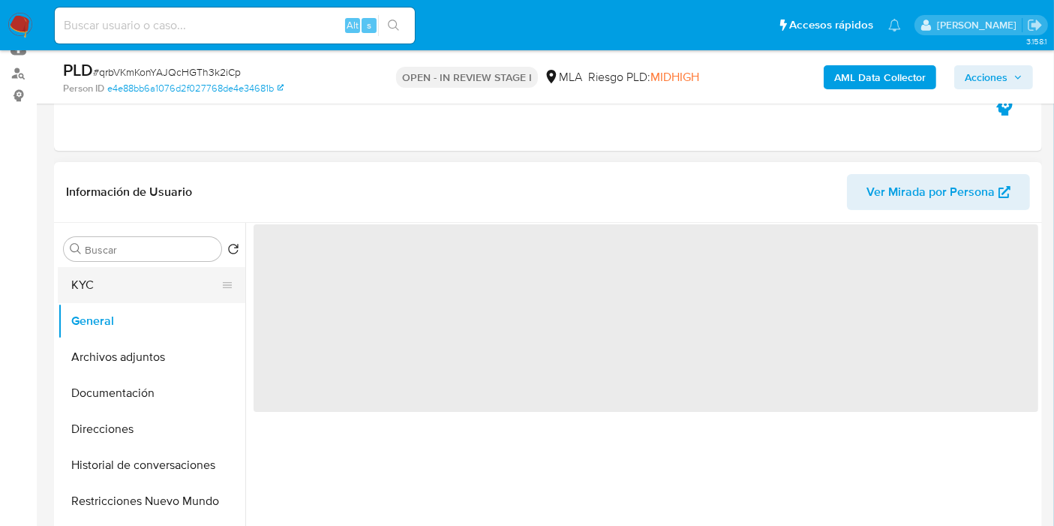
click at [107, 290] on button "KYC" at bounding box center [146, 285] width 176 height 36
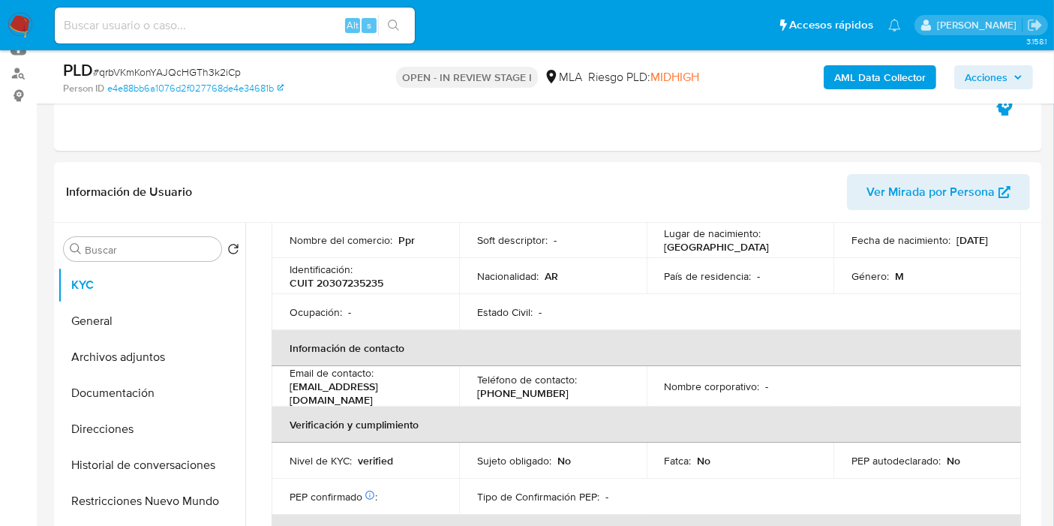
scroll to position [167, 0]
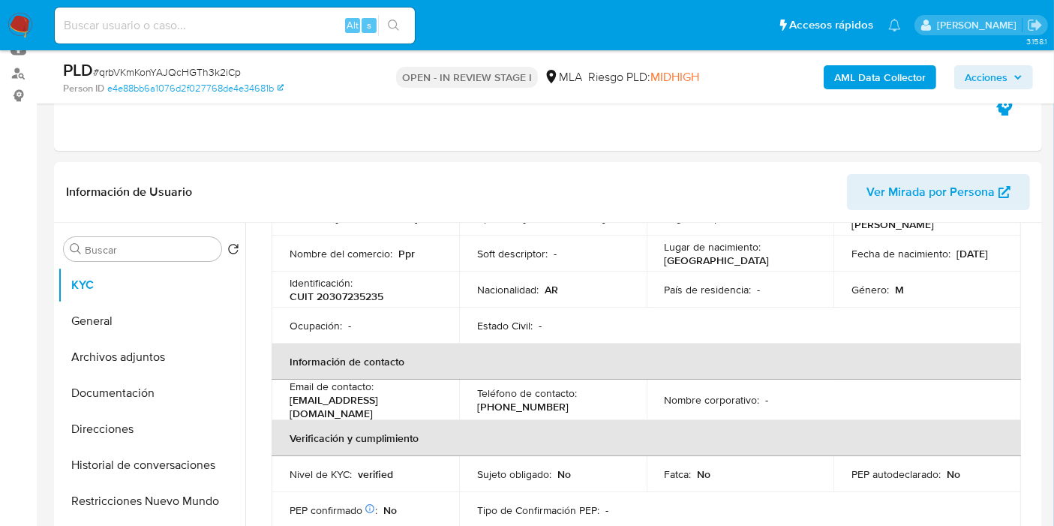
click at [345, 296] on p "CUIT 20307235235" at bounding box center [337, 297] width 94 height 14
copy p "20307235235"
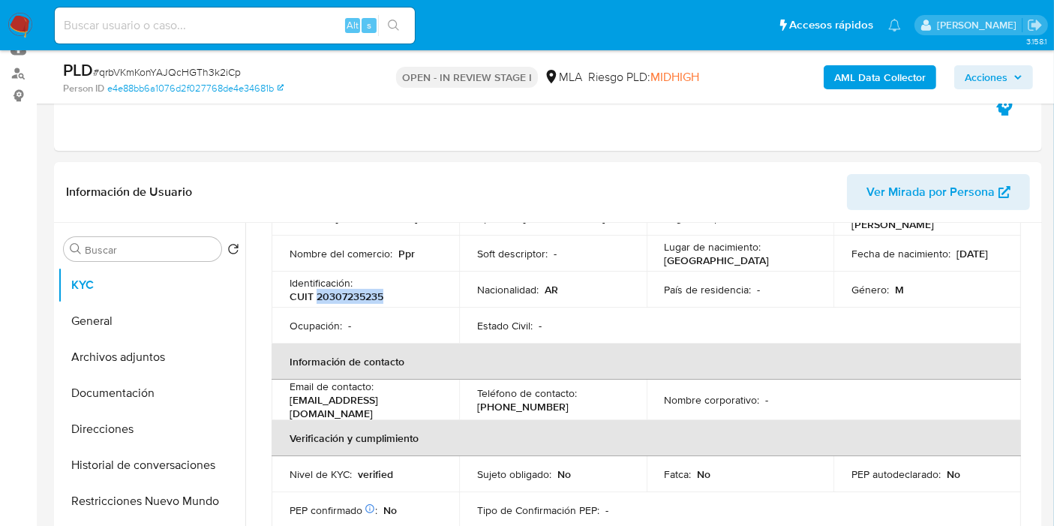
drag, startPoint x: 353, startPoint y: 288, endPoint x: 349, endPoint y: 297, distance: 9.8
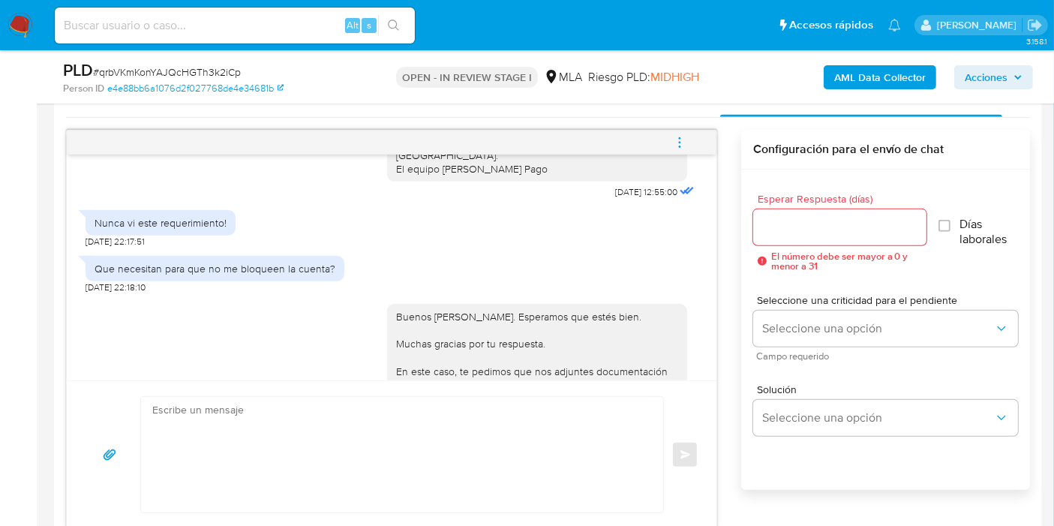
scroll to position [666, 0]
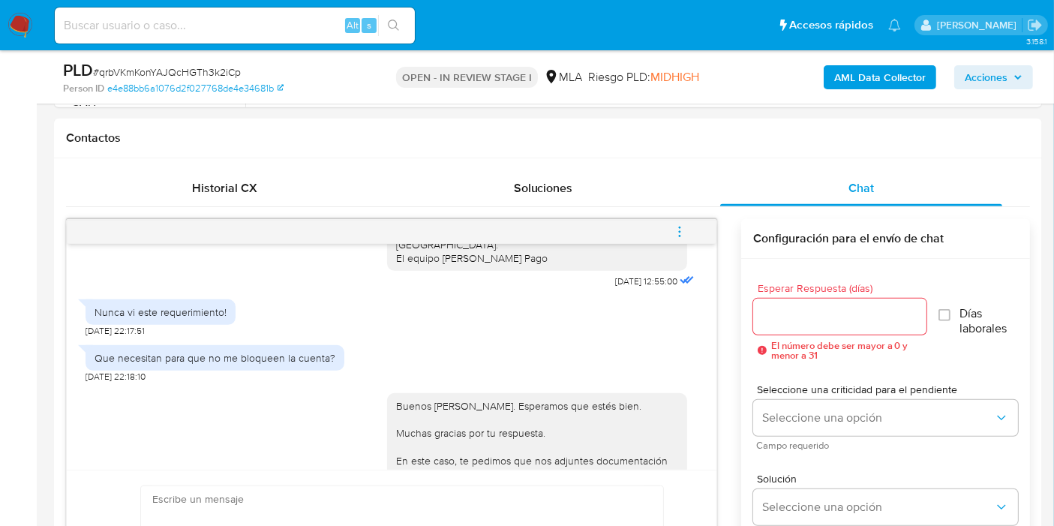
drag, startPoint x: 693, startPoint y: 227, endPoint x: 684, endPoint y: 227, distance: 8.3
click at [688, 227] on button "menu-action" at bounding box center [680, 232] width 50 height 36
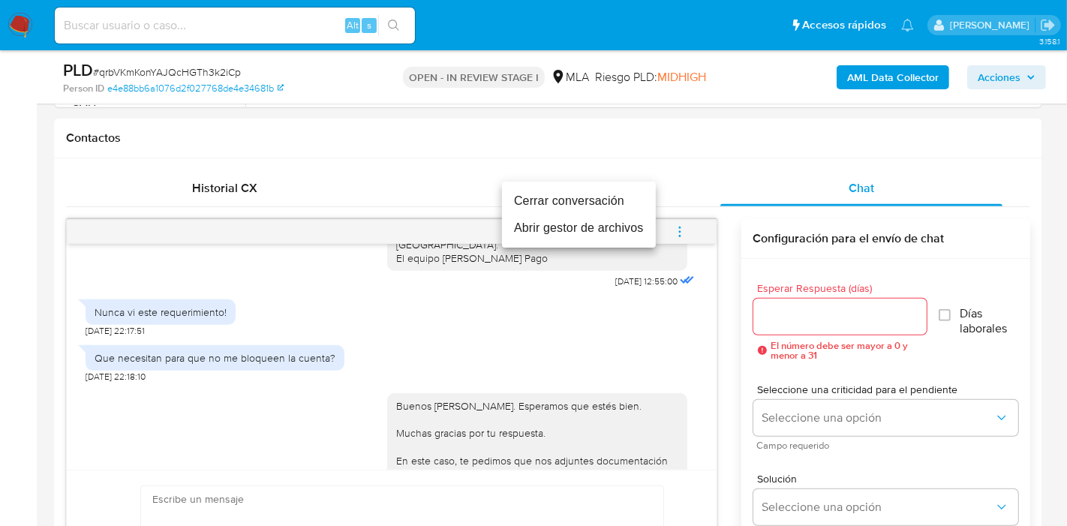
click at [620, 198] on li "Cerrar conversación" at bounding box center [579, 201] width 154 height 27
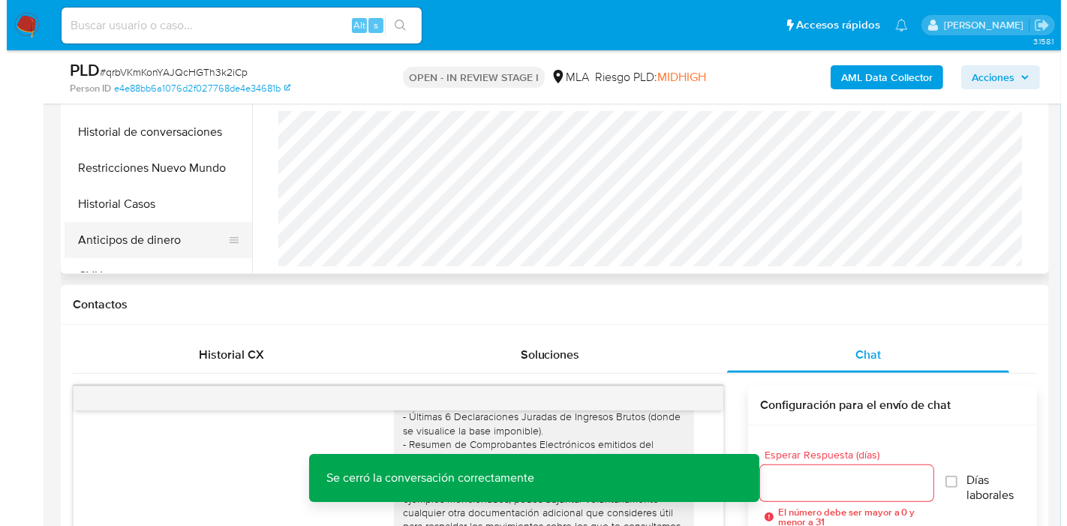
scroll to position [167, 0]
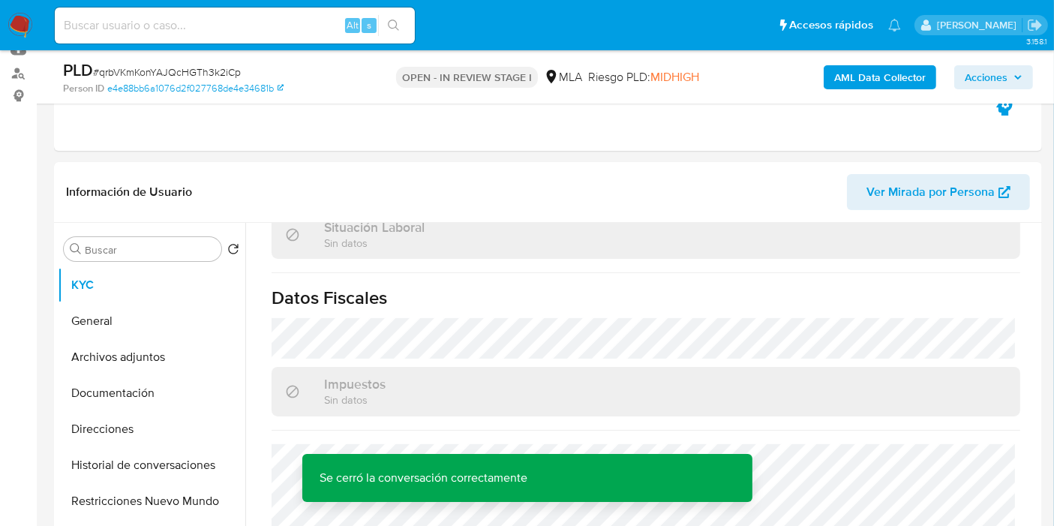
click at [845, 71] on b "AML Data Collector" at bounding box center [881, 77] width 92 height 24
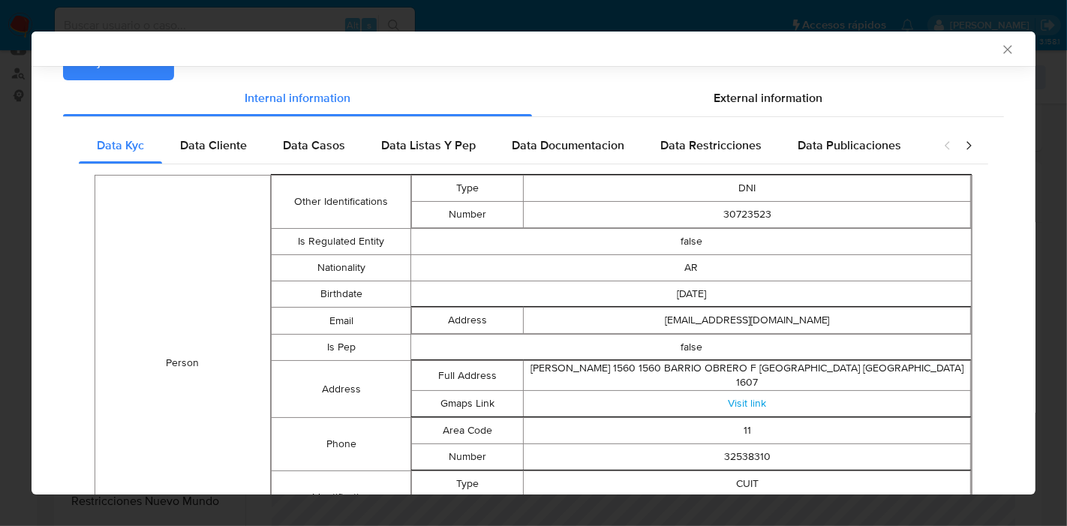
scroll to position [155, 0]
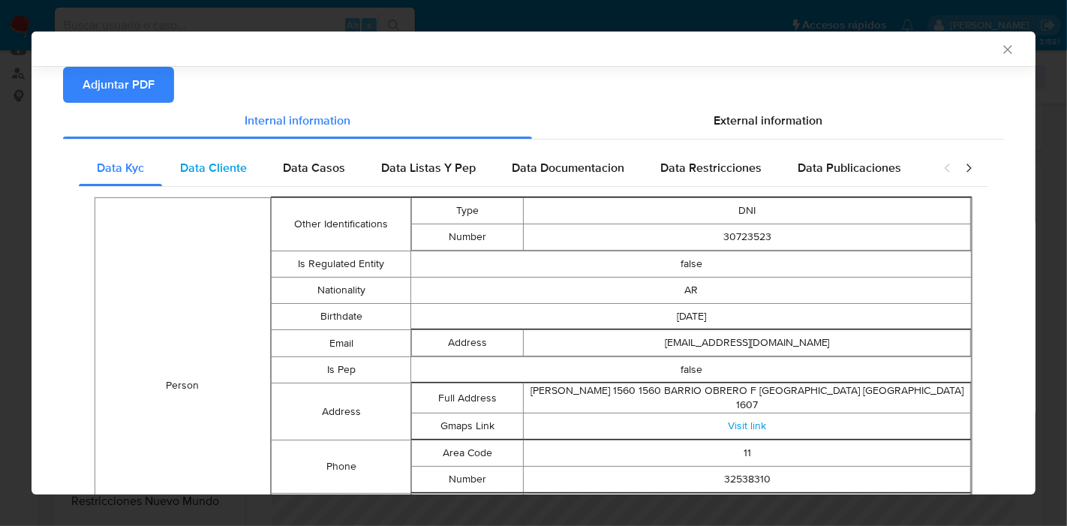
click at [216, 182] on div "Data Cliente" at bounding box center [213, 168] width 103 height 36
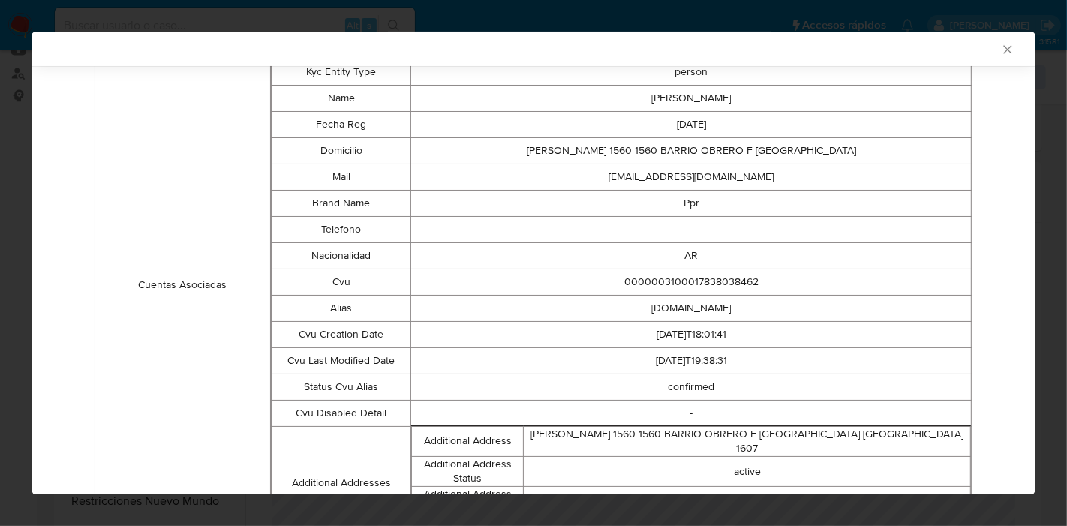
scroll to position [209, 0]
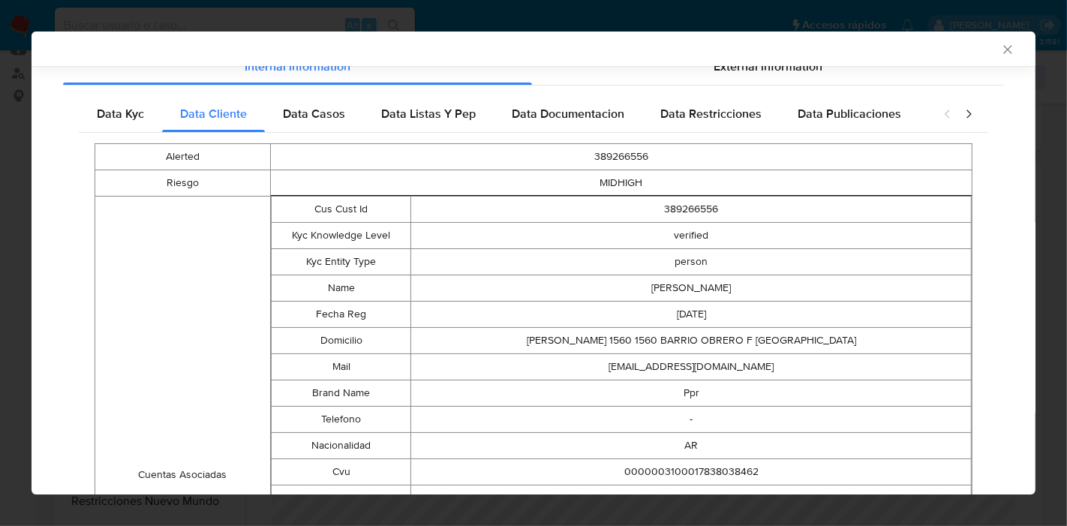
click at [353, 133] on div "Alerted 389266556 Riesgo MIDHIGH Cuentas Asociadas Cus Cust Id 389266556 Kyc Kn…" at bounding box center [534, 462] width 910 height 658
click at [343, 125] on div "Data Casos" at bounding box center [314, 114] width 98 height 36
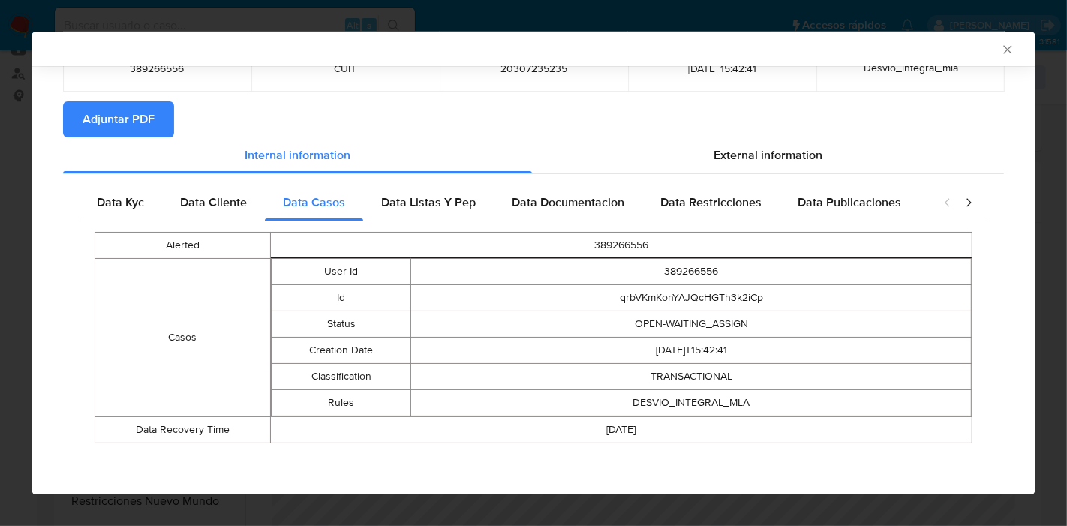
drag, startPoint x: 453, startPoint y: 197, endPoint x: 568, endPoint y: 209, distance: 116.2
click at [454, 197] on span "Data Listas Y Pep" at bounding box center [428, 202] width 95 height 17
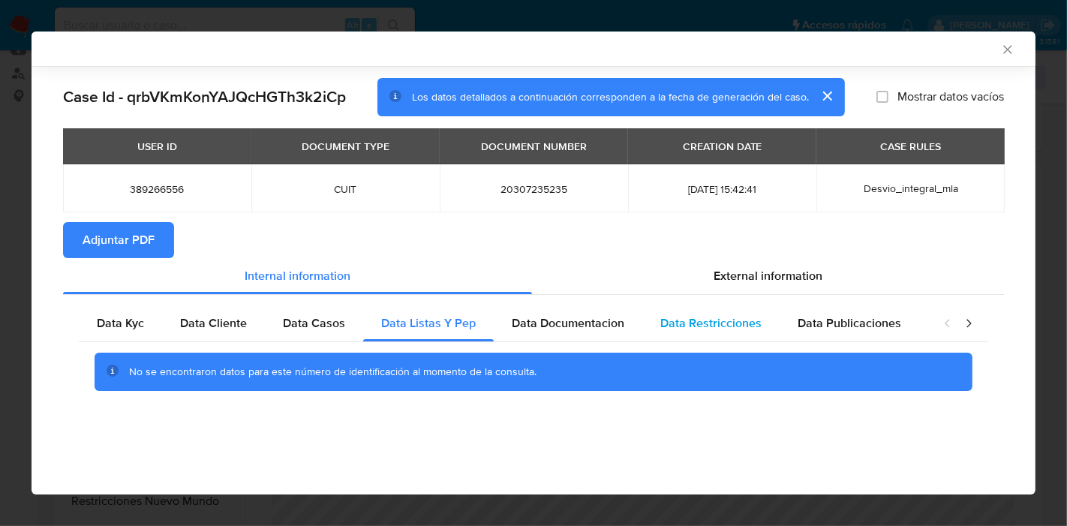
drag, startPoint x: 575, startPoint y: 314, endPoint x: 713, endPoint y: 336, distance: 139.9
click at [577, 314] on span "Data Documentacion" at bounding box center [568, 322] width 113 height 17
drag, startPoint x: 714, startPoint y: 333, endPoint x: 792, endPoint y: 318, distance: 79.5
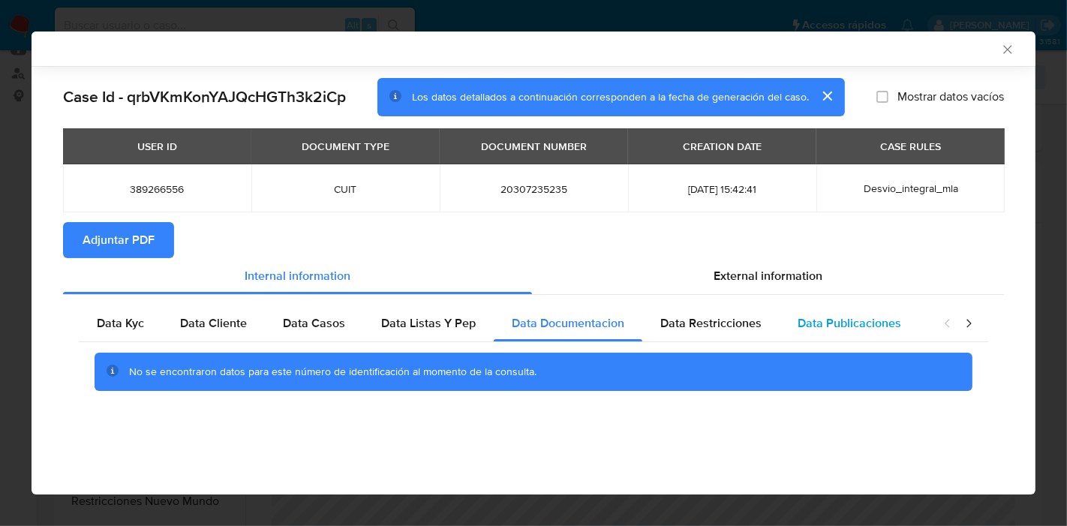
click at [719, 332] on div "Data Restricciones" at bounding box center [710, 323] width 137 height 36
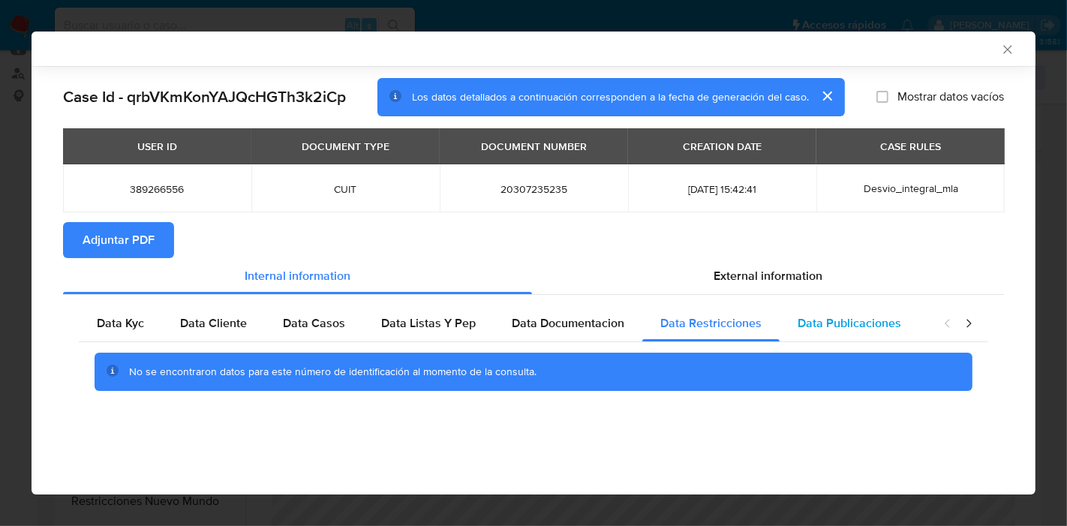
click at [800, 312] on div "Data Publicaciones" at bounding box center [850, 323] width 140 height 36
click at [968, 322] on icon "closure-recommendation-modal" at bounding box center [968, 323] width 15 height 15
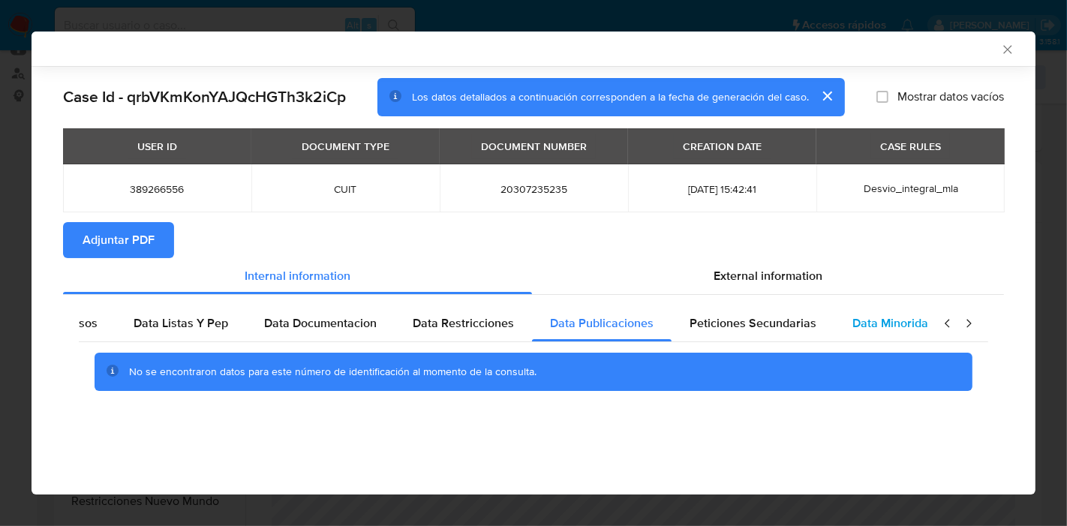
scroll to position [0, 263]
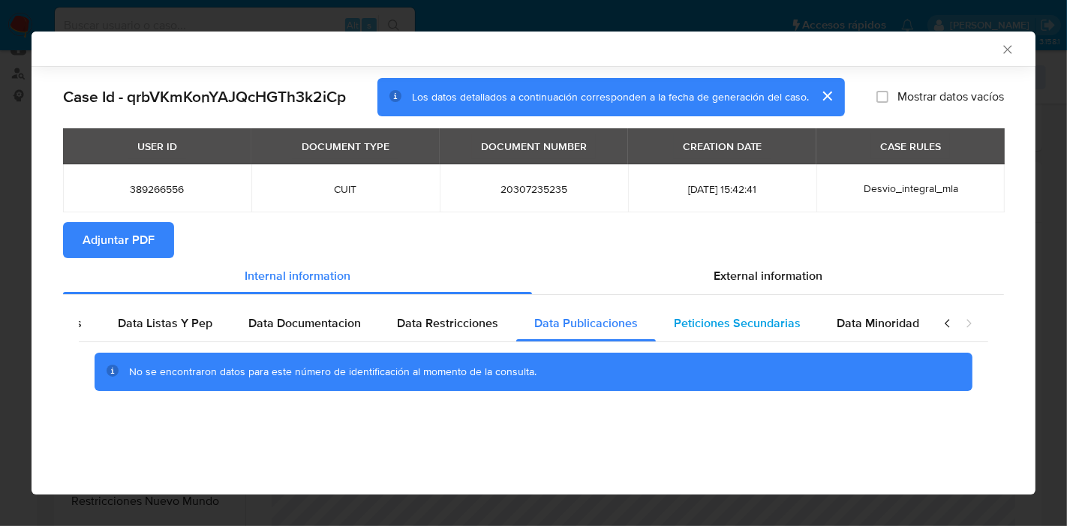
click at [795, 323] on div "Peticiones Secundarias" at bounding box center [737, 323] width 163 height 36
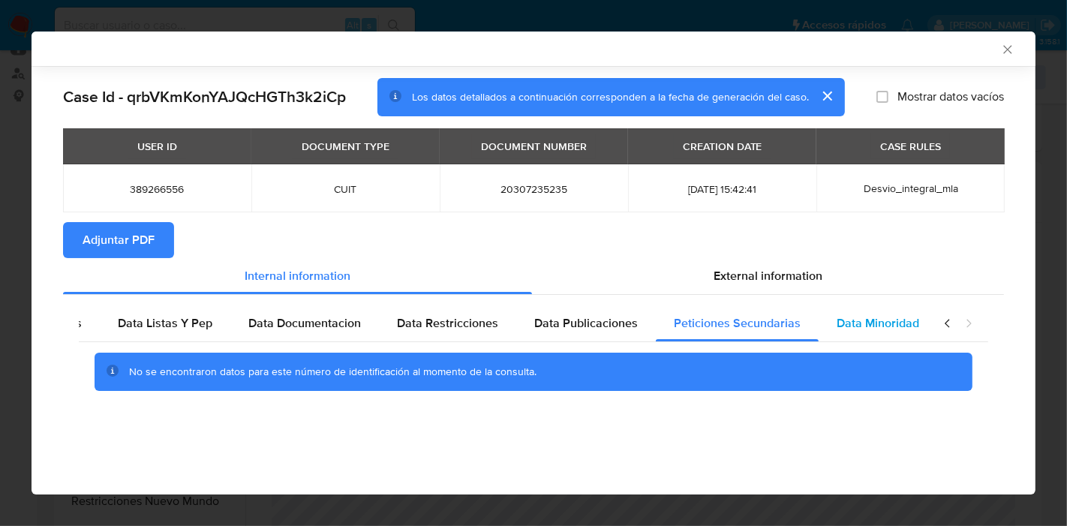
click at [904, 318] on span "Data Minoridad" at bounding box center [878, 322] width 83 height 17
click at [949, 323] on icon "closure-recommendation-modal" at bounding box center [947, 323] width 15 height 15
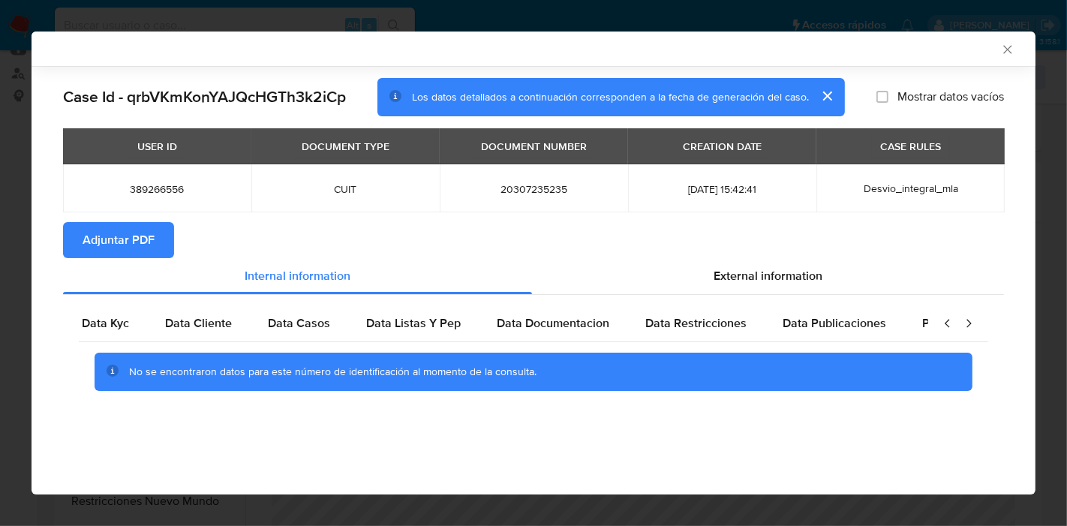
scroll to position [0, 0]
click at [116, 332] on div "Data Kyc" at bounding box center [120, 323] width 83 height 36
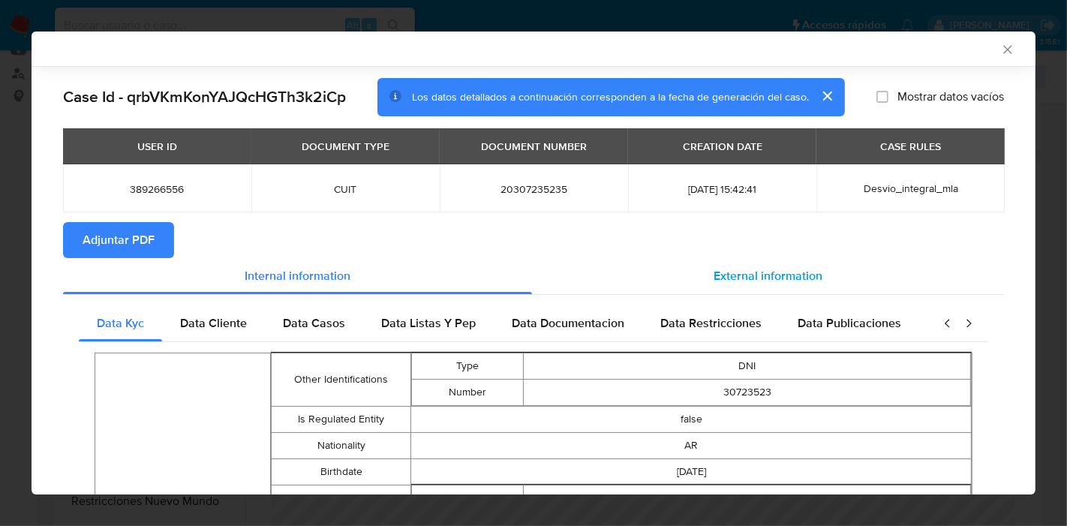
drag, startPoint x: 754, startPoint y: 245, endPoint x: 752, endPoint y: 271, distance: 25.6
click at [754, 249] on section "Adjuntar PDF" at bounding box center [533, 240] width 941 height 36
click at [753, 272] on span "External information" at bounding box center [768, 275] width 109 height 17
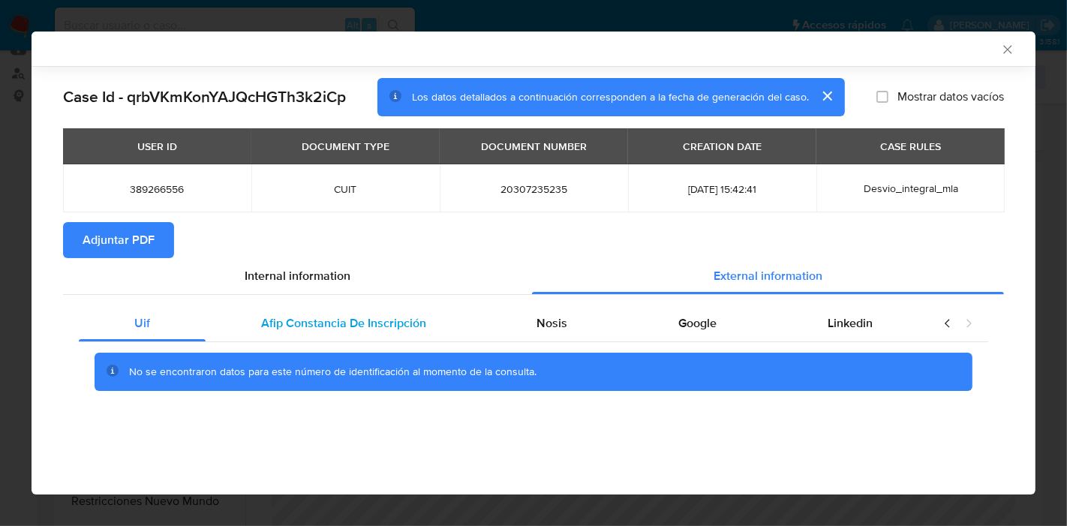
click at [275, 320] on span "Afip Constancia De Inscripción" at bounding box center [343, 322] width 165 height 17
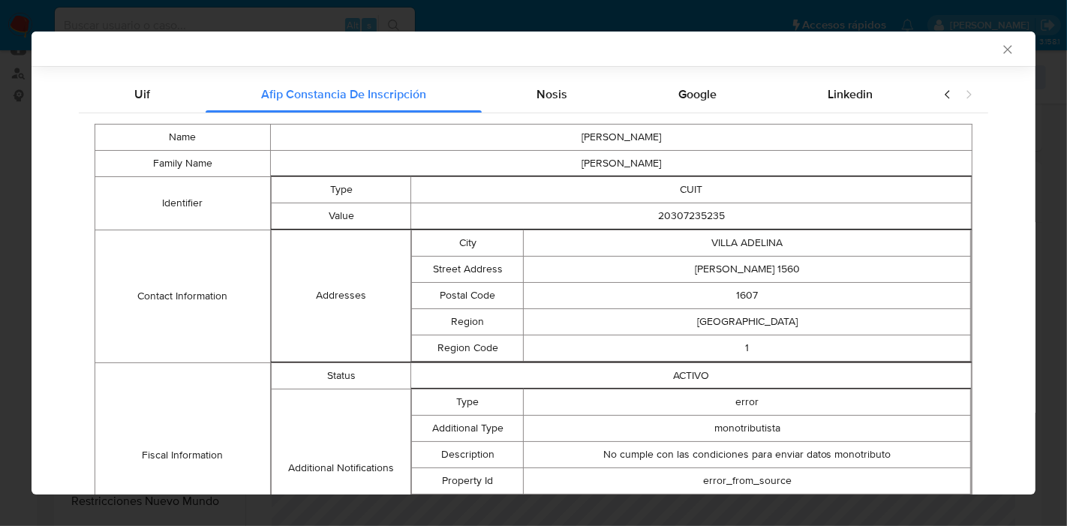
scroll to position [169, 0]
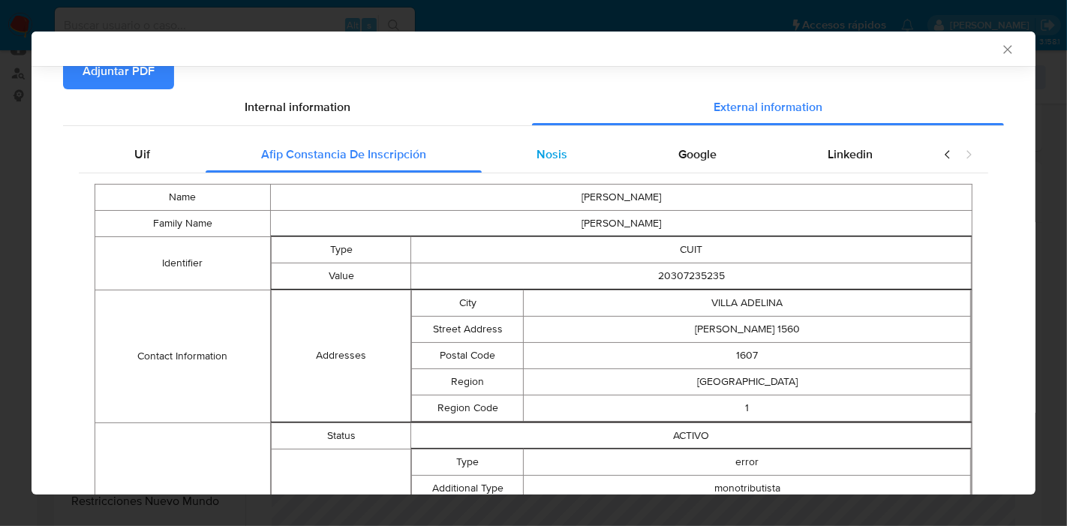
drag, startPoint x: 546, startPoint y: 122, endPoint x: 555, endPoint y: 144, distance: 23.3
click at [546, 125] on div "Internal information External information Uif Afip Constancia De Inscripción No…" at bounding box center [533, 359] width 941 height 540
click at [544, 157] on span "Nosis" at bounding box center [552, 154] width 31 height 17
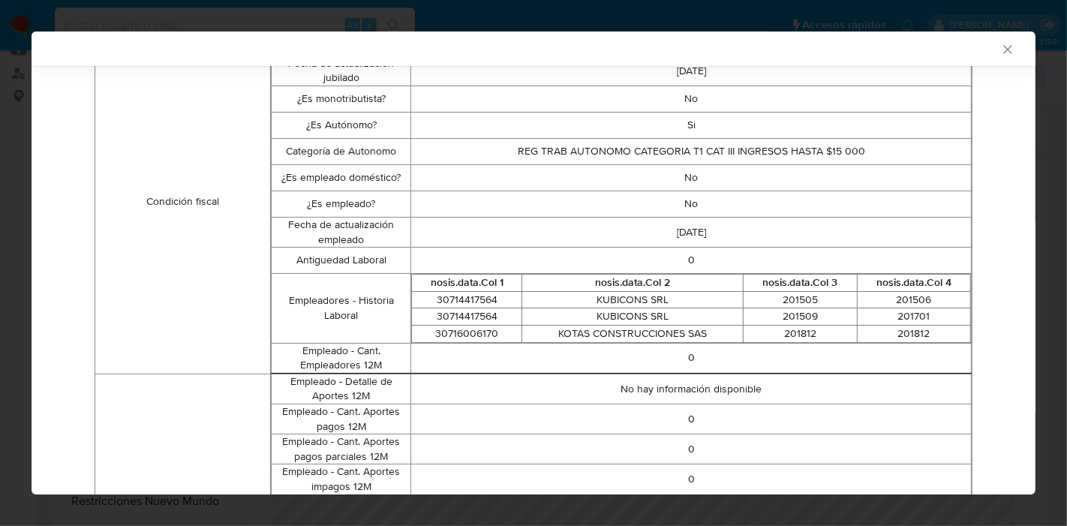
scroll to position [252, 0]
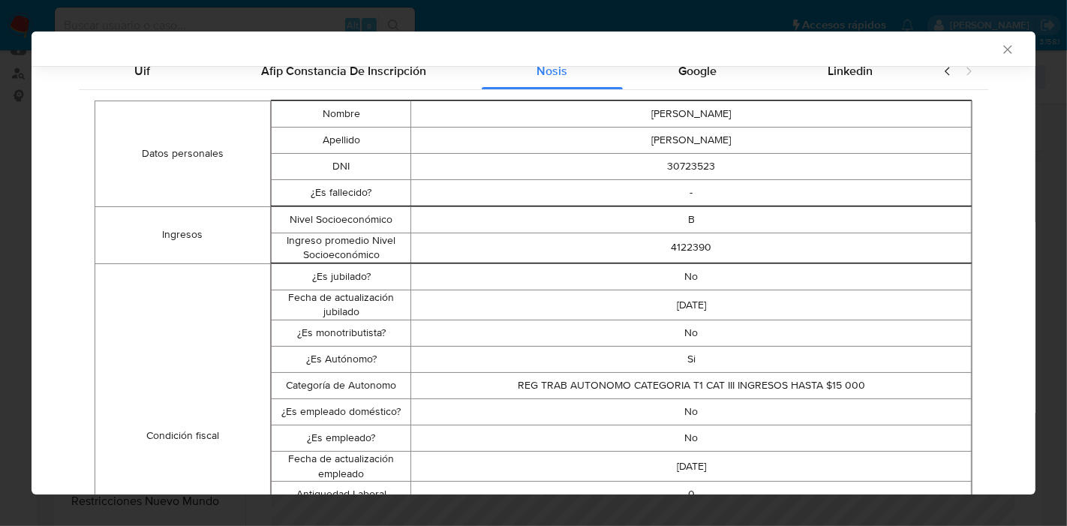
click at [699, 84] on div "Google" at bounding box center [697, 71] width 149 height 36
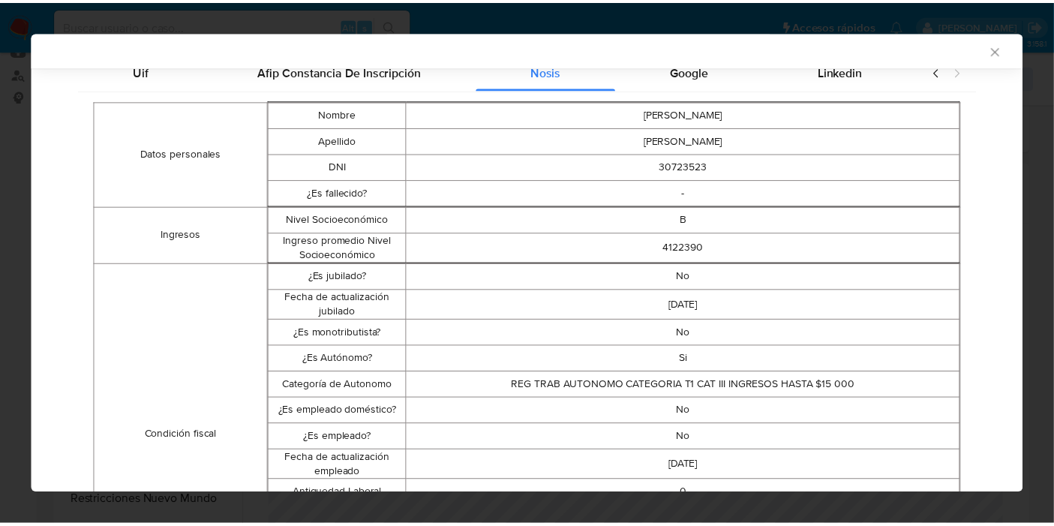
scroll to position [0, 0]
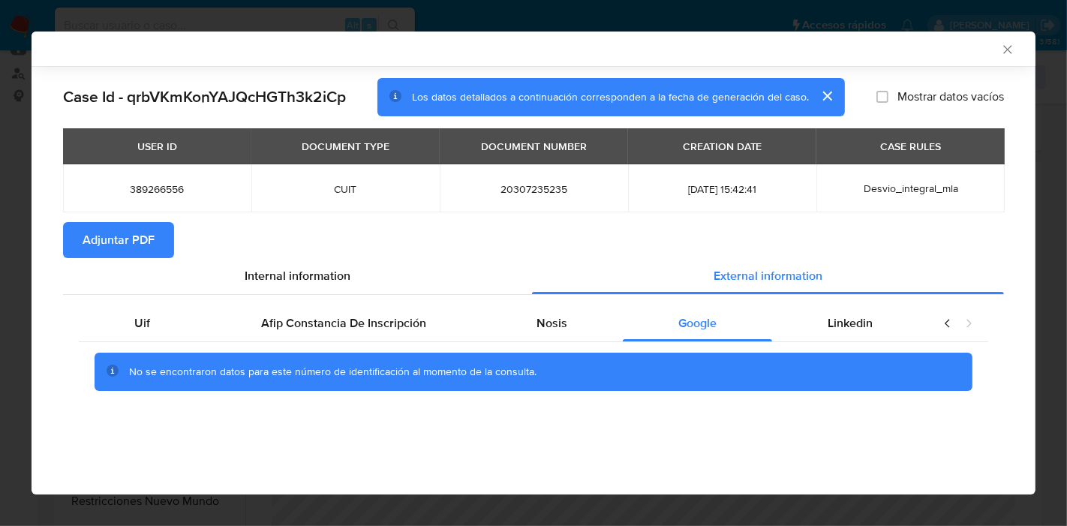
click at [817, 74] on div "Case Id - qrbVKmKonYAJQcHGTh3k2iCp Los datos detallados a continuación correspo…" at bounding box center [534, 255] width 1004 height 378
click at [826, 338] on div "Linkedin" at bounding box center [850, 323] width 156 height 36
click at [841, 318] on span "Linkedin" at bounding box center [850, 322] width 45 height 17
drag, startPoint x: 139, startPoint y: 327, endPoint x: 332, endPoint y: 299, distance: 194.9
click at [146, 324] on span "Uif" at bounding box center [142, 322] width 16 height 17
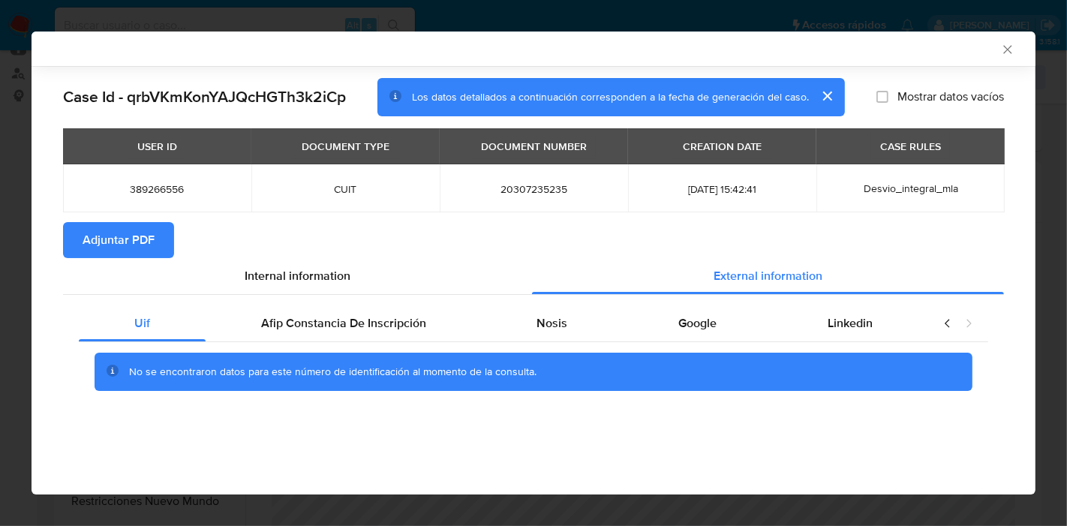
click at [336, 297] on div "Uif Afip Constancia De Inscripción Nosis Google Linkedin No se encontraron dato…" at bounding box center [533, 354] width 941 height 118
drag, startPoint x: 332, startPoint y: 283, endPoint x: 117, endPoint y: 233, distance: 220.4
click at [331, 282] on span "Internal information" at bounding box center [298, 275] width 106 height 17
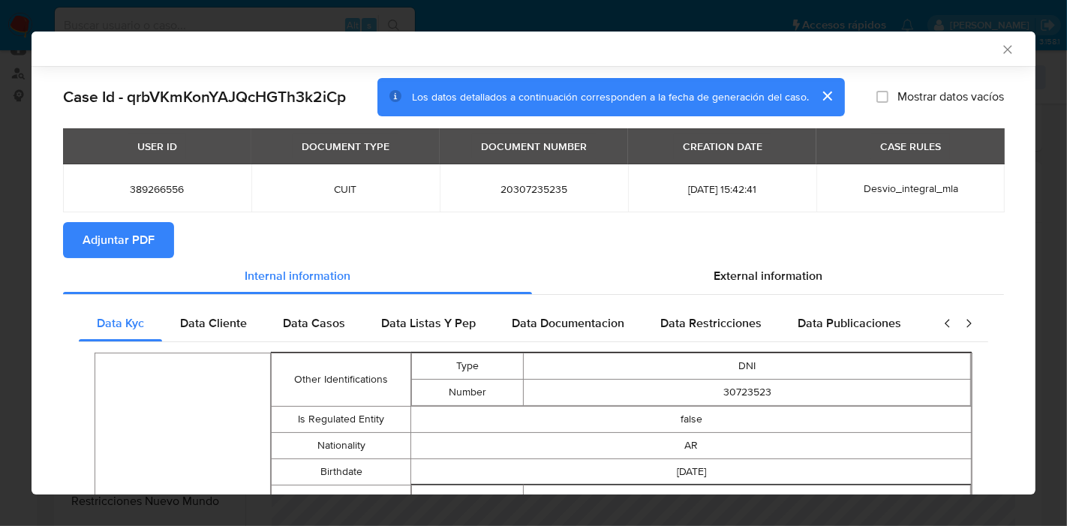
click at [108, 248] on span "Adjuntar PDF" at bounding box center [119, 240] width 72 height 33
click at [1003, 47] on icon "Cerrar ventana" at bounding box center [1007, 49] width 8 height 8
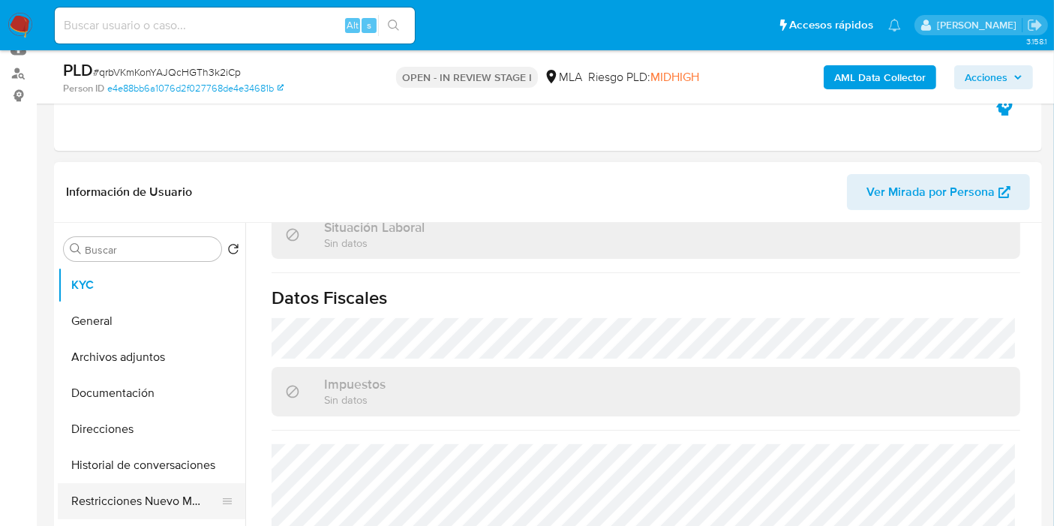
click at [185, 509] on button "Restricciones Nuevo Mundo" at bounding box center [146, 501] width 176 height 36
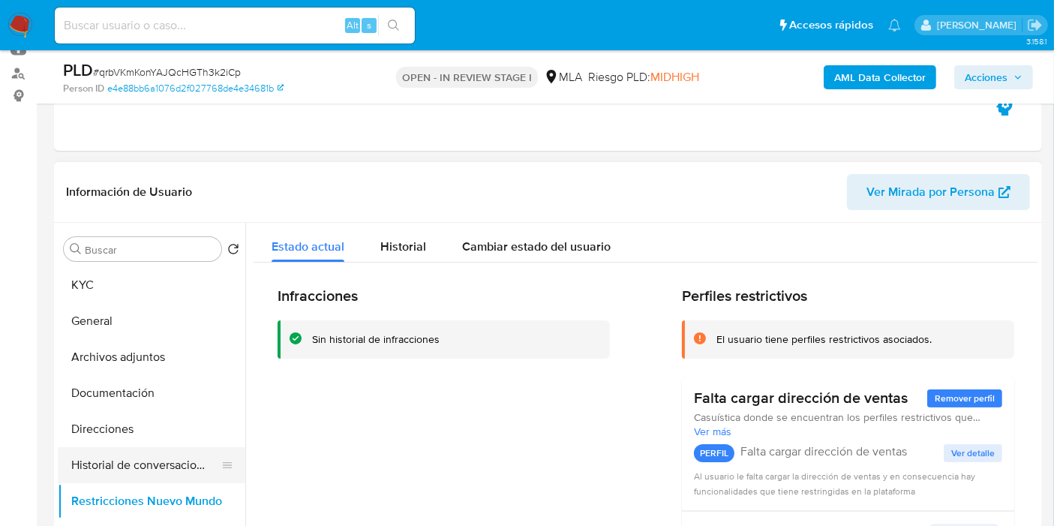
click at [175, 459] on button "Historial de conversaciones" at bounding box center [146, 465] width 176 height 36
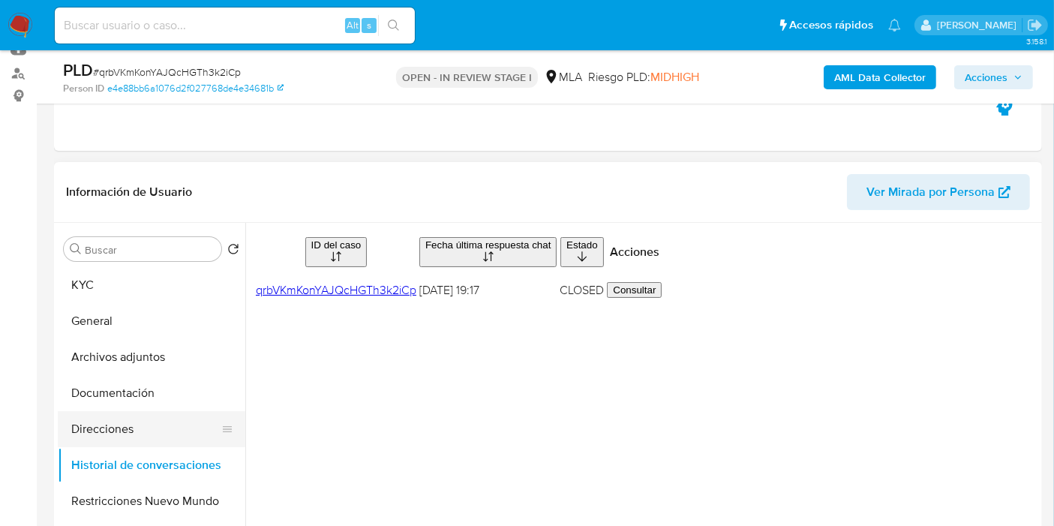
click at [106, 428] on button "Direcciones" at bounding box center [146, 429] width 176 height 36
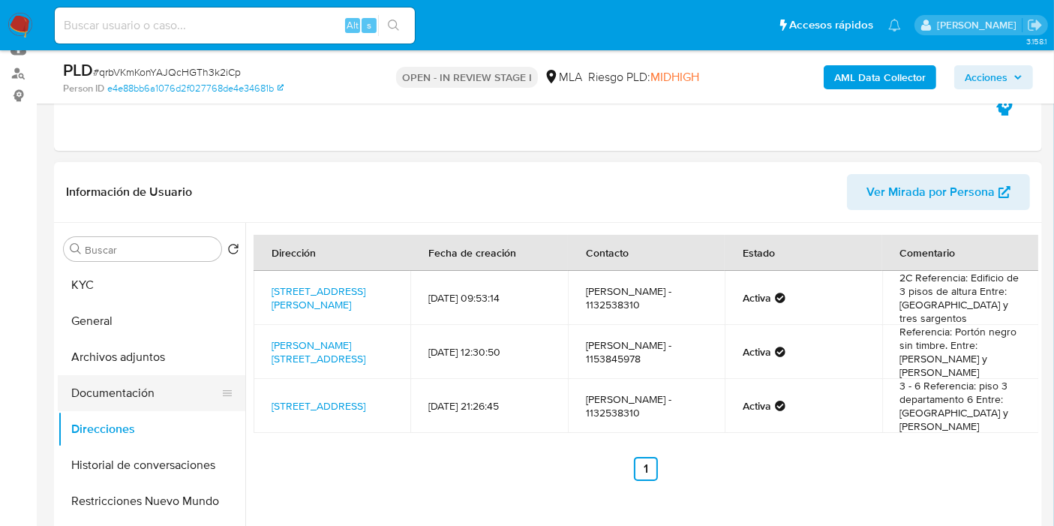
click at [150, 402] on button "Documentación" at bounding box center [146, 393] width 176 height 36
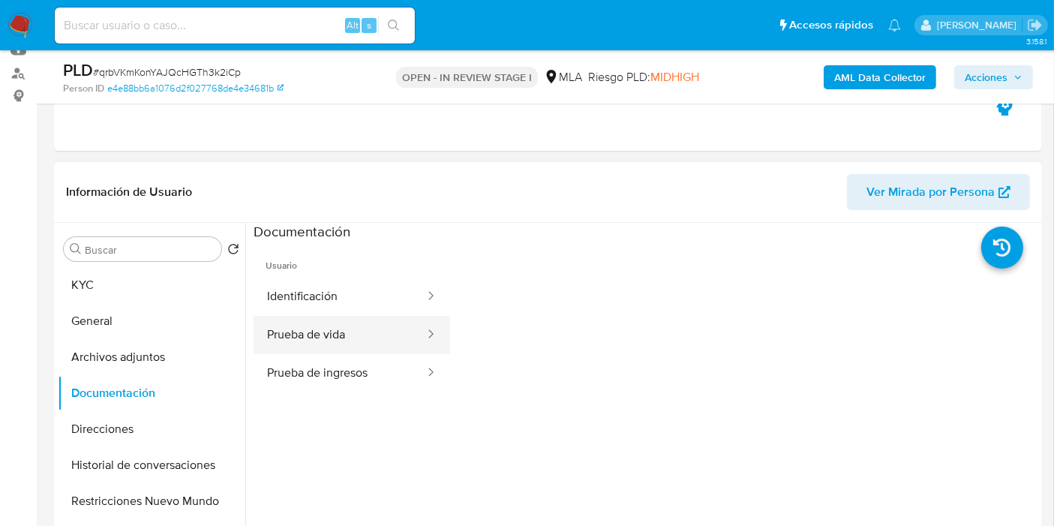
click at [328, 333] on button "Prueba de vida" at bounding box center [340, 335] width 173 height 38
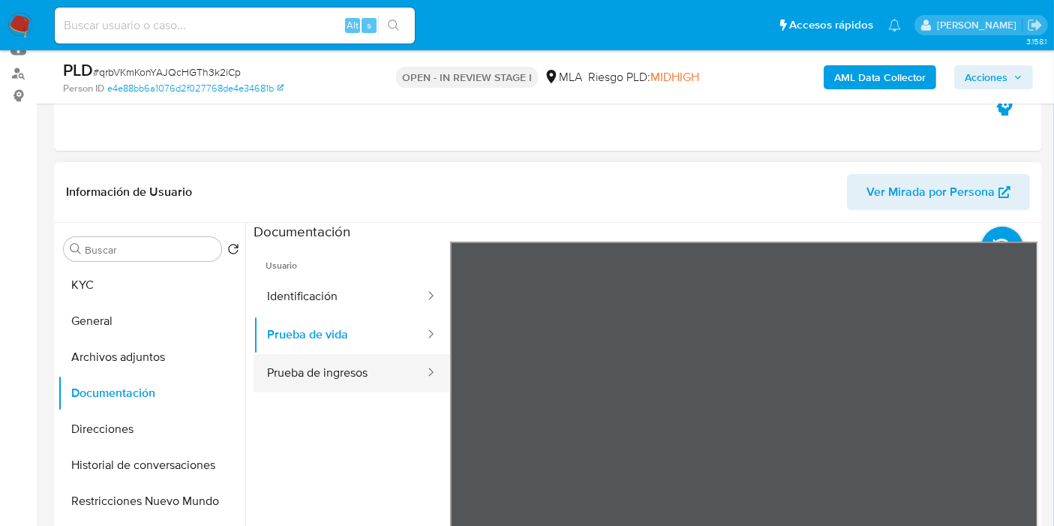
click at [364, 371] on button "Prueba de ingresos" at bounding box center [340, 373] width 173 height 38
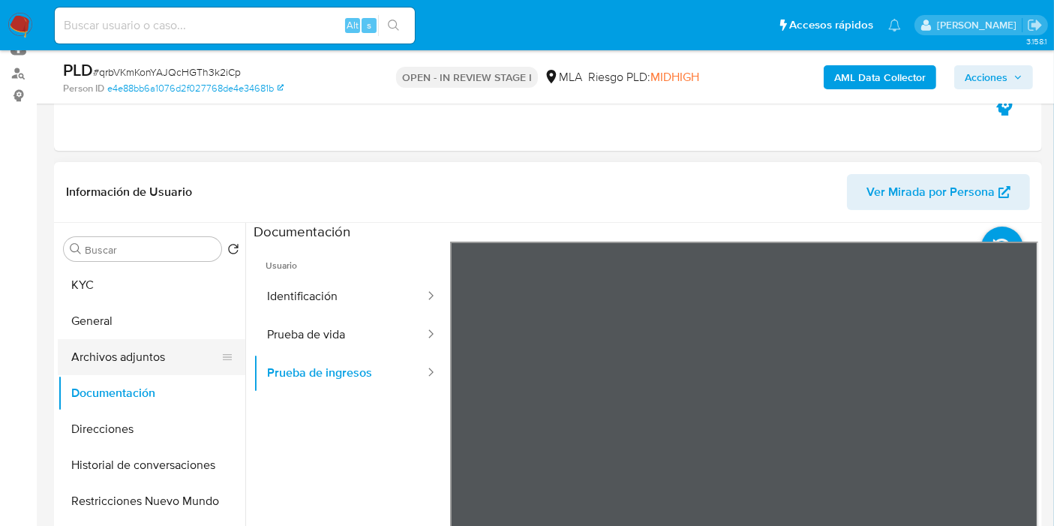
click at [137, 362] on button "Archivos adjuntos" at bounding box center [146, 357] width 176 height 36
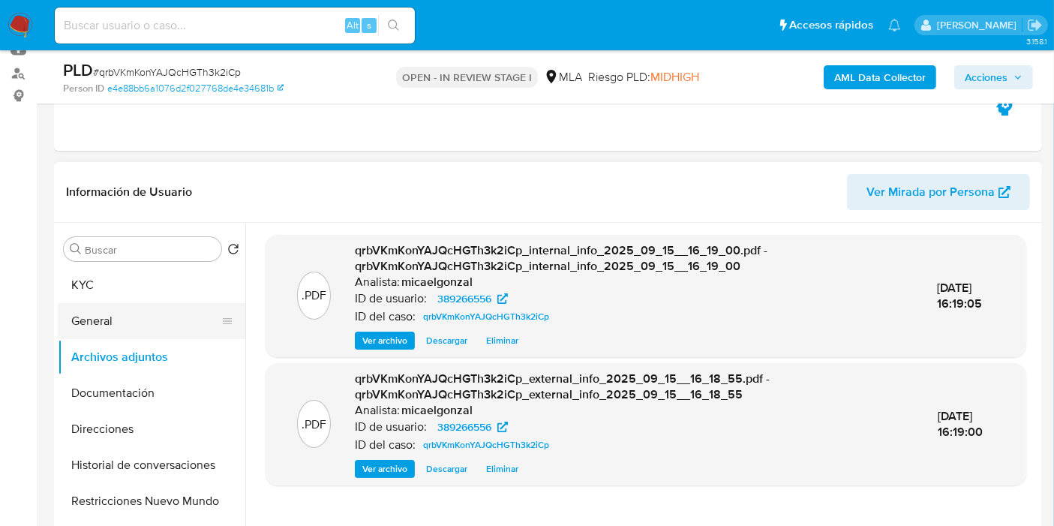
click at [130, 306] on button "General" at bounding box center [146, 321] width 176 height 36
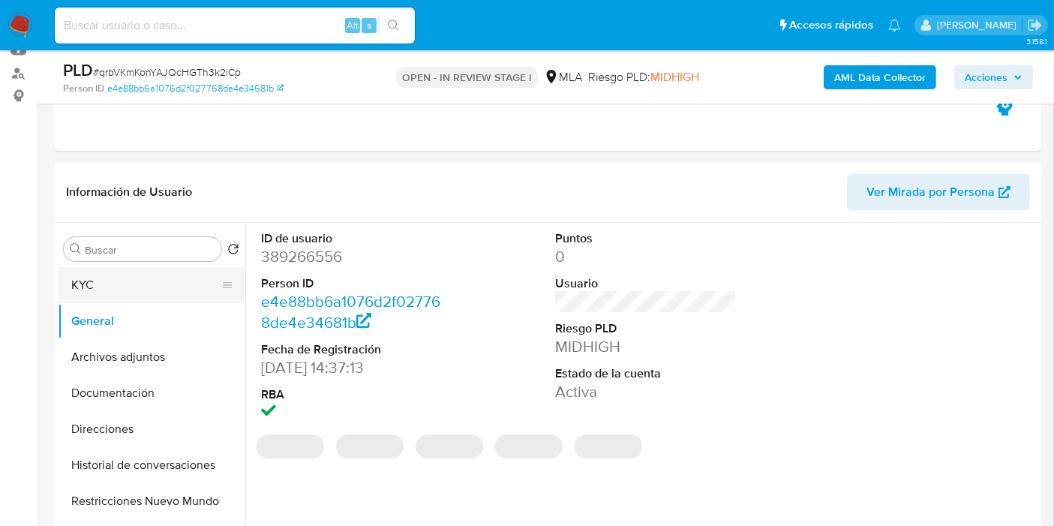
click at [152, 290] on button "KYC" at bounding box center [146, 285] width 176 height 36
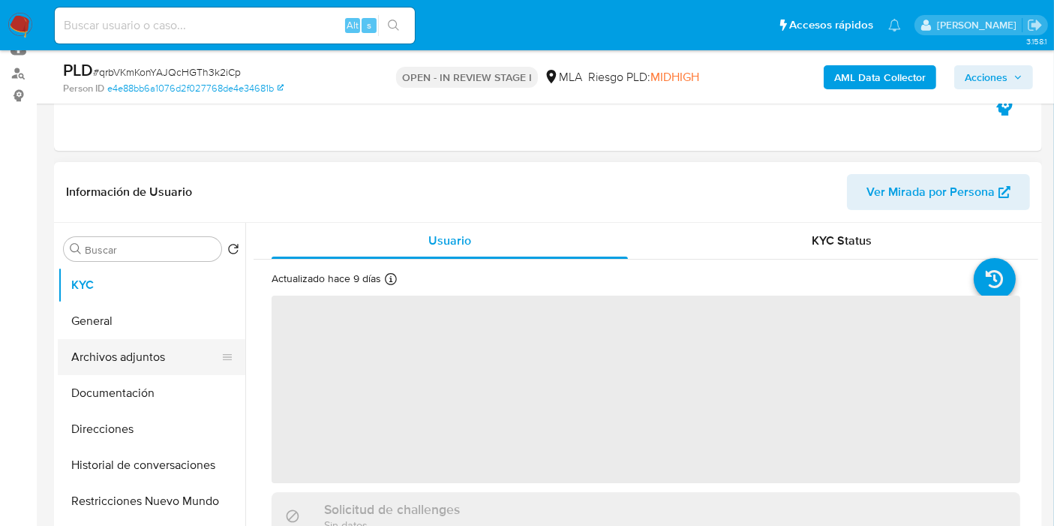
click at [143, 368] on button "Archivos adjuntos" at bounding box center [146, 357] width 176 height 36
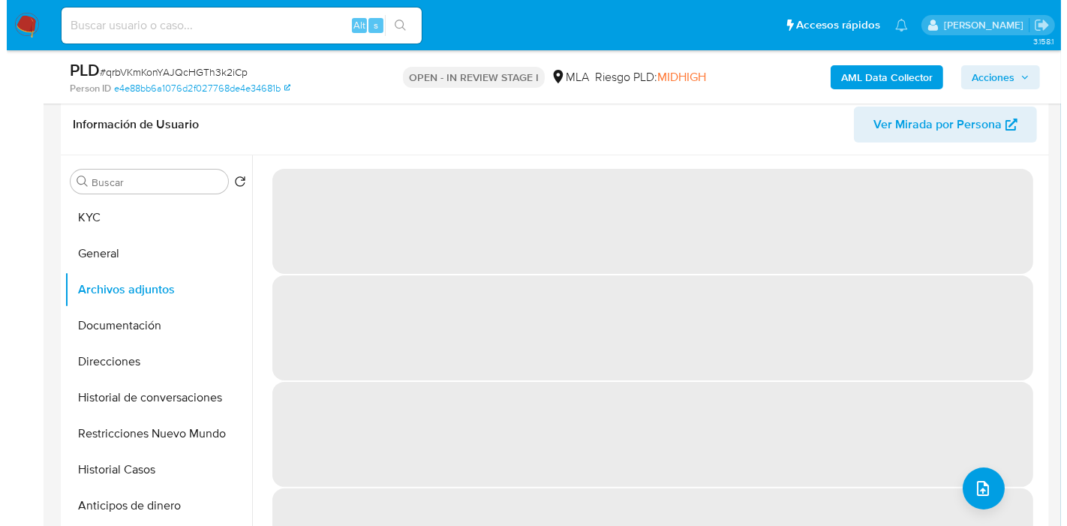
scroll to position [250, 0]
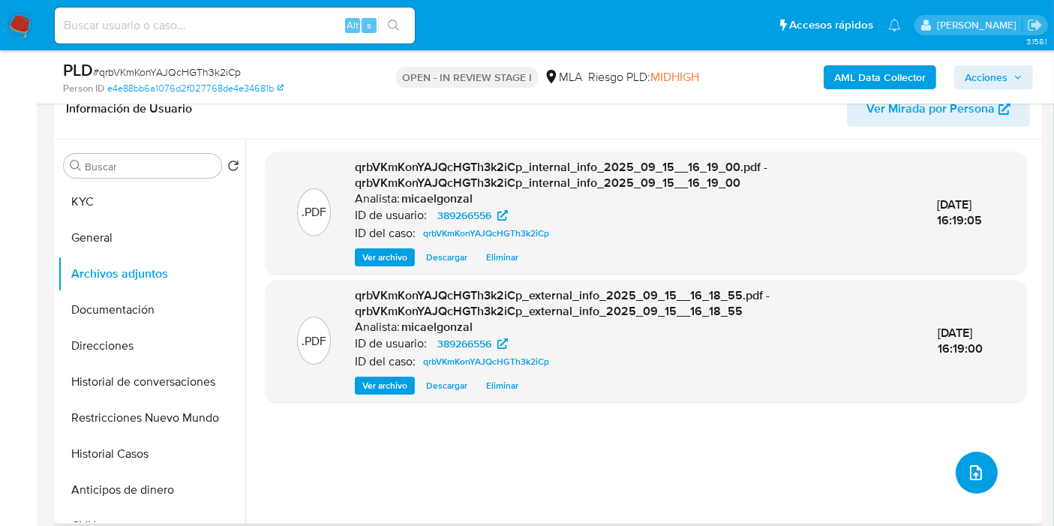
click at [959, 476] on button "upload-file" at bounding box center [977, 473] width 42 height 42
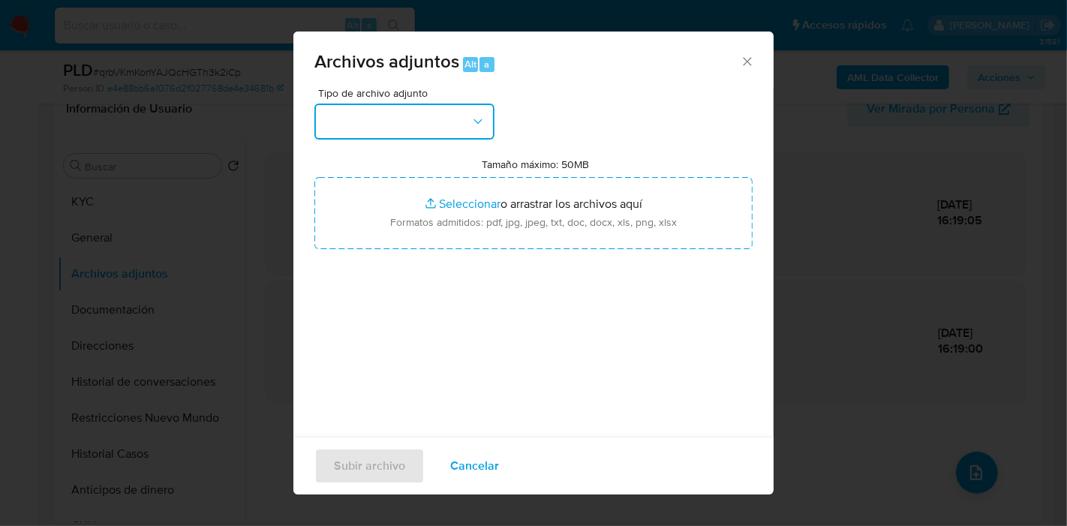
drag, startPoint x: 490, startPoint y: 134, endPoint x: 463, endPoint y: 123, distance: 29.0
click at [488, 133] on button "button" at bounding box center [404, 122] width 180 height 36
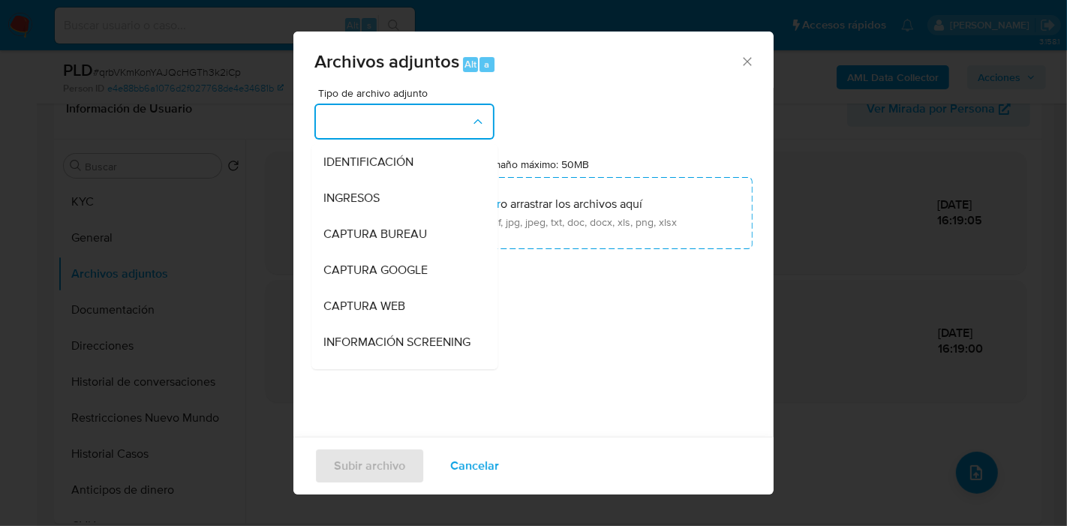
click at [463, 123] on button "button" at bounding box center [404, 122] width 180 height 36
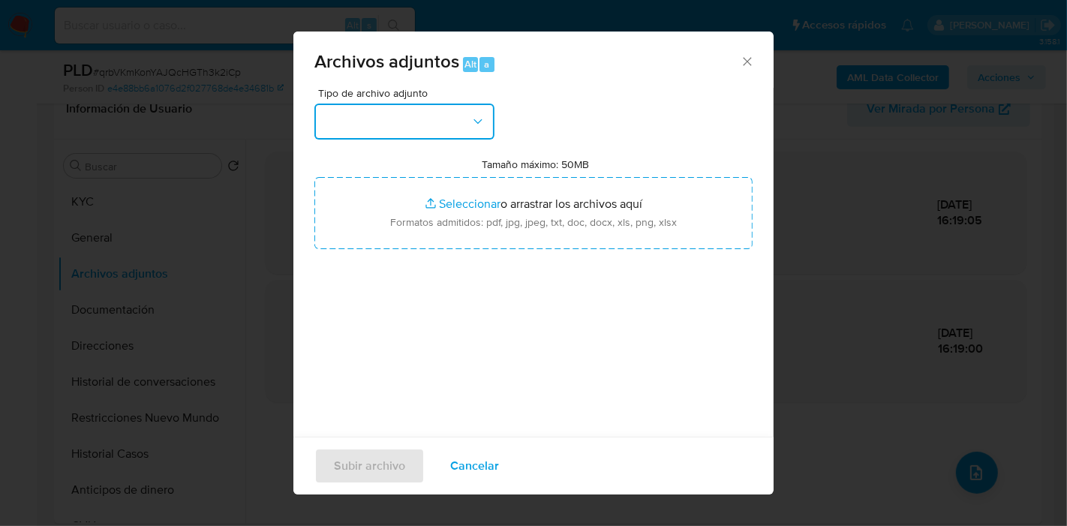
drag, startPoint x: 463, startPoint y: 123, endPoint x: 463, endPoint y: 136, distance: 12.8
click at [463, 126] on button "button" at bounding box center [404, 122] width 180 height 36
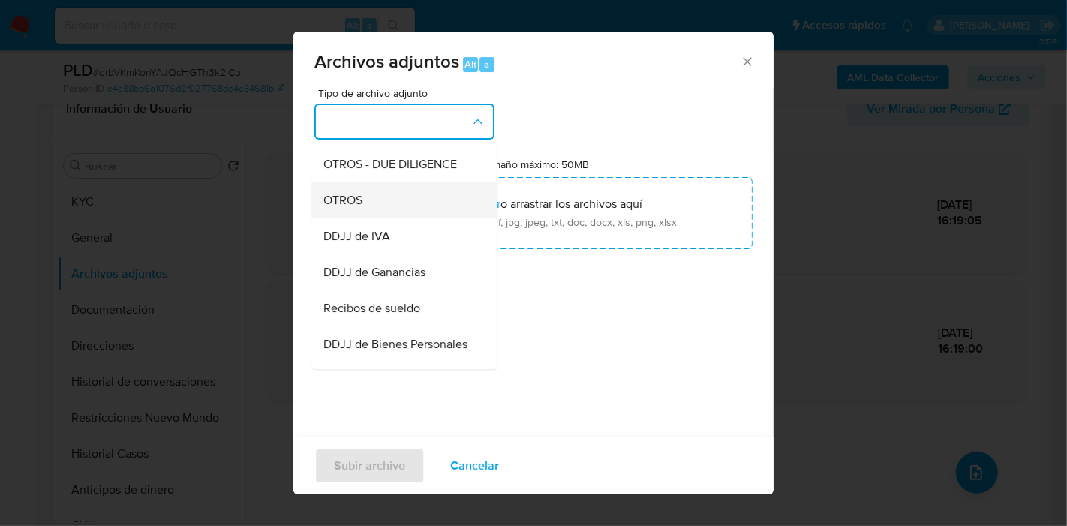
click at [424, 218] on div "OTROS" at bounding box center [399, 200] width 153 height 36
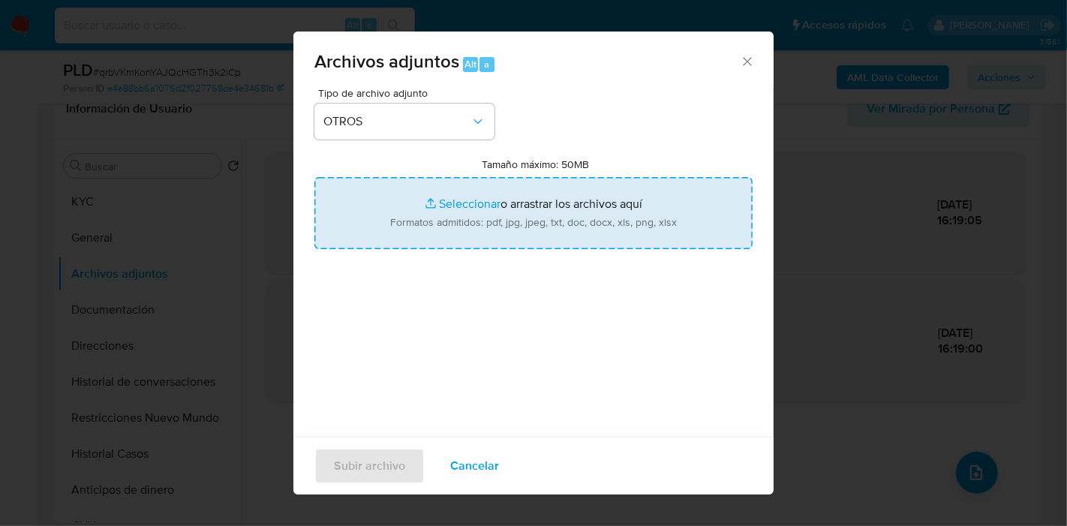
click at [429, 221] on input "Tamaño máximo: 50MB Seleccionar archivos" at bounding box center [533, 213] width 438 height 72
type input "C:\fakepath\AFIP - Inscripción de APEELA CONSTRUCCIONES S.R.L..pdf"
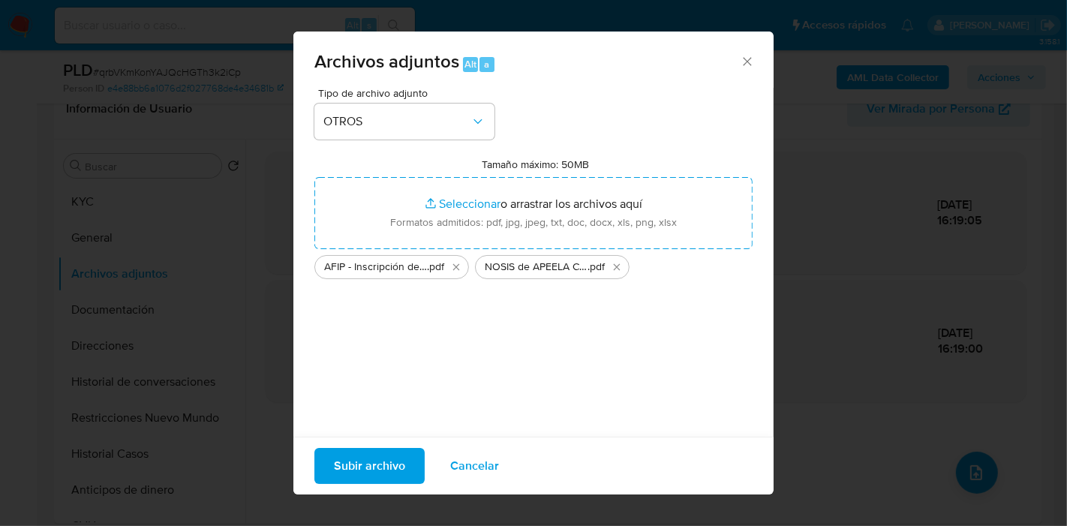
click at [397, 465] on span "Subir archivo" at bounding box center [369, 466] width 71 height 33
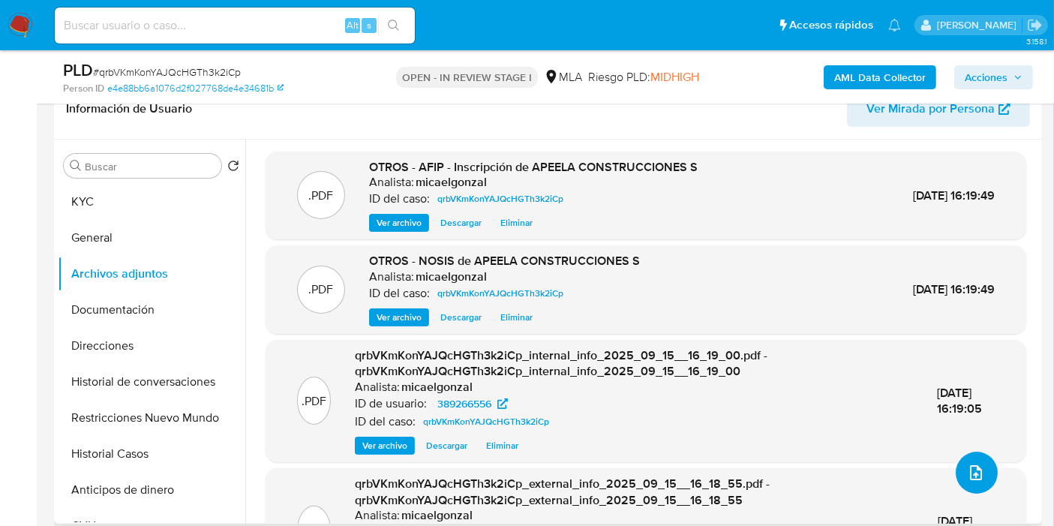
click at [976, 464] on icon "upload-file" at bounding box center [976, 473] width 18 height 18
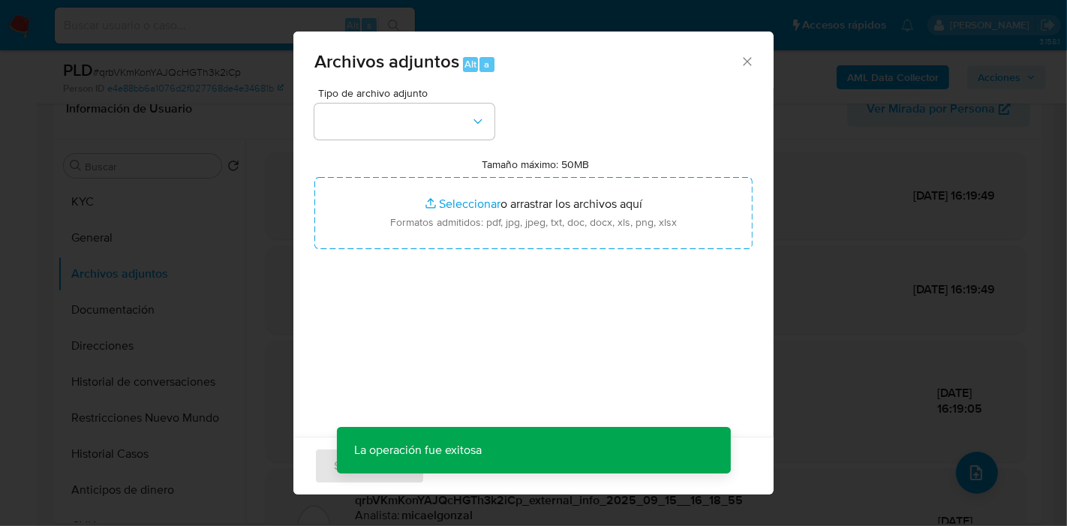
click at [450, 141] on div "Tipo de archivo adjunto Tamaño máximo: 50MB Seleccionar archivos Seleccionar o …" at bounding box center [533, 265] width 438 height 354
click at [439, 131] on button "button" at bounding box center [404, 122] width 180 height 36
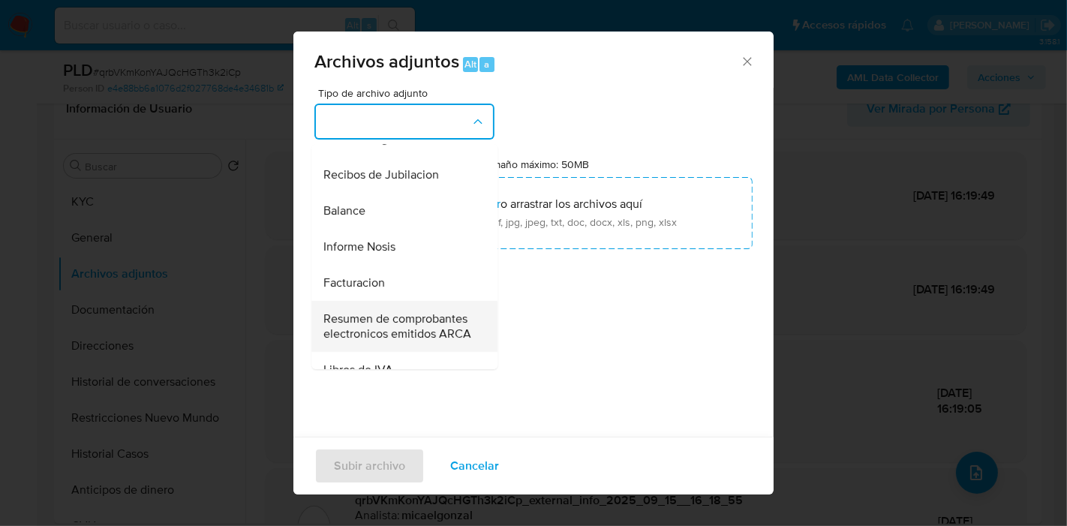
scroll to position [583, 0]
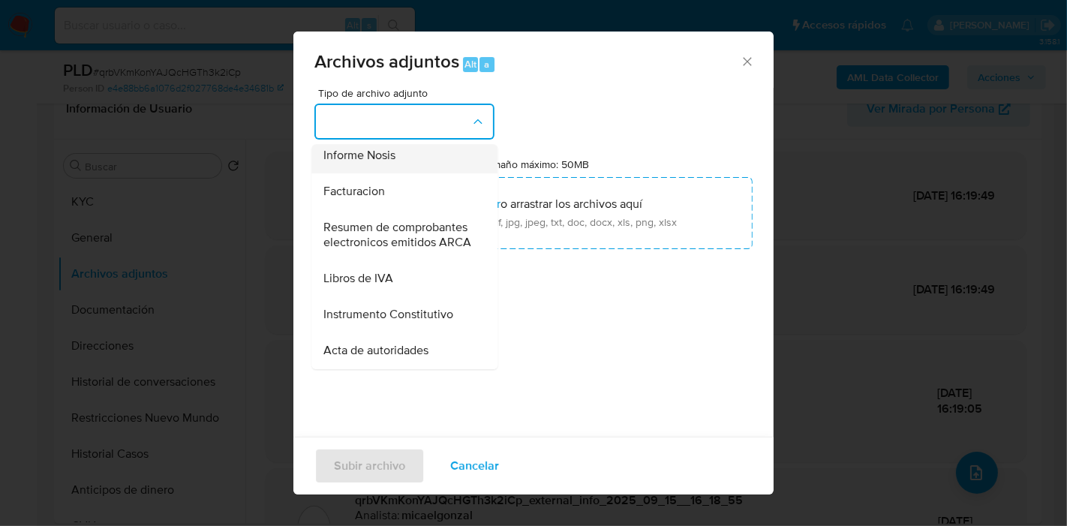
click at [396, 173] on div "Informe Nosis" at bounding box center [399, 155] width 153 height 36
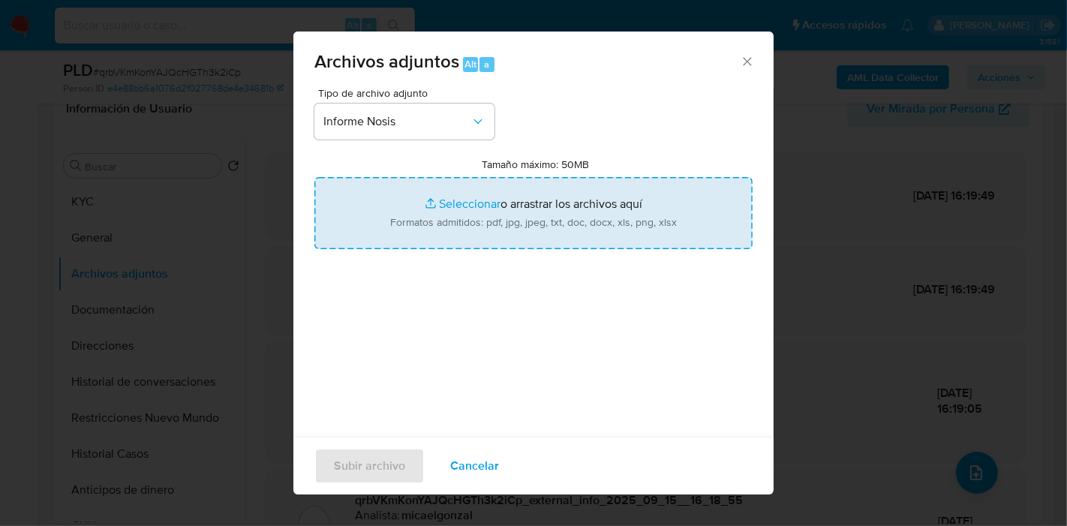
click at [419, 211] on input "Tamaño máximo: 50MB Seleccionar archivos" at bounding box center [533, 213] width 438 height 72
type input "C:\fakepath\NOSIS de [PERSON_NAME].pdf"
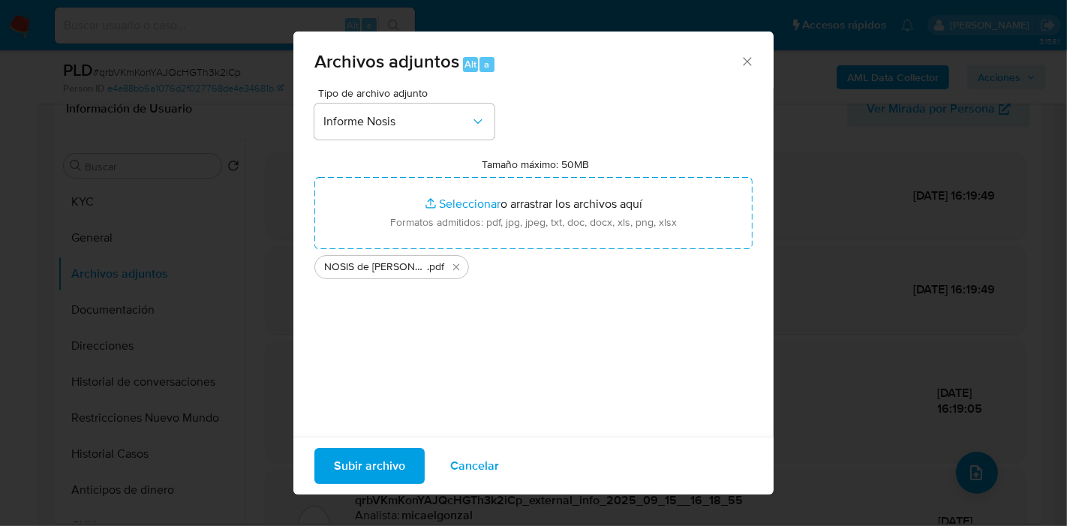
click at [374, 459] on span "Subir archivo" at bounding box center [369, 466] width 71 height 33
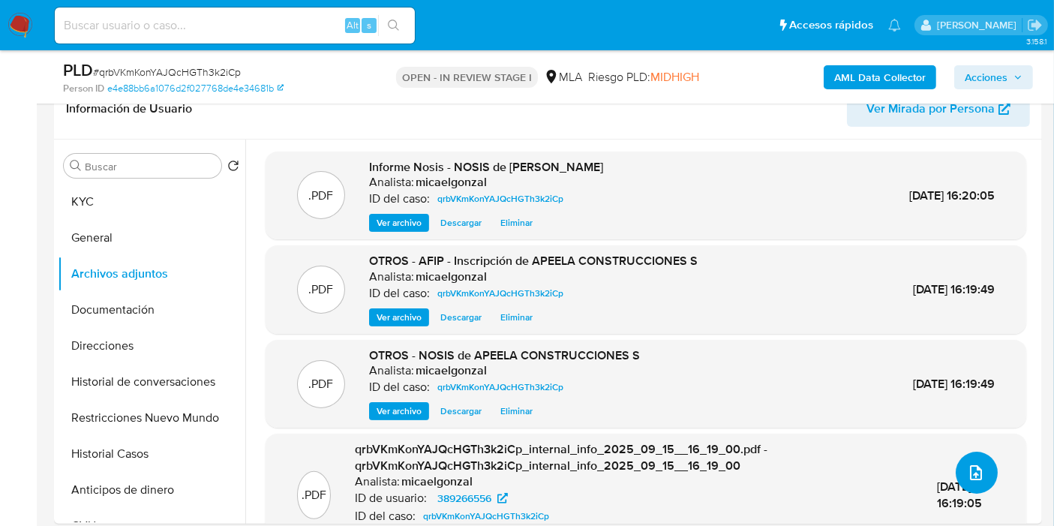
click at [973, 459] on button "upload-file" at bounding box center [977, 473] width 42 height 42
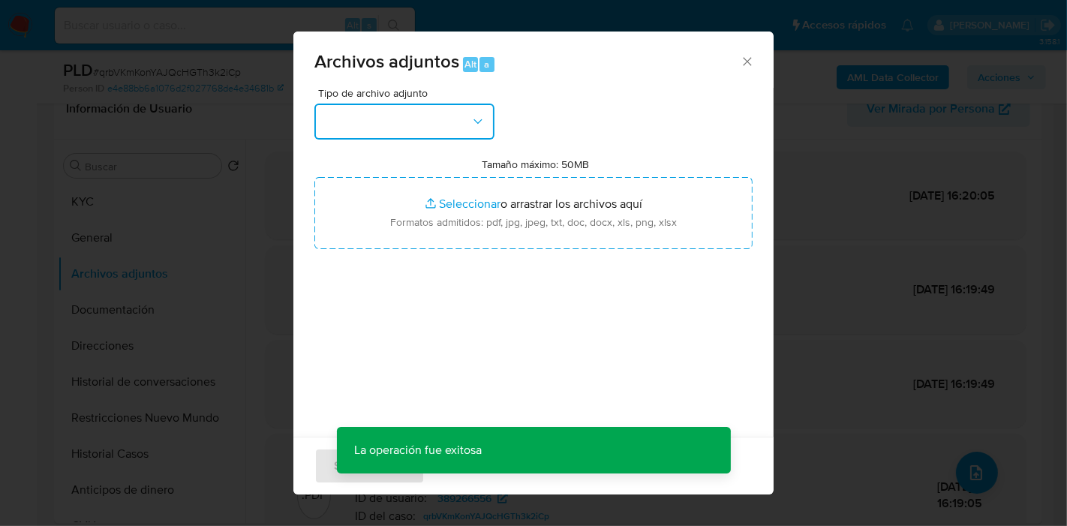
click at [459, 134] on button "button" at bounding box center [404, 122] width 180 height 36
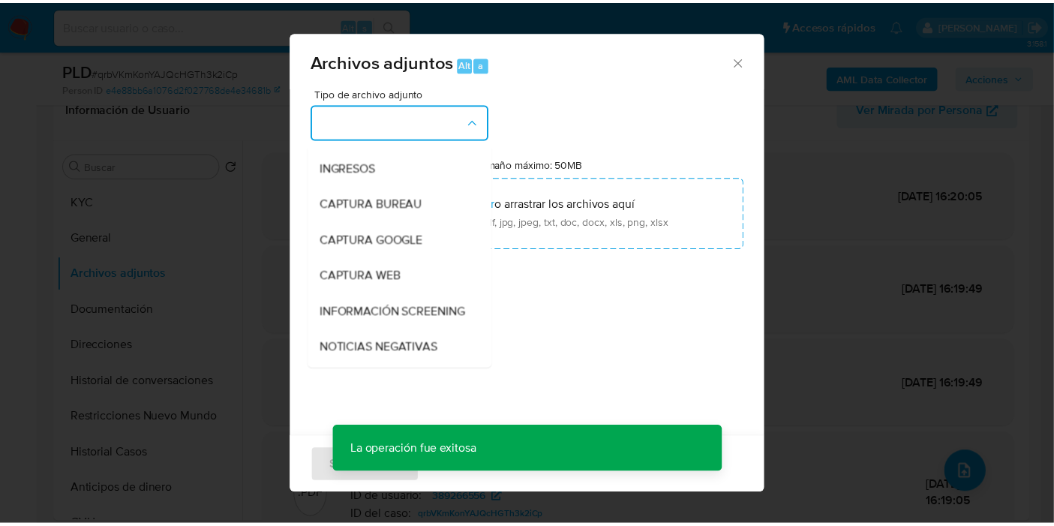
scroll to position [167, 0]
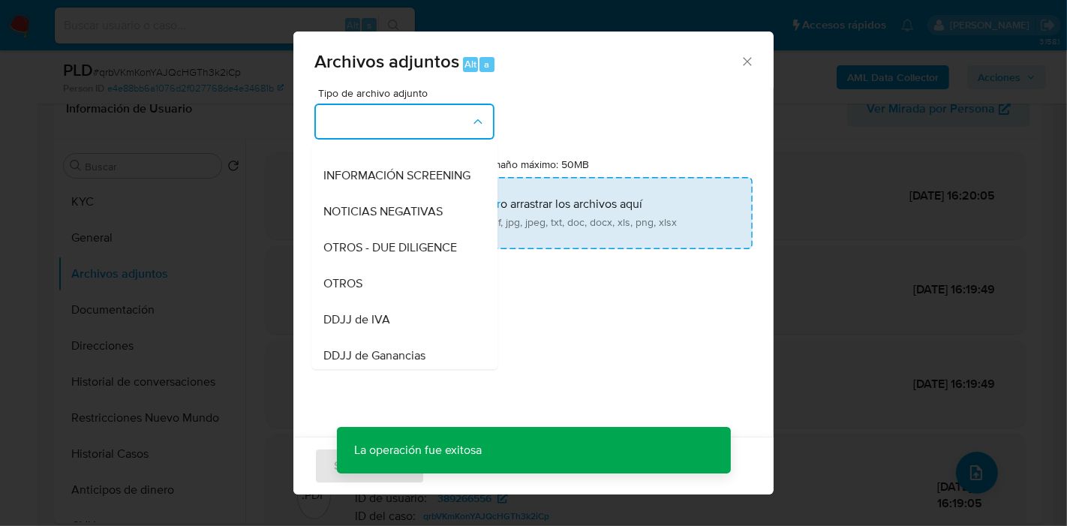
drag, startPoint x: 418, startPoint y: 308, endPoint x: 506, endPoint y: 212, distance: 130.1
click at [417, 302] on div "OTROS" at bounding box center [399, 284] width 153 height 36
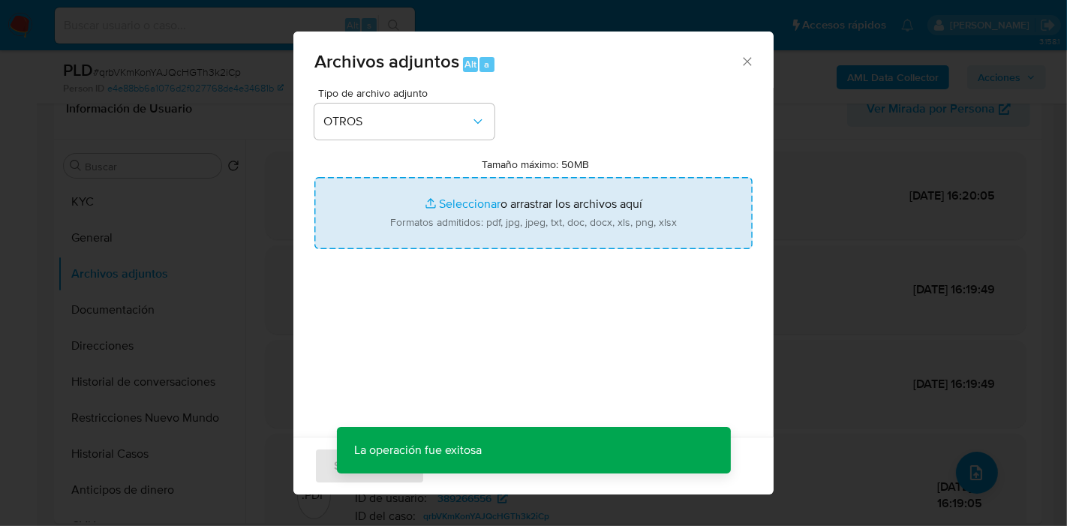
click at [508, 212] on input "Tamaño máximo: 50MB Seleccionar archivos" at bounding box center [533, 213] width 438 height 72
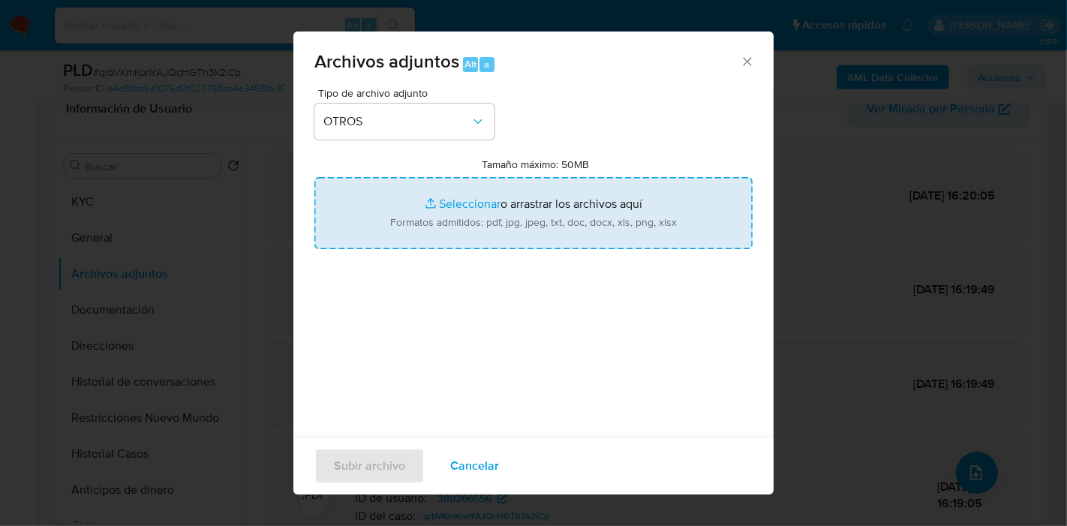
type input "C:\fakepath\Movimientos de [PERSON_NAME].xlsx"
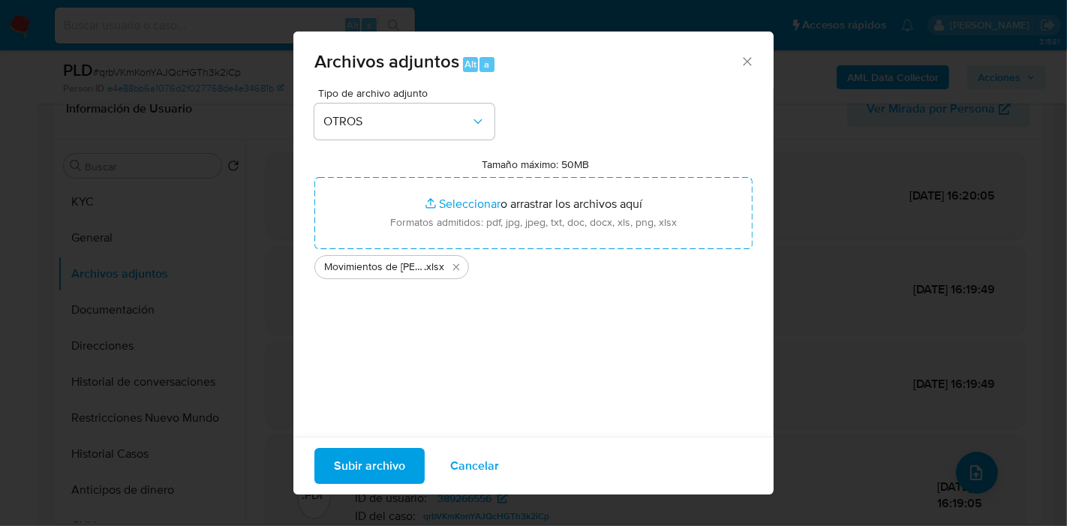
click at [376, 456] on span "Subir archivo" at bounding box center [369, 466] width 71 height 33
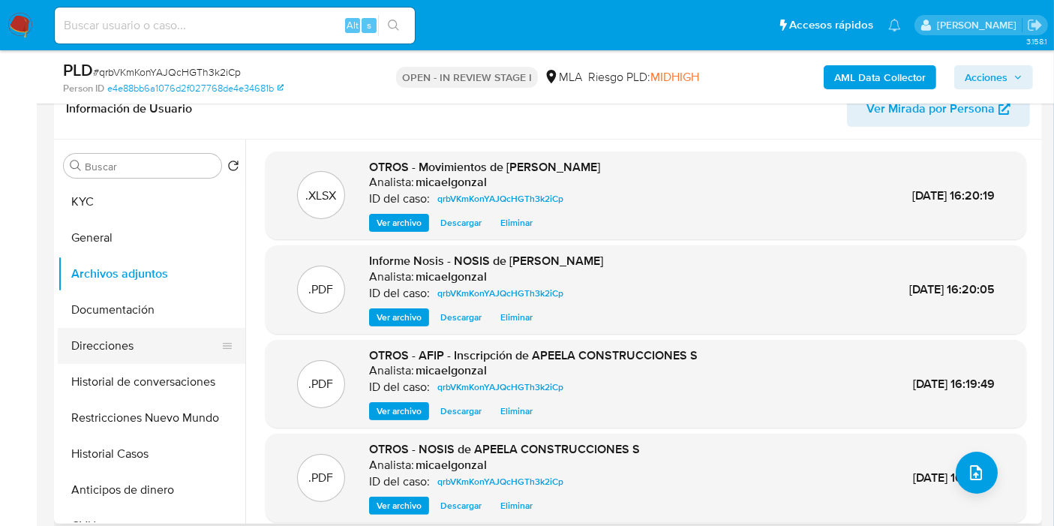
click at [128, 354] on button "Direcciones" at bounding box center [146, 346] width 176 height 36
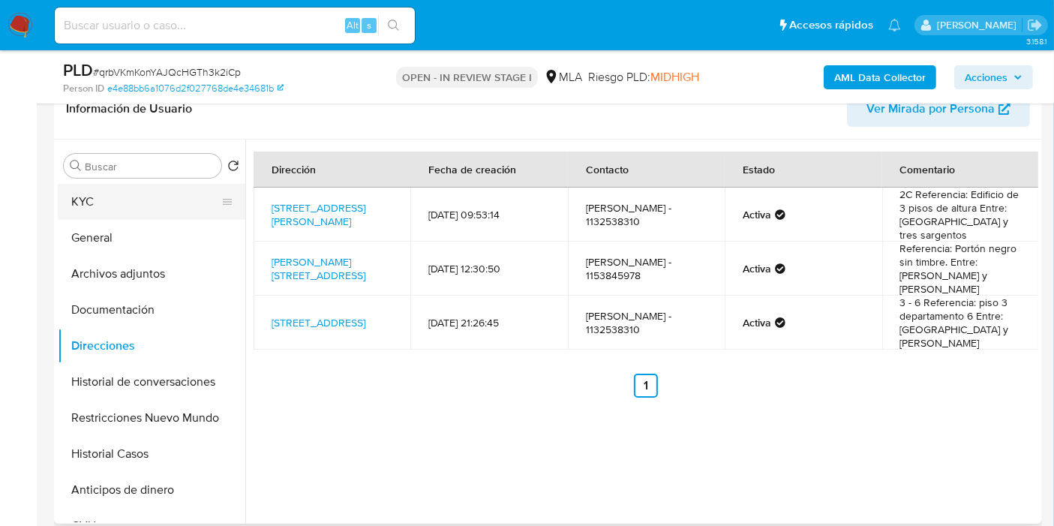
click at [132, 206] on button "KYC" at bounding box center [146, 202] width 176 height 36
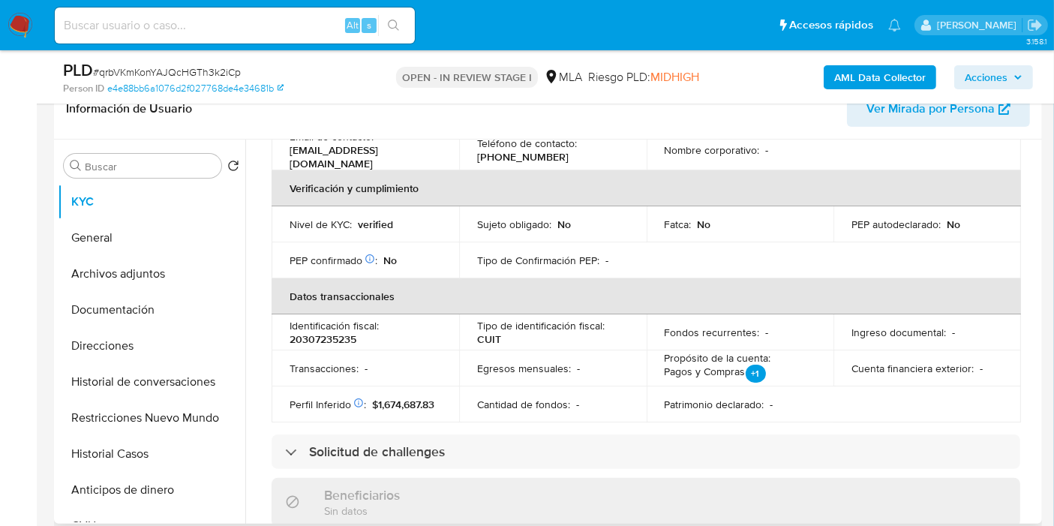
scroll to position [0, 0]
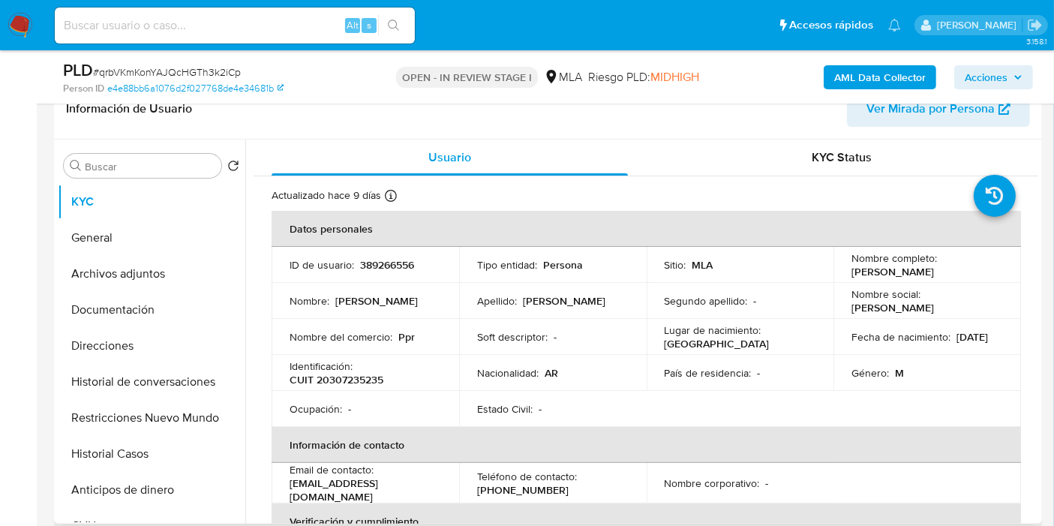
click at [414, 312] on td "Nombre : Mariano Ratl" at bounding box center [366, 301] width 188 height 36
click at [92, 380] on button "Historial de conversaciones" at bounding box center [146, 382] width 176 height 36
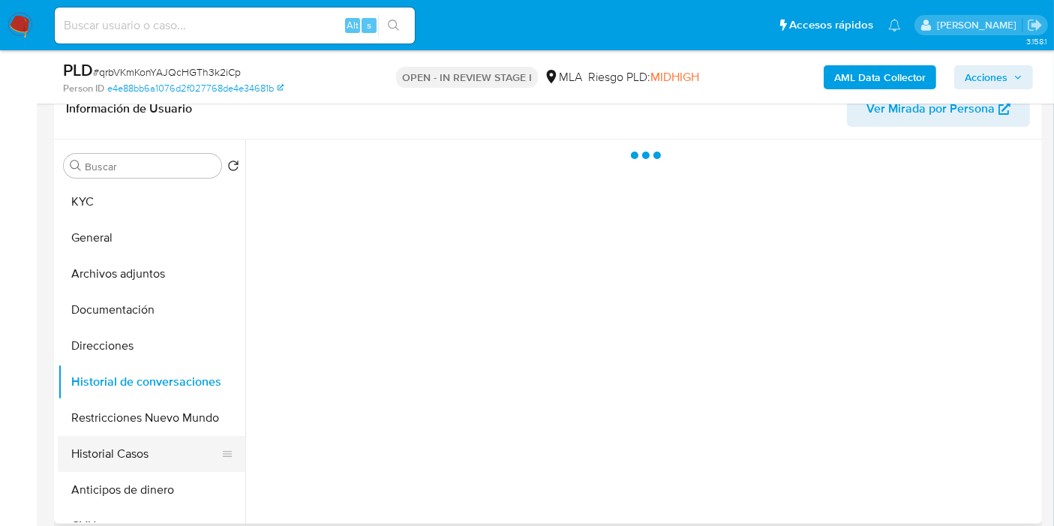
click at [135, 456] on button "Historial Casos" at bounding box center [146, 454] width 176 height 36
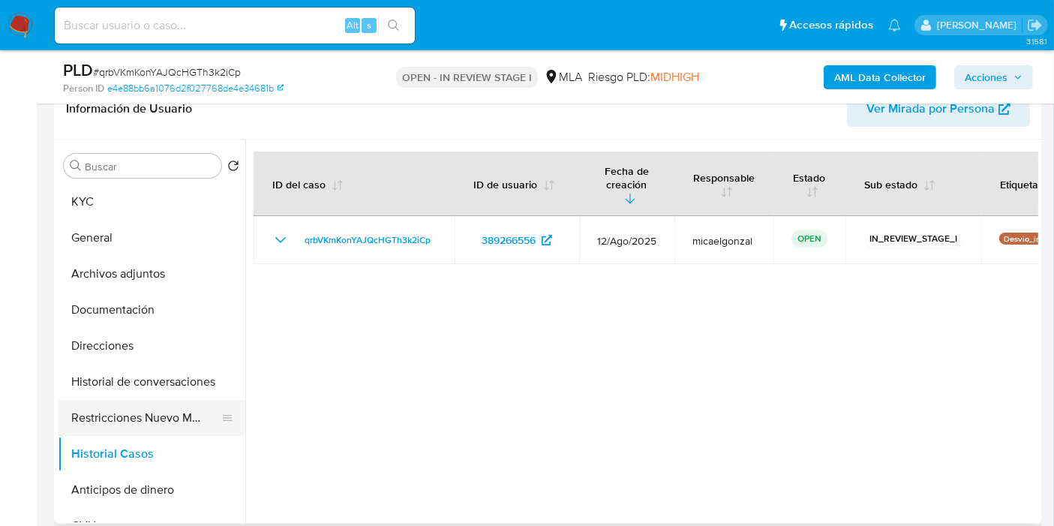
click at [160, 419] on button "Restricciones Nuevo Mundo" at bounding box center [146, 418] width 176 height 36
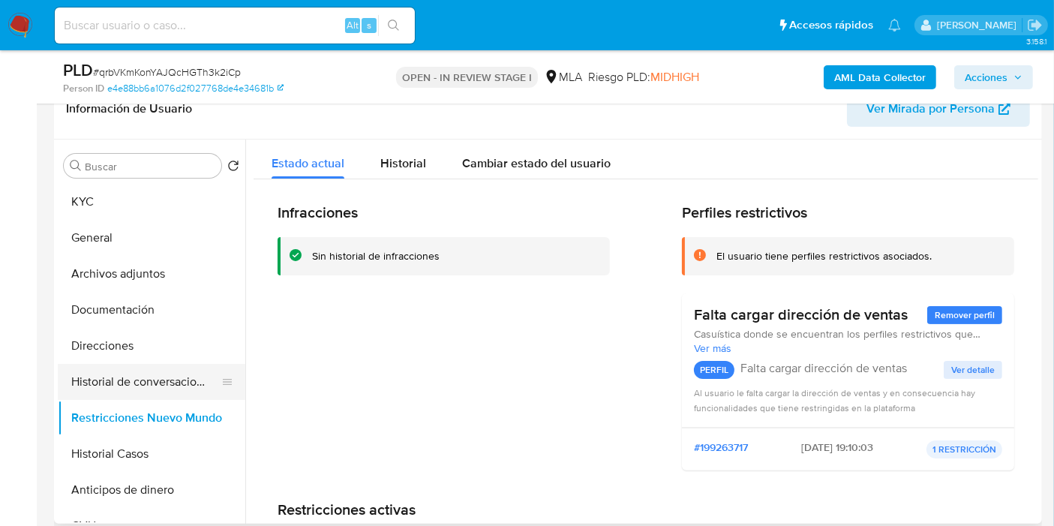
click at [167, 383] on button "Historial de conversaciones" at bounding box center [146, 382] width 176 height 36
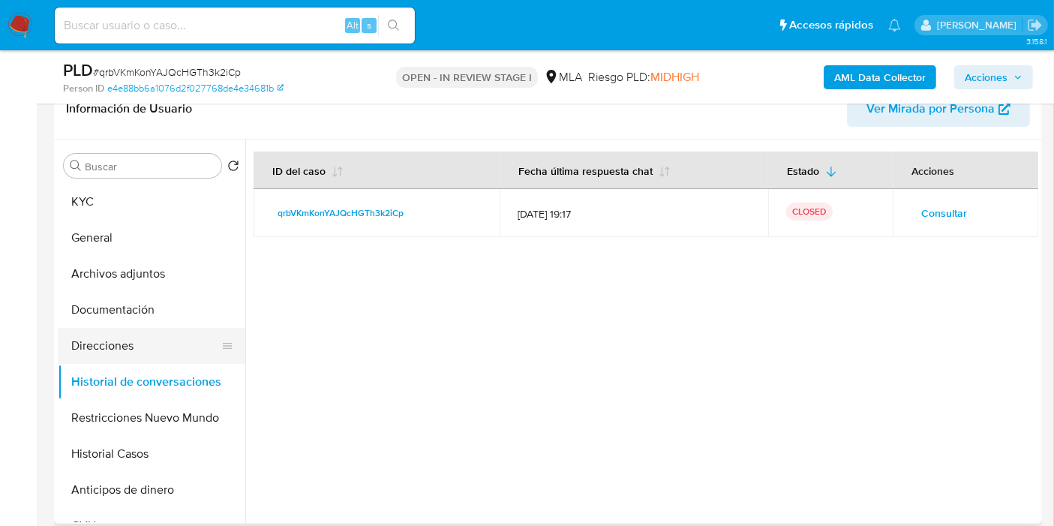
click at [152, 361] on button "Direcciones" at bounding box center [146, 346] width 176 height 36
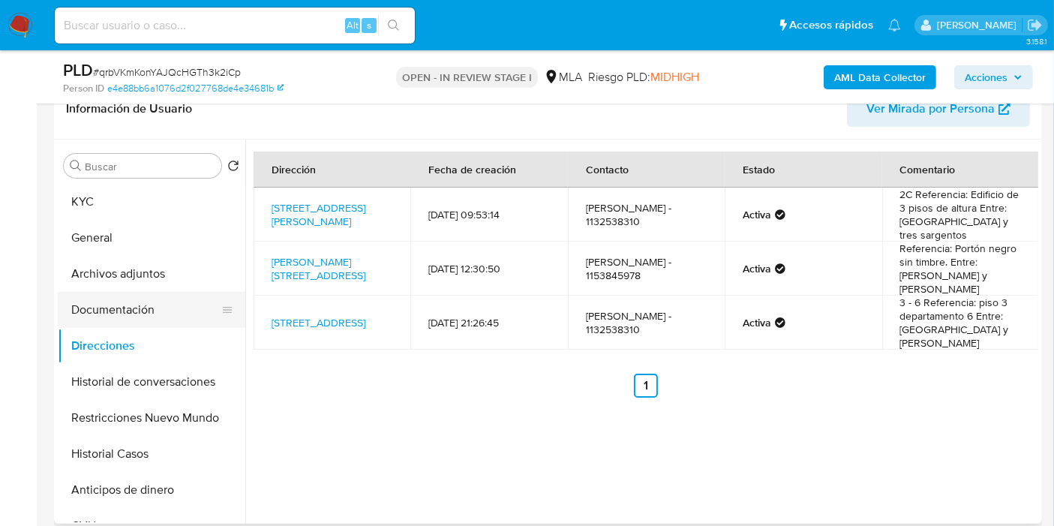
click at [167, 305] on button "Documentación" at bounding box center [146, 310] width 176 height 36
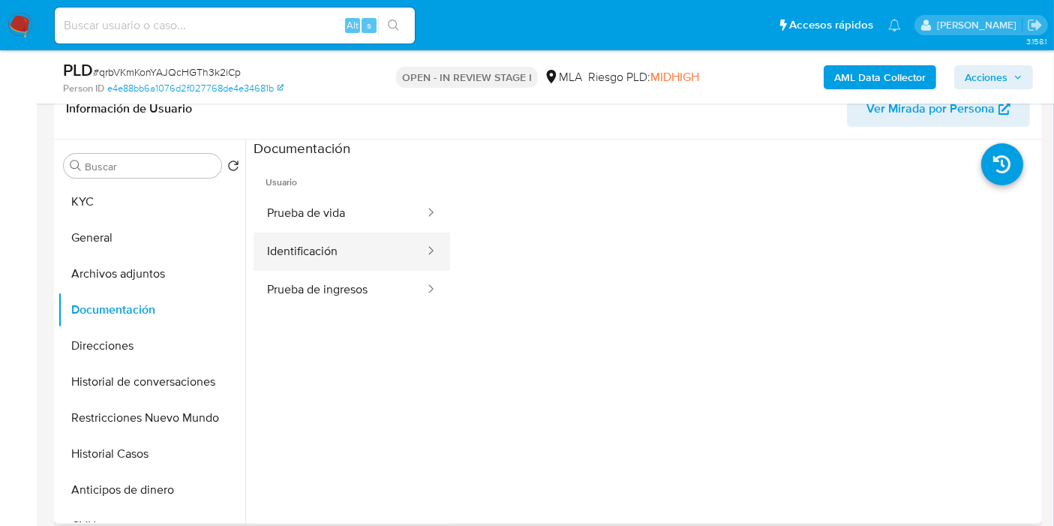
click at [311, 242] on button "Identificación" at bounding box center [340, 252] width 173 height 38
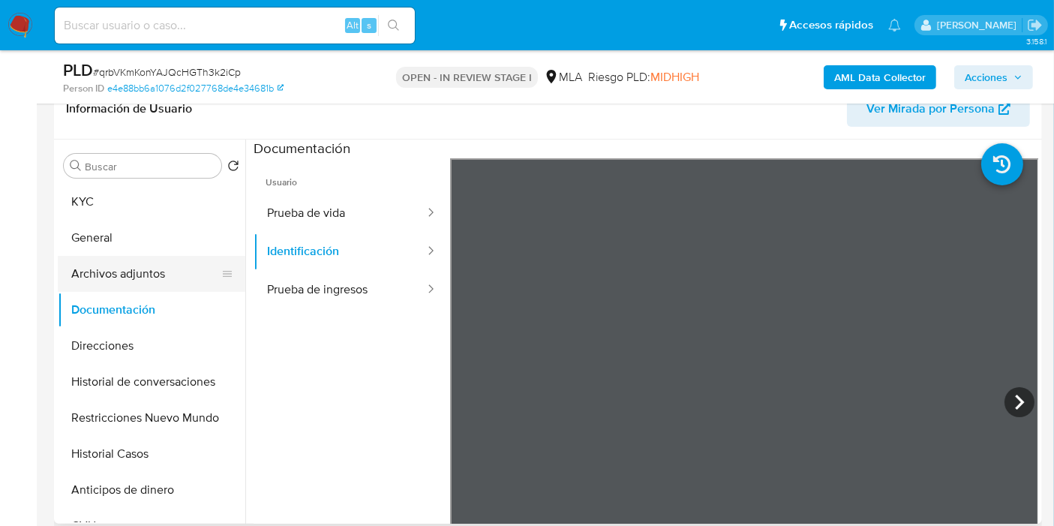
click at [155, 275] on button "Archivos adjuntos" at bounding box center [146, 274] width 176 height 36
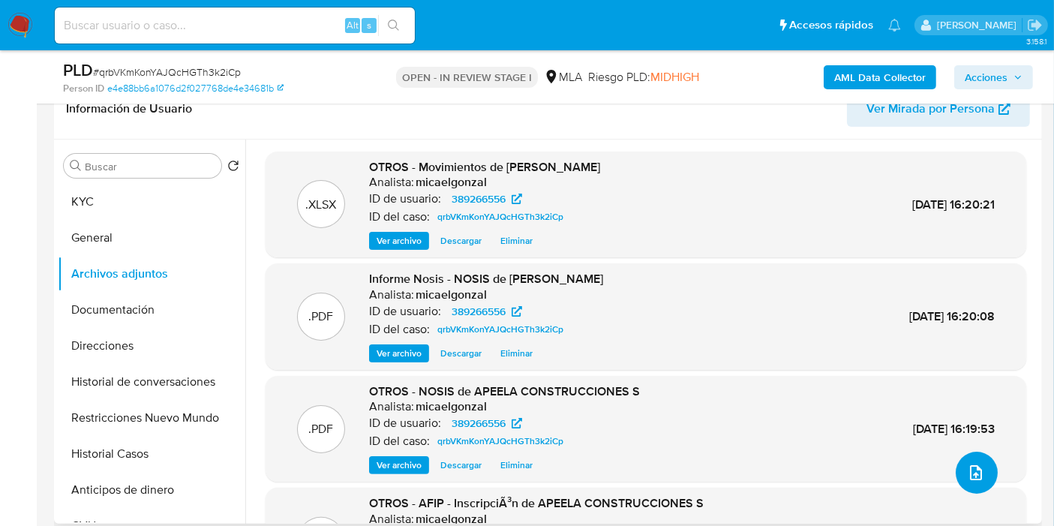
click at [967, 480] on icon "upload-file" at bounding box center [976, 473] width 18 height 18
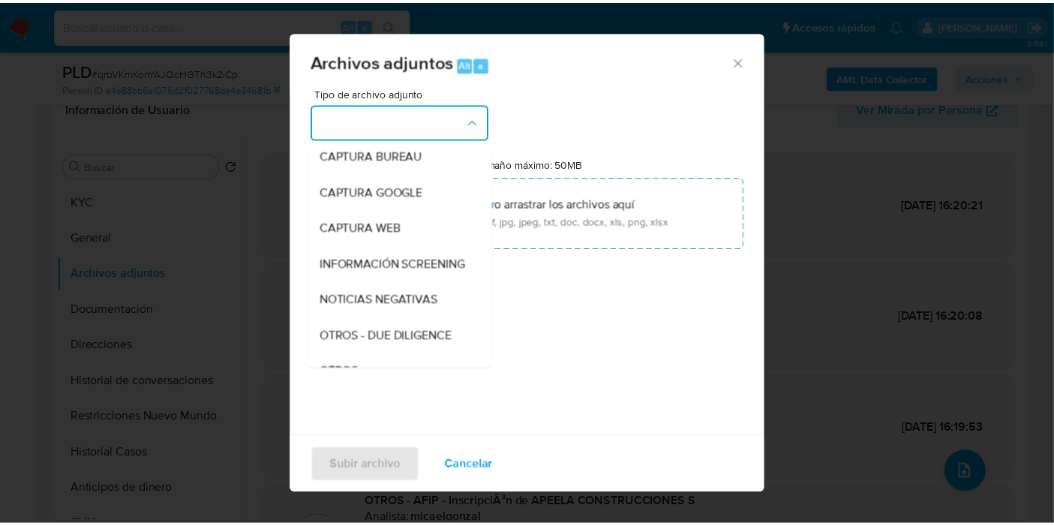
scroll to position [167, 0]
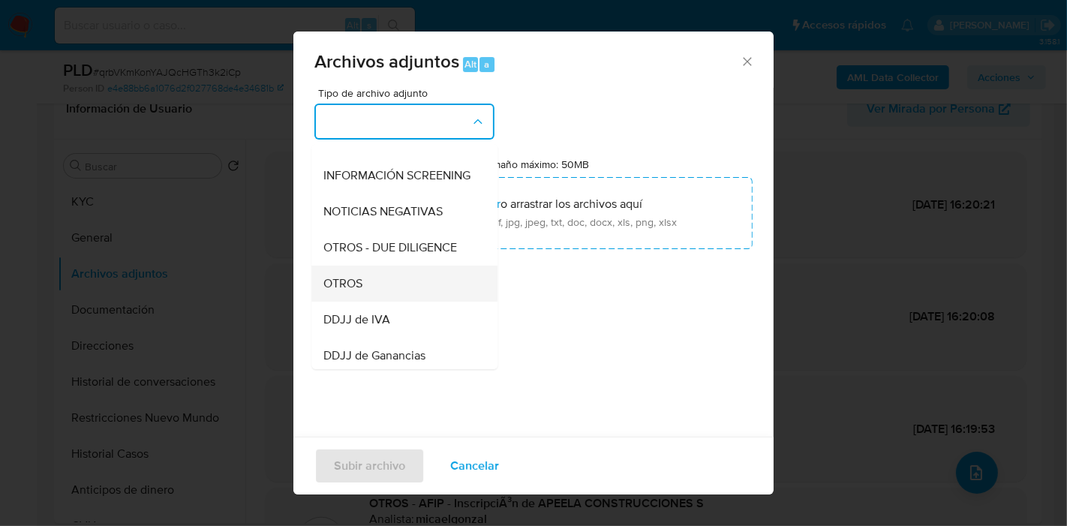
click at [411, 302] on div "OTROS" at bounding box center [399, 284] width 153 height 36
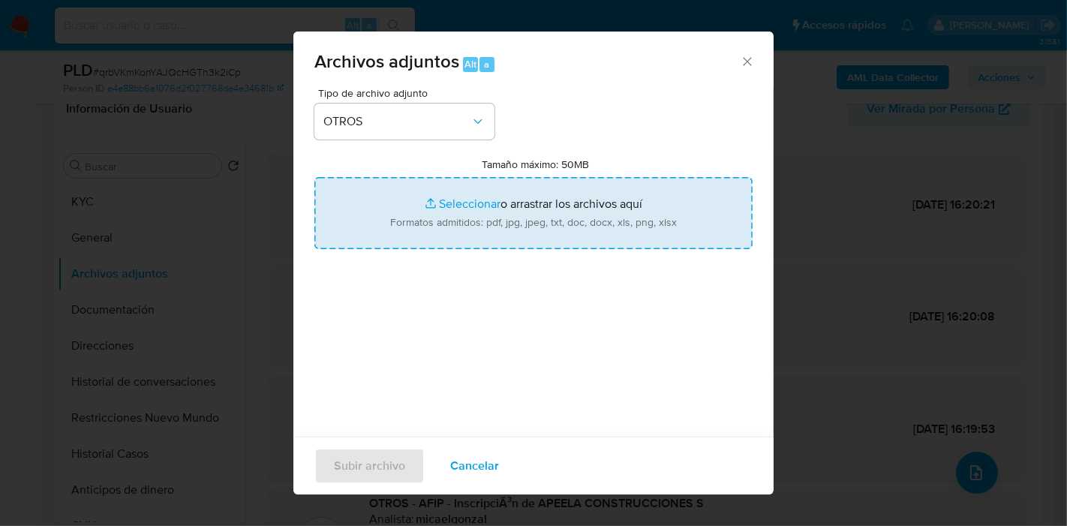
click at [546, 231] on input "Tamaño máximo: 50MB Seleccionar archivos" at bounding box center [533, 213] width 438 height 72
type input "C:\fakepath\Caselog qrbVKmKonYAJQcHGTh3k2iCp_2025_08_19_01_02_03.docx"
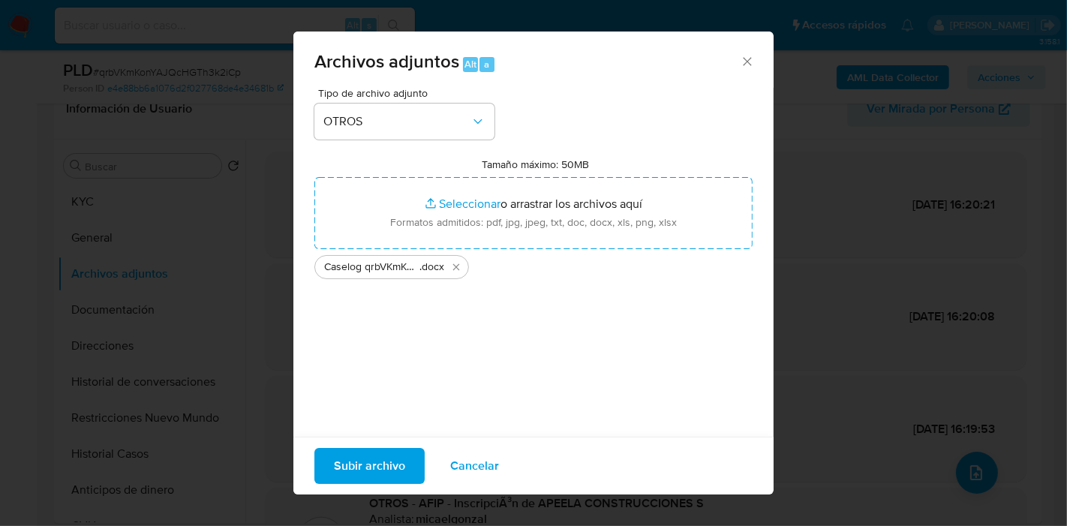
click at [383, 468] on span "Subir archivo" at bounding box center [369, 466] width 71 height 33
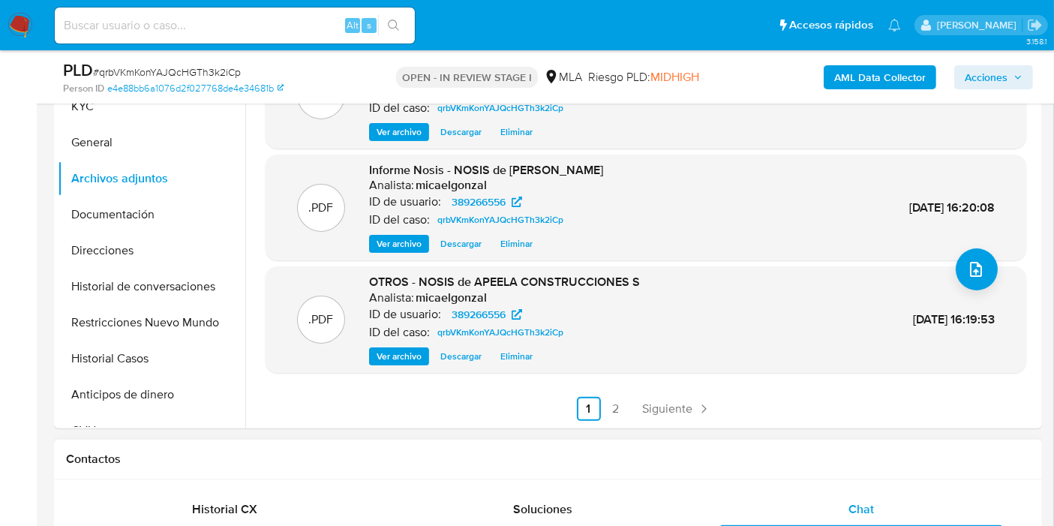
scroll to position [500, 0]
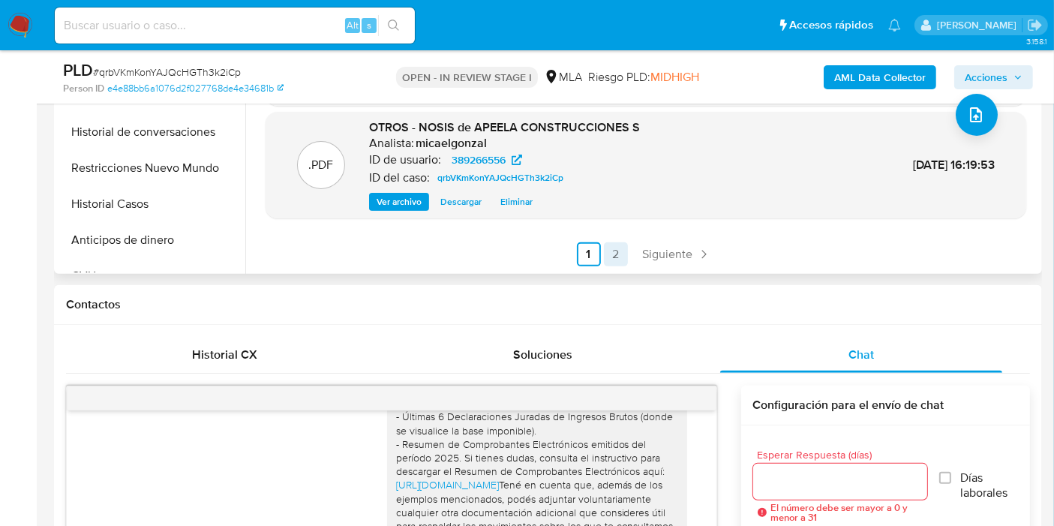
click at [606, 256] on link "2" at bounding box center [616, 254] width 24 height 24
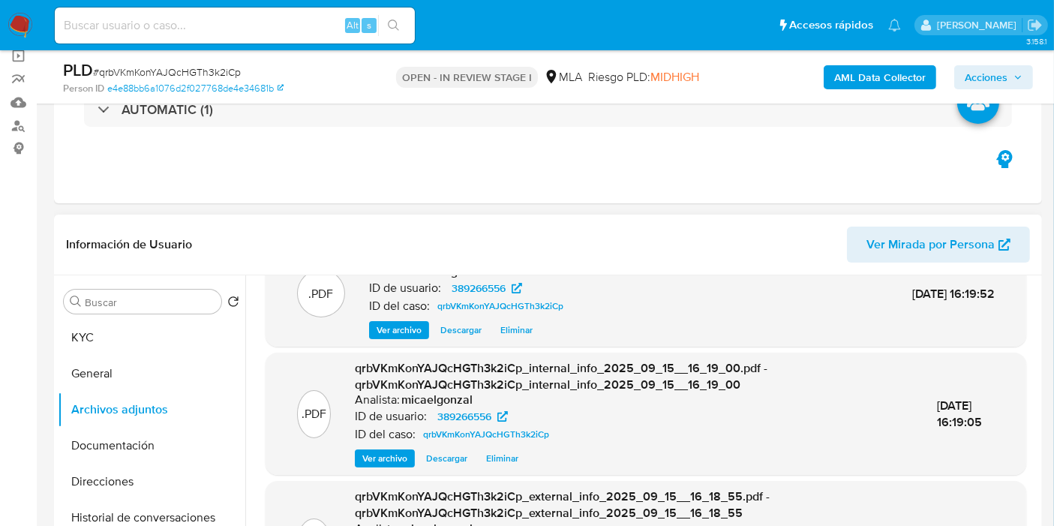
scroll to position [333, 0]
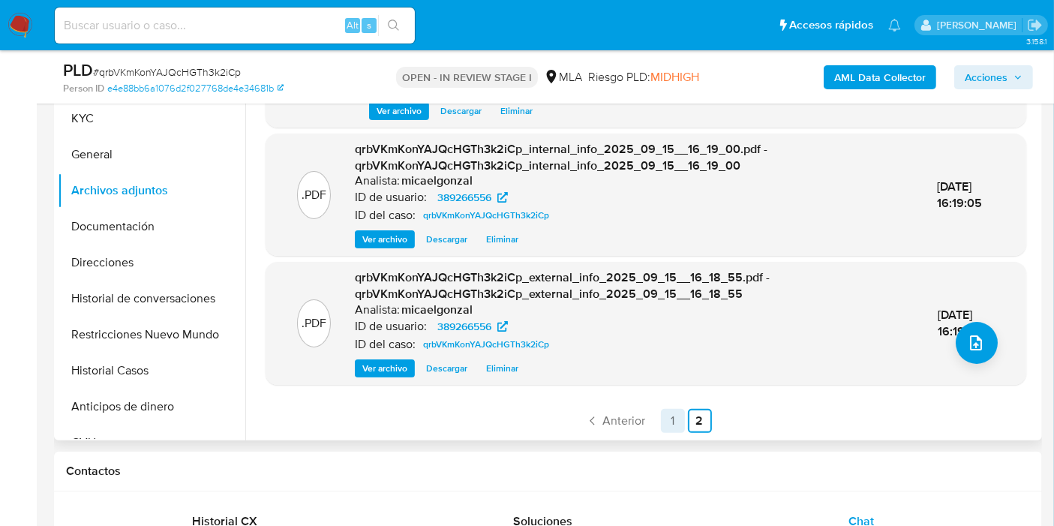
drag, startPoint x: 657, startPoint y: 419, endPoint x: 664, endPoint y: 421, distance: 7.8
click at [657, 419] on ul "Anterior 1 2 Siguiente" at bounding box center [646, 421] width 761 height 24
click at [666, 421] on link "1" at bounding box center [673, 421] width 24 height 24
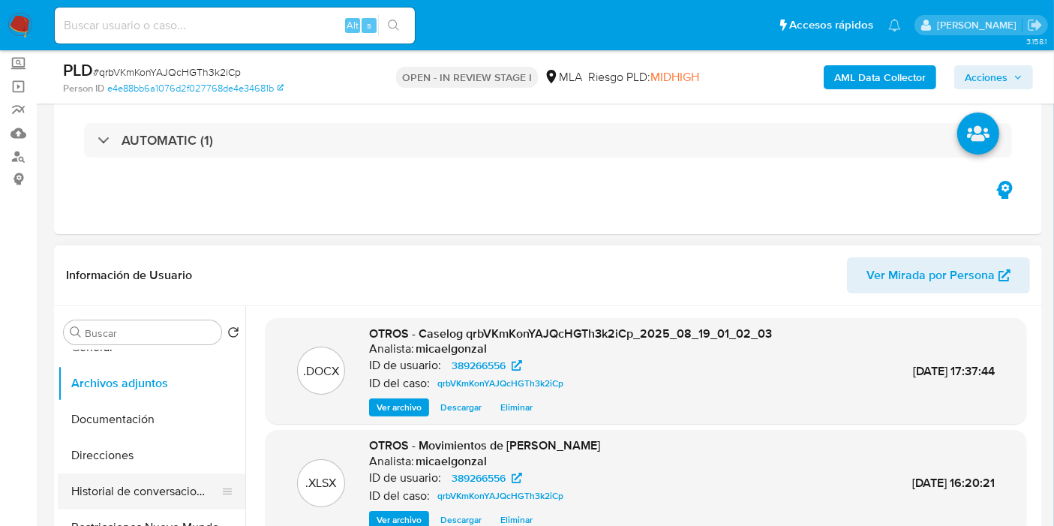
scroll to position [83, 0]
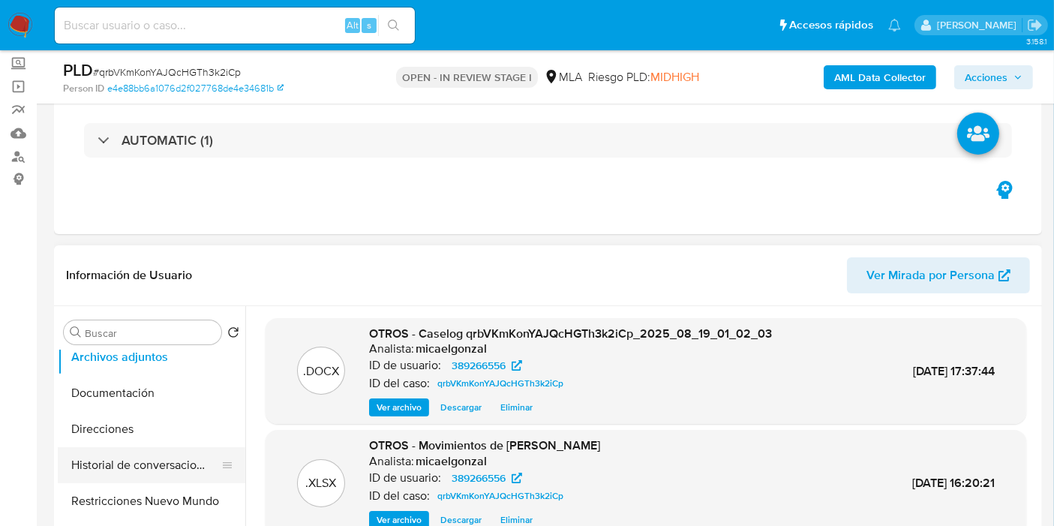
click at [139, 474] on button "Historial de conversaciones" at bounding box center [146, 465] width 176 height 36
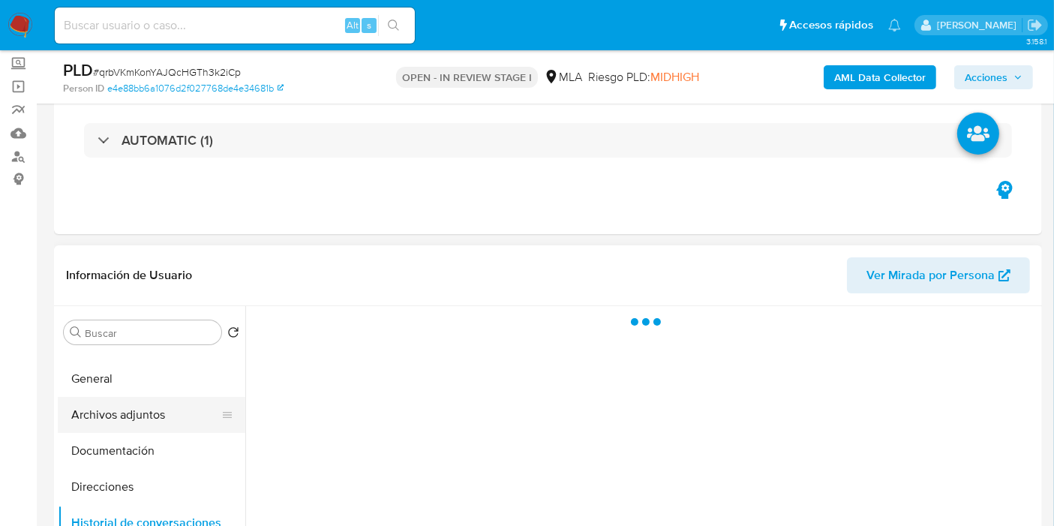
scroll to position [0, 0]
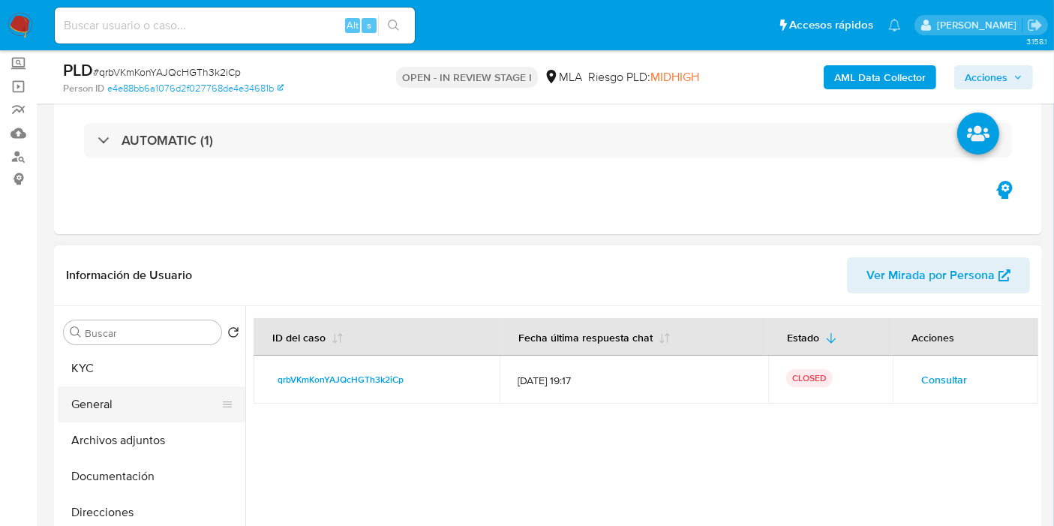
click at [158, 407] on button "General" at bounding box center [146, 404] width 176 height 36
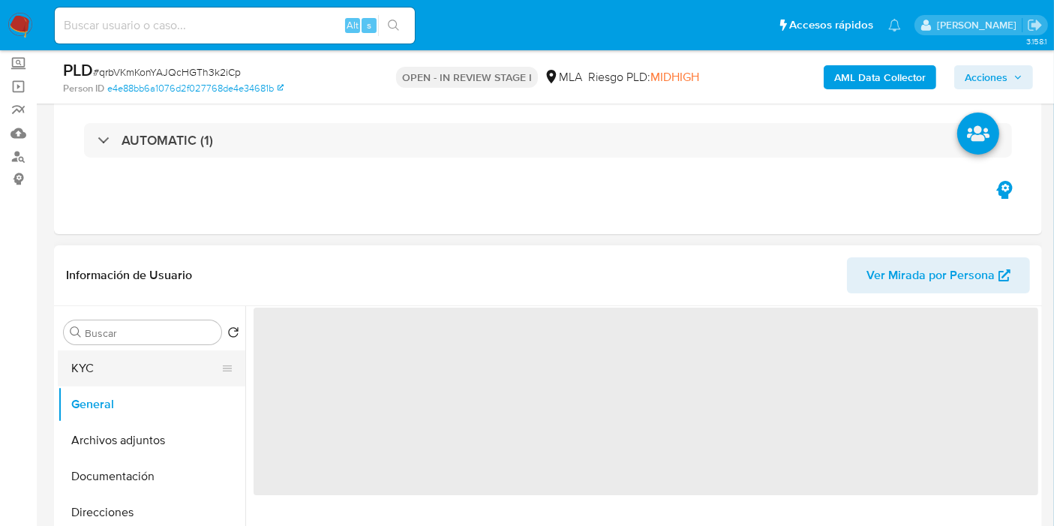
click at [162, 380] on button "KYC" at bounding box center [146, 368] width 176 height 36
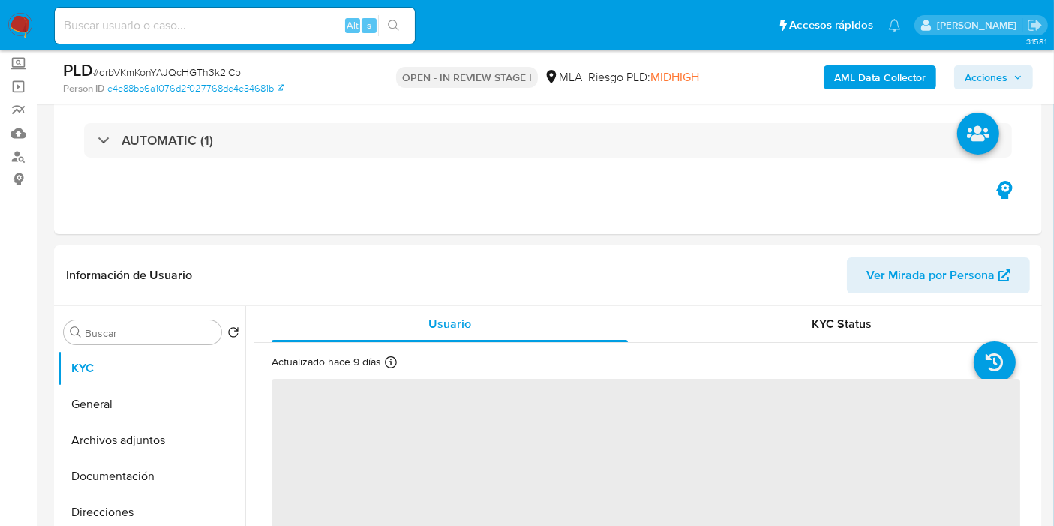
click at [1018, 80] on icon "button" at bounding box center [1018, 77] width 9 height 9
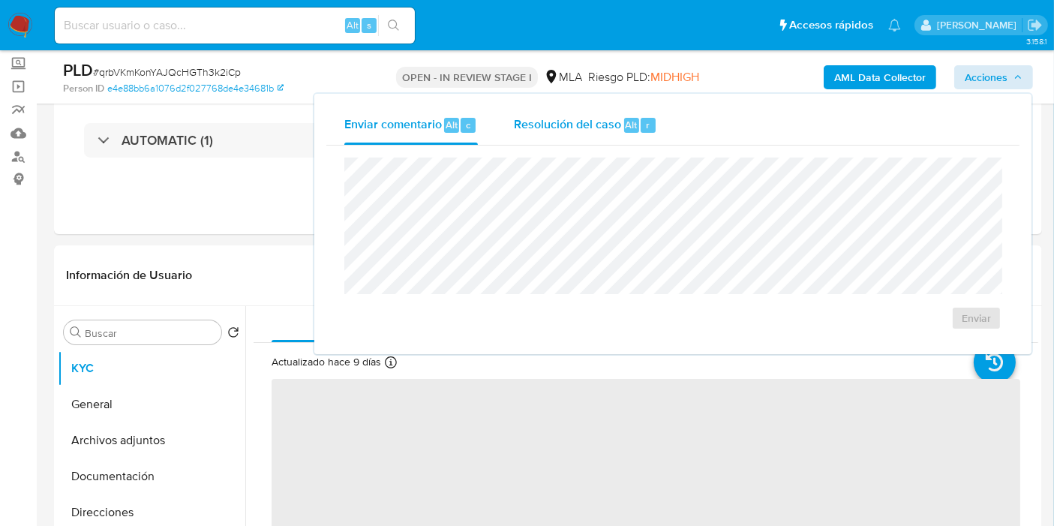
click at [626, 127] on span "Alt" at bounding box center [632, 125] width 12 height 14
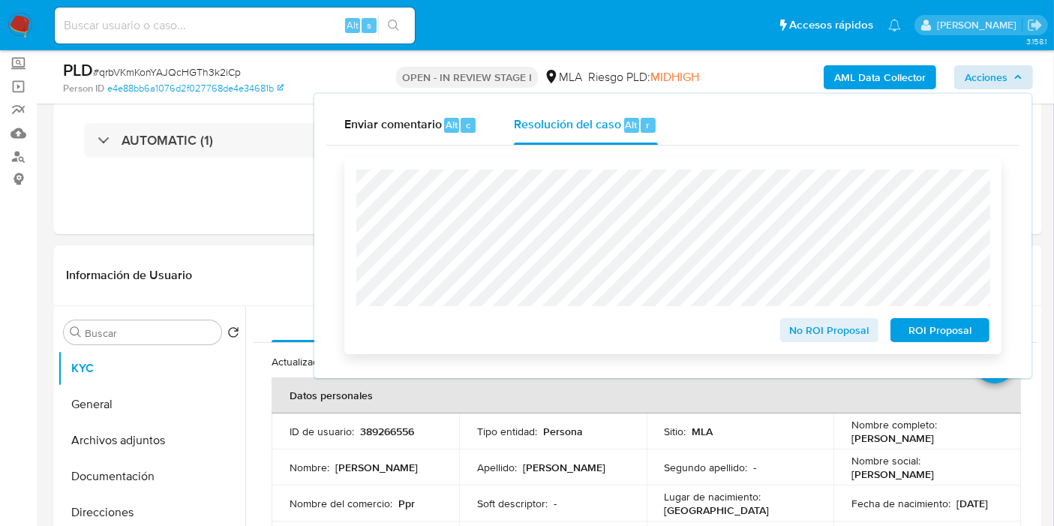
click at [804, 324] on span "No ROI Proposal" at bounding box center [830, 330] width 78 height 21
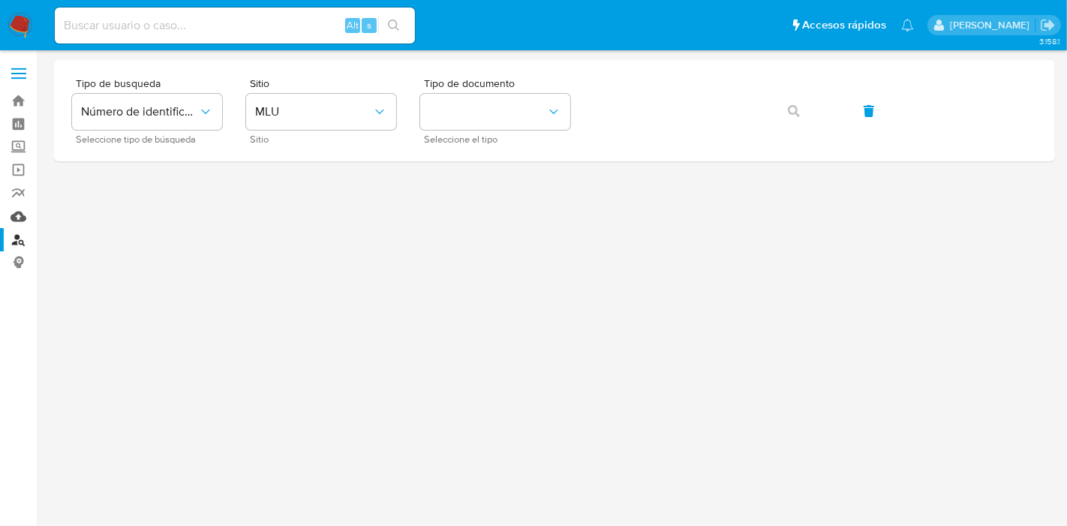
click at [11, 220] on link "Mulan" at bounding box center [89, 216] width 179 height 23
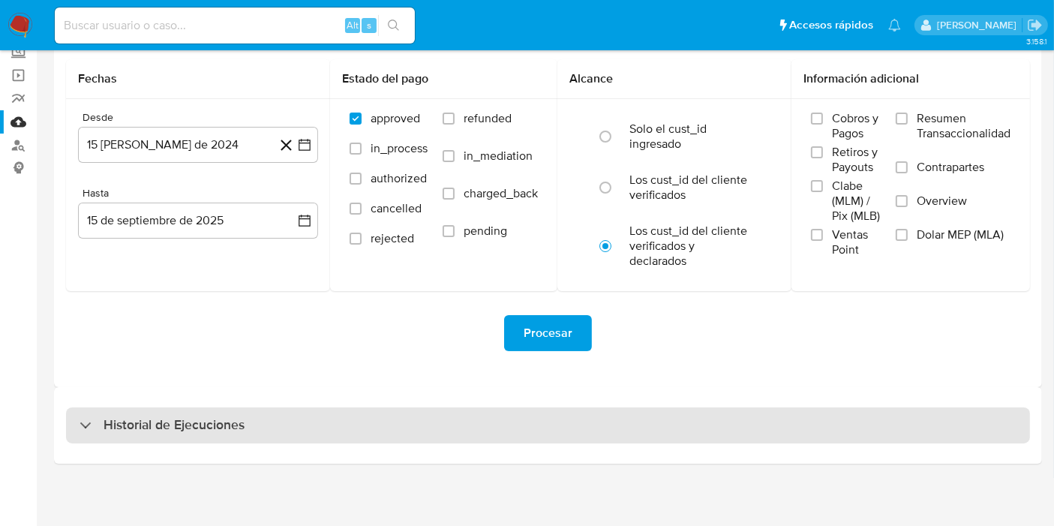
click at [325, 422] on div "Historial de Ejecuciones" at bounding box center [548, 426] width 964 height 36
select select "10"
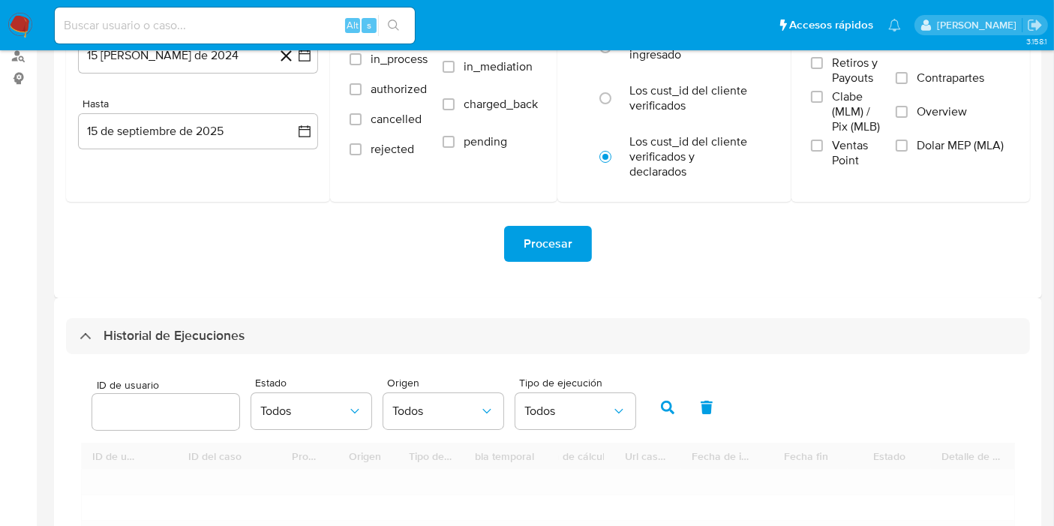
scroll to position [345, 0]
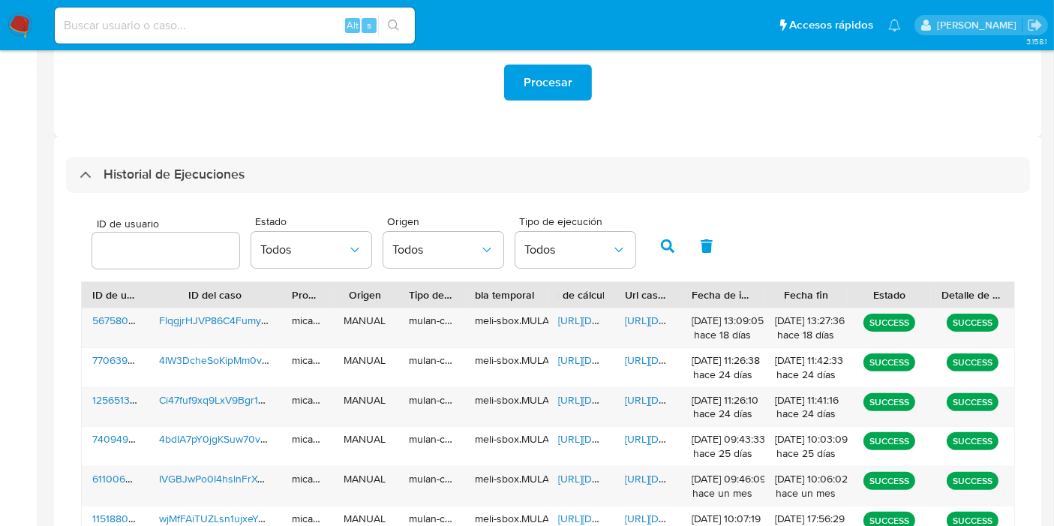
click at [146, 256] on input "number" at bounding box center [165, 251] width 147 height 20
type input "389266556"
click at [660, 248] on button "button" at bounding box center [667, 246] width 39 height 36
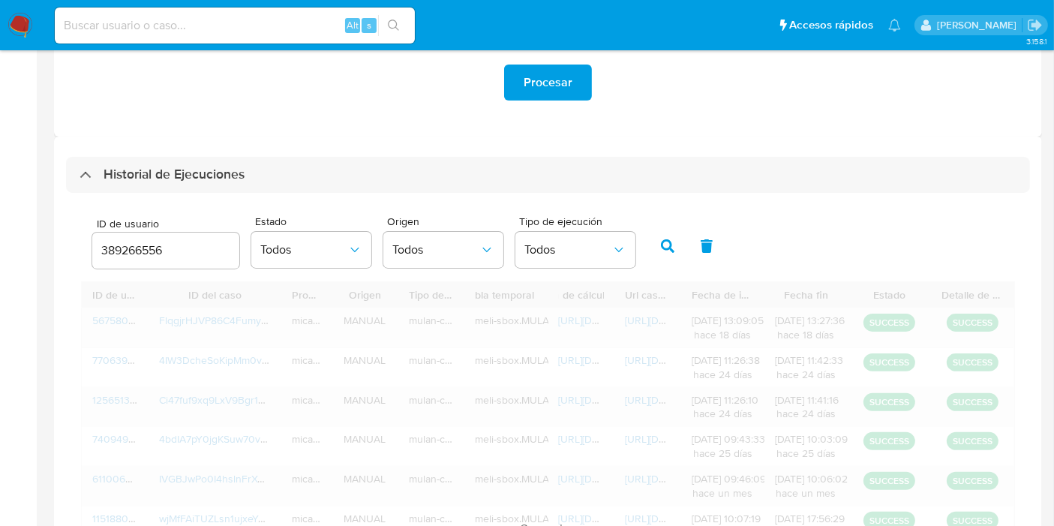
scroll to position [305, 0]
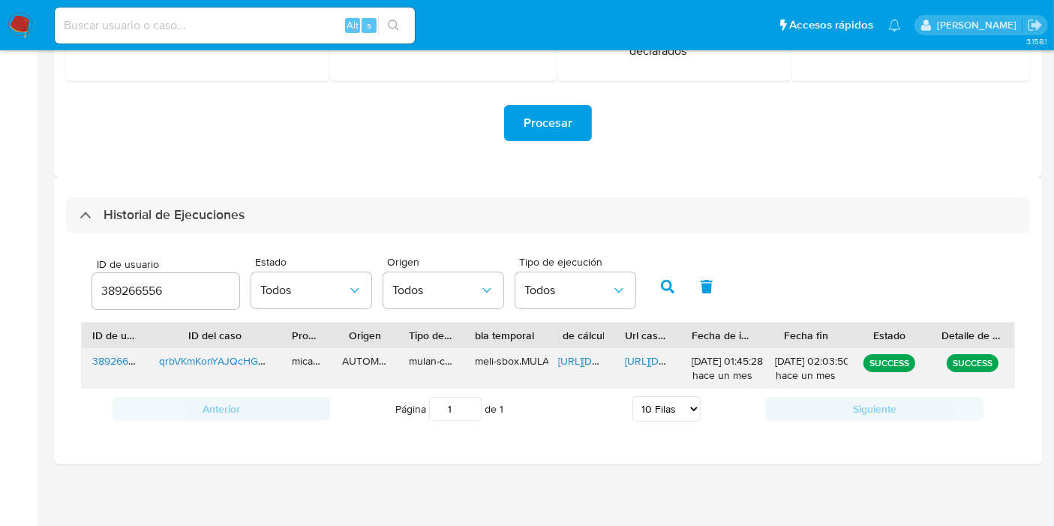
click at [629, 365] on span "https://docs.google.com/document/d/1KGY8pw7KIyQPYnufzmsVSExv7x9Vvpag-DPDWeeq8E0…" at bounding box center [677, 360] width 104 height 15
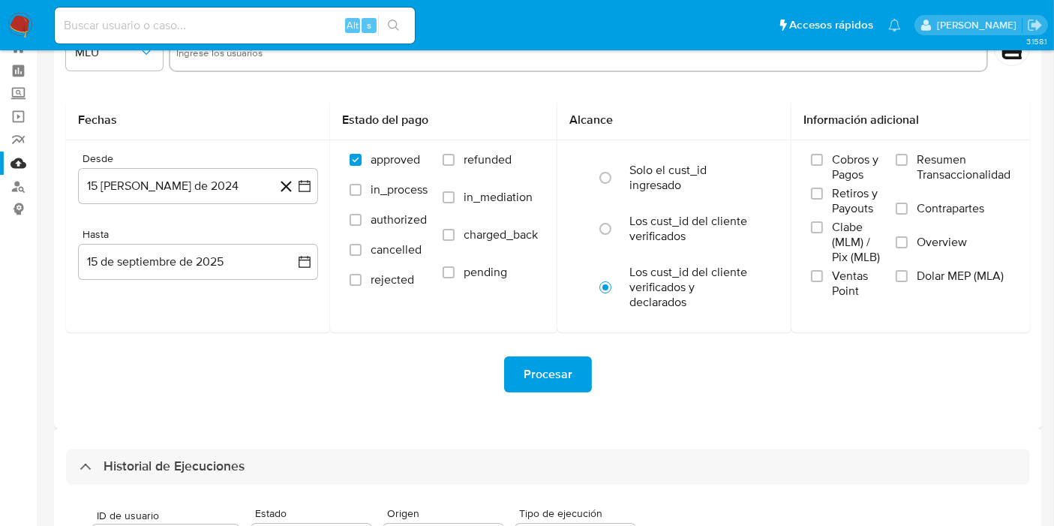
scroll to position [0, 0]
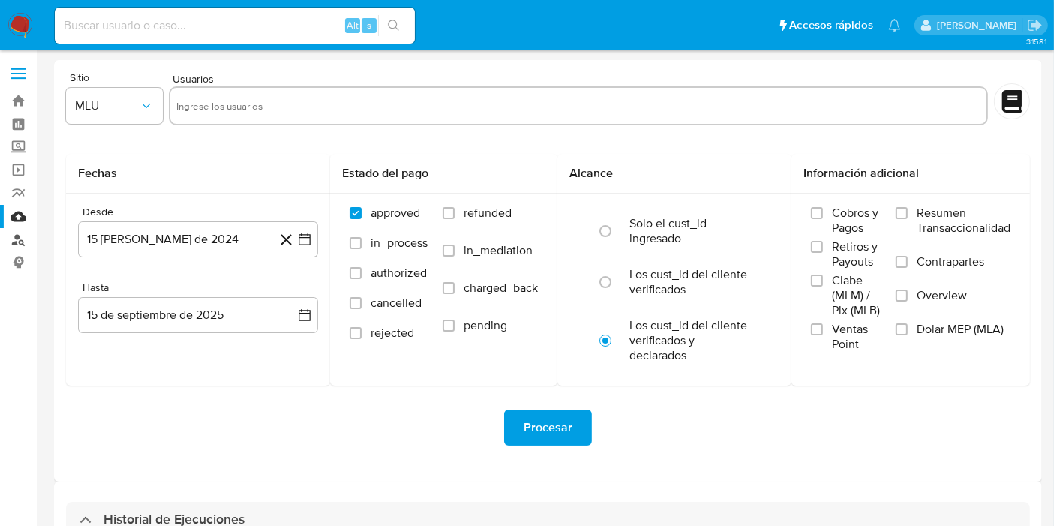
click at [7, 234] on link "Buscador de personas" at bounding box center [89, 239] width 179 height 23
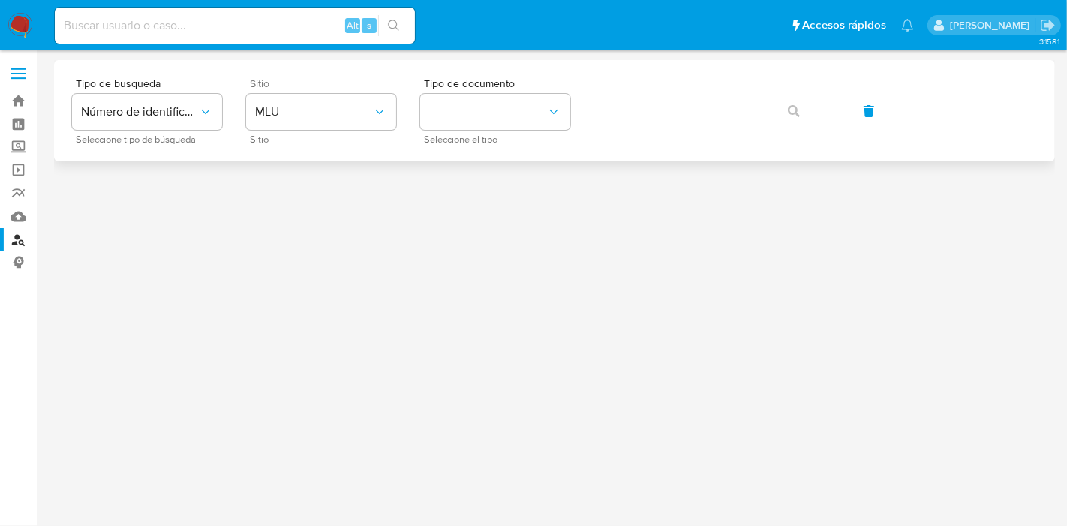
click at [338, 86] on span "Sitio" at bounding box center [325, 83] width 150 height 11
click at [334, 110] on span "MLU" at bounding box center [313, 111] width 117 height 15
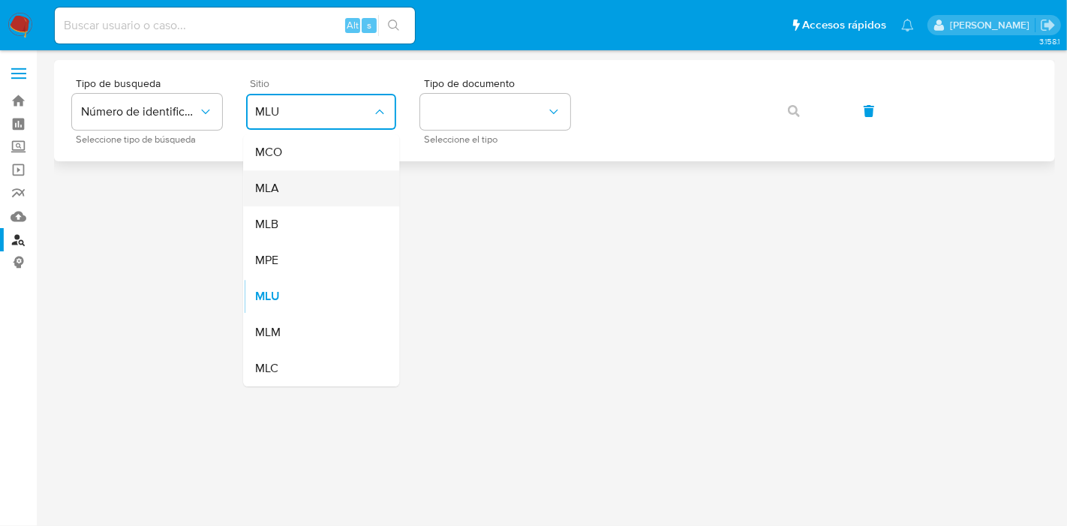
click at [345, 188] on div "MLA" at bounding box center [316, 188] width 123 height 36
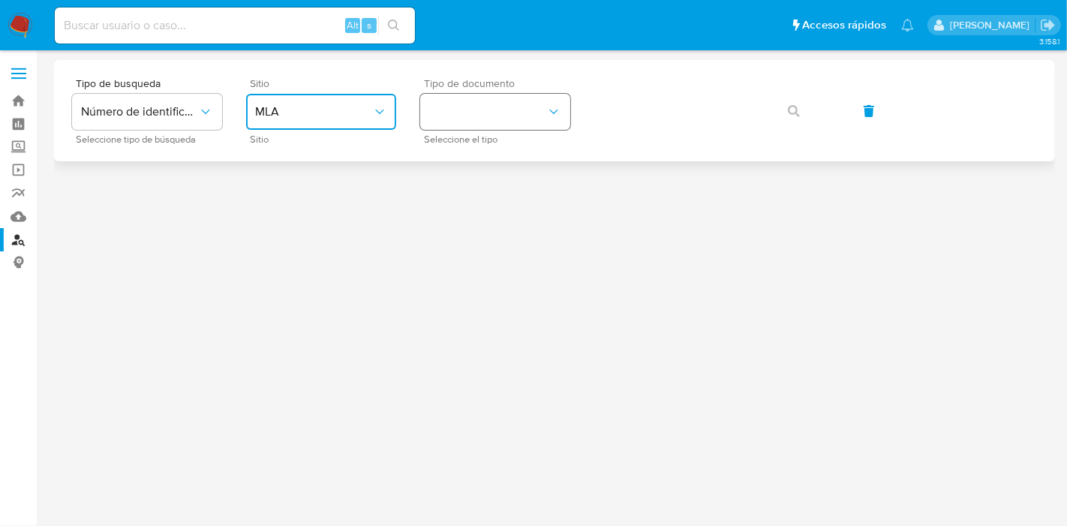
click at [522, 126] on button "identificationType" at bounding box center [495, 112] width 150 height 36
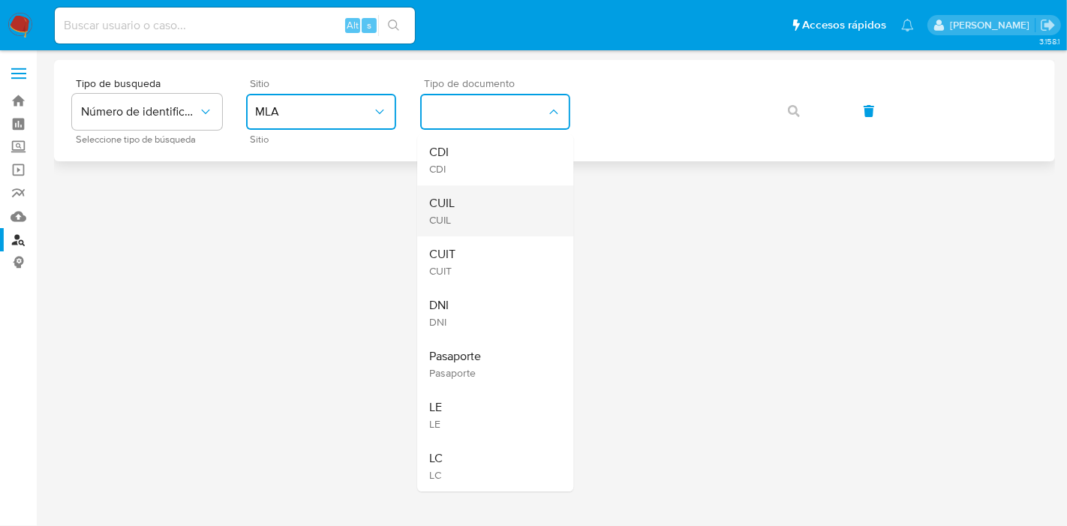
click at [476, 206] on div "CUIL CUIL" at bounding box center [490, 210] width 123 height 51
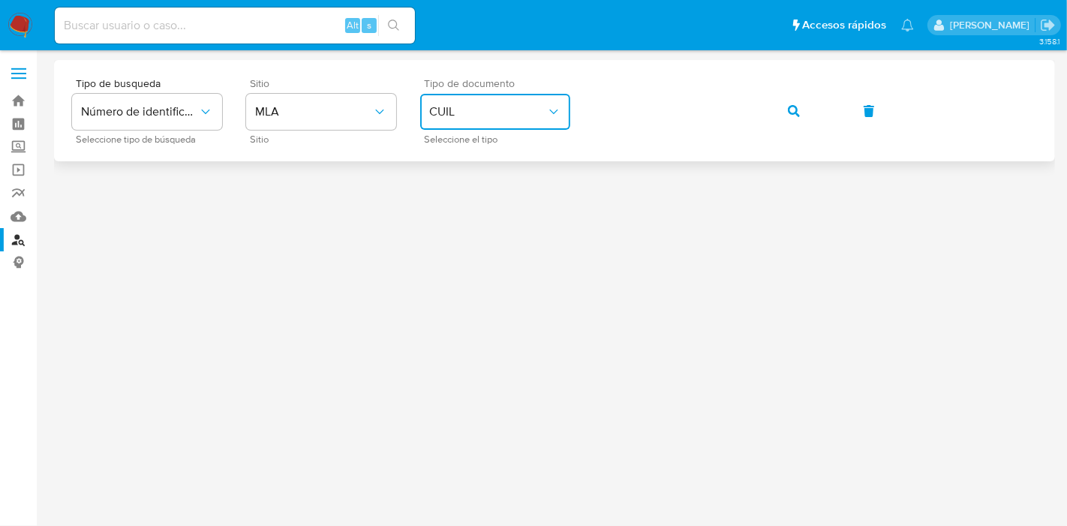
click at [806, 112] on button "button" at bounding box center [793, 111] width 51 height 36
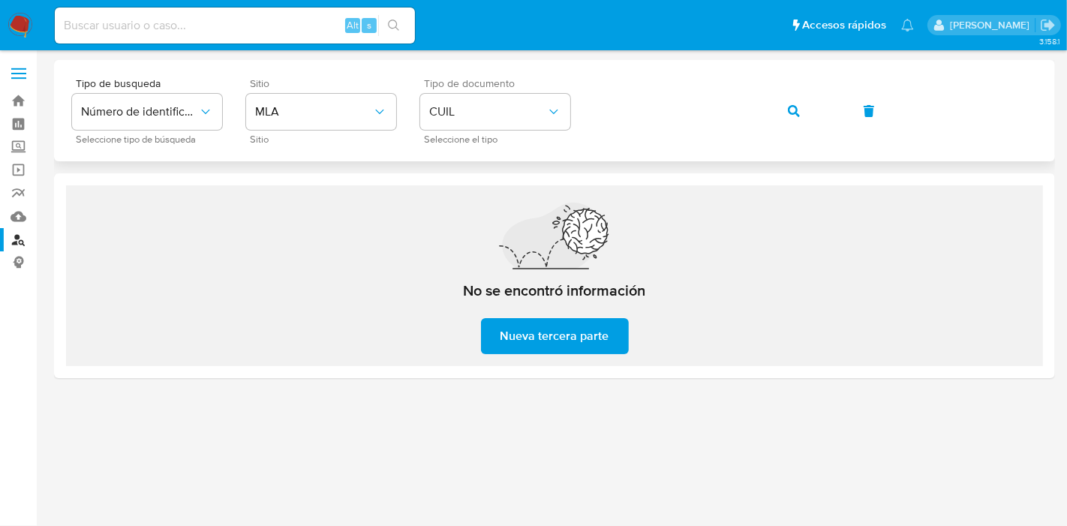
click at [795, 106] on icon "button" at bounding box center [794, 111] width 12 height 12
click at [456, 141] on span "Seleccione el tipo" at bounding box center [499, 140] width 150 height 8
click at [498, 110] on span "CUIL" at bounding box center [487, 111] width 117 height 15
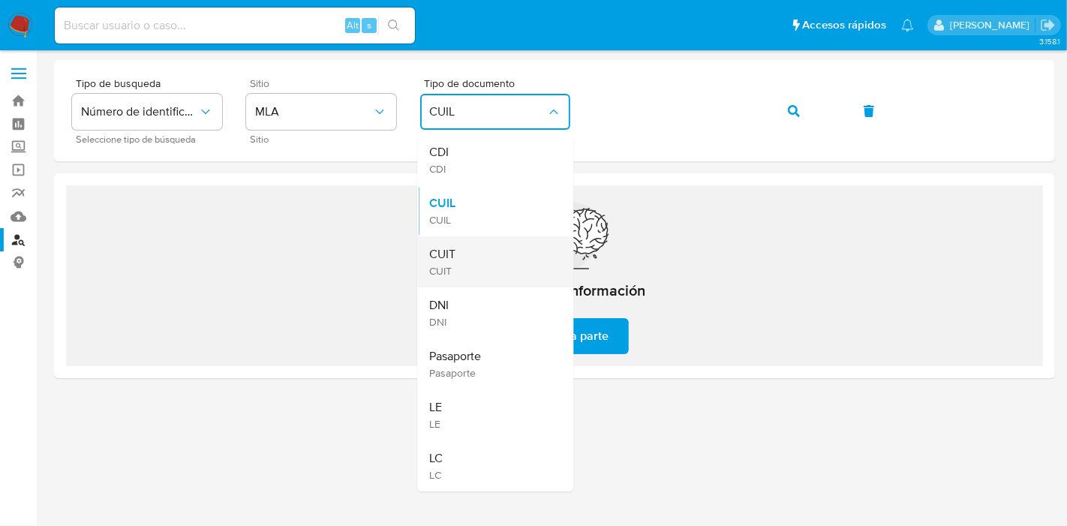
click at [465, 253] on div "CUIT CUIT" at bounding box center [490, 261] width 123 height 51
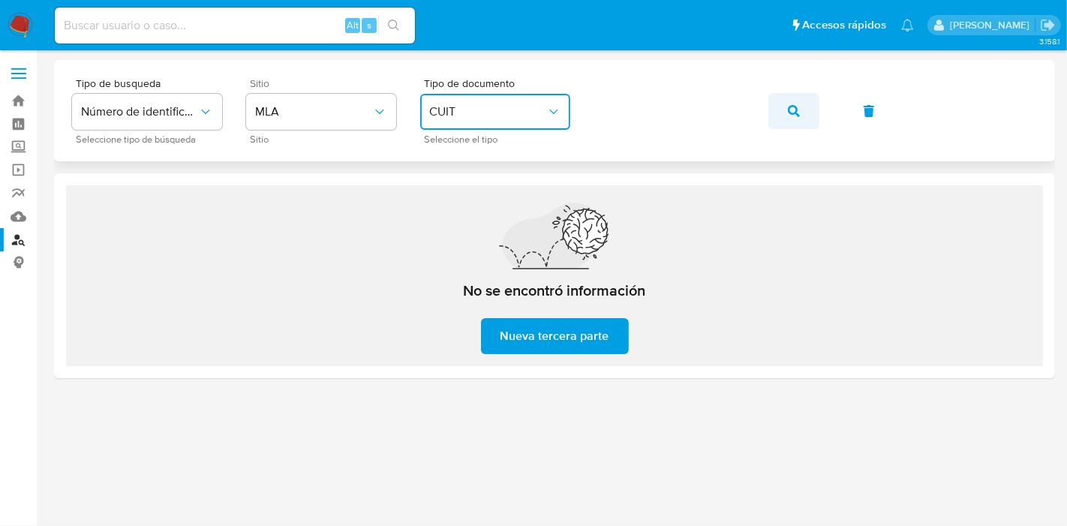
click at [788, 120] on span "button" at bounding box center [794, 111] width 12 height 33
drag, startPoint x: 404, startPoint y: 64, endPoint x: 420, endPoint y: 88, distance: 29.1
click at [404, 68] on div "Tipo de busqueda Número de identificación Seleccione tipo de búsqueda Sitio MLA…" at bounding box center [554, 110] width 1001 height 101
click at [461, 114] on span "CUIT" at bounding box center [487, 111] width 117 height 15
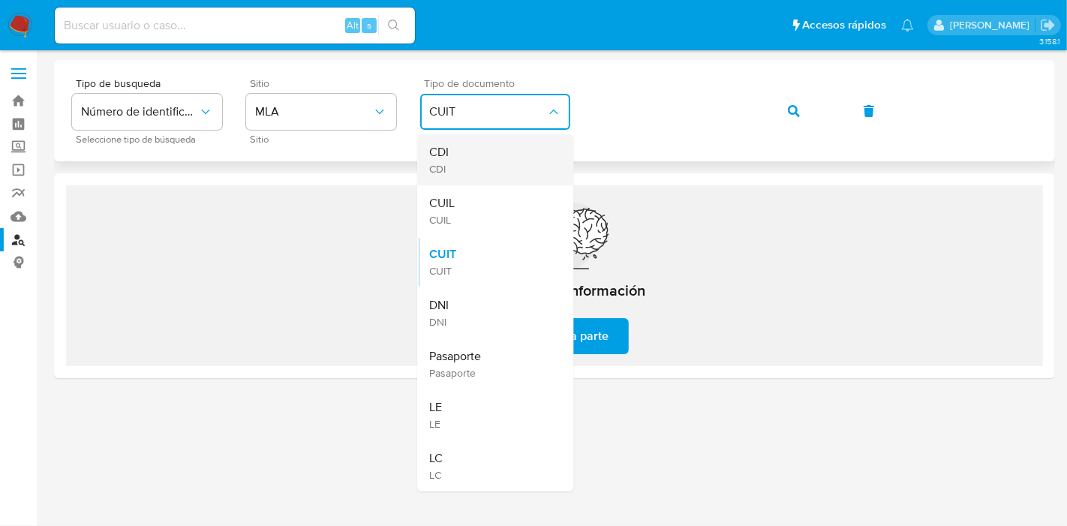
click at [510, 161] on div "CDI CDI" at bounding box center [490, 159] width 123 height 51
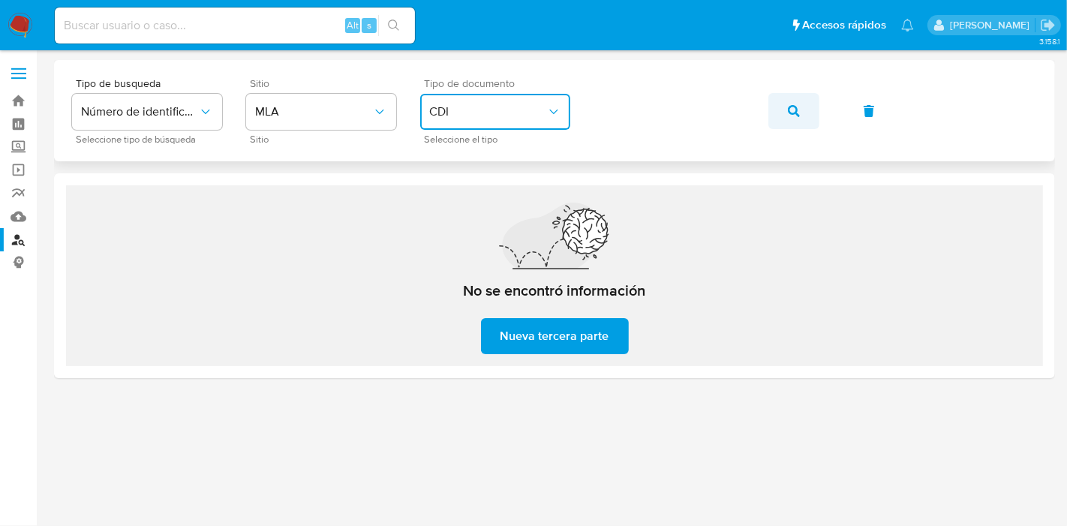
click at [811, 110] on button "button" at bounding box center [793, 111] width 51 height 36
click at [868, 112] on icon "button" at bounding box center [869, 111] width 11 height 12
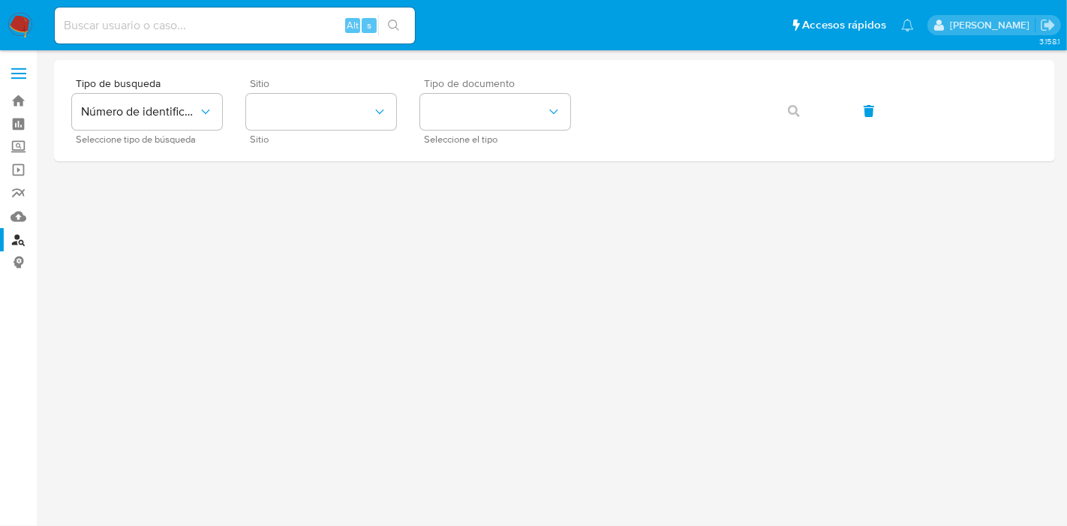
click at [16, 17] on img at bounding box center [21, 26] width 26 height 26
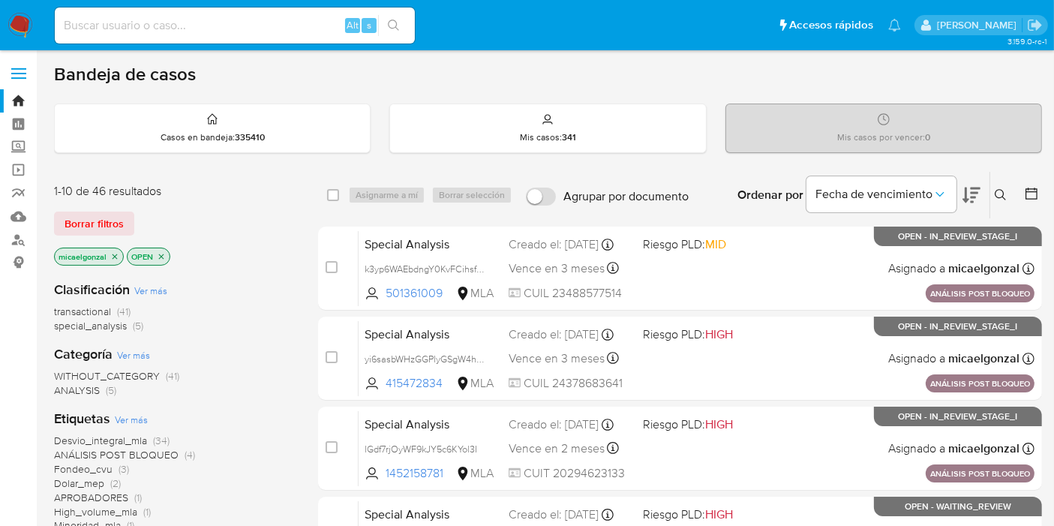
click at [206, 24] on input at bounding box center [235, 26] width 360 height 20
paste input "C0xctjH0s5nY1kzo80o44n1t"
type input "C0xctjH0s5nY1kzo80o44n1t"
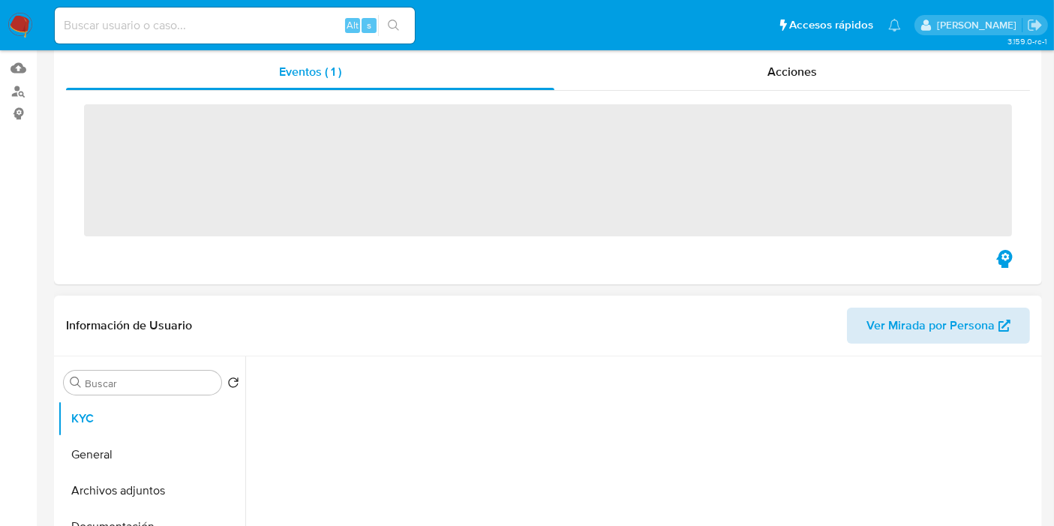
scroll to position [333, 0]
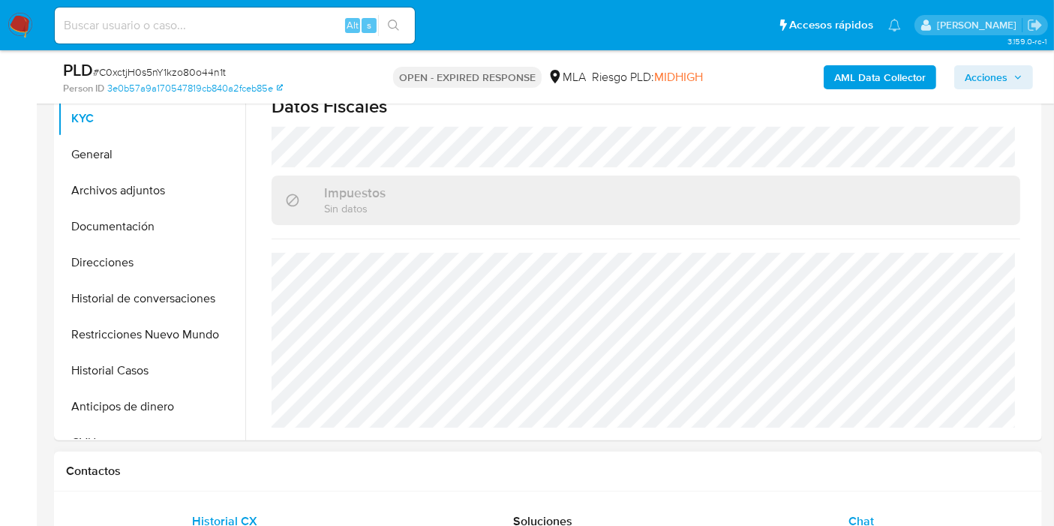
select select "10"
click at [892, 504] on div "Chat" at bounding box center [861, 522] width 282 height 36
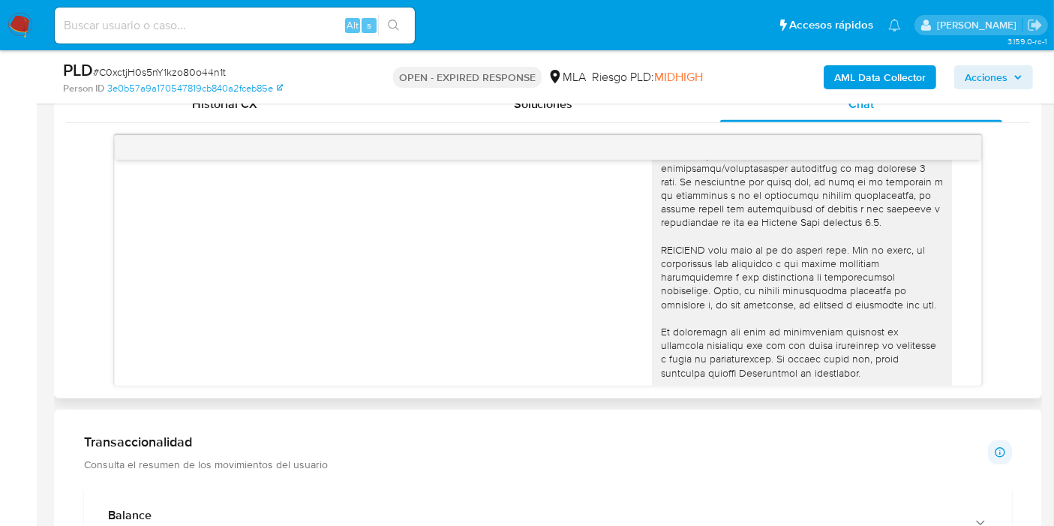
scroll to position [467, 0]
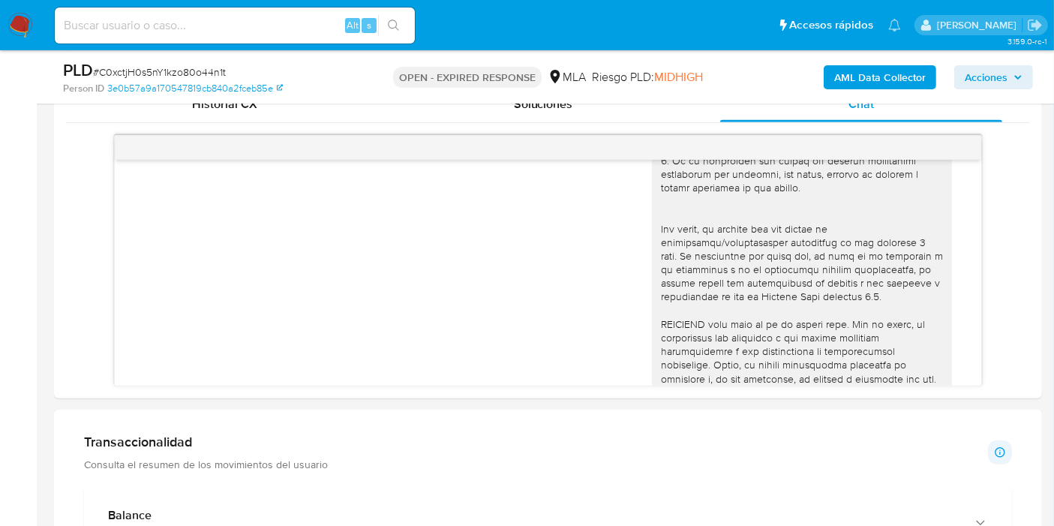
click at [23, 24] on img at bounding box center [21, 26] width 26 height 26
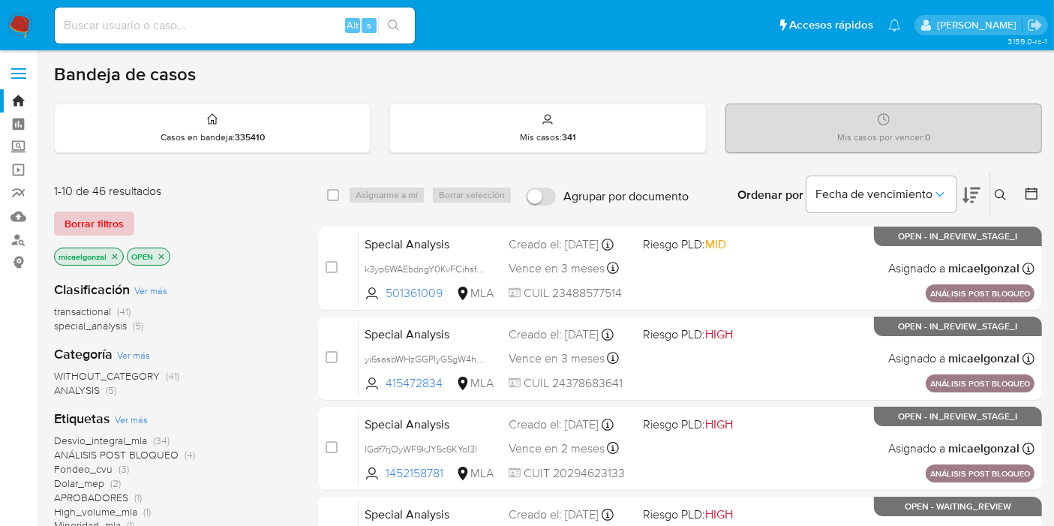
click at [90, 218] on span "Borrar filtros" at bounding box center [94, 223] width 59 height 21
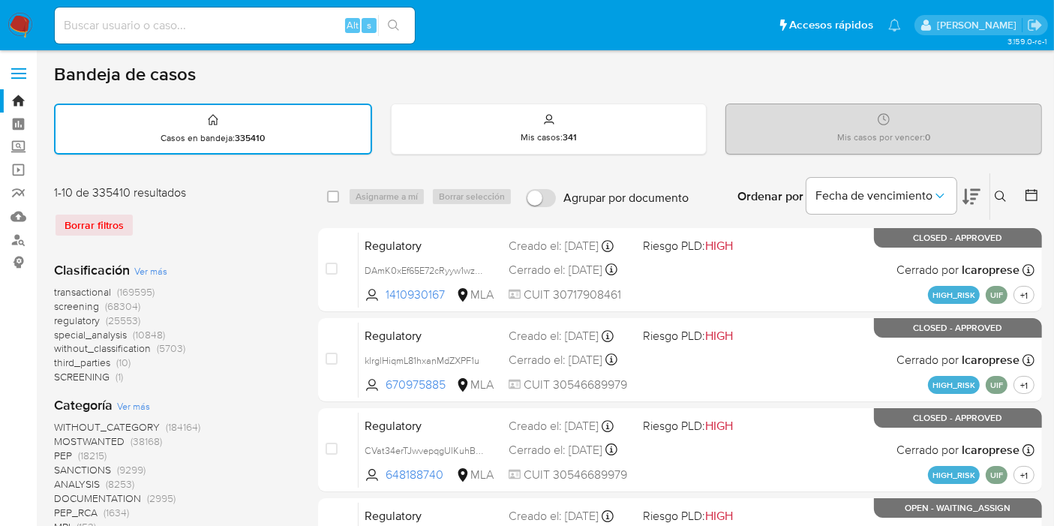
click at [1002, 194] on icon at bounding box center [1001, 197] width 12 height 12
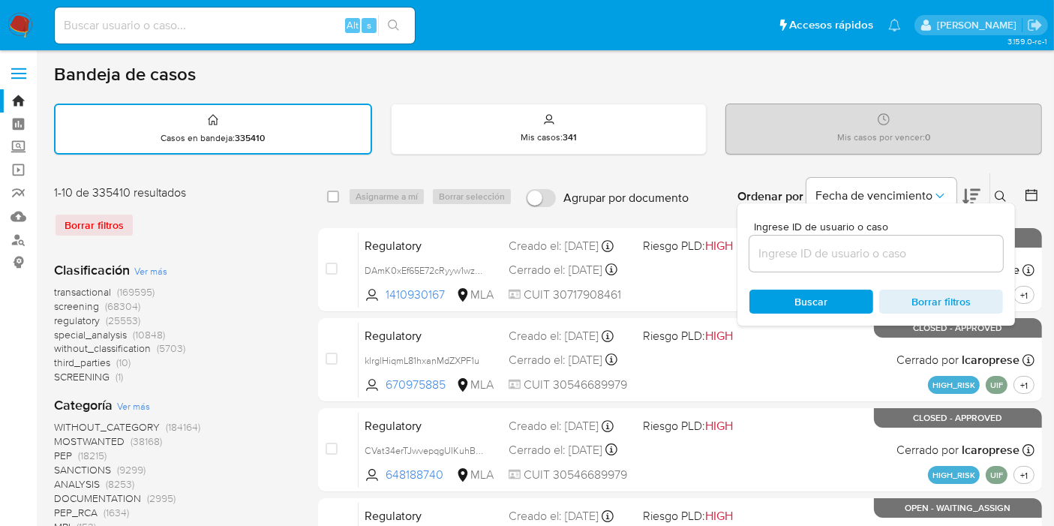
drag, startPoint x: 930, startPoint y: 234, endPoint x: 902, endPoint y: 248, distance: 31.2
click at [926, 237] on div at bounding box center [877, 254] width 254 height 36
click at [902, 248] on input at bounding box center [877, 254] width 254 height 20
paste input "C0xctjH0s5nY1kzo80o44n1t"
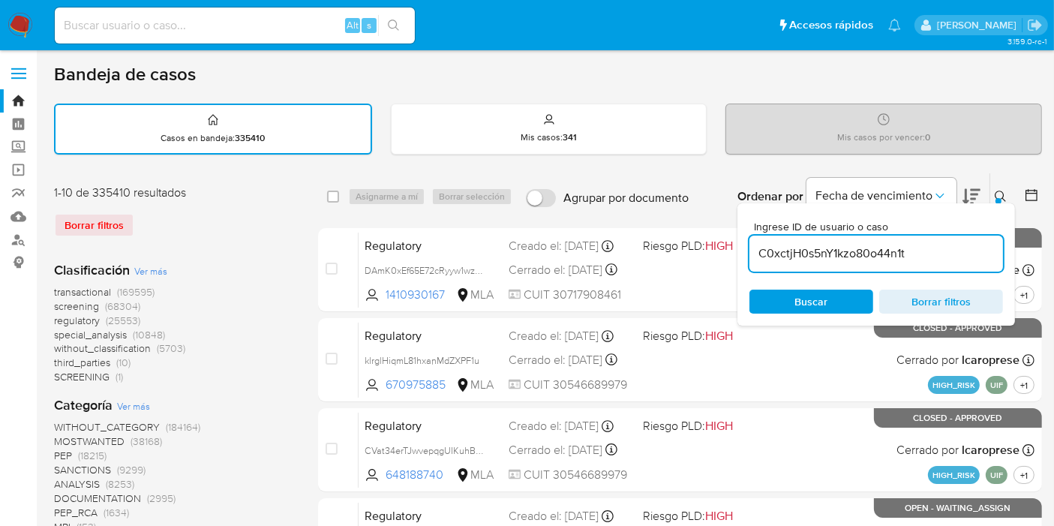
type input "C0xctjH0s5nY1kzo80o44n1t"
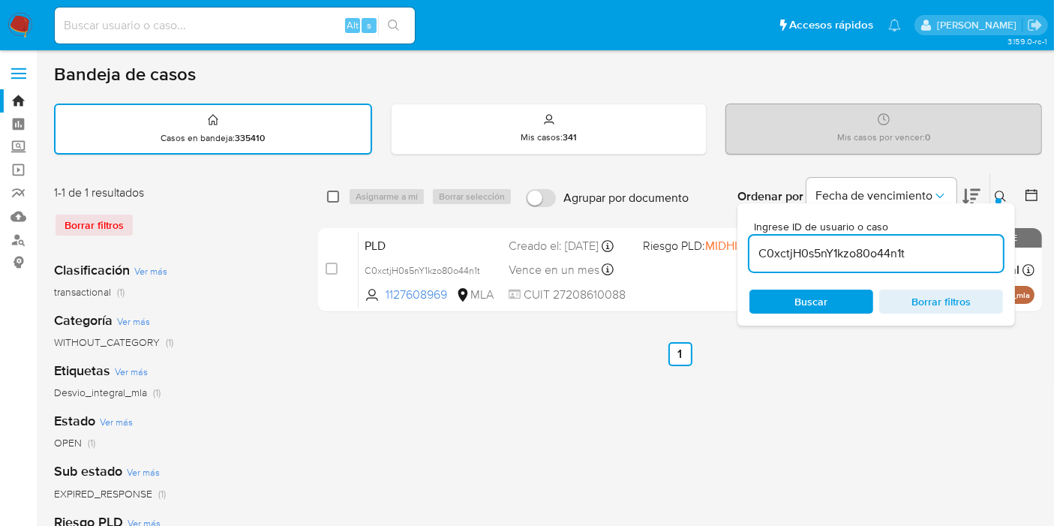
drag, startPoint x: 341, startPoint y: 191, endPoint x: 334, endPoint y: 195, distance: 7.7
click at [335, 194] on div "select-all-cases-checkbox" at bounding box center [336, 197] width 18 height 18
click at [334, 195] on input "checkbox" at bounding box center [333, 197] width 12 height 12
checkbox input "true"
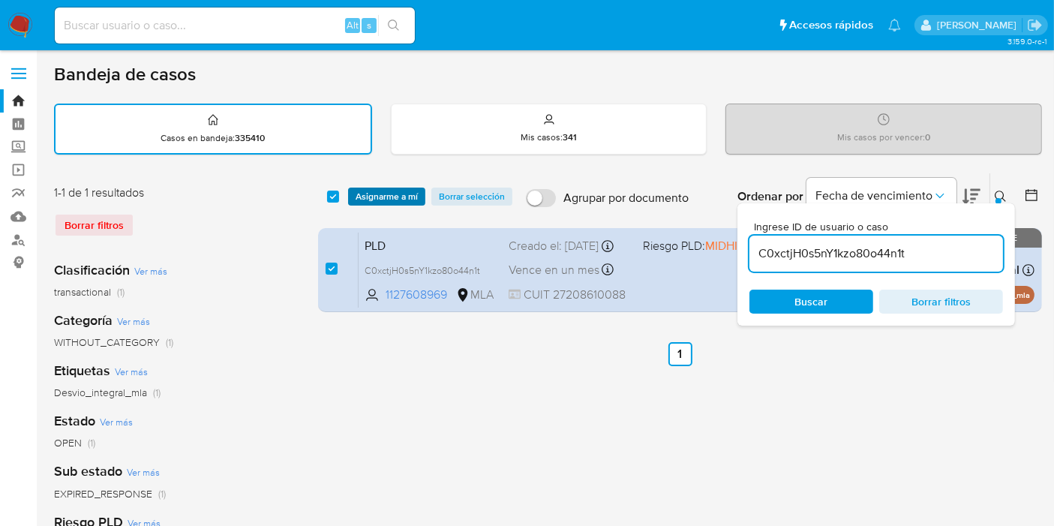
click at [418, 198] on button "Asignarme a mí" at bounding box center [386, 197] width 77 height 18
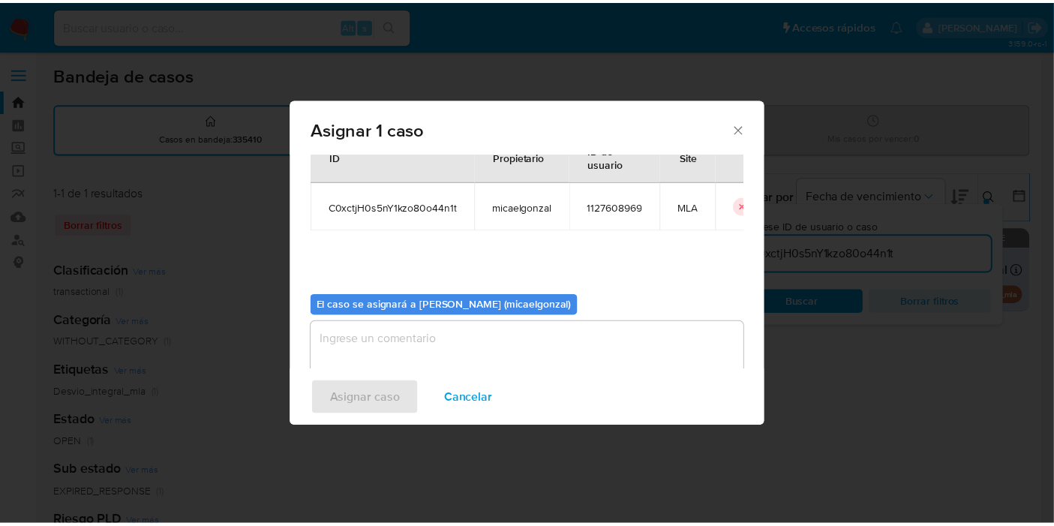
scroll to position [77, 0]
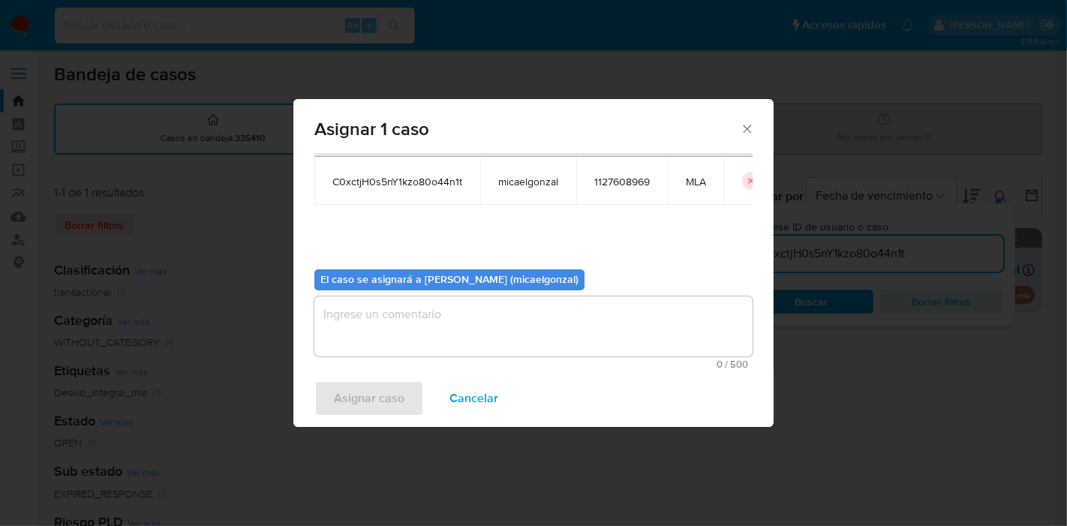
drag, startPoint x: 437, startPoint y: 329, endPoint x: 424, endPoint y: 346, distance: 20.9
click at [435, 329] on textarea "assign-modal" at bounding box center [533, 326] width 438 height 60
click at [395, 373] on div "Asignar caso Cancelar" at bounding box center [533, 398] width 480 height 57
click at [384, 397] on span "Asignar caso" at bounding box center [369, 398] width 71 height 33
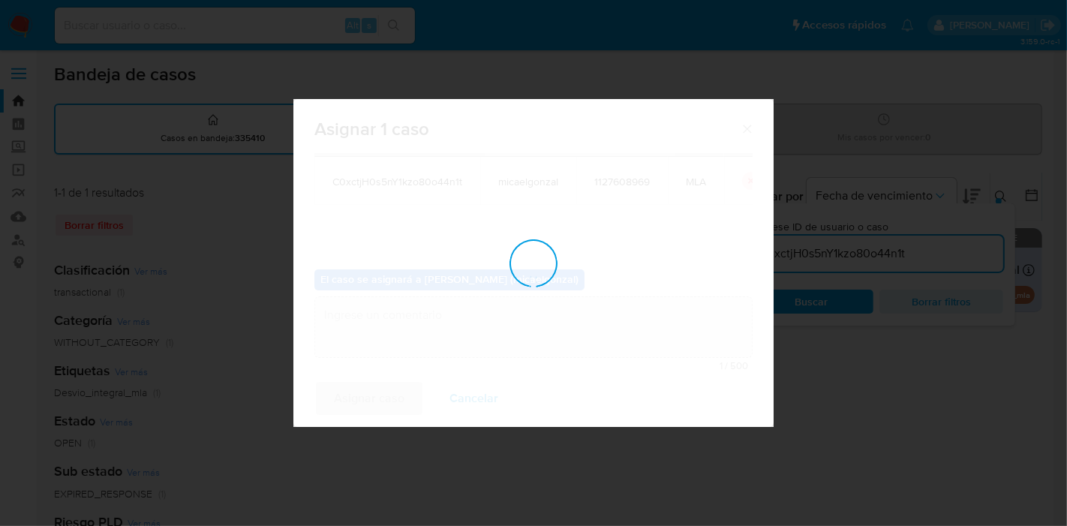
checkbox input "false"
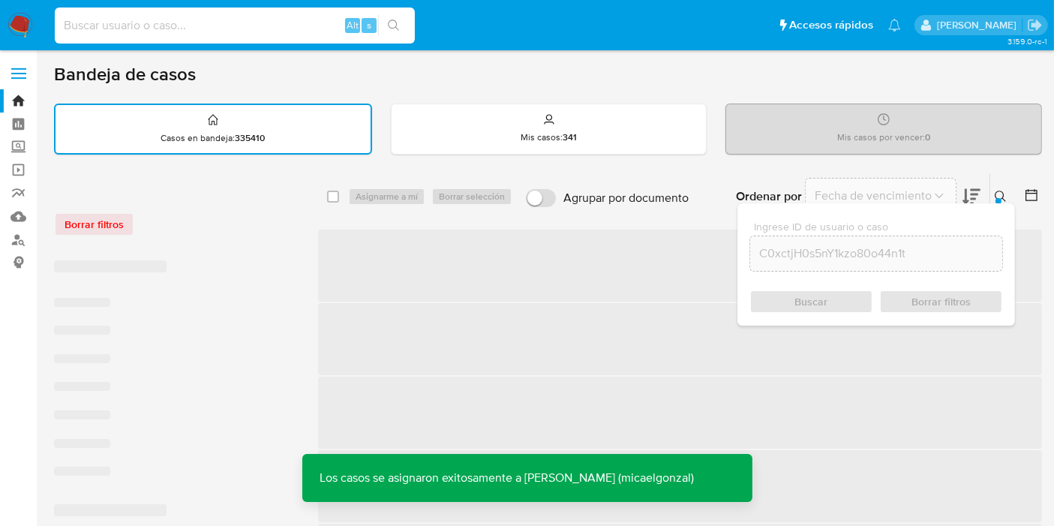
click at [248, 25] on input at bounding box center [235, 26] width 360 height 20
paste input "C0xctjH0s5nY1kzo80o44n1t"
type input "C0xctjH0s5nY1kzo80o44n1t"
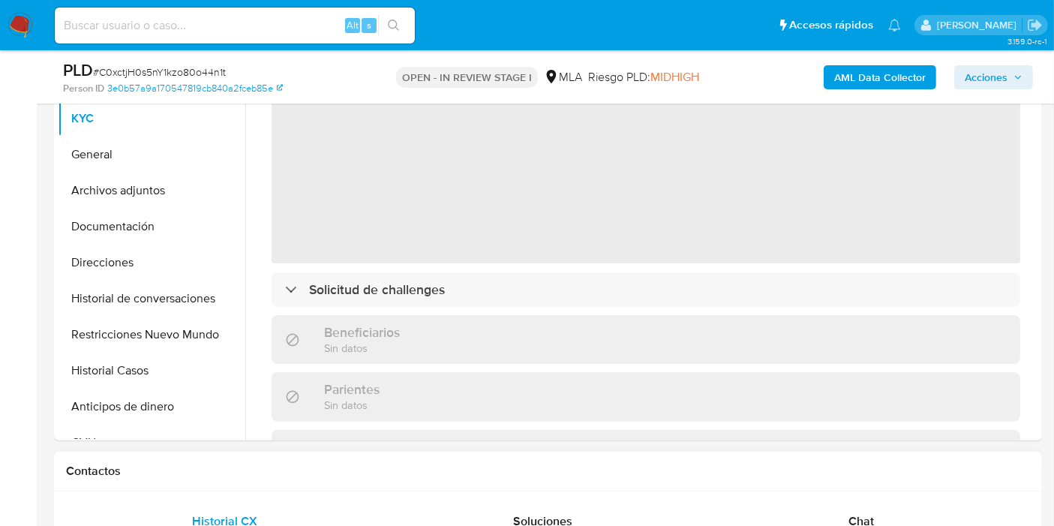
scroll to position [167, 0]
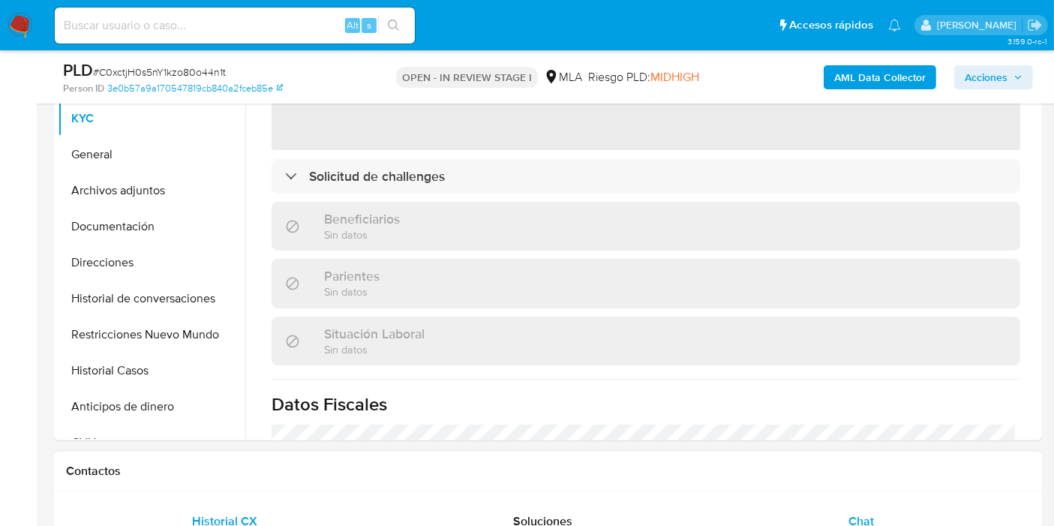
select select "10"
click at [865, 513] on span "Chat" at bounding box center [862, 521] width 26 height 17
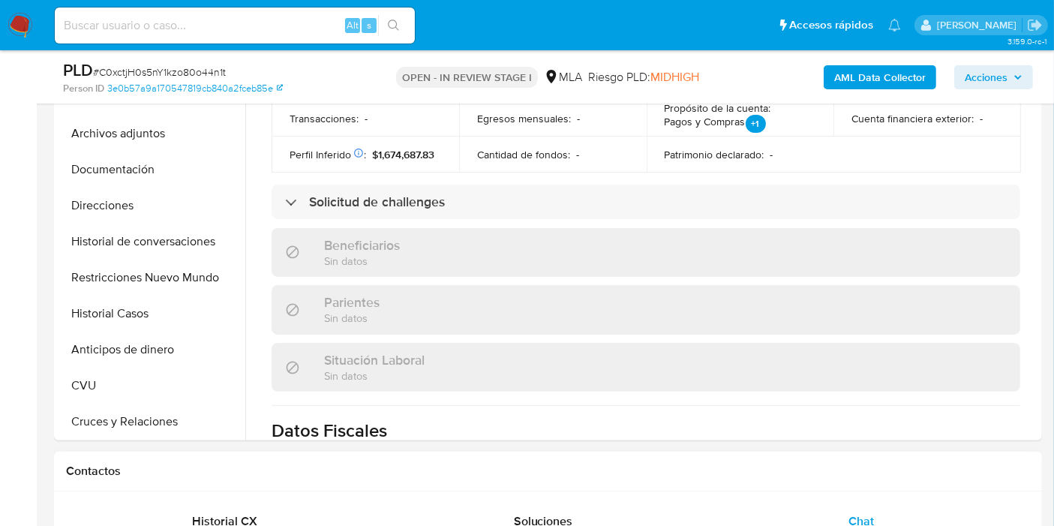
scroll to position [83, 0]
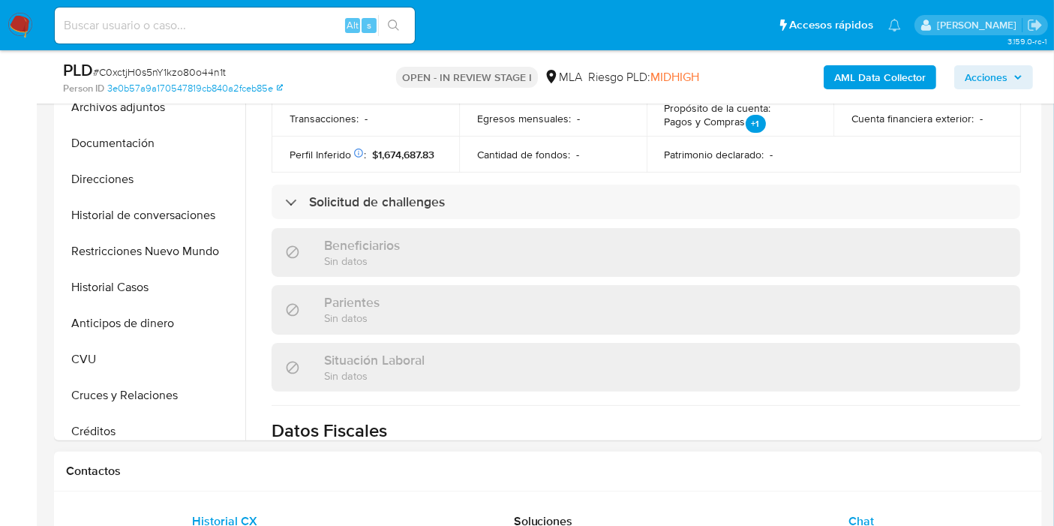
click at [220, 518] on span "Historial CX" at bounding box center [225, 521] width 65 height 17
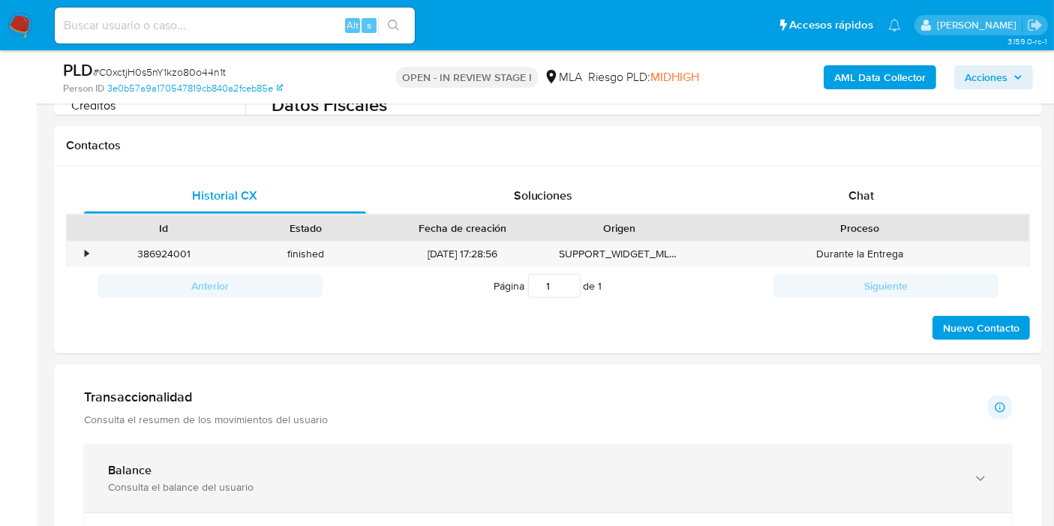
scroll to position [666, 0]
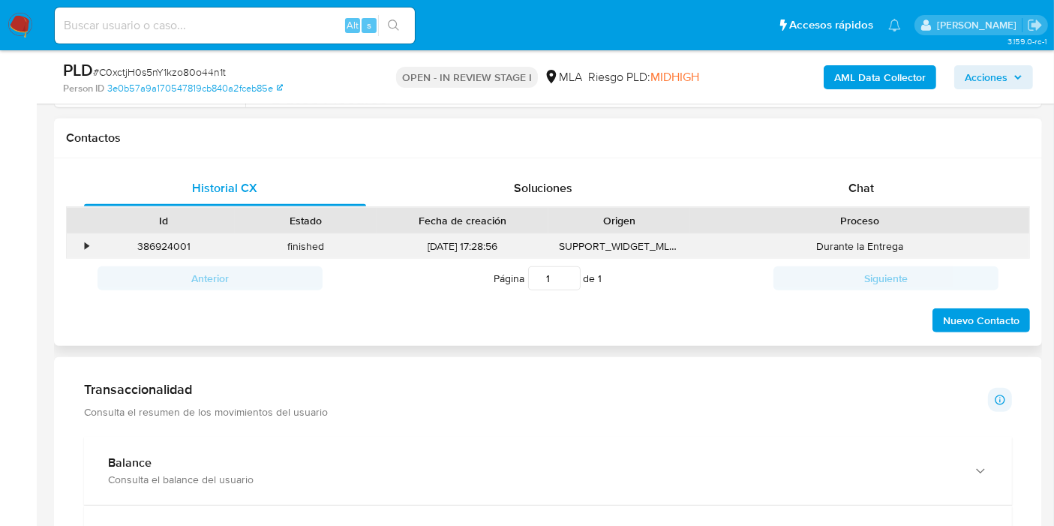
click at [71, 237] on div "•" at bounding box center [80, 246] width 26 height 25
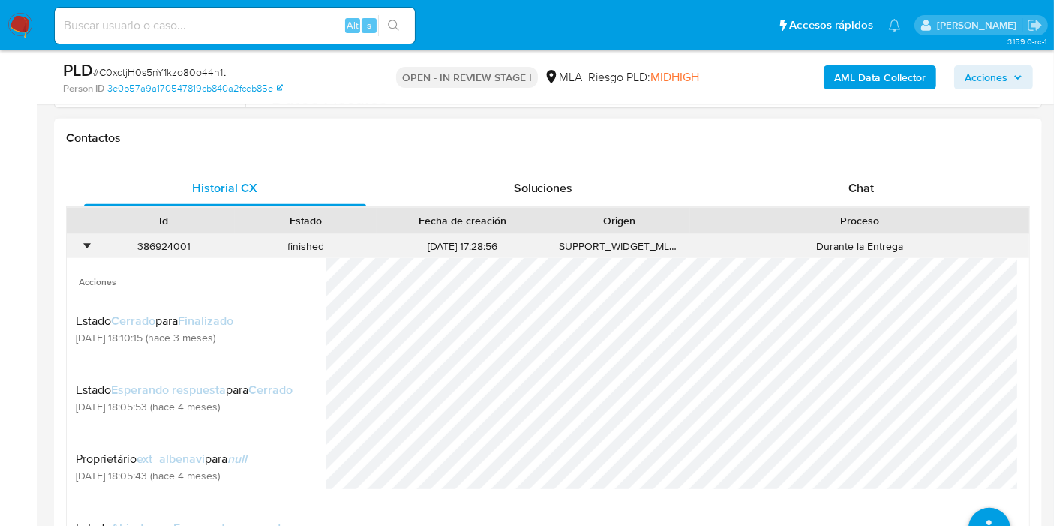
click at [79, 241] on div "•" at bounding box center [80, 246] width 26 height 25
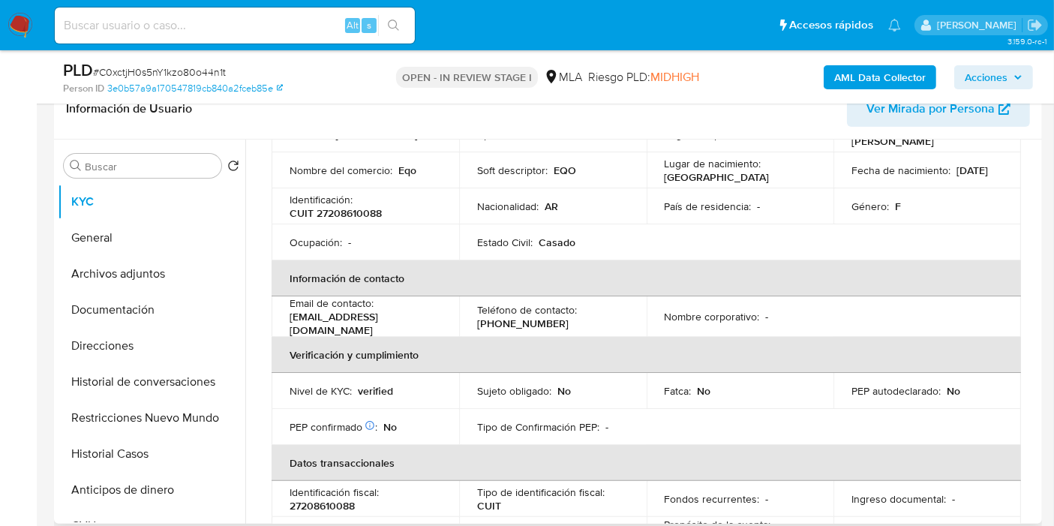
scroll to position [64, 0]
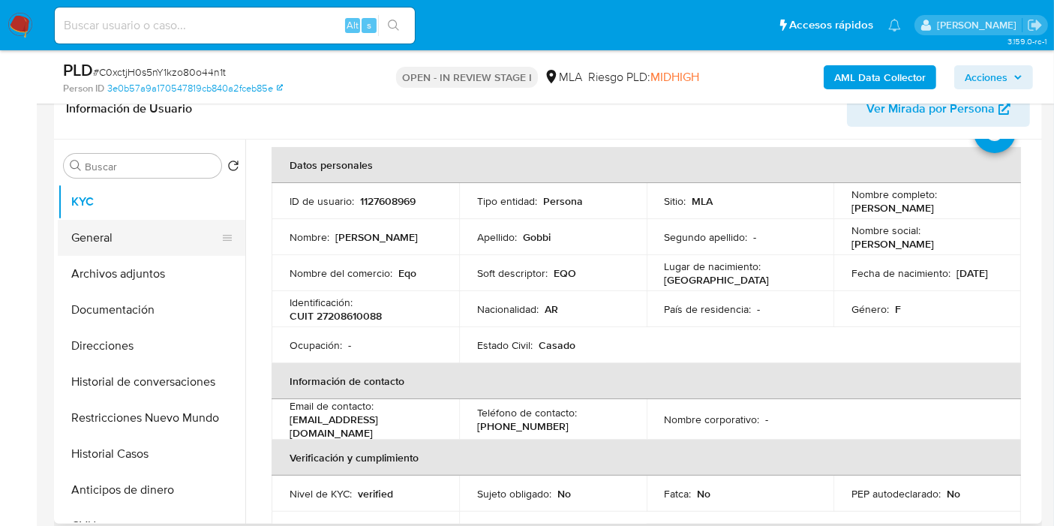
click at [73, 241] on button "General" at bounding box center [146, 238] width 176 height 36
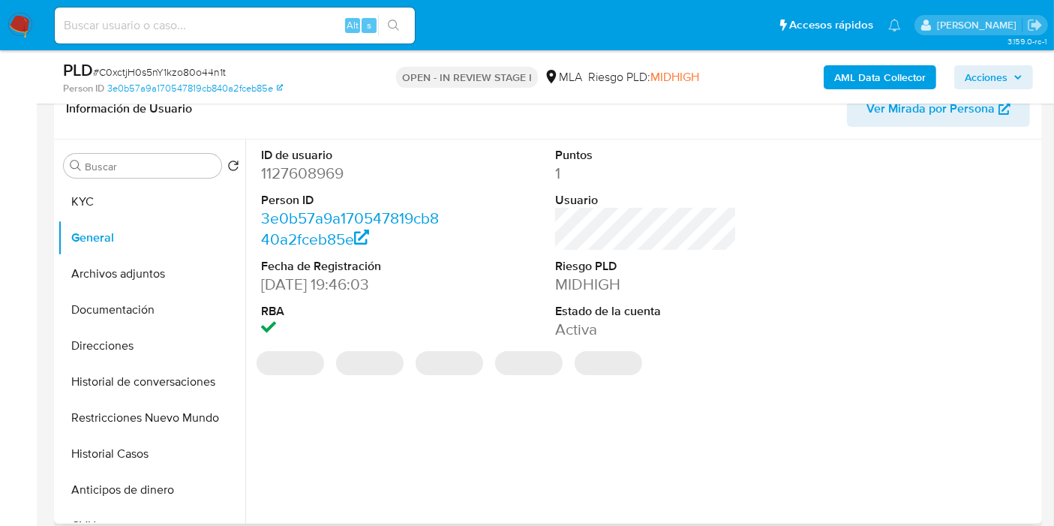
click at [334, 179] on dd "1127608969" at bounding box center [352, 173] width 182 height 21
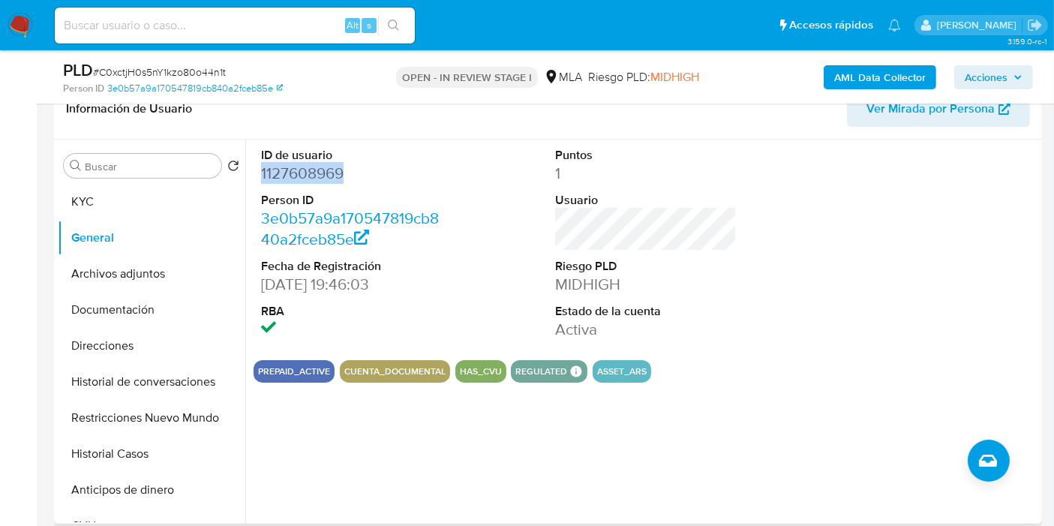
copy dd "1127608969"
click at [83, 348] on button "Direcciones" at bounding box center [146, 346] width 176 height 36
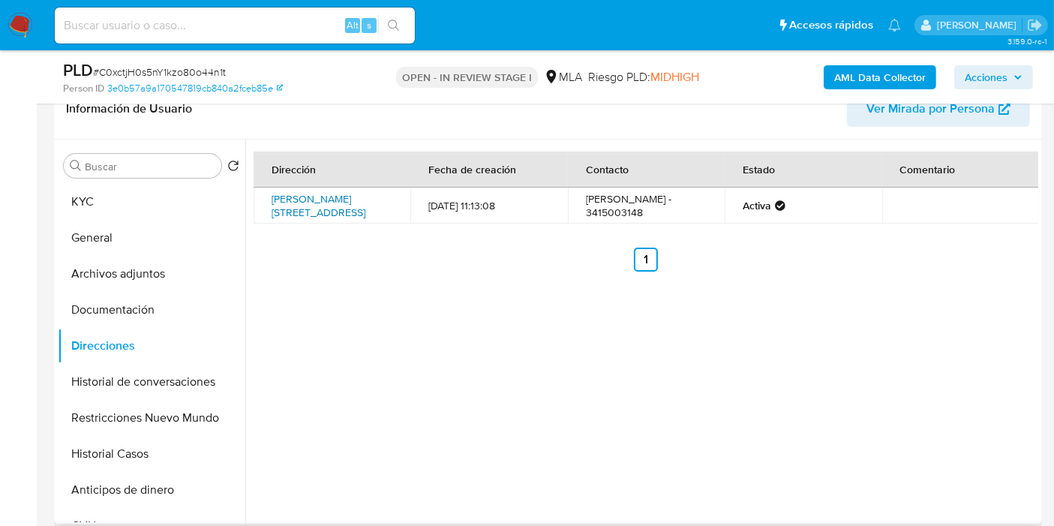
drag, startPoint x: 269, startPoint y: 191, endPoint x: 378, endPoint y: 206, distance: 110.6
click at [378, 206] on td "Calle Alvarez Thomas 3572, Rosario, Santa Fe, 2005, Argentina 3572" at bounding box center [332, 206] width 157 height 36
copy link "Calle Alvarez Thomas 3572, Rosario, Santa Fe"
click at [108, 184] on button "KYC" at bounding box center [146, 202] width 176 height 36
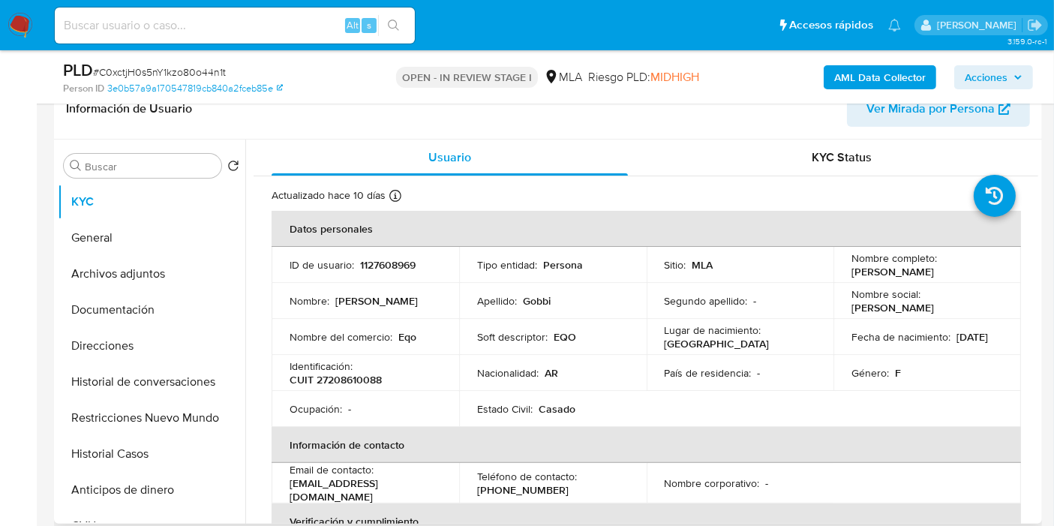
drag, startPoint x: 967, startPoint y: 278, endPoint x: 849, endPoint y: 277, distance: 118.6
click at [849, 277] on td "Nombre completo : Mariela Veronica Gobbi" at bounding box center [928, 265] width 188 height 36
copy p "Mariela Veronica Gobbi"
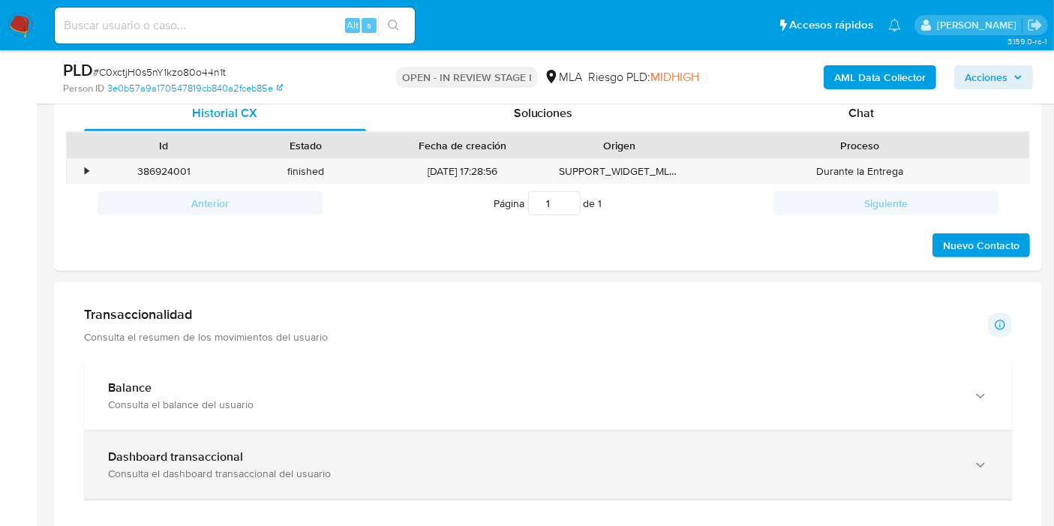
scroll to position [666, 0]
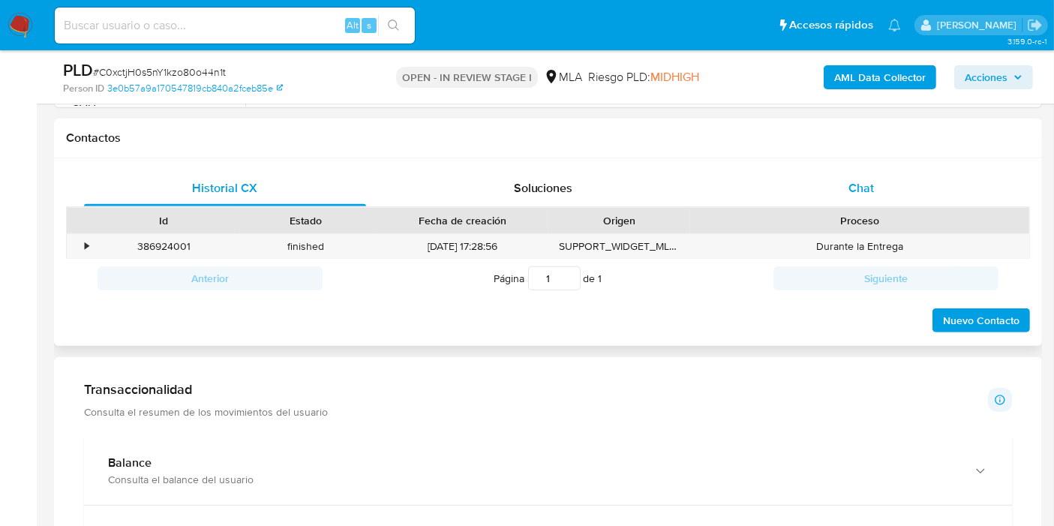
click at [920, 182] on div "Chat" at bounding box center [861, 188] width 282 height 36
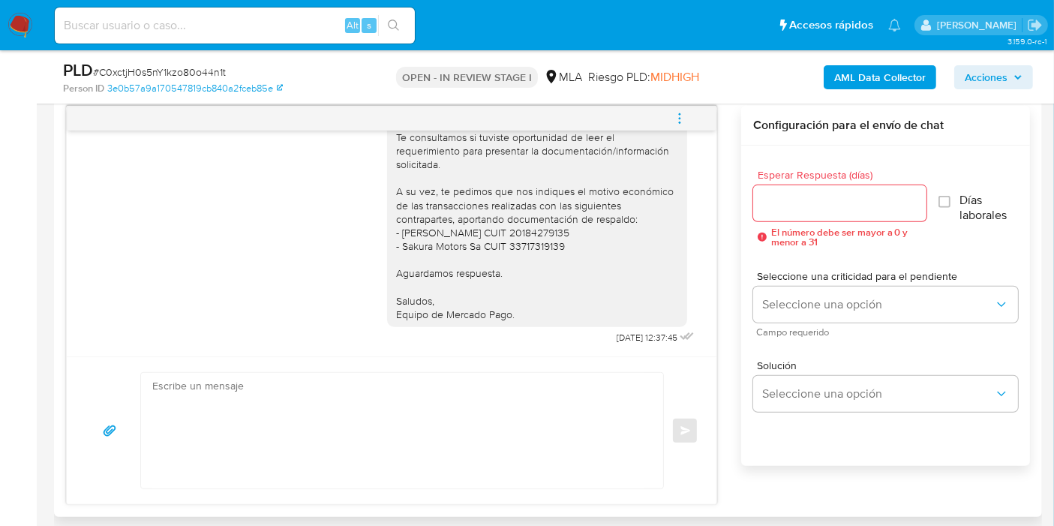
scroll to position [750, 0]
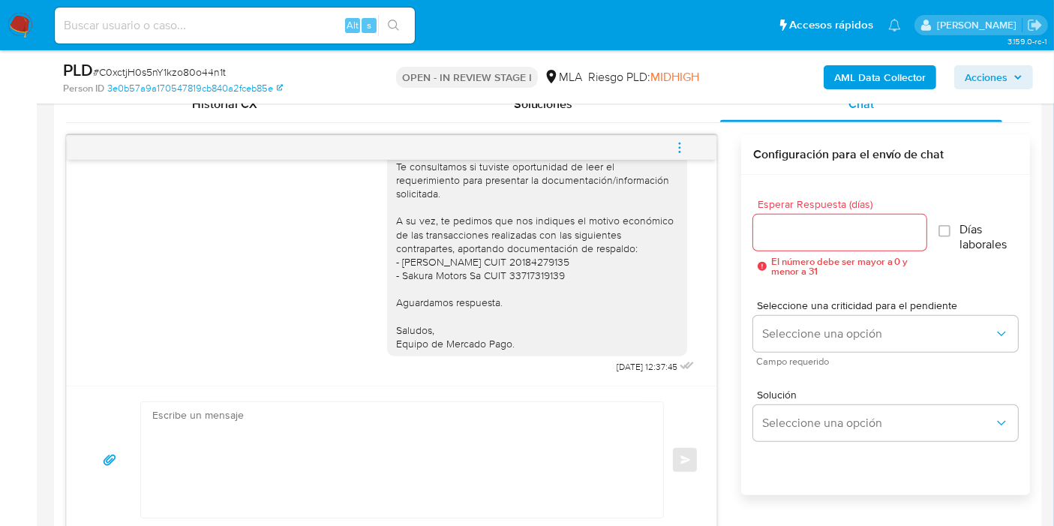
click at [688, 134] on button "menu-action" at bounding box center [680, 148] width 50 height 36
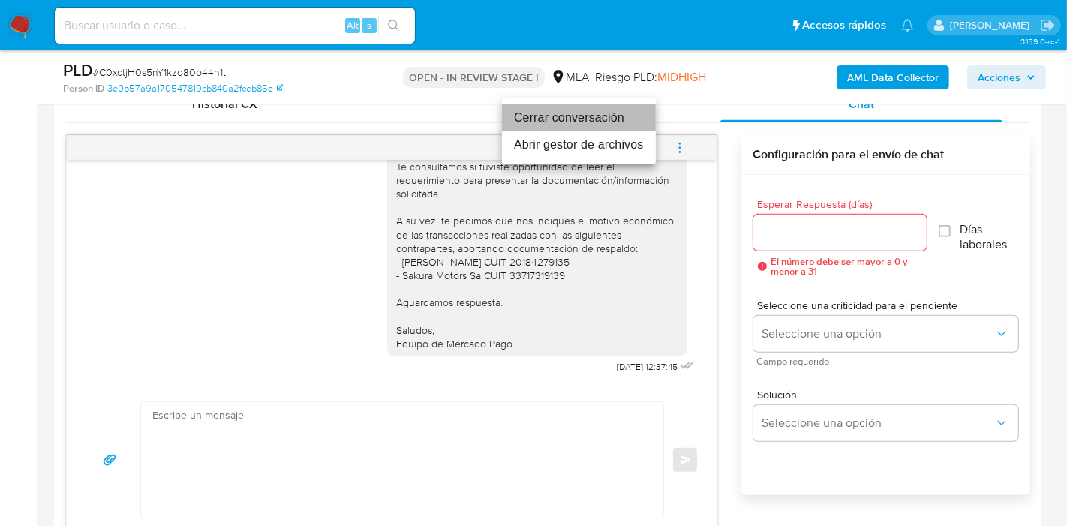
click at [613, 121] on li "Cerrar conversación" at bounding box center [579, 117] width 154 height 27
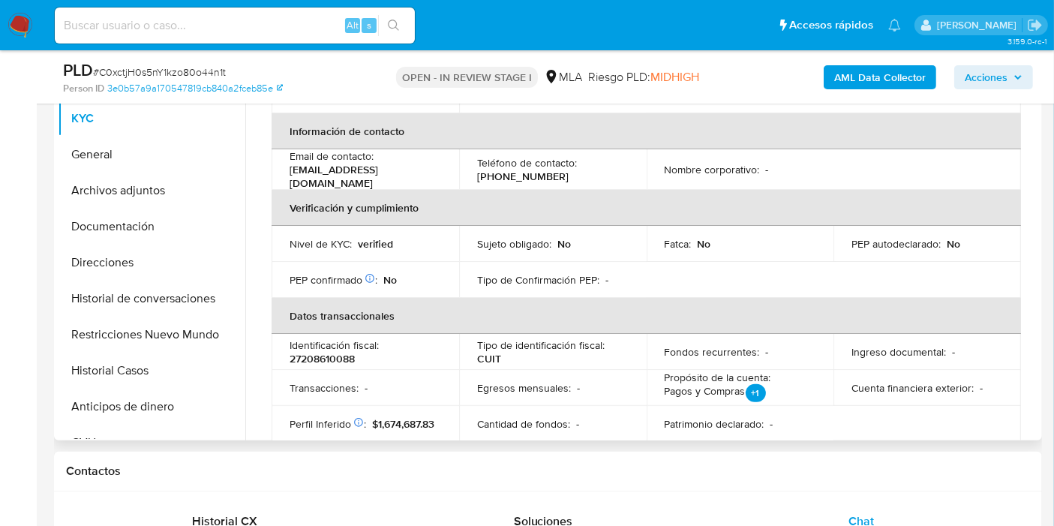
scroll to position [64, 0]
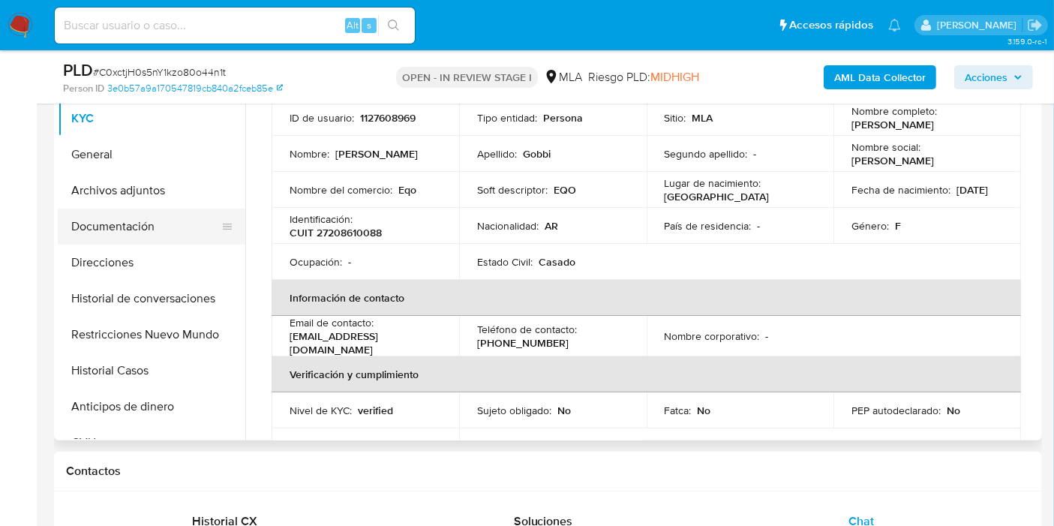
click at [78, 233] on button "Documentación" at bounding box center [146, 227] width 176 height 36
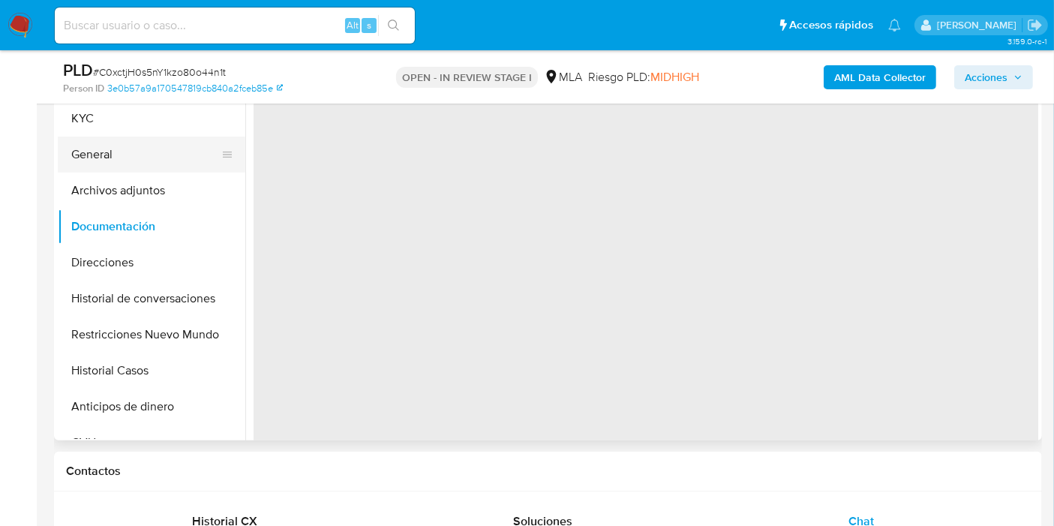
click at [120, 168] on button "General" at bounding box center [146, 155] width 176 height 36
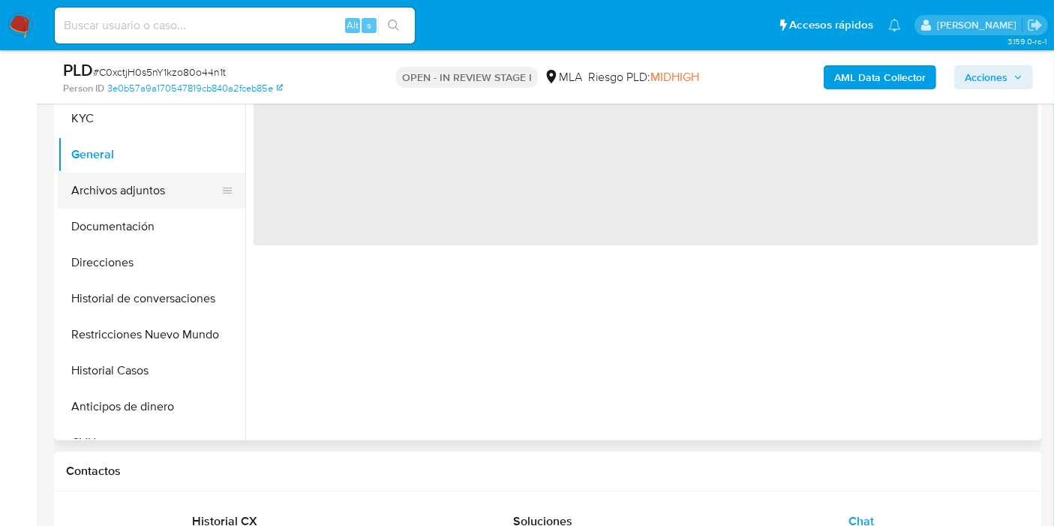
click at [122, 185] on button "Archivos adjuntos" at bounding box center [146, 191] width 176 height 36
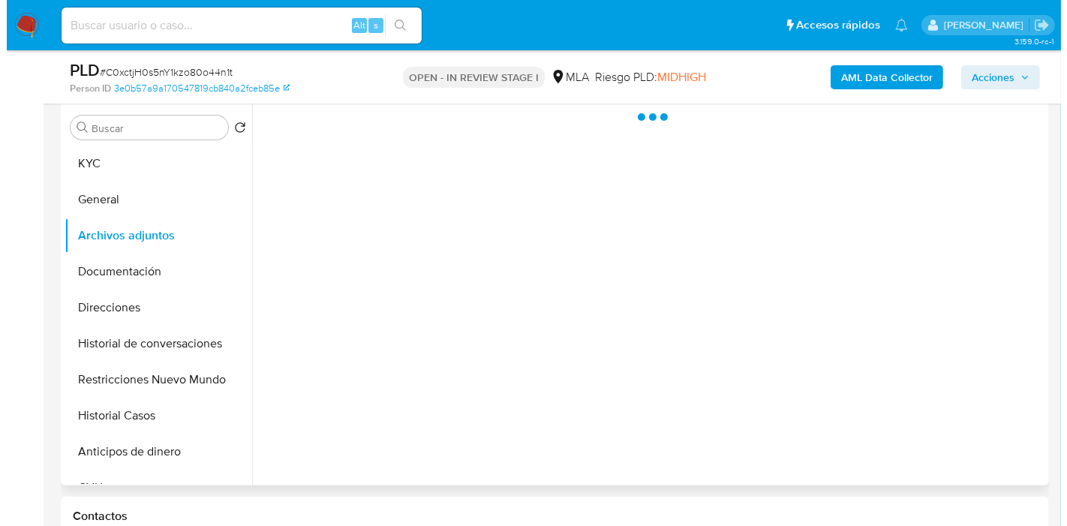
scroll to position [250, 0]
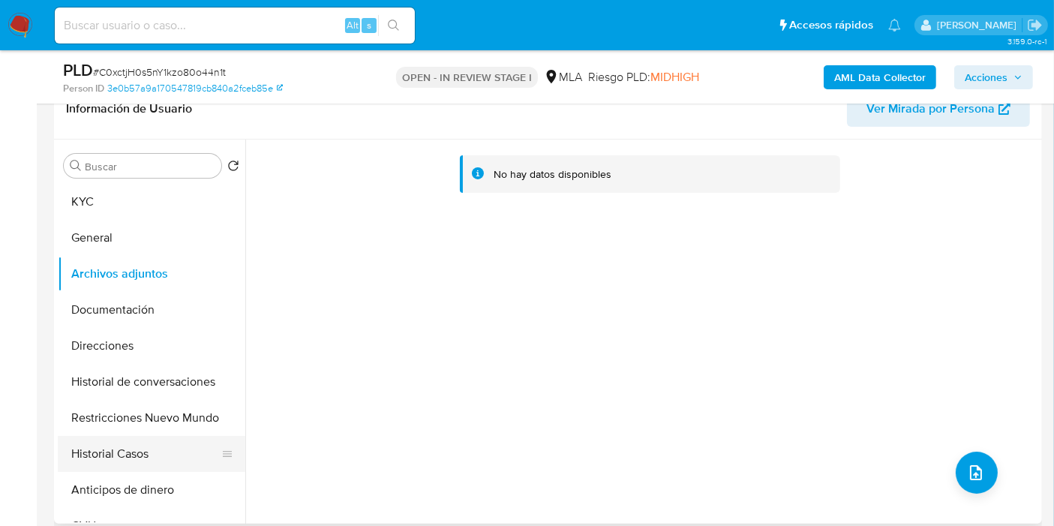
click at [146, 455] on button "Historial Casos" at bounding box center [146, 454] width 176 height 36
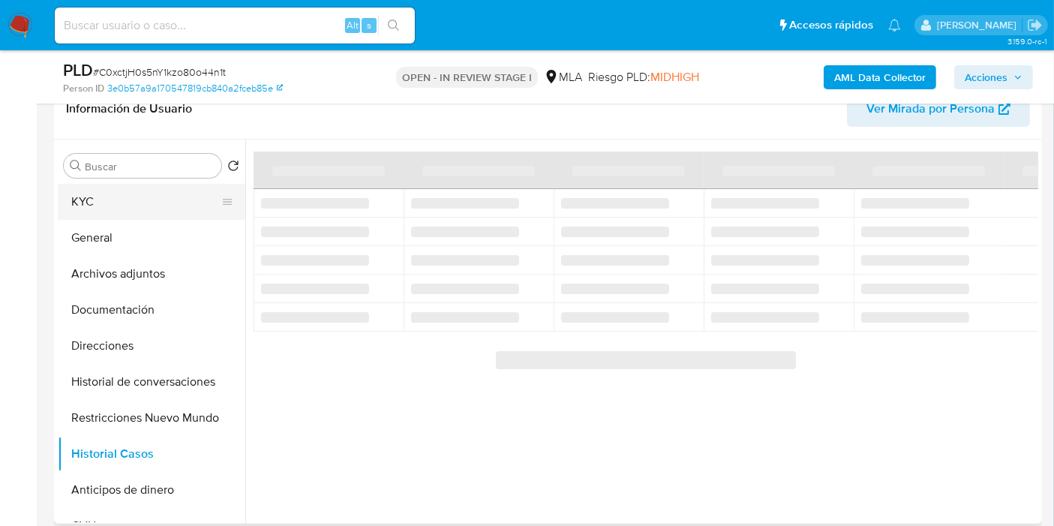
click at [155, 203] on button "KYC" at bounding box center [146, 202] width 176 height 36
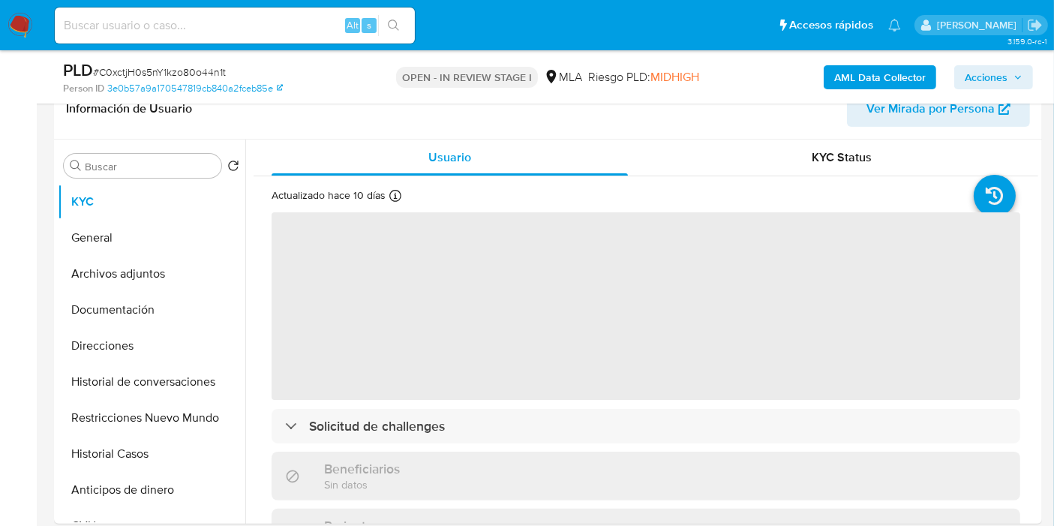
click at [829, 72] on button "AML Data Collector" at bounding box center [880, 77] width 113 height 24
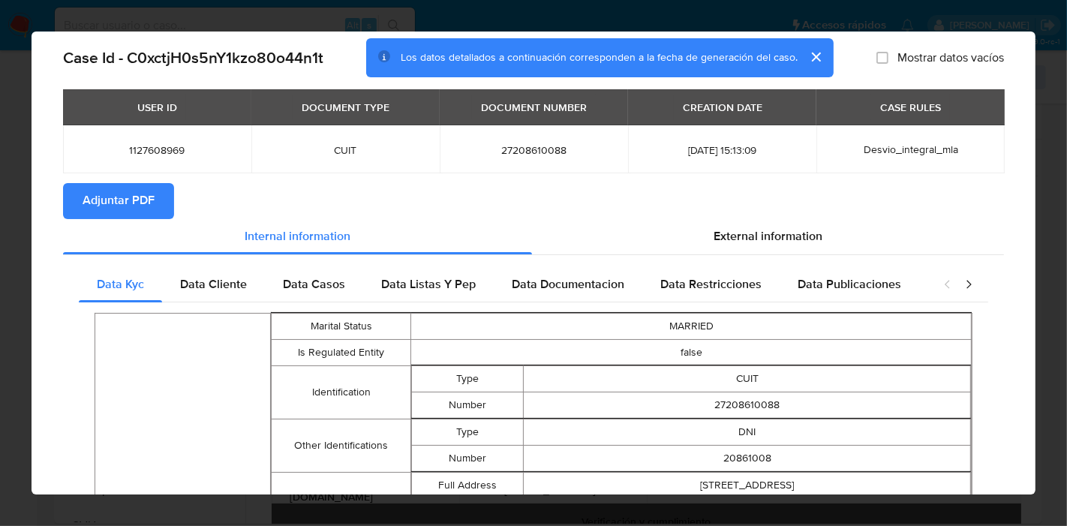
scroll to position [80, 0]
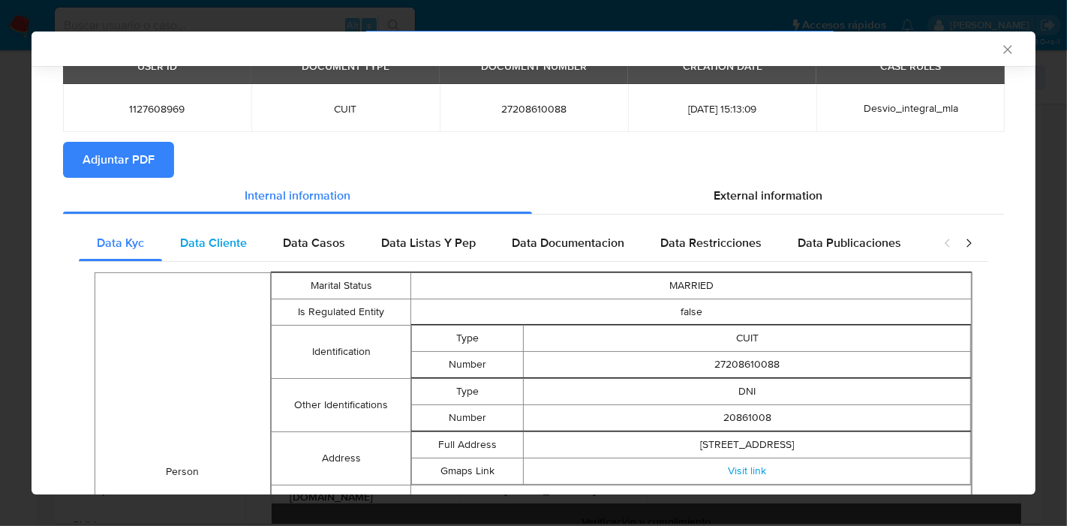
click at [201, 239] on span "Data Cliente" at bounding box center [213, 242] width 67 height 17
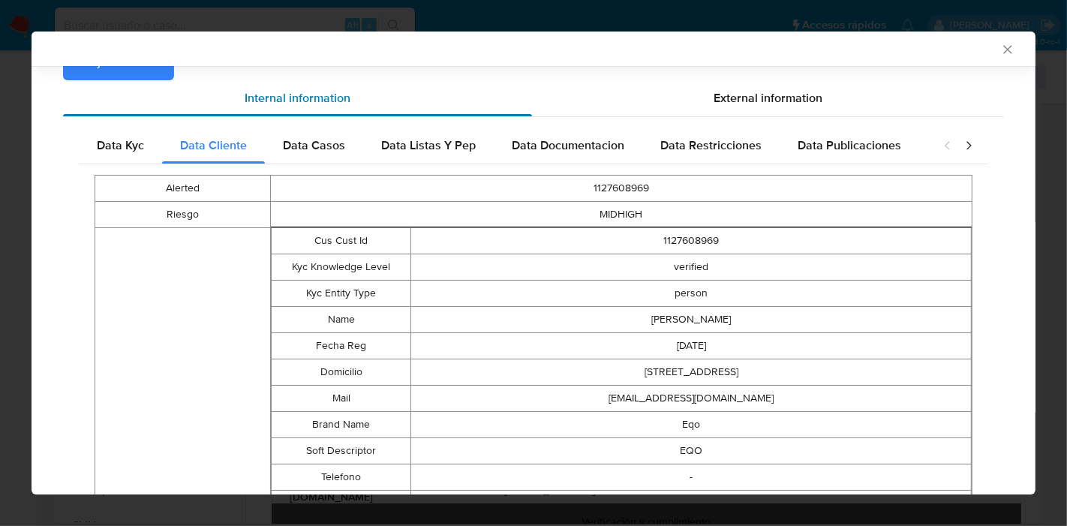
click at [314, 140] on span "Data Casos" at bounding box center [314, 145] width 62 height 17
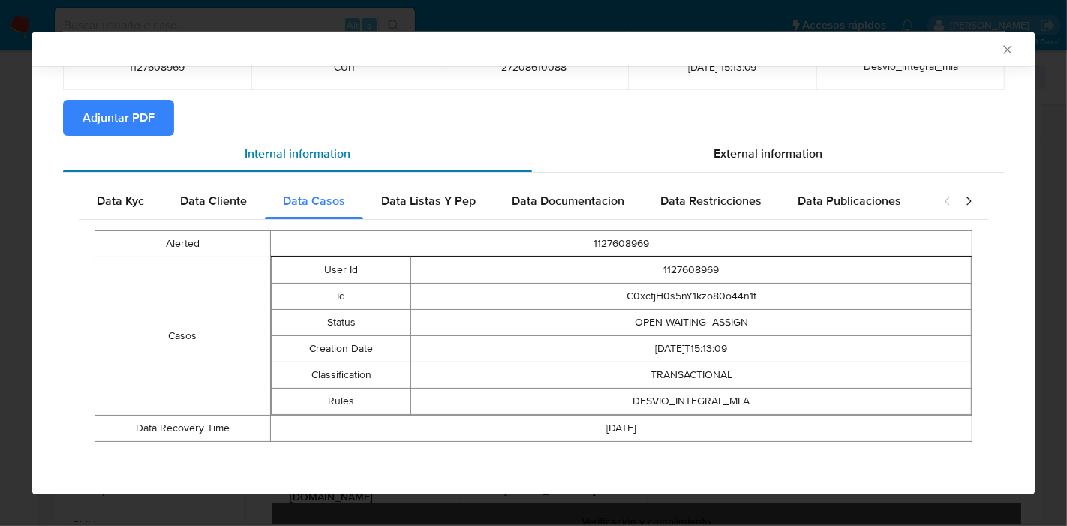
scroll to position [121, 0]
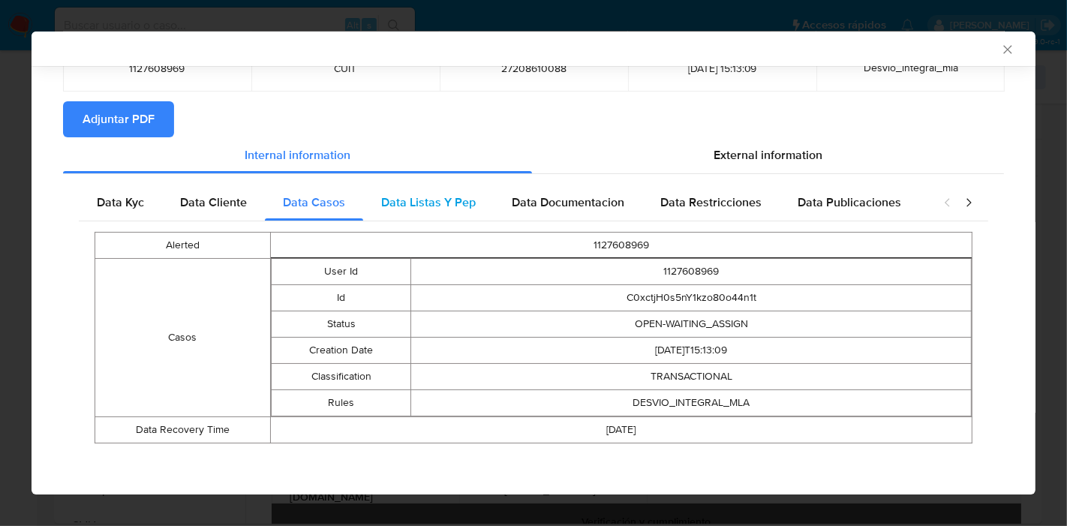
click at [447, 209] on span "Data Listas Y Pep" at bounding box center [428, 202] width 95 height 17
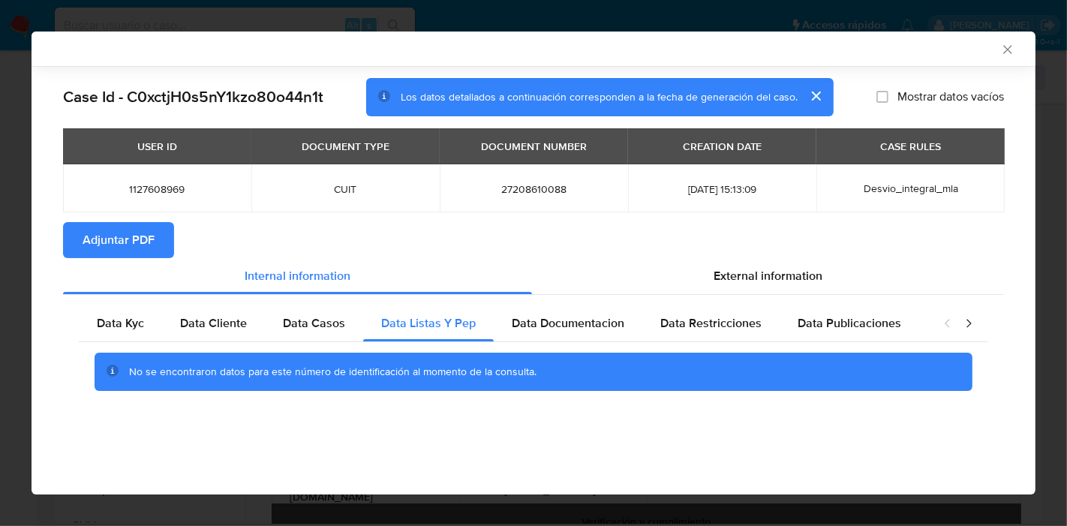
scroll to position [0, 0]
drag, startPoint x: 562, startPoint y: 314, endPoint x: 580, endPoint y: 322, distance: 19.8
click at [563, 314] on span "Data Documentacion" at bounding box center [568, 322] width 113 height 17
drag, startPoint x: 734, startPoint y: 332, endPoint x: 834, endPoint y: 348, distance: 101.0
click at [776, 344] on div "Data Kyc Data Cliente Data Casos Data Listas Y Pep Data Documentacion Data Rest…" at bounding box center [534, 353] width 910 height 97
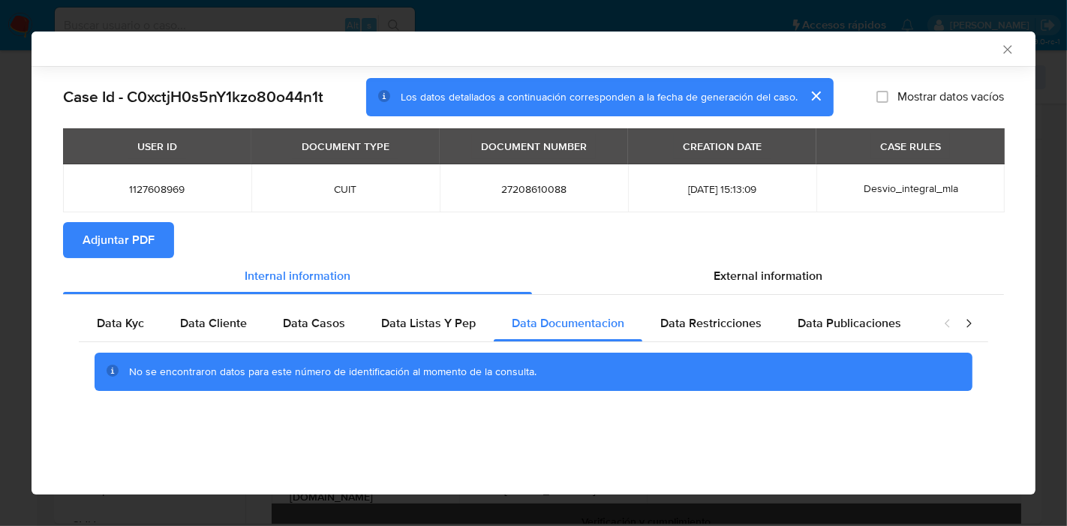
drag, startPoint x: 873, startPoint y: 335, endPoint x: 961, endPoint y: 316, distance: 89.8
click at [881, 333] on div "Data Publicaciones" at bounding box center [850, 323] width 140 height 36
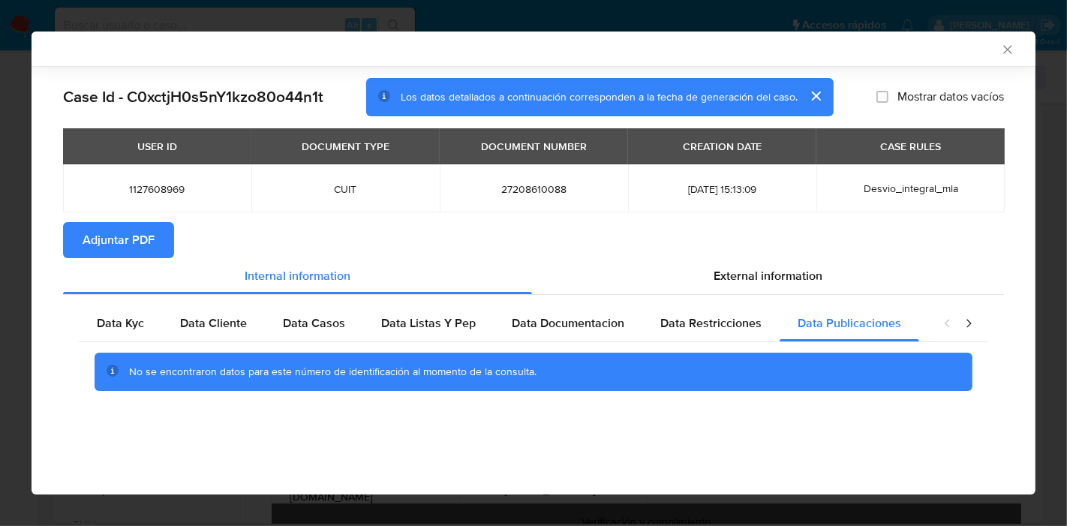
click at [966, 325] on icon "closure-recommendation-modal" at bounding box center [968, 323] width 15 height 15
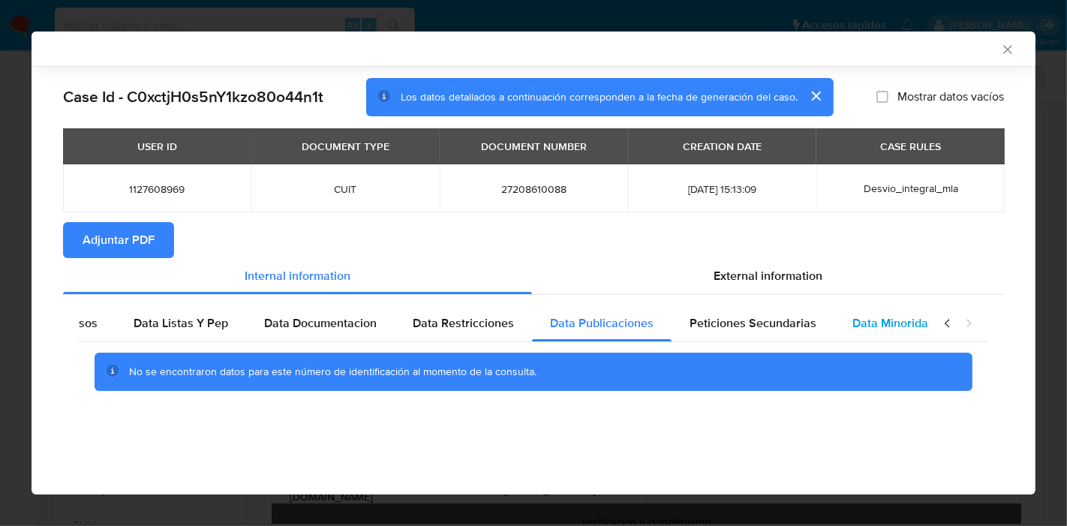
scroll to position [0, 263]
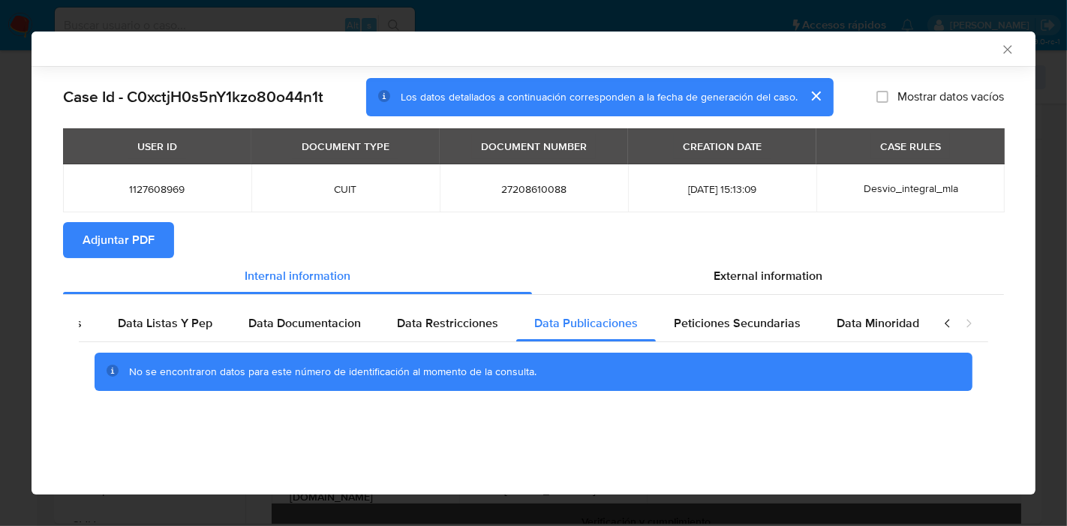
click at [705, 303] on div "Data Kyc Data Cliente Data Casos Data Listas Y Pep Data Documentacion Data Rest…" at bounding box center [533, 354] width 941 height 118
click at [803, 317] on div "Peticiones Secundarias" at bounding box center [737, 323] width 163 height 36
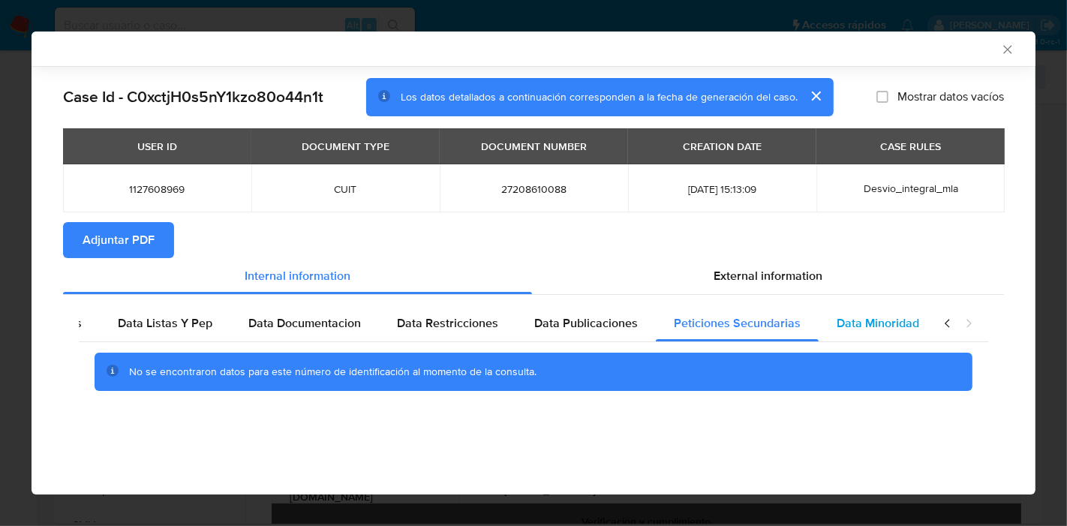
click at [866, 328] on span "Data Minoridad" at bounding box center [878, 322] width 83 height 17
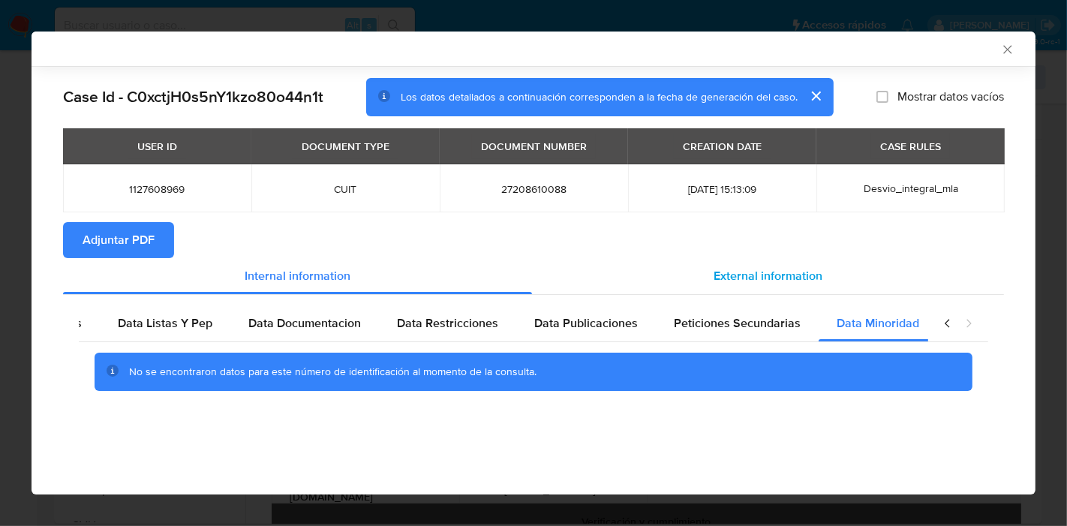
click at [799, 267] on span "External information" at bounding box center [768, 275] width 109 height 17
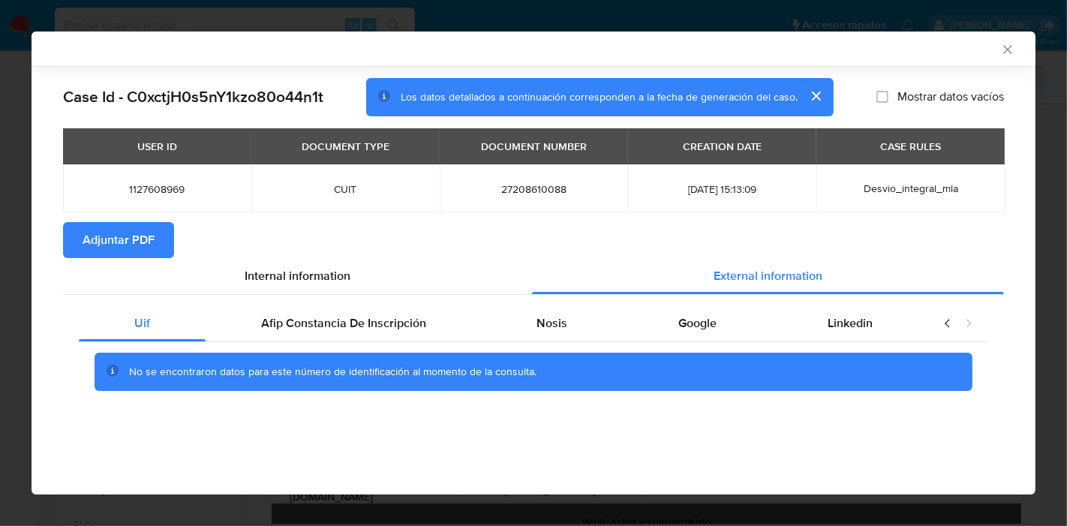
click at [458, 301] on div "Uif Afip Constancia De Inscripción Nosis Google Linkedin No se encontraron dato…" at bounding box center [533, 354] width 941 height 118
click at [411, 318] on span "Afip Constancia De Inscripción" at bounding box center [343, 322] width 165 height 17
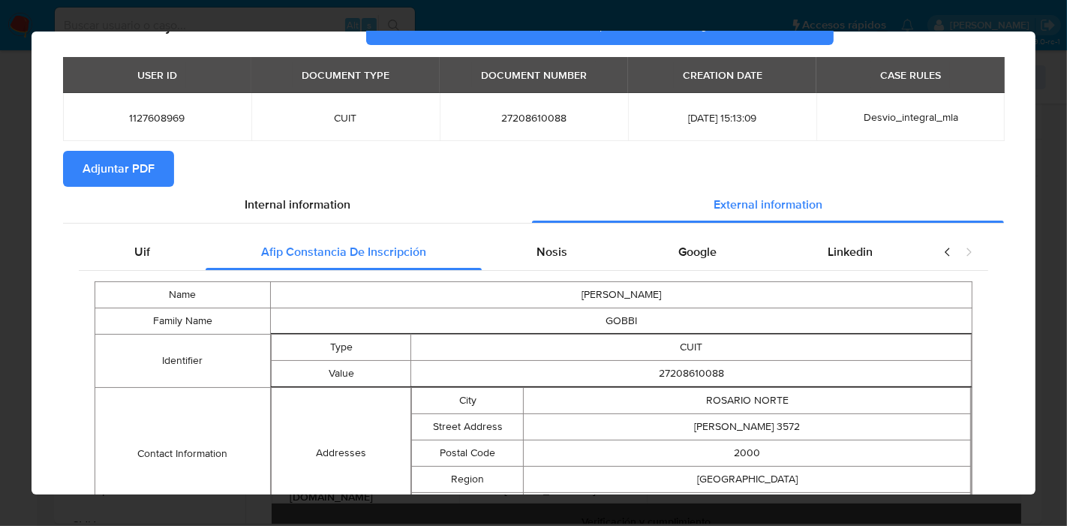
scroll to position [16, 0]
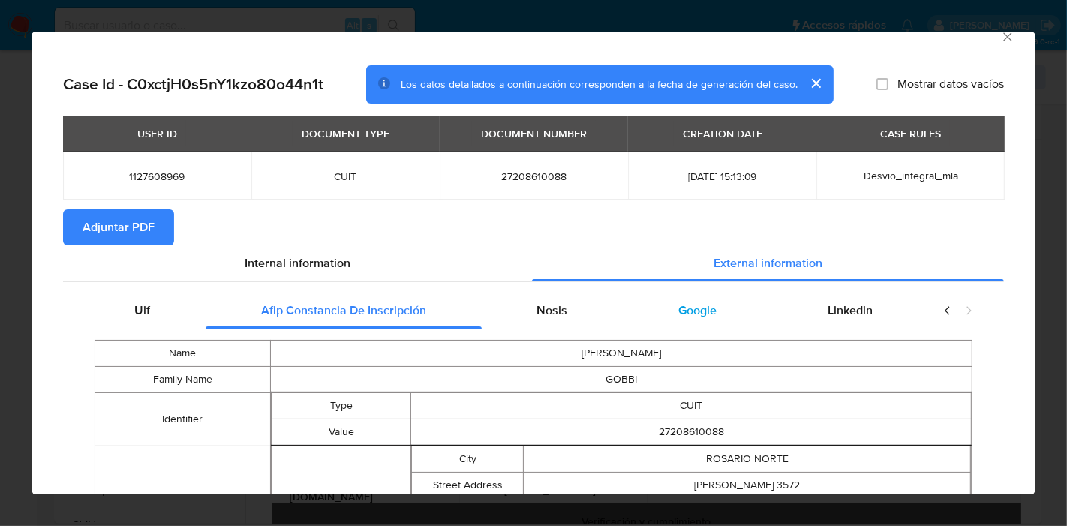
drag, startPoint x: 540, startPoint y: 308, endPoint x: 657, endPoint y: 311, distance: 117.9
click at [540, 308] on span "Nosis" at bounding box center [552, 310] width 31 height 17
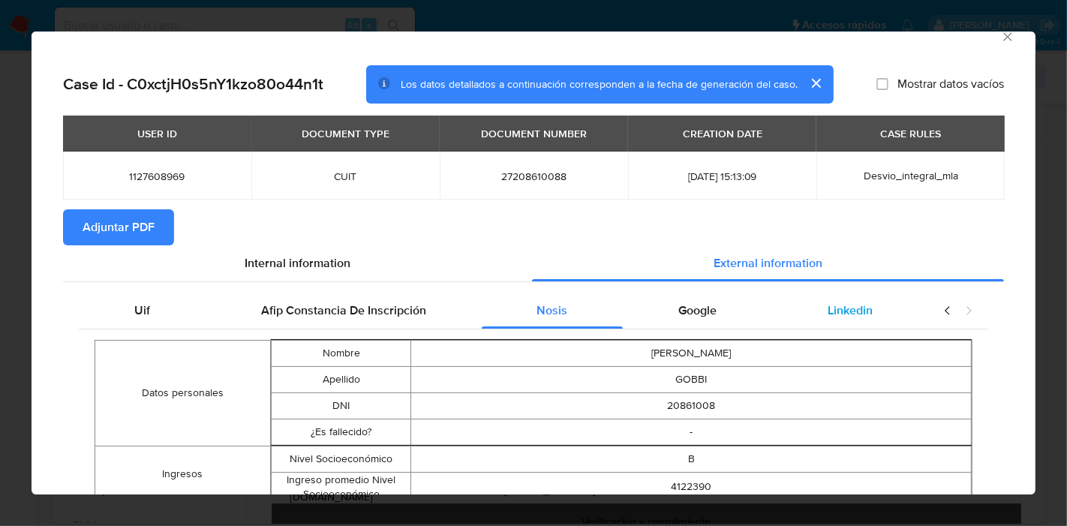
drag, startPoint x: 675, startPoint y: 309, endPoint x: 877, endPoint y: 313, distance: 201.2
click at [694, 313] on span "Google" at bounding box center [697, 310] width 38 height 17
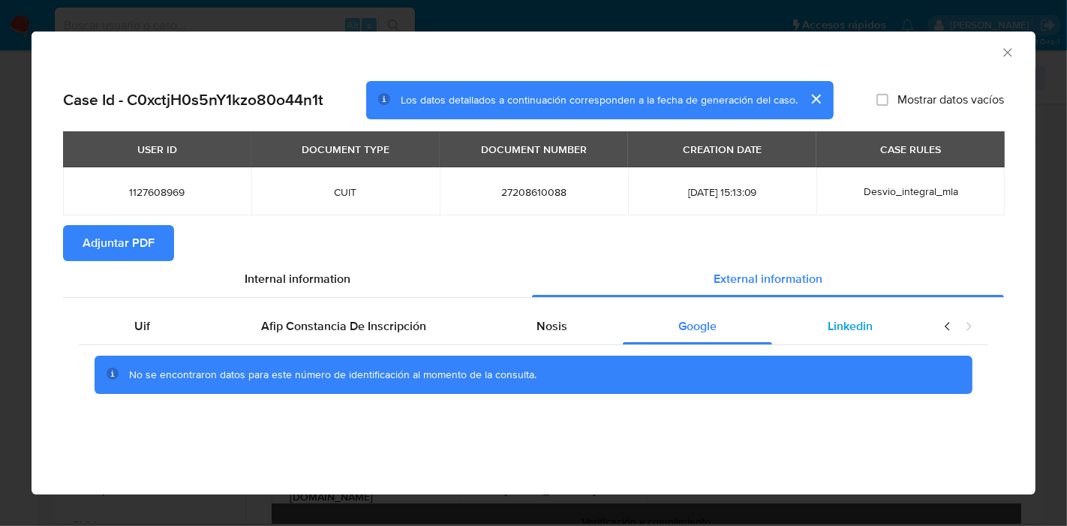
click at [880, 313] on div "Linkedin" at bounding box center [850, 326] width 156 height 36
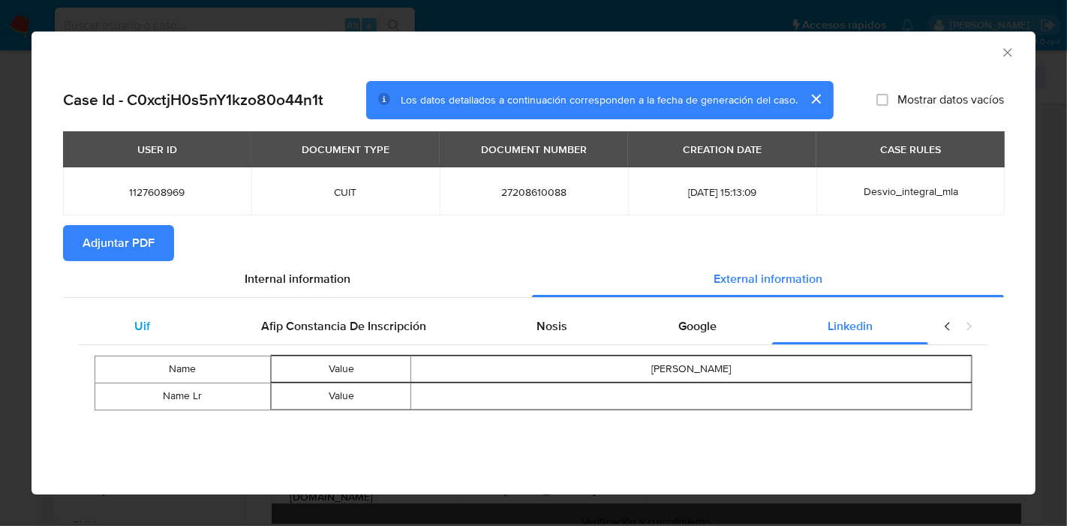
click at [195, 332] on div "Uif" at bounding box center [142, 326] width 127 height 36
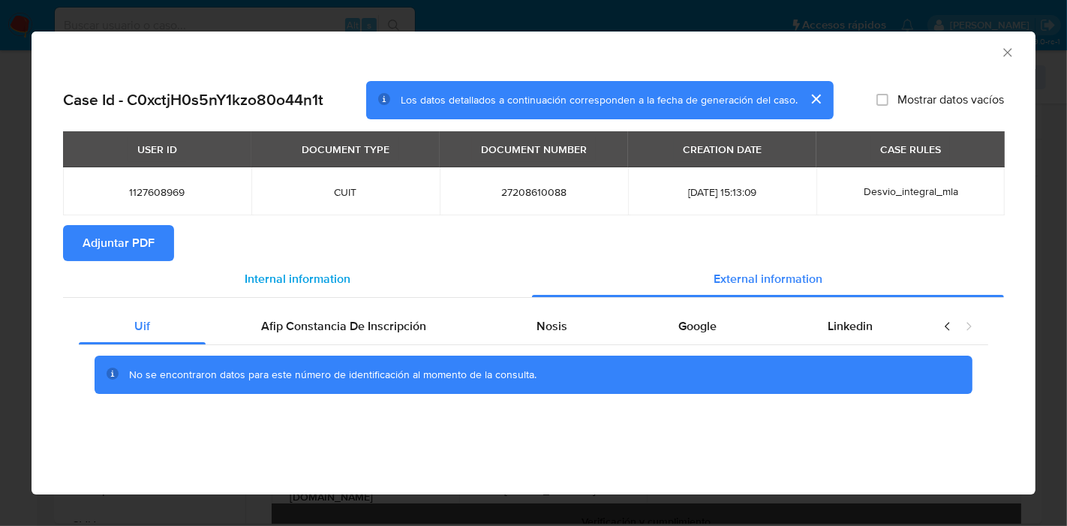
click at [286, 275] on span "Internal information" at bounding box center [298, 278] width 106 height 17
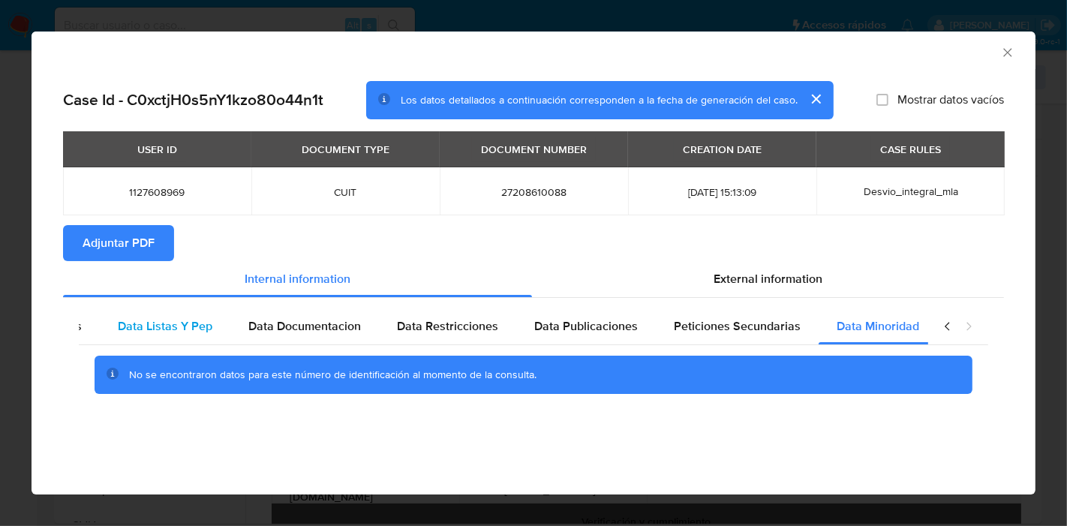
click at [119, 335] on div "Data Listas Y Pep" at bounding box center [165, 326] width 131 height 36
click at [937, 326] on div "closure-recommendation-modal" at bounding box center [958, 326] width 60 height 36
click at [946, 326] on icon "closure-recommendation-modal" at bounding box center [947, 326] width 5 height 8
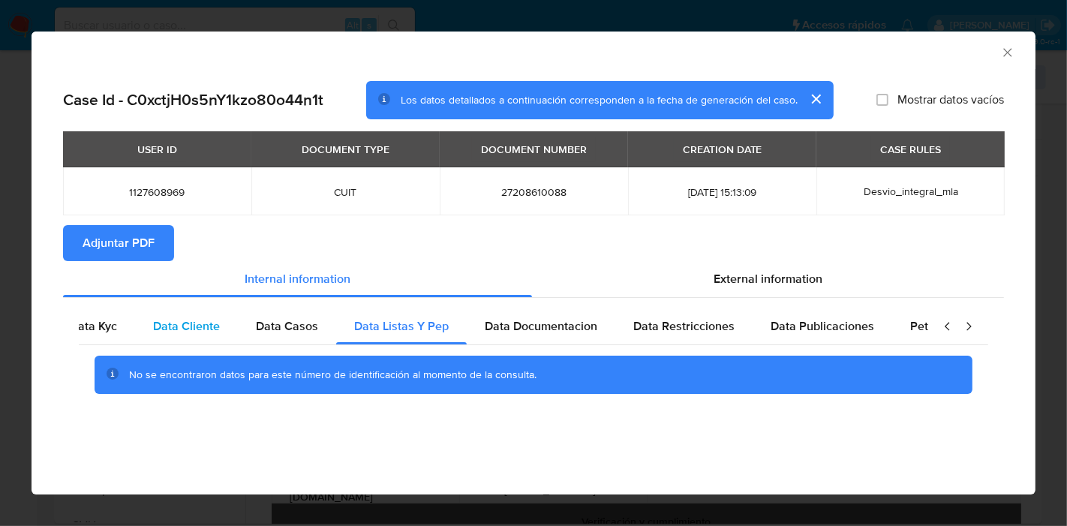
scroll to position [0, 0]
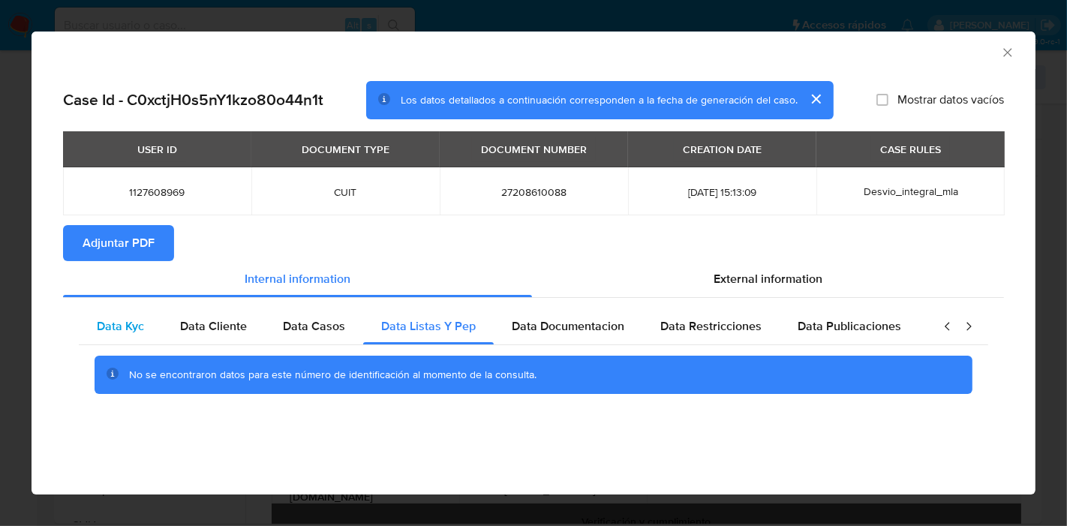
click at [82, 323] on div "Data Kyc" at bounding box center [120, 326] width 83 height 36
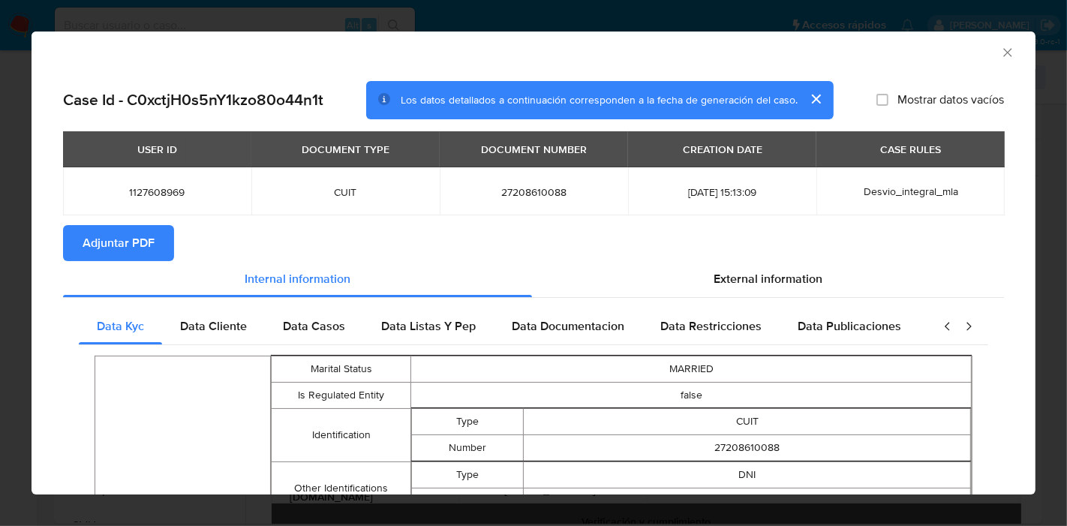
click at [173, 248] on section "Adjuntar PDF" at bounding box center [533, 243] width 941 height 36
click at [147, 245] on span "Adjuntar PDF" at bounding box center [119, 243] width 72 height 33
click at [1000, 50] on icon "Cerrar ventana" at bounding box center [1007, 52] width 15 height 15
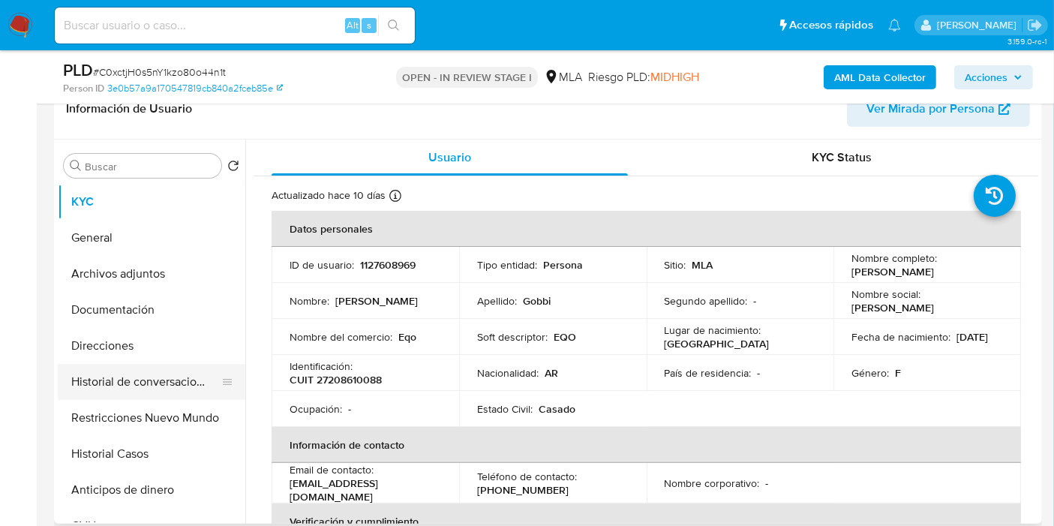
click at [66, 380] on button "Historial de conversaciones" at bounding box center [146, 382] width 176 height 36
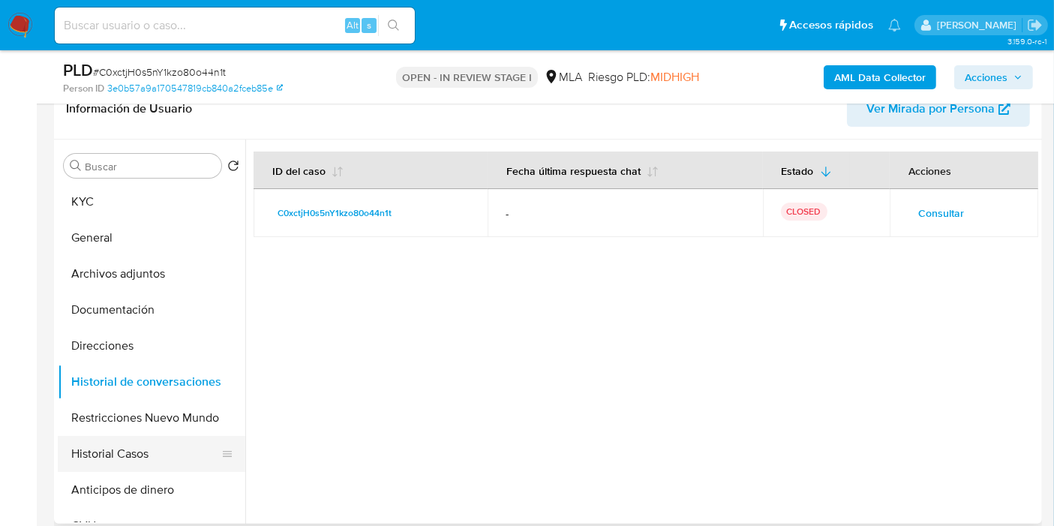
click at [156, 447] on button "Historial Casos" at bounding box center [146, 454] width 176 height 36
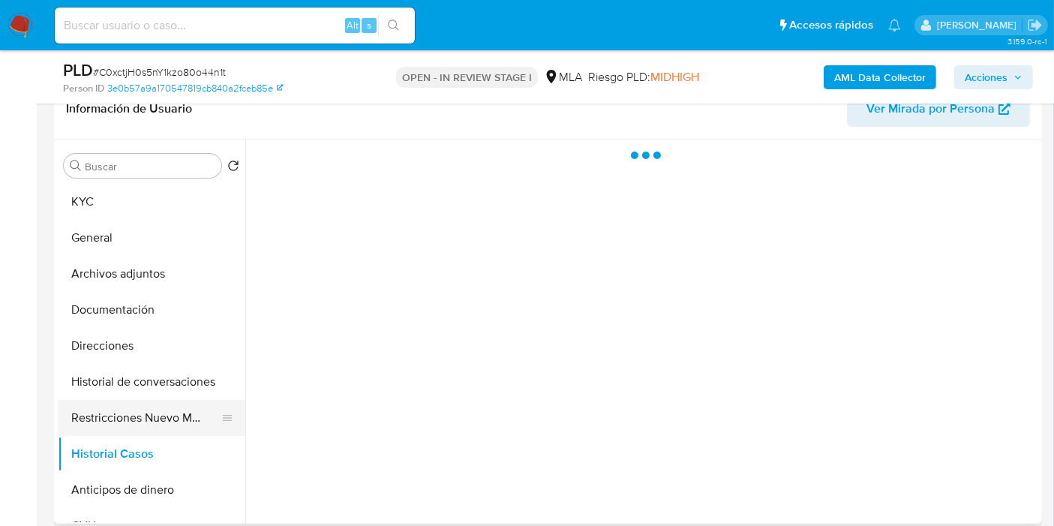
click at [200, 417] on button "Restricciones Nuevo Mundo" at bounding box center [146, 418] width 176 height 36
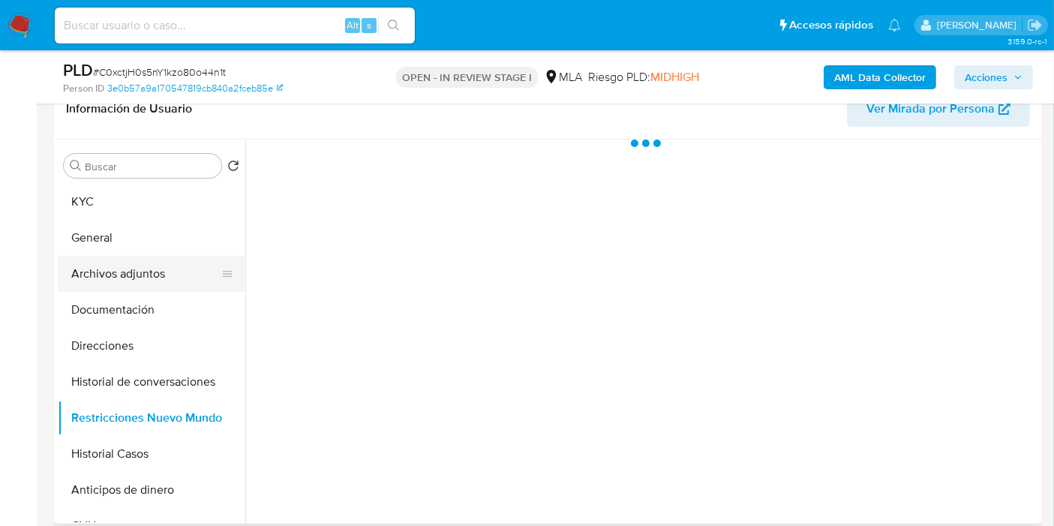
click at [149, 272] on button "Archivos adjuntos" at bounding box center [146, 274] width 176 height 36
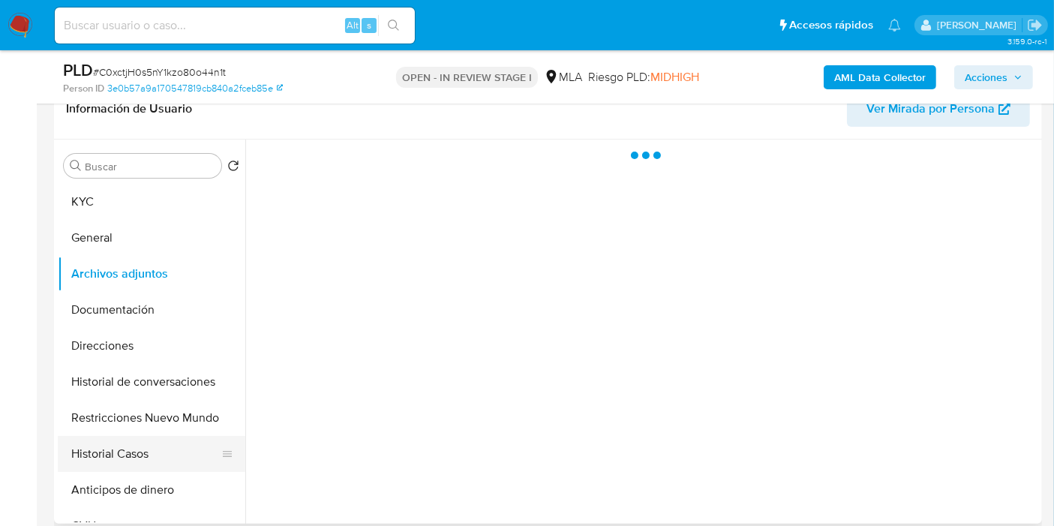
drag, startPoint x: 128, startPoint y: 486, endPoint x: 147, endPoint y: 456, distance: 35.2
click at [128, 487] on button "Anticipos de dinero" at bounding box center [152, 490] width 188 height 36
click at [154, 449] on button "Historial Casos" at bounding box center [146, 454] width 176 height 36
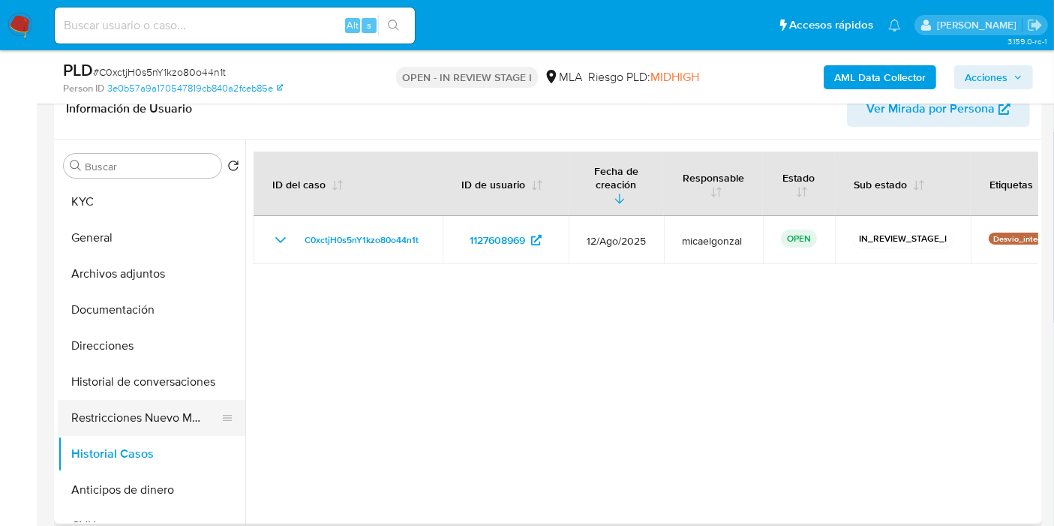
click at [151, 423] on button "Restricciones Nuevo Mundo" at bounding box center [146, 418] width 176 height 36
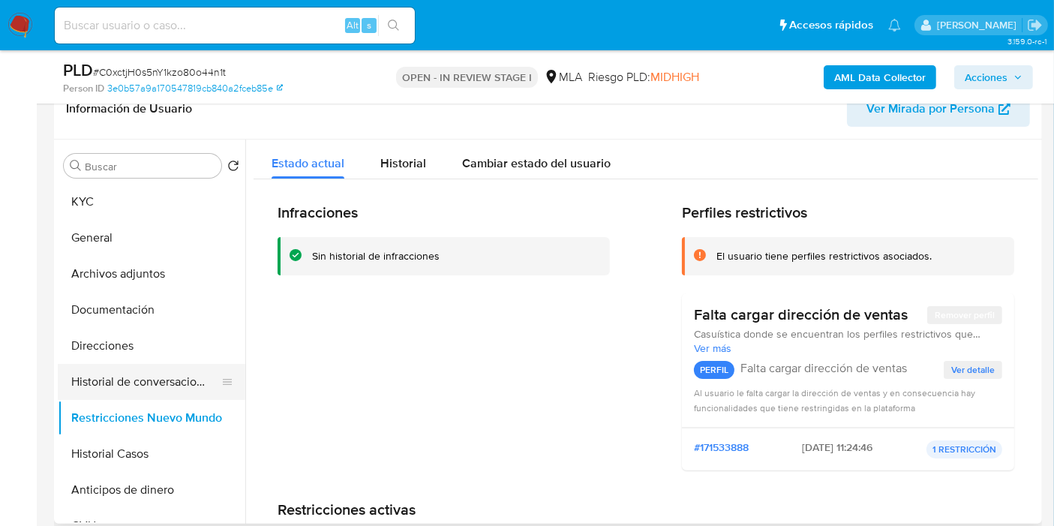
click at [165, 384] on button "Historial de conversaciones" at bounding box center [146, 382] width 176 height 36
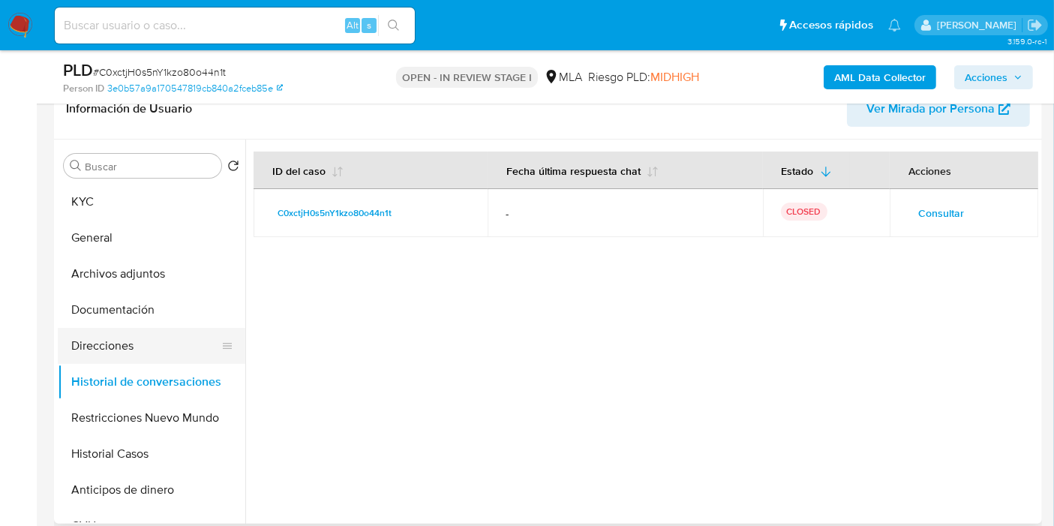
click at [156, 338] on button "Direcciones" at bounding box center [146, 346] width 176 height 36
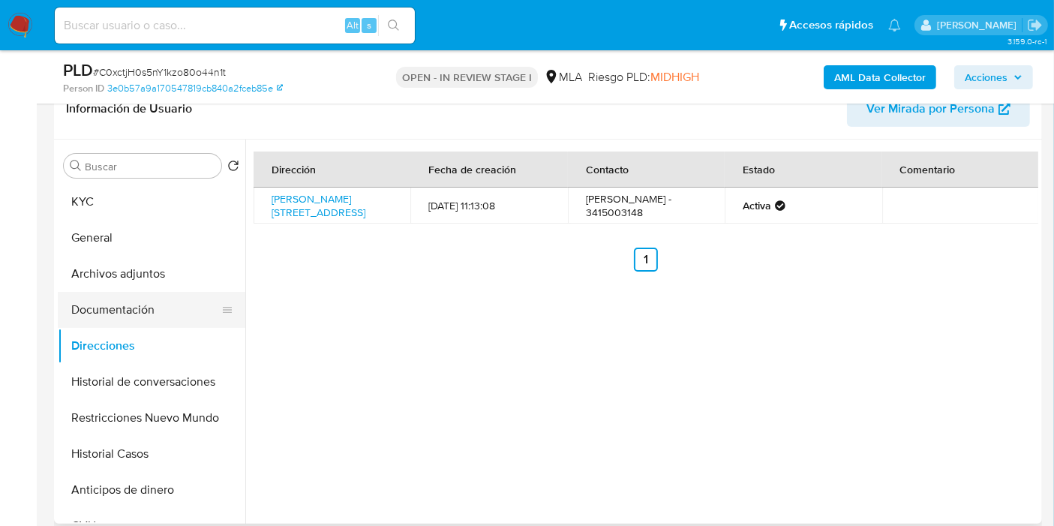
click at [161, 306] on button "Documentación" at bounding box center [146, 310] width 176 height 36
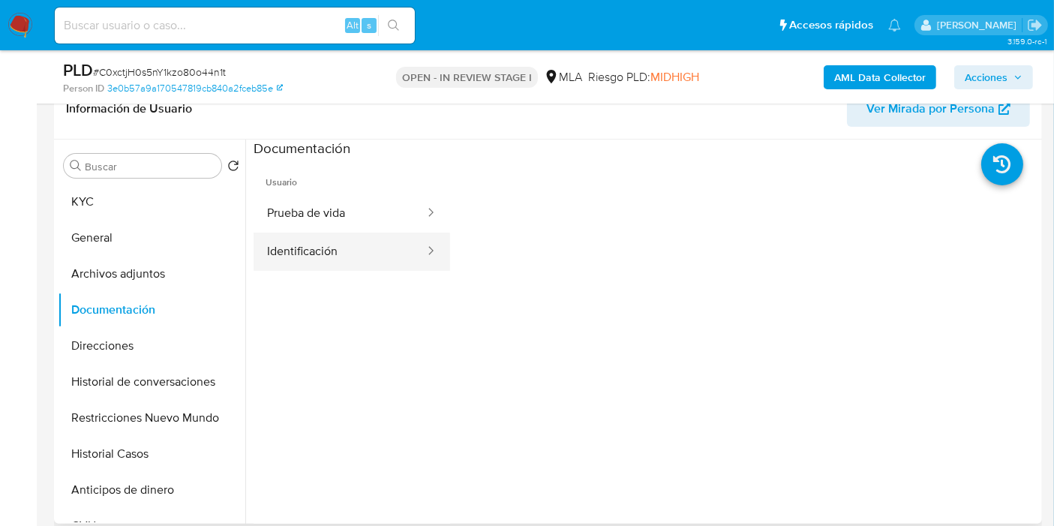
click at [296, 240] on button "Identificación" at bounding box center [340, 252] width 173 height 38
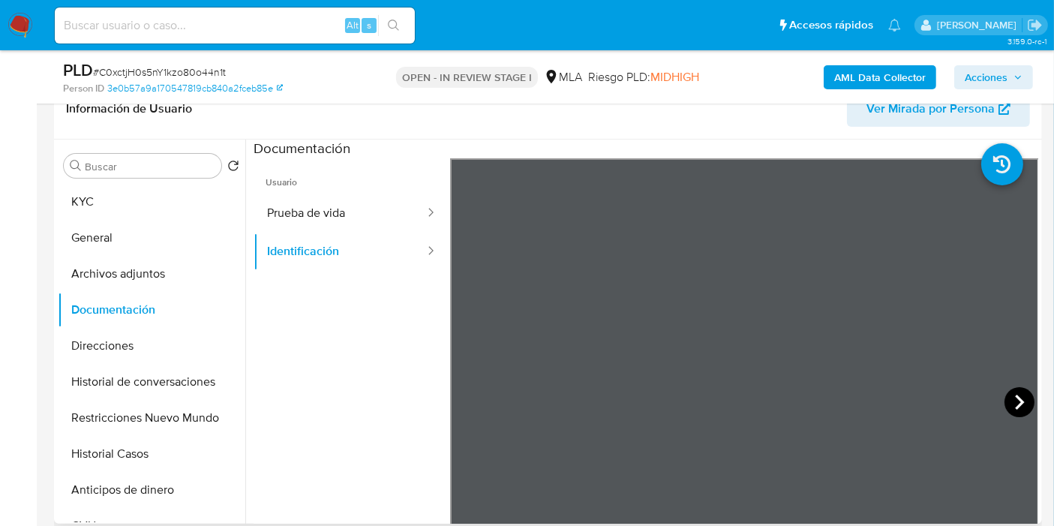
click at [1015, 397] on icon at bounding box center [1019, 402] width 9 height 15
click at [224, 206] on div at bounding box center [227, 202] width 12 height 36
click at [121, 290] on button "Archivos adjuntos" at bounding box center [146, 274] width 176 height 36
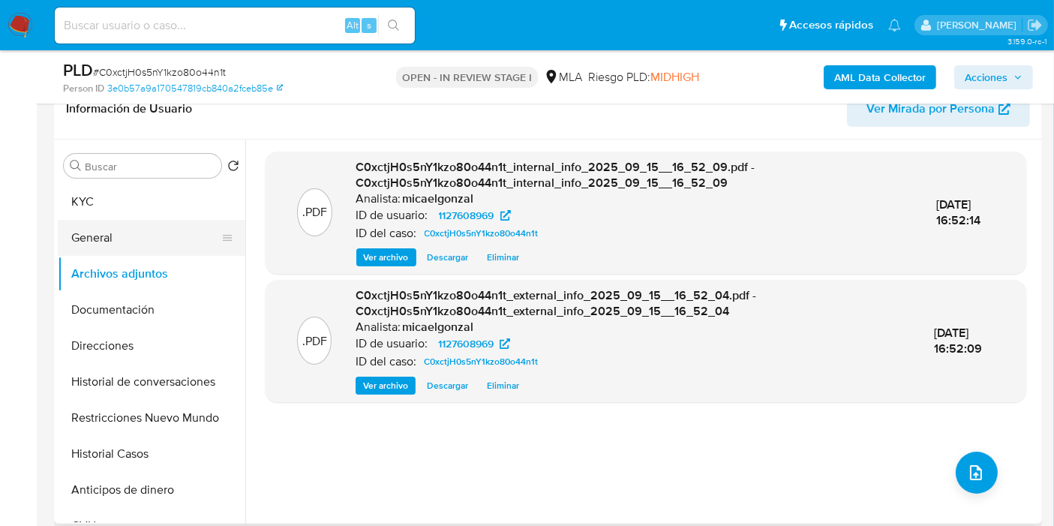
click at [114, 236] on button "General" at bounding box center [146, 238] width 176 height 36
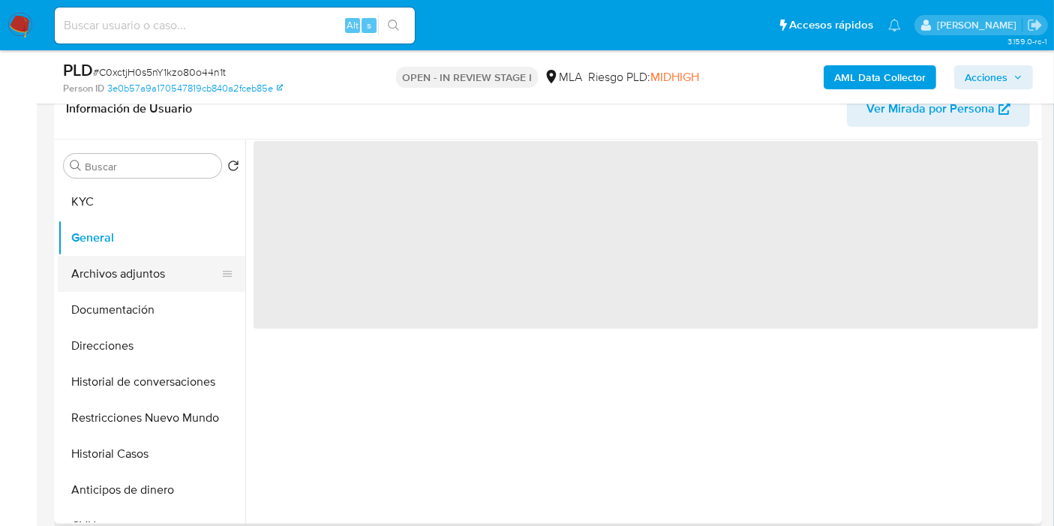
click at [168, 286] on button "Archivos adjuntos" at bounding box center [146, 274] width 176 height 36
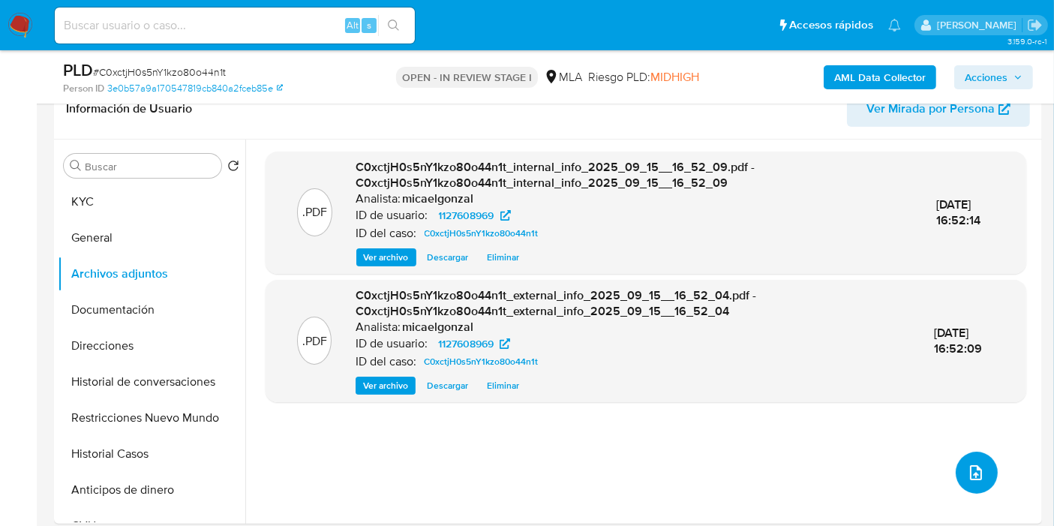
click at [967, 478] on icon "upload-file" at bounding box center [976, 473] width 18 height 18
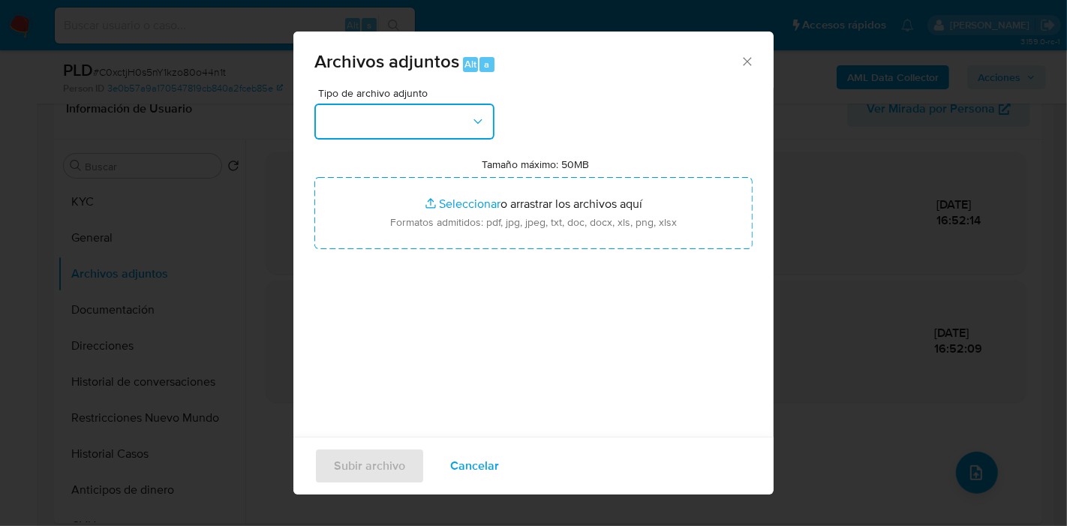
drag, startPoint x: 471, startPoint y: 104, endPoint x: 465, endPoint y: 128, distance: 24.0
click at [471, 104] on button "button" at bounding box center [404, 122] width 180 height 36
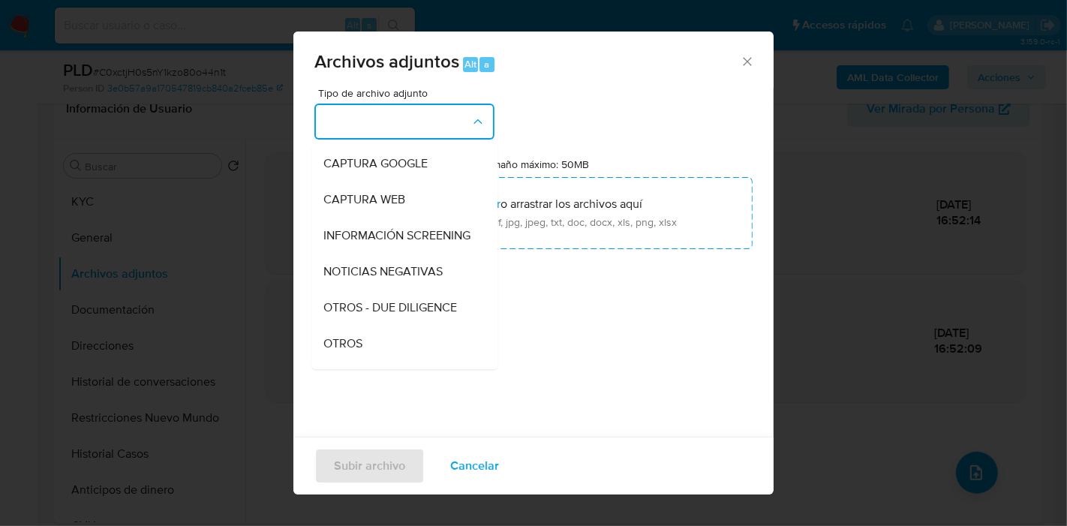
scroll to position [250, 0]
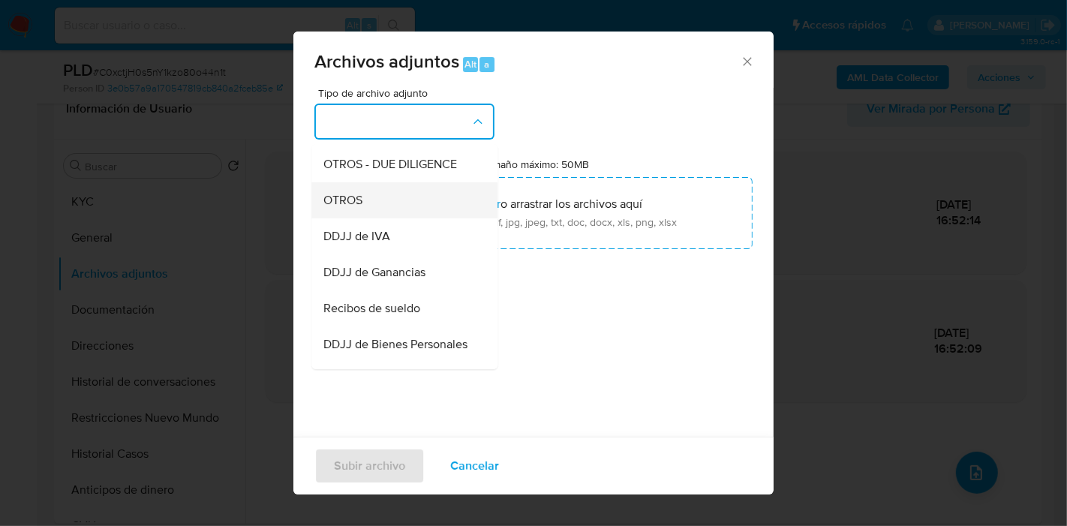
click at [408, 218] on div "OTROS" at bounding box center [399, 200] width 153 height 36
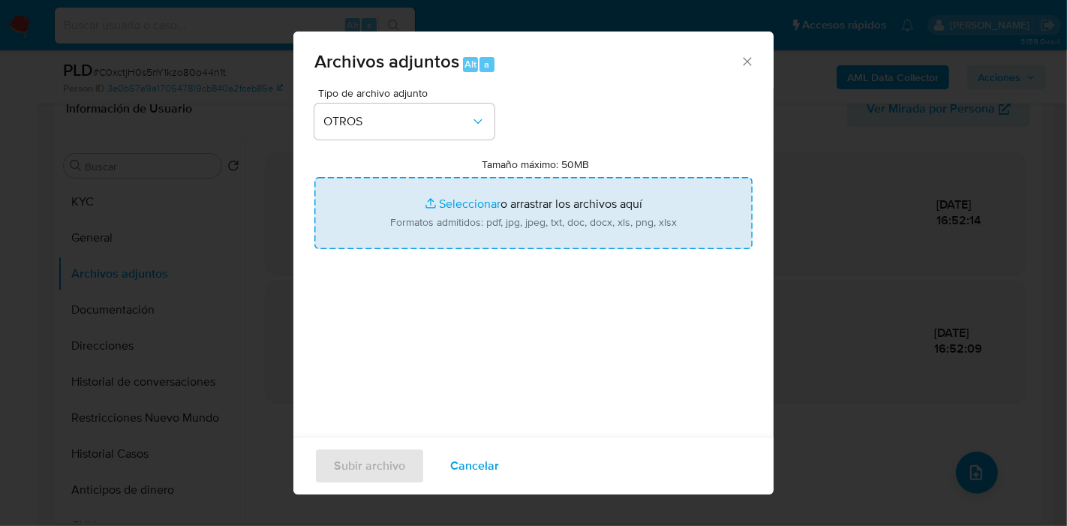
click at [476, 209] on input "Tamaño máximo: 50MB Seleccionar archivos" at bounding box center [533, 213] width 438 height 72
type input "C:\fakepath\AFIP - Administración Federal de Ingresos Públicos.pdf"
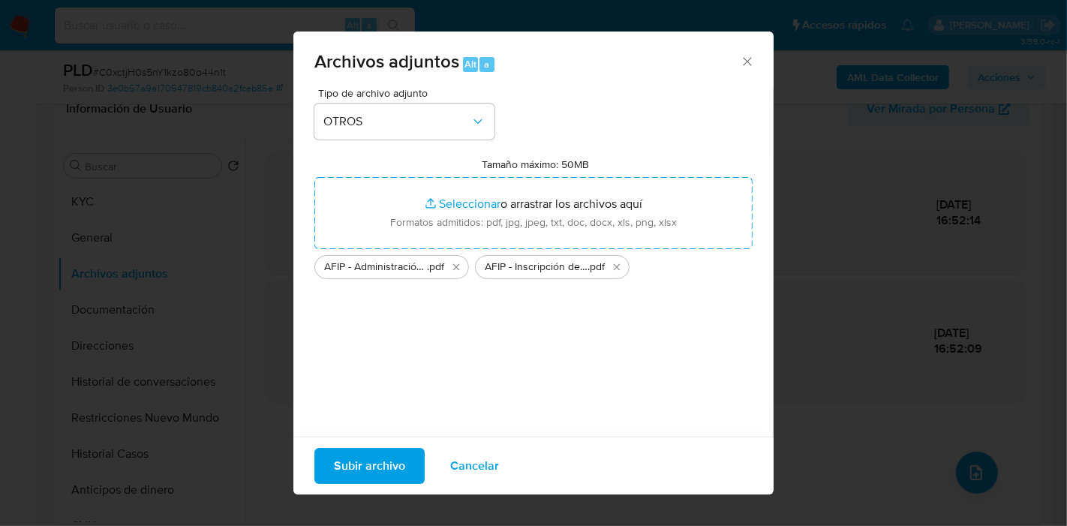
click at [371, 462] on span "Subir archivo" at bounding box center [369, 466] width 71 height 33
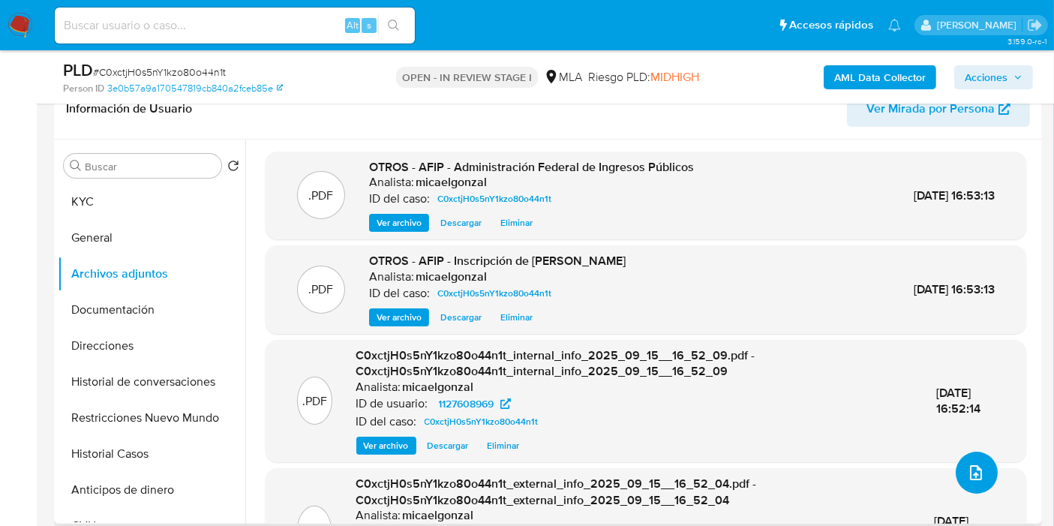
click at [971, 466] on icon "upload-file" at bounding box center [976, 473] width 18 height 18
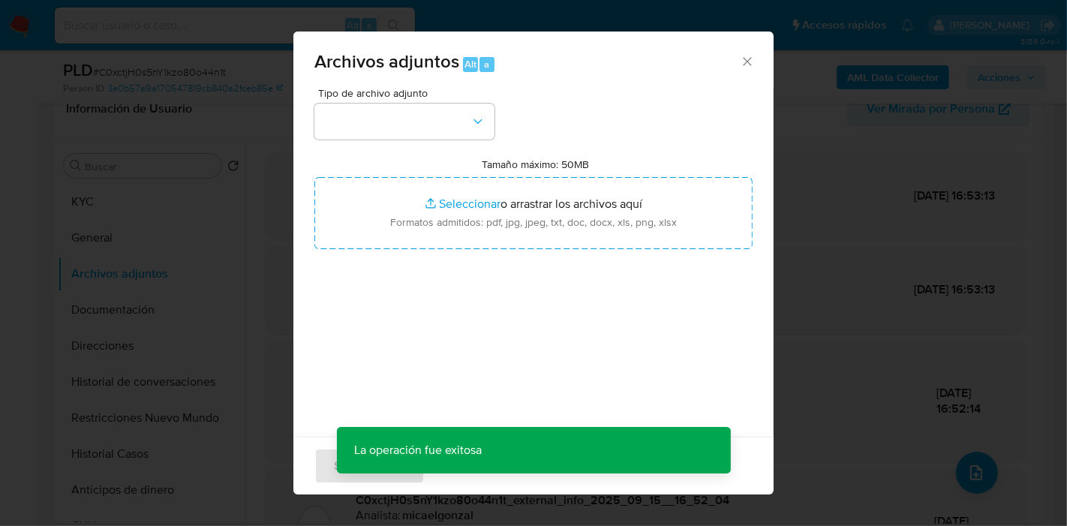
click at [458, 146] on div "Tipo de archivo adjunto Tamaño máximo: 50MB Seleccionar archivos Seleccionar o …" at bounding box center [533, 265] width 438 height 354
click at [466, 119] on button "button" at bounding box center [404, 122] width 180 height 36
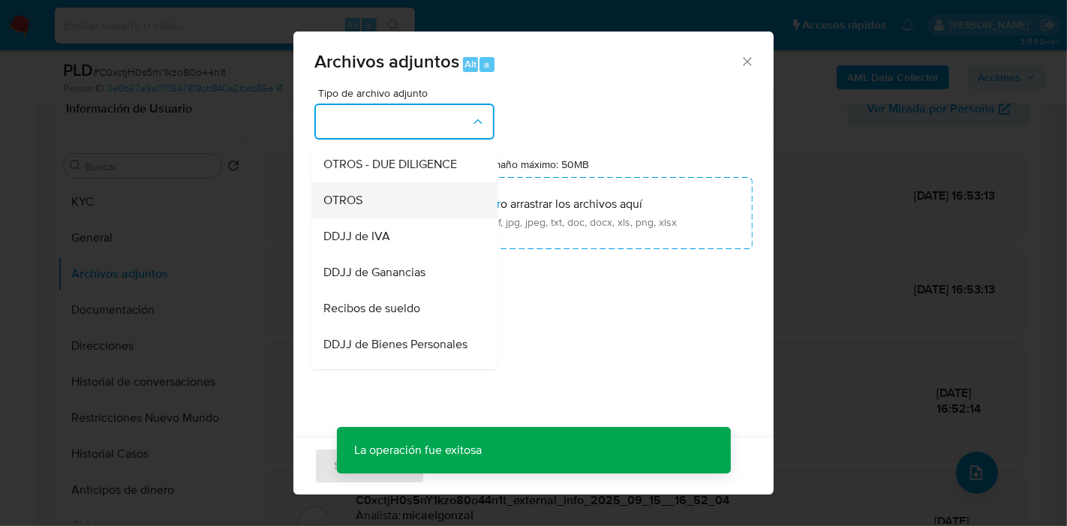
click at [392, 182] on div "OTROS - DUE DILIGENCE" at bounding box center [399, 164] width 153 height 36
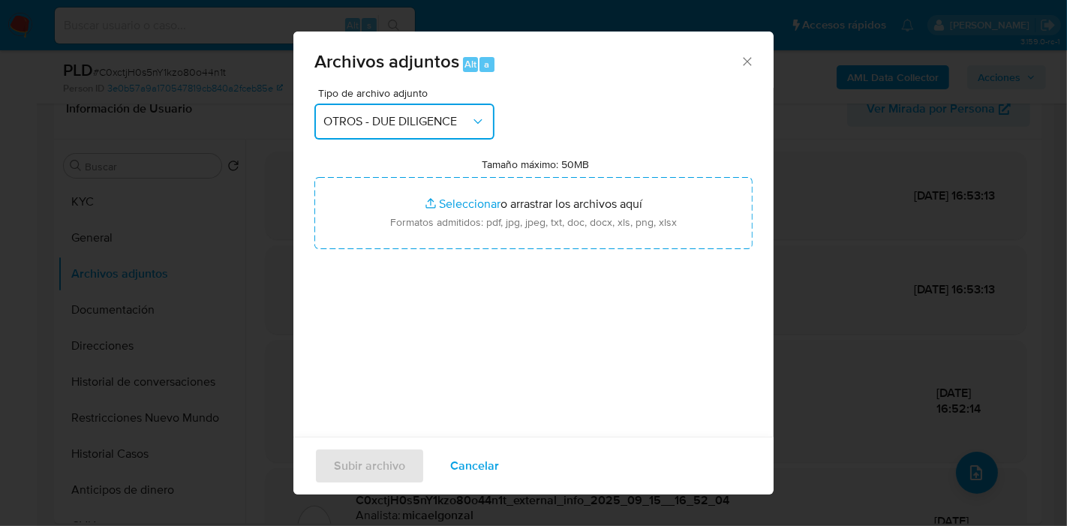
drag, startPoint x: 439, startPoint y: 110, endPoint x: 438, endPoint y: 119, distance: 9.1
click at [439, 110] on button "OTROS - DUE DILIGENCE" at bounding box center [404, 122] width 180 height 36
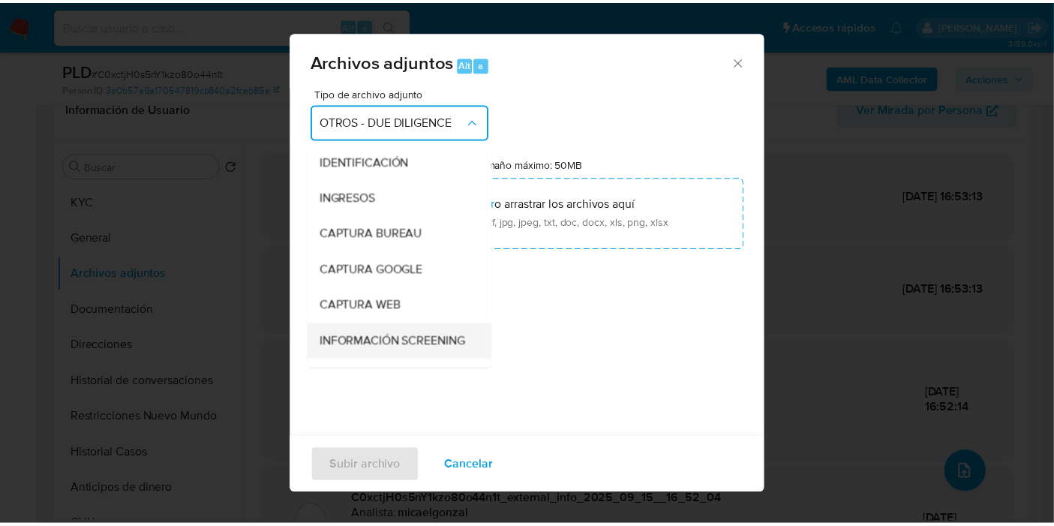
scroll to position [172, 0]
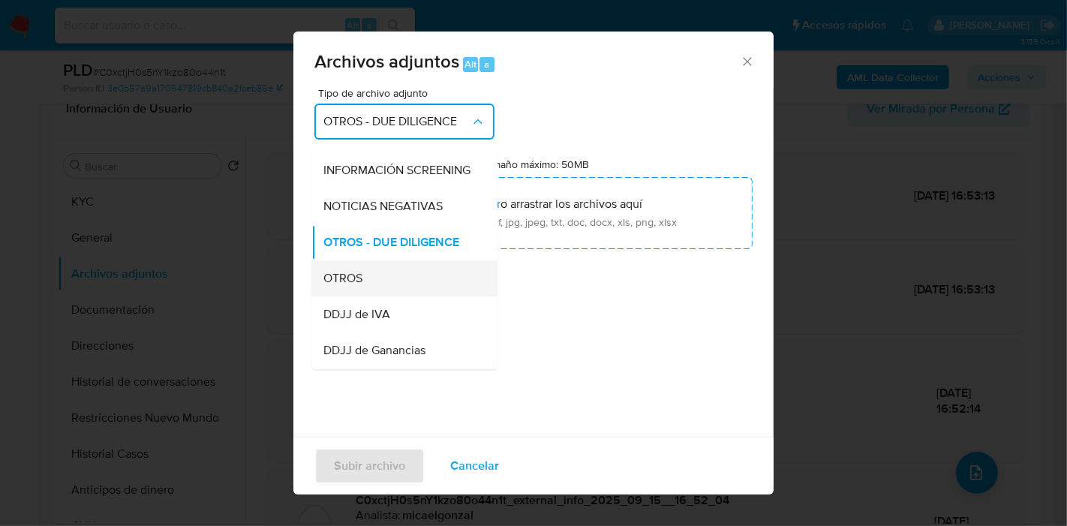
click at [379, 284] on div "OTROS" at bounding box center [399, 278] width 153 height 36
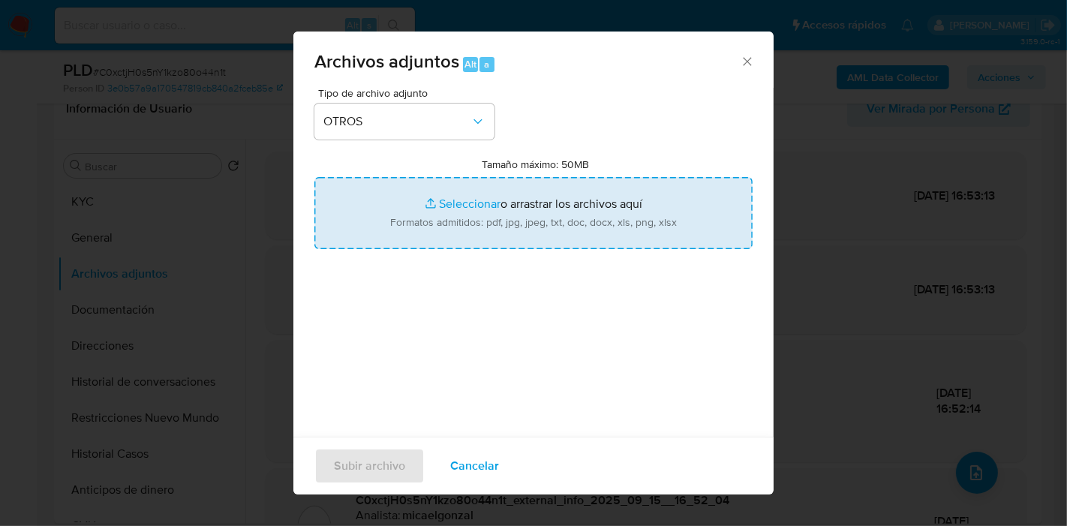
click at [567, 202] on input "Tamaño máximo: 50MB Seleccionar archivos" at bounding box center [533, 213] width 438 height 72
type input "C:\fakepath\Movimientos de Mariela Veronica Gobbi.xlsx"
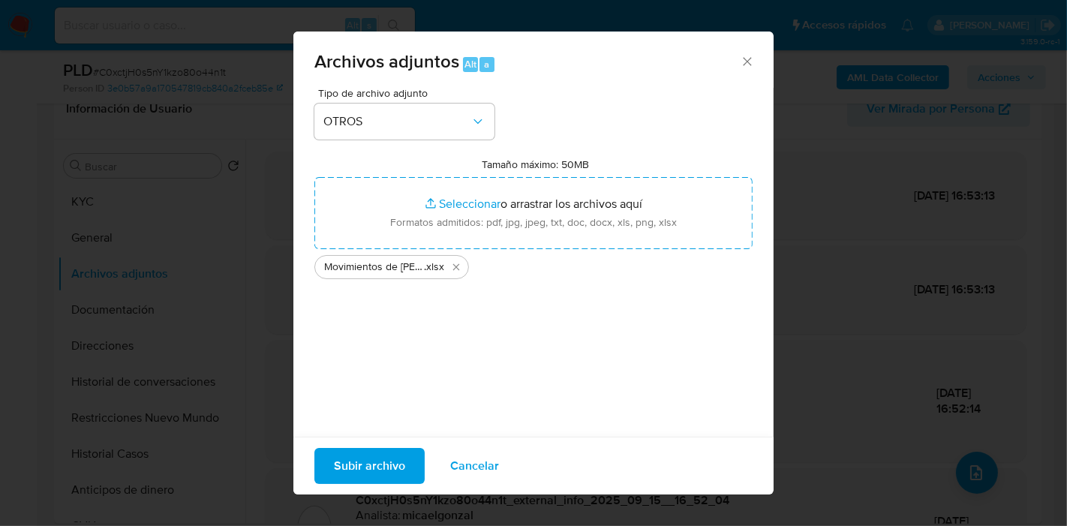
click at [381, 453] on span "Subir archivo" at bounding box center [369, 466] width 71 height 33
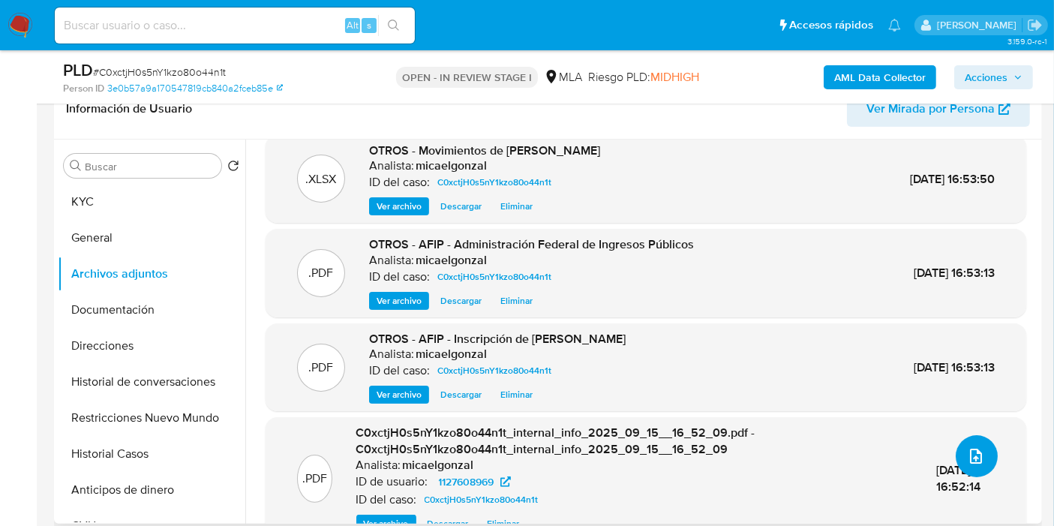
scroll to position [0, 0]
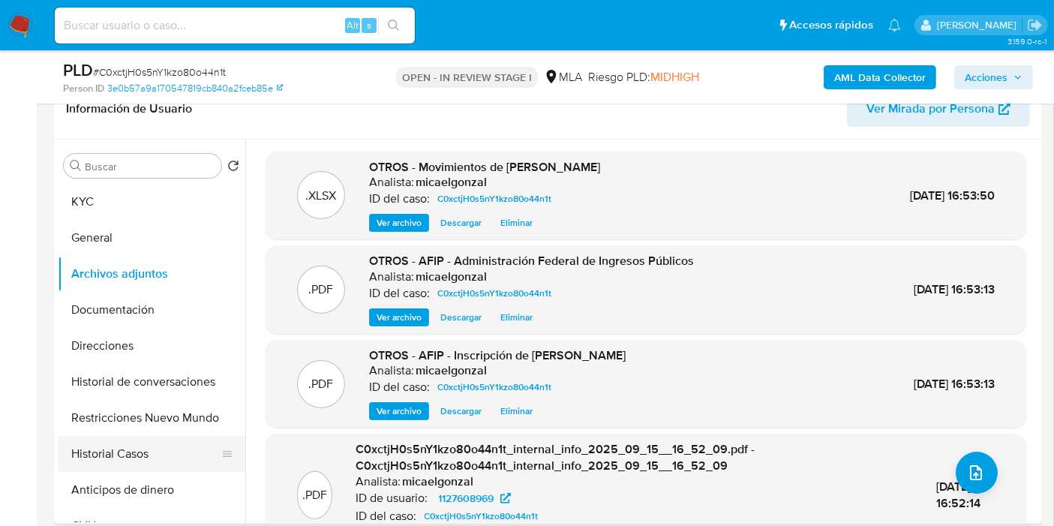
click at [137, 450] on button "Historial Casos" at bounding box center [146, 454] width 176 height 36
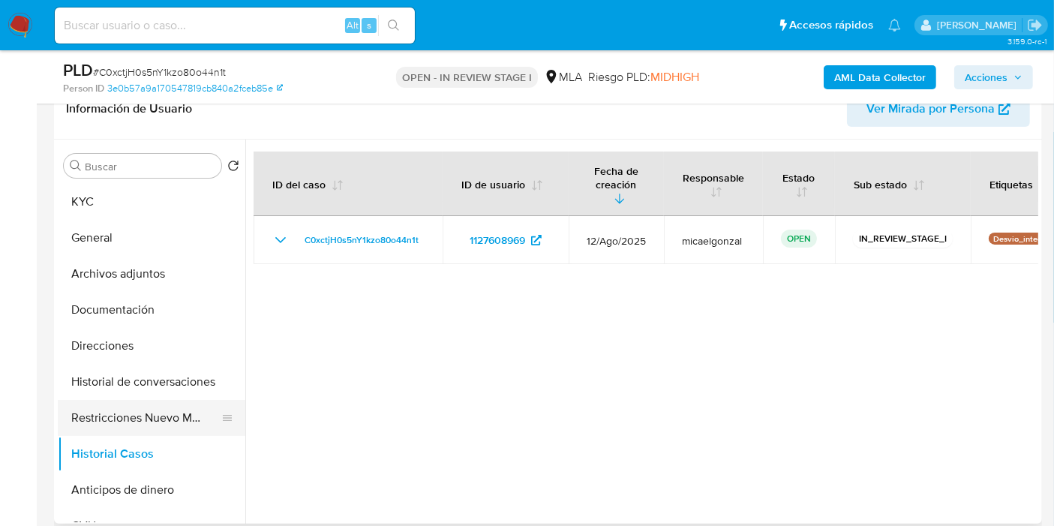
click at [150, 426] on button "Restricciones Nuevo Mundo" at bounding box center [146, 418] width 176 height 36
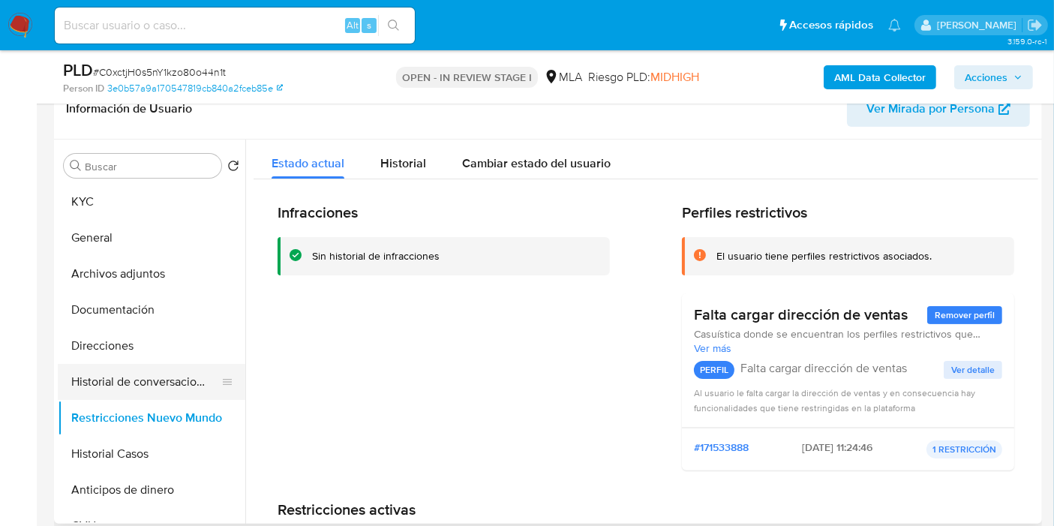
click at [159, 383] on button "Historial de conversaciones" at bounding box center [146, 382] width 176 height 36
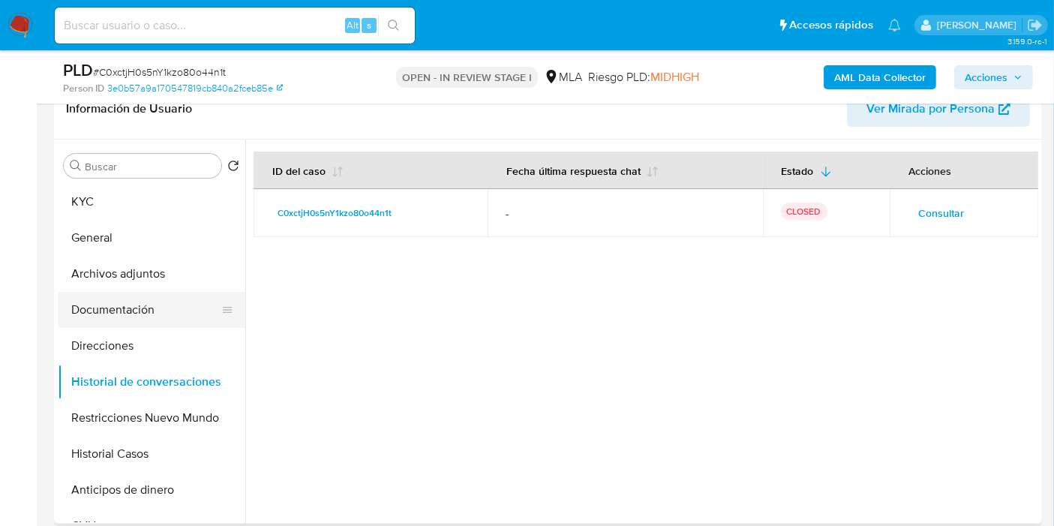
click at [141, 310] on button "Documentación" at bounding box center [146, 310] width 176 height 36
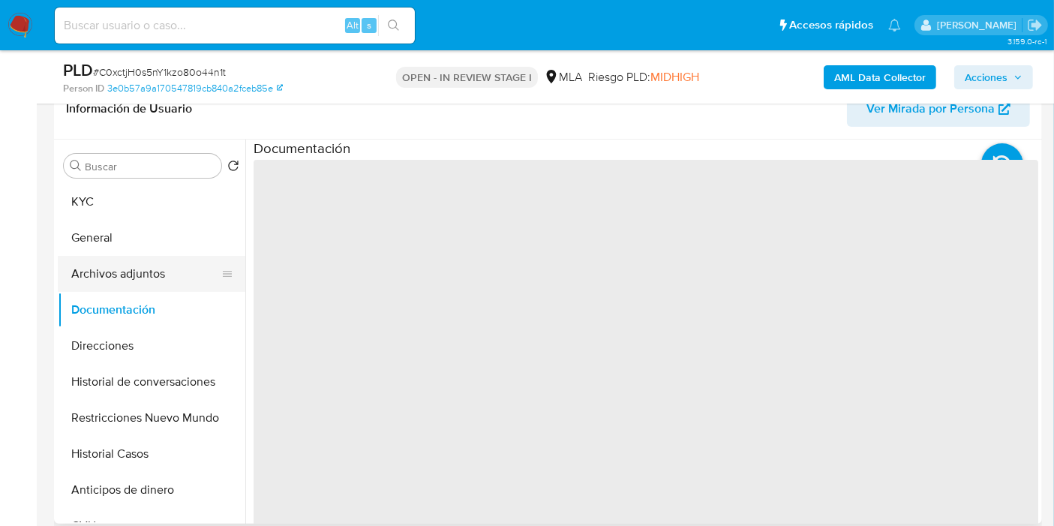
click at [159, 270] on button "Archivos adjuntos" at bounding box center [146, 274] width 176 height 36
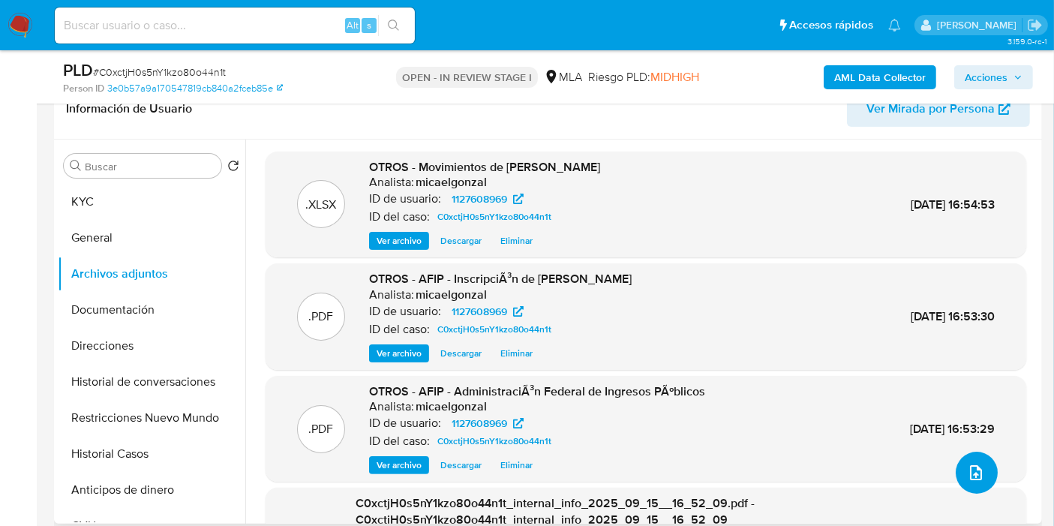
click at [976, 466] on icon "upload-file" at bounding box center [976, 473] width 18 height 18
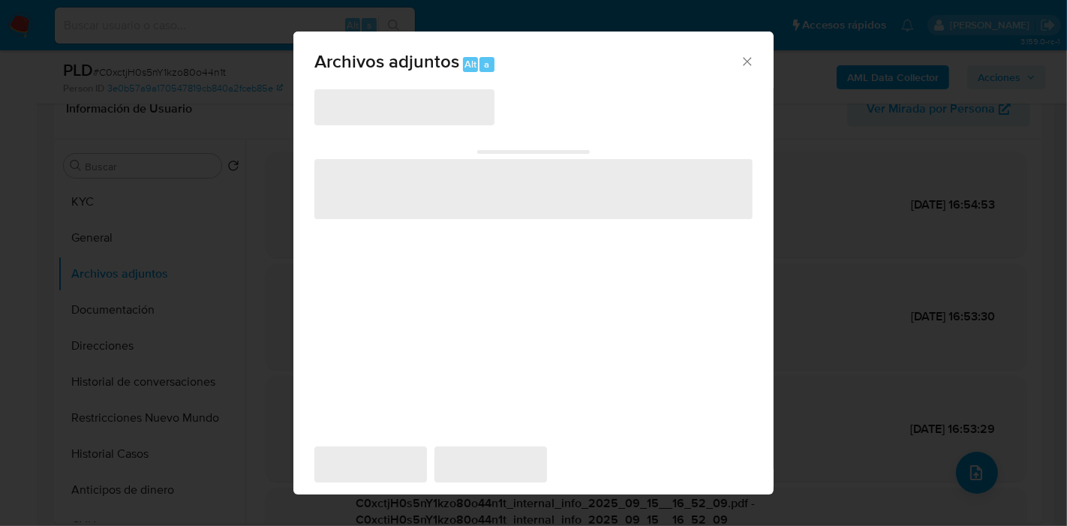
click at [437, 116] on span "‌" at bounding box center [404, 107] width 180 height 36
click at [442, 110] on span "‌" at bounding box center [404, 107] width 180 height 36
click at [438, 107] on span "‌" at bounding box center [404, 107] width 180 height 36
click at [411, 113] on span "‌" at bounding box center [404, 107] width 180 height 36
click at [188, 200] on div "Archivos adjuntos Alt a ‌ ‌ ‌ ‌ ‌" at bounding box center [533, 263] width 1067 height 526
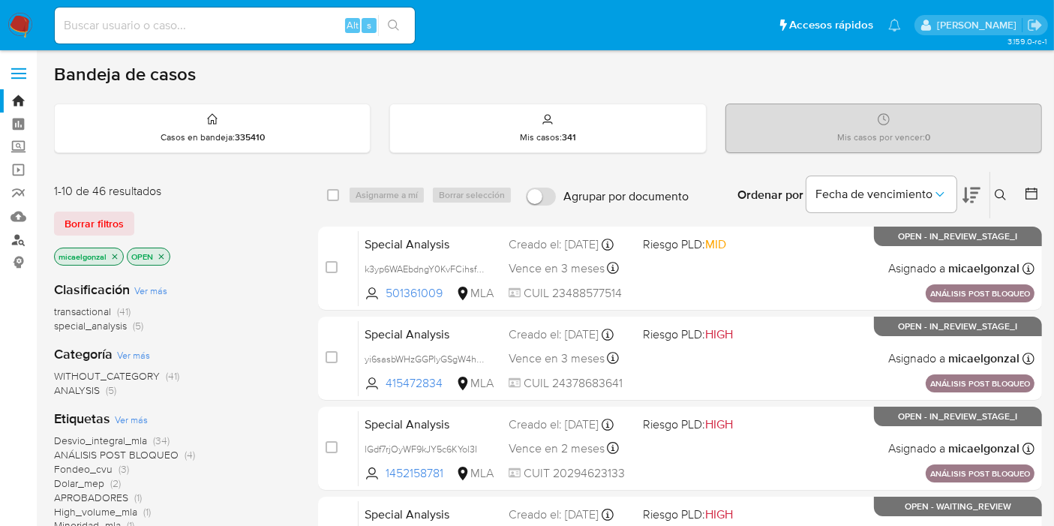
click at [24, 244] on link "Buscador de personas" at bounding box center [89, 239] width 179 height 23
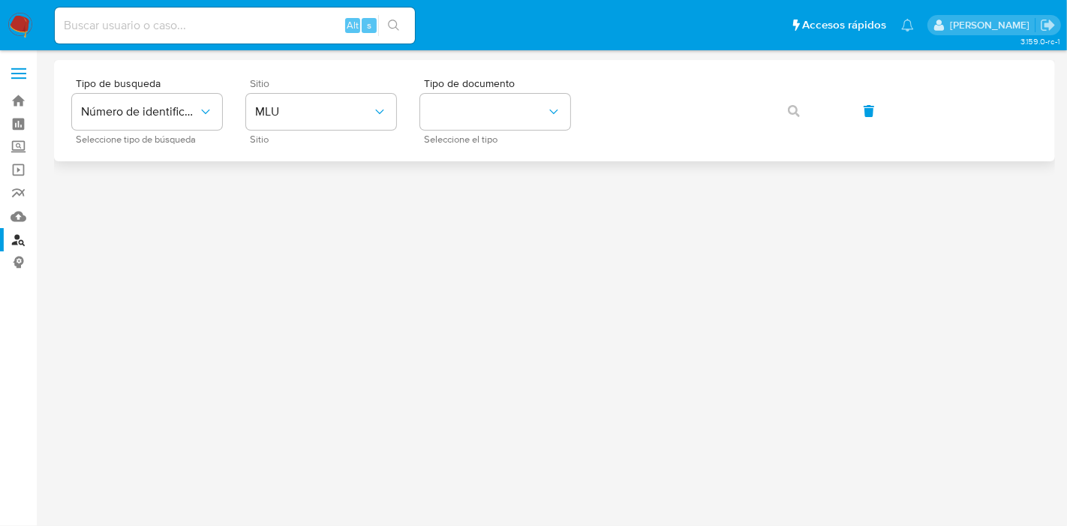
click at [315, 130] on div "Sitio MLU Sitio" at bounding box center [321, 110] width 150 height 65
click at [338, 126] on button "MLU" at bounding box center [321, 112] width 150 height 36
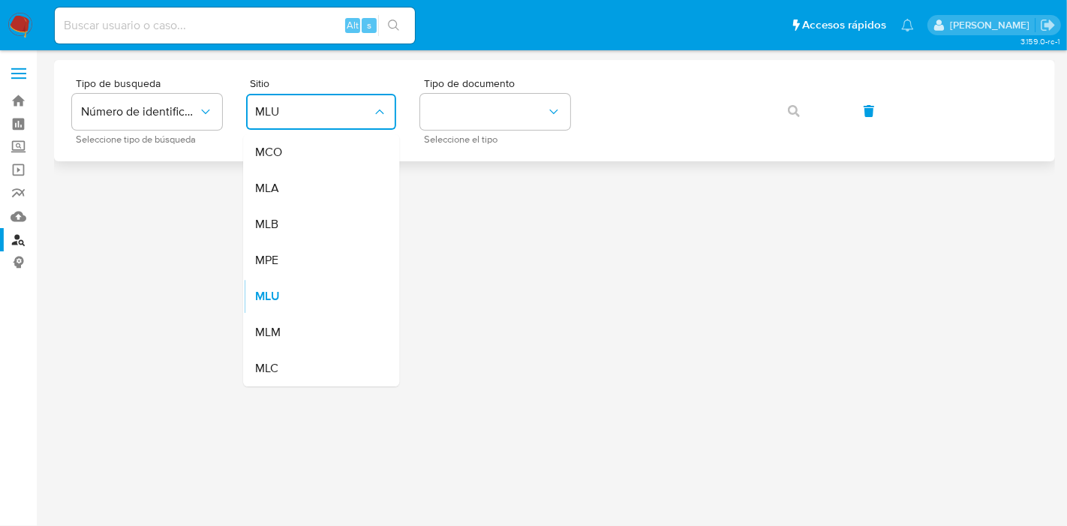
drag, startPoint x: 305, startPoint y: 204, endPoint x: 467, endPoint y: 149, distance: 171.3
click at [305, 204] on div "MLA" at bounding box center [316, 188] width 123 height 36
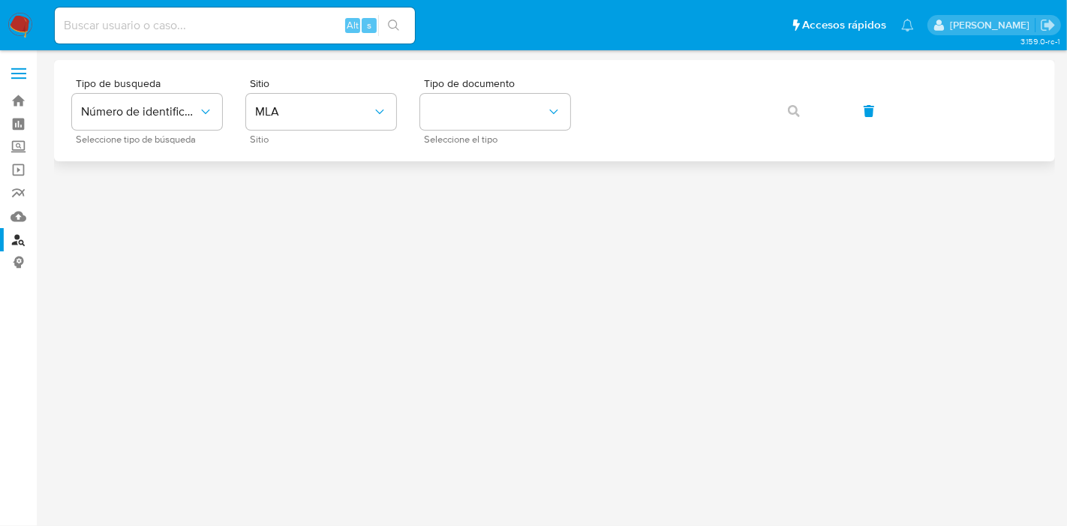
click at [479, 146] on div "Tipo de busqueda Número de identificación Seleccione tipo de búsqueda Sitio MLA…" at bounding box center [554, 110] width 1001 height 101
click at [504, 130] on div "Tipo de documento Seleccione el tipo" at bounding box center [495, 110] width 150 height 65
click at [519, 133] on div "Tipo de documento Seleccione el tipo" at bounding box center [495, 110] width 150 height 65
click at [527, 118] on button "identificationType" at bounding box center [495, 112] width 150 height 36
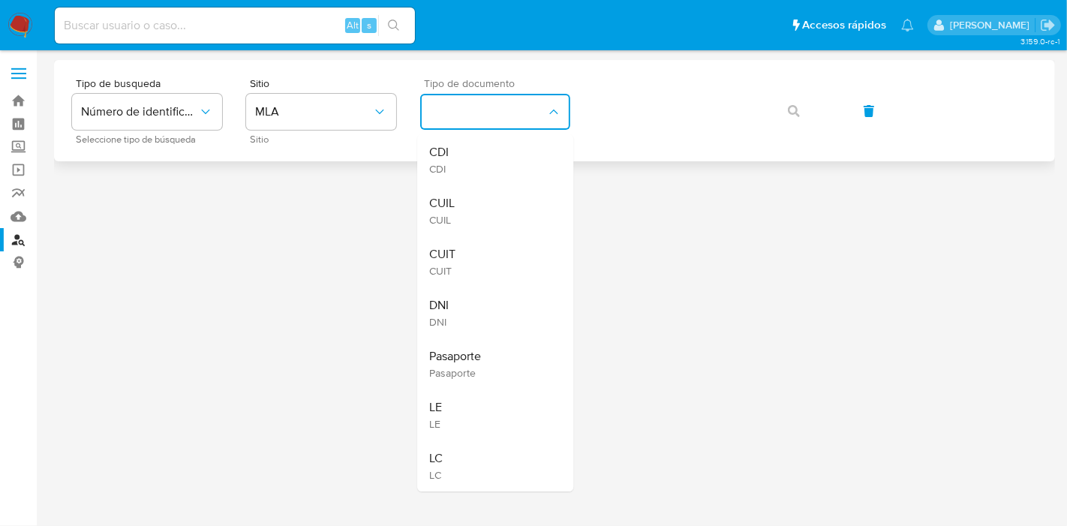
click at [495, 196] on div "CUIL CUIL" at bounding box center [490, 210] width 123 height 51
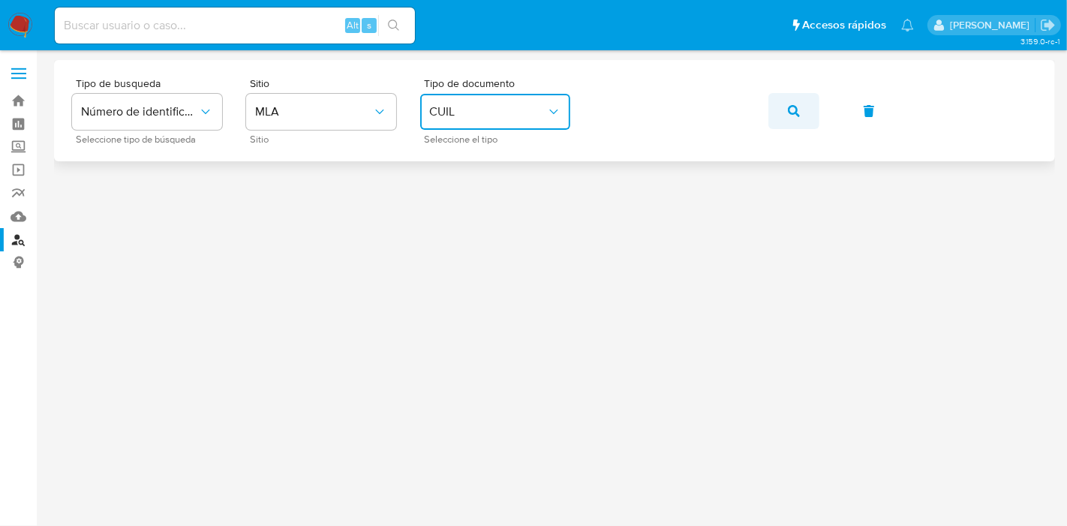
click at [777, 112] on button "button" at bounding box center [793, 111] width 51 height 36
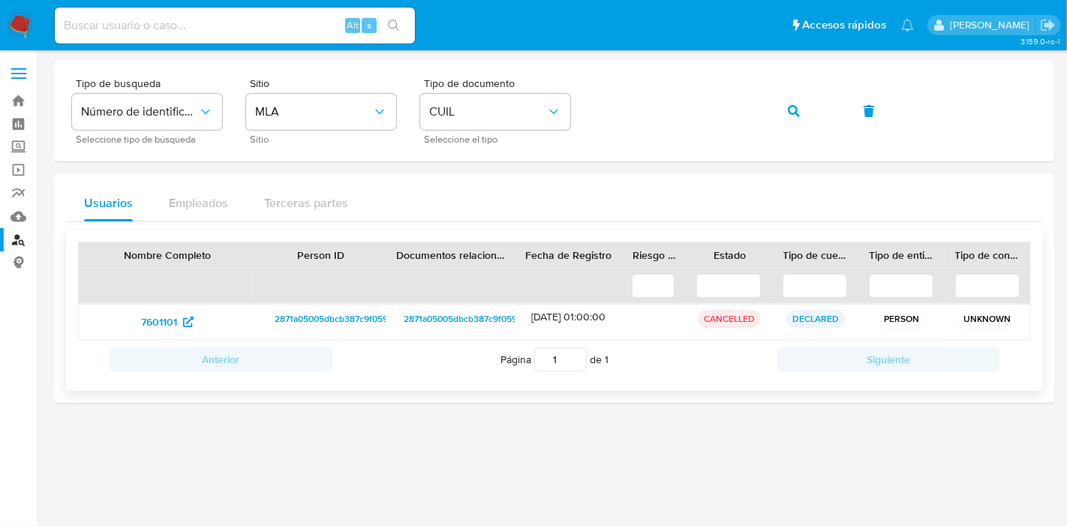
click at [333, 314] on span "2871a05005dbcb387c9f059cdcf98222" at bounding box center [353, 319] width 157 height 18
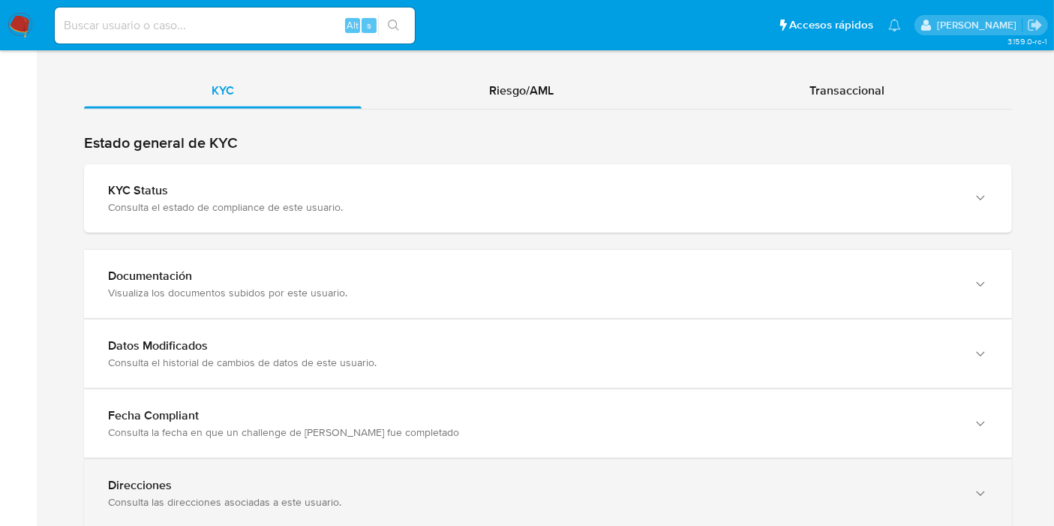
scroll to position [1469, 0]
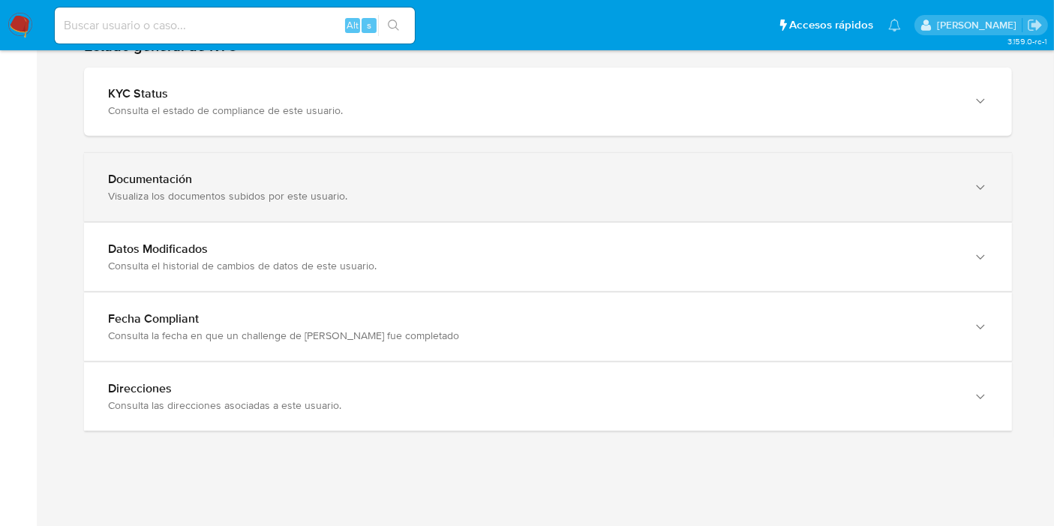
click at [367, 209] on div "Documentación Visualiza los documentos subidos por este usuario." at bounding box center [548, 187] width 928 height 68
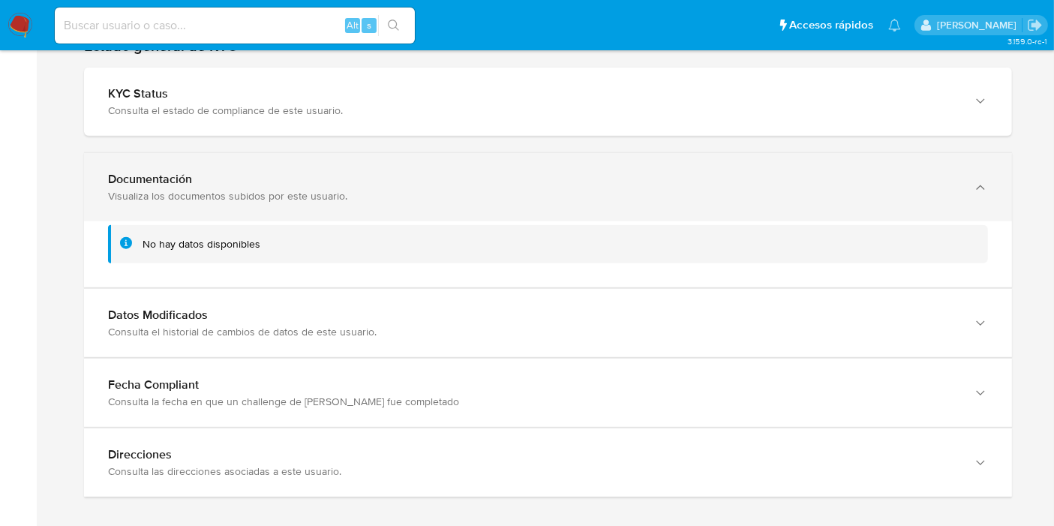
click at [367, 209] on div "Documentación Visualiza los documentos subidos por este usuario." at bounding box center [548, 187] width 928 height 68
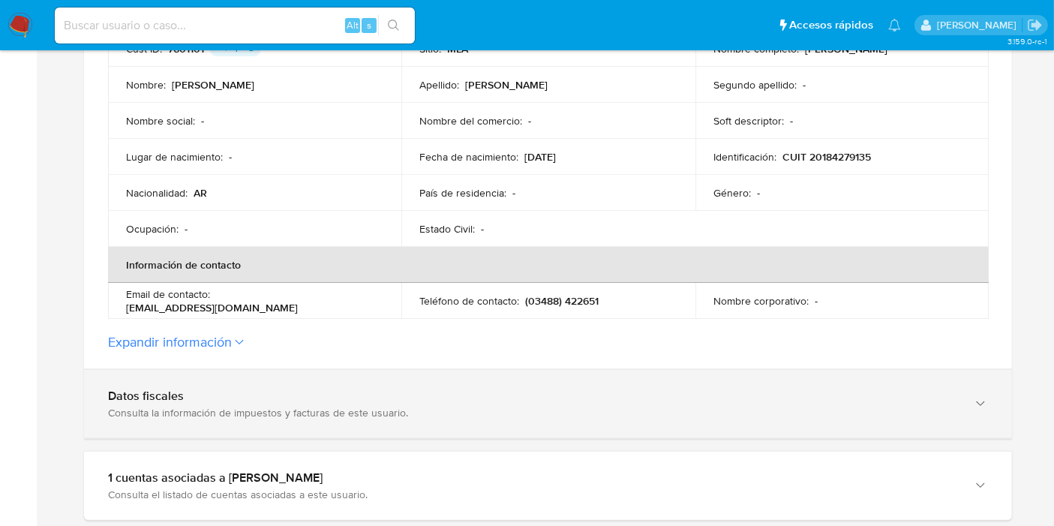
scroll to position [302, 0]
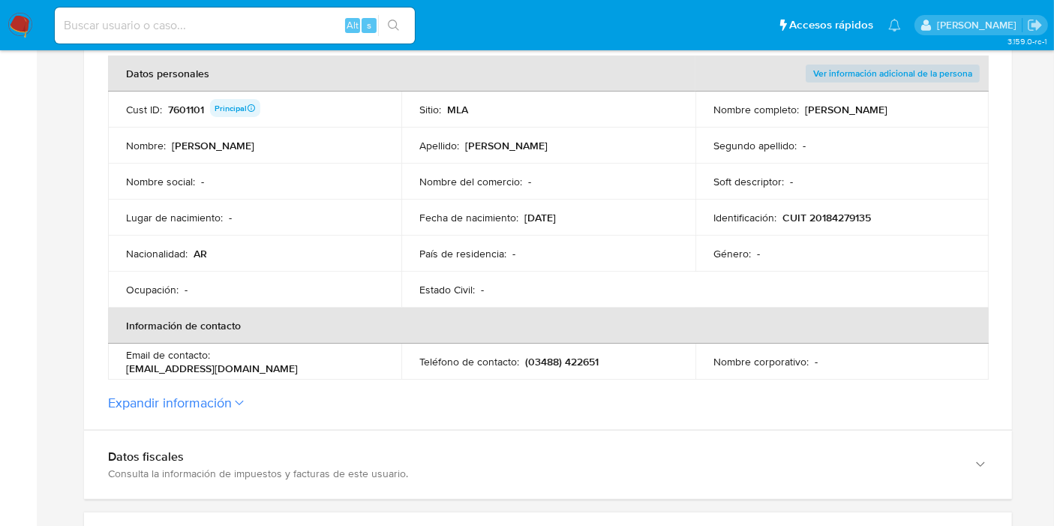
click at [603, 233] on td "Fecha de nacimiento : [DEMOGRAPHIC_DATA]" at bounding box center [547, 218] width 293 height 36
click at [590, 218] on div "Fecha de nacimiento : [DEMOGRAPHIC_DATA]" at bounding box center [548, 218] width 257 height 14
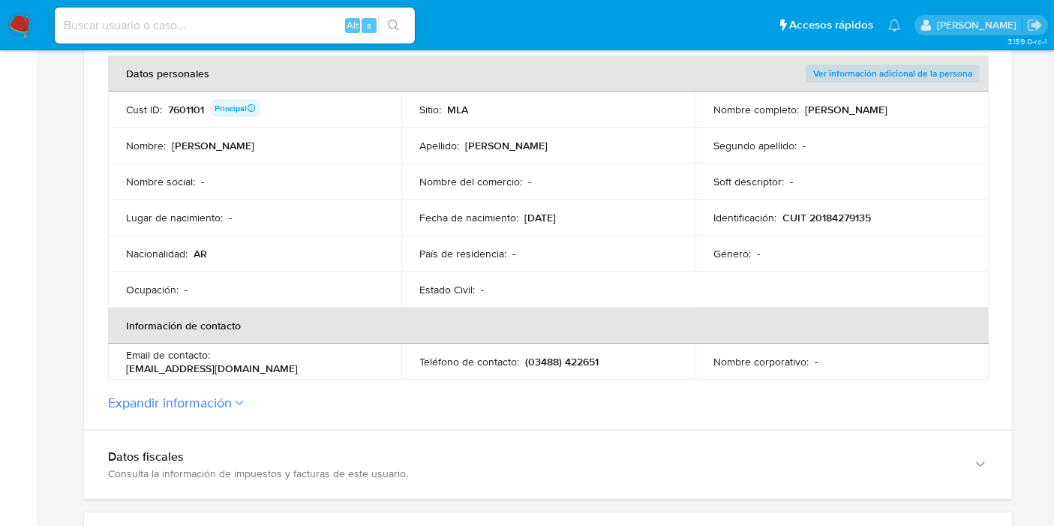
click at [590, 218] on div "Fecha de nacimiento : [DEMOGRAPHIC_DATA]" at bounding box center [548, 218] width 257 height 14
click at [576, 259] on td "País de residencia : -" at bounding box center [547, 254] width 293 height 36
click at [564, 374] on td "Teléfono de contacto : (03488) 422651" at bounding box center [547, 362] width 293 height 36
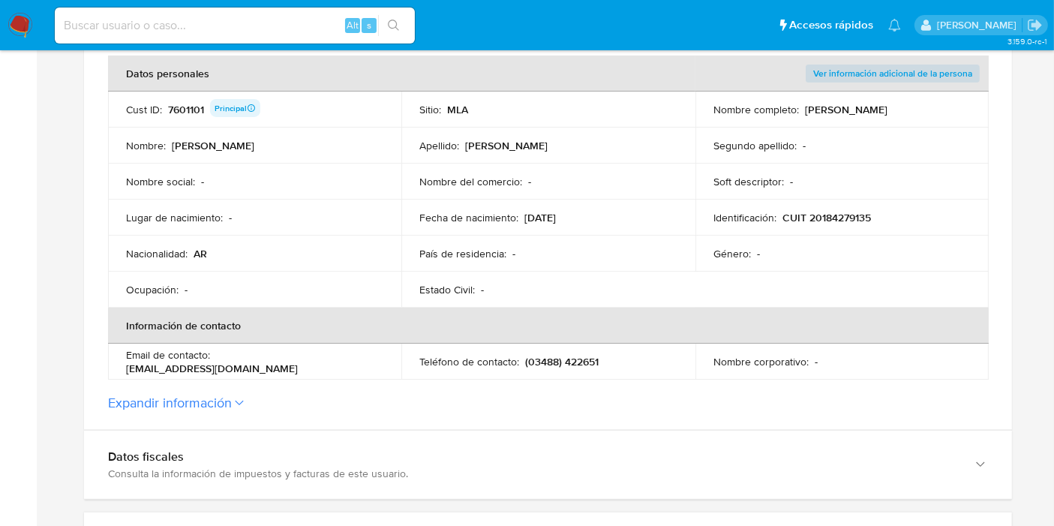
click at [564, 374] on td "Teléfono de contacto : (03488) 422651" at bounding box center [547, 362] width 293 height 36
click at [377, 341] on th "Información de contacto" at bounding box center [548, 326] width 881 height 36
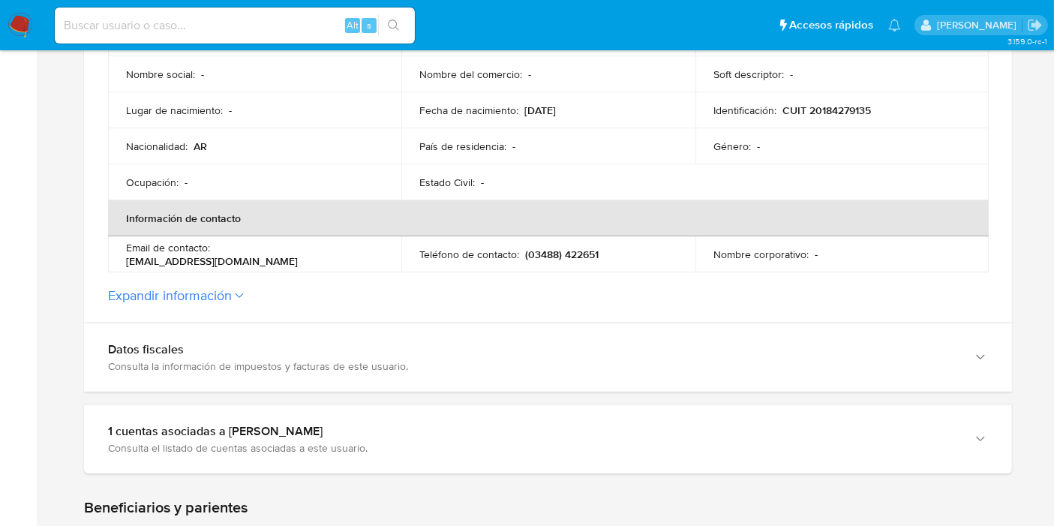
scroll to position [469, 0]
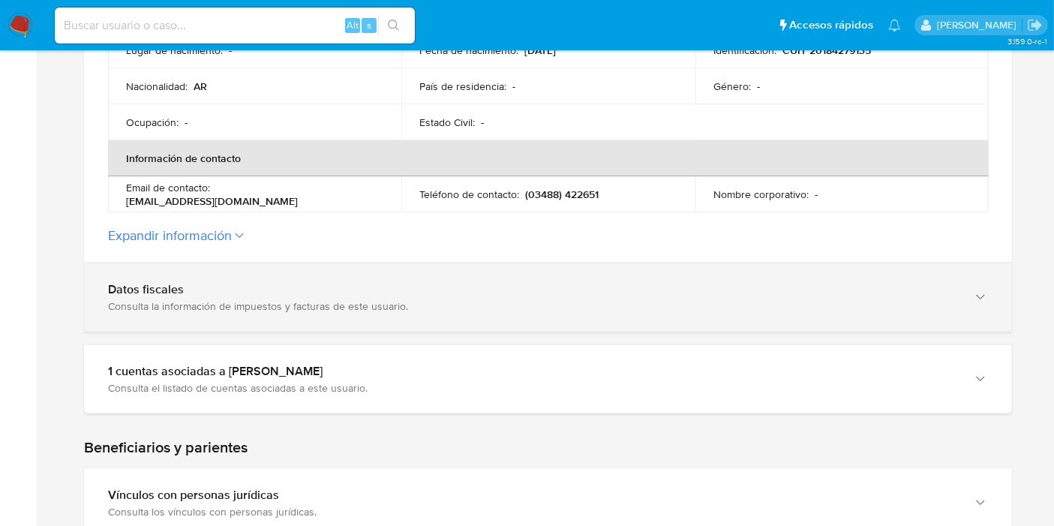
click at [224, 266] on div "Datos fiscales Consulta la información de impuestos y facturas de este usuario." at bounding box center [548, 297] width 928 height 68
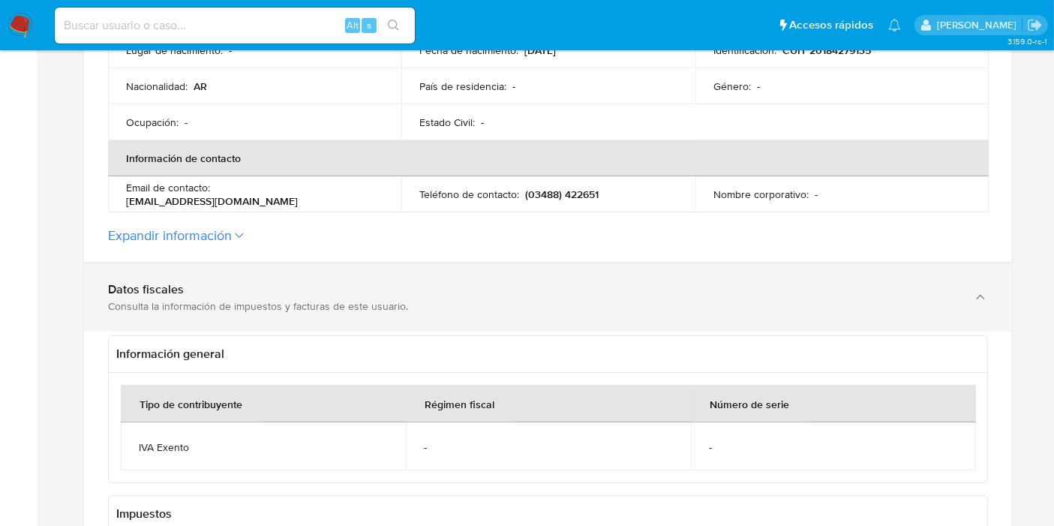
click at [300, 295] on div "Datos fiscales" at bounding box center [533, 289] width 850 height 15
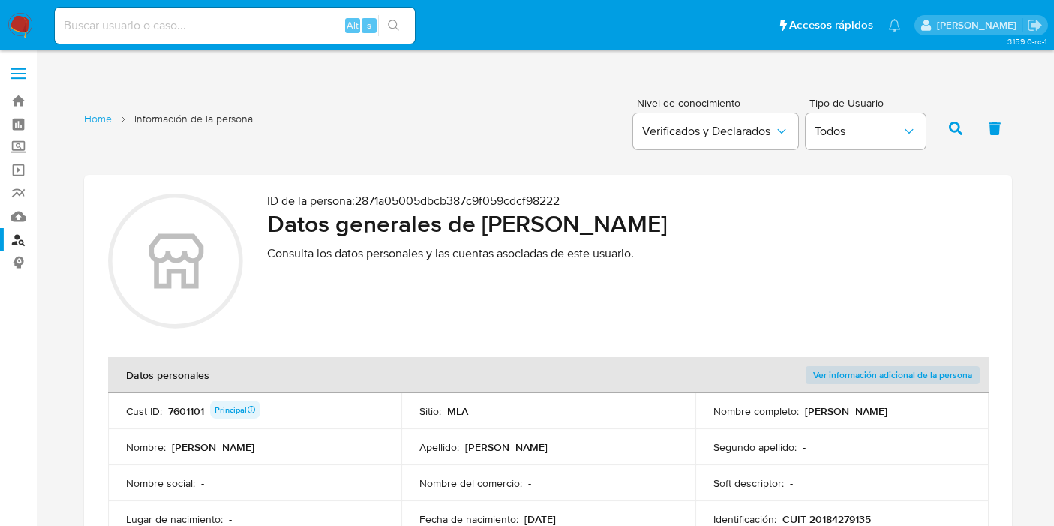
scroll to position [469, 0]
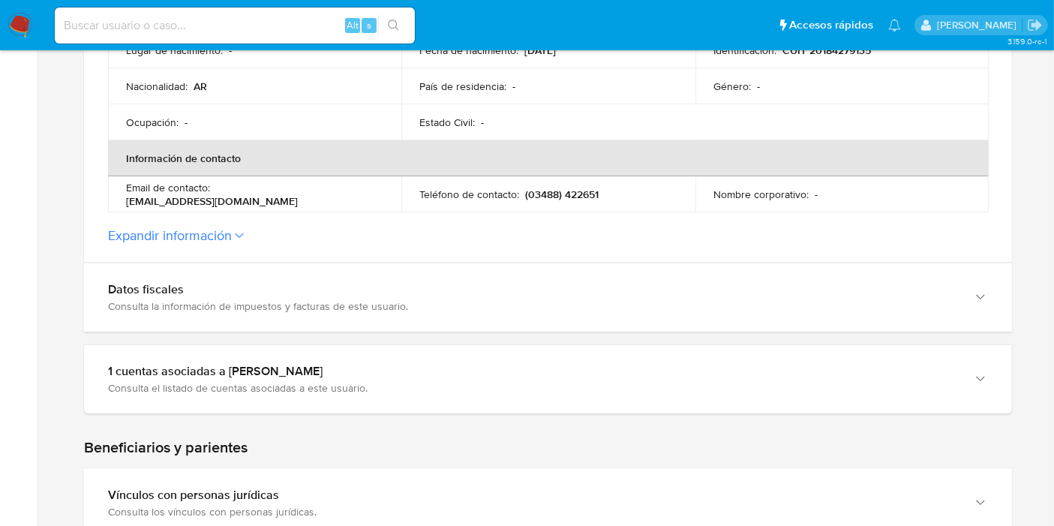
click at [11, 20] on img at bounding box center [21, 26] width 26 height 26
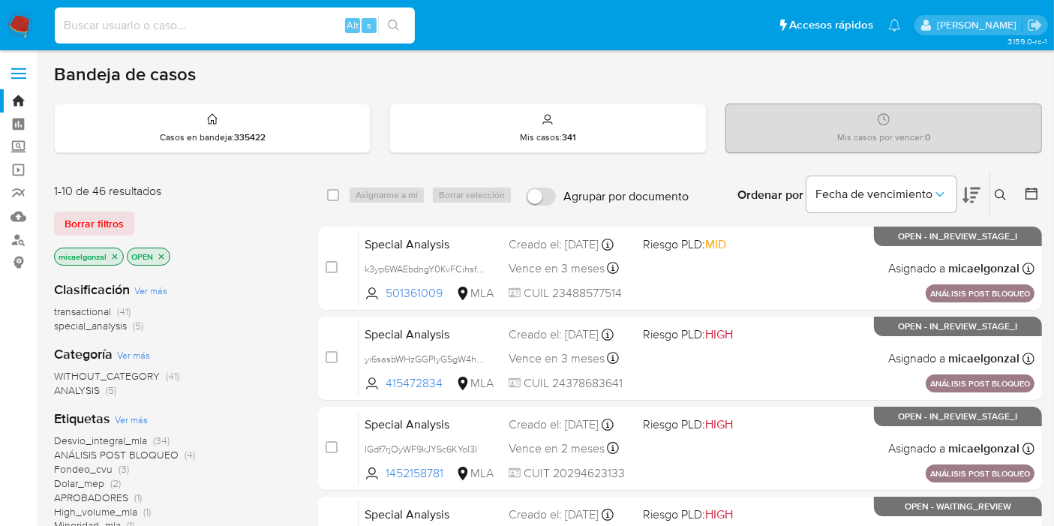
click at [233, 22] on input at bounding box center [235, 26] width 360 height 20
paste input "C0xctjH0s5nY1kzo80o44n1t"
type input "C0xctjH0s5nY1kzo80o44n1t"
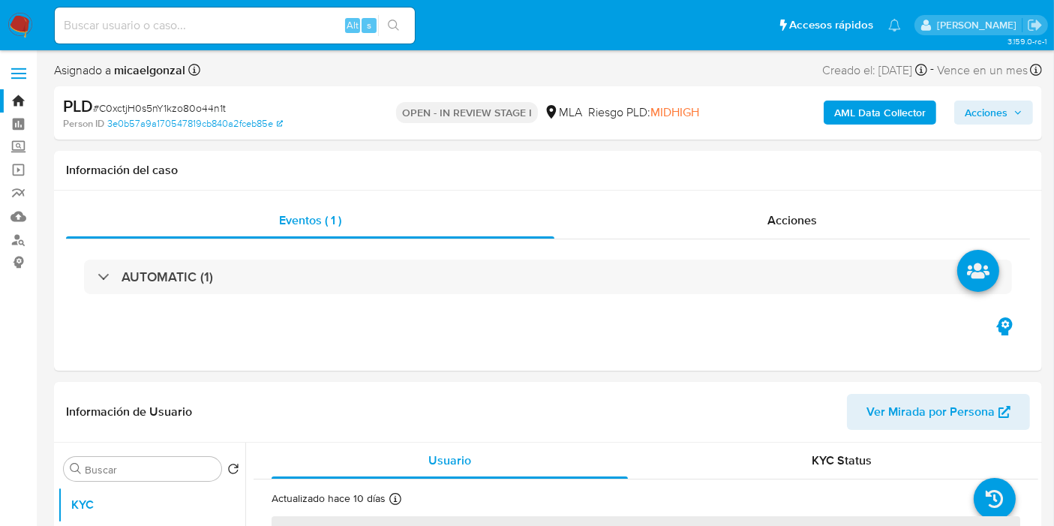
select select "10"
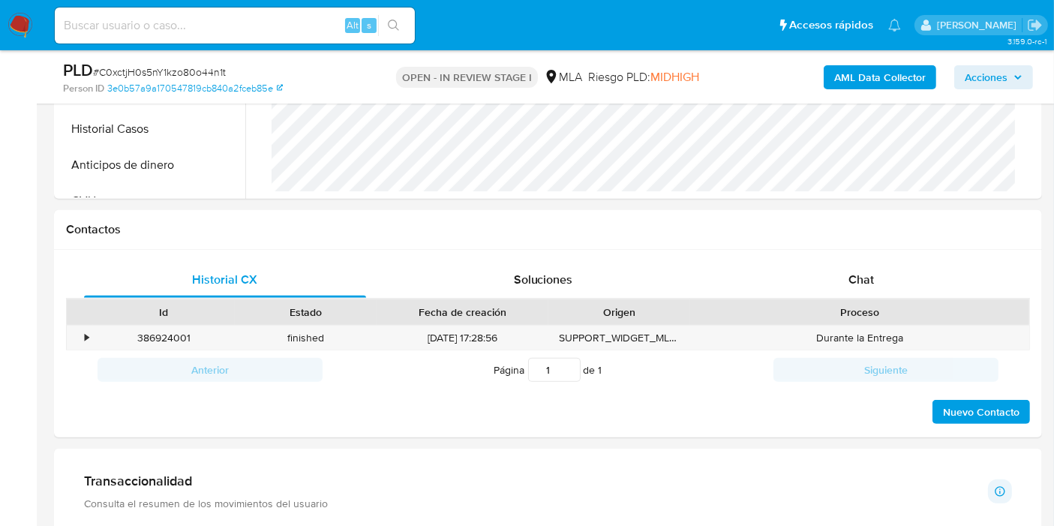
scroll to position [666, 0]
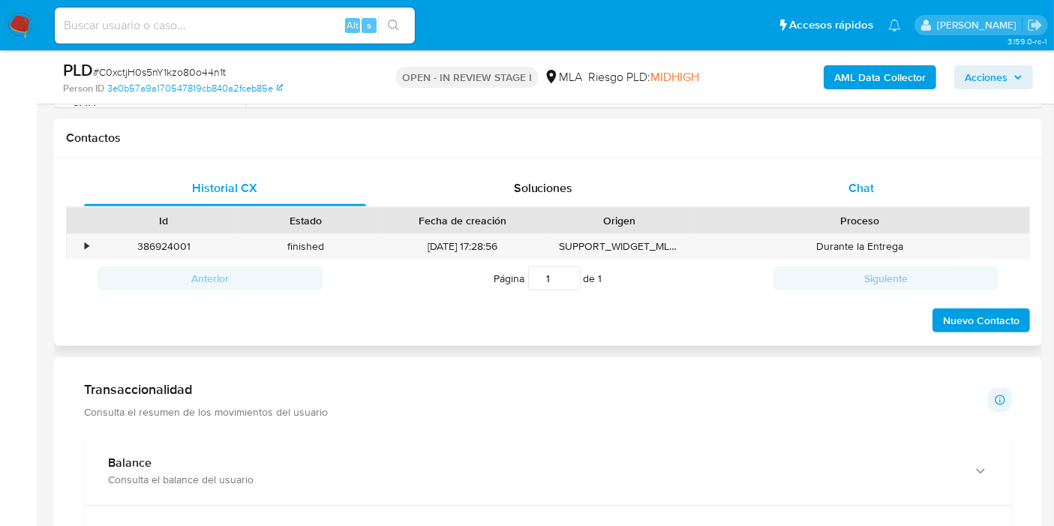
click at [889, 200] on div "Chat" at bounding box center [861, 188] width 282 height 36
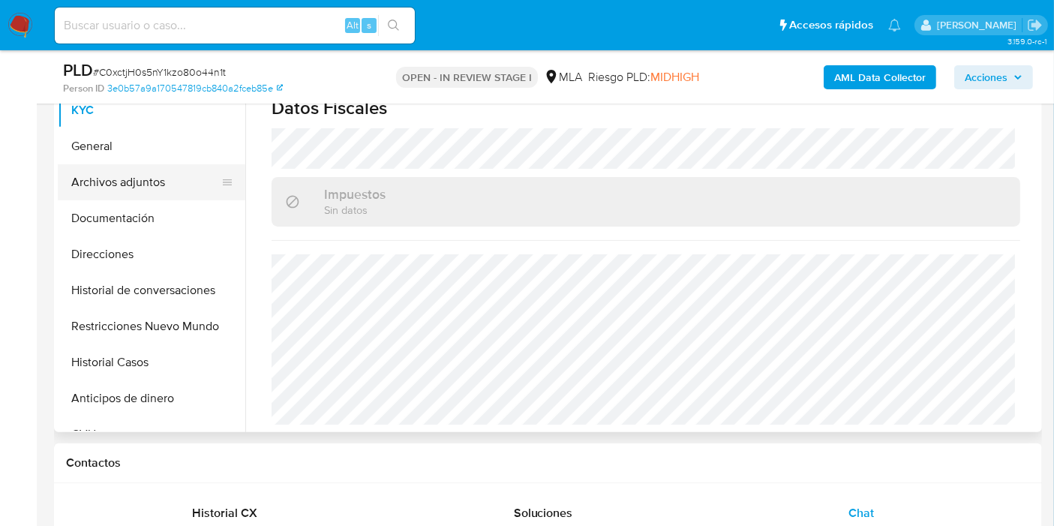
scroll to position [250, 0]
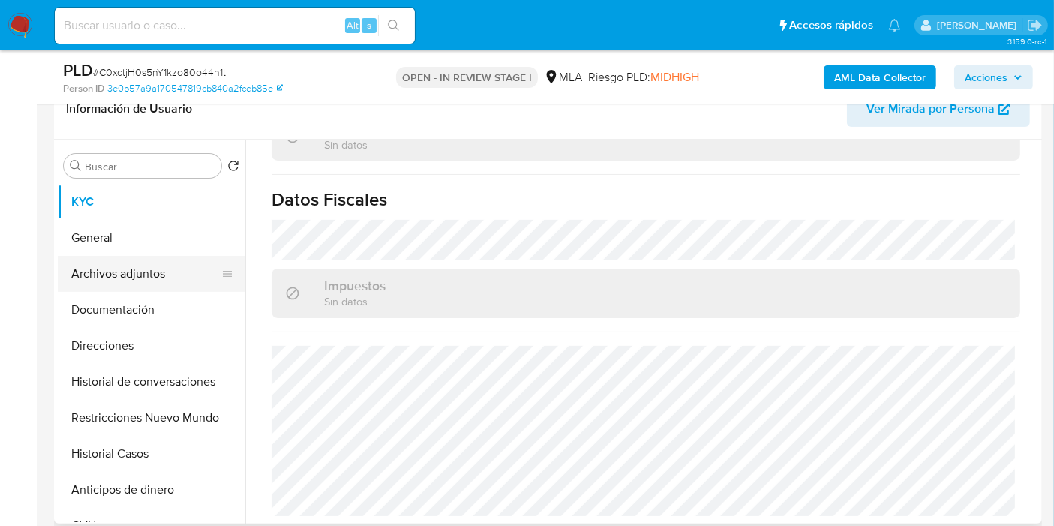
drag, startPoint x: 169, startPoint y: 263, endPoint x: 178, endPoint y: 263, distance: 9.0
click at [170, 263] on button "Archivos adjuntos" at bounding box center [146, 274] width 176 height 36
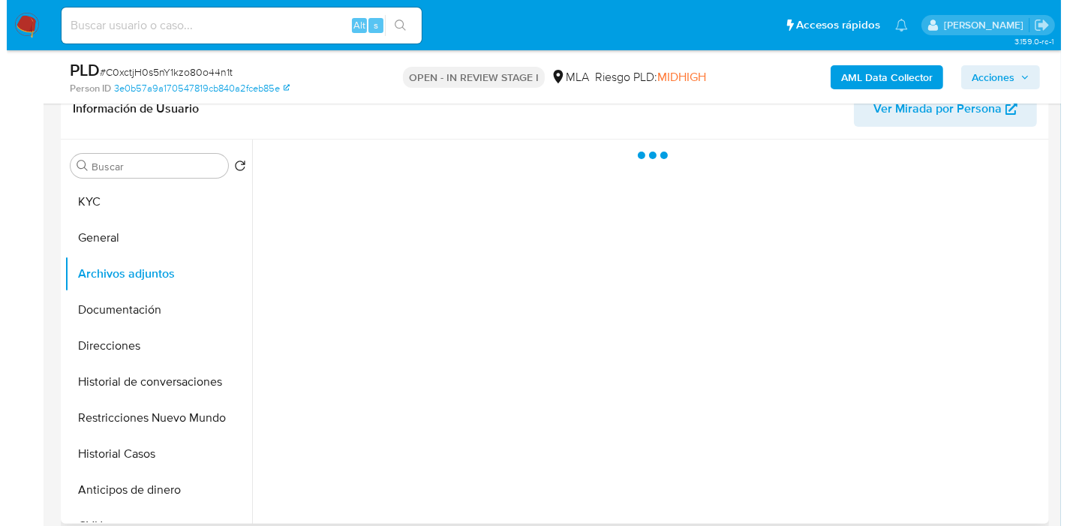
scroll to position [0, 0]
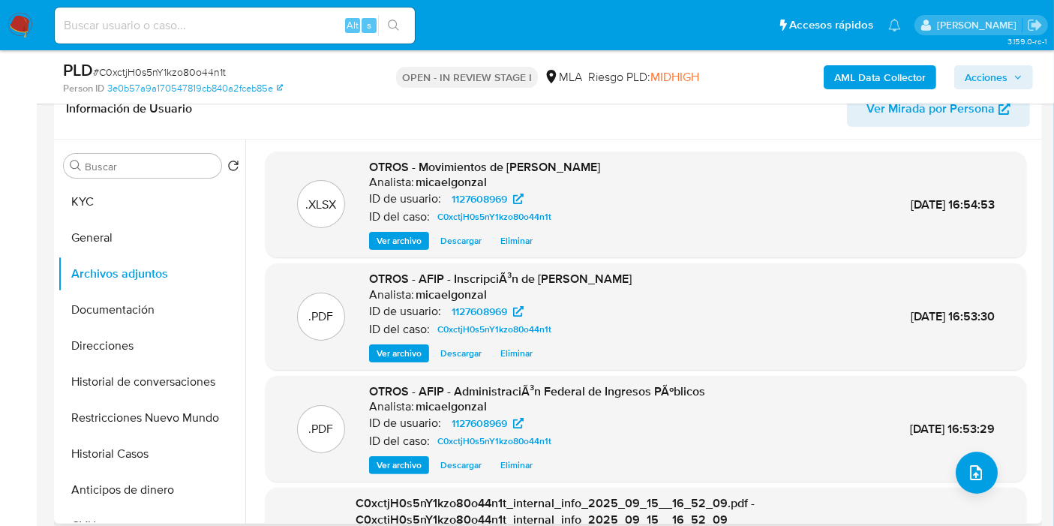
click at [991, 447] on div ".PDF OTROS - AFIP - AdministraciÃ³n Federal de Ingresos PÃºblicos Analista: mic…" at bounding box center [646, 429] width 746 height 92
click at [969, 464] on icon "upload-file" at bounding box center [976, 473] width 18 height 18
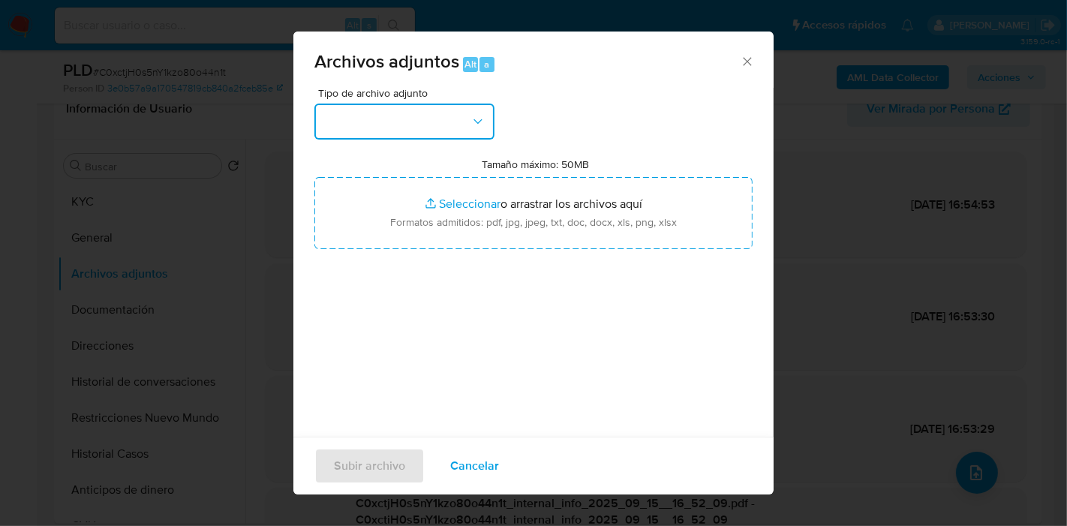
click at [435, 125] on button "button" at bounding box center [404, 122] width 180 height 36
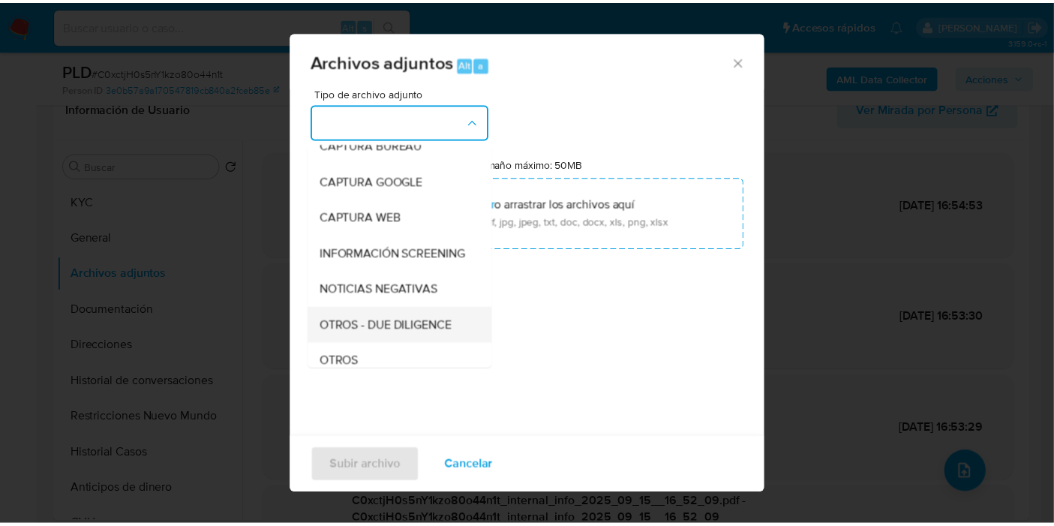
scroll to position [167, 0]
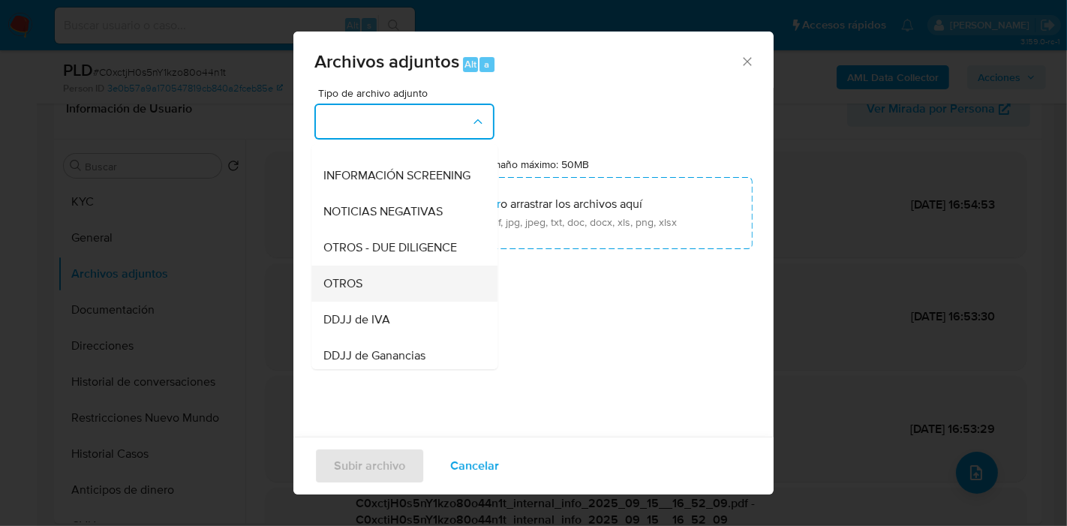
click at [403, 284] on div "OTROS" at bounding box center [399, 284] width 153 height 36
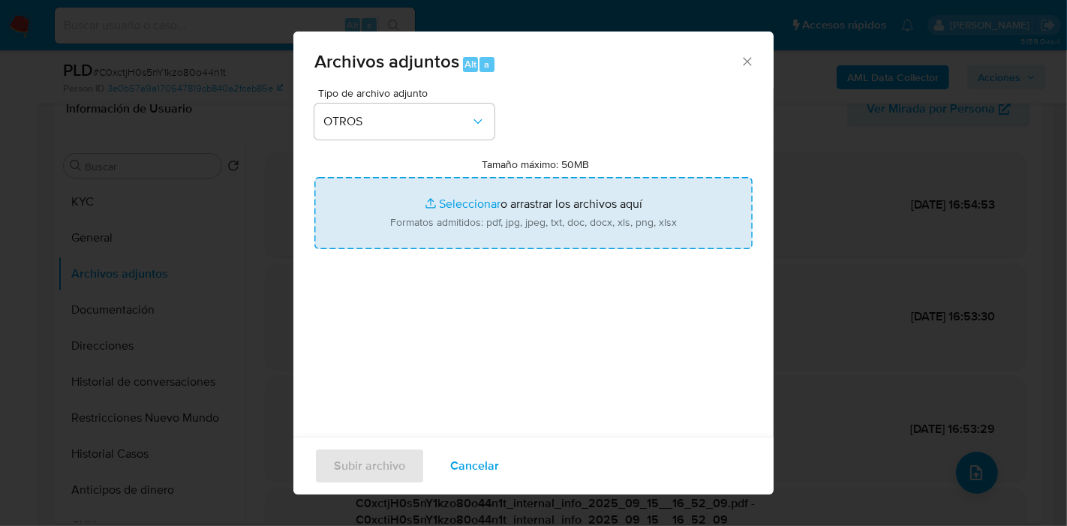
click at [633, 215] on input "Tamaño máximo: 50MB Seleccionar archivos" at bounding box center [533, 213] width 438 height 72
type input "C:\fakepath\Caselog C0xctjH0s5nY1kzo80o44n1t_2025_08_19_05_29_07.docx"
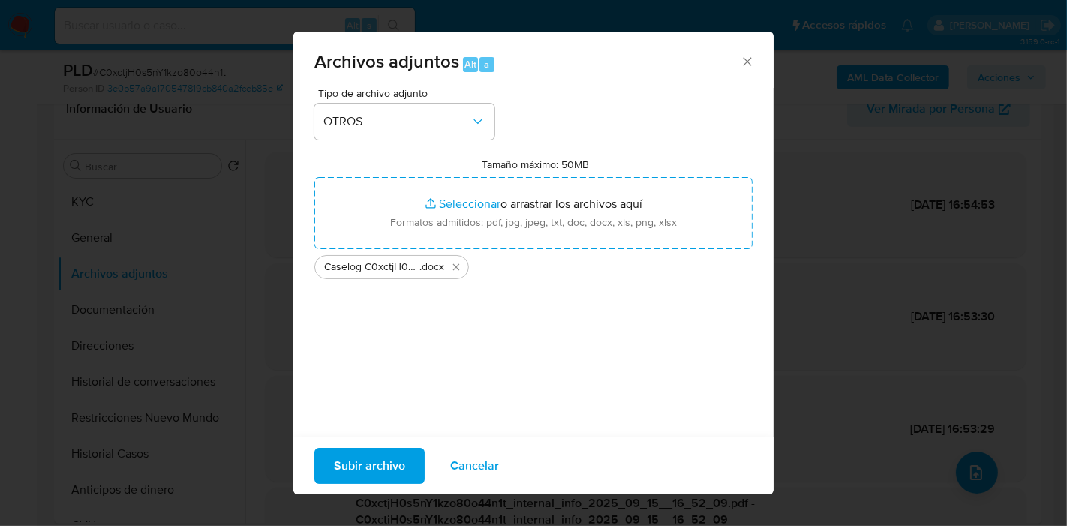
click at [344, 469] on span "Subir archivo" at bounding box center [369, 466] width 71 height 33
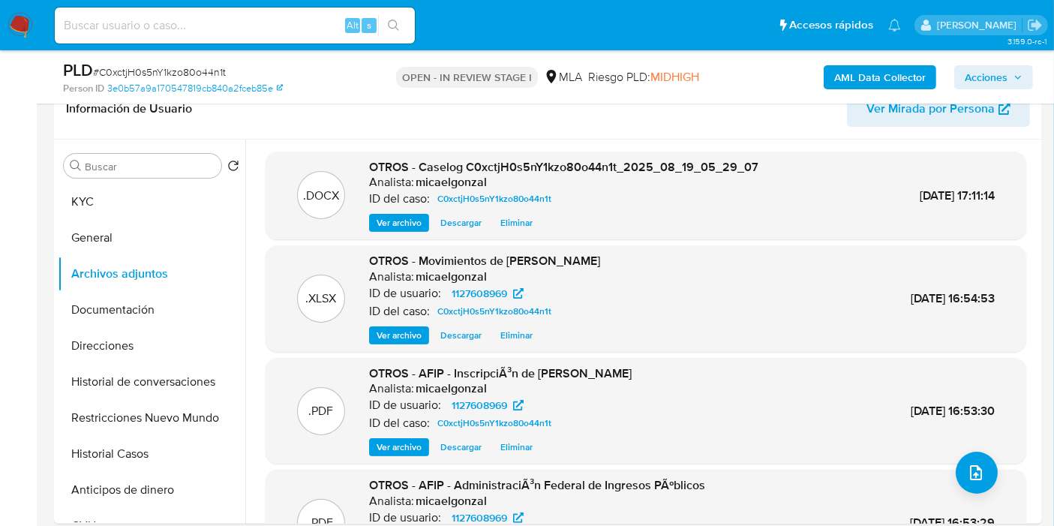
click at [1012, 78] on span "Acciones" at bounding box center [994, 77] width 58 height 21
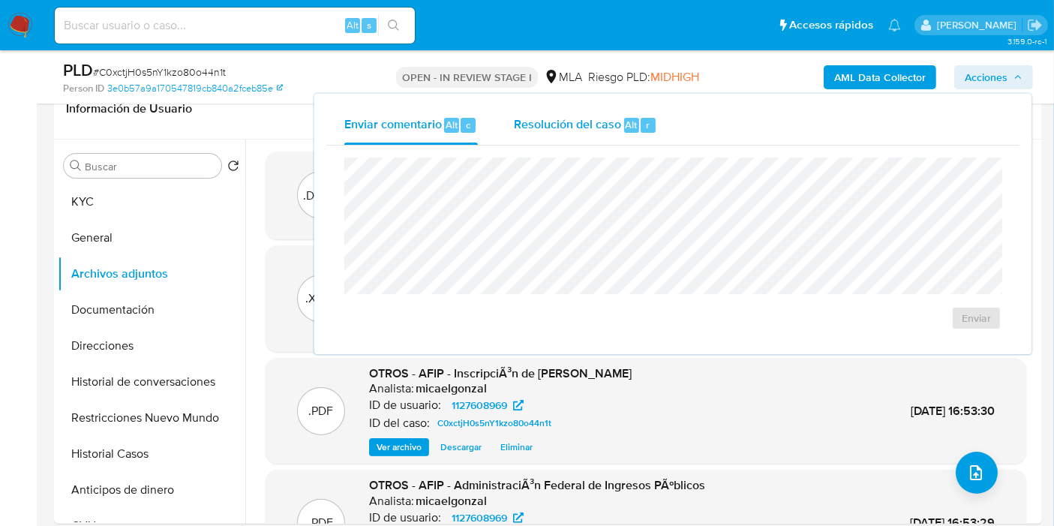
click at [544, 125] on span "Resolución del caso" at bounding box center [567, 124] width 107 height 17
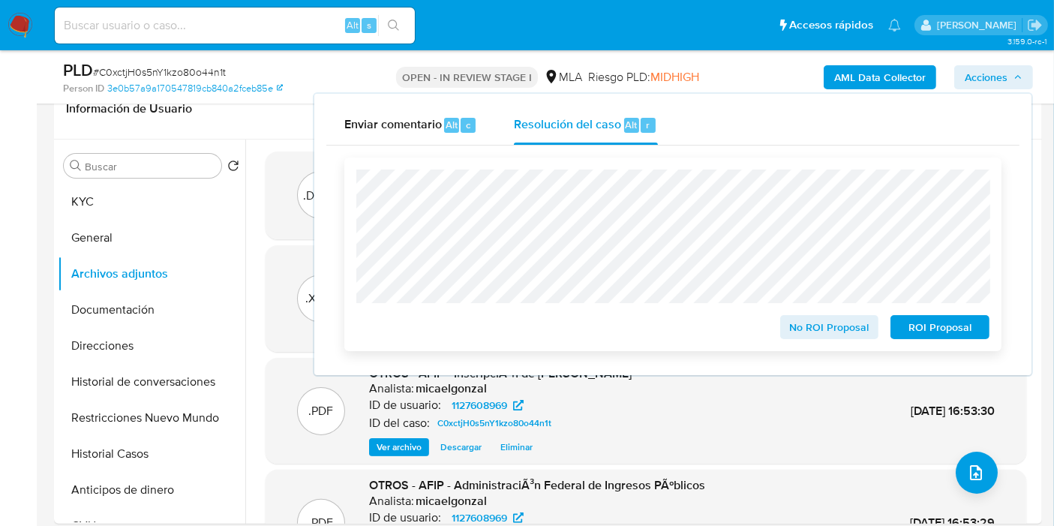
click at [792, 158] on div "No ROI Proposal ROI Proposal" at bounding box center [672, 255] width 657 height 194
click at [851, 320] on span "No ROI Proposal" at bounding box center [830, 327] width 78 height 21
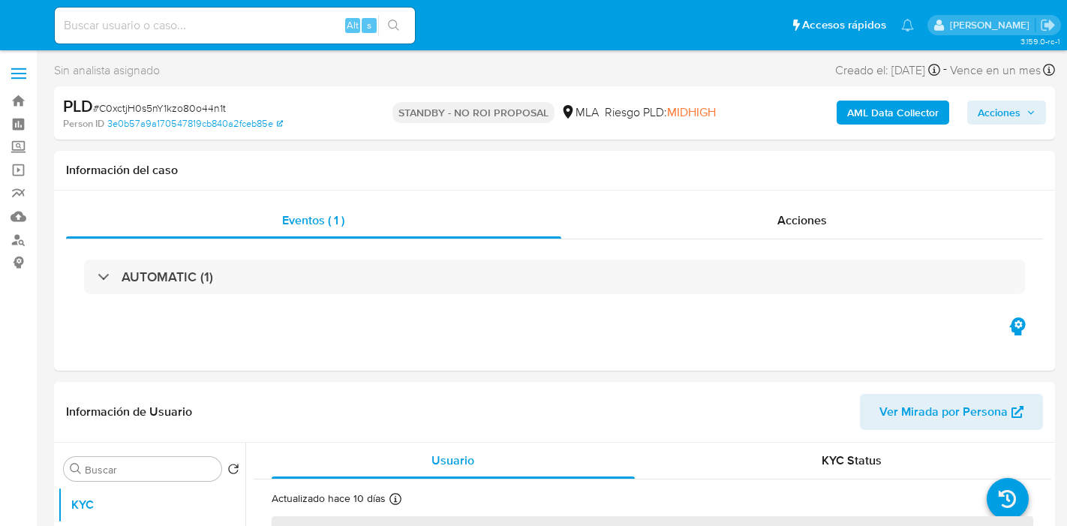
select select "10"
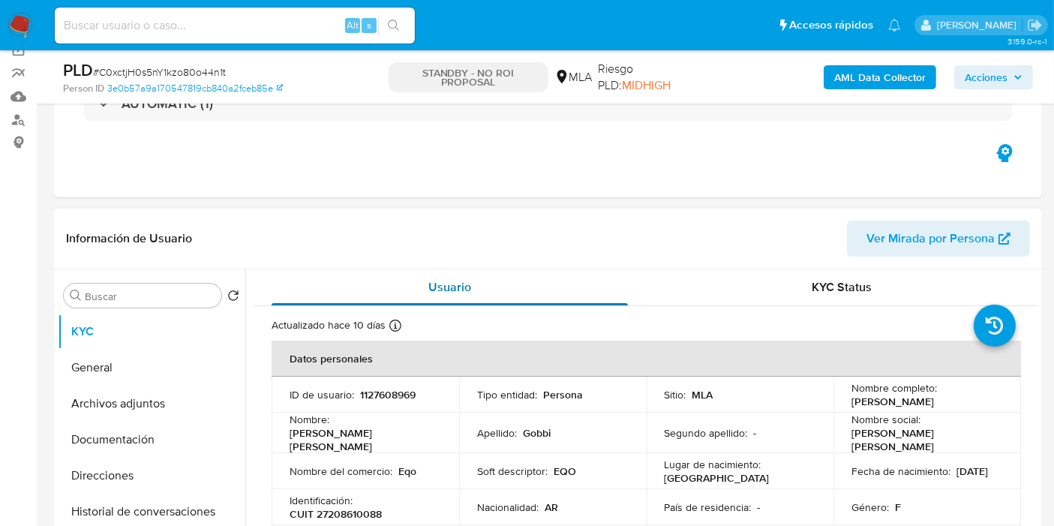
scroll to position [167, 0]
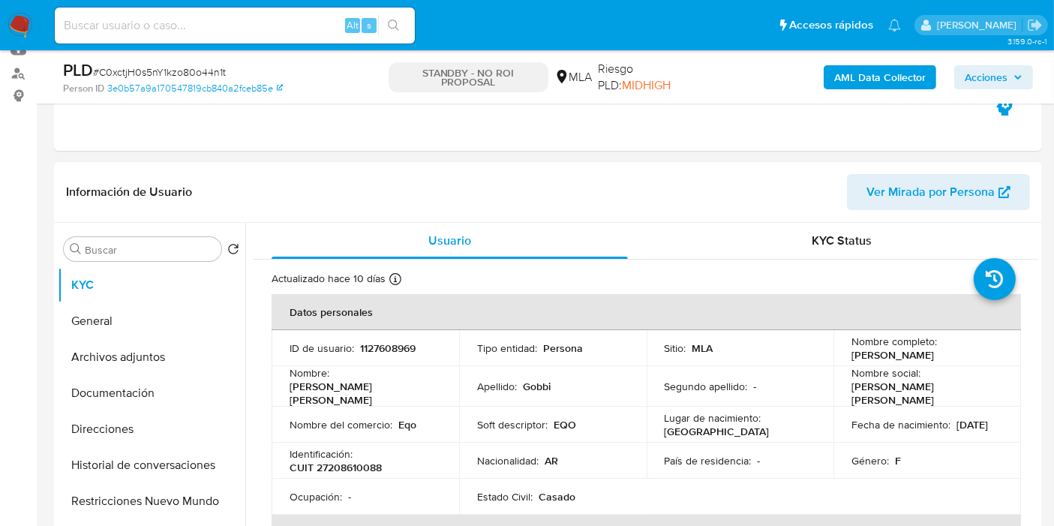
click at [34, 23] on nav "Pausado Ver notificaciones Alt s Accesos rápidos Presiona las siguientes teclas…" at bounding box center [527, 25] width 1054 height 50
click at [21, 26] on img at bounding box center [21, 26] width 26 height 26
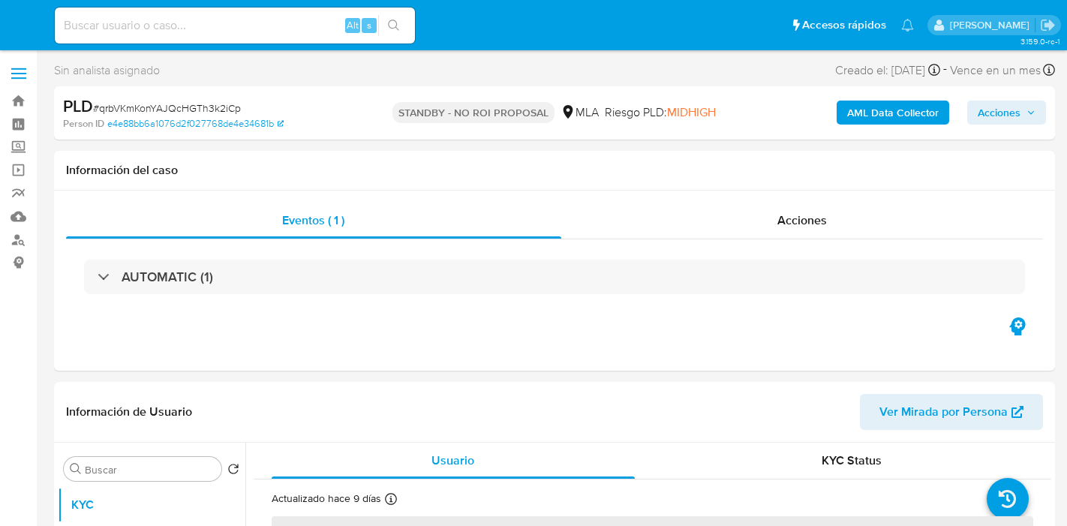
select select "10"
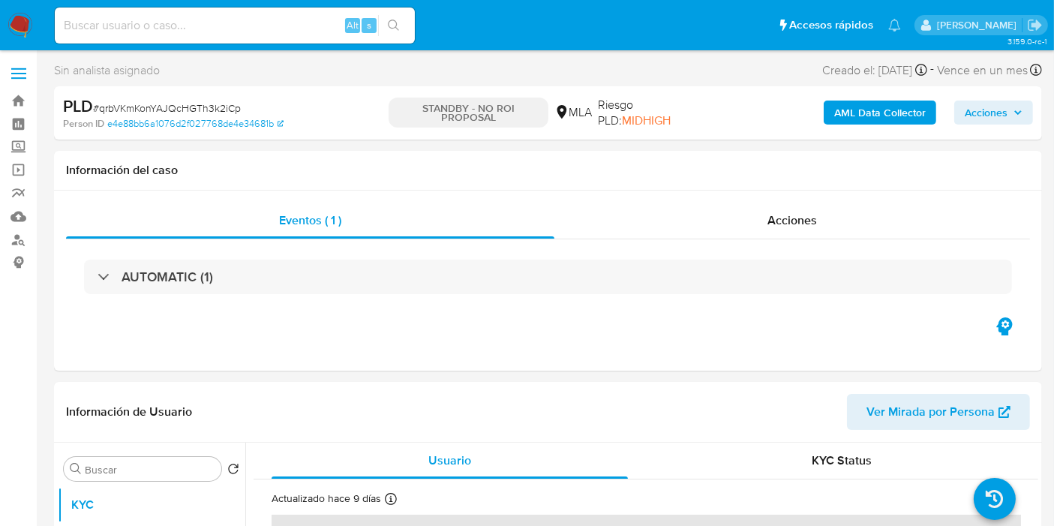
click at [163, 35] on div "Alt s" at bounding box center [235, 26] width 360 height 36
click at [167, 29] on input at bounding box center [235, 26] width 360 height 20
paste input "BnzPm7njQcwegoI65atuXwtR"
type input "BnzPm7njQcwegoI65atuXwtR"
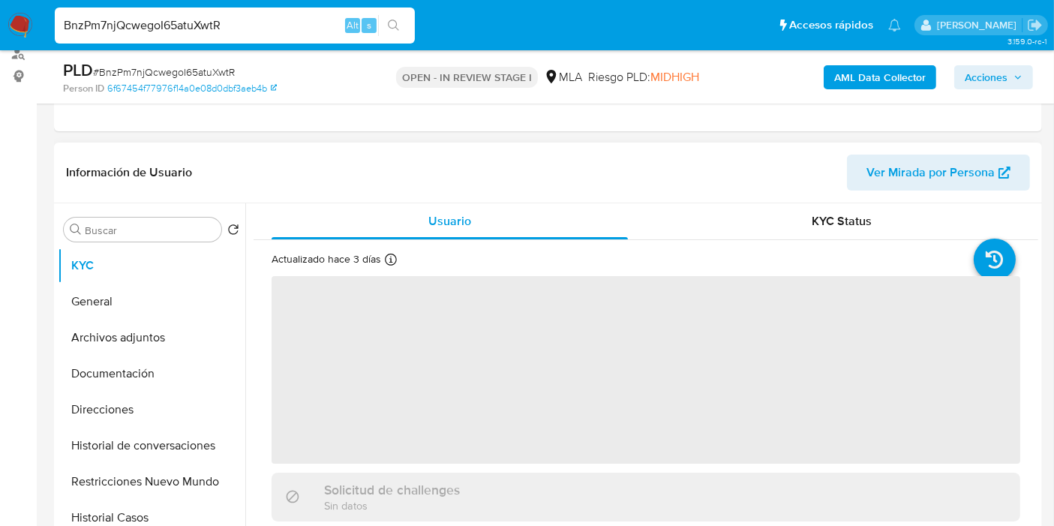
scroll to position [250, 0]
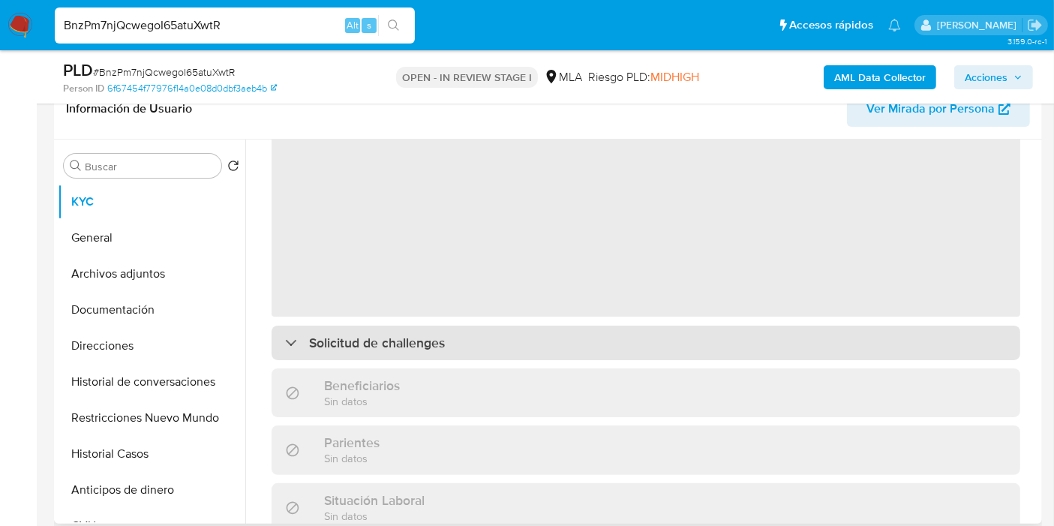
select select "10"
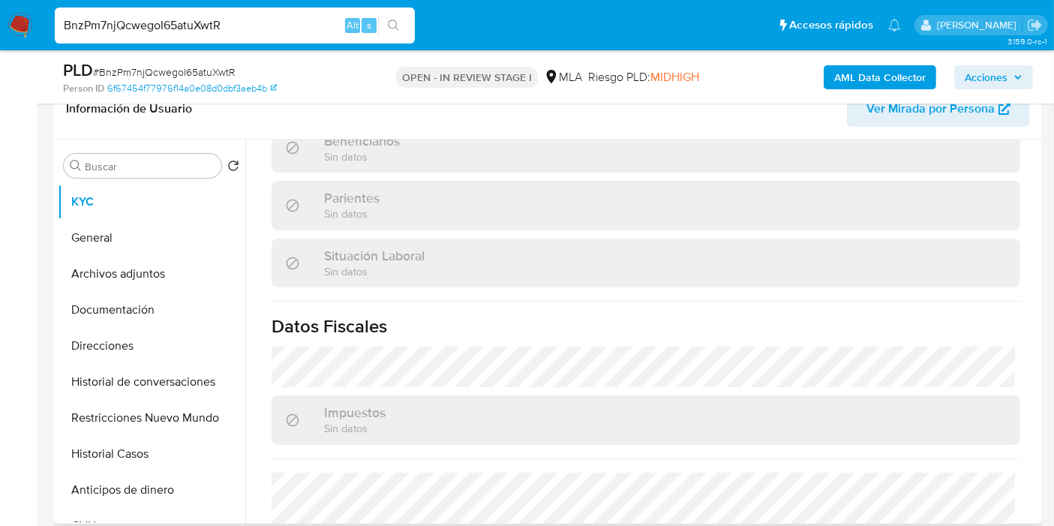
scroll to position [827, 0]
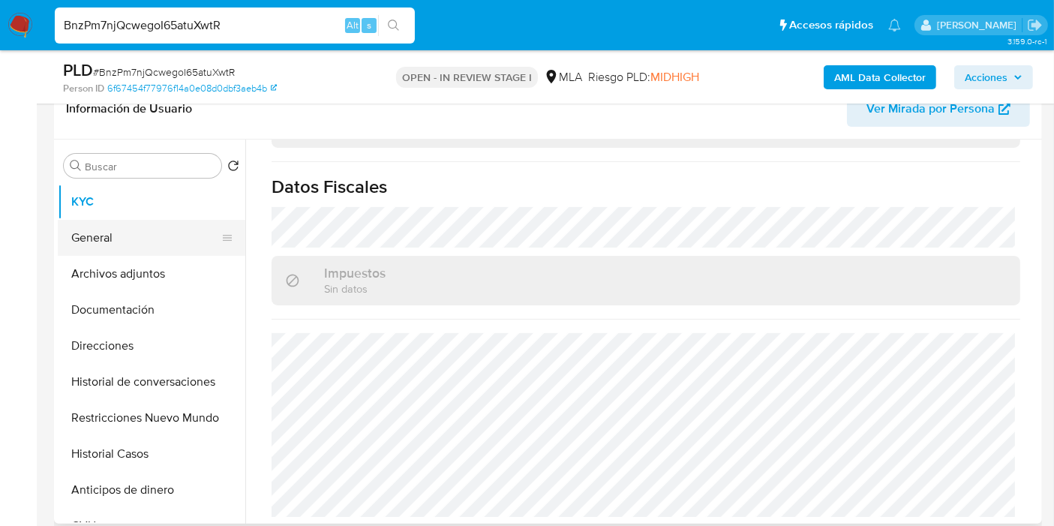
click at [146, 242] on button "General" at bounding box center [146, 238] width 176 height 36
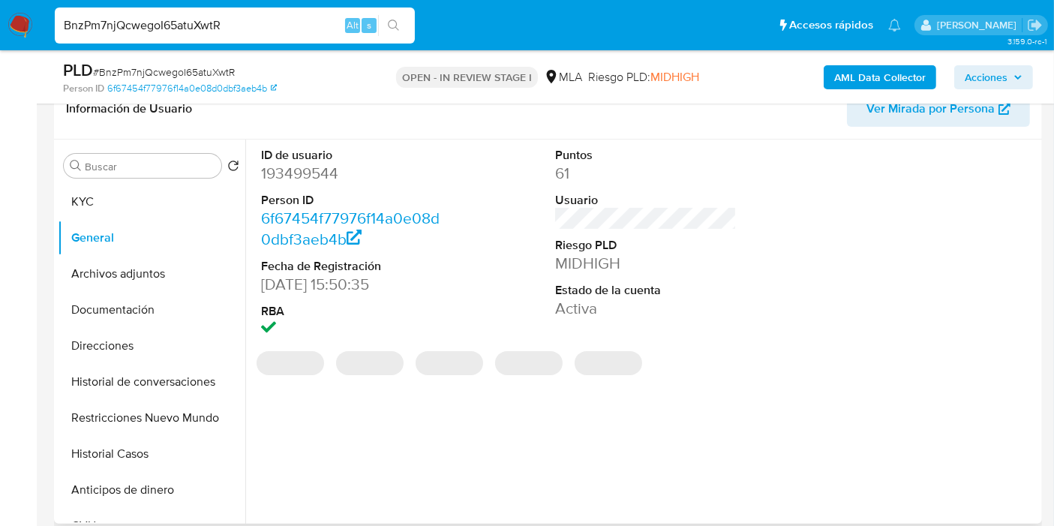
click at [287, 180] on dd "193499544" at bounding box center [352, 173] width 182 height 21
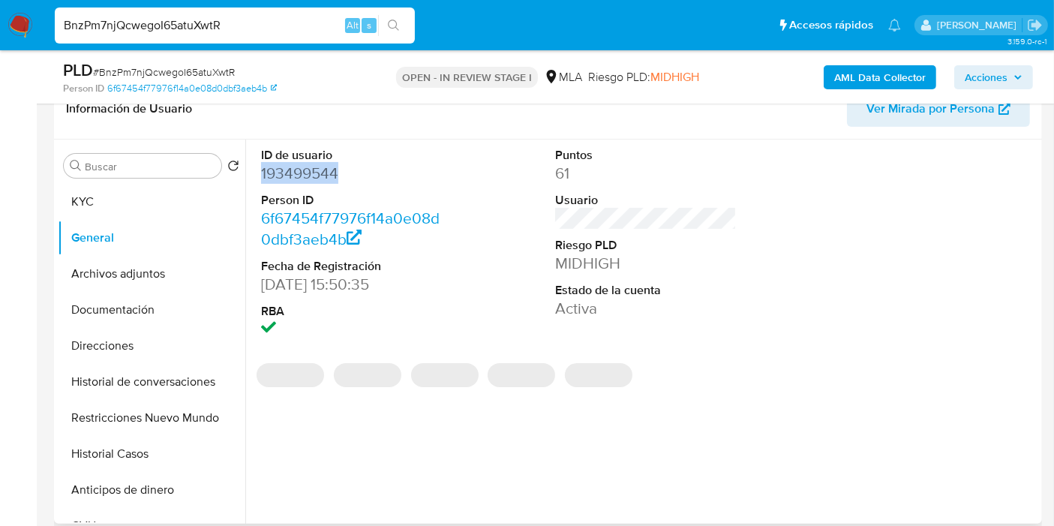
click at [287, 180] on dd "193499544" at bounding box center [352, 173] width 182 height 21
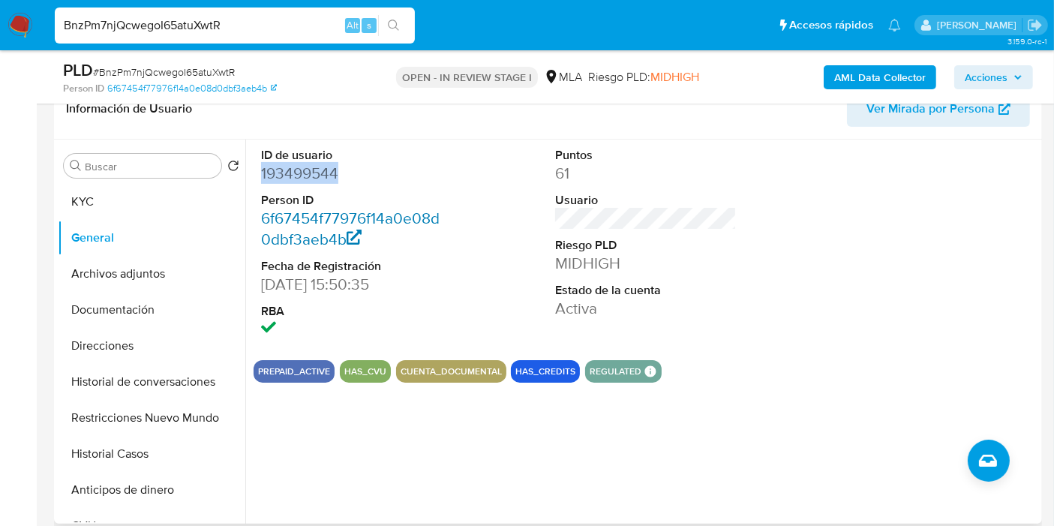
click at [380, 208] on link "6f67454f77976f14a0e08d0dbf3aeb4b" at bounding box center [350, 228] width 179 height 43
copy dd "193499544"
click at [126, 215] on button "KYC" at bounding box center [146, 202] width 176 height 36
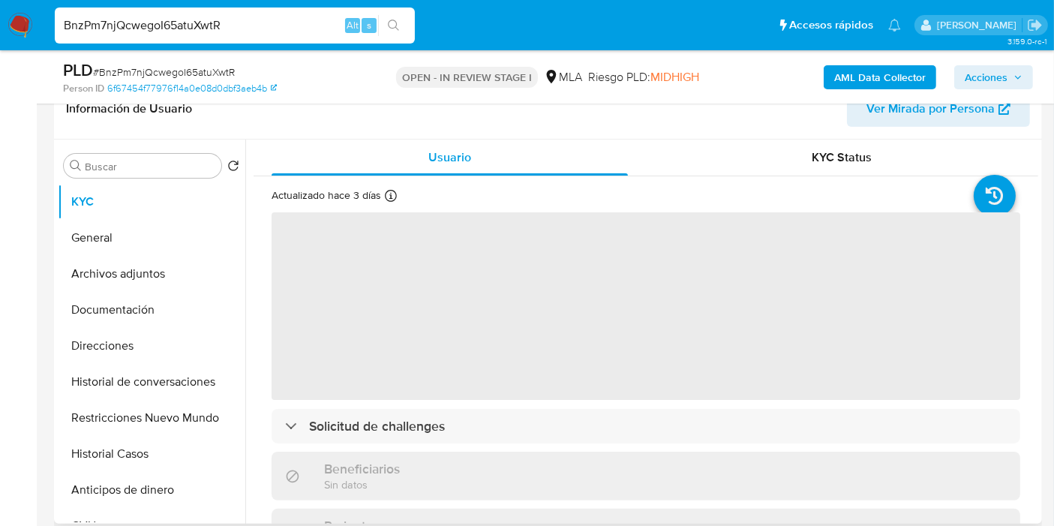
scroll to position [83, 0]
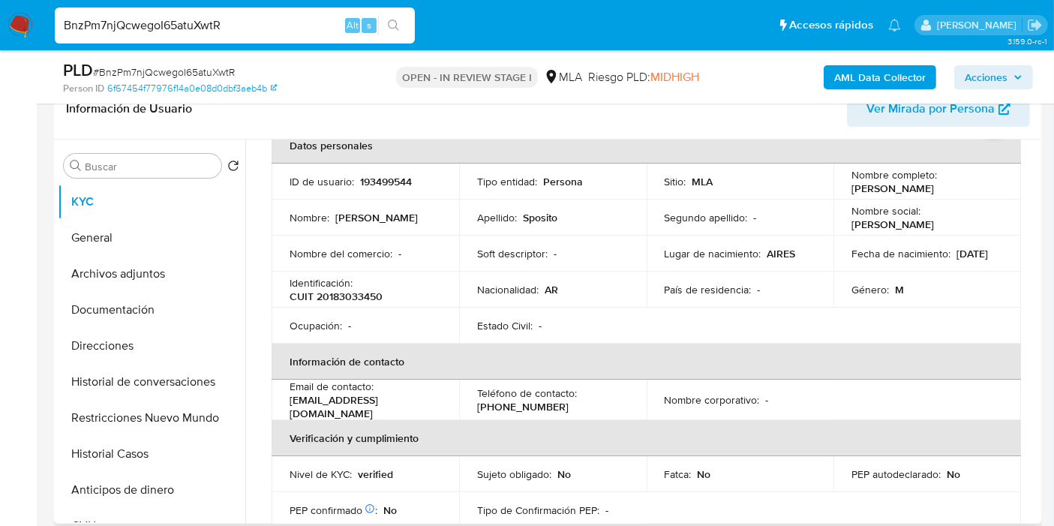
click at [377, 308] on td "Ocupación : -" at bounding box center [366, 326] width 188 height 36
click at [368, 302] on p "CUIT 20183033450" at bounding box center [336, 297] width 93 height 14
copy p "20183033450"
click at [480, 3] on nav "Pausado Ver notificaciones BnzPm7njQcwegoI65atuXwtR Alt s Accesos rápidos Presi…" at bounding box center [527, 25] width 1054 height 50
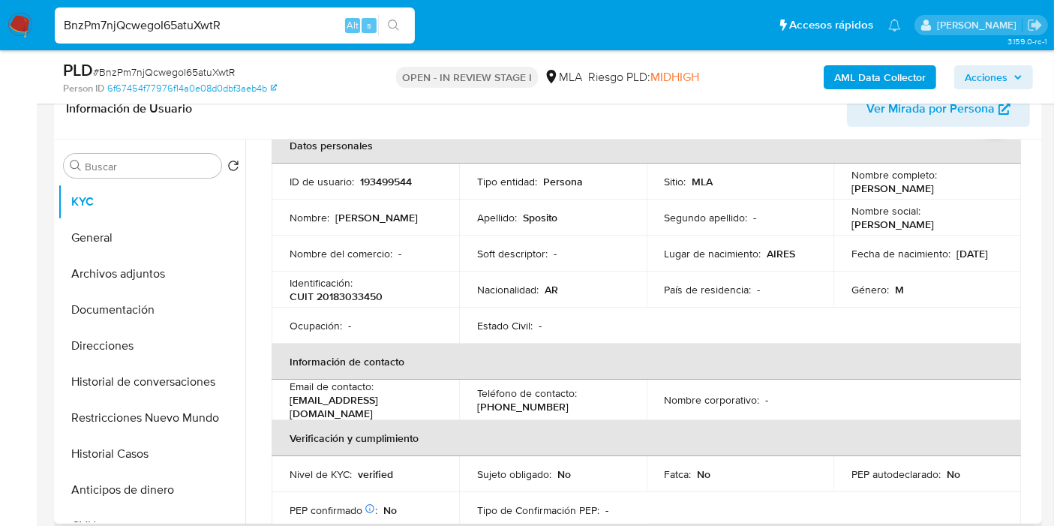
click at [353, 292] on p "CUIT 20183033450" at bounding box center [336, 297] width 93 height 14
copy p "20183033450"
click at [176, 338] on button "Direcciones" at bounding box center [146, 346] width 176 height 36
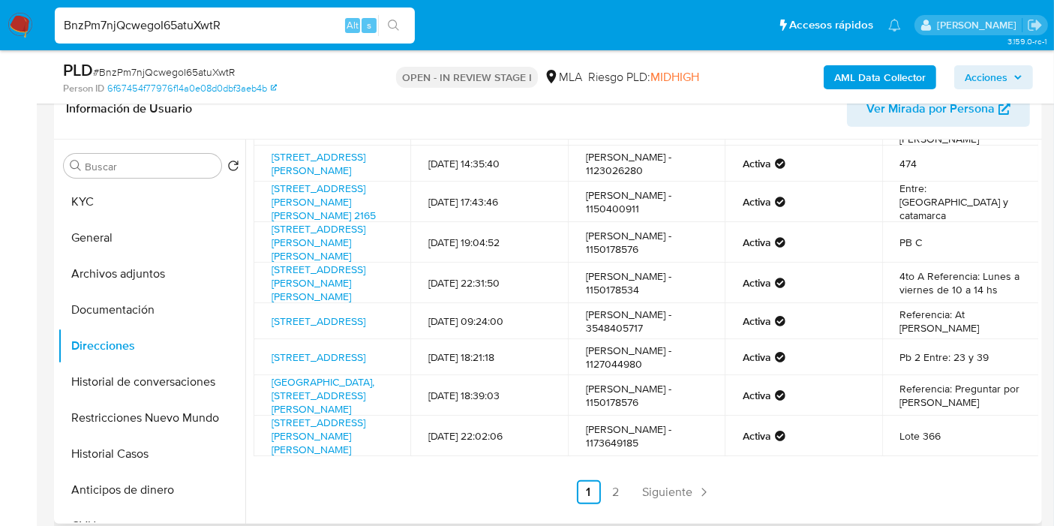
scroll to position [203, 0]
click at [606, 492] on link "2" at bounding box center [616, 492] width 24 height 24
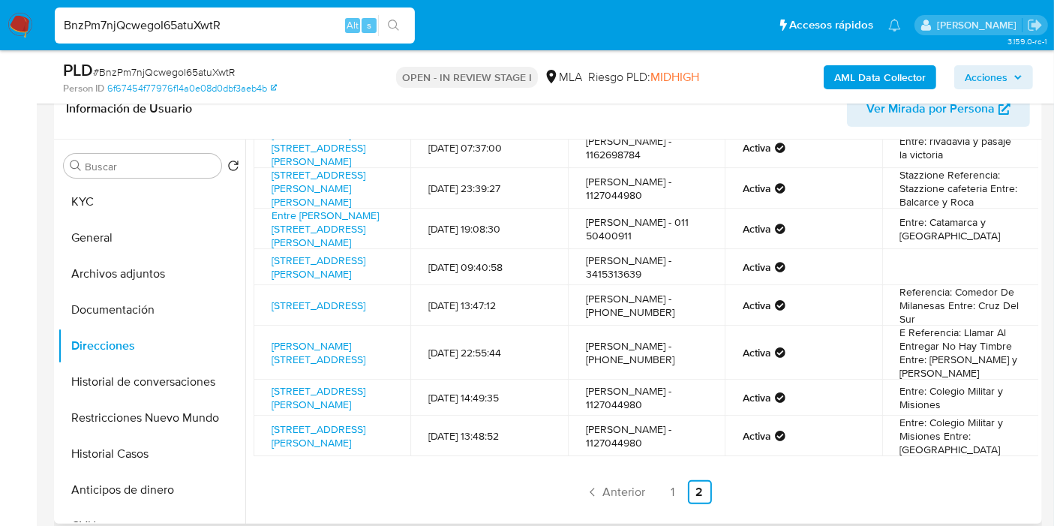
scroll to position [177, 0]
click at [110, 437] on button "Historial Casos" at bounding box center [146, 454] width 176 height 36
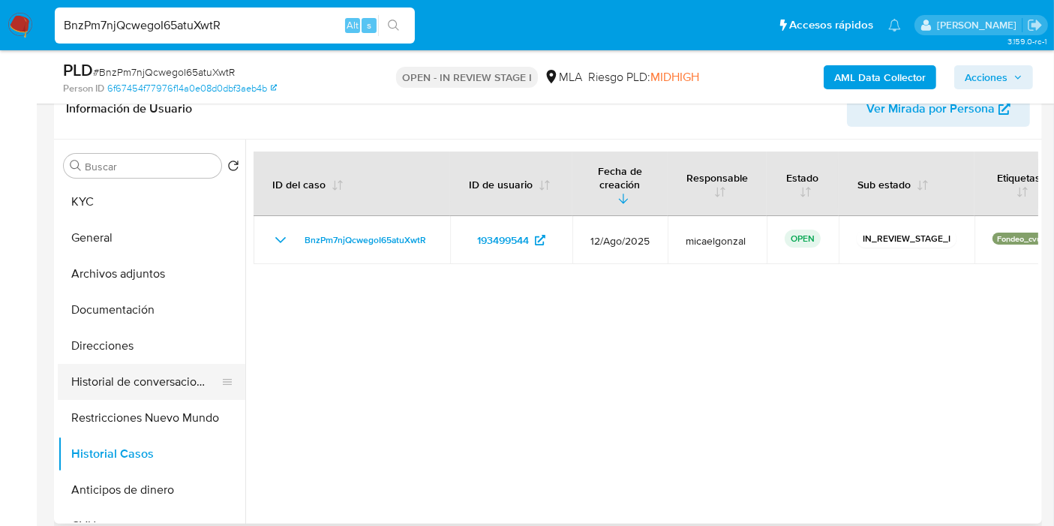
click at [133, 395] on button "Historial de conversaciones" at bounding box center [146, 382] width 176 height 36
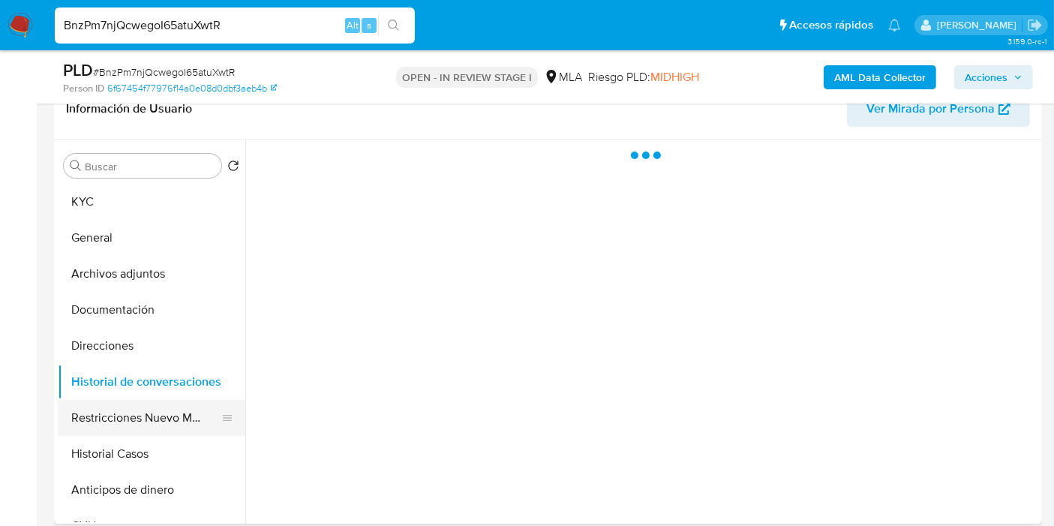
click at [128, 411] on button "Restricciones Nuevo Mundo" at bounding box center [146, 418] width 176 height 36
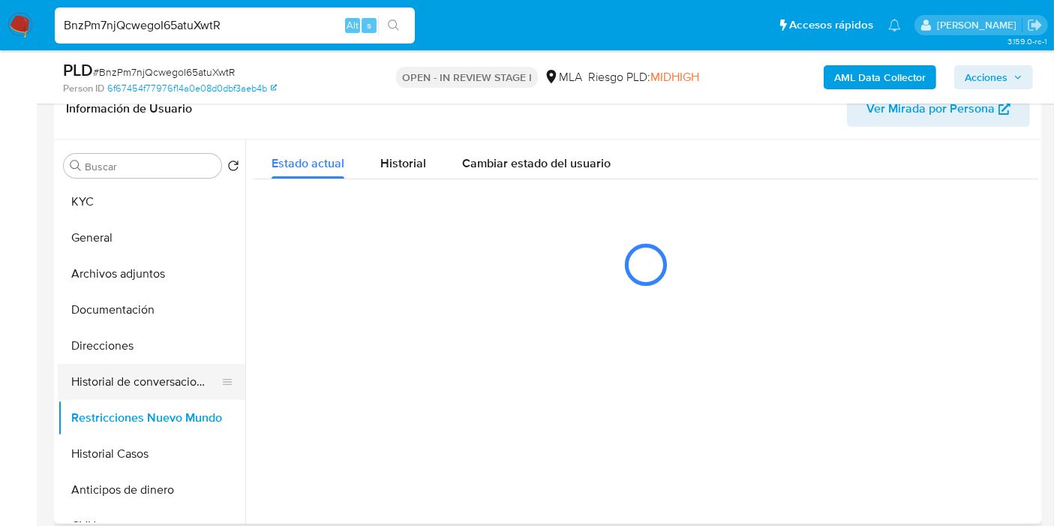
click at [149, 375] on button "Historial de conversaciones" at bounding box center [146, 382] width 176 height 36
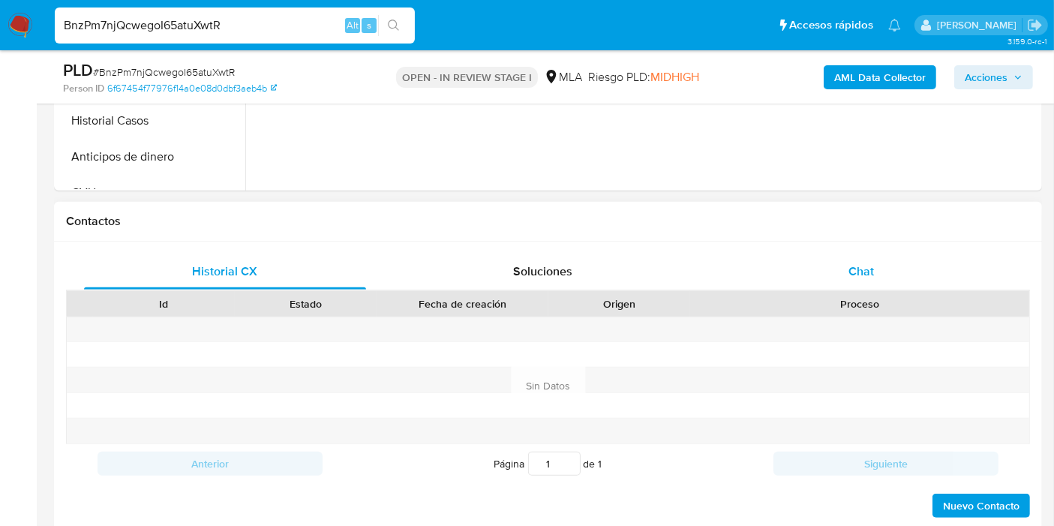
drag, startPoint x: 886, startPoint y: 235, endPoint x: 886, endPoint y: 254, distance: 18.8
click at [886, 240] on div "Contactos Historial CX Soluciones Chat Id Estado Fecha de creación Origen Proce…" at bounding box center [548, 366] width 988 height 329
click at [886, 254] on div "Chat" at bounding box center [861, 272] width 282 height 36
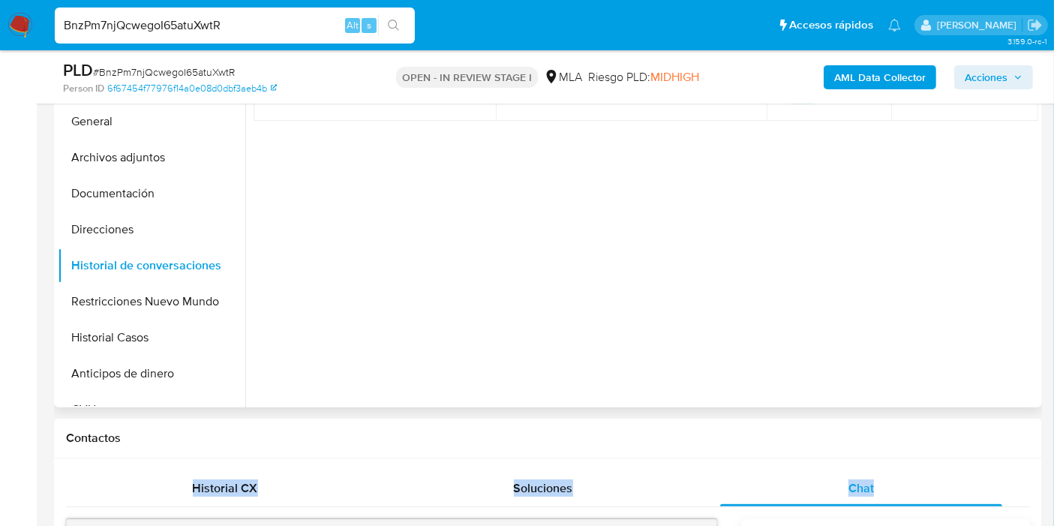
scroll to position [250, 0]
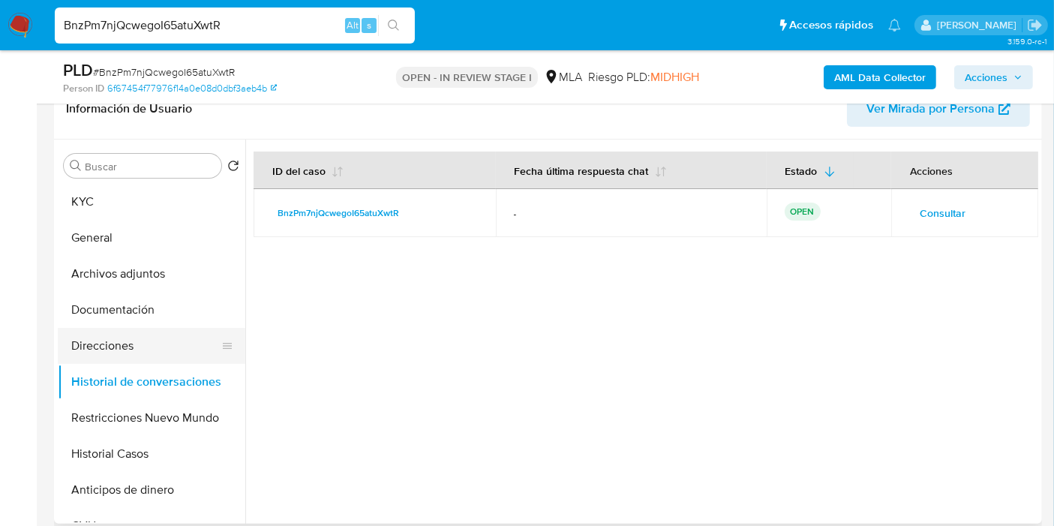
click at [114, 361] on button "Direcciones" at bounding box center [146, 346] width 176 height 36
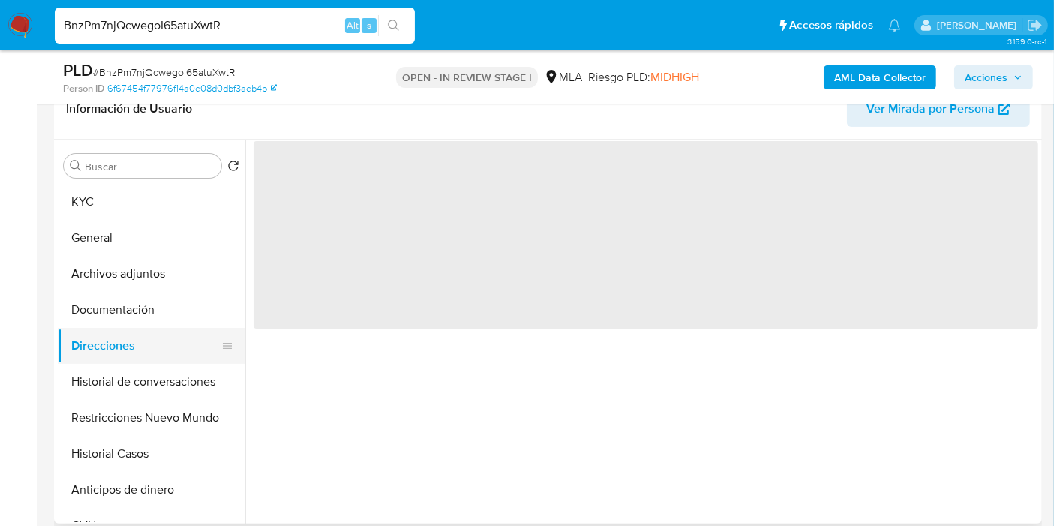
click at [128, 351] on button "Direcciones" at bounding box center [146, 346] width 176 height 36
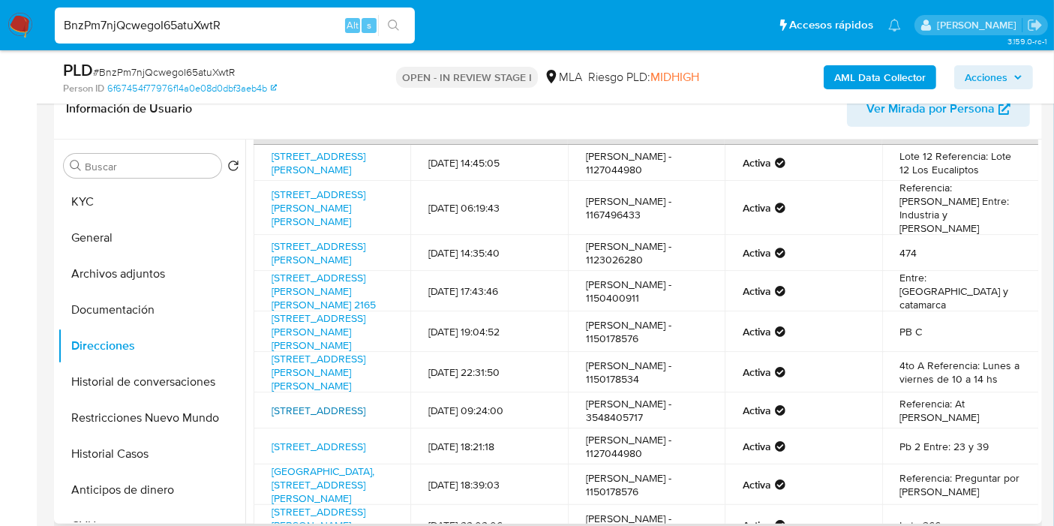
scroll to position [203, 0]
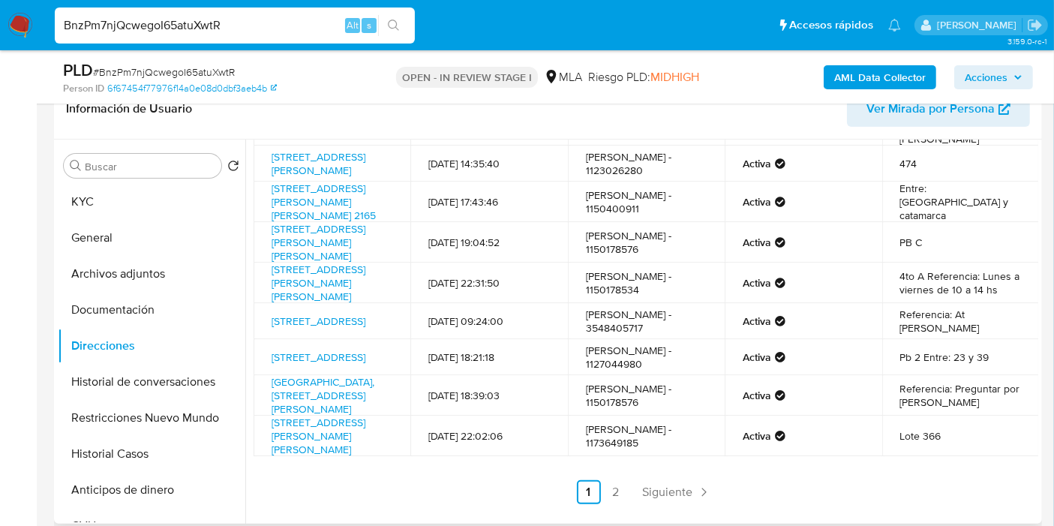
click at [631, 489] on ul "Anterior 1 2 Siguiente" at bounding box center [646, 492] width 785 height 24
click at [607, 489] on link "2" at bounding box center [616, 492] width 24 height 24
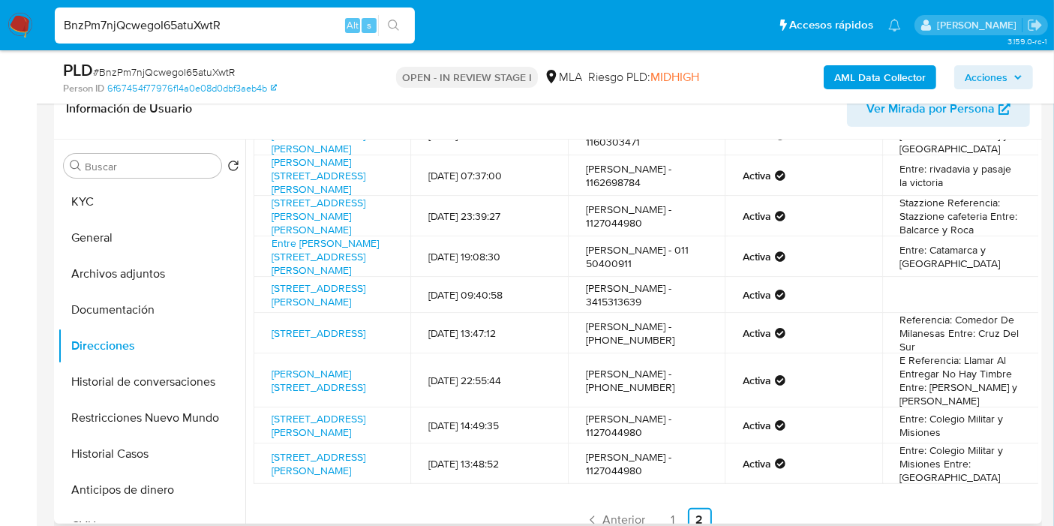
scroll to position [177, 0]
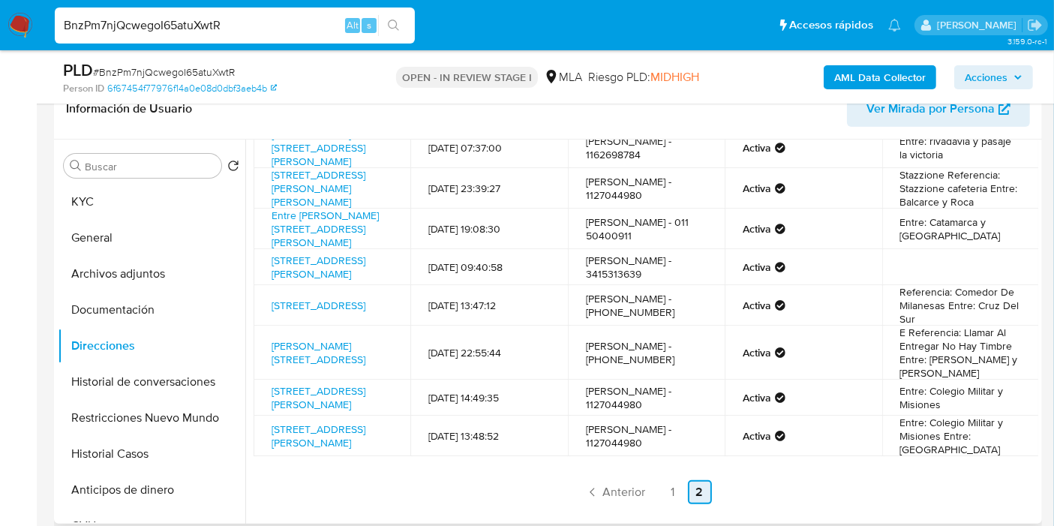
click at [688, 496] on link "2" at bounding box center [700, 492] width 24 height 24
click at [678, 496] on link "1" at bounding box center [673, 492] width 24 height 24
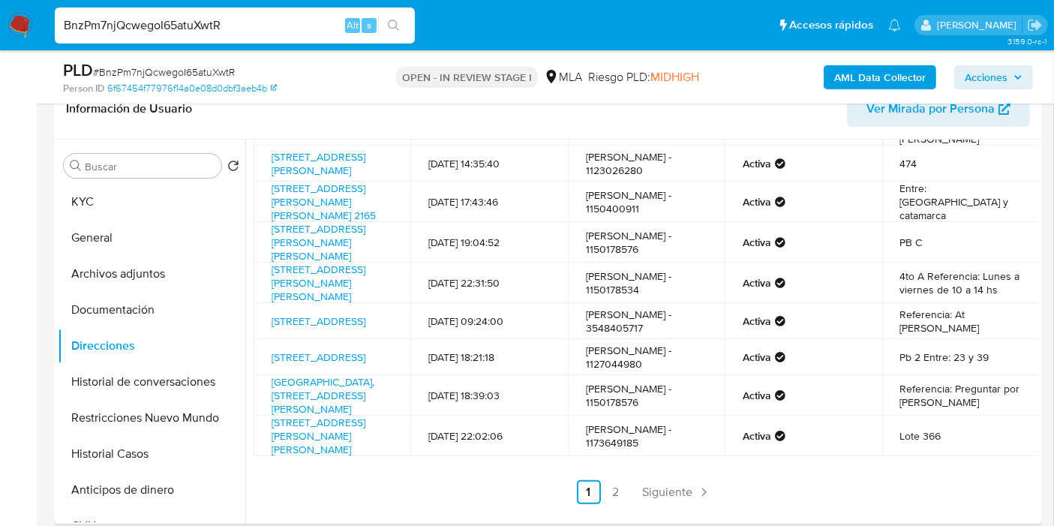
scroll to position [203, 0]
click at [613, 494] on link "2" at bounding box center [616, 492] width 24 height 24
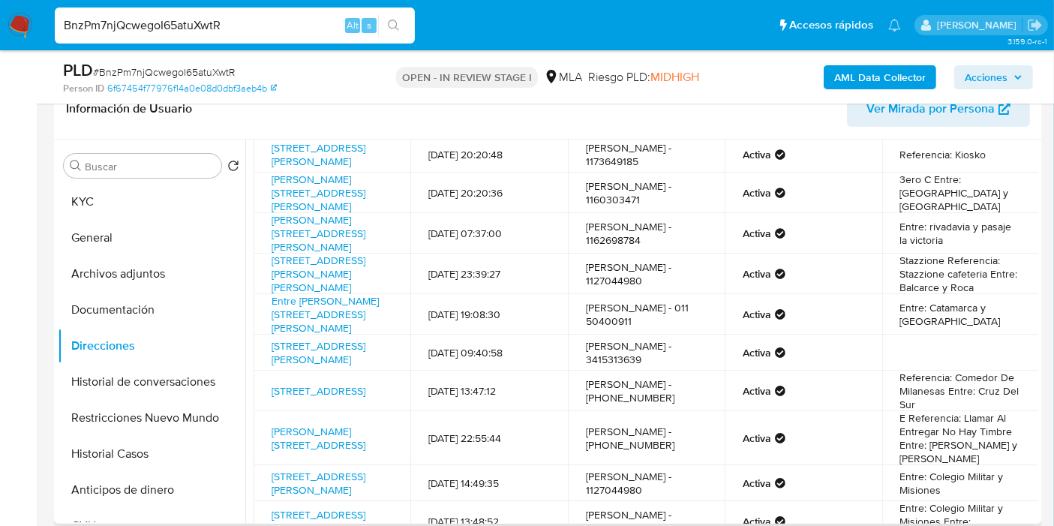
scroll to position [177, 0]
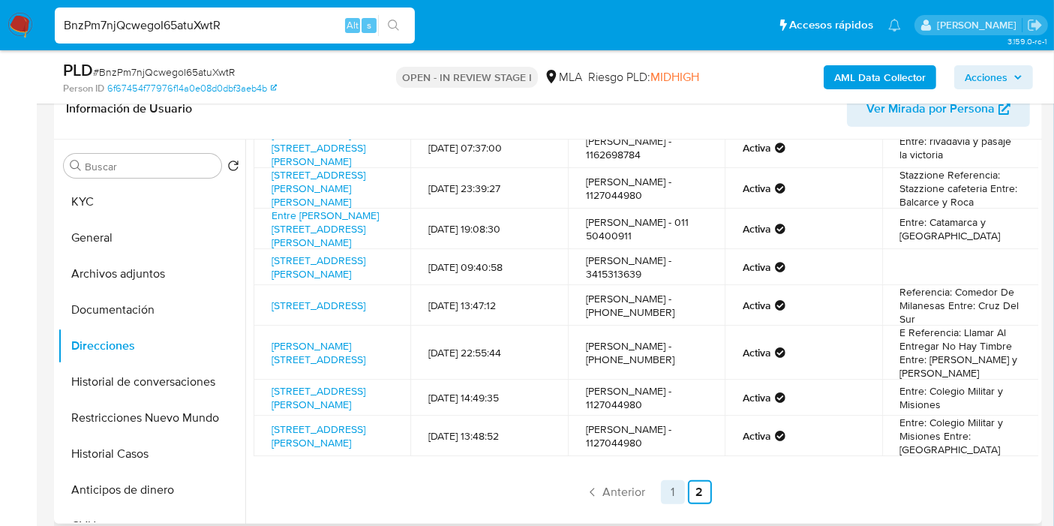
click at [680, 489] on link "1" at bounding box center [673, 492] width 24 height 24
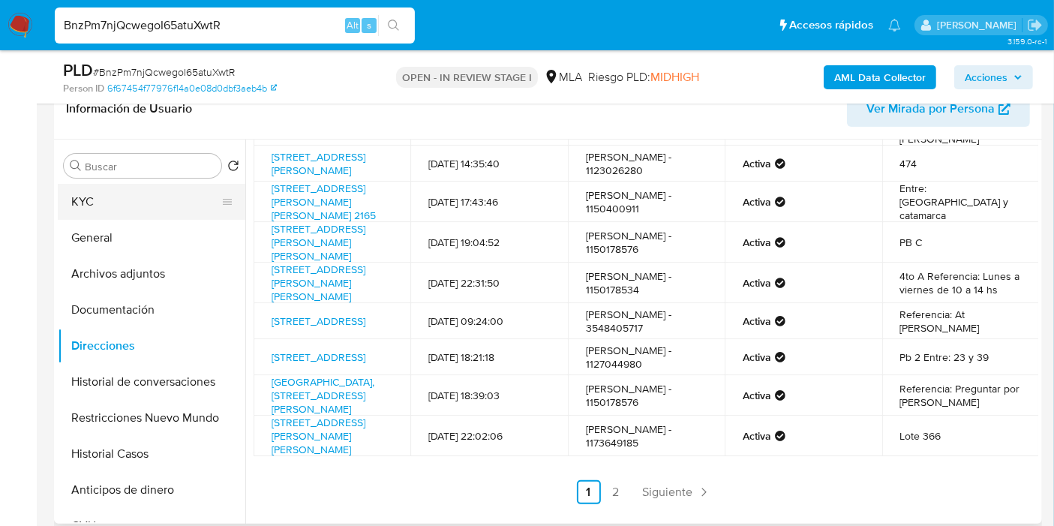
click at [111, 196] on button "KYC" at bounding box center [146, 202] width 176 height 36
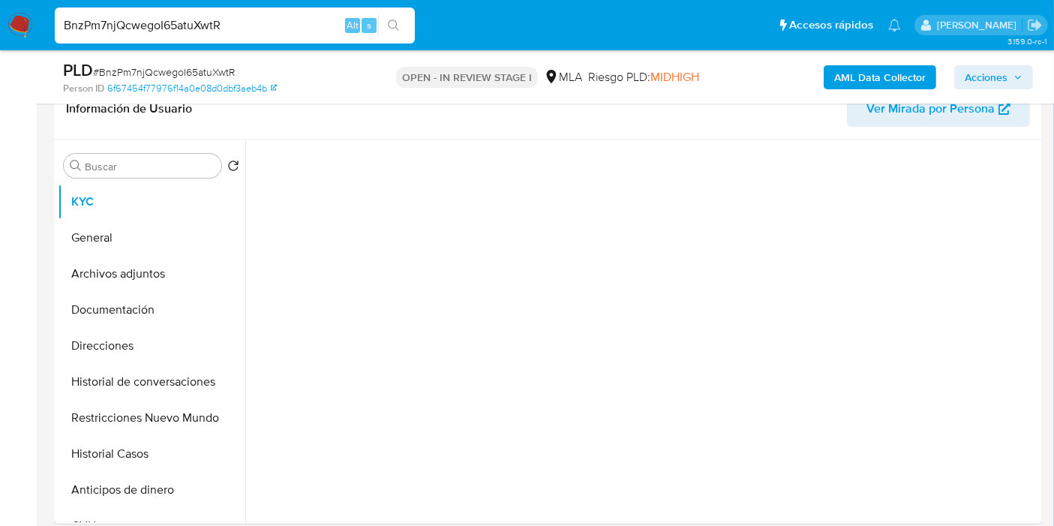
scroll to position [0, 0]
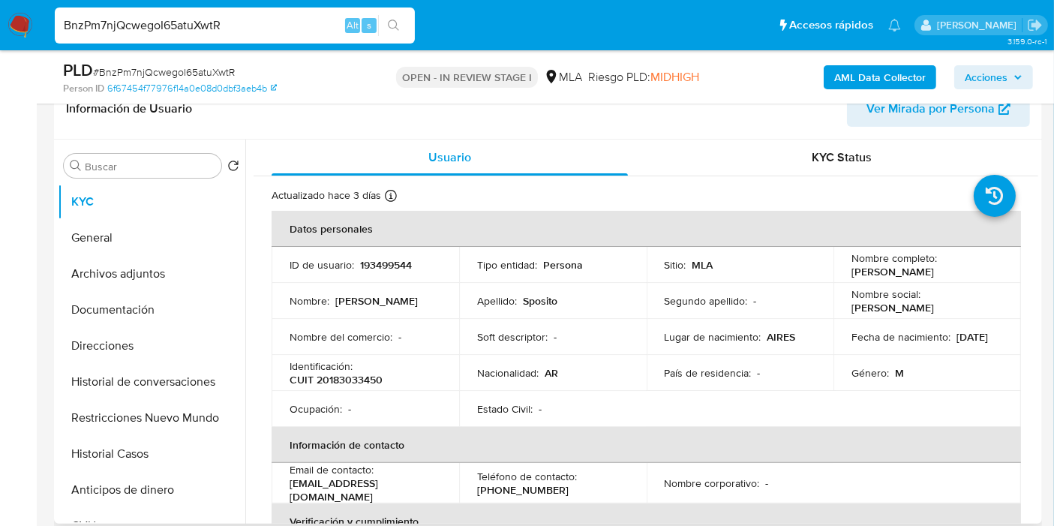
drag, startPoint x: 334, startPoint y: 371, endPoint x: 340, endPoint y: 378, distance: 9.6
click at [336, 374] on p "CUIT 20183033450" at bounding box center [336, 380] width 93 height 14
click at [340, 378] on p "CUIT 20183033450" at bounding box center [336, 380] width 93 height 14
copy p "20183033450"
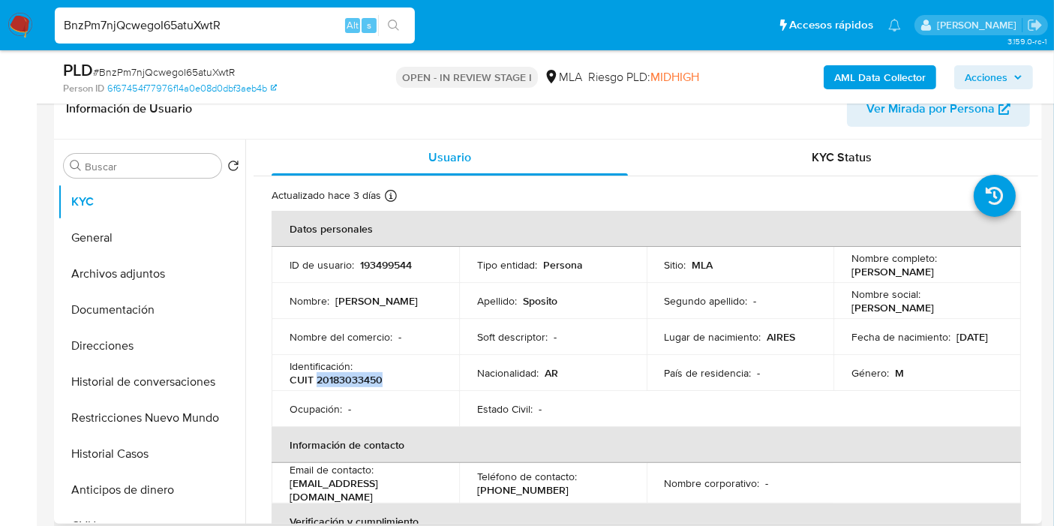
copy p "20183033450"
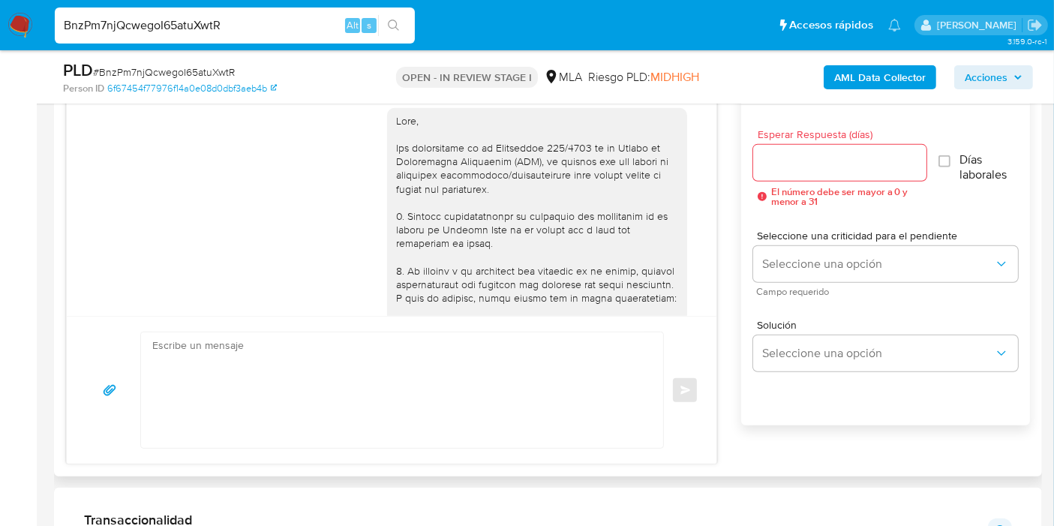
scroll to position [666, 0]
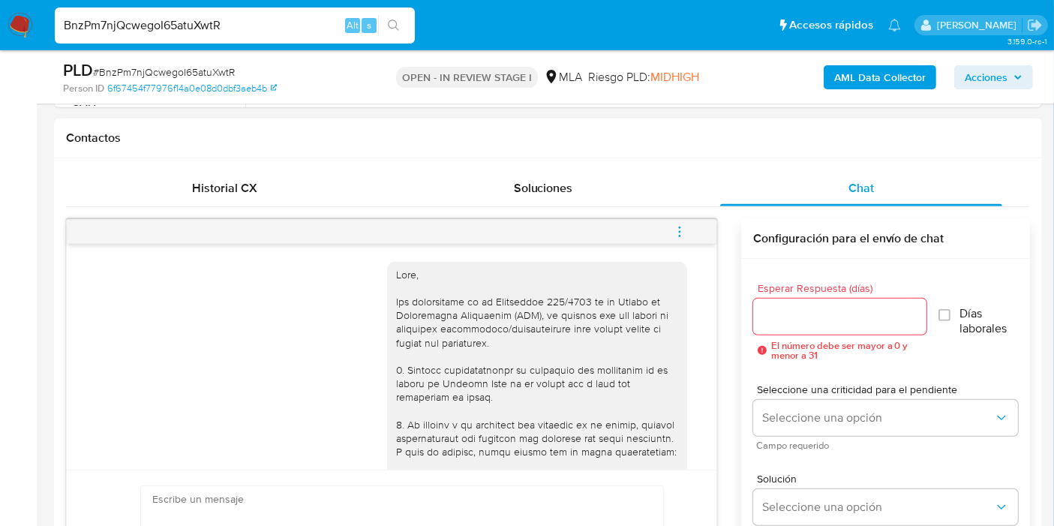
click at [705, 265] on div "18/08/2025 17:36:56 Hola, Esperamos que te encuentres muy bien. Te consultamos …" at bounding box center [392, 357] width 650 height 226
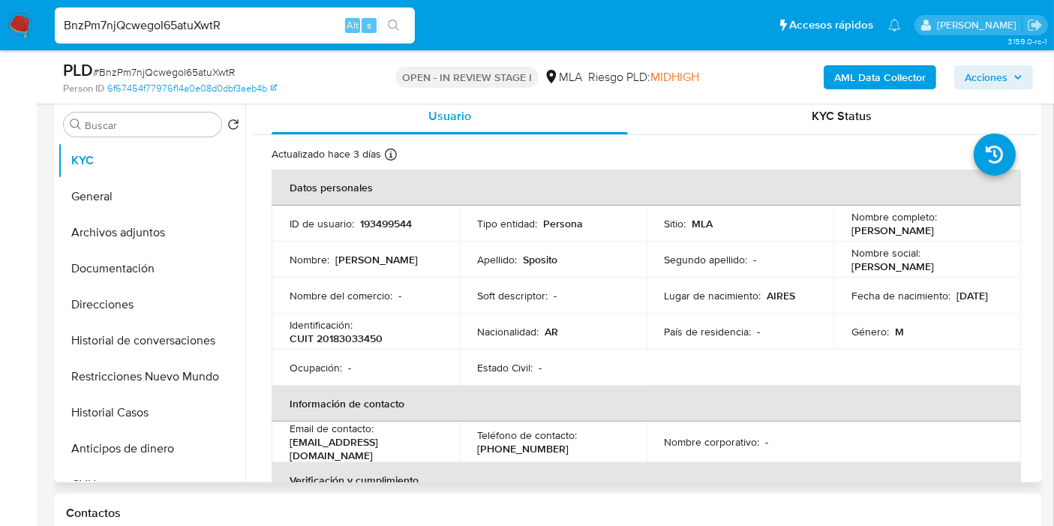
scroll to position [83, 0]
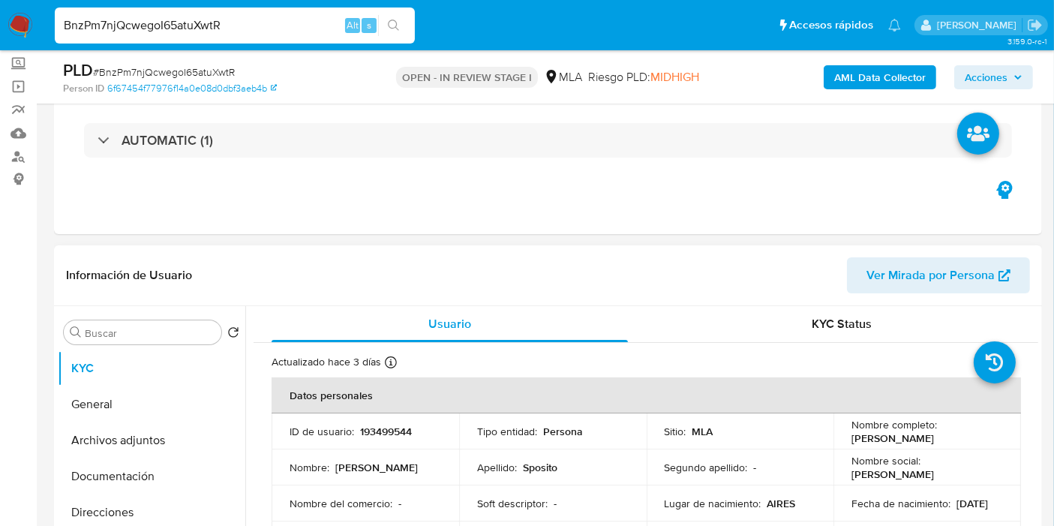
drag, startPoint x: 958, startPoint y: 441, endPoint x: 838, endPoint y: 441, distance: 120.1
click at [838, 441] on td "Nombre completo : Jorge Favio Sposito" at bounding box center [928, 432] width 188 height 36
copy p "Jorge Favio Sposito"
click at [148, 483] on button "Documentación" at bounding box center [146, 477] width 176 height 36
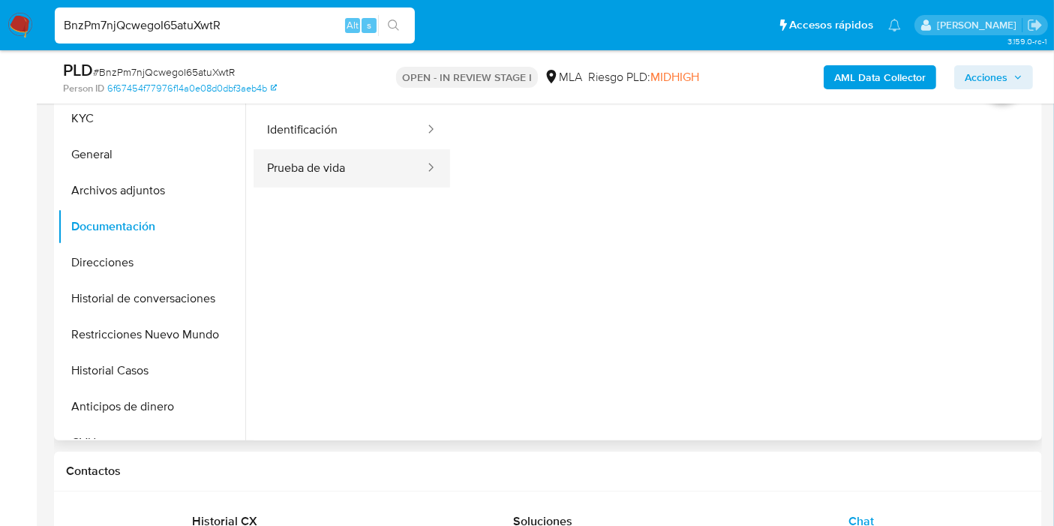
click at [354, 174] on button "Prueba de vida" at bounding box center [340, 168] width 173 height 38
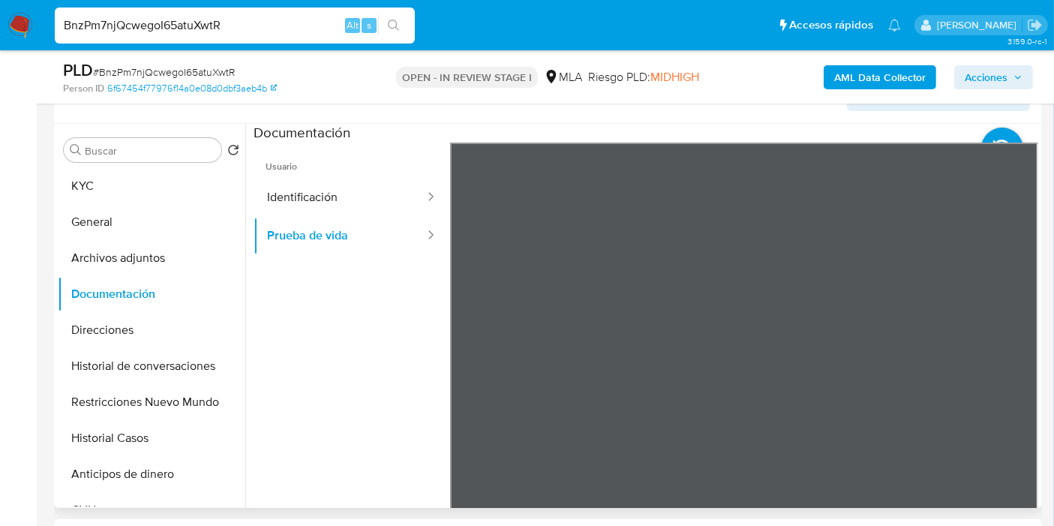
scroll to position [250, 0]
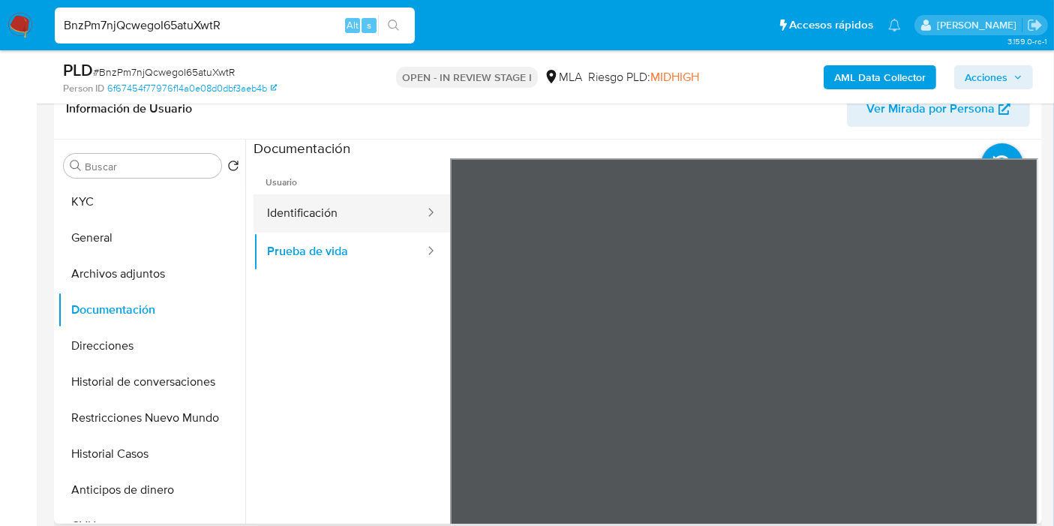
click at [298, 211] on button "Identificación" at bounding box center [340, 213] width 173 height 38
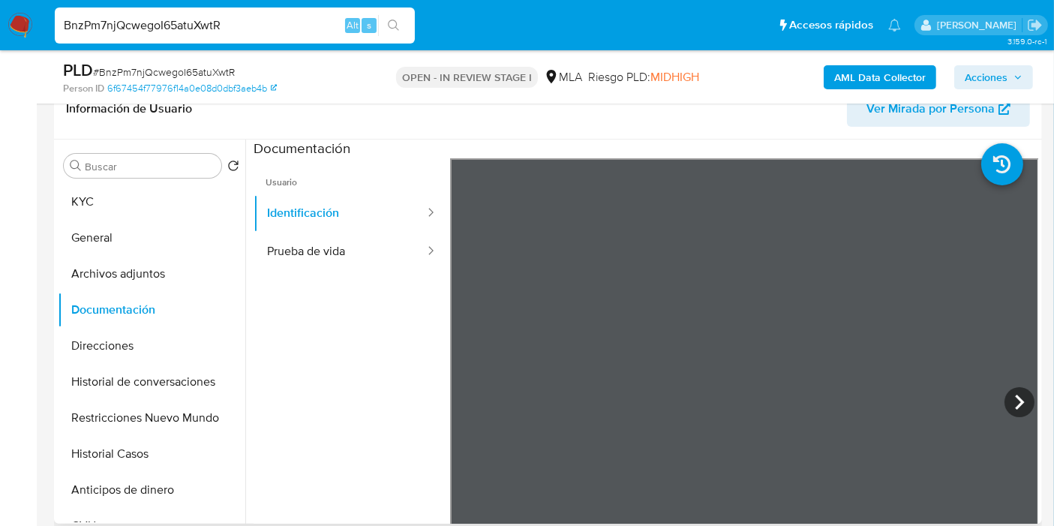
scroll to position [431, 0]
click at [1009, 389] on icon at bounding box center [1020, 402] width 30 height 30
click at [379, 275] on ul "Usuario Identificación Prueba de vida" at bounding box center [352, 374] width 197 height 432
click at [380, 255] on button "Prueba de vida" at bounding box center [340, 252] width 173 height 38
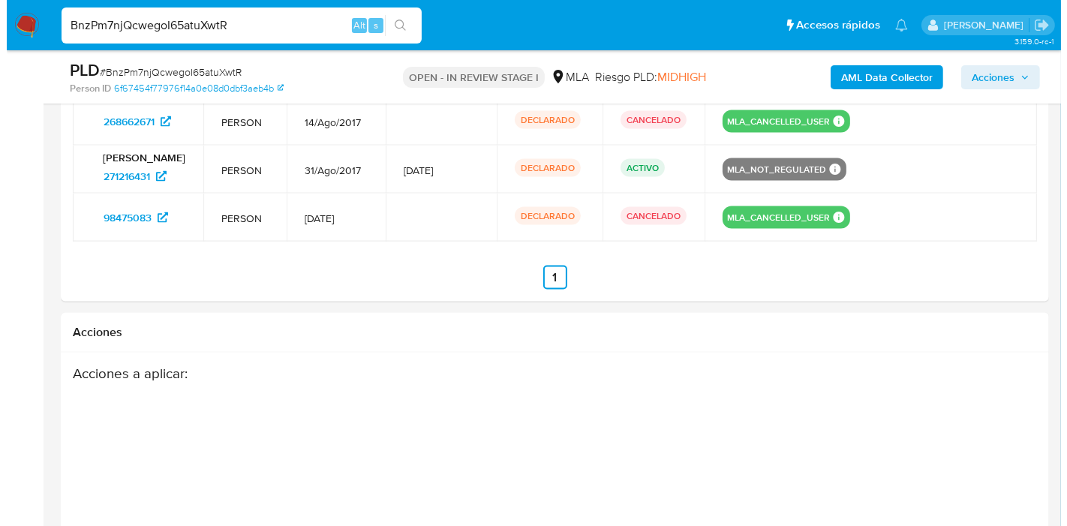
scroll to position [2482, 0]
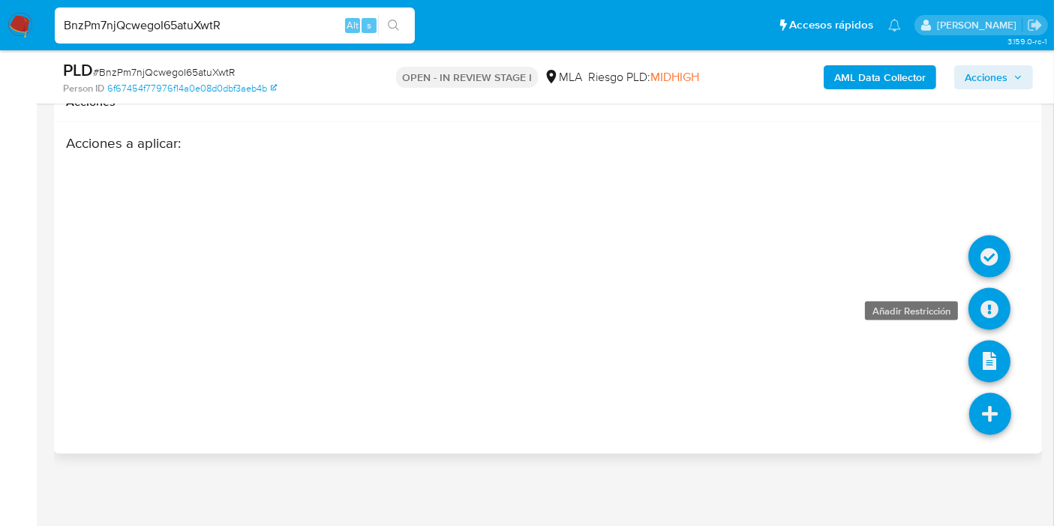
click at [986, 315] on link at bounding box center [990, 309] width 42 height 42
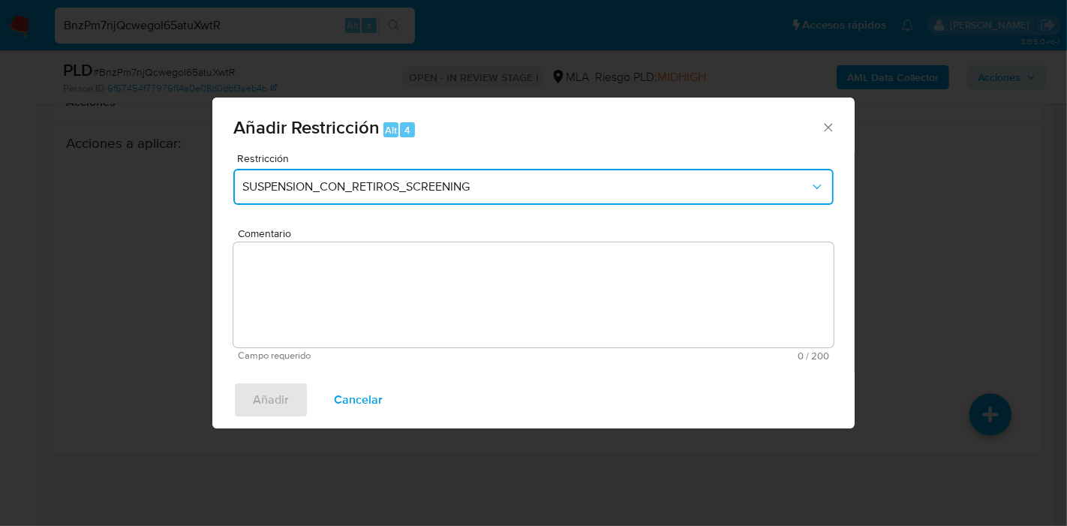
click at [538, 203] on button "SUSPENSION_CON_RETIROS_SCREENING" at bounding box center [533, 187] width 600 height 36
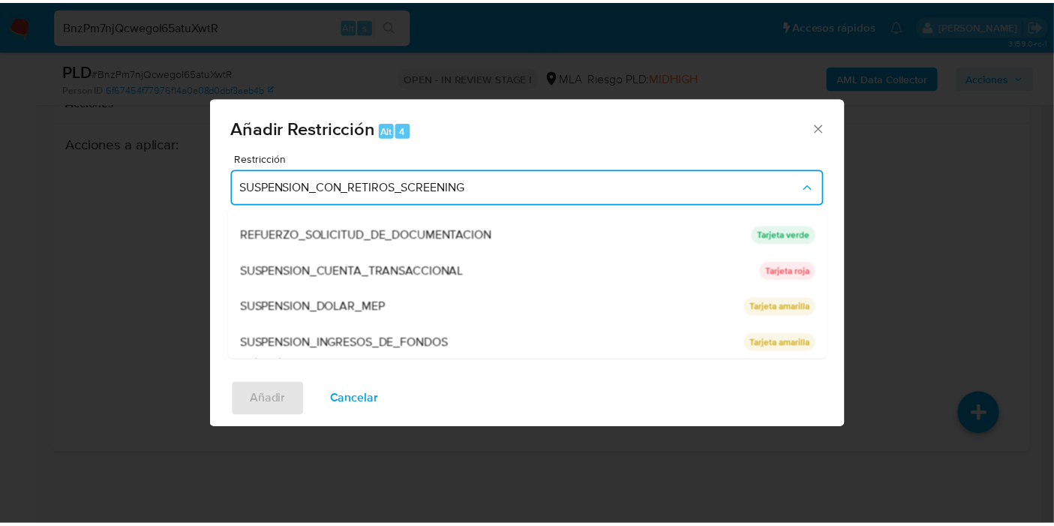
scroll to position [317, 0]
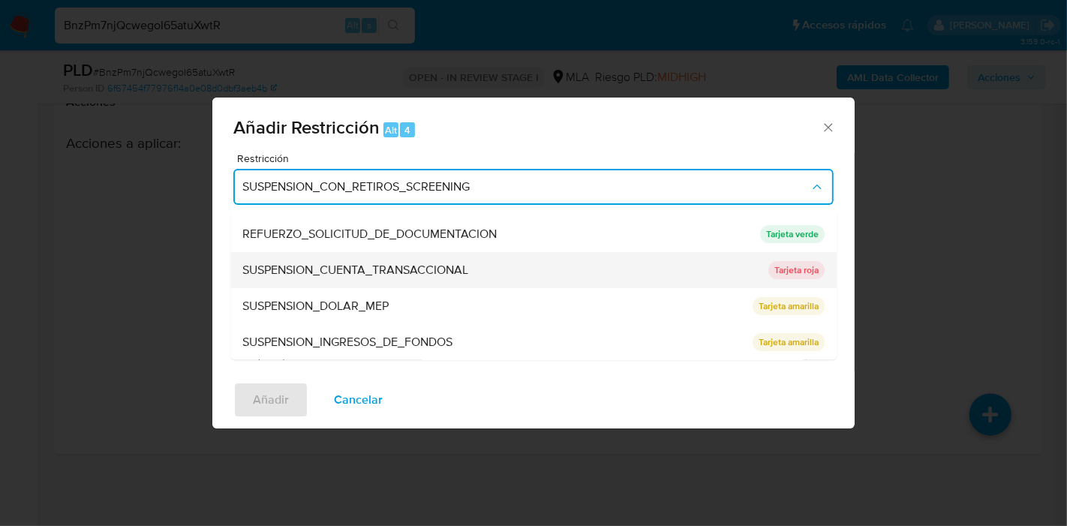
click at [493, 271] on div "SUSPENSION_CUENTA_TRANSACCIONAL" at bounding box center [500, 270] width 517 height 36
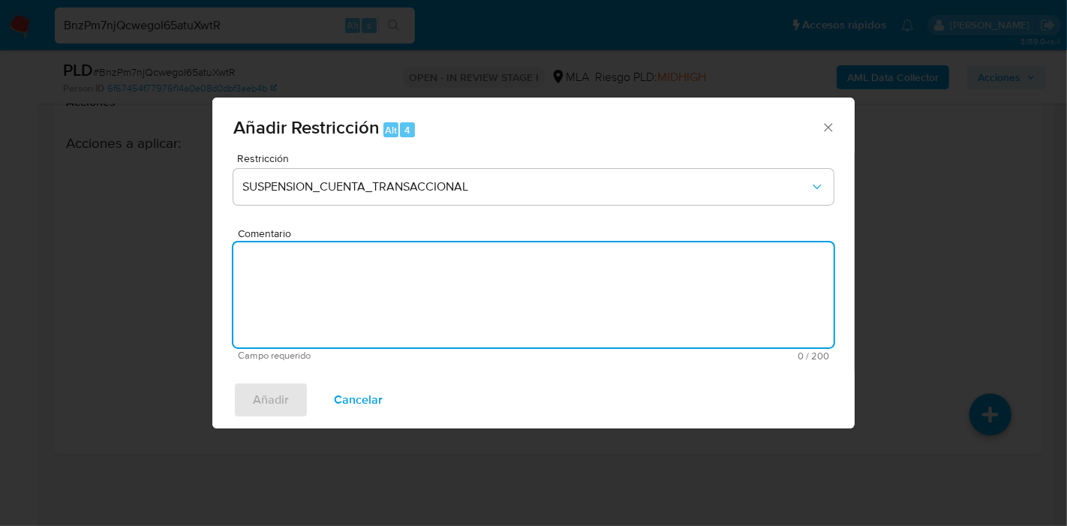
click at [486, 275] on textarea "Comentario" at bounding box center [533, 294] width 600 height 105
type textarea "AML"
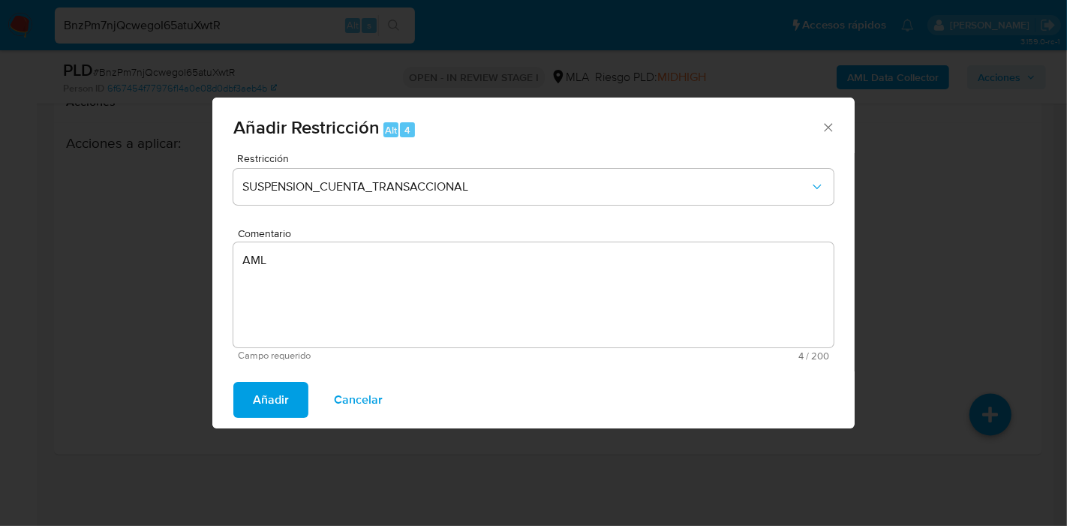
click at [265, 404] on span "Añadir" at bounding box center [271, 399] width 36 height 33
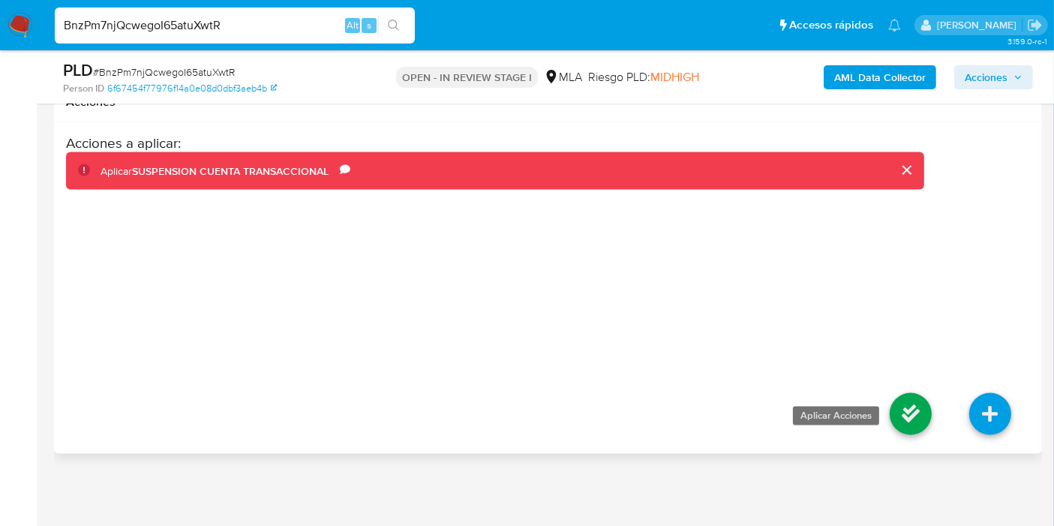
click at [900, 411] on link at bounding box center [911, 414] width 42 height 42
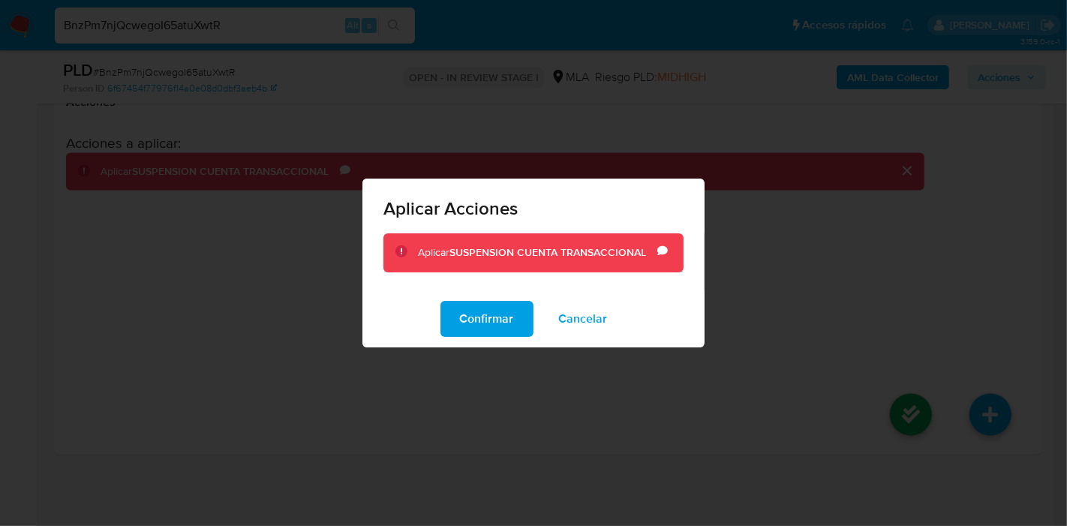
click at [588, 318] on span "Cancelar" at bounding box center [583, 318] width 49 height 33
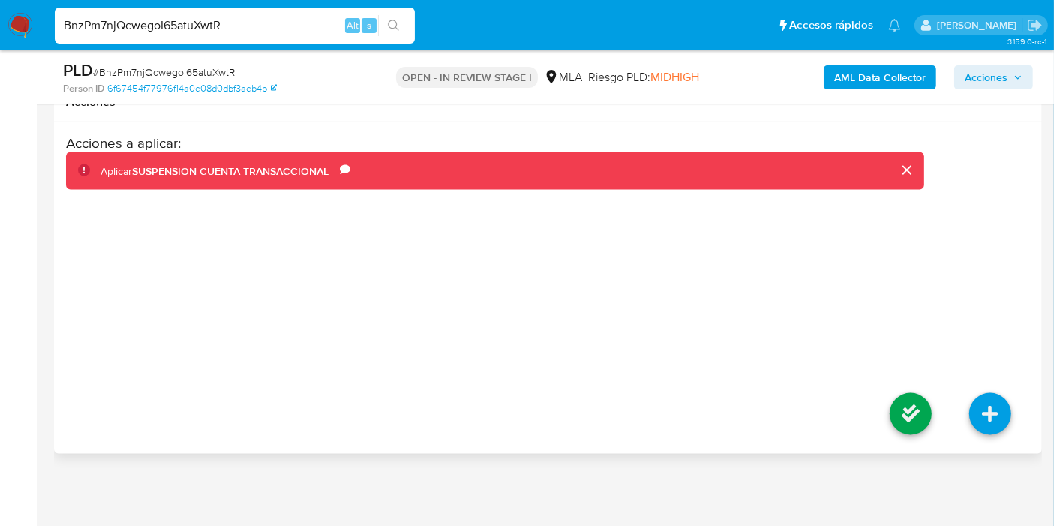
click at [585, 320] on div "Acciones a aplicar : Aplicar SUSPENSION CUENTA TRANSACCIONAL Comentario AML" at bounding box center [495, 254] width 859 height 240
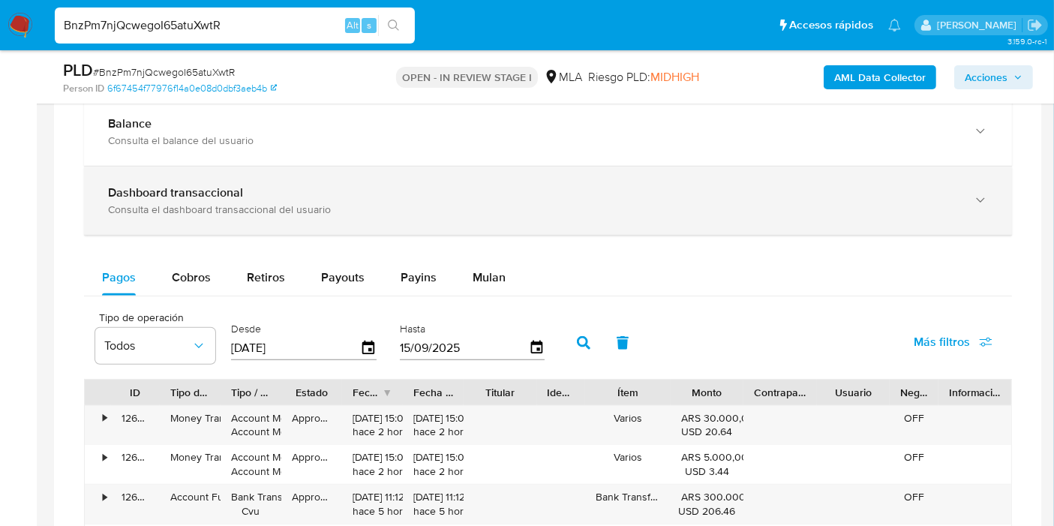
scroll to position [1314, 0]
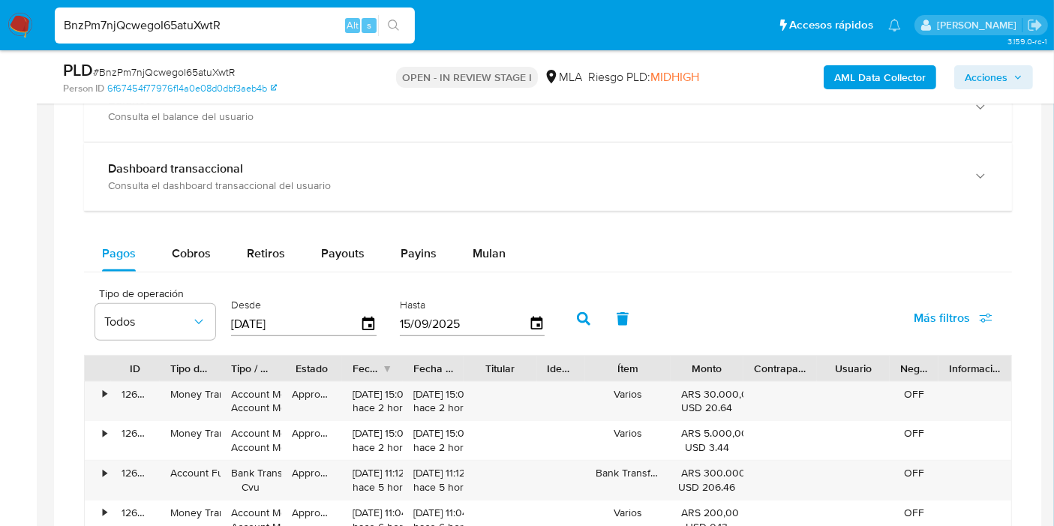
drag, startPoint x: 23, startPoint y: 26, endPoint x: 30, endPoint y: 18, distance: 10.7
click at [23, 26] on img at bounding box center [21, 26] width 26 height 26
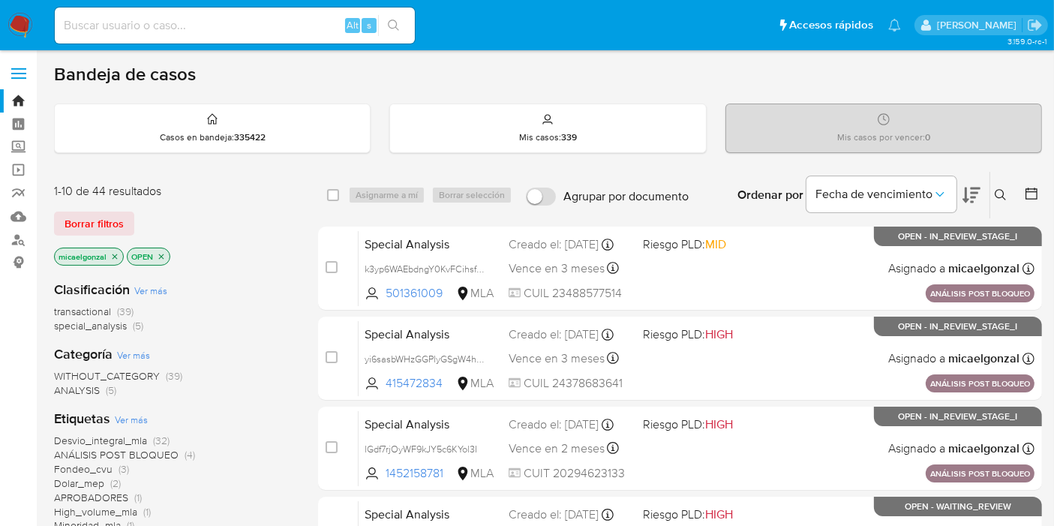
click at [164, 35] on div "Alt s" at bounding box center [235, 26] width 360 height 36
click at [167, 23] on input at bounding box center [235, 26] width 360 height 20
paste input "GxfIjxvSoVasfPN1NcMtrdPe"
type input "GxfIjxvSoVasfPN1NcMtrdPe"
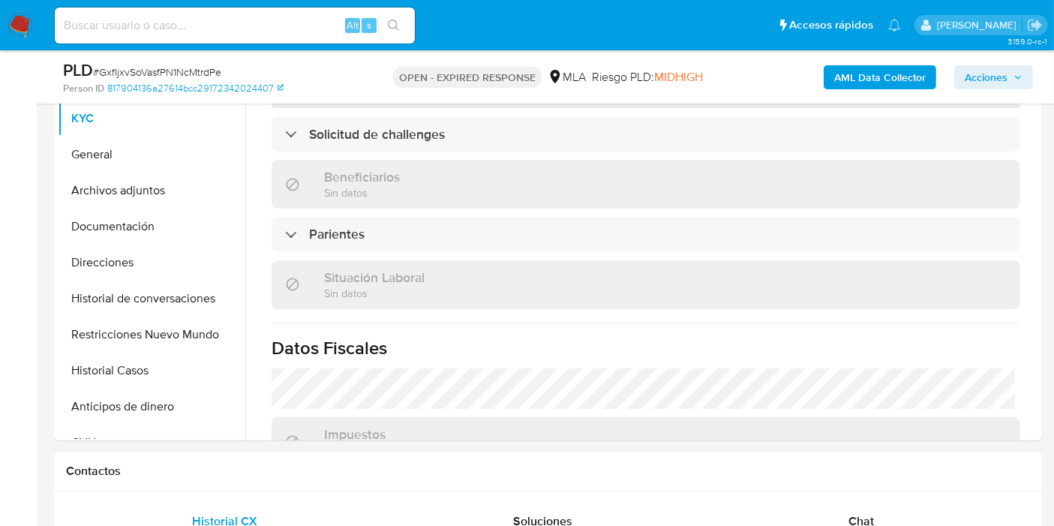
scroll to position [250, 0]
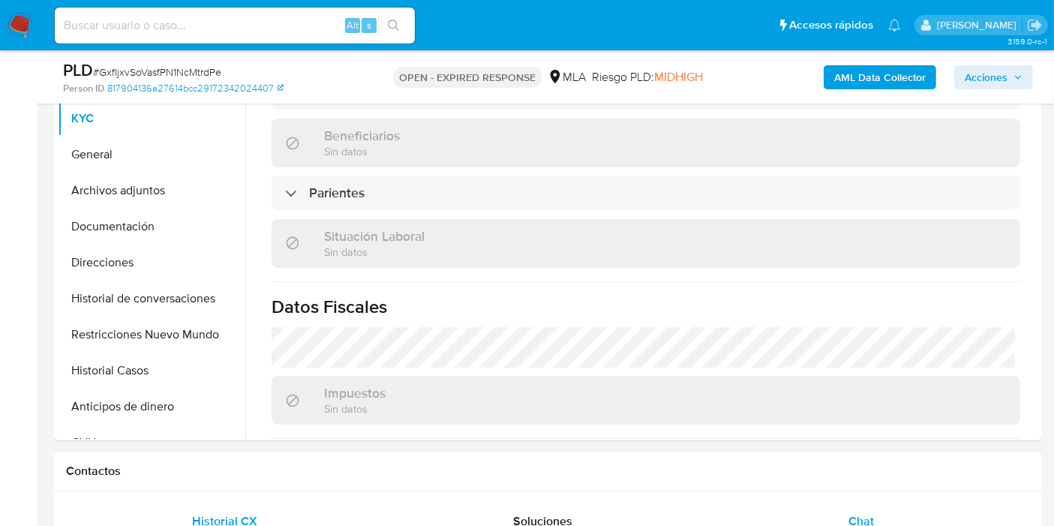
click at [853, 518] on span "Chat" at bounding box center [862, 521] width 26 height 17
select select "10"
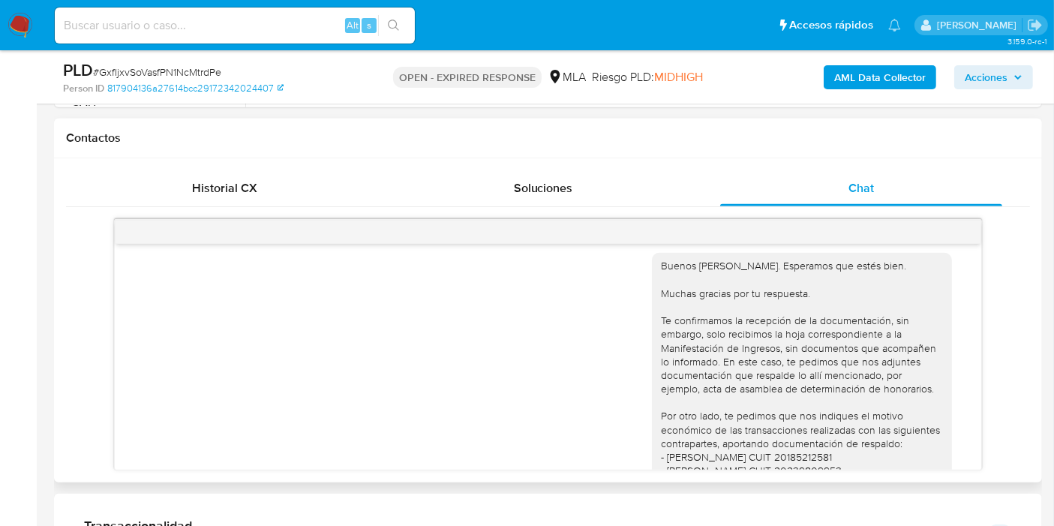
scroll to position [1300, 0]
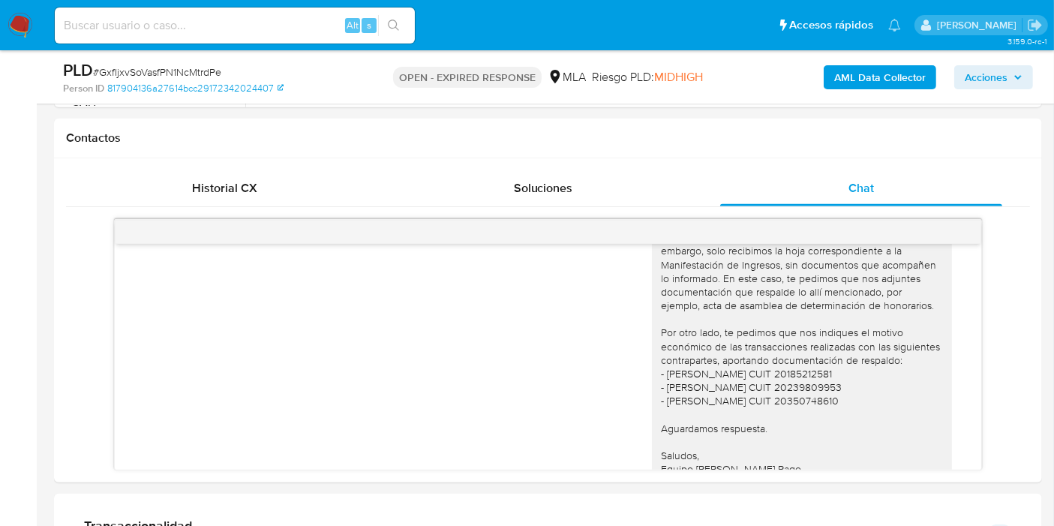
click at [20, 29] on img at bounding box center [21, 26] width 26 height 26
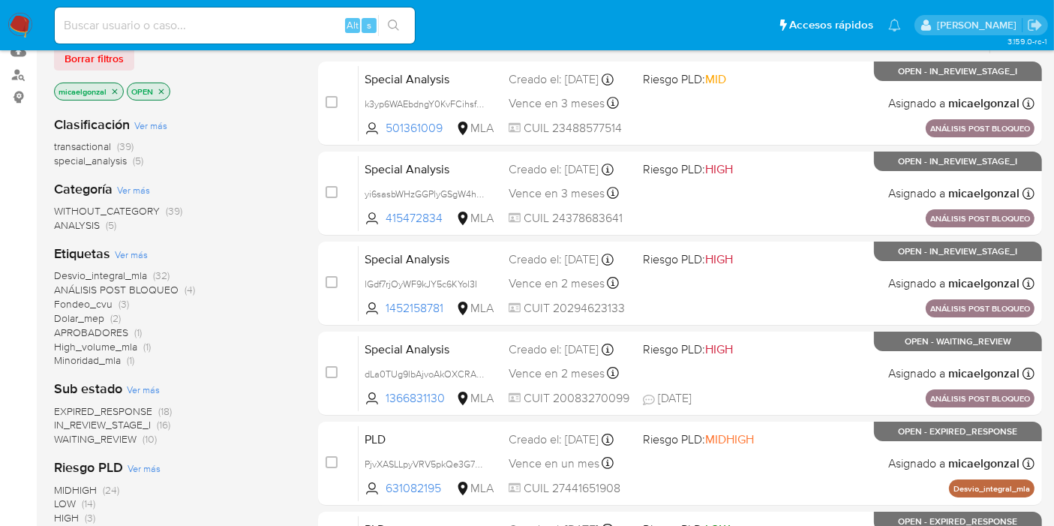
scroll to position [167, 0]
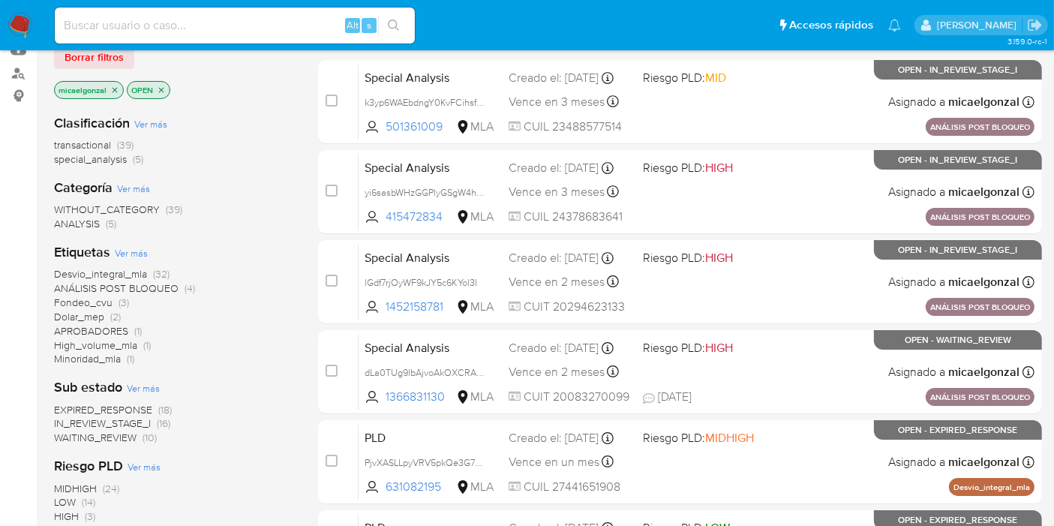
click at [122, 441] on span "WAITING_REVIEW" at bounding box center [95, 437] width 83 height 15
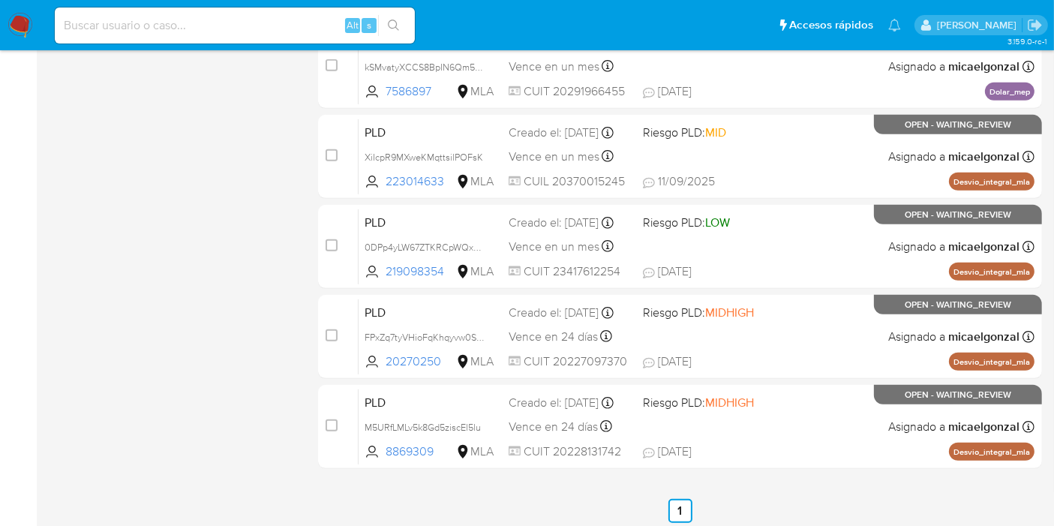
scroll to position [711, 0]
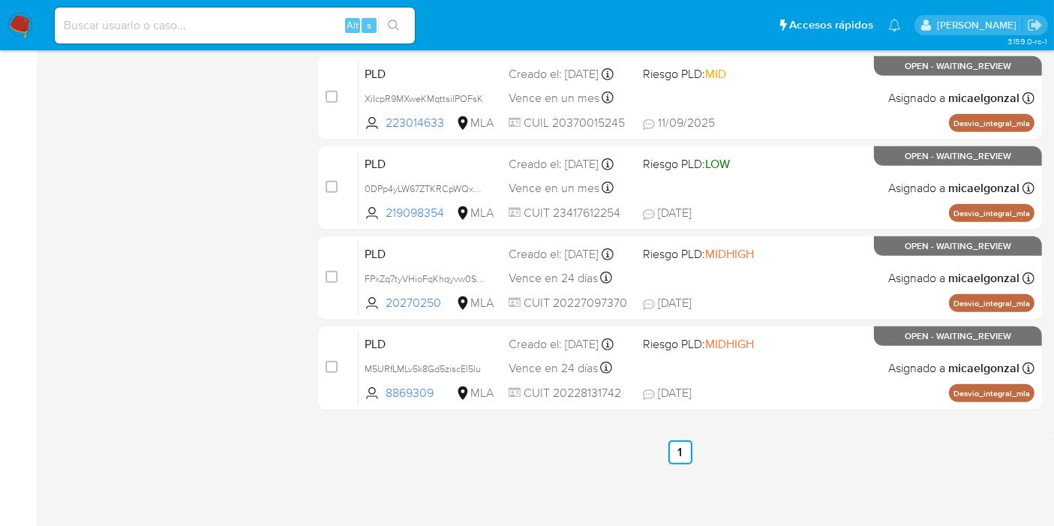
drag, startPoint x: 304, startPoint y: 39, endPoint x: 289, endPoint y: 33, distance: 16.2
click at [302, 39] on div "Alt s" at bounding box center [235, 26] width 360 height 36
click at [287, 33] on input at bounding box center [235, 26] width 360 height 20
paste input "RSwuNYEfY5NejS2ah187VImk"
type input "RSwuNYEfY5NejS2ah187VImk"
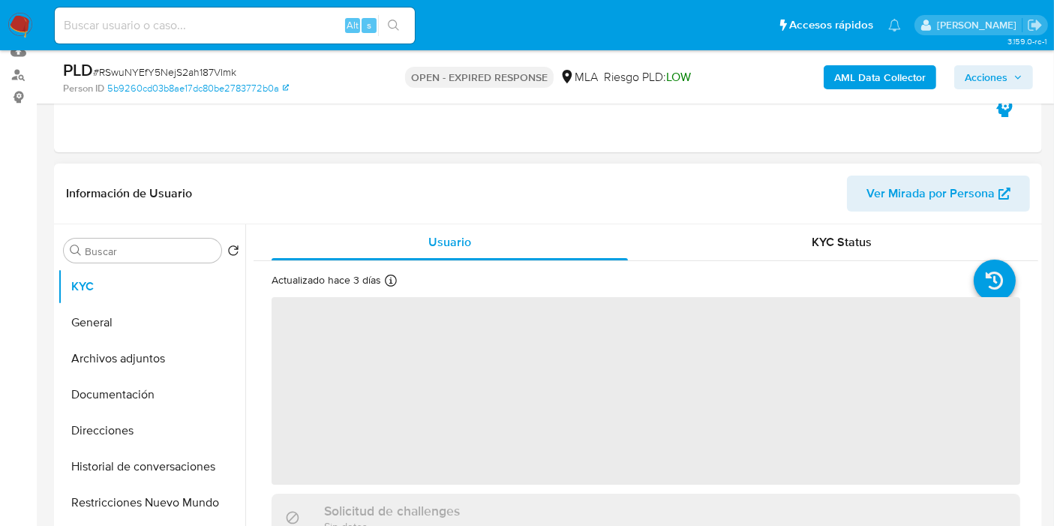
scroll to position [167, 0]
select select "10"
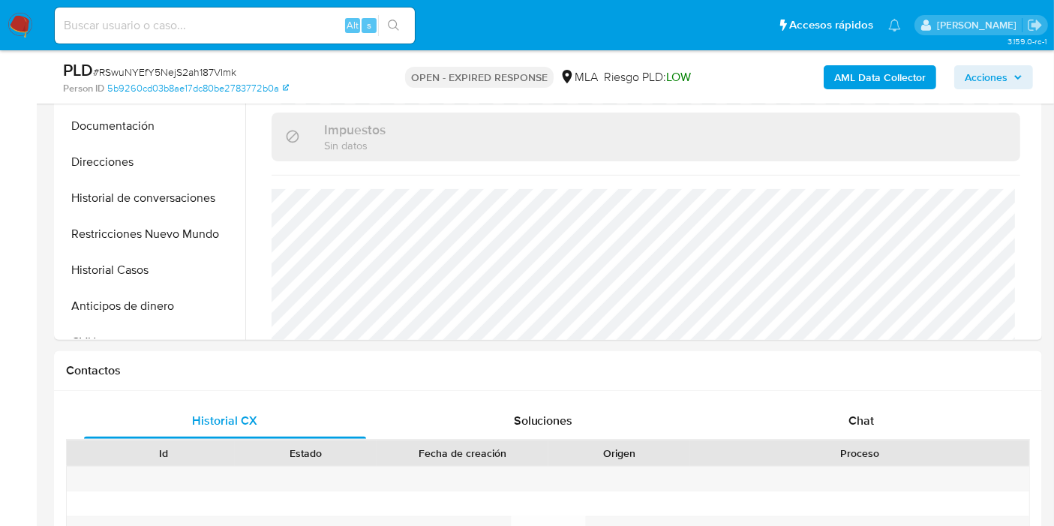
scroll to position [750, 0]
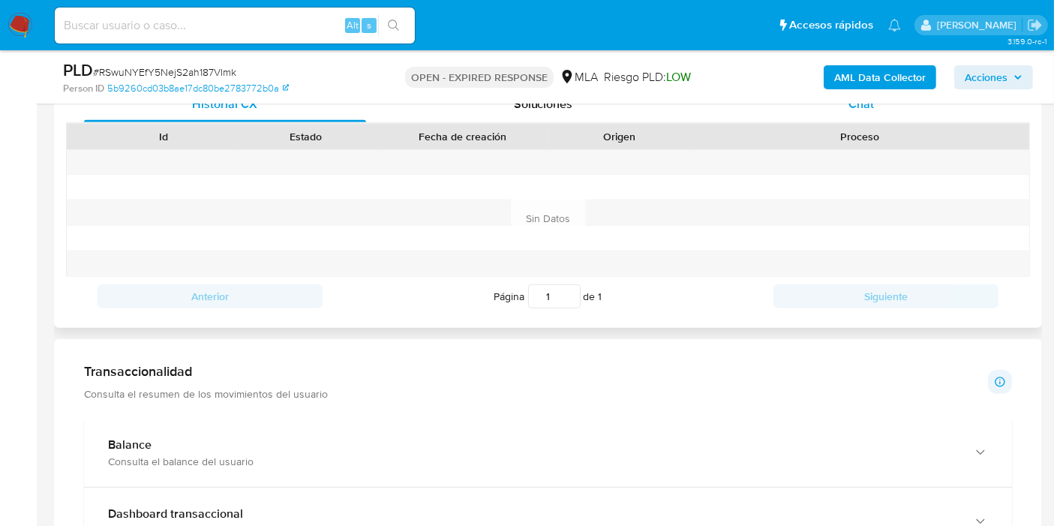
click at [902, 118] on div "Chat" at bounding box center [861, 104] width 282 height 36
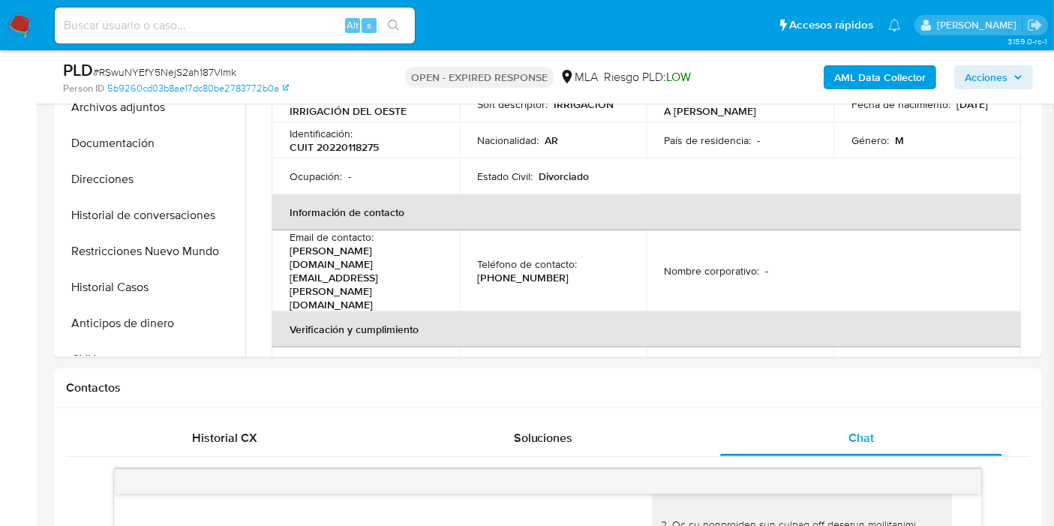
scroll to position [0, 0]
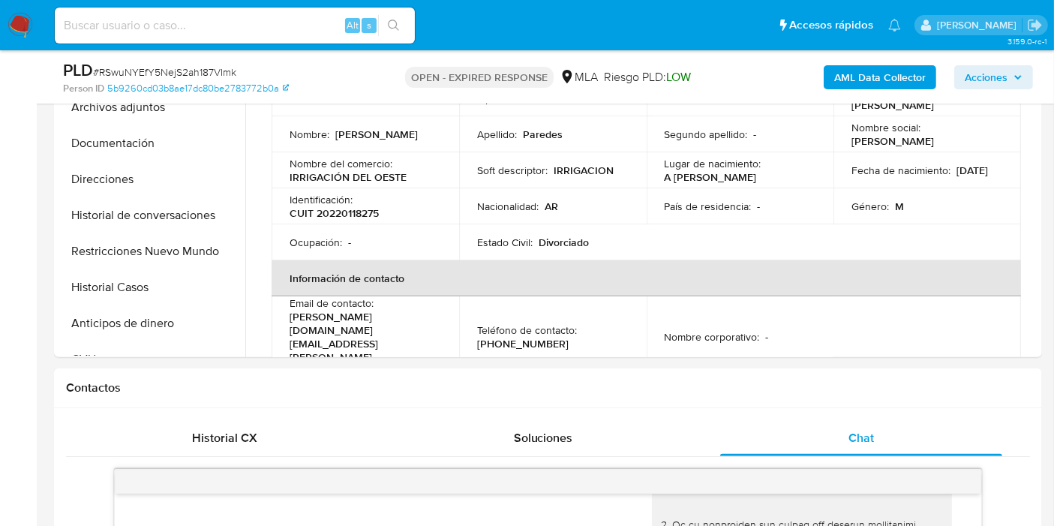
click at [350, 215] on p "CUIT 20220118275" at bounding box center [334, 213] width 89 height 14
drag, startPoint x: 356, startPoint y: 215, endPoint x: 368, endPoint y: 200, distance: 19.7
click at [432, 221] on td "Identificación : CUIT 20220118275" at bounding box center [366, 206] width 188 height 36
click at [347, 202] on p "Identificación :" at bounding box center [321, 200] width 63 height 14
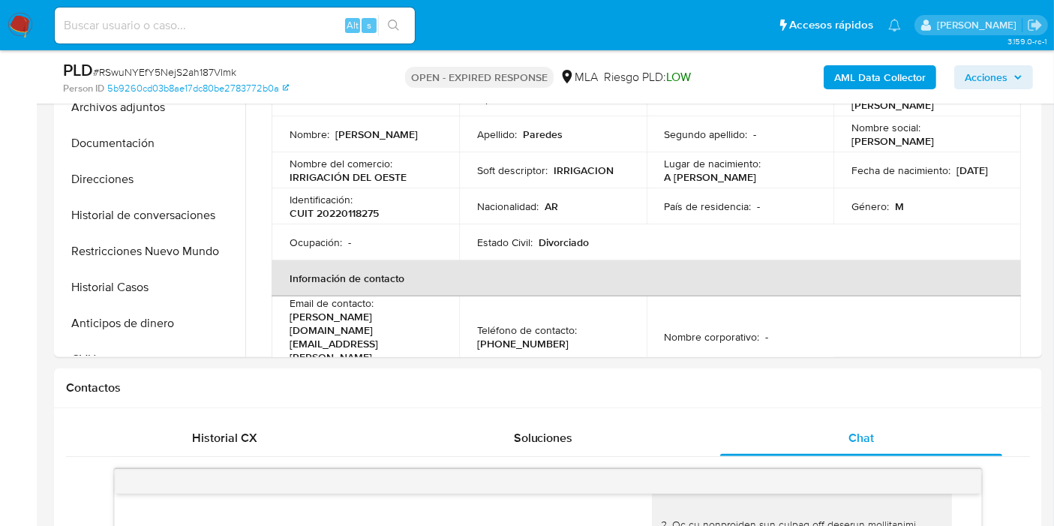
click at [341, 217] on p "CUIT 20220118275" at bounding box center [334, 213] width 89 height 14
click at [341, 216] on p "CUIT 20220118275" at bounding box center [334, 213] width 89 height 14
copy p "20220118275"
click at [411, 324] on p "[PERSON_NAME][DOMAIN_NAME][EMAIL_ADDRESS][PERSON_NAME][DOMAIN_NAME]" at bounding box center [363, 344] width 146 height 68
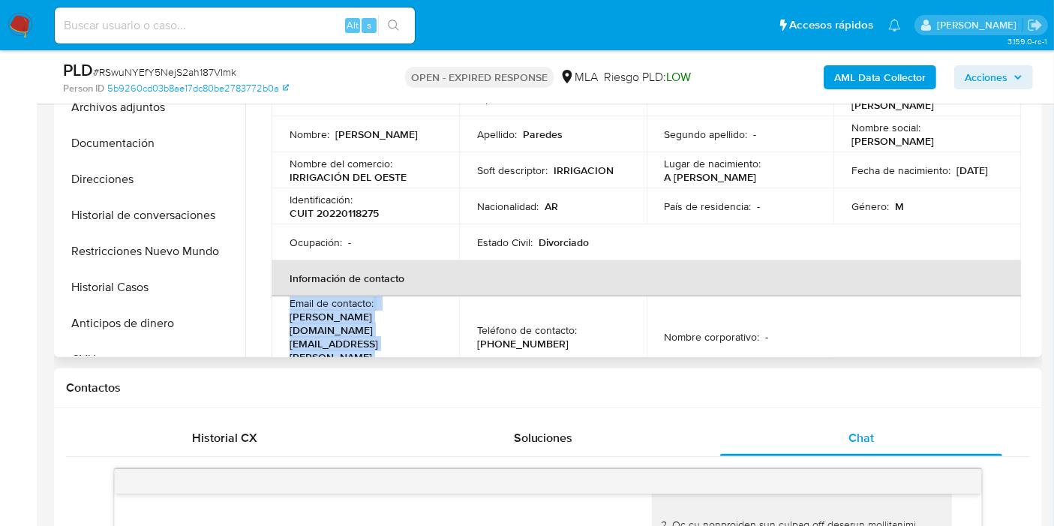
click at [411, 324] on p "[PERSON_NAME][DOMAIN_NAME][EMAIL_ADDRESS][PERSON_NAME][DOMAIN_NAME]" at bounding box center [363, 344] width 146 height 68
click at [411, 320] on p "[PERSON_NAME][DOMAIN_NAME][EMAIL_ADDRESS][PERSON_NAME][DOMAIN_NAME]" at bounding box center [363, 344] width 146 height 68
drag, startPoint x: 383, startPoint y: 319, endPoint x: 371, endPoint y: 319, distance: 12.8
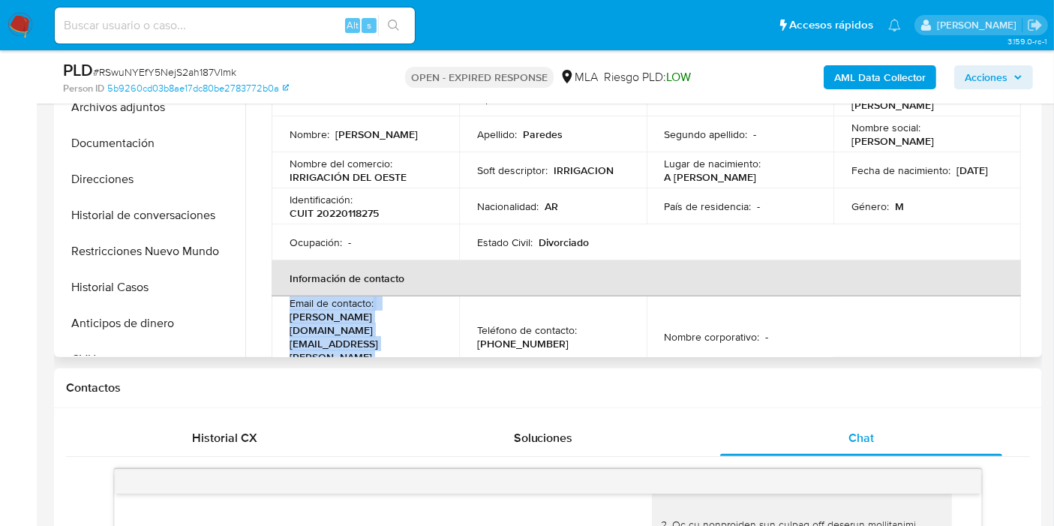
click at [383, 319] on p "[PERSON_NAME][DOMAIN_NAME][EMAIL_ADDRESS][PERSON_NAME][DOMAIN_NAME]" at bounding box center [363, 344] width 146 height 68
click at [287, 320] on td "Email de contacto : [PERSON_NAME][DOMAIN_NAME][EMAIL_ADDRESS][PERSON_NAME][DOMA…" at bounding box center [366, 336] width 188 height 81
drag, startPoint x: 287, startPoint y: 320, endPoint x: 451, endPoint y: 321, distance: 163.6
click at [451, 321] on td "Email de contacto : [PERSON_NAME][DOMAIN_NAME][EMAIL_ADDRESS][PERSON_NAME][DOMA…" at bounding box center [366, 336] width 188 height 81
click at [521, 323] on p "Teléfono de contacto :" at bounding box center [527, 330] width 100 height 14
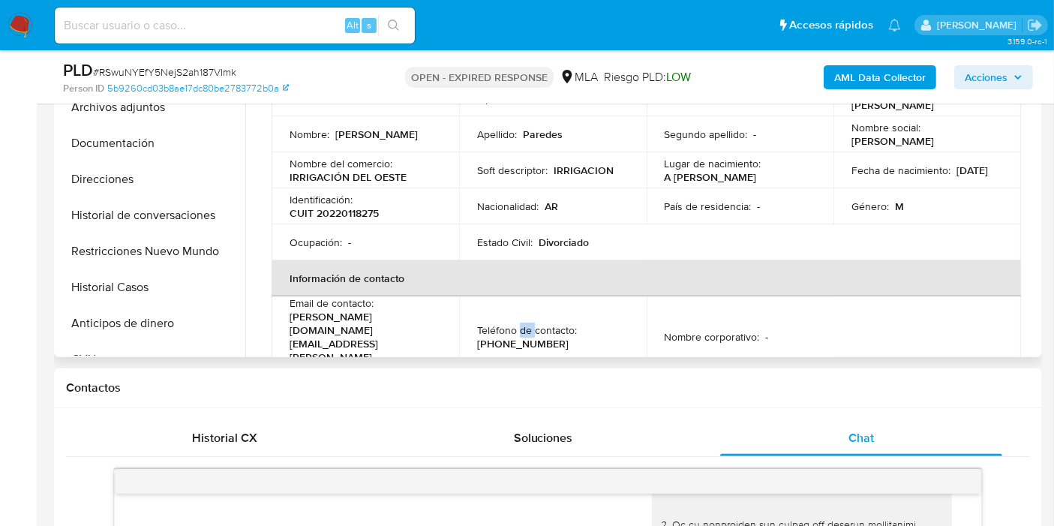
click at [521, 323] on p "Teléfono de contacto :" at bounding box center [527, 330] width 100 height 14
click at [526, 337] on p "[PHONE_NUMBER]" at bounding box center [523, 344] width 92 height 14
copy p "4114042"
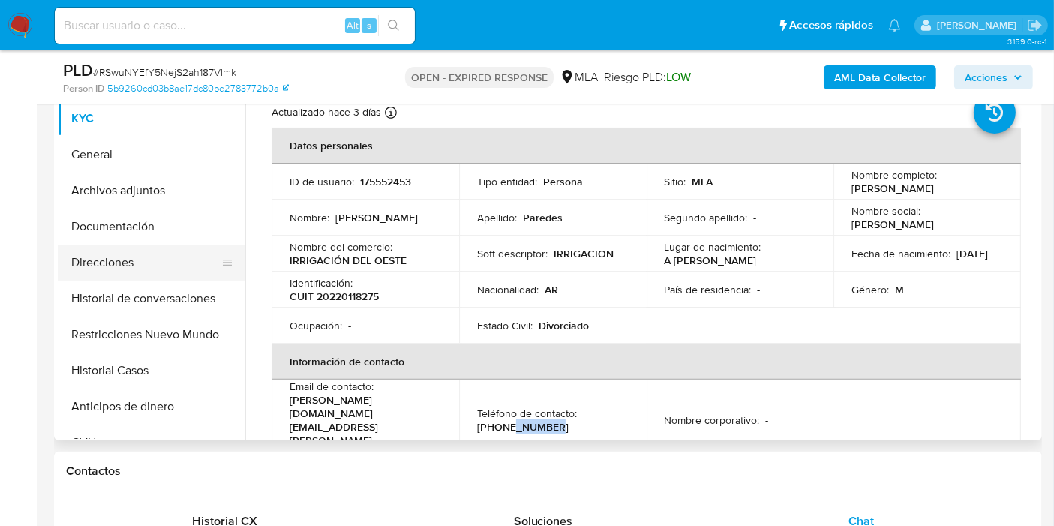
click at [176, 272] on button "Direcciones" at bounding box center [146, 263] width 176 height 36
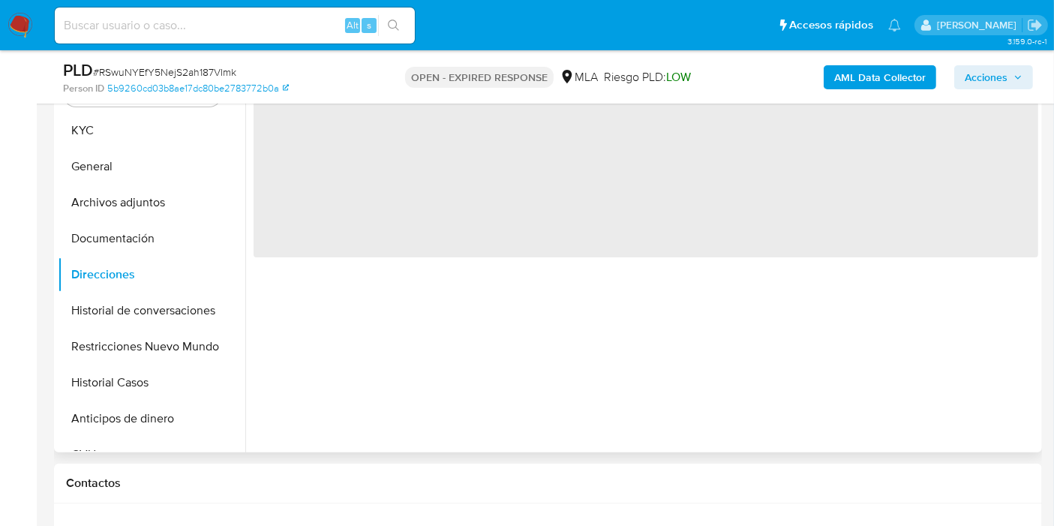
scroll to position [167, 0]
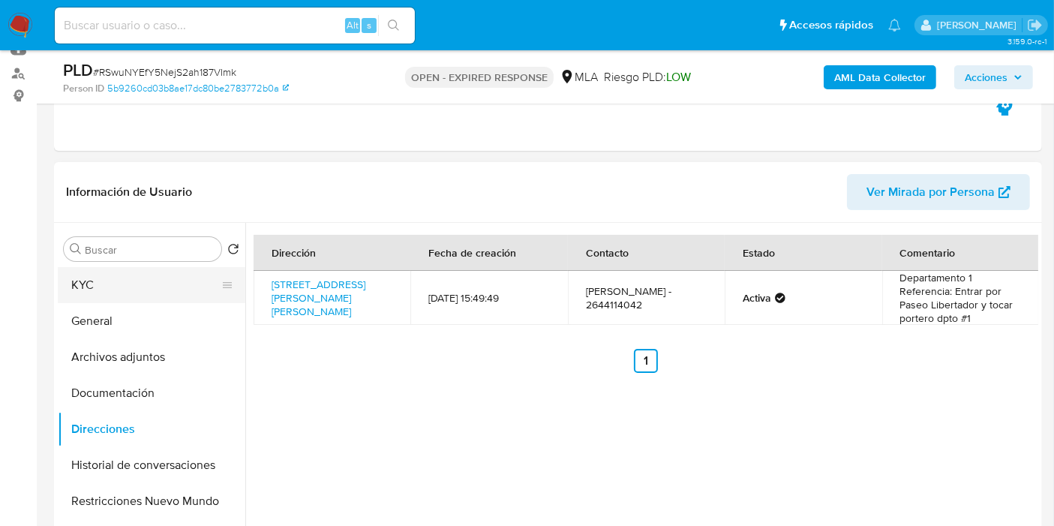
click at [146, 276] on button "KYC" at bounding box center [146, 285] width 176 height 36
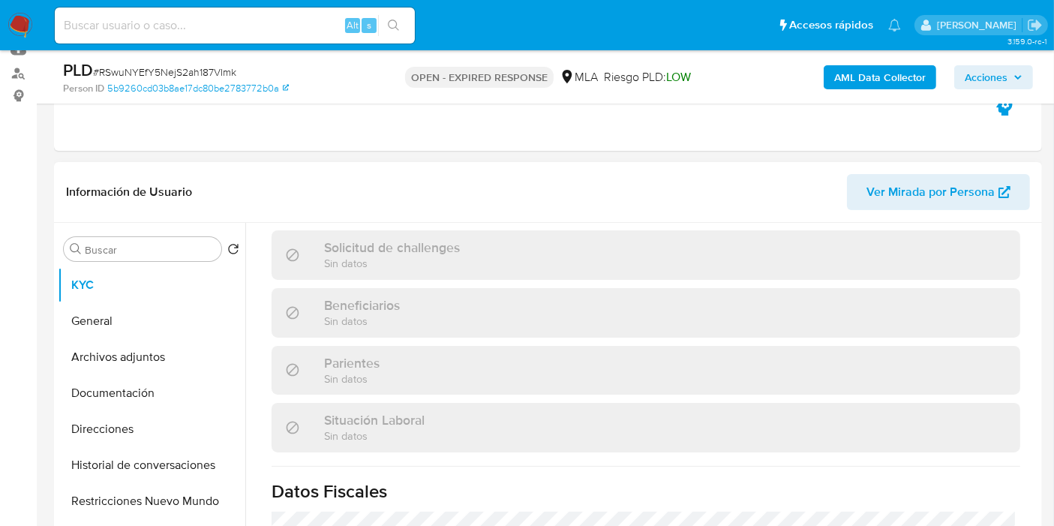
scroll to position [750, 0]
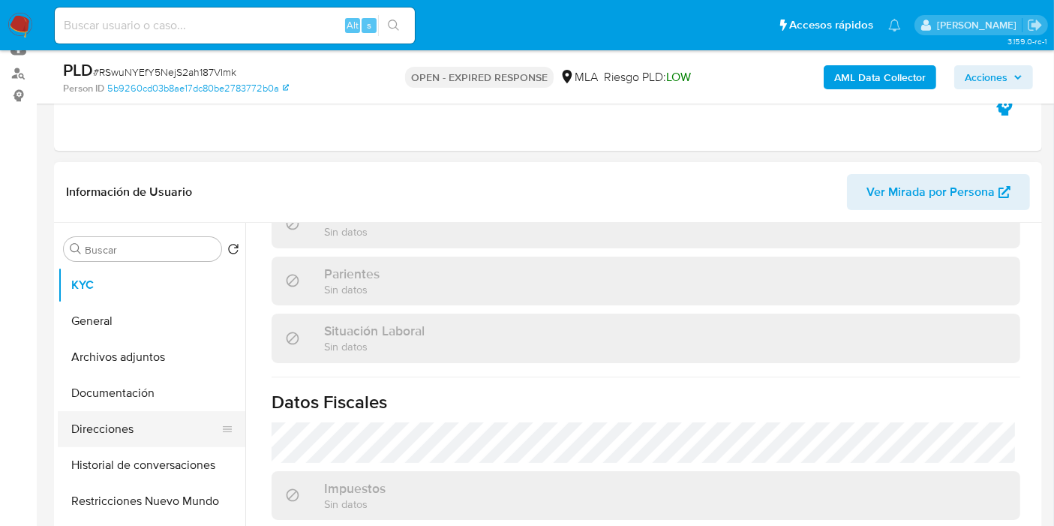
click at [162, 423] on button "Direcciones" at bounding box center [146, 429] width 176 height 36
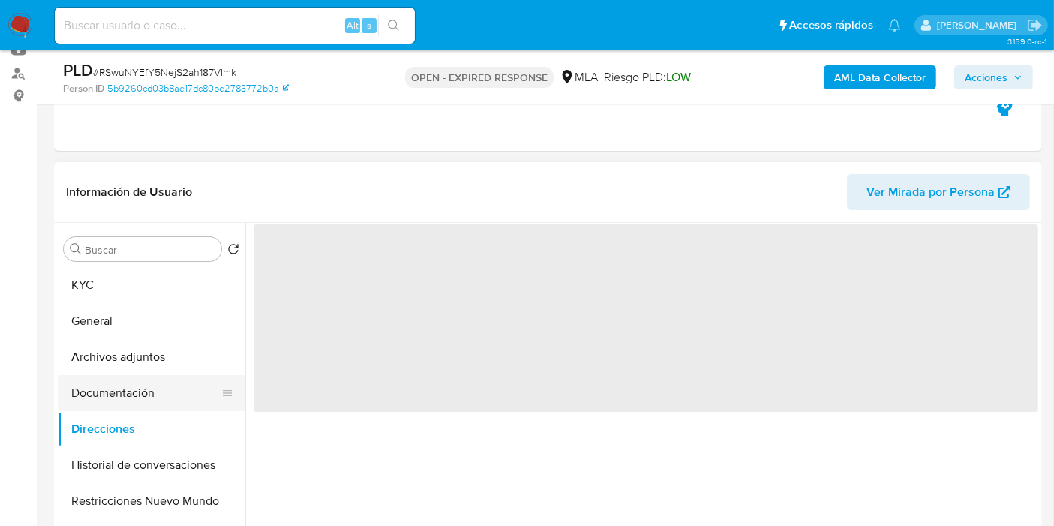
scroll to position [0, 0]
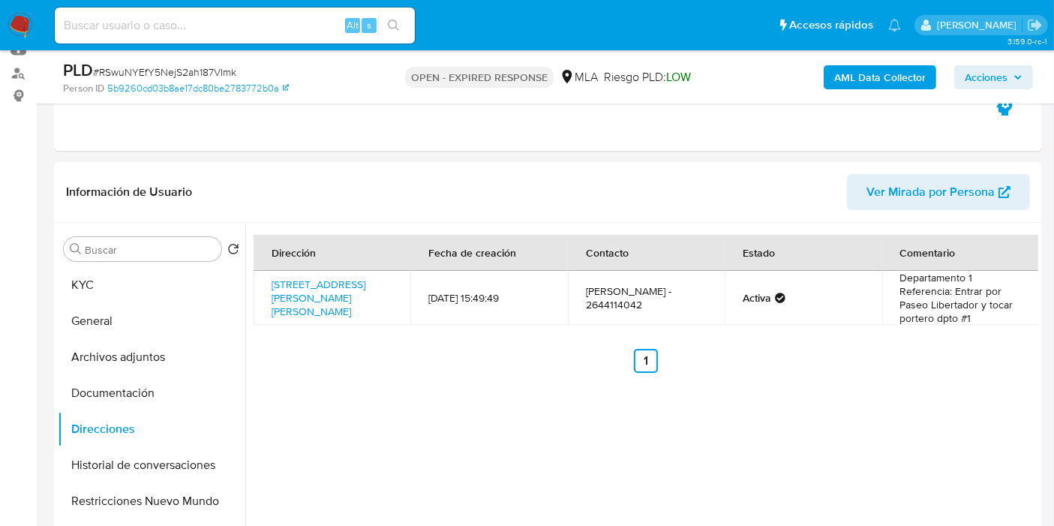
click at [22, 23] on img at bounding box center [21, 26] width 26 height 26
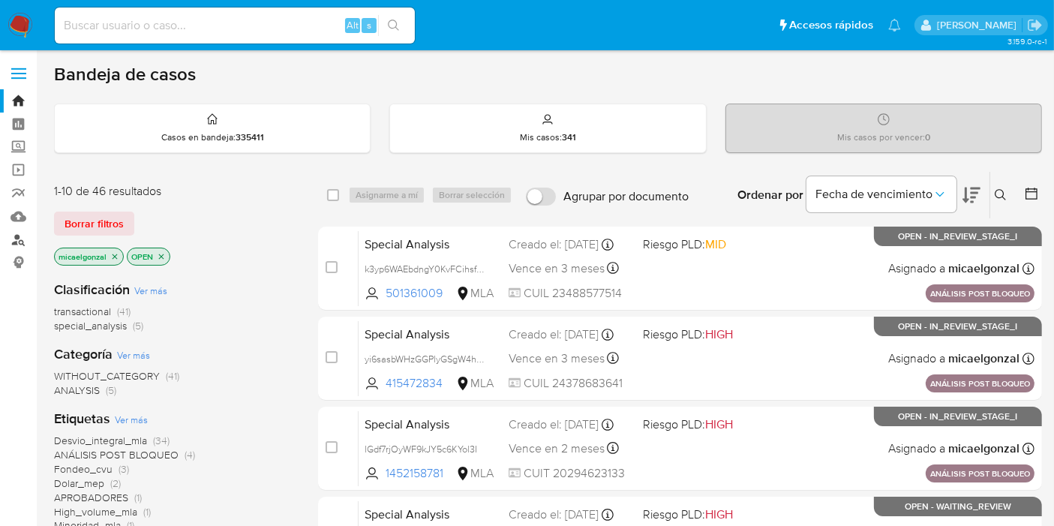
drag, startPoint x: 0, startPoint y: 0, endPoint x: 10, endPoint y: 245, distance: 245.6
click at [10, 245] on link "Buscador de personas" at bounding box center [89, 239] width 179 height 23
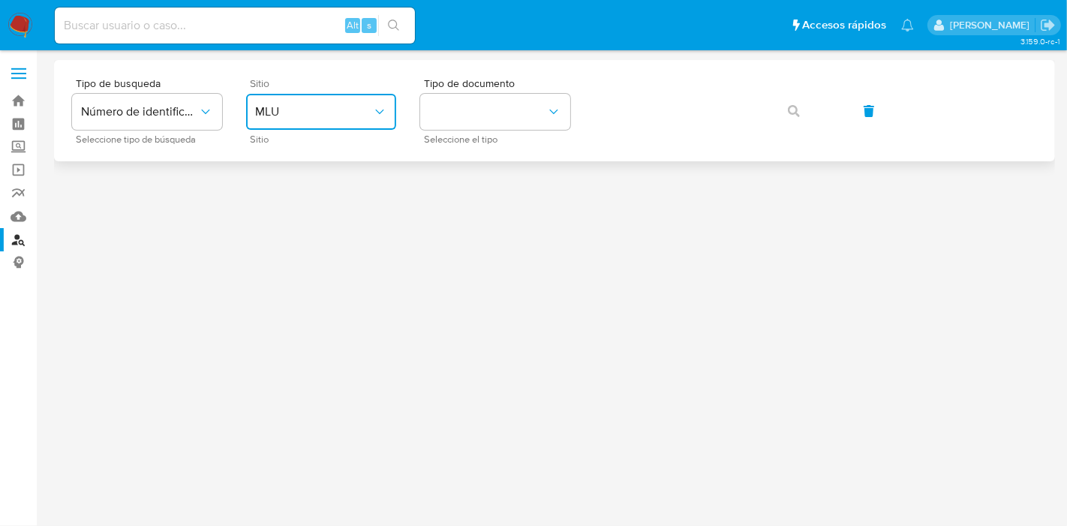
click at [280, 99] on button "MLU" at bounding box center [321, 112] width 150 height 36
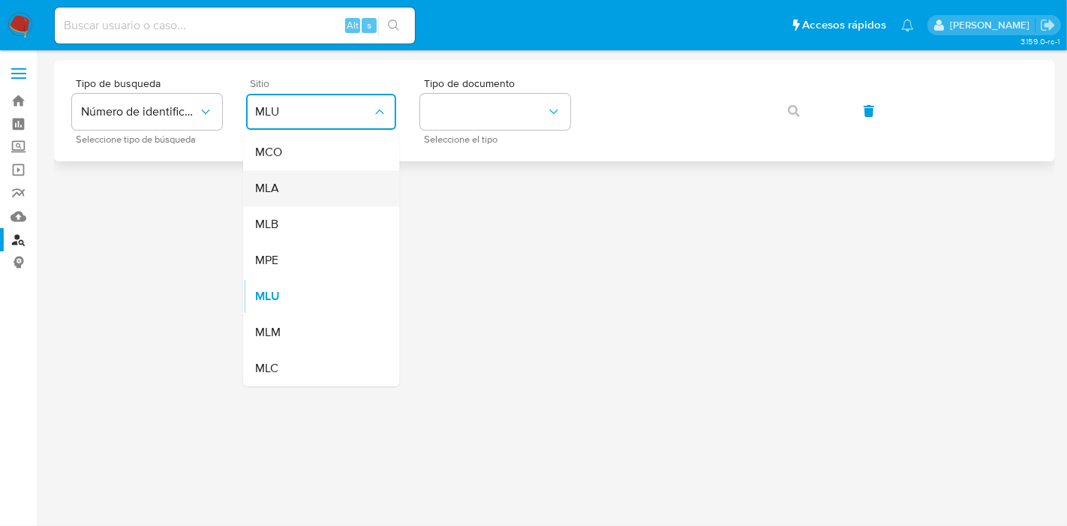
click at [370, 194] on div "MLA" at bounding box center [316, 188] width 123 height 36
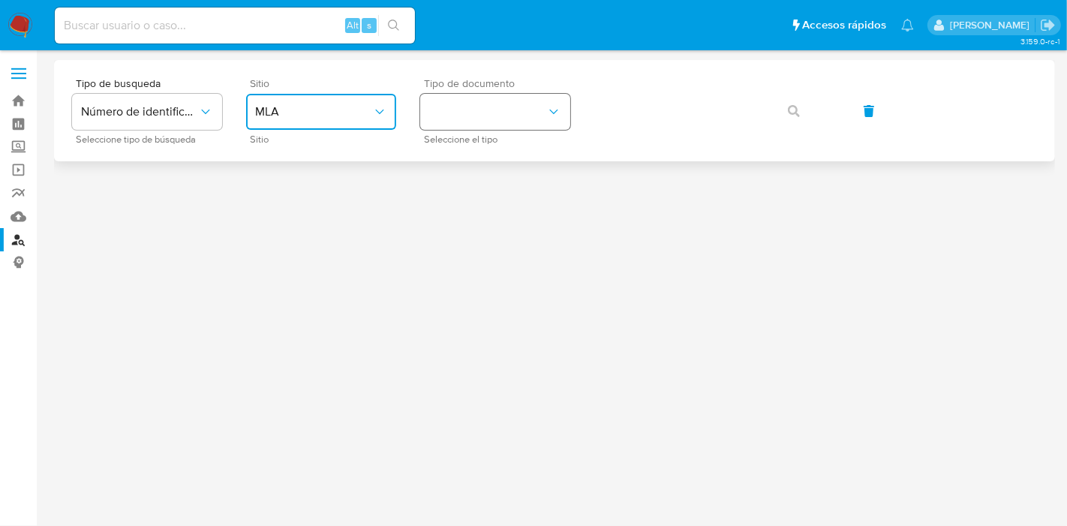
click at [446, 95] on button "identificationType" at bounding box center [495, 112] width 150 height 36
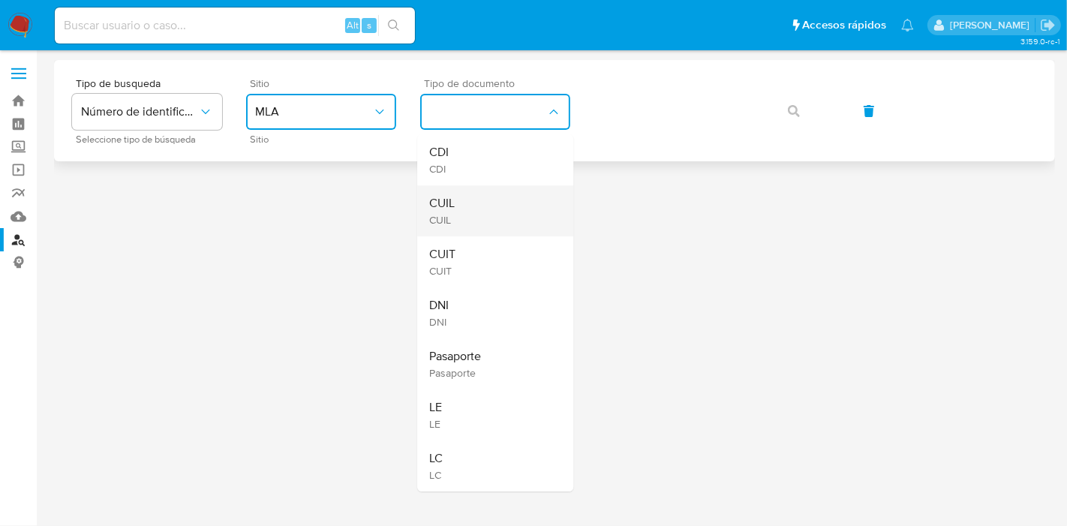
drag, startPoint x: 462, startPoint y: 204, endPoint x: 470, endPoint y: 200, distance: 9.1
click at [470, 200] on div "CUIL CUIL" at bounding box center [490, 210] width 123 height 51
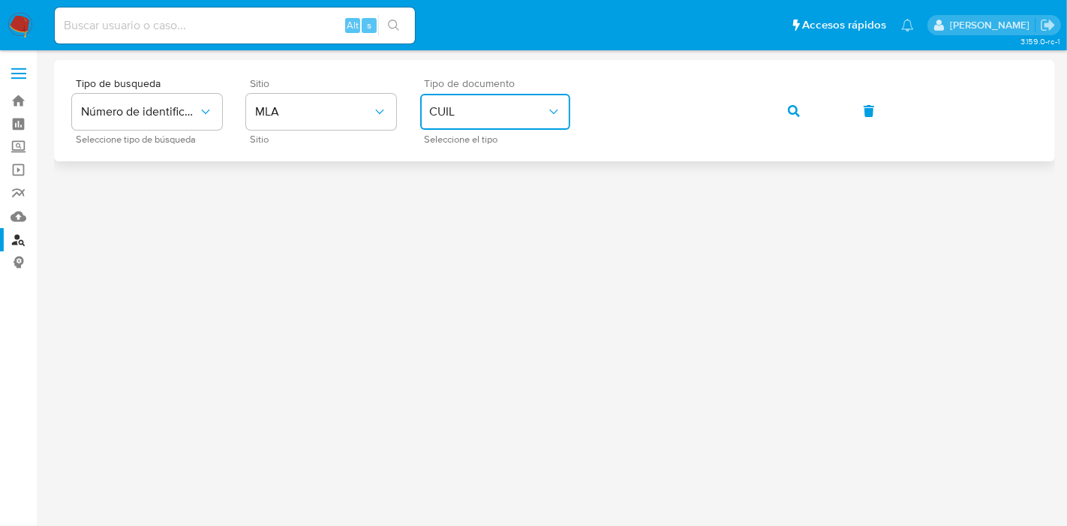
click at [799, 107] on icon "button" at bounding box center [794, 111] width 12 height 12
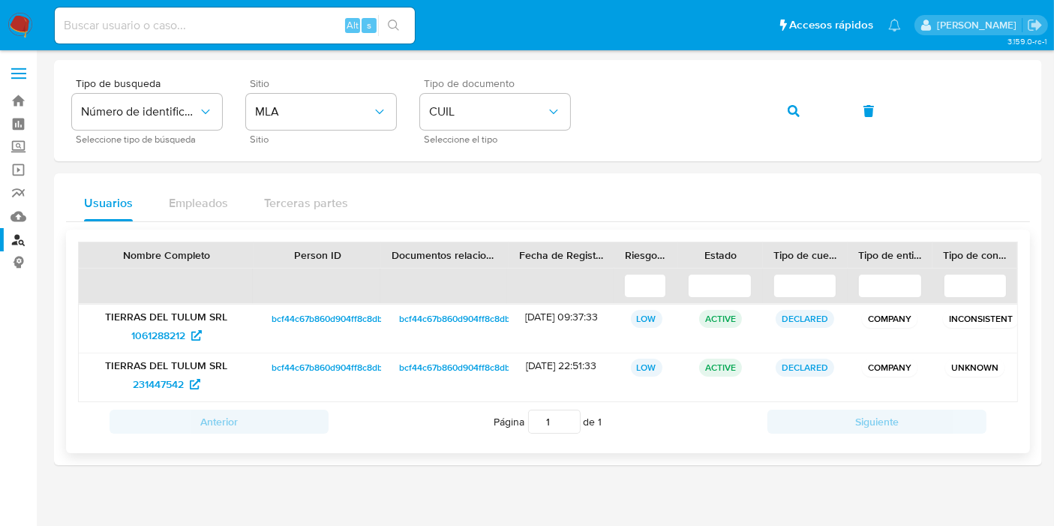
click at [317, 316] on span "bcf44c67b860d904ff8c8db0df720e82" at bounding box center [349, 319] width 155 height 18
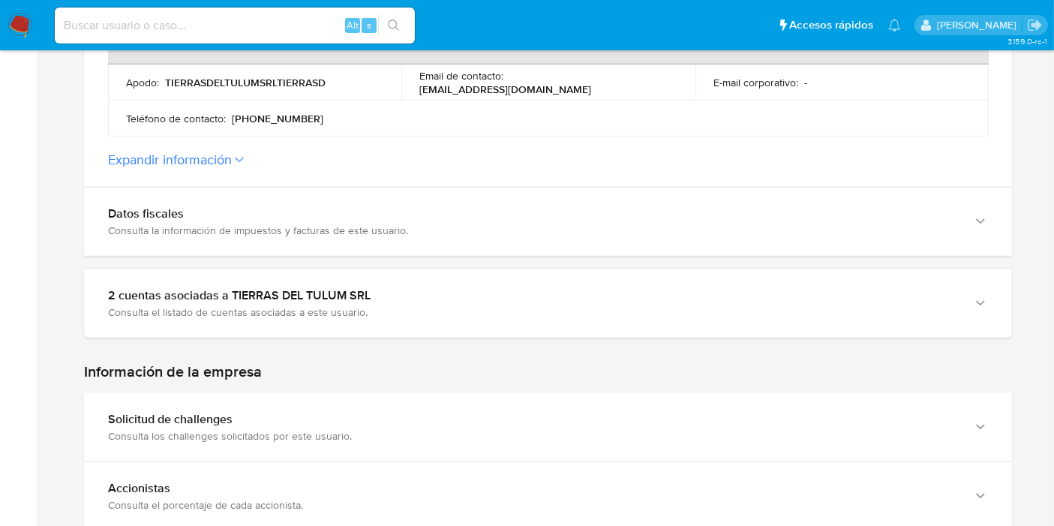
scroll to position [834, 0]
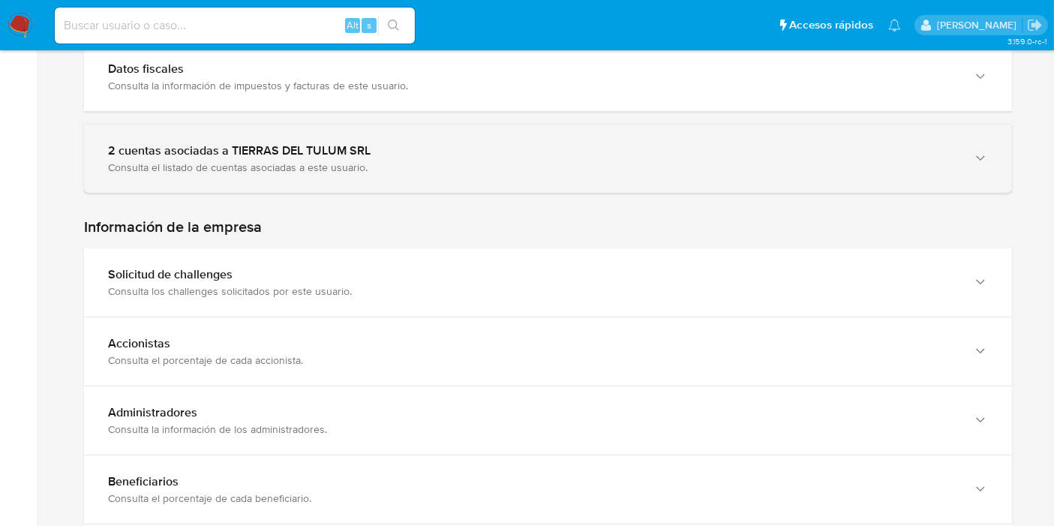
click at [339, 151] on div "2 cuentas asociadas a TIERRAS DEL TULUM SRL" at bounding box center [533, 150] width 850 height 15
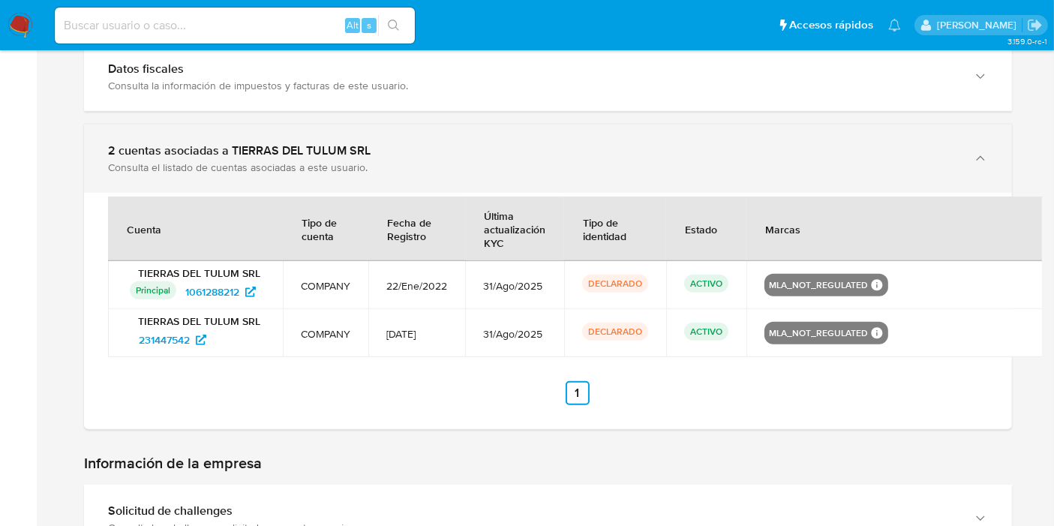
click at [339, 151] on div "2 cuentas asociadas a TIERRAS DEL TULUM SRL" at bounding box center [533, 150] width 850 height 15
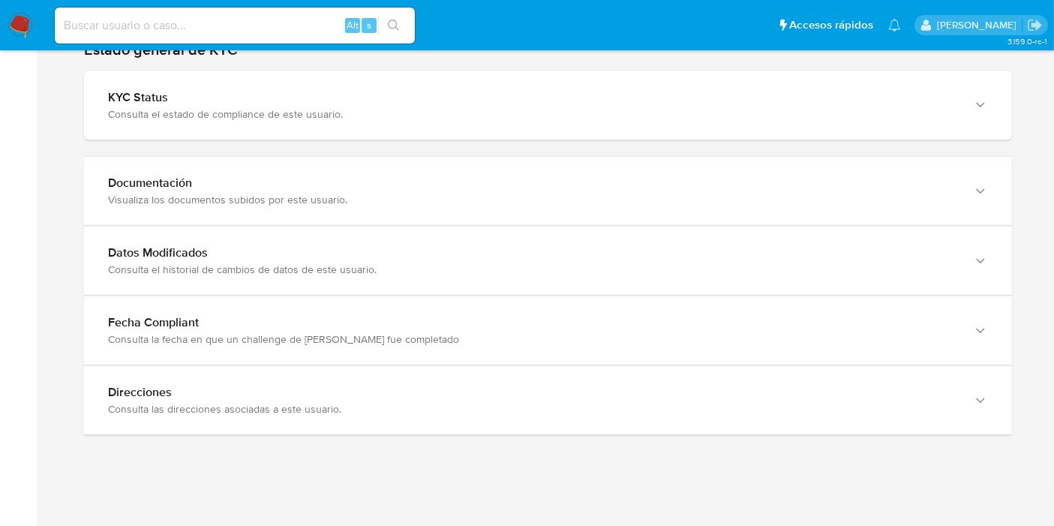
scroll to position [1613, 0]
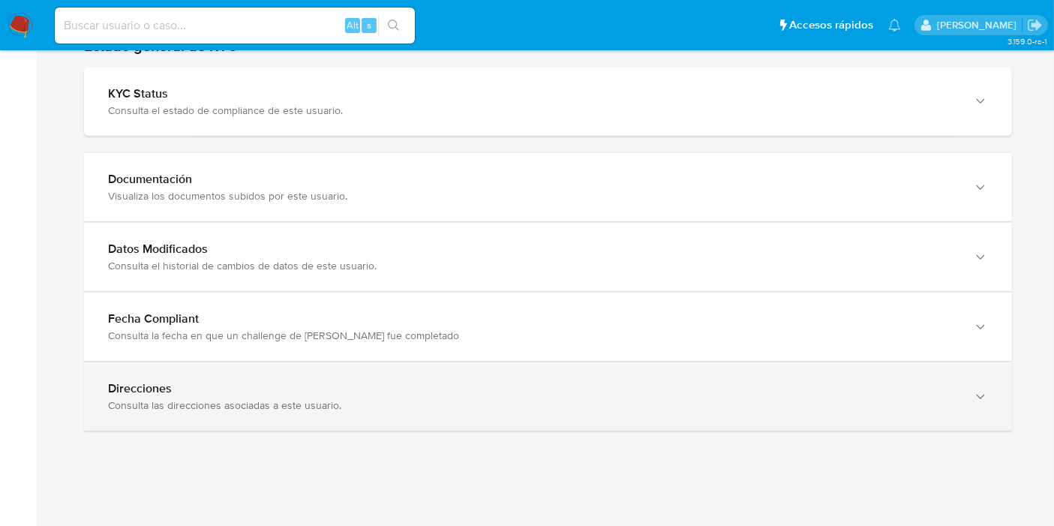
click at [215, 398] on div "Consulta las direcciones asociadas a este usuario." at bounding box center [533, 405] width 850 height 14
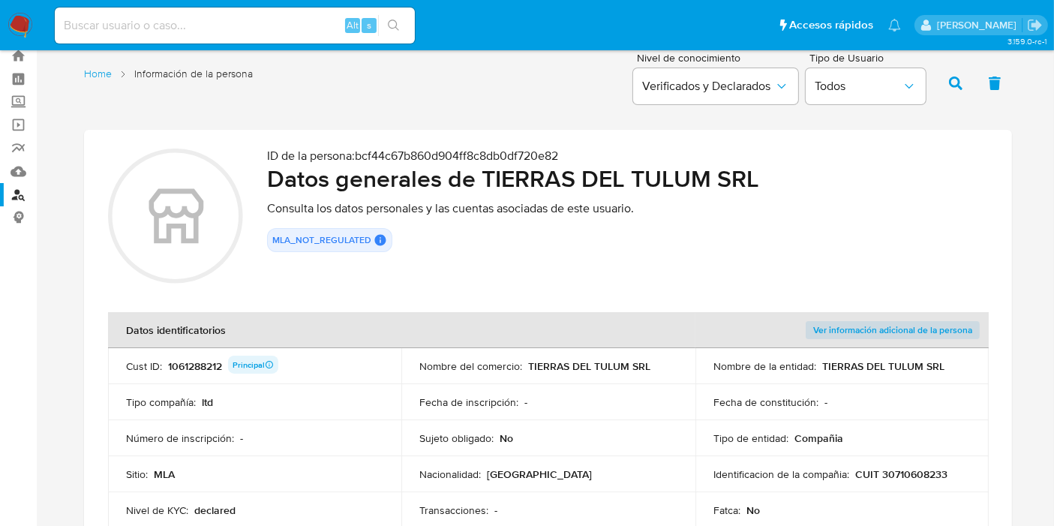
scroll to position [0, 0]
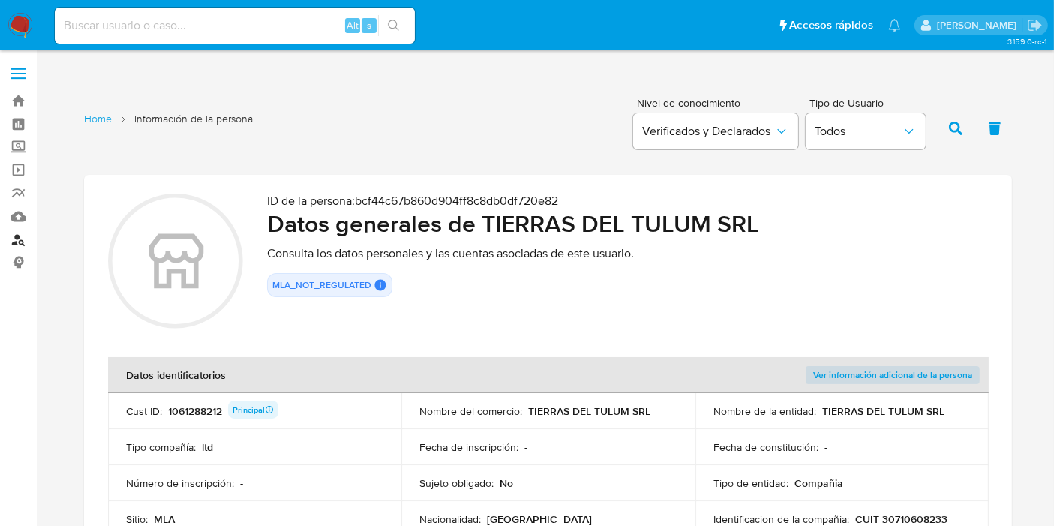
click at [12, 241] on link "Buscador de personas" at bounding box center [89, 239] width 179 height 23
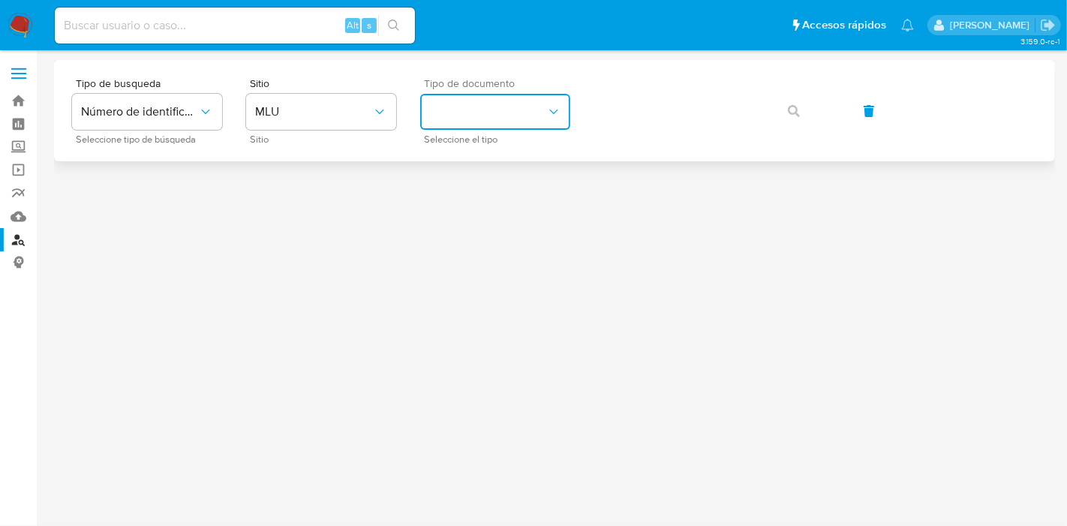
click at [448, 106] on button "identificationType" at bounding box center [495, 112] width 150 height 36
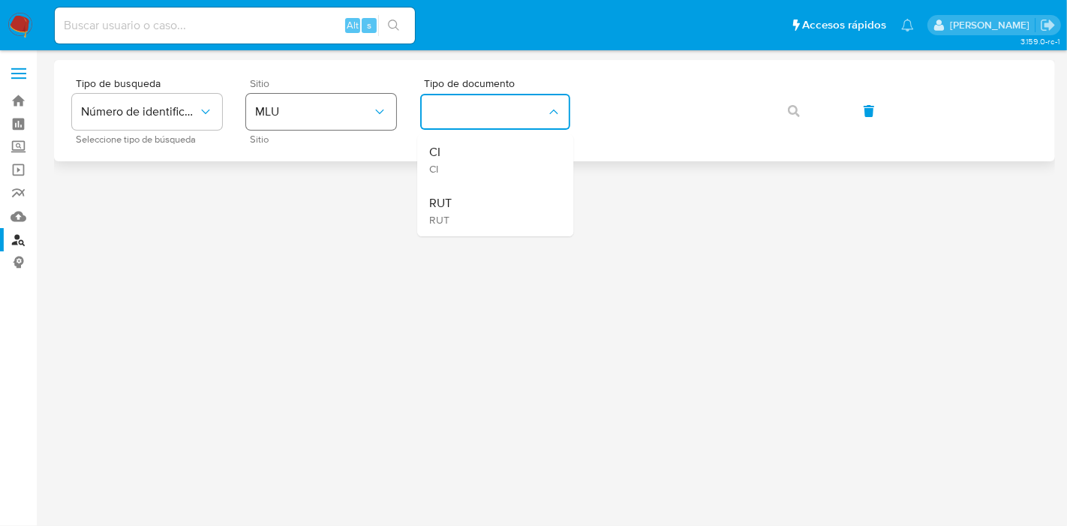
drag, startPoint x: 444, startPoint y: 174, endPoint x: 374, endPoint y: 126, distance: 84.7
click at [377, 126] on div "Tipo de busqueda Número de identificación Seleccione tipo de búsqueda Sitio MLU…" at bounding box center [554, 110] width 965 height 65
click at [372, 125] on button "MLU" at bounding box center [321, 112] width 150 height 36
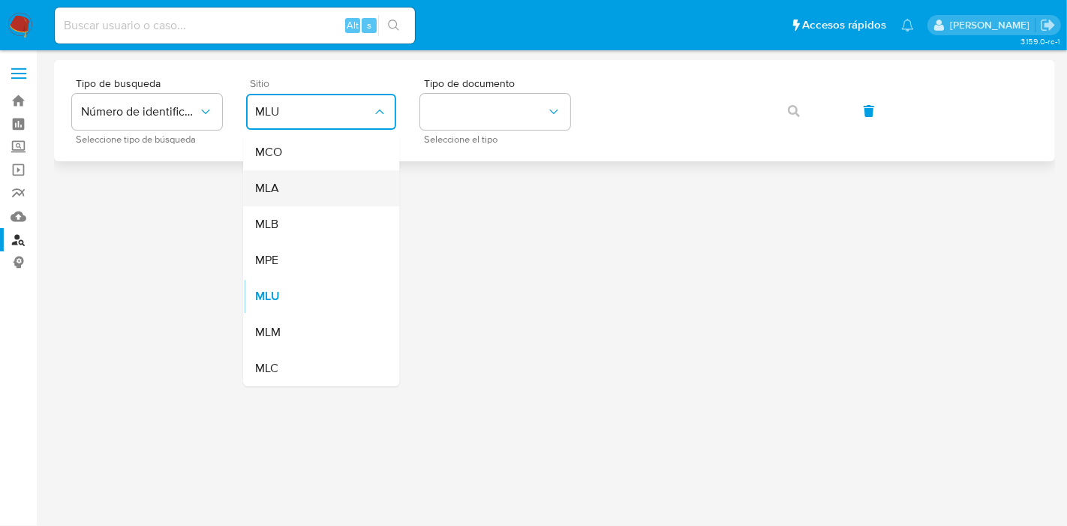
click at [360, 176] on div "MLA" at bounding box center [316, 188] width 123 height 36
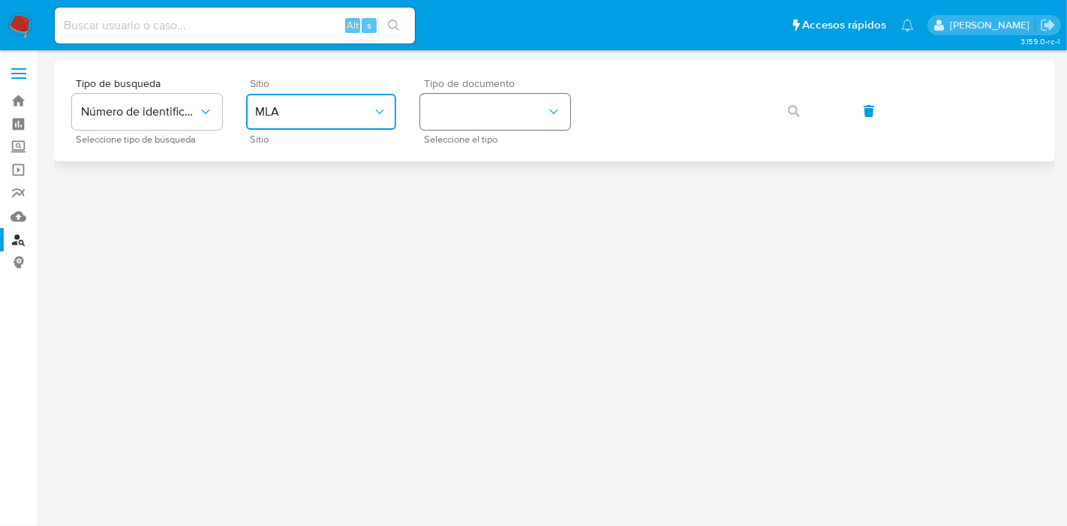
click at [500, 110] on button "identificationType" at bounding box center [495, 112] width 150 height 36
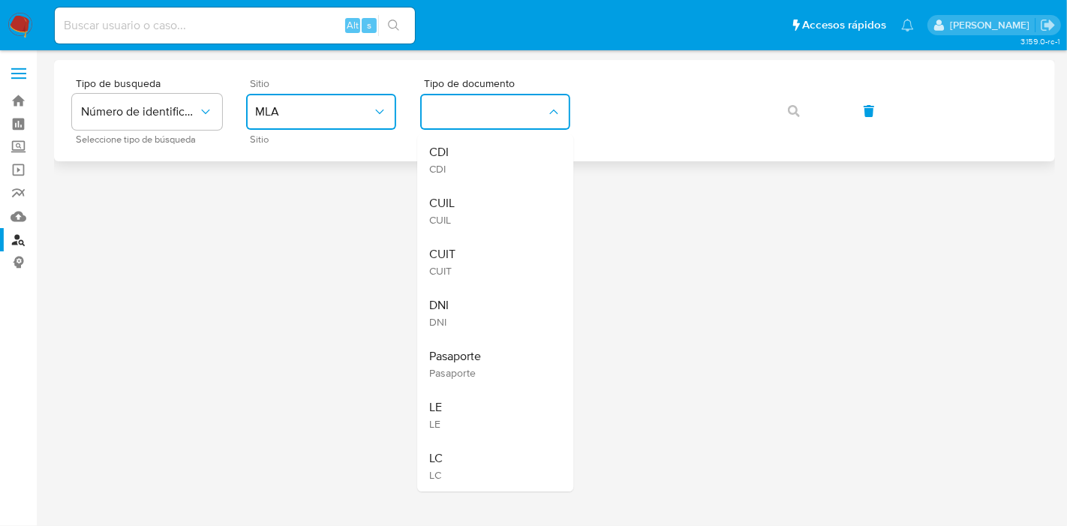
drag, startPoint x: 538, startPoint y: 221, endPoint x: 655, endPoint y: 142, distance: 141.5
click at [543, 218] on div "CUIL CUIL" at bounding box center [490, 210] width 123 height 51
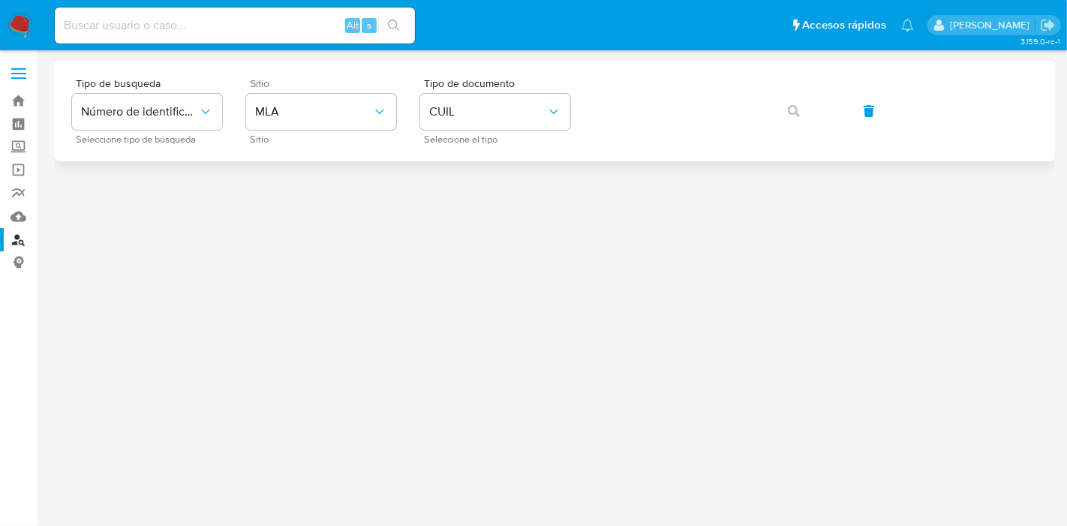
drag, startPoint x: 655, startPoint y: 142, endPoint x: 658, endPoint y: 133, distance: 9.5
click at [656, 140] on div "Tipo de busqueda Número de identificación Seleccione tipo de búsqueda Sitio MLA…" at bounding box center [554, 110] width 965 height 65
click at [797, 105] on icon "button" at bounding box center [794, 111] width 12 height 12
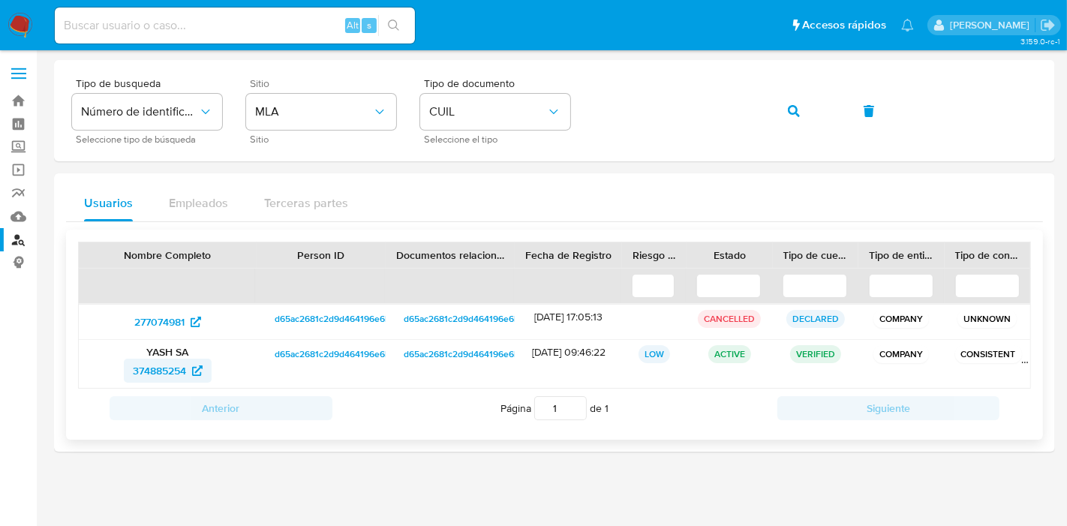
click at [174, 364] on span "374885254" at bounding box center [159, 371] width 53 height 24
click at [784, 121] on button "button" at bounding box center [793, 111] width 51 height 36
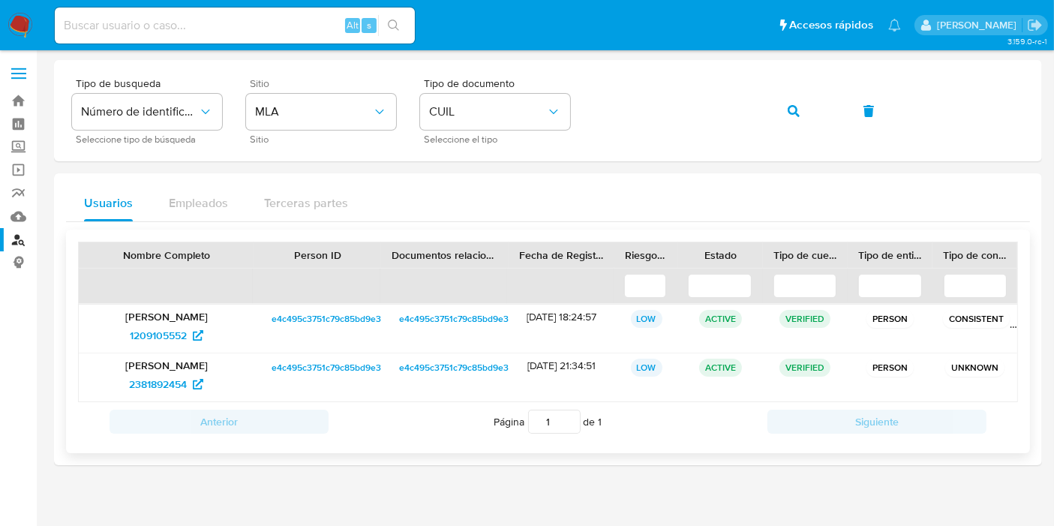
click at [329, 371] on span "e4c495c3751c79c85bd9e3af13721012" at bounding box center [349, 368] width 154 height 18
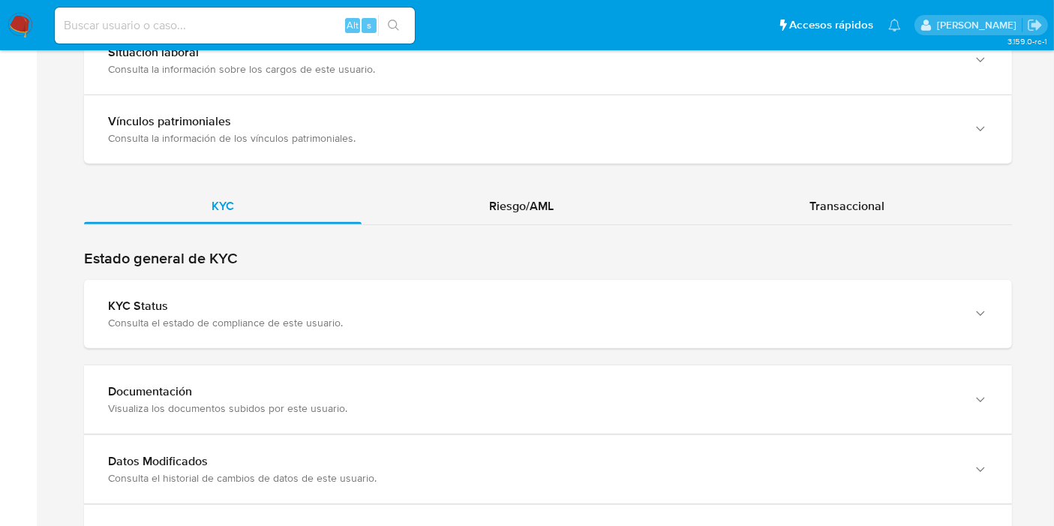
scroll to position [1334, 0]
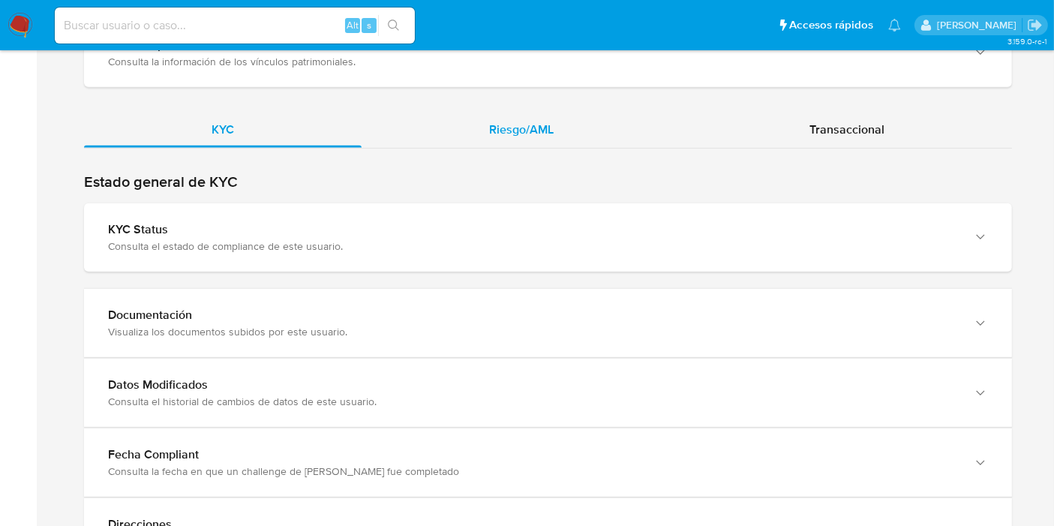
click at [480, 123] on div "Riesgo/AML" at bounding box center [522, 130] width 320 height 36
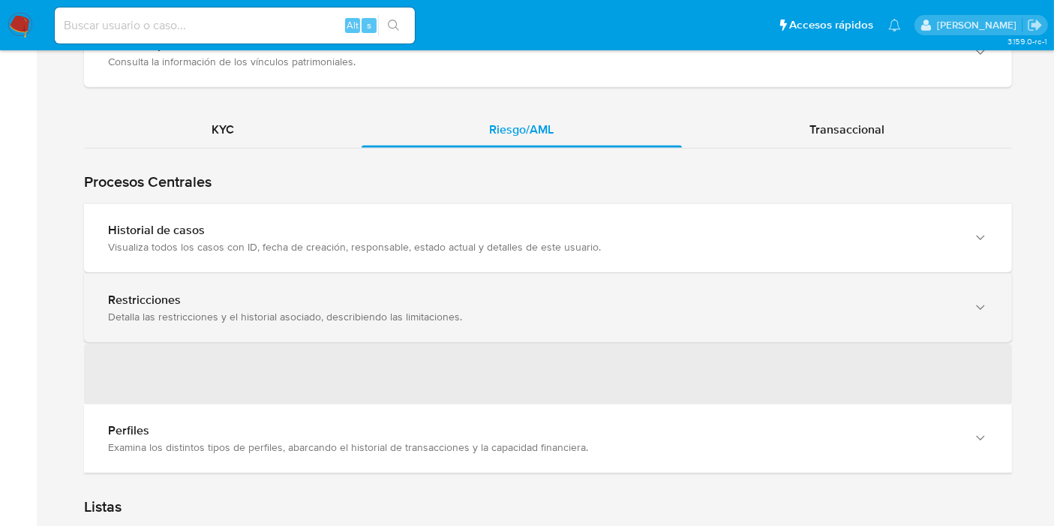
click at [263, 249] on div "Visualiza todos los casos con ID, fecha de creación, responsable, estado actual…" at bounding box center [533, 247] width 850 height 14
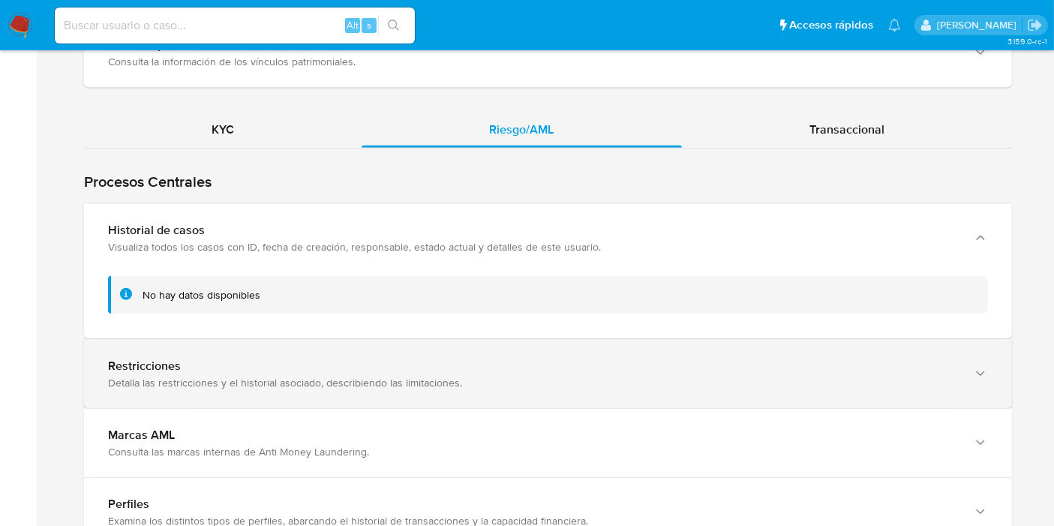
click at [263, 249] on div "Visualiza todos los casos con ID, fecha de creación, responsable, estado actual…" at bounding box center [533, 247] width 850 height 14
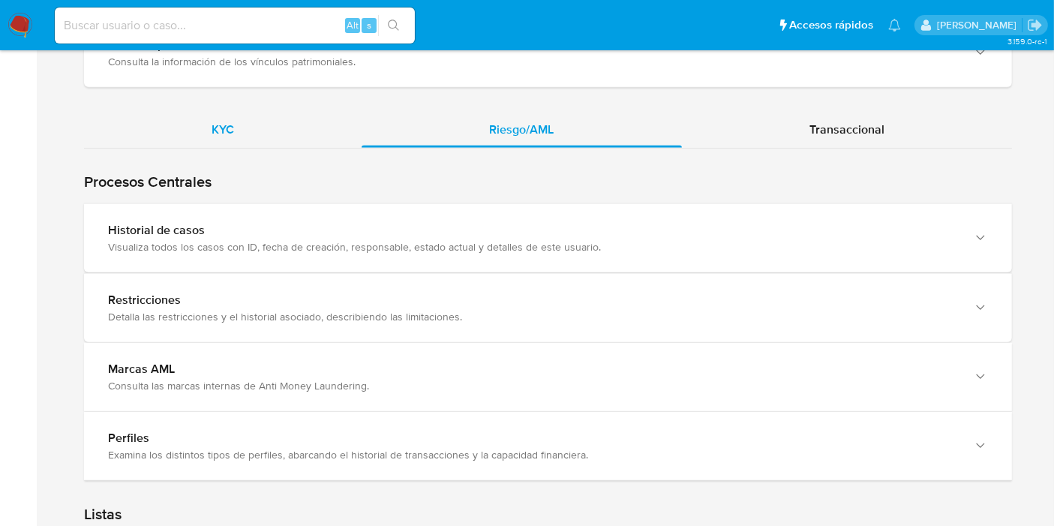
click at [240, 131] on div "KYC" at bounding box center [223, 130] width 278 height 36
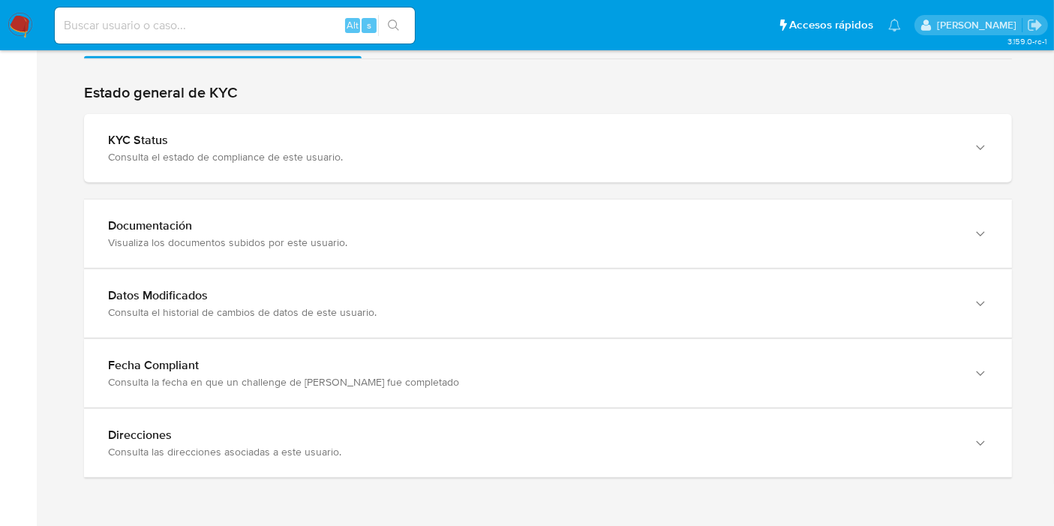
scroll to position [1469, 0]
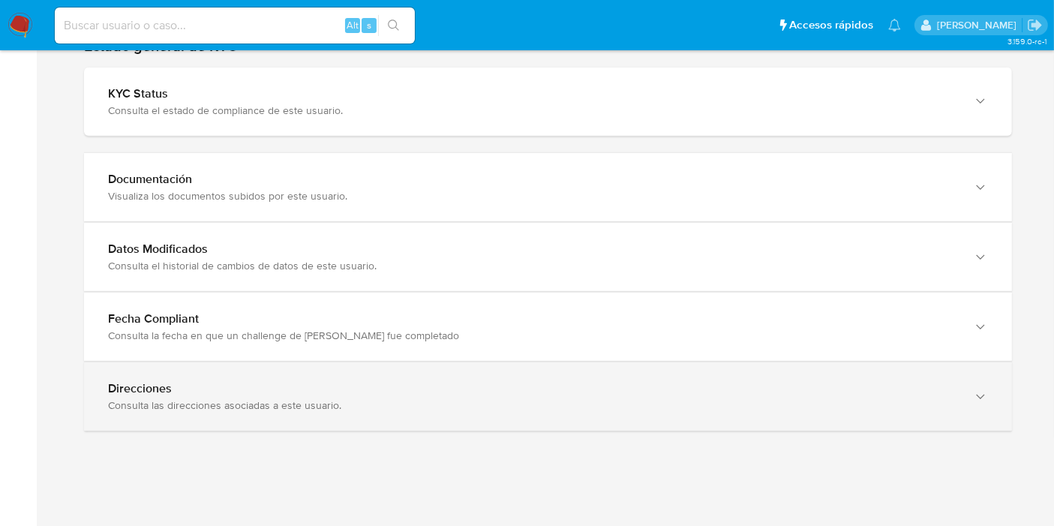
click at [218, 392] on div "Direcciones Consulta las direcciones asociadas a este usuario." at bounding box center [533, 396] width 850 height 31
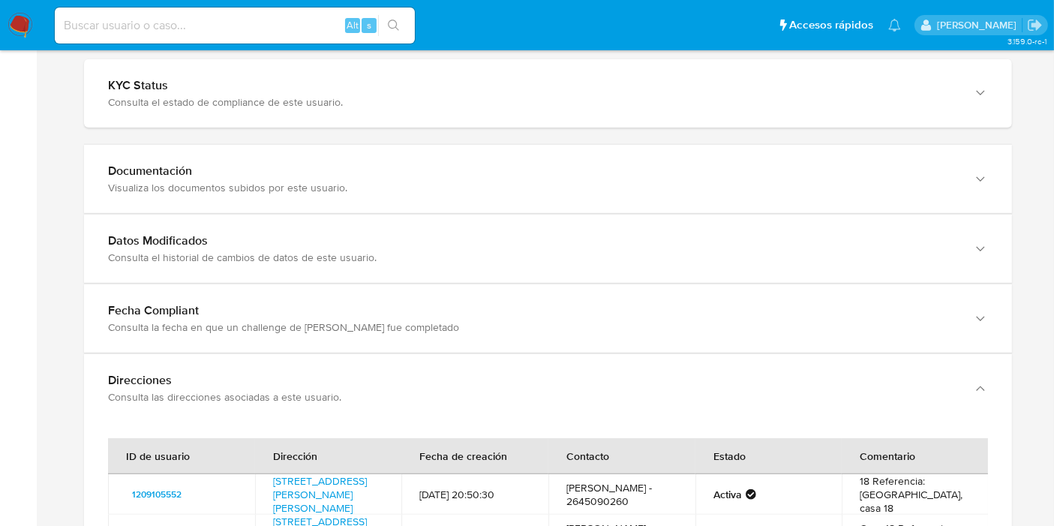
scroll to position [1451, 0]
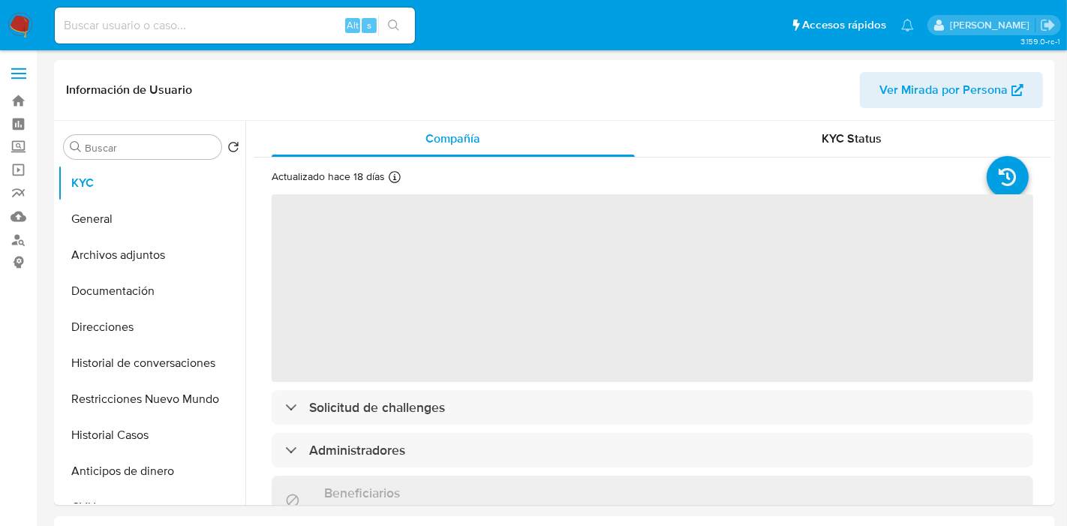
select select "10"
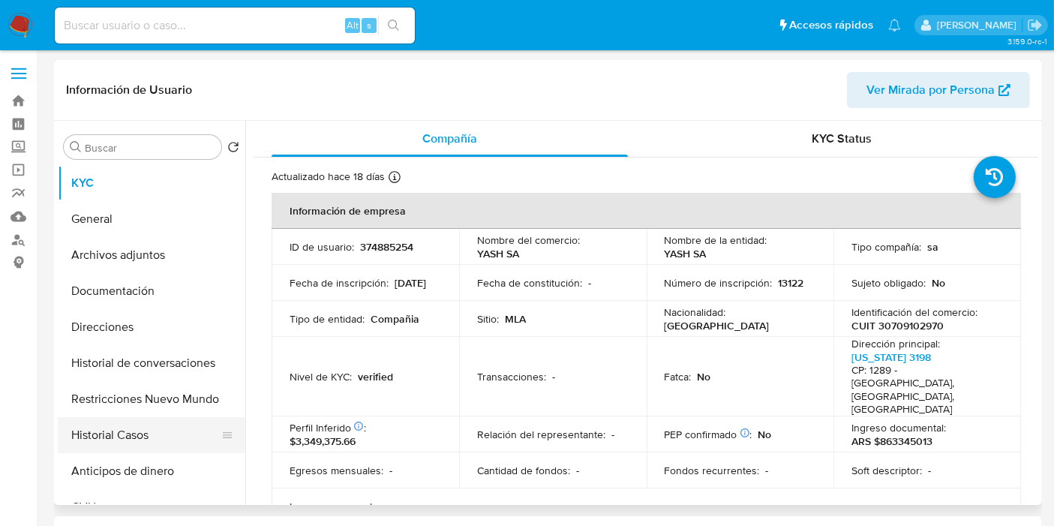
drag, startPoint x: 141, startPoint y: 458, endPoint x: 141, endPoint y: 450, distance: 8.3
click at [141, 456] on button "Anticipos de dinero" at bounding box center [152, 471] width 188 height 36
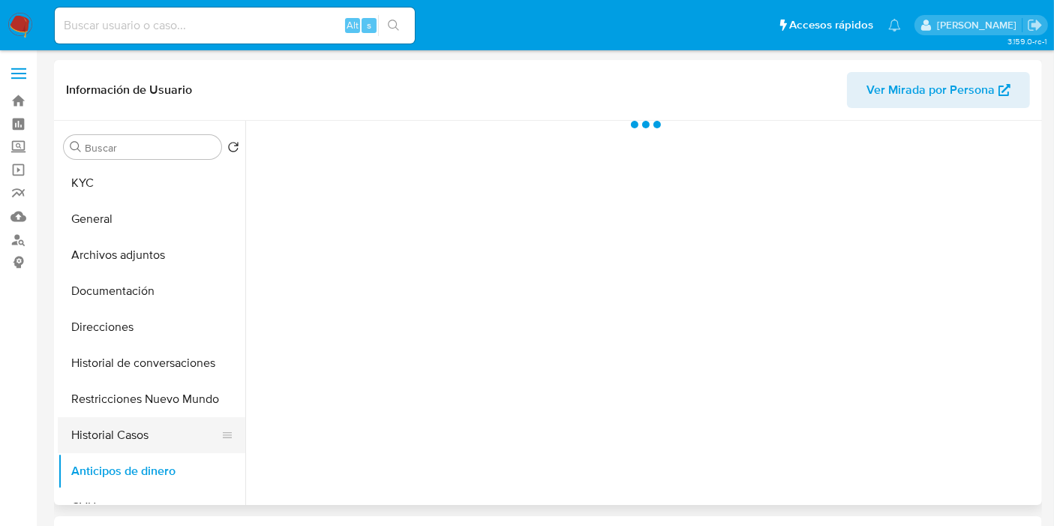
drag, startPoint x: 150, startPoint y: 421, endPoint x: 154, endPoint y: 413, distance: 9.1
click at [152, 417] on button "Historial Casos" at bounding box center [152, 435] width 188 height 36
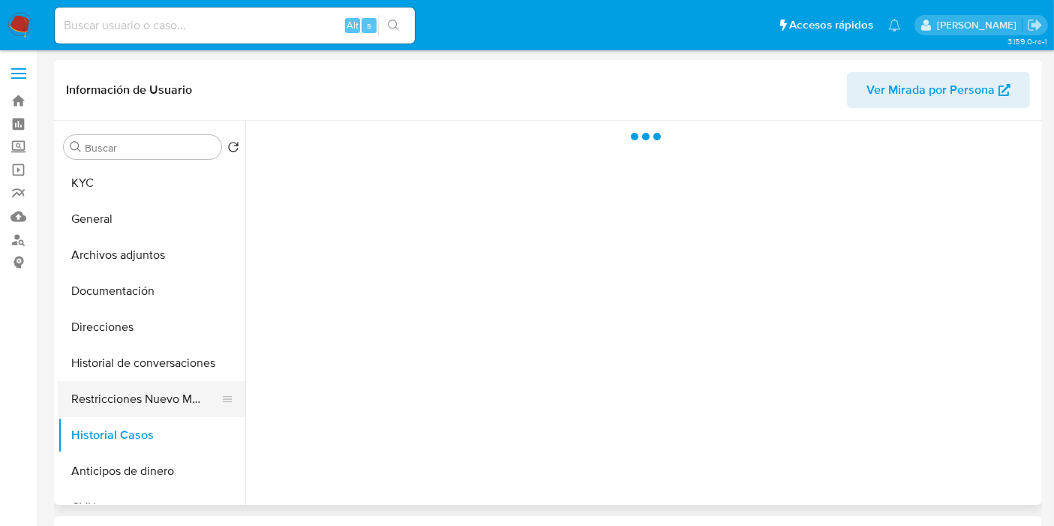
click at [162, 393] on button "Restricciones Nuevo Mundo" at bounding box center [146, 399] width 176 height 36
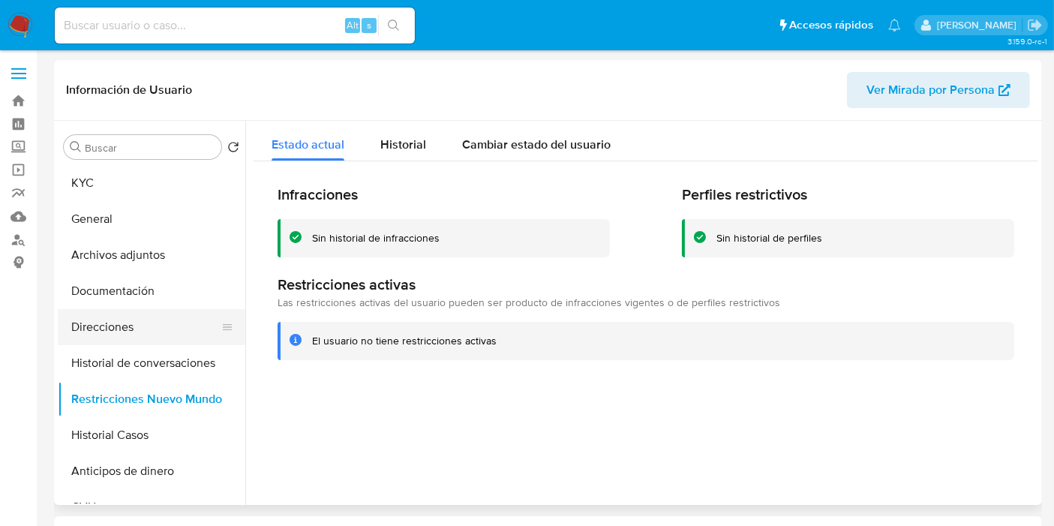
click at [93, 332] on button "Direcciones" at bounding box center [146, 327] width 176 height 36
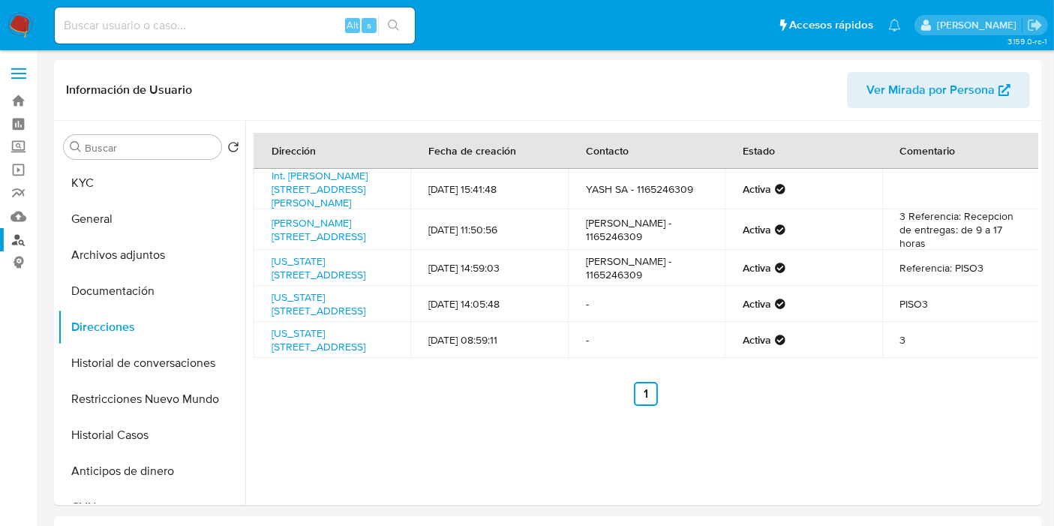
click at [19, 242] on link "Buscador de personas" at bounding box center [89, 239] width 179 height 23
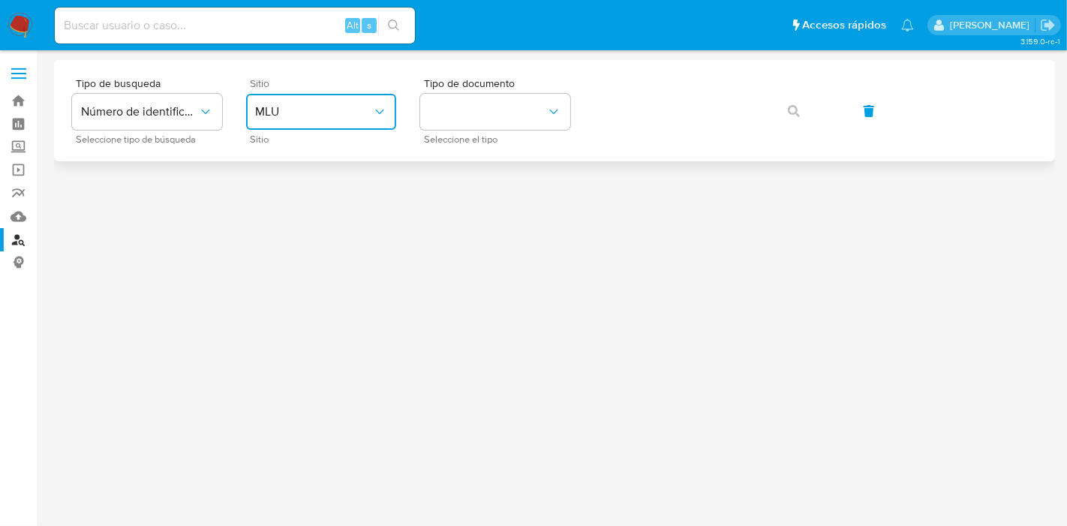
click at [314, 128] on button "MLU" at bounding box center [321, 112] width 150 height 36
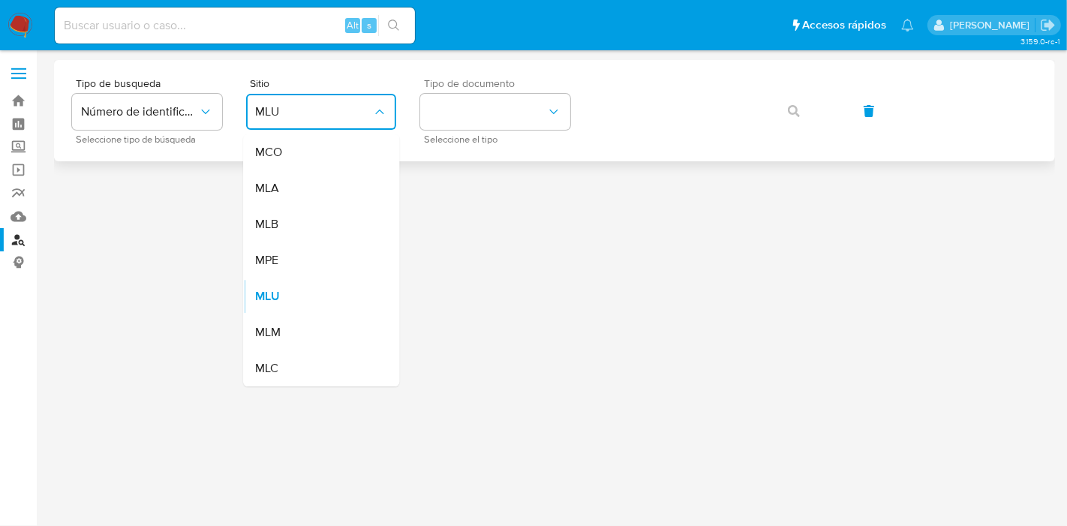
drag, startPoint x: 305, startPoint y: 183, endPoint x: 545, endPoint y: 91, distance: 257.3
click at [317, 173] on div "MLA" at bounding box center [316, 188] width 123 height 36
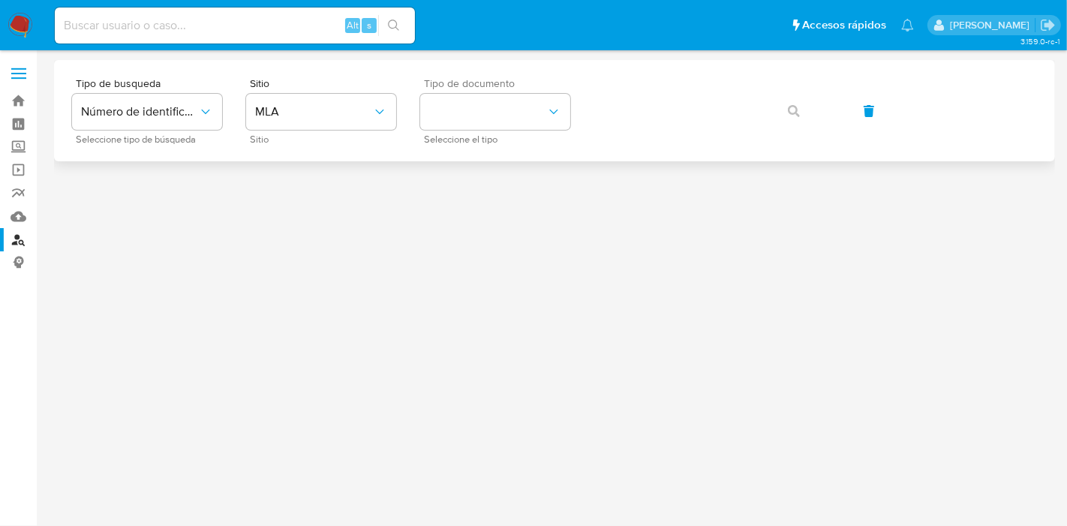
click at [546, 91] on div "Tipo de documento Seleccione el tipo" at bounding box center [495, 110] width 150 height 65
click at [517, 112] on button "identificationType" at bounding box center [495, 112] width 150 height 36
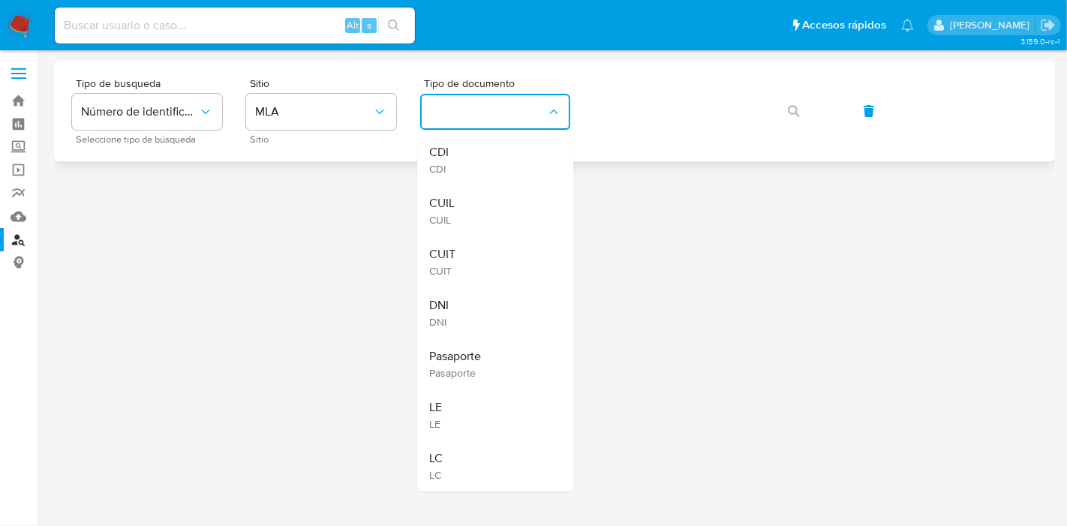
drag, startPoint x: 512, startPoint y: 215, endPoint x: 598, endPoint y: 141, distance: 113.9
click at [514, 214] on div "CUIL CUIL" at bounding box center [490, 210] width 123 height 51
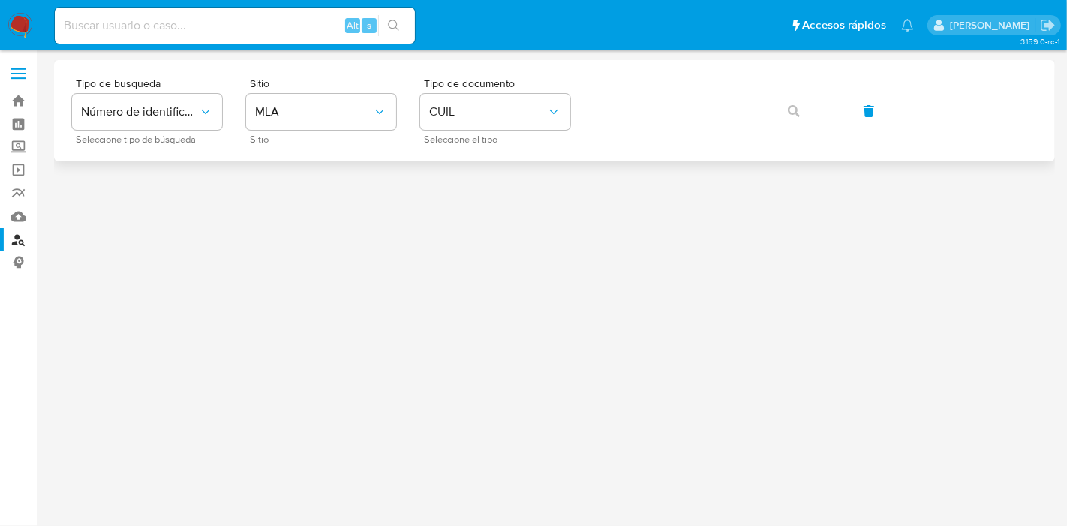
drag, startPoint x: 598, startPoint y: 141, endPoint x: 615, endPoint y: 131, distance: 19.8
click at [604, 139] on div "Tipo de busqueda Número de identificación Seleccione tipo de búsqueda Sitio MLA…" at bounding box center [554, 110] width 965 height 65
drag, startPoint x: 788, startPoint y: 108, endPoint x: 761, endPoint y: 131, distance: 35.7
click at [789, 109] on icon "button" at bounding box center [794, 111] width 12 height 12
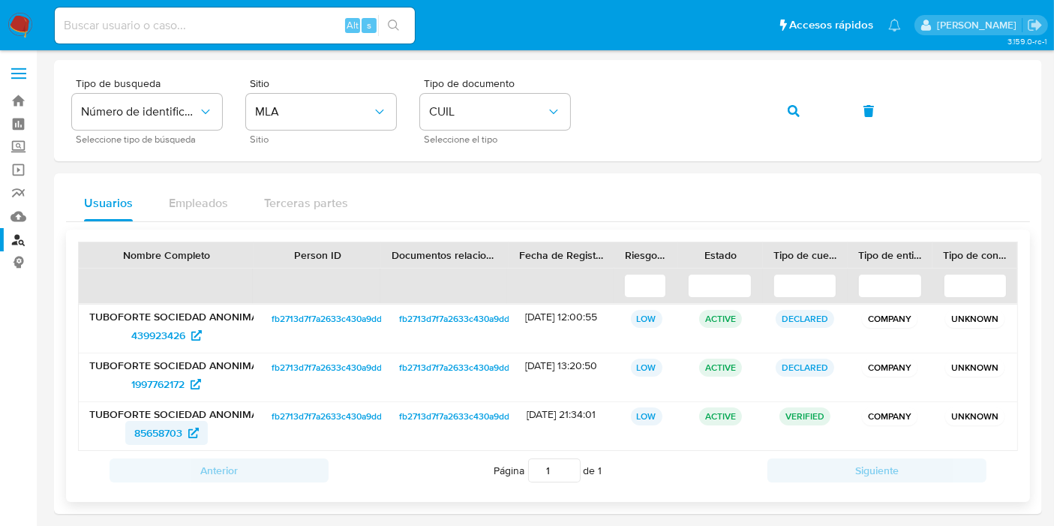
click at [176, 421] on span "85658703" at bounding box center [158, 433] width 48 height 24
click at [8, 35] on img at bounding box center [21, 26] width 26 height 26
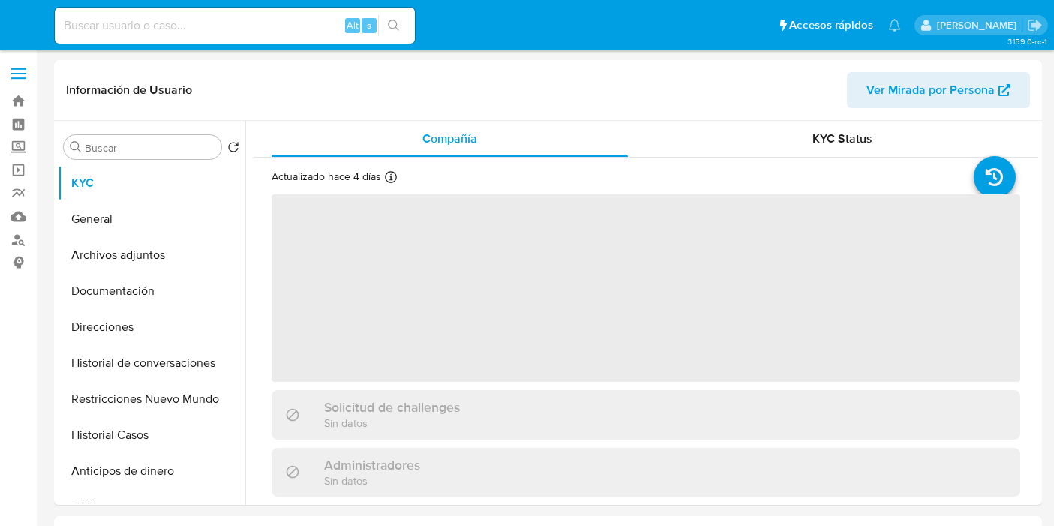
select select "10"
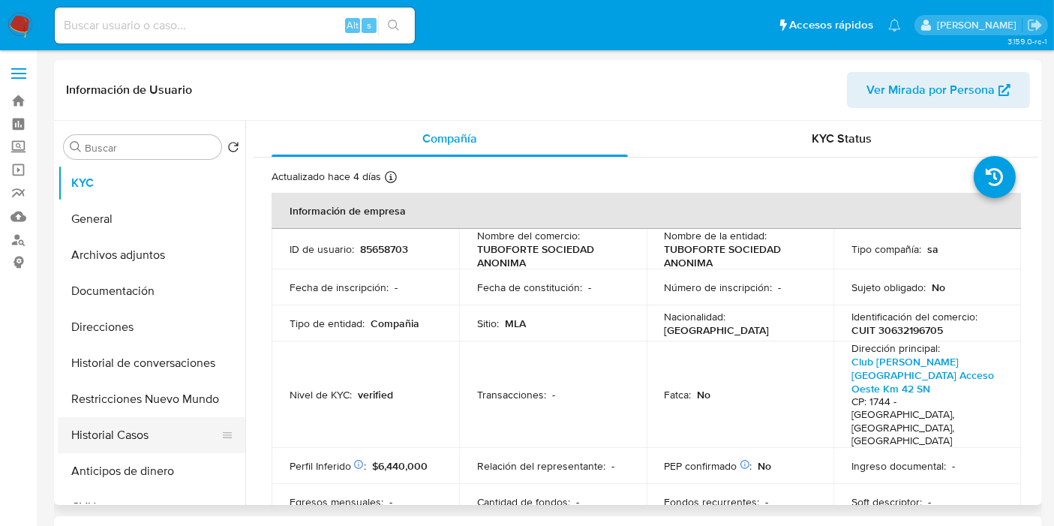
click at [138, 423] on button "Historial Casos" at bounding box center [146, 435] width 176 height 36
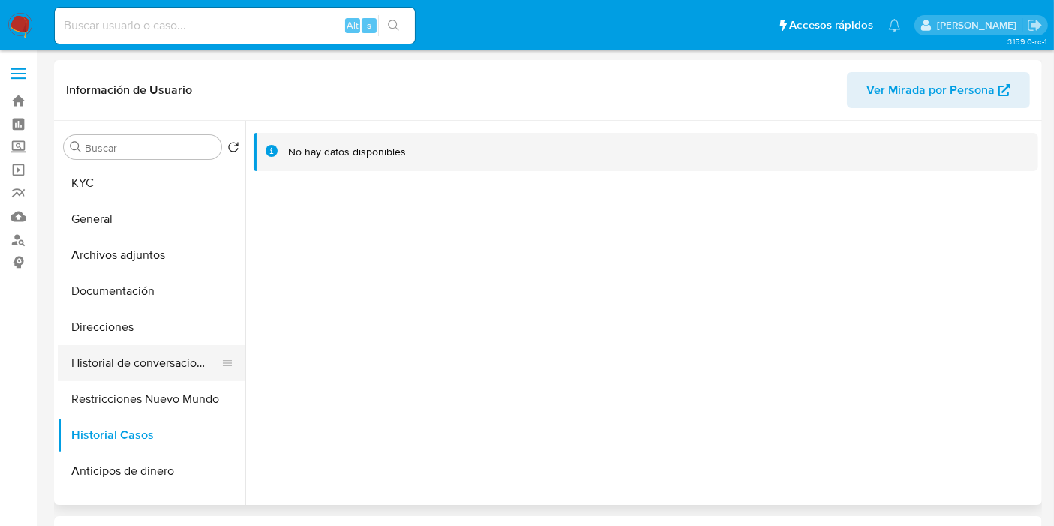
click at [161, 345] on button "Historial de conversaciones" at bounding box center [146, 363] width 176 height 36
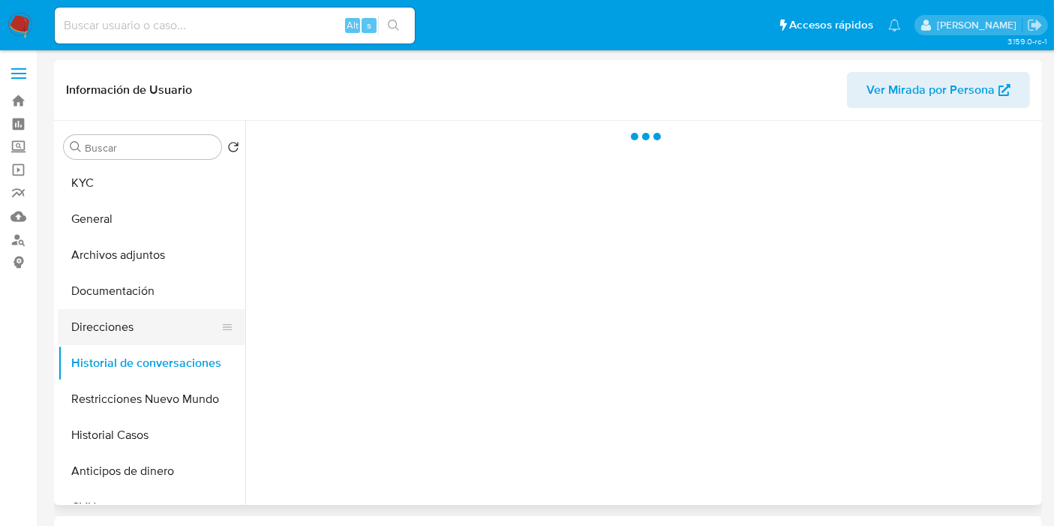
click at [131, 323] on button "Direcciones" at bounding box center [146, 327] width 176 height 36
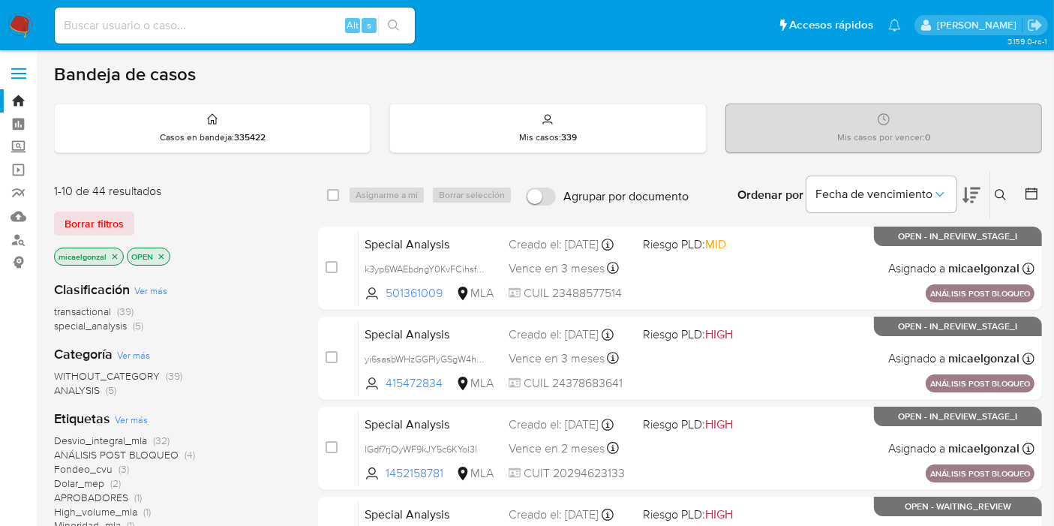
click at [161, 21] on input at bounding box center [235, 26] width 360 height 20
paste input "FPxZq7tyVHioFqKhqyvw0SwO"
type input "FPxZq7tyVHioFqKhqyvw0SwO"
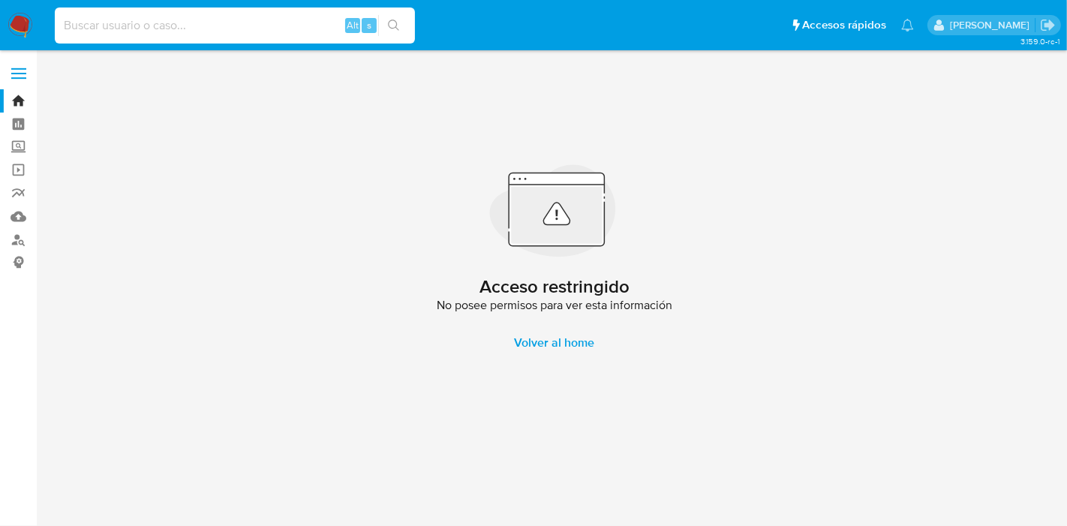
click at [167, 23] on input at bounding box center [235, 26] width 360 height 20
paste input "FPxZq7tyVHioFqKhqyvw0SwO"
click at [71, 26] on input "FPxZq7tyVHioFqKhqyvw0SwO" at bounding box center [235, 26] width 360 height 20
click at [65, 23] on input "FPxZq7tyVHioFqKhqyvw0SwO" at bounding box center [235, 26] width 360 height 20
type input "FPxZq7tyVHioFqKhqyvw0SwO"
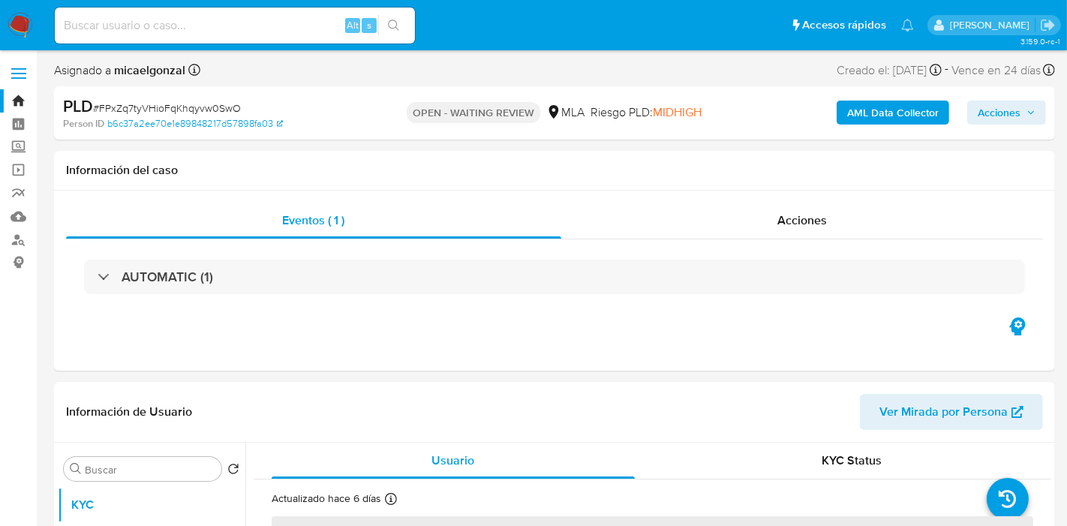
select select "10"
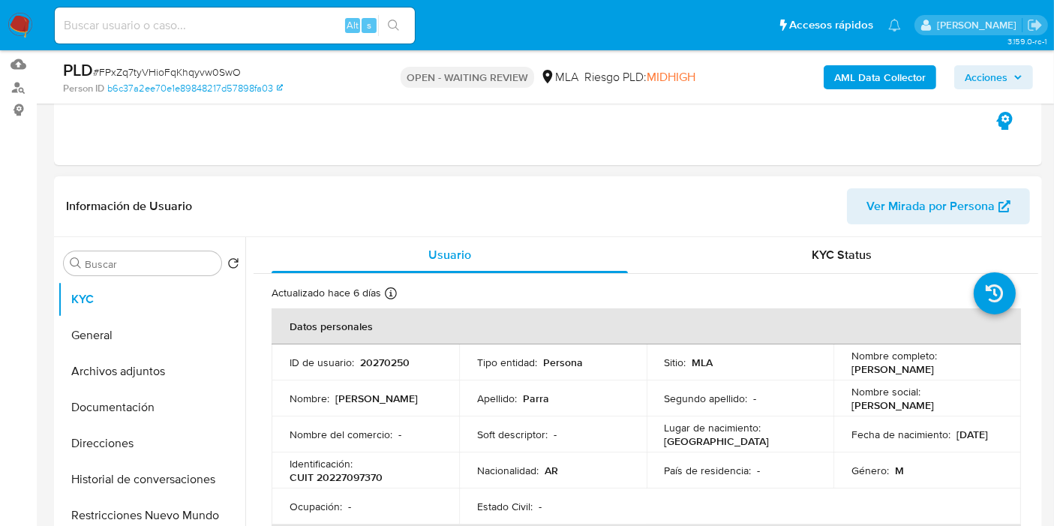
scroll to position [333, 0]
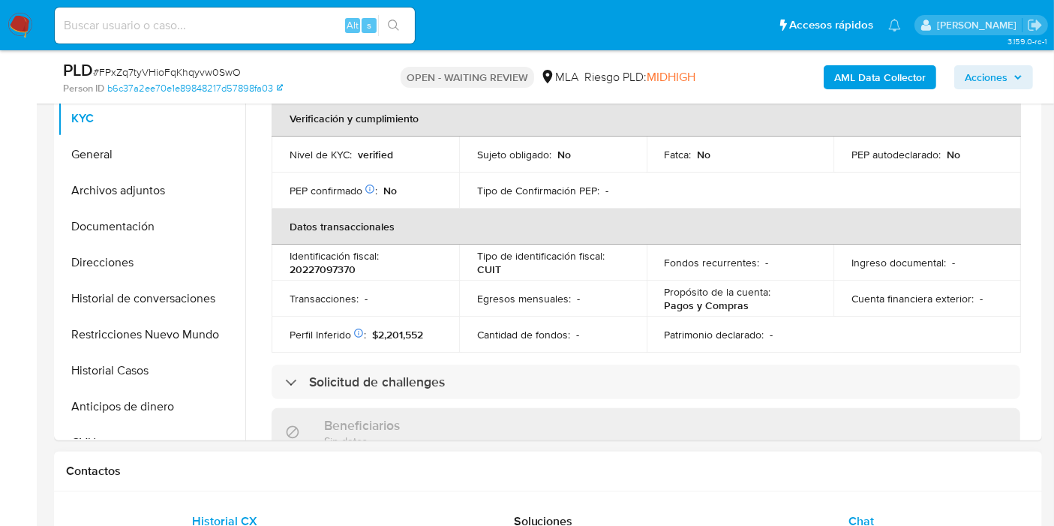
click at [878, 507] on div "Chat" at bounding box center [861, 522] width 282 height 36
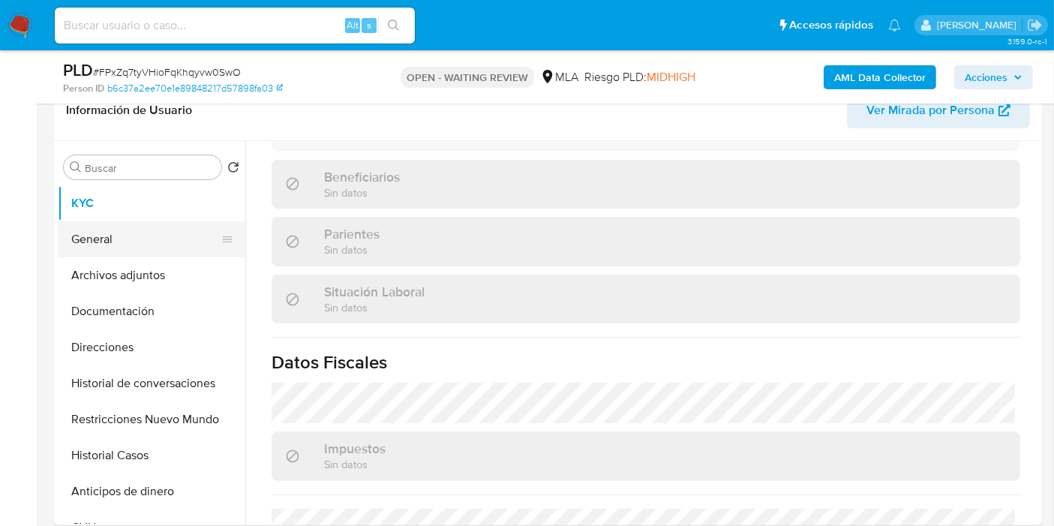
scroll to position [167, 0]
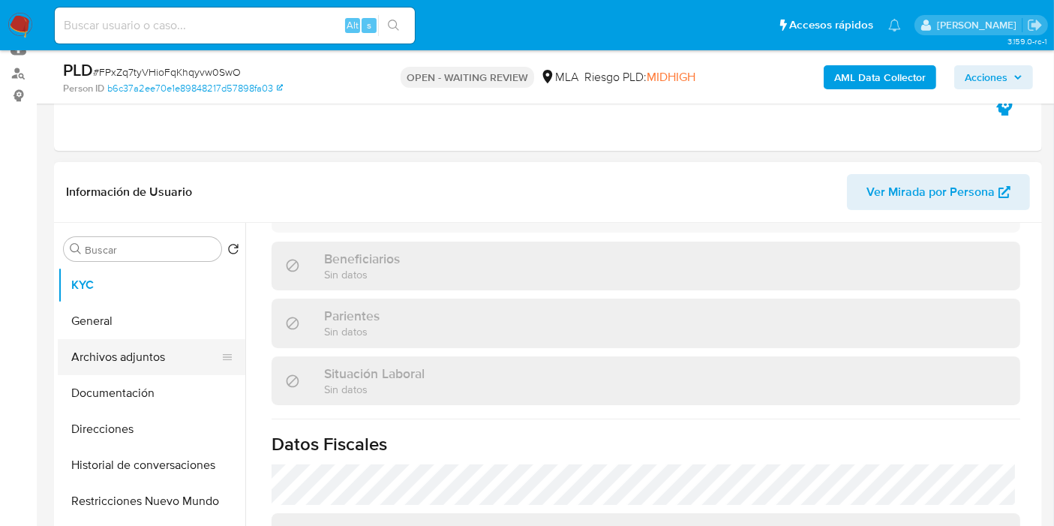
drag, startPoint x: 137, startPoint y: 323, endPoint x: 132, endPoint y: 361, distance: 38.5
click at [137, 329] on button "General" at bounding box center [152, 321] width 188 height 36
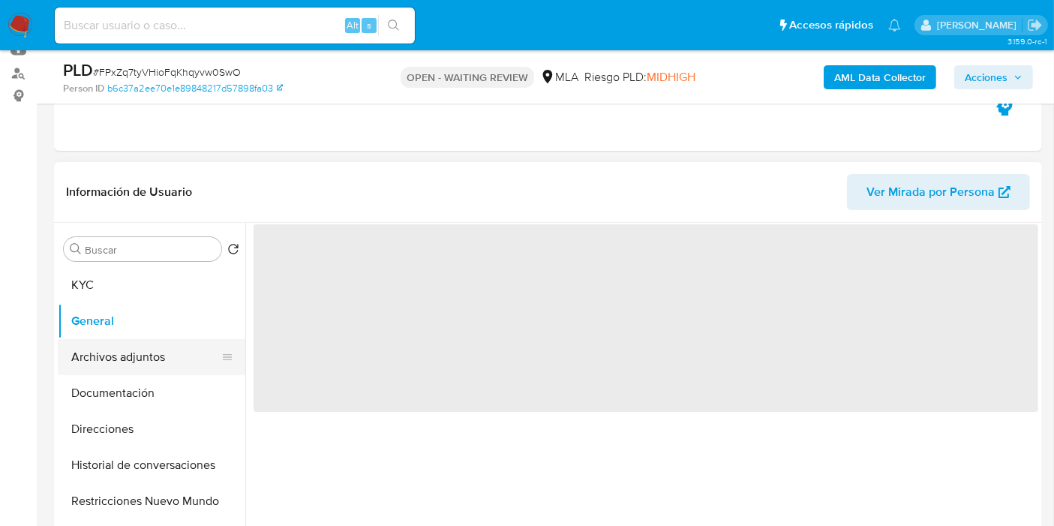
click at [132, 361] on button "Archivos adjuntos" at bounding box center [146, 357] width 176 height 36
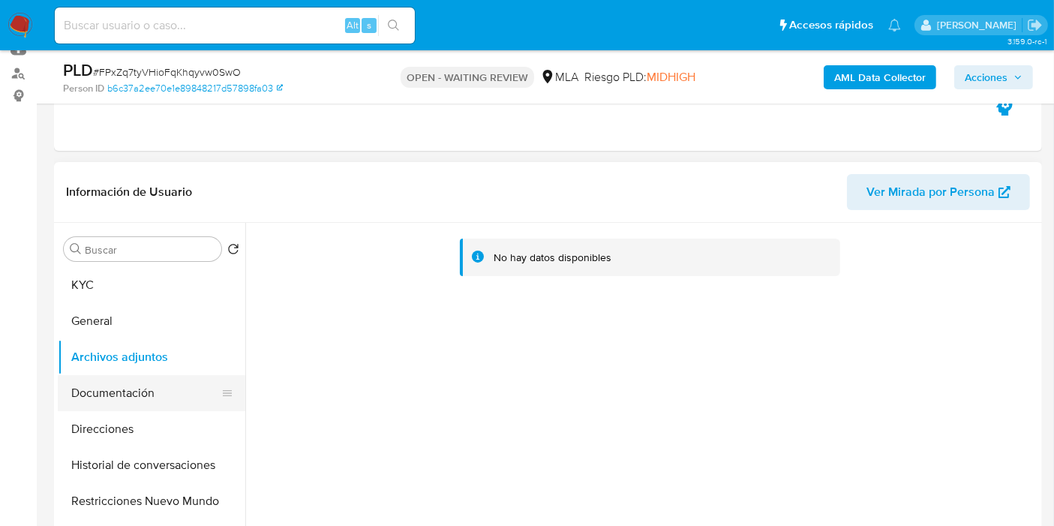
click at [86, 392] on button "Documentación" at bounding box center [146, 393] width 176 height 36
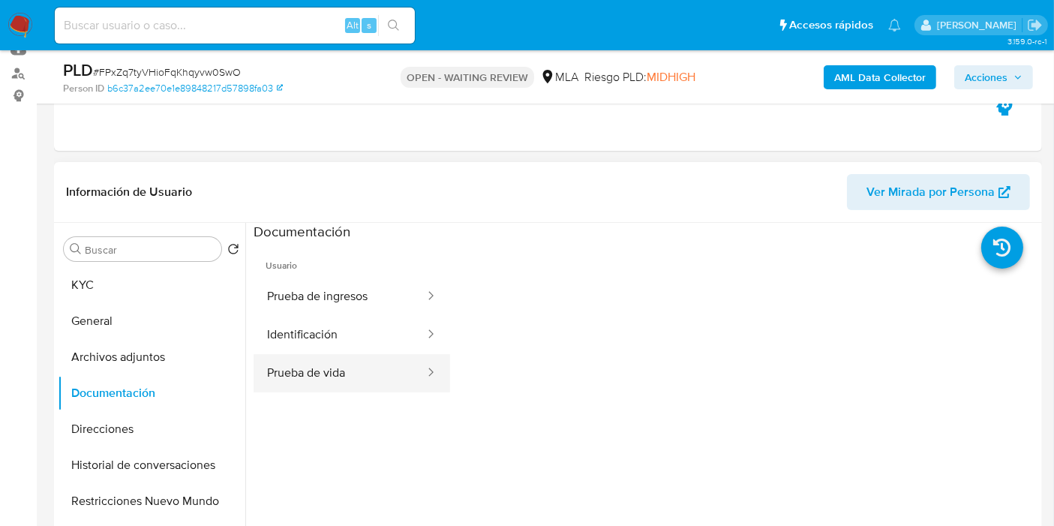
click at [311, 365] on button "Prueba de vida" at bounding box center [340, 373] width 173 height 38
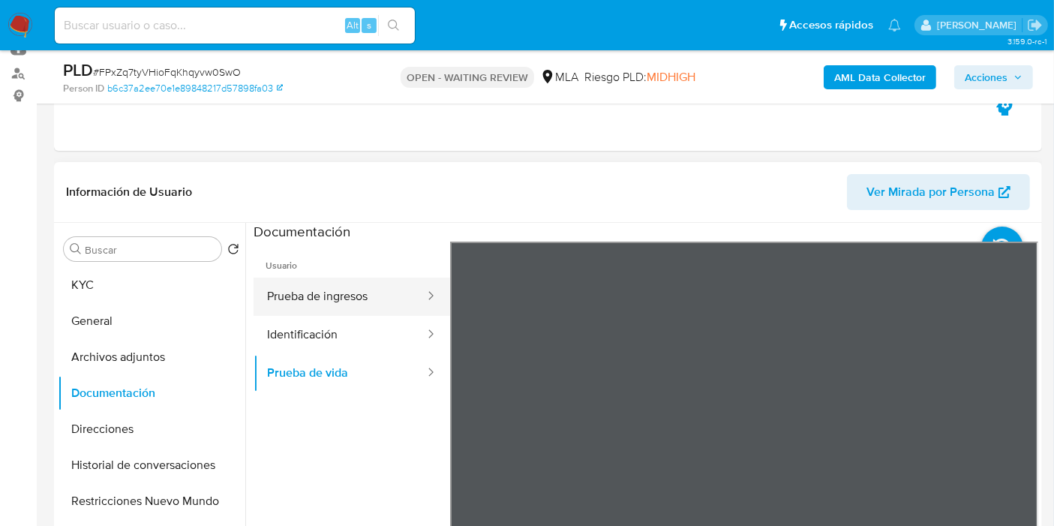
click at [358, 301] on button "Prueba de ingresos" at bounding box center [340, 297] width 173 height 38
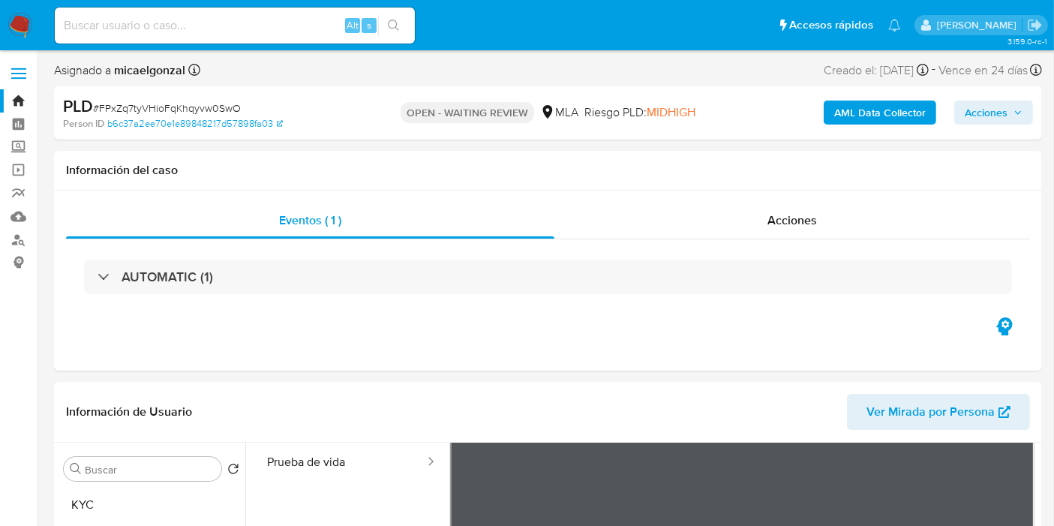
drag, startPoint x: 0, startPoint y: 24, endPoint x: 20, endPoint y: 24, distance: 20.3
click at [4, 24] on nav "Pausado Ver notificaciones Alt s Accesos rápidos Presiona las siguientes teclas…" at bounding box center [527, 25] width 1054 height 50
click at [23, 24] on img at bounding box center [21, 26] width 26 height 26
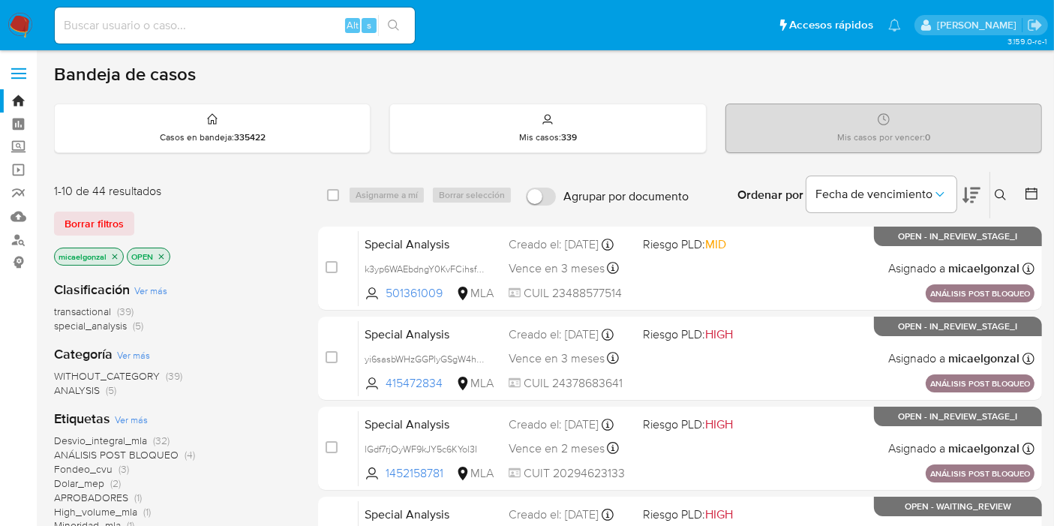
click at [114, 258] on icon "close-filter" at bounding box center [114, 256] width 9 height 9
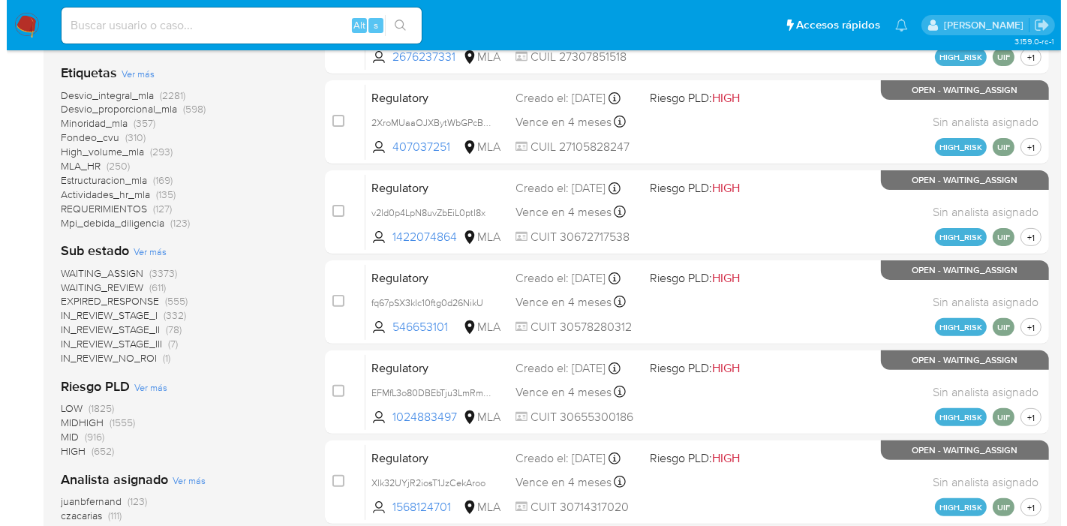
scroll to position [666, 0]
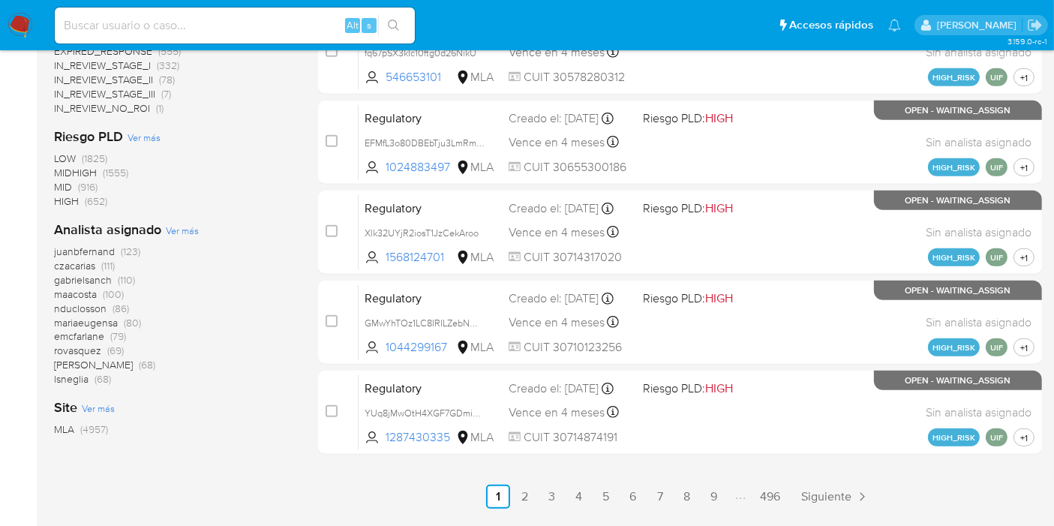
click at [173, 233] on span "Ver más" at bounding box center [182, 231] width 33 height 14
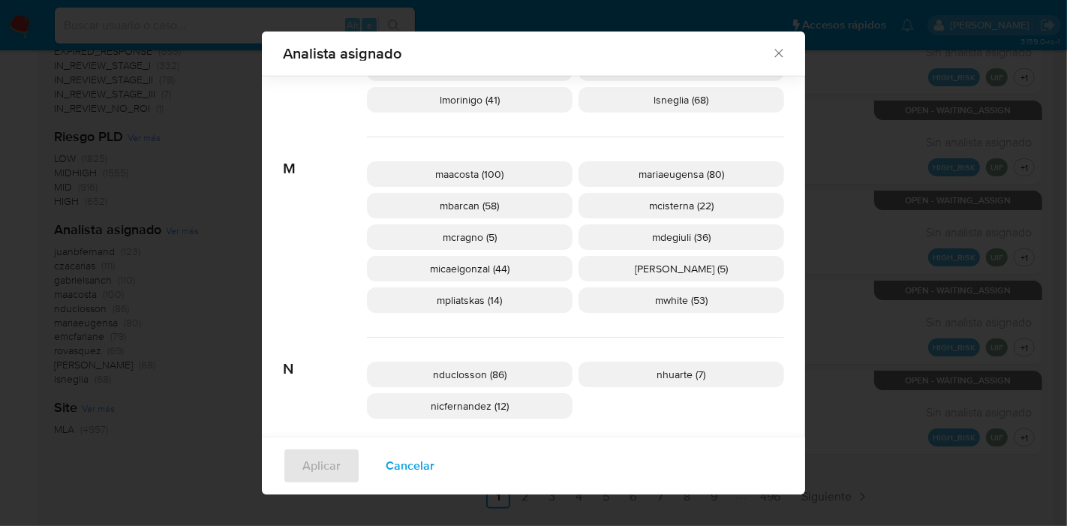
scroll to position [656, 0]
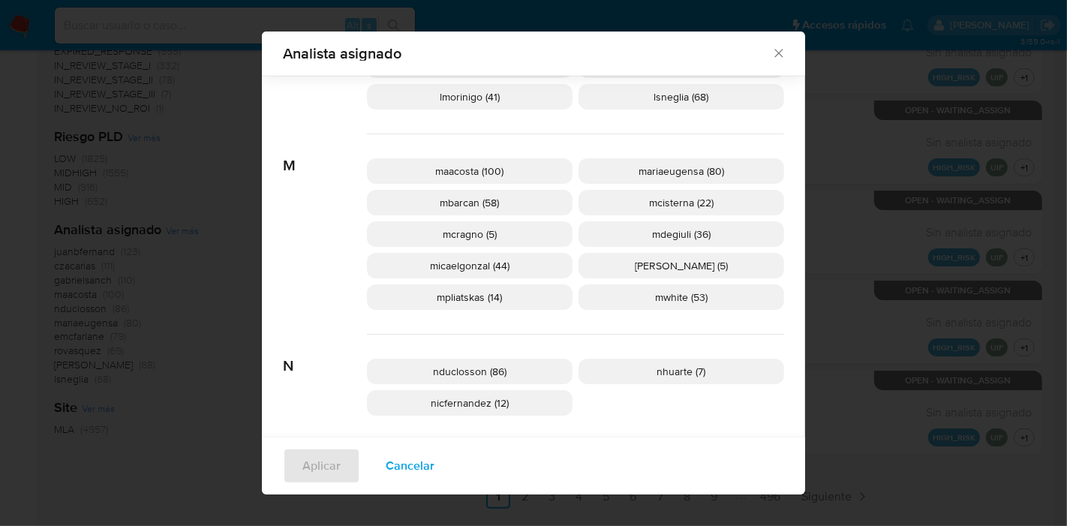
click at [567, 277] on div "maacosta (100) mariaeugensa (80) mbarcan (58) mcisterna (22) mcragno (5) mdegiu…" at bounding box center [575, 234] width 417 height 200
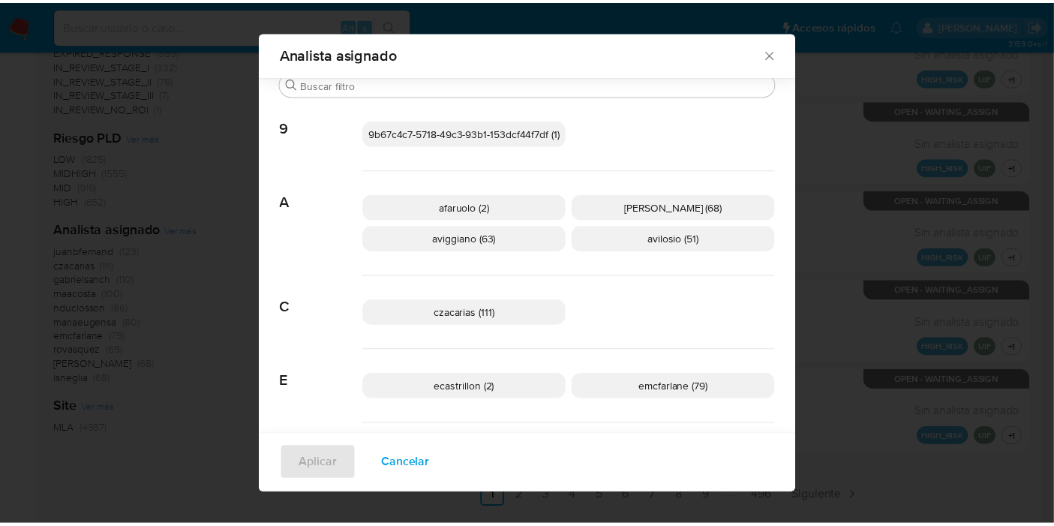
scroll to position [0, 0]
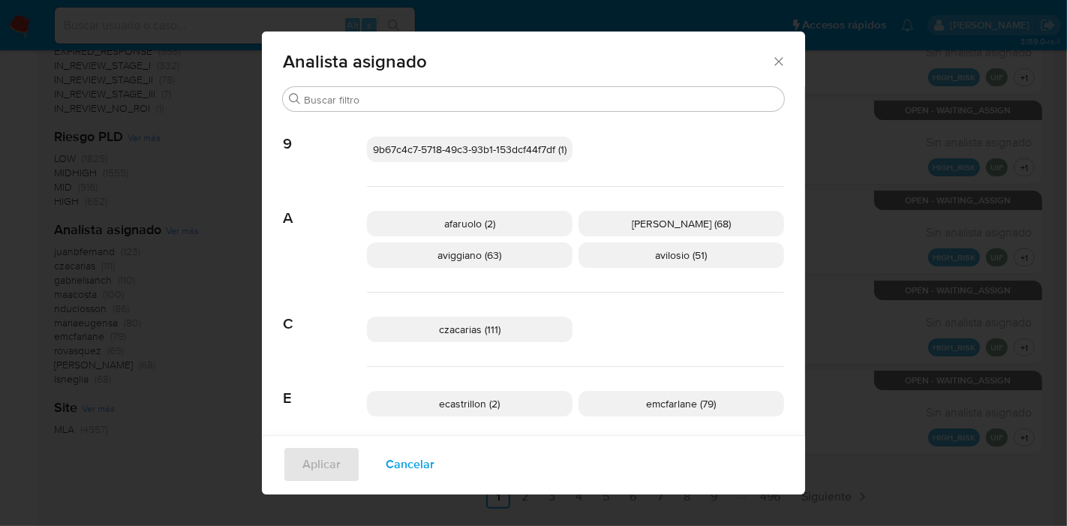
click at [771, 56] on icon "Cerrar" at bounding box center [778, 61] width 15 height 15
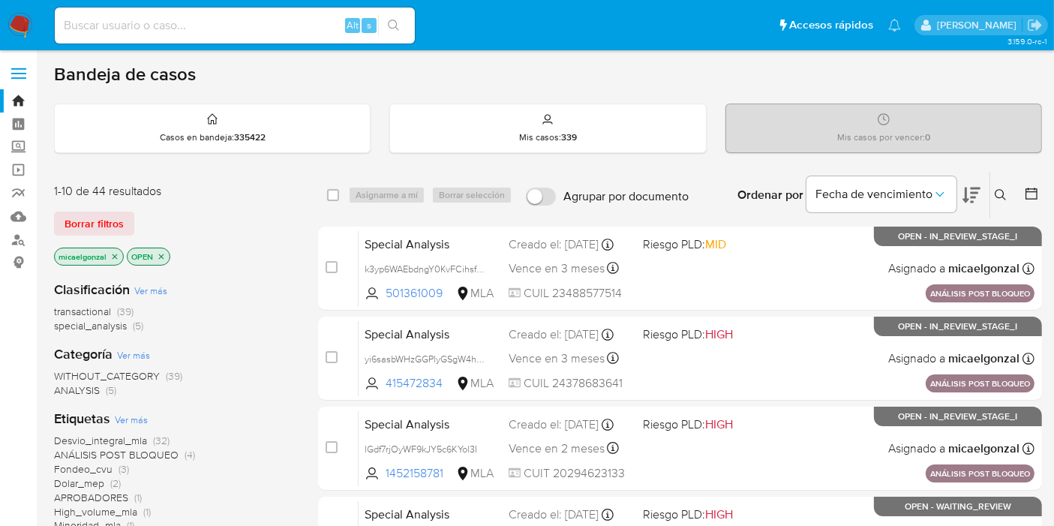
click at [5, 29] on nav "Pausado Ver notificaciones Alt s Accesos rápidos Presiona las siguientes teclas…" at bounding box center [527, 25] width 1054 height 50
click at [17, 29] on img at bounding box center [21, 26] width 26 height 26
click at [101, 324] on span "special_analysis" at bounding box center [90, 325] width 73 height 15
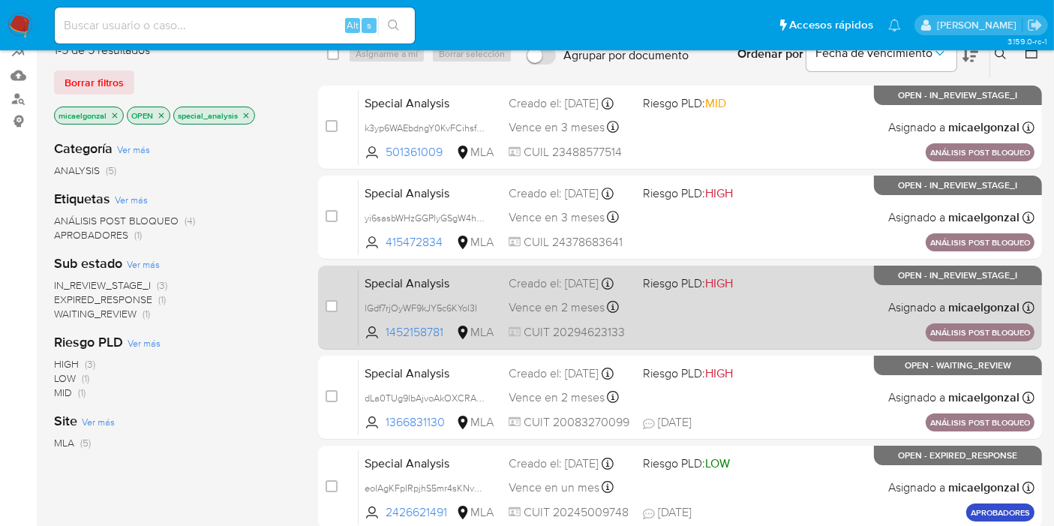
scroll to position [220, 0]
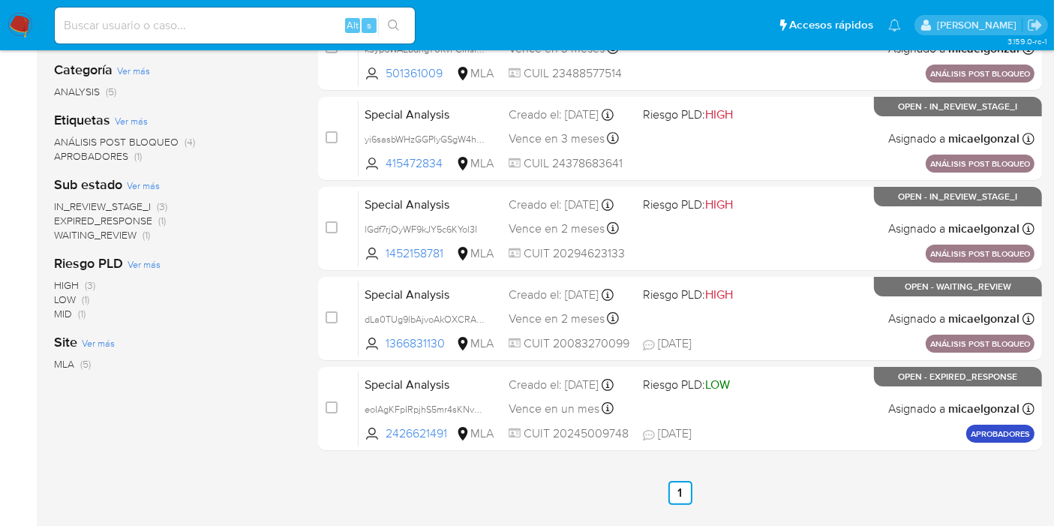
click at [15, 22] on img at bounding box center [21, 26] width 26 height 26
